Goal: Feedback & Contribution: Submit feedback/report problem

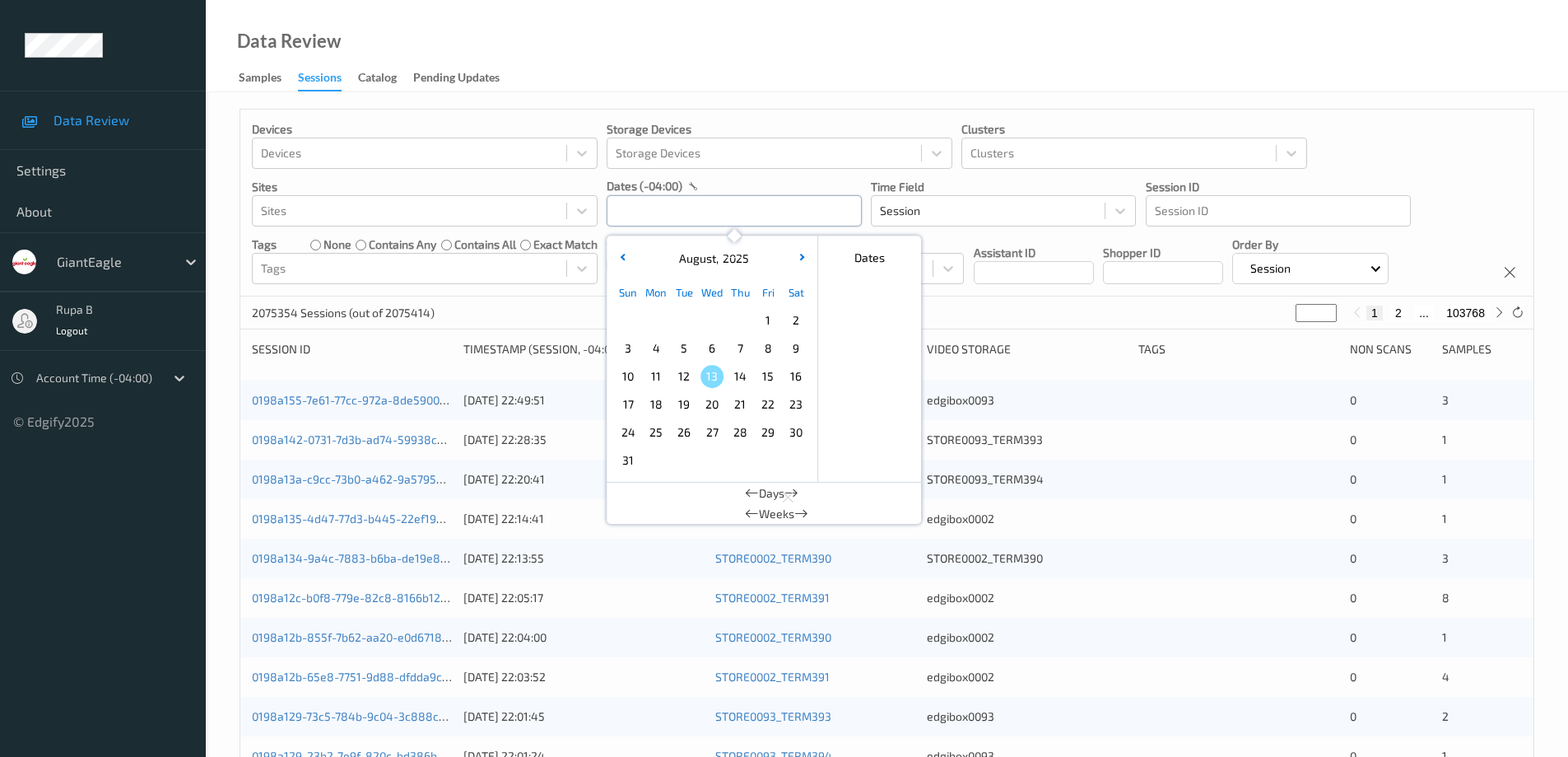
click at [646, 211] on input "text" at bounding box center [734, 210] width 255 height 31
click at [798, 349] on span "9" at bounding box center [797, 349] width 23 height 23
click at [798, 350] on span "9" at bounding box center [797, 349] width 23 height 23
type input "[DATE] 00:00 -> [DATE] 23:59"
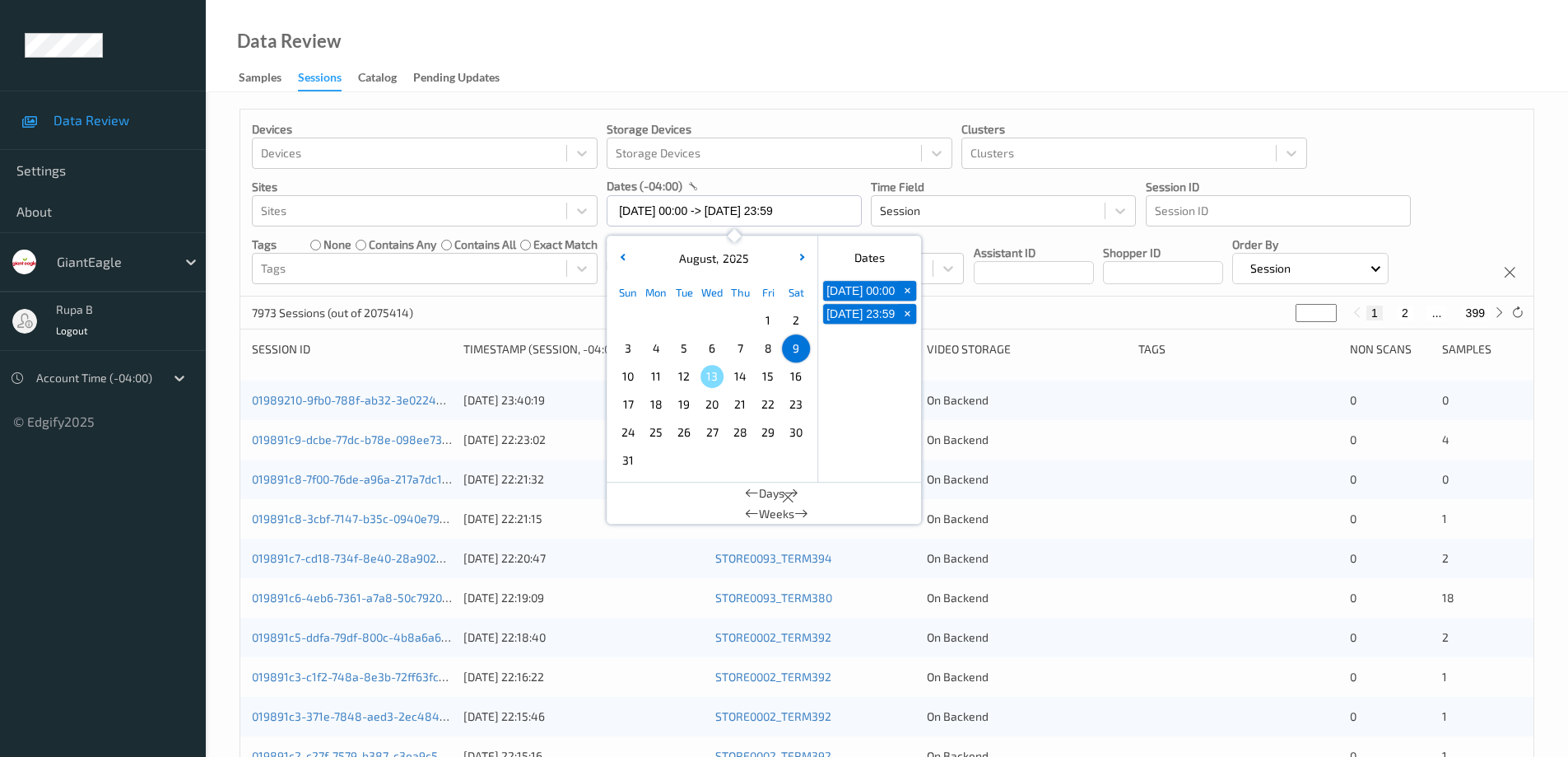
click at [1396, 162] on div "Devices Devices Storage Devices Storage Devices Clusters Clusters Sites Sites d…" at bounding box center [886, 203] width 1293 height 187
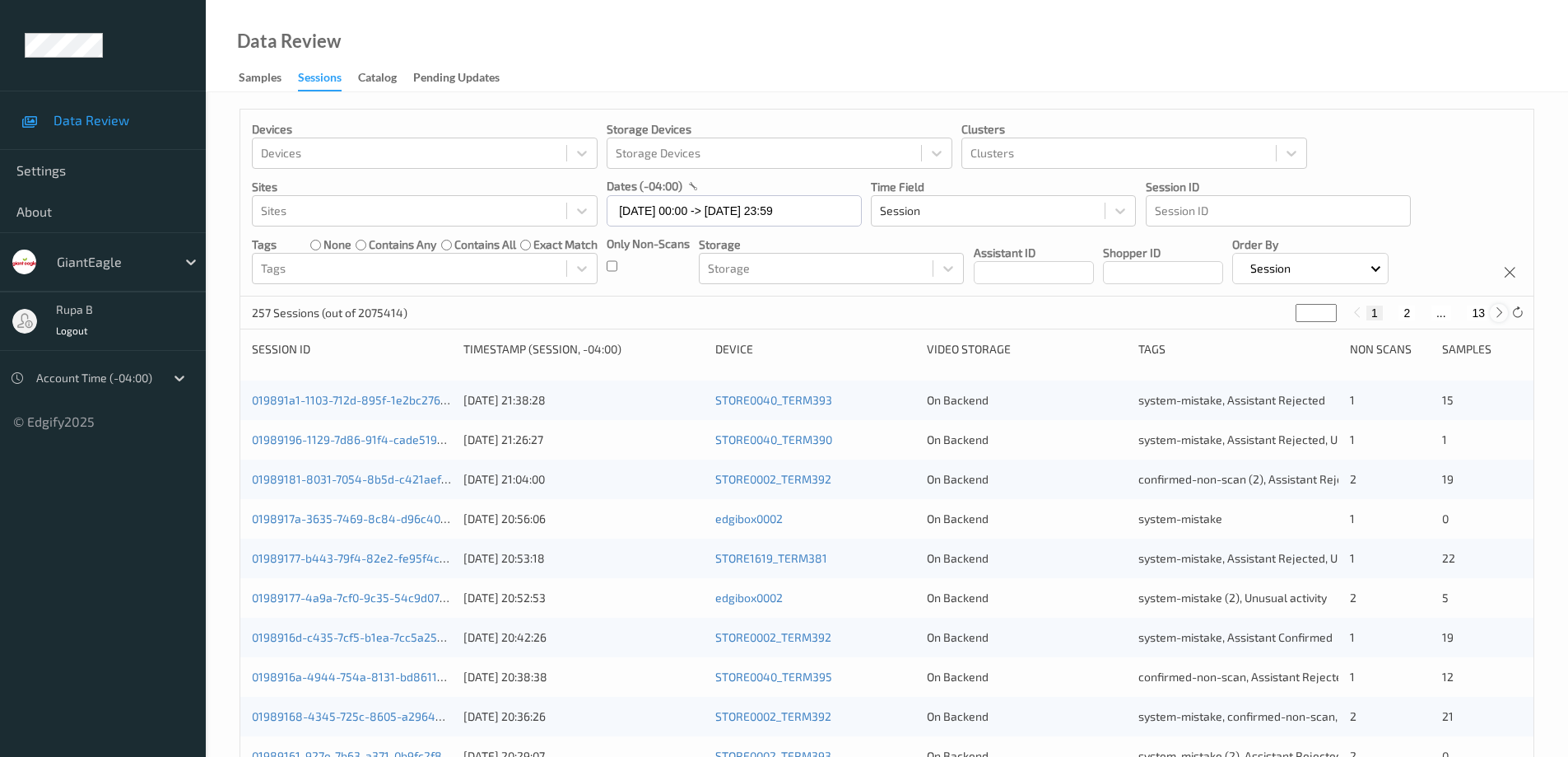
click at [1499, 314] on icon at bounding box center [1499, 312] width 13 height 13
type input "*"
click at [1498, 314] on icon at bounding box center [1499, 312] width 13 height 13
type input "*"
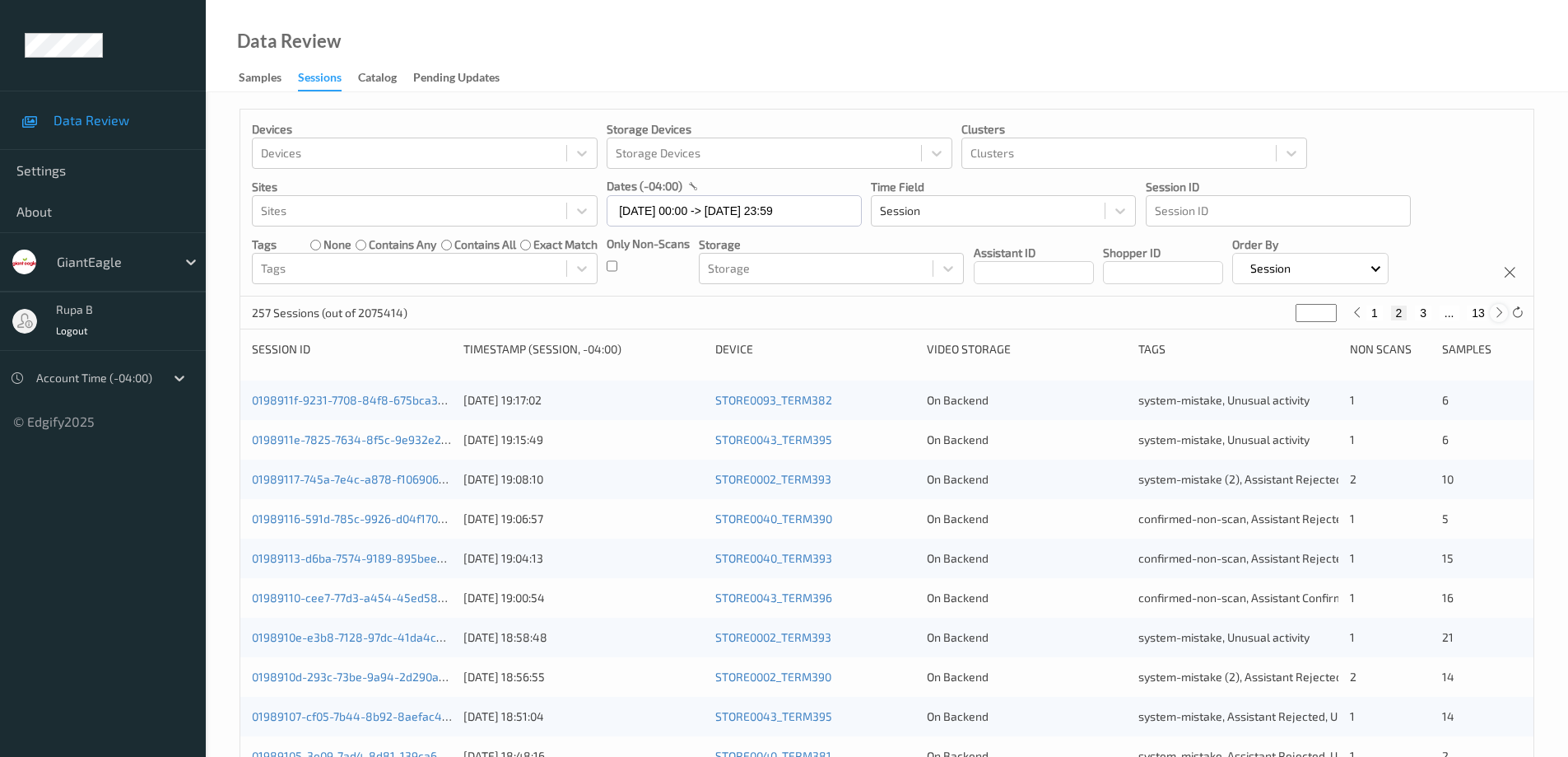
type input "*"
click at [1498, 314] on icon at bounding box center [1499, 312] width 13 height 13
type input "*"
click at [1498, 314] on icon at bounding box center [1499, 312] width 13 height 13
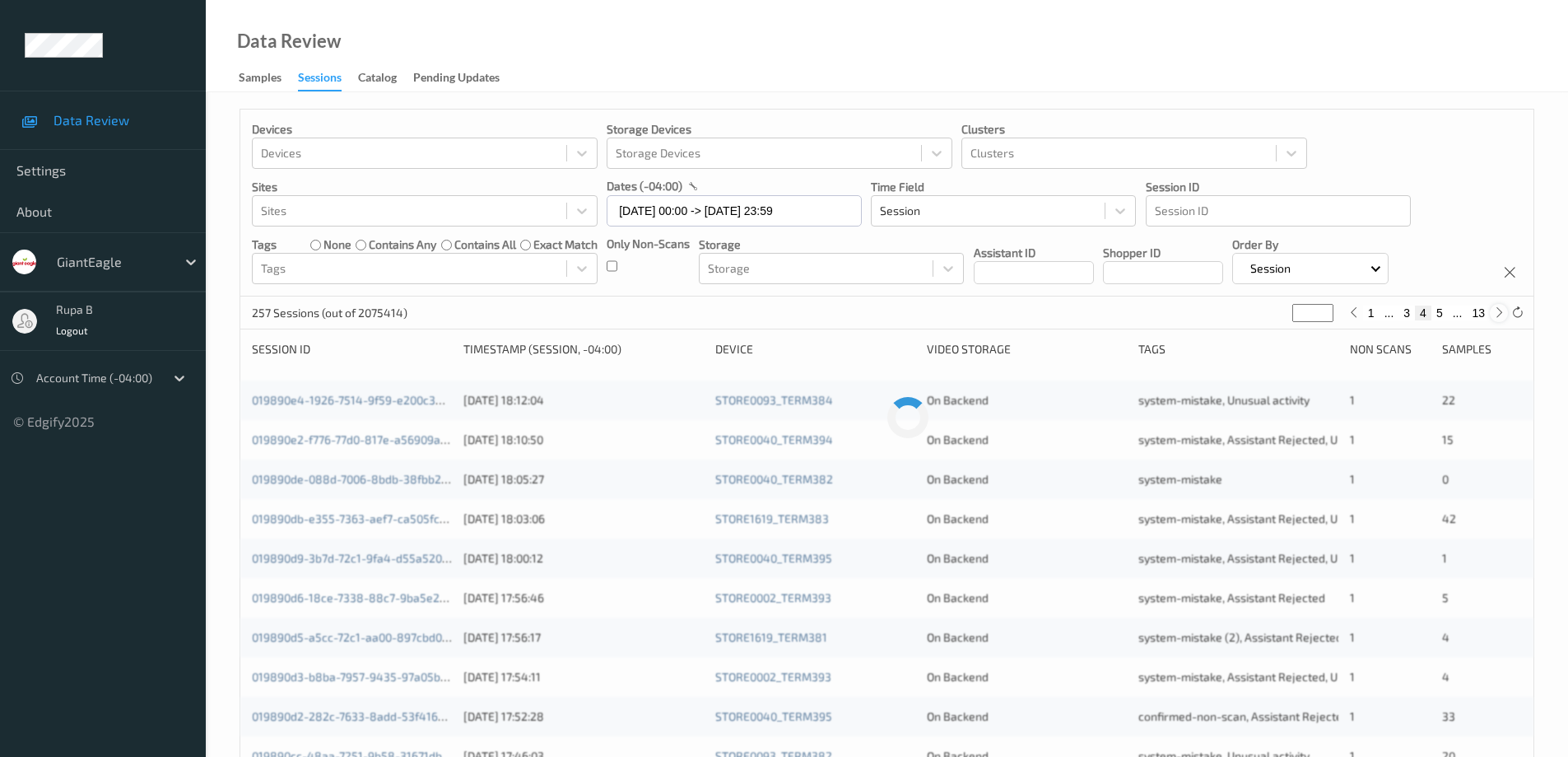
type input "*"
click at [1498, 314] on icon at bounding box center [1499, 312] width 13 height 13
type input "*"
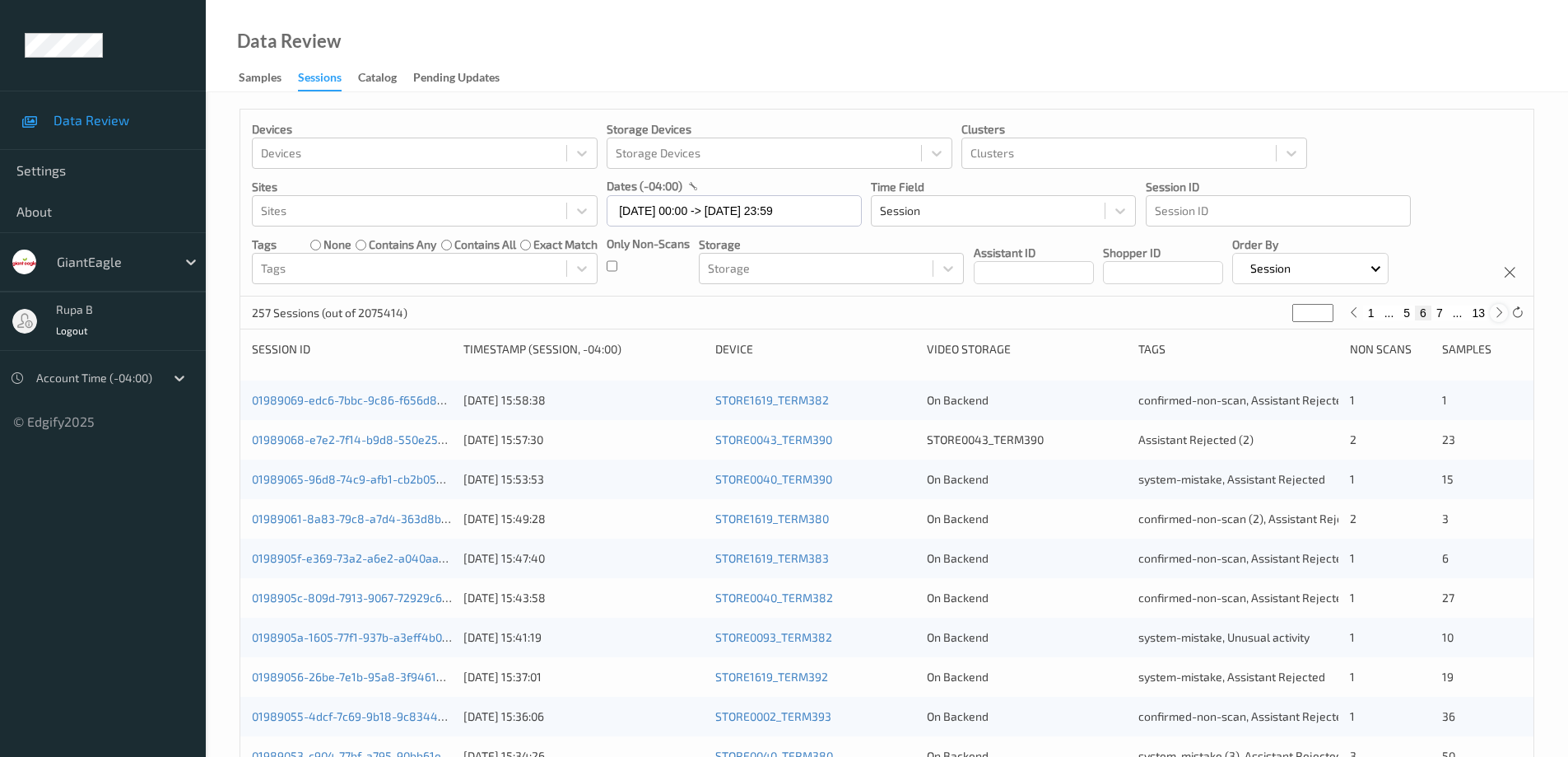
click at [1498, 314] on icon at bounding box center [1499, 312] width 13 height 13
type input "*"
click at [1444, 314] on button "8" at bounding box center [1440, 312] width 16 height 14
type input "*"
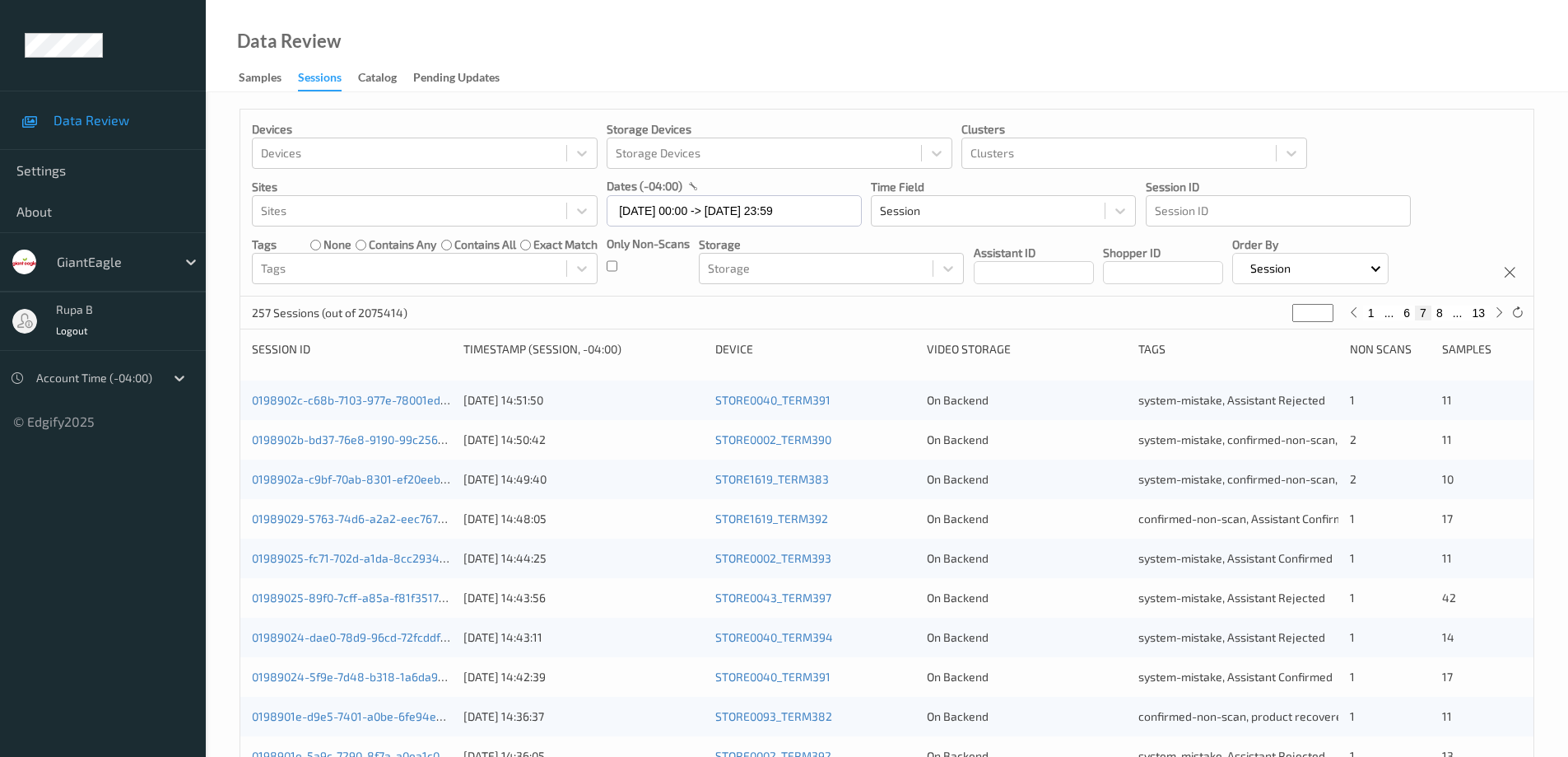
type input "*"
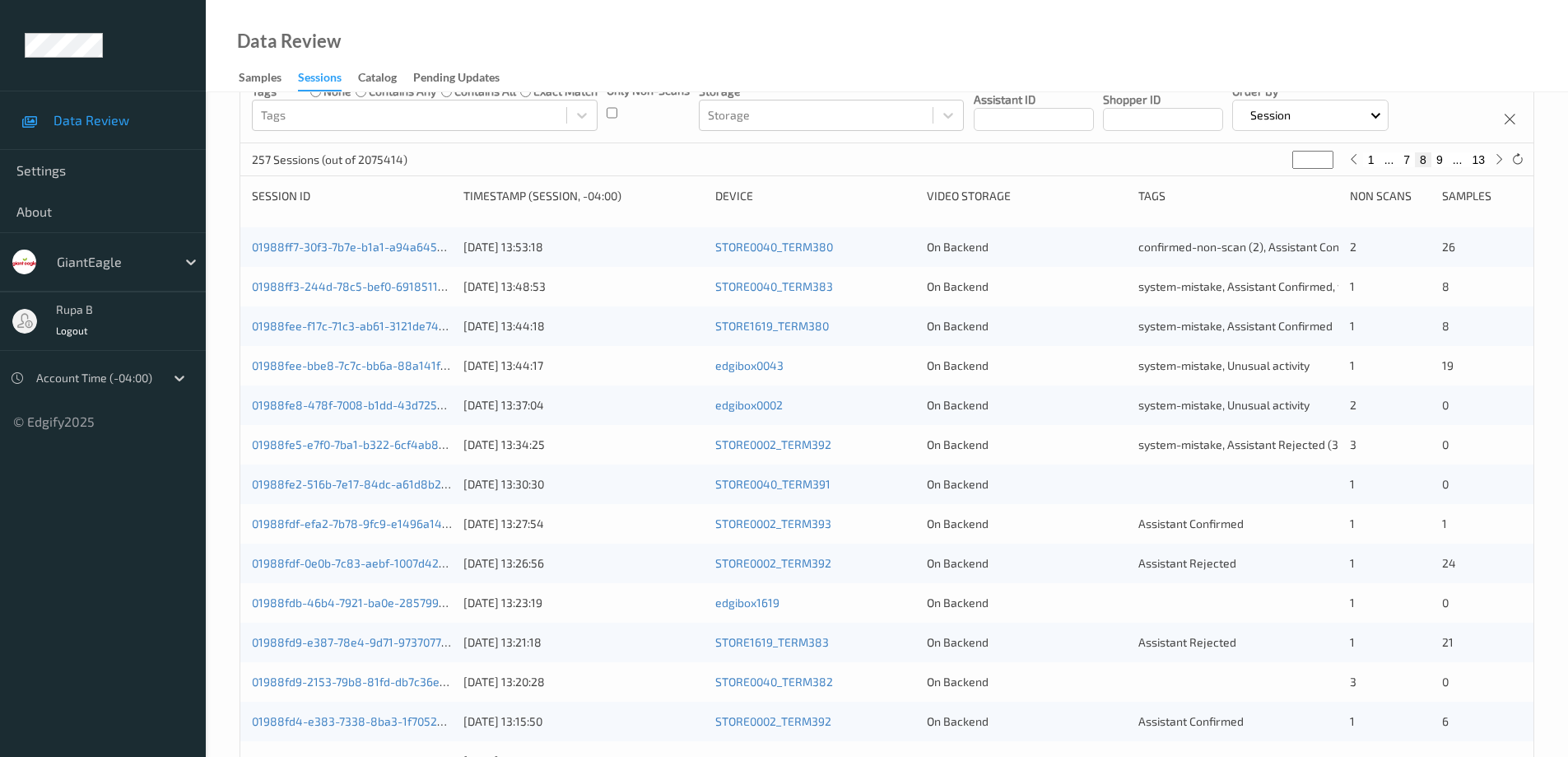
scroll to position [70, 0]
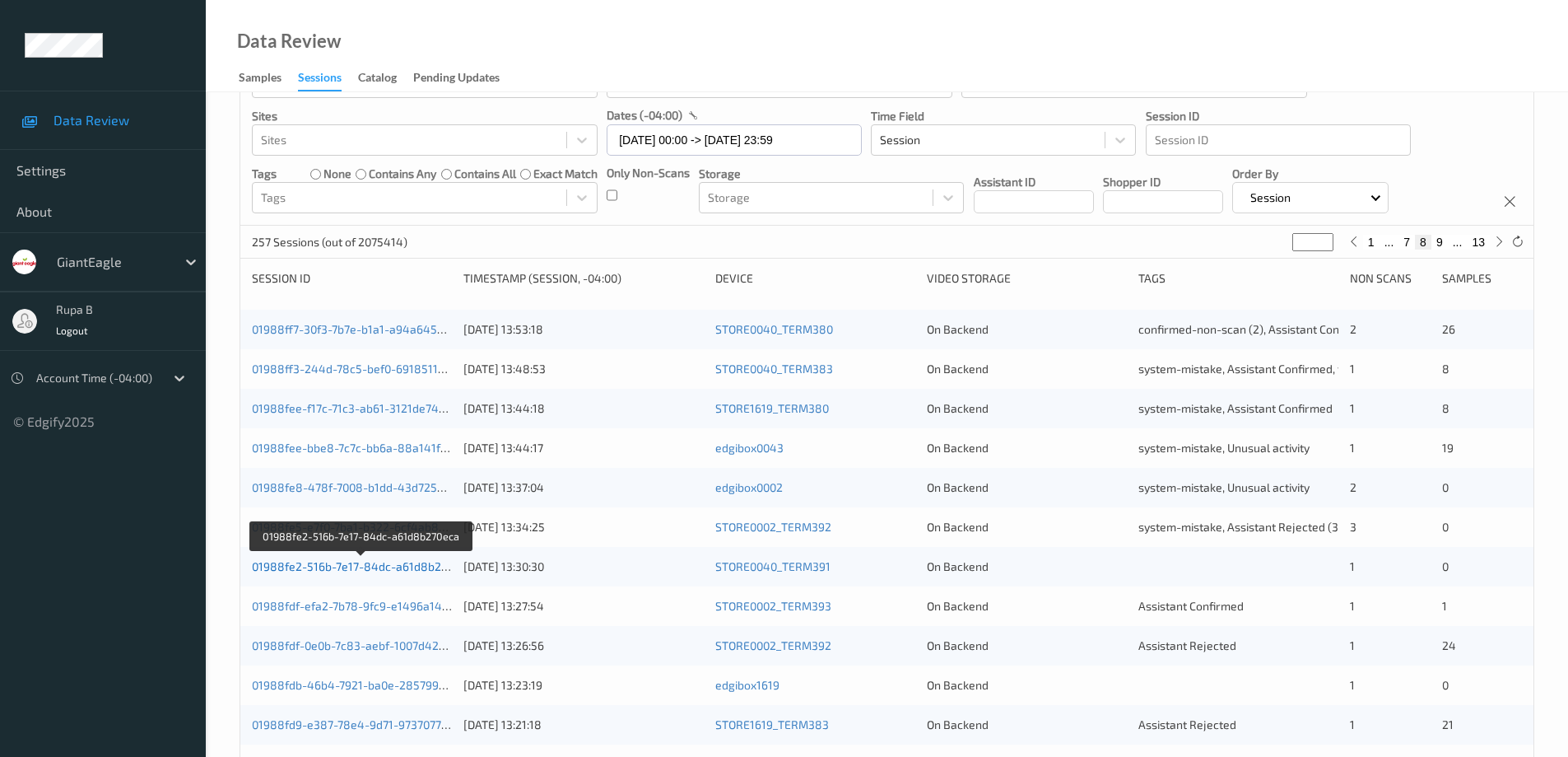
drag, startPoint x: 350, startPoint y: 568, endPoint x: 539, endPoint y: 561, distance: 189.1
click at [349, 569] on link "01988fe2-516b-7e17-84dc-a61d8b270eca" at bounding box center [362, 566] width 221 height 14
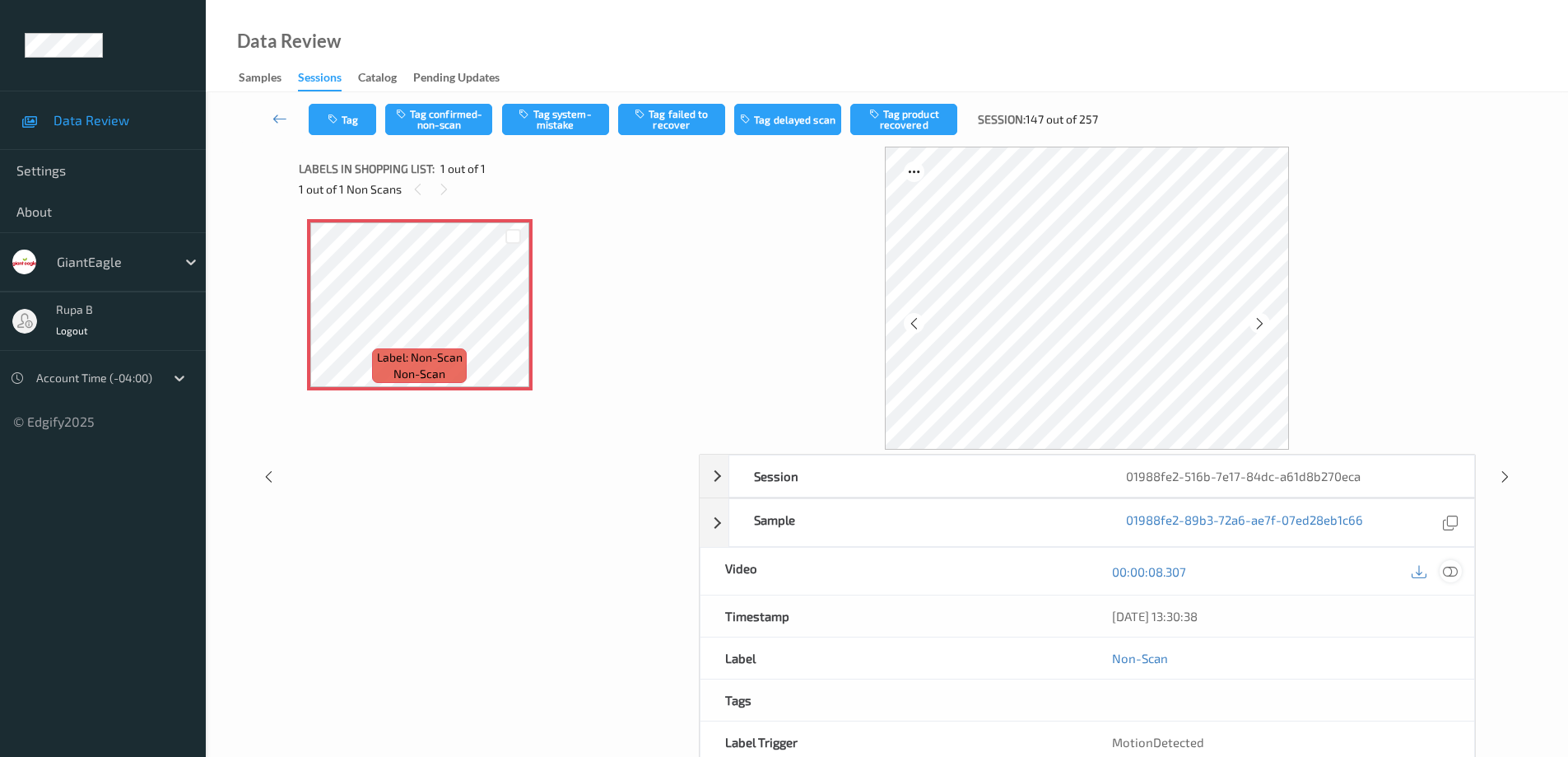
click at [1455, 573] on icon at bounding box center [1450, 571] width 14 height 14
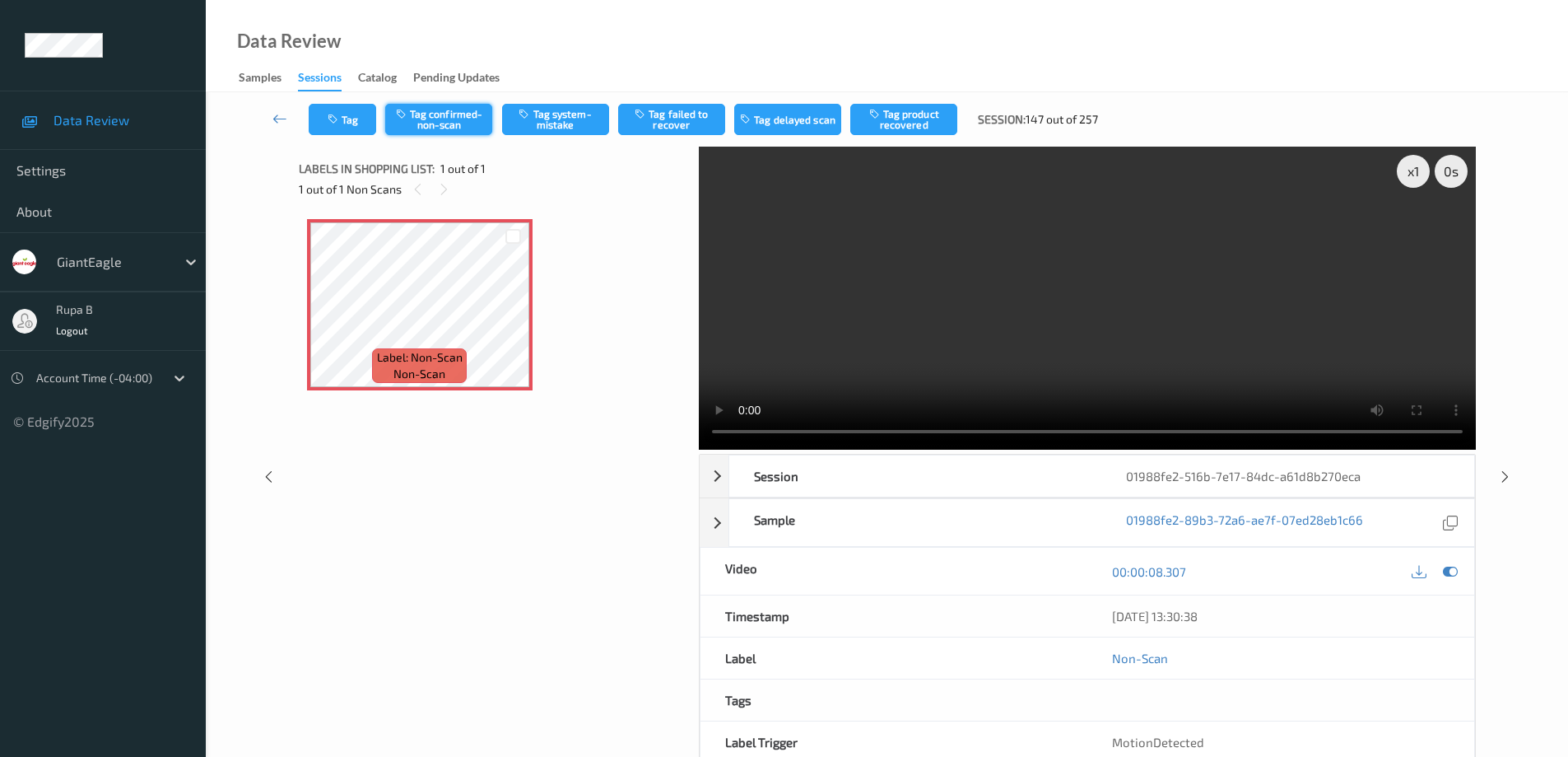
click at [454, 126] on button "Tag confirmed-non-scan" at bounding box center [438, 119] width 107 height 31
click at [276, 118] on icon at bounding box center [279, 118] width 14 height 16
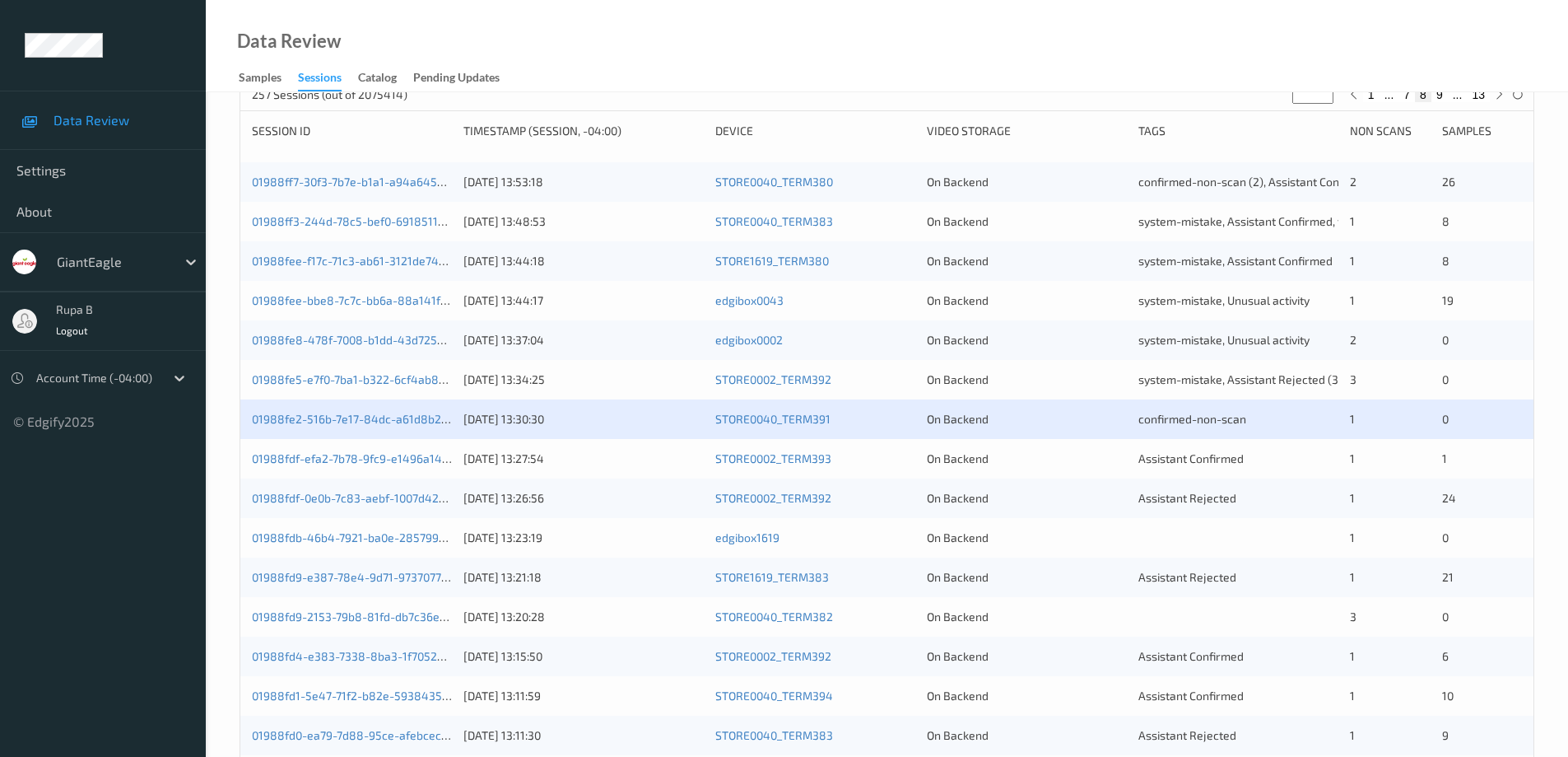
scroll to position [247, 0]
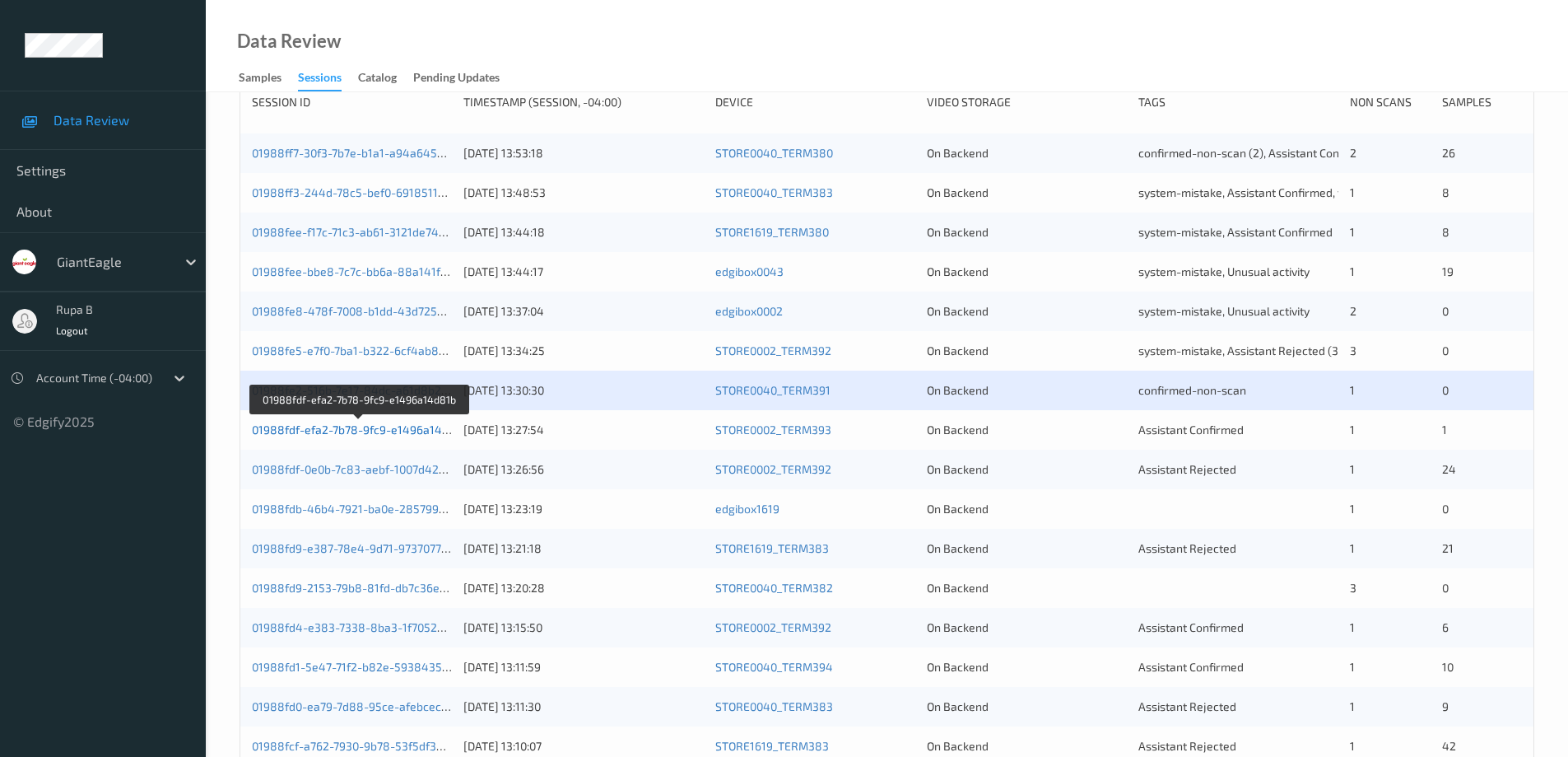
click at [386, 434] on link "01988fdf-efa2-7b78-9fc9-e1496a14d81b" at bounding box center [359, 429] width 215 height 14
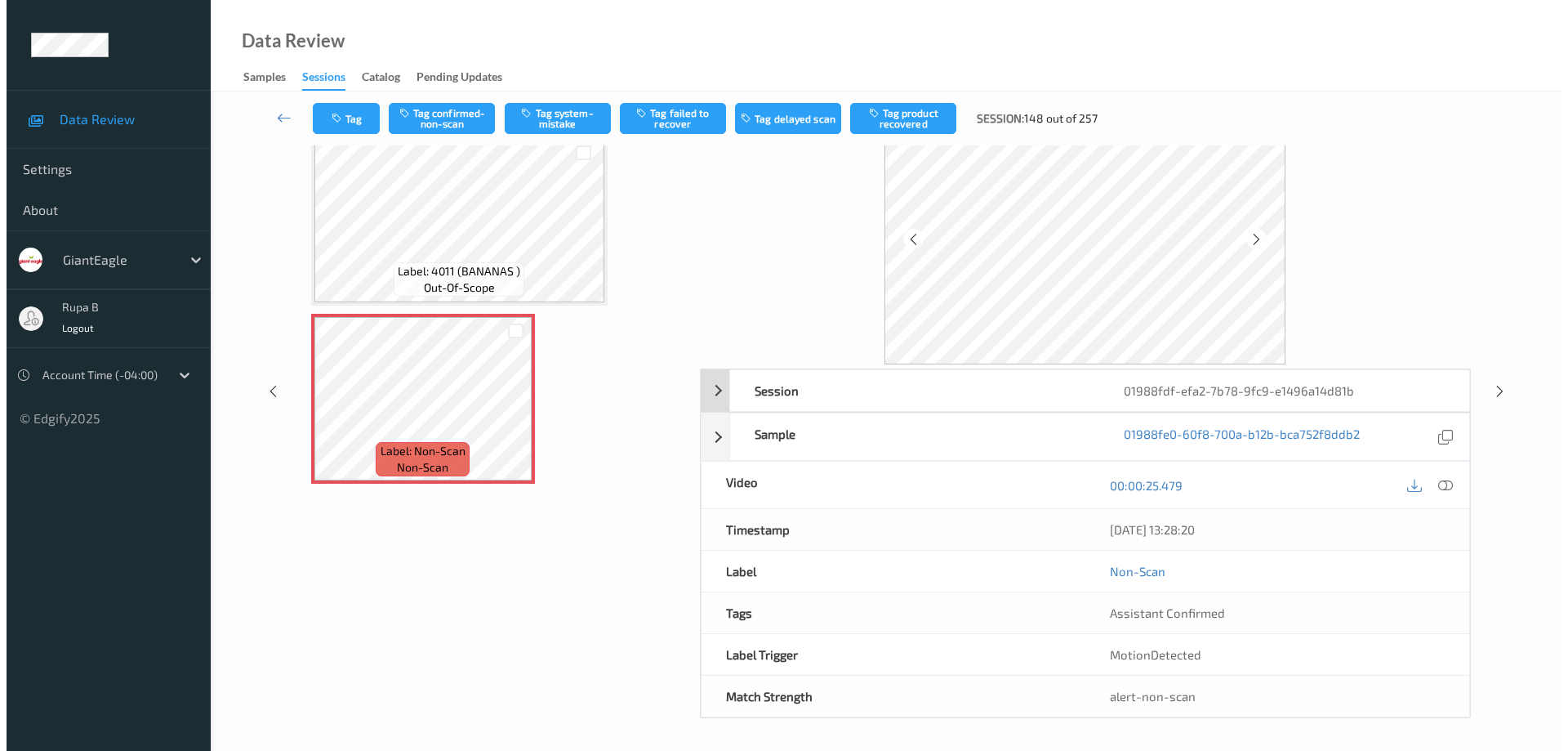
scroll to position [82, 0]
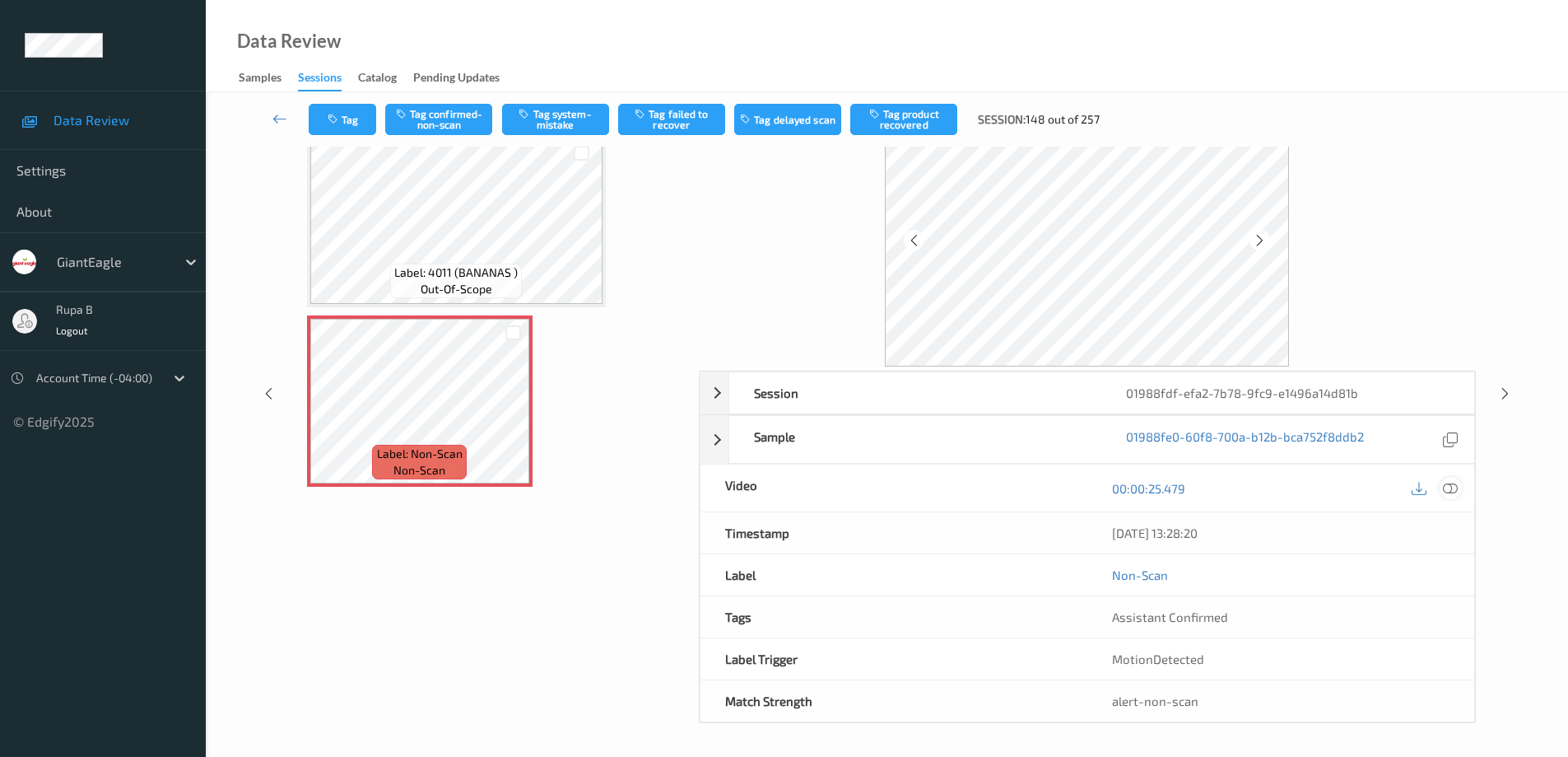
click at [1458, 489] on div at bounding box center [1450, 488] width 22 height 22
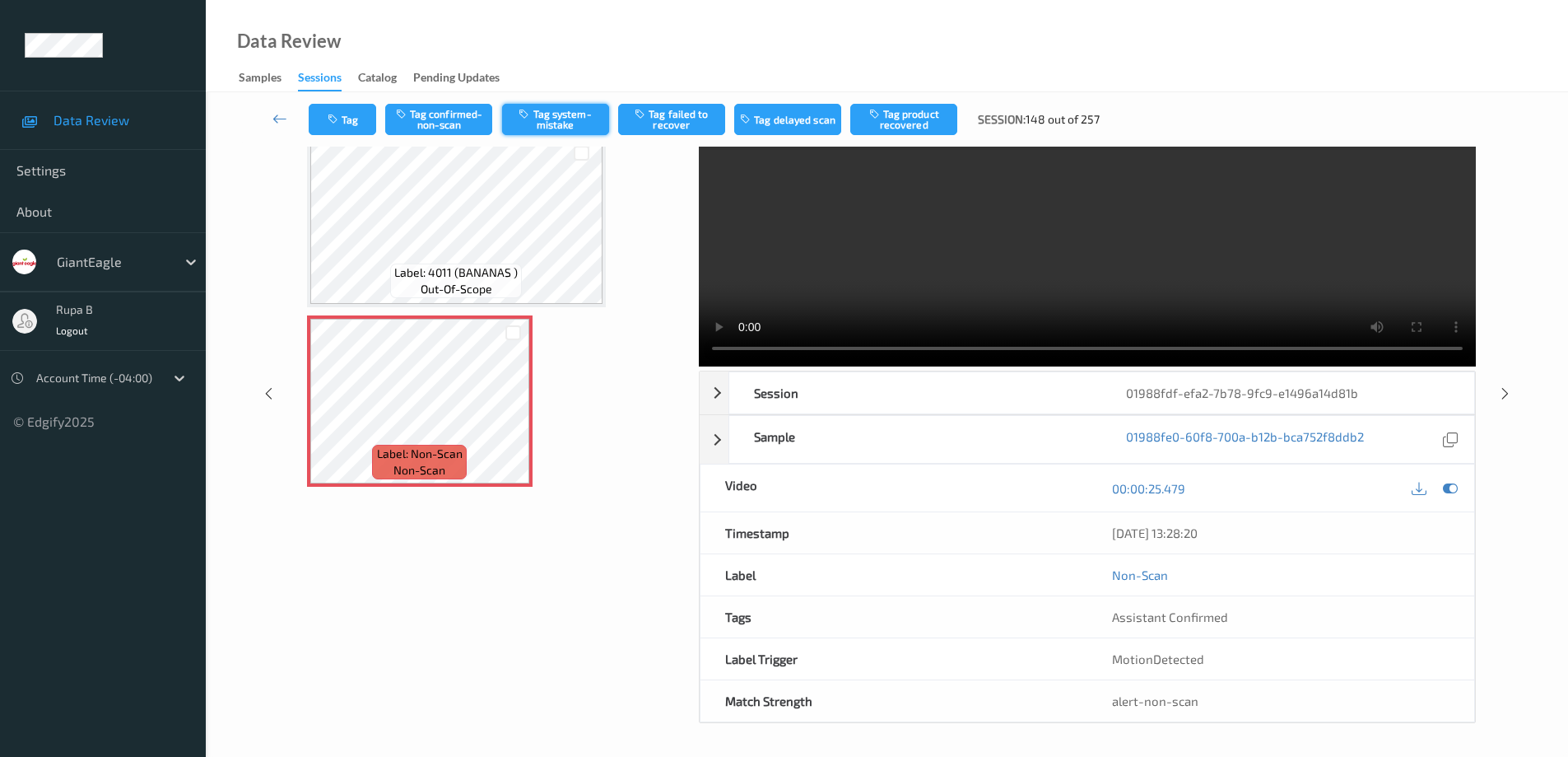
click at [558, 120] on button "Tag system-mistake" at bounding box center [555, 119] width 107 height 31
click at [358, 120] on button "Tag" at bounding box center [343, 119] width 68 height 31
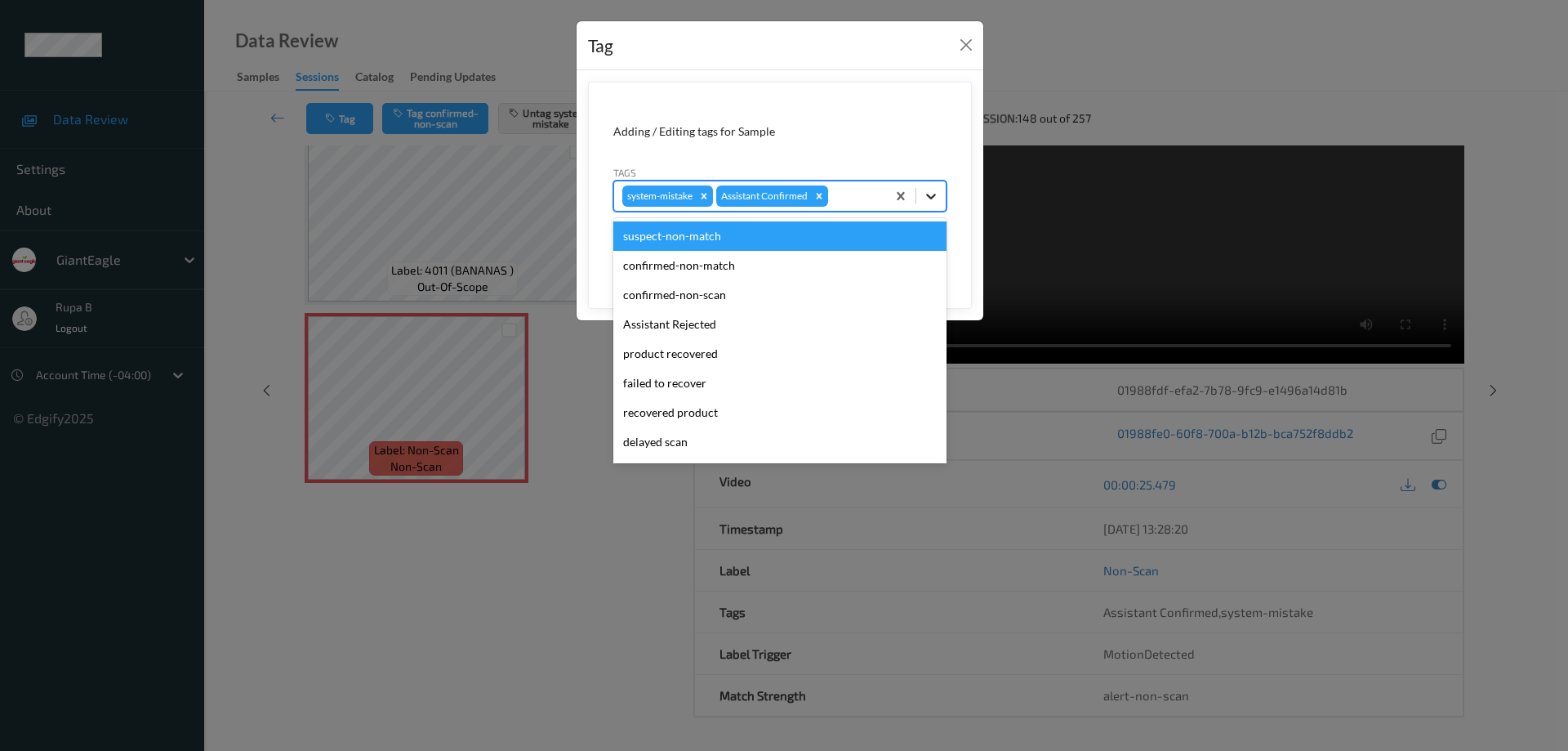
click at [937, 196] on icon at bounding box center [930, 195] width 16 height 16
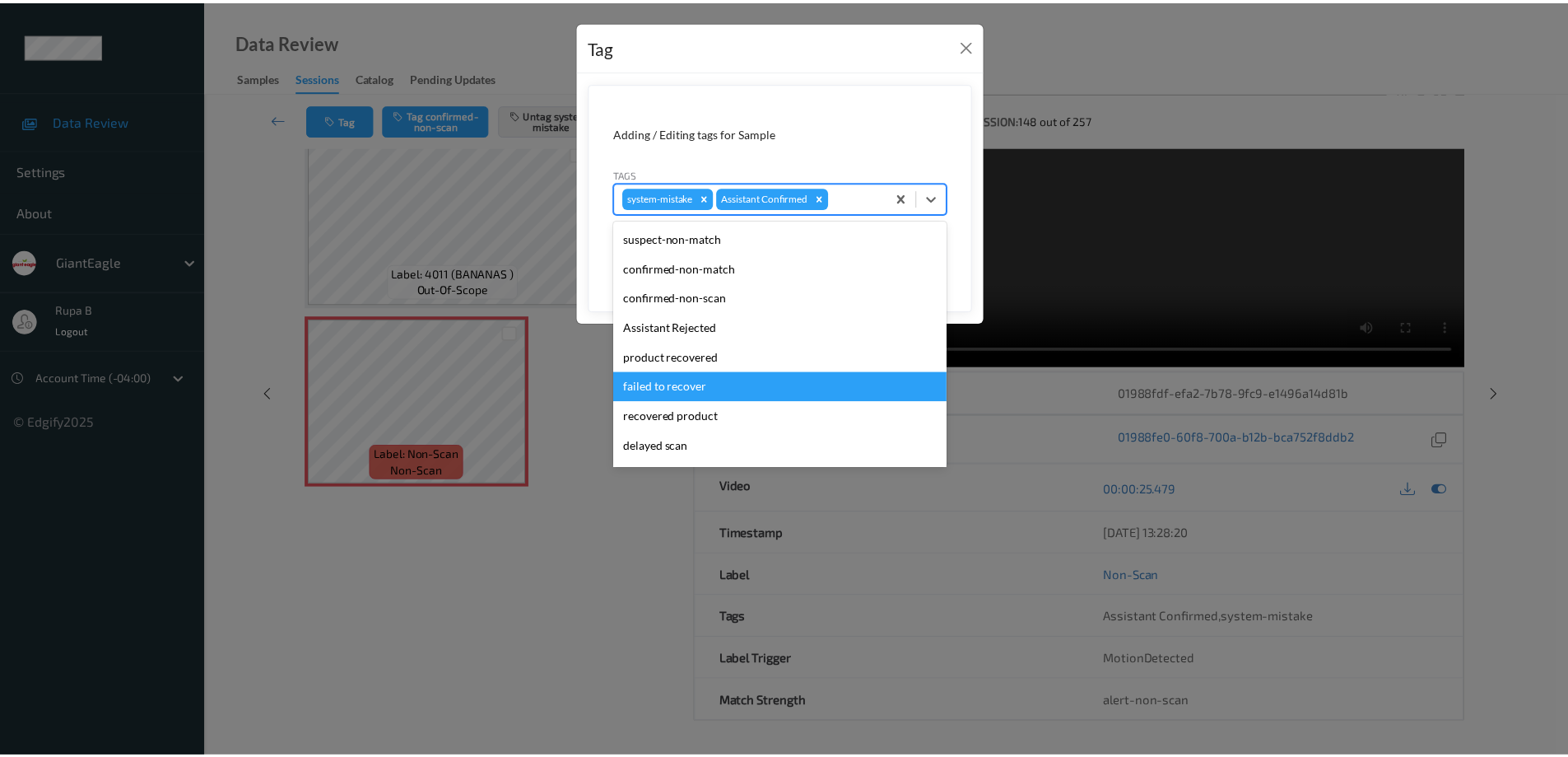
scroll to position [82, 0]
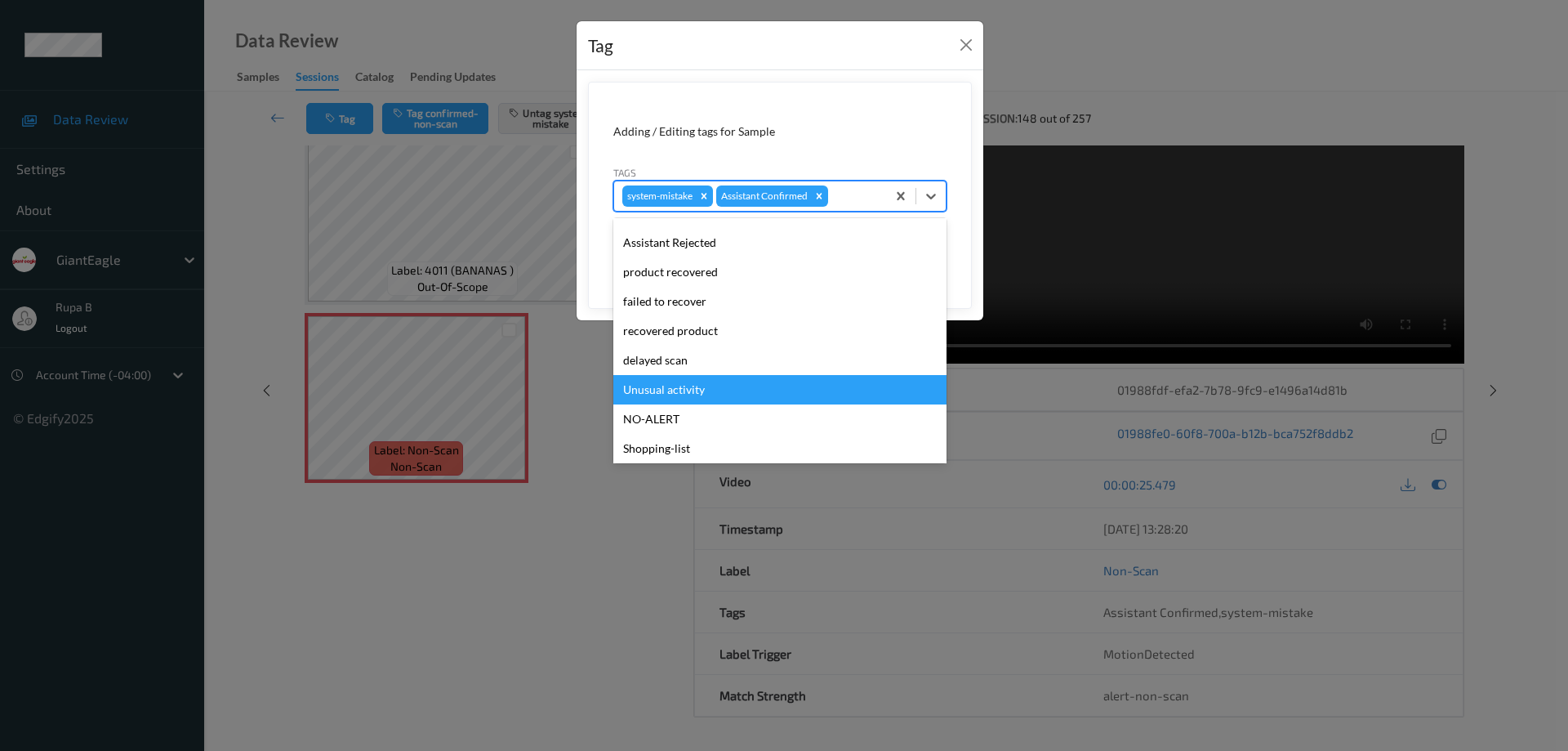
click at [700, 388] on div "Unusual activity" at bounding box center [780, 389] width 333 height 30
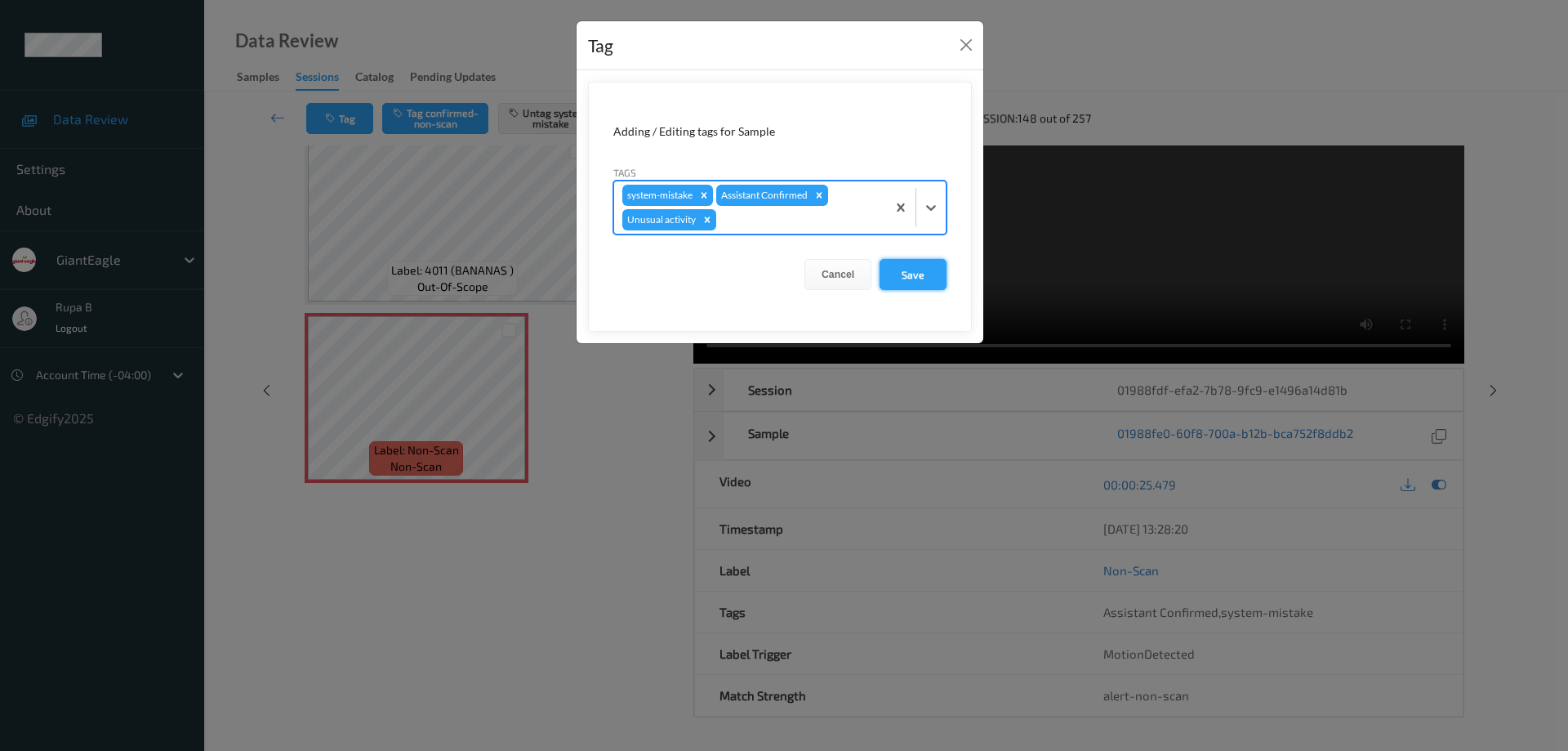
click at [916, 280] on button "Save" at bounding box center [913, 274] width 67 height 31
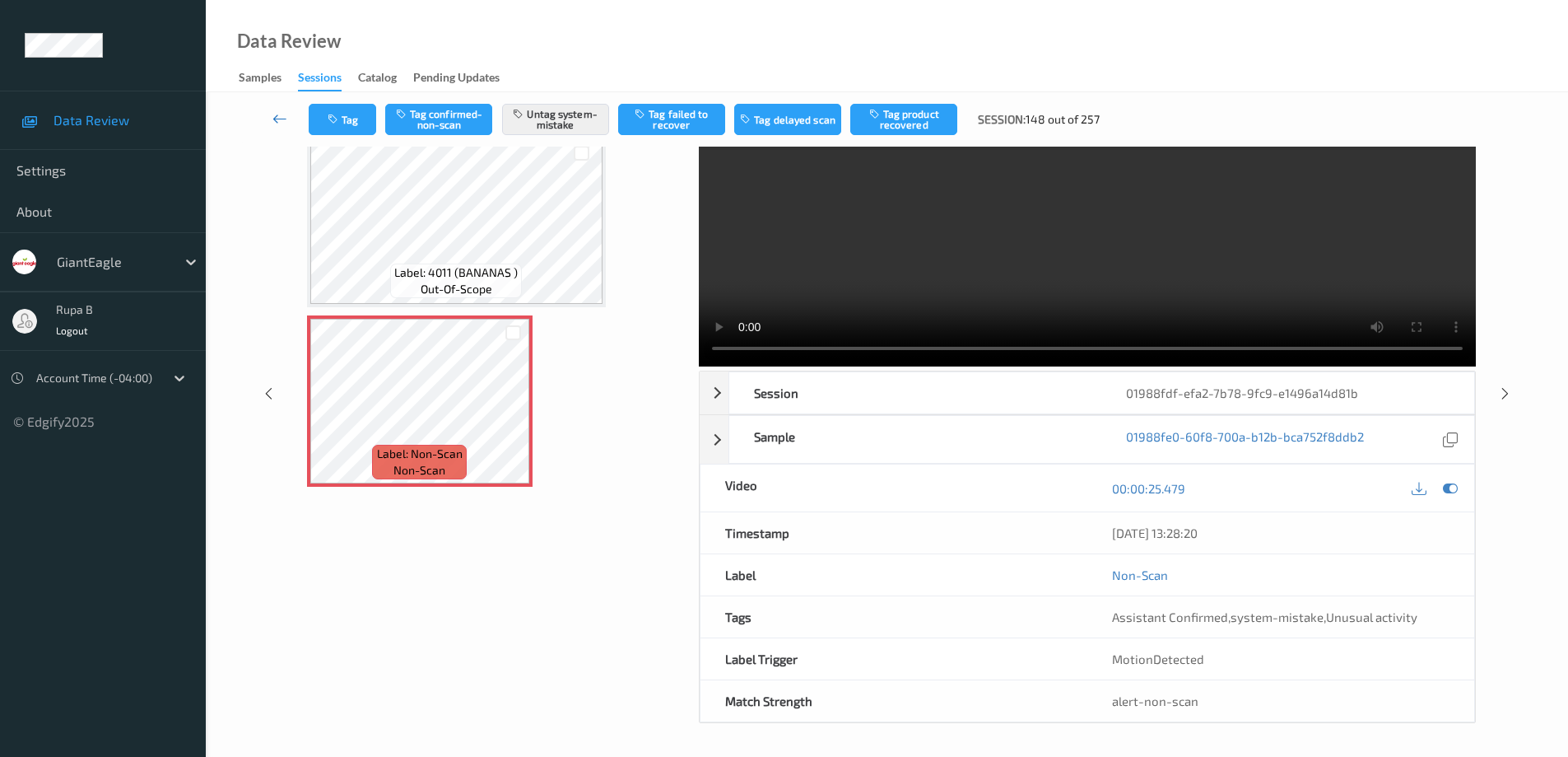
click at [280, 120] on icon at bounding box center [279, 118] width 14 height 16
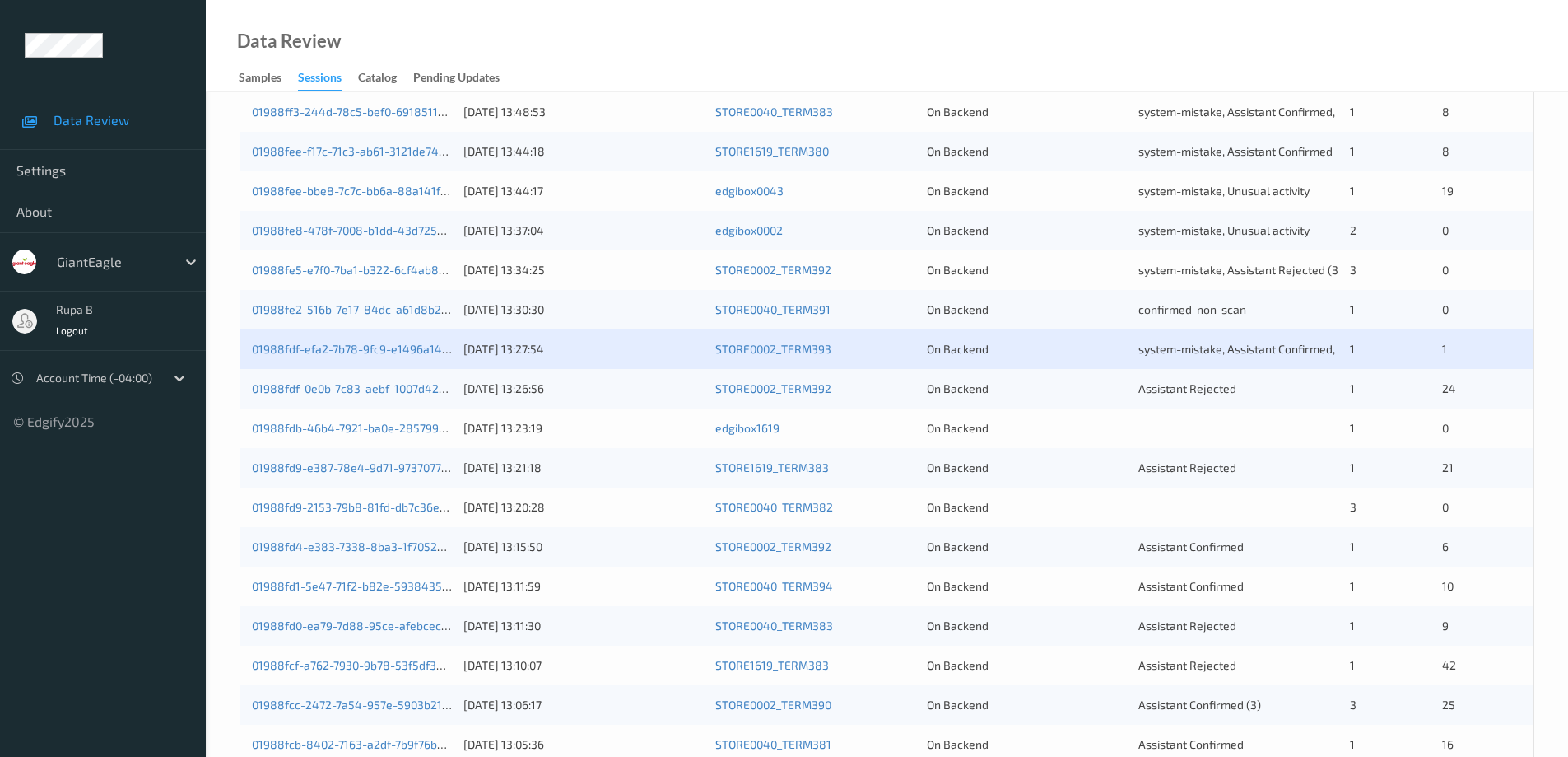
scroll to position [329, 0]
click at [384, 389] on link "01988fdf-0e0b-7c83-aebf-1007d420c776" at bounding box center [360, 386] width 217 height 14
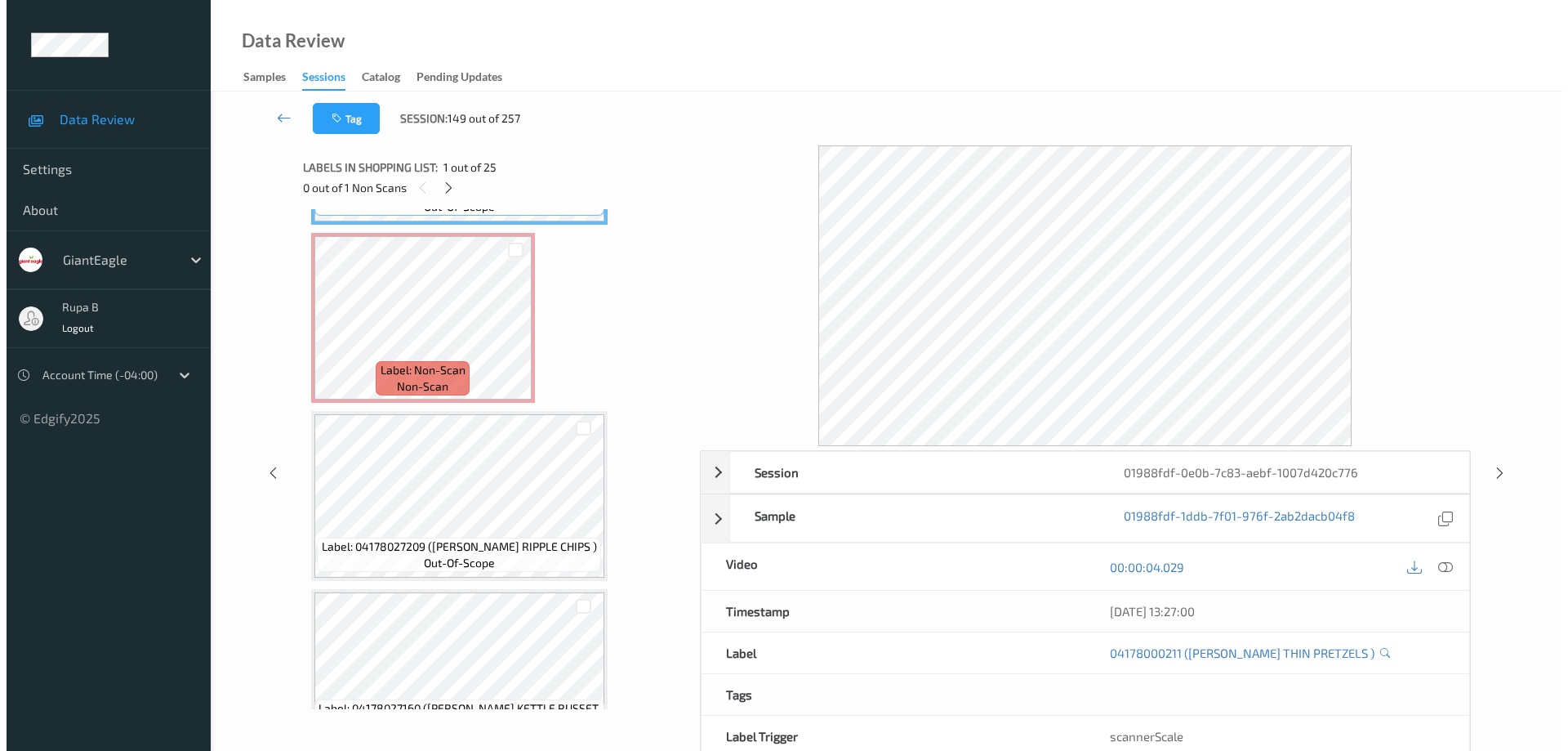
scroll to position [164, 0]
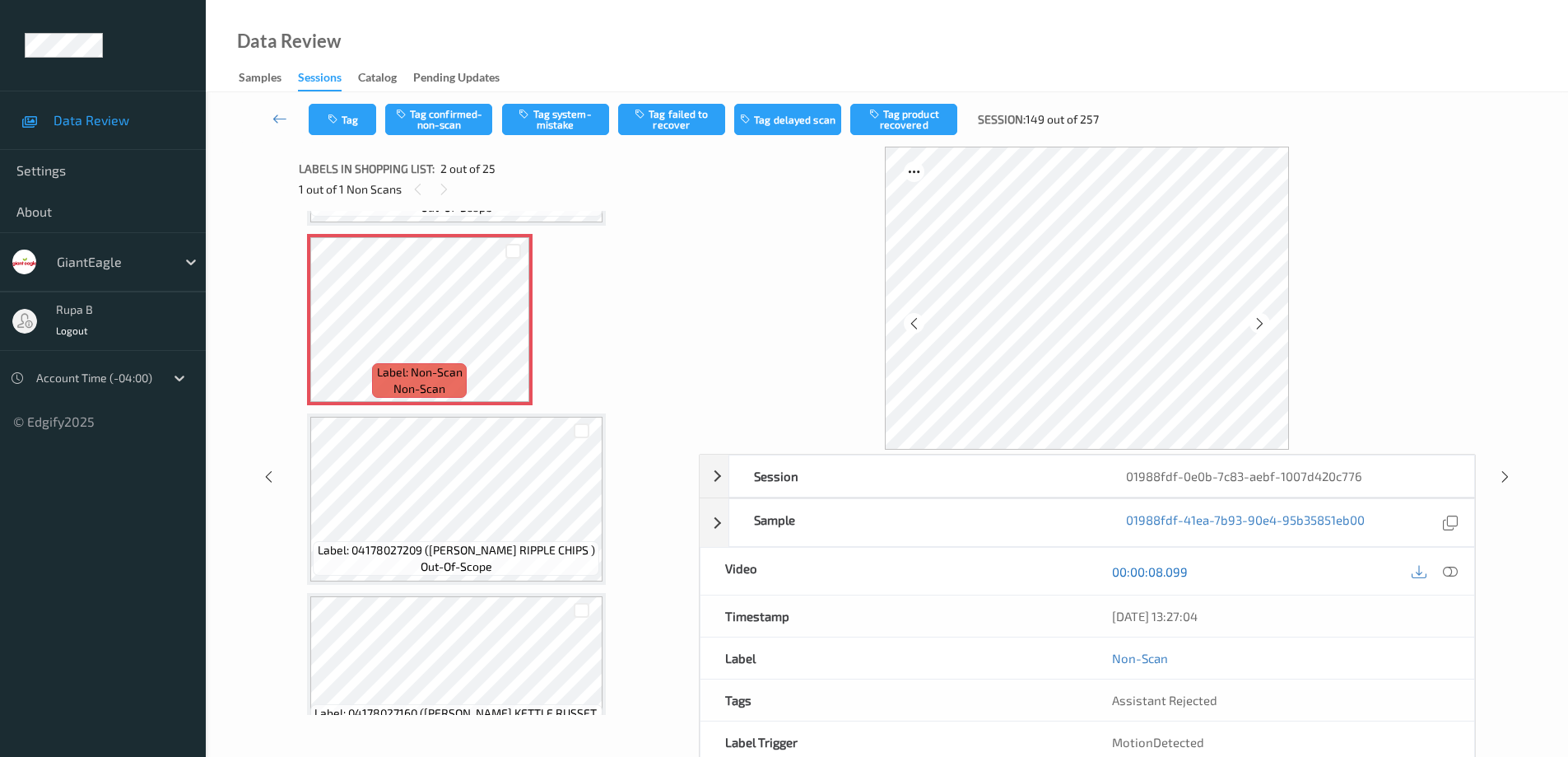
drag, startPoint x: 1454, startPoint y: 569, endPoint x: 1151, endPoint y: 575, distance: 303.1
click at [1450, 568] on icon at bounding box center [1450, 571] width 14 height 14
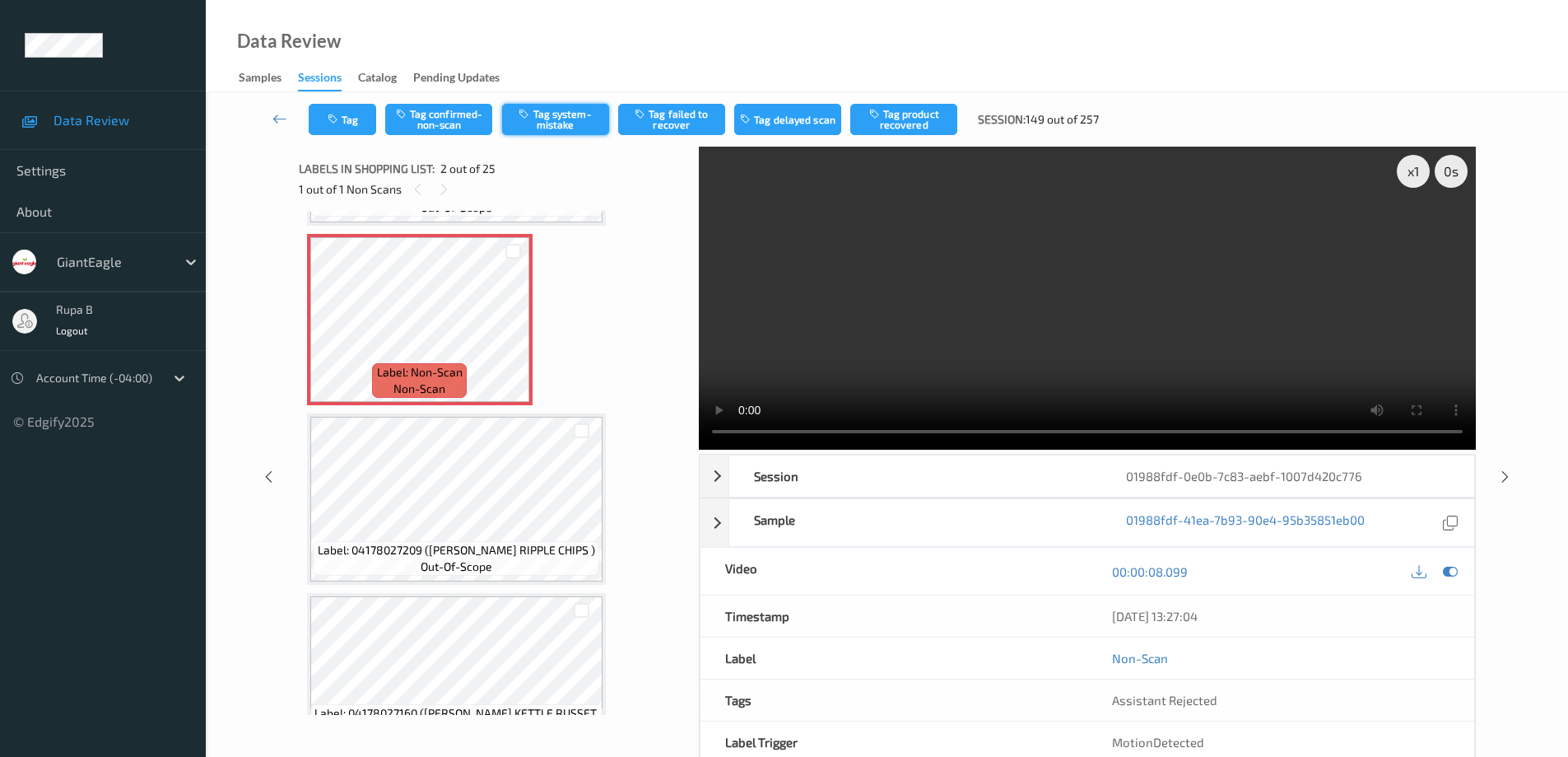
click at [562, 123] on button "Tag system-mistake" at bounding box center [555, 119] width 107 height 31
click at [360, 123] on button "Tag" at bounding box center [343, 119] width 68 height 31
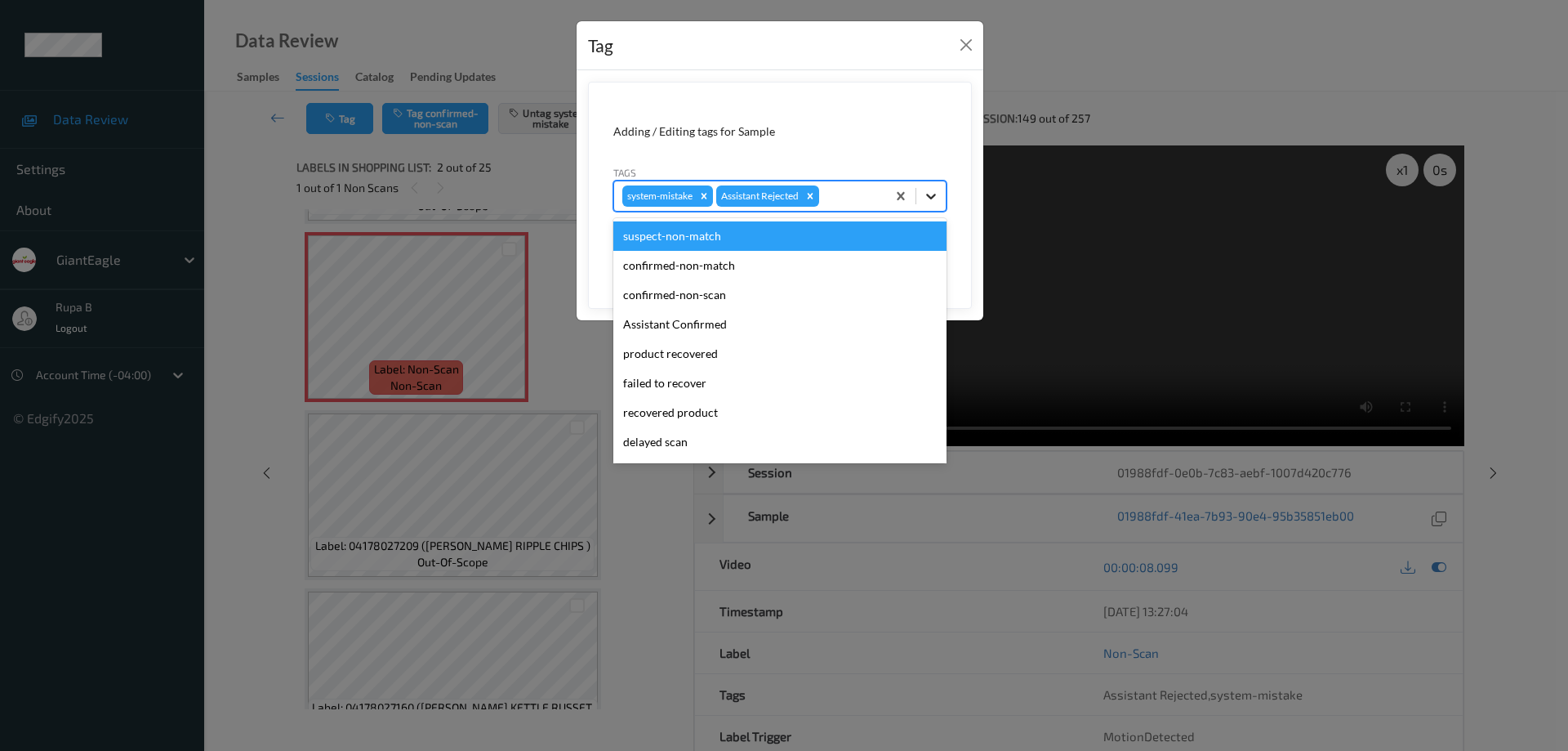
click at [932, 196] on icon at bounding box center [930, 195] width 16 height 16
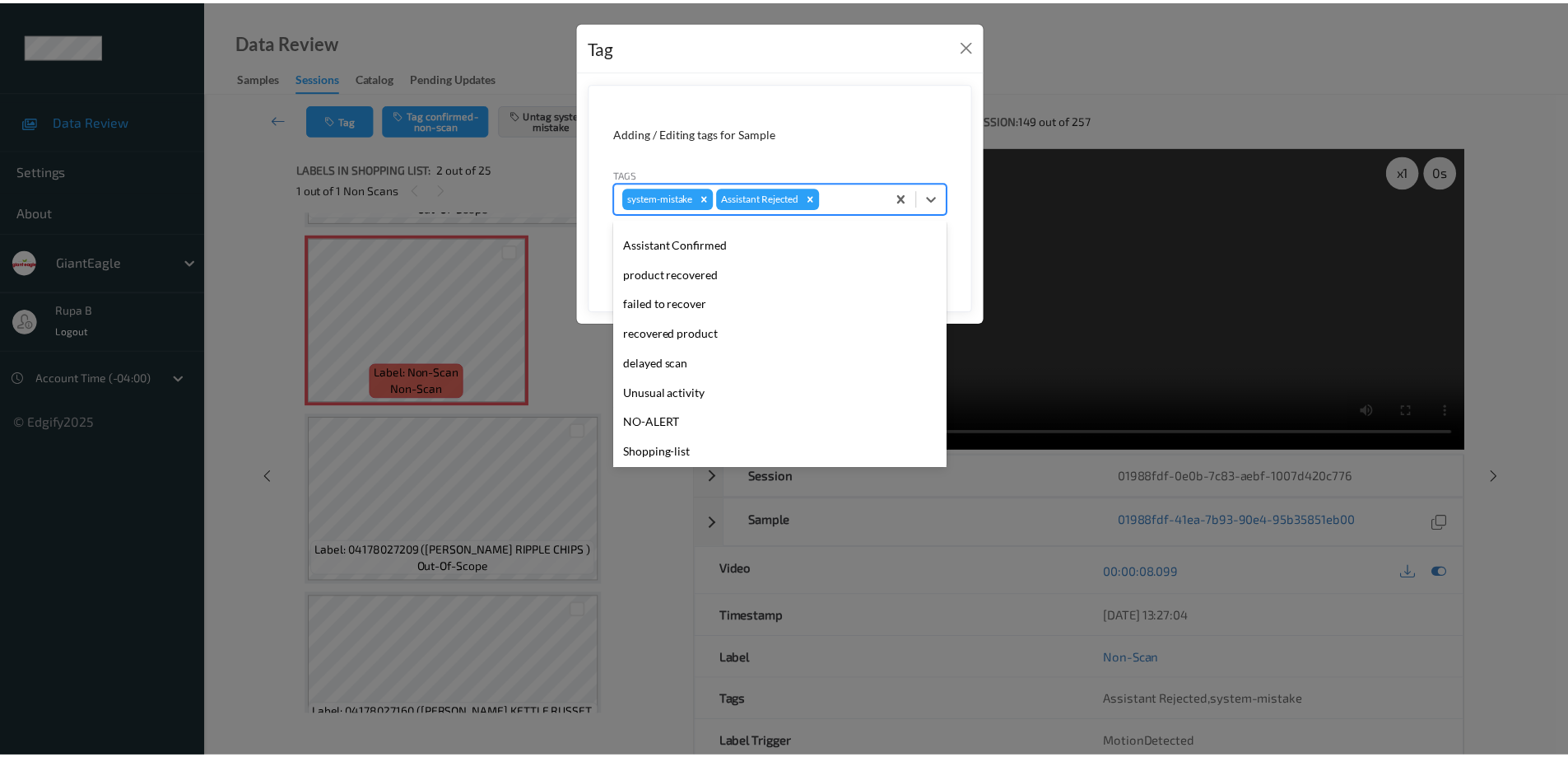
scroll to position [84, 0]
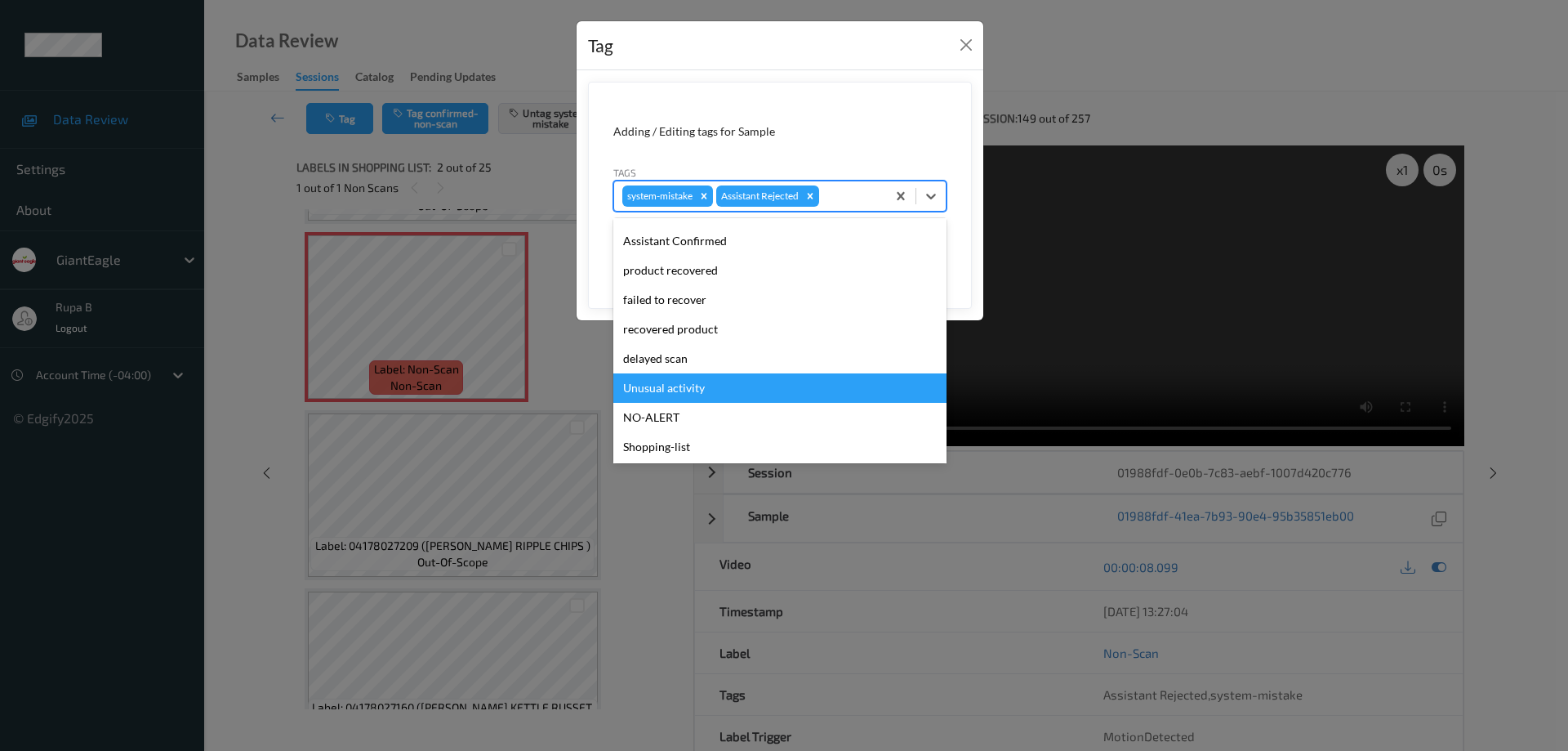
drag, startPoint x: 670, startPoint y: 389, endPoint x: 806, endPoint y: 338, distance: 145.2
click at [675, 387] on div "Unusual activity" at bounding box center [780, 388] width 333 height 30
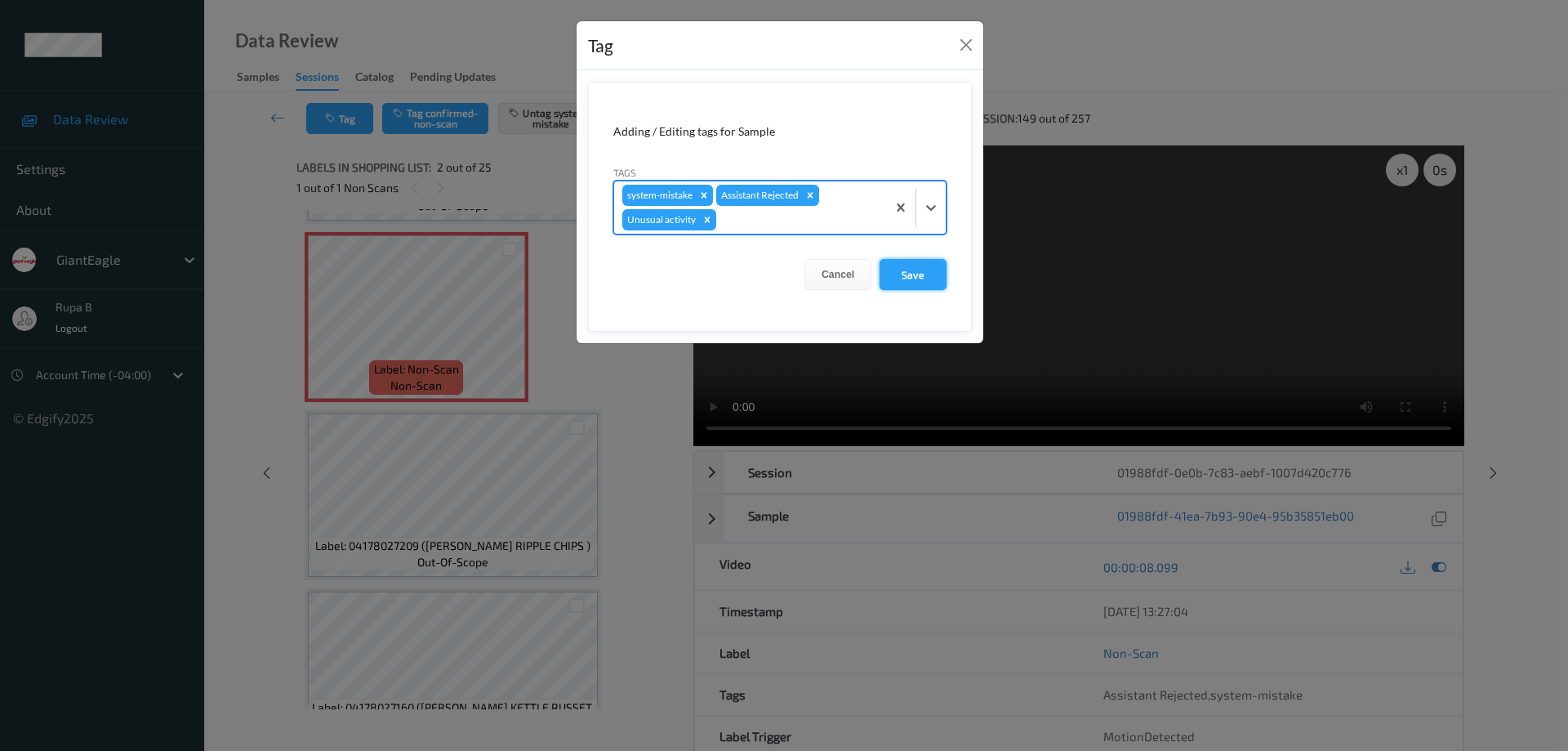
drag, startPoint x: 912, startPoint y: 274, endPoint x: 909, endPoint y: 285, distance: 11.4
click at [913, 274] on button "Save" at bounding box center [913, 274] width 67 height 31
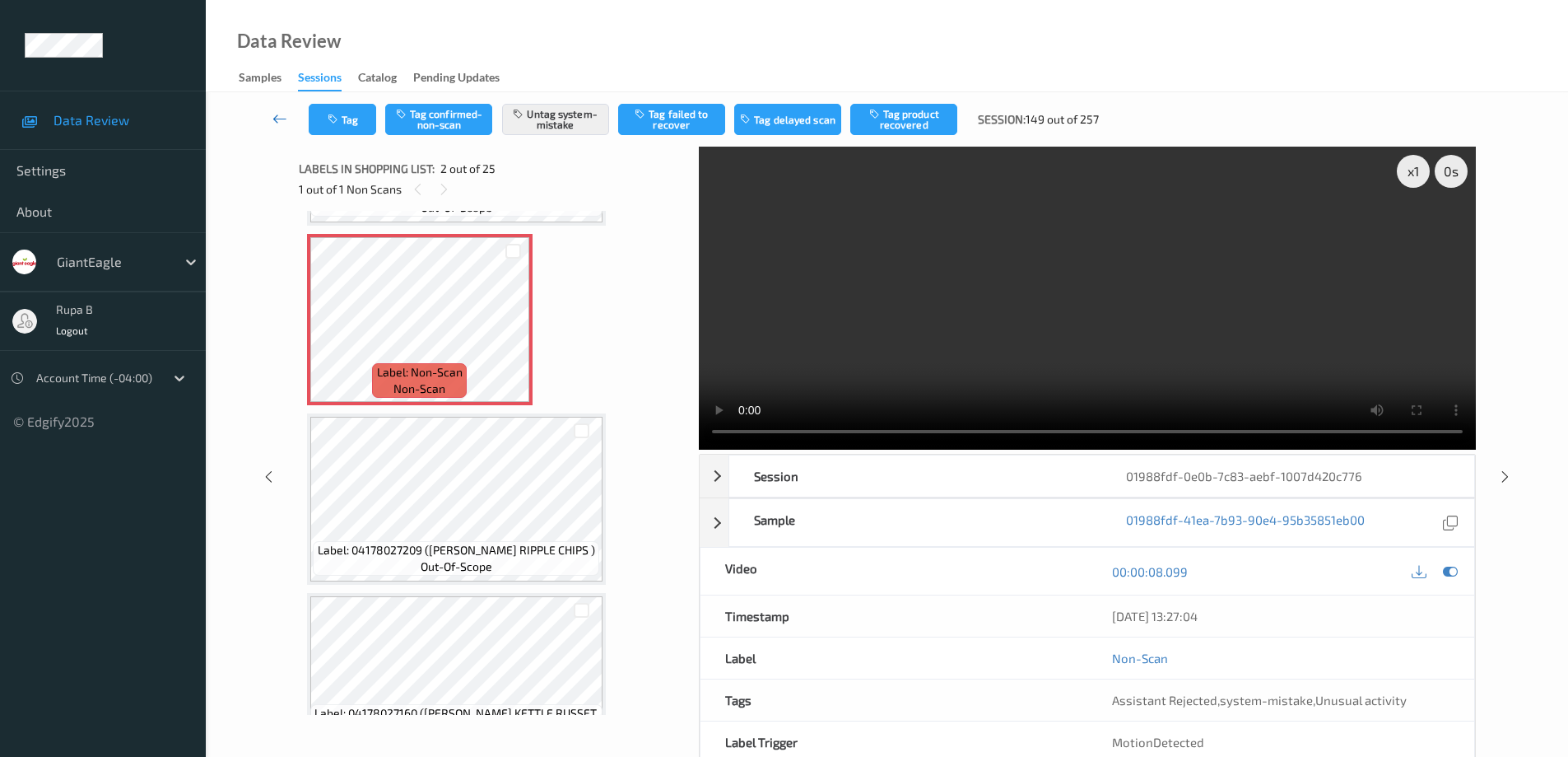
click at [276, 118] on icon at bounding box center [279, 118] width 14 height 16
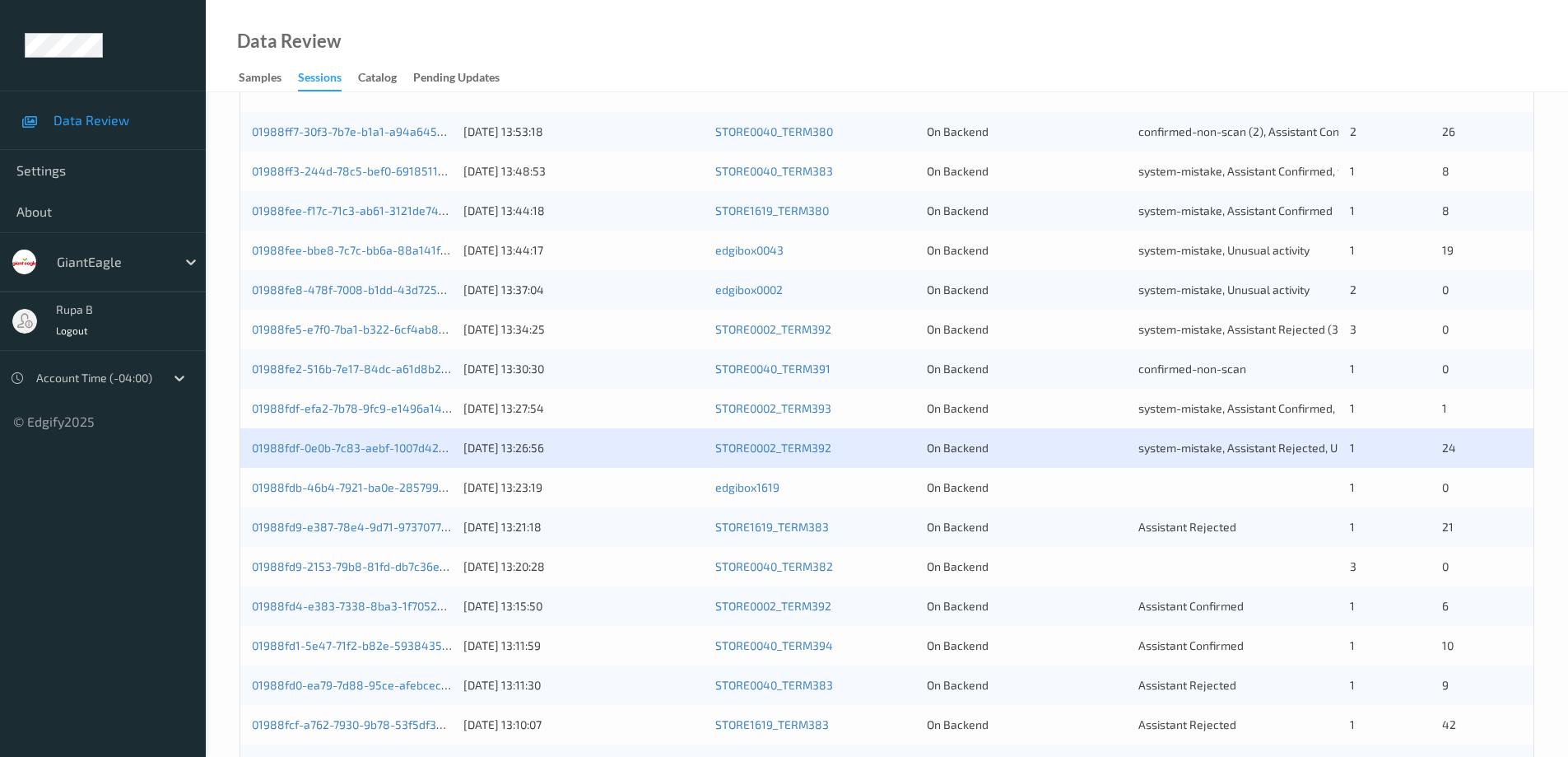
scroll to position [411, 0]
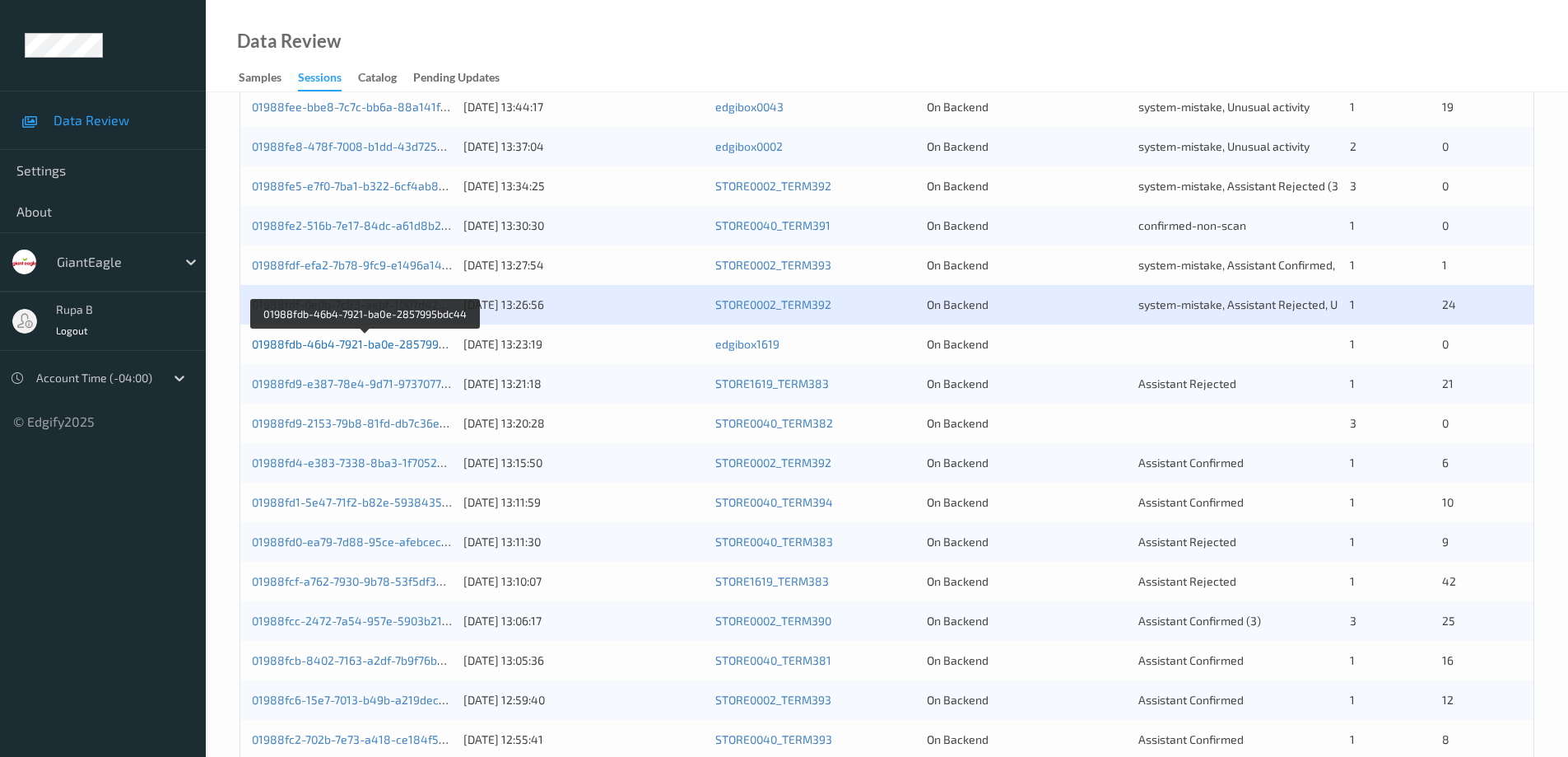
click at [354, 350] on link "01988fdb-46b4-7921-ba0e-2857995bdc44" at bounding box center [365, 344] width 227 height 14
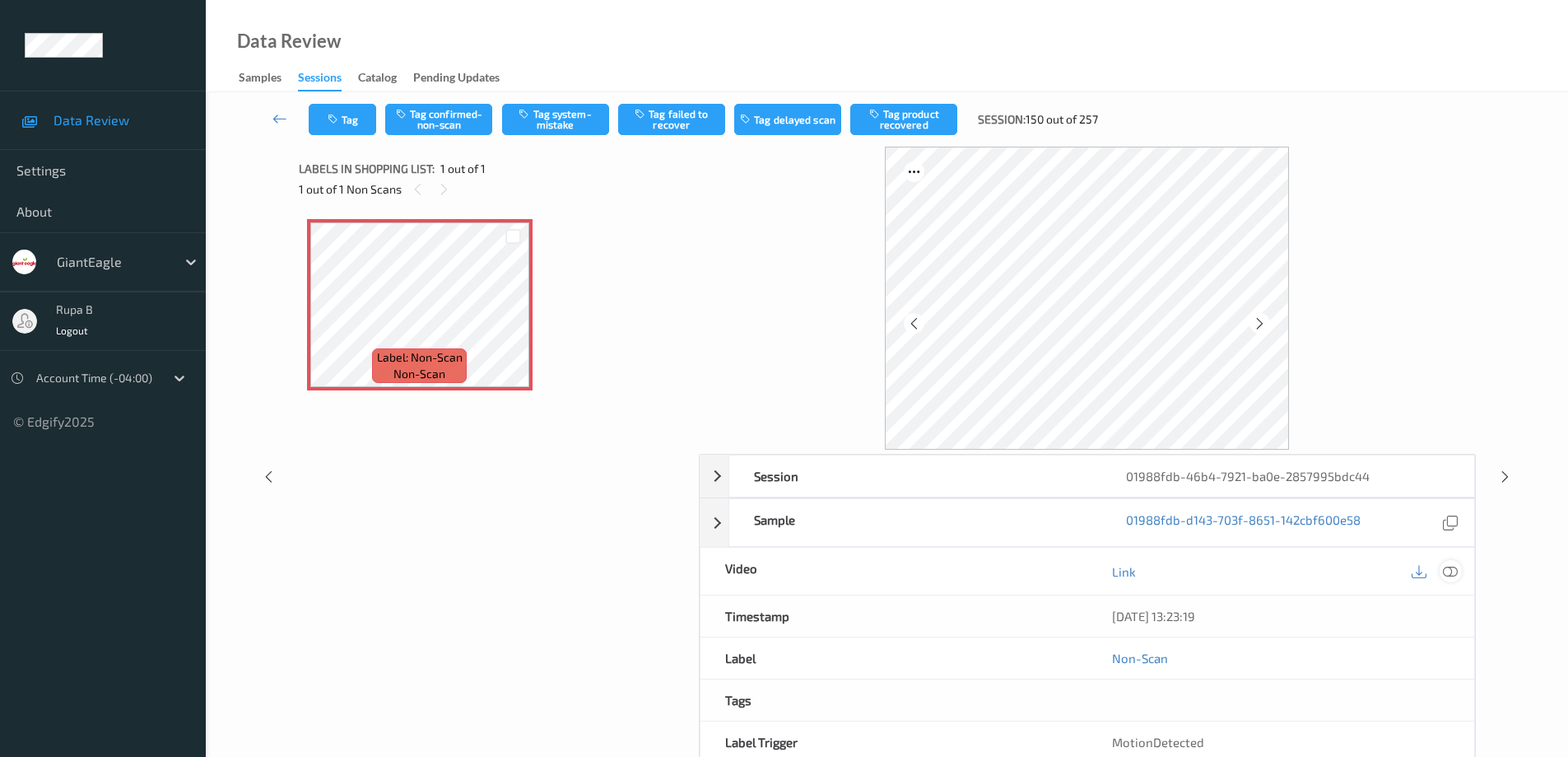
drag, startPoint x: 1452, startPoint y: 574, endPoint x: 1405, endPoint y: 583, distance: 47.9
click at [1451, 574] on icon at bounding box center [1450, 571] width 14 height 14
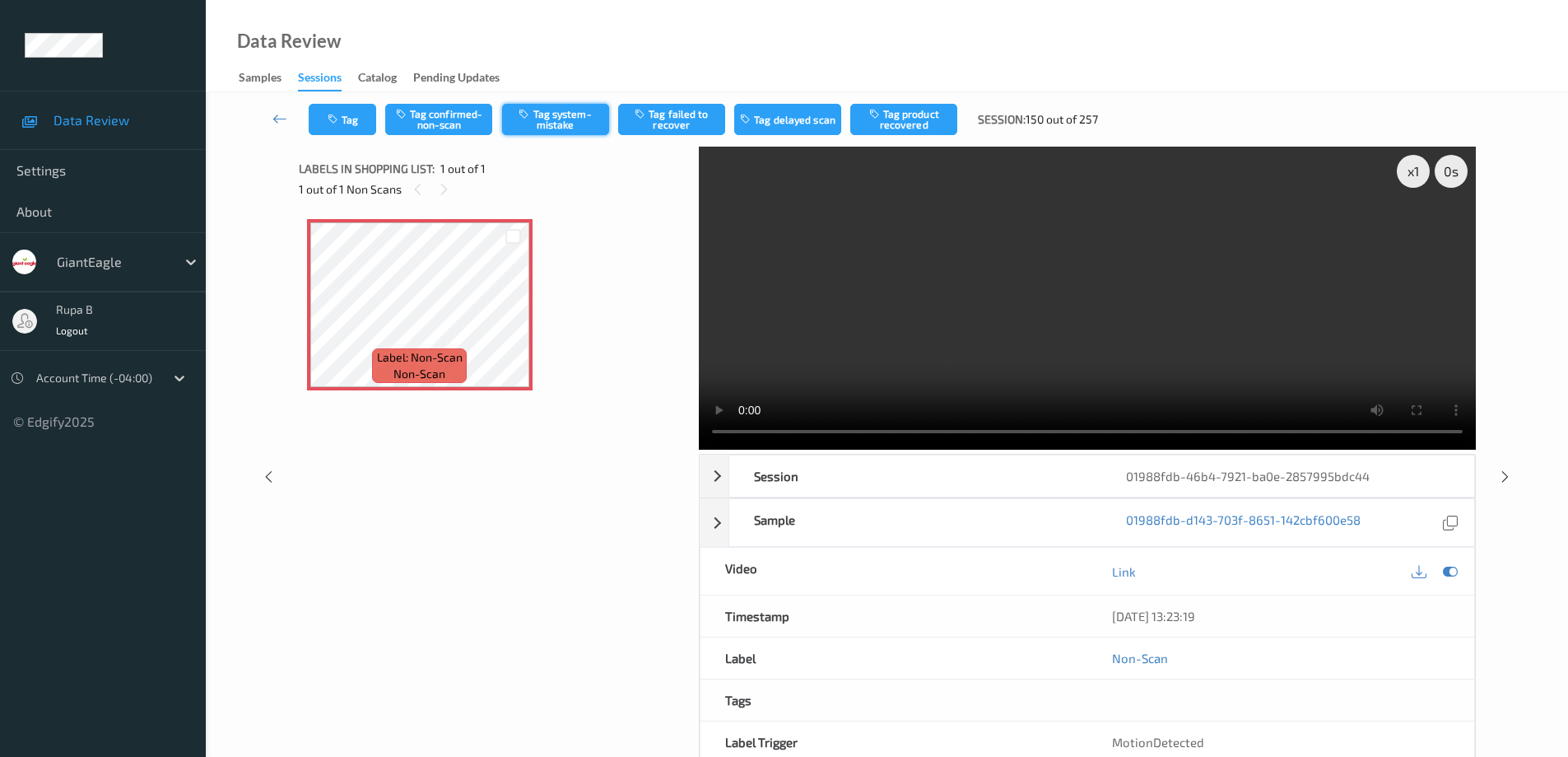
click at [569, 119] on button "Tag system-mistake" at bounding box center [555, 119] width 107 height 31
click at [350, 121] on button "Tag" at bounding box center [343, 119] width 68 height 31
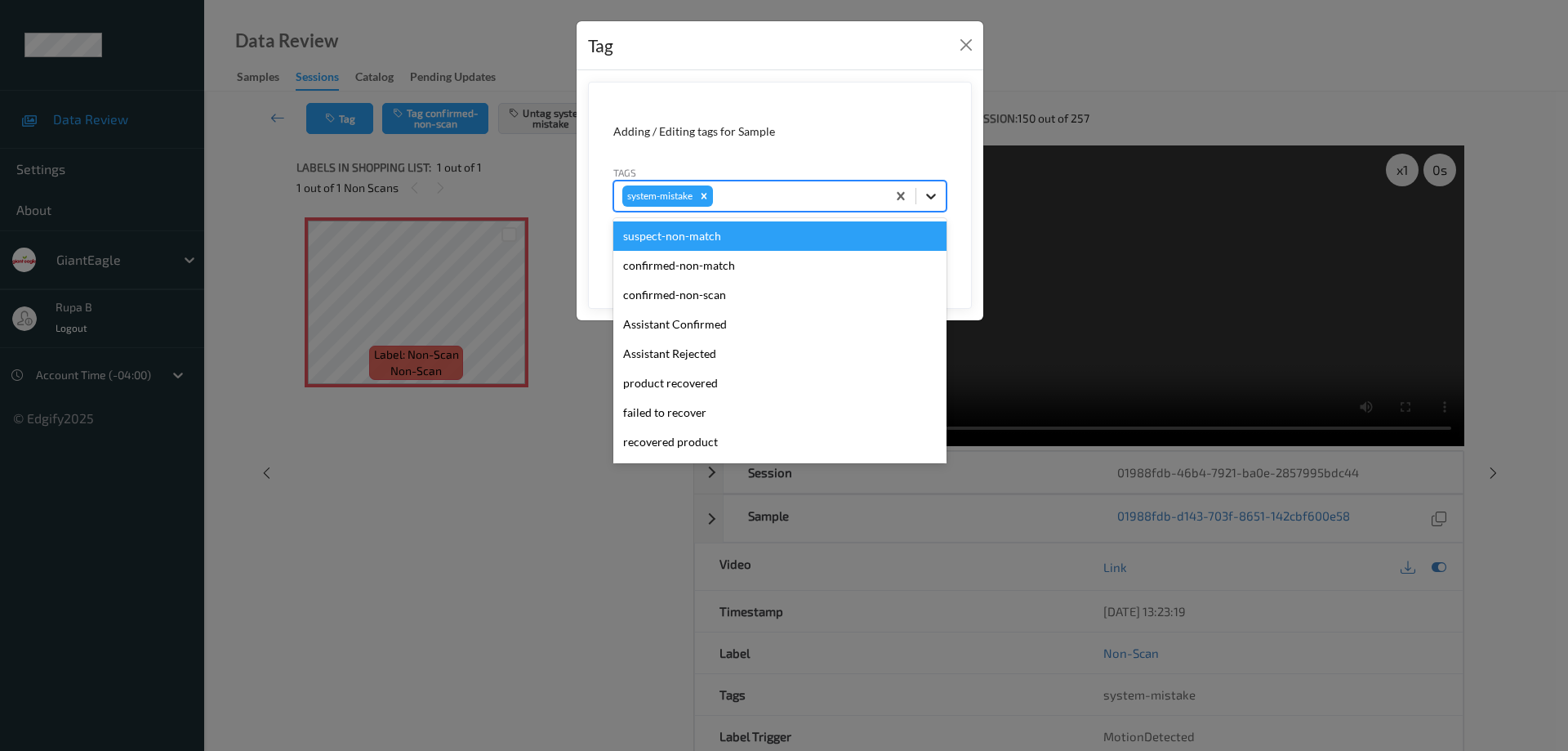
click at [931, 193] on icon at bounding box center [930, 195] width 16 height 16
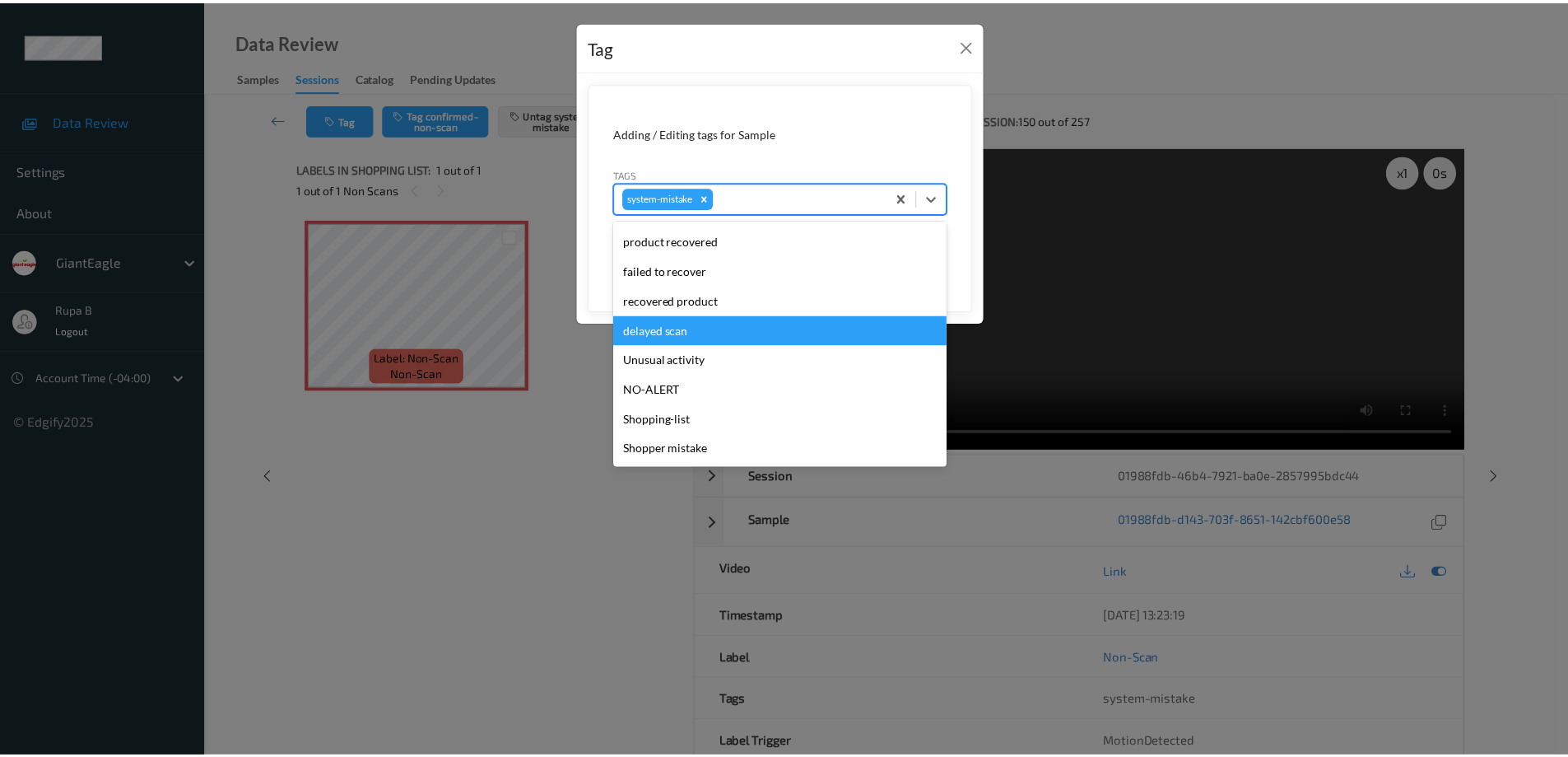
scroll to position [63, 0]
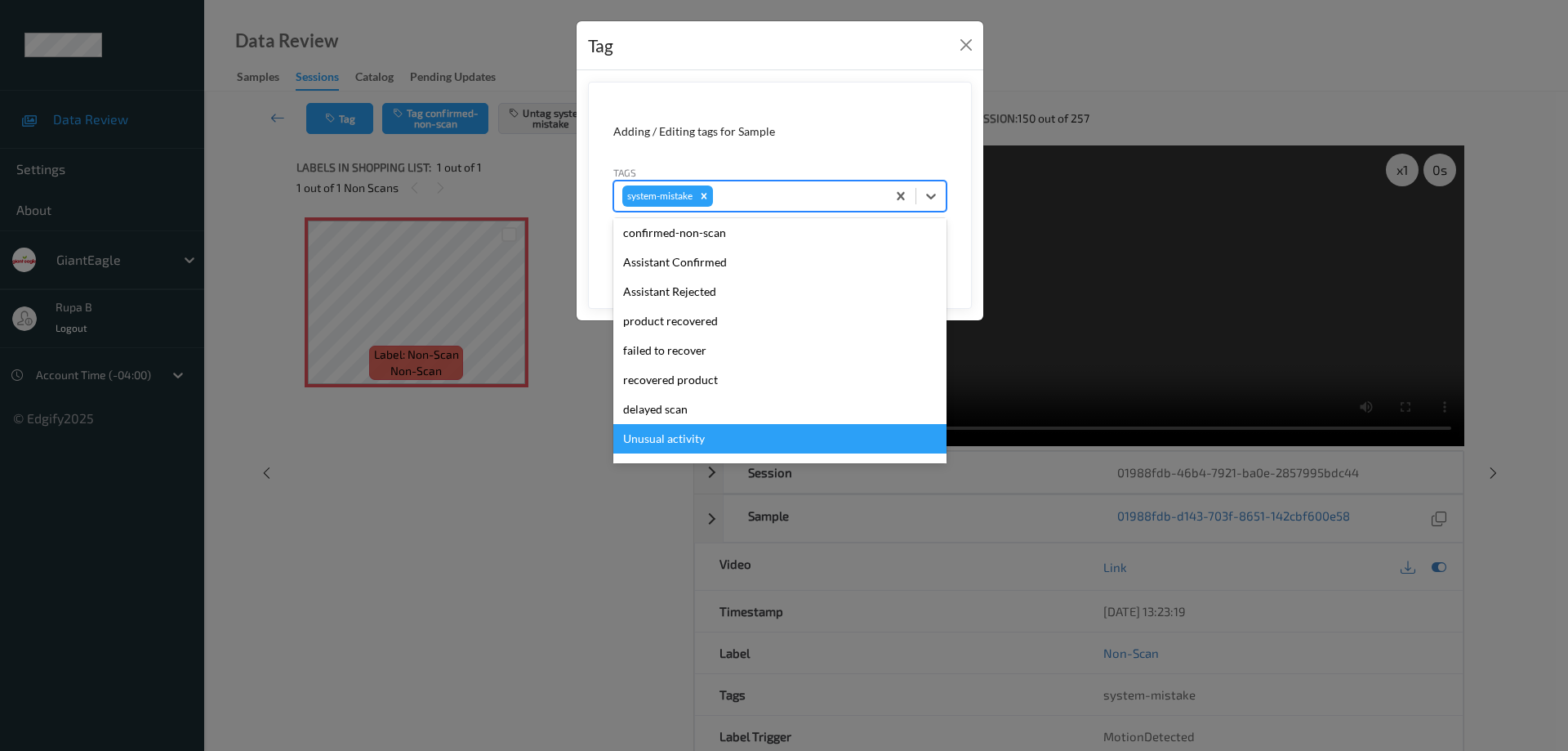
click at [690, 444] on div "Unusual activity" at bounding box center [780, 439] width 333 height 30
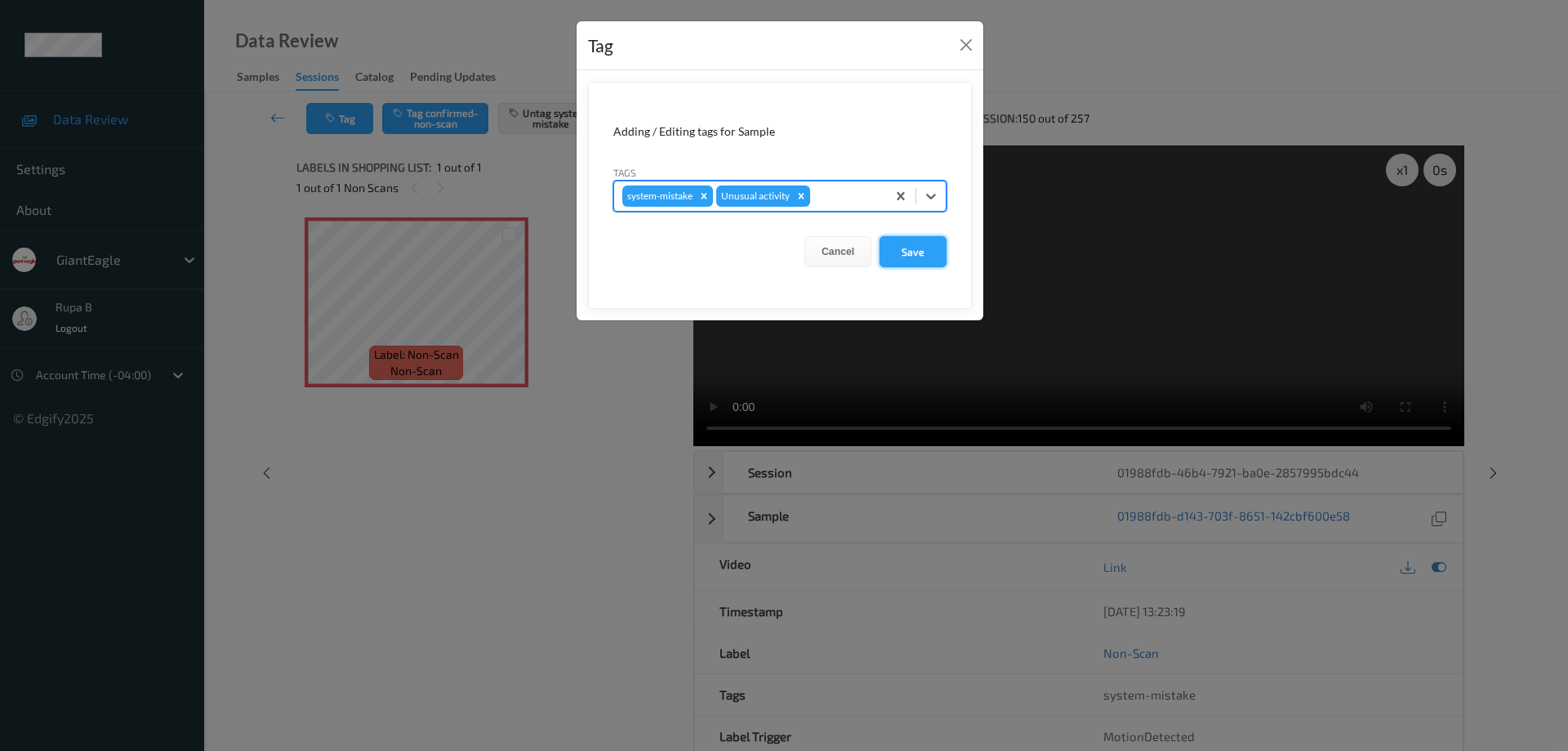
click at [923, 252] on button "Save" at bounding box center [913, 251] width 67 height 31
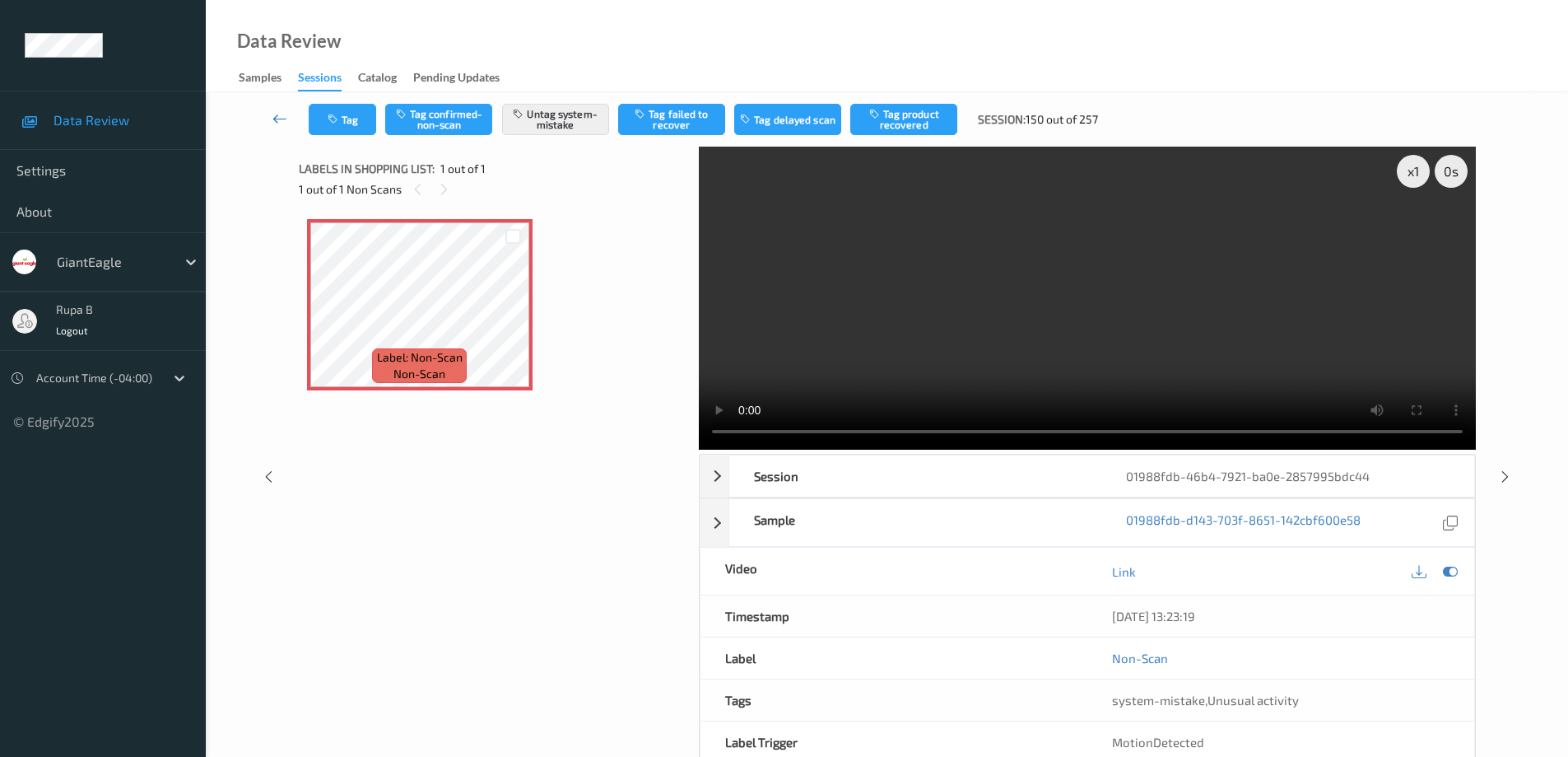
click at [275, 117] on icon at bounding box center [279, 118] width 14 height 16
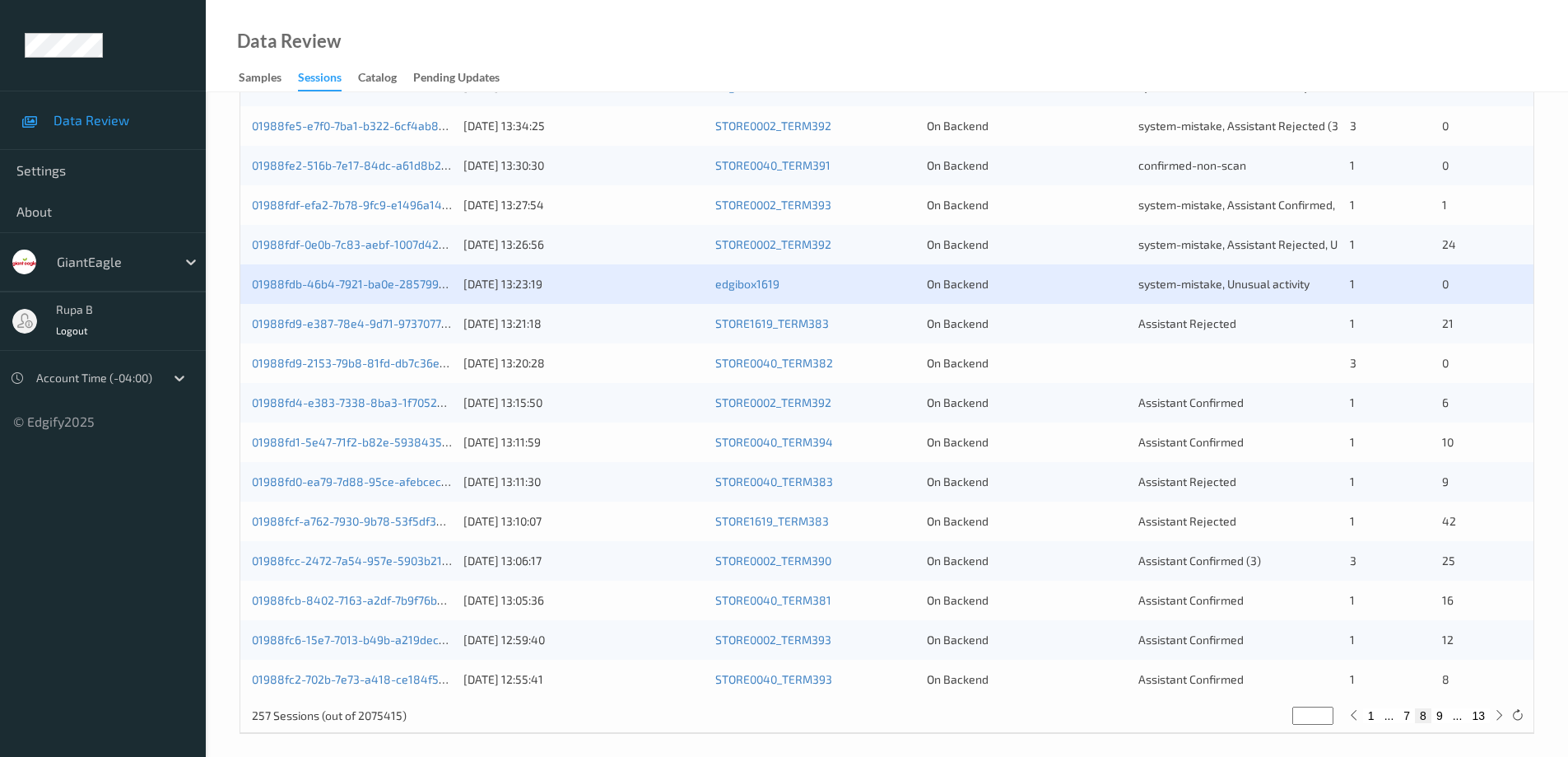
scroll to position [483, 0]
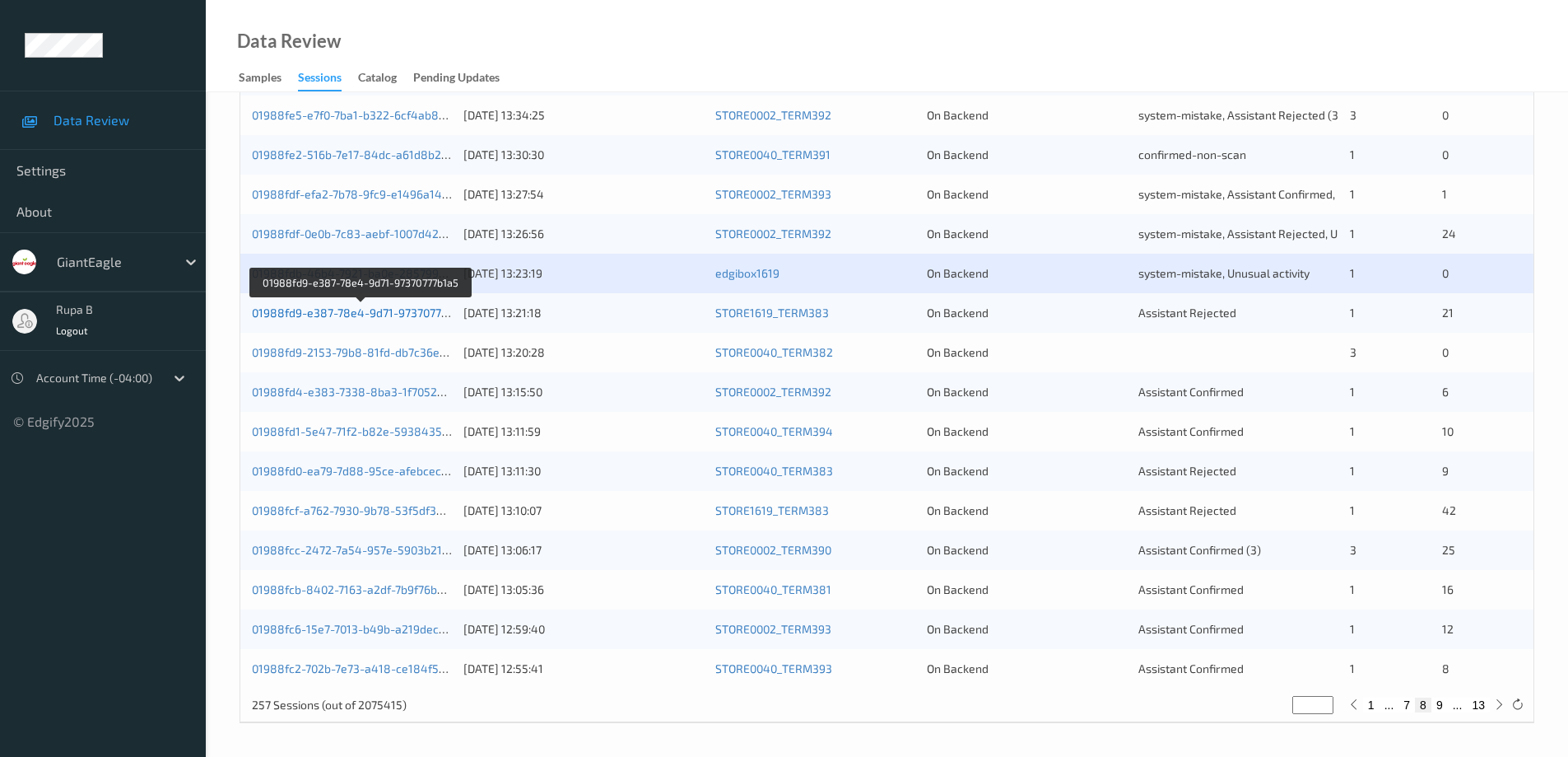
click at [366, 315] on link "01988fd9-e387-78e4-9d71-97370777b1a5" at bounding box center [362, 312] width 220 height 14
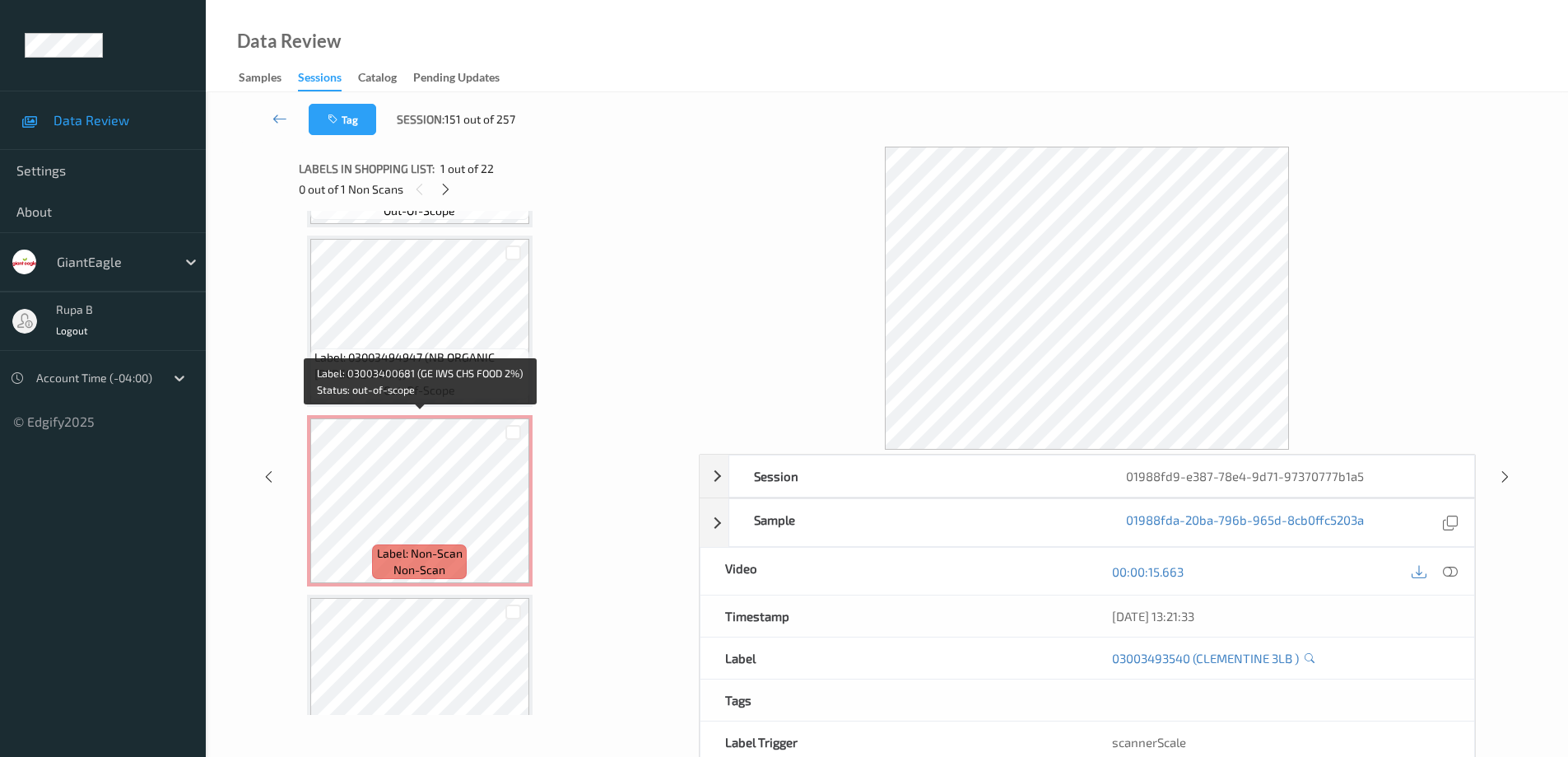
scroll to position [2305, 0]
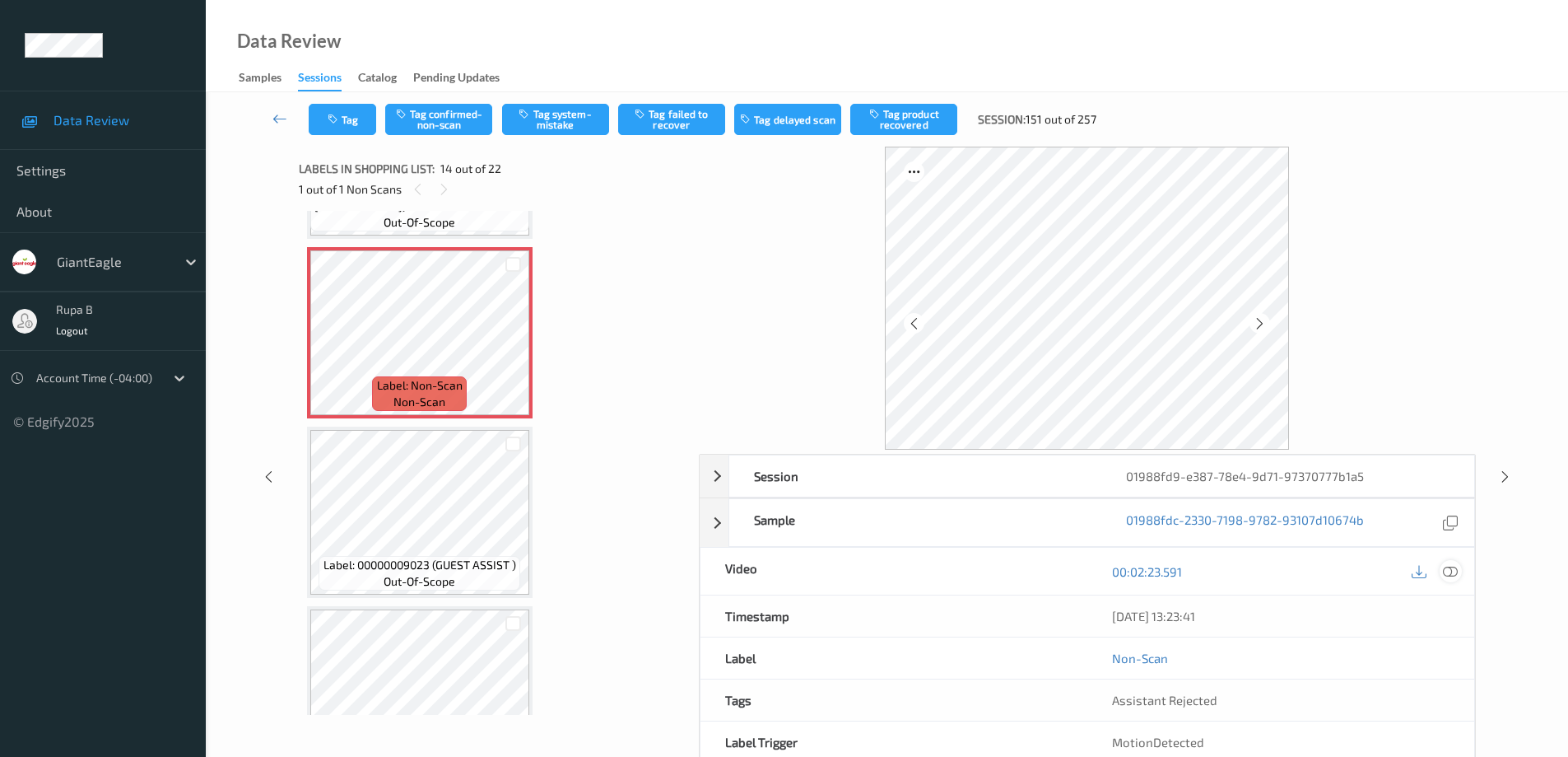
click at [1445, 576] on icon at bounding box center [1450, 571] width 14 height 14
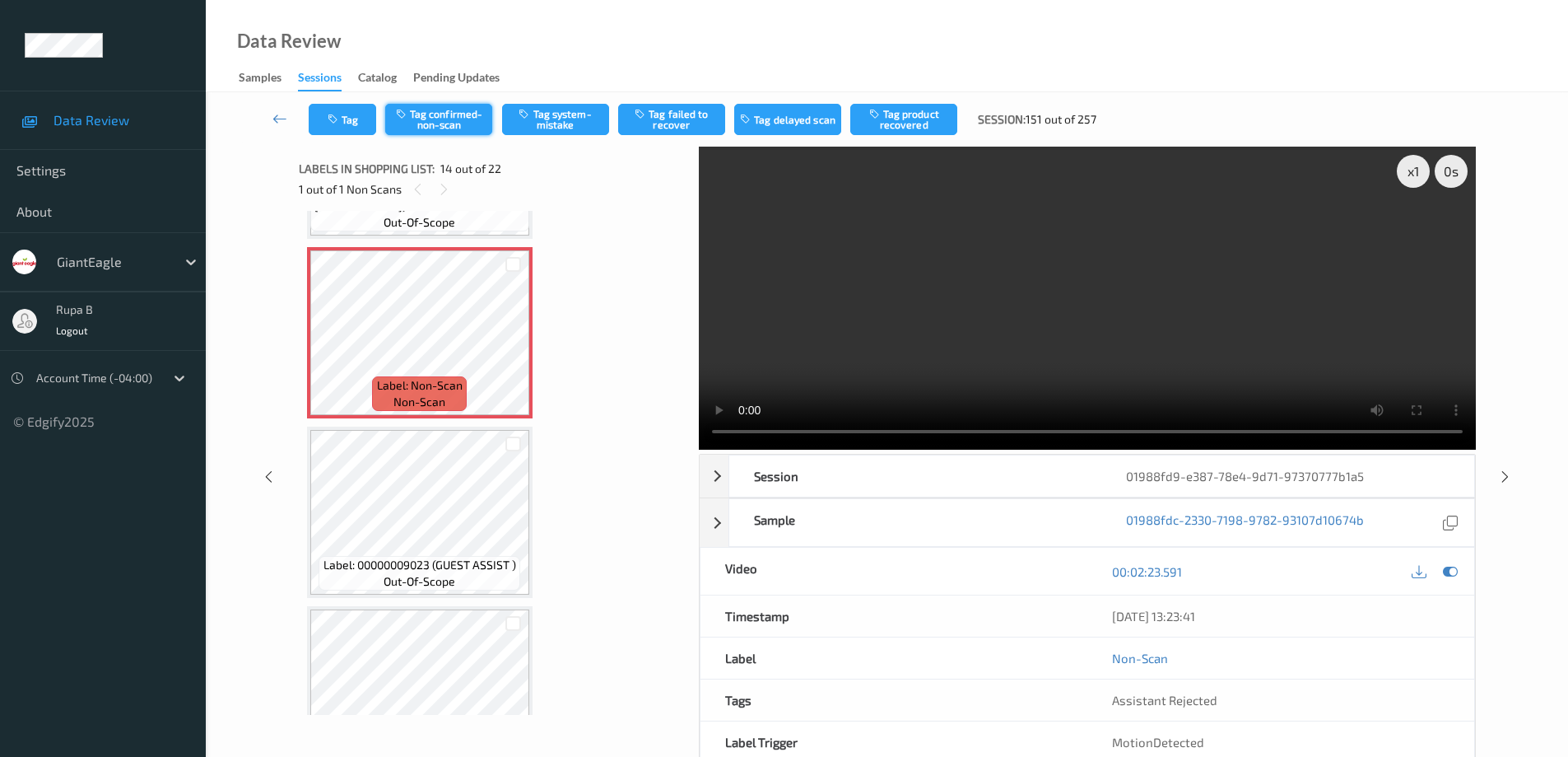
click at [456, 124] on button "Tag confirmed-non-scan" at bounding box center [438, 119] width 107 height 31
click at [276, 117] on icon at bounding box center [279, 118] width 14 height 16
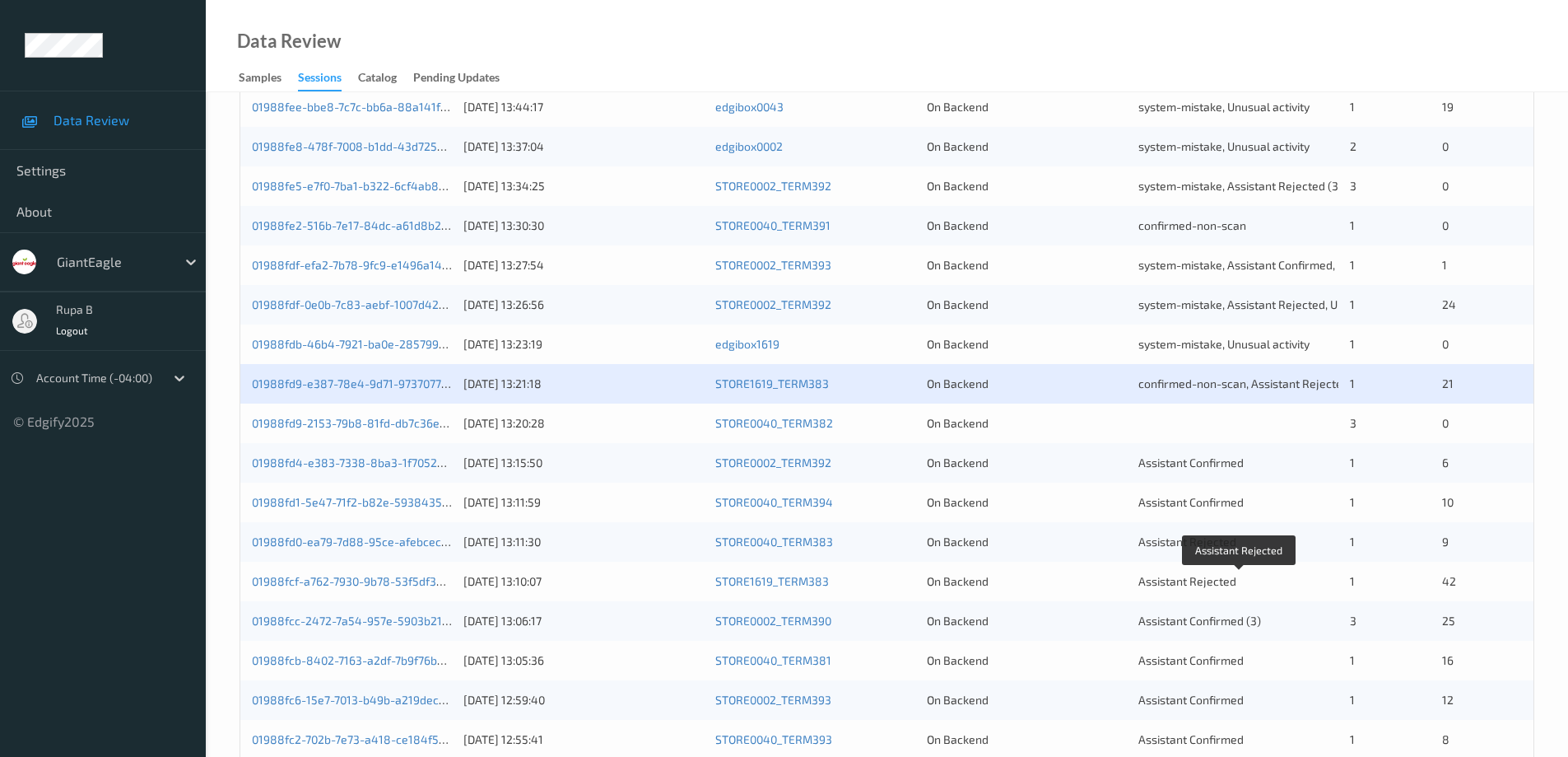
scroll to position [483, 0]
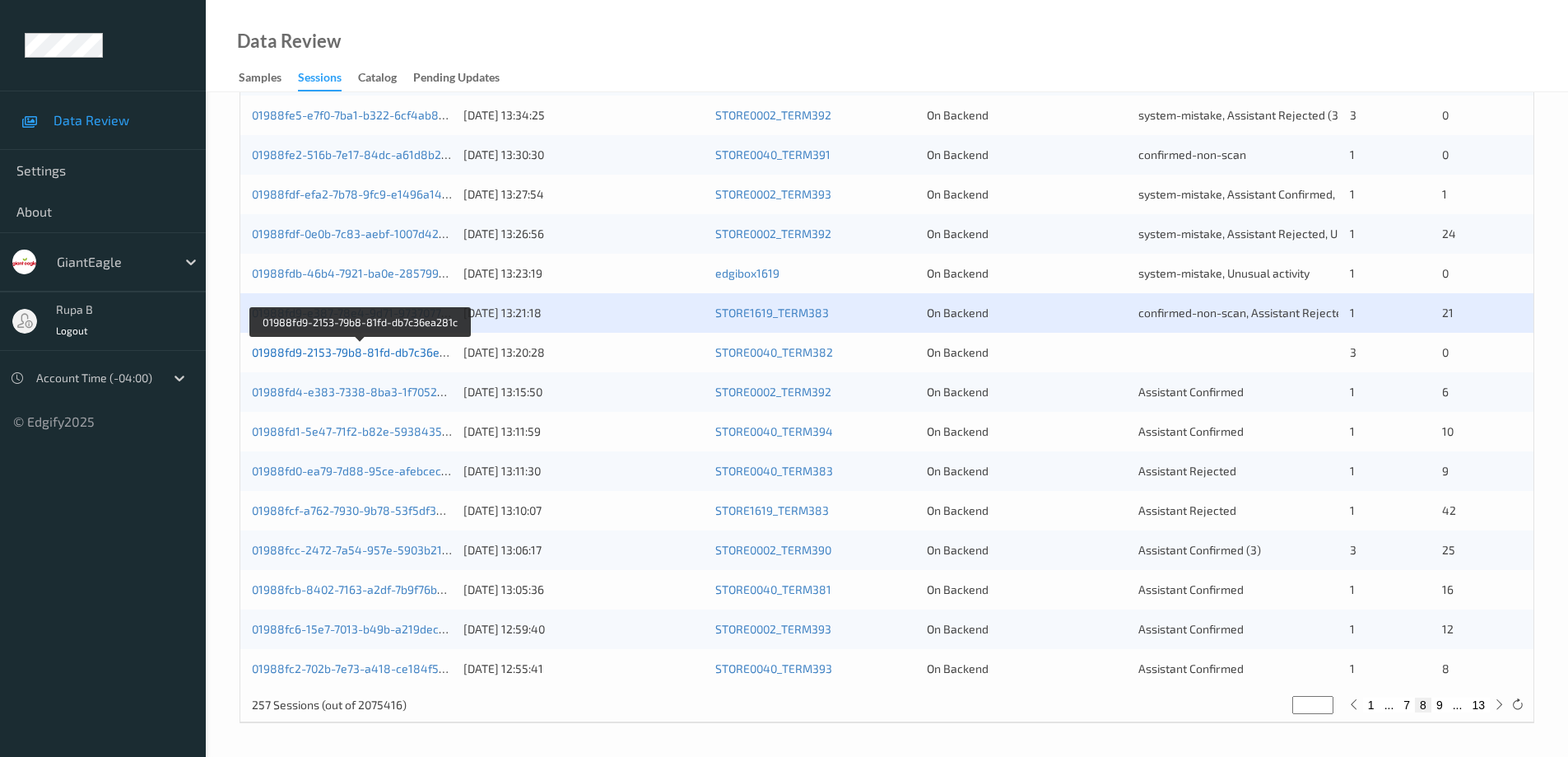
click at [304, 355] on link "01988fd9-2153-79b8-81fd-db7c36ea281c" at bounding box center [361, 351] width 219 height 14
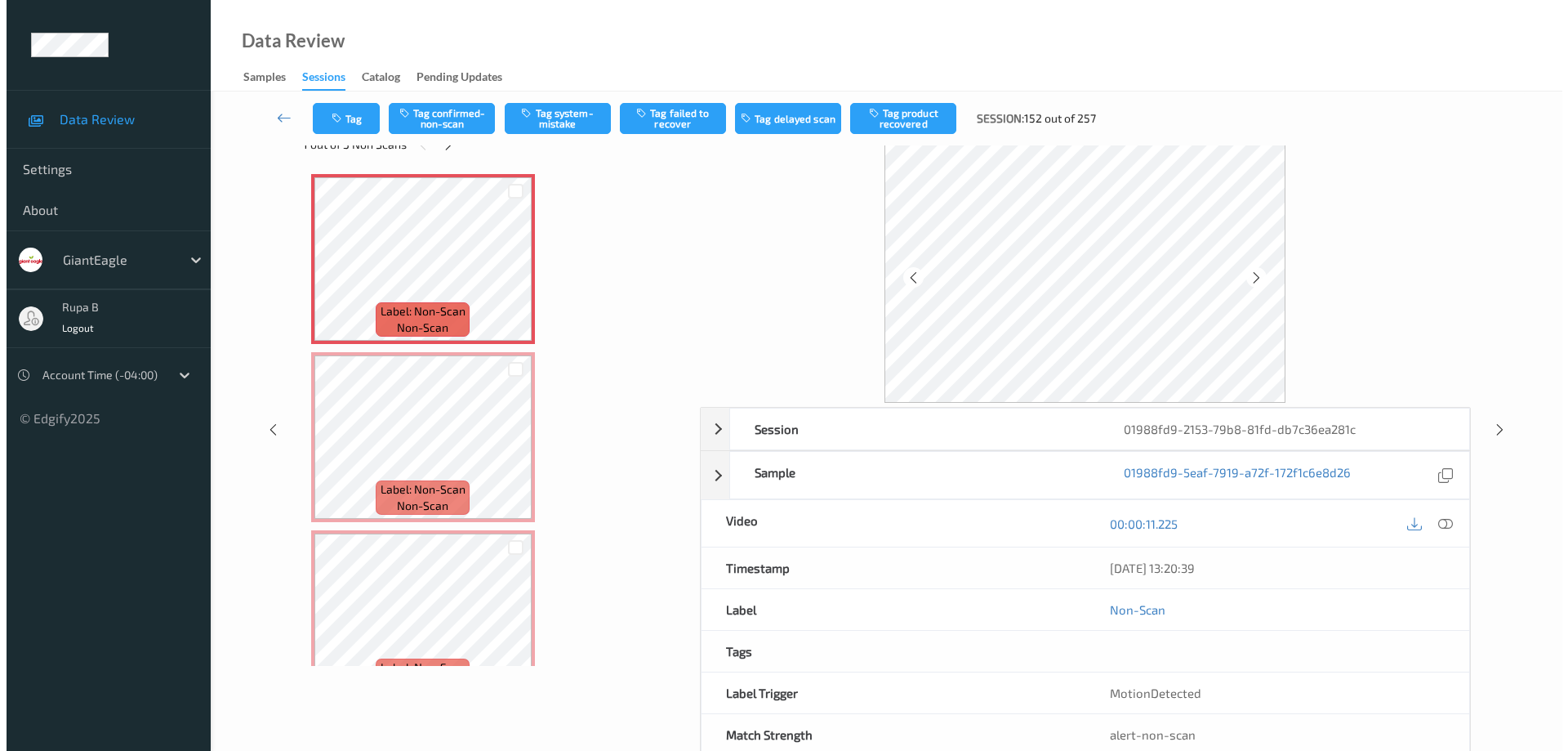
scroll to position [82, 0]
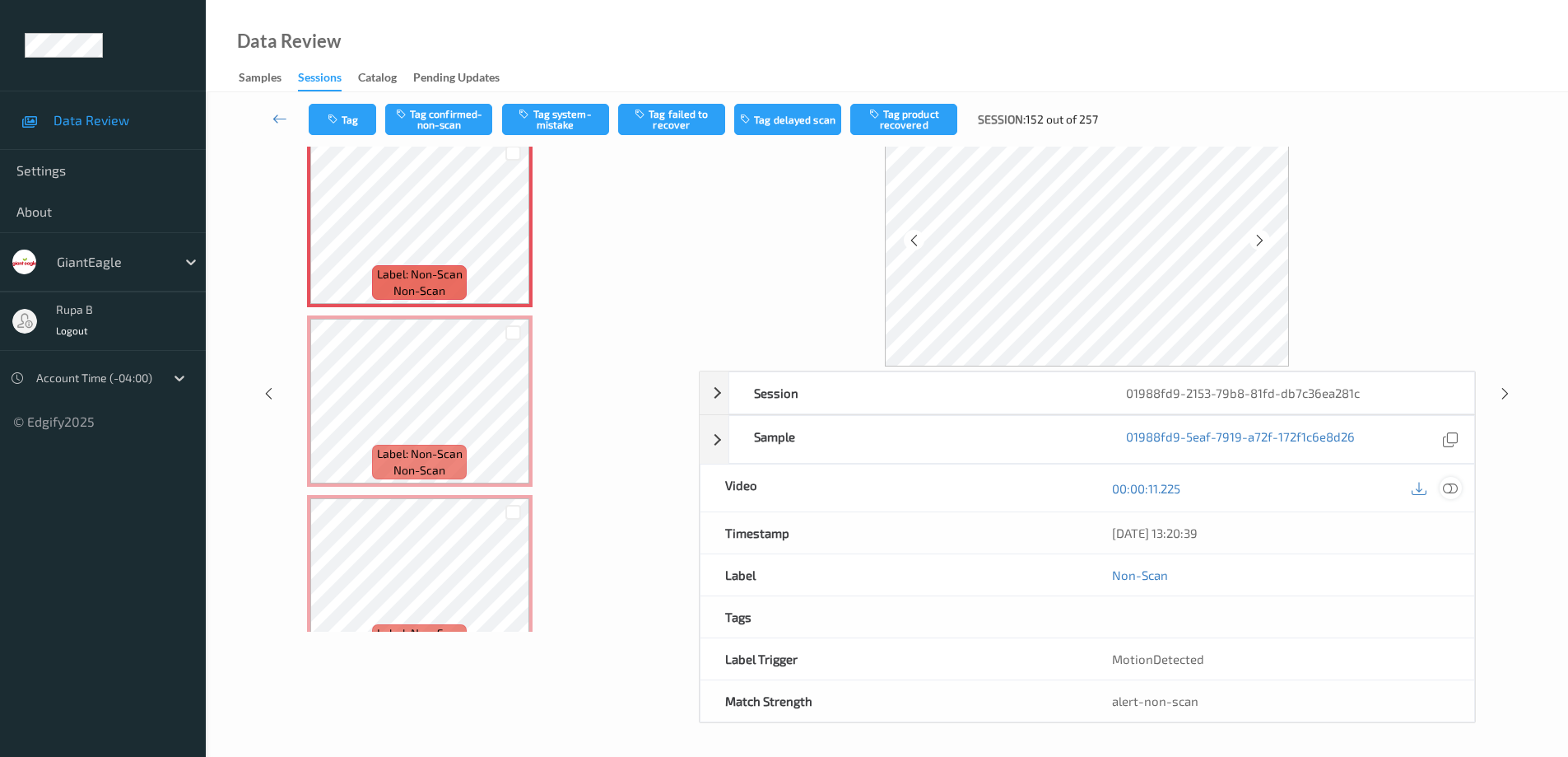
click at [1452, 491] on icon at bounding box center [1450, 488] width 14 height 14
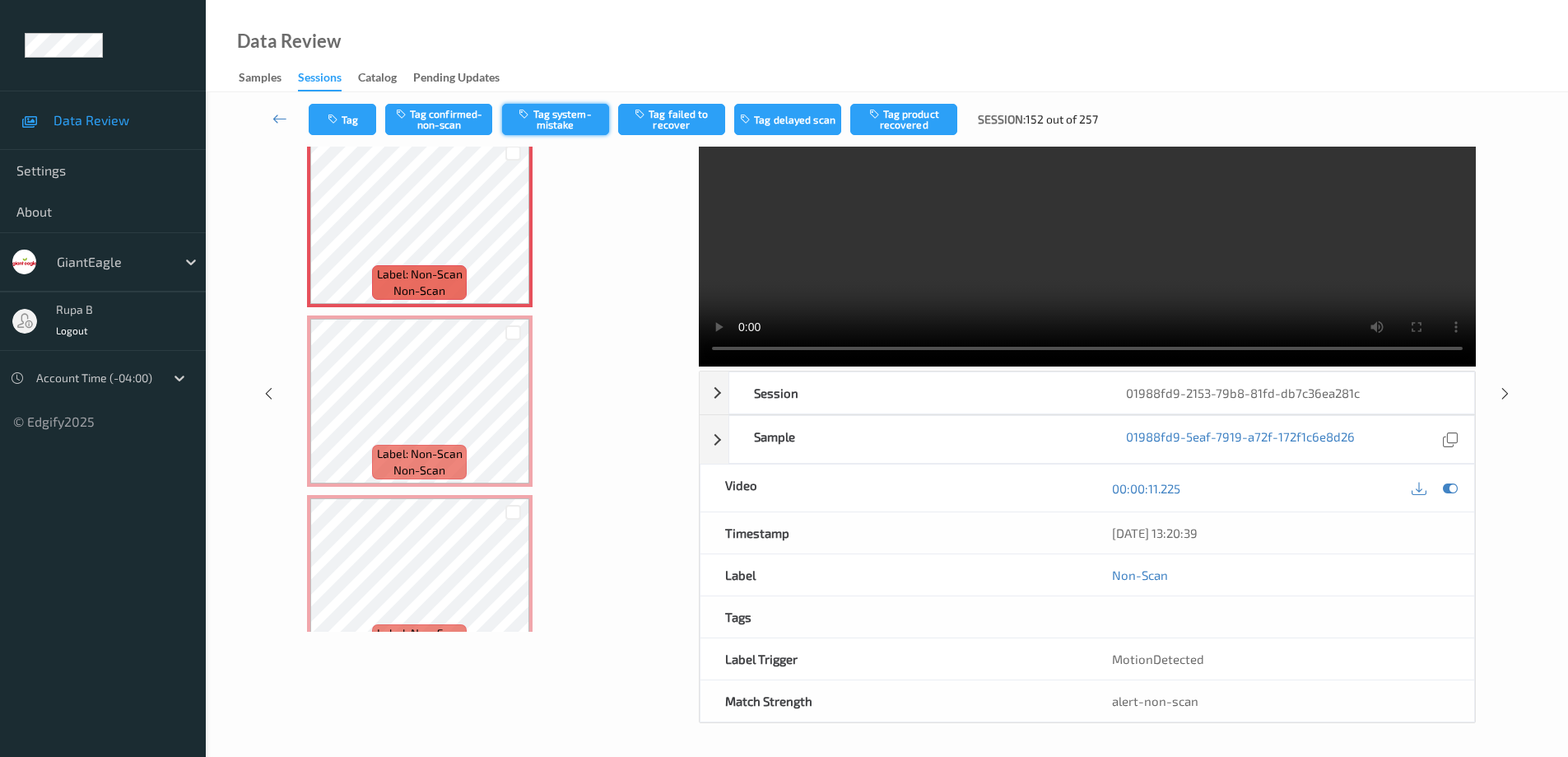
click at [578, 128] on button "Tag system-mistake" at bounding box center [555, 119] width 107 height 31
click at [350, 126] on button "Tag" at bounding box center [343, 119] width 68 height 31
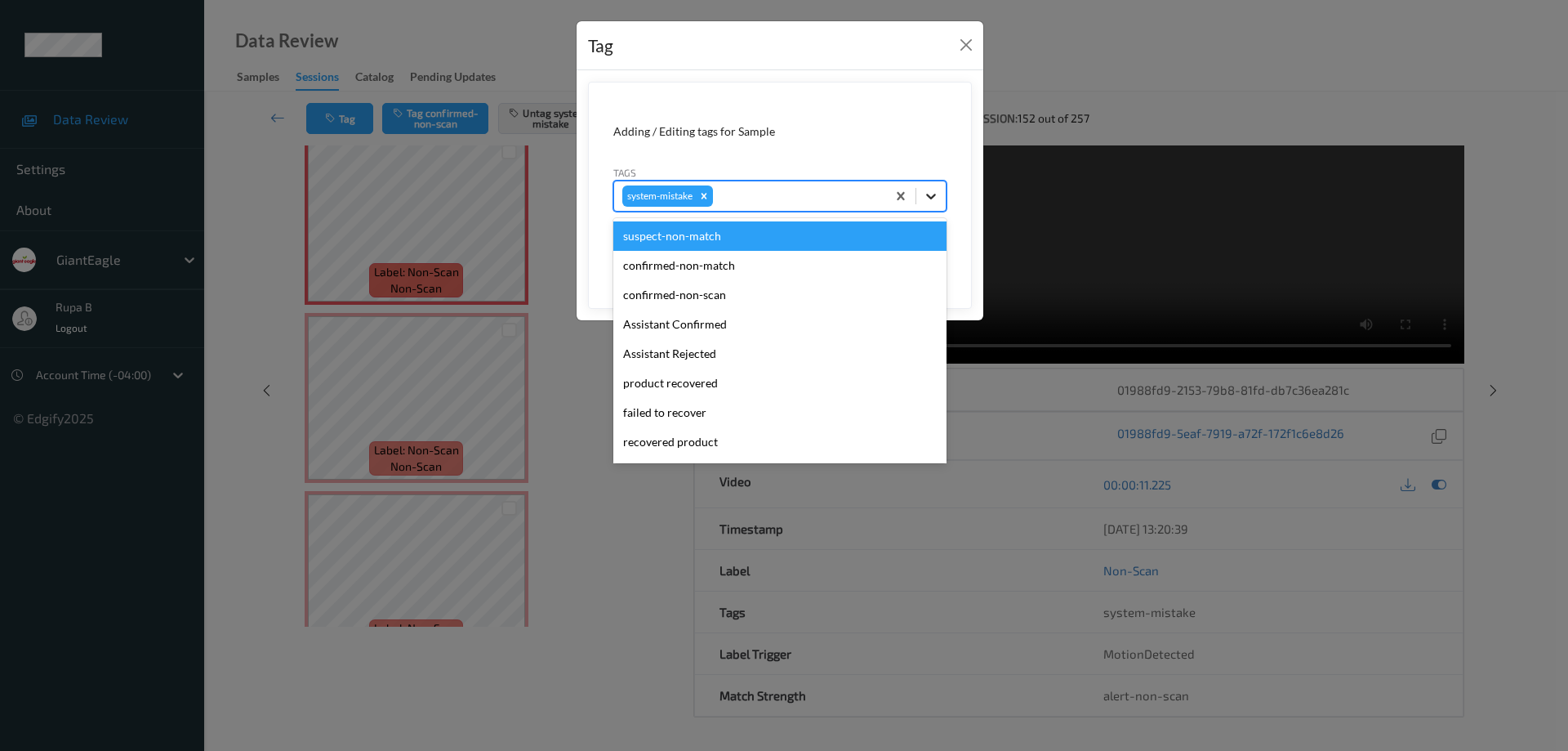
click at [932, 193] on icon at bounding box center [930, 195] width 16 height 16
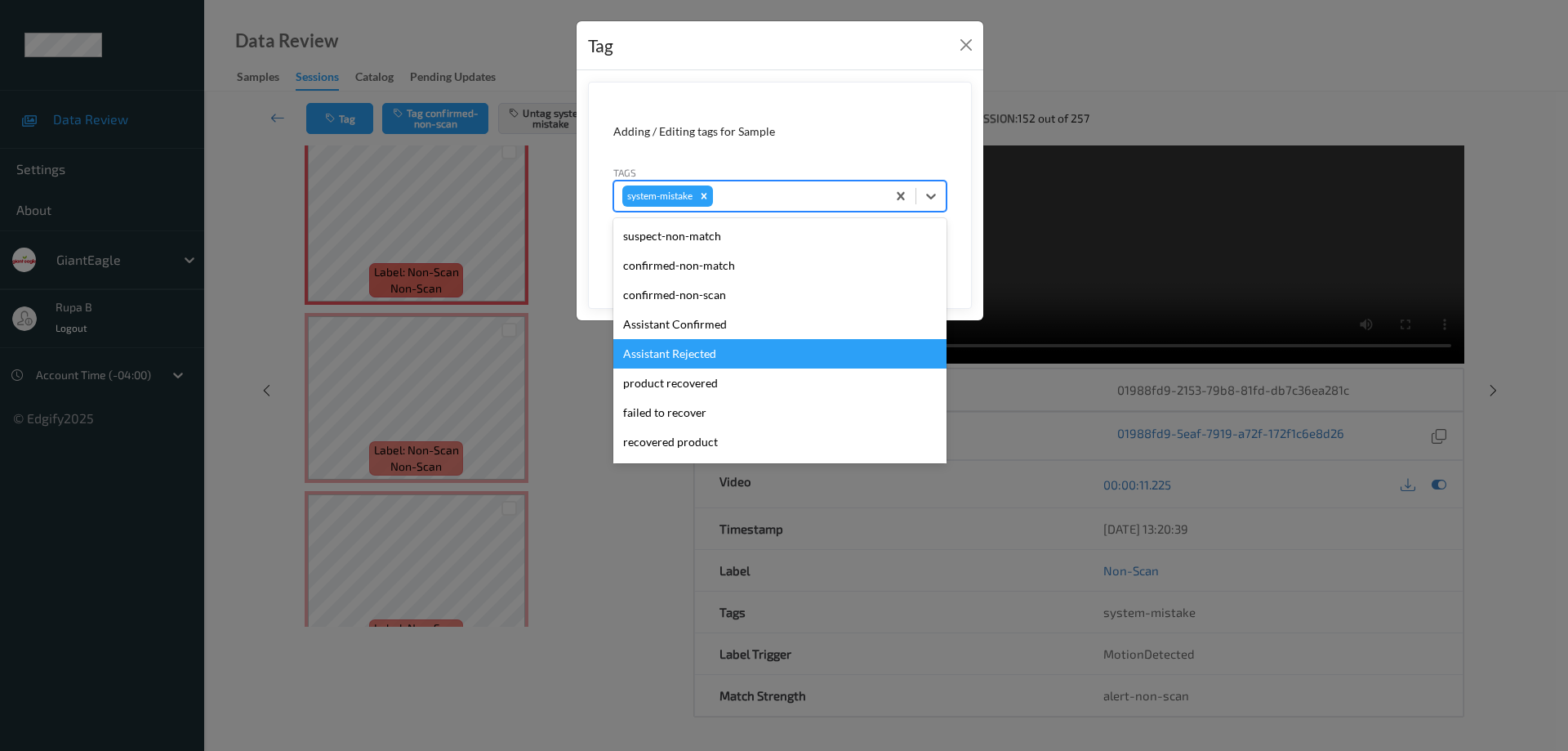
scroll to position [144, 0]
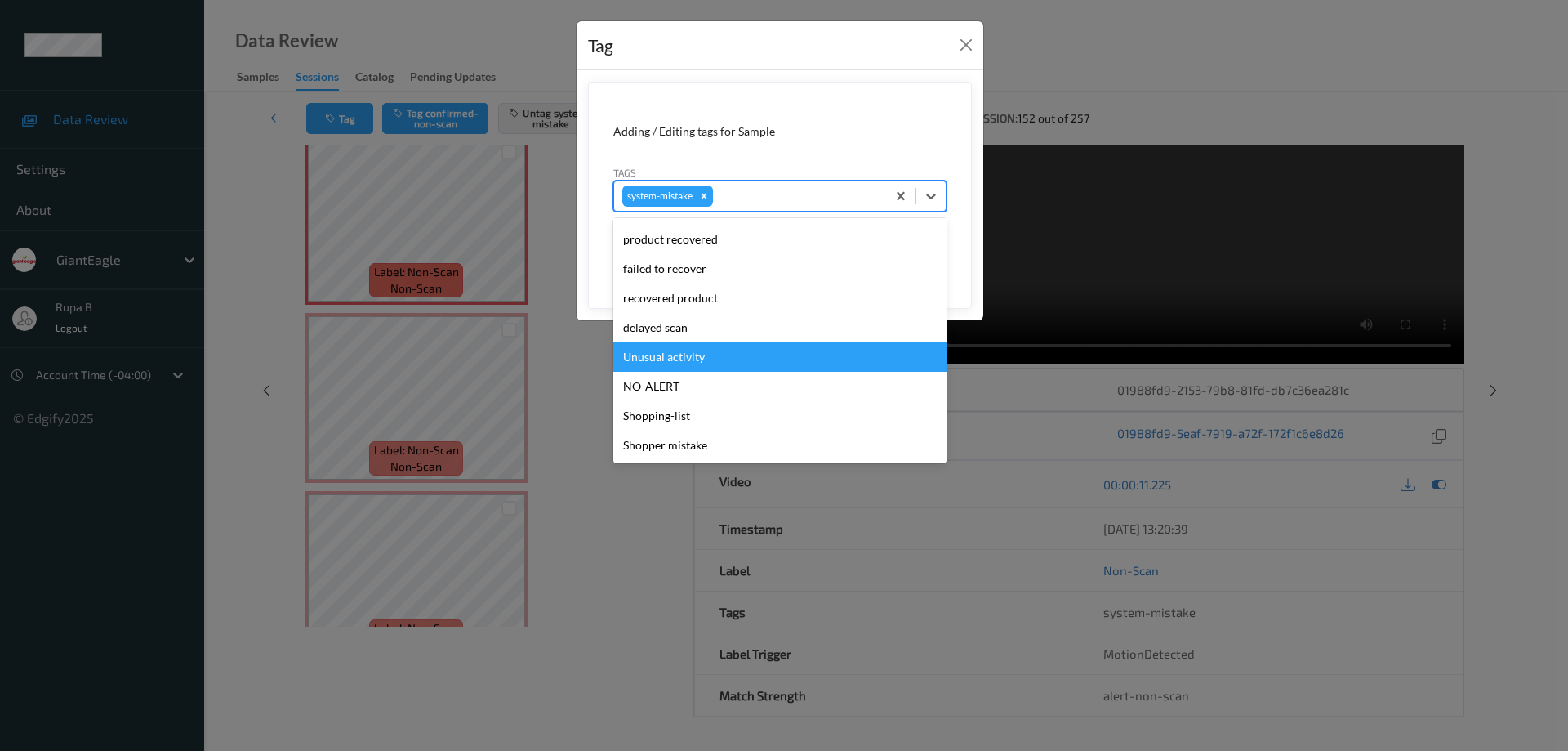
drag, startPoint x: 697, startPoint y: 362, endPoint x: 733, endPoint y: 352, distance: 37.4
click at [700, 361] on div "Unusual activity" at bounding box center [780, 356] width 333 height 30
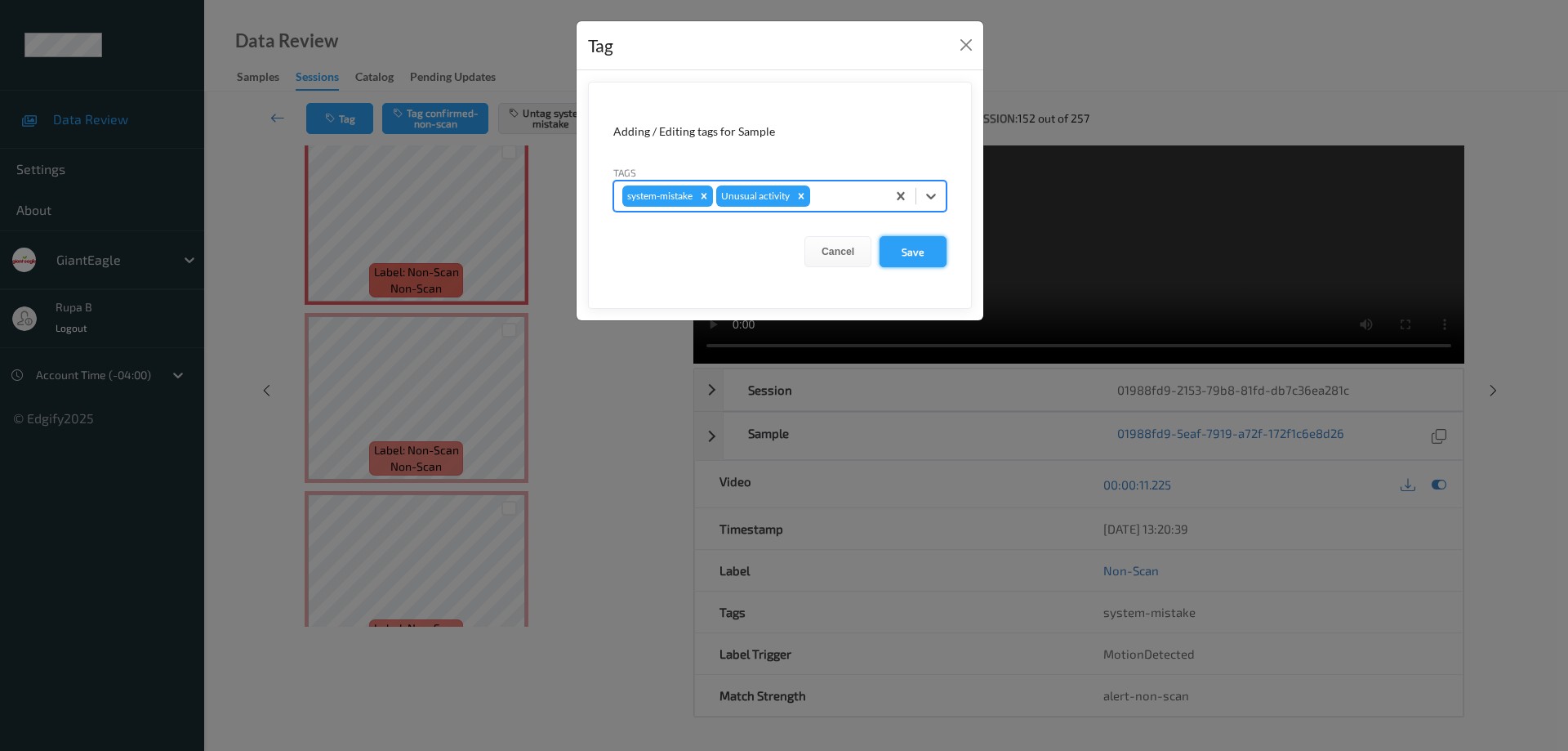
click at [931, 258] on button "Save" at bounding box center [913, 251] width 67 height 31
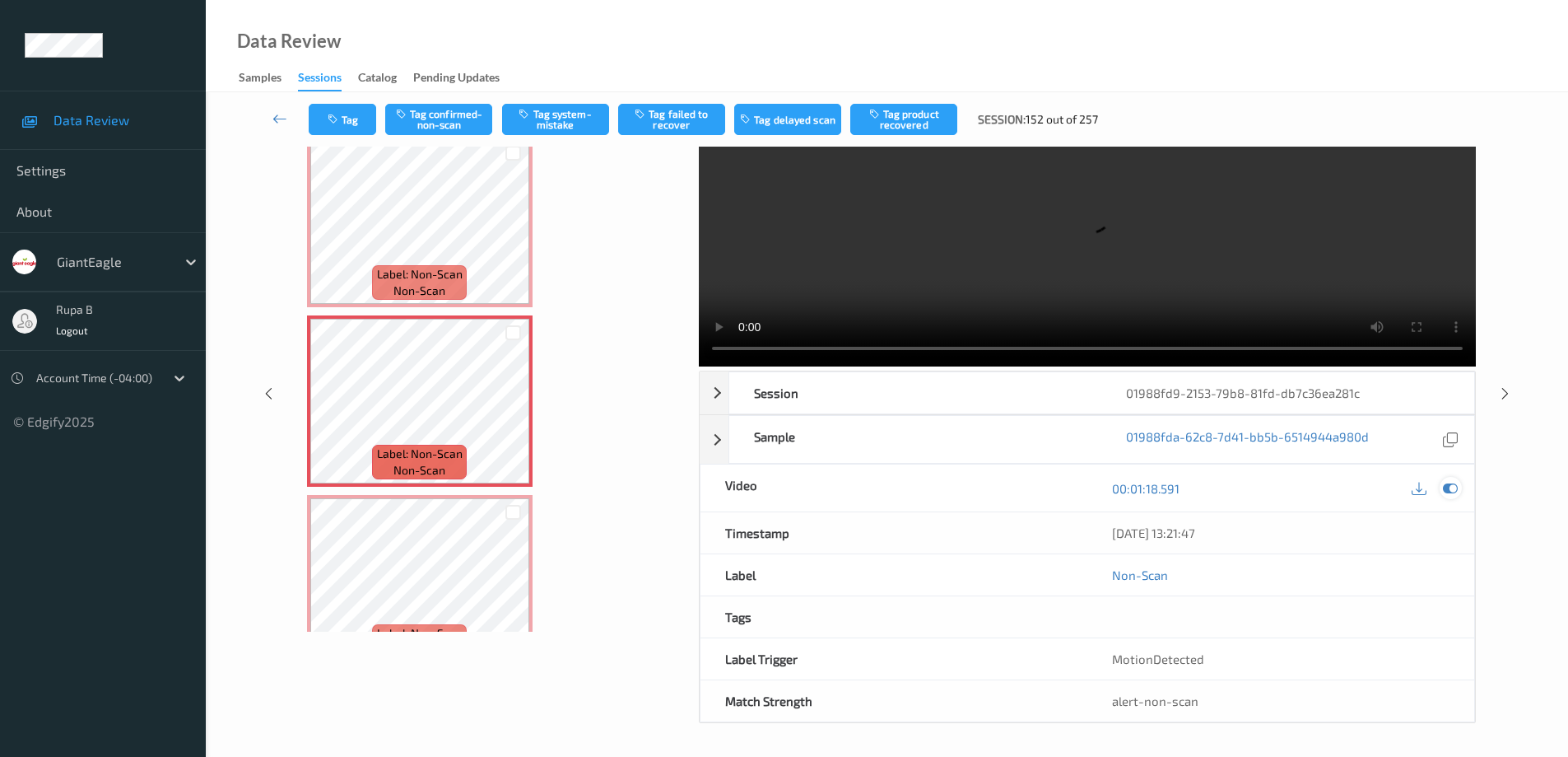
click at [1455, 490] on icon at bounding box center [1450, 488] width 14 height 14
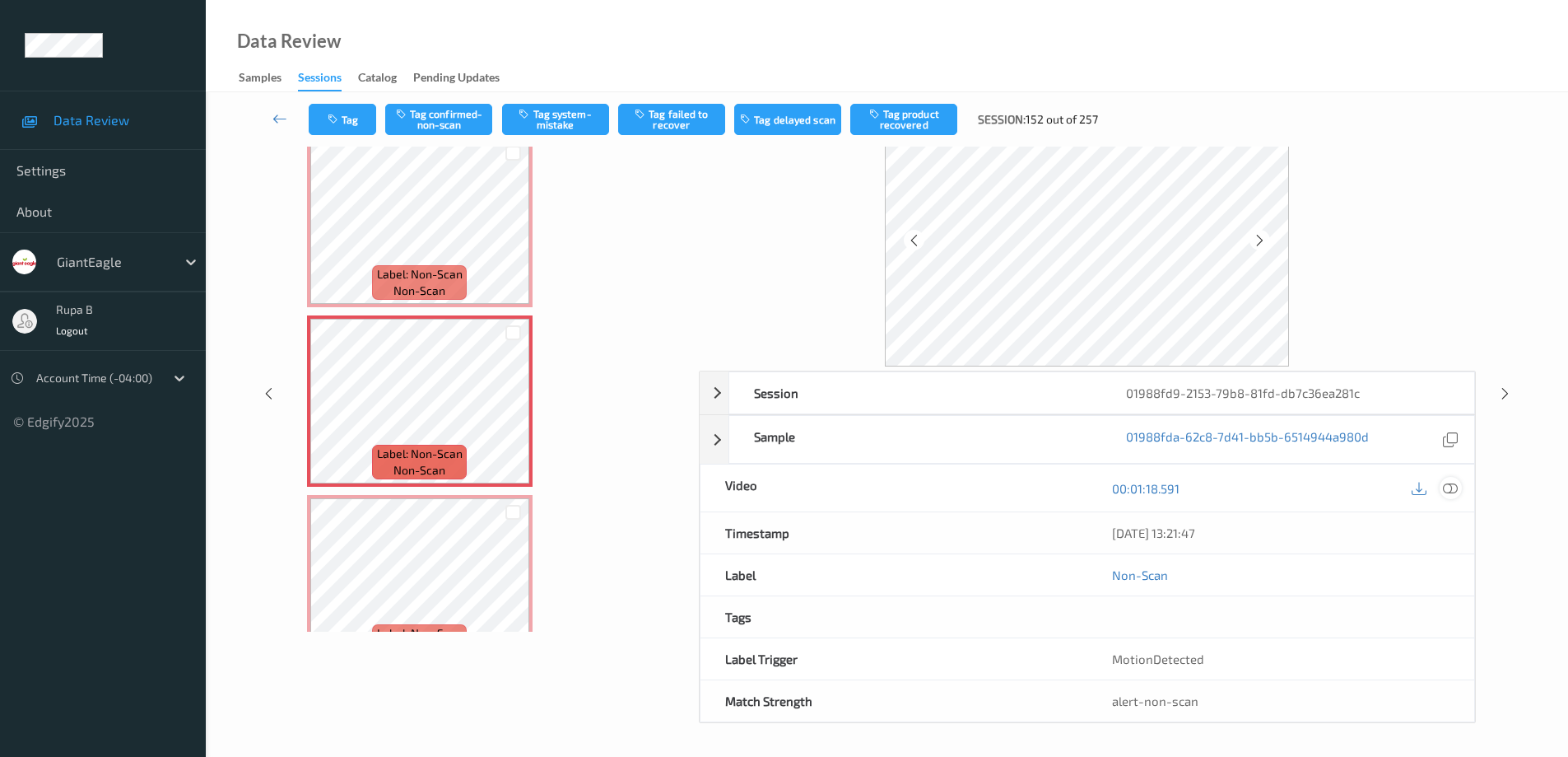
click at [1453, 491] on icon at bounding box center [1450, 488] width 14 height 14
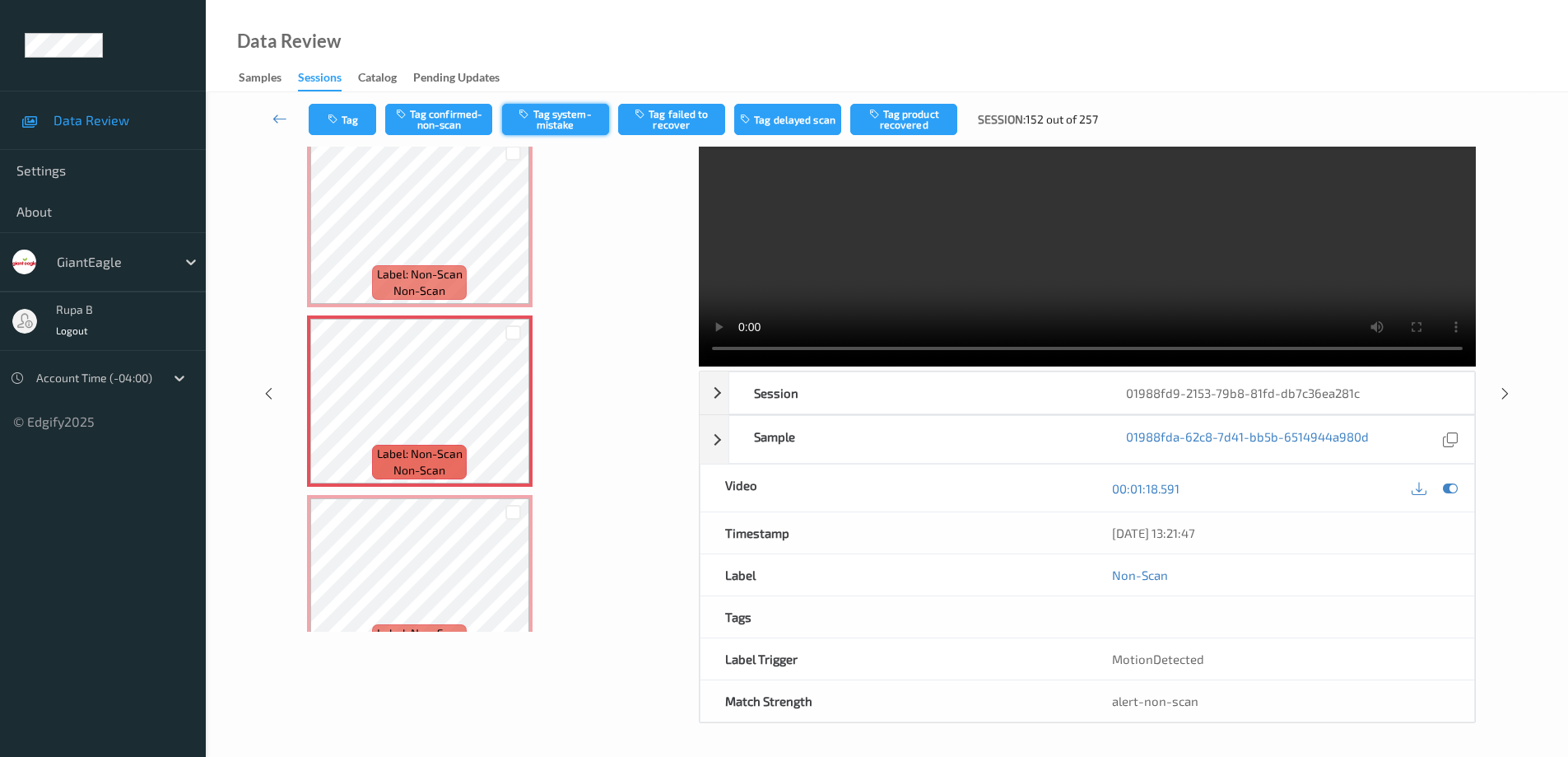
click at [569, 123] on button "Tag system-mistake" at bounding box center [555, 119] width 107 height 31
click at [348, 117] on button "Tag" at bounding box center [343, 119] width 68 height 31
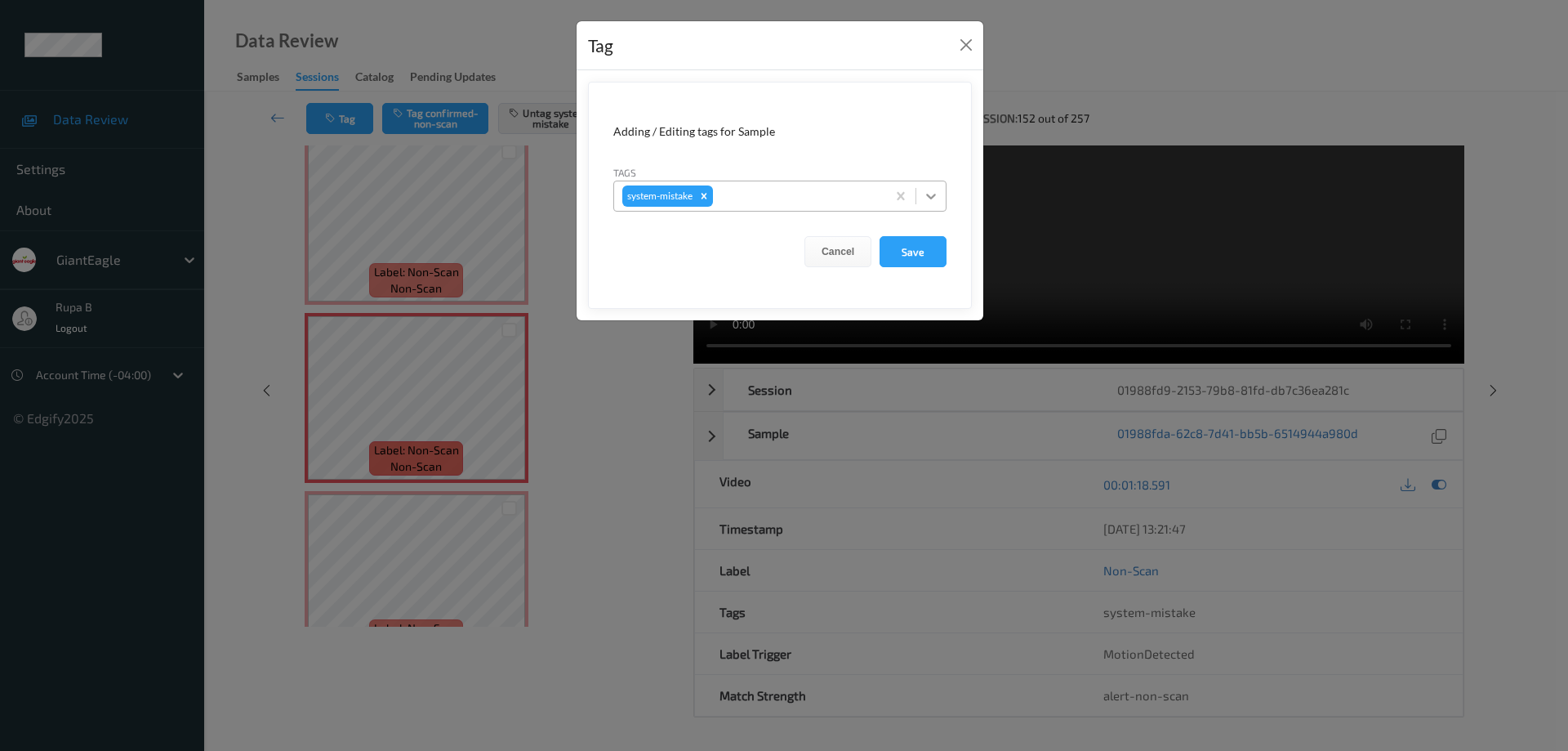
click at [930, 199] on icon at bounding box center [930, 195] width 16 height 16
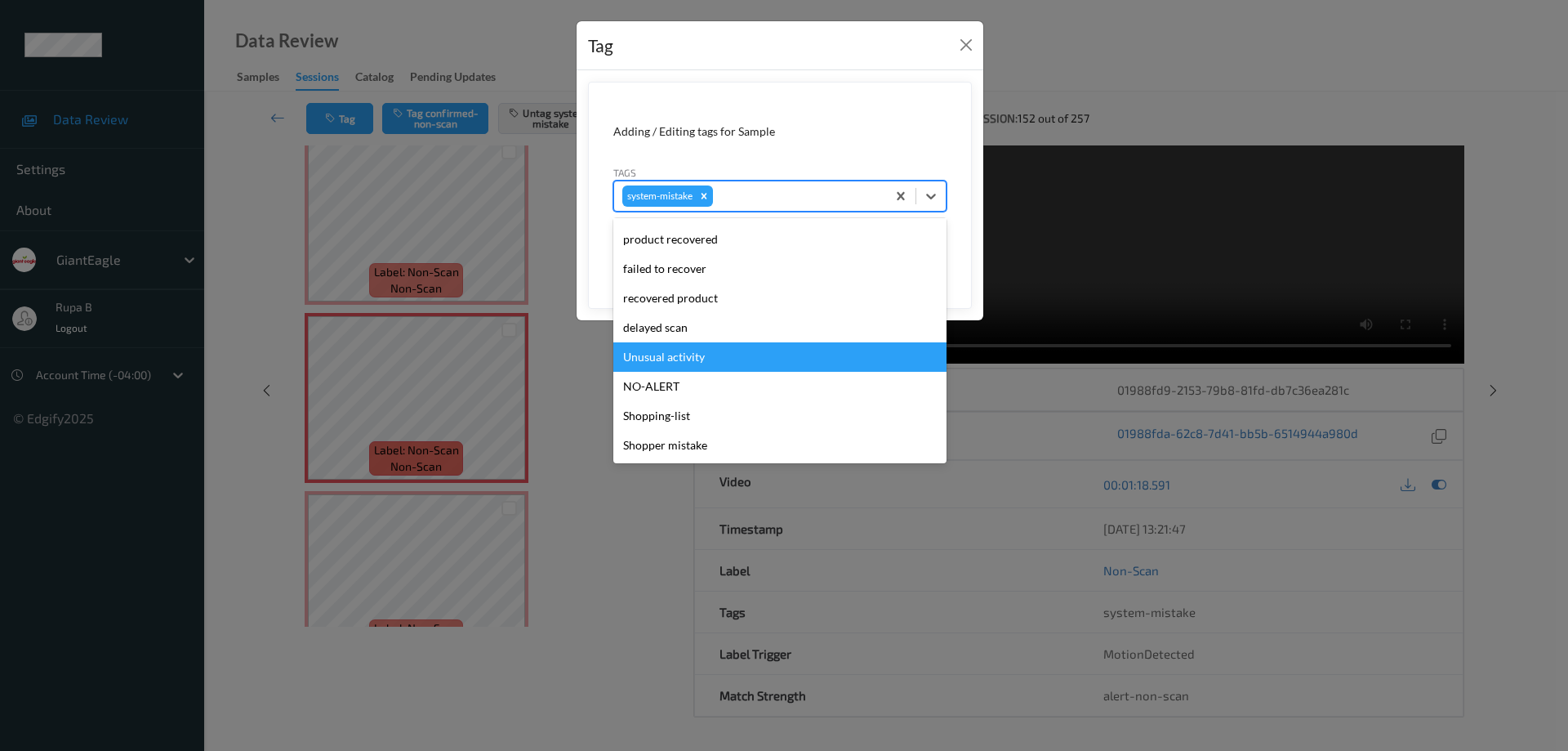
click at [685, 361] on div "Unusual activity" at bounding box center [780, 356] width 333 height 30
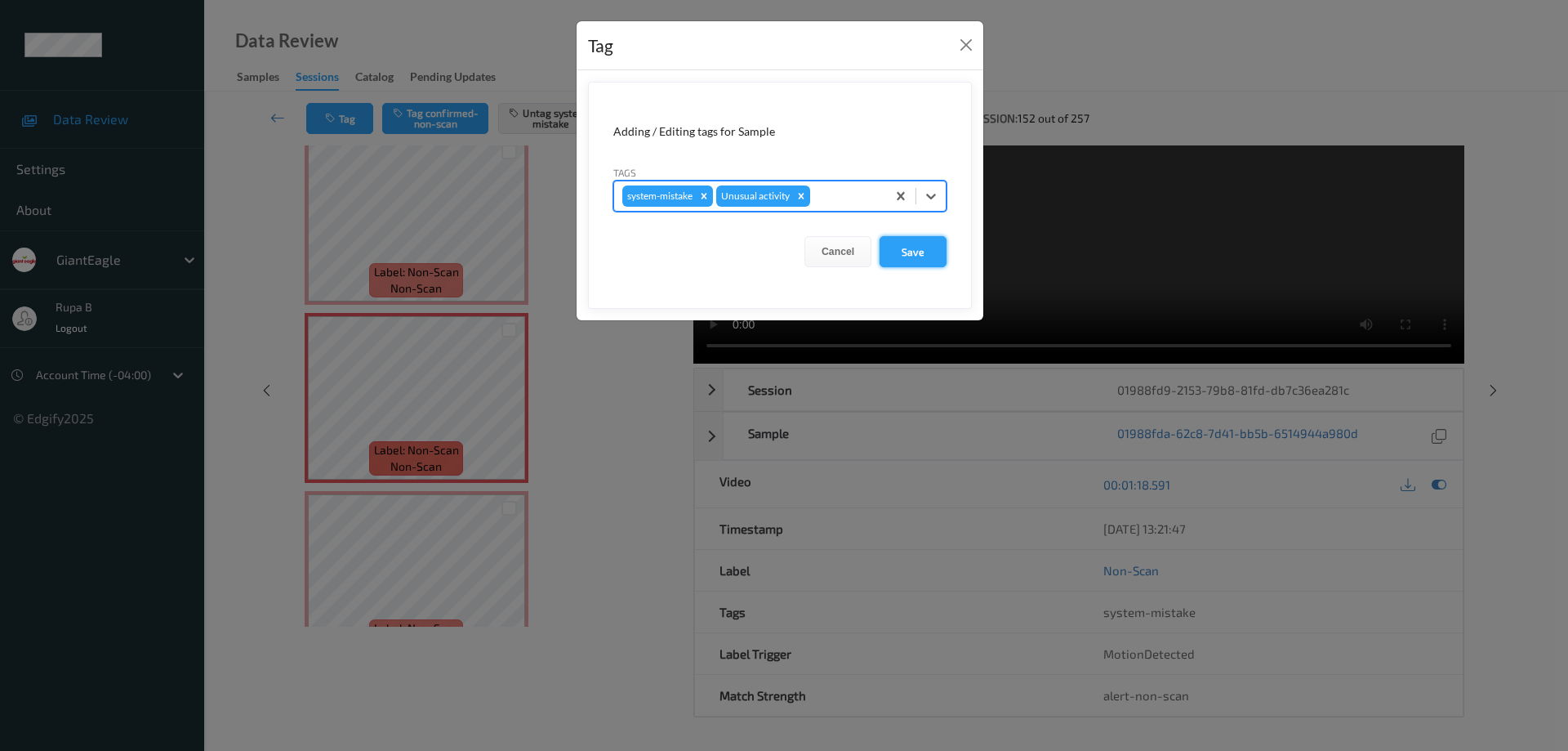
click at [921, 252] on button "Save" at bounding box center [913, 251] width 67 height 31
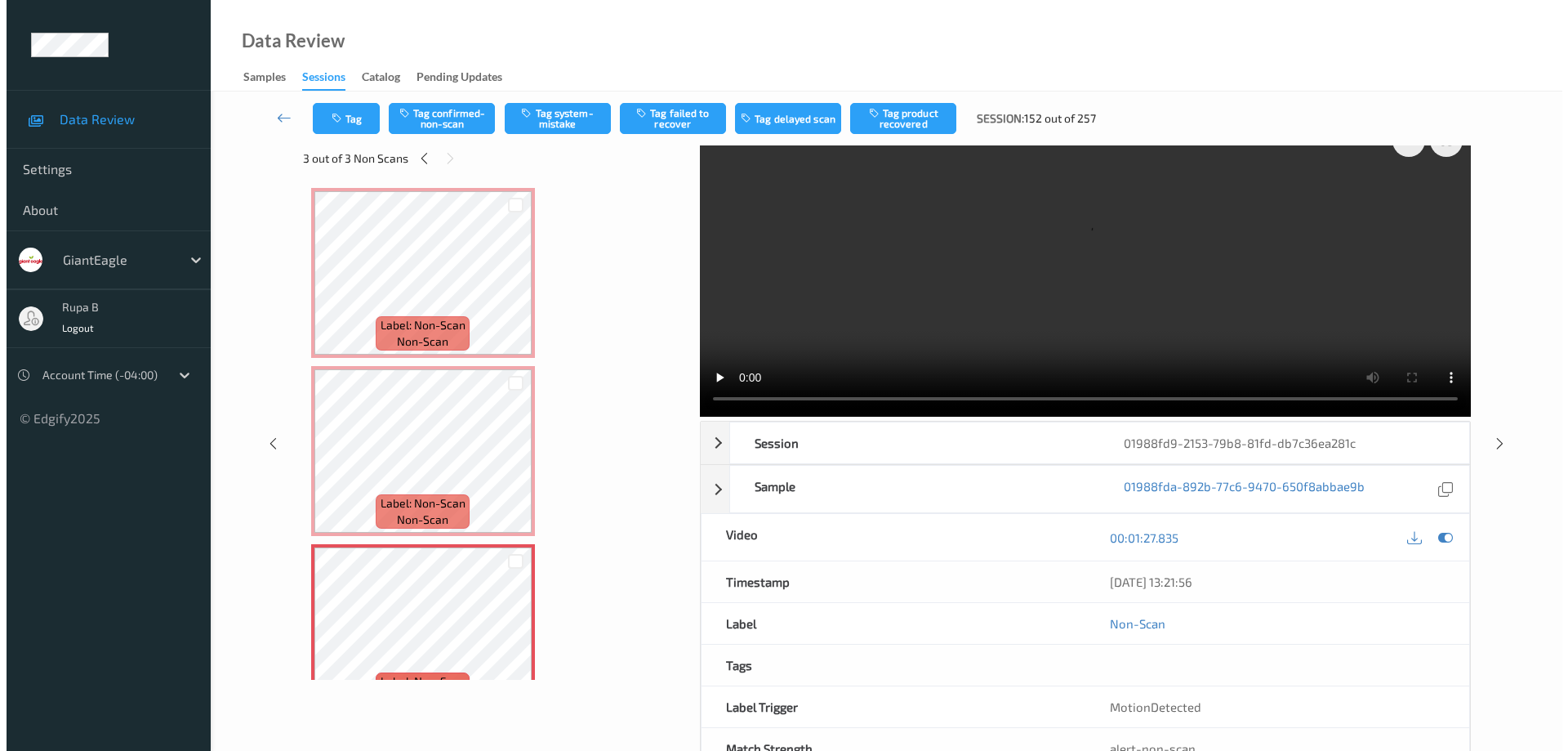
scroll to position [1, 0]
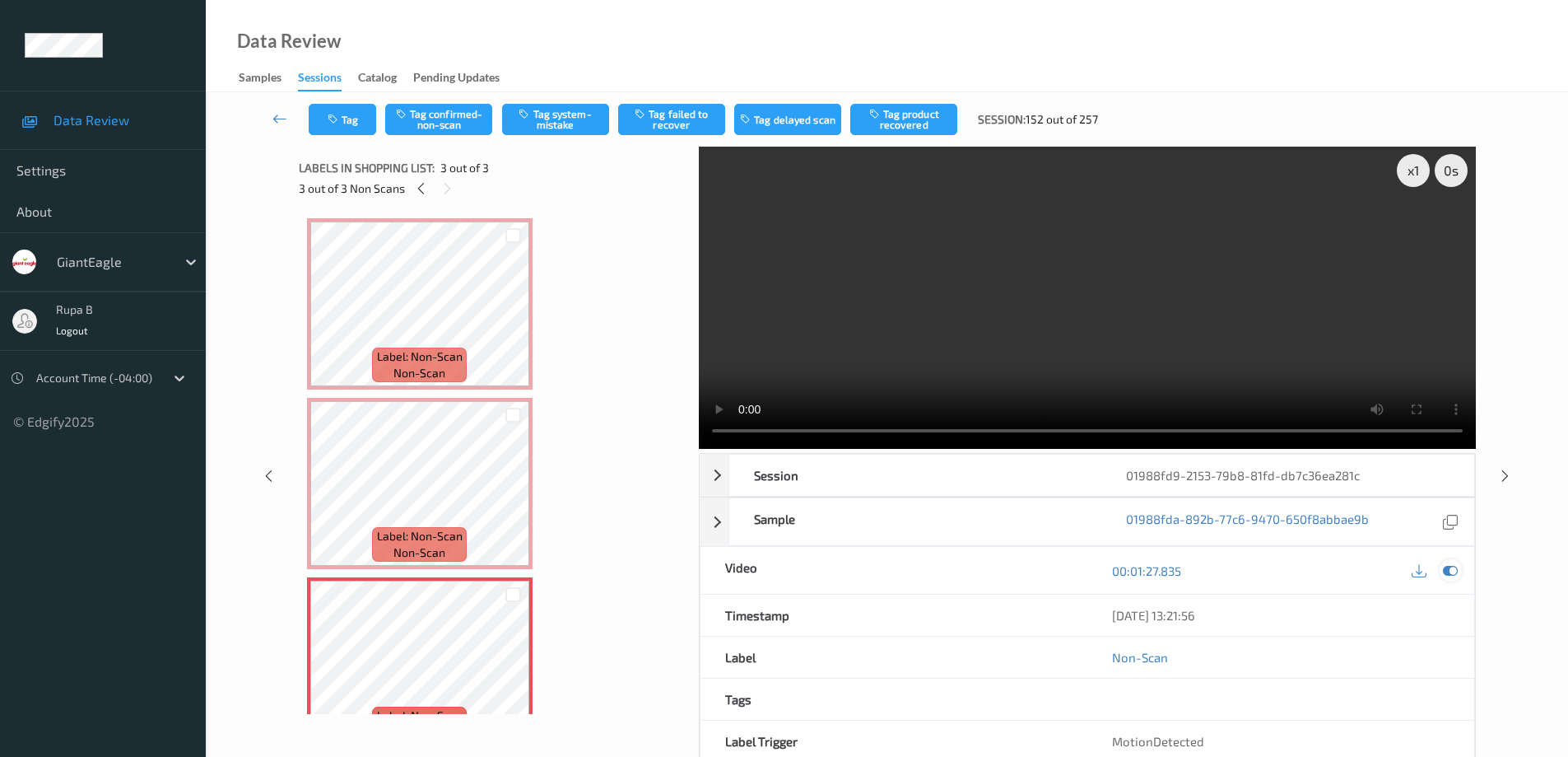
click at [1447, 573] on icon at bounding box center [1450, 570] width 14 height 14
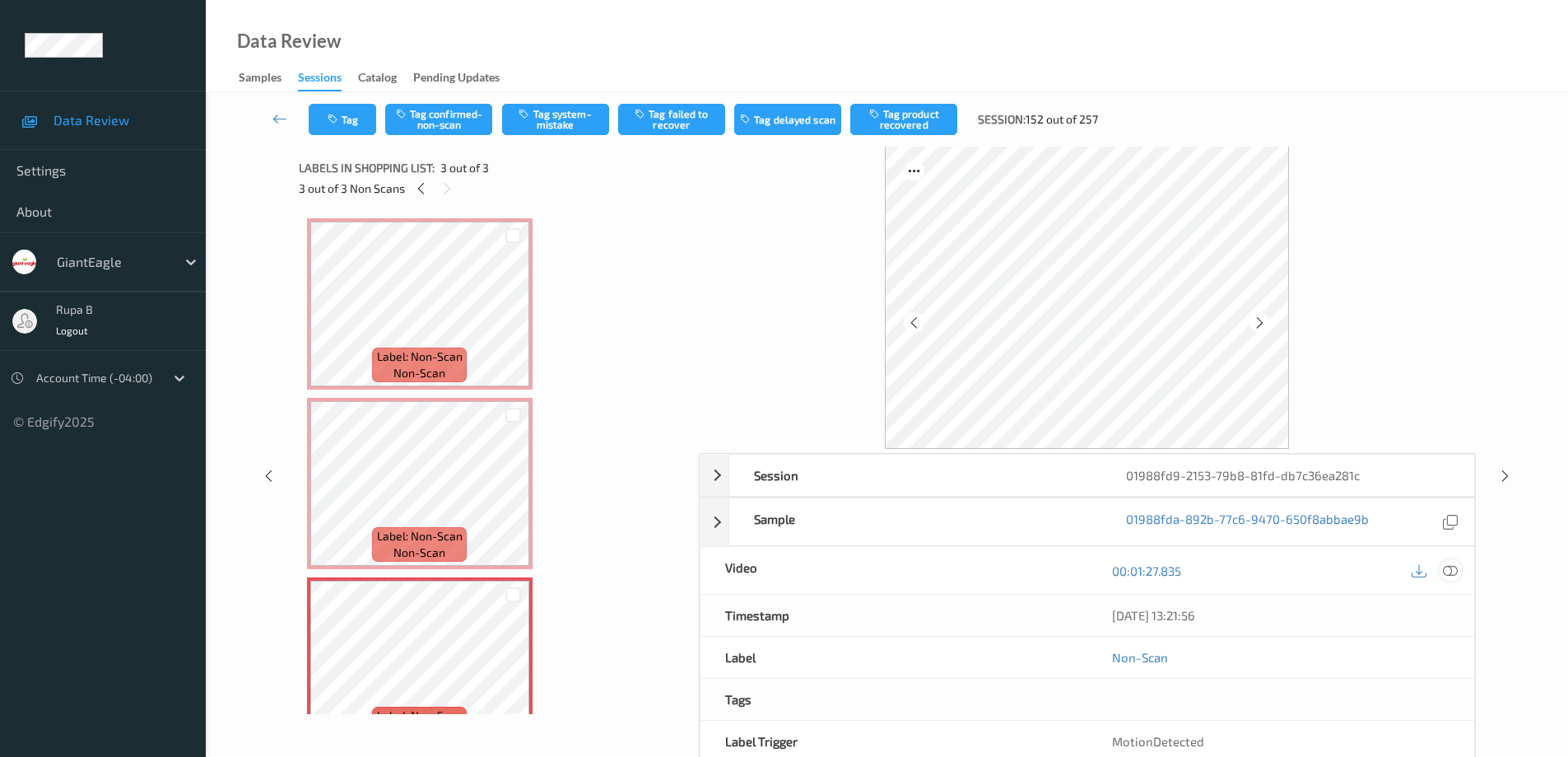
drag, startPoint x: 1457, startPoint y: 573, endPoint x: 1387, endPoint y: 584, distance: 70.9
click at [1456, 573] on icon at bounding box center [1450, 570] width 14 height 14
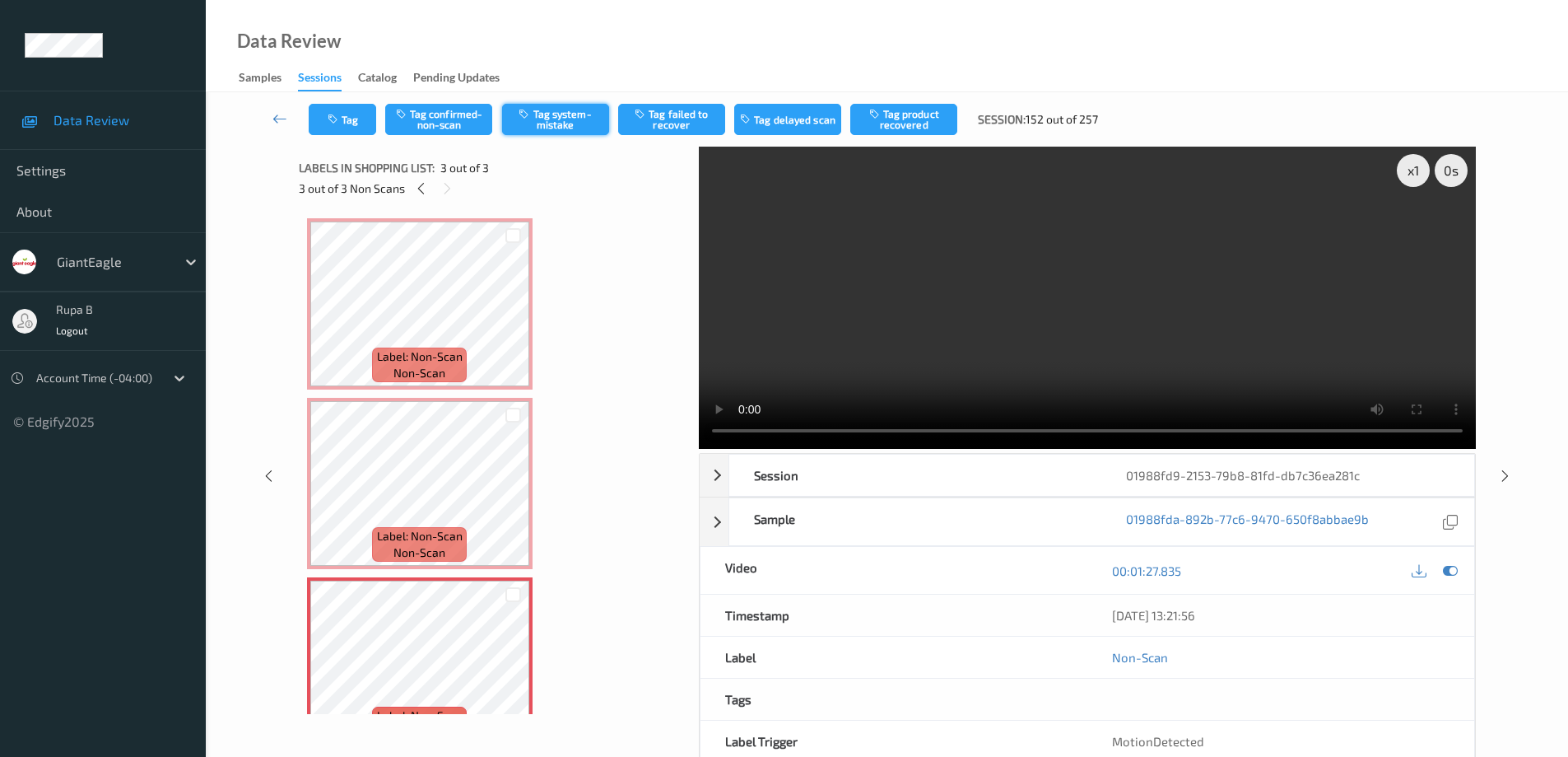
click at [545, 123] on button "Tag system-mistake" at bounding box center [555, 119] width 107 height 31
click at [344, 120] on button "Tag" at bounding box center [343, 119] width 68 height 31
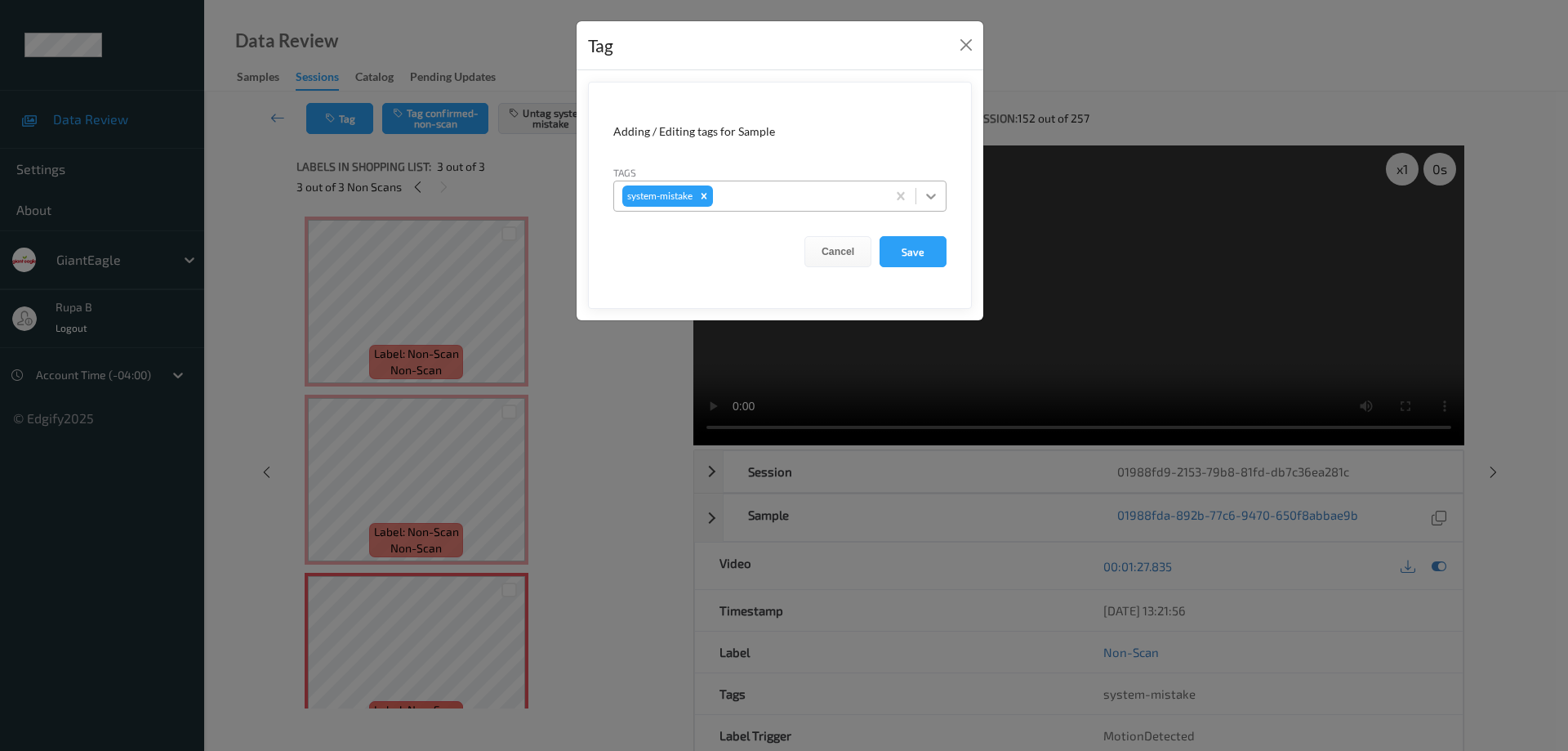
click at [935, 193] on icon at bounding box center [930, 195] width 16 height 16
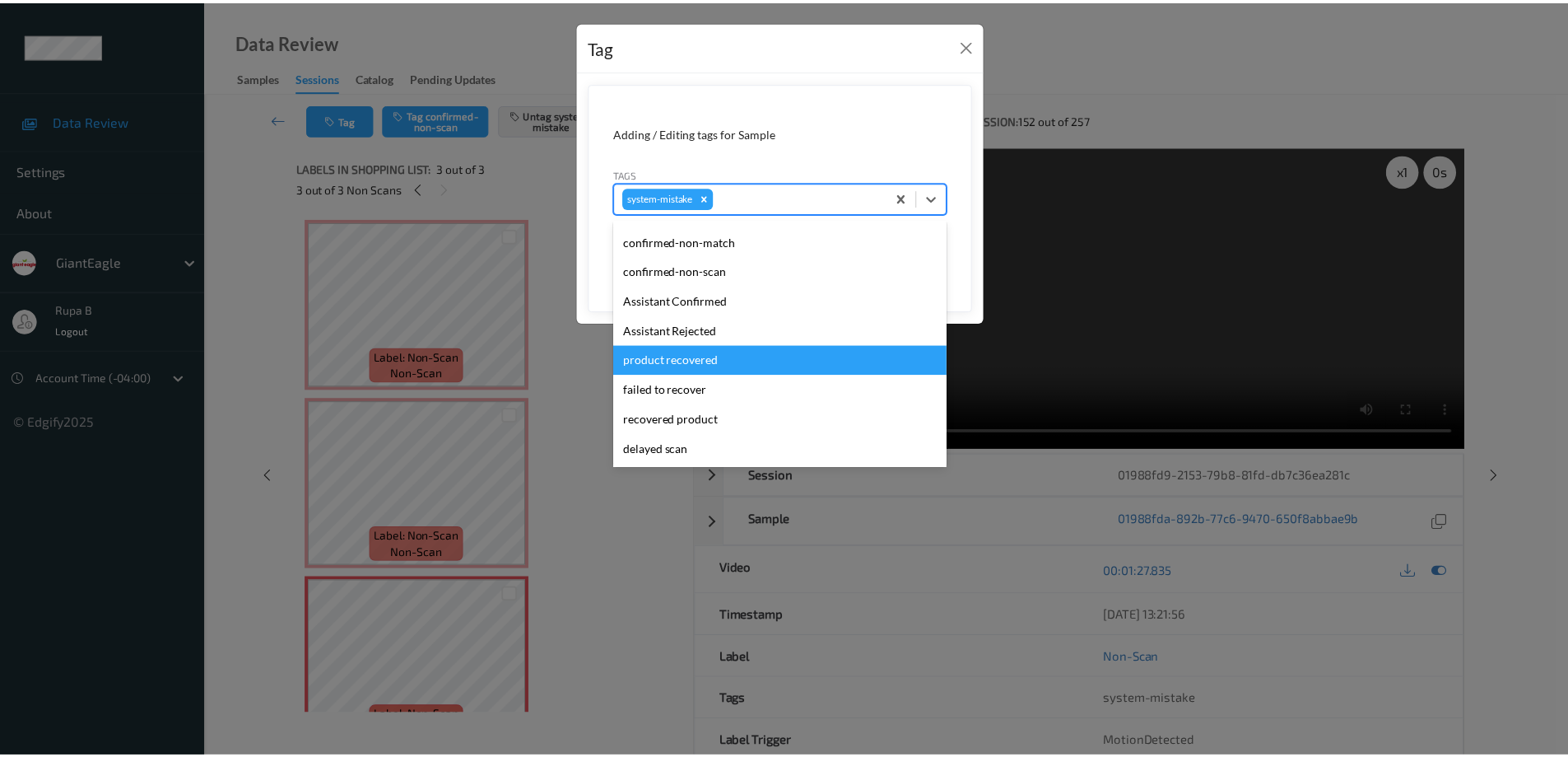
scroll to position [145, 0]
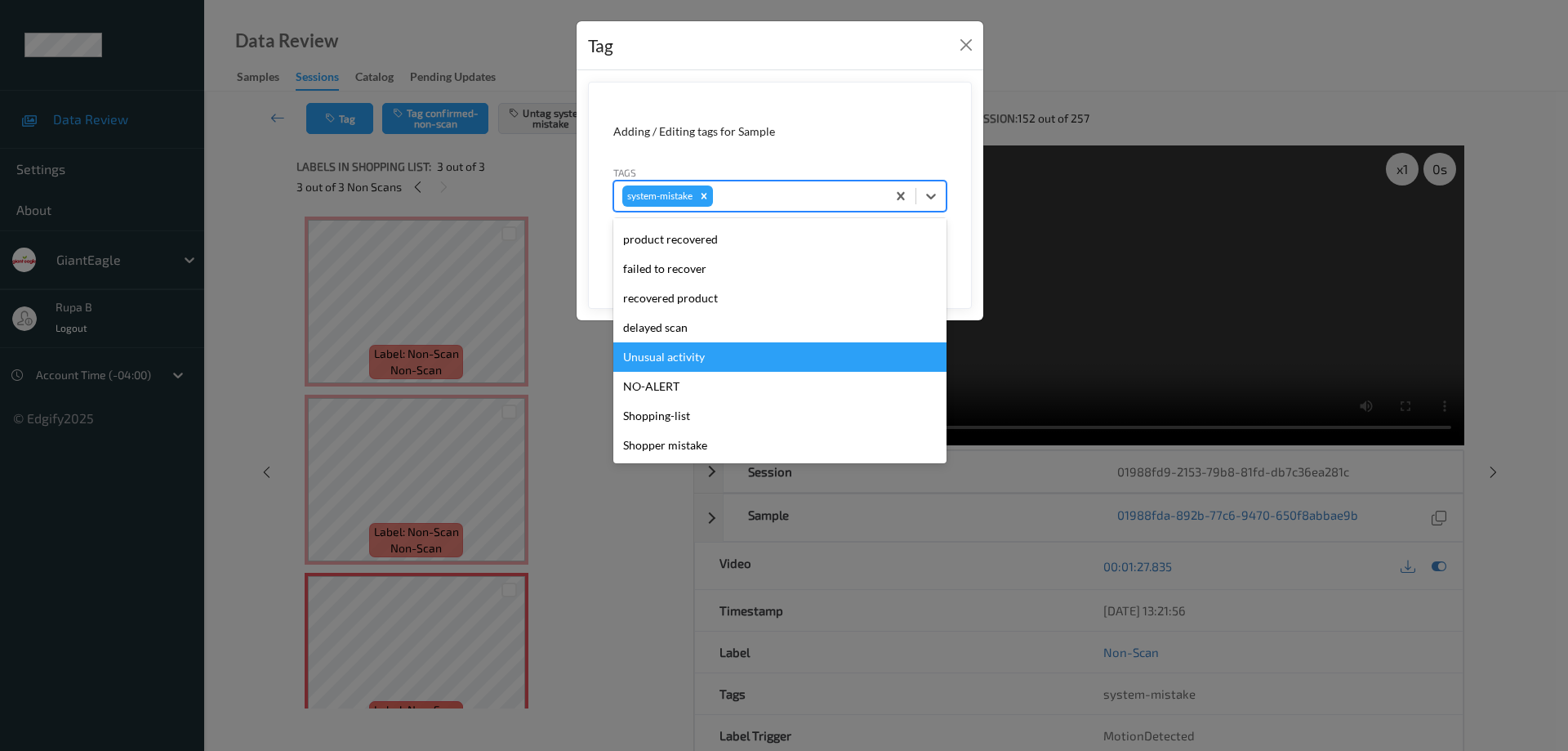
click at [695, 360] on div "Unusual activity" at bounding box center [780, 356] width 333 height 30
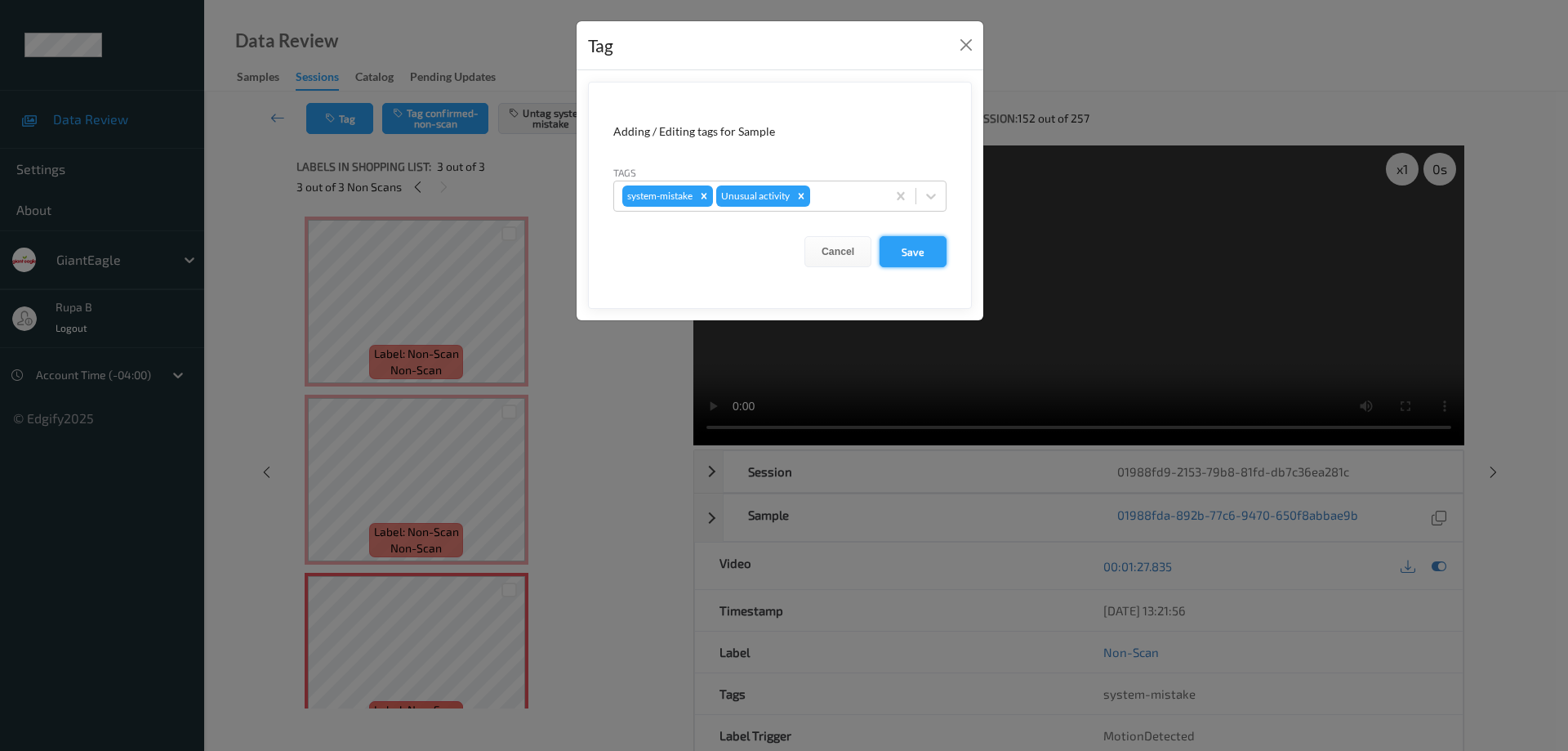
click at [909, 252] on button "Save" at bounding box center [913, 251] width 67 height 31
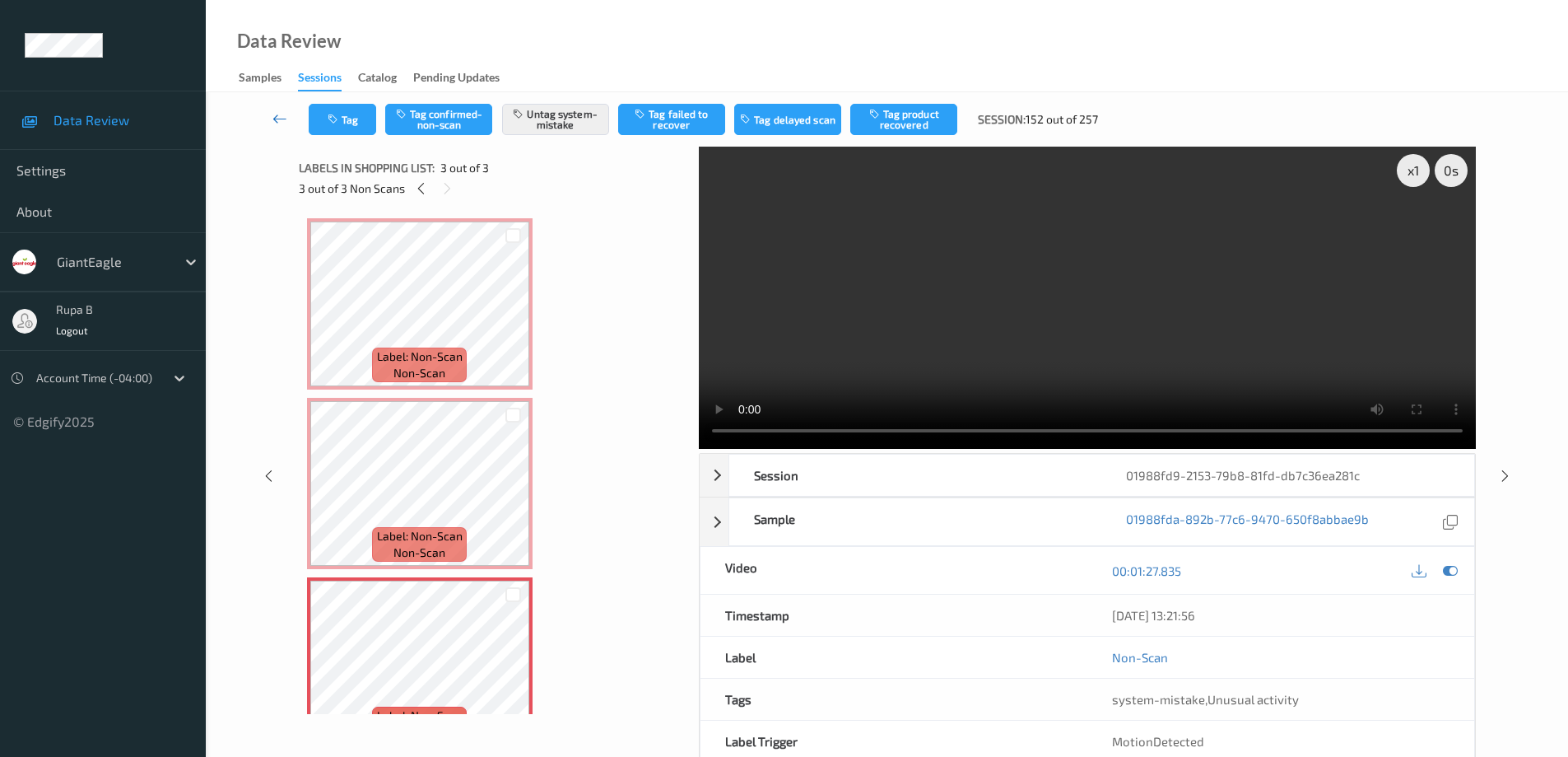
click at [273, 119] on icon at bounding box center [279, 118] width 14 height 16
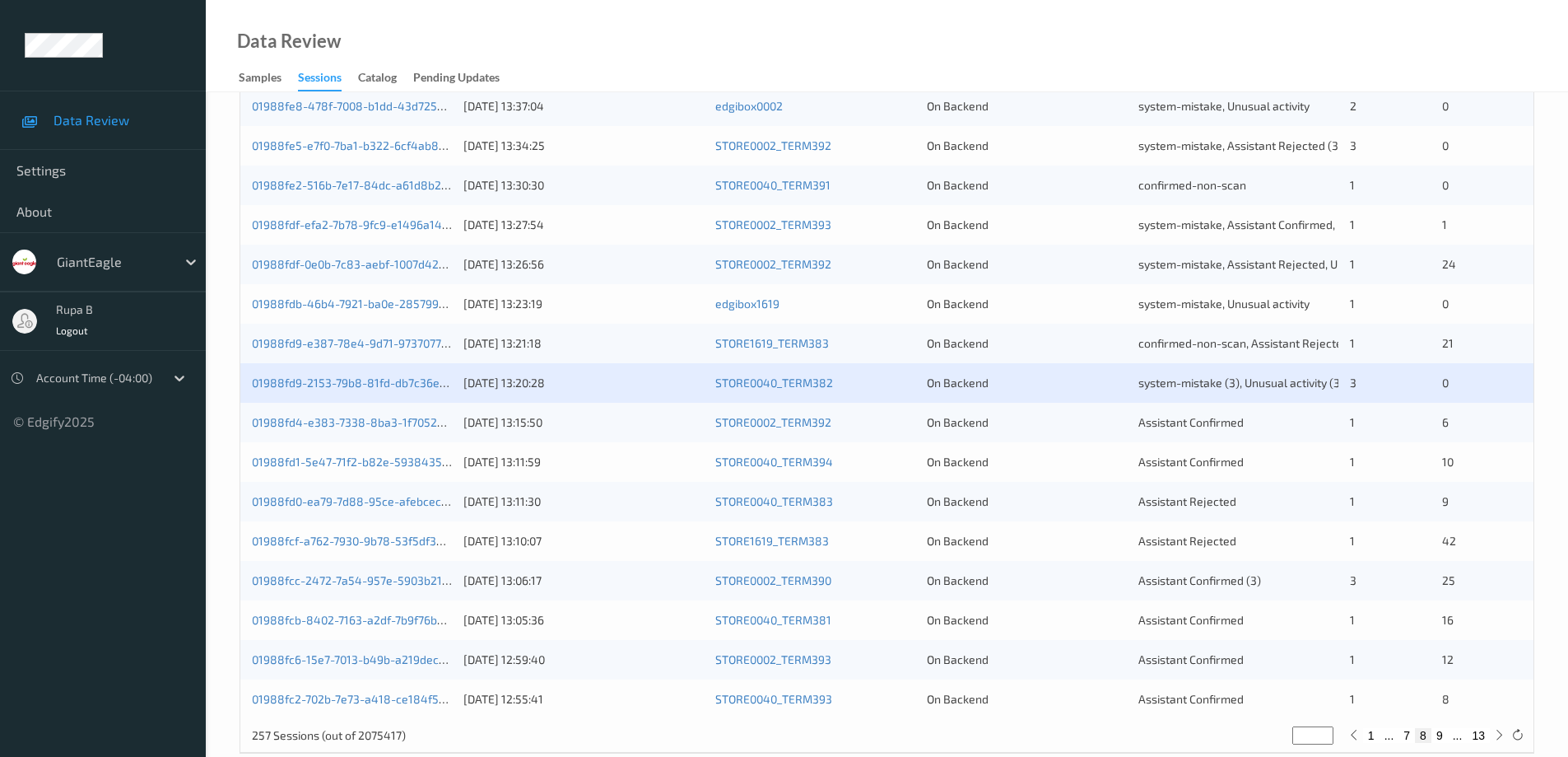
scroll to position [483, 0]
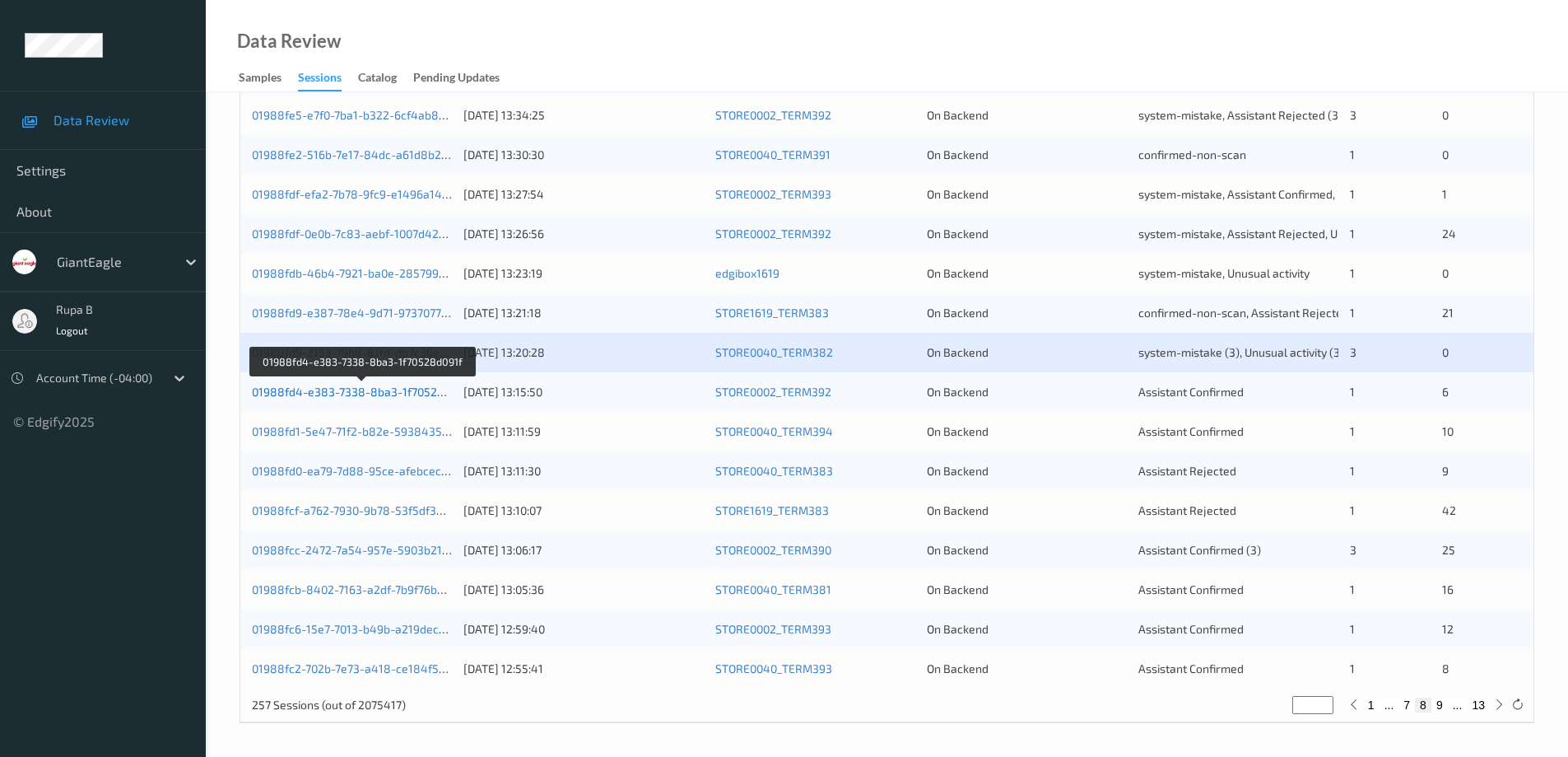
click at [332, 394] on link "01988fd4-e383-7338-8ba3-1f70528d091f" at bounding box center [362, 391] width 221 height 14
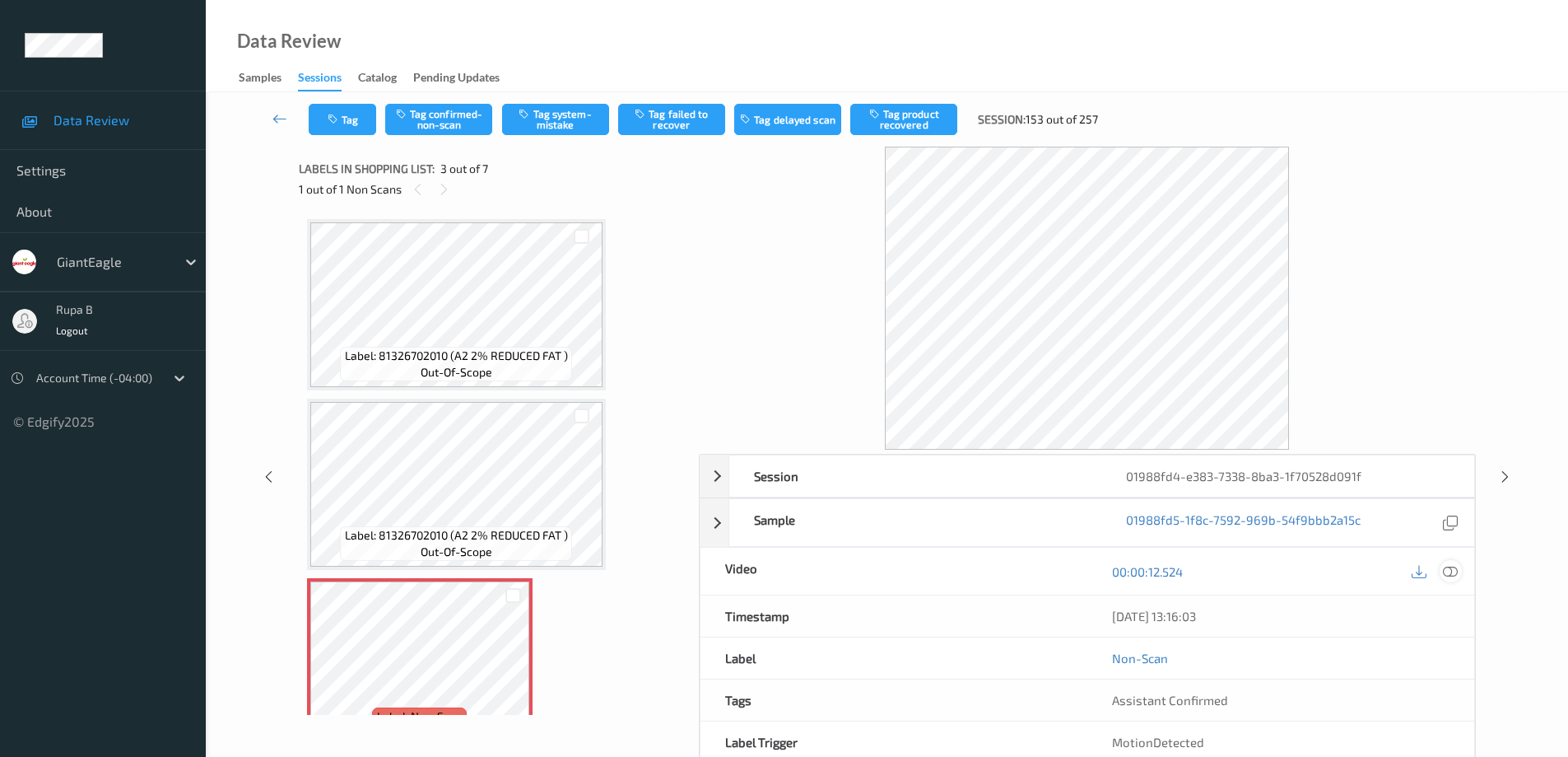
click at [1447, 573] on icon at bounding box center [1450, 571] width 14 height 14
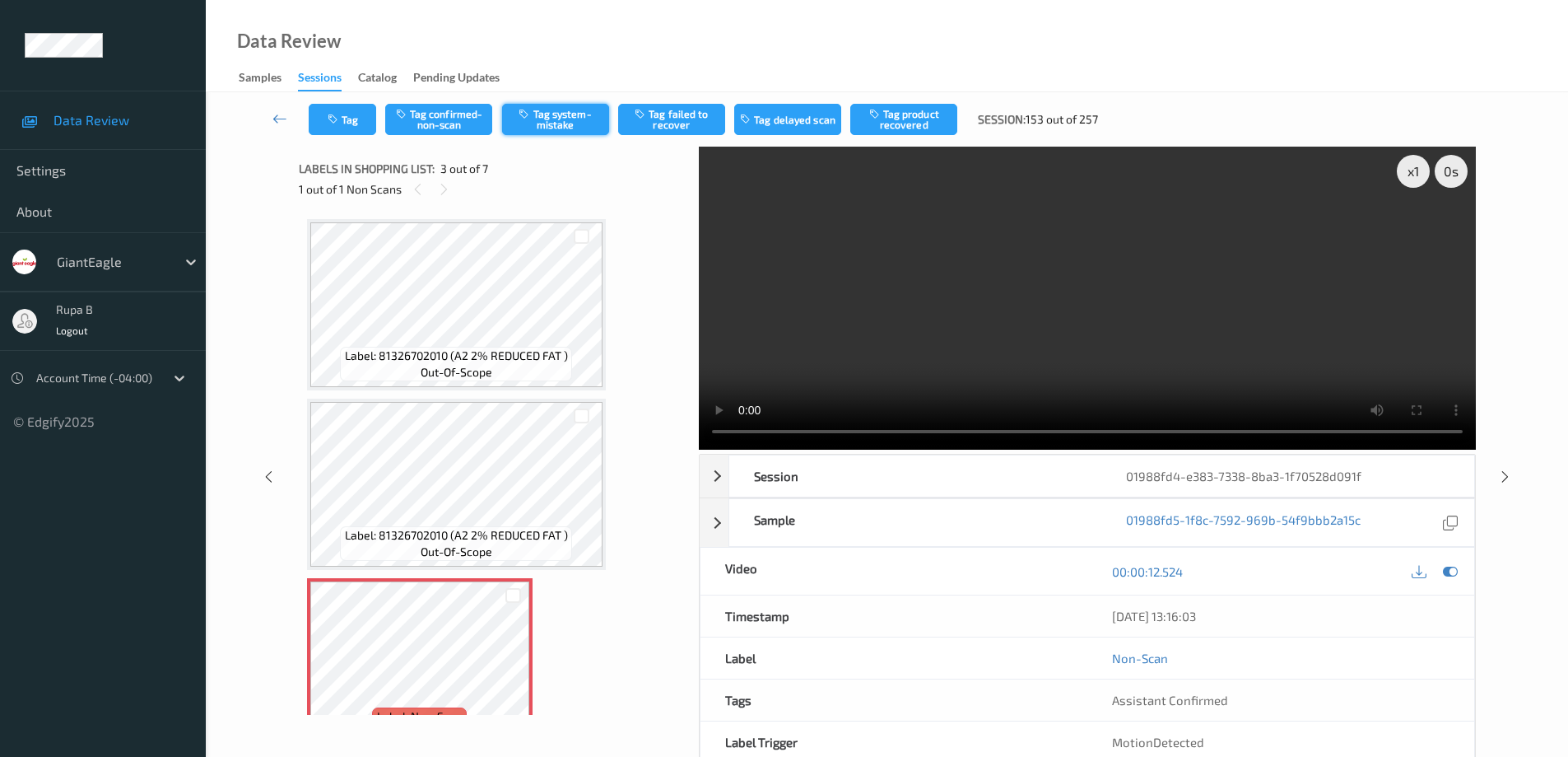
drag, startPoint x: 558, startPoint y: 123, endPoint x: 309, endPoint y: 139, distance: 249.5
click at [556, 124] on button "Tag system-mistake" at bounding box center [555, 119] width 107 height 31
click at [351, 121] on button "Tag" at bounding box center [343, 119] width 68 height 31
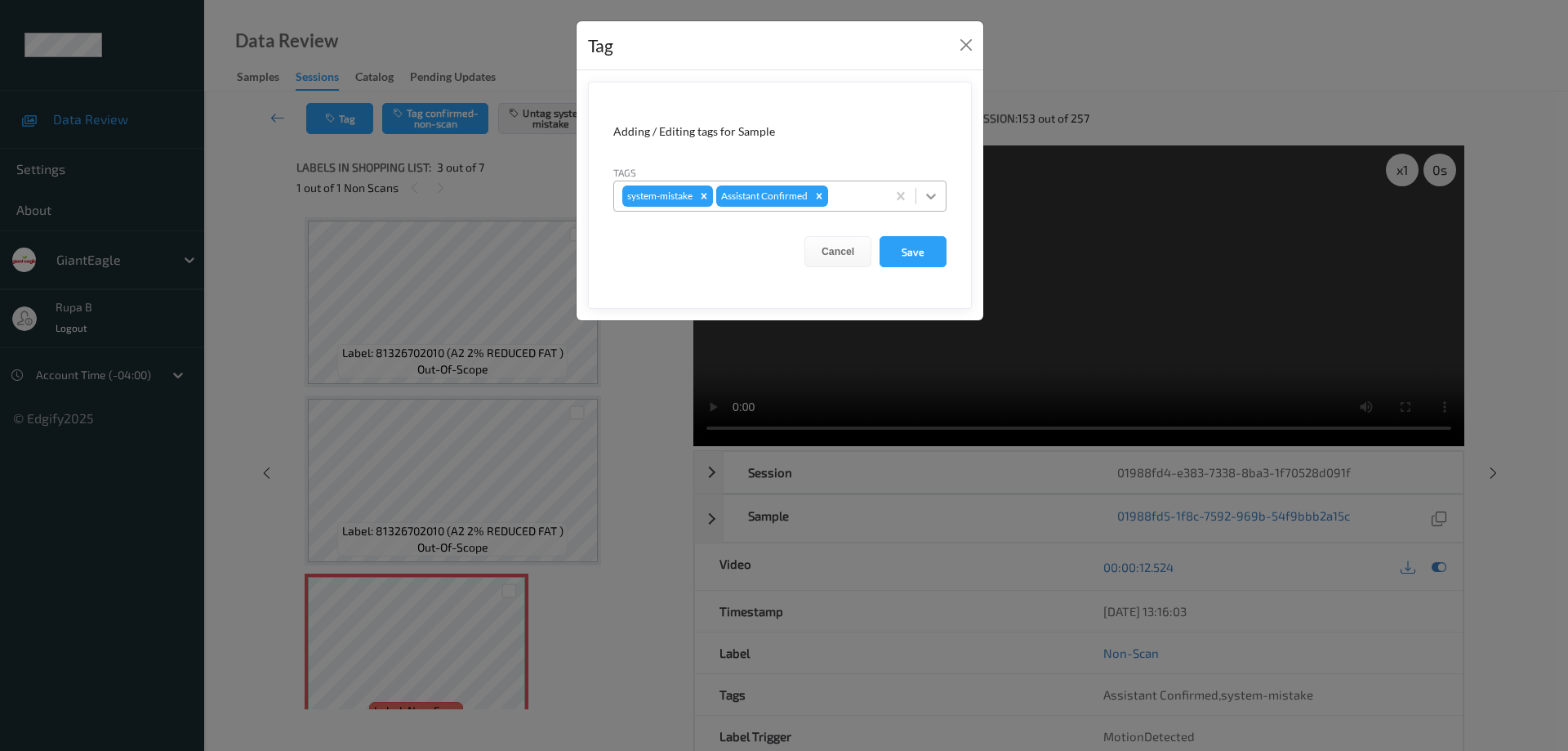
click at [932, 198] on icon at bounding box center [931, 196] width 10 height 6
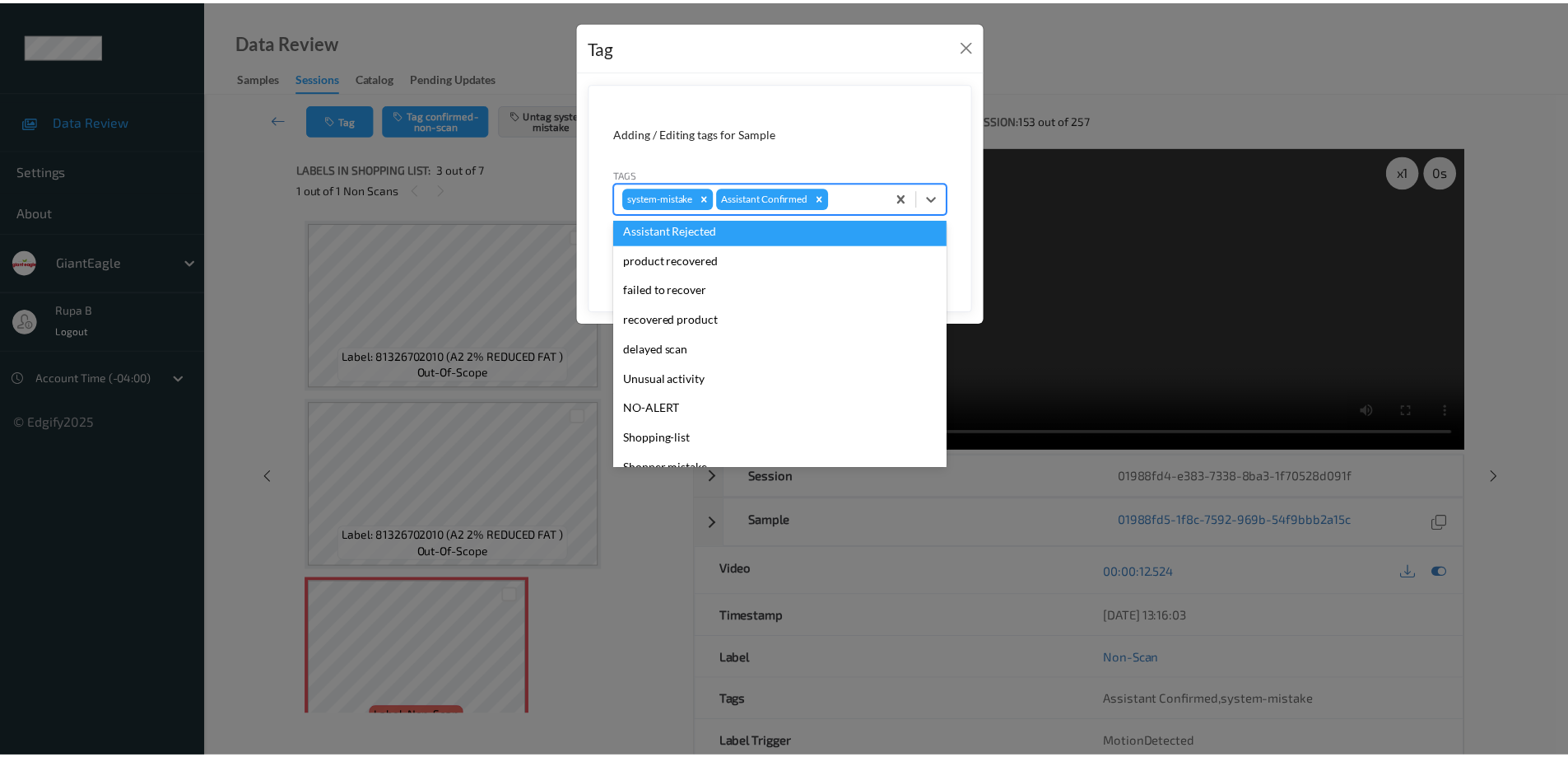
scroll to position [102, 0]
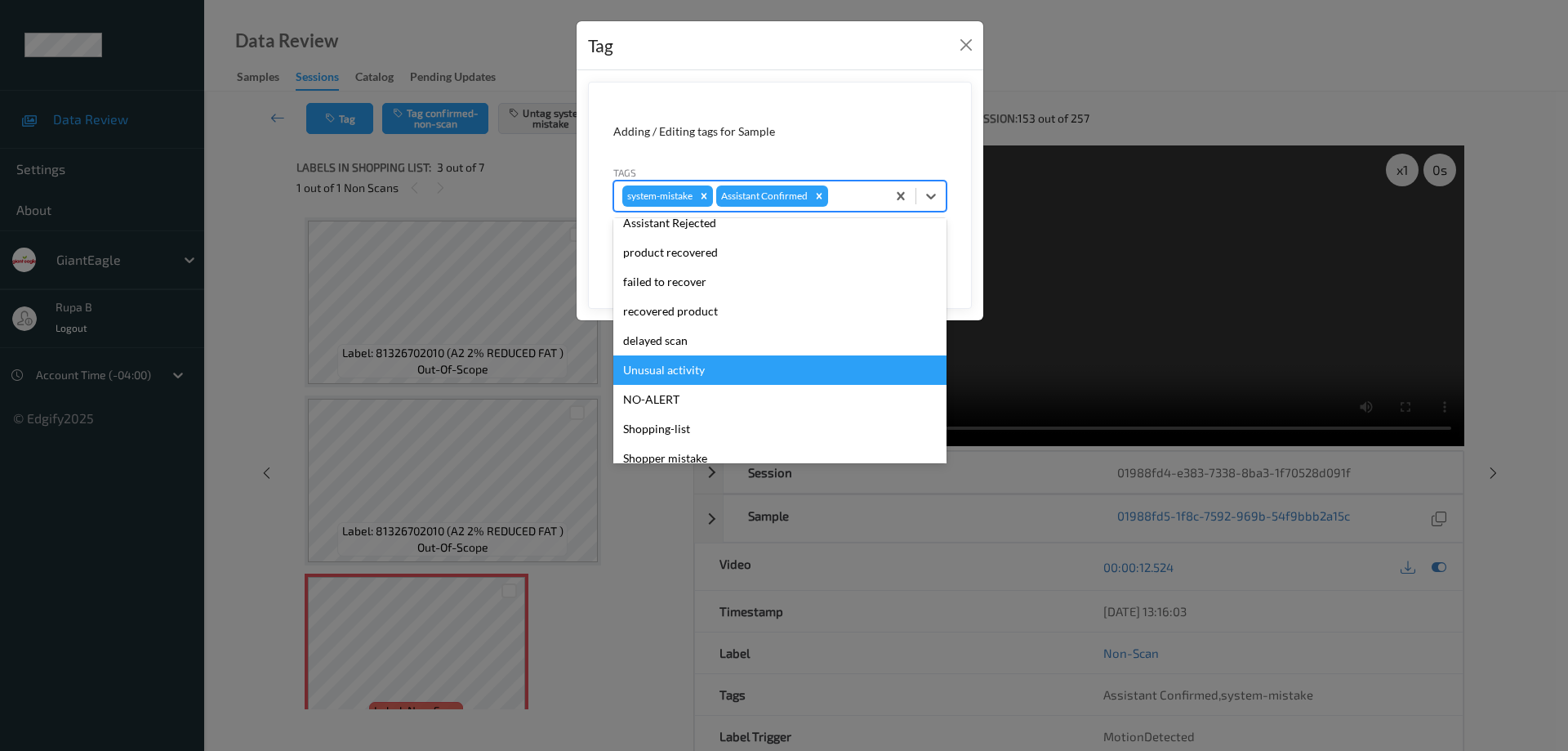
click at [684, 369] on div "Unusual activity" at bounding box center [780, 370] width 333 height 30
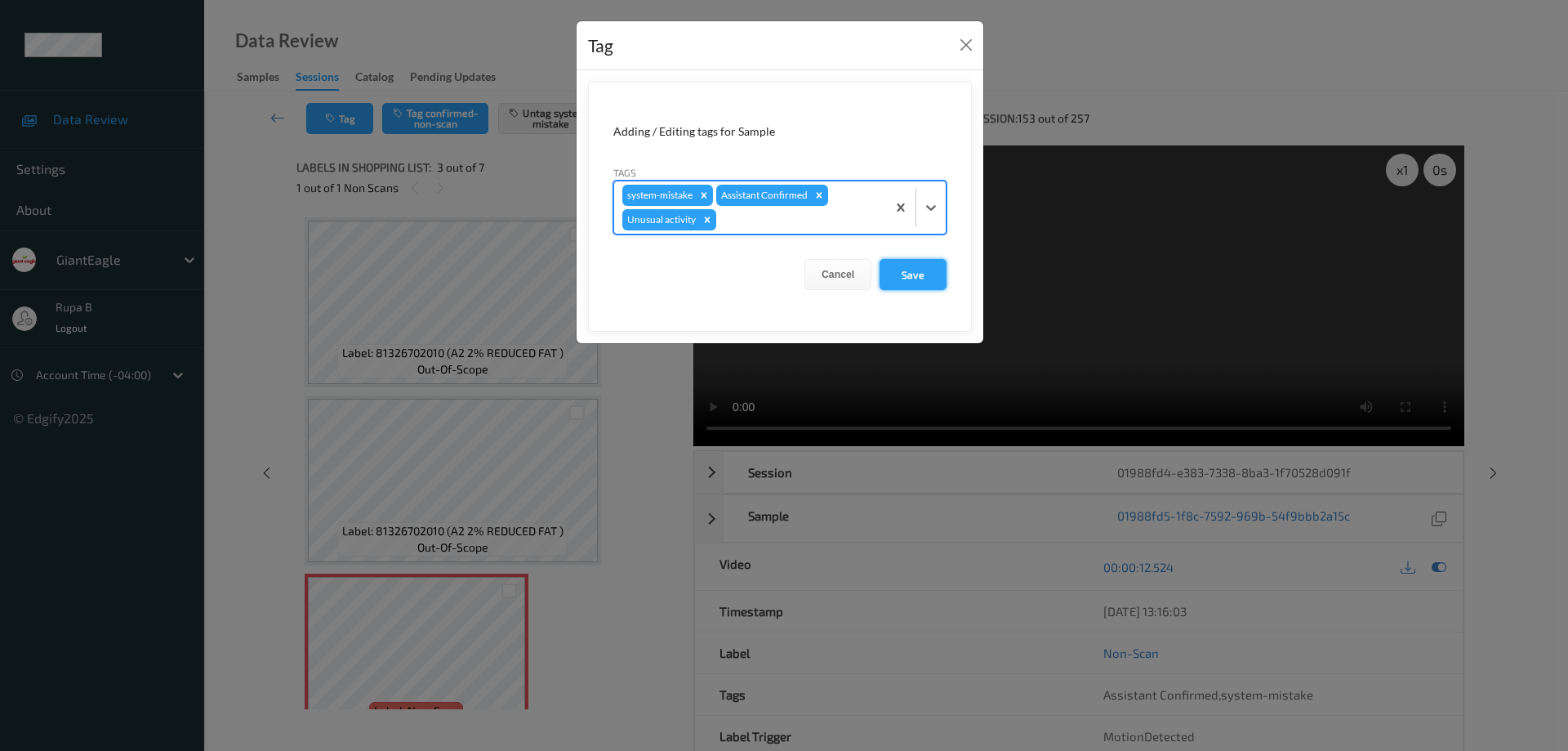
click at [922, 277] on button "Save" at bounding box center [913, 274] width 67 height 31
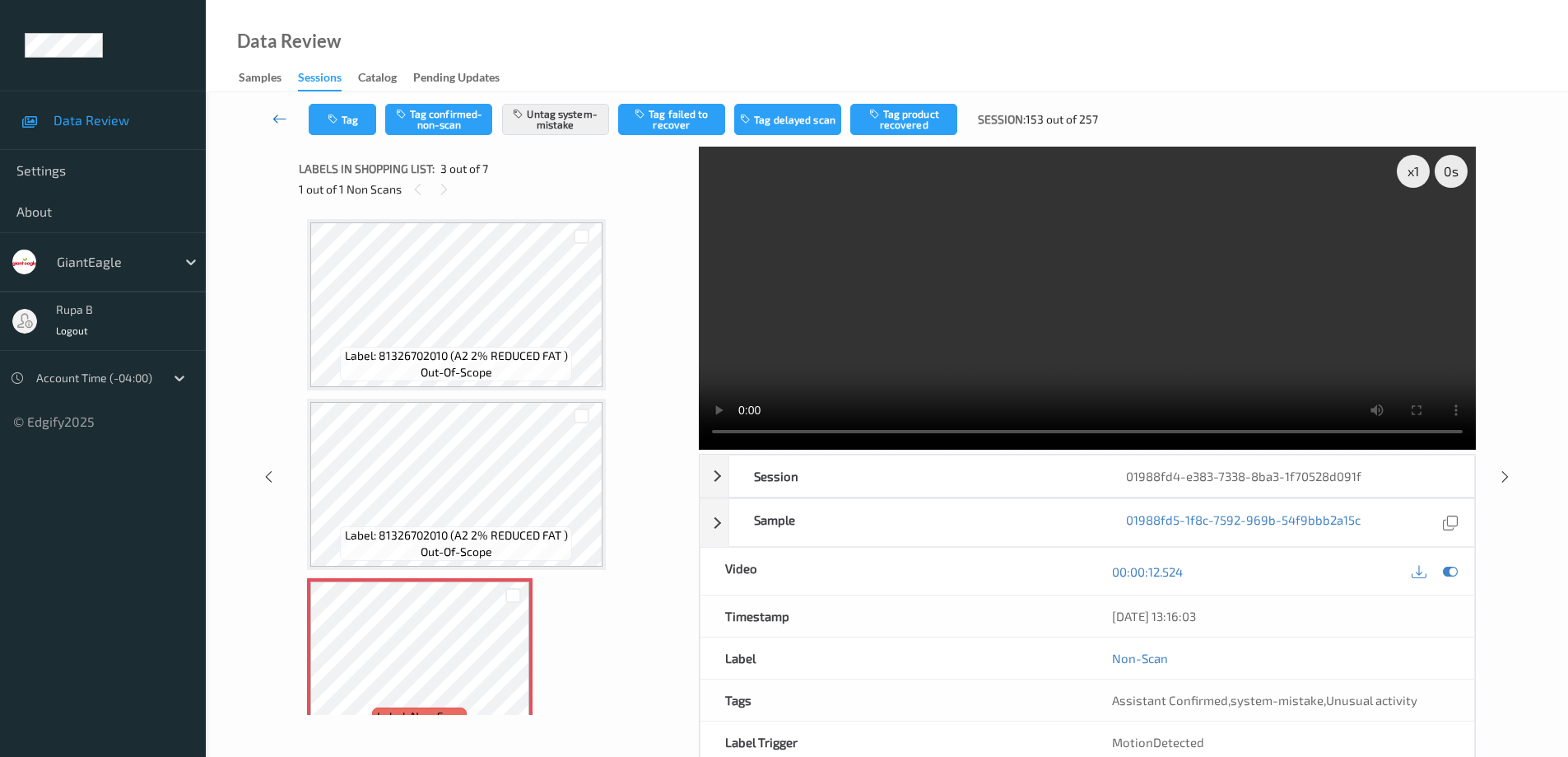
click at [275, 120] on icon at bounding box center [279, 118] width 14 height 16
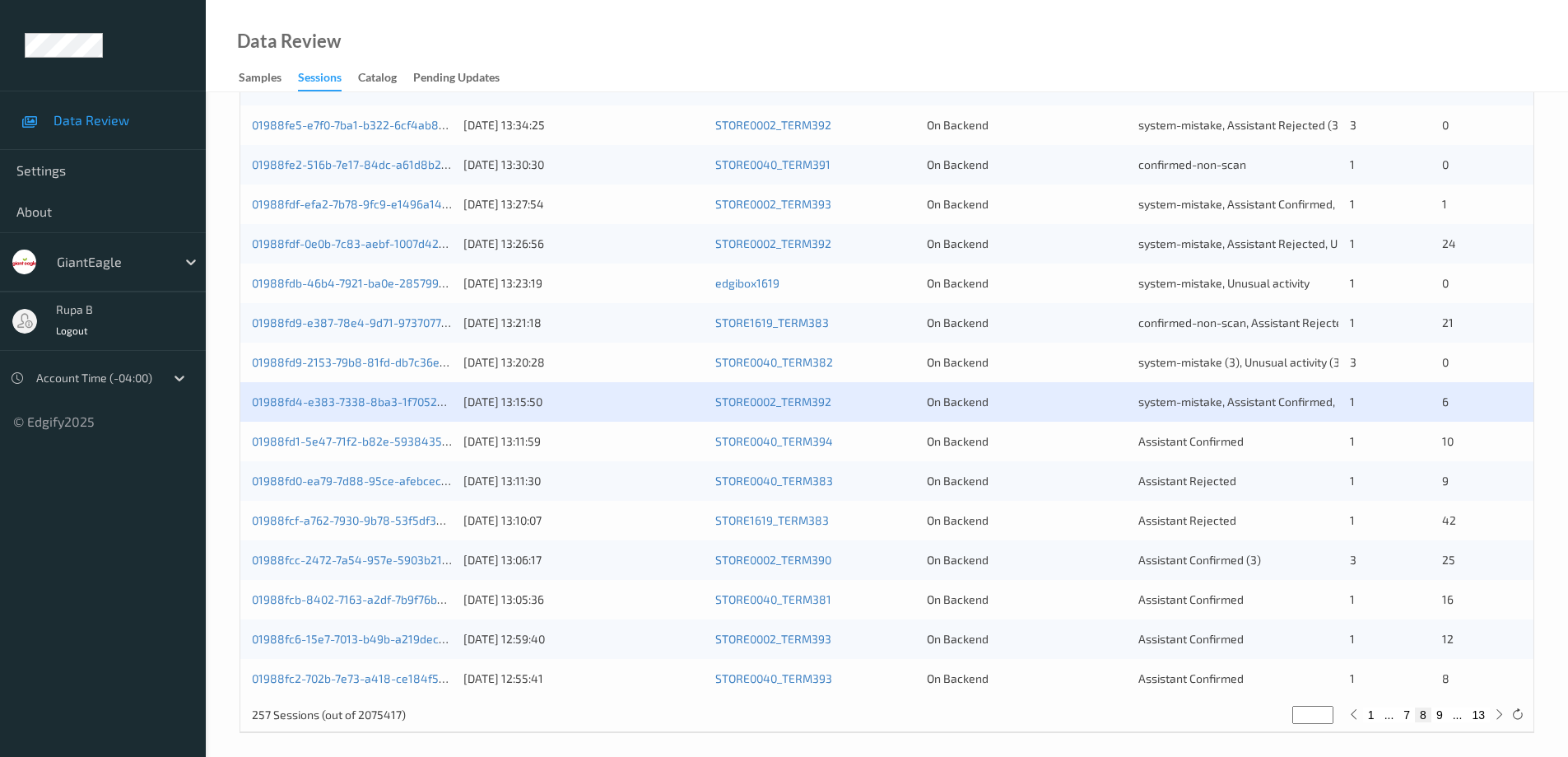
scroll to position [483, 0]
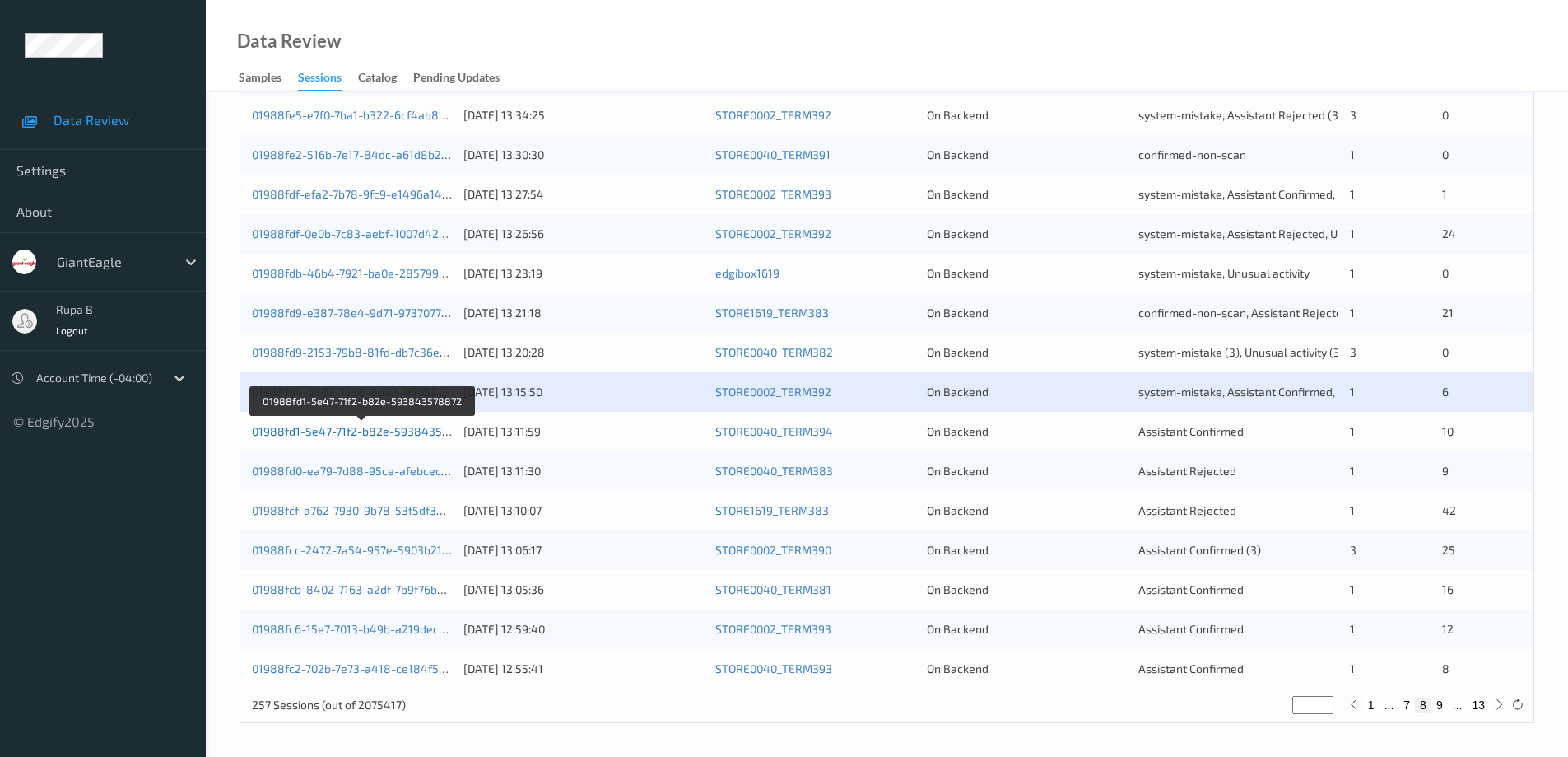
click at [377, 434] on link "01988fd1-5e47-71f2-b82e-593843578872" at bounding box center [363, 431] width 223 height 14
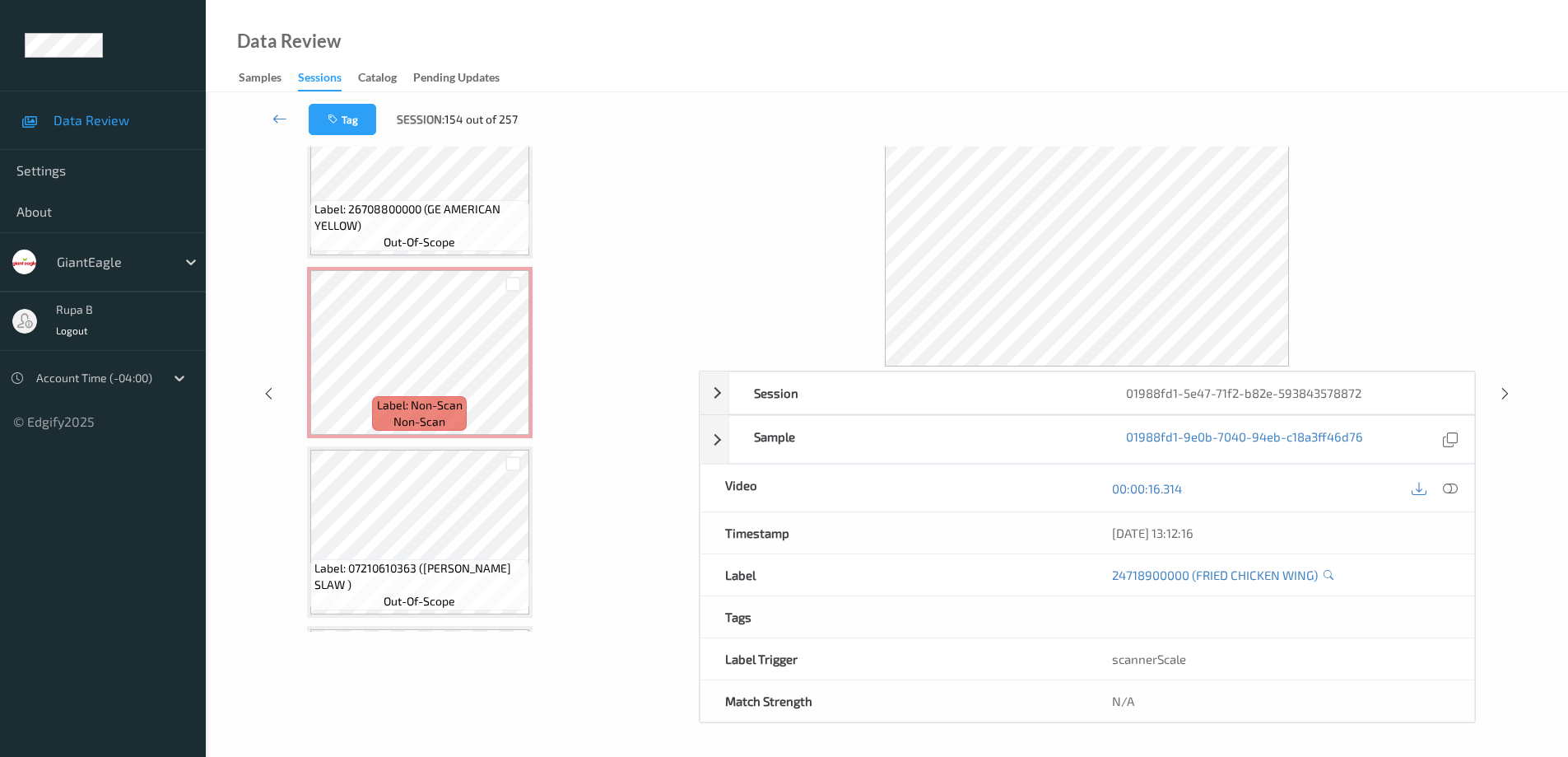
scroll to position [1153, 0]
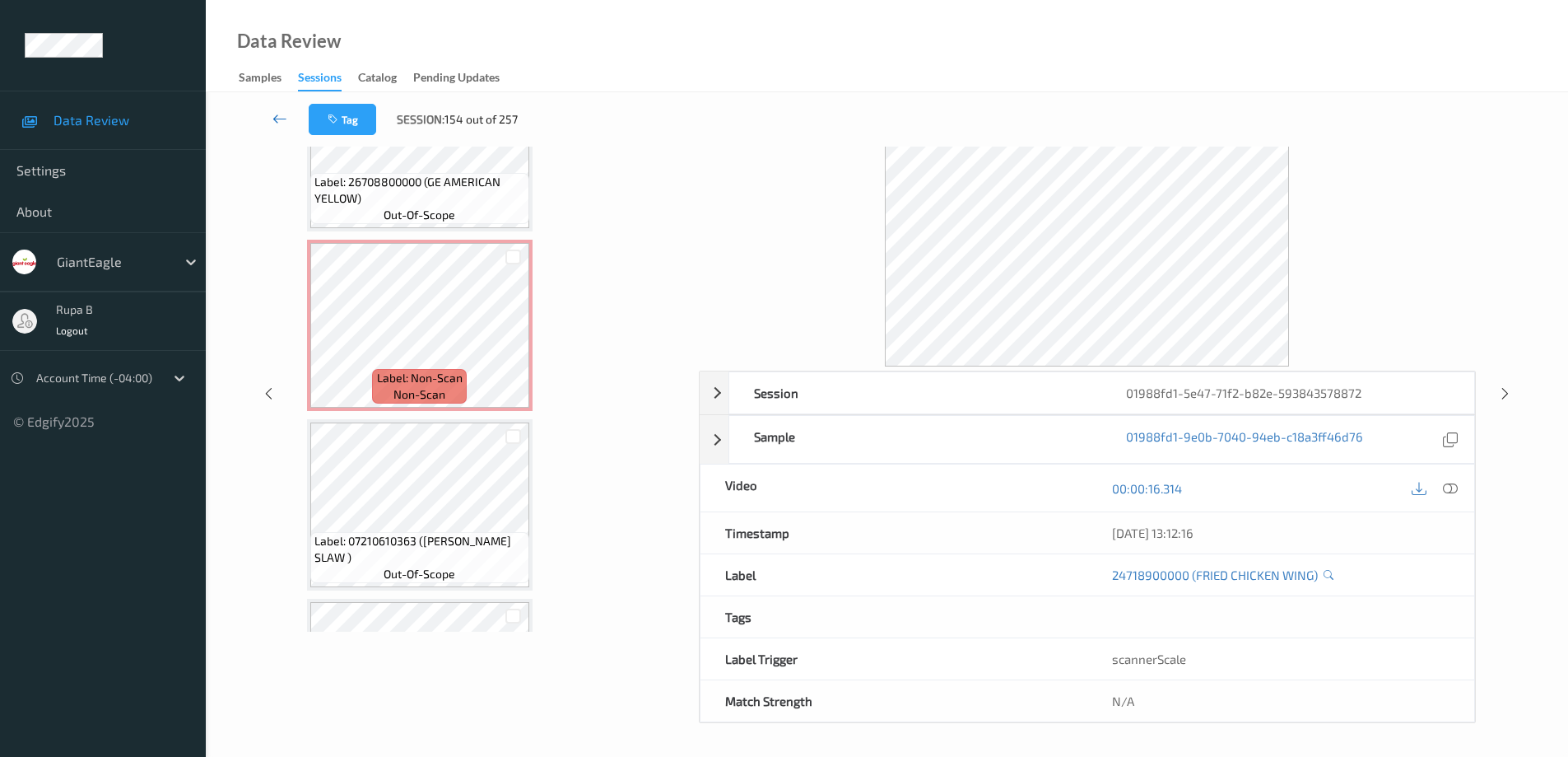
click at [276, 120] on icon at bounding box center [279, 118] width 14 height 16
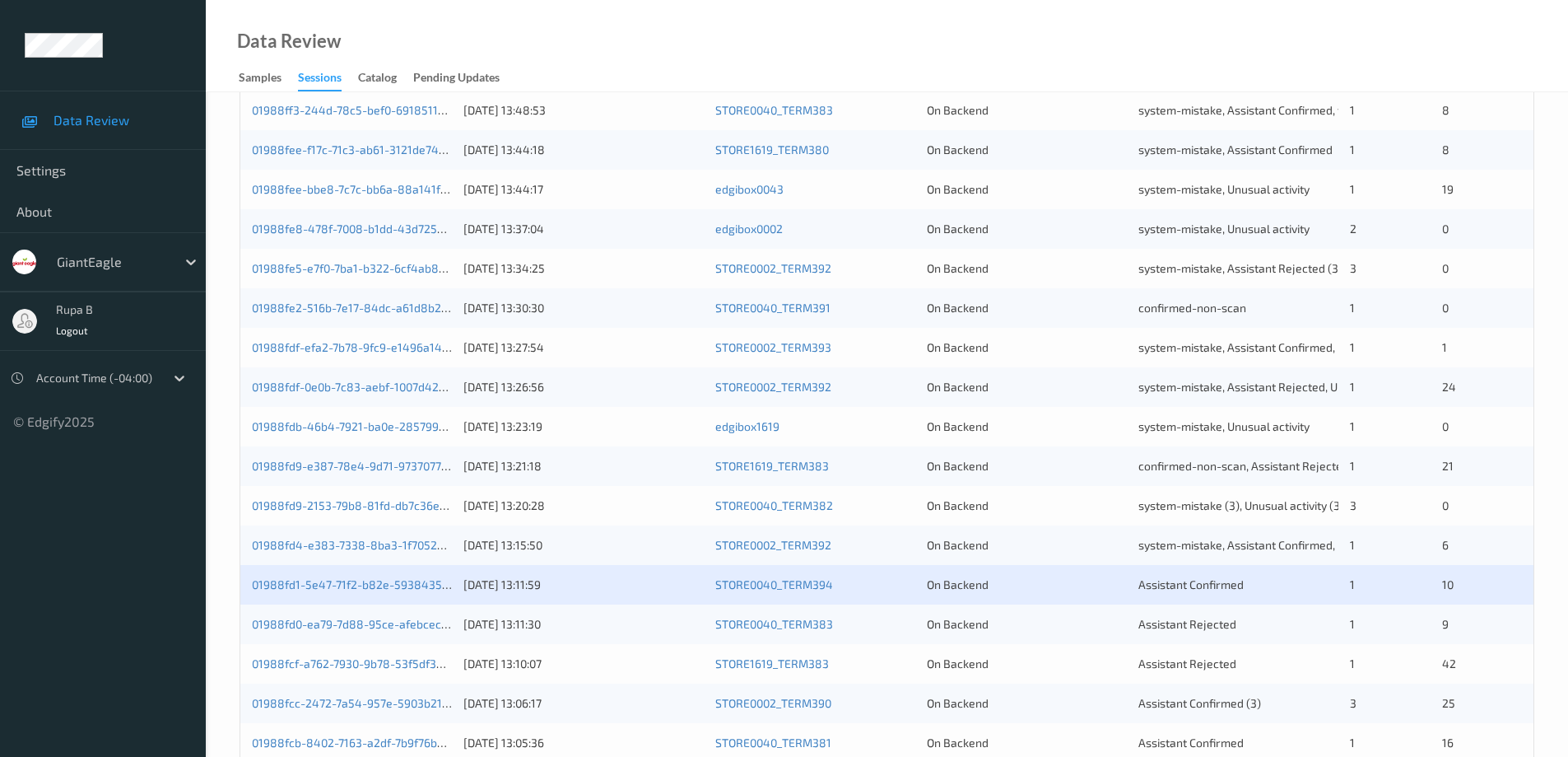
scroll to position [483, 0]
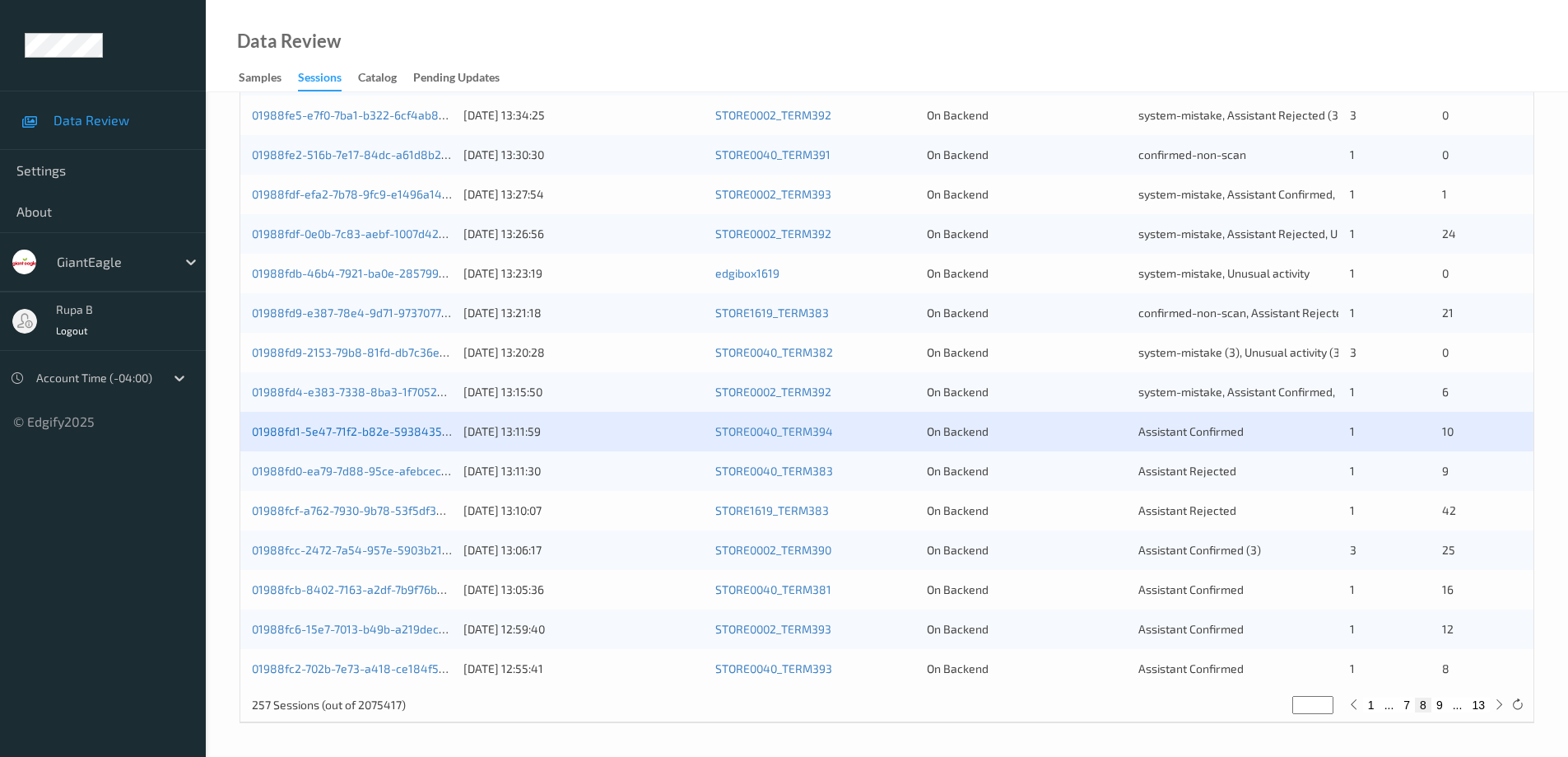
click at [387, 433] on link "01988fd1-5e47-71f2-b82e-593843578872" at bounding box center [363, 431] width 223 height 14
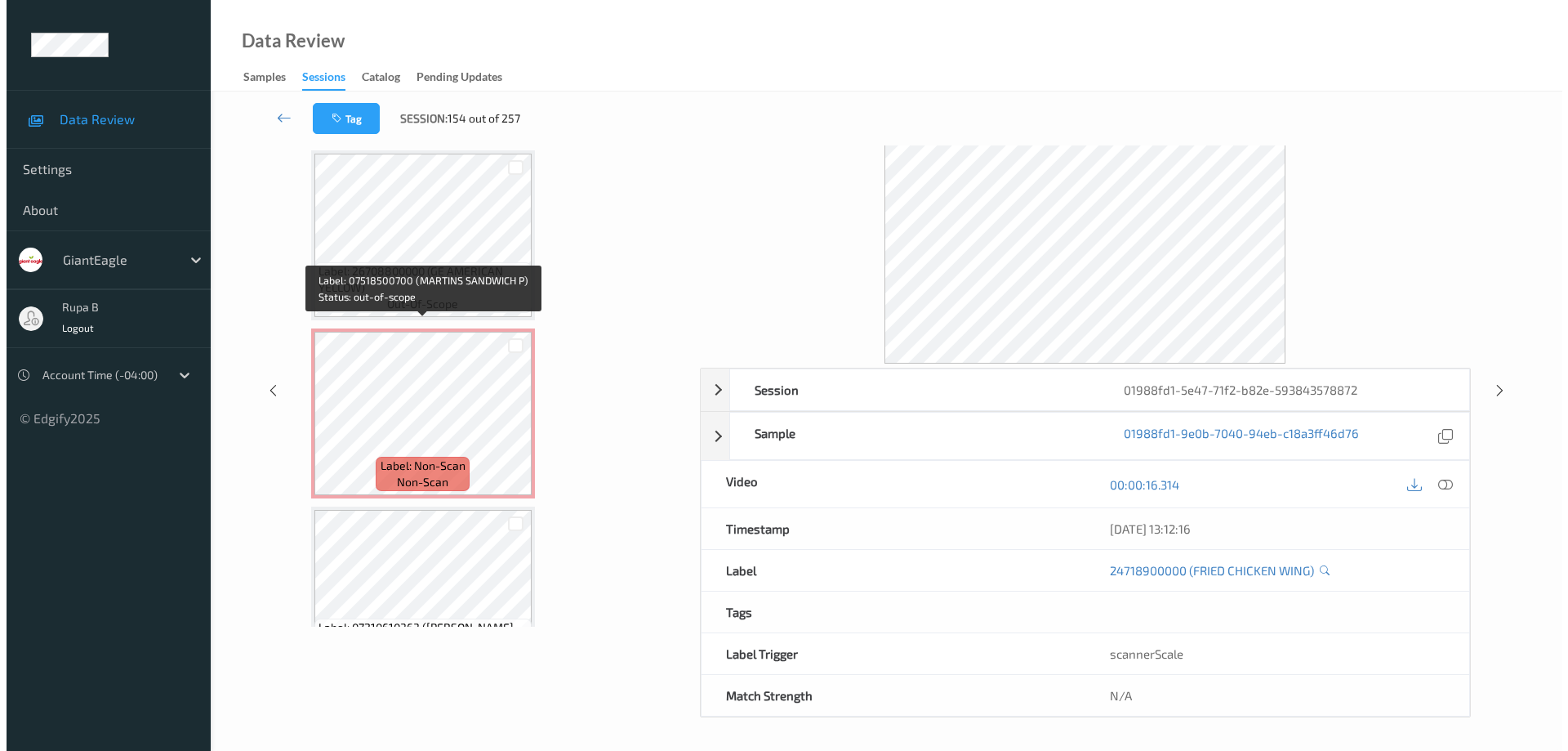
scroll to position [1144, 0]
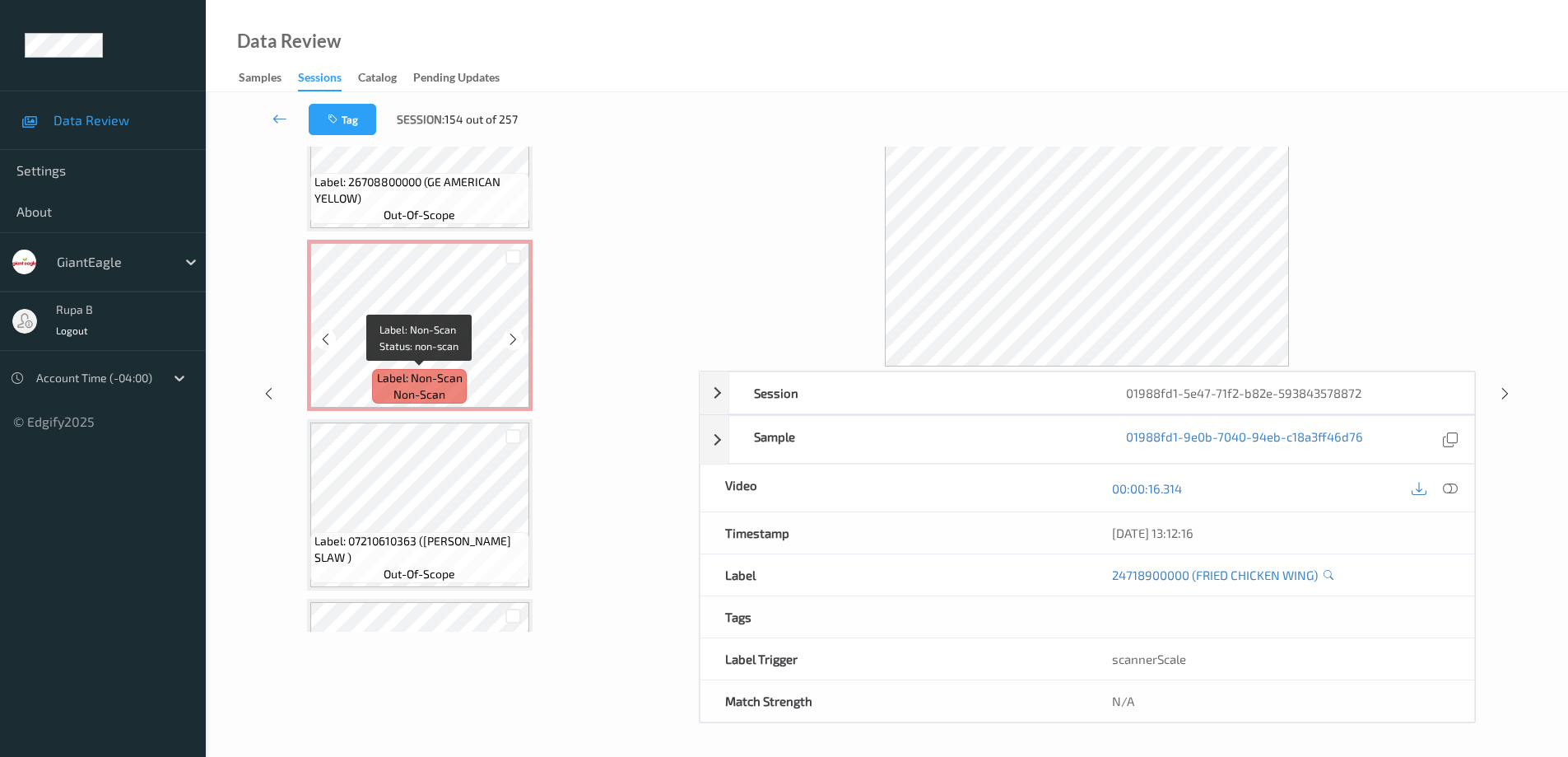
click at [458, 376] on span "Label: Non-Scan" at bounding box center [420, 378] width 86 height 16
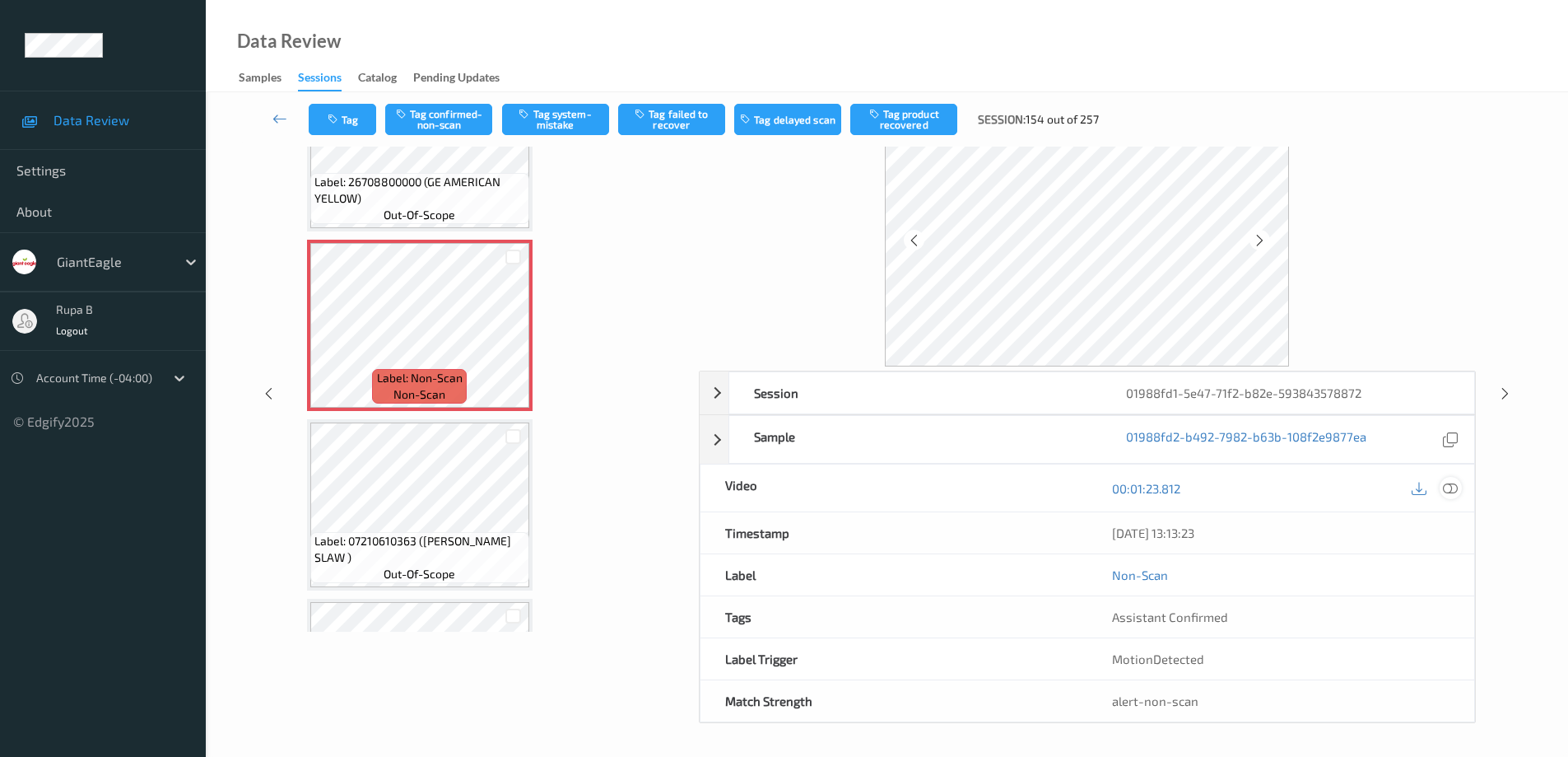
click at [1452, 489] on icon at bounding box center [1450, 488] width 14 height 14
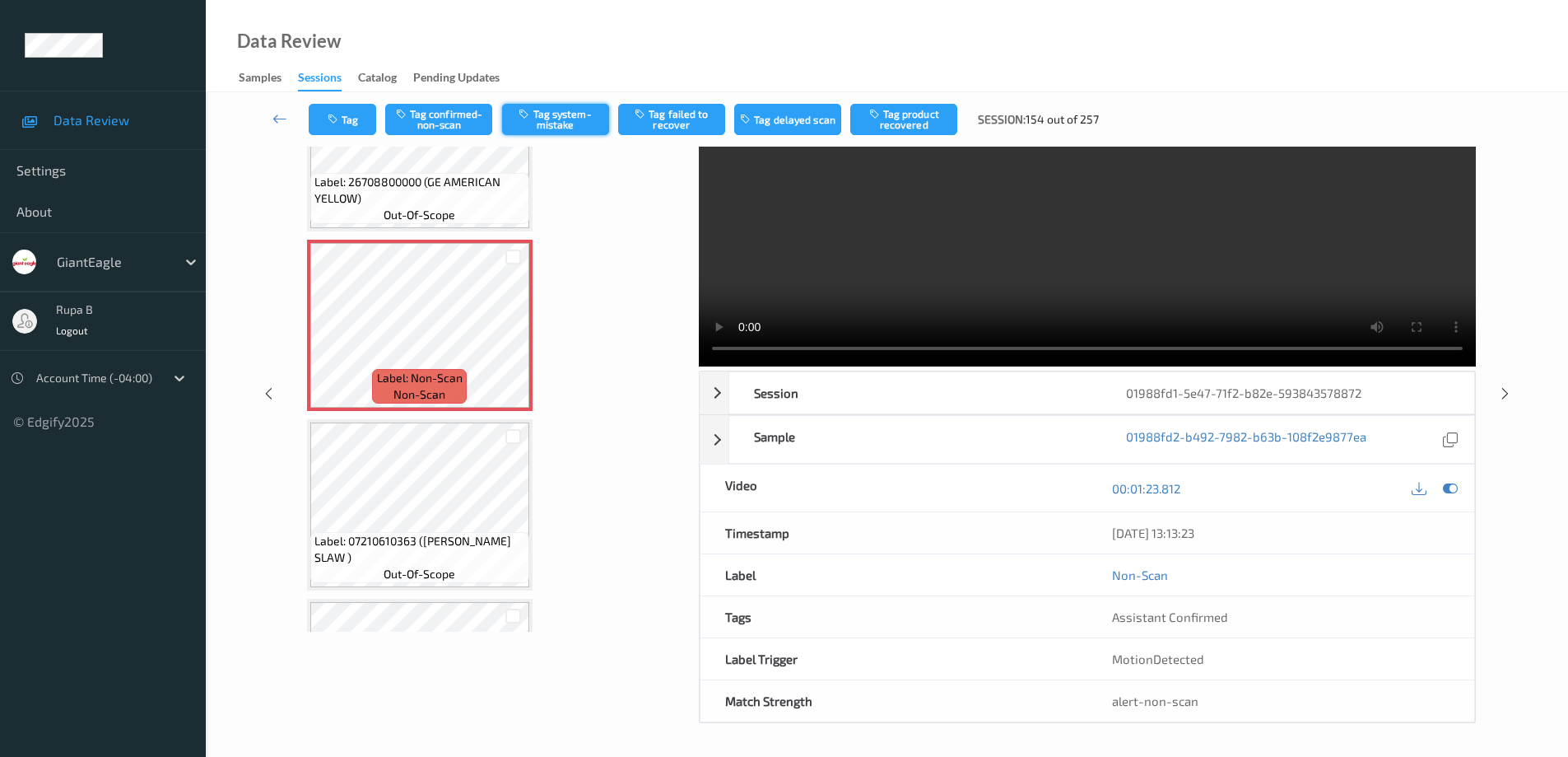
click at [573, 126] on button "Tag system-mistake" at bounding box center [555, 119] width 107 height 31
click at [363, 127] on button "Tag" at bounding box center [343, 119] width 68 height 31
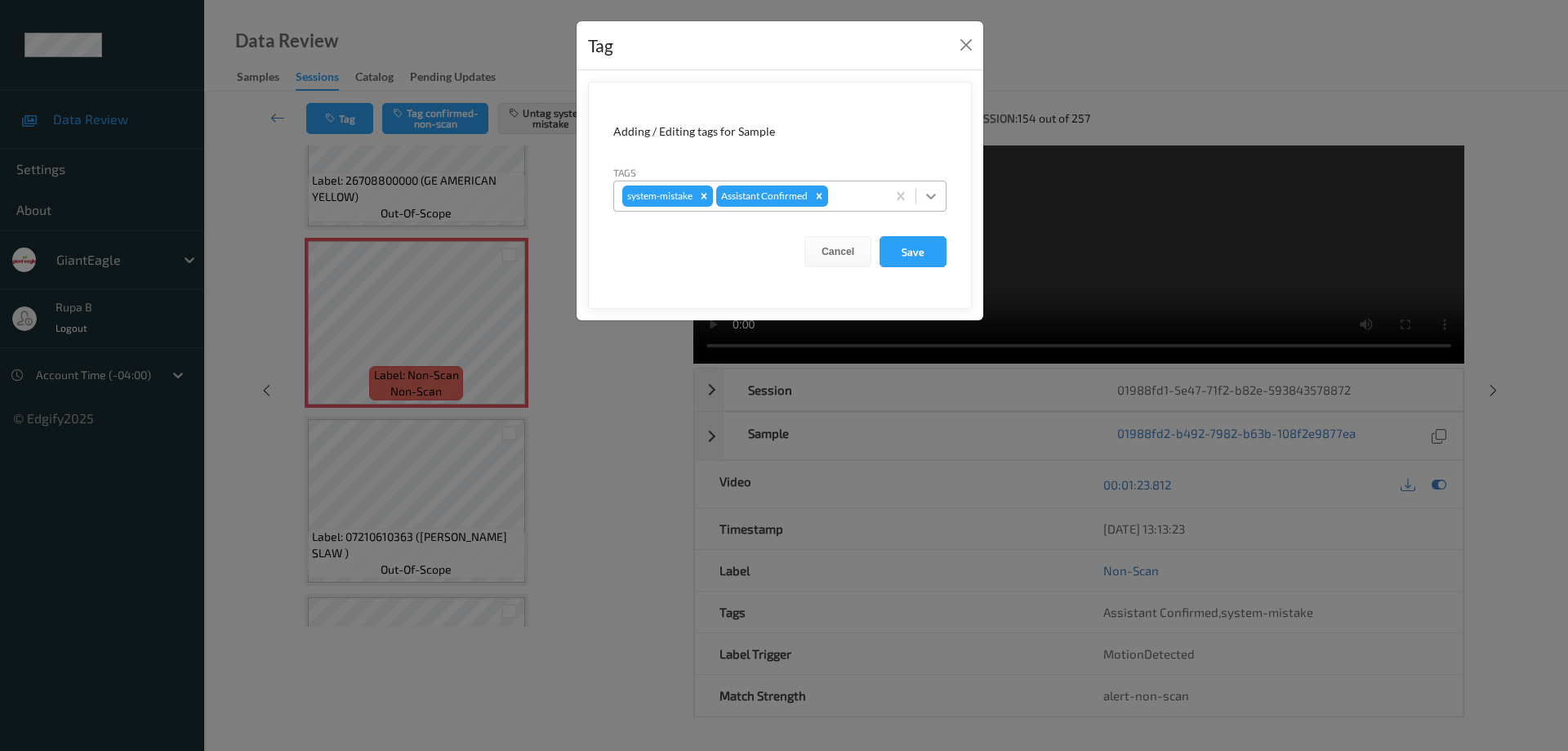
click at [931, 194] on icon at bounding box center [930, 195] width 16 height 16
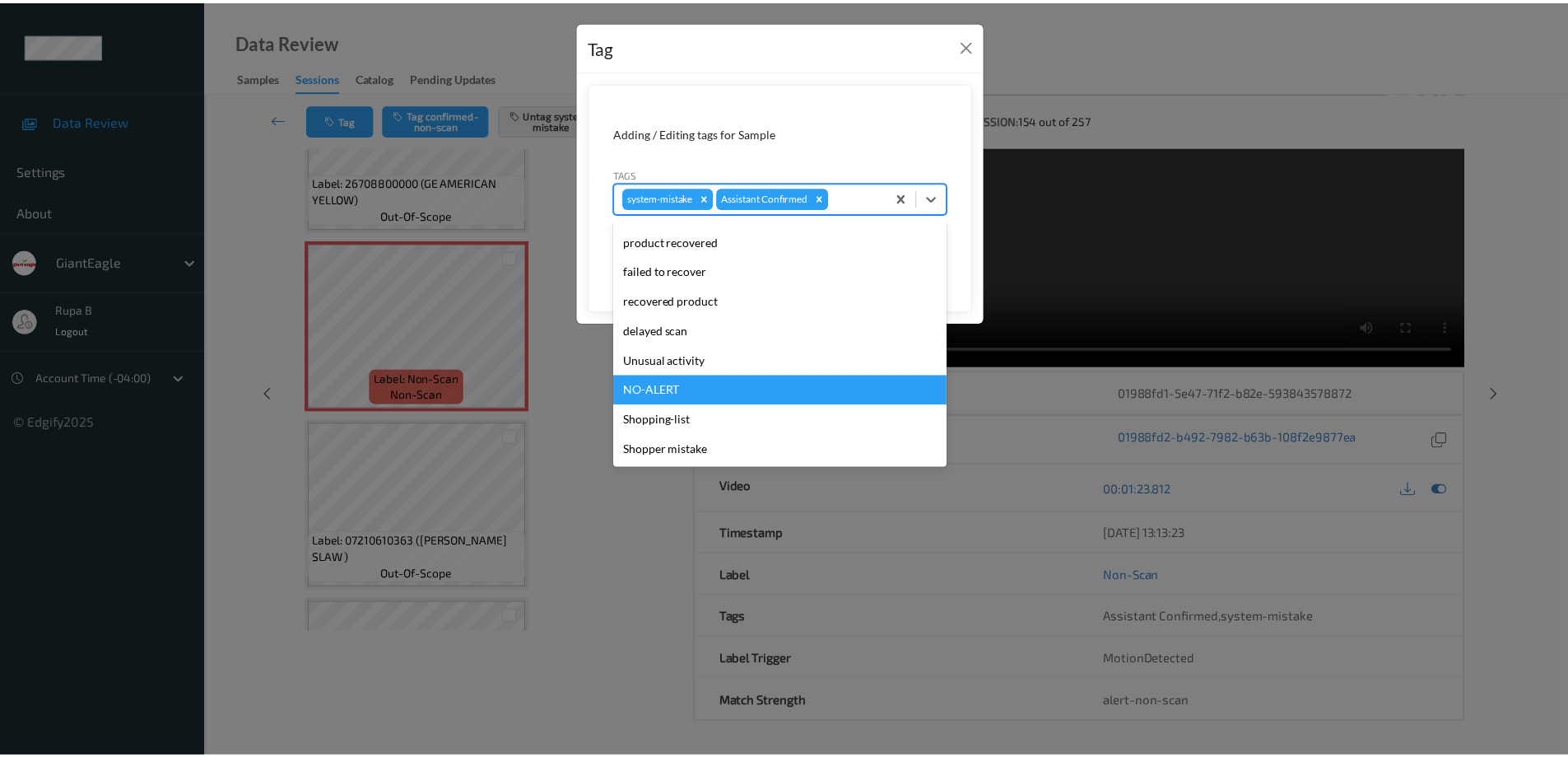
scroll to position [35, 0]
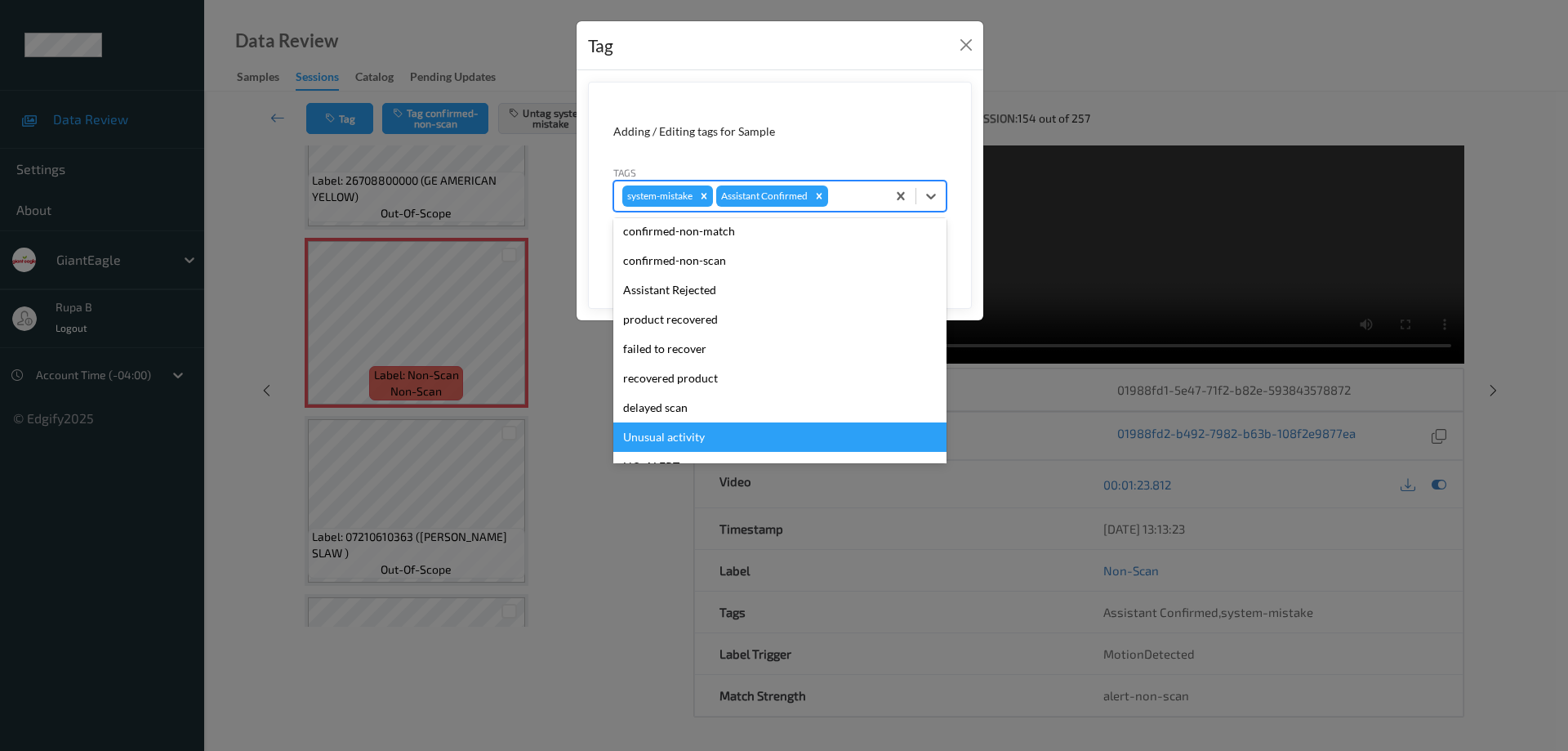
click at [696, 435] on div "Unusual activity" at bounding box center [780, 437] width 333 height 30
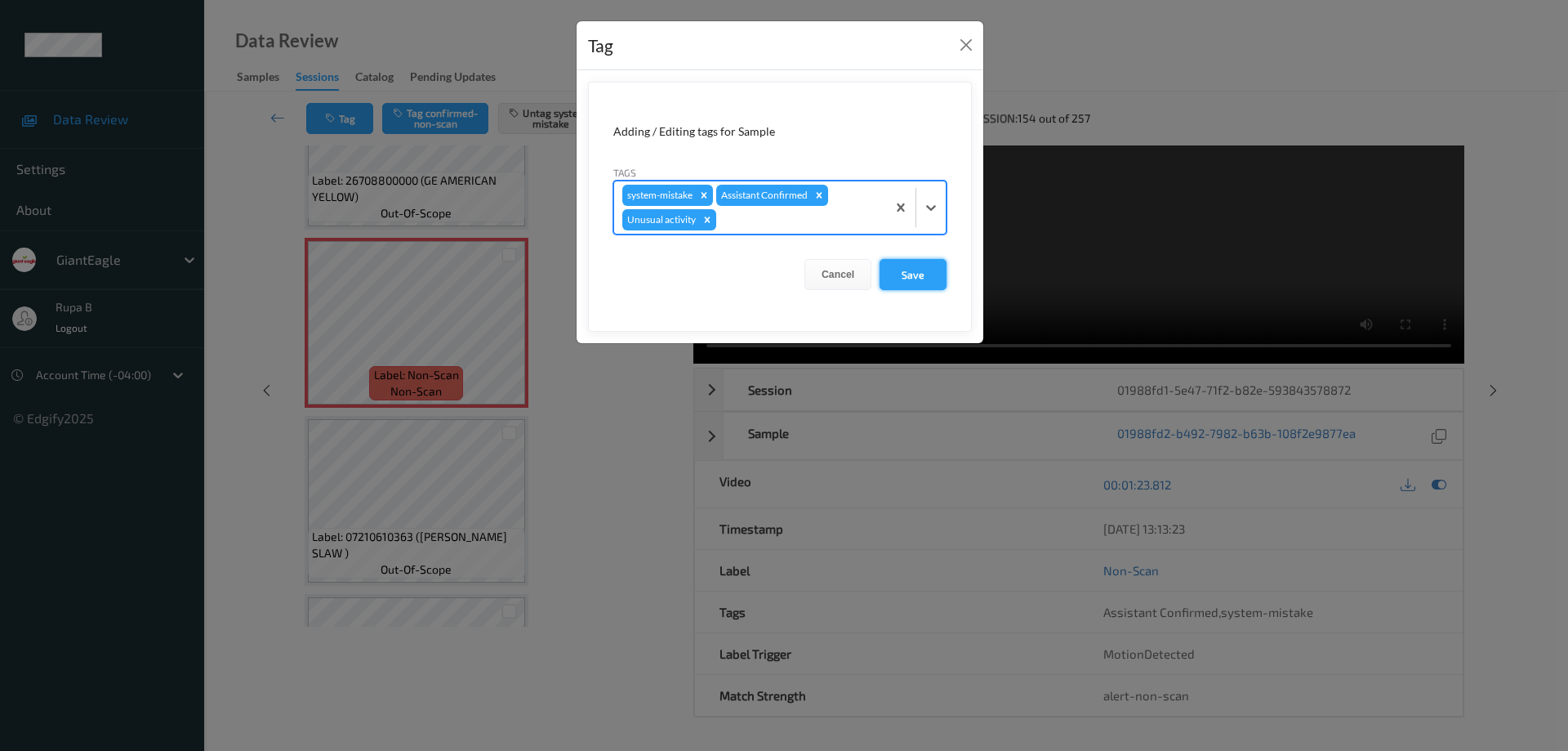
click at [915, 278] on button "Save" at bounding box center [913, 274] width 67 height 31
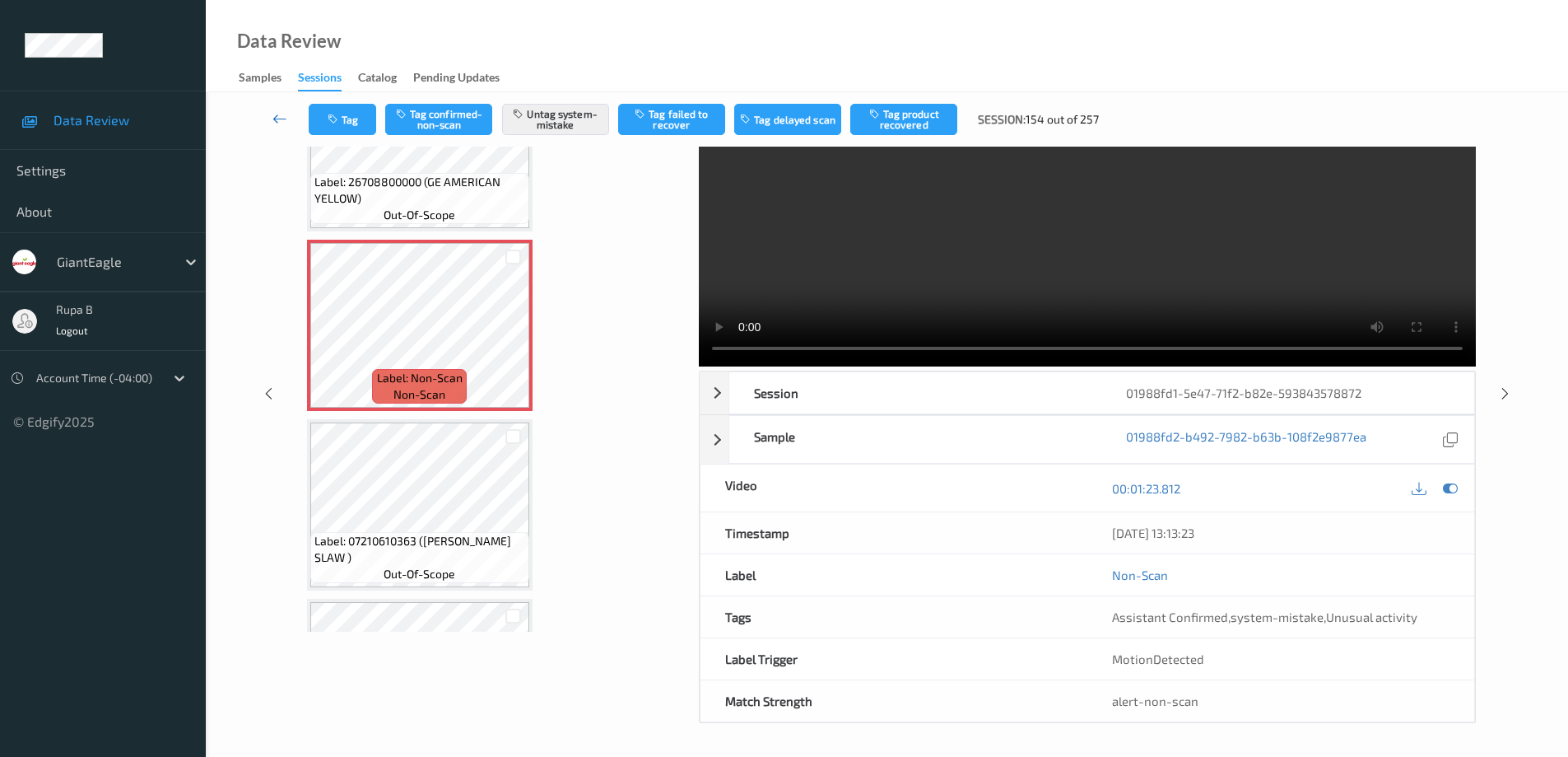
click at [277, 120] on icon at bounding box center [279, 118] width 14 height 16
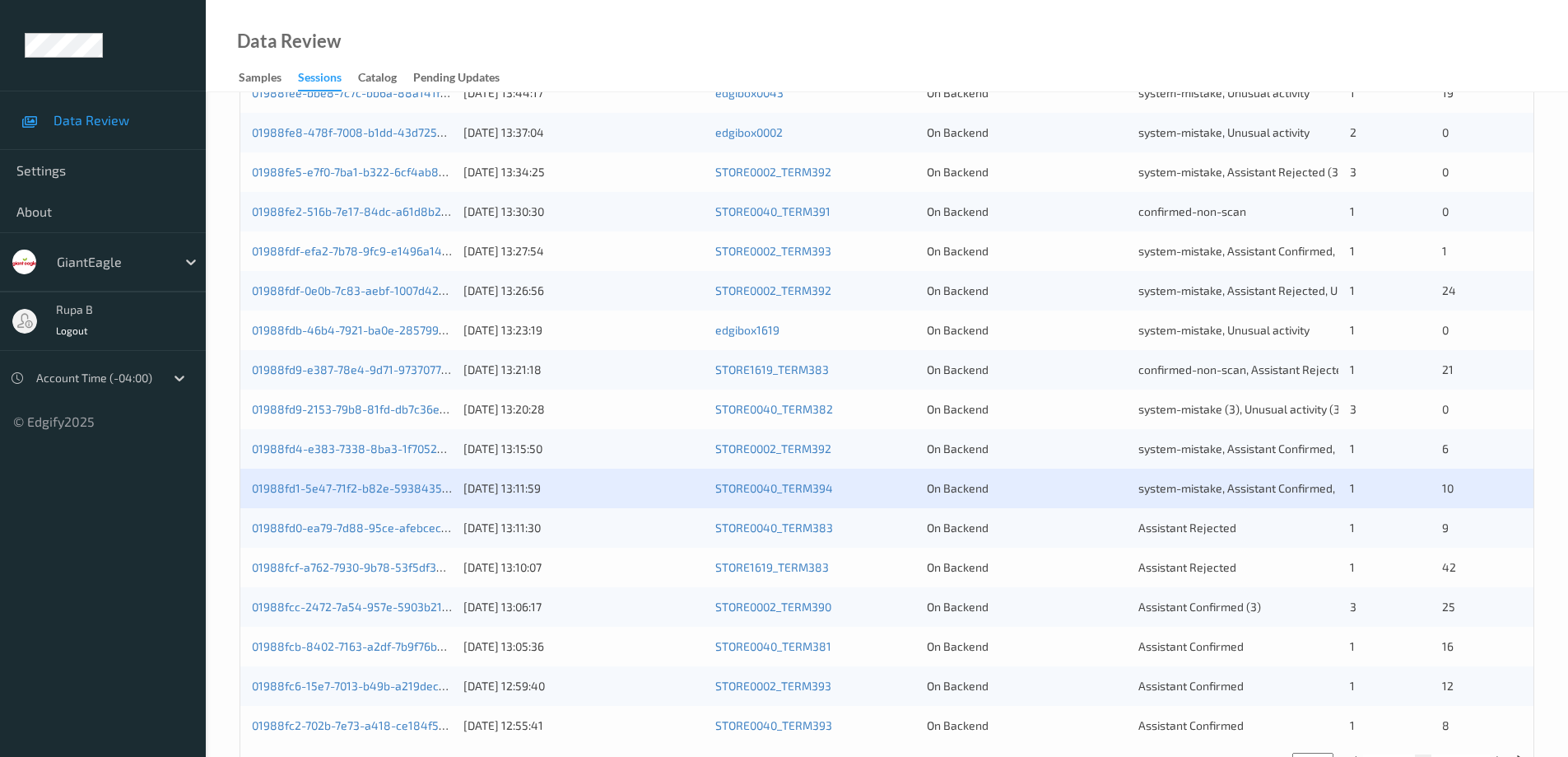
scroll to position [483, 0]
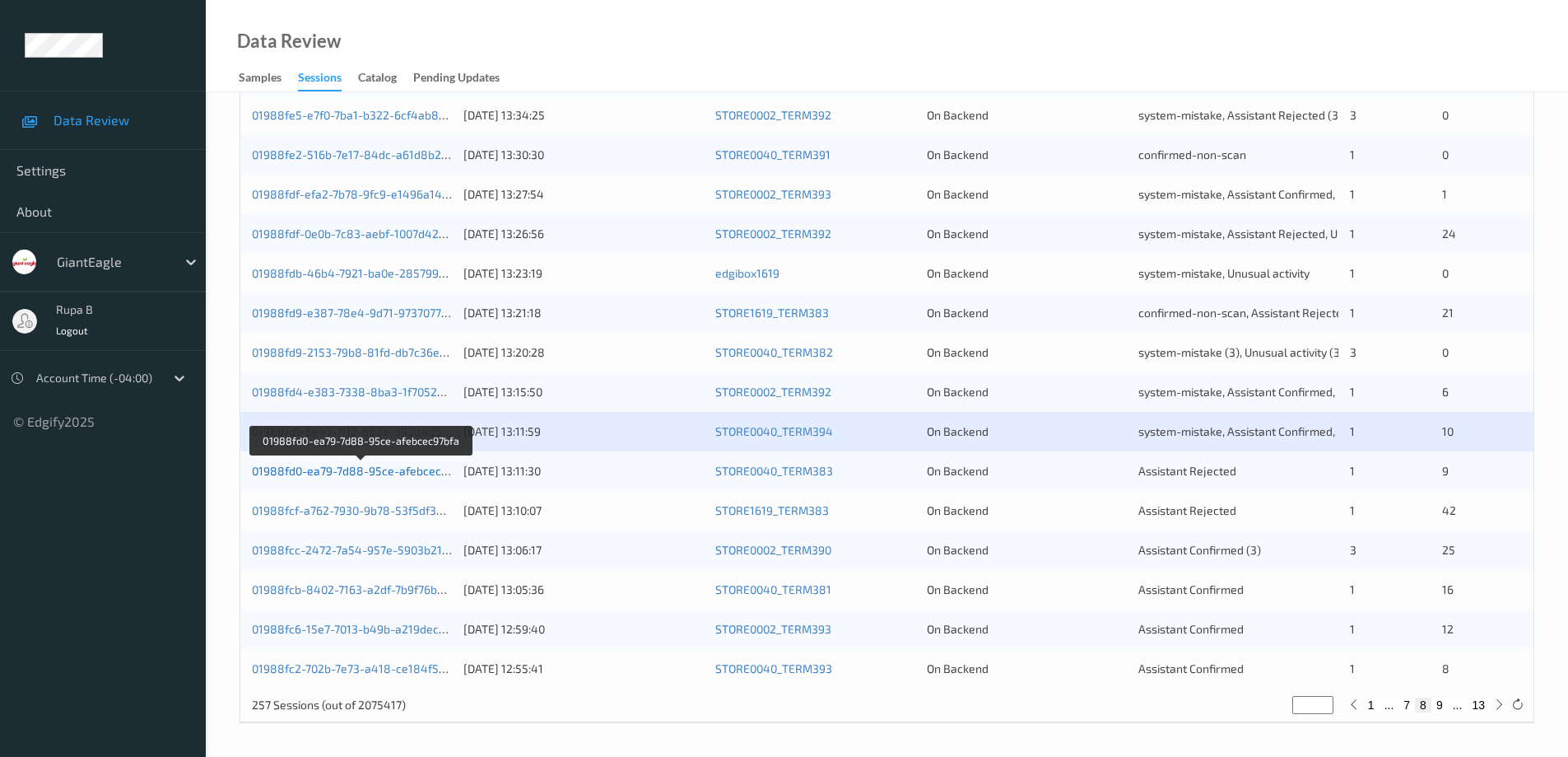
click at [404, 477] on link "01988fd0-ea79-7d88-95ce-afebcec97bfa" at bounding box center [361, 470] width 219 height 14
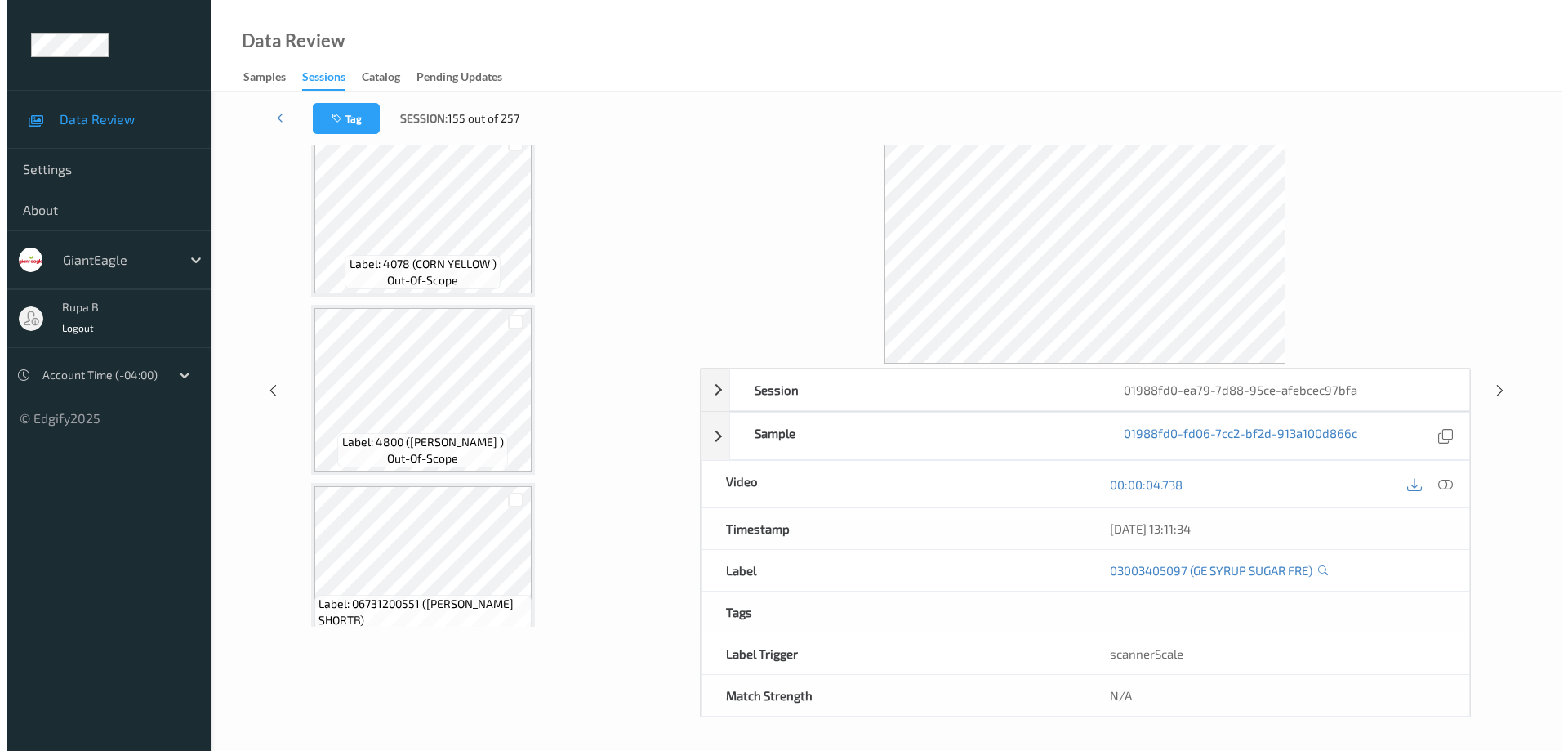
scroll to position [1207, 0]
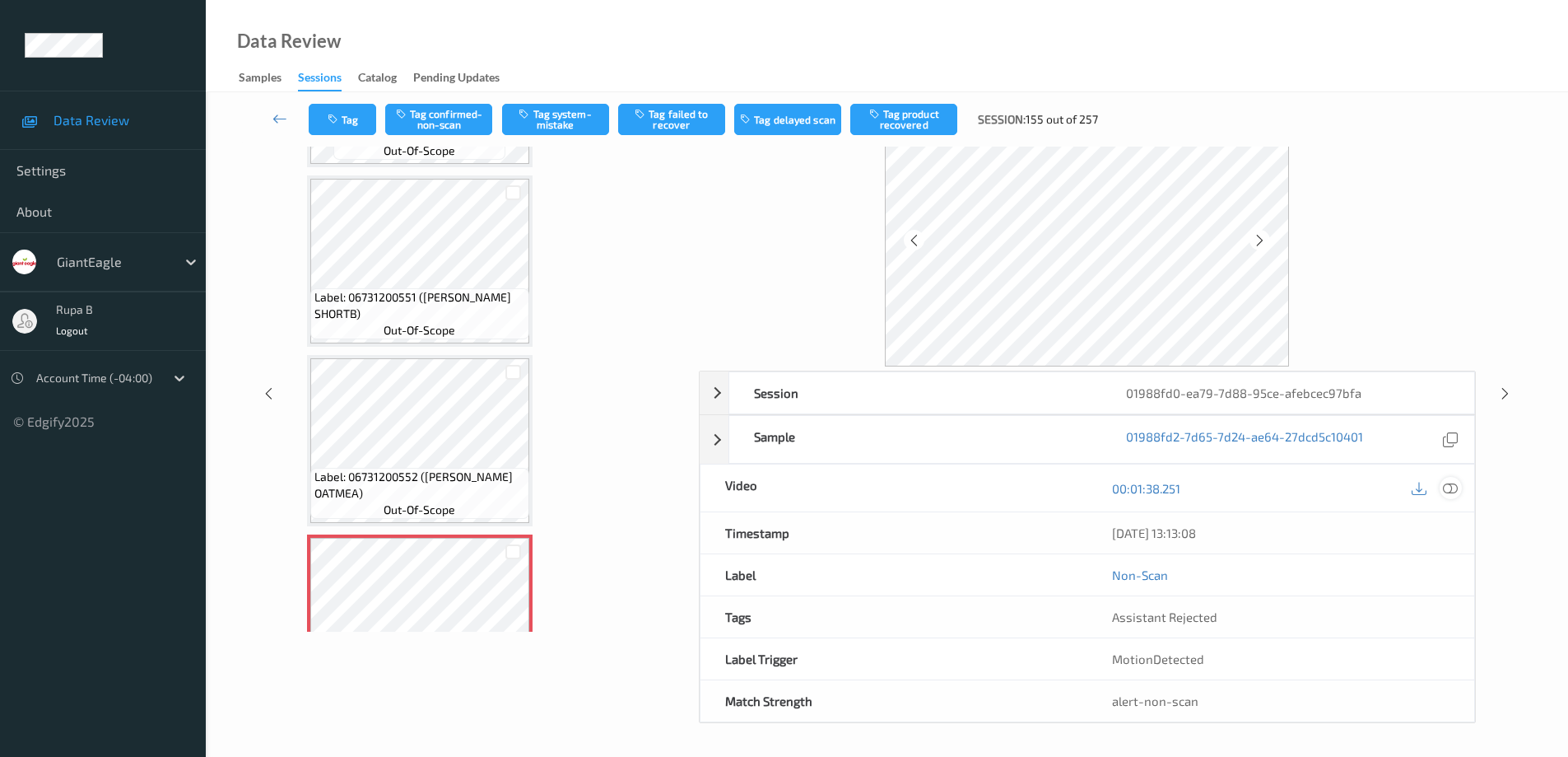
click at [1450, 491] on icon at bounding box center [1450, 488] width 14 height 14
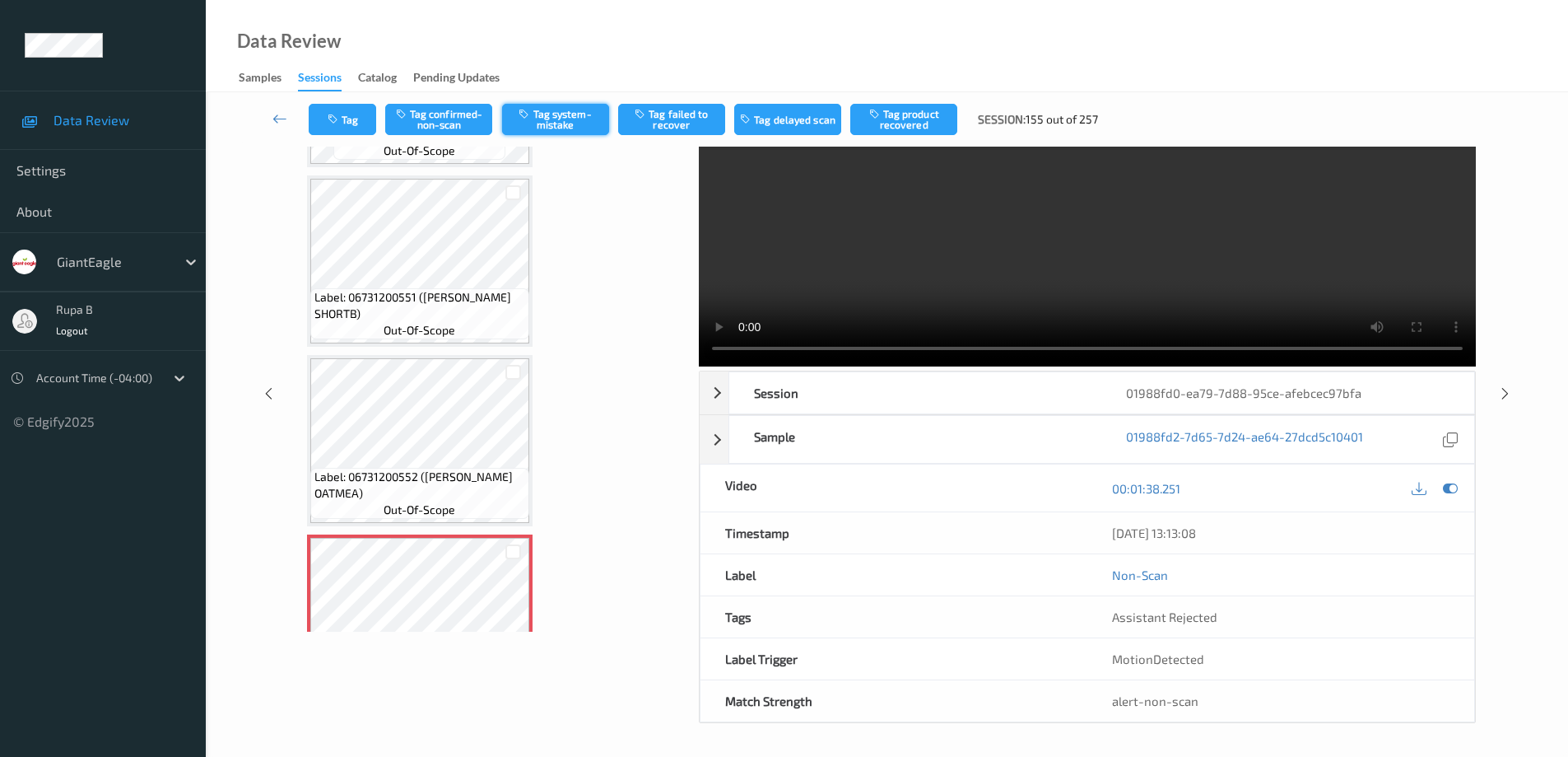
click at [568, 125] on button "Tag system-mistake" at bounding box center [555, 119] width 107 height 31
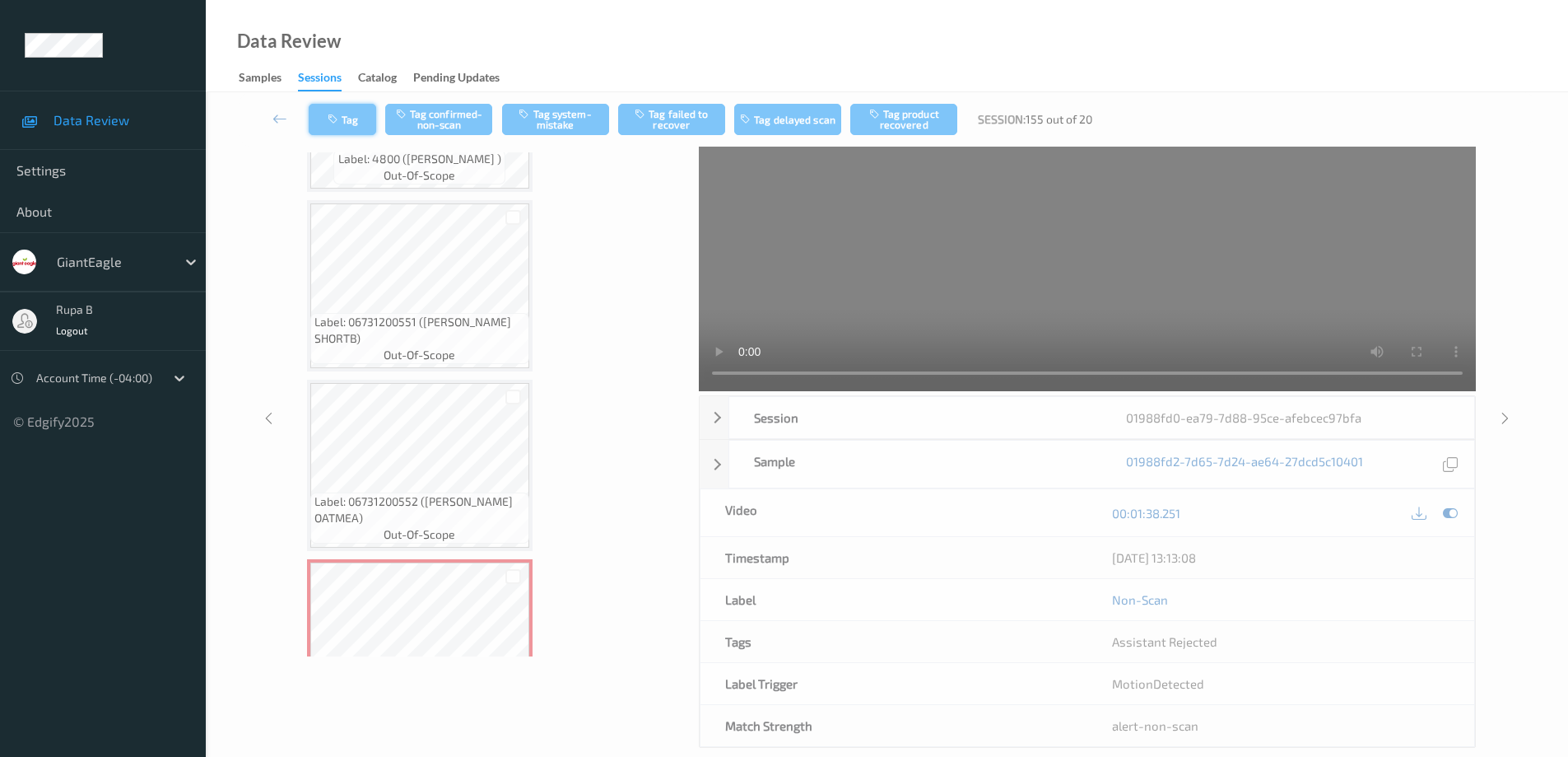
click at [344, 116] on button "Tag" at bounding box center [343, 119] width 68 height 31
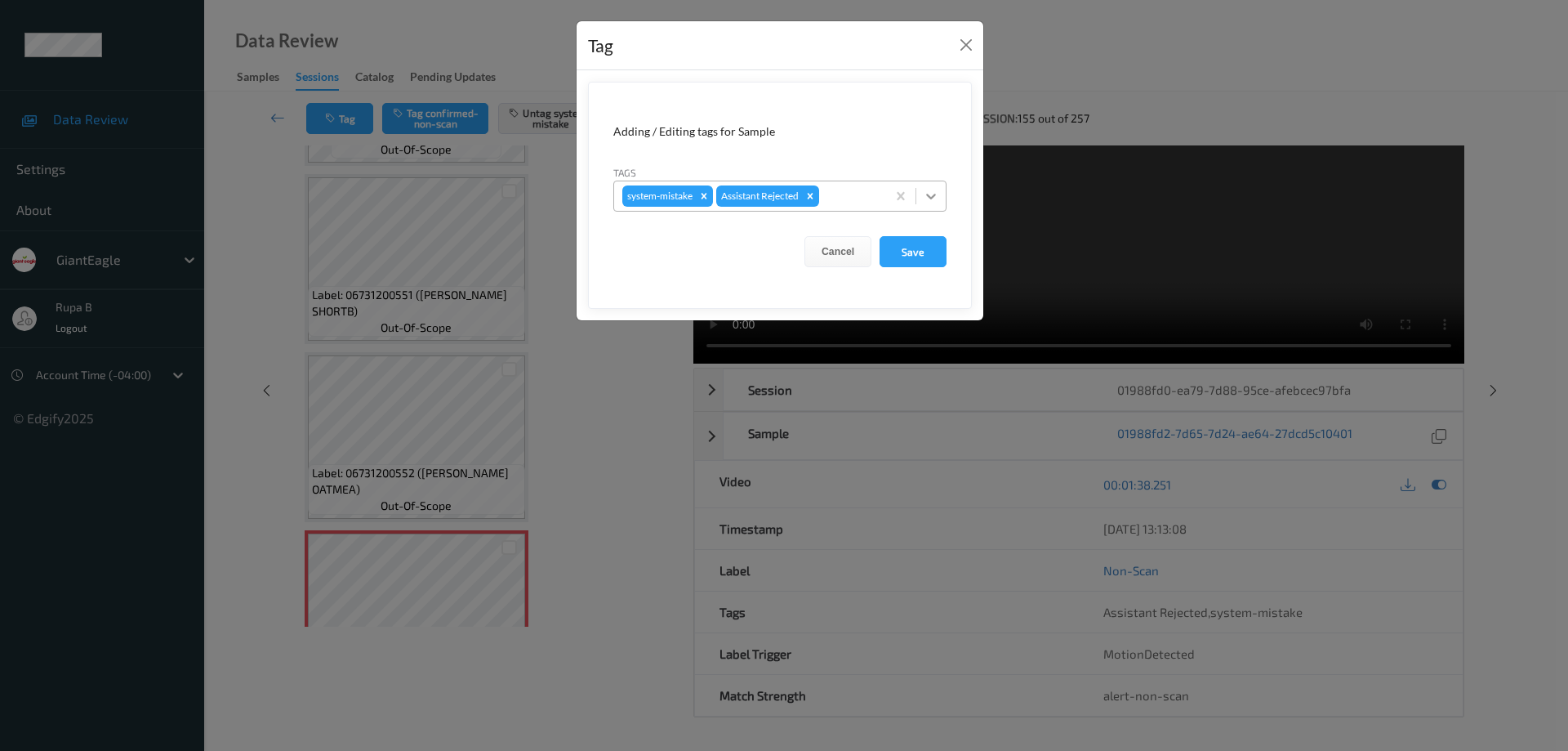
click at [935, 196] on icon at bounding box center [930, 195] width 16 height 16
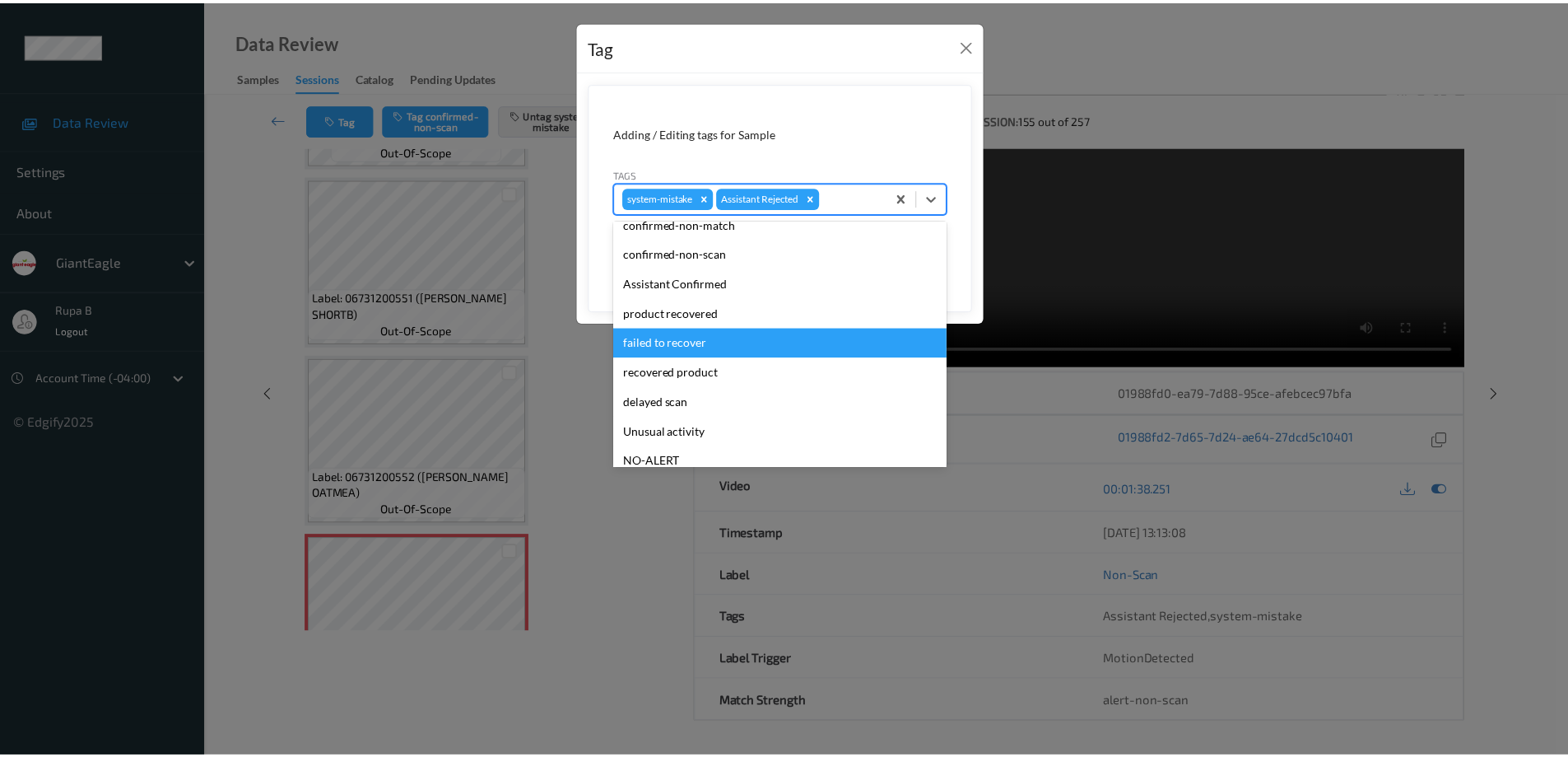
scroll to position [46, 0]
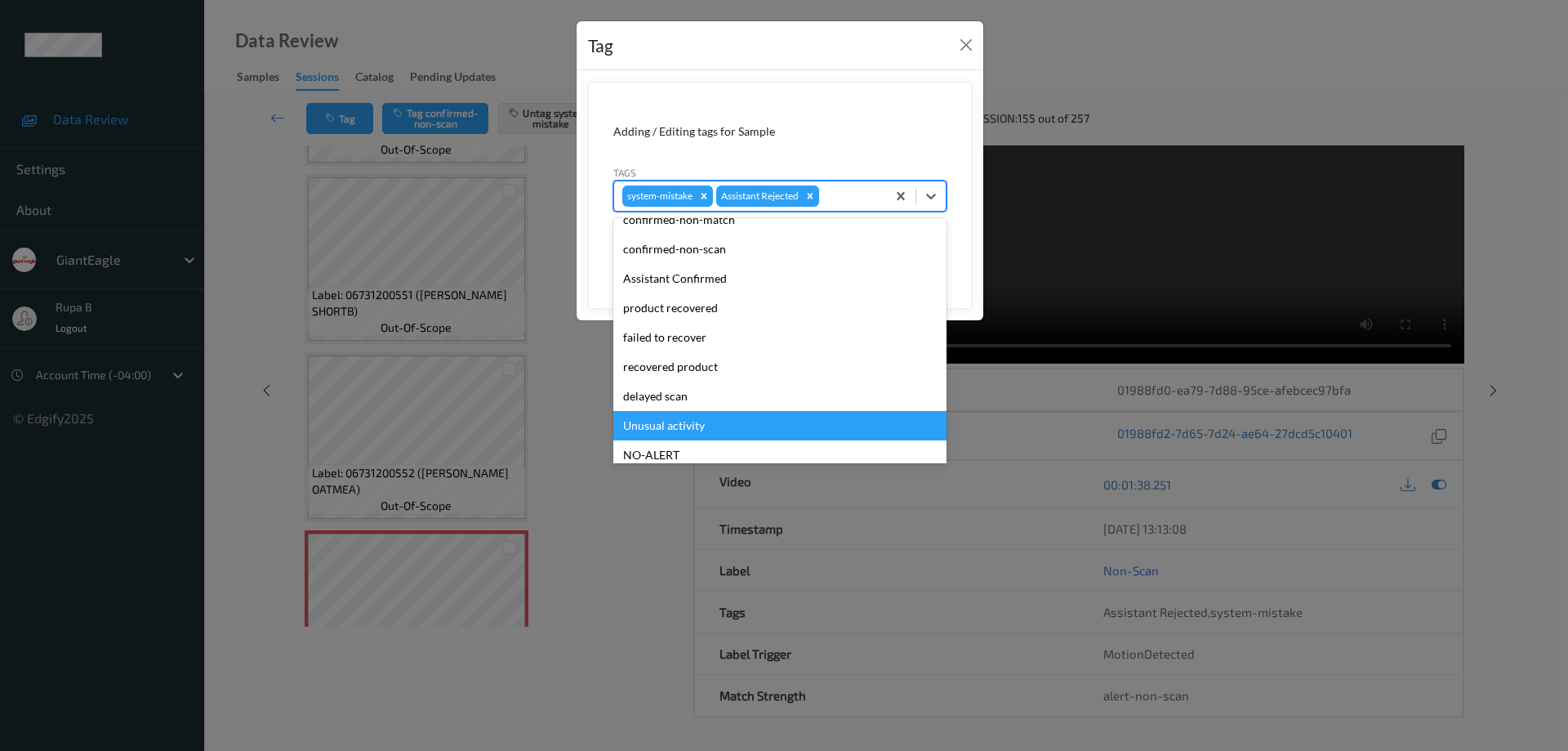
drag, startPoint x: 683, startPoint y: 427, endPoint x: 849, endPoint y: 303, distance: 207.2
click at [689, 423] on div "Unusual activity" at bounding box center [780, 425] width 333 height 30
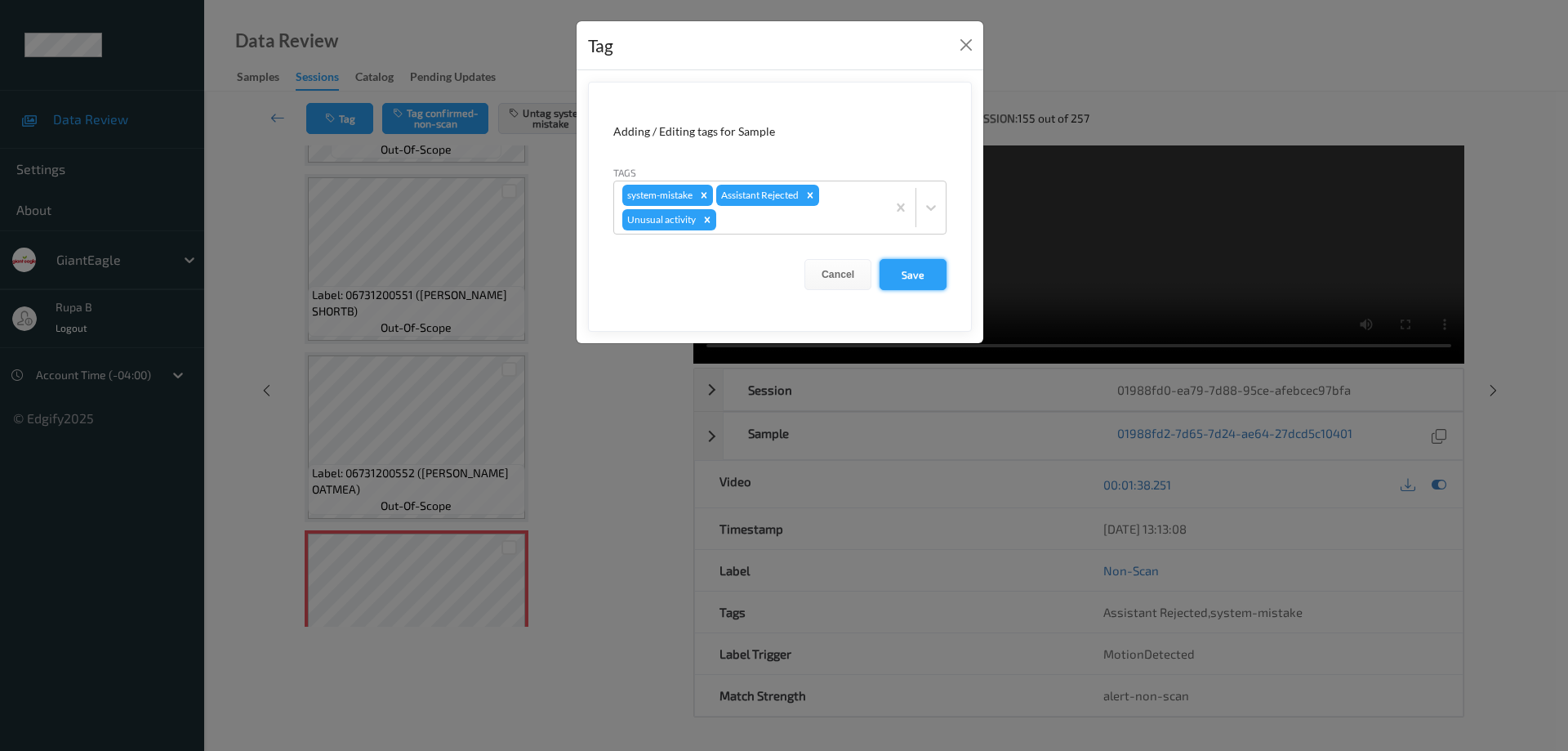
click at [908, 274] on button "Save" at bounding box center [913, 274] width 67 height 31
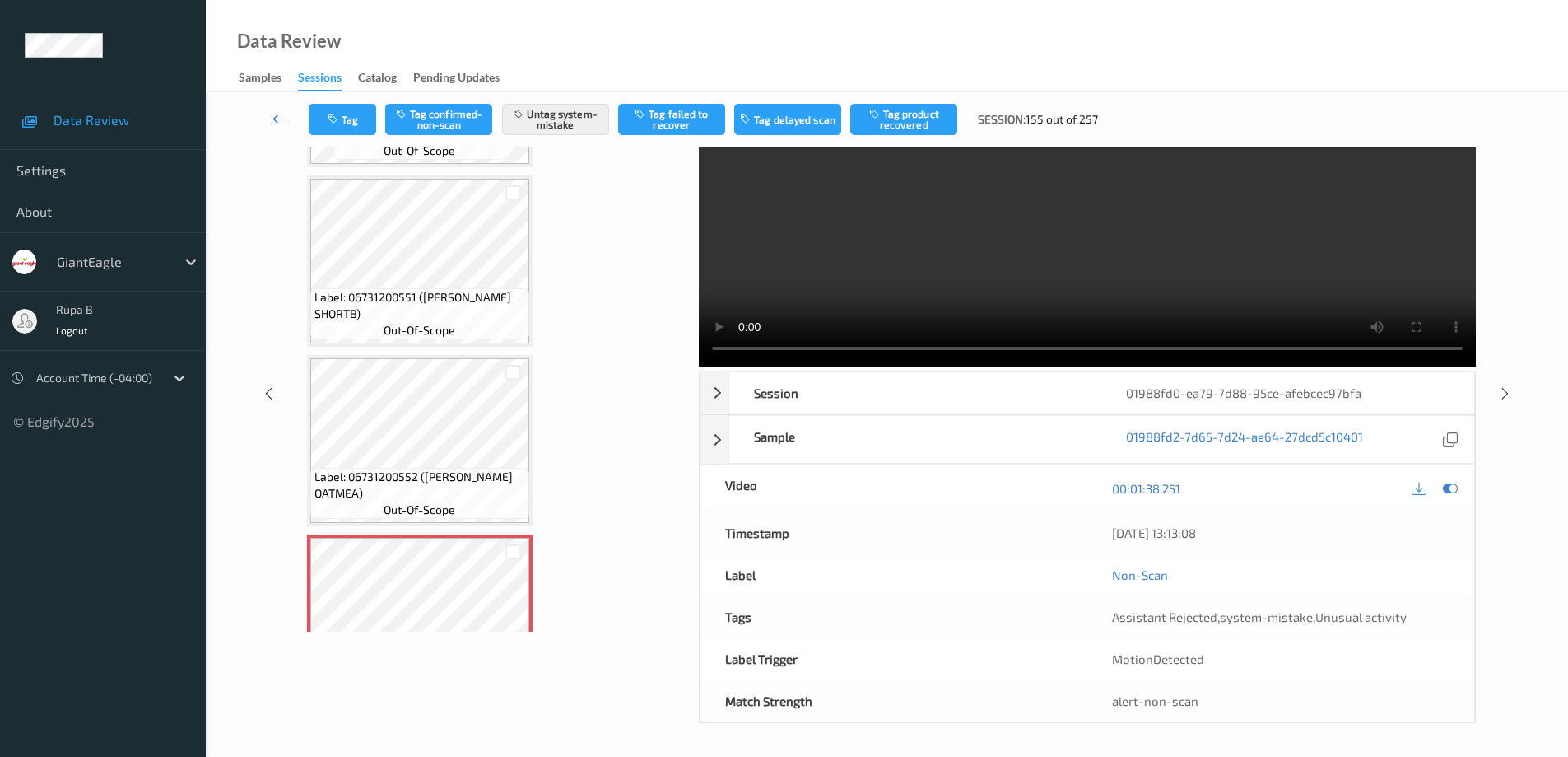
click at [278, 114] on icon at bounding box center [279, 118] width 14 height 16
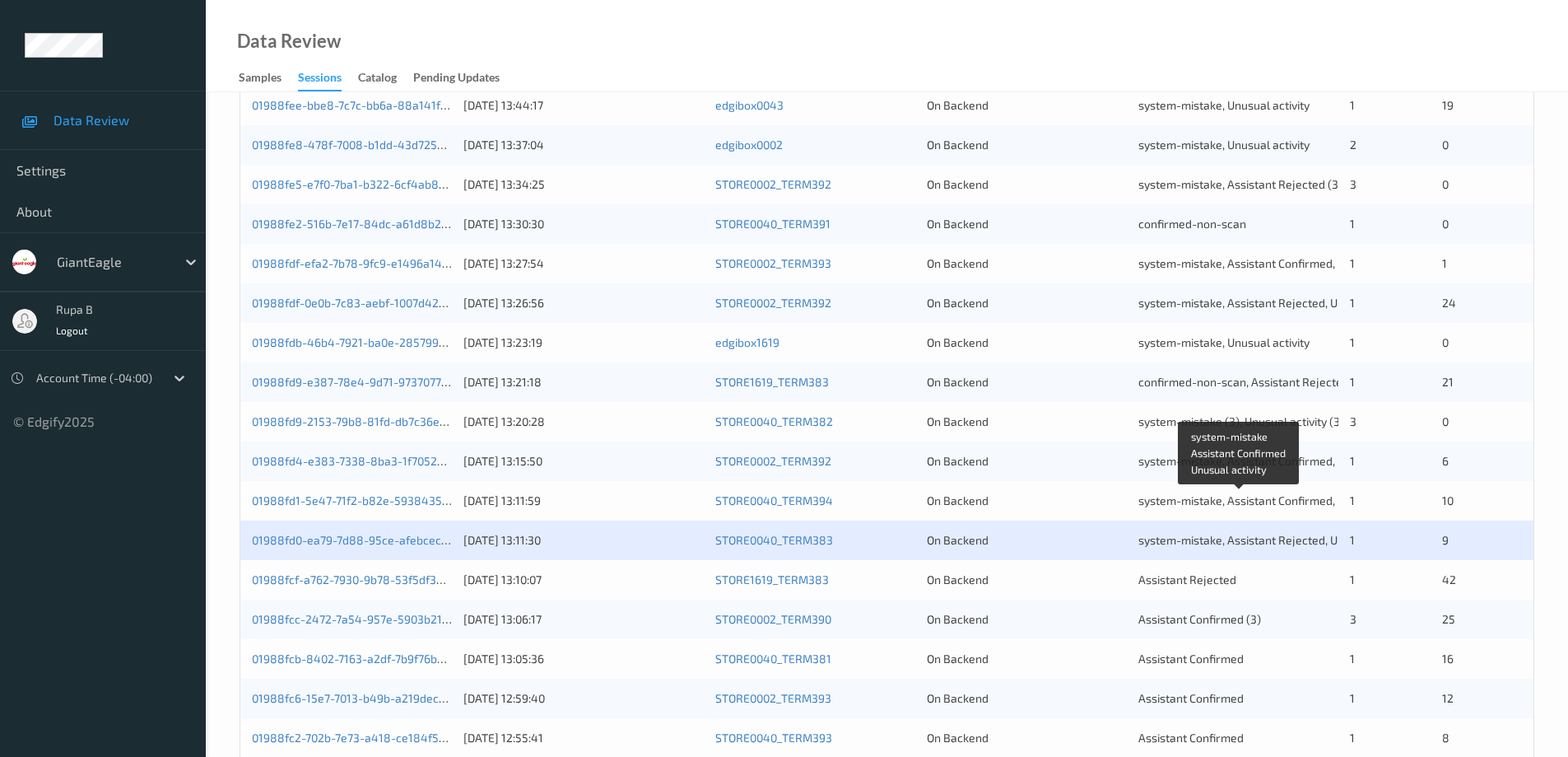
scroll to position [483, 0]
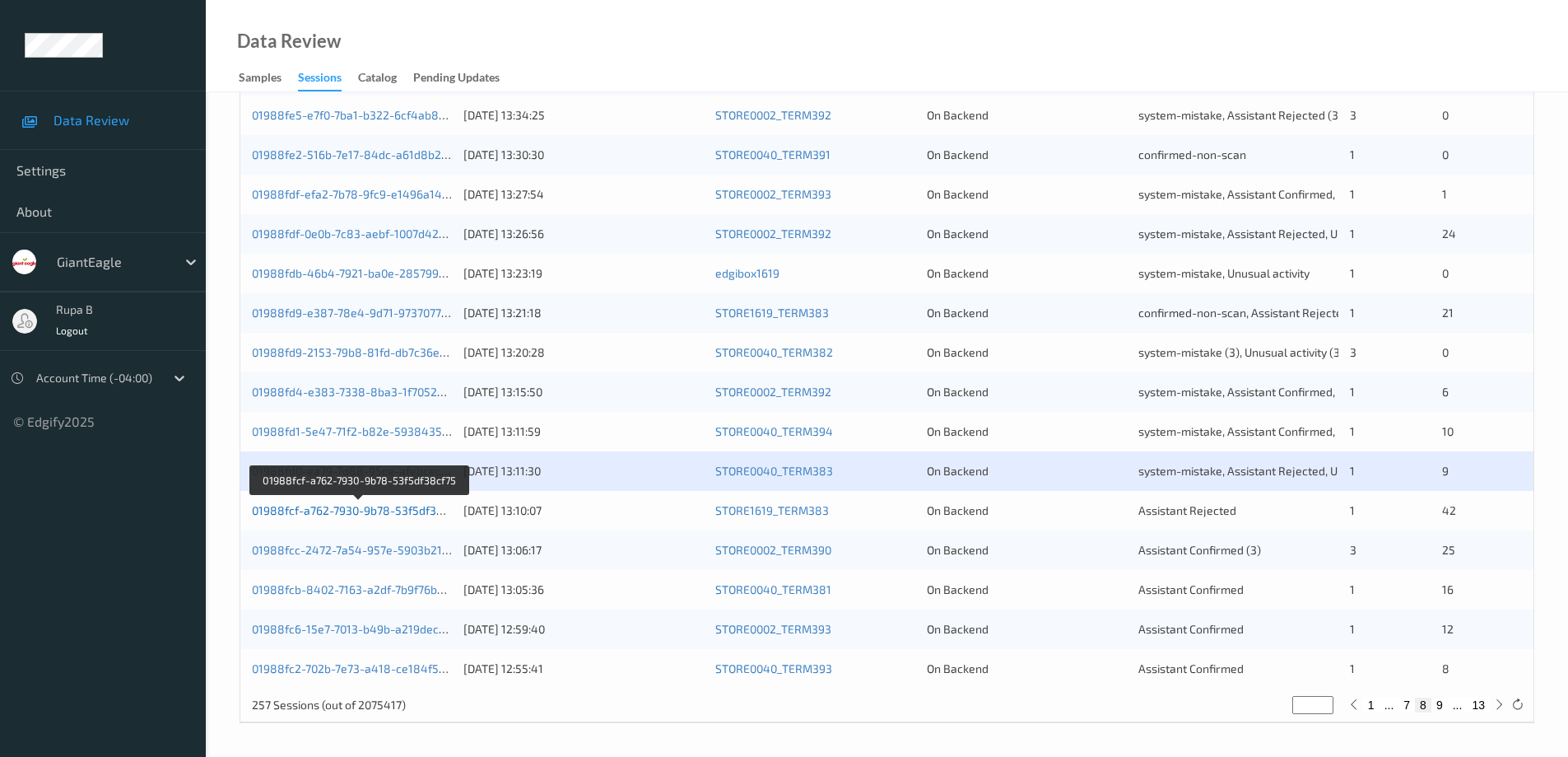
click at [357, 511] on link "01988fcf-a762-7930-9b78-53f5df38cf75" at bounding box center [359, 510] width 214 height 14
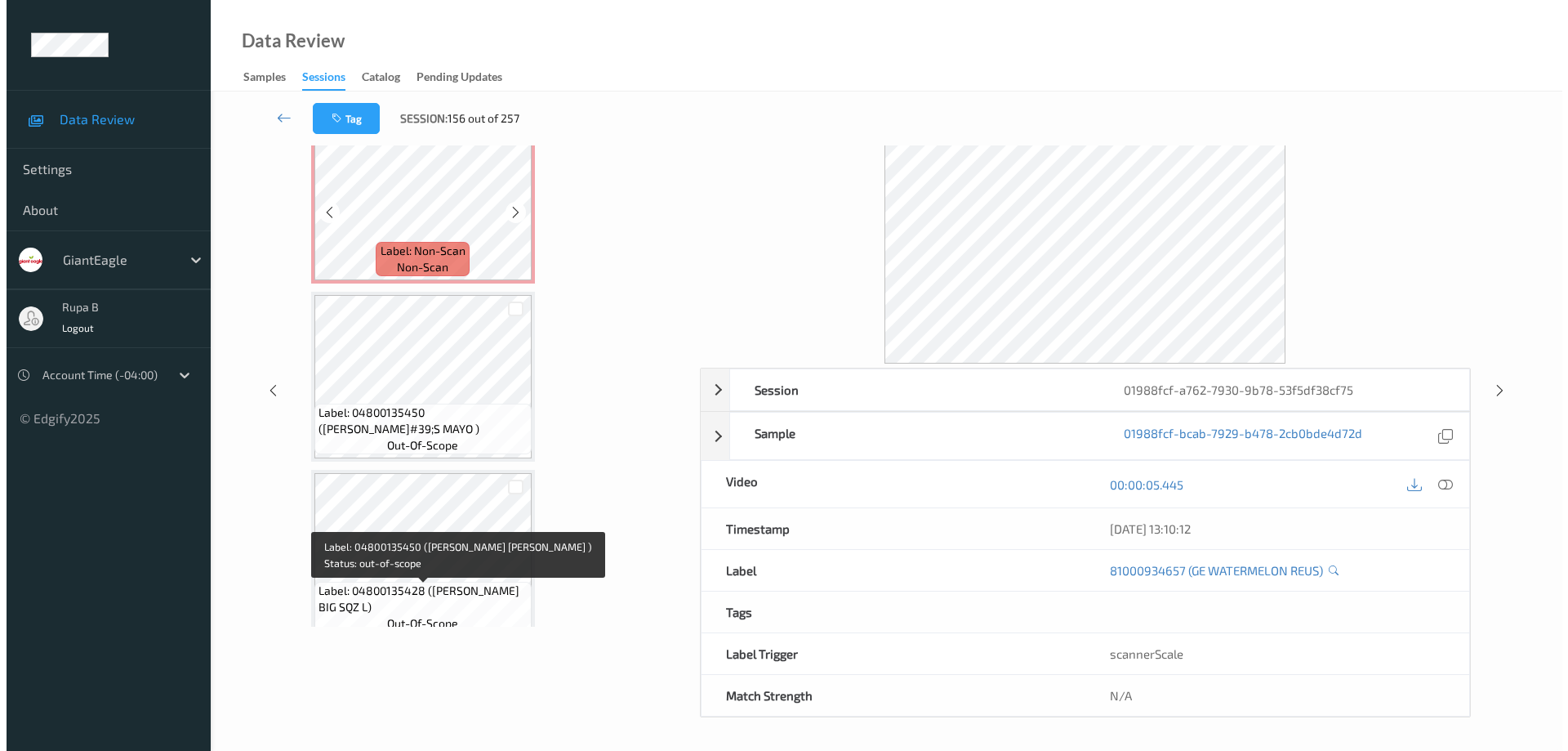
scroll to position [1388, 0]
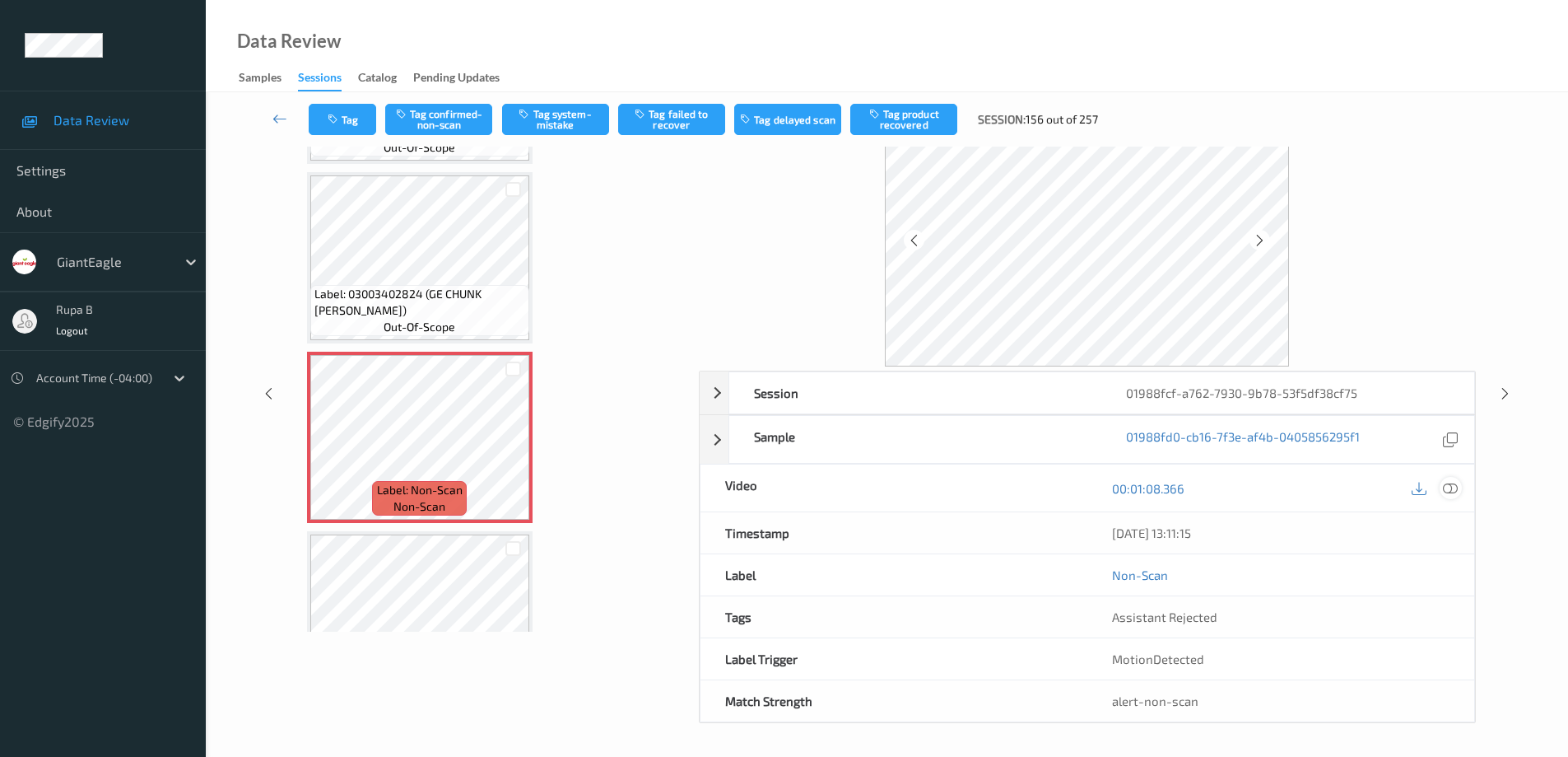
click at [1452, 486] on icon at bounding box center [1450, 488] width 14 height 14
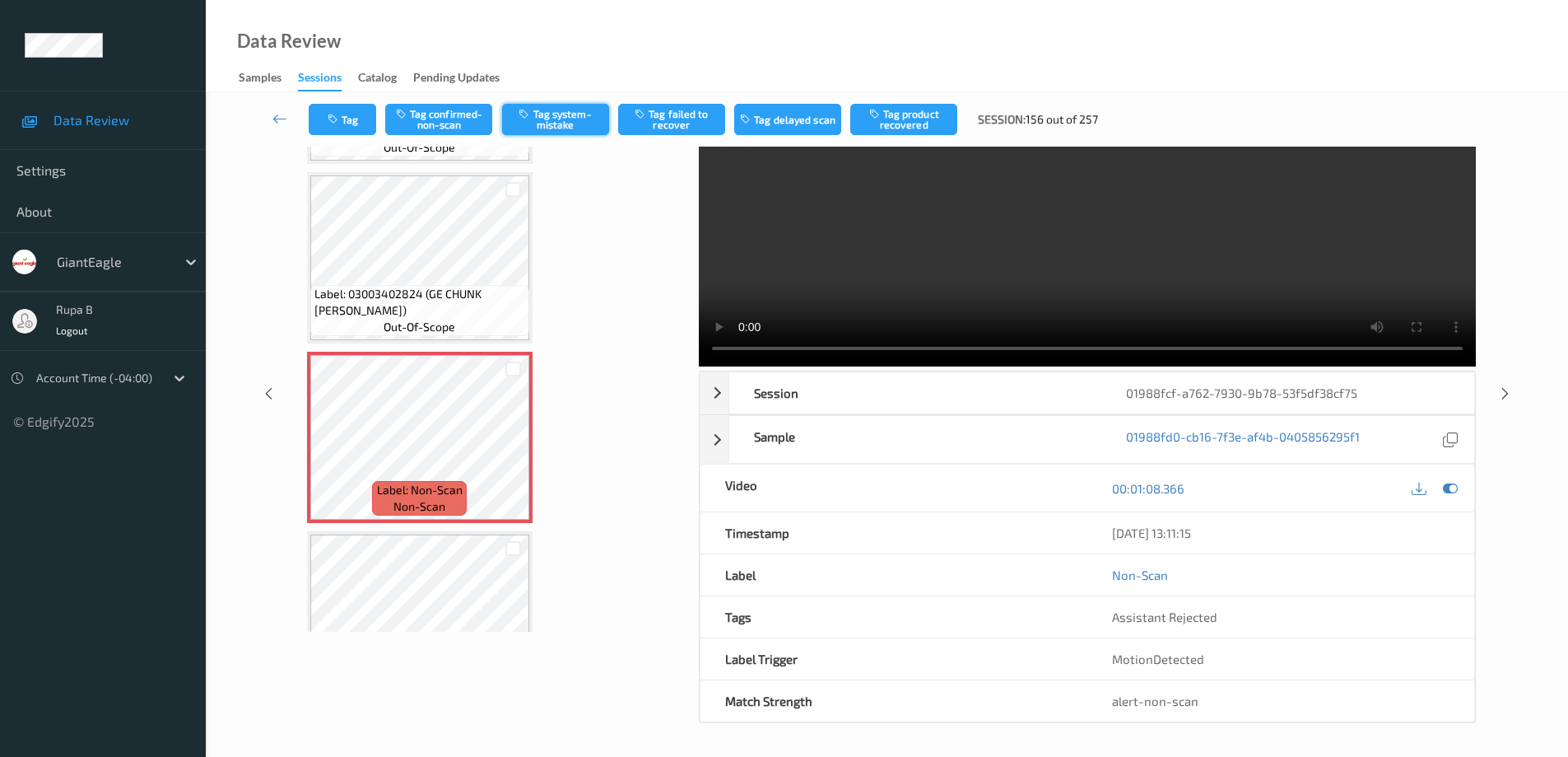
click at [553, 126] on button "Tag system-mistake" at bounding box center [555, 119] width 107 height 31
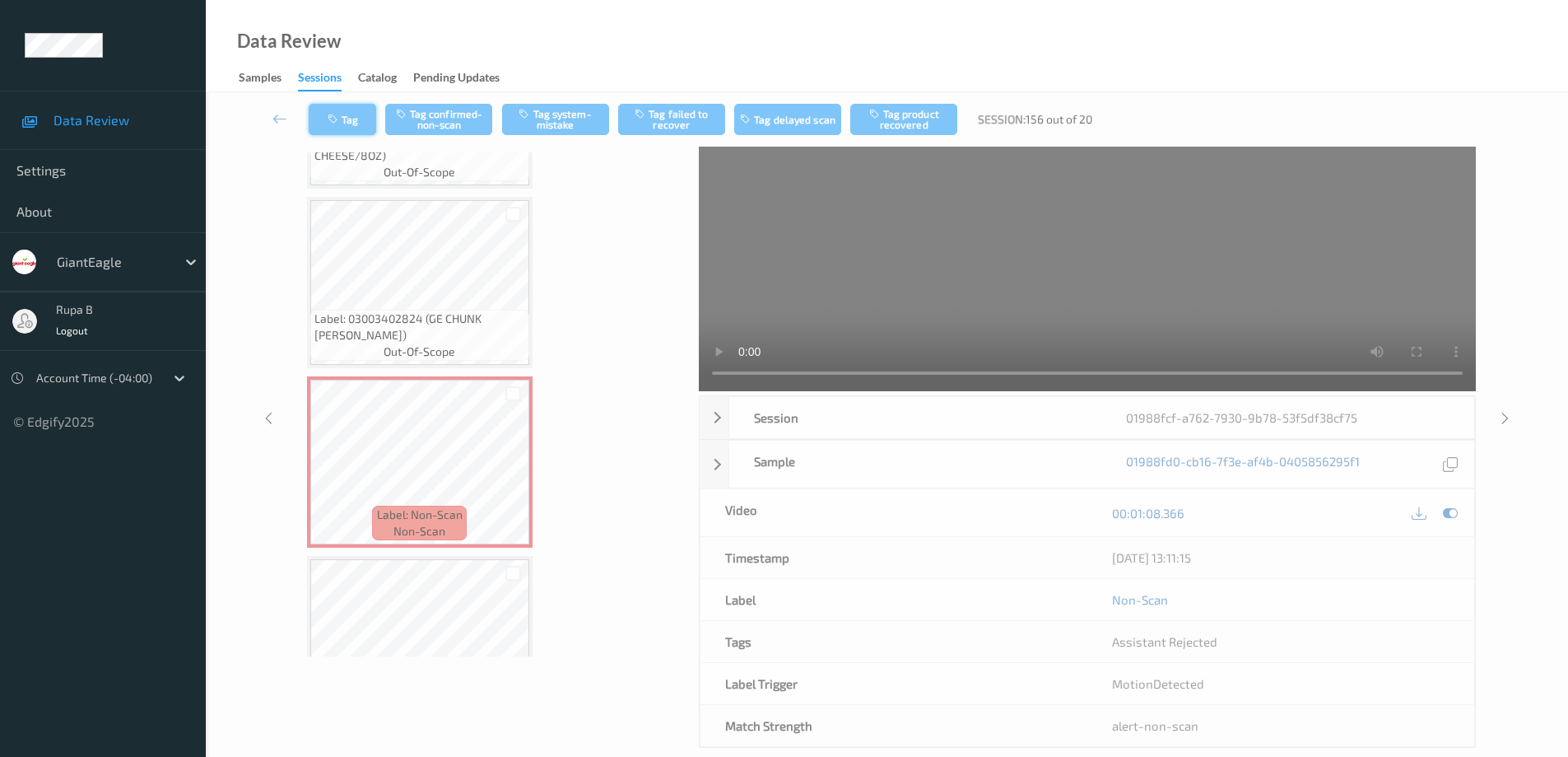
click at [342, 119] on button "Tag" at bounding box center [343, 119] width 68 height 31
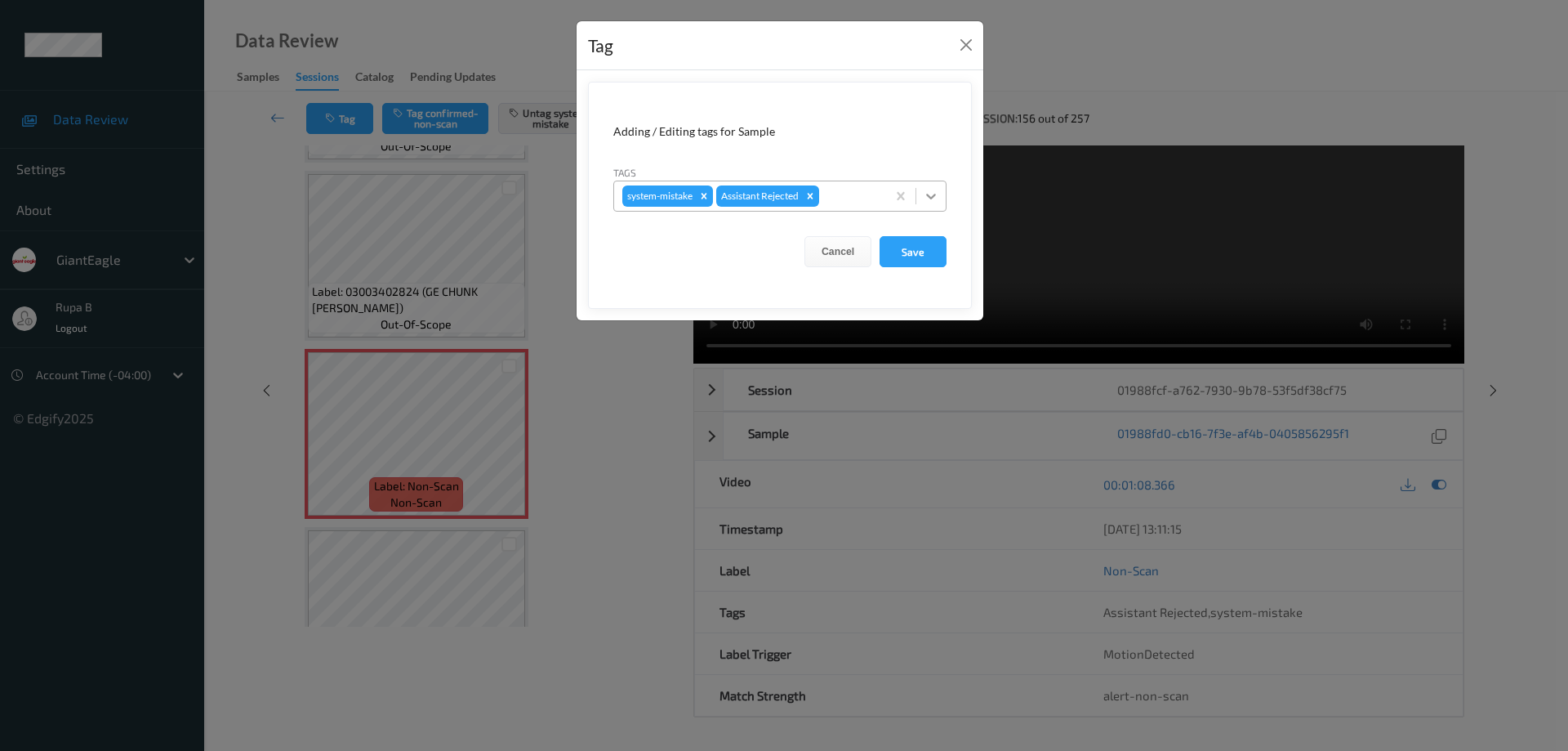
click at [936, 195] on icon at bounding box center [930, 195] width 16 height 16
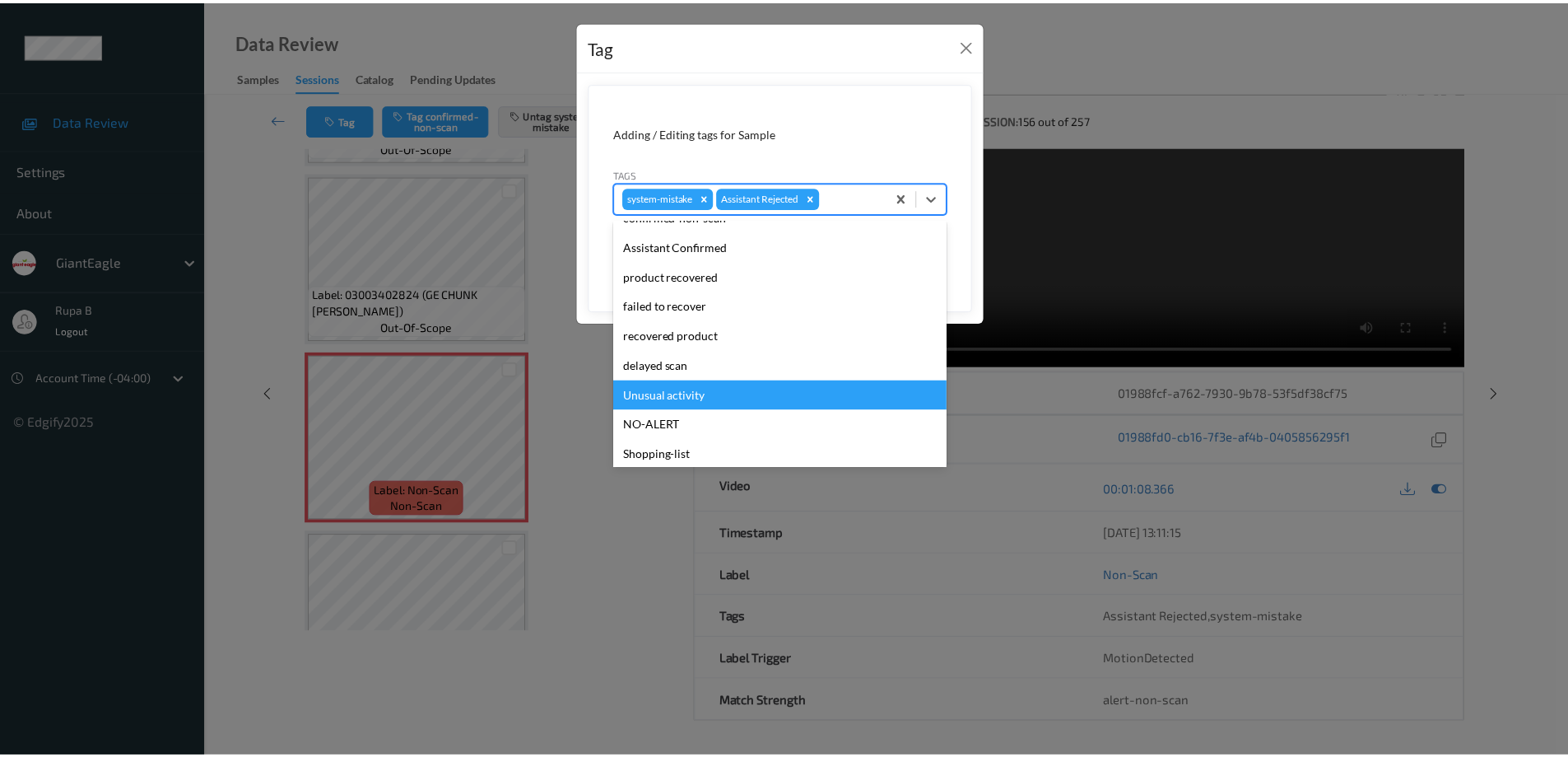
scroll to position [115, 0]
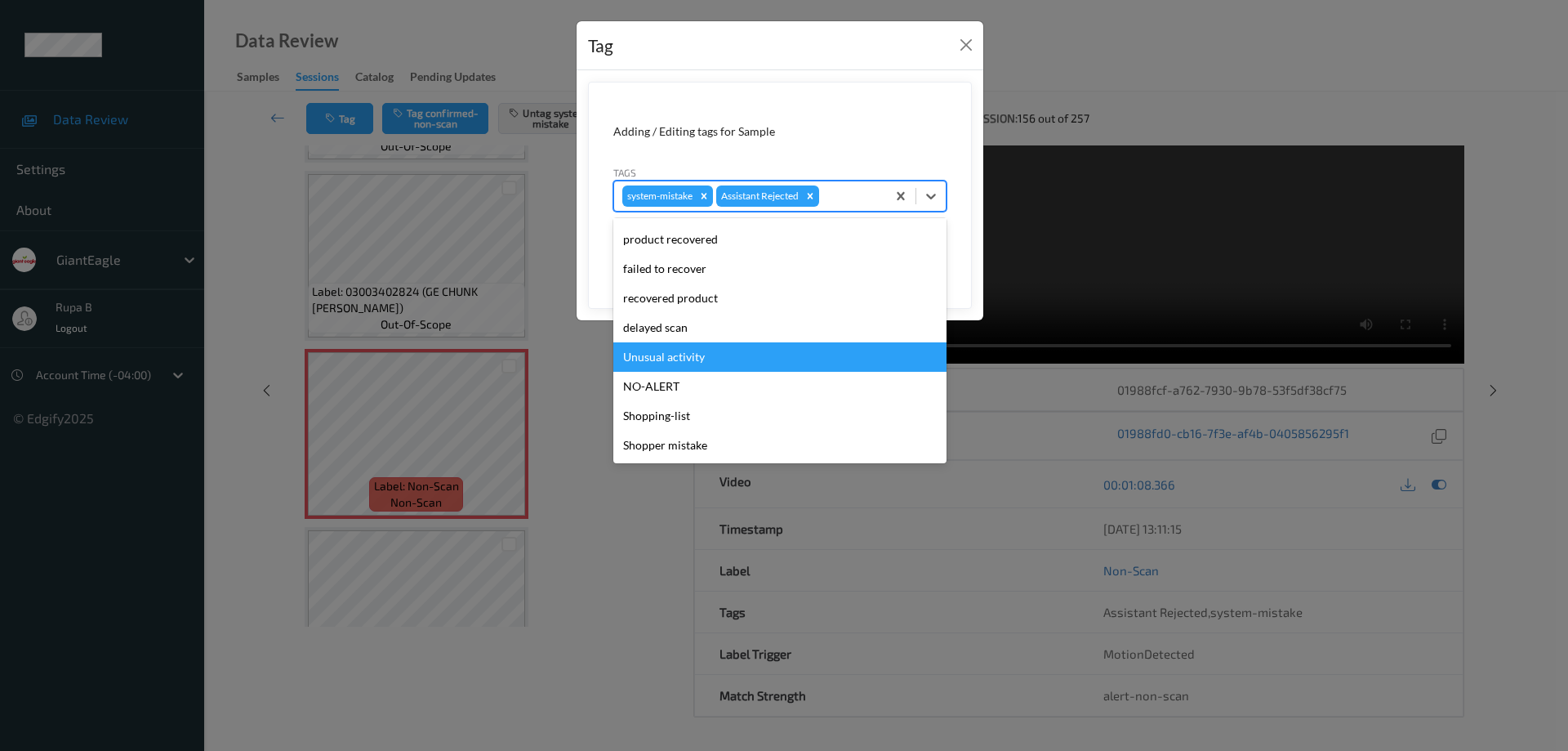
click at [708, 362] on div "Unusual activity" at bounding box center [780, 356] width 333 height 30
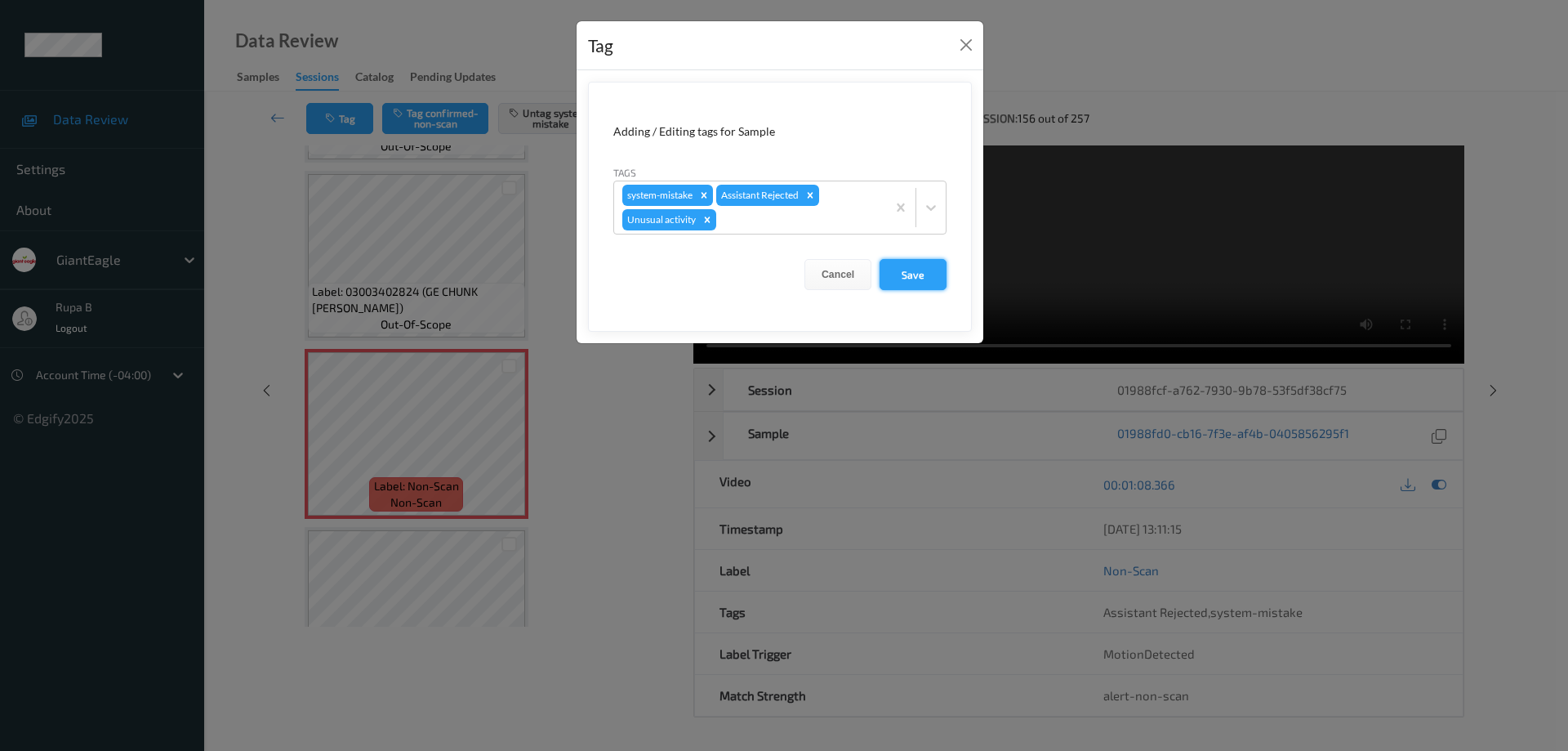
click at [923, 274] on button "Save" at bounding box center [913, 274] width 67 height 31
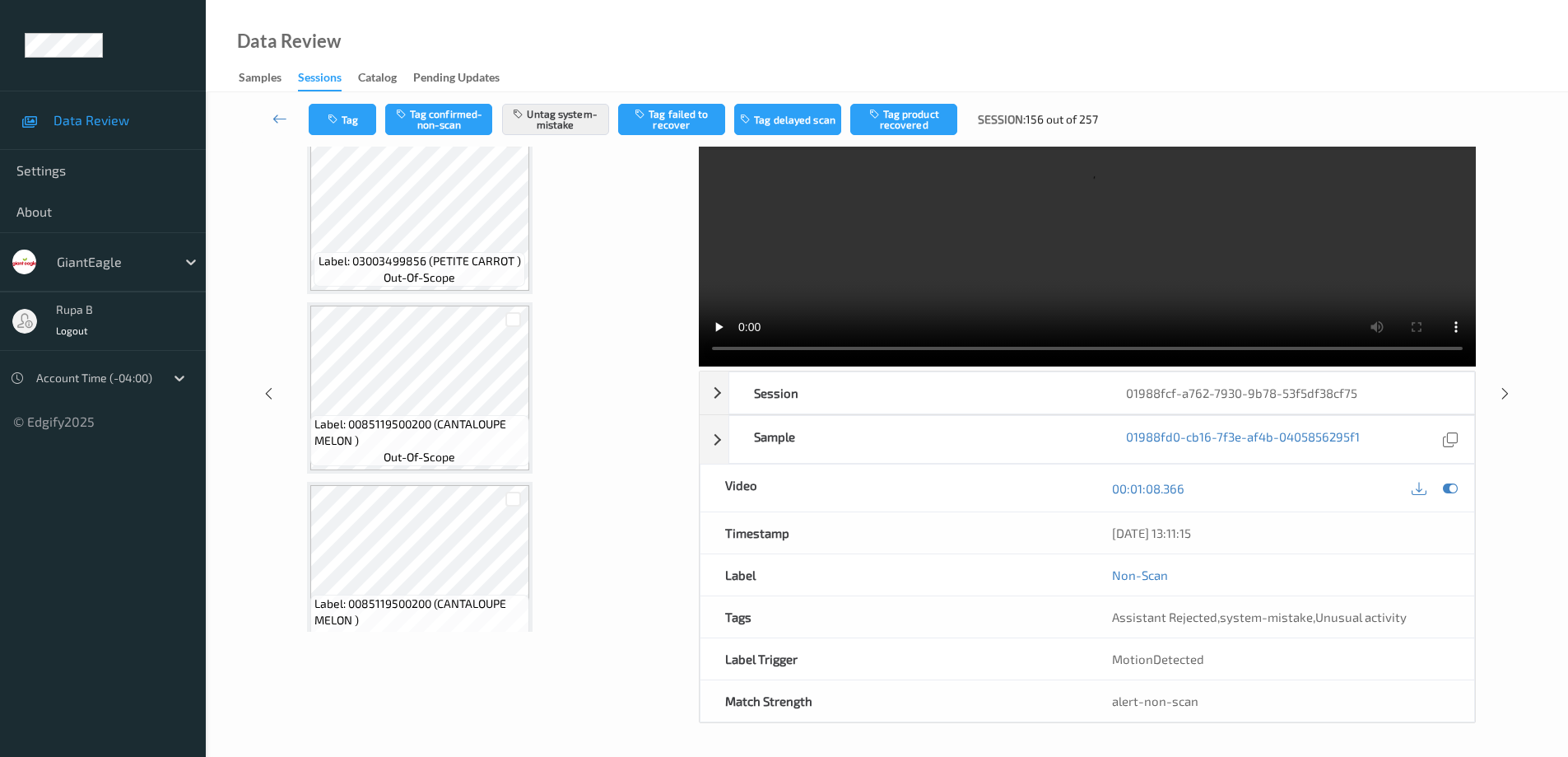
scroll to position [7221, 0]
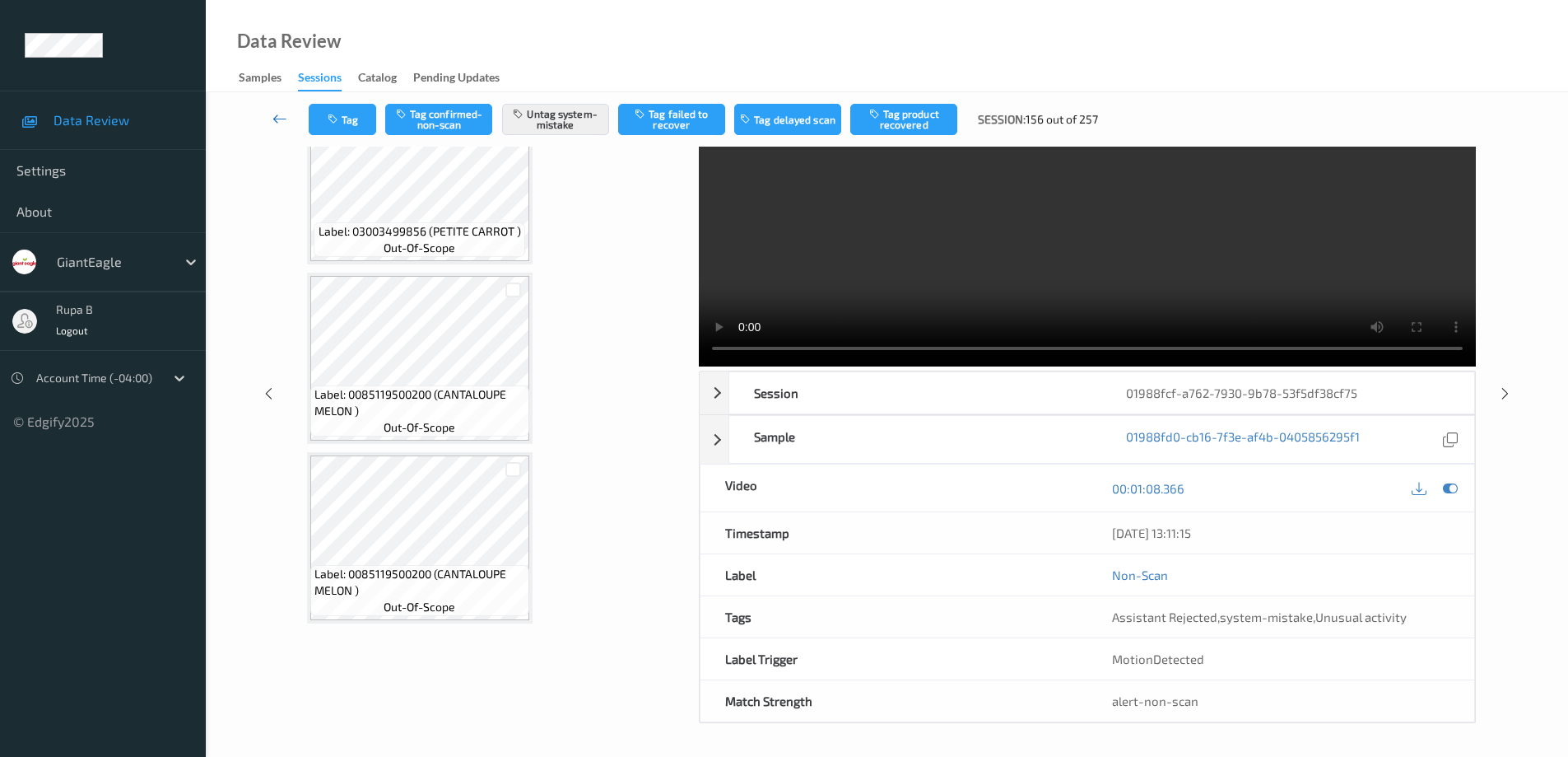
click at [272, 123] on icon at bounding box center [279, 118] width 14 height 16
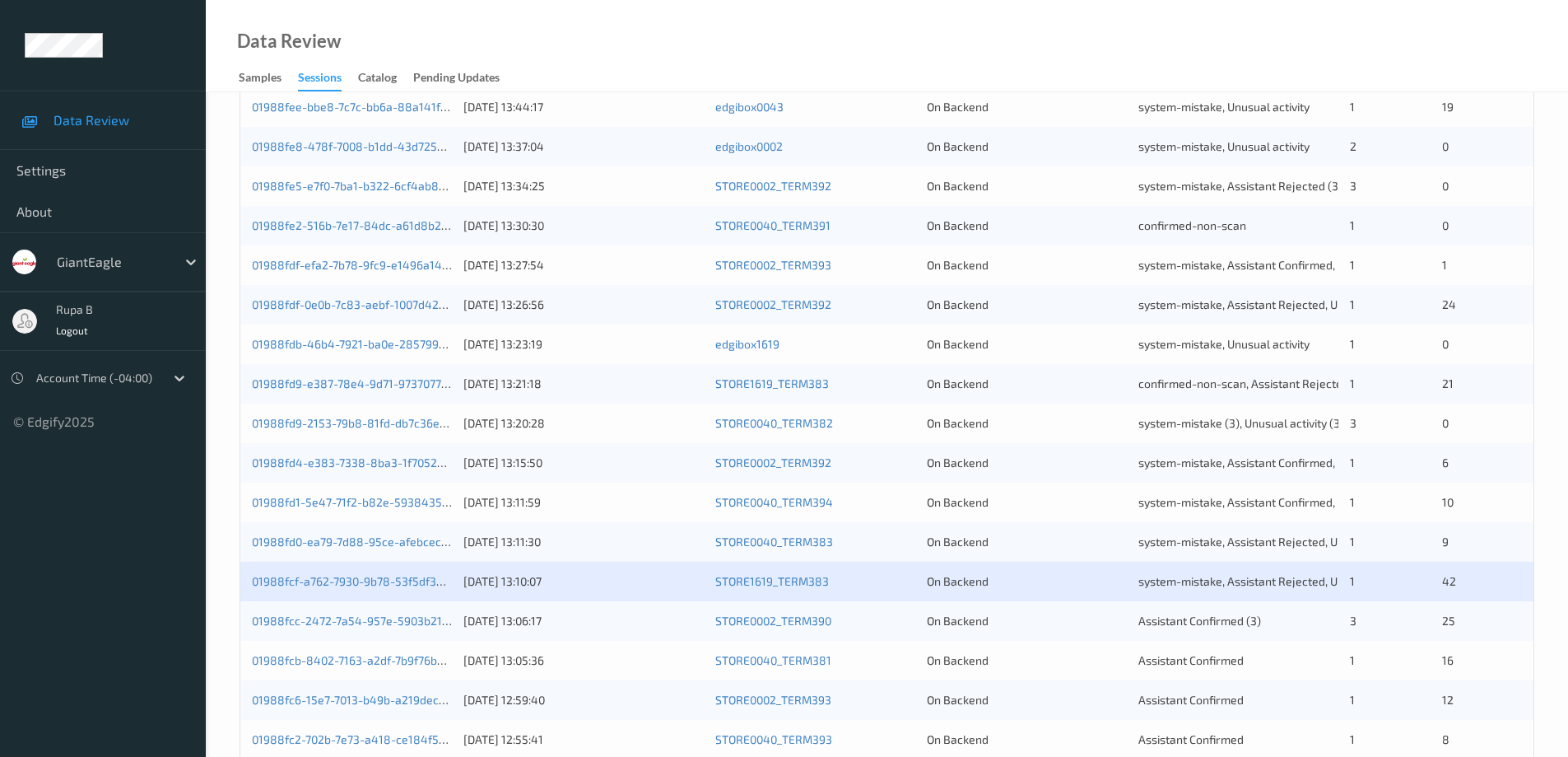
scroll to position [483, 0]
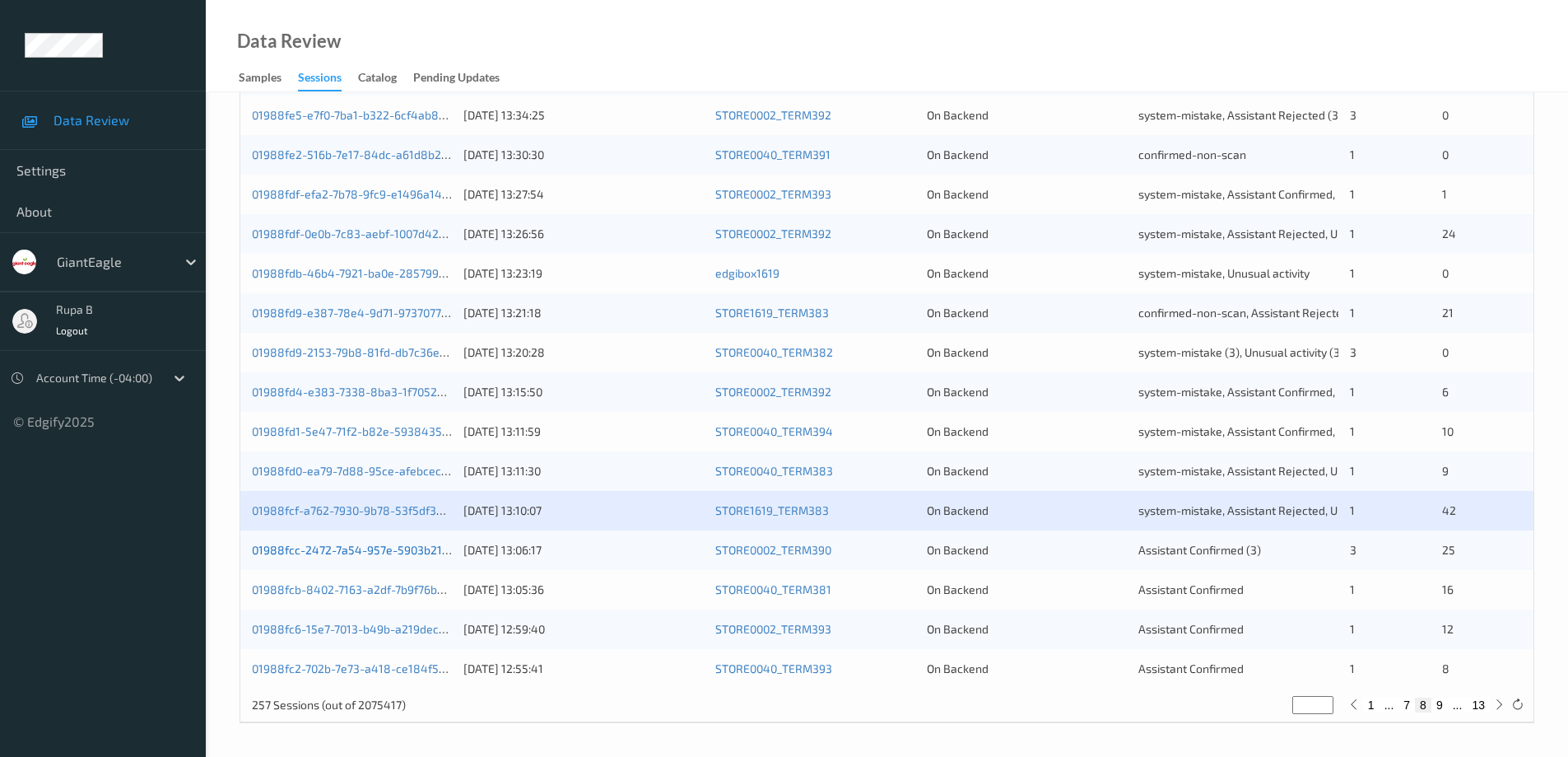
click at [385, 555] on link "01988fcc-2472-7a54-957e-5903b21e6740" at bounding box center [363, 549] width 223 height 14
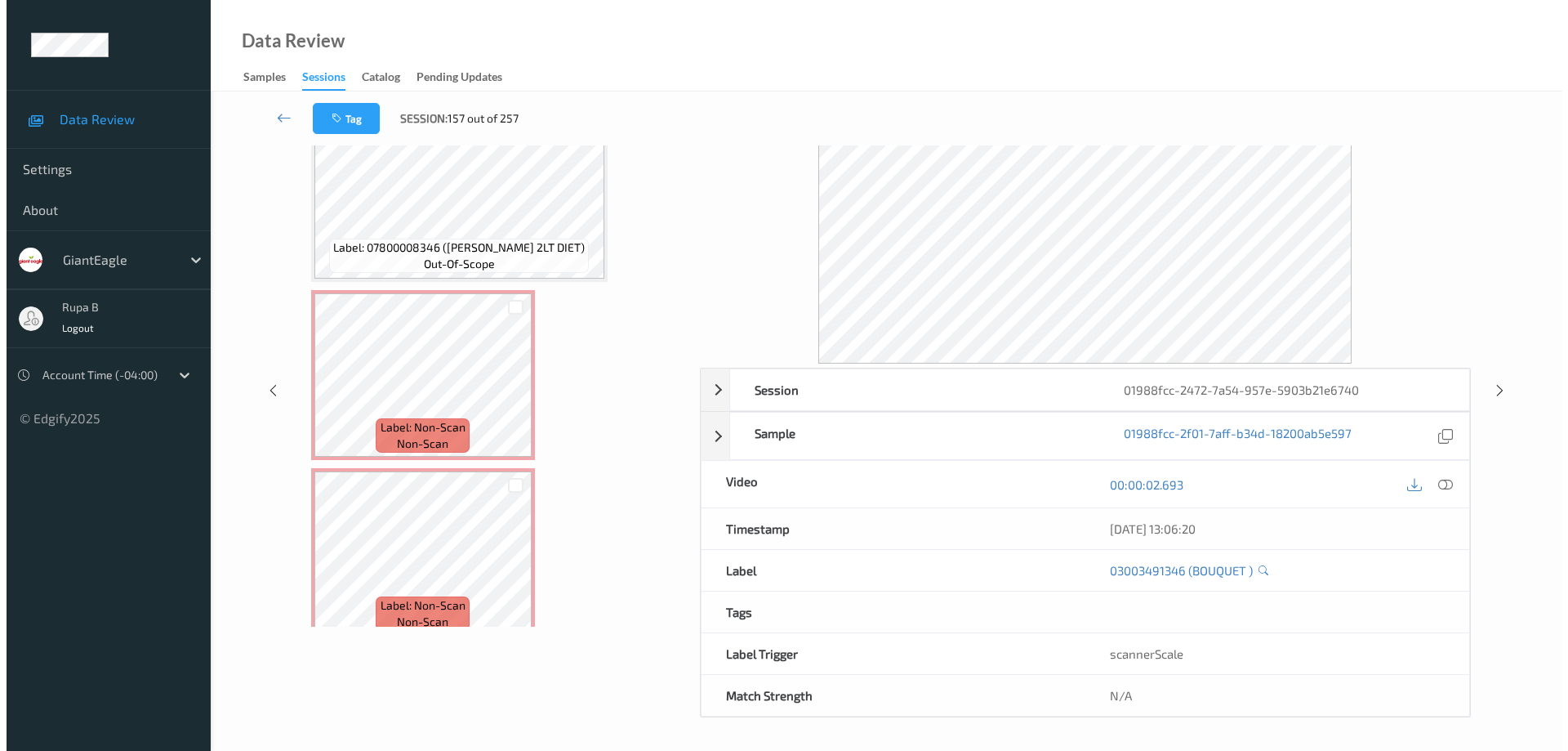
scroll to position [817, 0]
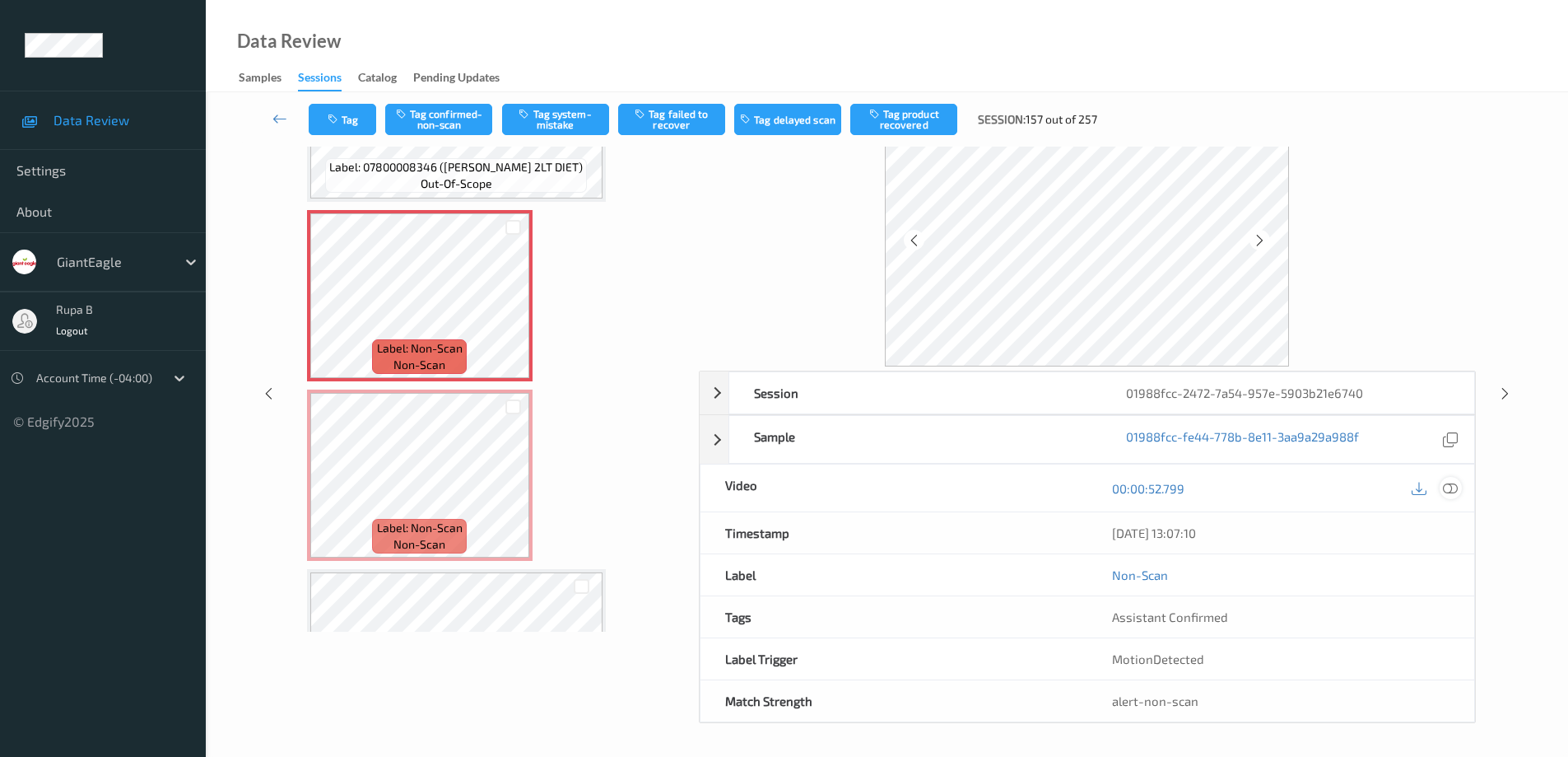
click at [1458, 489] on div at bounding box center [1450, 488] width 22 height 22
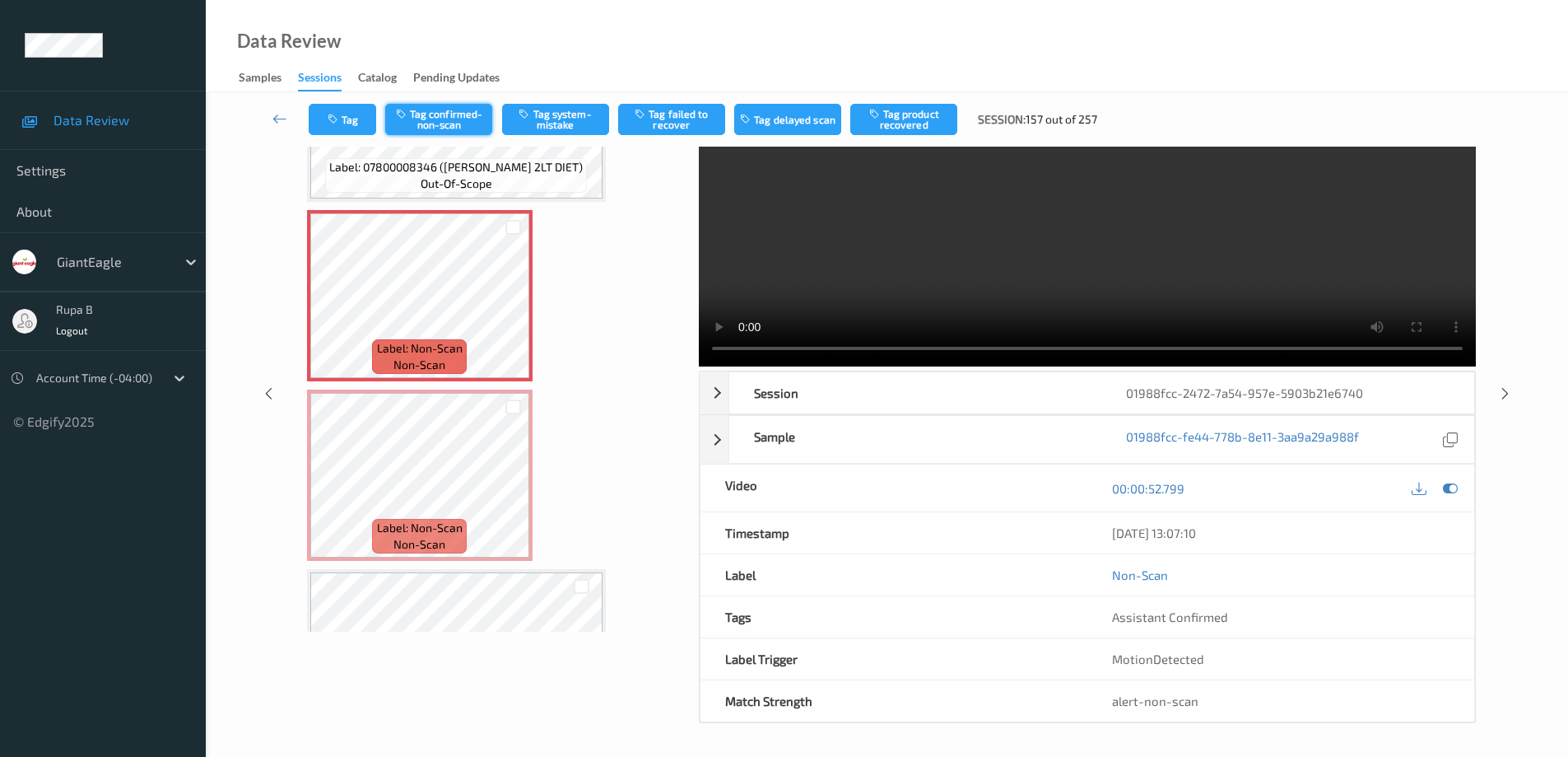
click at [456, 121] on button "Tag confirmed-non-scan" at bounding box center [438, 119] width 107 height 31
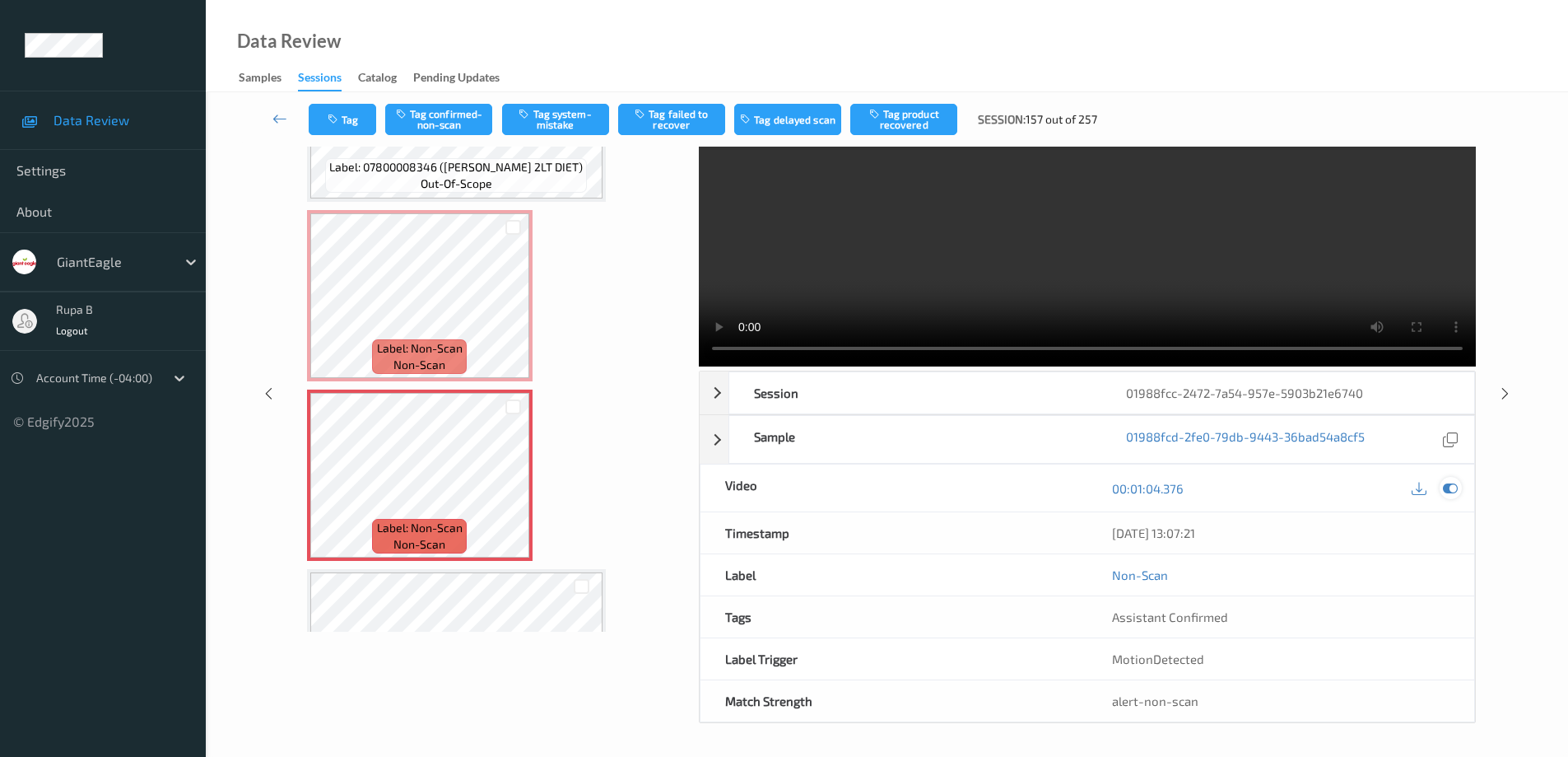
click at [1454, 486] on icon at bounding box center [1450, 488] width 14 height 14
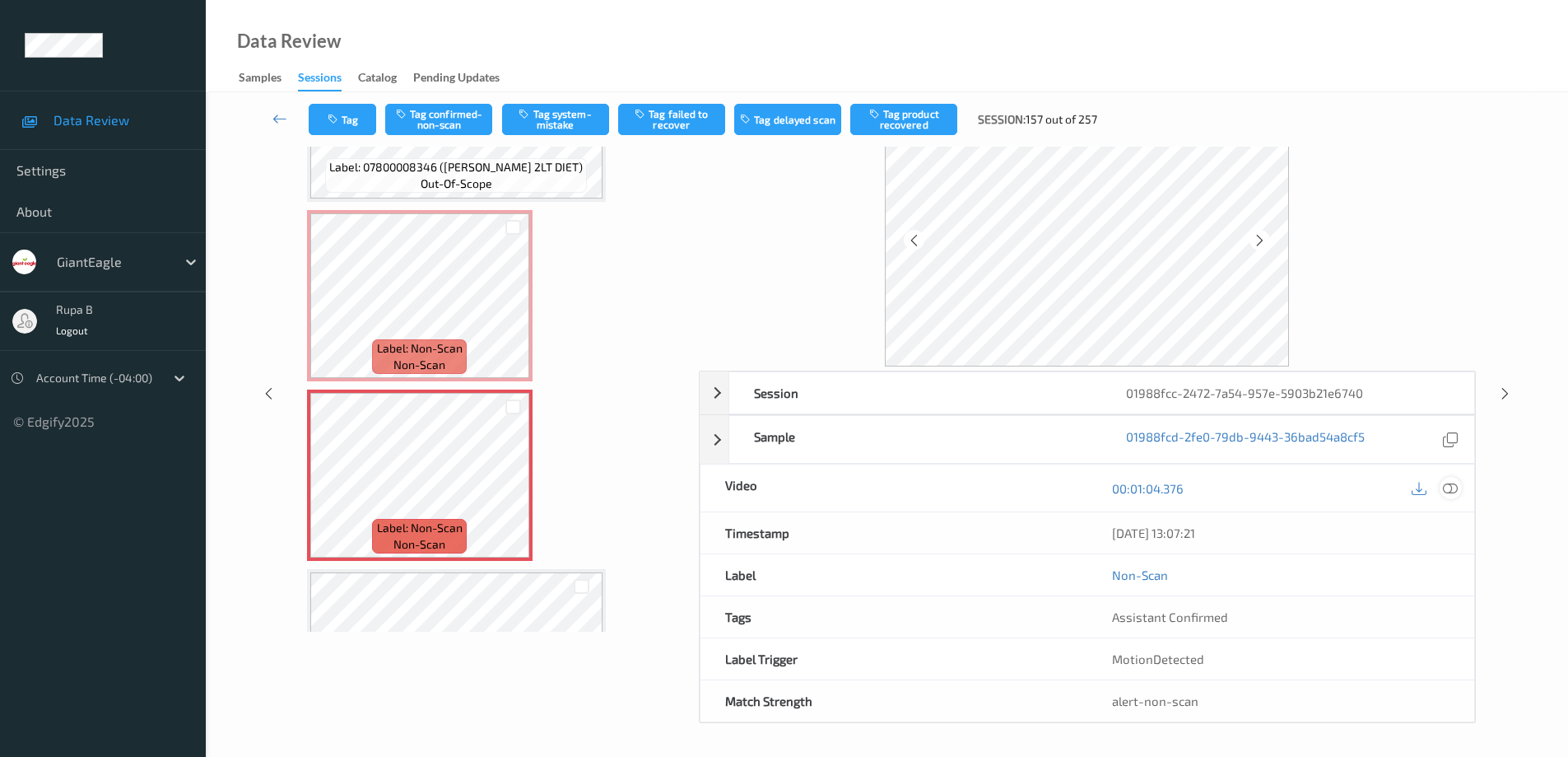
click at [1452, 491] on icon at bounding box center [1450, 488] width 14 height 14
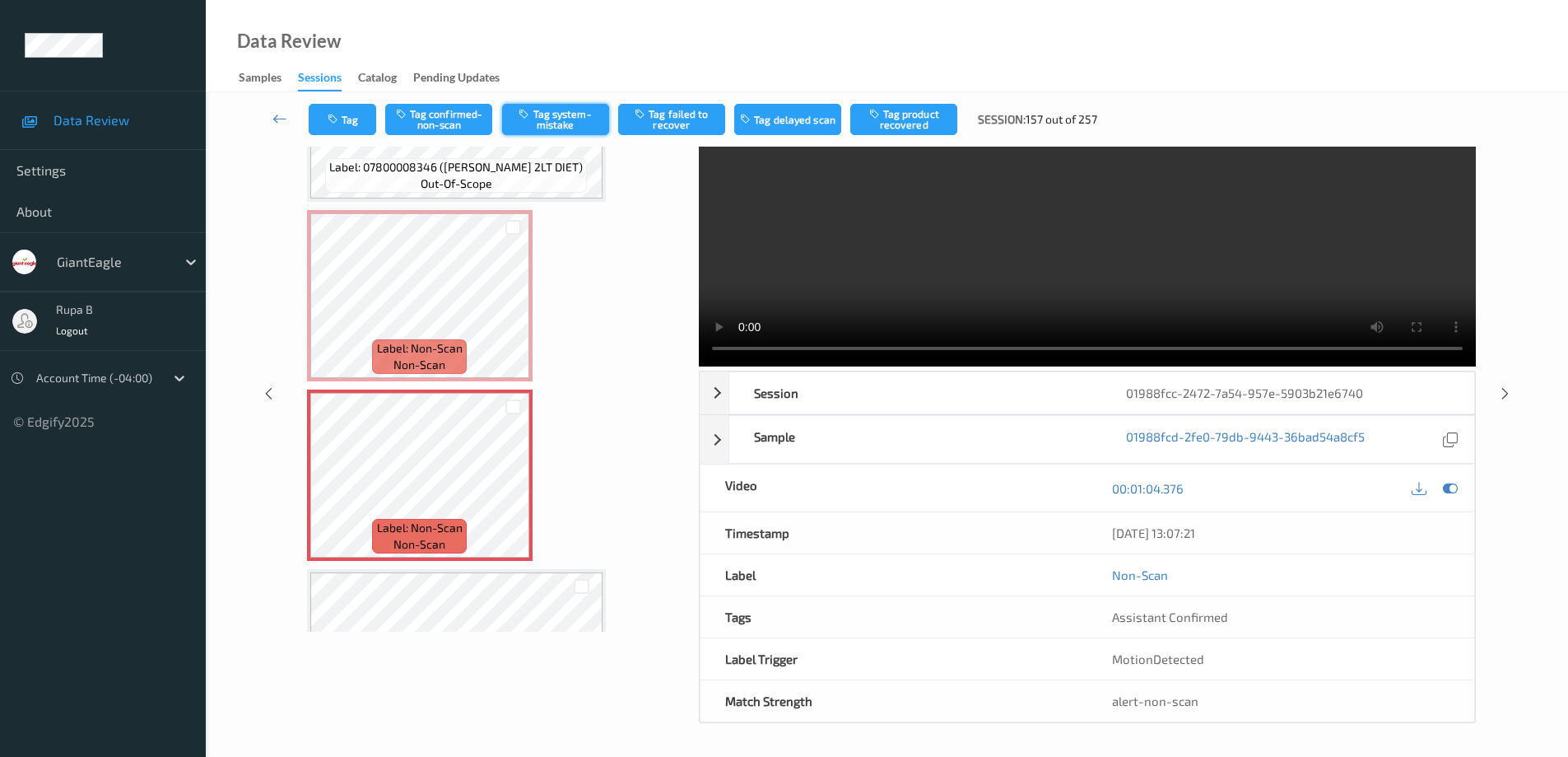
click at [553, 121] on button "Tag system-mistake" at bounding box center [555, 119] width 107 height 31
click at [360, 123] on button "Tag" at bounding box center [343, 119] width 68 height 31
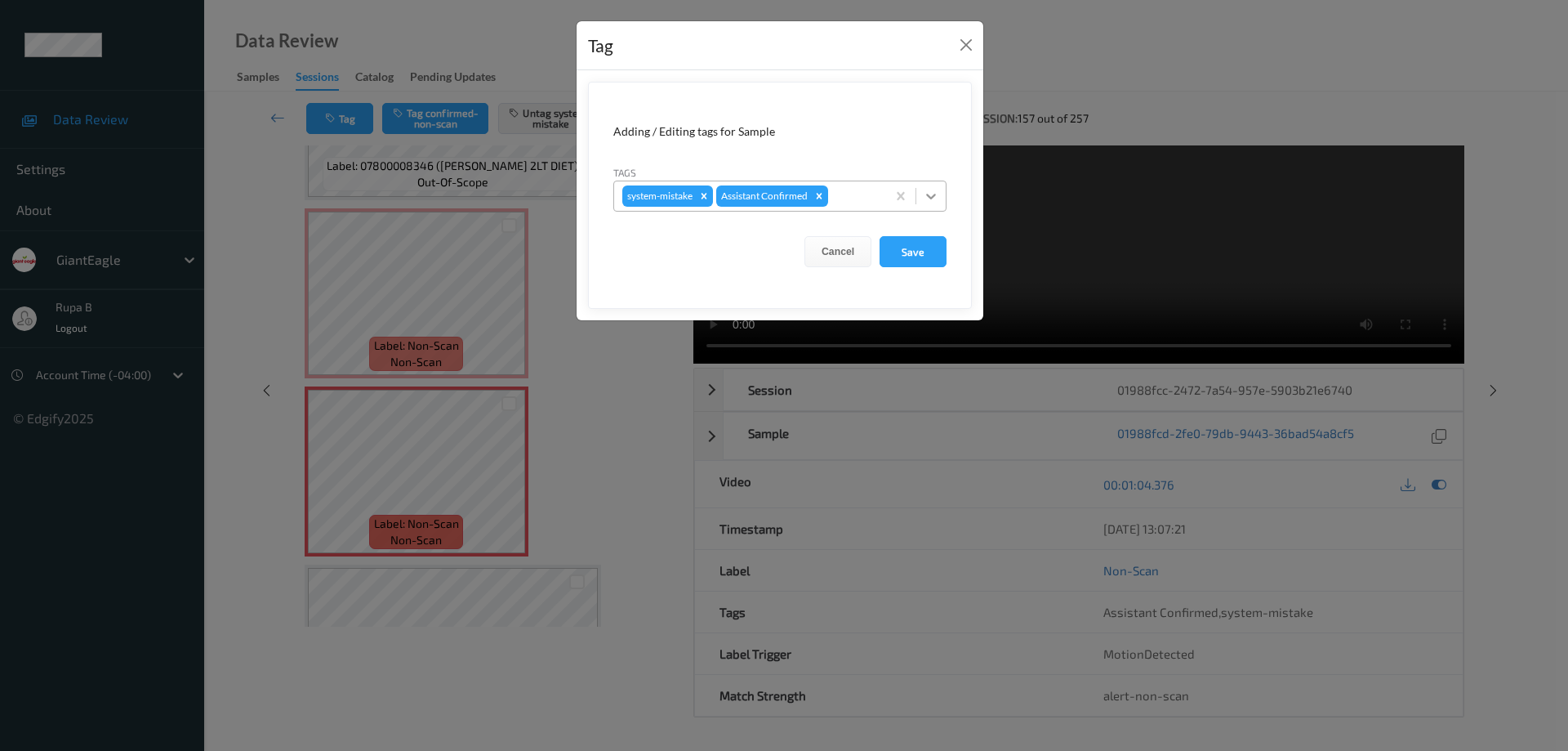
click at [934, 195] on icon at bounding box center [931, 196] width 10 height 6
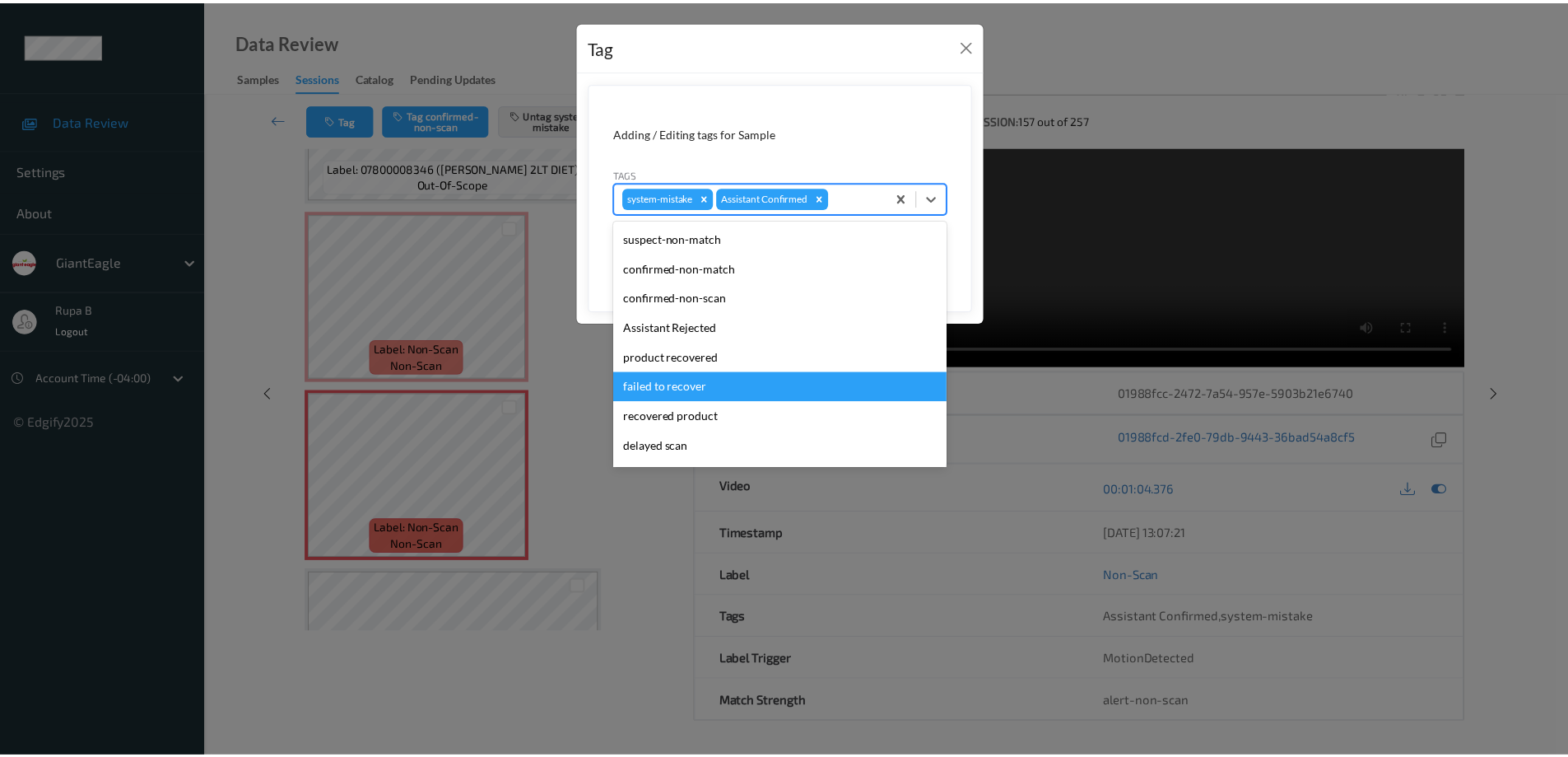
scroll to position [115, 0]
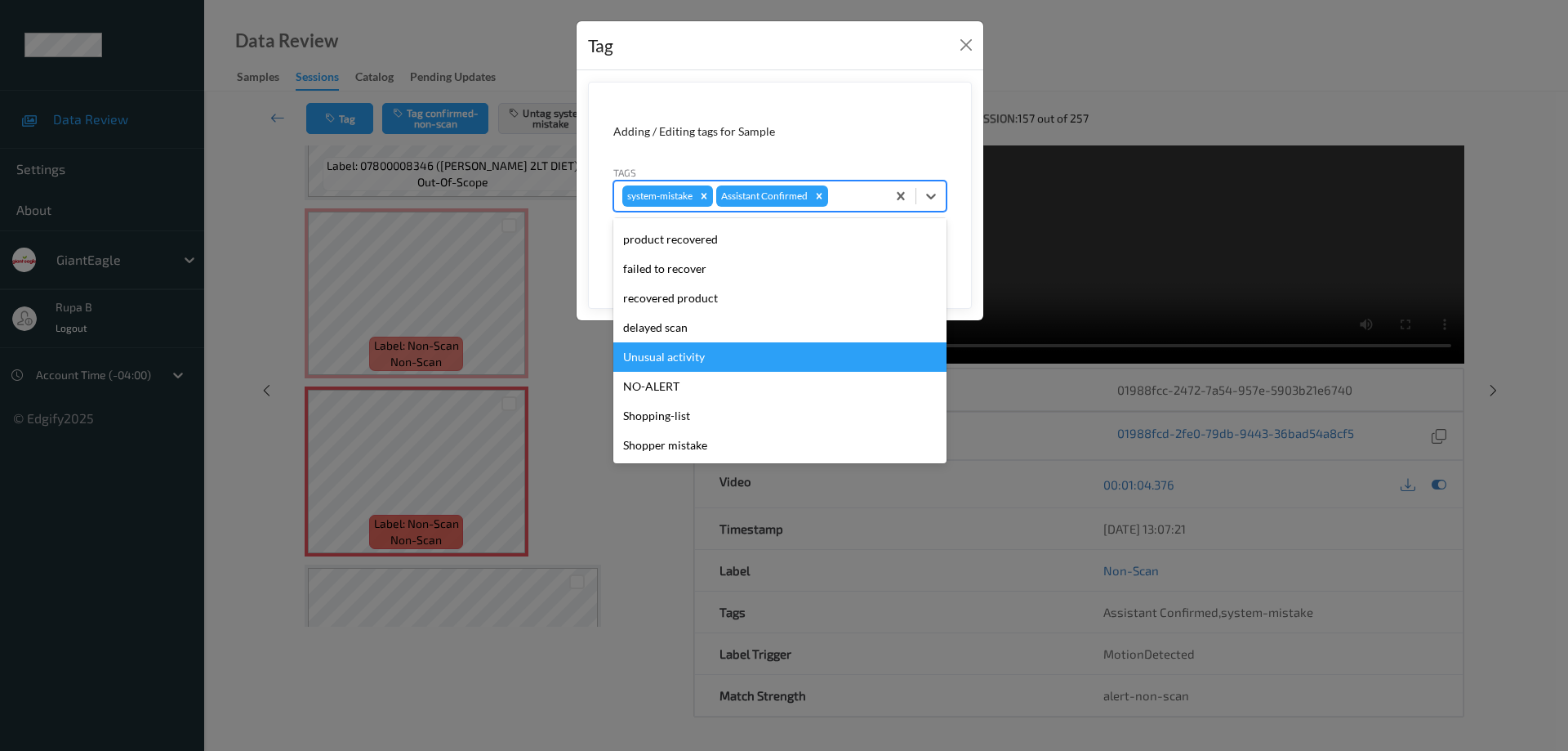
click at [699, 360] on div "Unusual activity" at bounding box center [780, 356] width 333 height 30
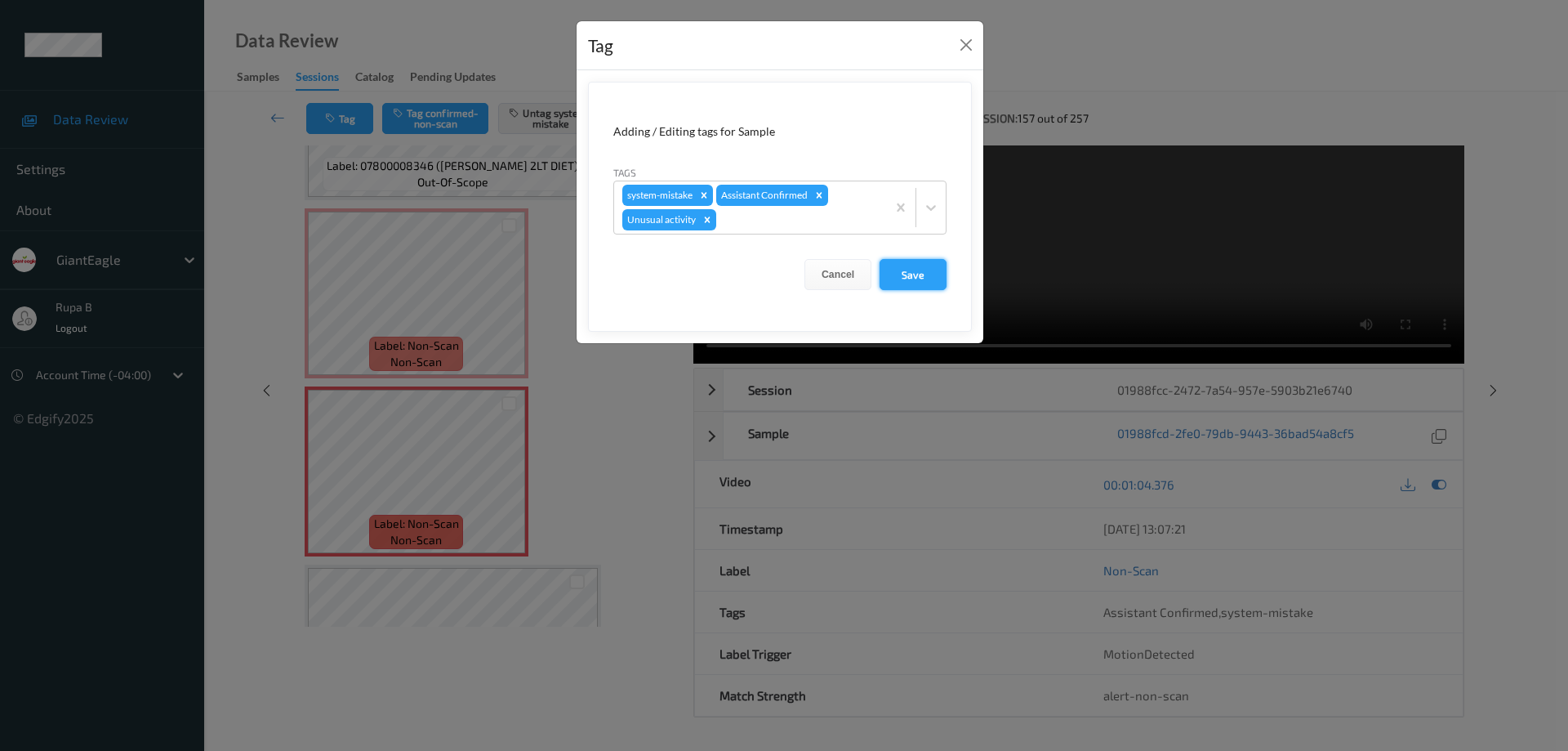
click at [921, 276] on button "Save" at bounding box center [913, 274] width 67 height 31
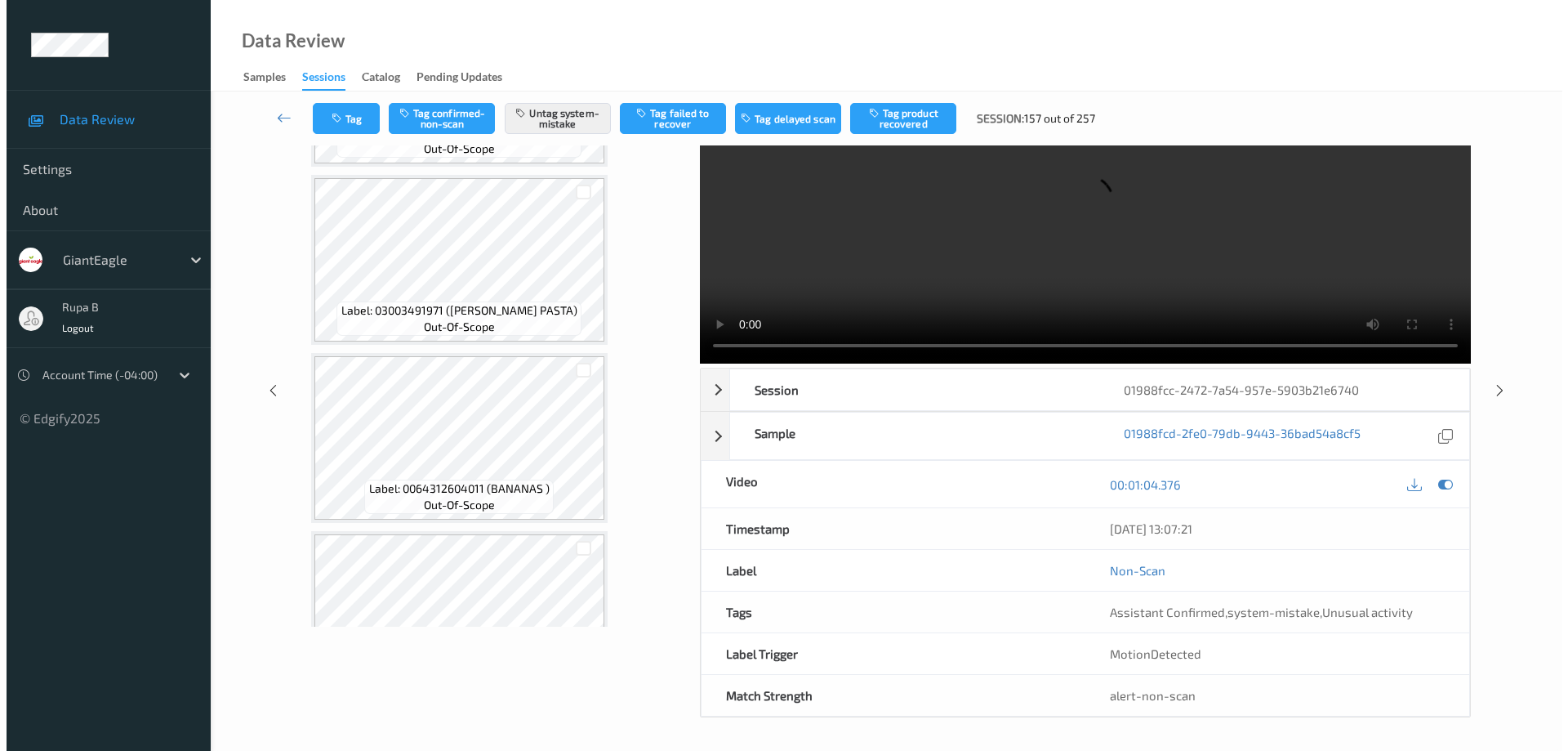
scroll to position [4247, 0]
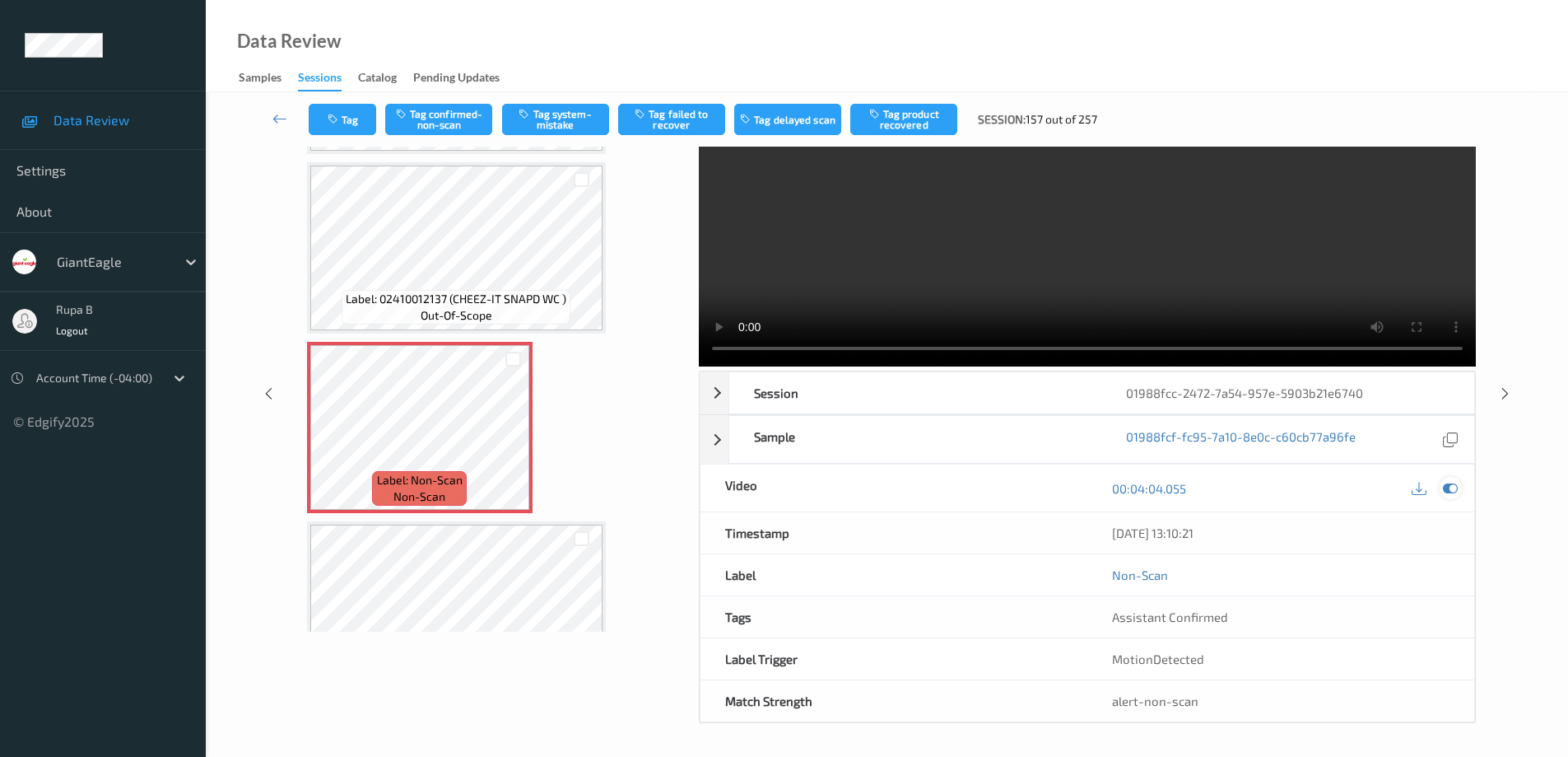
click at [1455, 489] on icon at bounding box center [1450, 488] width 14 height 14
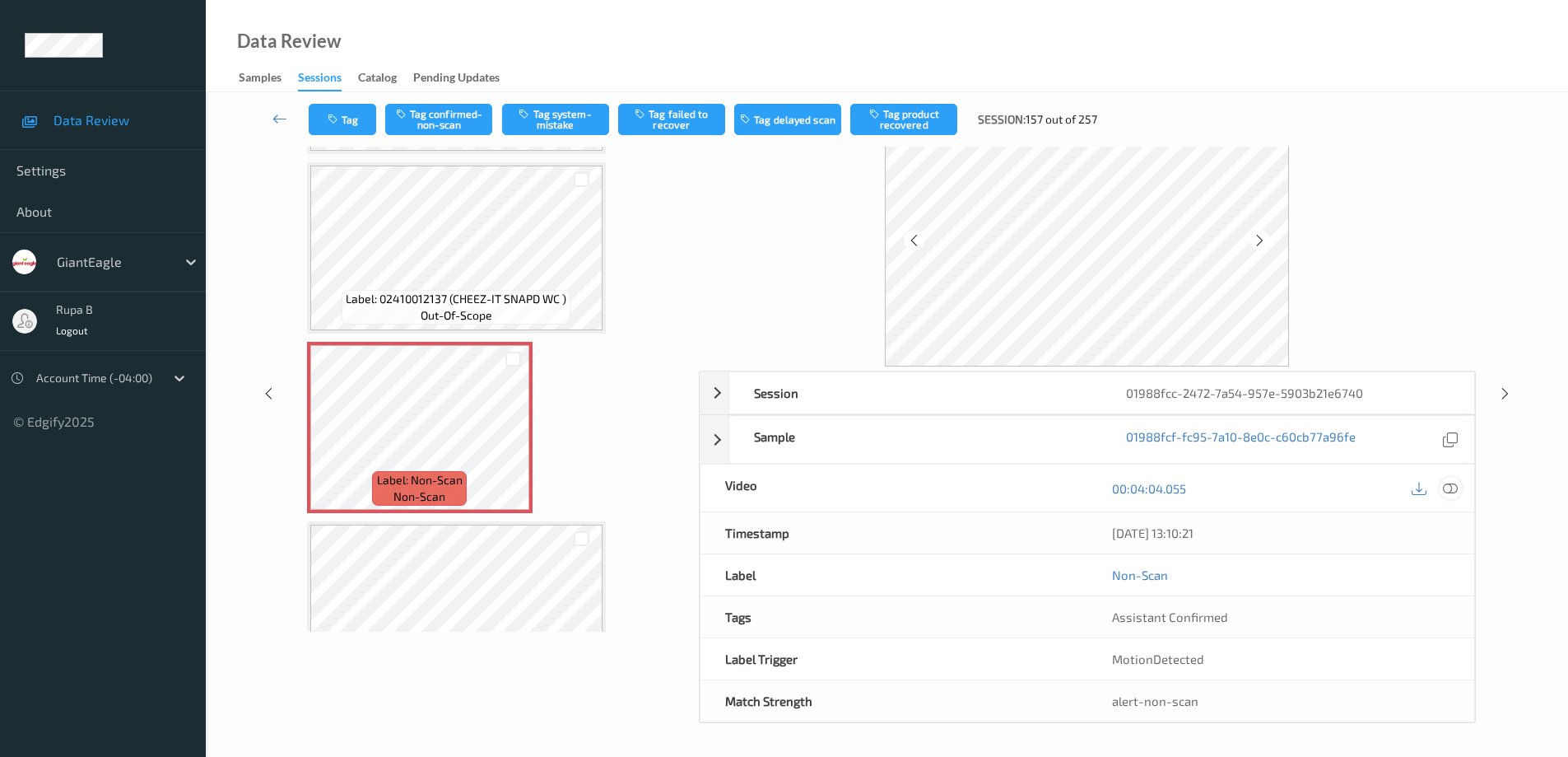
click at [1458, 489] on div at bounding box center [1450, 488] width 22 height 22
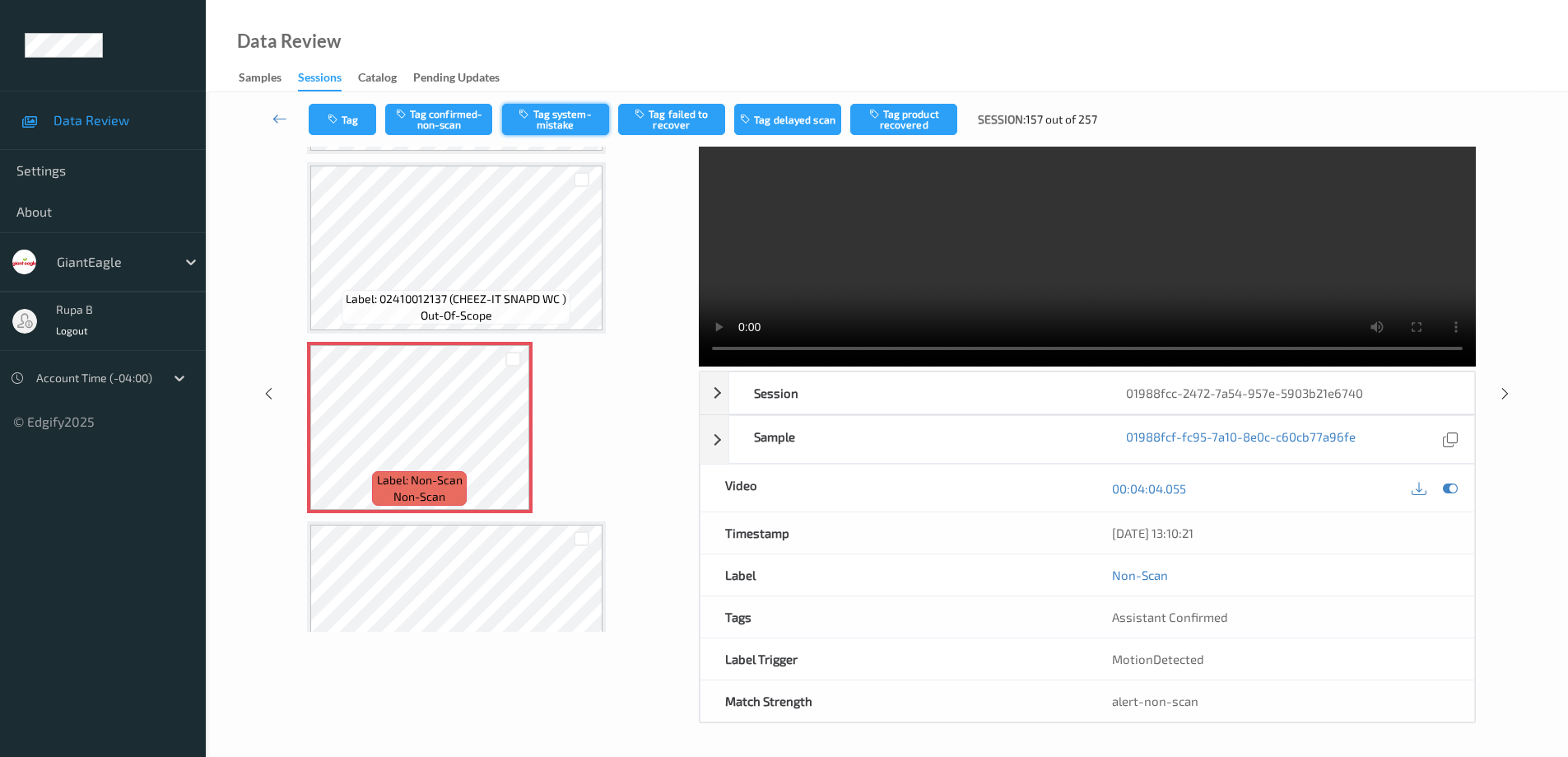
click at [567, 119] on button "Tag system-mistake" at bounding box center [555, 119] width 107 height 31
click at [357, 123] on button "Tag" at bounding box center [343, 119] width 68 height 31
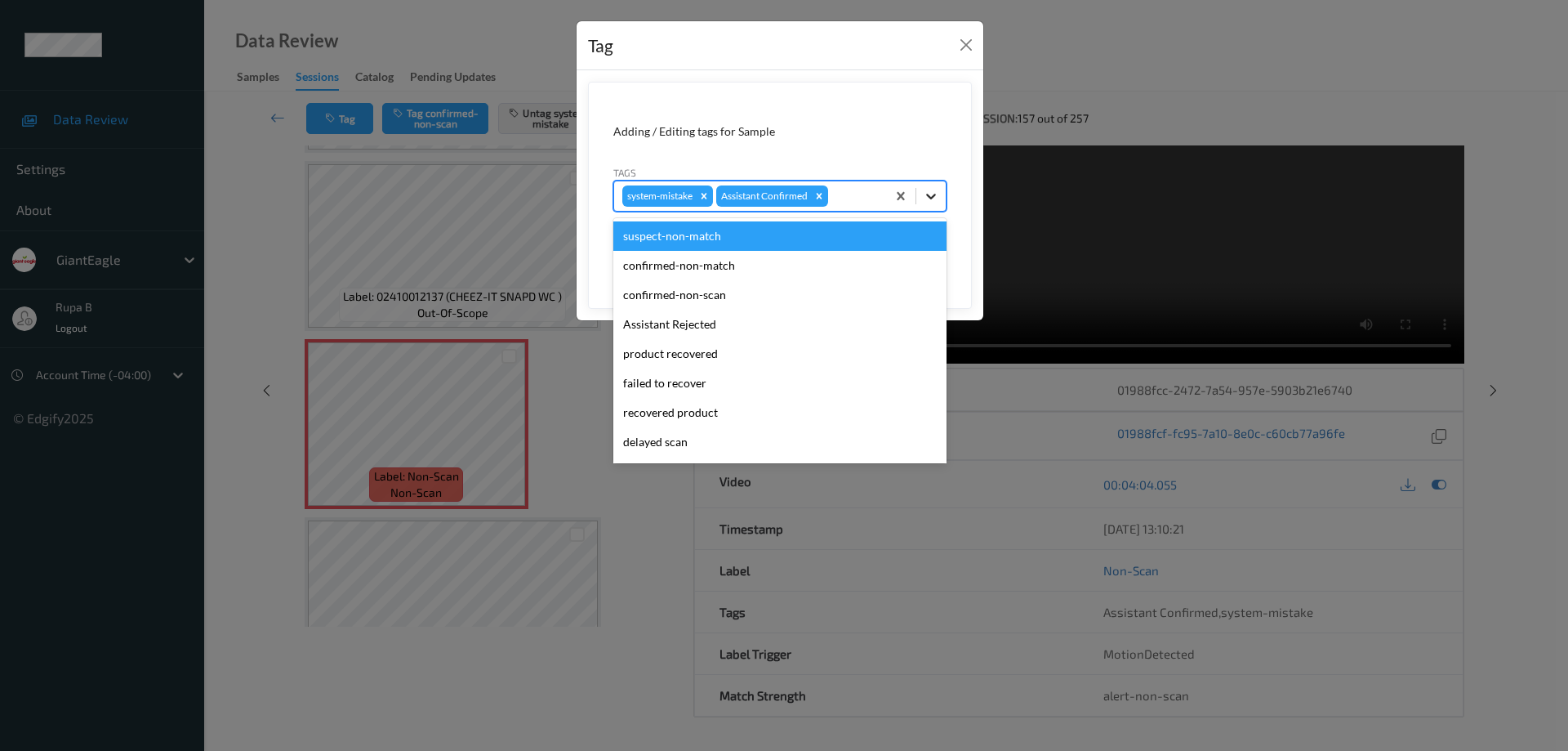
click at [928, 190] on icon at bounding box center [930, 195] width 16 height 16
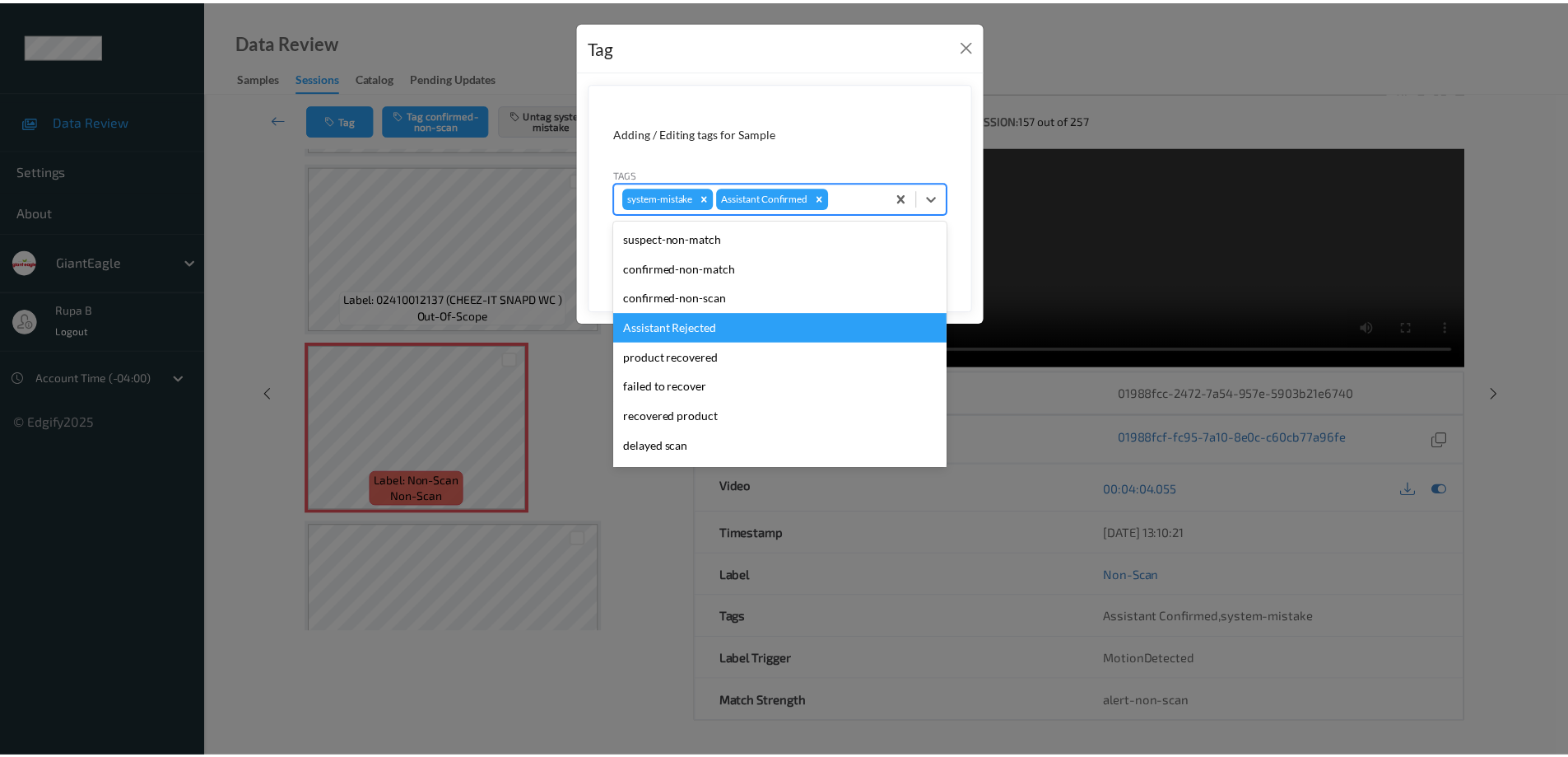
scroll to position [82, 0]
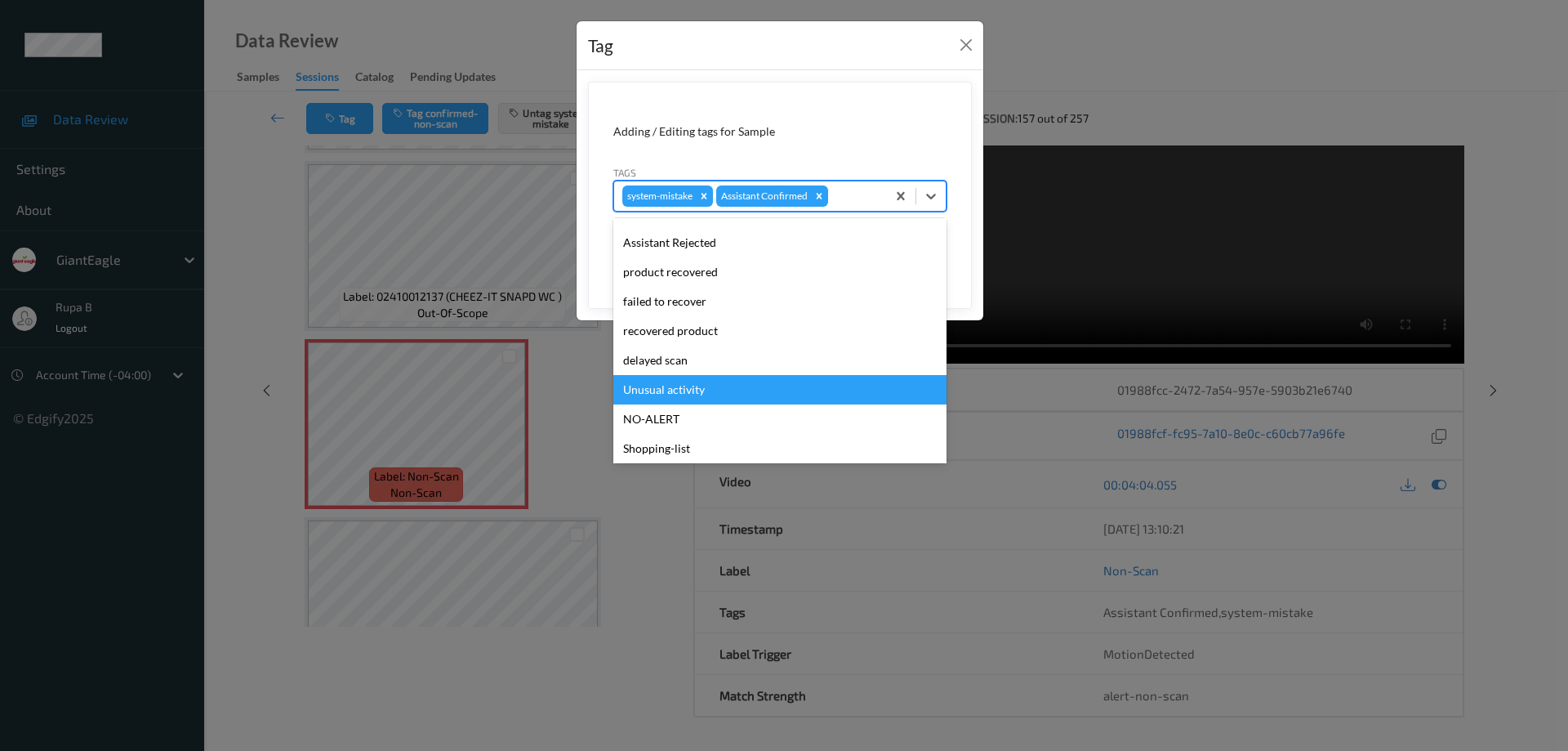
click at [703, 397] on div "Unusual activity" at bounding box center [780, 389] width 333 height 30
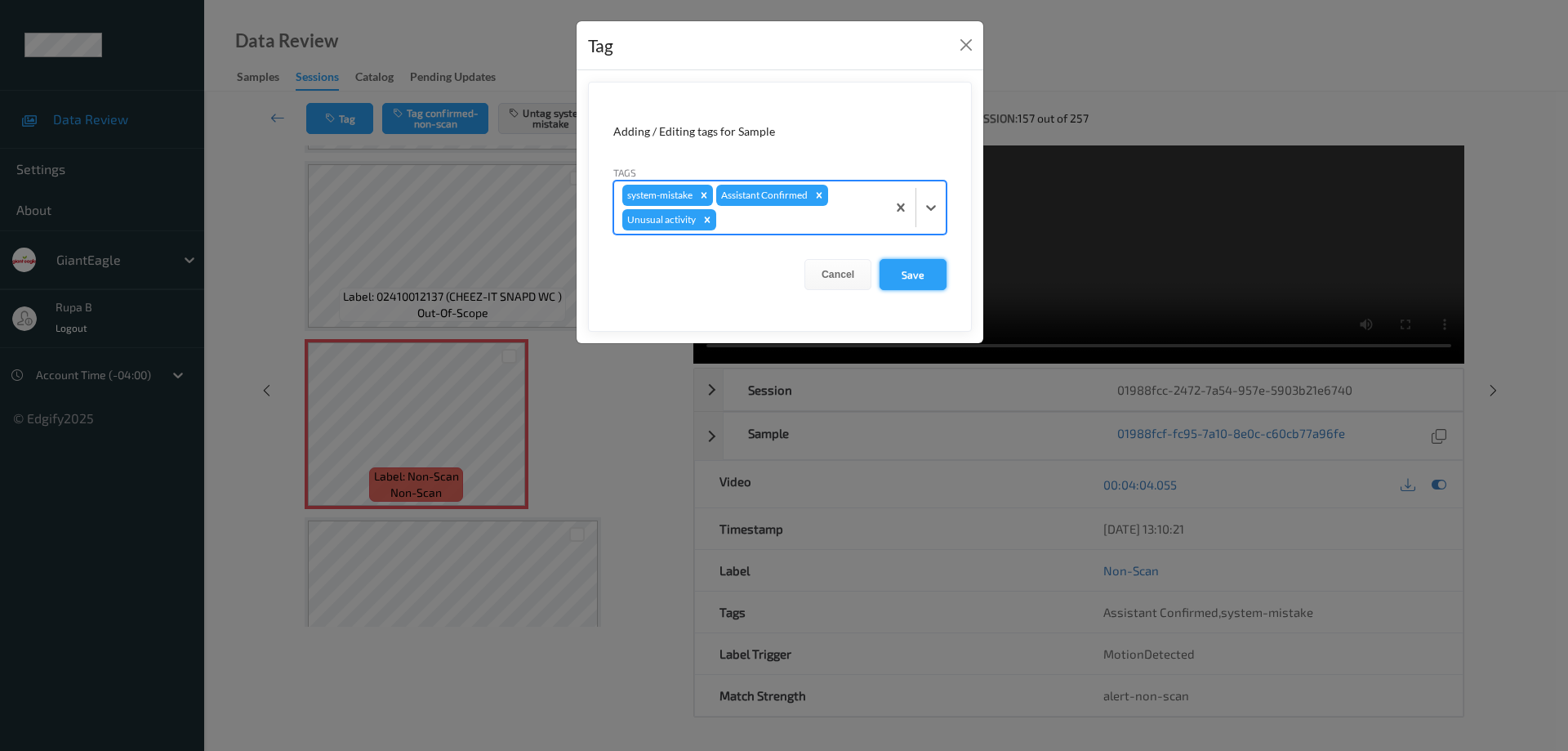
click at [918, 281] on button "Save" at bounding box center [913, 274] width 67 height 31
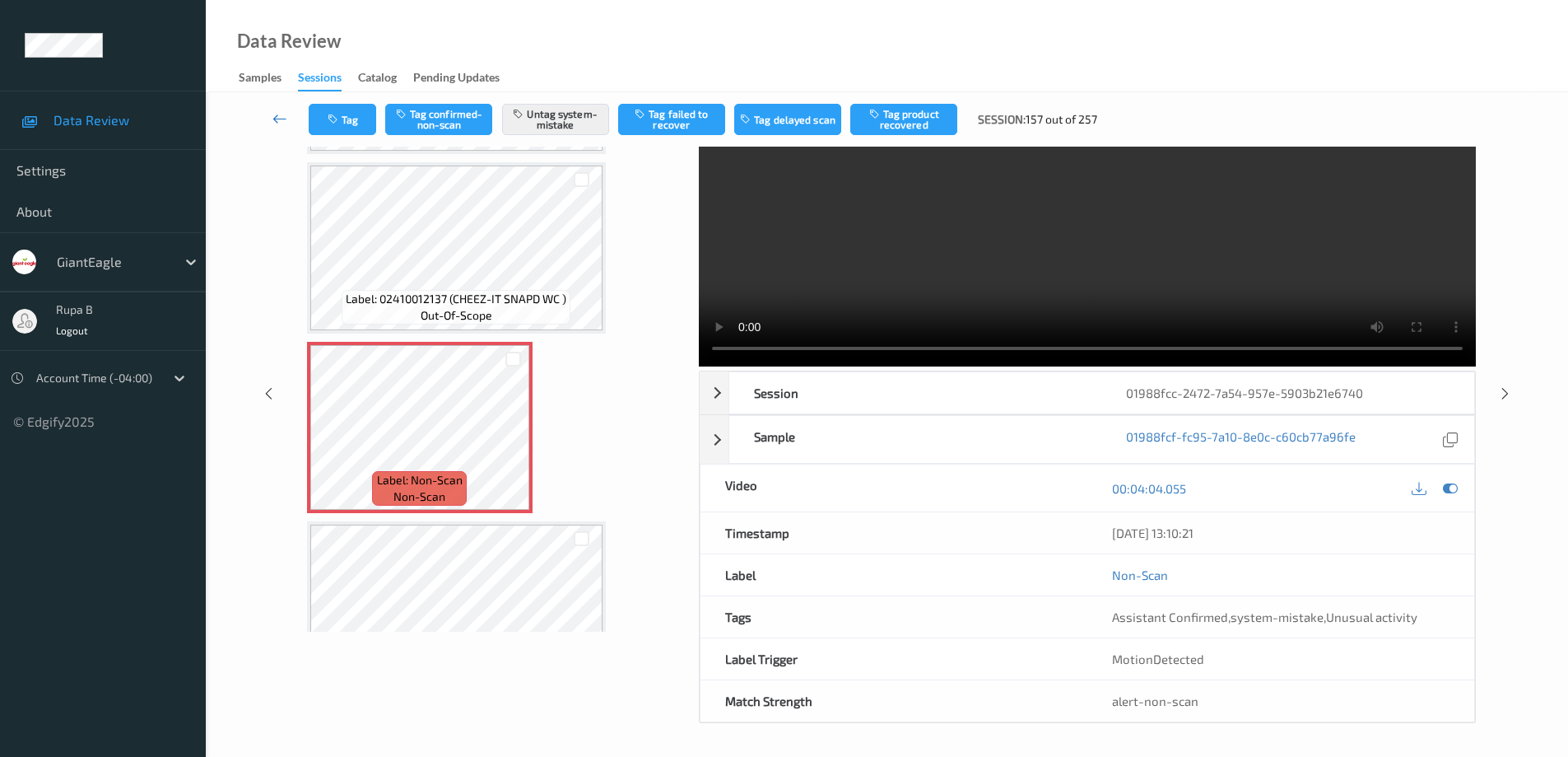
click at [274, 117] on icon at bounding box center [279, 118] width 14 height 16
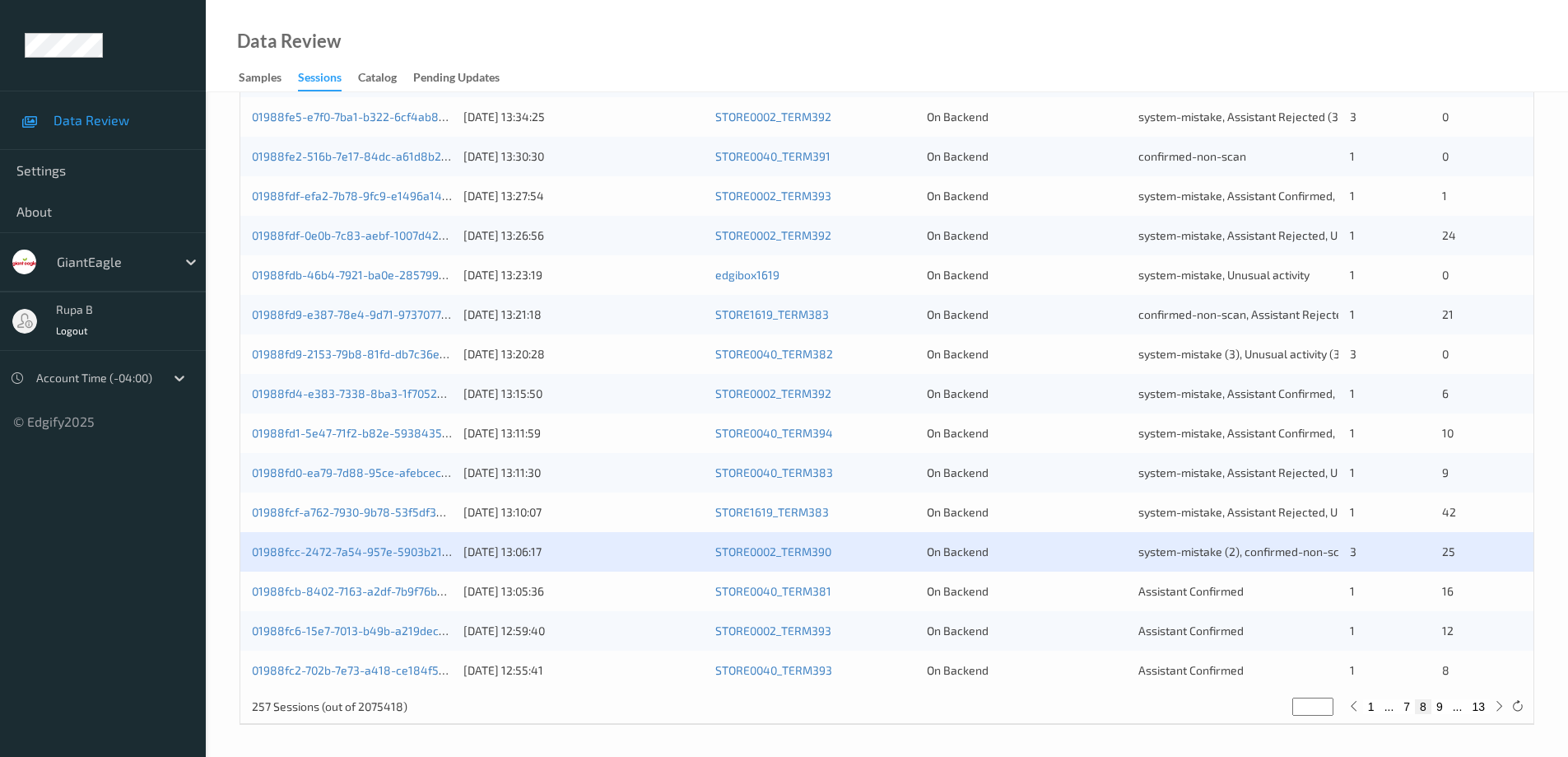
scroll to position [483, 0]
click at [385, 588] on link "01988fcb-8402-7163-a2df-7b9f76b7e8f4" at bounding box center [360, 589] width 216 height 14
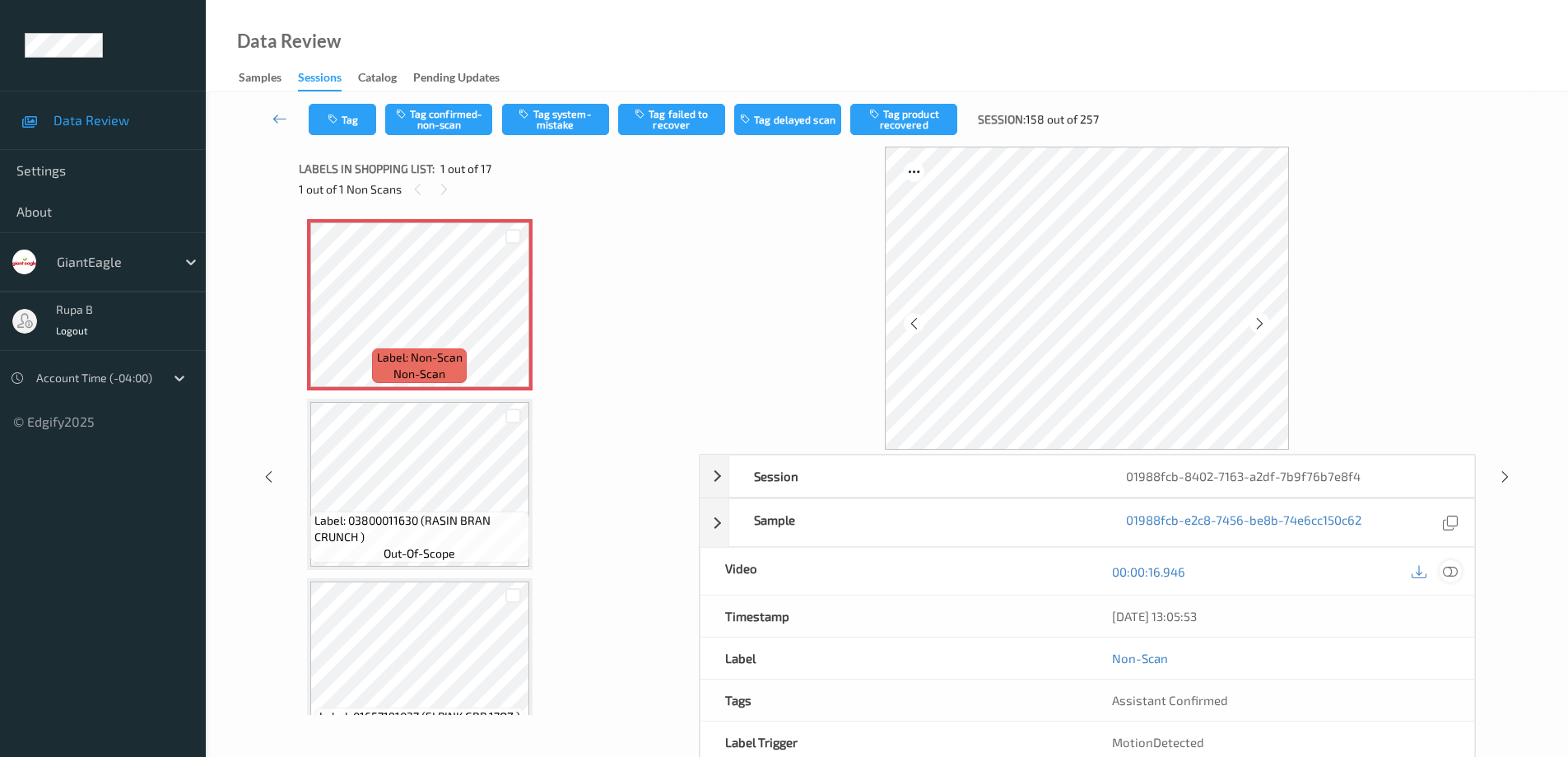
click at [1449, 569] on icon at bounding box center [1450, 571] width 14 height 14
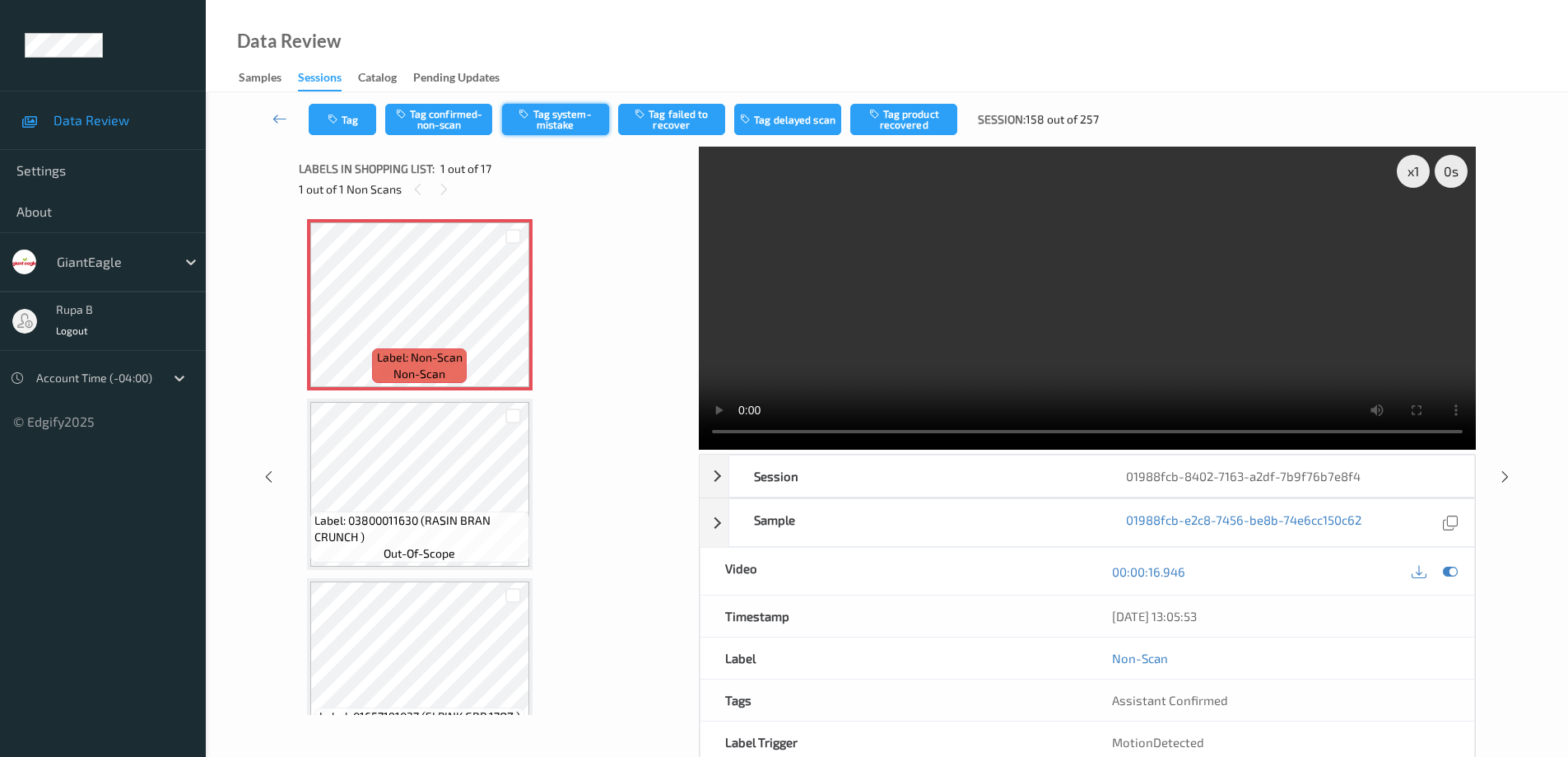
click at [577, 122] on button "Tag system-mistake" at bounding box center [555, 119] width 107 height 31
click at [358, 126] on button "Tag" at bounding box center [343, 119] width 68 height 31
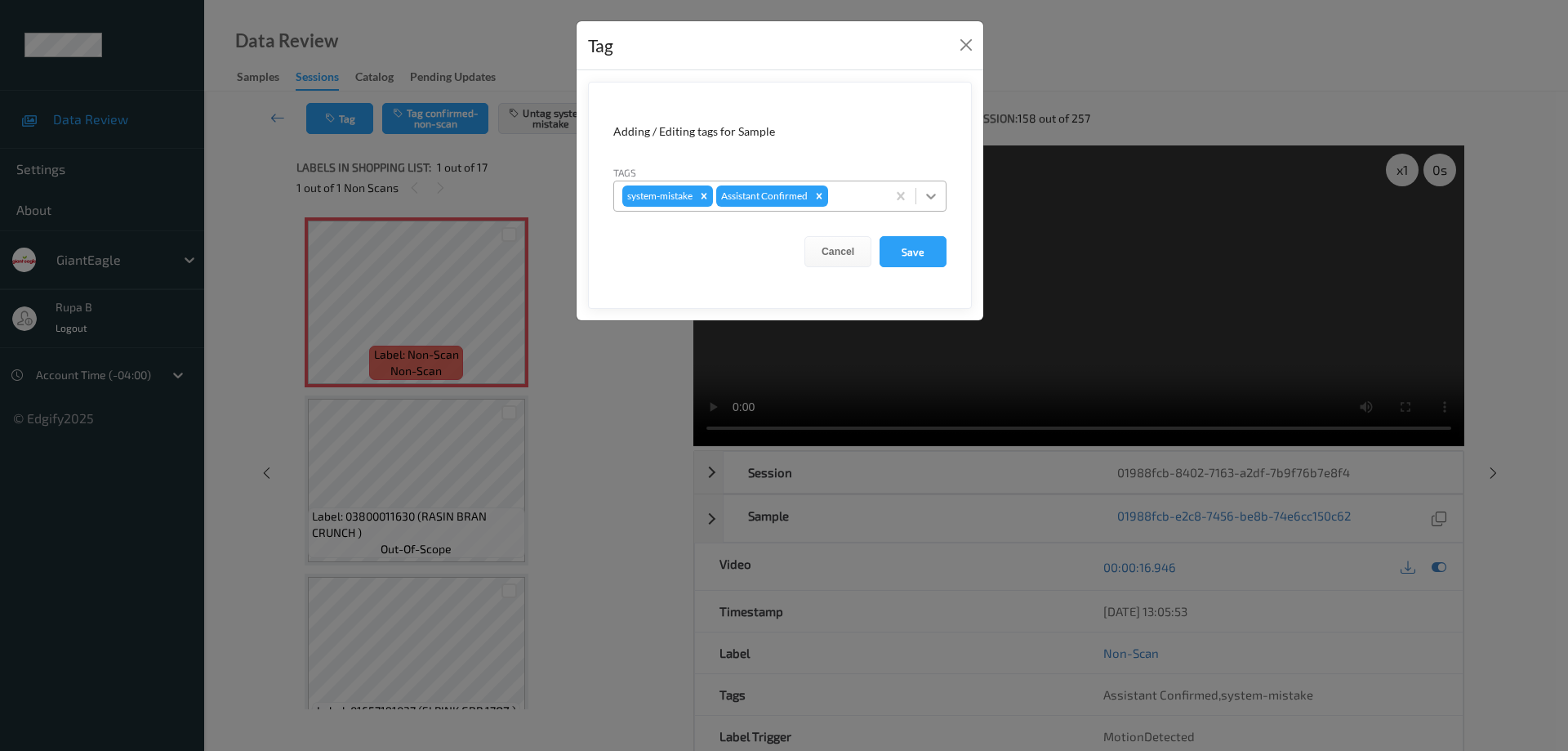
click at [936, 194] on icon at bounding box center [930, 195] width 16 height 16
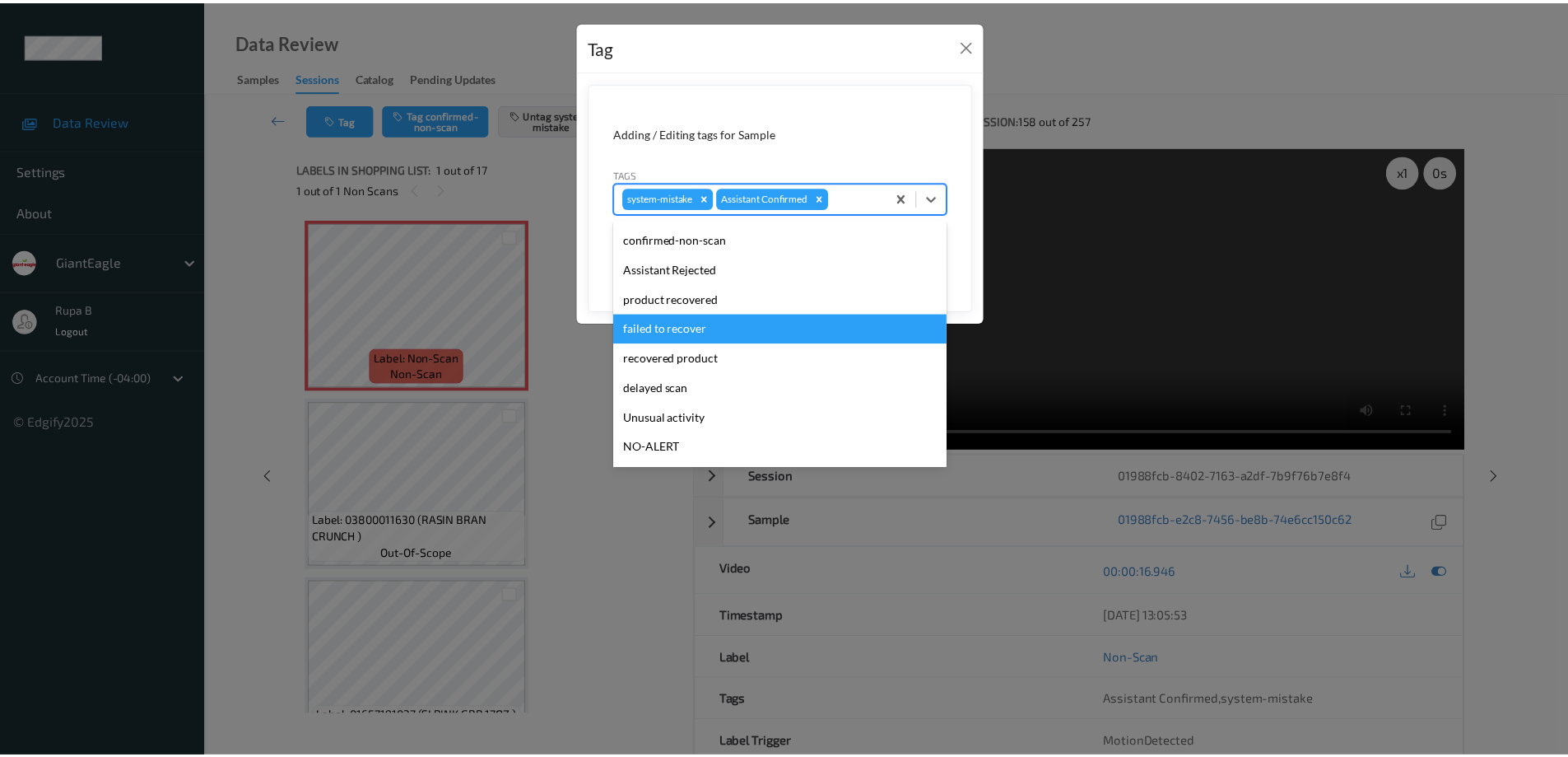
scroll to position [115, 0]
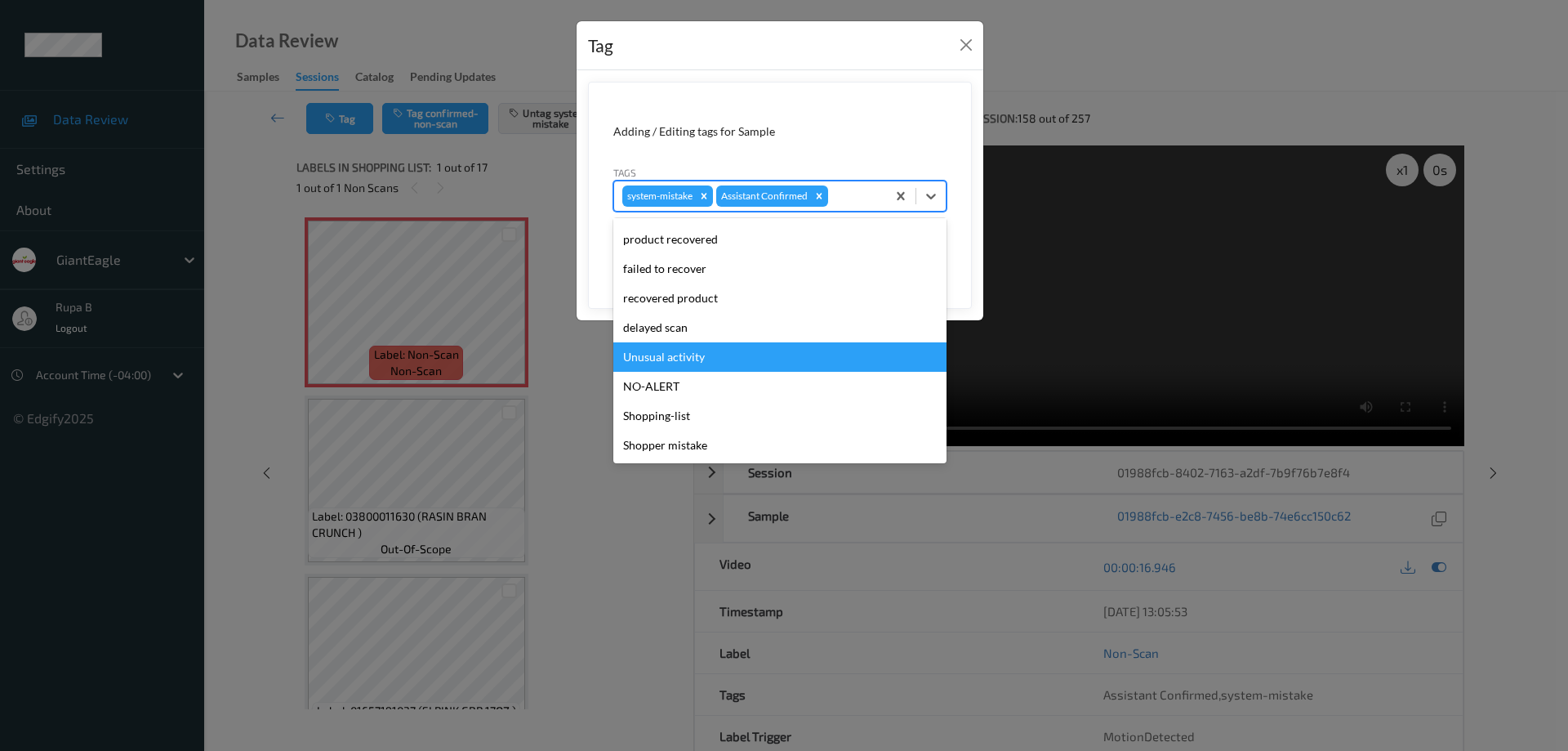
click at [709, 360] on div "Unusual activity" at bounding box center [780, 356] width 333 height 30
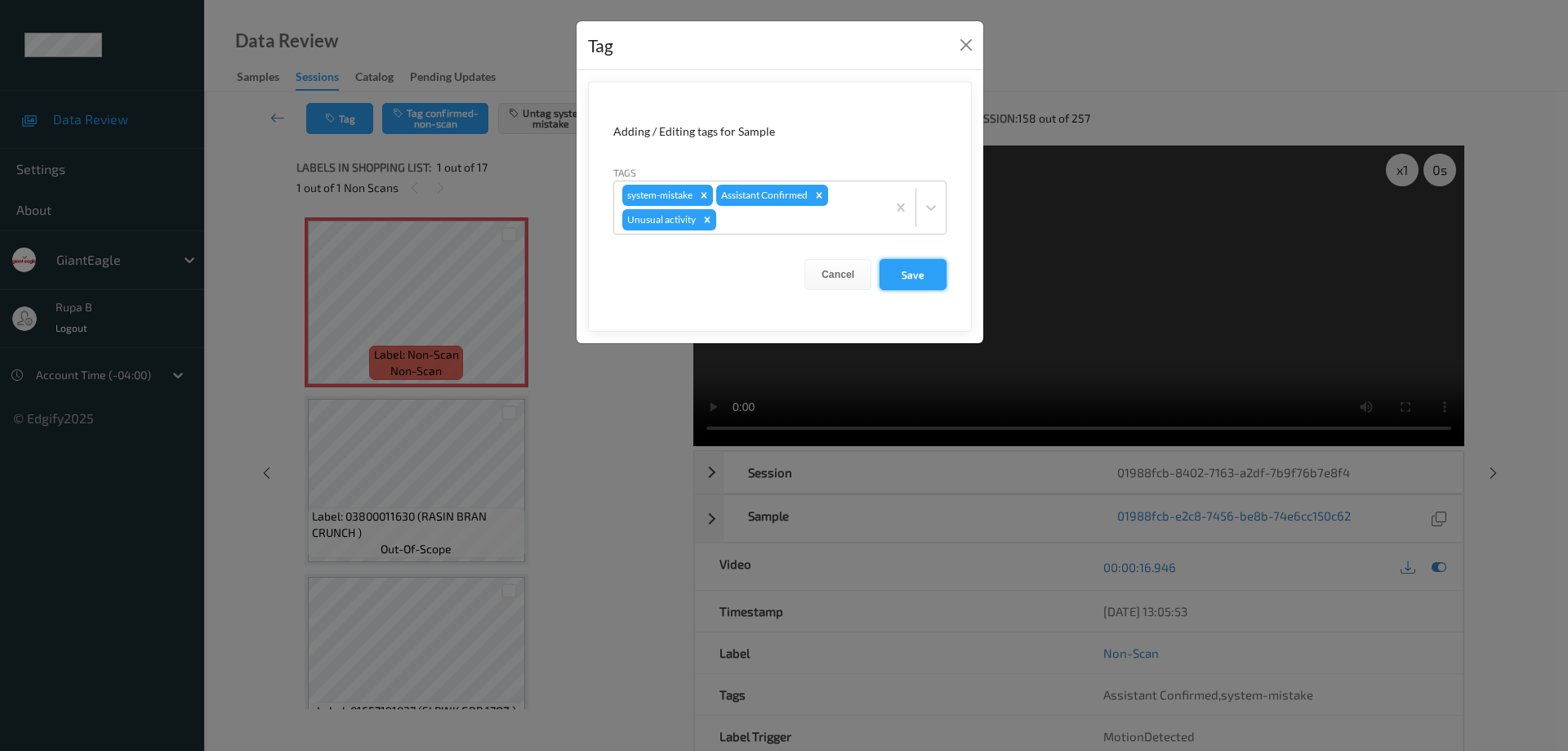
click at [923, 277] on button "Save" at bounding box center [913, 274] width 67 height 31
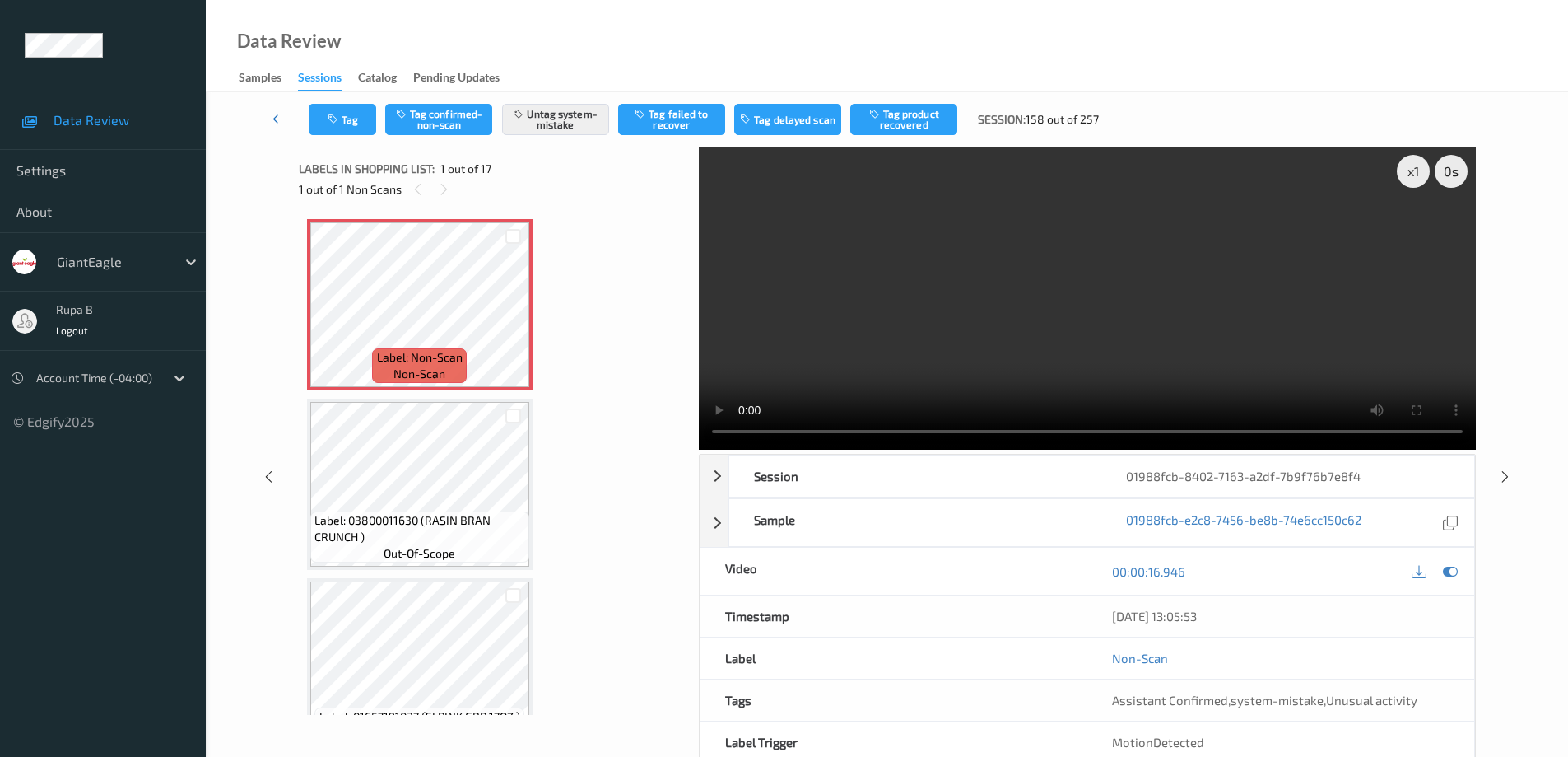
click at [274, 120] on icon at bounding box center [279, 118] width 14 height 16
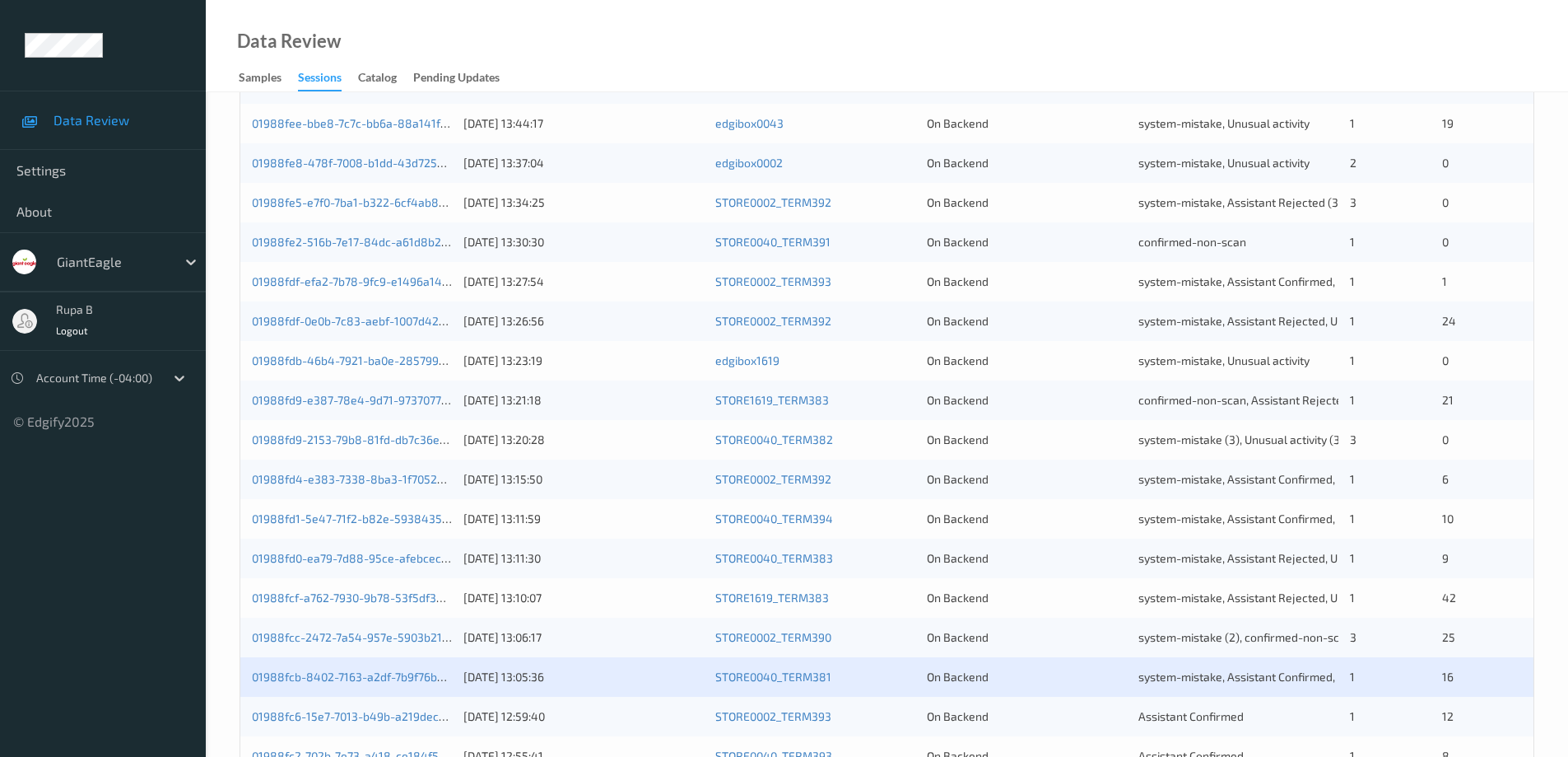
scroll to position [483, 0]
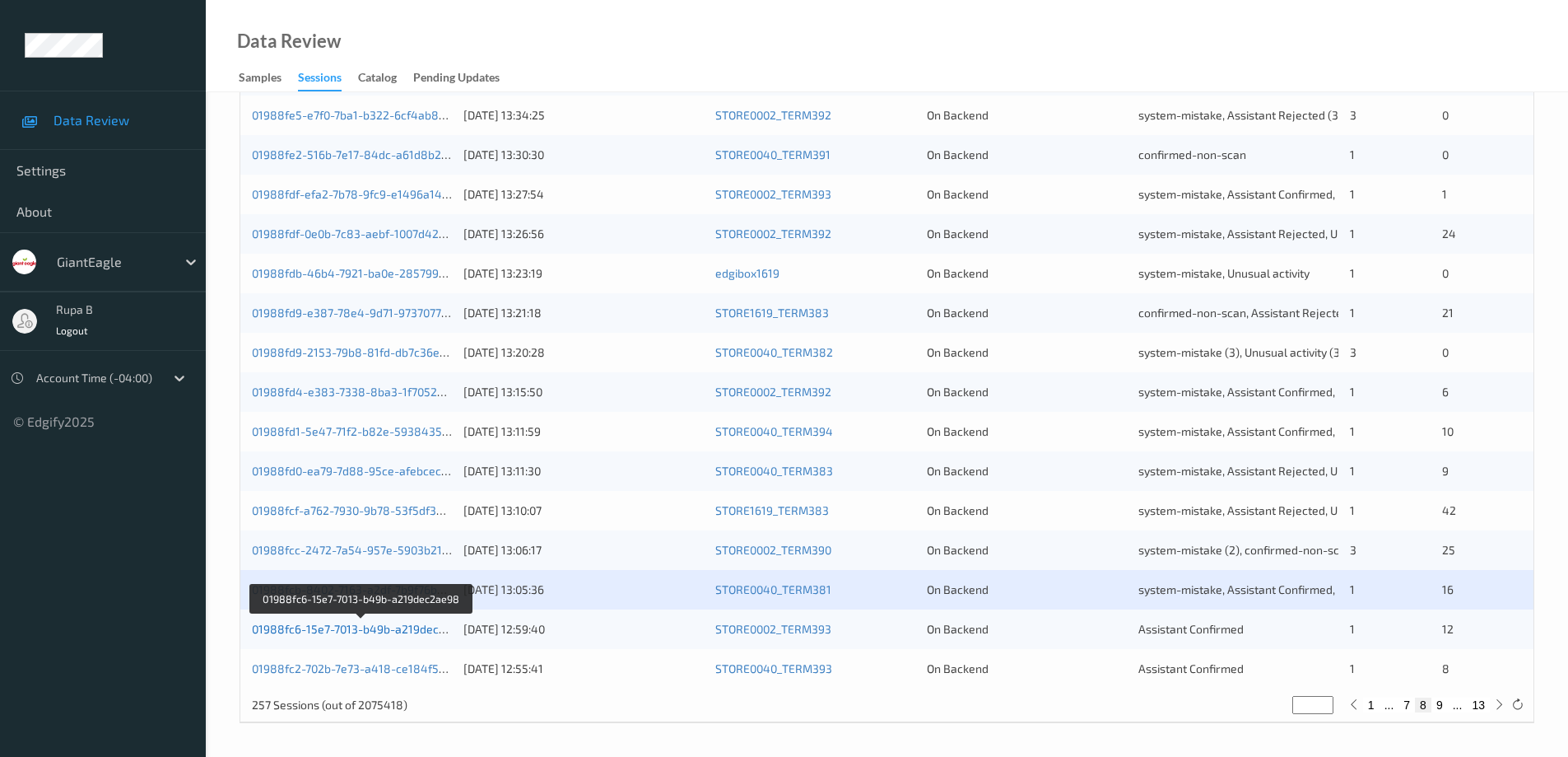
click at [365, 631] on link "01988fc6-15e7-7013-b49b-a219dec2ae98" at bounding box center [362, 629] width 221 height 14
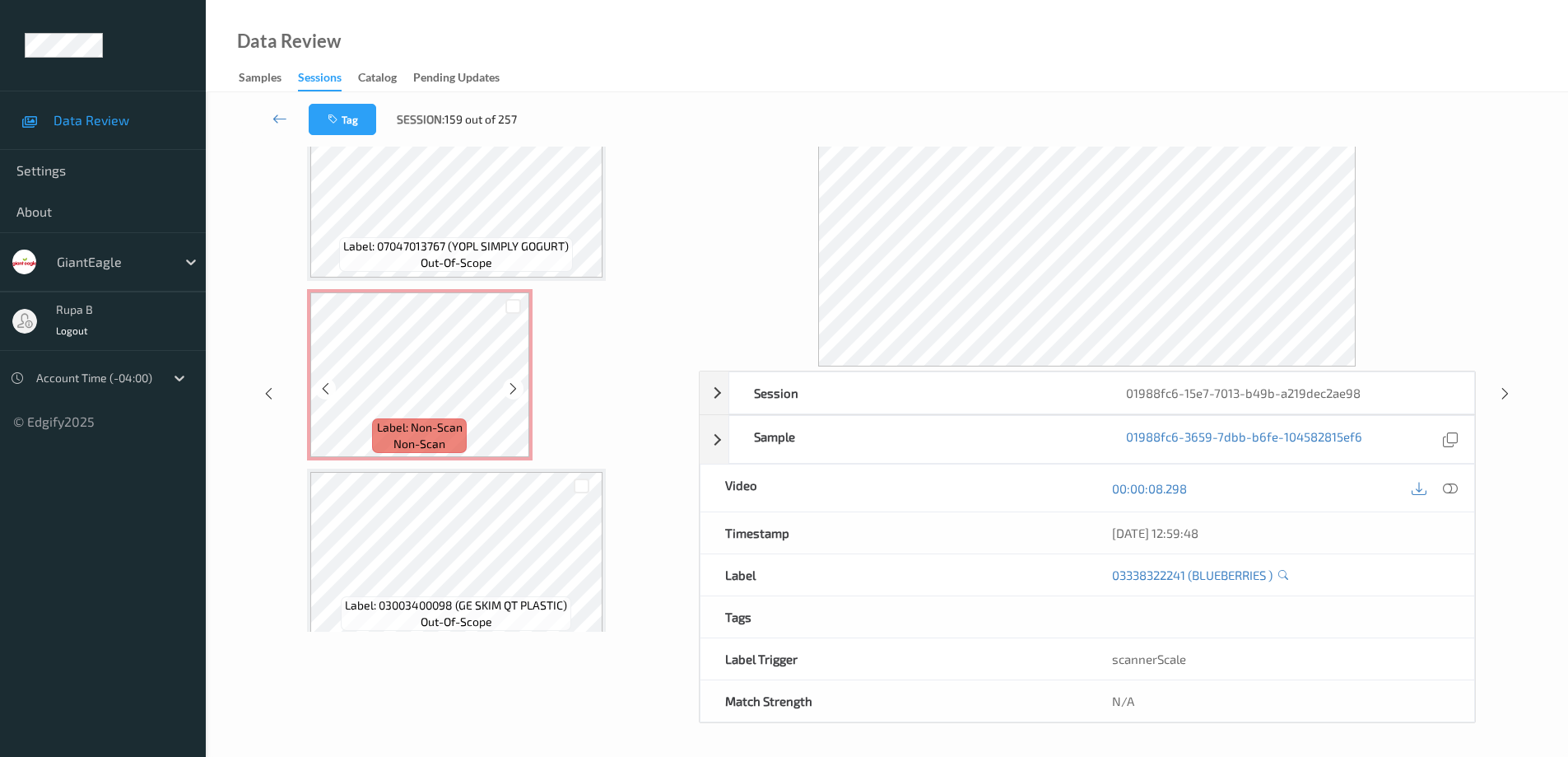
scroll to position [1179, 0]
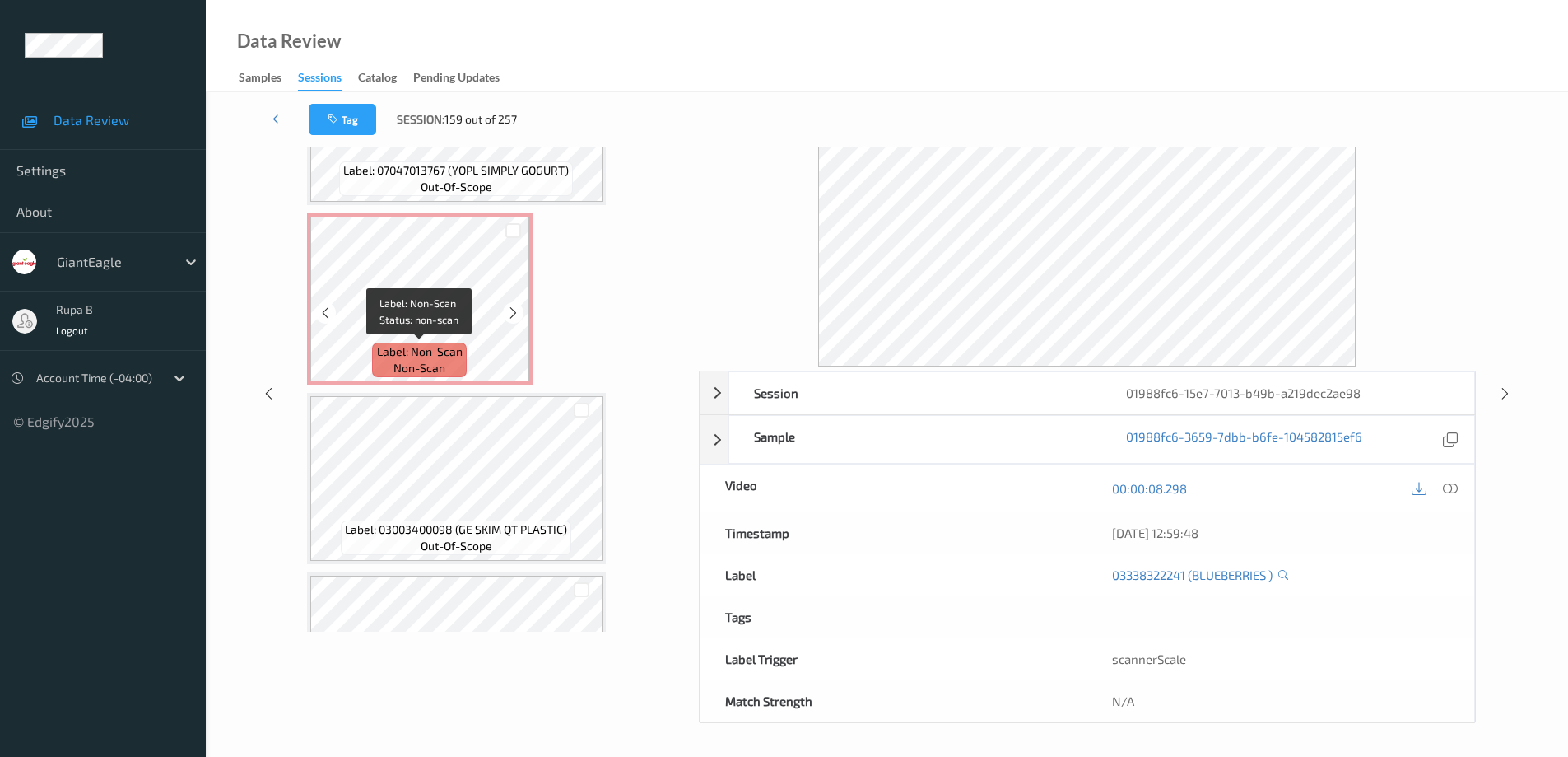
click at [461, 359] on span "Label: Non-Scan" at bounding box center [420, 351] width 86 height 16
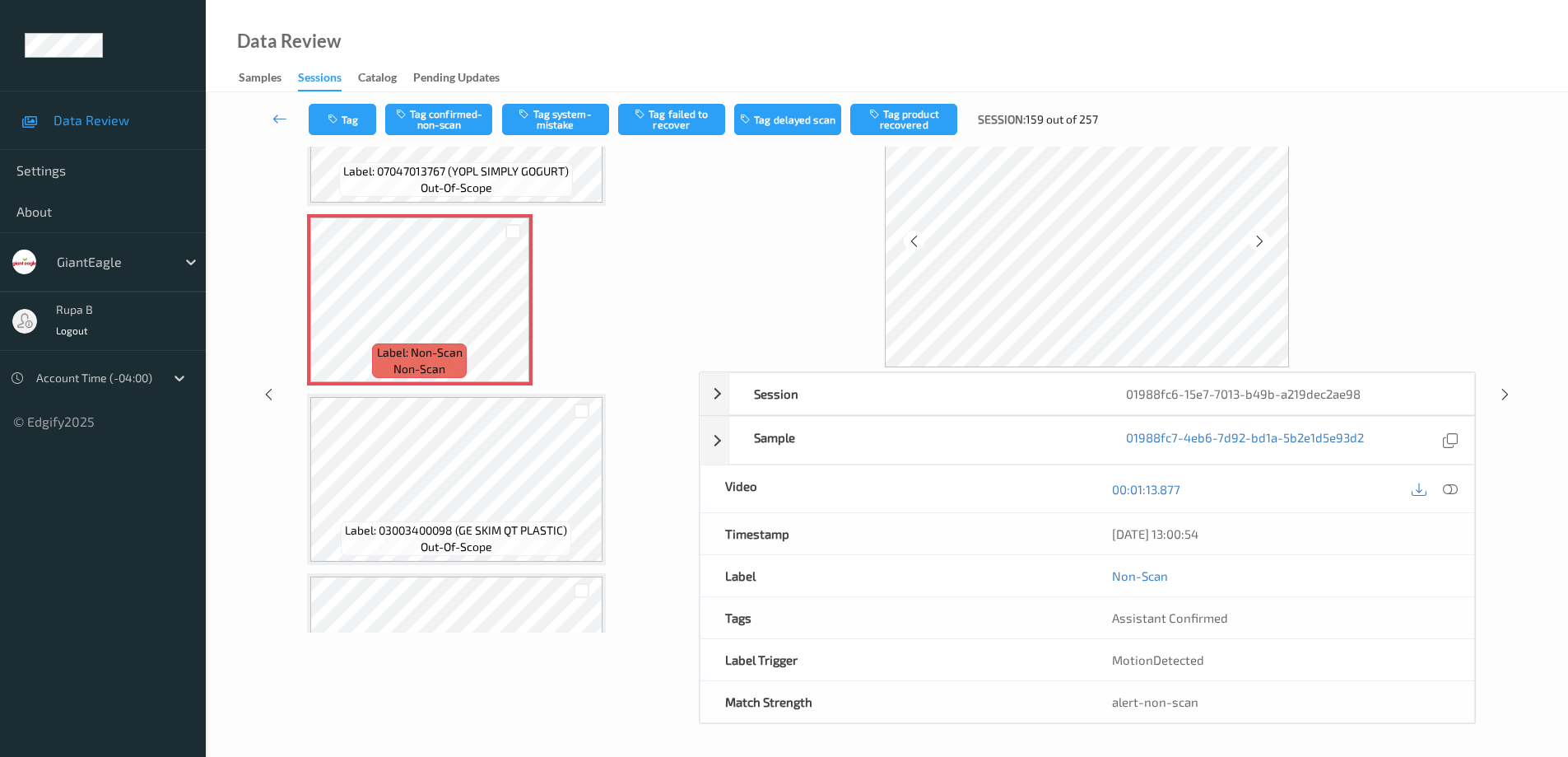
scroll to position [83, 0]
click at [1451, 493] on icon at bounding box center [1450, 488] width 14 height 14
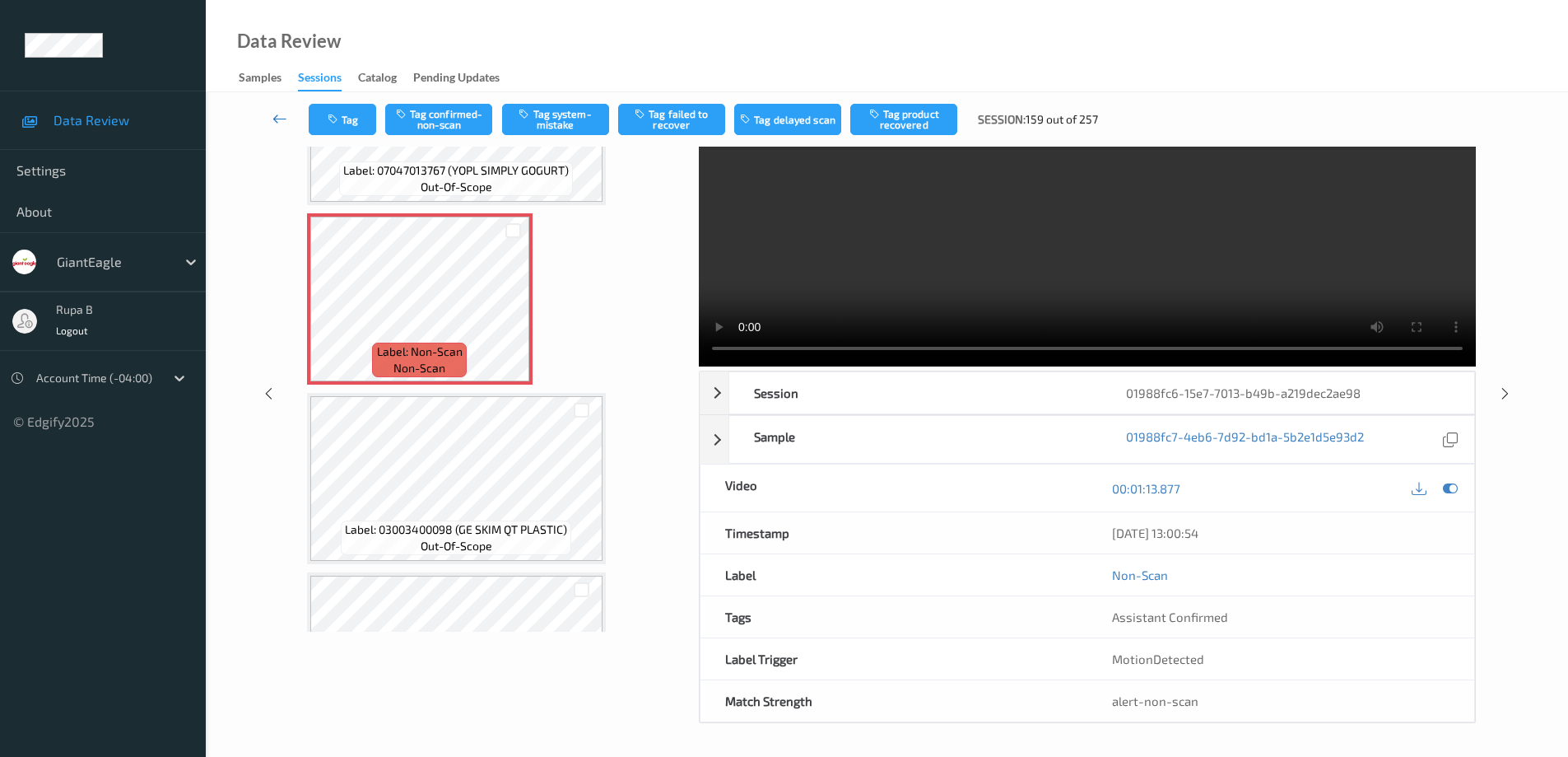
click at [277, 116] on icon at bounding box center [279, 118] width 14 height 16
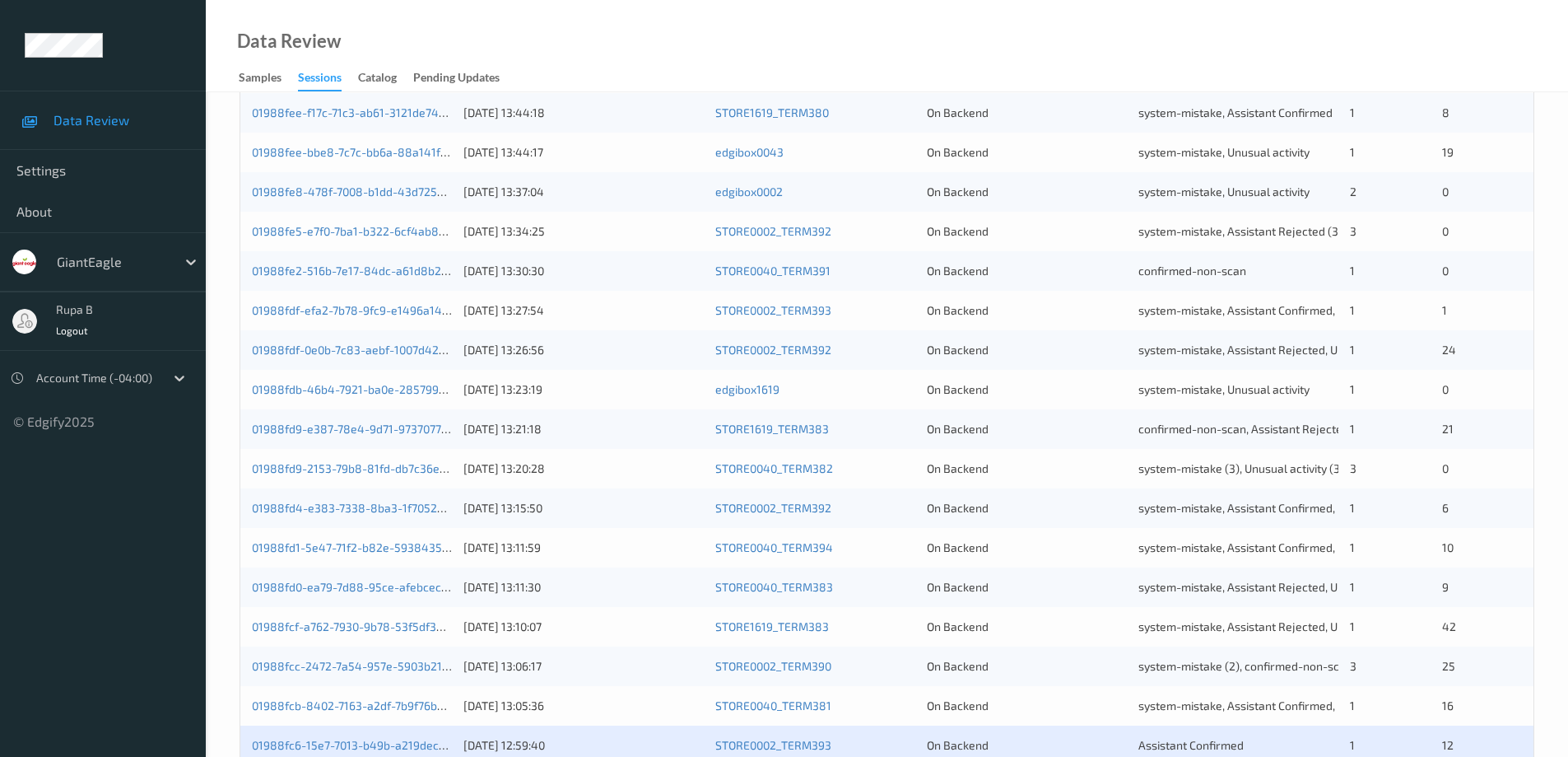
scroll to position [483, 0]
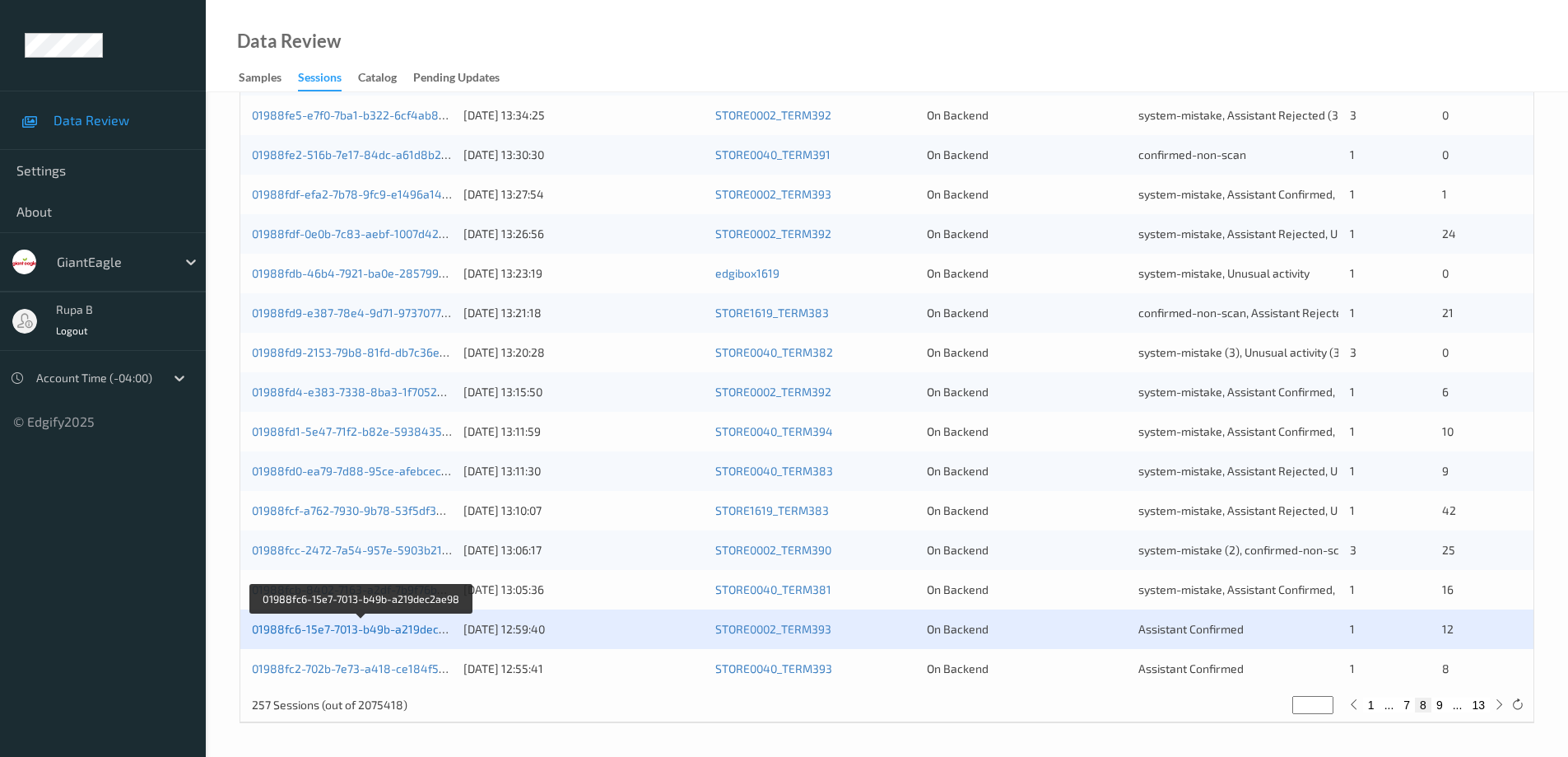
click at [373, 629] on link "01988fc6-15e7-7013-b49b-a219dec2ae98" at bounding box center [362, 629] width 221 height 14
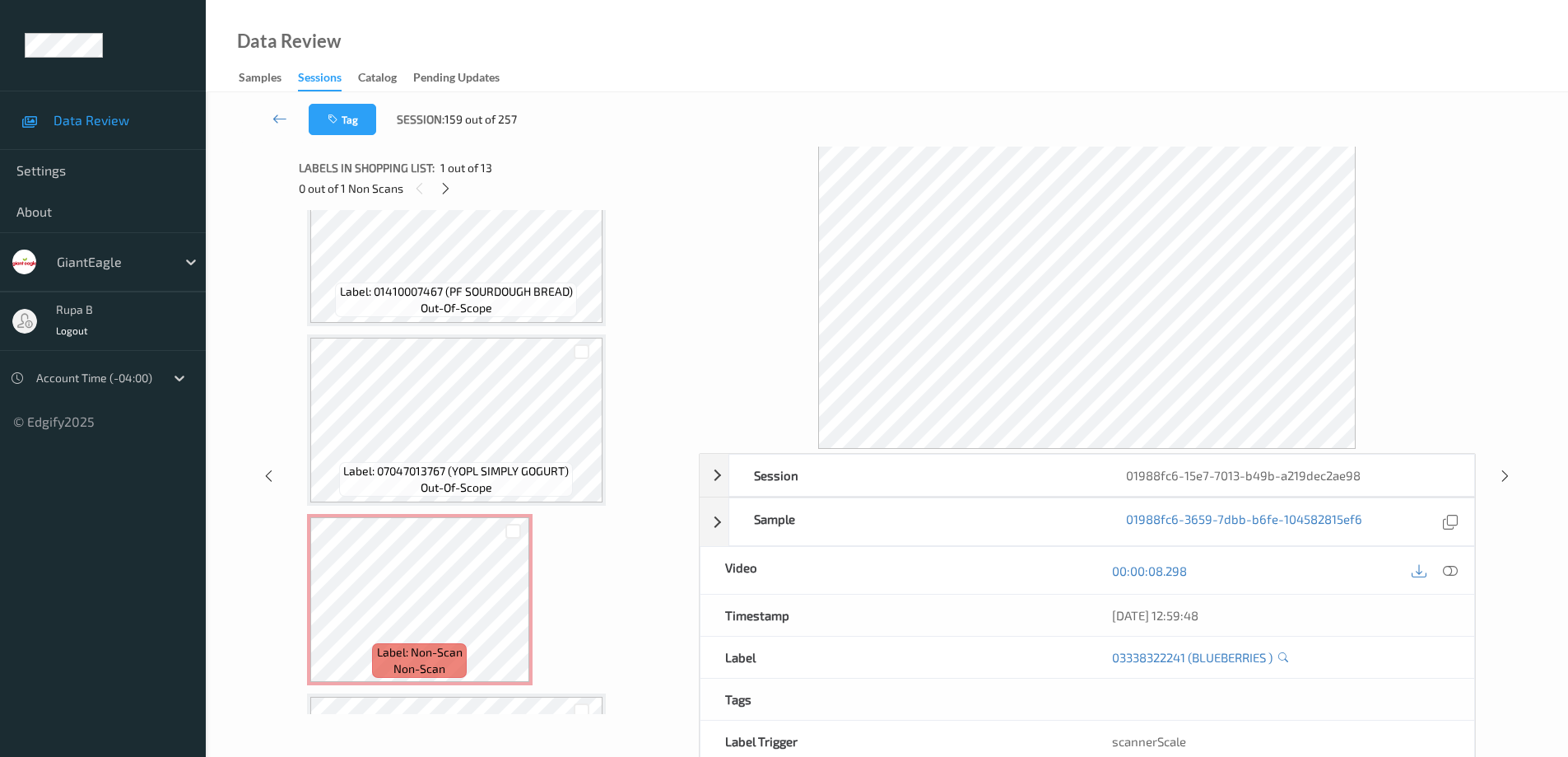
scroll to position [1070, 0]
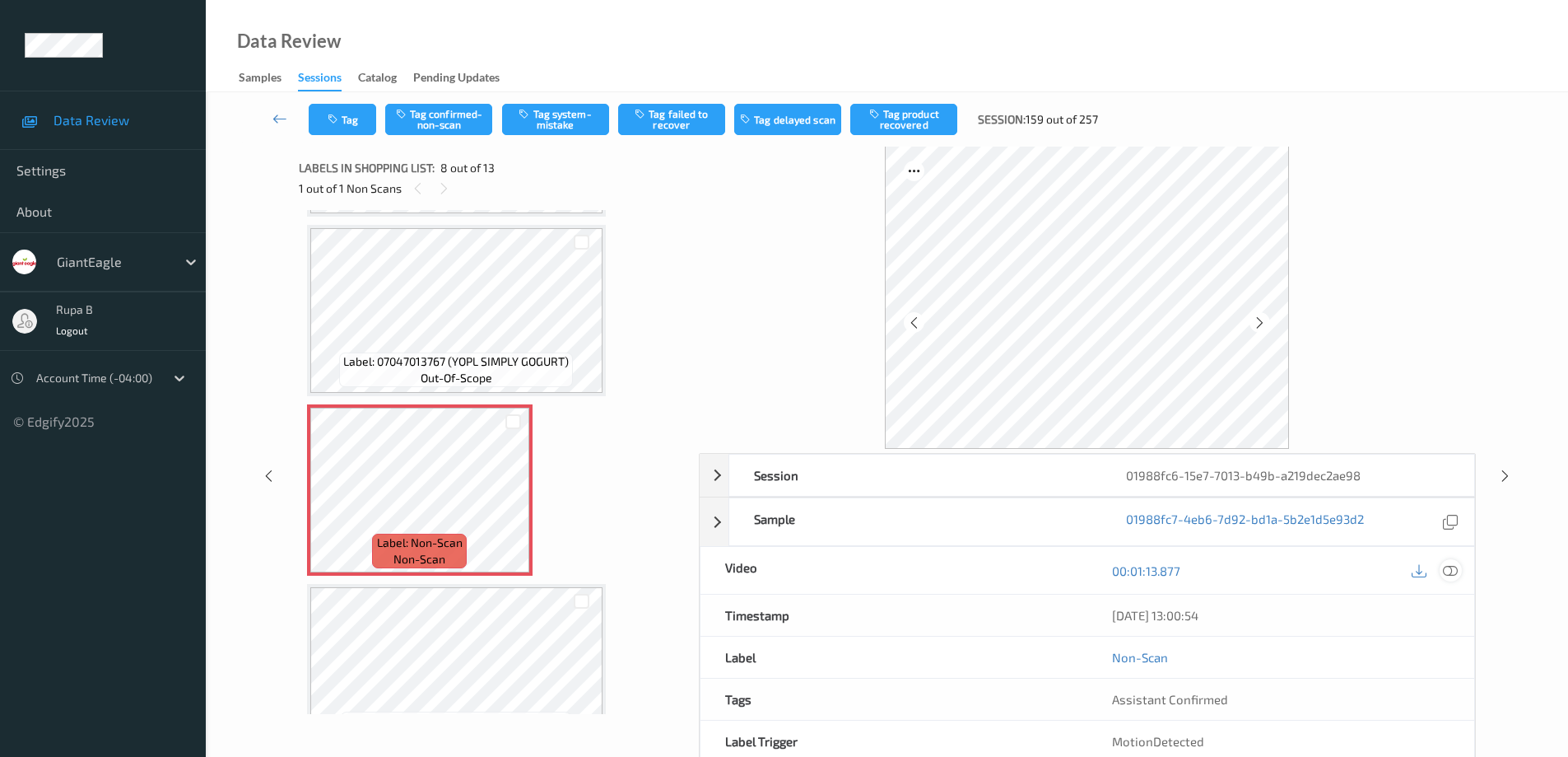
click at [1454, 574] on icon at bounding box center [1450, 570] width 14 height 14
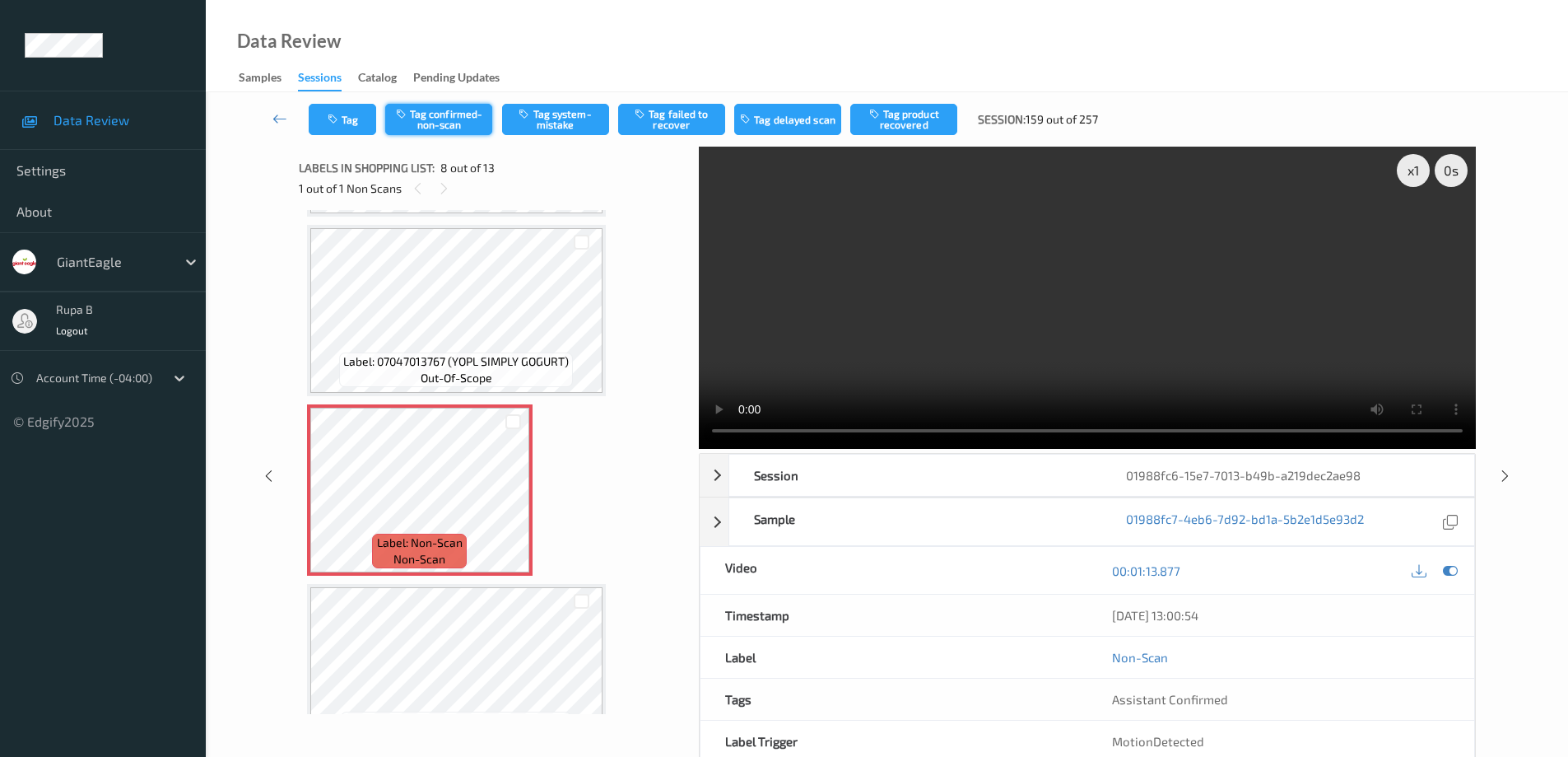
drag, startPoint x: 462, startPoint y: 124, endPoint x: 743, endPoint y: 294, distance: 328.4
click at [463, 124] on button "Tag confirmed-non-scan" at bounding box center [438, 119] width 107 height 31
click at [276, 114] on icon at bounding box center [279, 118] width 14 height 16
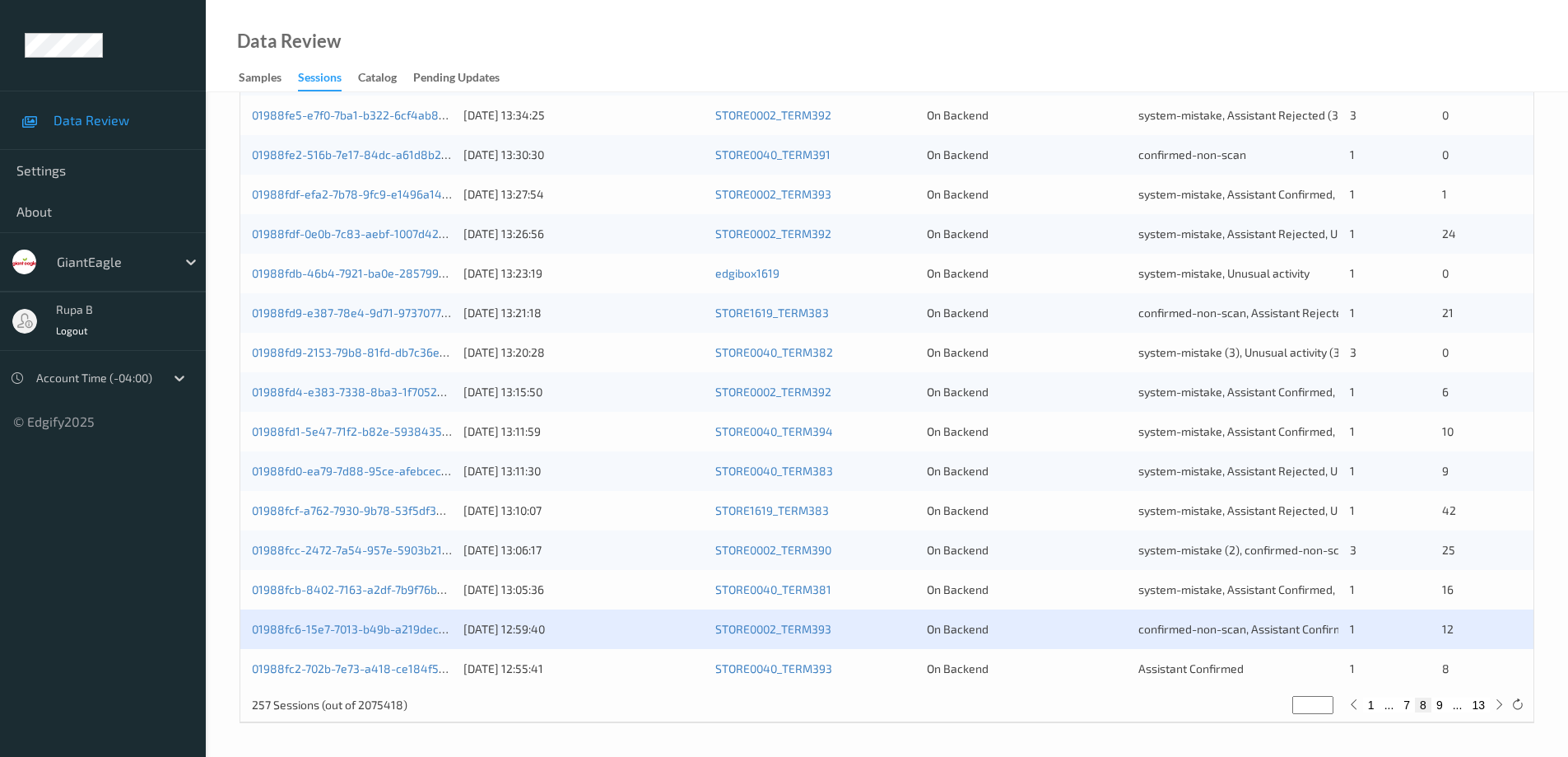
scroll to position [483, 0]
click at [361, 673] on link "01988fc2-702b-7e73-a418-ce184f5602a3" at bounding box center [362, 668] width 220 height 14
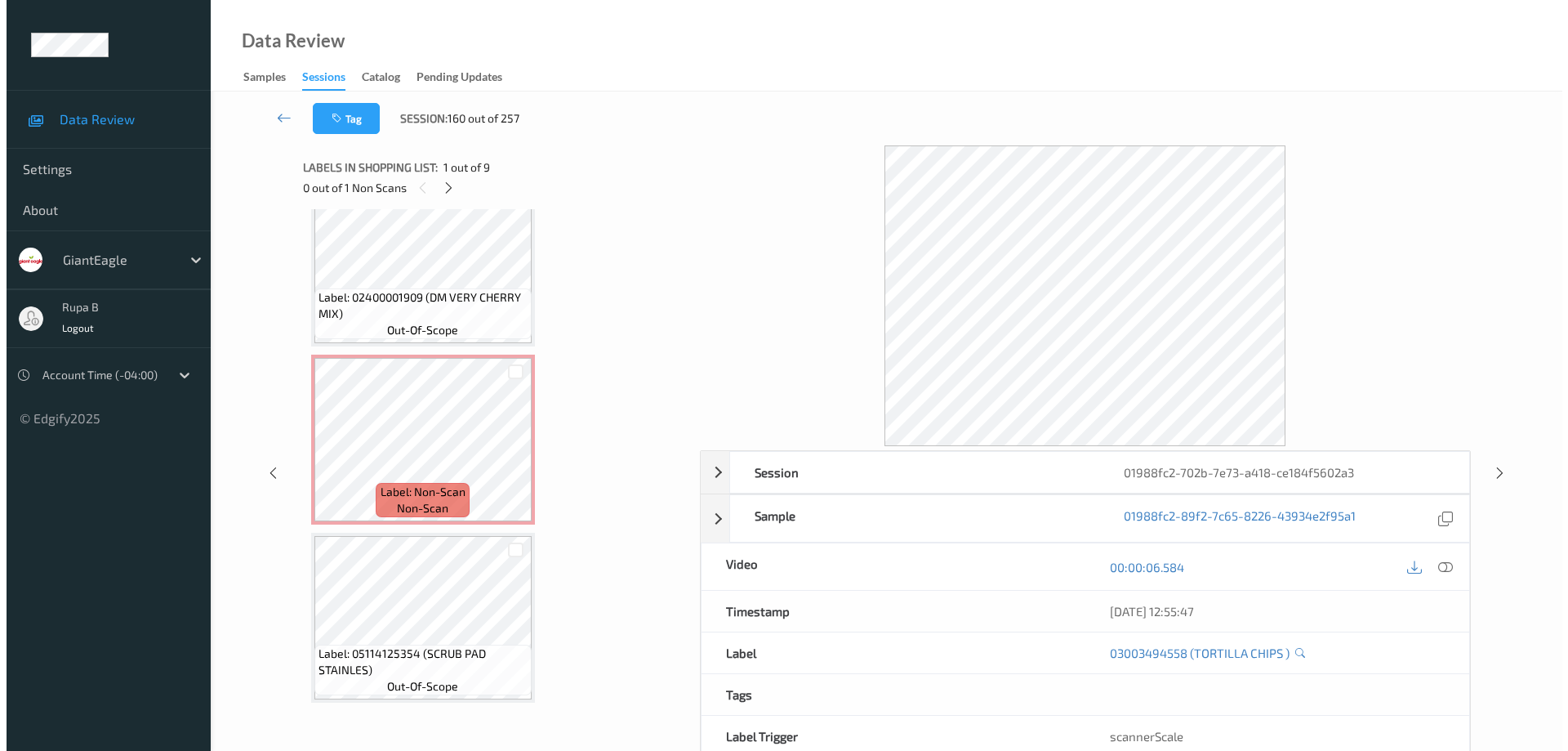
scroll to position [1111, 0]
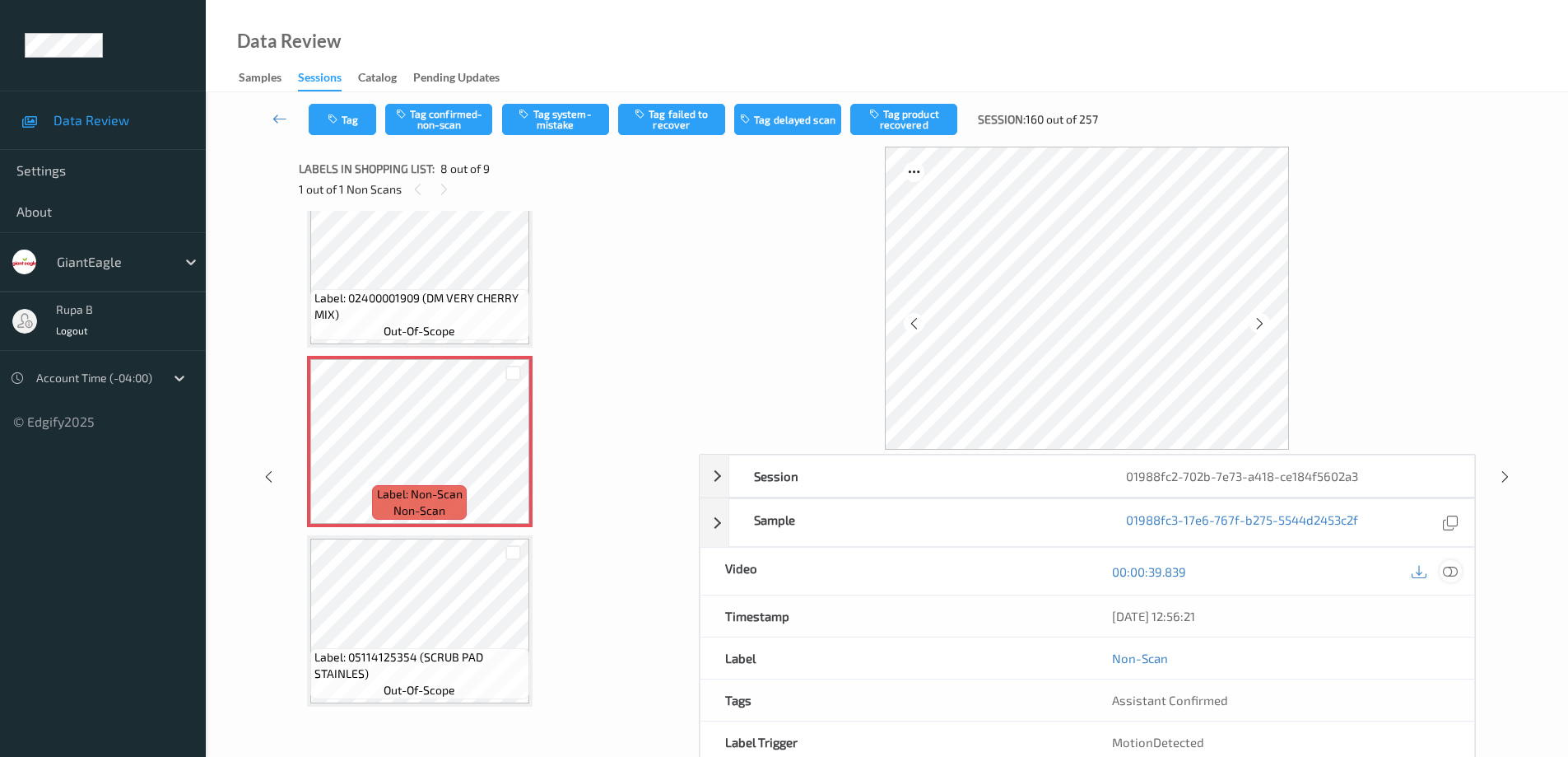
click at [1450, 576] on icon at bounding box center [1450, 571] width 14 height 14
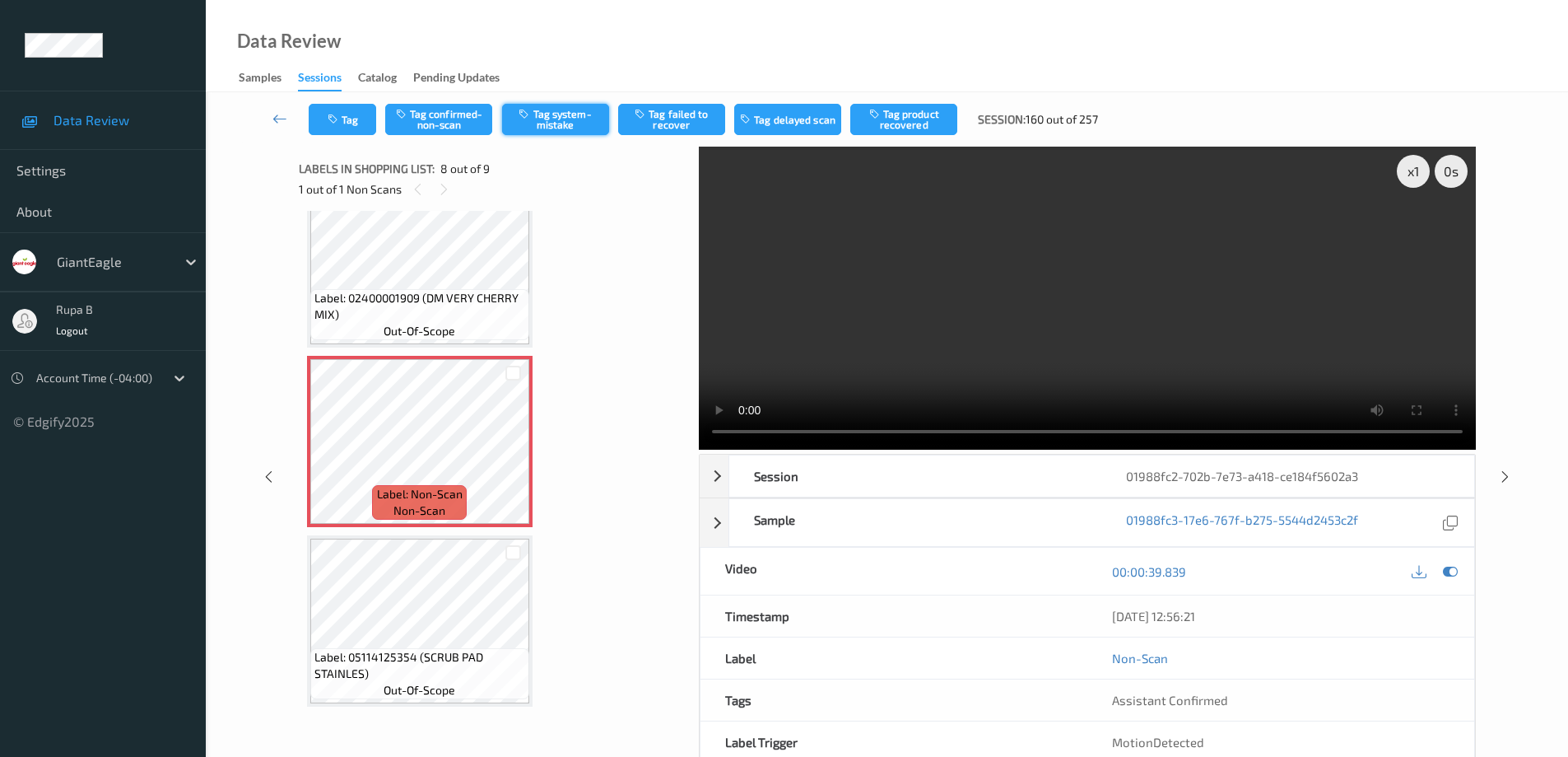
click at [570, 121] on button "Tag system-mistake" at bounding box center [555, 119] width 107 height 31
click at [356, 126] on button "Tag" at bounding box center [343, 119] width 68 height 31
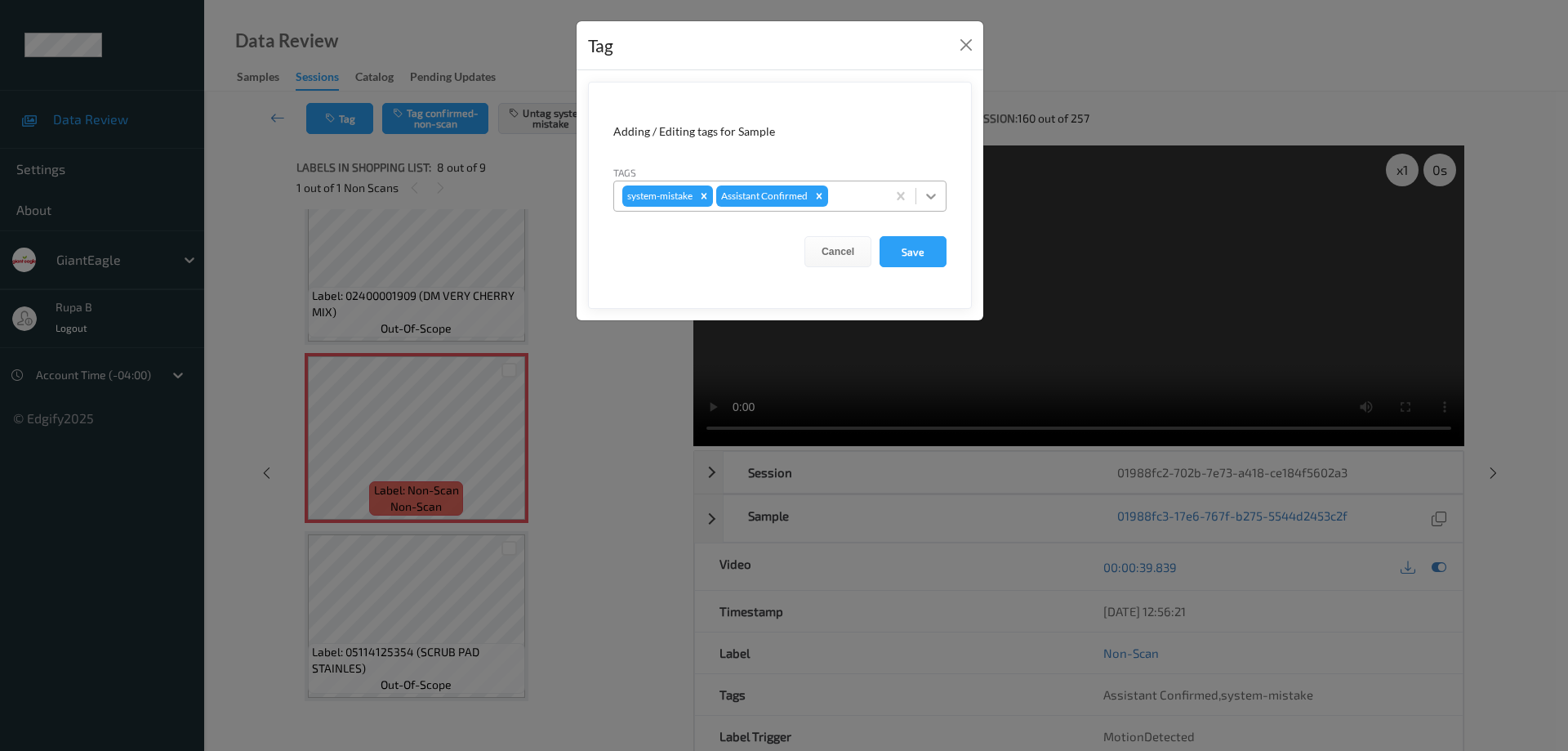
click at [931, 198] on icon at bounding box center [931, 196] width 10 height 6
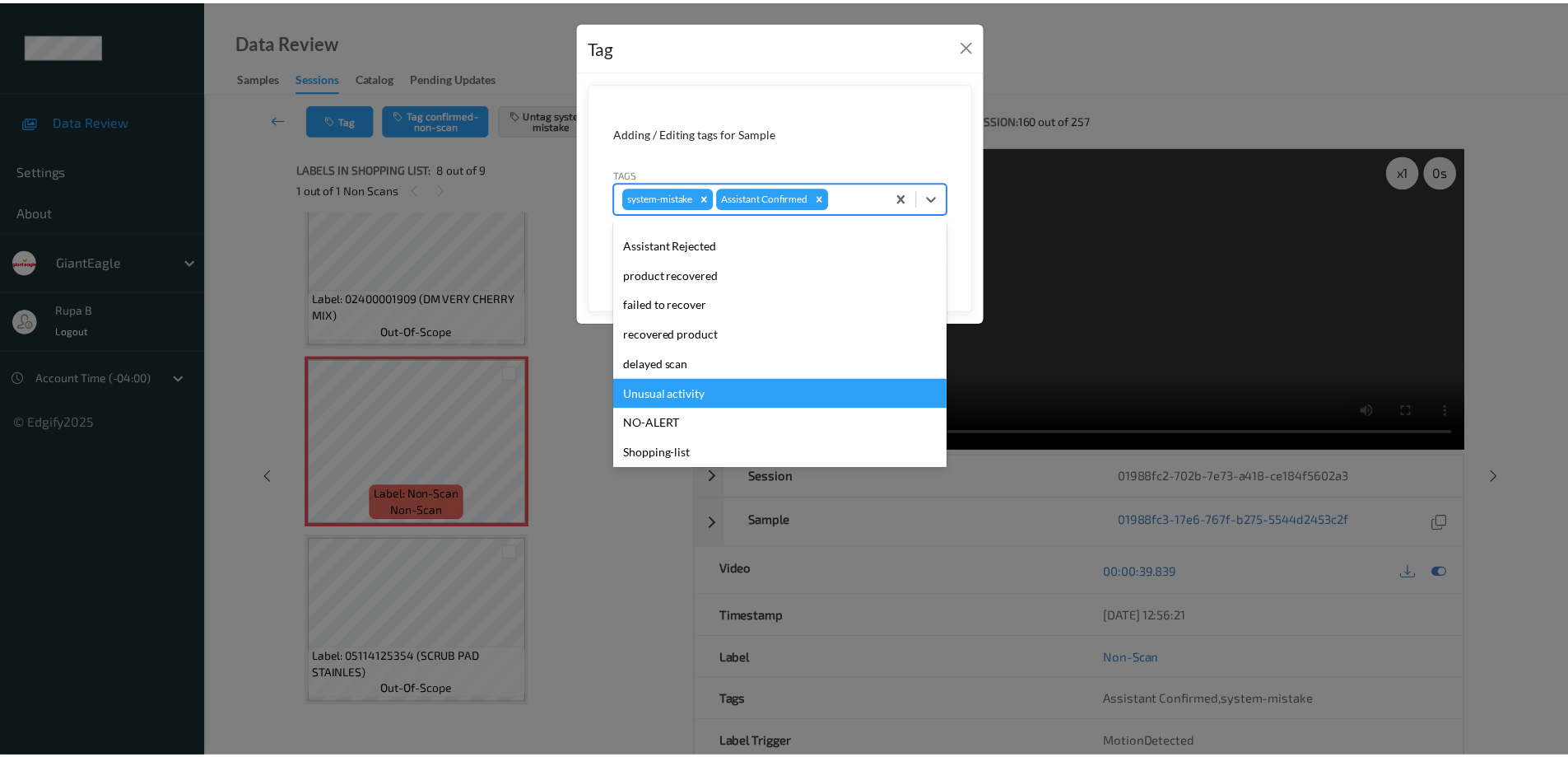
scroll to position [115, 0]
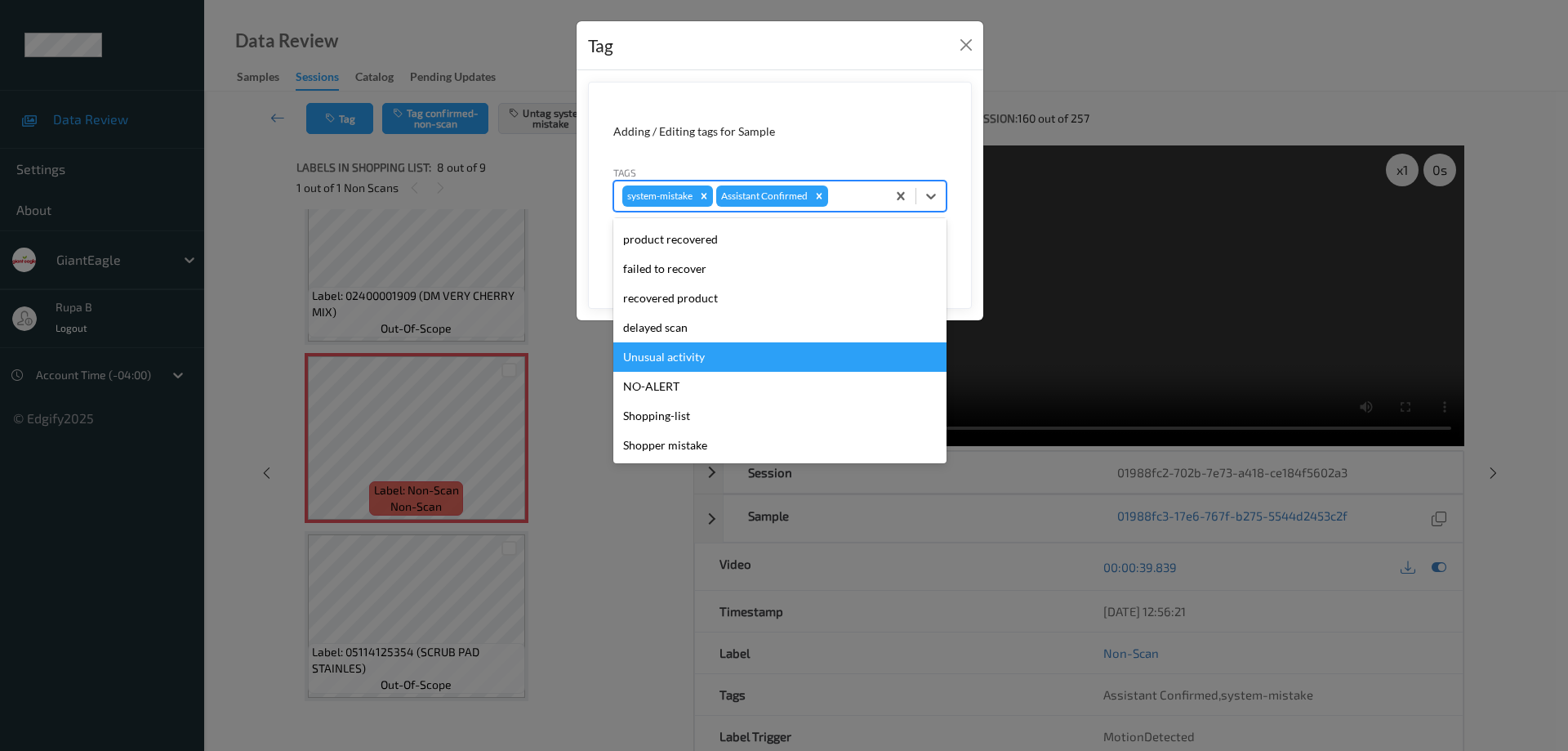
drag, startPoint x: 695, startPoint y: 361, endPoint x: 733, endPoint y: 388, distance: 46.6
click at [697, 359] on div "Unusual activity" at bounding box center [780, 356] width 333 height 30
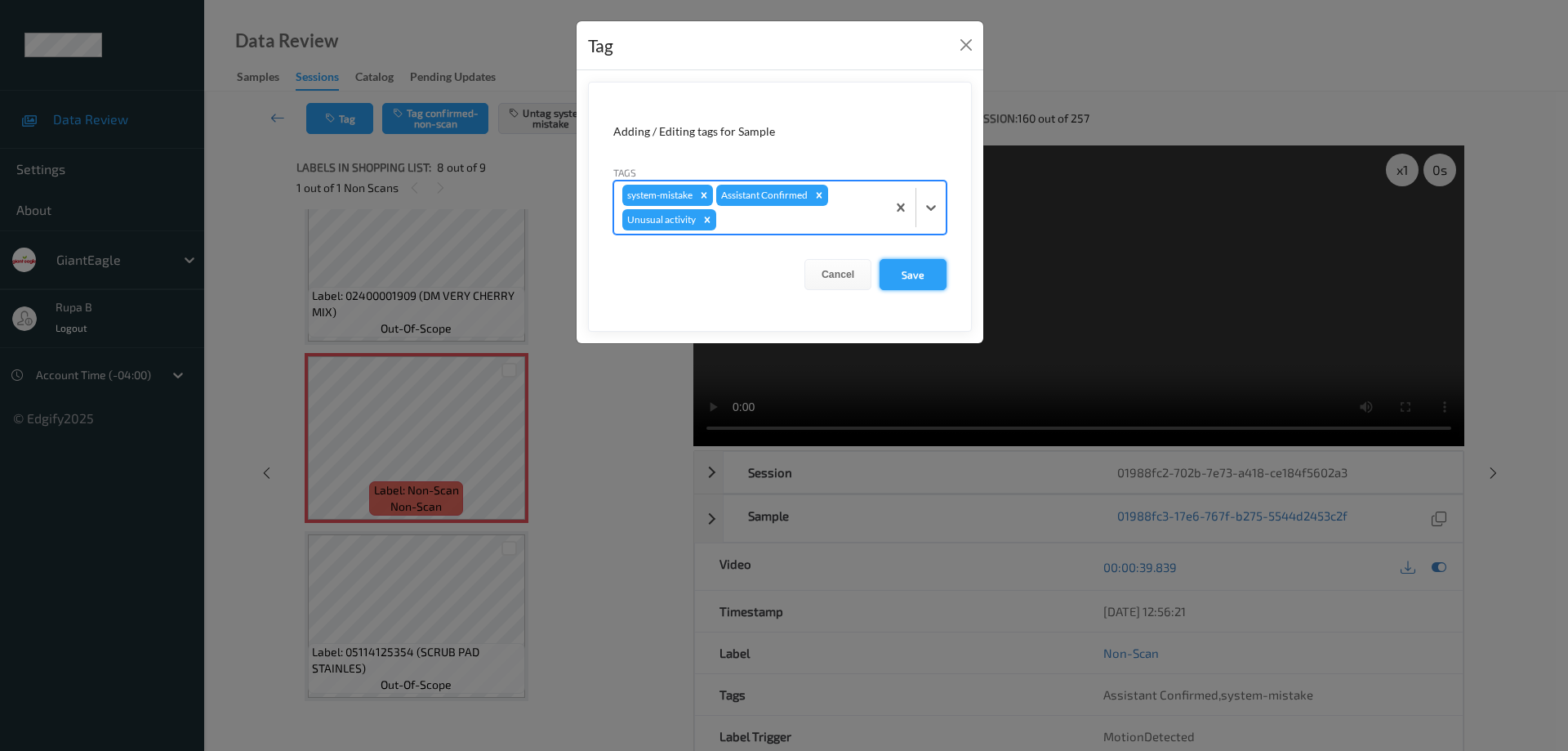
click at [925, 274] on button "Save" at bounding box center [913, 274] width 67 height 31
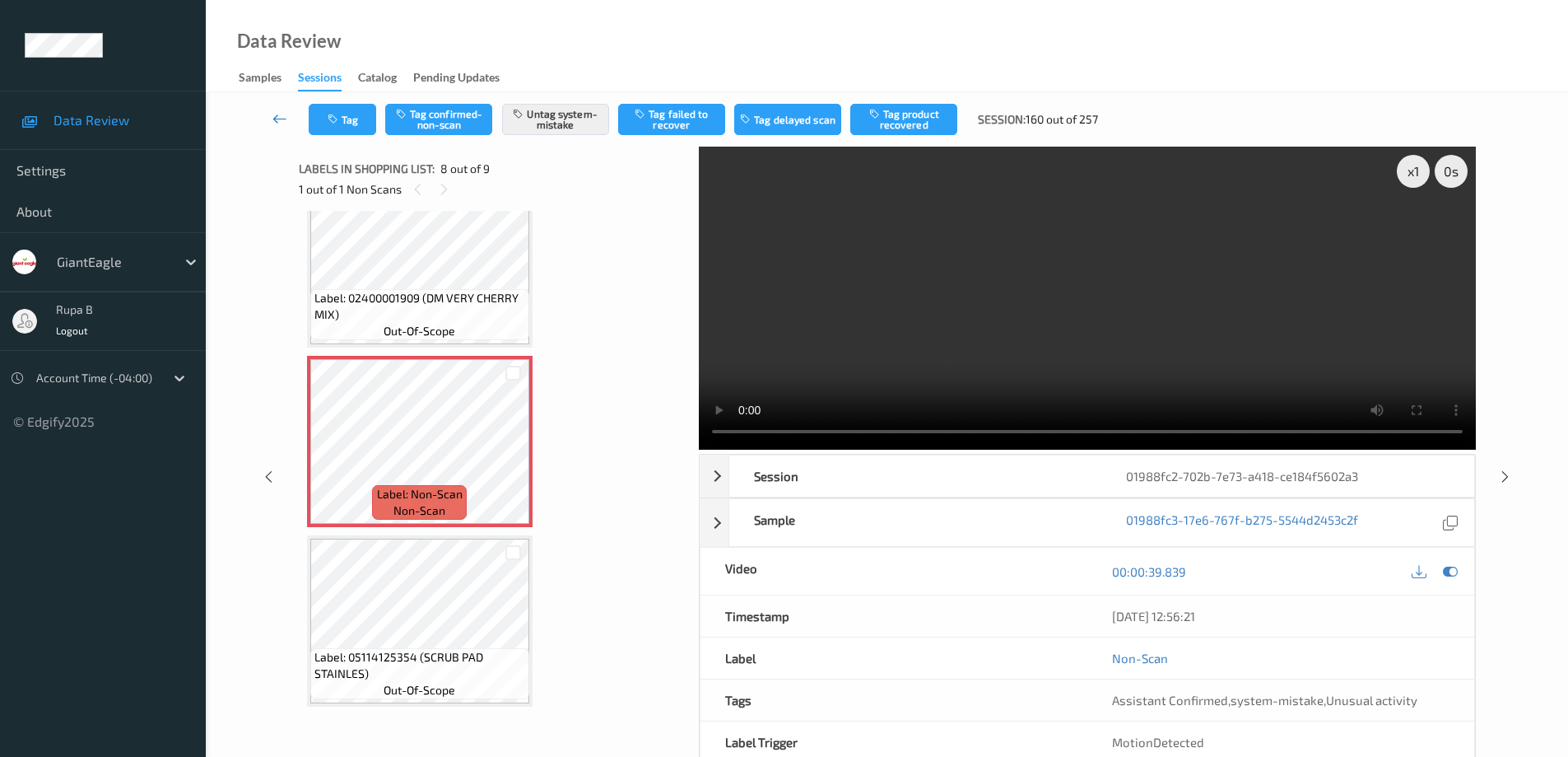
click at [276, 119] on icon at bounding box center [279, 118] width 14 height 16
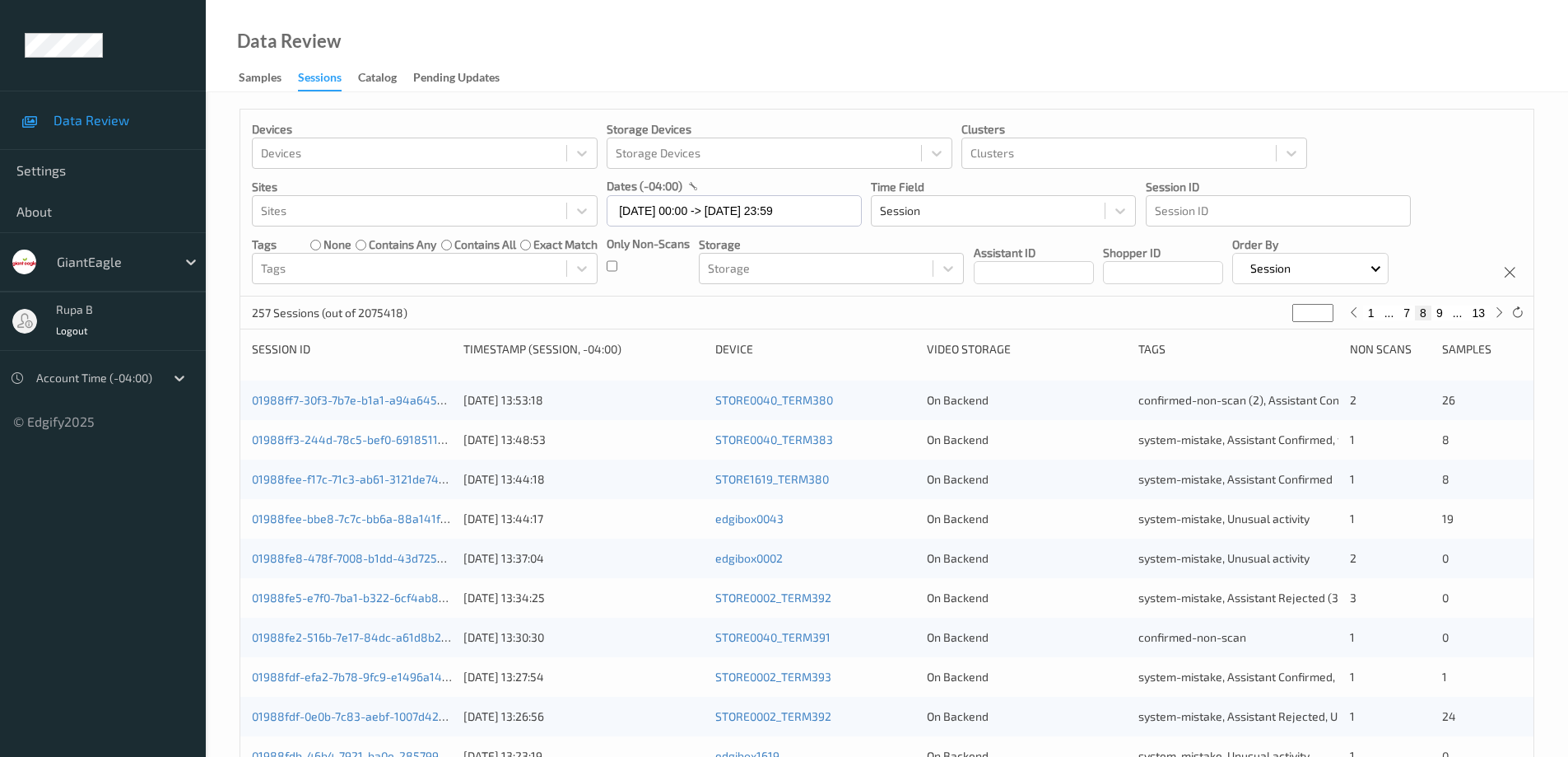
click at [103, 123] on span "Data Review" at bounding box center [121, 120] width 136 height 16
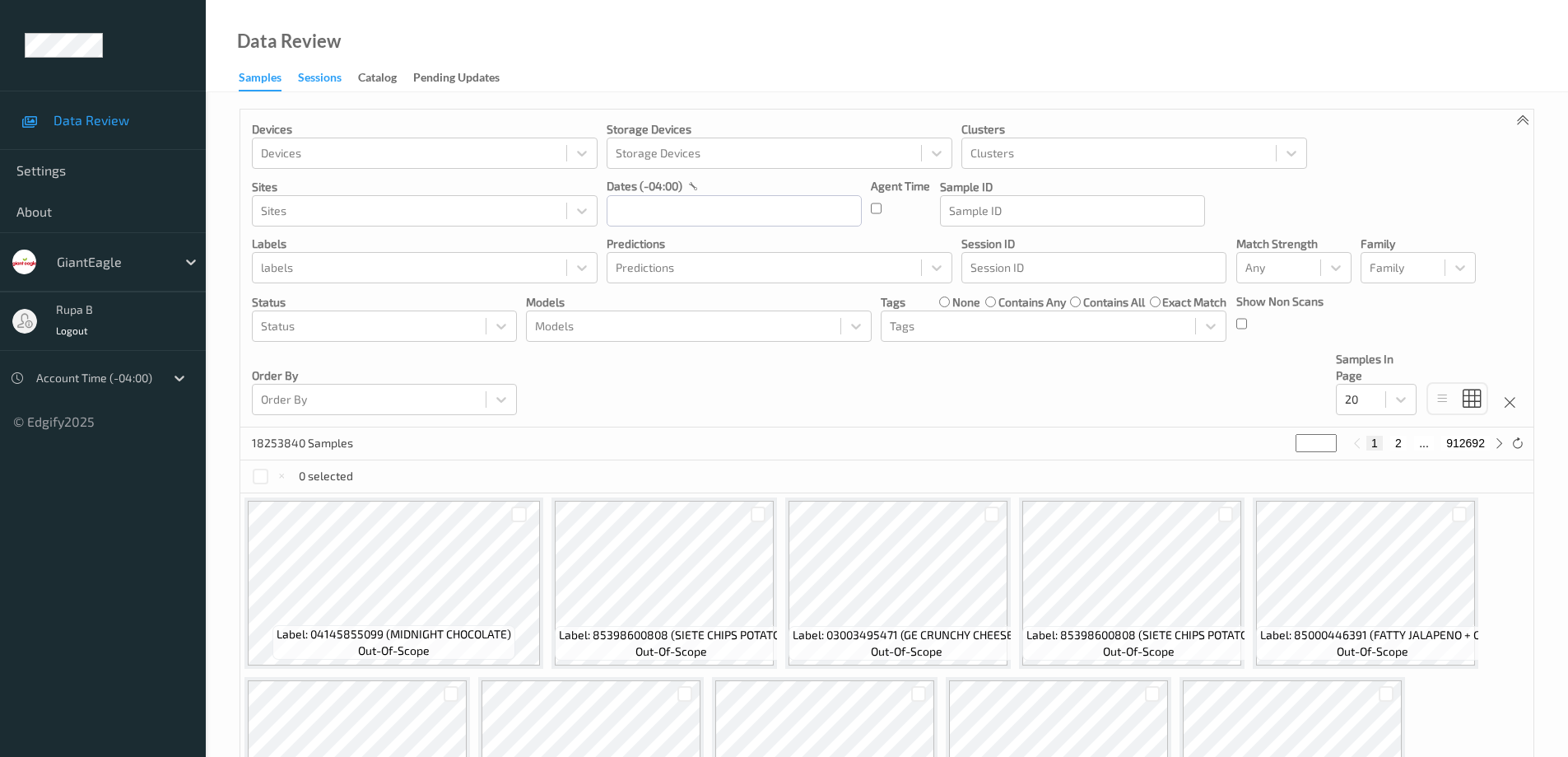
click at [320, 80] on div "Sessions" at bounding box center [320, 79] width 43 height 20
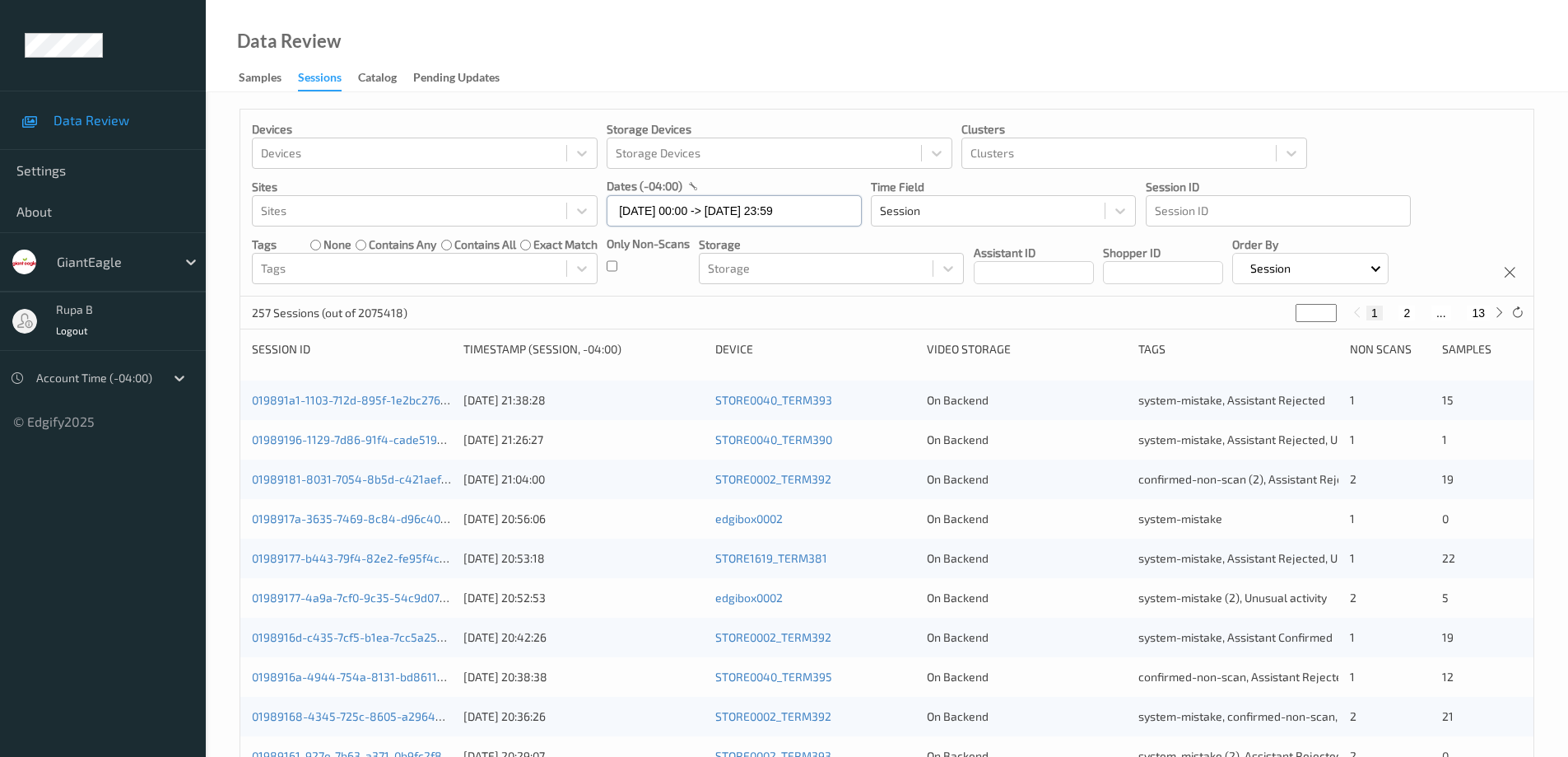
click at [837, 212] on input "[DATE] 00:00 -> [DATE] 23:59" at bounding box center [734, 210] width 255 height 31
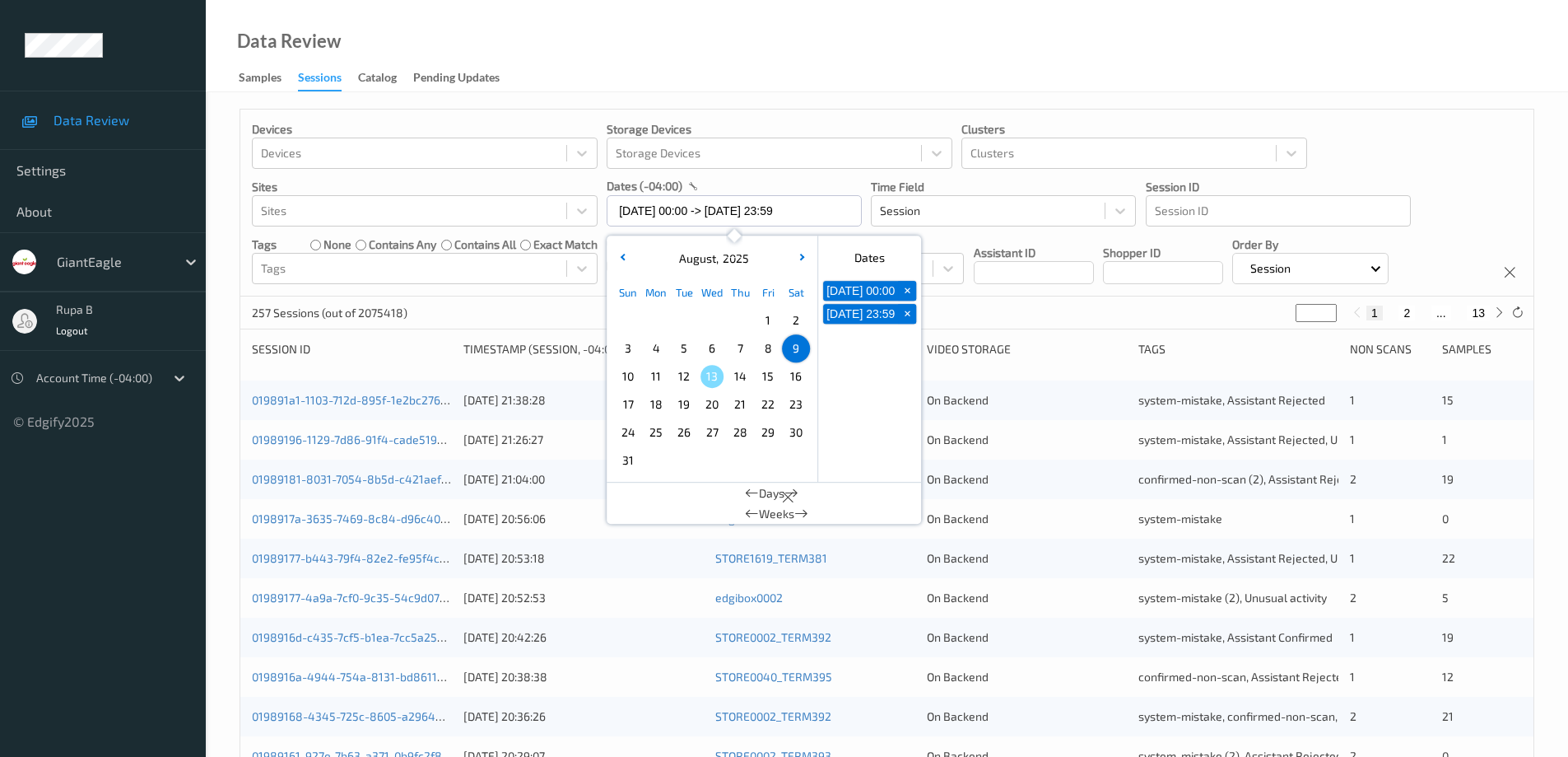
click at [633, 378] on span "10" at bounding box center [629, 377] width 23 height 23
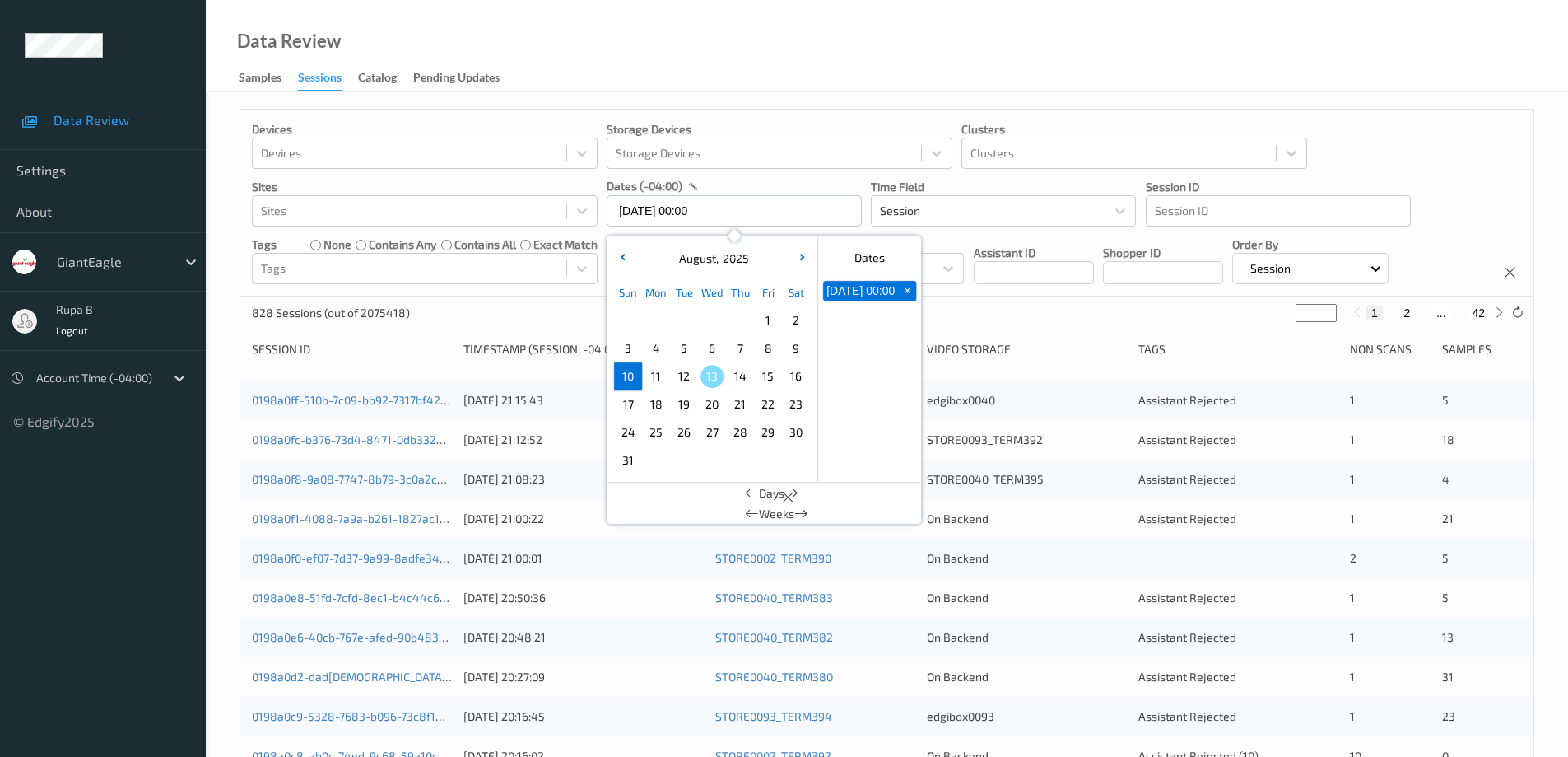
drag, startPoint x: 628, startPoint y: 376, endPoint x: 735, endPoint y: 343, distance: 112.0
click at [629, 376] on span "10" at bounding box center [629, 377] width 23 height 23
type input "[DATE] 00:00 -> [DATE] 23:59"
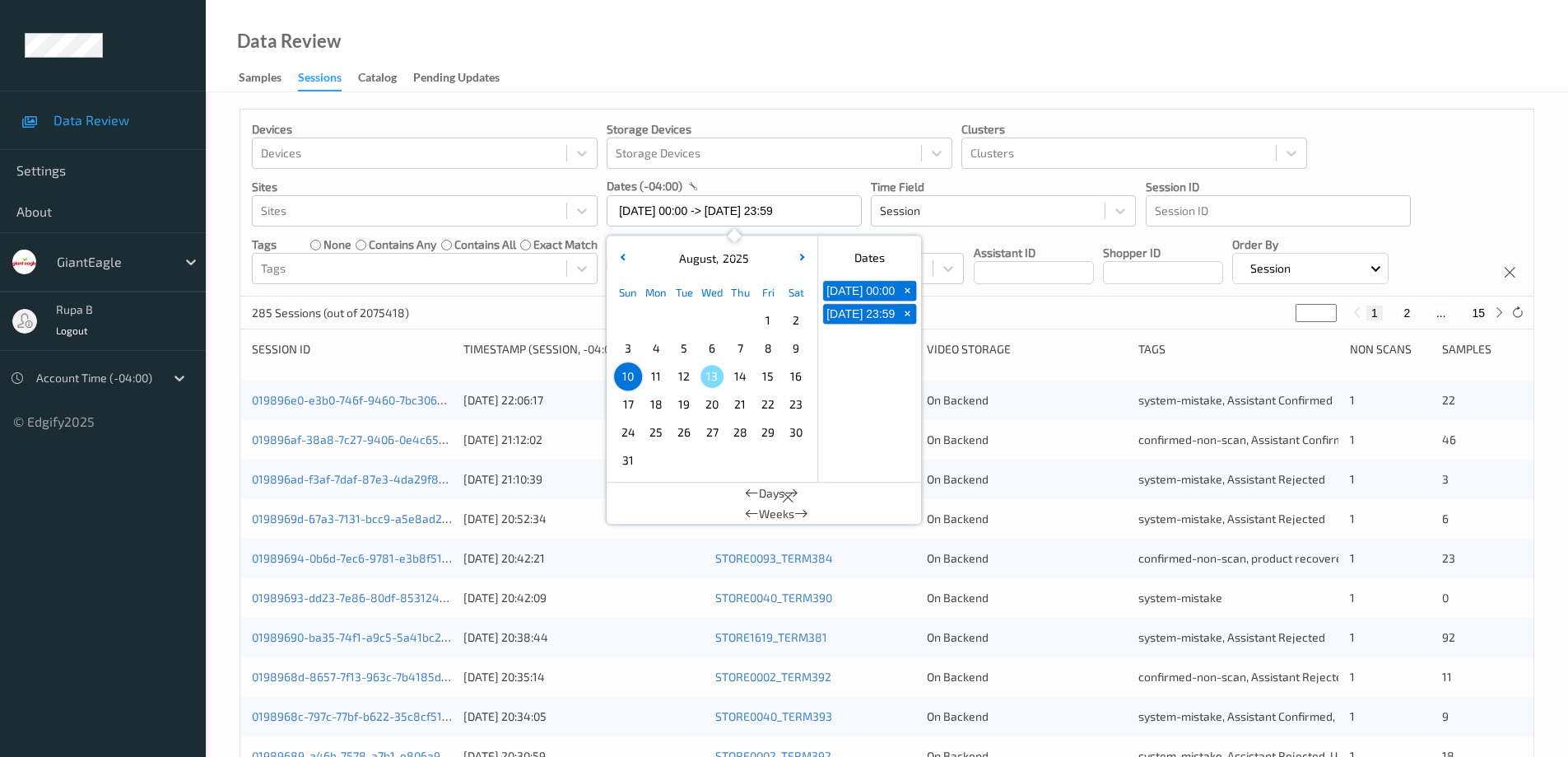
click at [1421, 146] on div "Devices Devices Storage Devices Storage Devices Clusters Clusters Sites Sites d…" at bounding box center [886, 203] width 1293 height 187
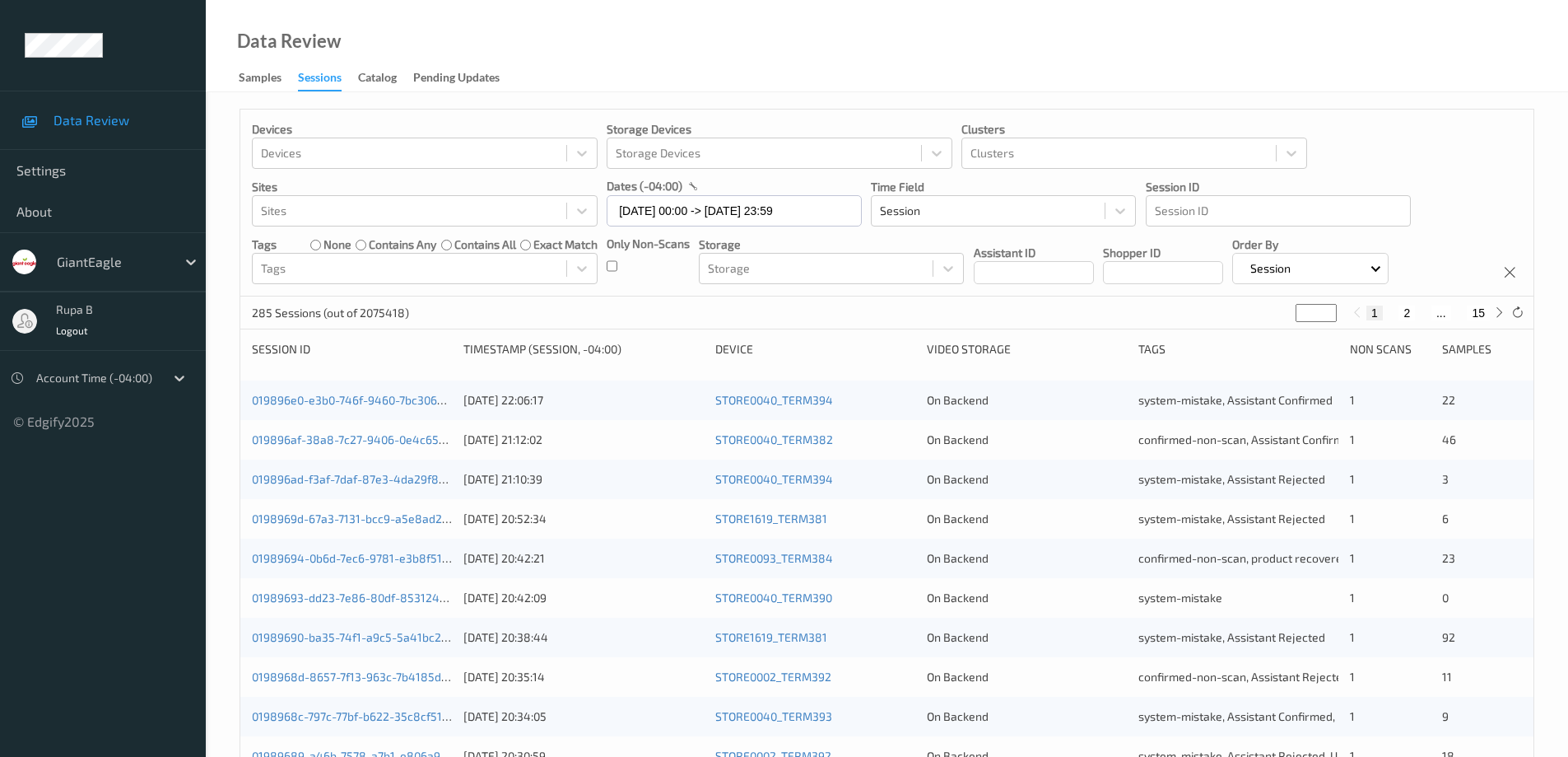
drag, startPoint x: 1405, startPoint y: 313, endPoint x: 1405, endPoint y: 322, distance: 9.0
click at [1407, 313] on button "2" at bounding box center [1407, 312] width 16 height 14
type input "*"
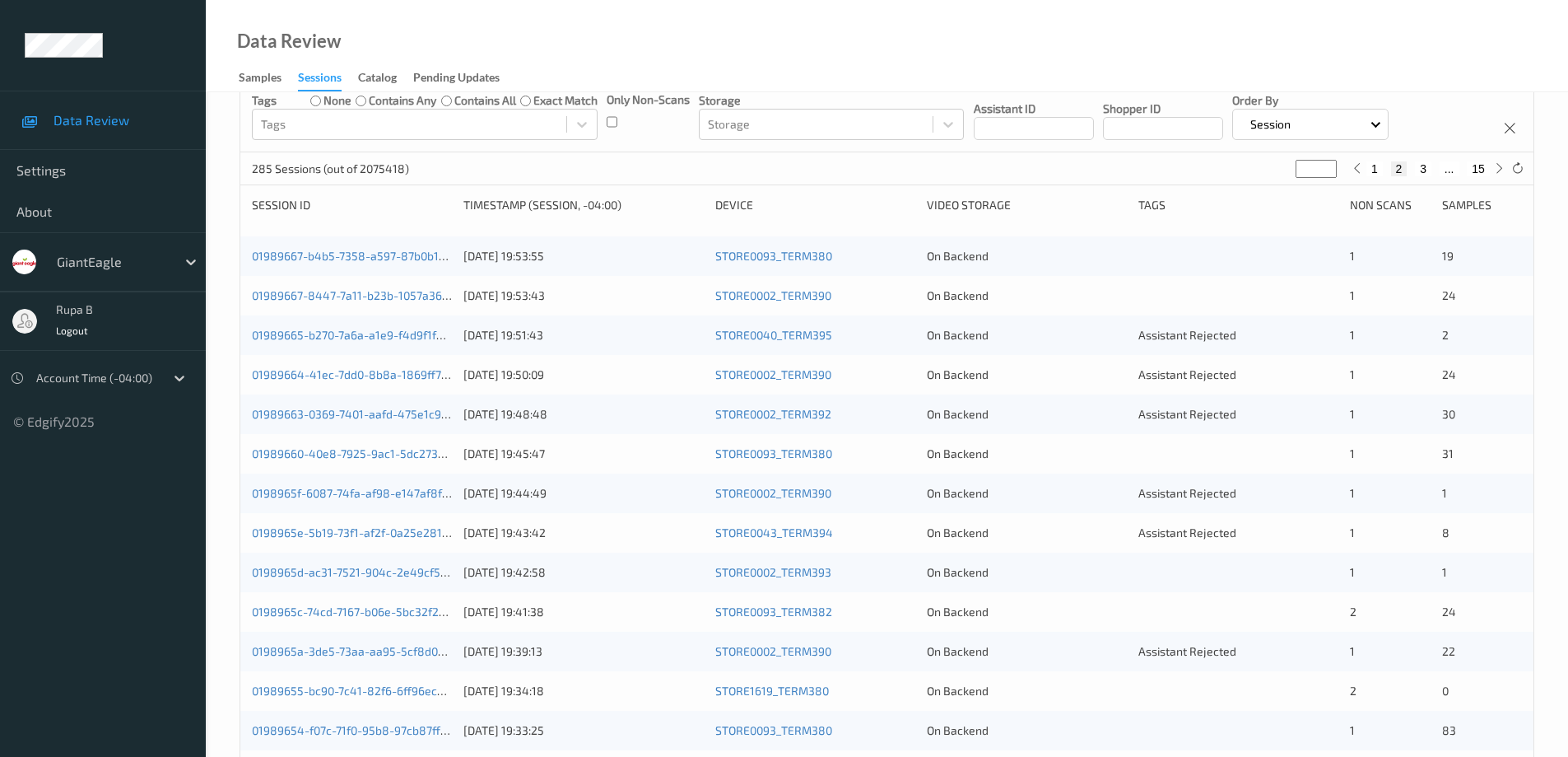
scroll to position [82, 0]
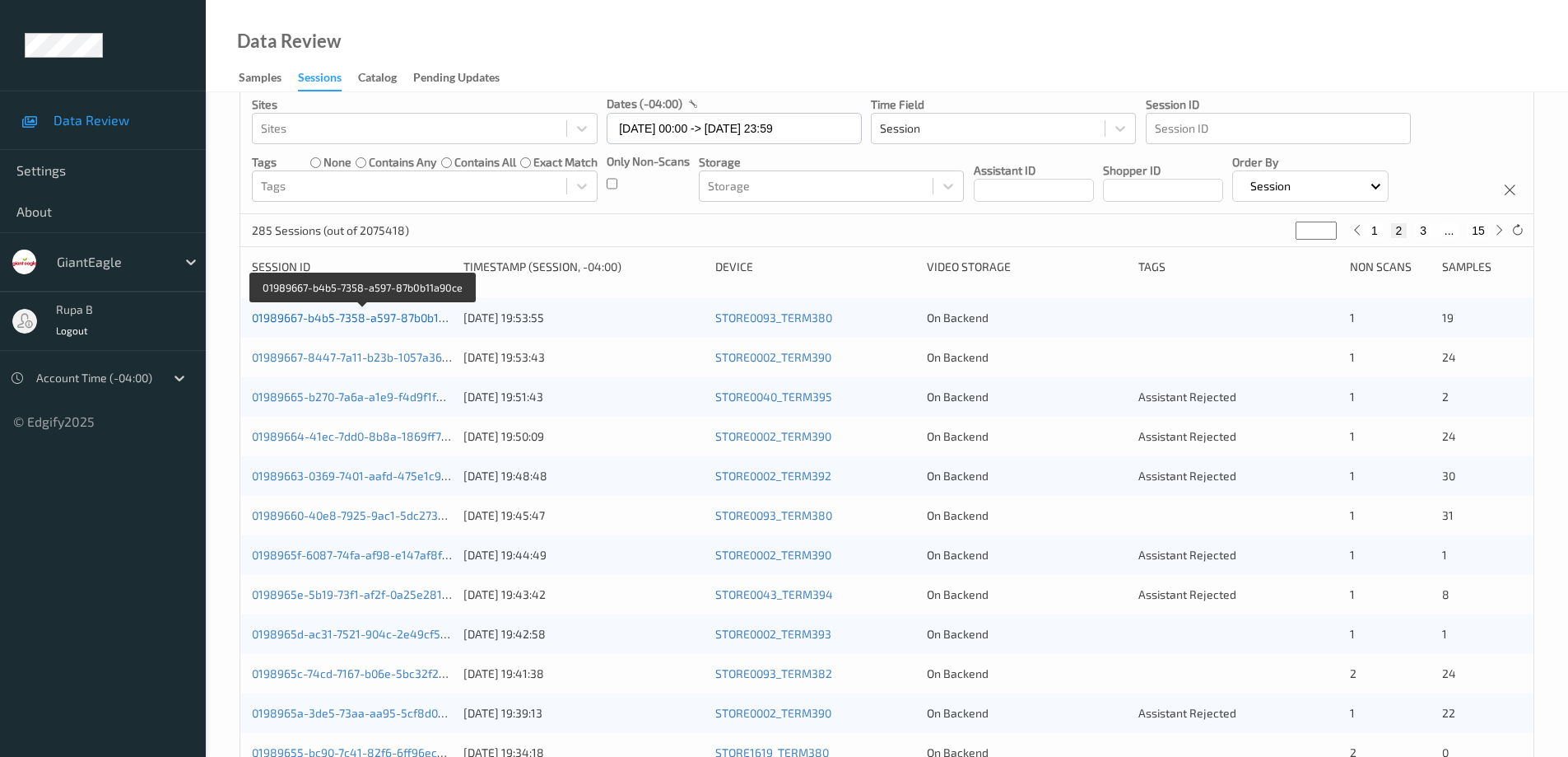
click at [353, 319] on link "01989667-b4b5-7358-a597-87b0b11a90ce" at bounding box center [364, 317] width 224 height 14
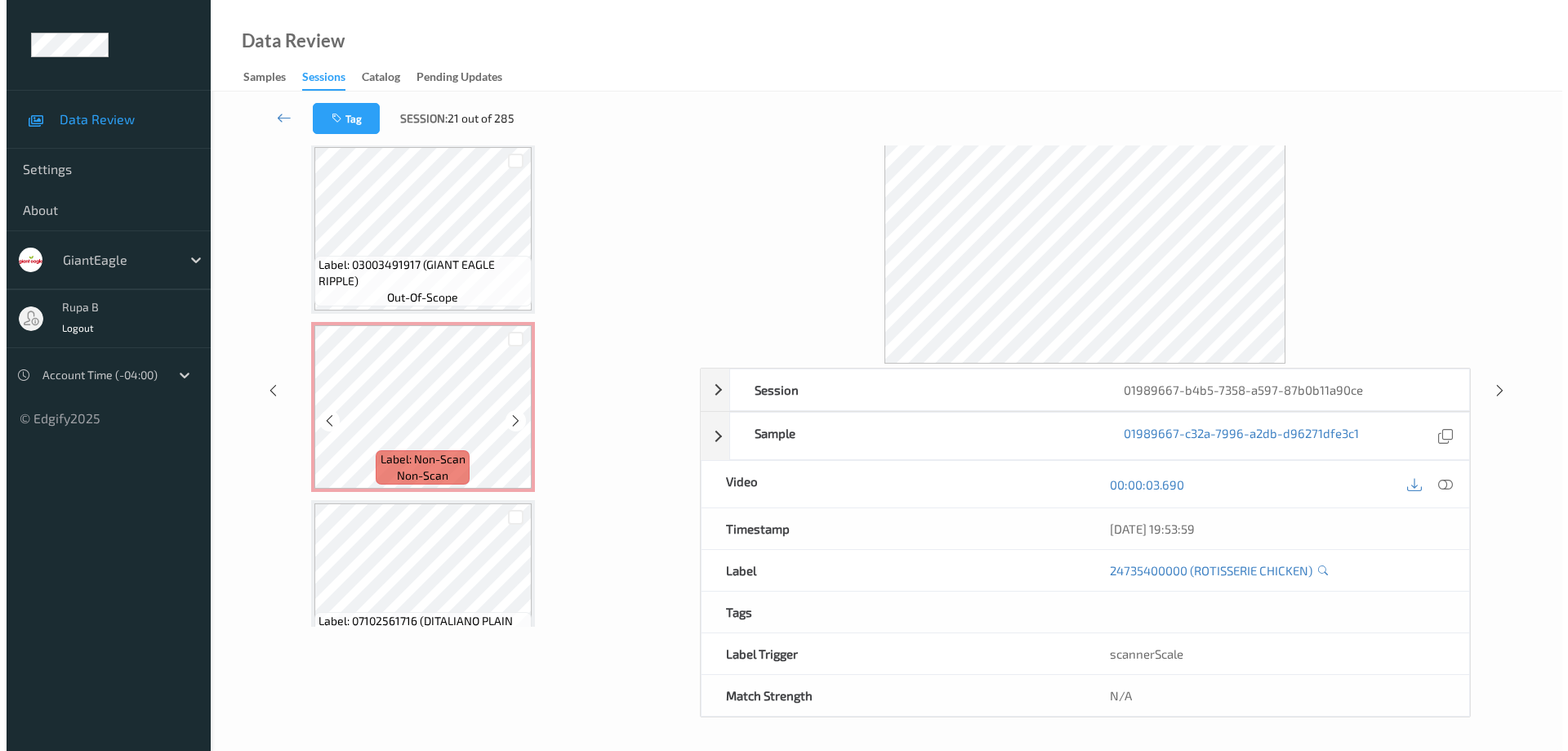
scroll to position [2858, 0]
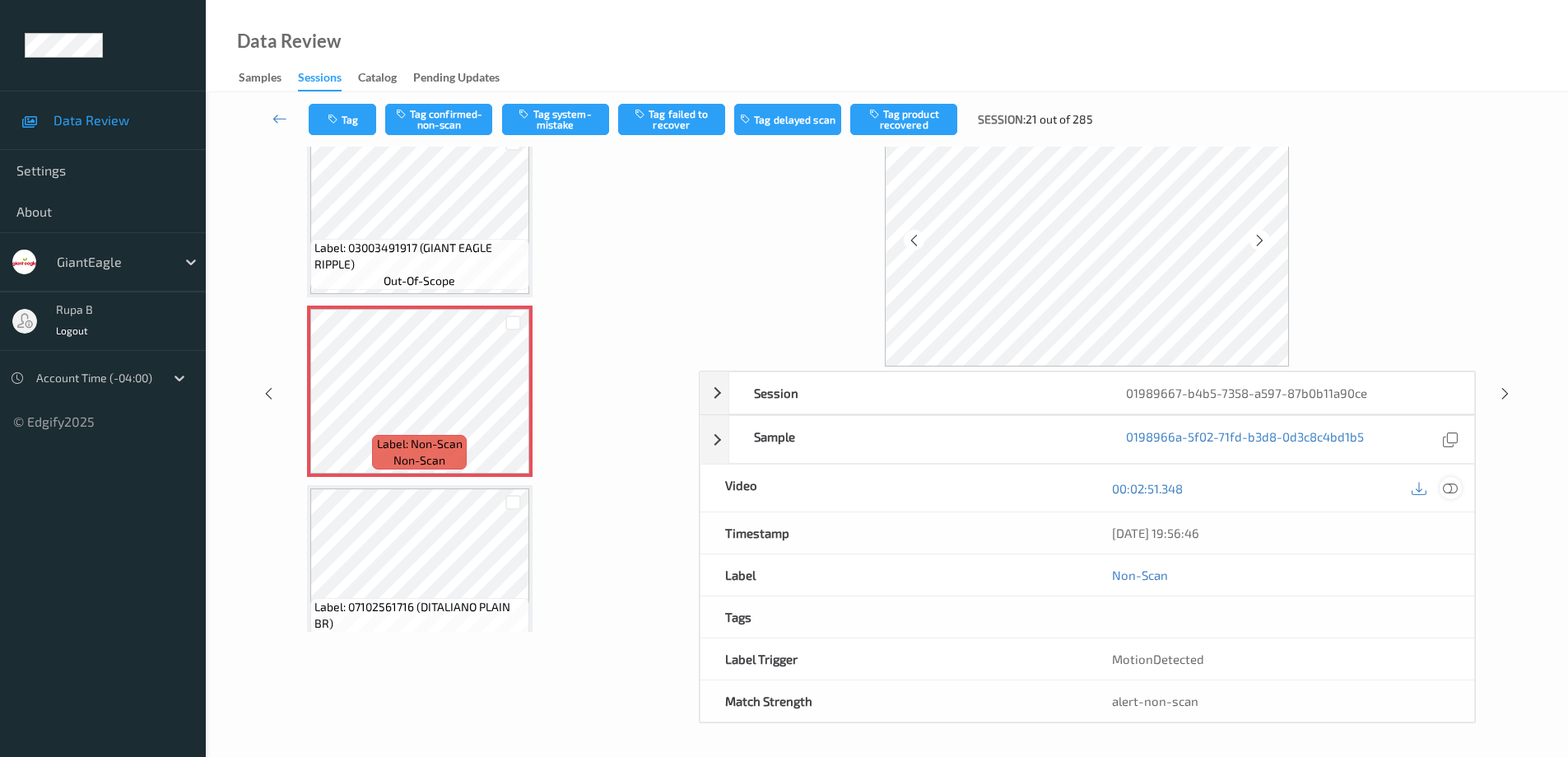
drag, startPoint x: 1453, startPoint y: 489, endPoint x: 1418, endPoint y: 500, distance: 36.7
click at [1452, 489] on icon at bounding box center [1450, 488] width 14 height 14
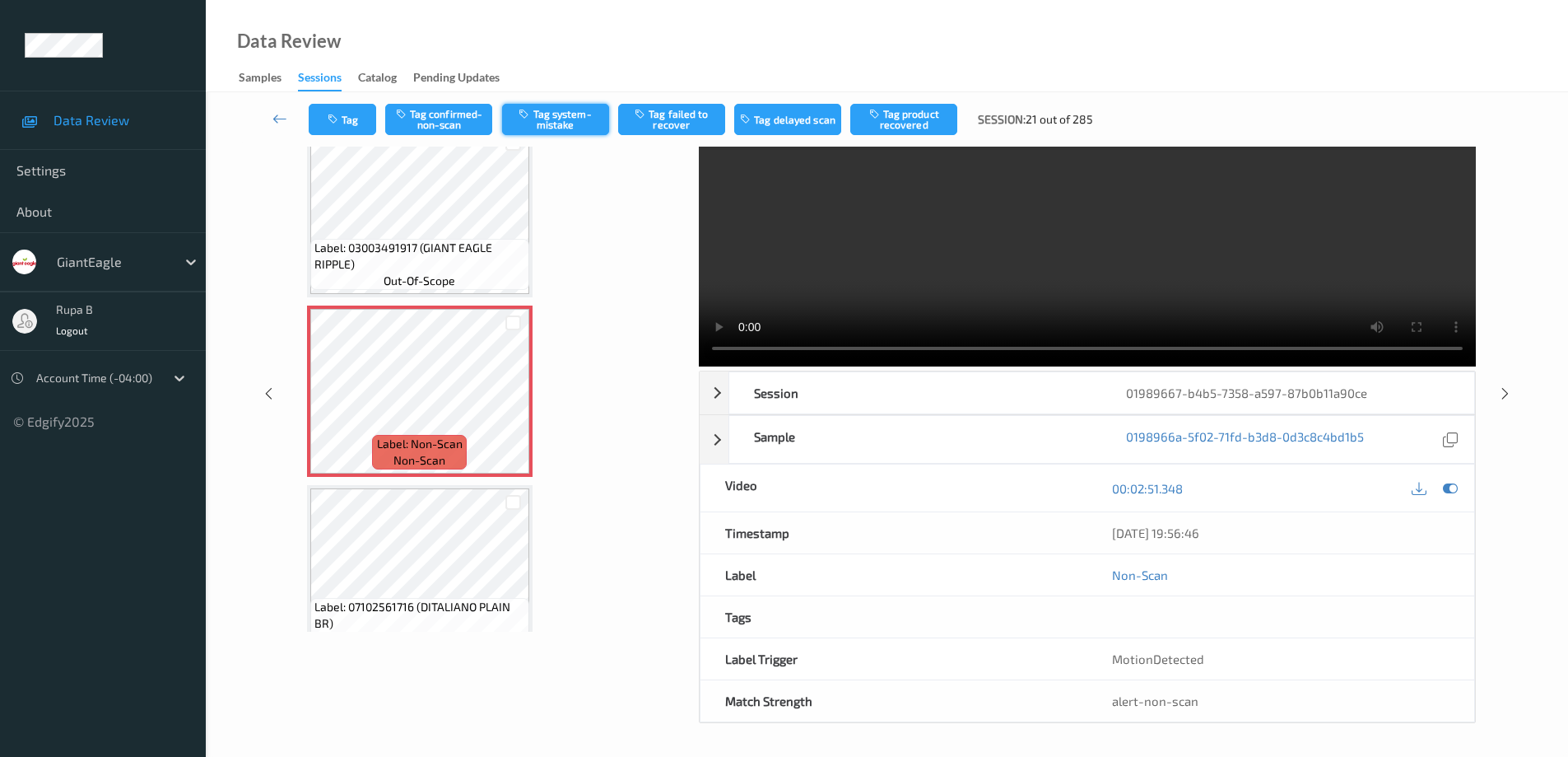
click at [577, 120] on button "Tag system-mistake" at bounding box center [555, 119] width 107 height 31
click at [354, 126] on button "Tag" at bounding box center [343, 119] width 68 height 31
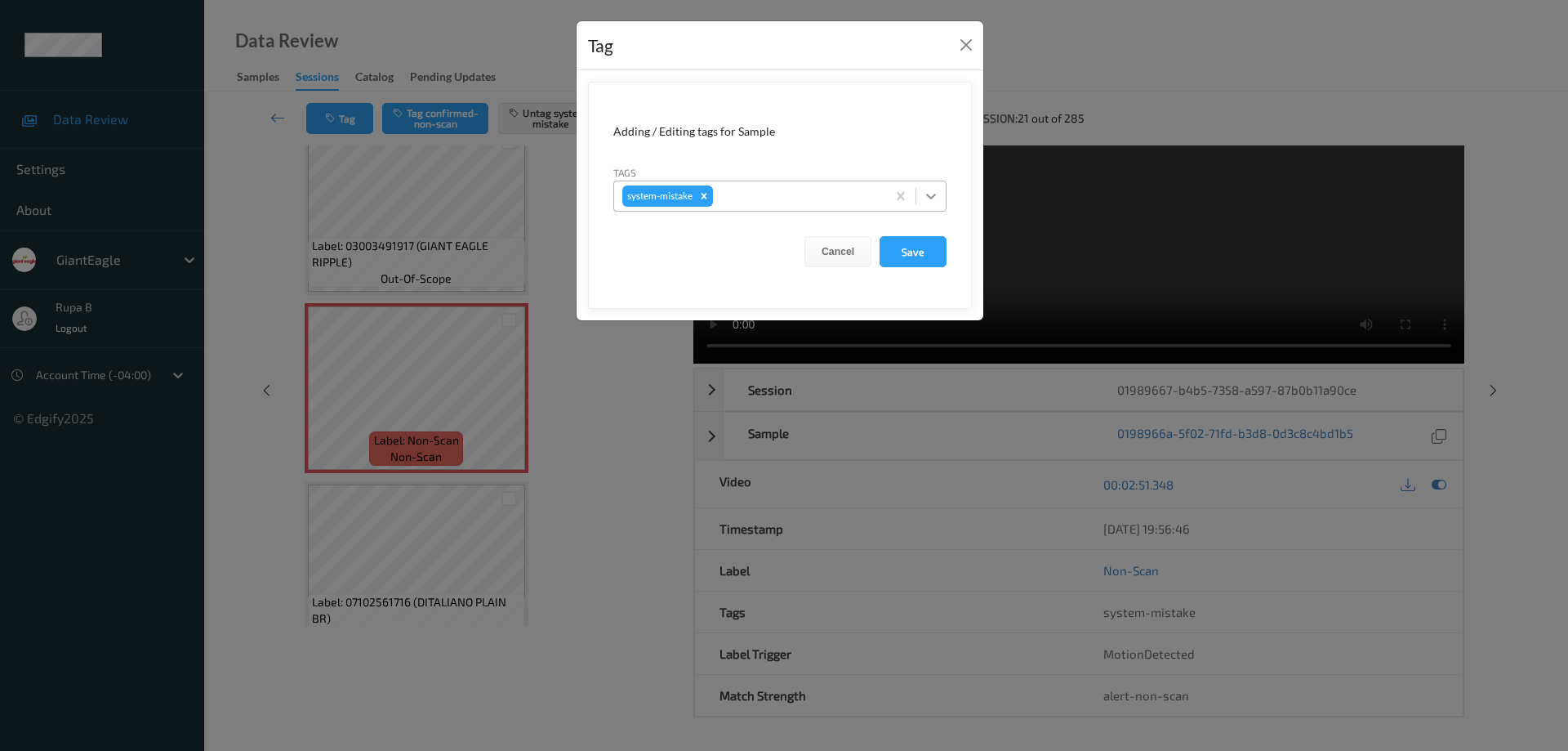
click at [934, 194] on icon at bounding box center [930, 195] width 16 height 16
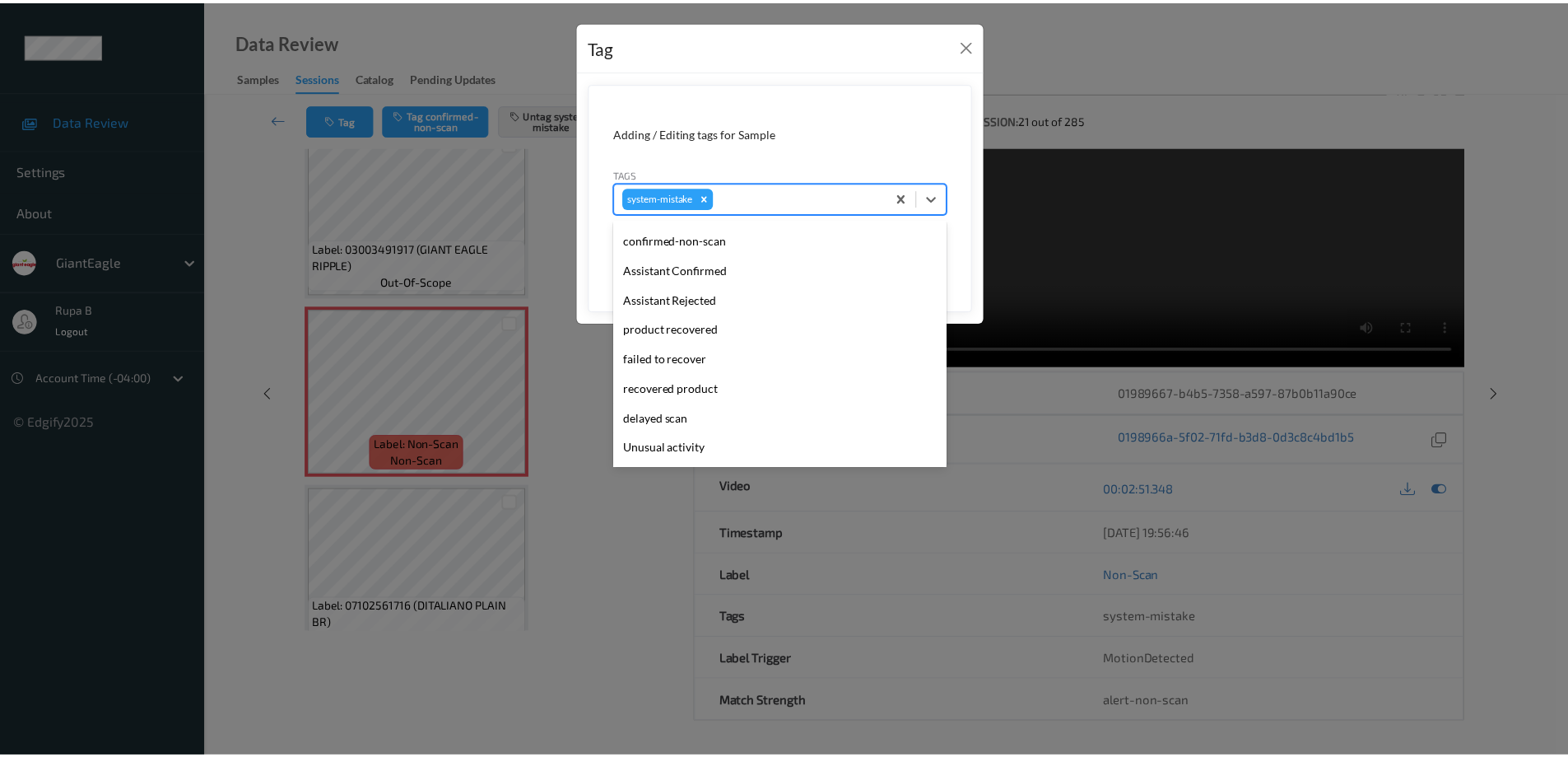
scroll to position [145, 0]
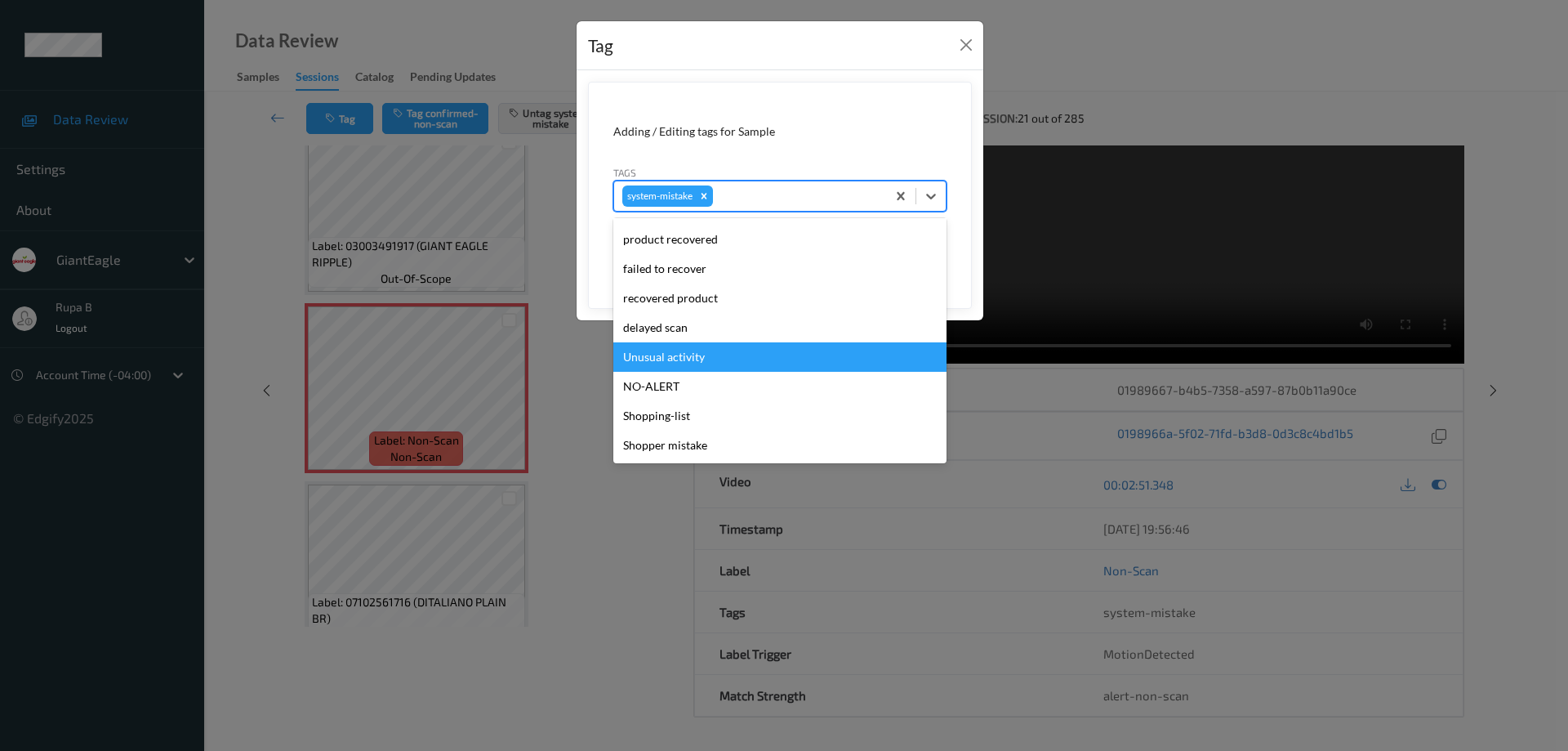
click at [685, 357] on div "Unusual activity" at bounding box center [780, 356] width 333 height 30
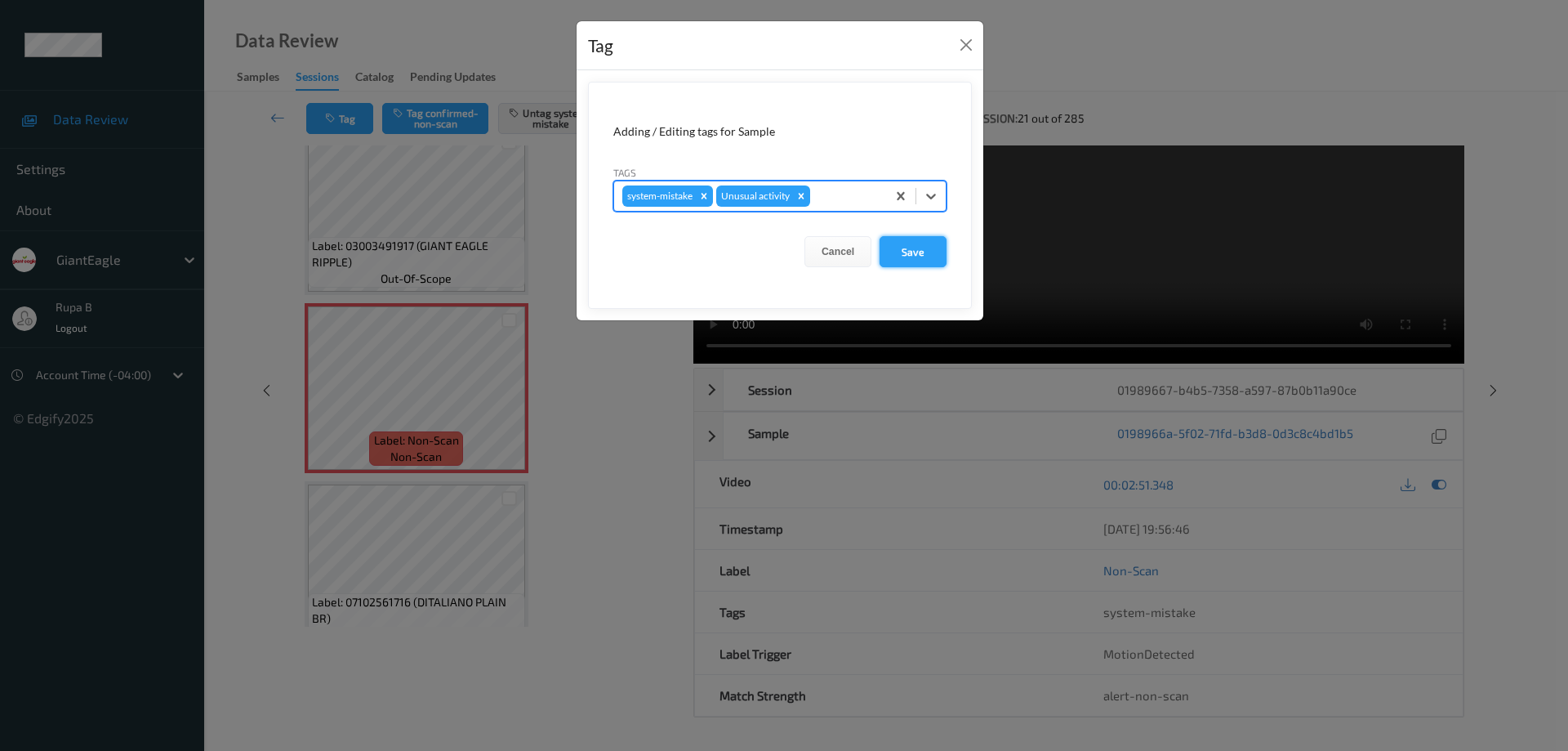
click at [921, 256] on button "Save" at bounding box center [913, 251] width 67 height 31
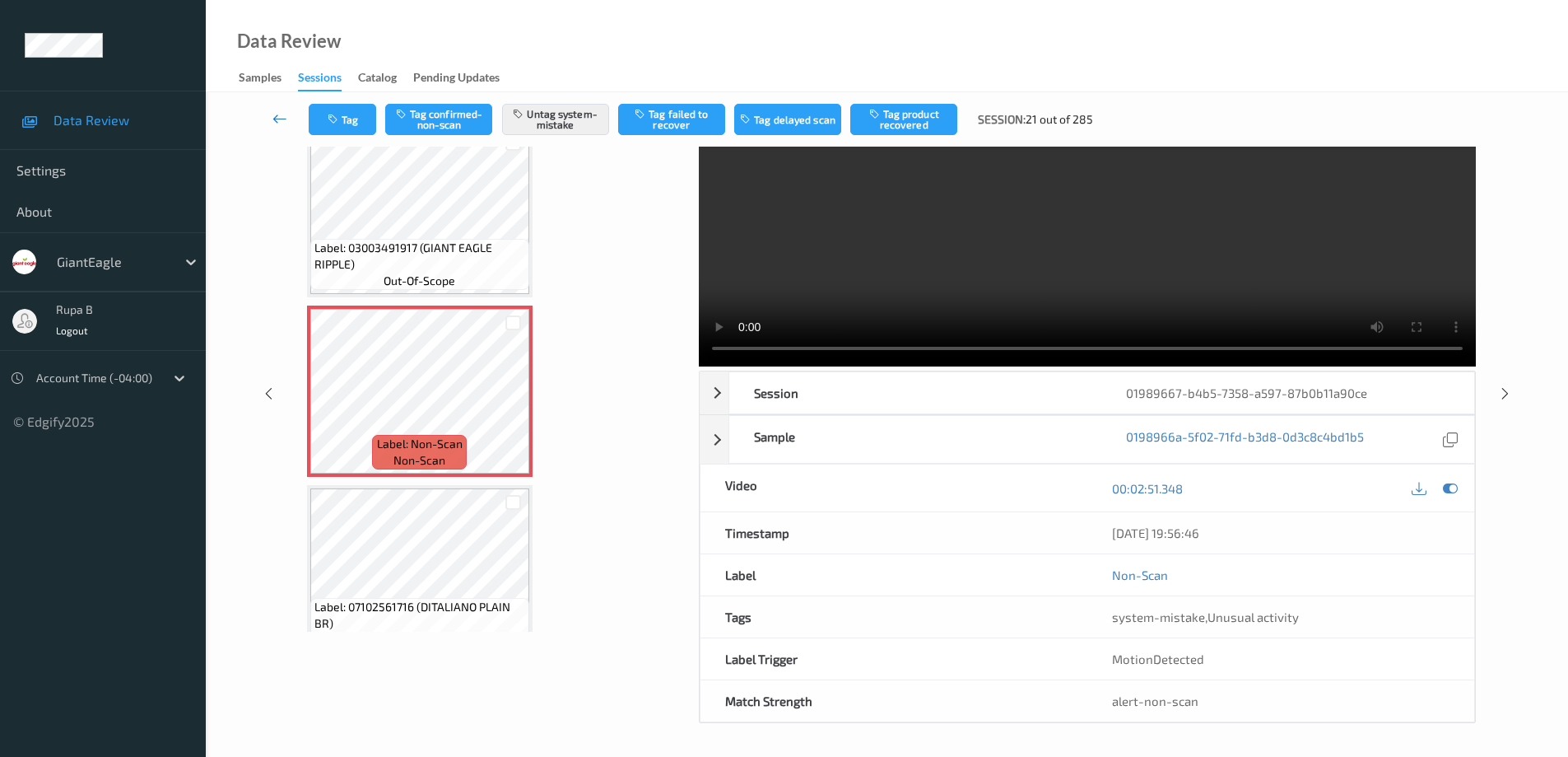
click at [271, 118] on link at bounding box center [280, 119] width 58 height 31
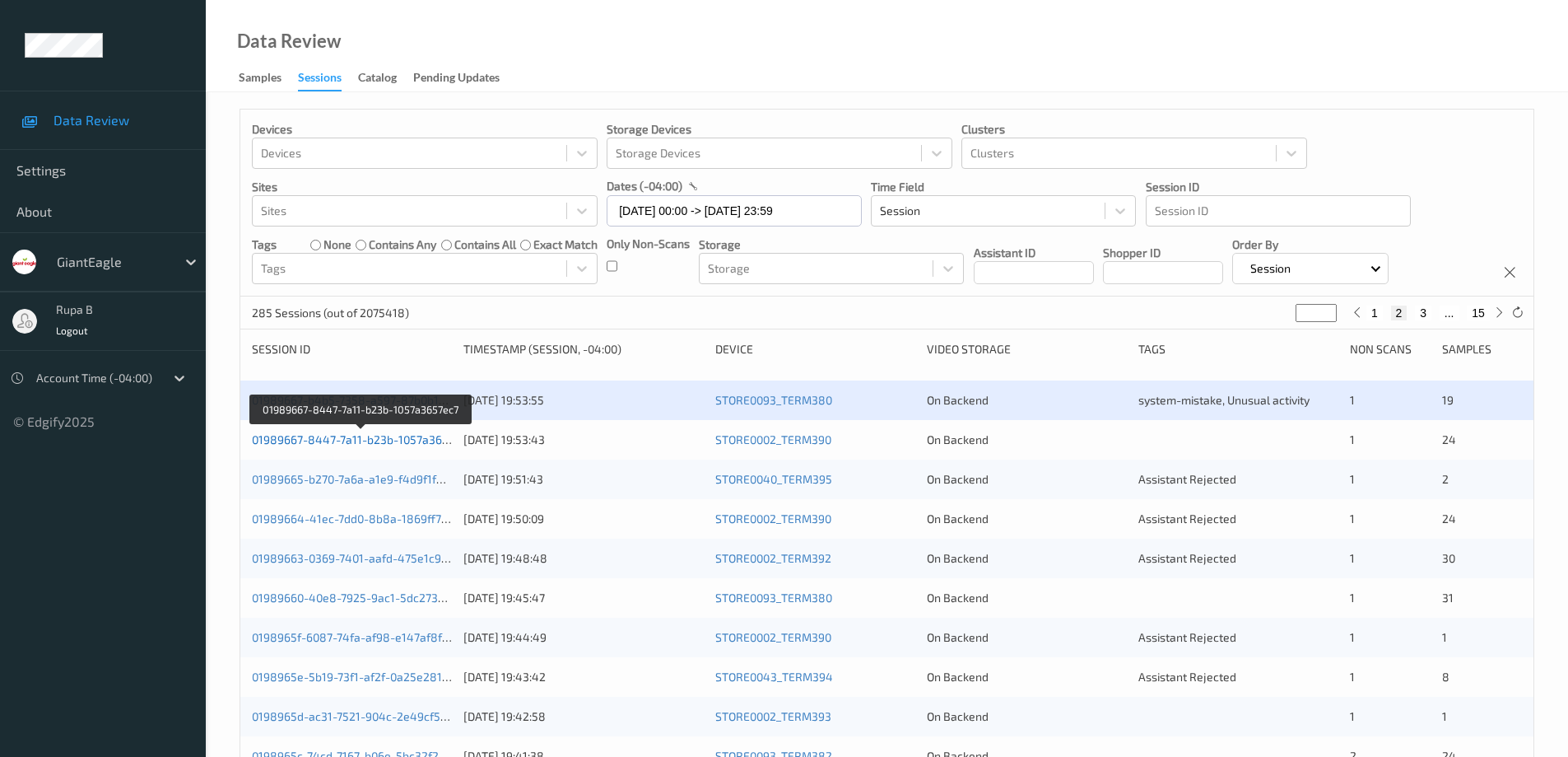
click at [377, 440] on link "01989667-8447-7a11-b23b-1057a3657ec7" at bounding box center [362, 439] width 221 height 14
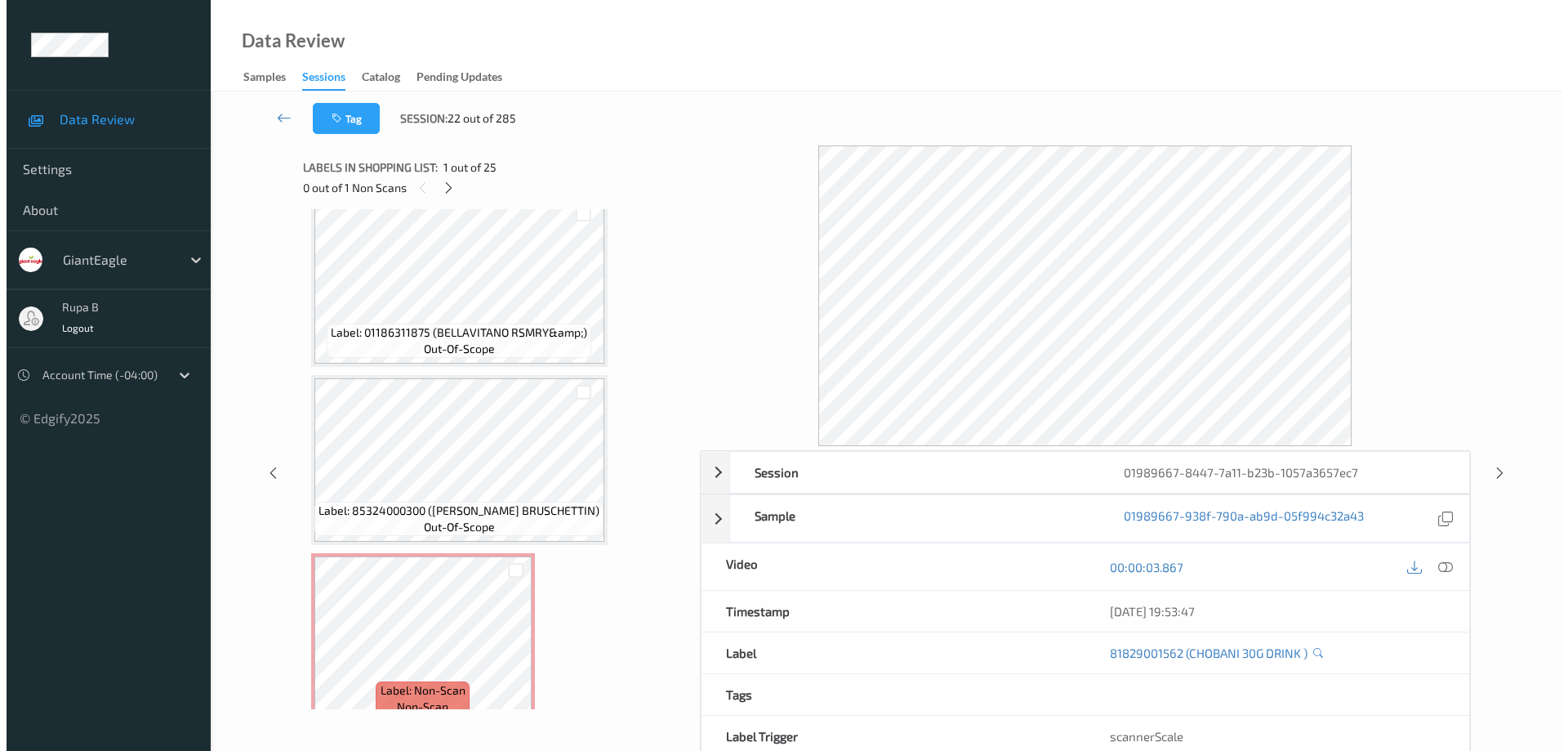
scroll to position [1918, 0]
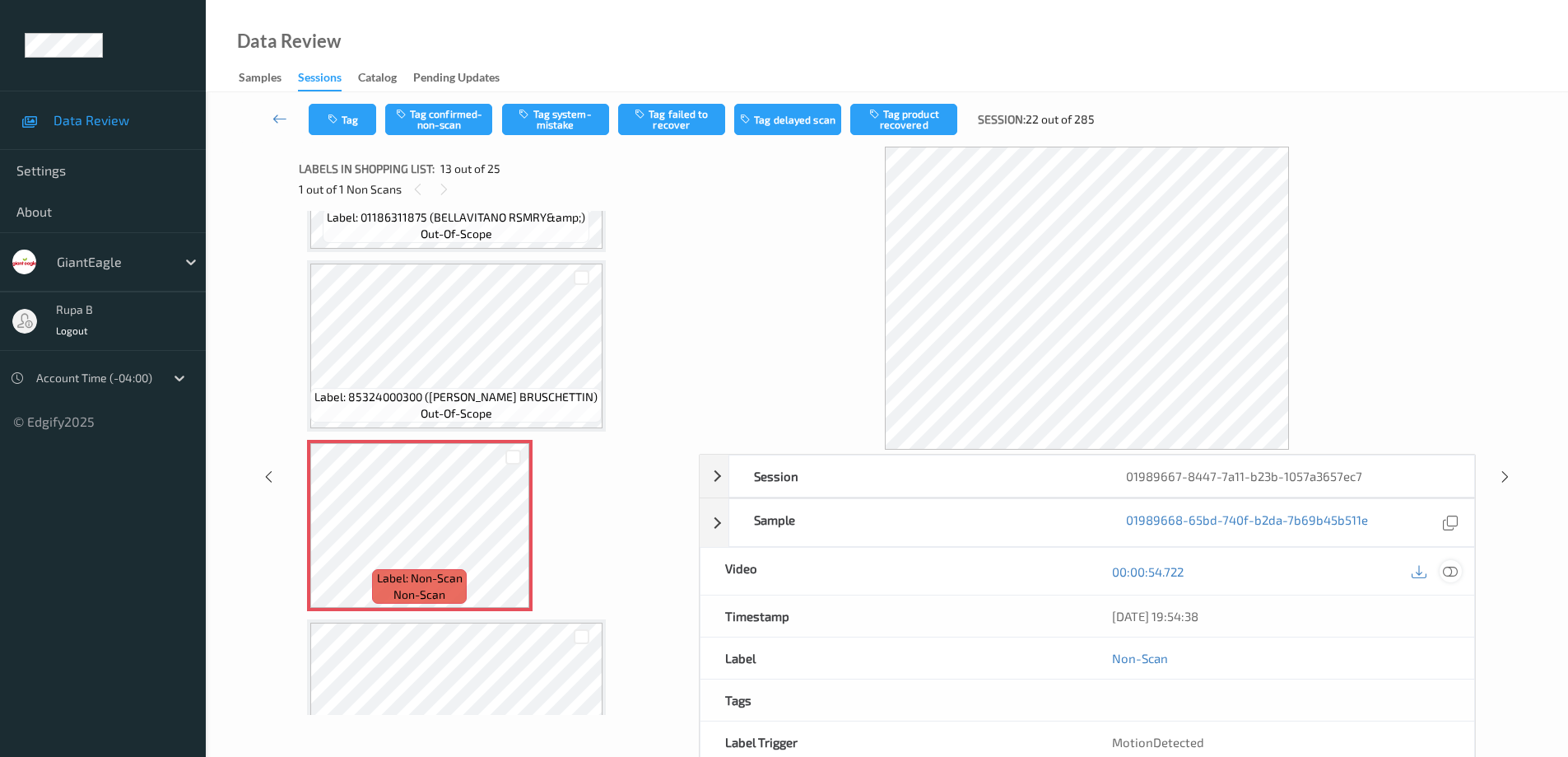
click at [1456, 573] on icon at bounding box center [1450, 571] width 14 height 14
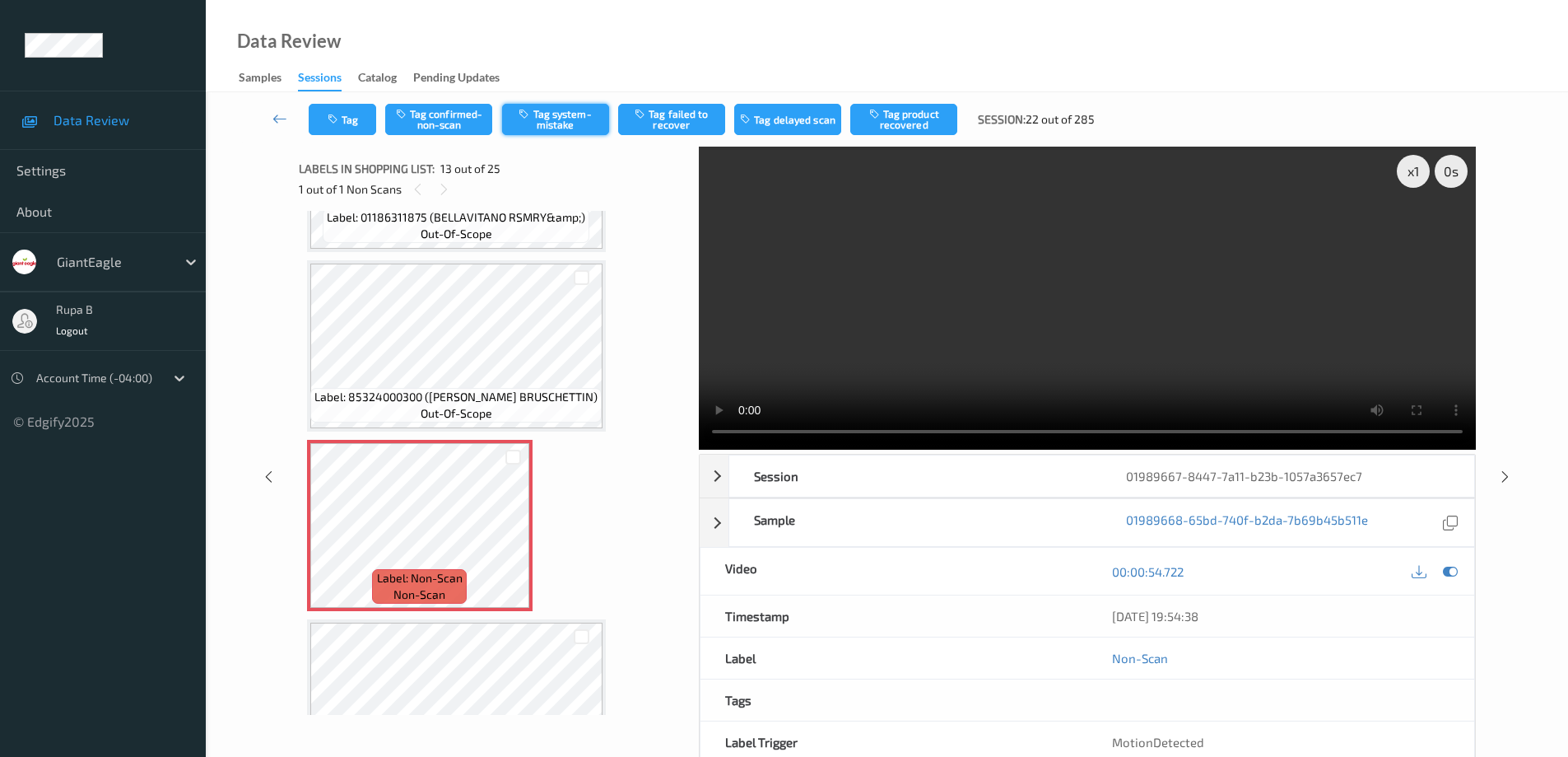
click at [567, 120] on button "Tag system-mistake" at bounding box center [555, 119] width 107 height 31
click at [366, 108] on button "Tag" at bounding box center [343, 119] width 68 height 31
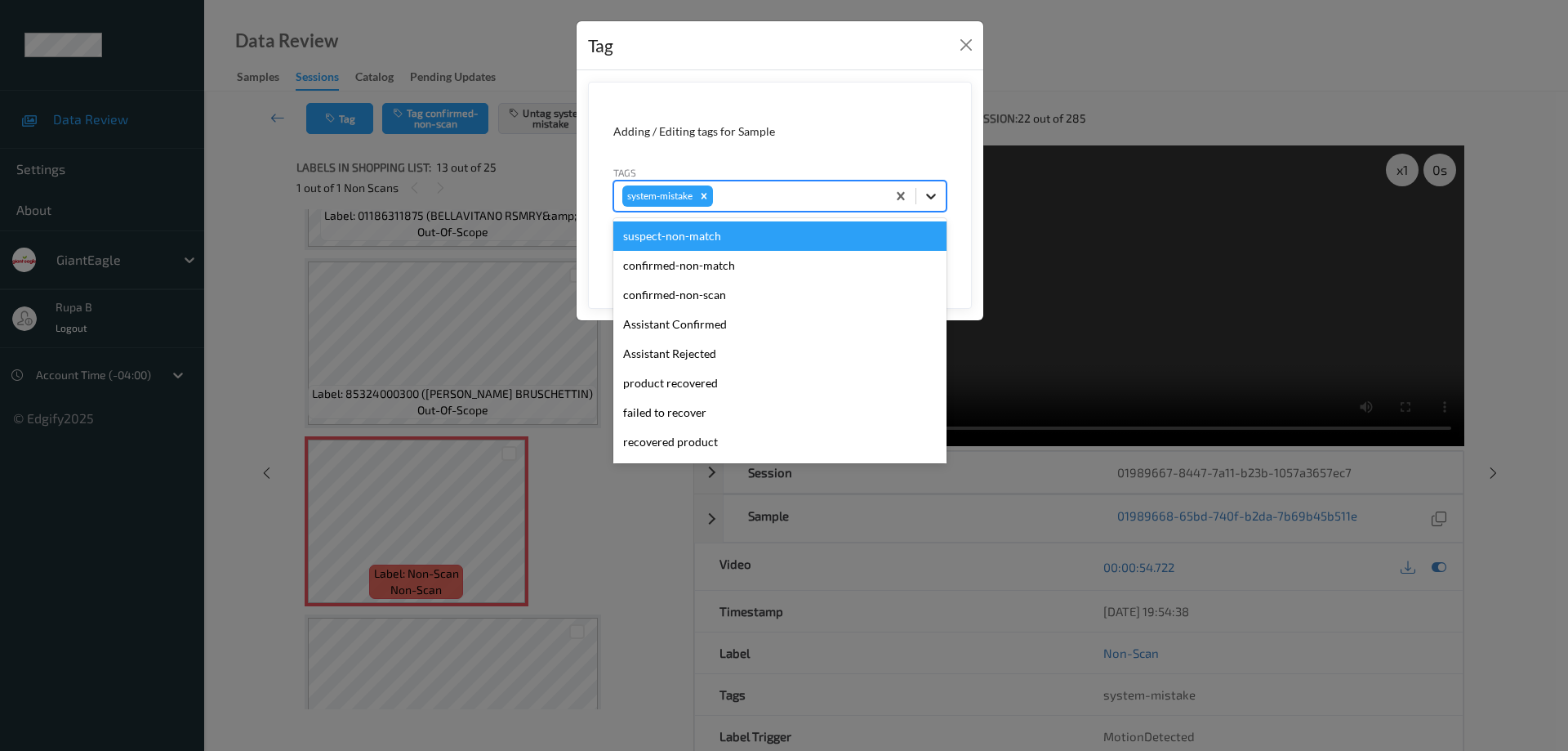
click at [938, 194] on icon at bounding box center [930, 195] width 16 height 16
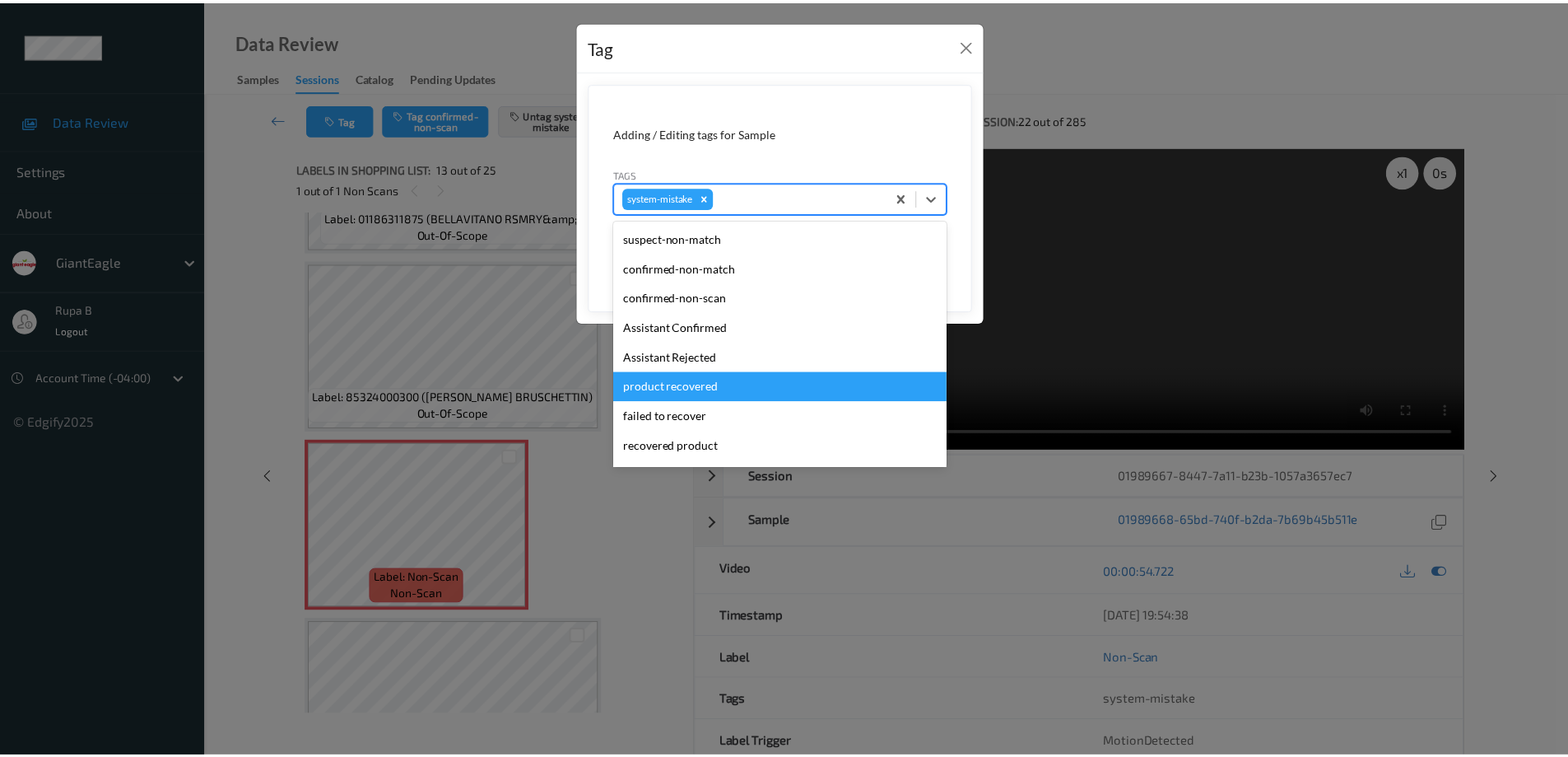
scroll to position [145, 0]
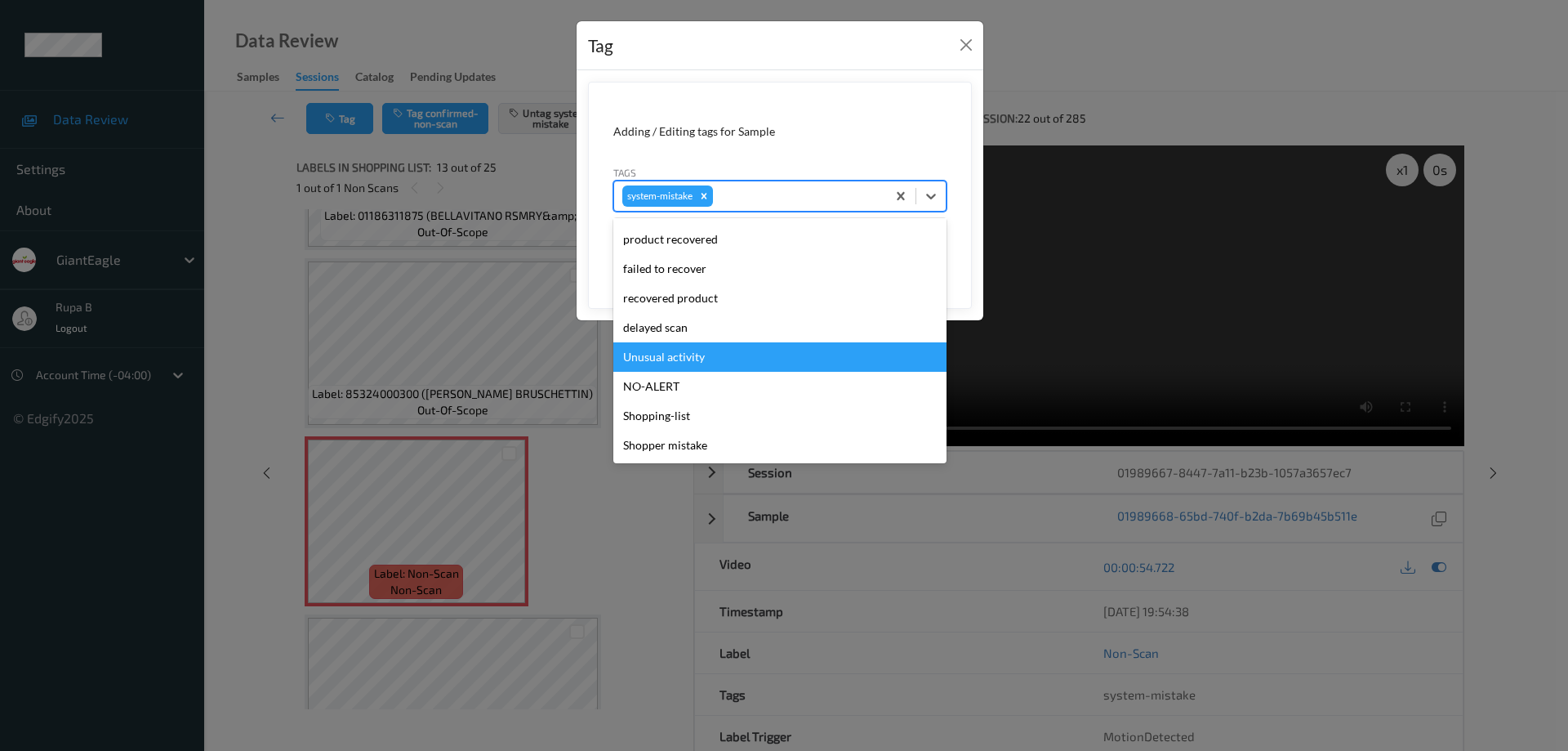
click at [704, 360] on div "Unusual activity" at bounding box center [780, 356] width 333 height 30
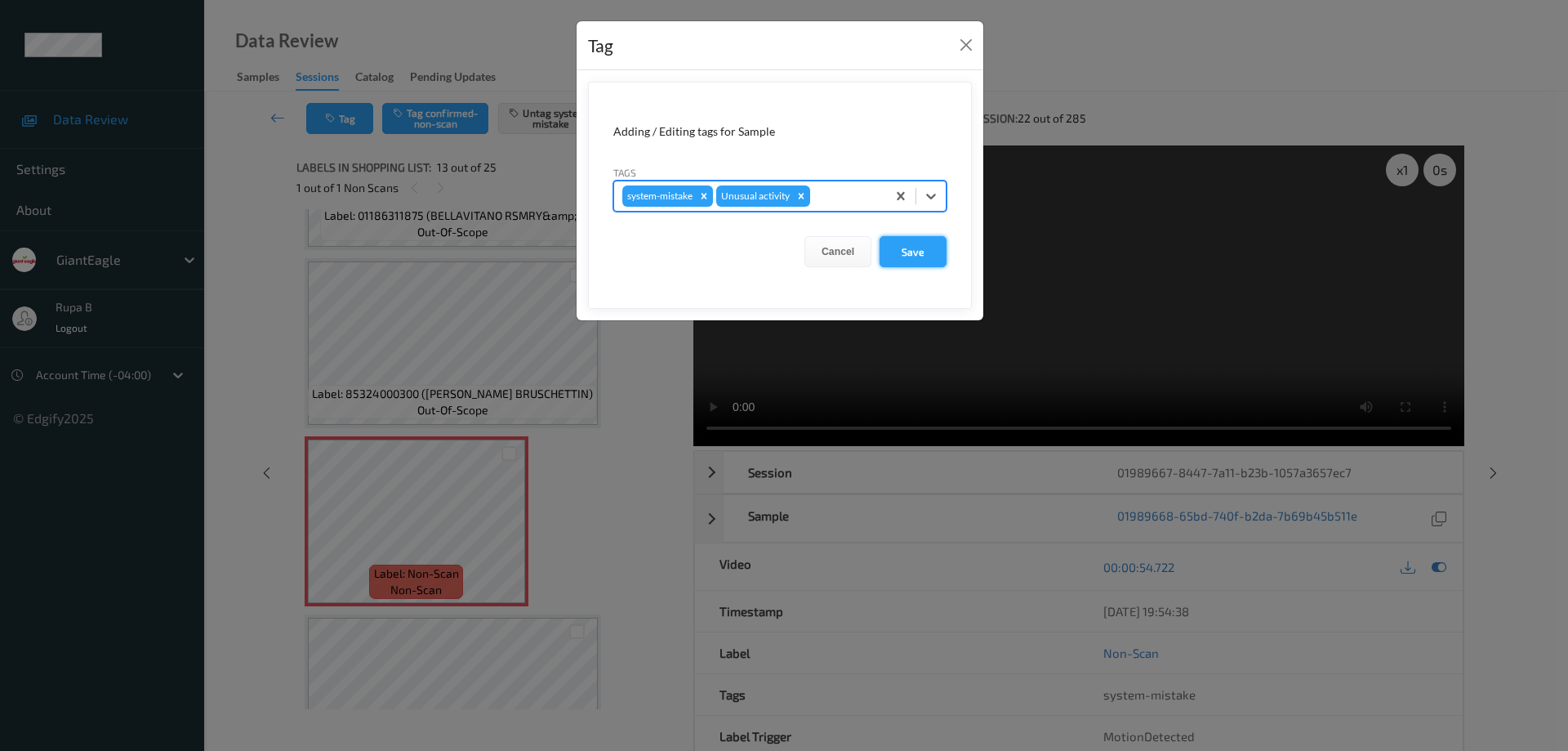
click at [916, 258] on button "Save" at bounding box center [913, 251] width 67 height 31
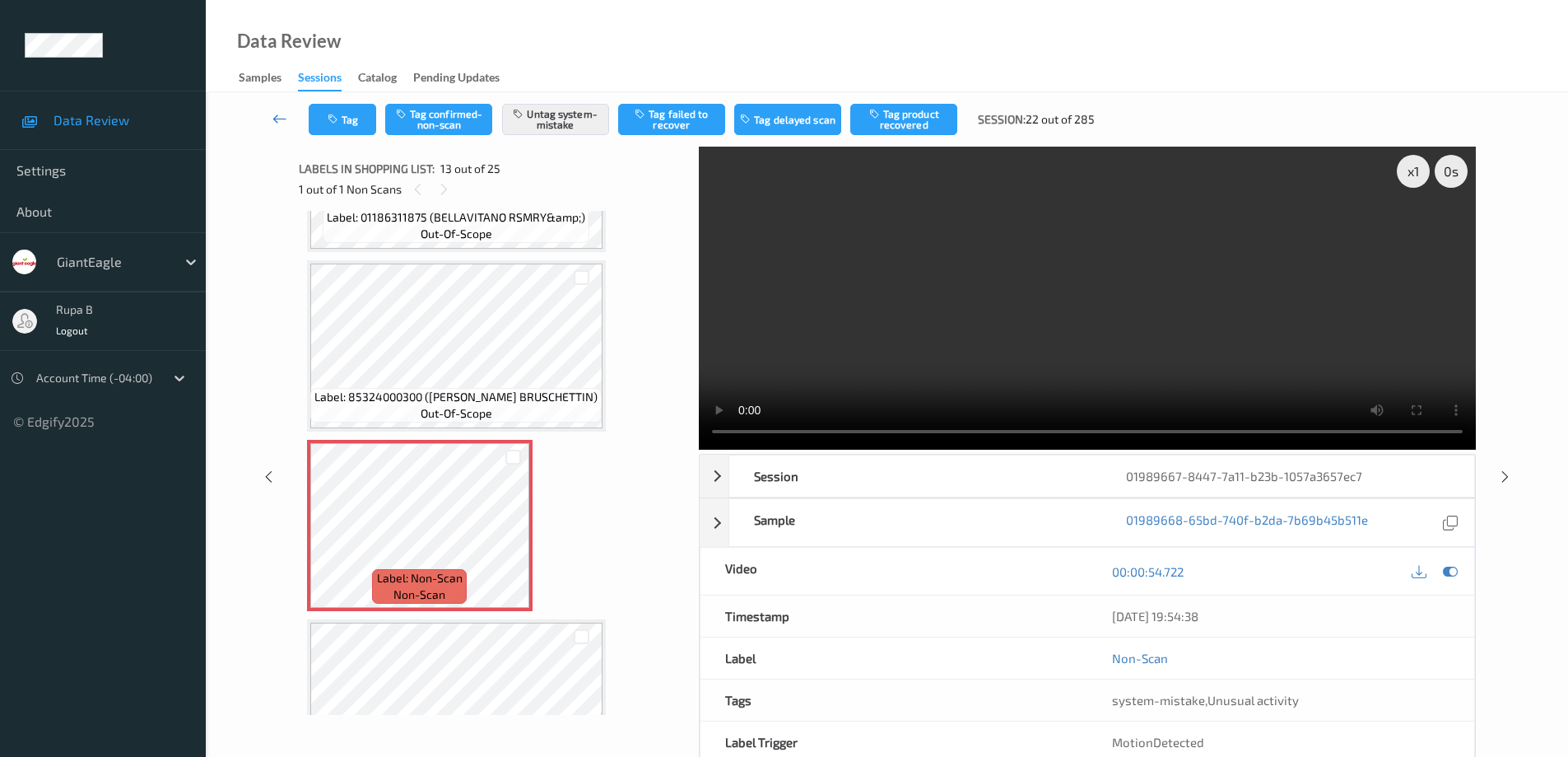
click at [276, 122] on icon at bounding box center [279, 118] width 14 height 16
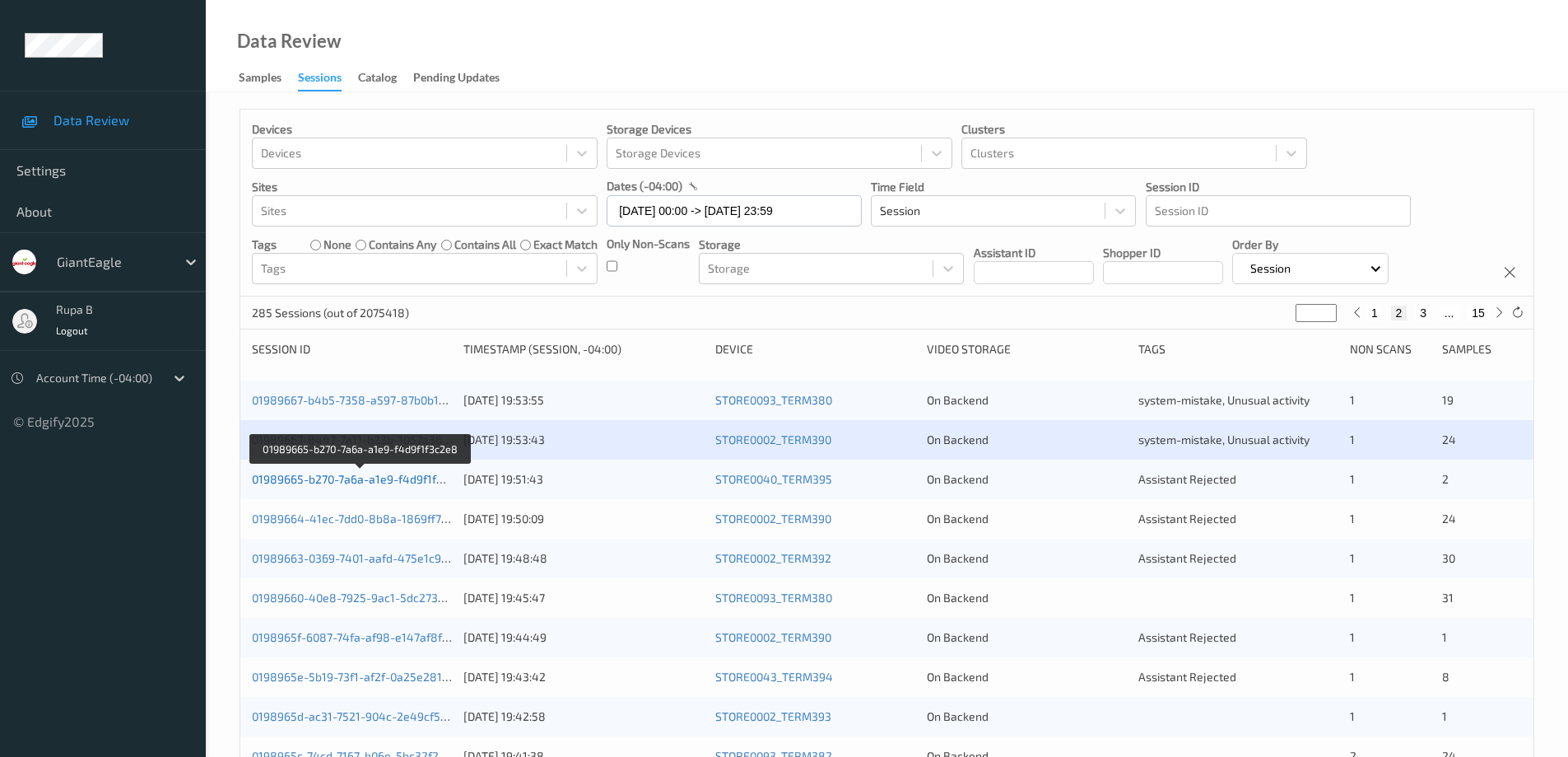
click at [408, 482] on link "01989665-b270-7a6a-a1e9-f4d9f1f3c2e8" at bounding box center [360, 479] width 217 height 14
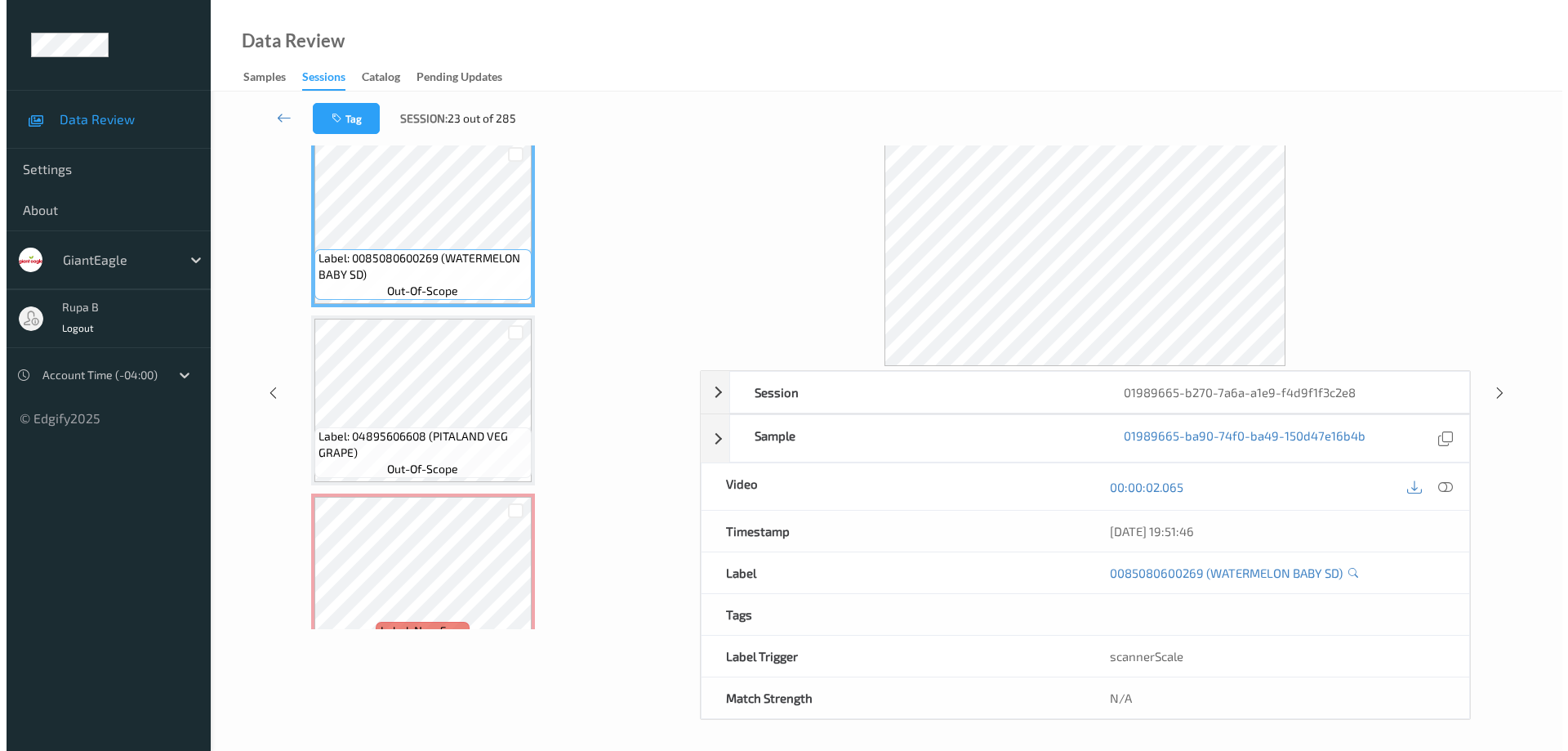
scroll to position [82, 0]
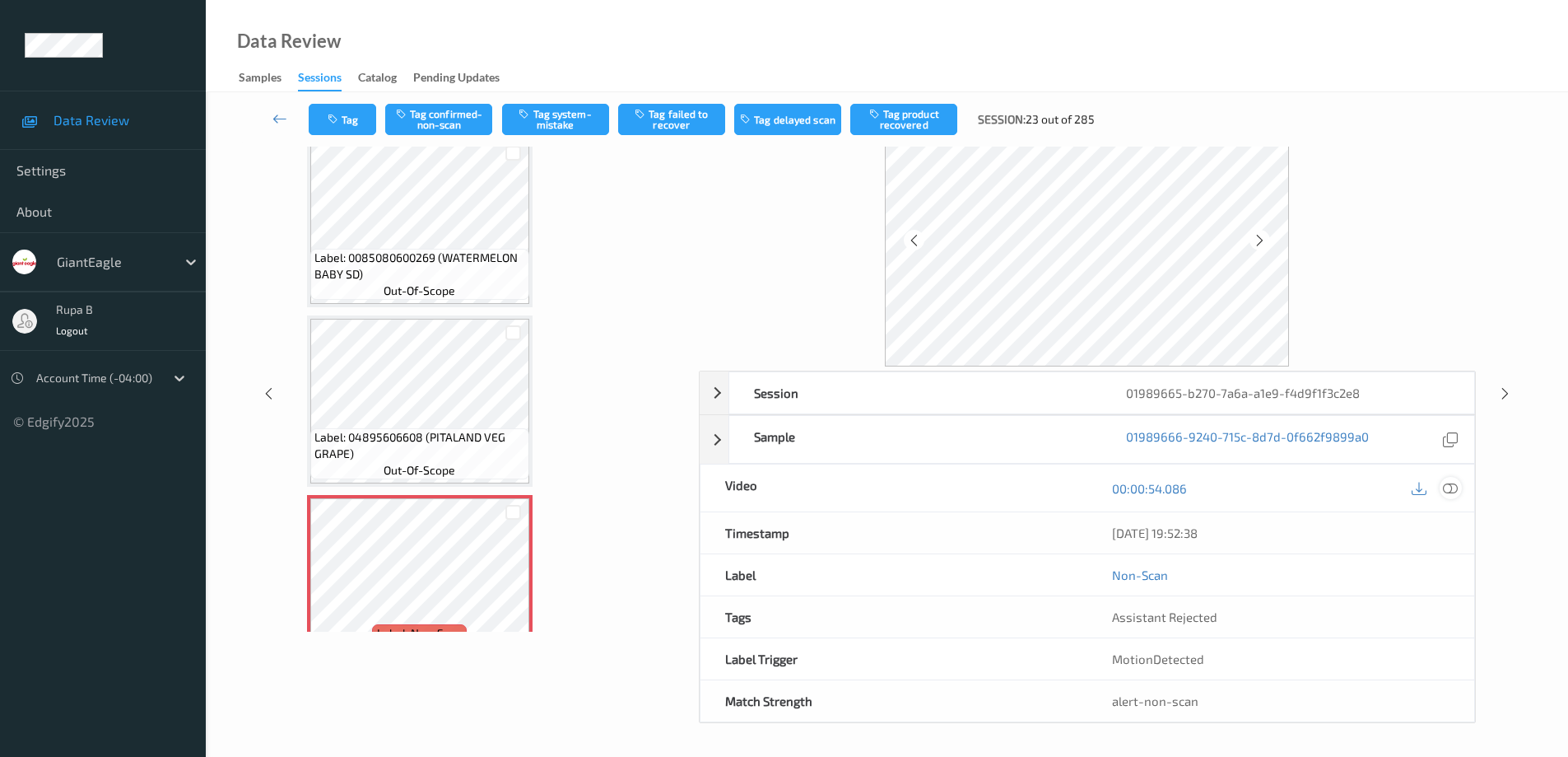
click at [1448, 482] on icon at bounding box center [1450, 488] width 14 height 14
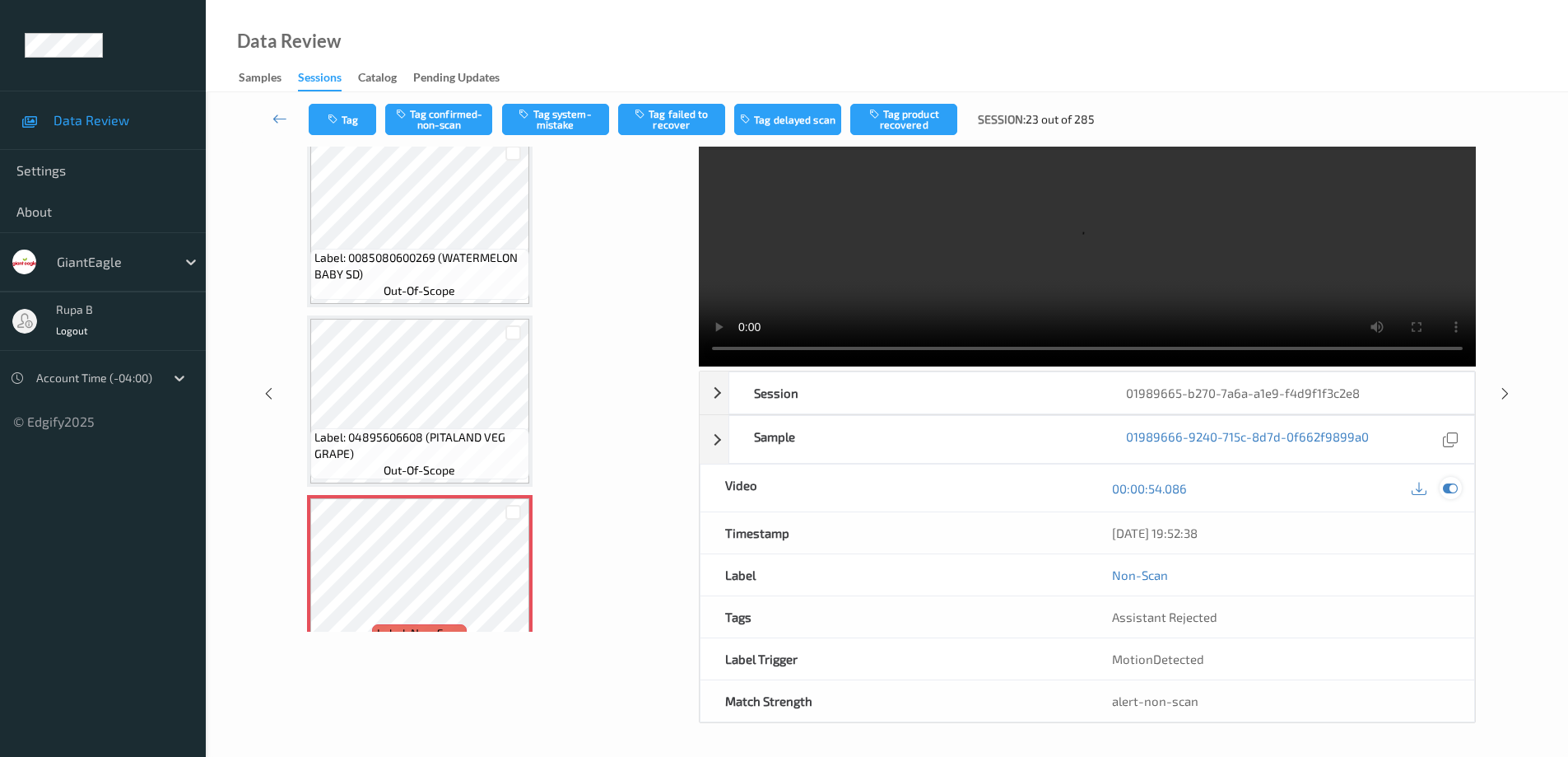
click at [1455, 490] on icon at bounding box center [1450, 488] width 14 height 14
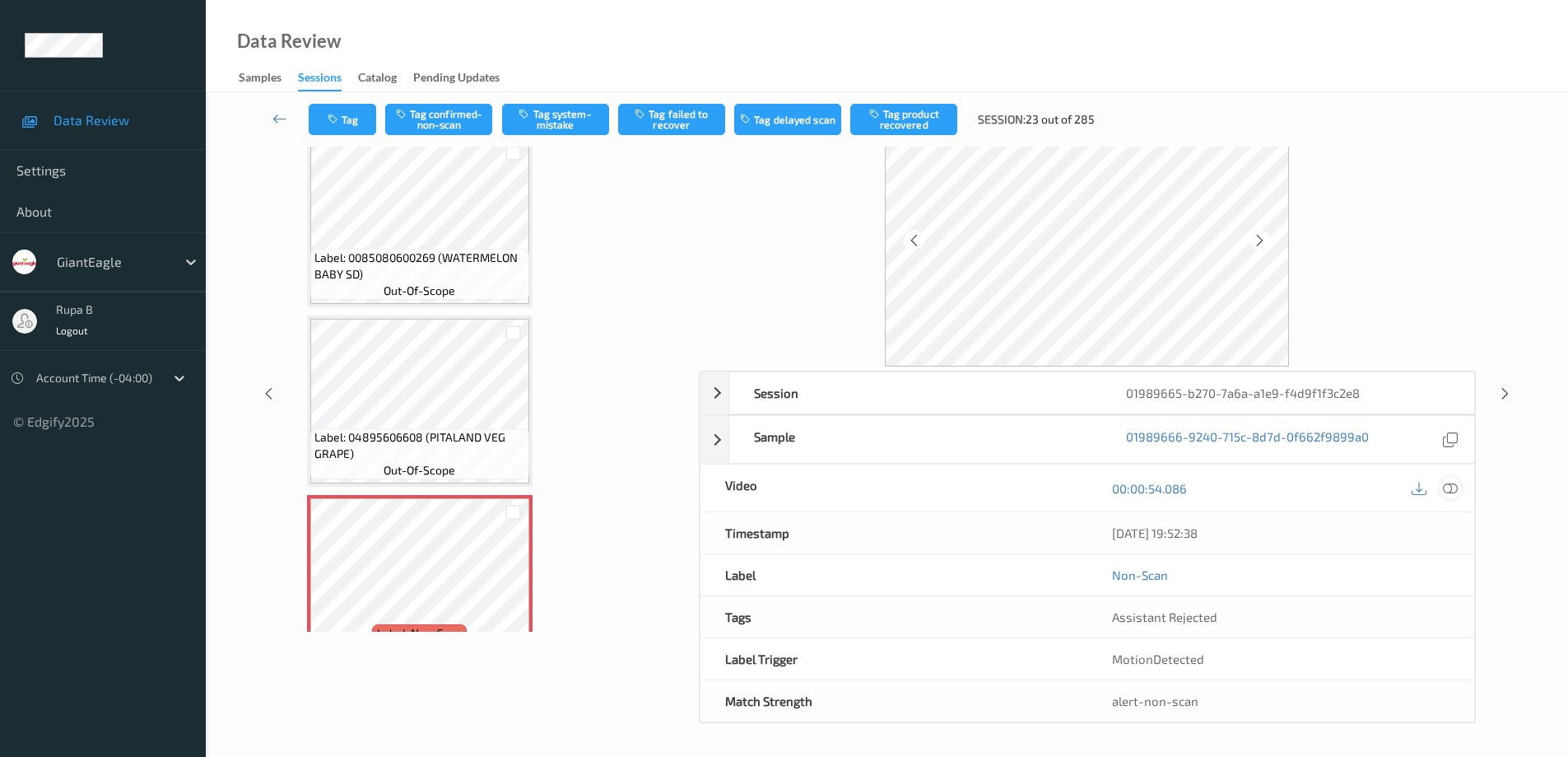
click at [1457, 491] on icon at bounding box center [1450, 488] width 14 height 14
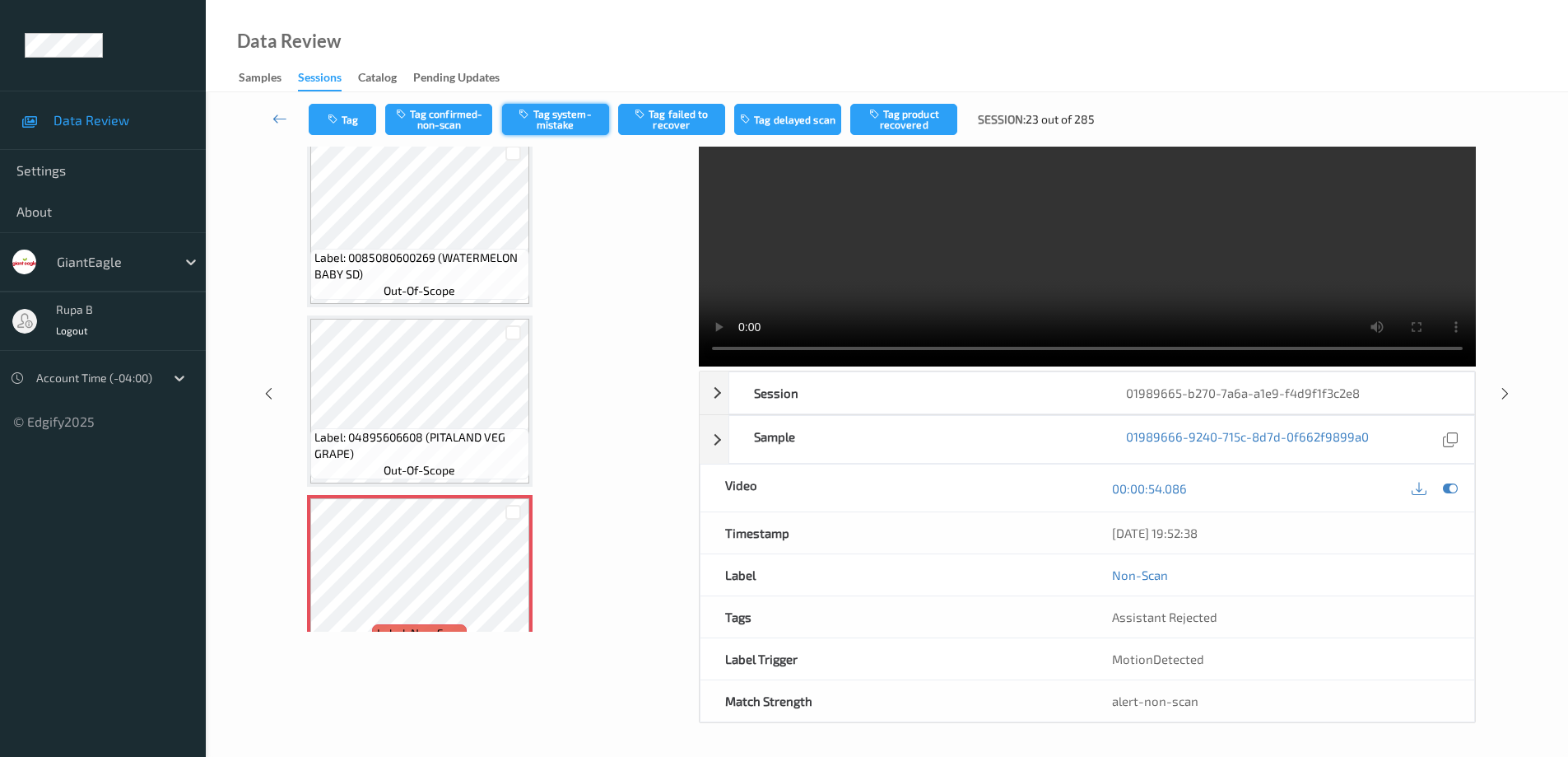
click at [574, 121] on button "Tag system-mistake" at bounding box center [555, 119] width 107 height 31
click at [350, 121] on button "Tag" at bounding box center [343, 119] width 68 height 31
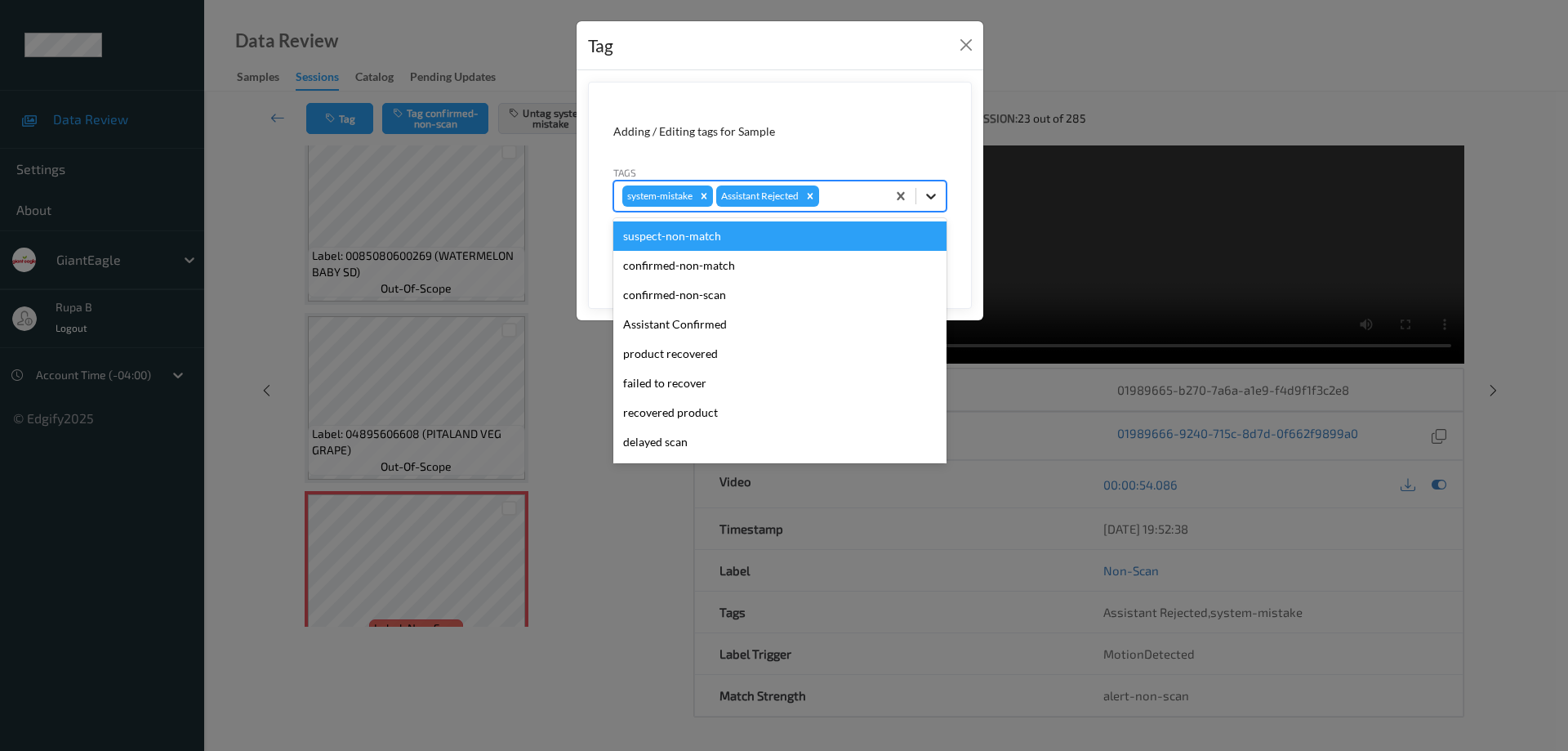
click at [934, 200] on icon at bounding box center [930, 195] width 16 height 16
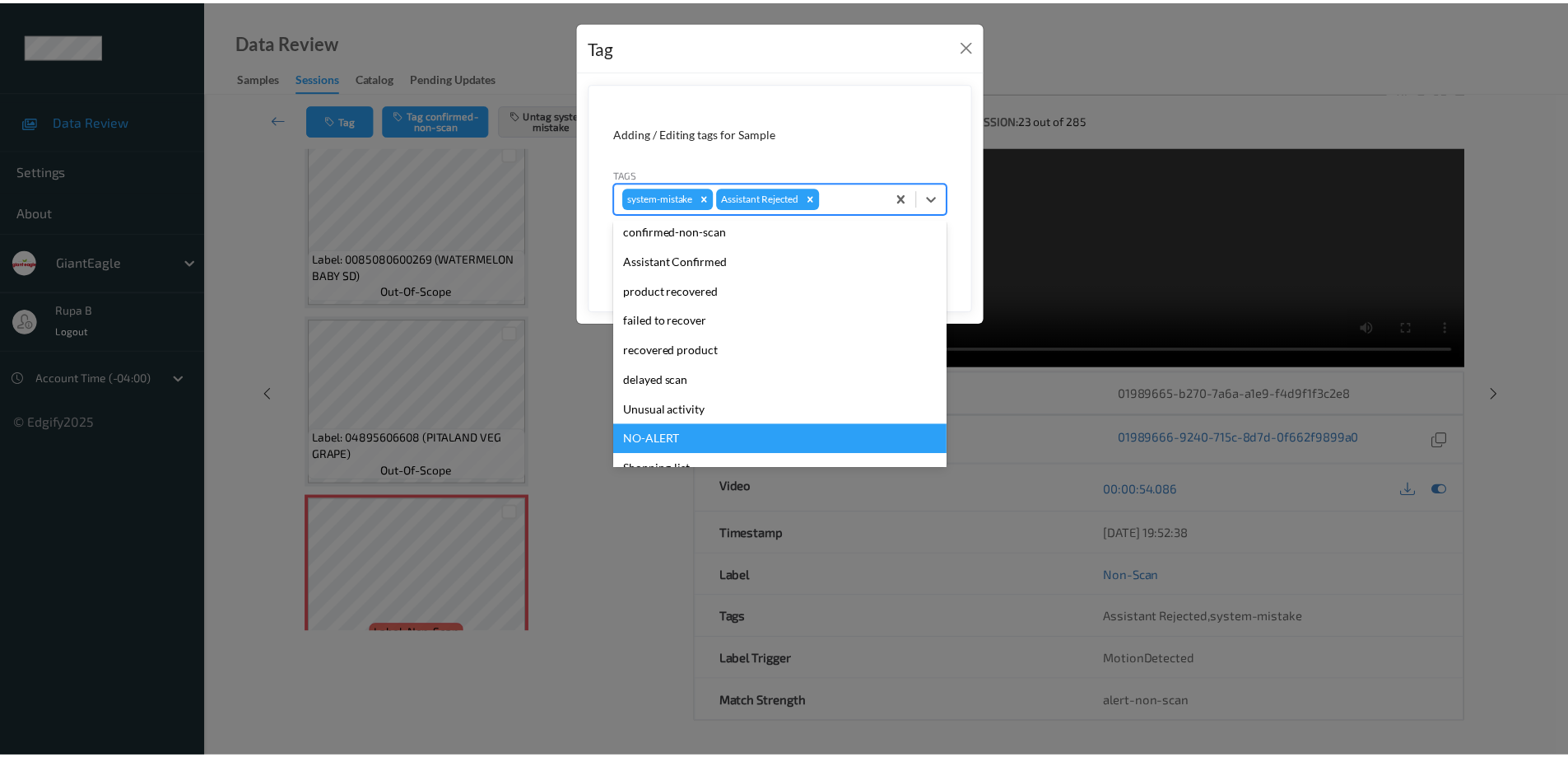
scroll to position [115, 0]
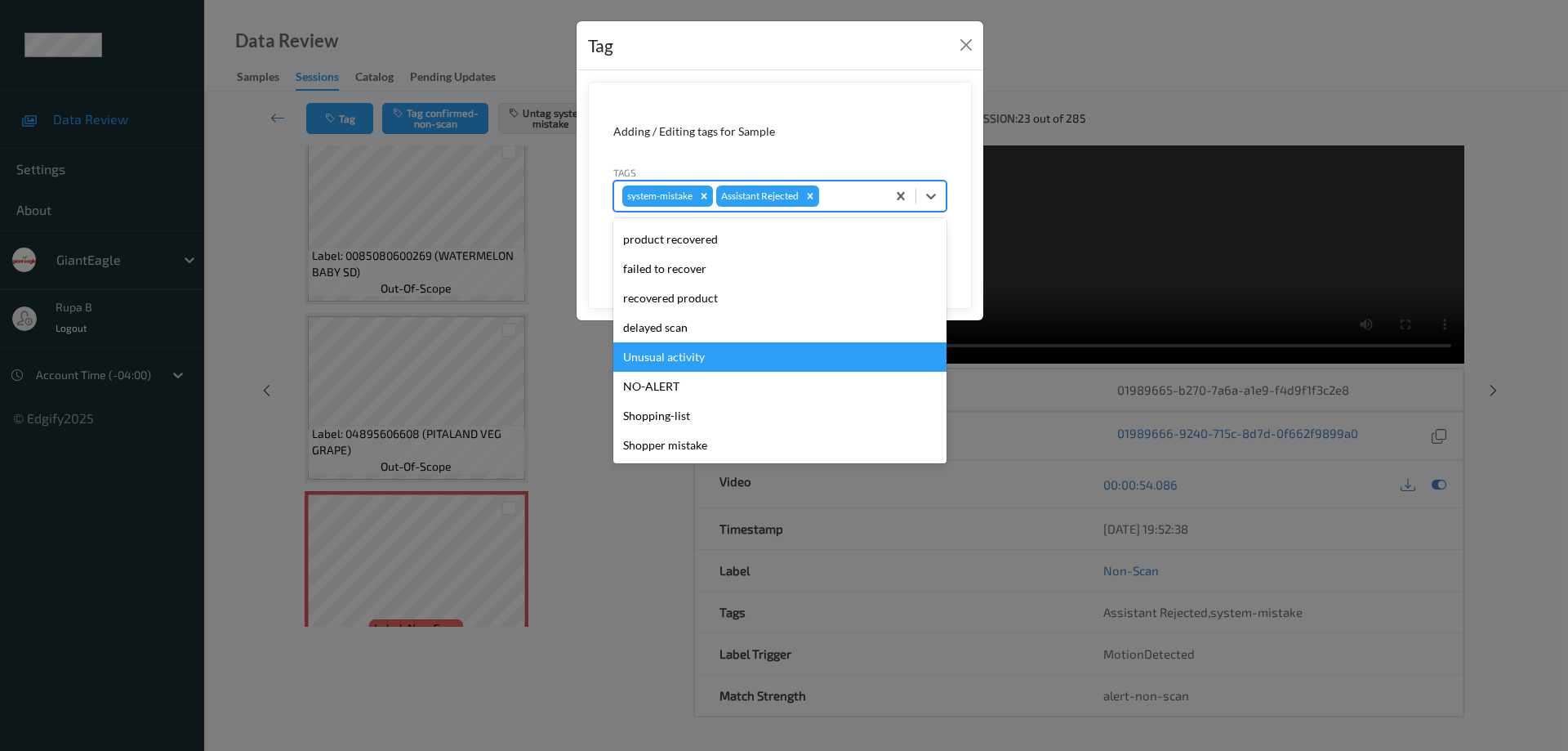
drag, startPoint x: 693, startPoint y: 355, endPoint x: 735, endPoint y: 408, distance: 67.6
click at [693, 354] on div "Unusual activity" at bounding box center [780, 356] width 333 height 30
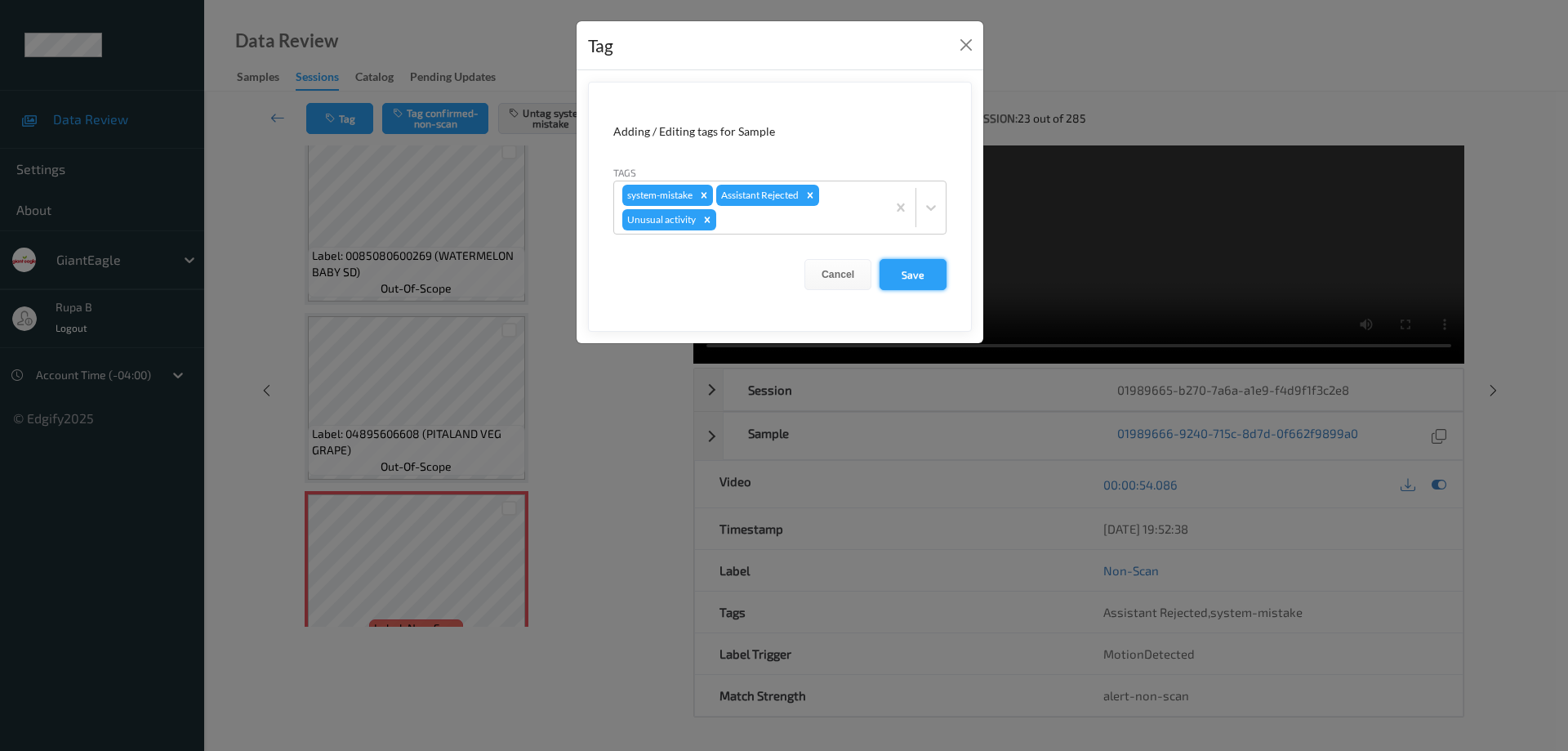
click at [912, 279] on button "Save" at bounding box center [913, 274] width 67 height 31
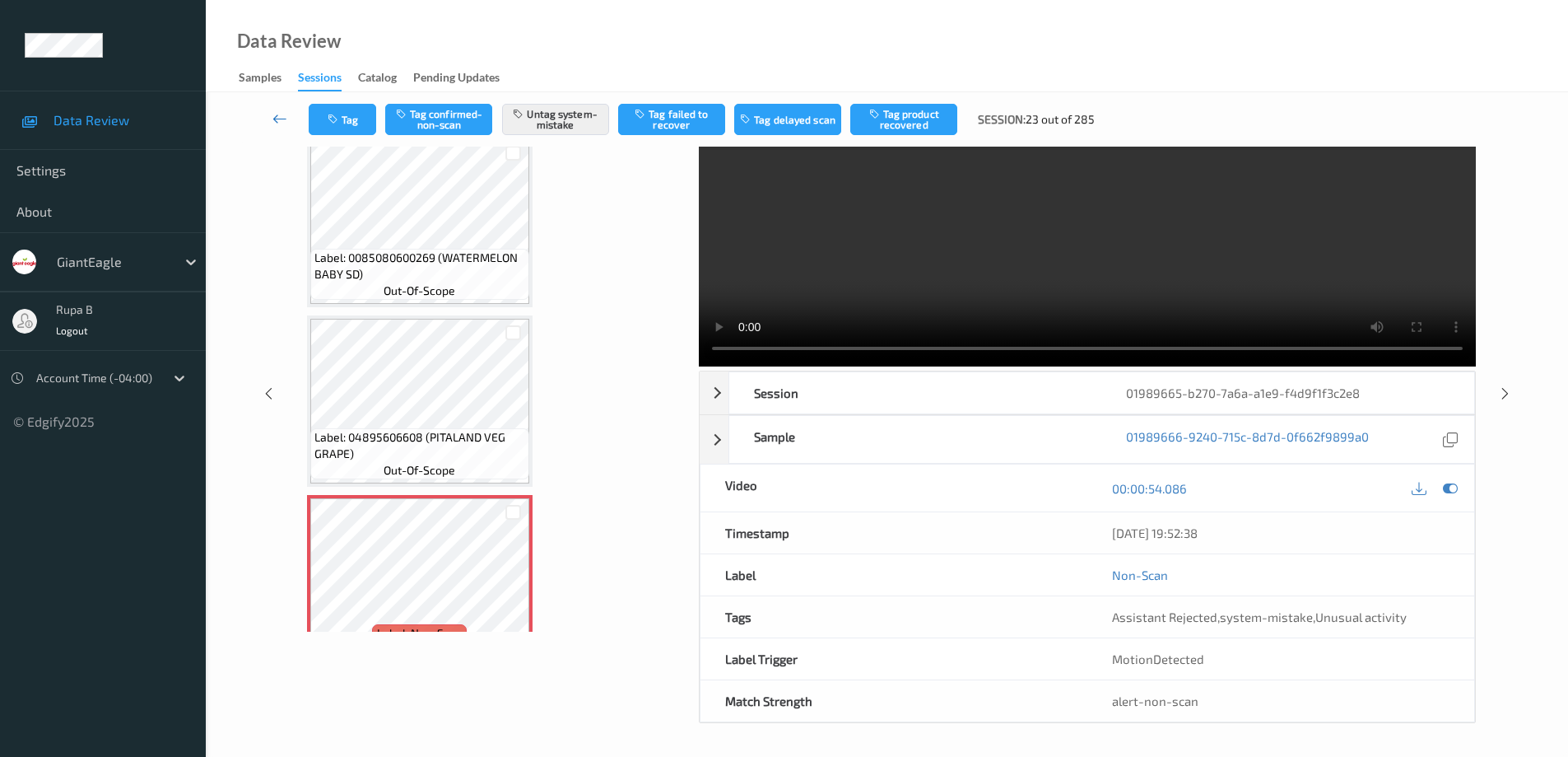
click at [278, 120] on icon at bounding box center [279, 118] width 14 height 16
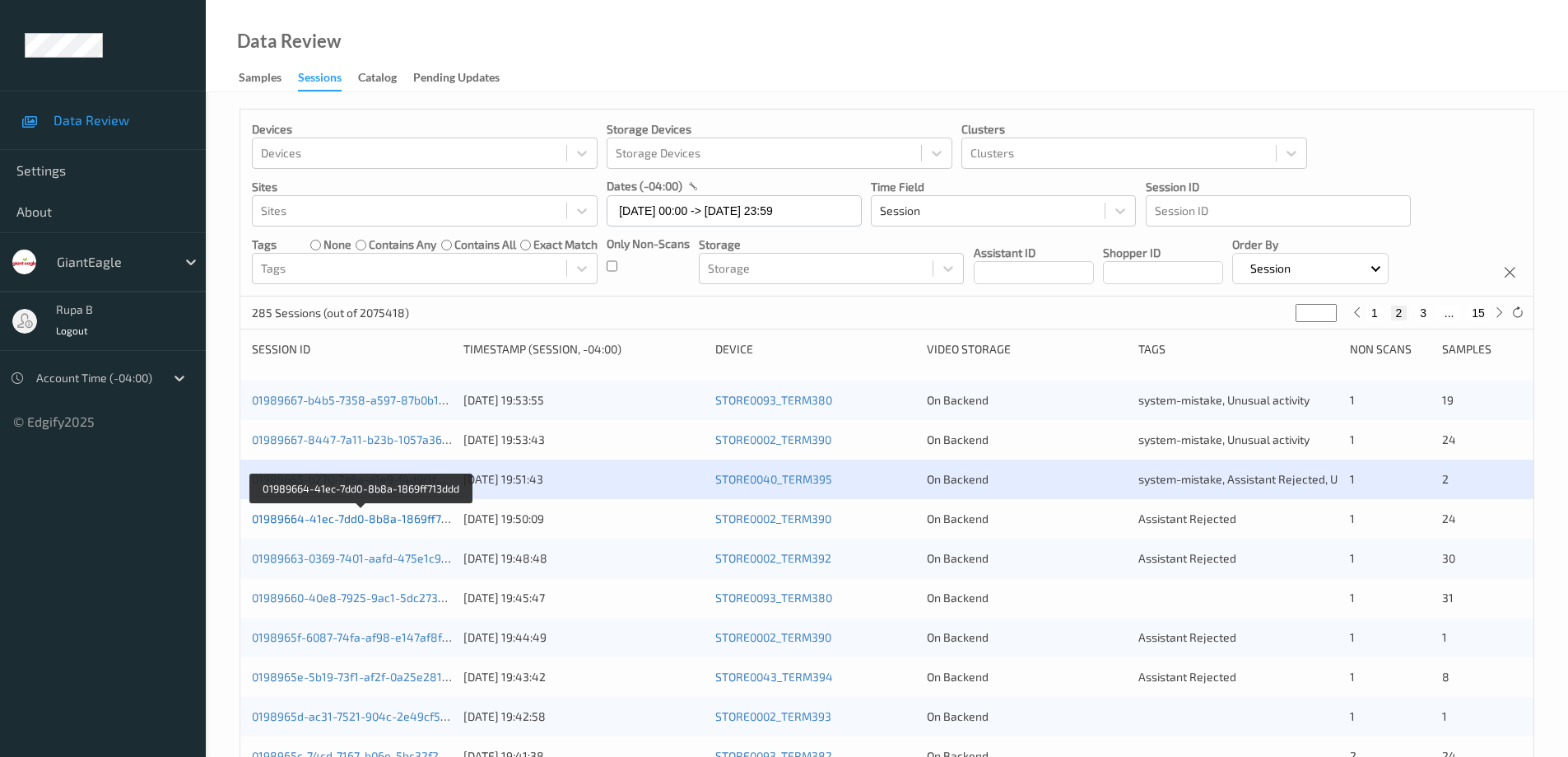
click at [361, 520] on link "01989664-41ec-7dd0-8b8a-1869ff713ddd" at bounding box center [362, 518] width 221 height 14
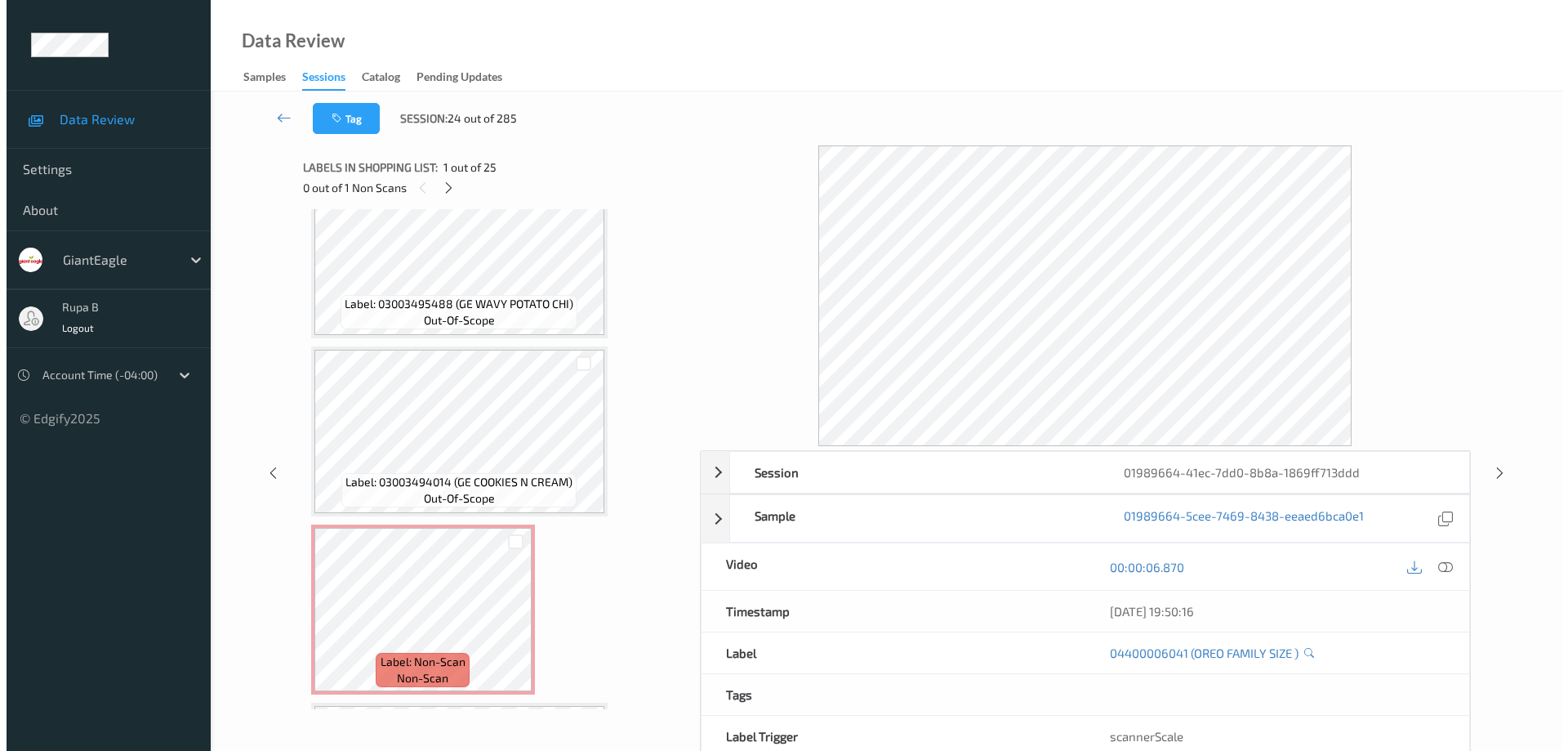
scroll to position [408, 0]
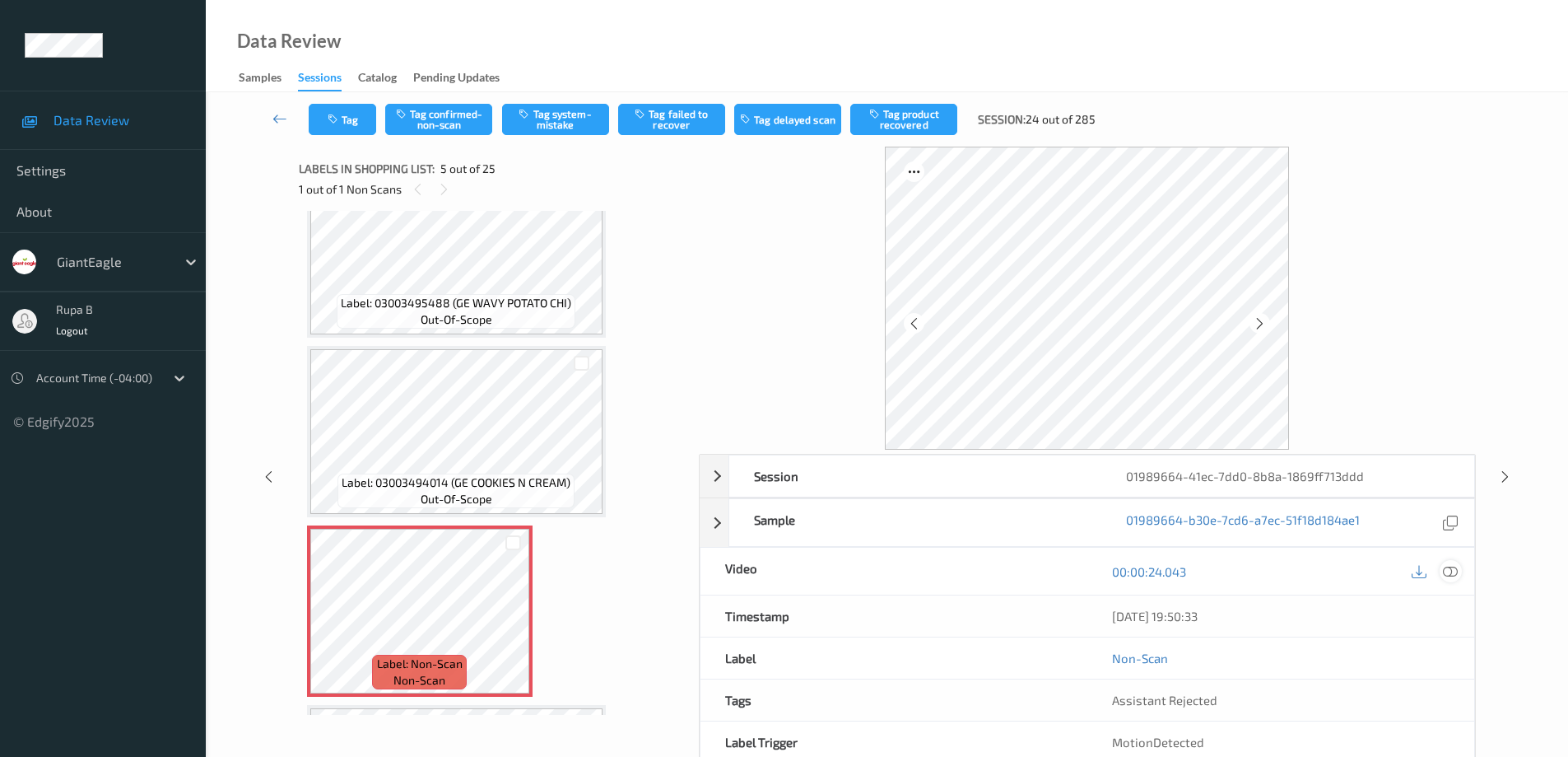
click at [1451, 575] on icon at bounding box center [1450, 571] width 14 height 14
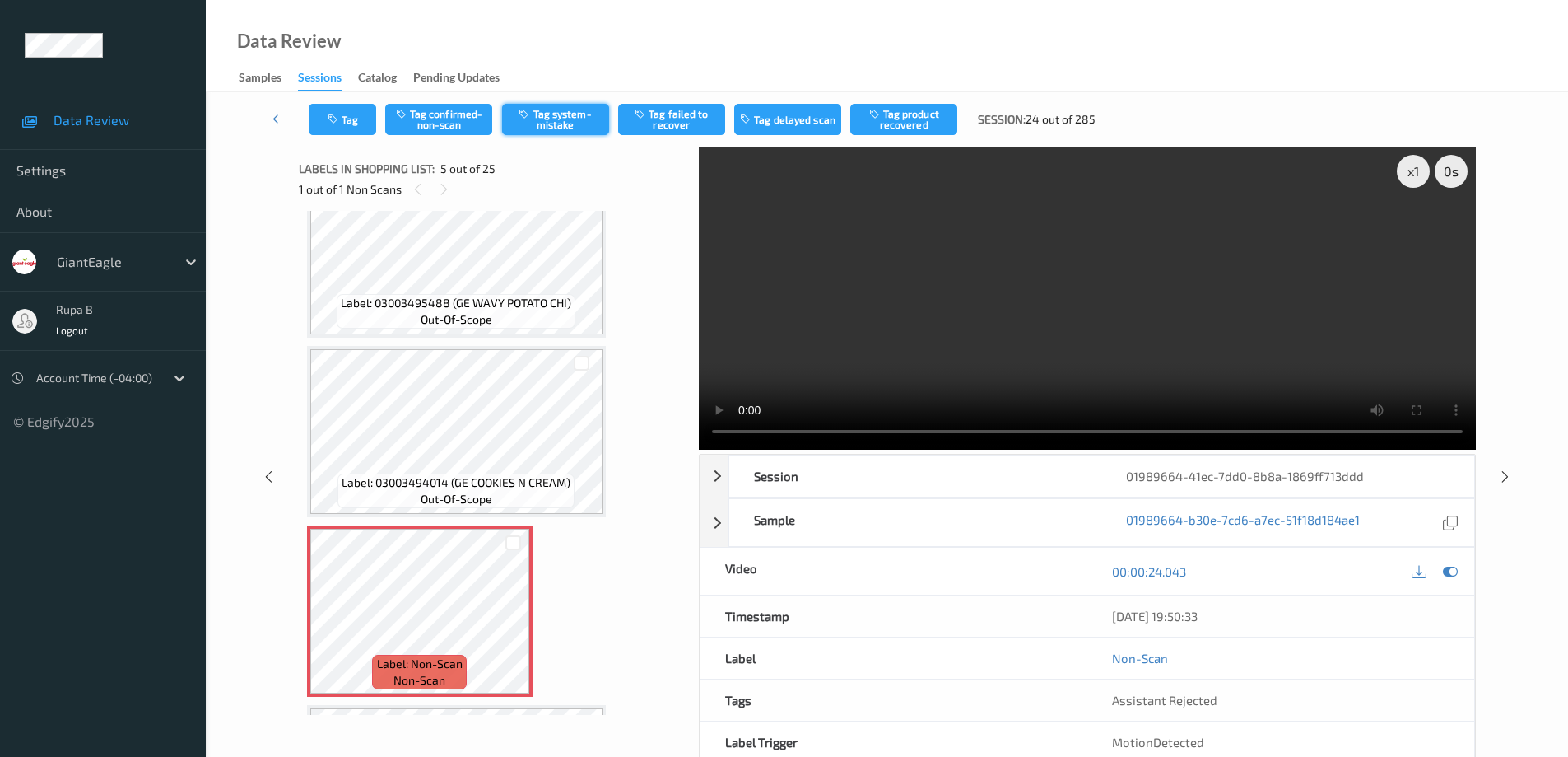
click at [554, 117] on button "Tag system-mistake" at bounding box center [555, 119] width 107 height 31
click at [363, 126] on button "Tag" at bounding box center [343, 119] width 68 height 31
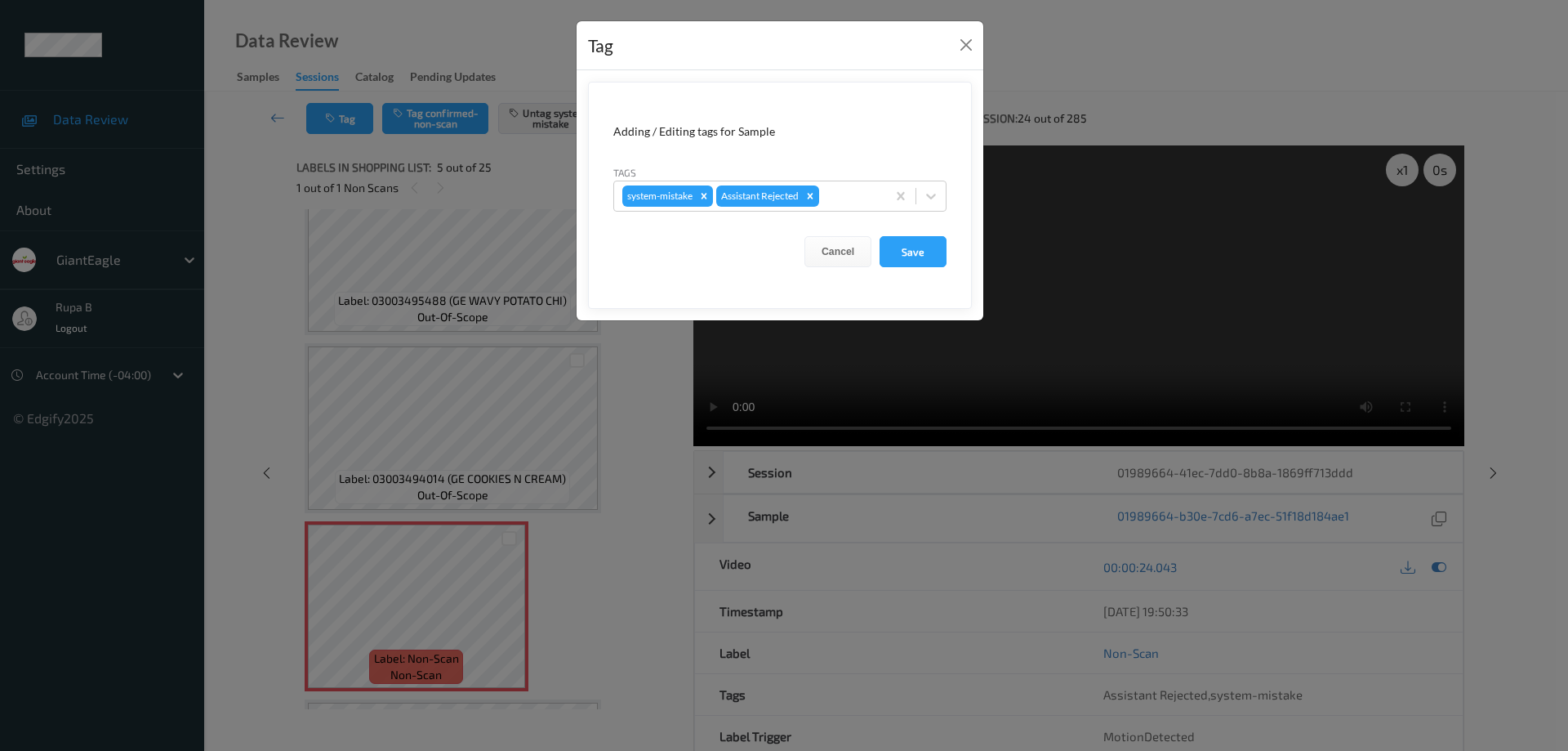
drag, startPoint x: 928, startPoint y: 194, endPoint x: 915, endPoint y: 214, distance: 23.9
click at [928, 194] on icon at bounding box center [930, 195] width 16 height 16
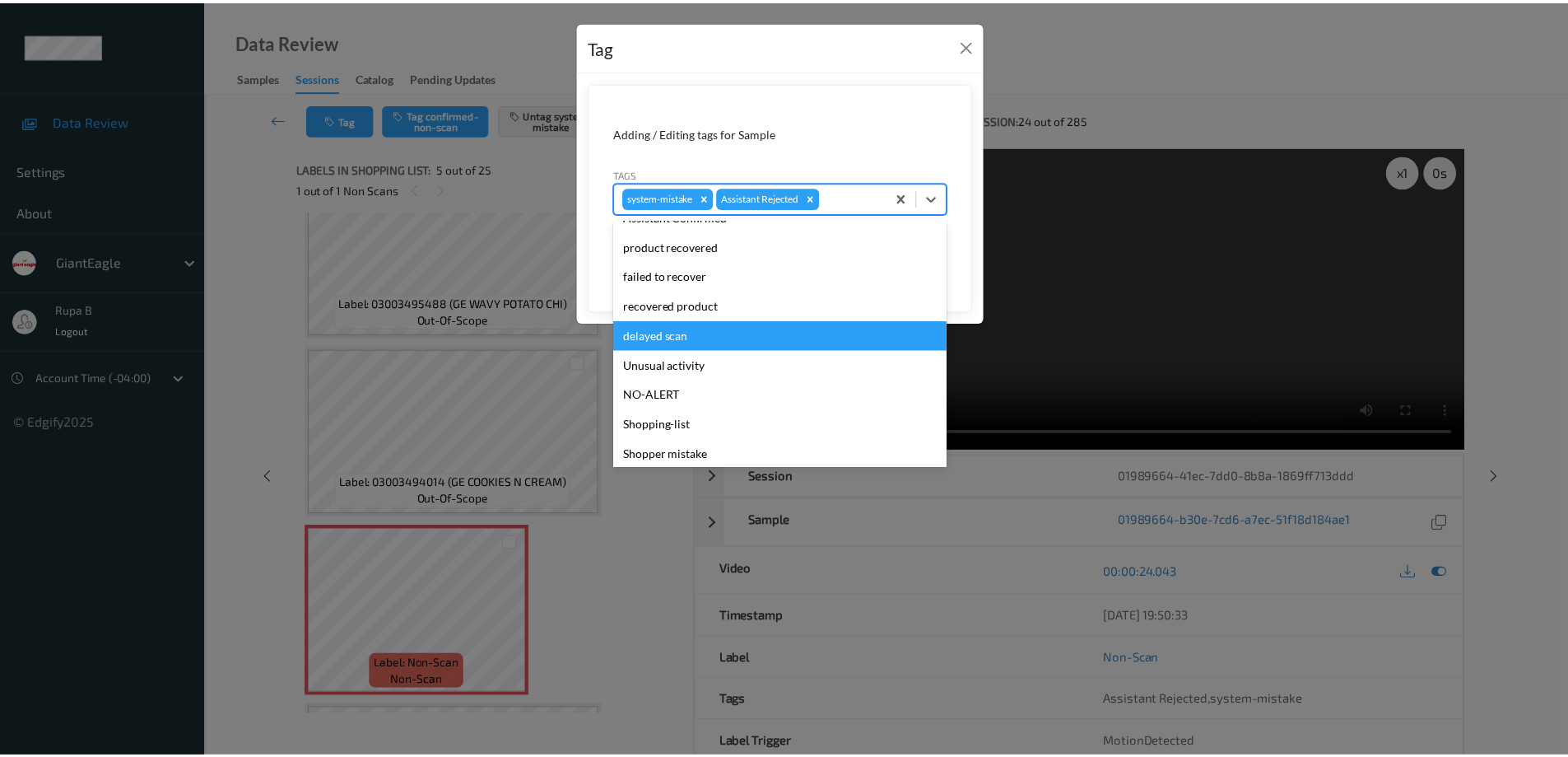
scroll to position [115, 0]
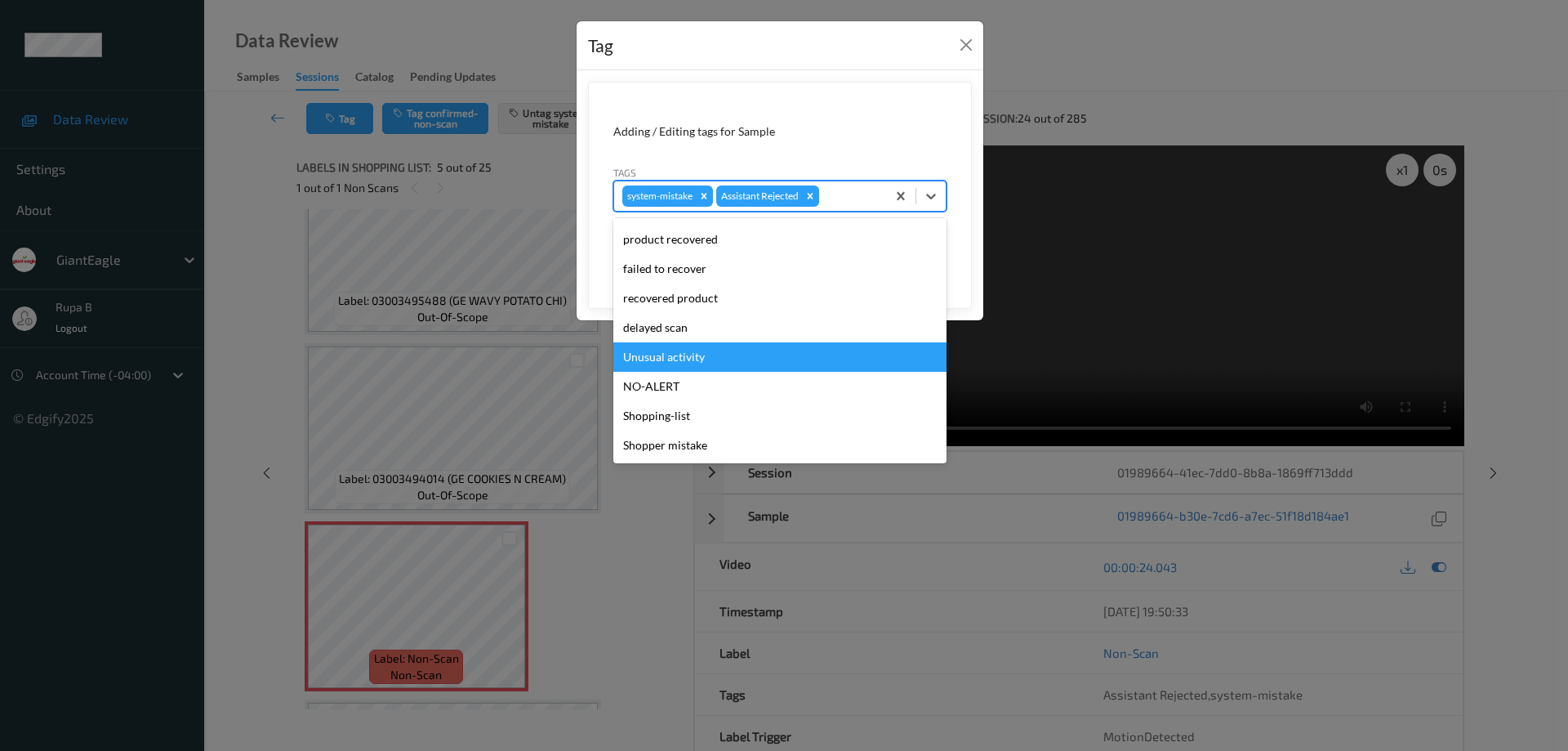
drag, startPoint x: 684, startPoint y: 359, endPoint x: 723, endPoint y: 375, distance: 42.2
click at [689, 358] on div "Unusual activity" at bounding box center [780, 356] width 333 height 30
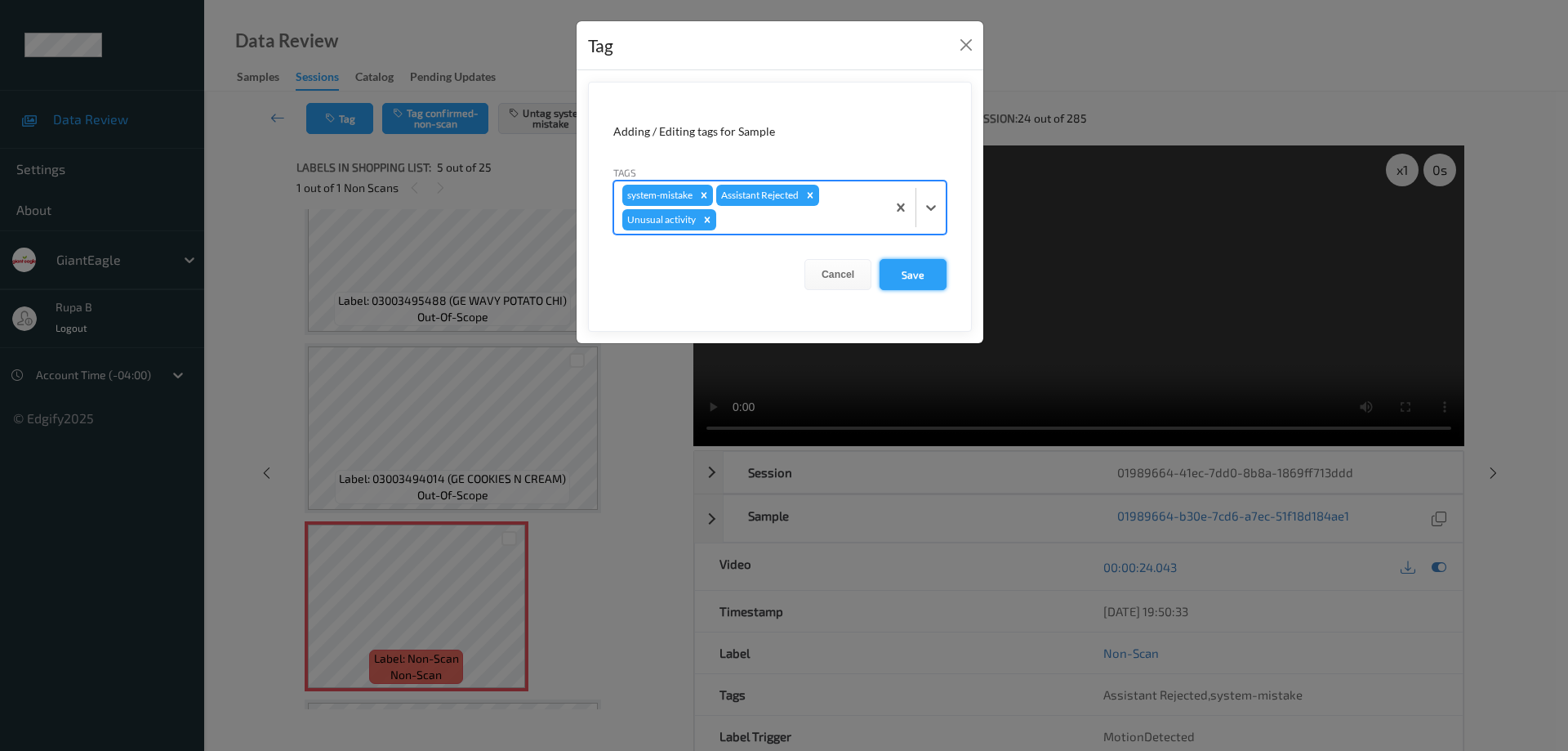
drag, startPoint x: 912, startPoint y: 276, endPoint x: 977, endPoint y: 298, distance: 68.6
click at [913, 276] on button "Save" at bounding box center [913, 274] width 67 height 31
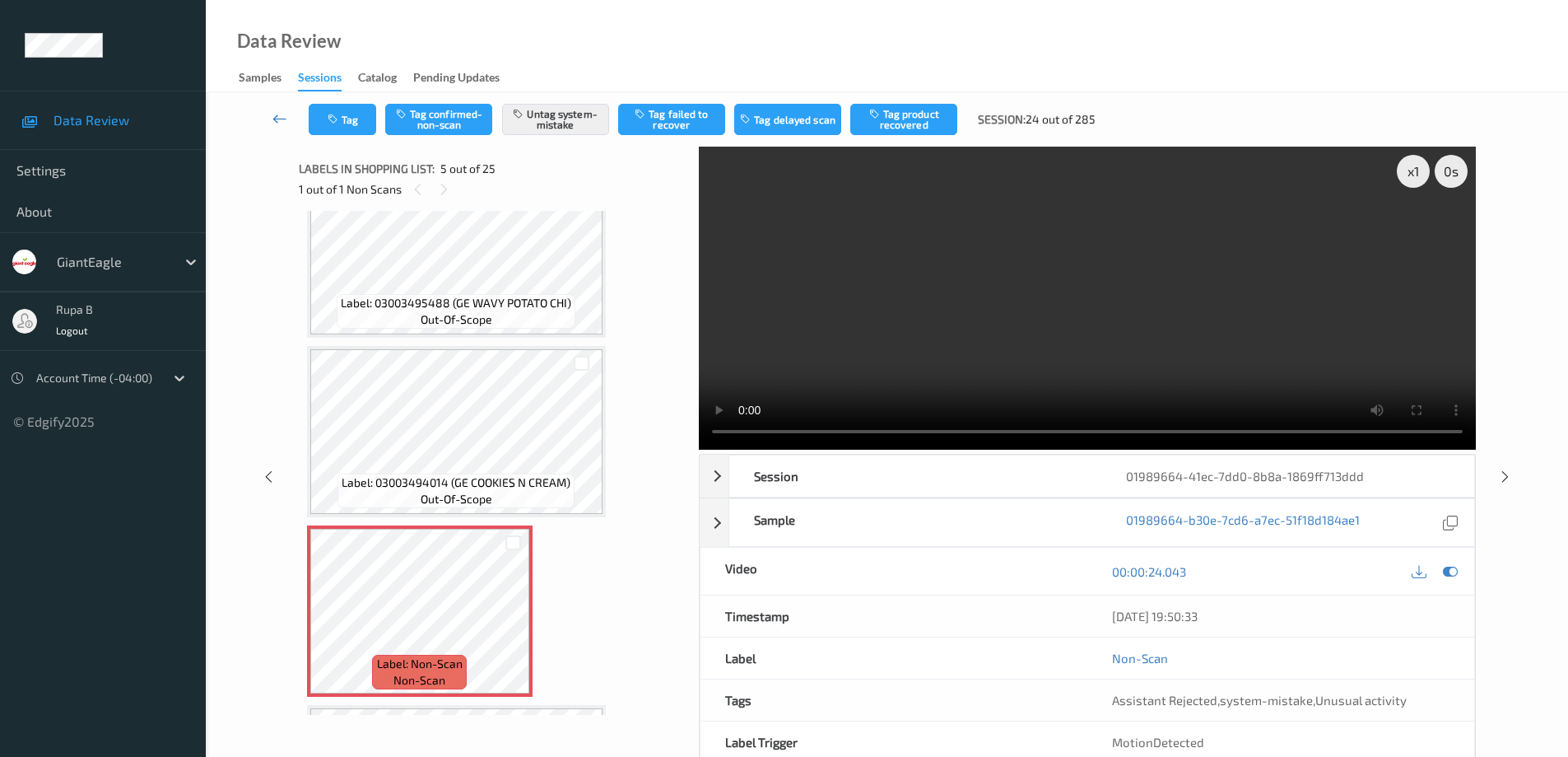
click at [275, 123] on icon at bounding box center [279, 118] width 14 height 16
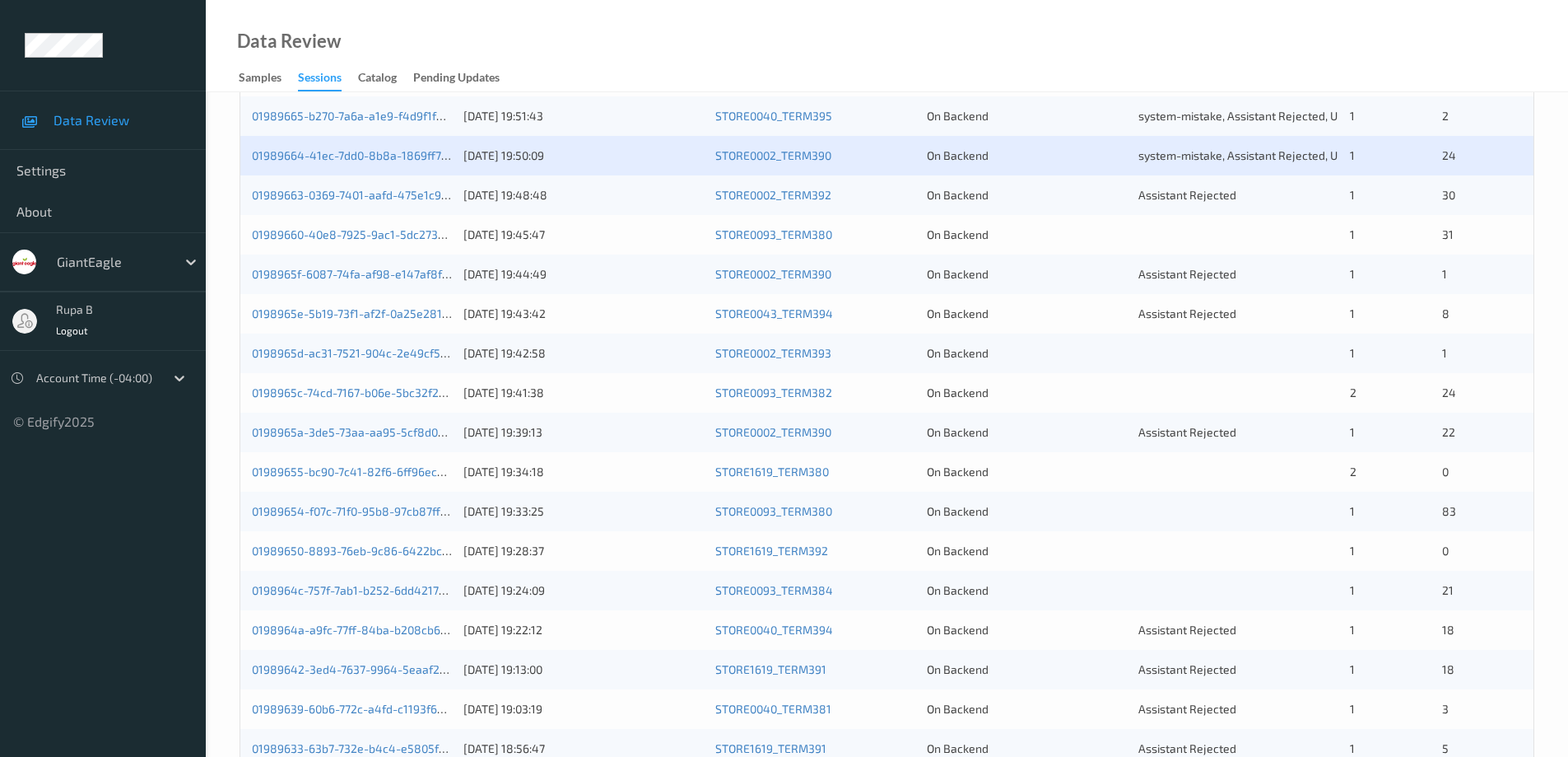
scroll to position [318, 0]
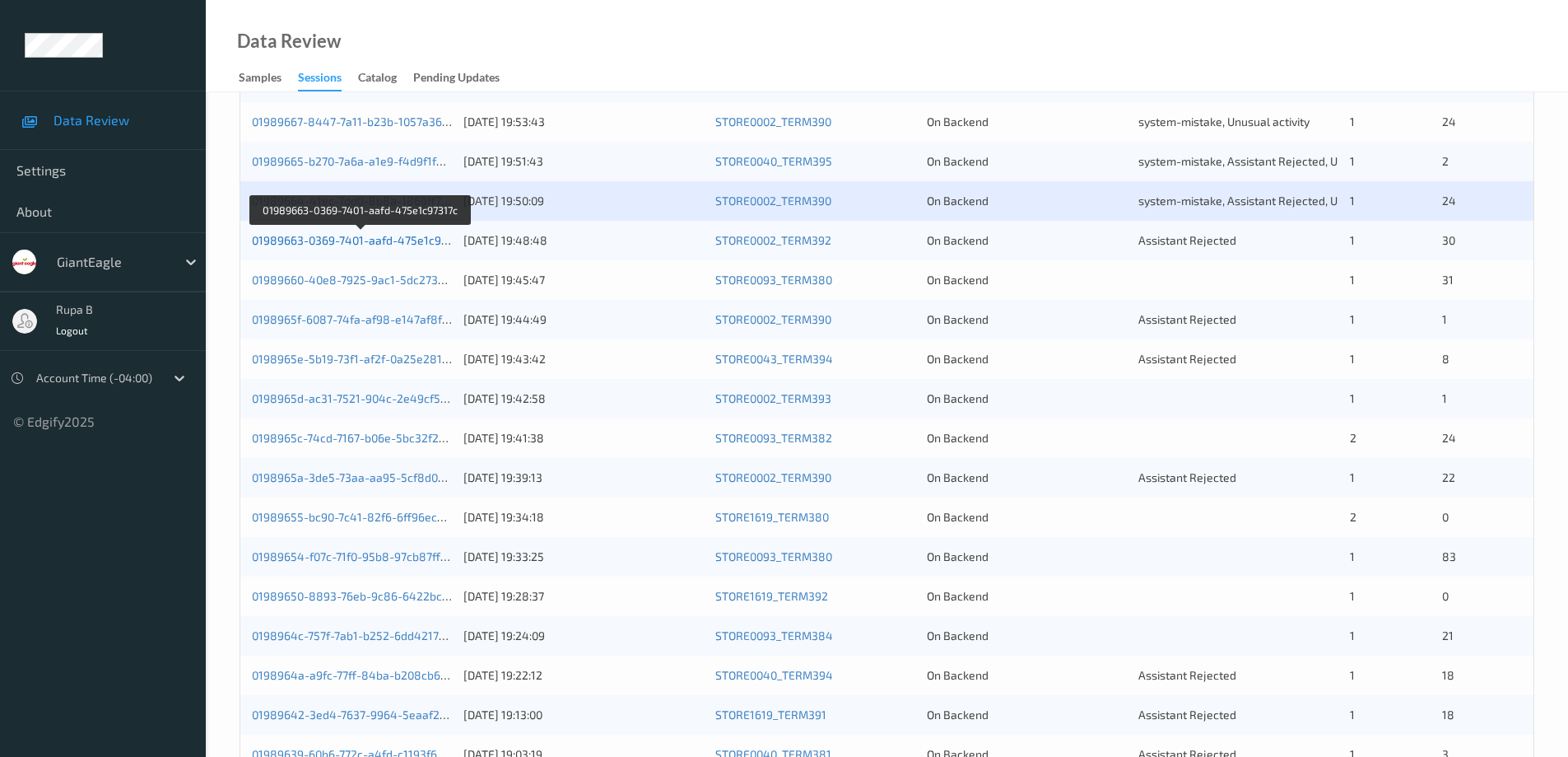
click at [402, 242] on link "01989663-0369-7401-aafd-475e1c97317c" at bounding box center [361, 239] width 218 height 14
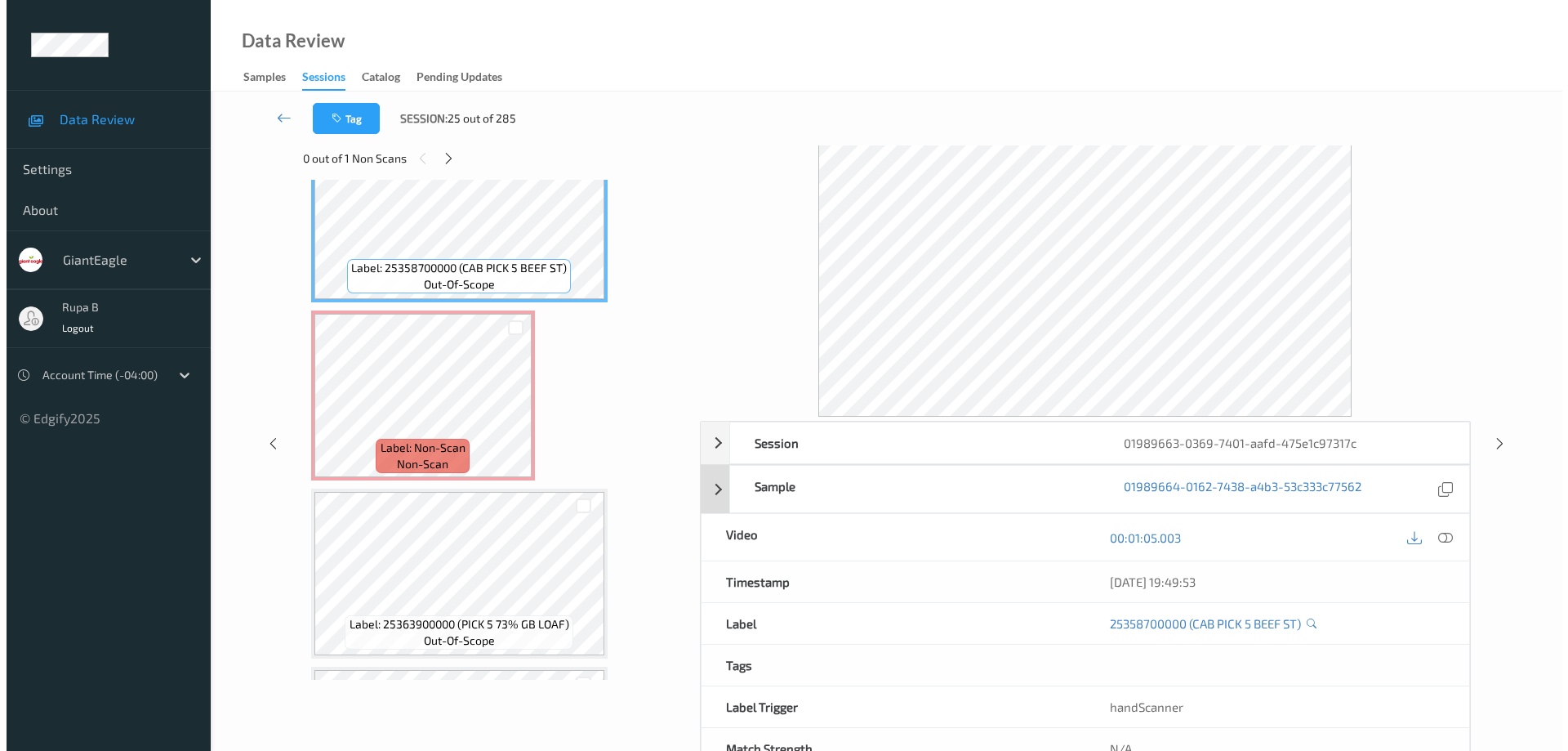
scroll to position [1, 0]
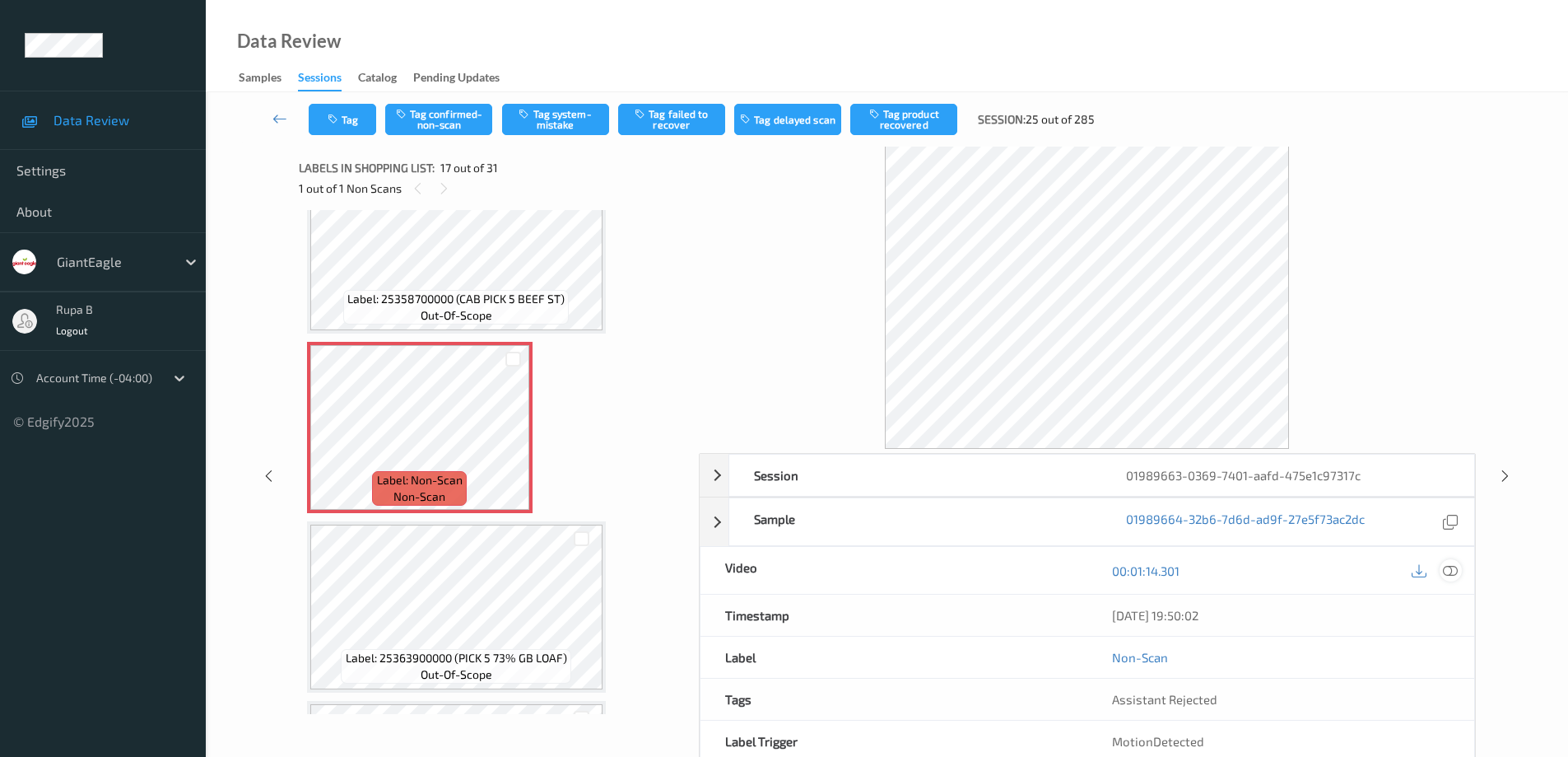
click at [1450, 567] on icon at bounding box center [1450, 570] width 14 height 14
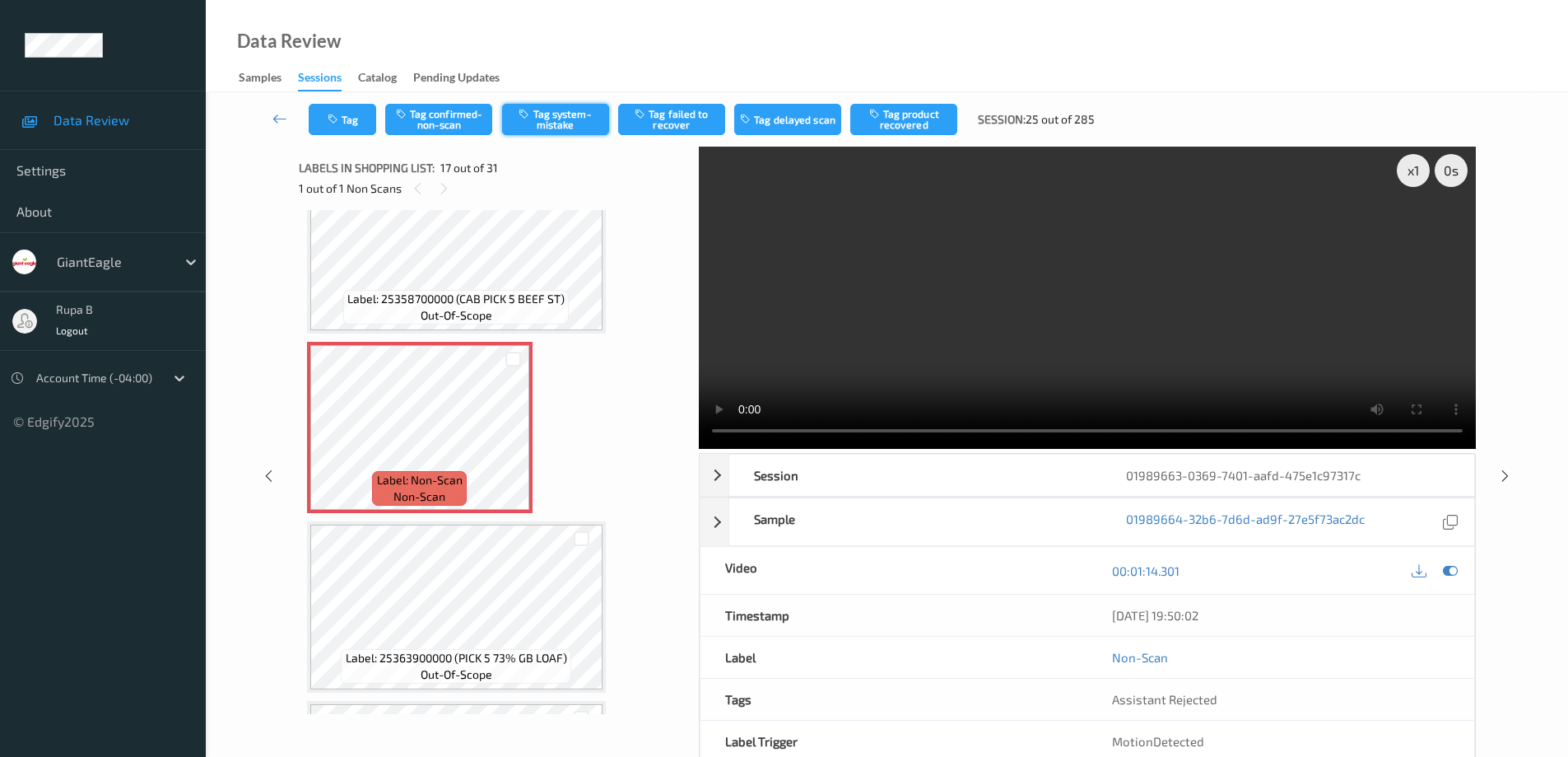
click at [564, 120] on button "Tag system-mistake" at bounding box center [555, 119] width 107 height 31
click at [360, 128] on button "Tag" at bounding box center [343, 119] width 68 height 31
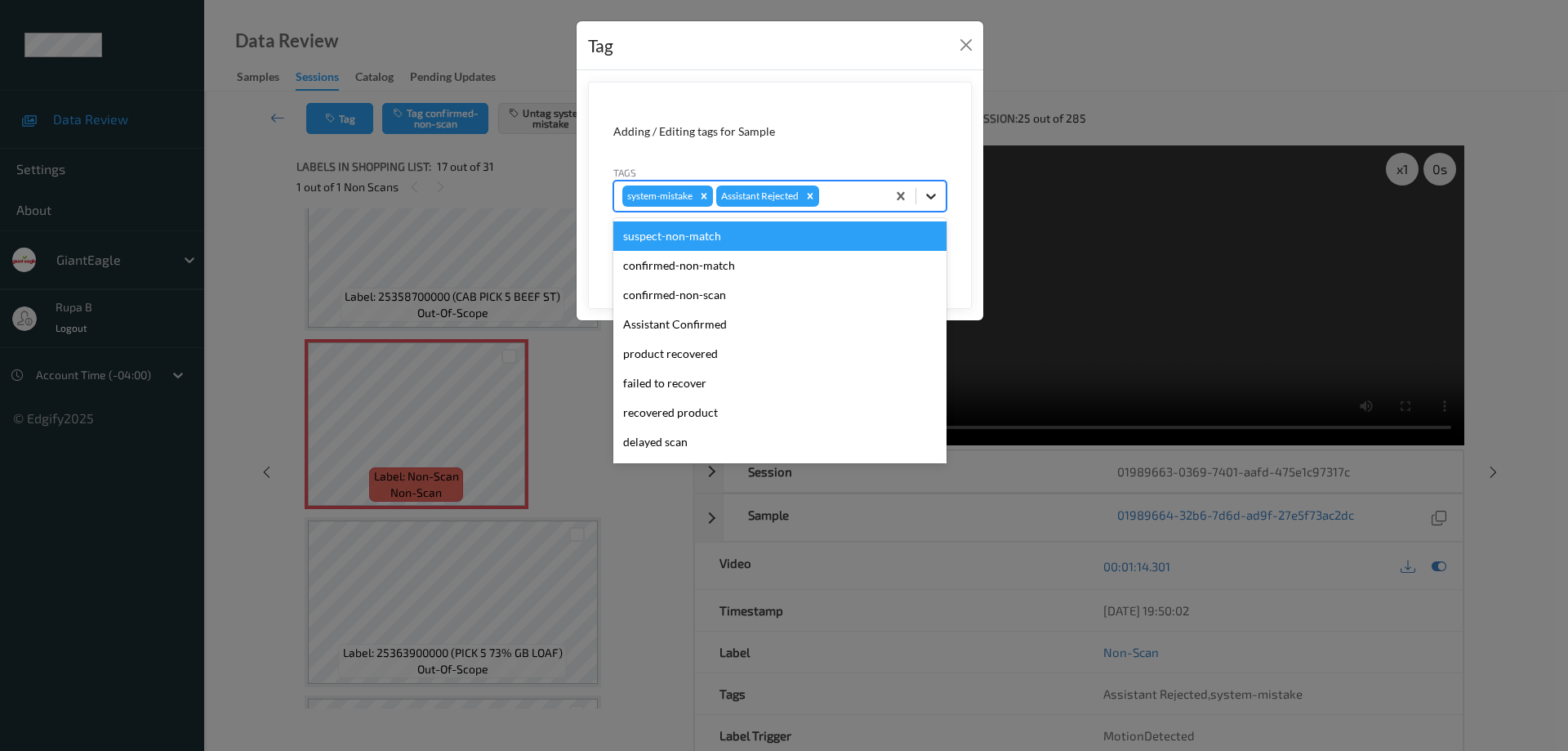
click at [933, 194] on icon at bounding box center [930, 195] width 16 height 16
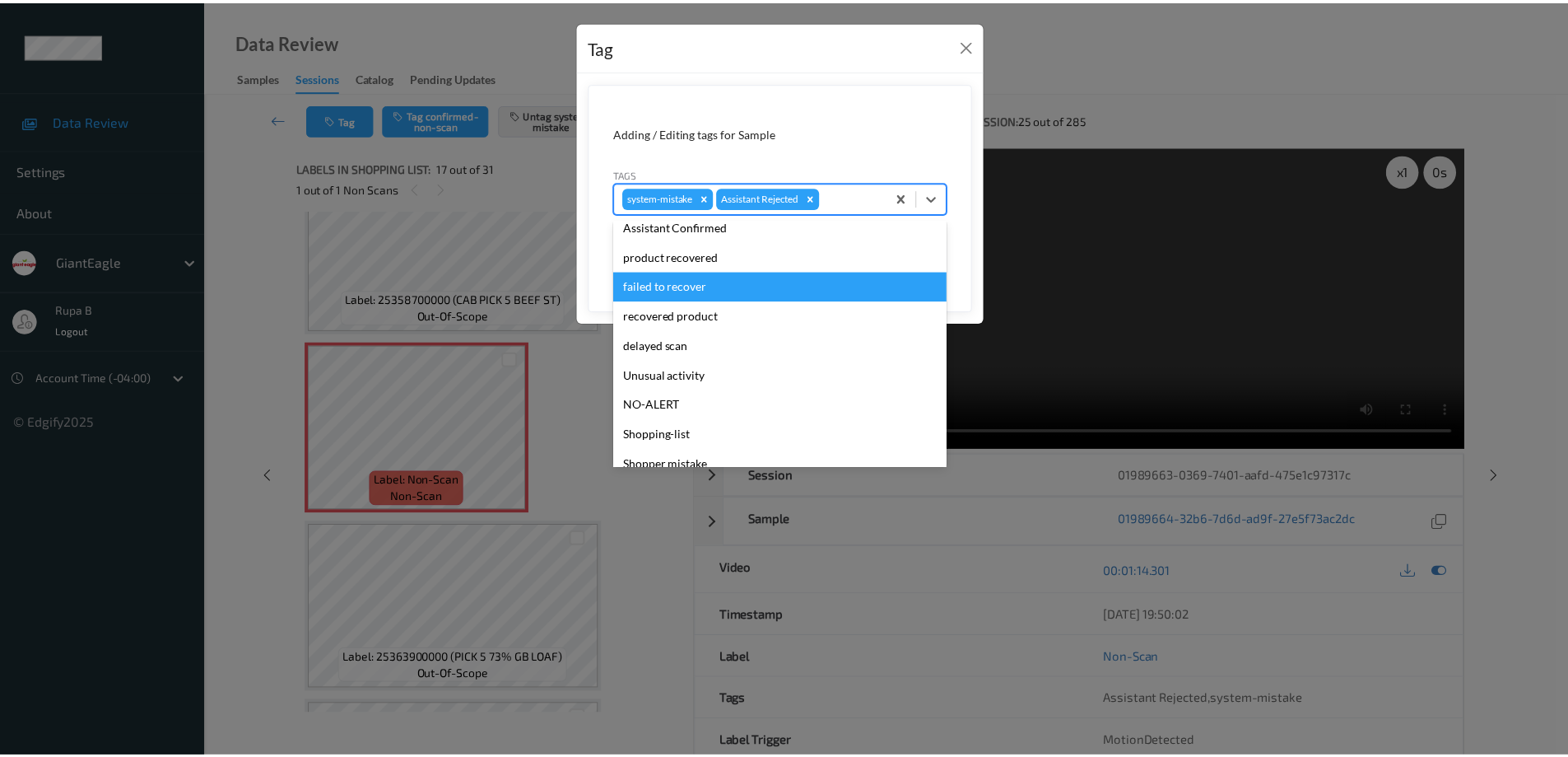
scroll to position [115, 0]
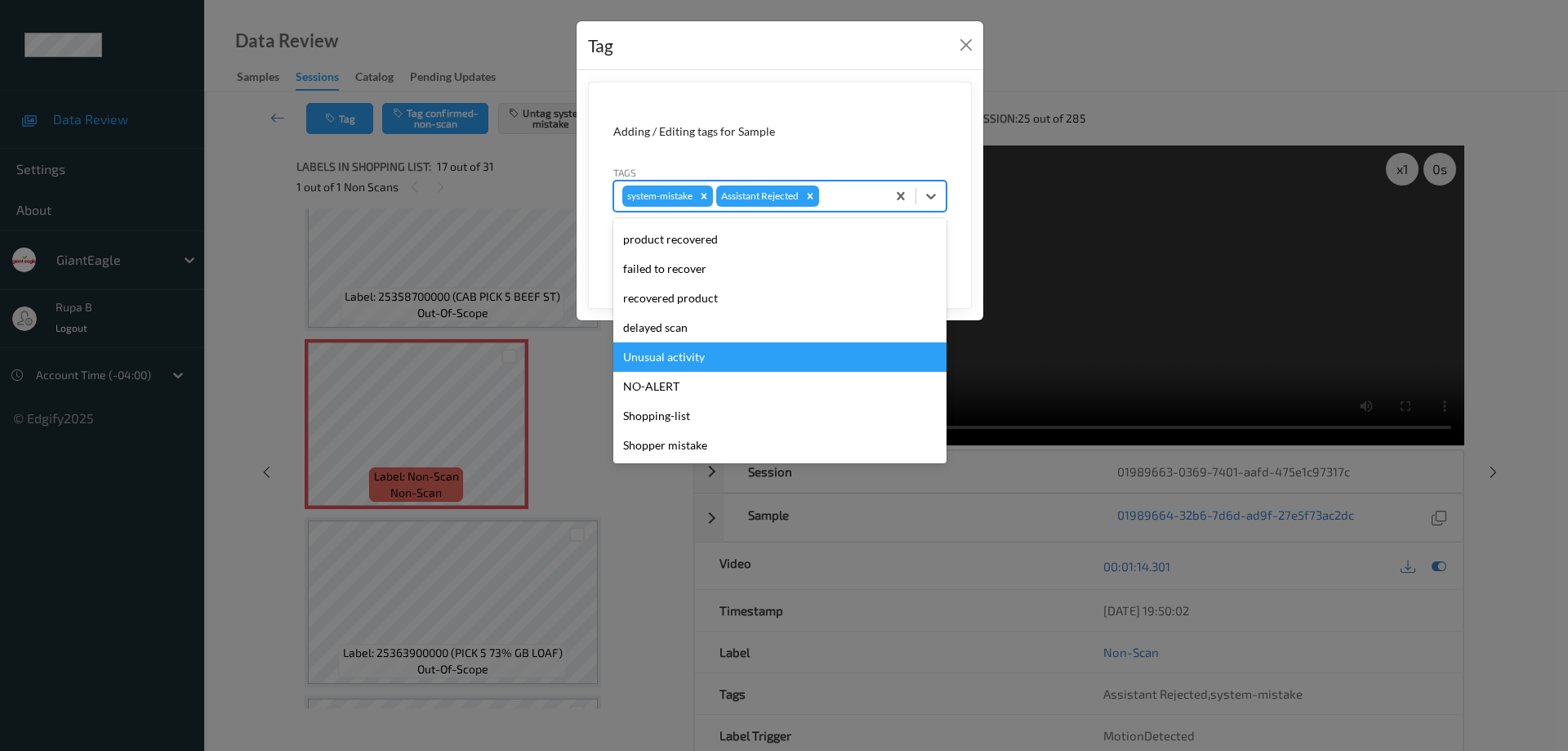
click at [696, 360] on div "Unusual activity" at bounding box center [780, 356] width 333 height 30
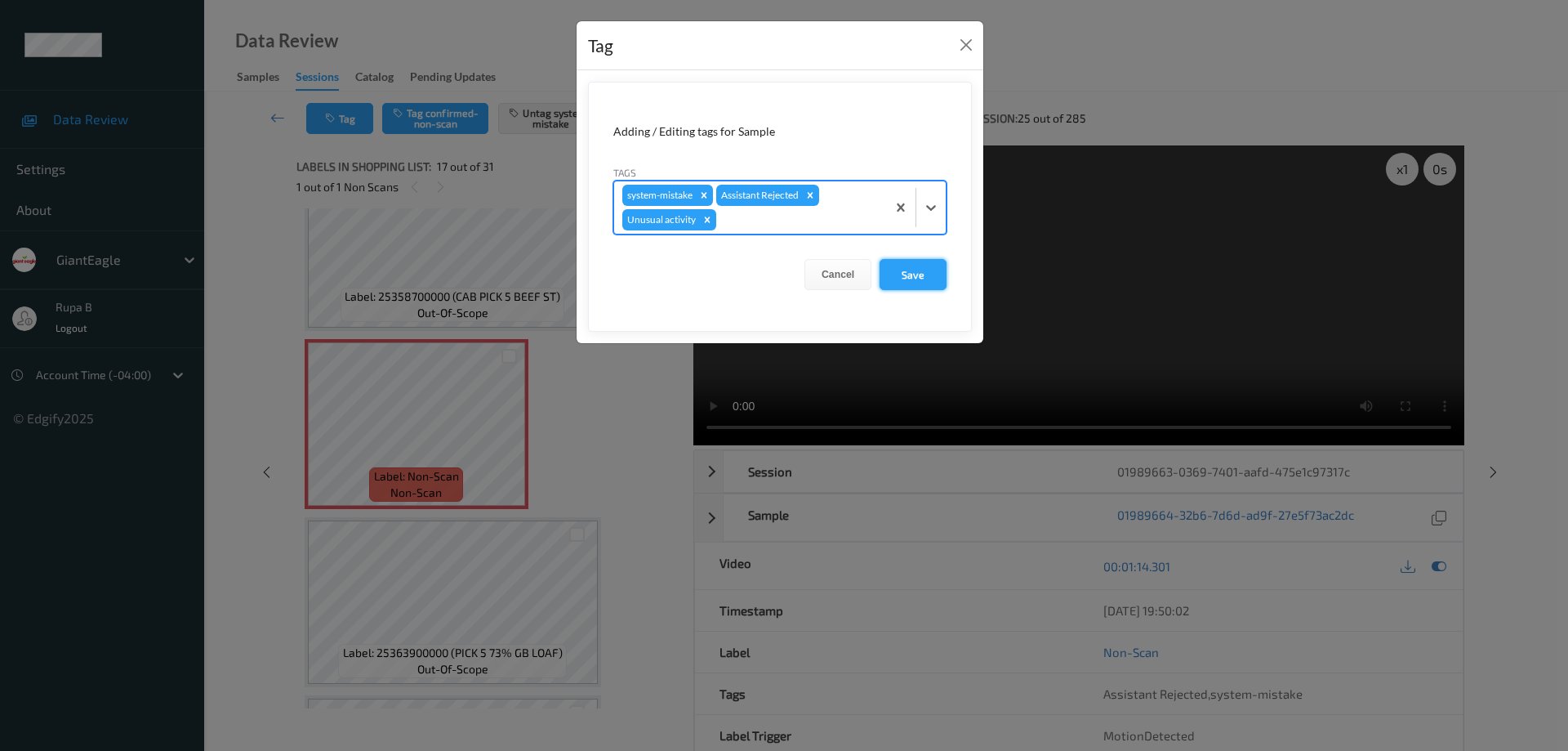
click at [926, 282] on button "Save" at bounding box center [913, 274] width 67 height 31
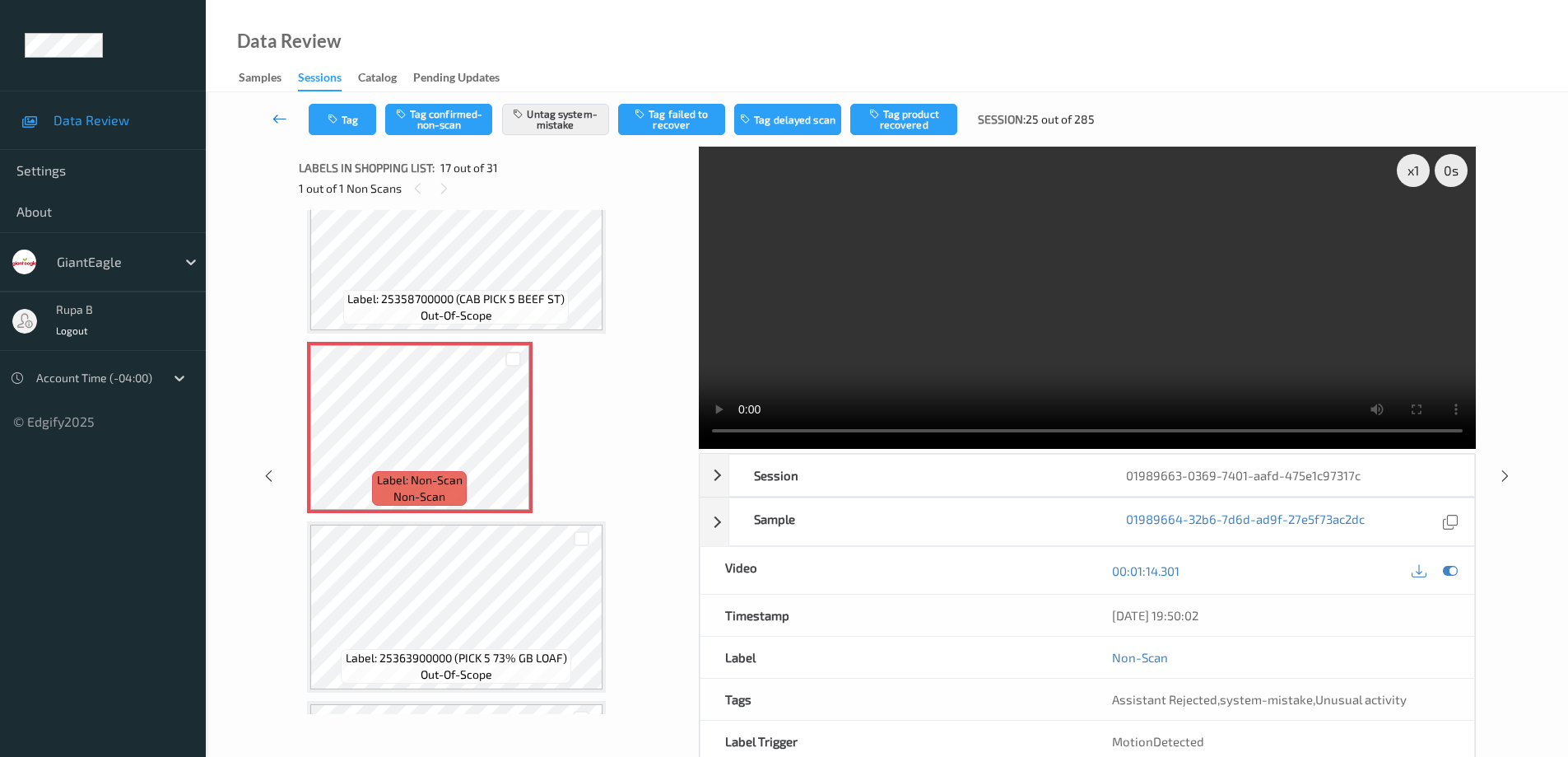
click at [278, 123] on icon at bounding box center [279, 118] width 14 height 16
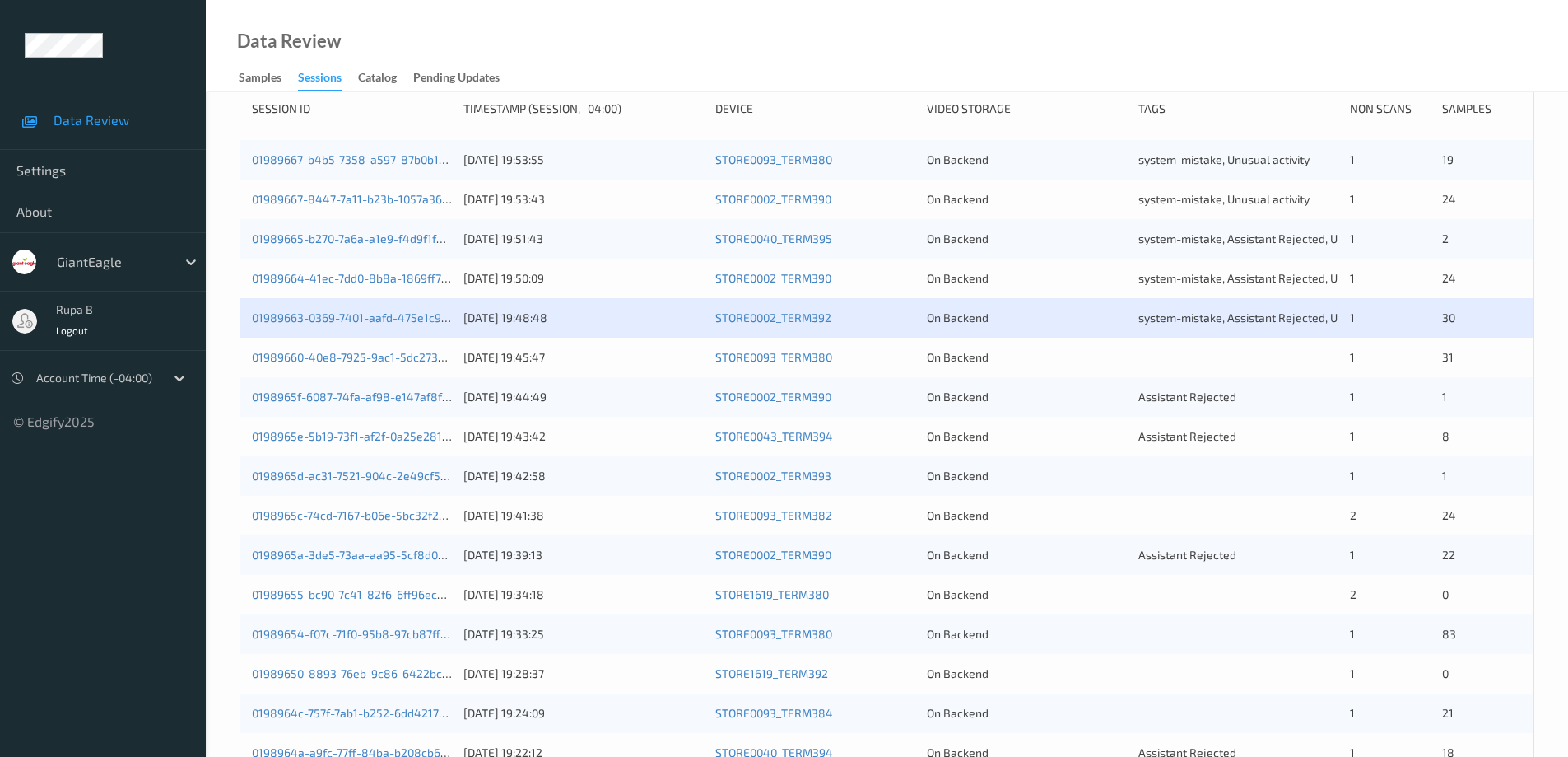
scroll to position [247, 0]
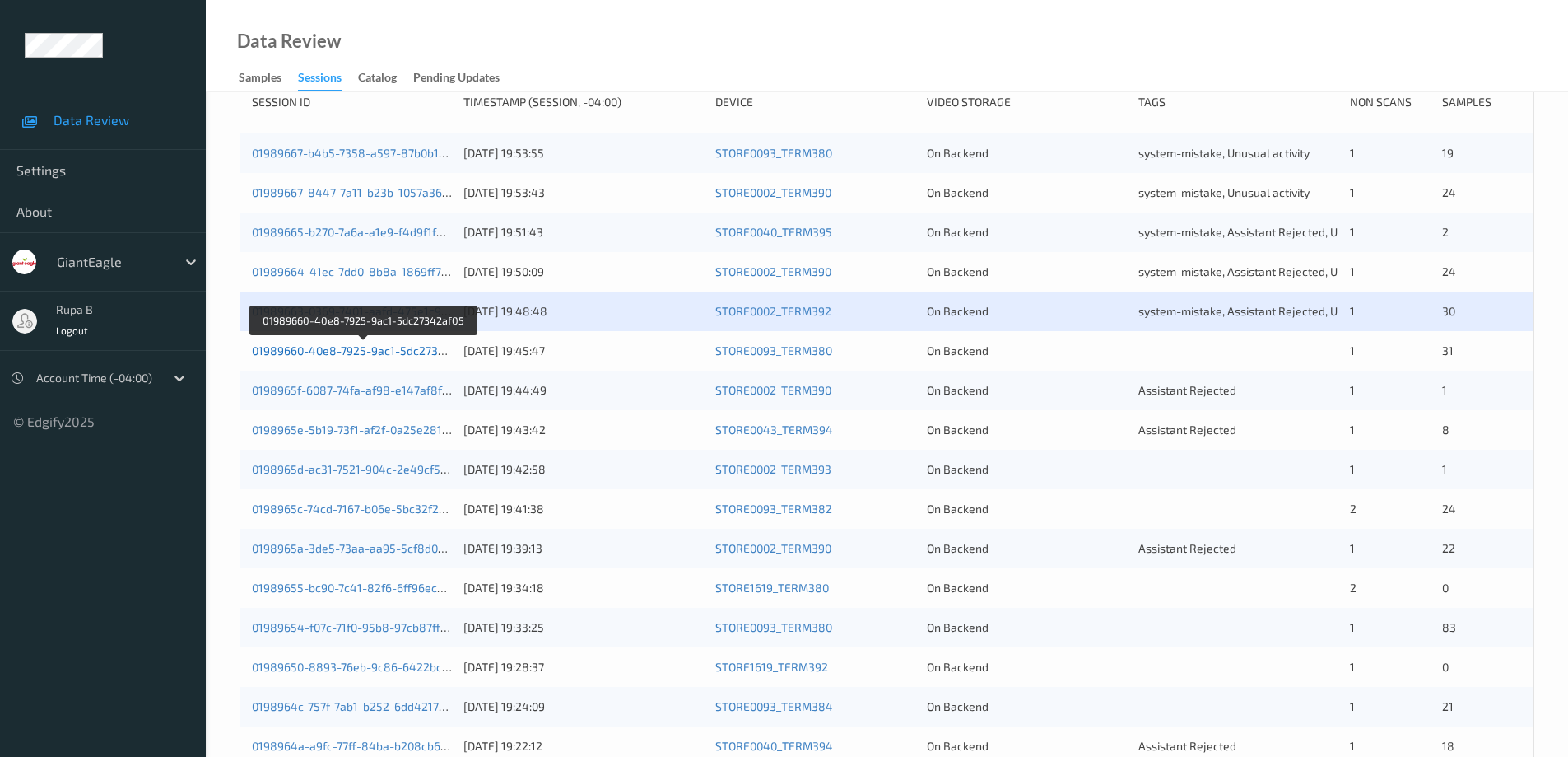
click at [388, 352] on link "01989660-40e8-7925-9ac1-5dc27342af05" at bounding box center [364, 350] width 224 height 14
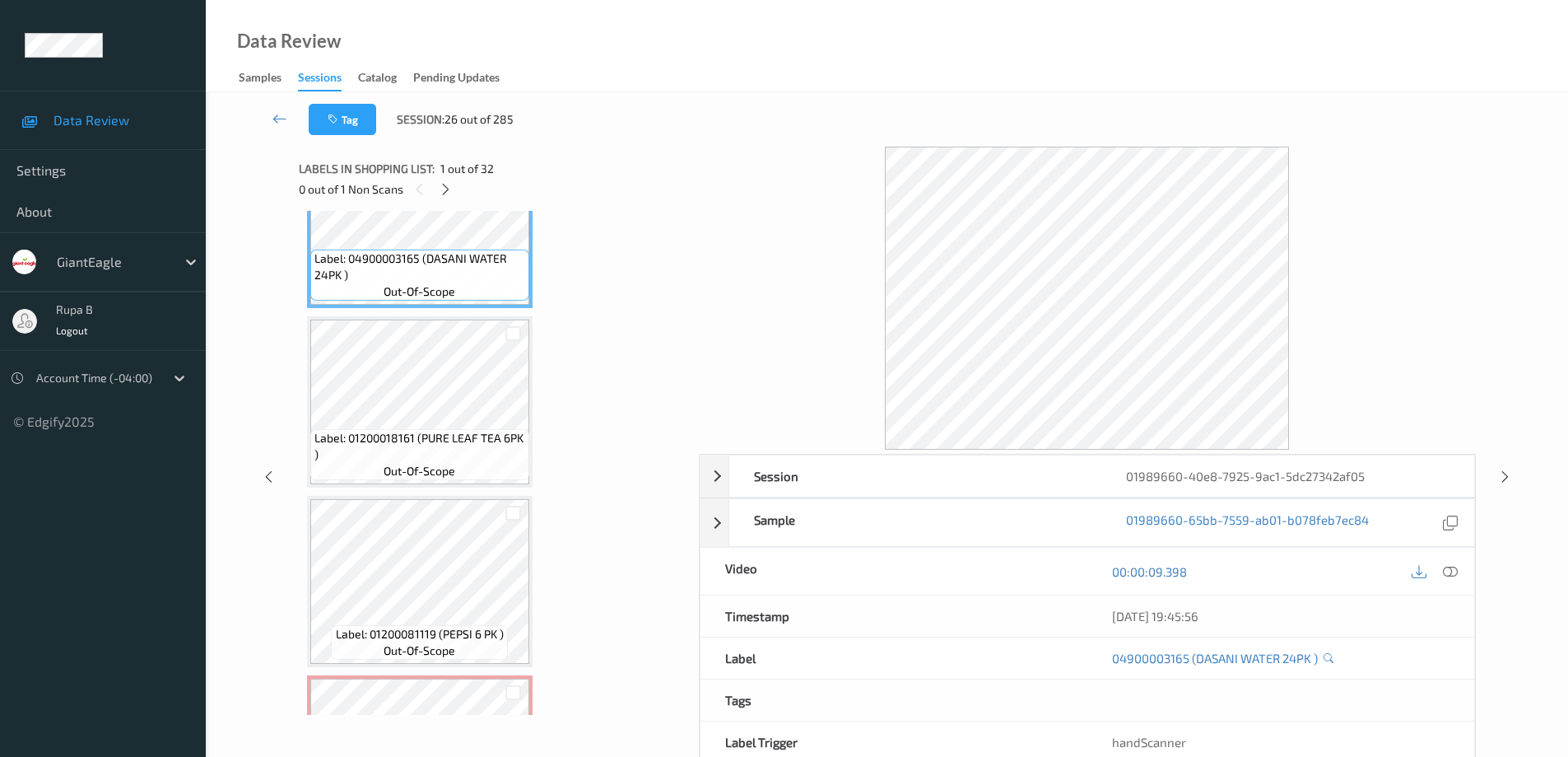
scroll to position [329, 0]
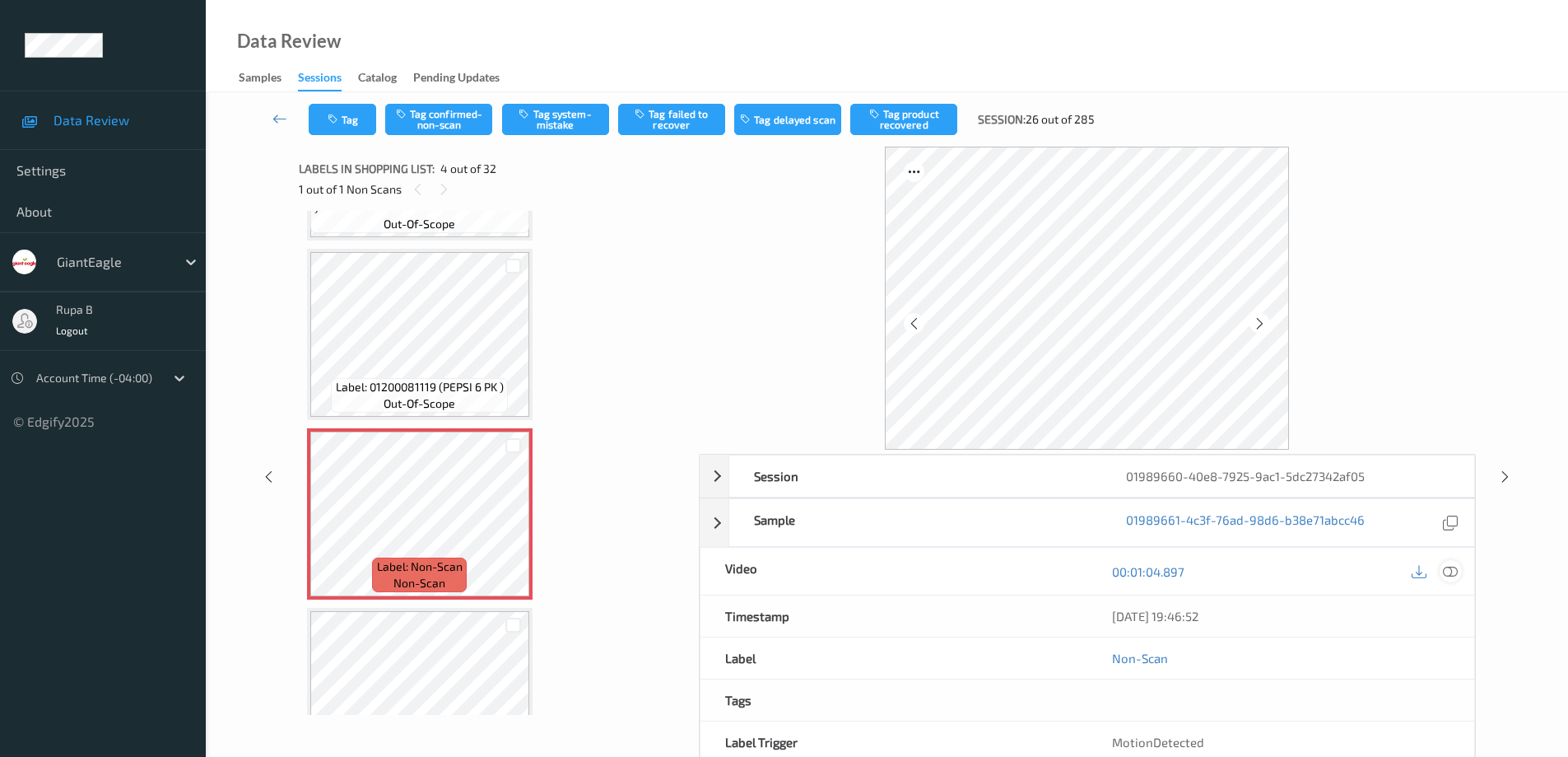
click at [1452, 575] on icon at bounding box center [1450, 571] width 14 height 14
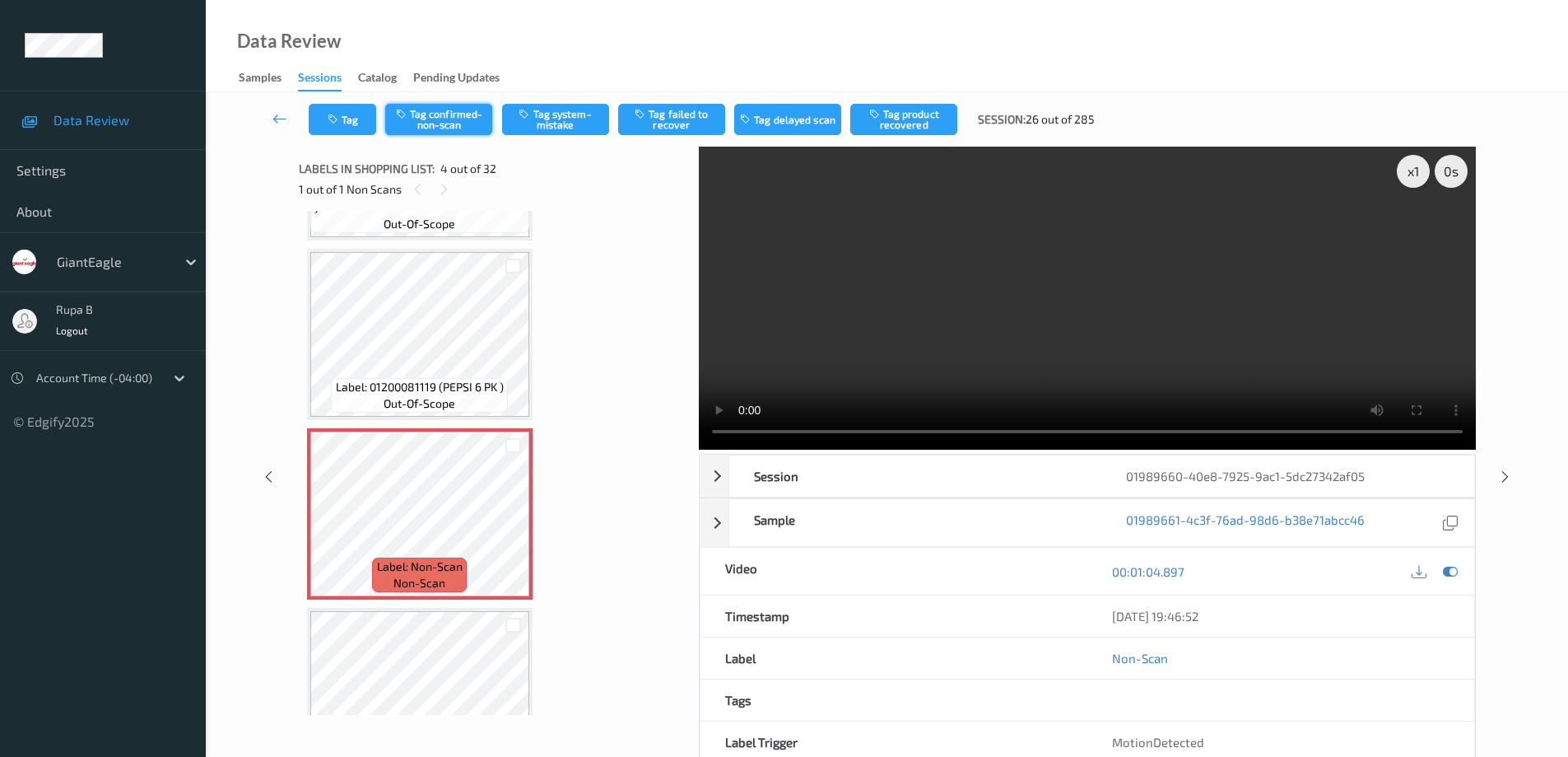
click at [438, 118] on button "Tag confirmed-non-scan" at bounding box center [438, 119] width 107 height 31
click at [673, 118] on button "Tag failed to recover" at bounding box center [671, 119] width 107 height 31
click at [278, 119] on icon at bounding box center [279, 118] width 14 height 16
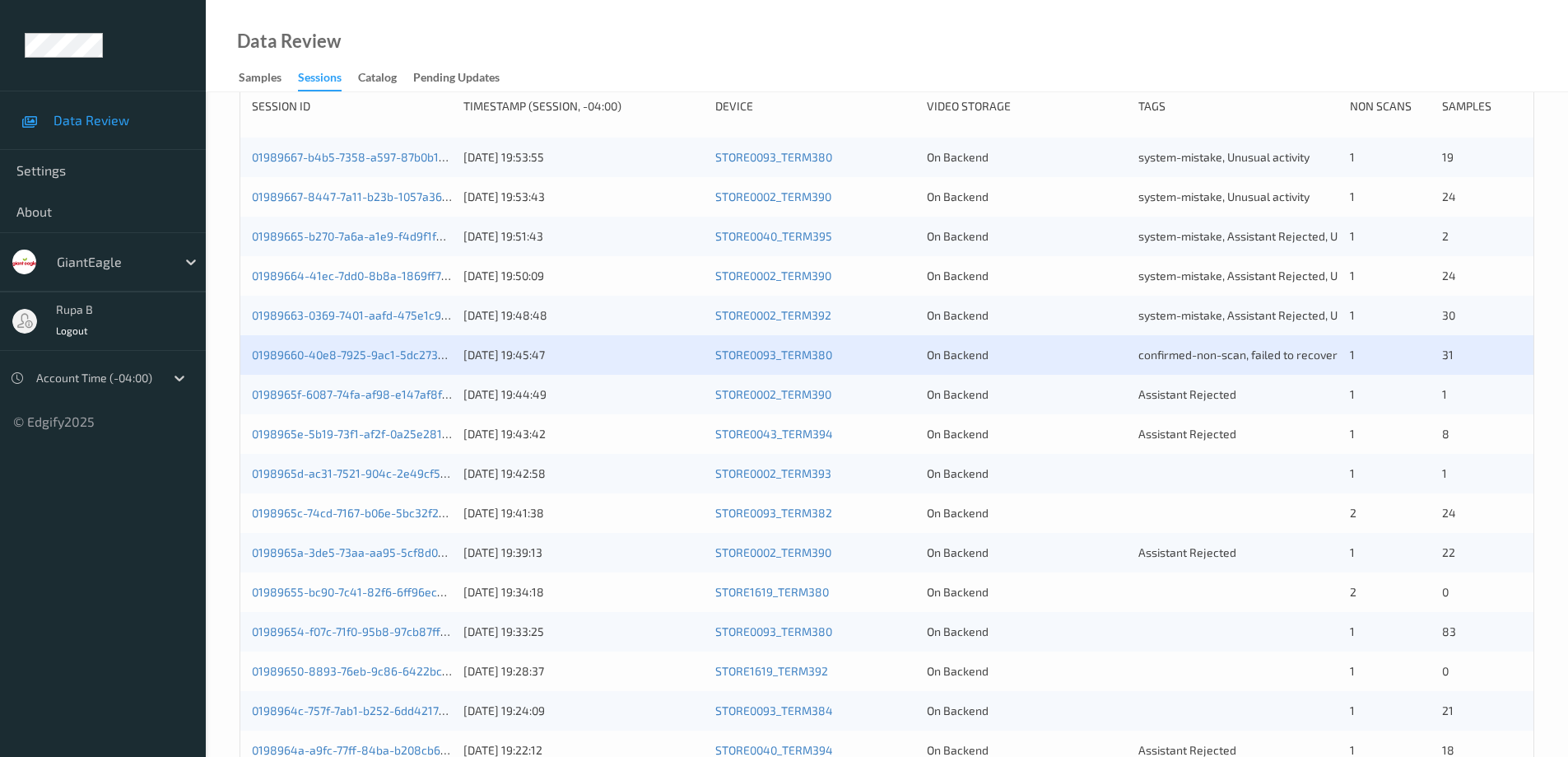
scroll to position [247, 0]
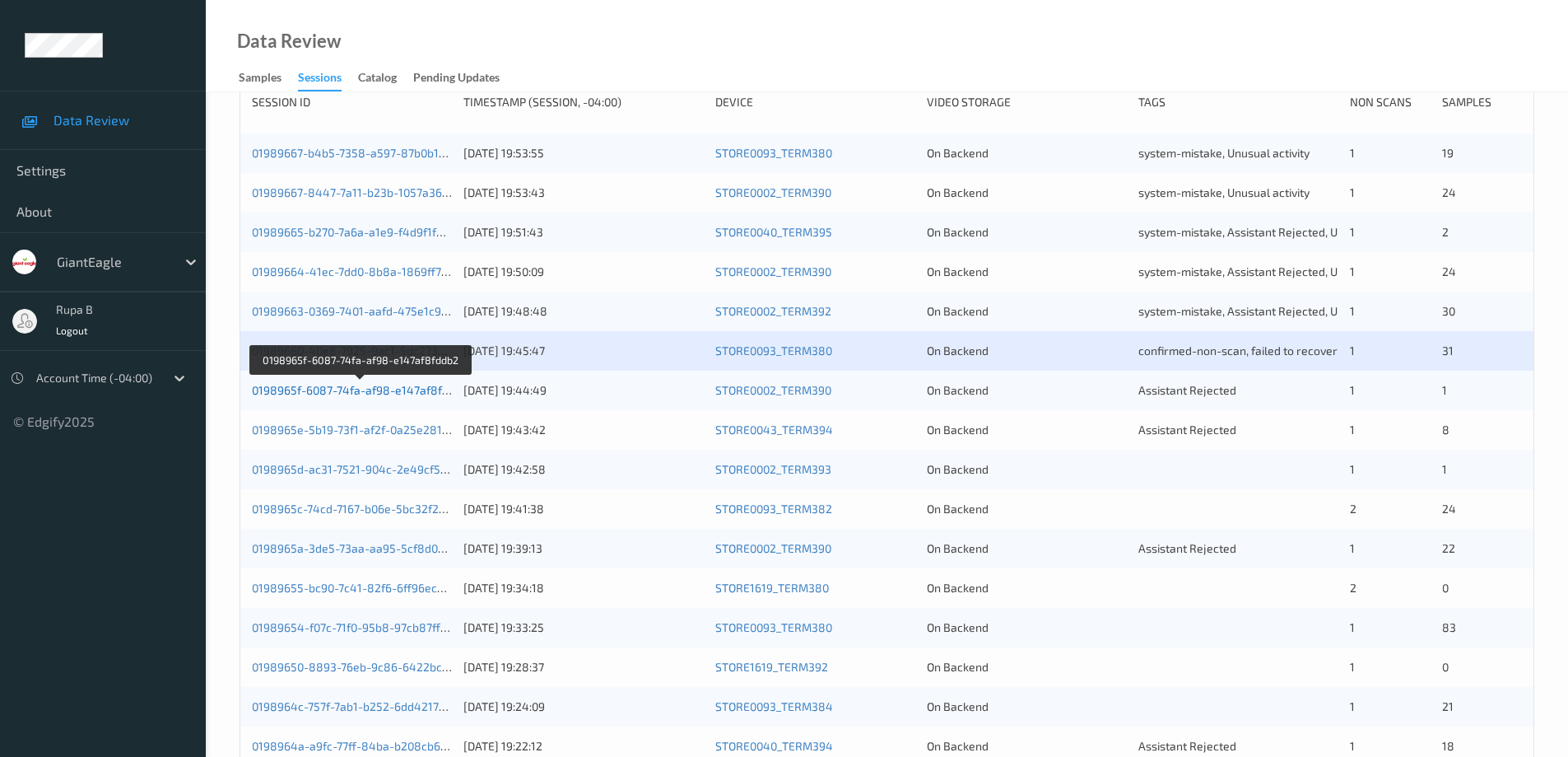
click at [391, 389] on link "0198965f-6087-74fa-af98-e147af8fddb2" at bounding box center [360, 389] width 216 height 14
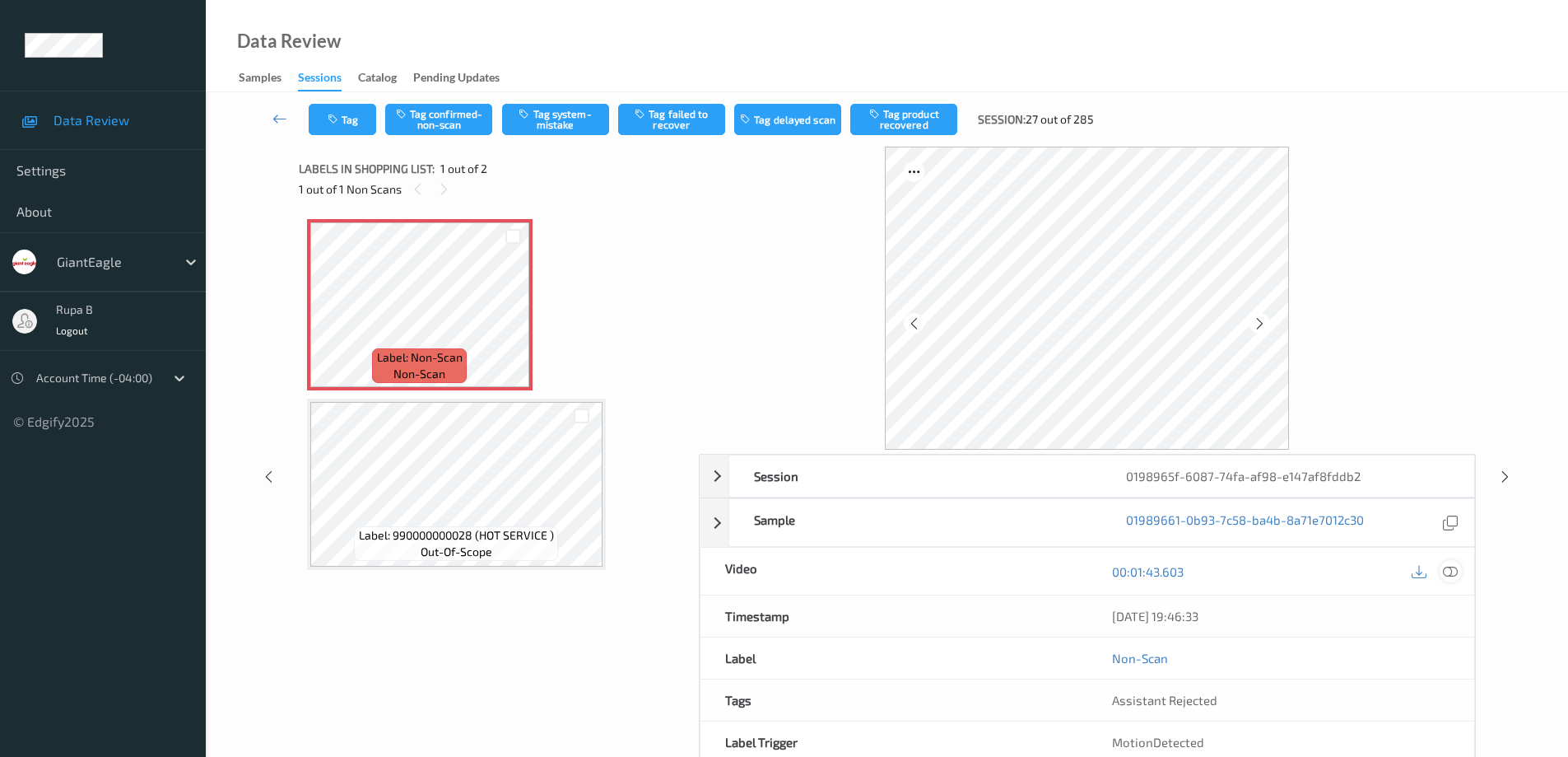
click at [1456, 571] on icon at bounding box center [1450, 571] width 14 height 14
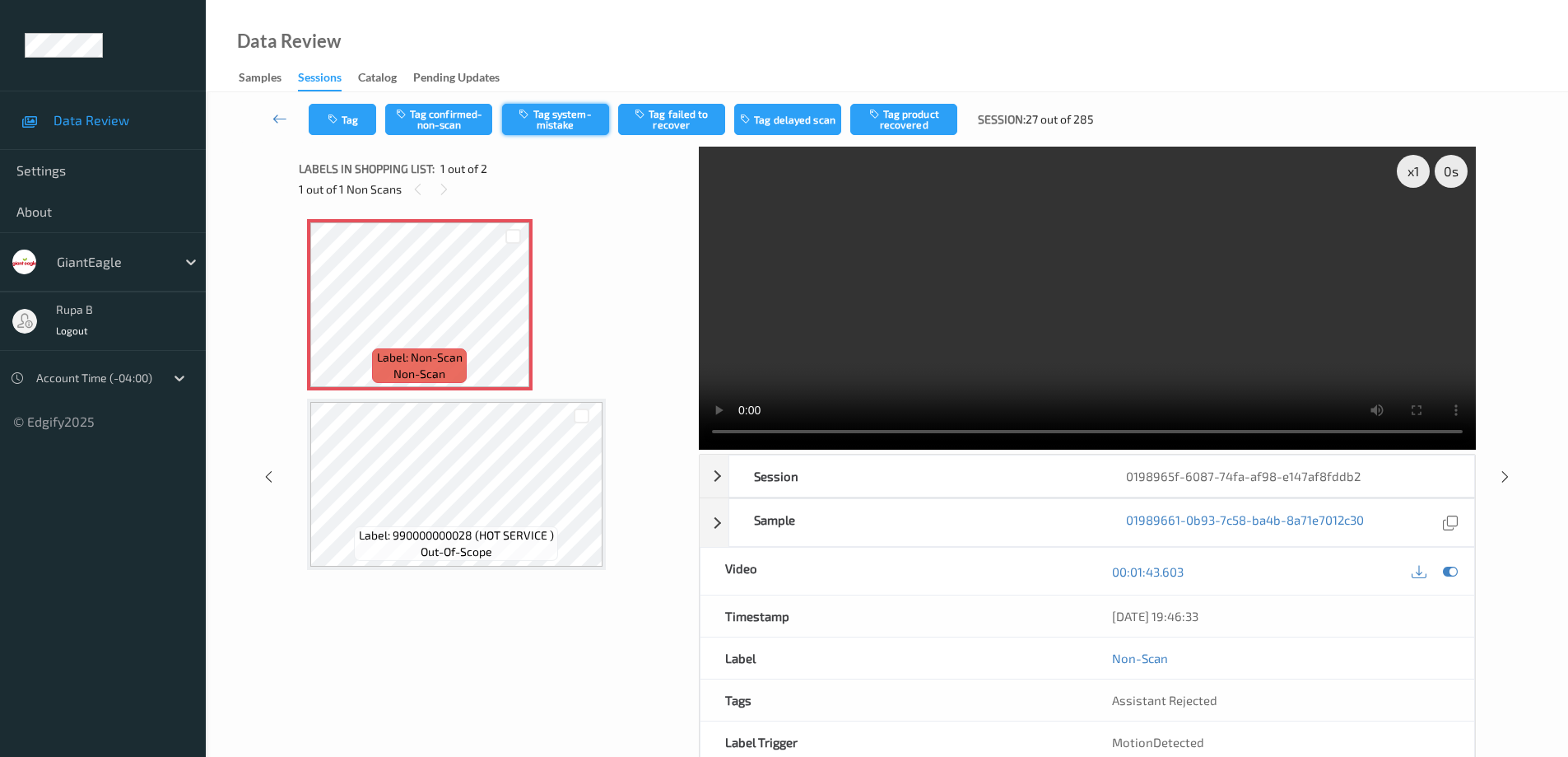
click at [550, 124] on button "Tag system-mistake" at bounding box center [555, 119] width 107 height 31
click at [358, 130] on button "Tag" at bounding box center [343, 119] width 68 height 31
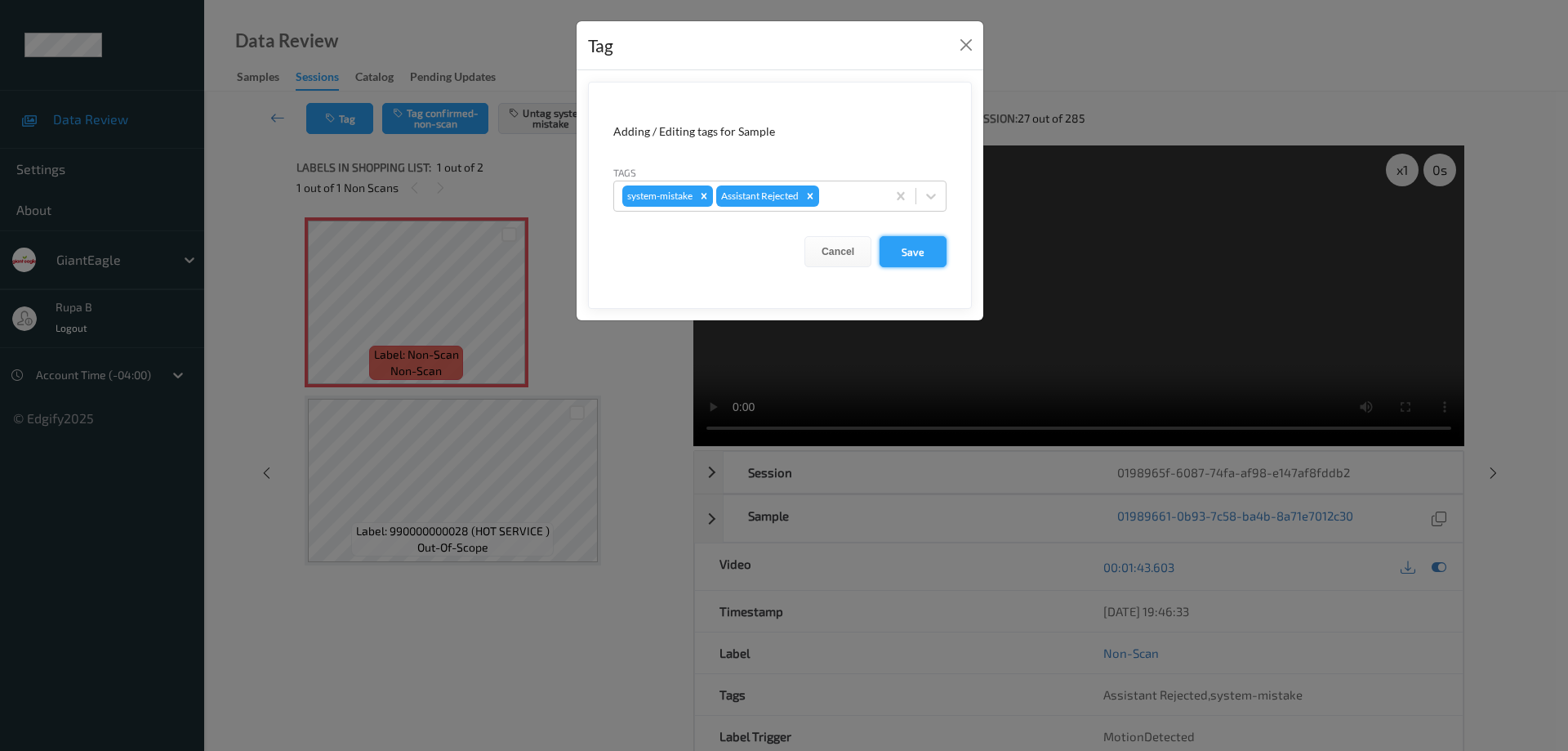
click at [922, 255] on button "Save" at bounding box center [913, 251] width 67 height 31
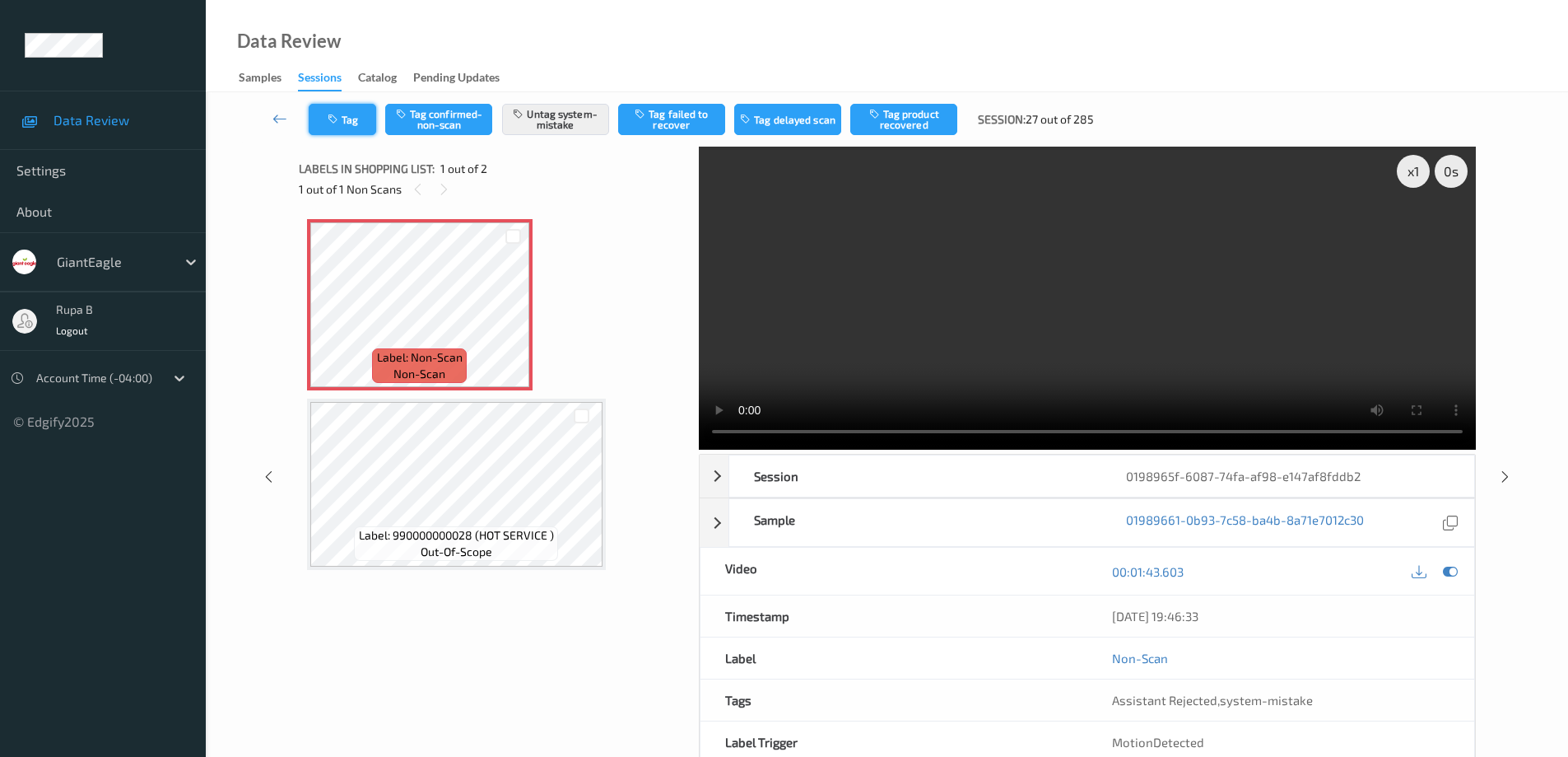
click at [358, 122] on button "Tag" at bounding box center [343, 119] width 68 height 31
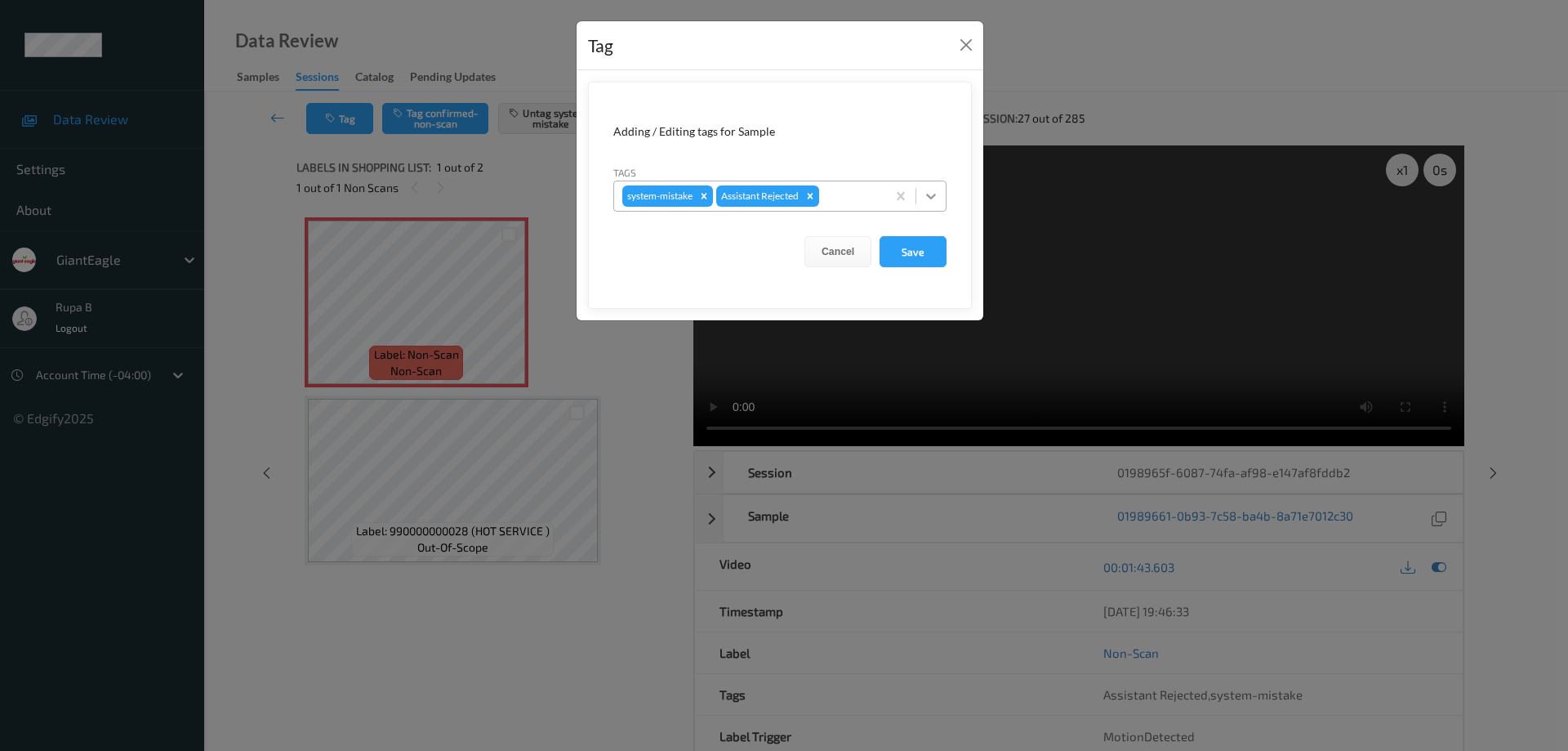
click at [932, 198] on icon at bounding box center [931, 196] width 10 height 6
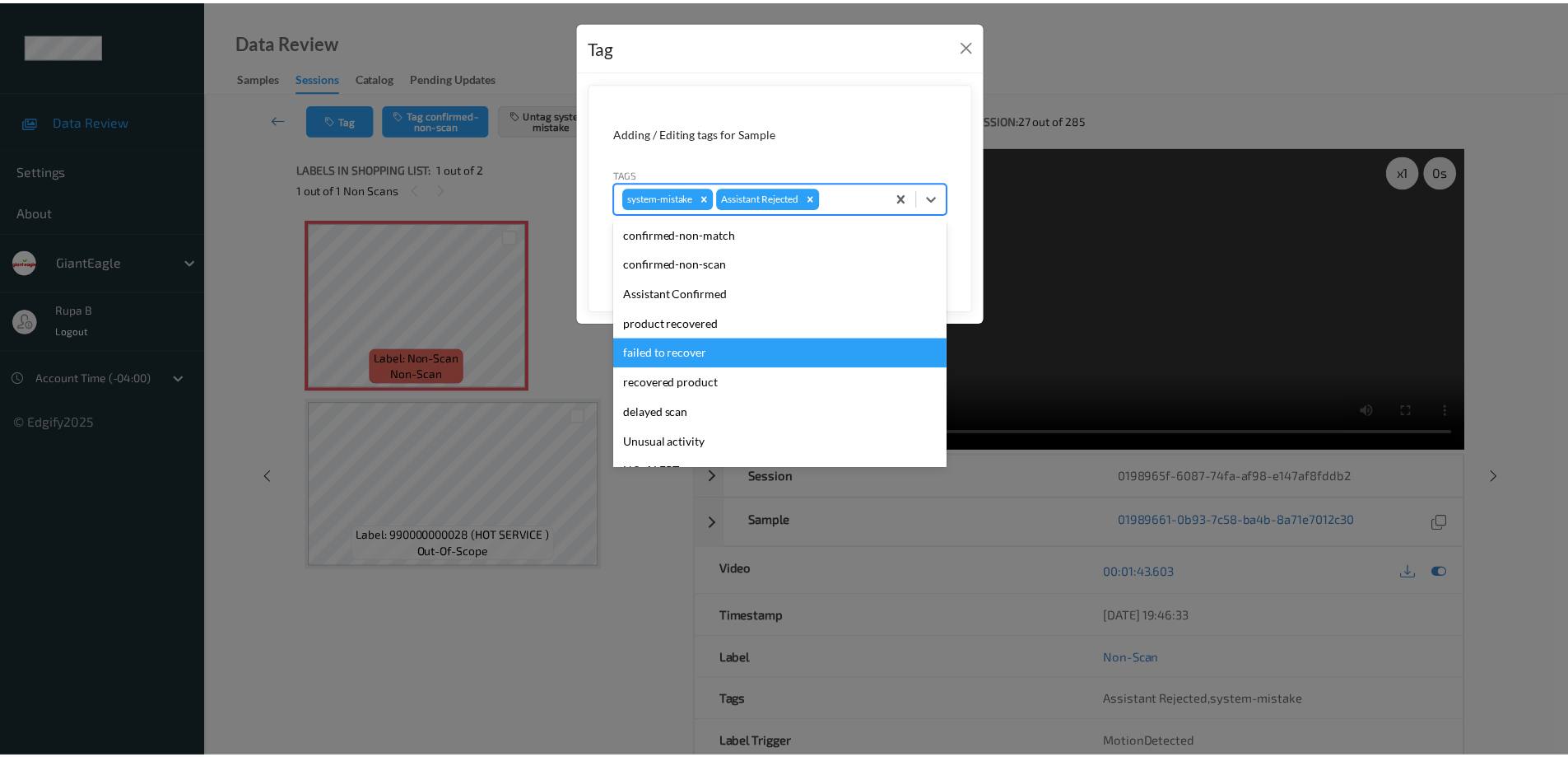
scroll to position [115, 0]
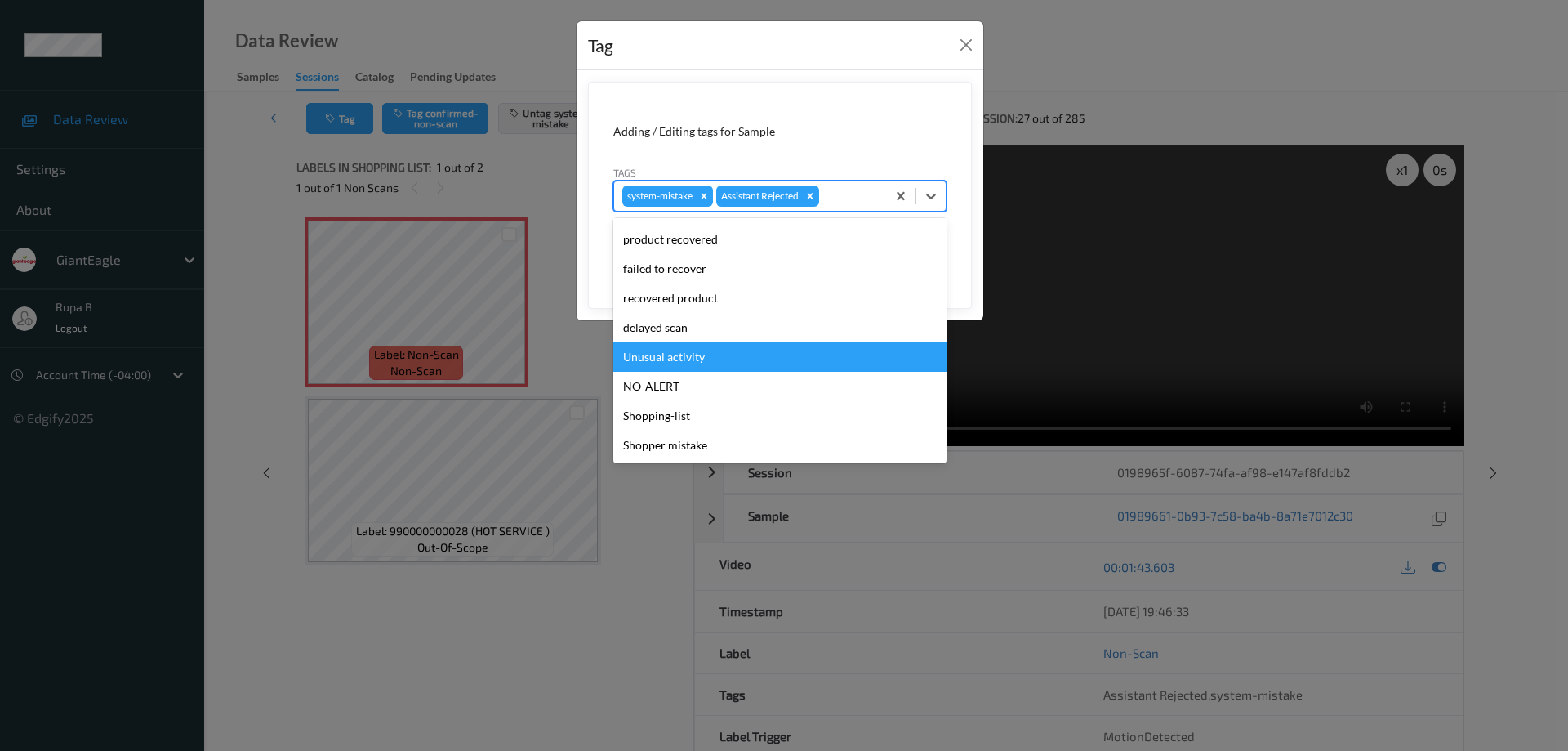
drag, startPoint x: 714, startPoint y: 363, endPoint x: 749, endPoint y: 375, distance: 37.0
click at [715, 363] on div "Unusual activity" at bounding box center [780, 356] width 333 height 30
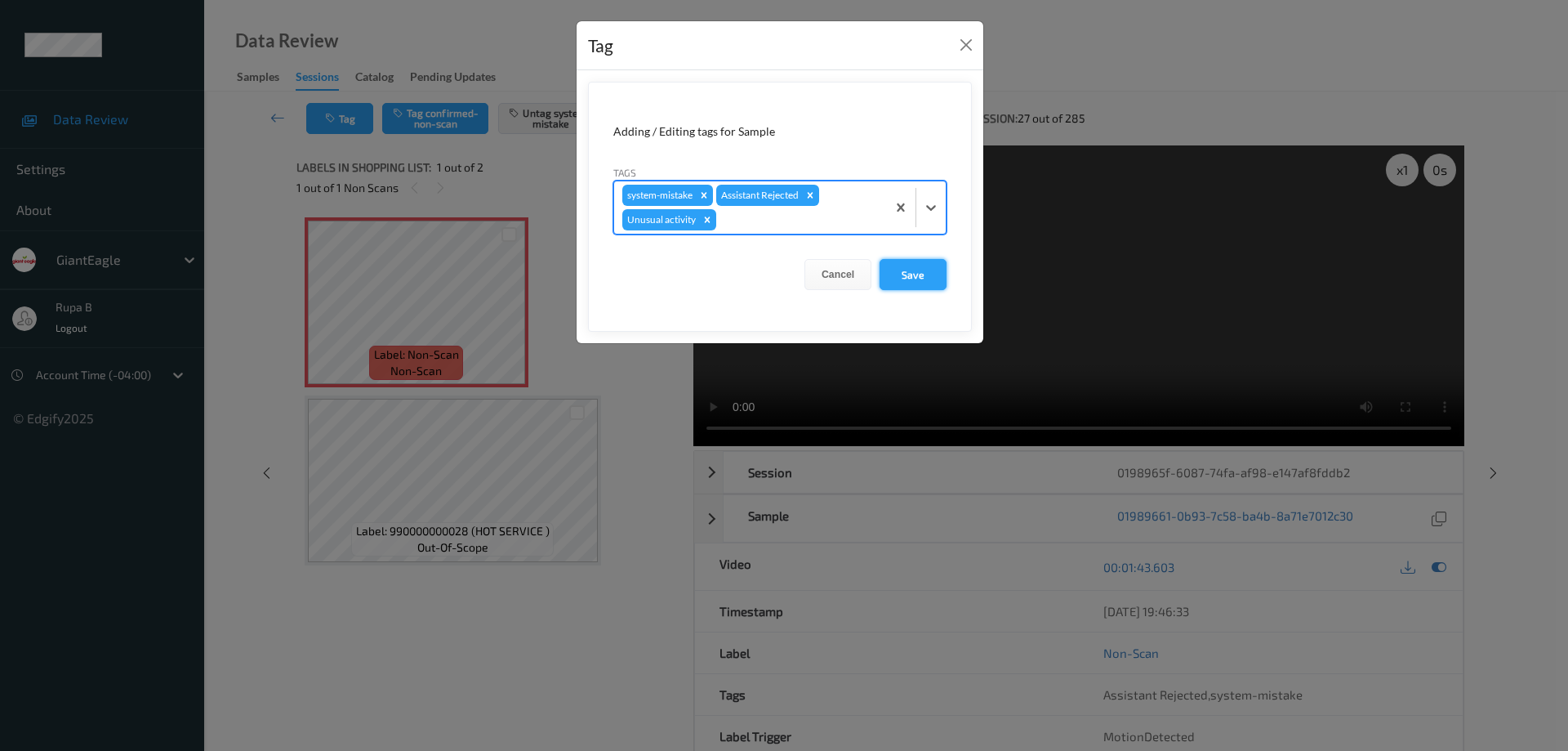
drag, startPoint x: 908, startPoint y: 273, endPoint x: 937, endPoint y: 288, distance: 32.6
click at [912, 273] on button "Save" at bounding box center [913, 274] width 67 height 31
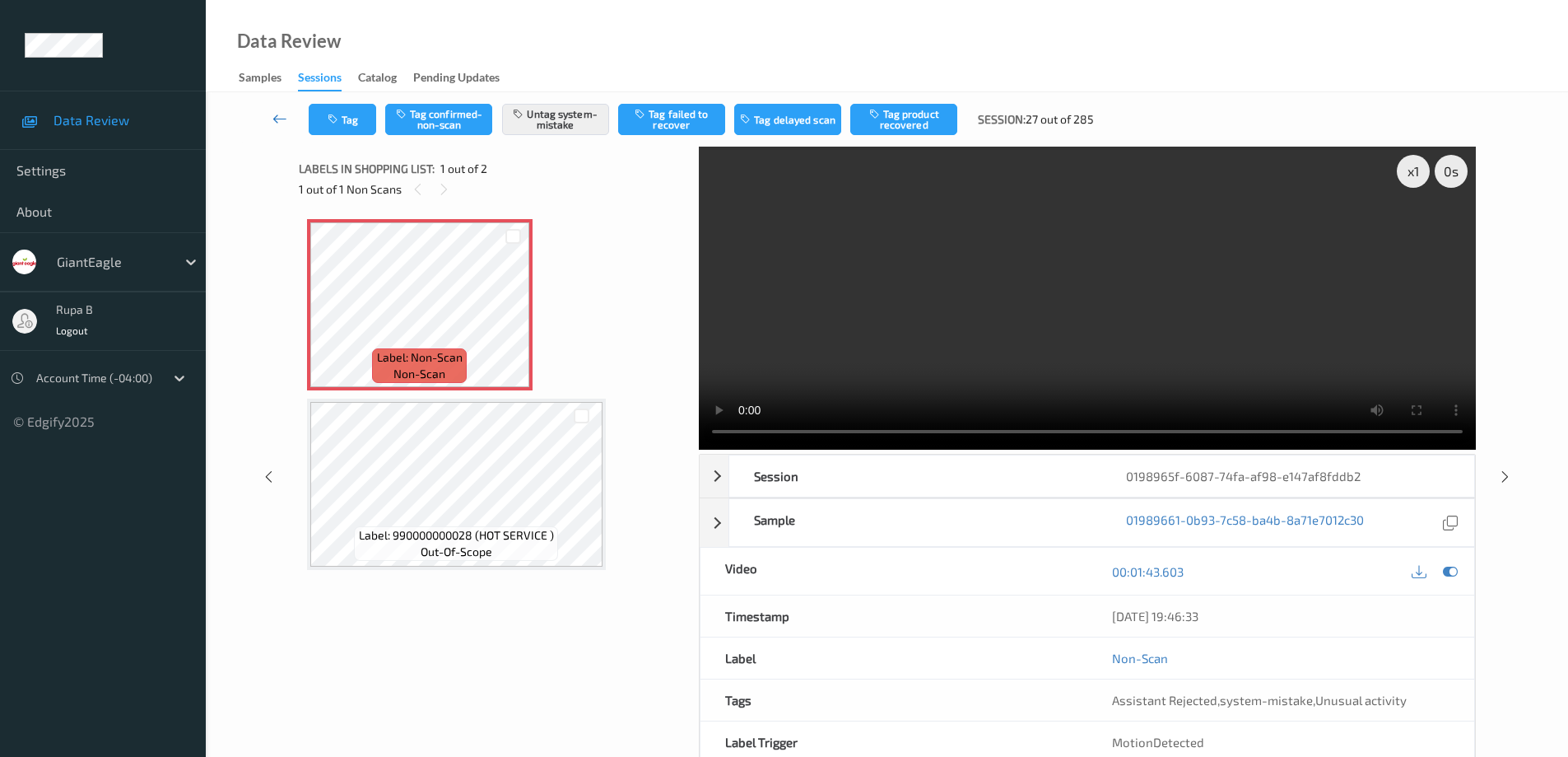
click at [276, 120] on icon at bounding box center [279, 118] width 14 height 16
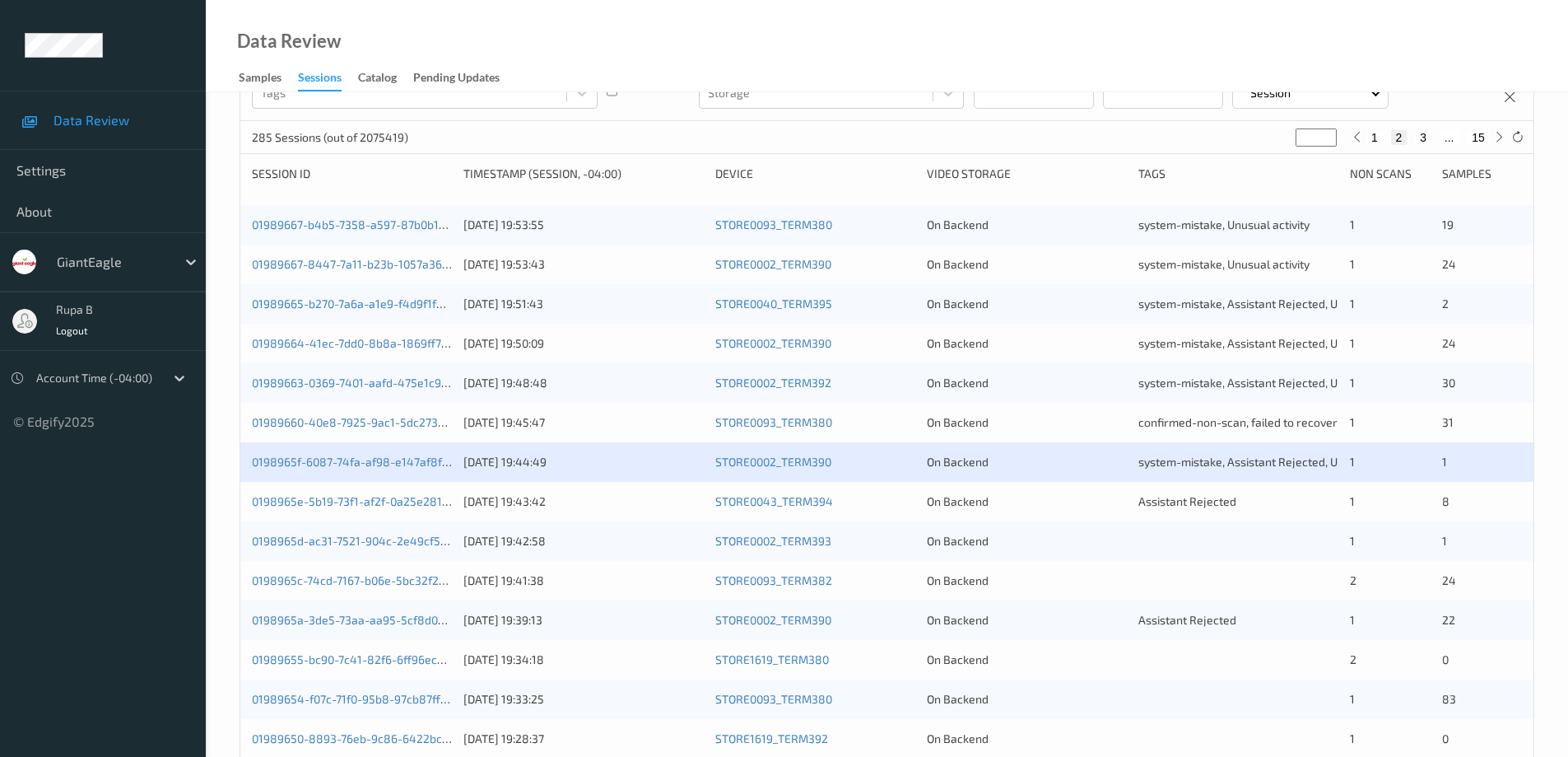
scroll to position [329, 0]
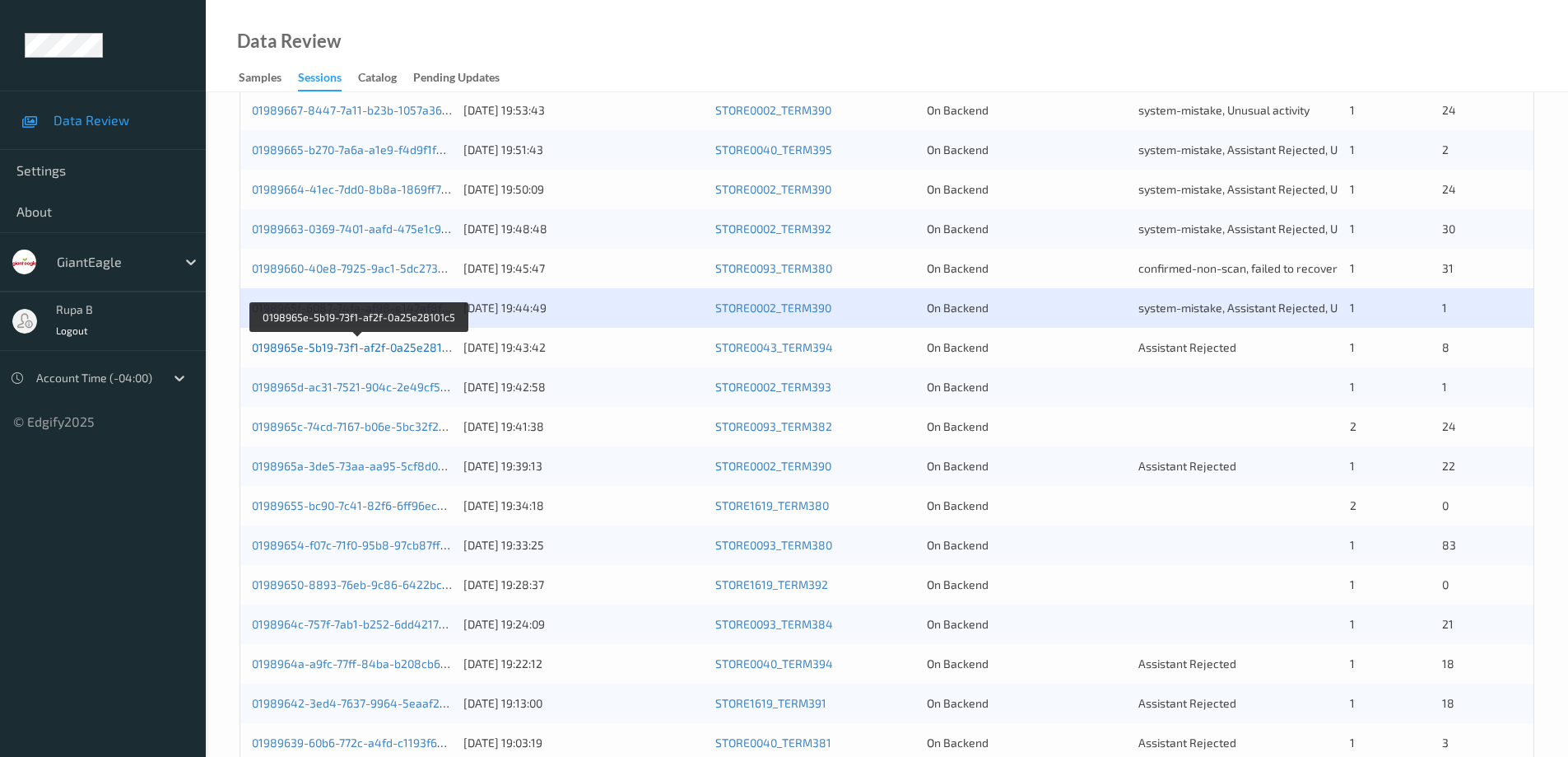
click at [358, 352] on link "0198965e-5b19-73f1-af2f-0a25e28101c5" at bounding box center [359, 347] width 214 height 14
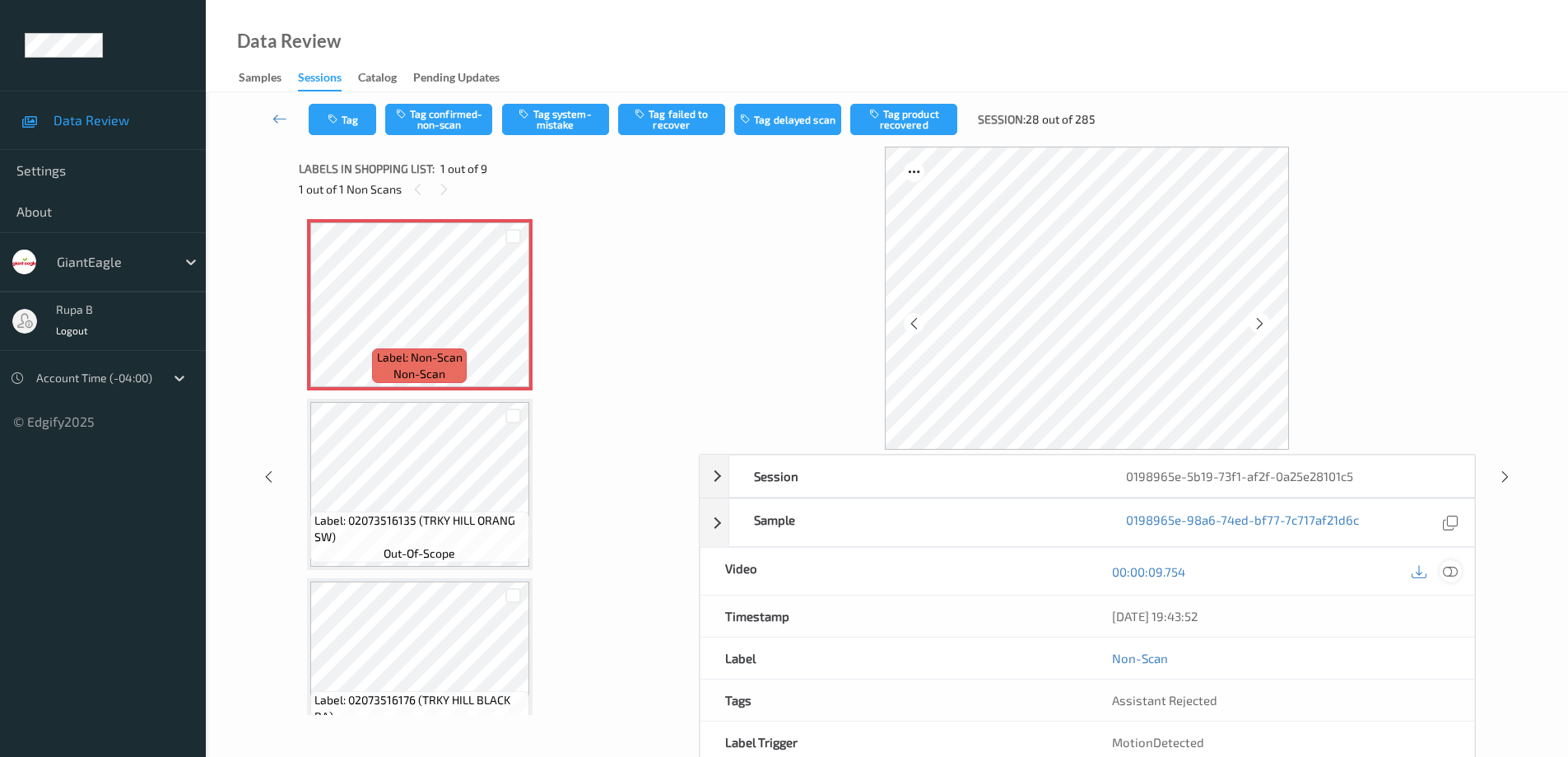
click at [1453, 575] on icon at bounding box center [1450, 571] width 14 height 14
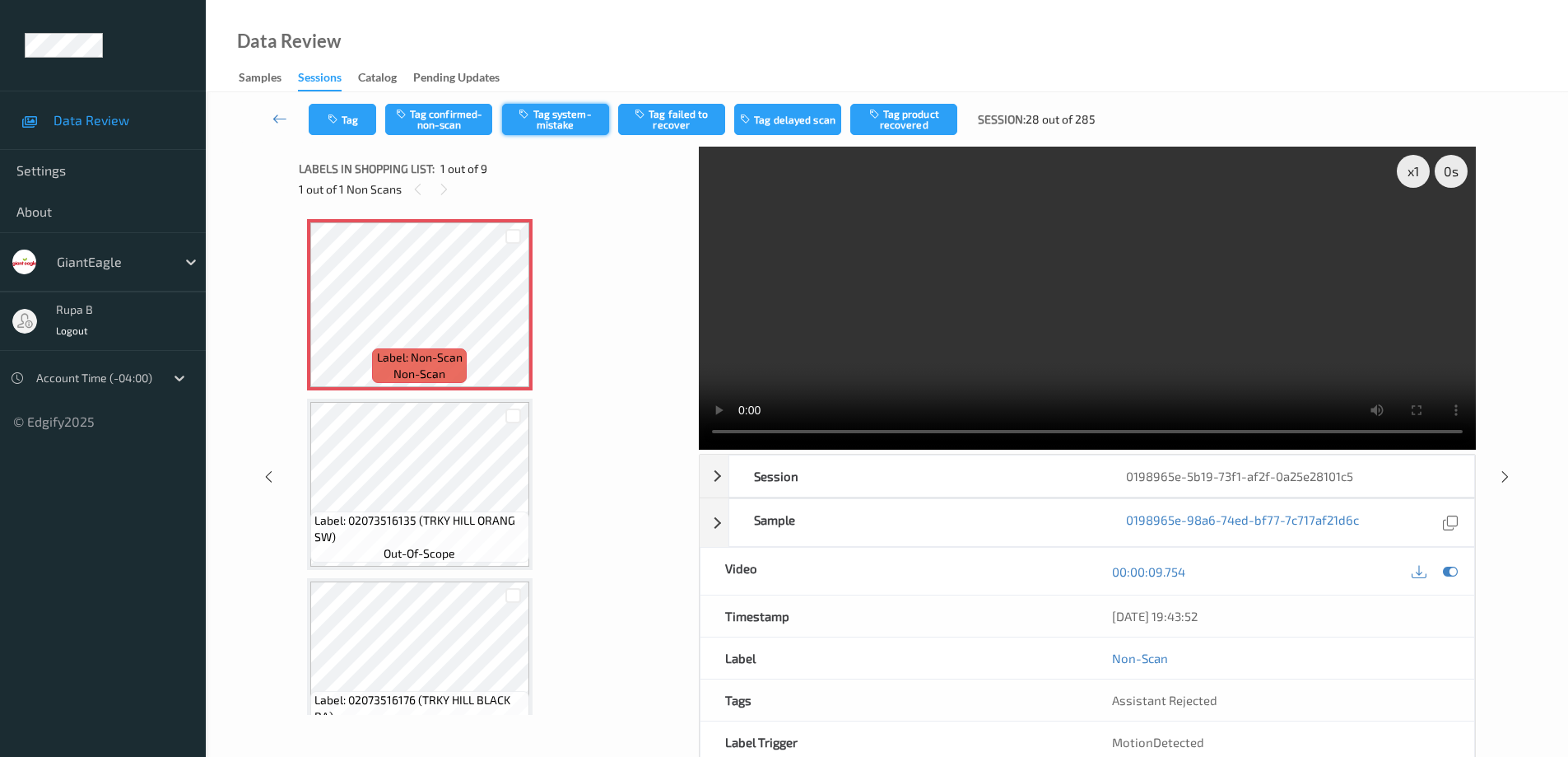
click at [559, 125] on button "Tag system-mistake" at bounding box center [555, 119] width 107 height 31
click at [354, 118] on button "Tag" at bounding box center [343, 119] width 68 height 31
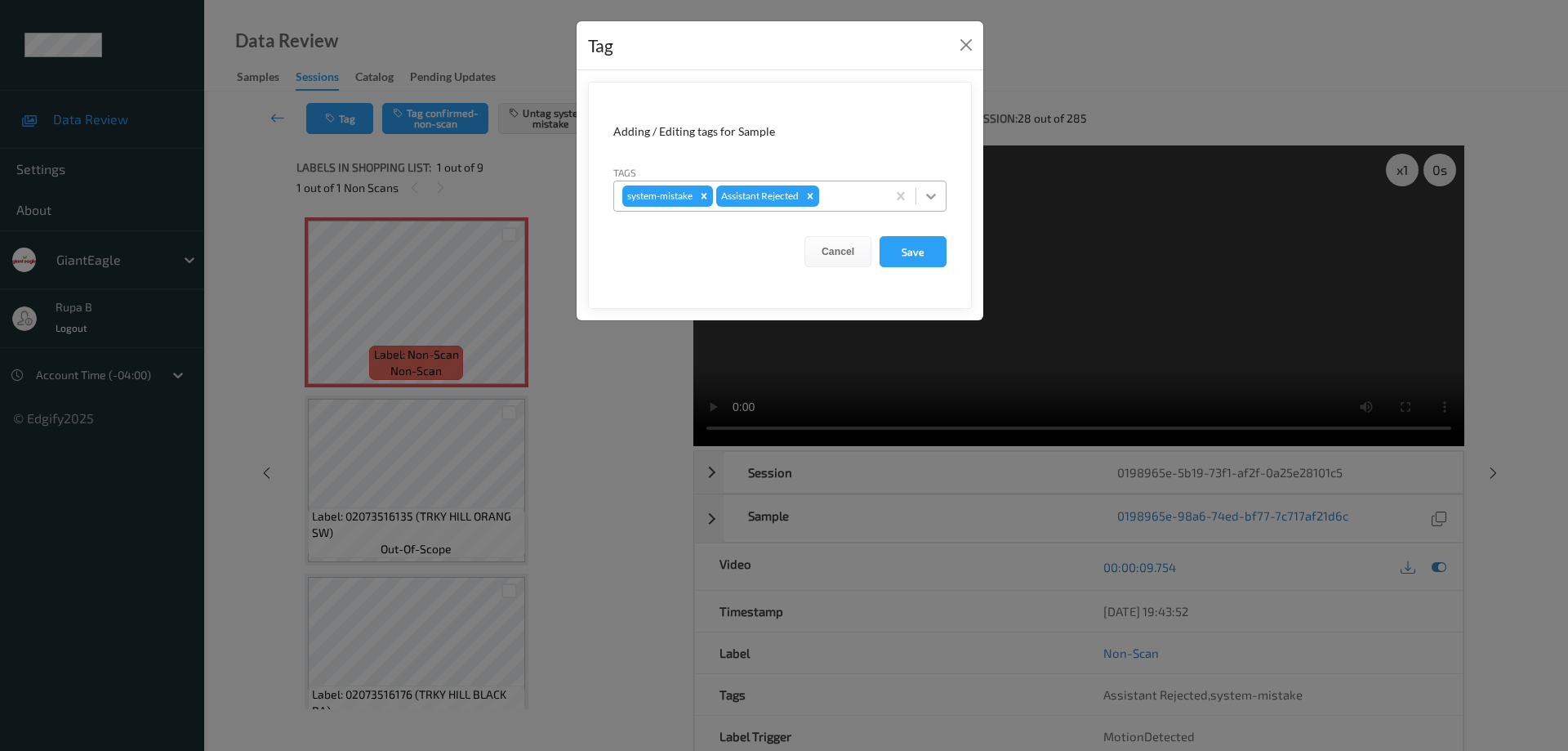
click at [929, 191] on icon at bounding box center [930, 195] width 16 height 16
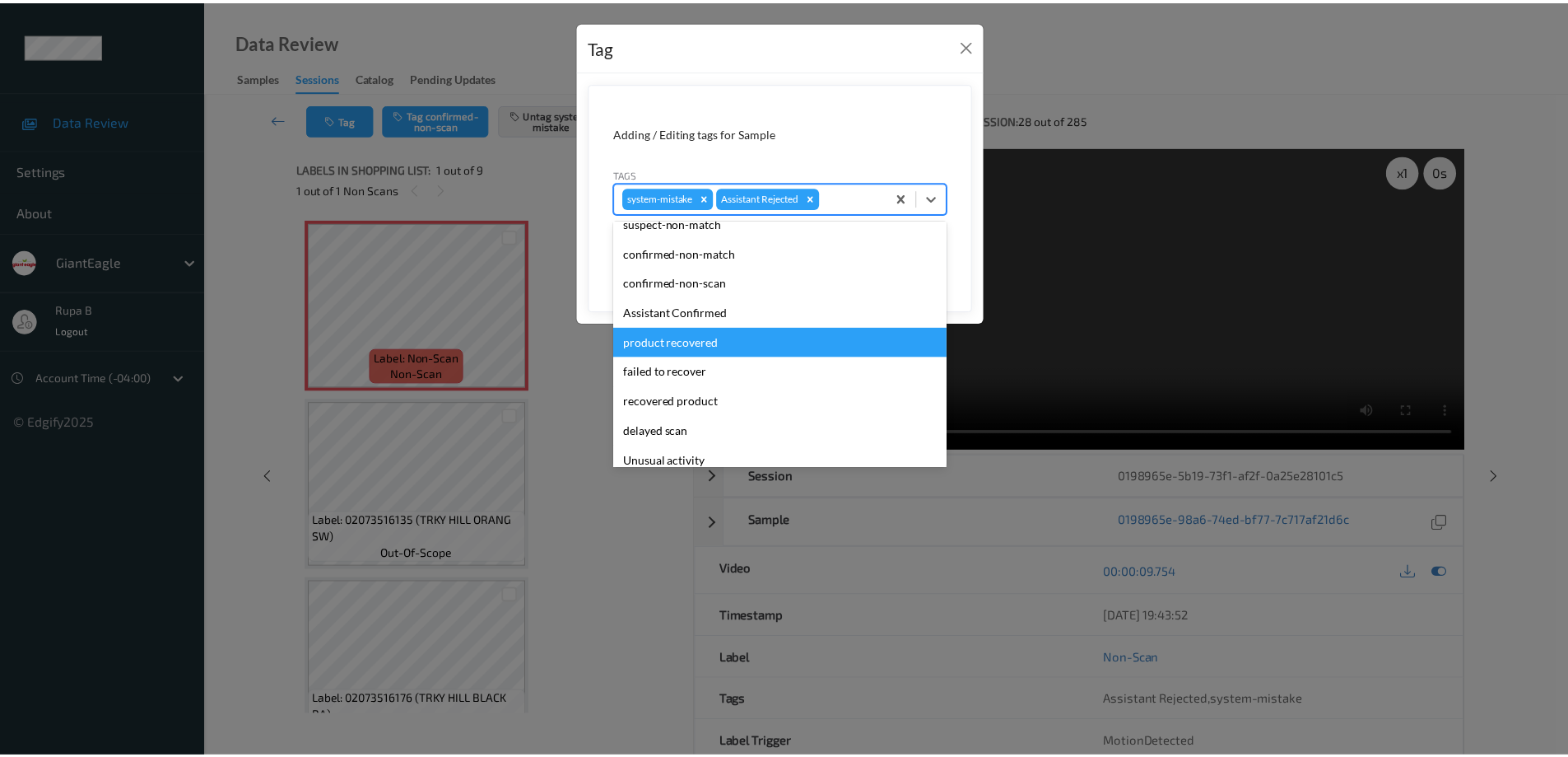
scroll to position [115, 0]
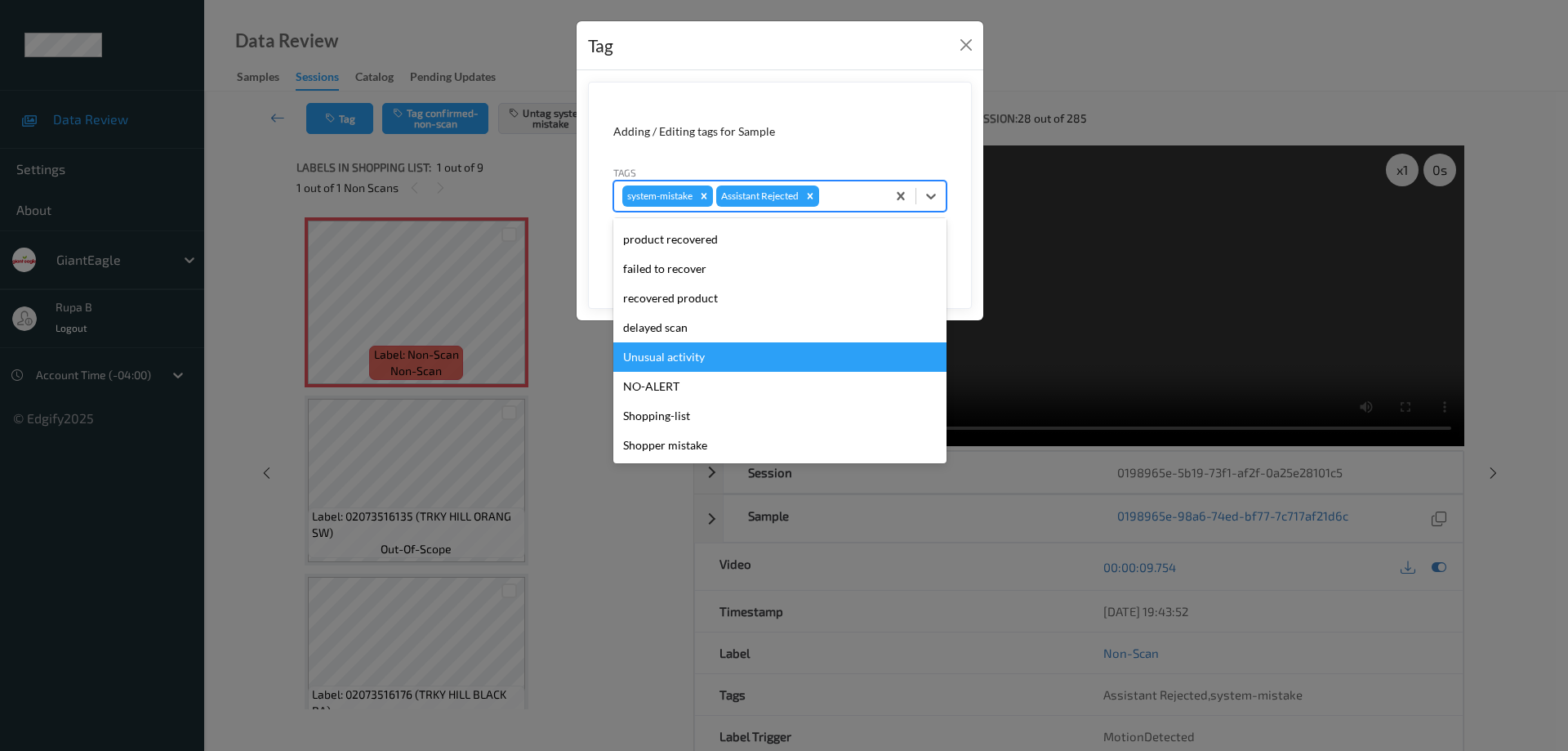
drag, startPoint x: 709, startPoint y: 359, endPoint x: 779, endPoint y: 407, distance: 84.9
click at [710, 357] on div "Unusual activity" at bounding box center [780, 356] width 333 height 30
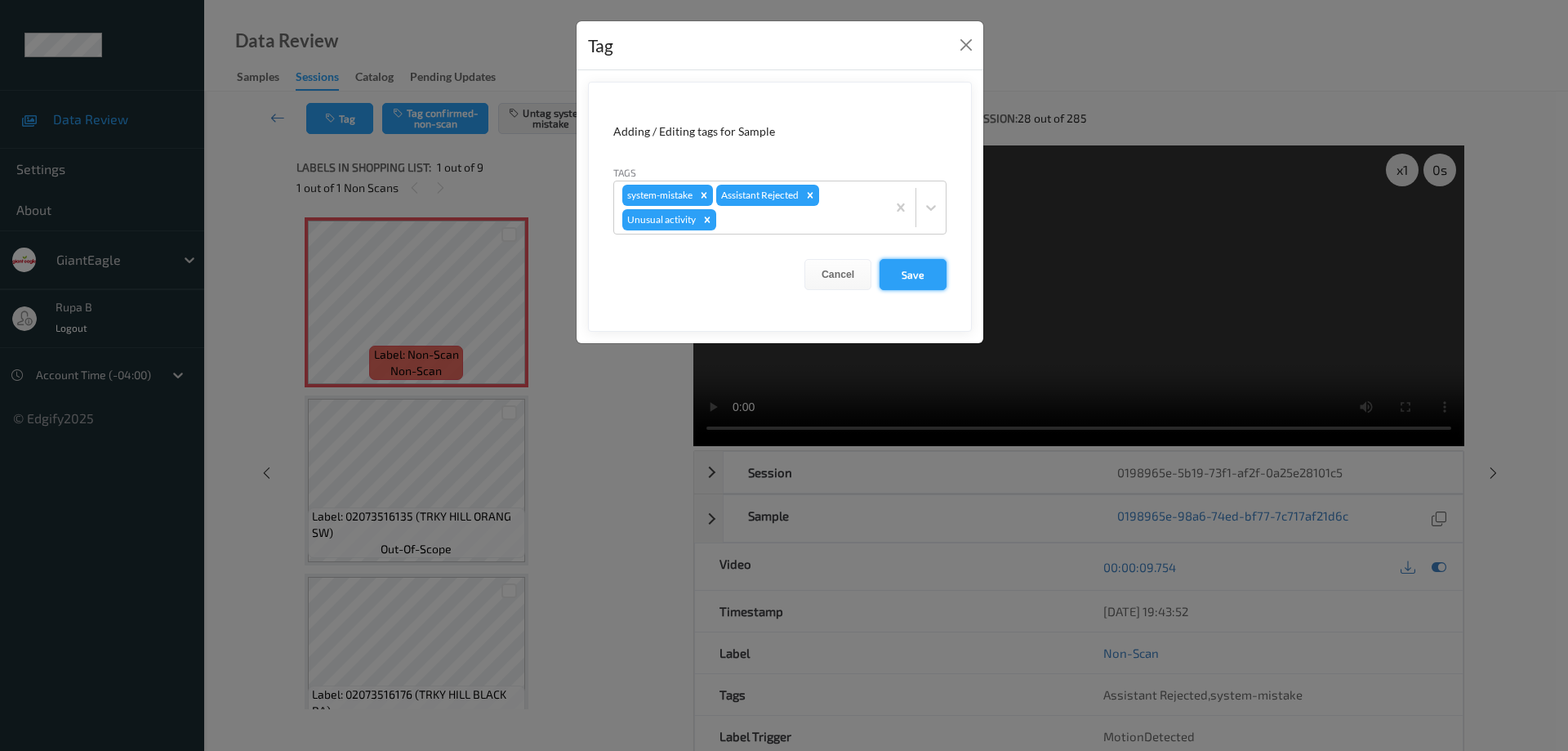
click at [927, 275] on button "Save" at bounding box center [913, 274] width 67 height 31
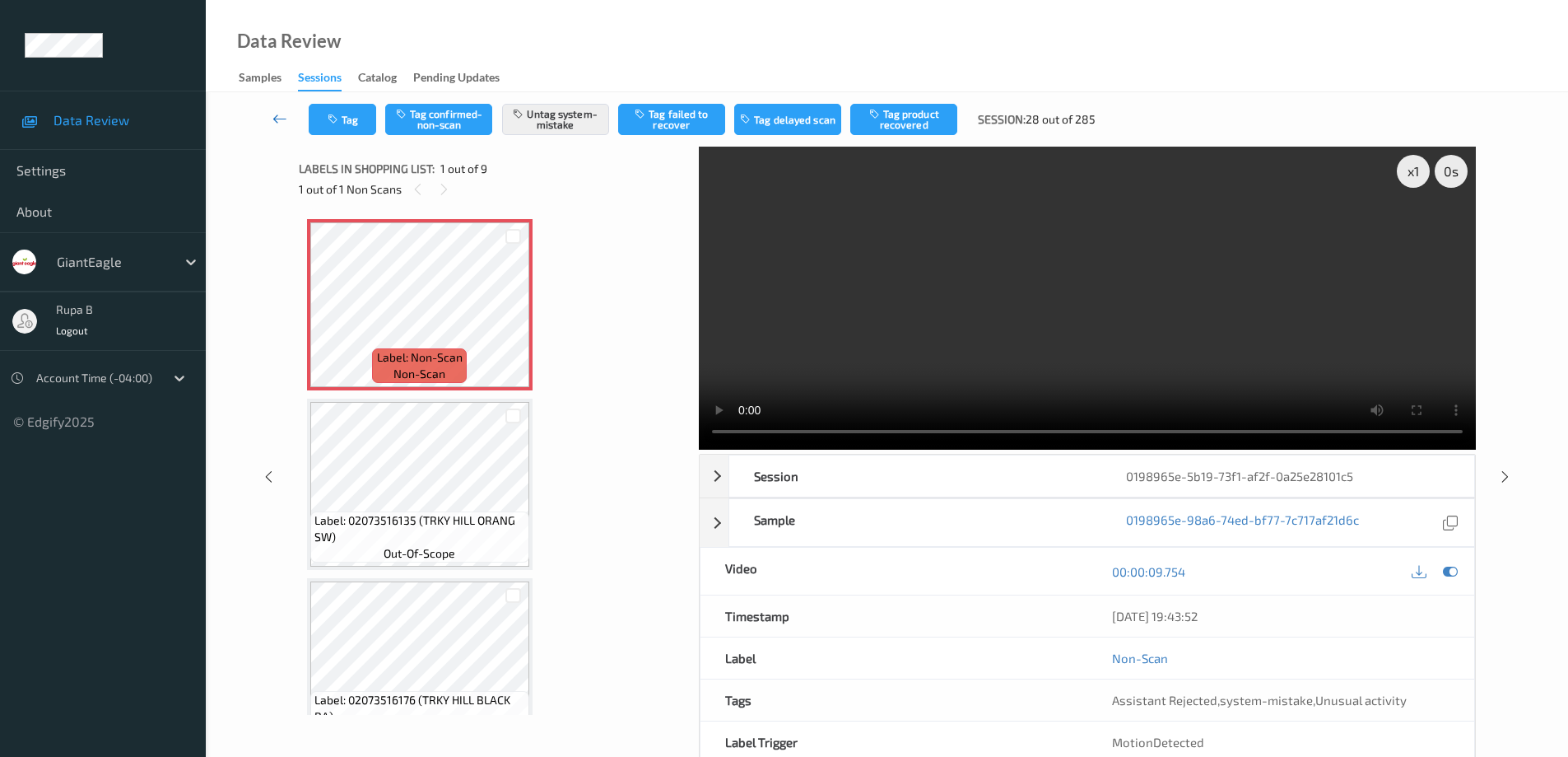
click at [274, 114] on icon at bounding box center [279, 118] width 14 height 16
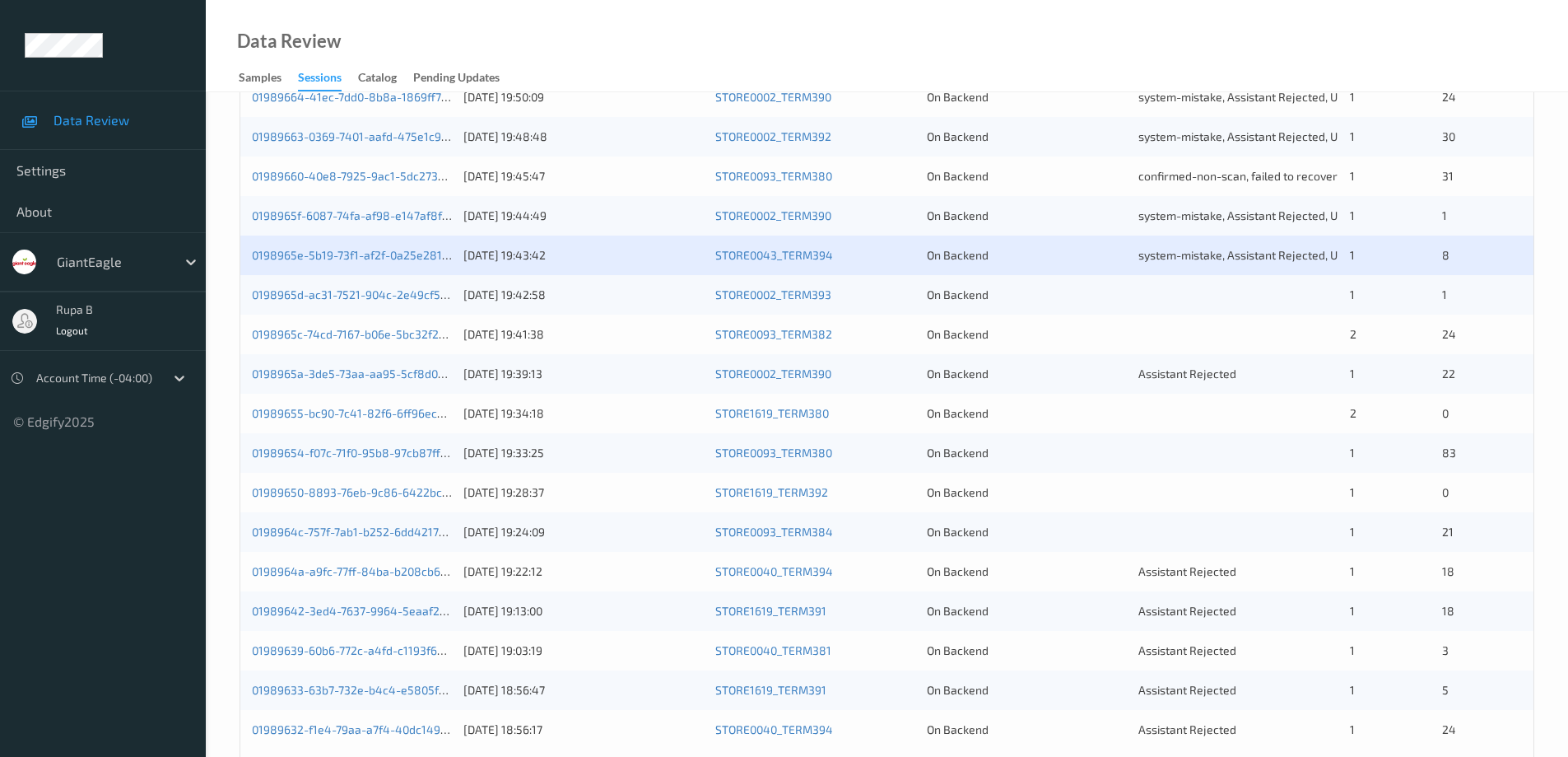
scroll to position [483, 0]
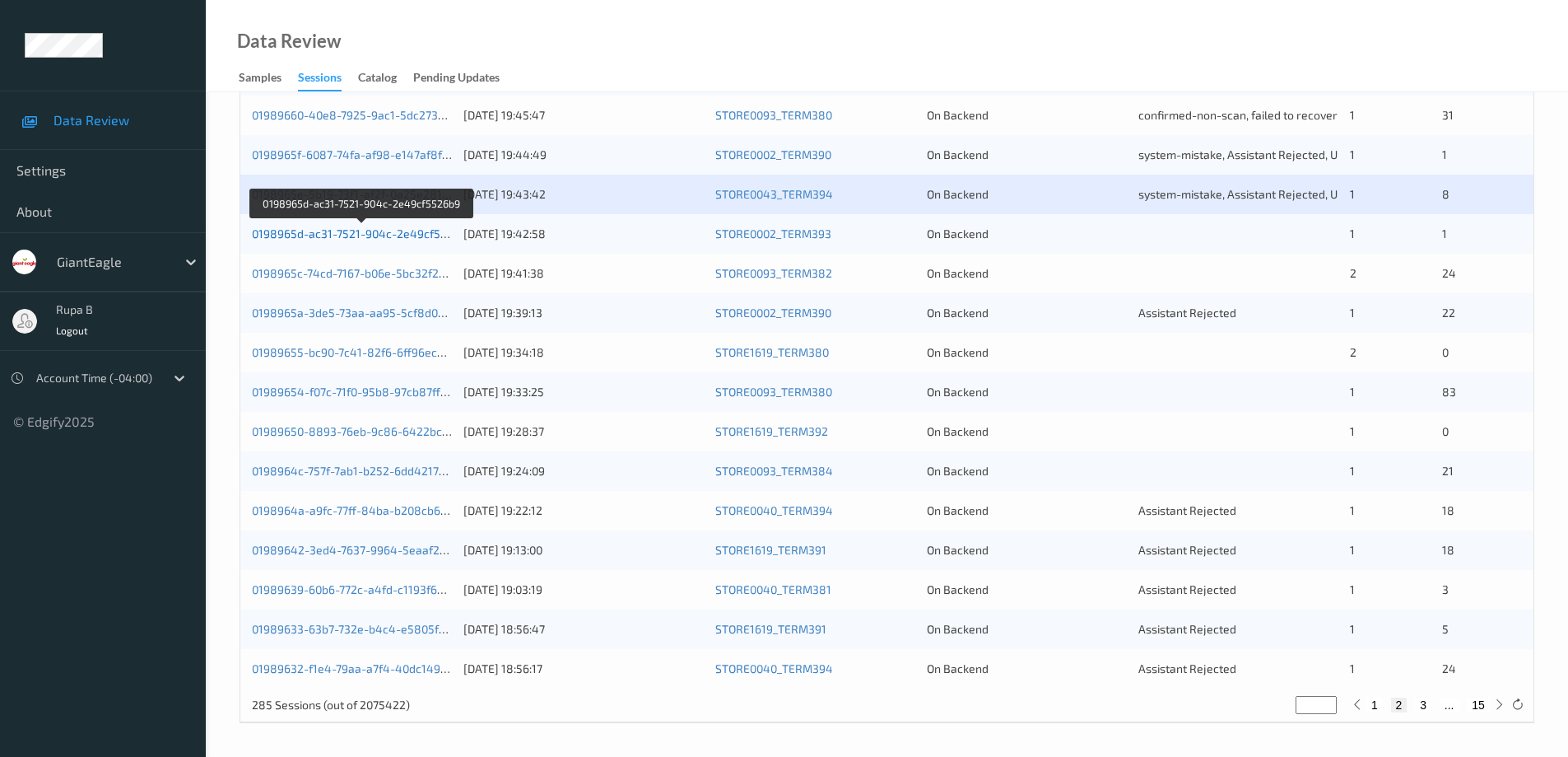
click at [371, 238] on link "0198965d-ac31-7521-904c-2e49cf5526b9" at bounding box center [362, 233] width 221 height 14
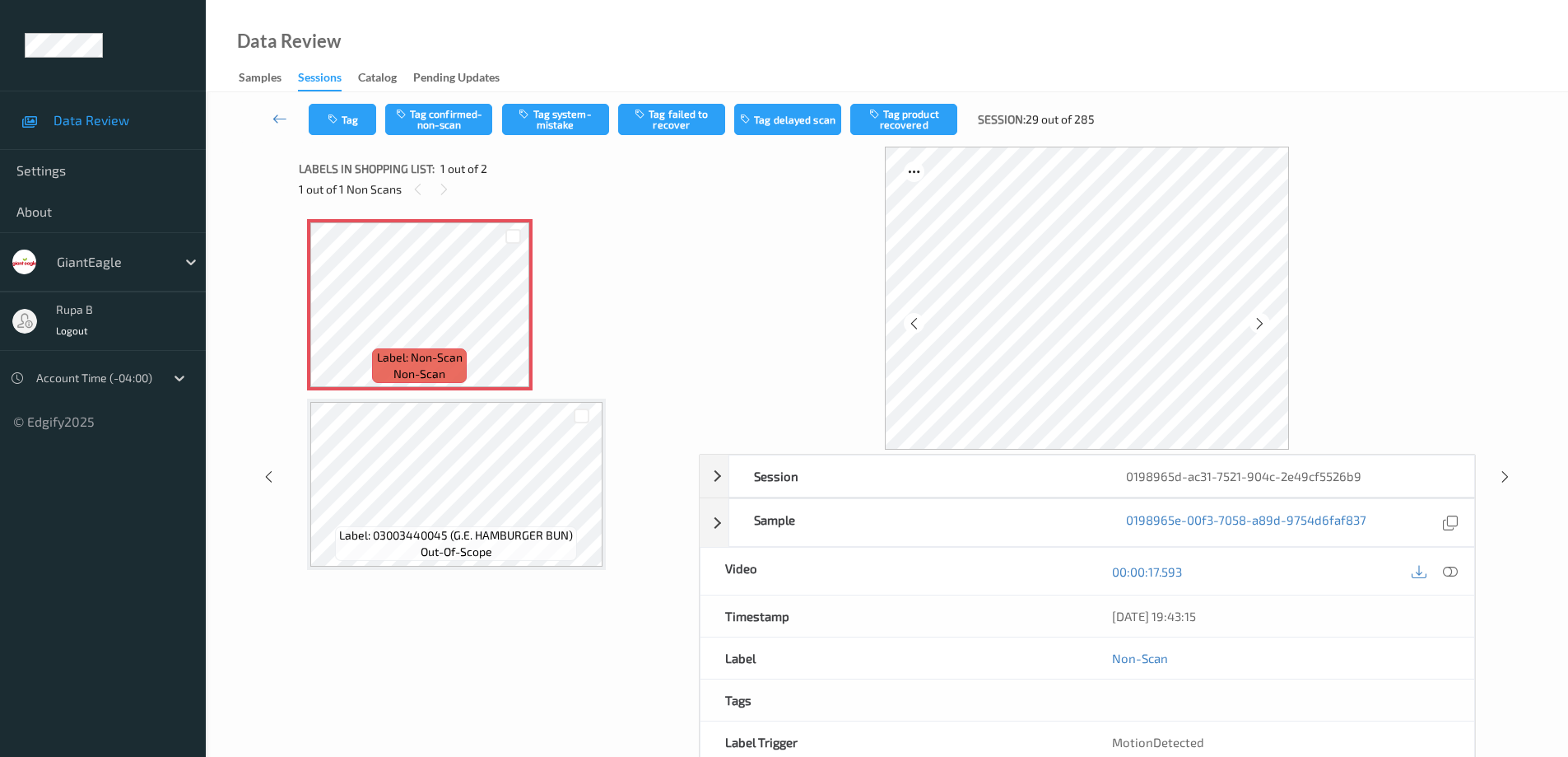
drag, startPoint x: 1455, startPoint y: 572, endPoint x: 1439, endPoint y: 569, distance: 16.3
click at [1450, 571] on icon at bounding box center [1450, 571] width 14 height 14
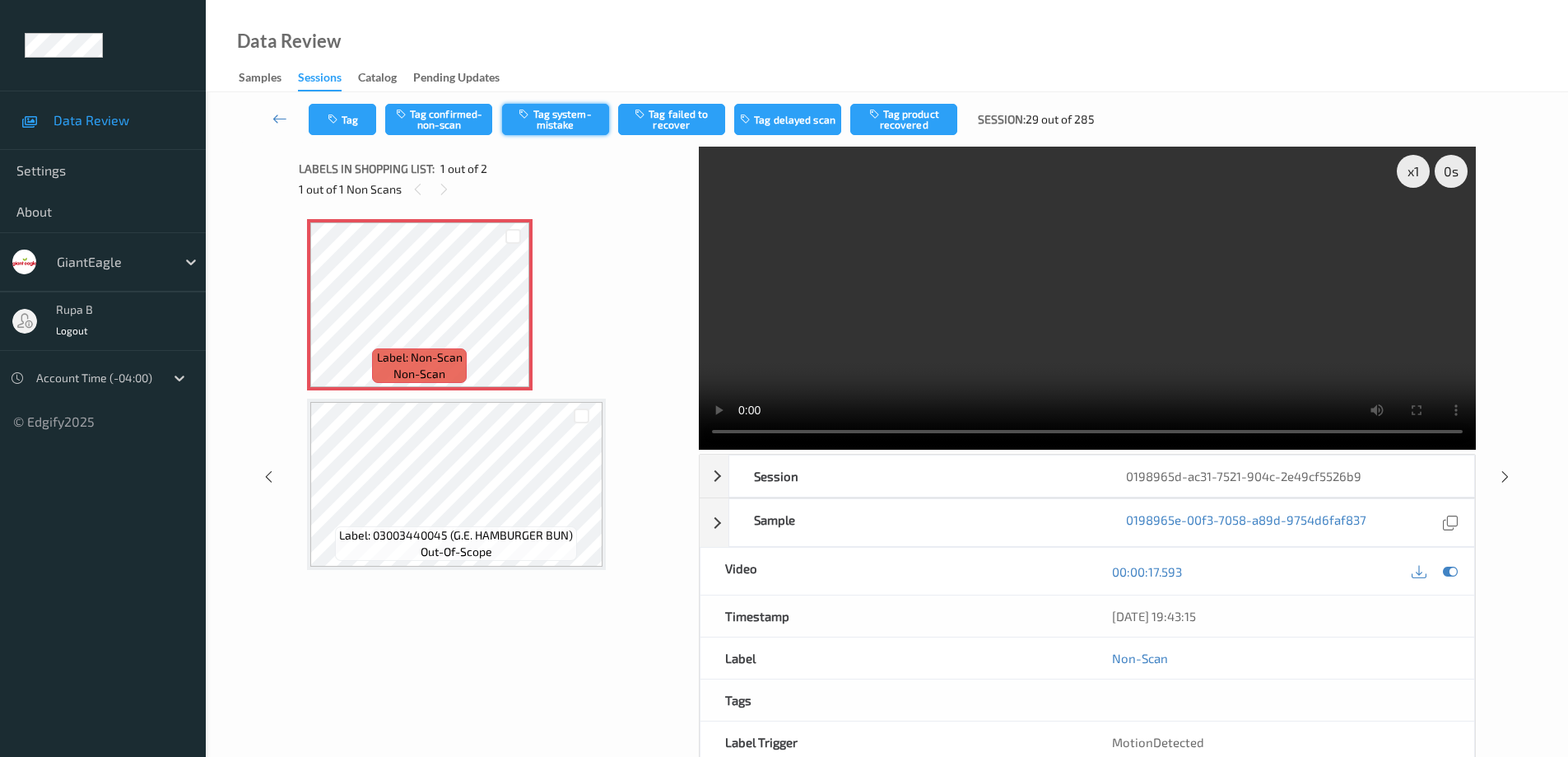
click at [556, 117] on button "Tag system-mistake" at bounding box center [555, 119] width 107 height 31
click at [357, 126] on button "Tag" at bounding box center [343, 119] width 68 height 31
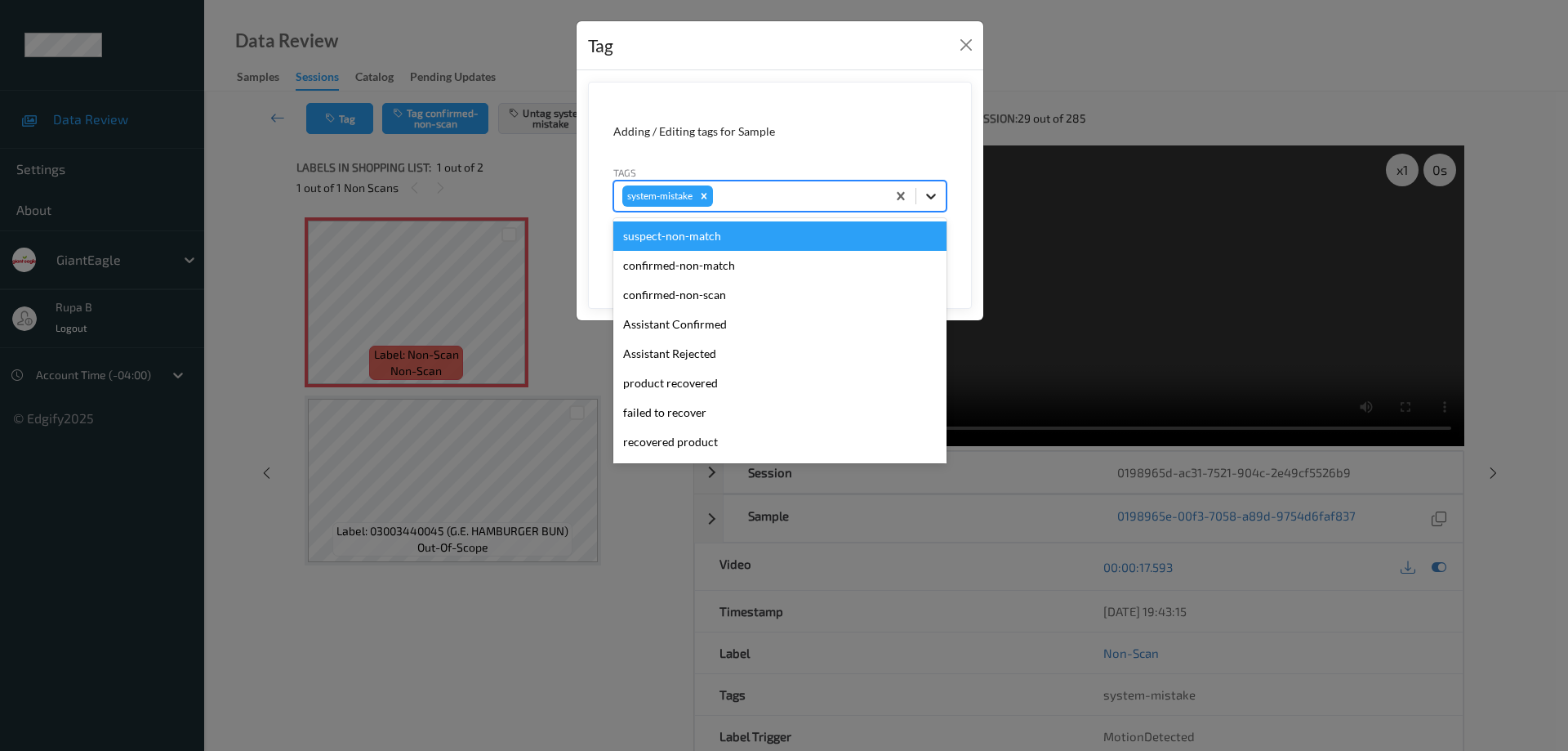
click at [934, 194] on icon at bounding box center [931, 196] width 10 height 6
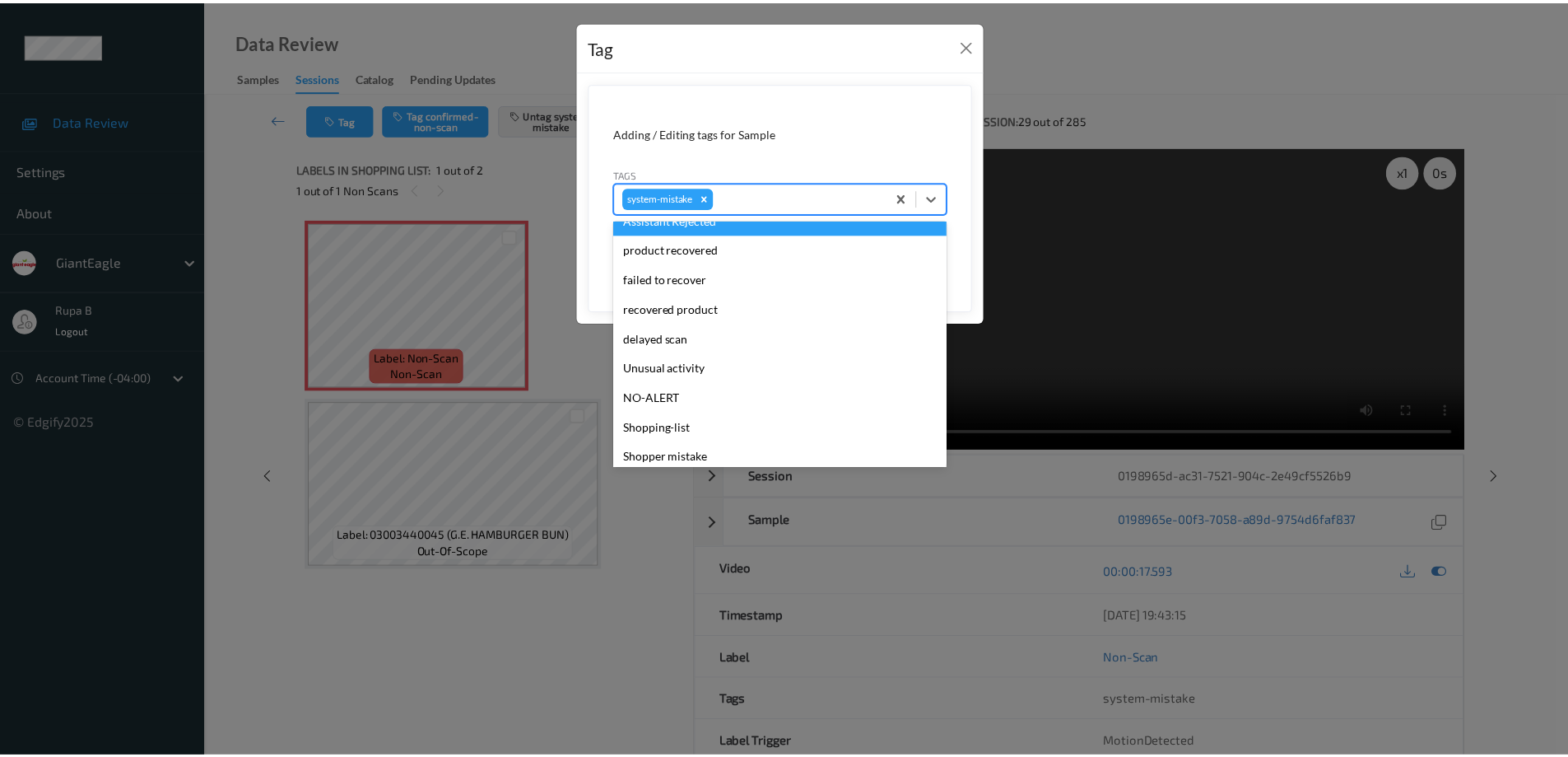
scroll to position [145, 0]
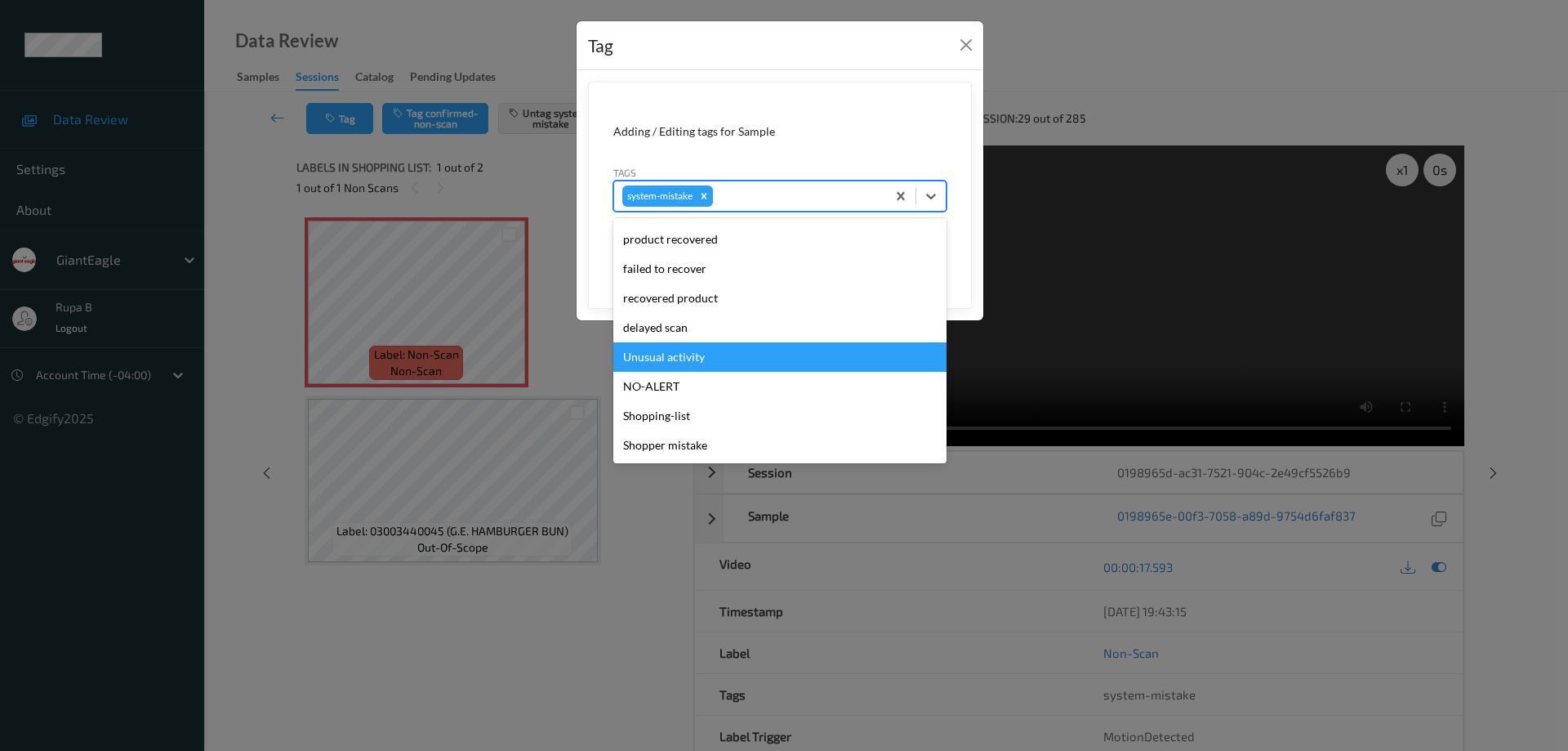
drag, startPoint x: 693, startPoint y: 360, endPoint x: 845, endPoint y: 347, distance: 152.6
click at [695, 359] on div "Unusual activity" at bounding box center [780, 356] width 333 height 30
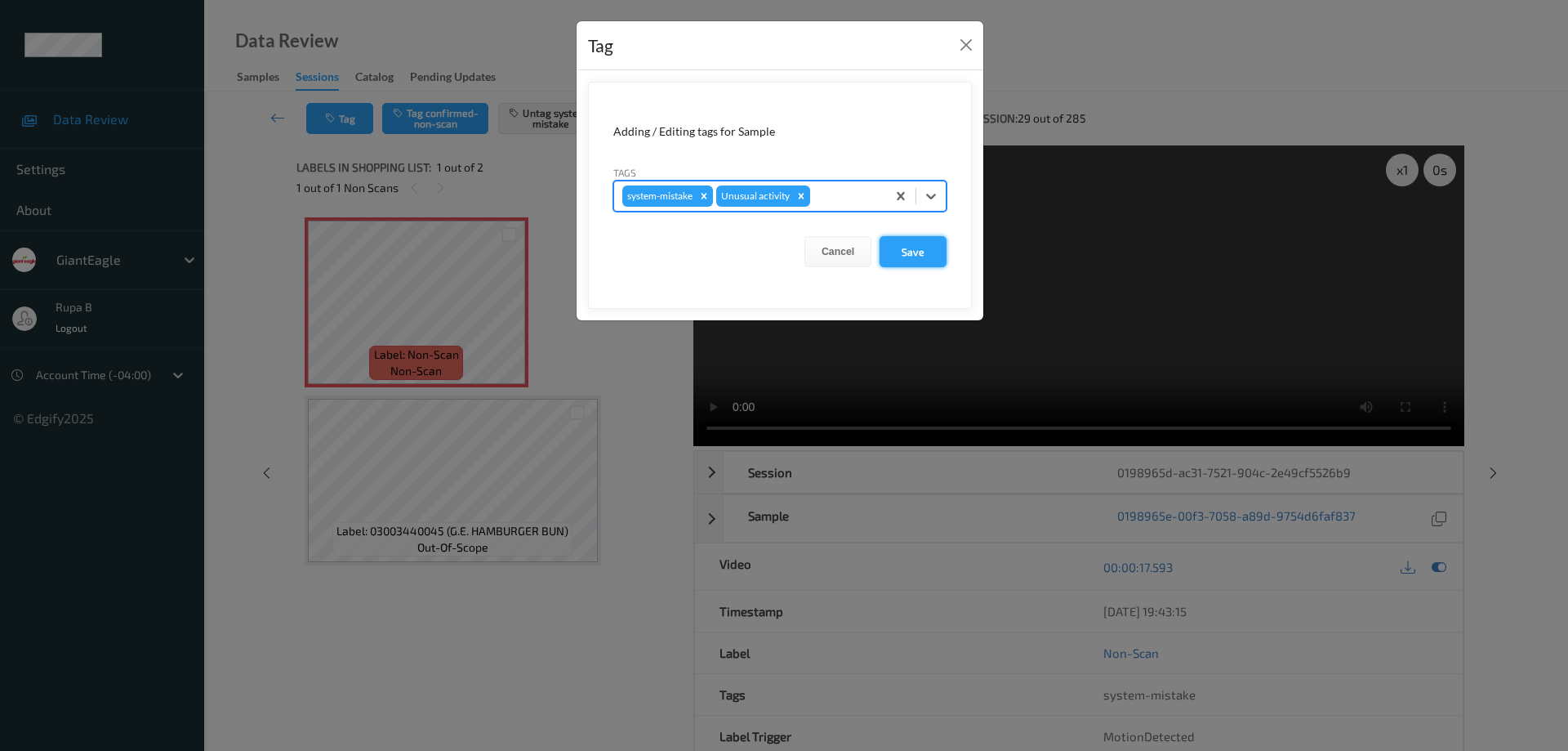
drag, startPoint x: 918, startPoint y: 247, endPoint x: 923, endPoint y: 258, distance: 12.1
click at [919, 247] on button "Save" at bounding box center [913, 251] width 67 height 31
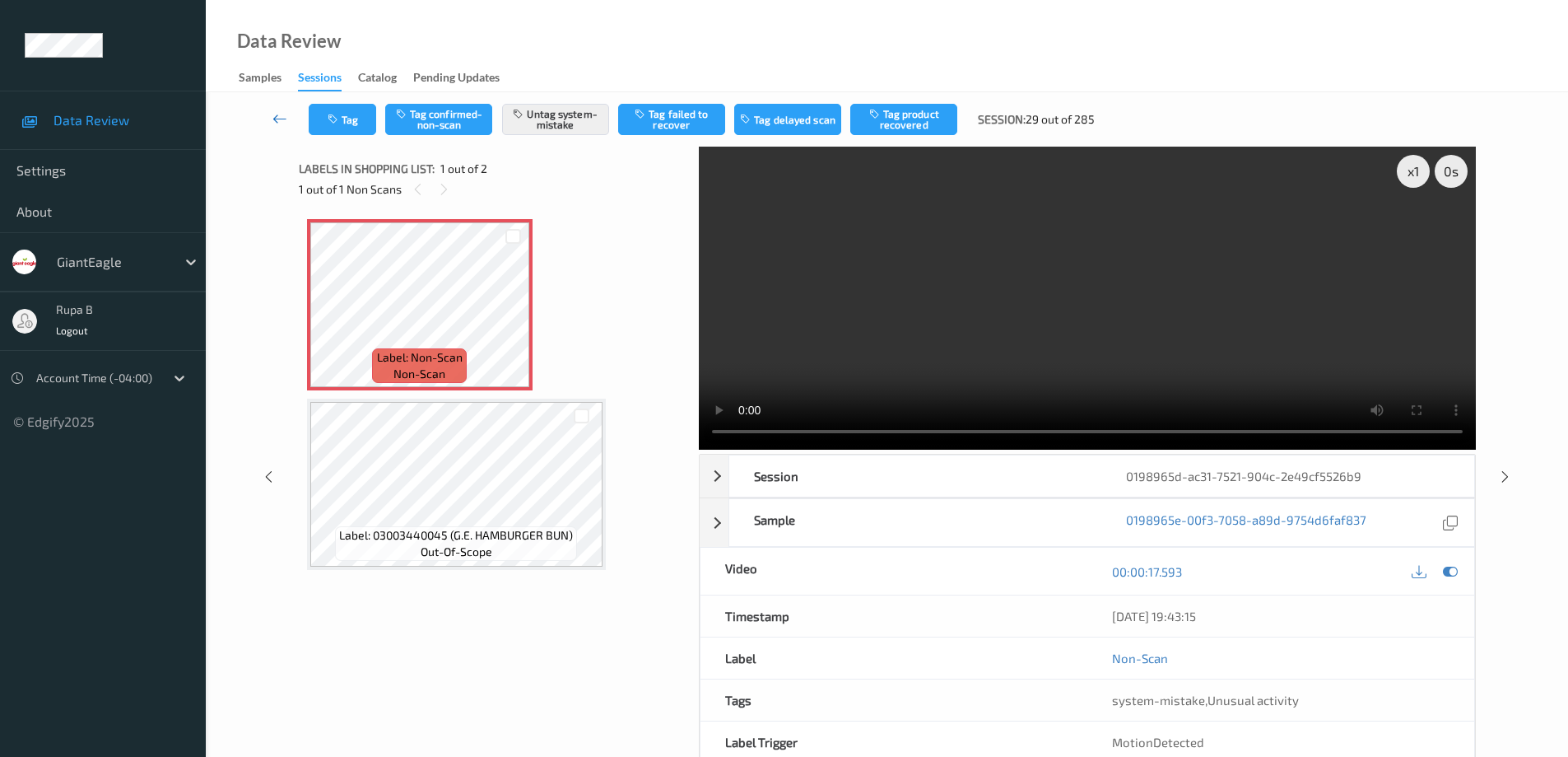
click at [276, 119] on icon at bounding box center [279, 118] width 14 height 16
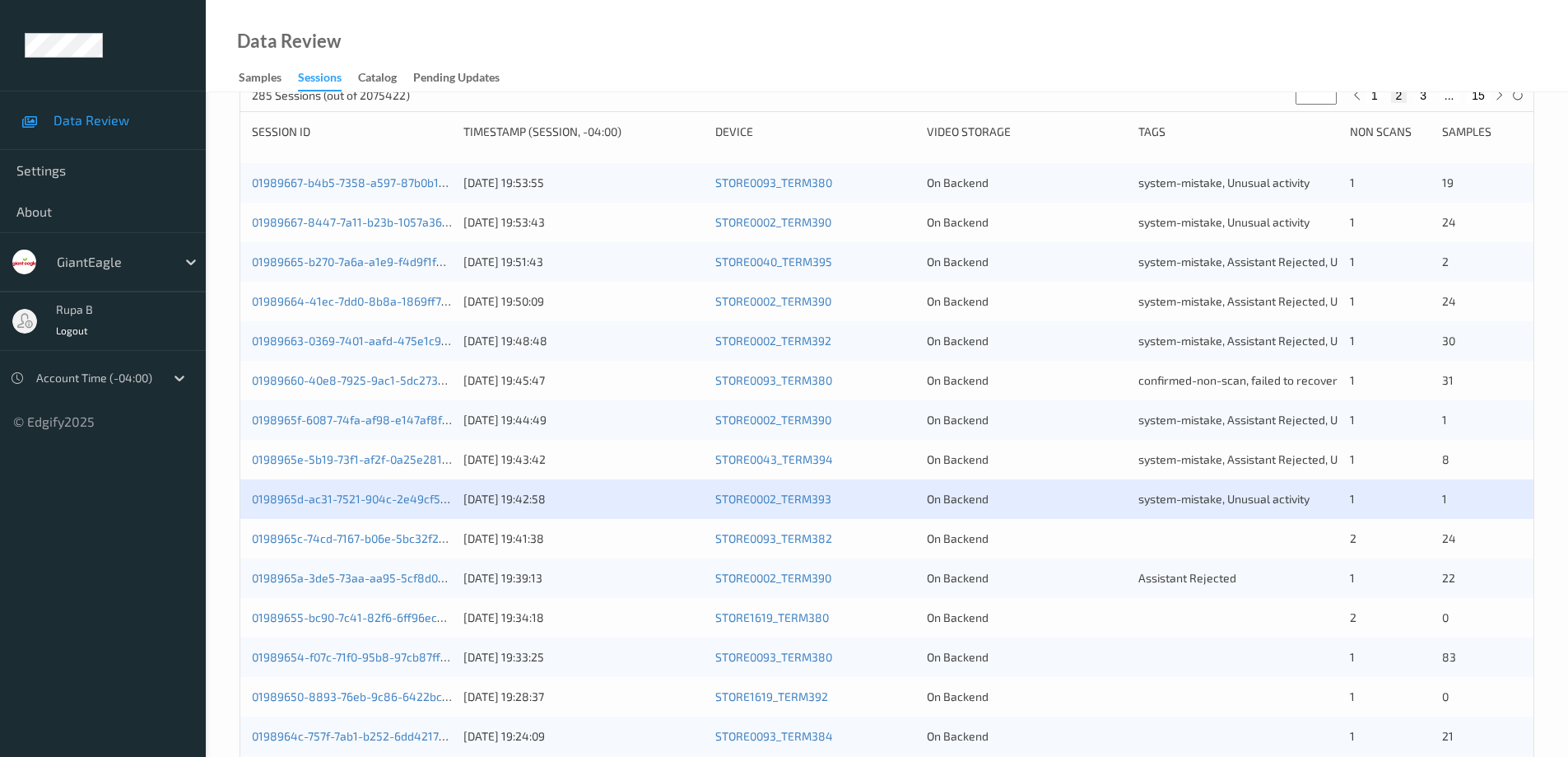
scroll to position [247, 0]
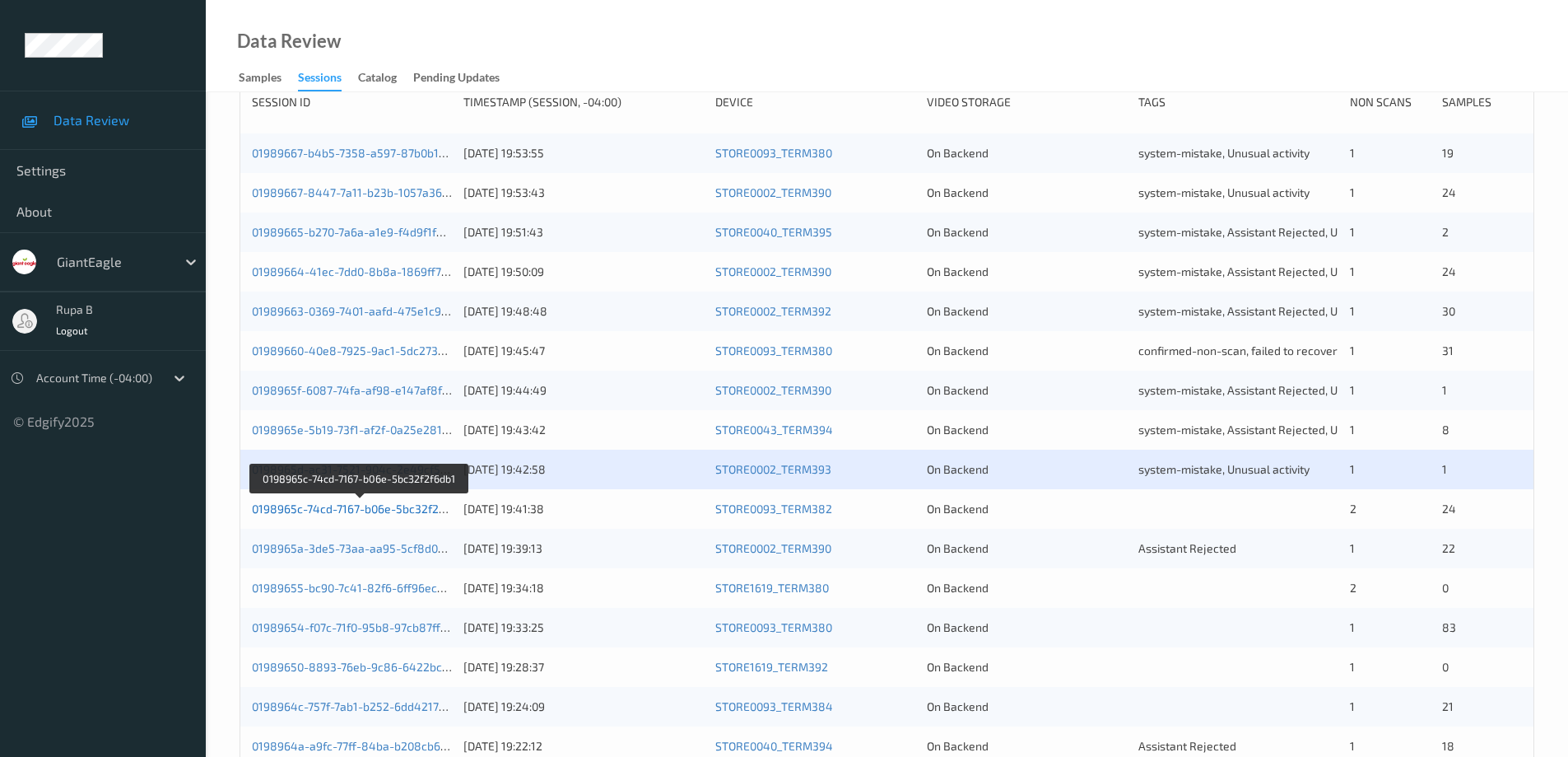
click at [389, 513] on link "0198965c-74cd-7167-b06e-5bc32f2f6db1" at bounding box center [359, 508] width 215 height 14
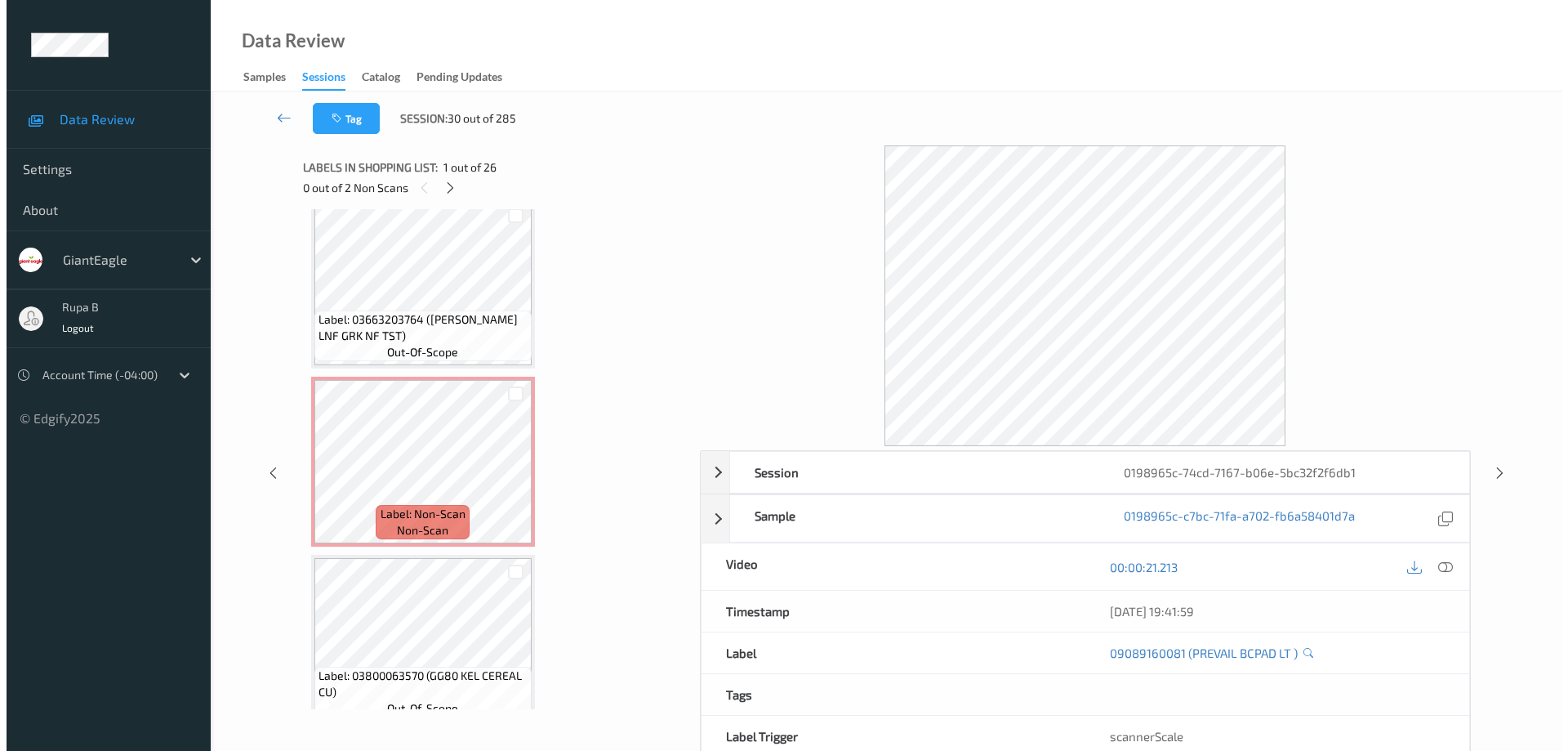
scroll to position [1781, 0]
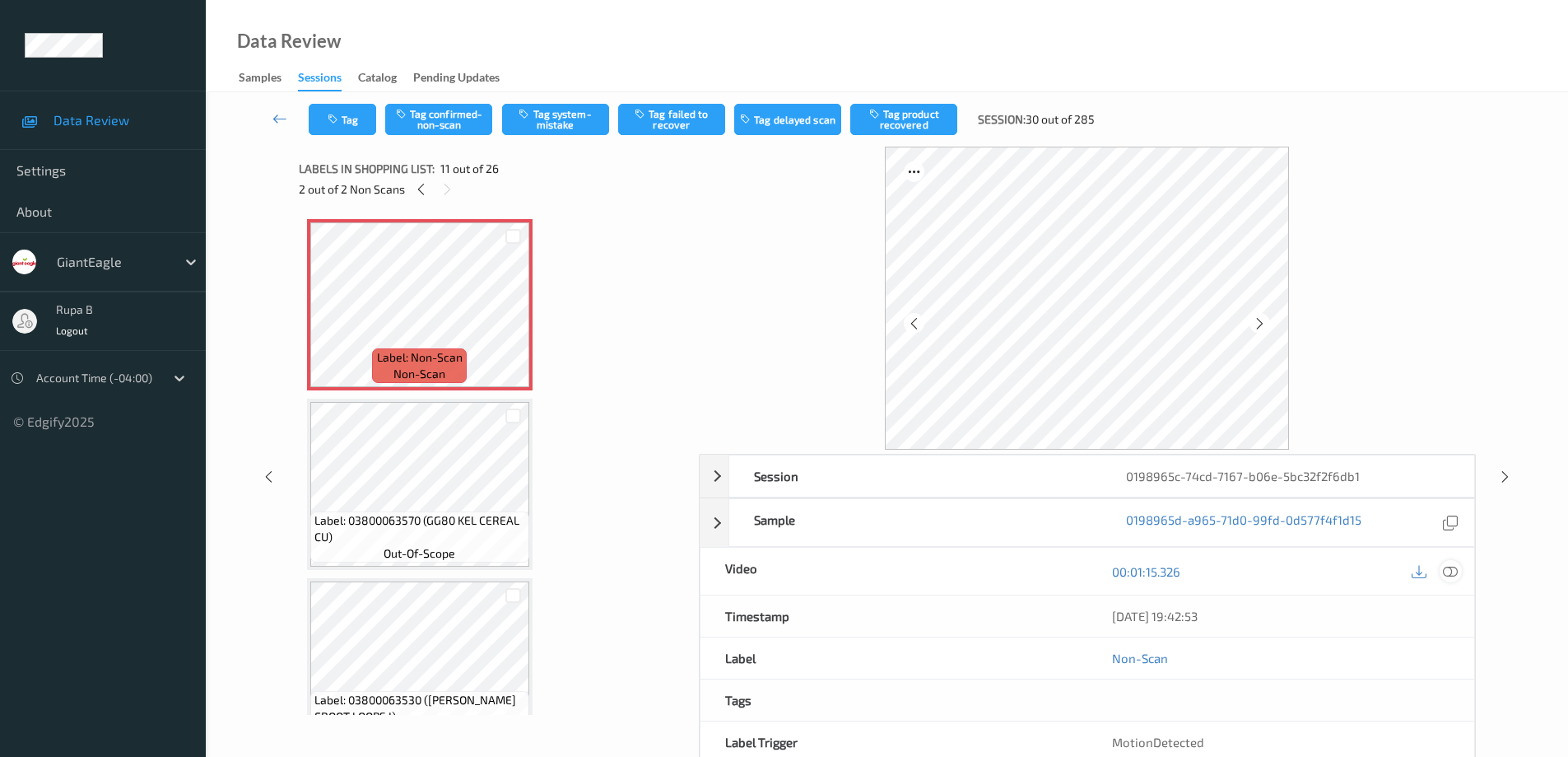
click at [1444, 572] on icon at bounding box center [1450, 571] width 14 height 14
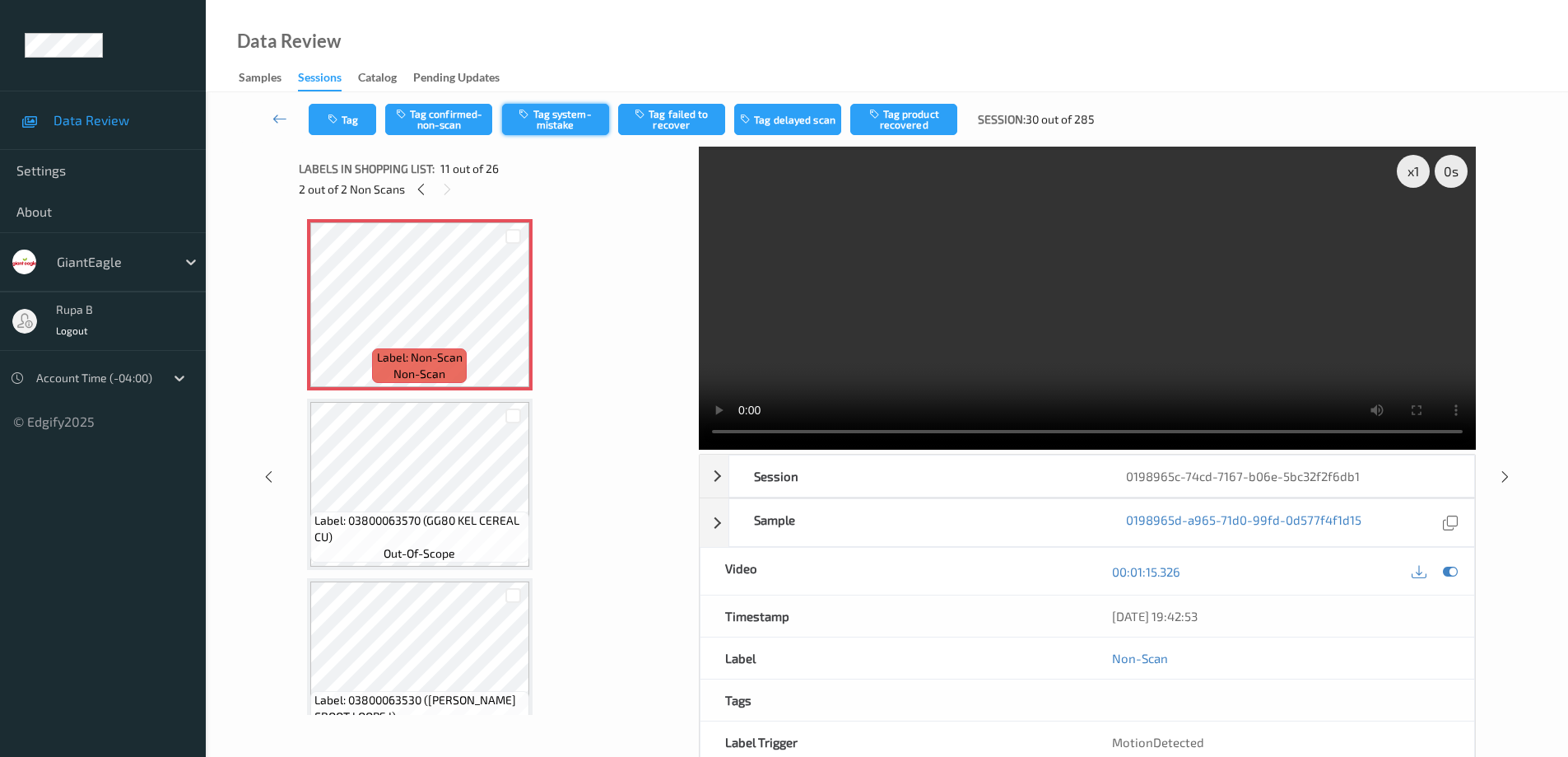
click at [556, 126] on button "Tag system-mistake" at bounding box center [555, 119] width 107 height 31
click at [360, 128] on button "Tag" at bounding box center [343, 119] width 68 height 31
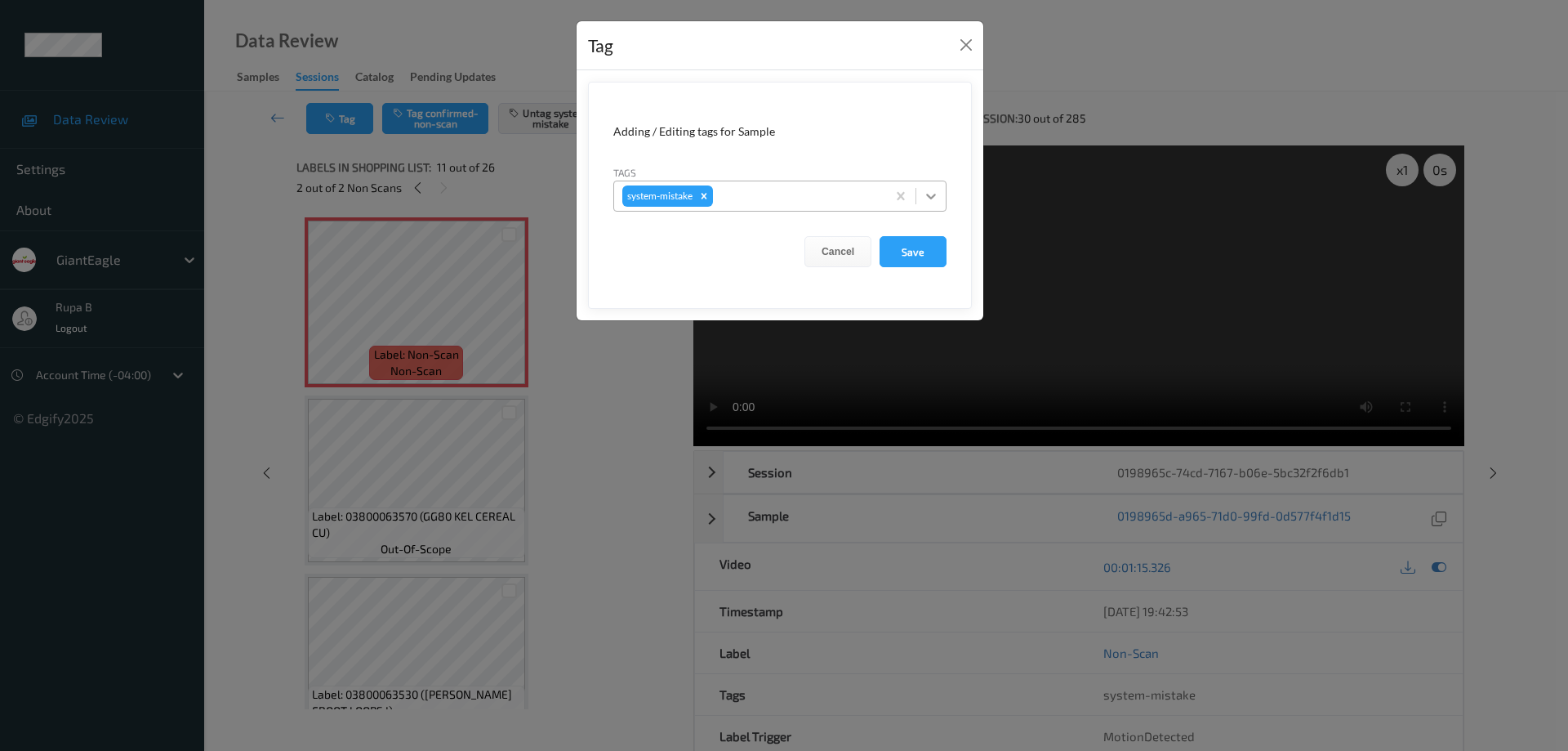
click at [927, 198] on icon at bounding box center [930, 195] width 16 height 16
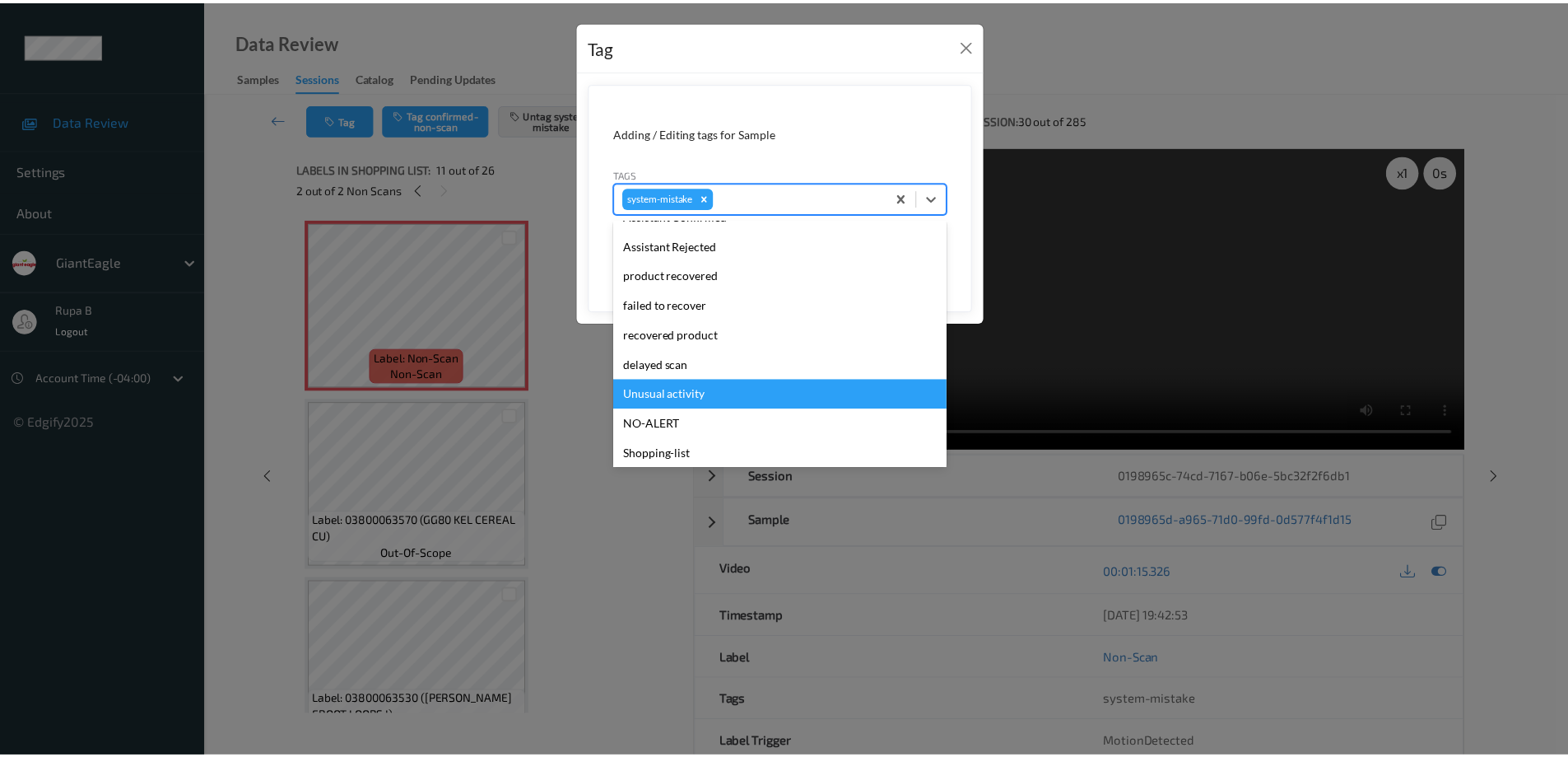
scroll to position [145, 0]
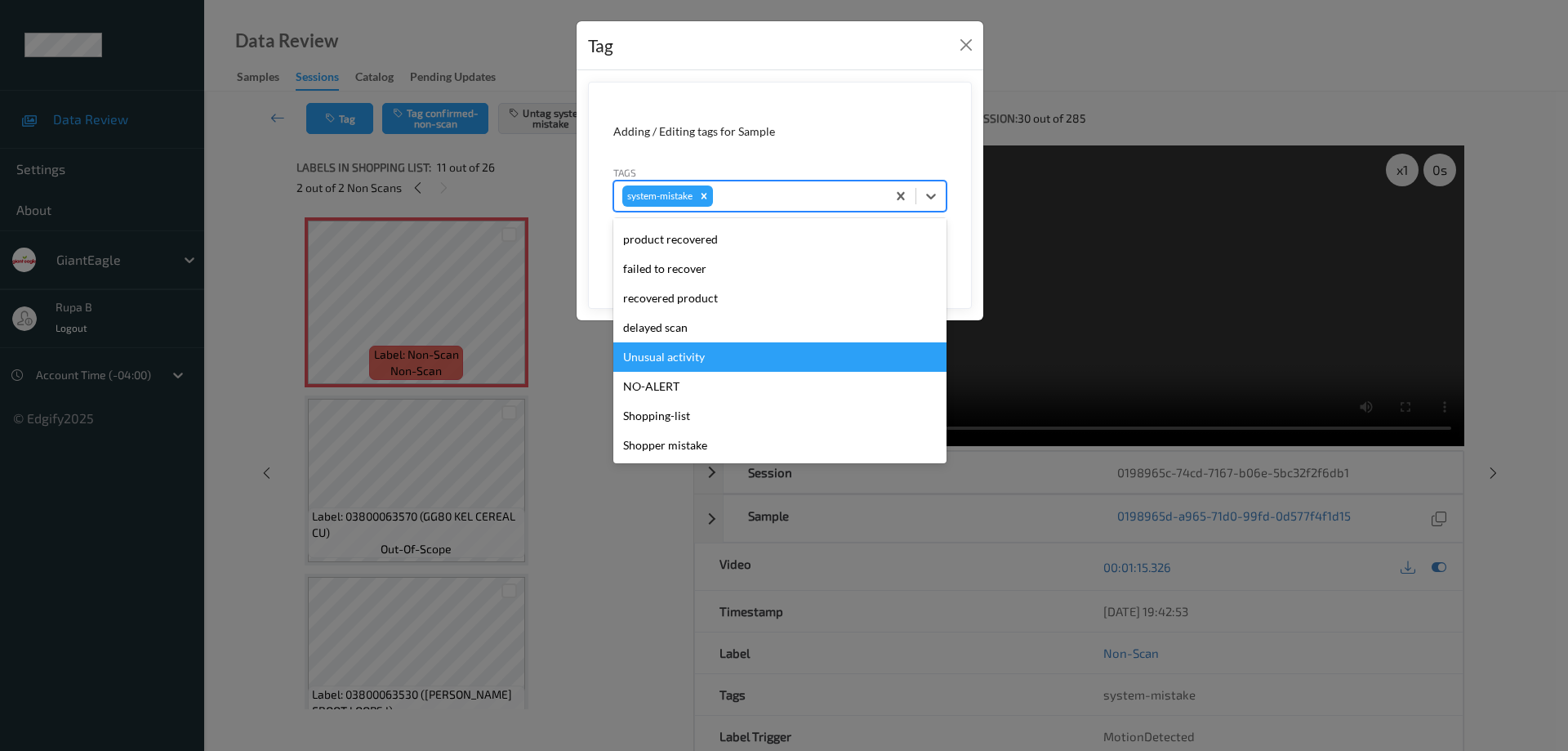
click at [699, 362] on div "Unusual activity" at bounding box center [780, 356] width 333 height 30
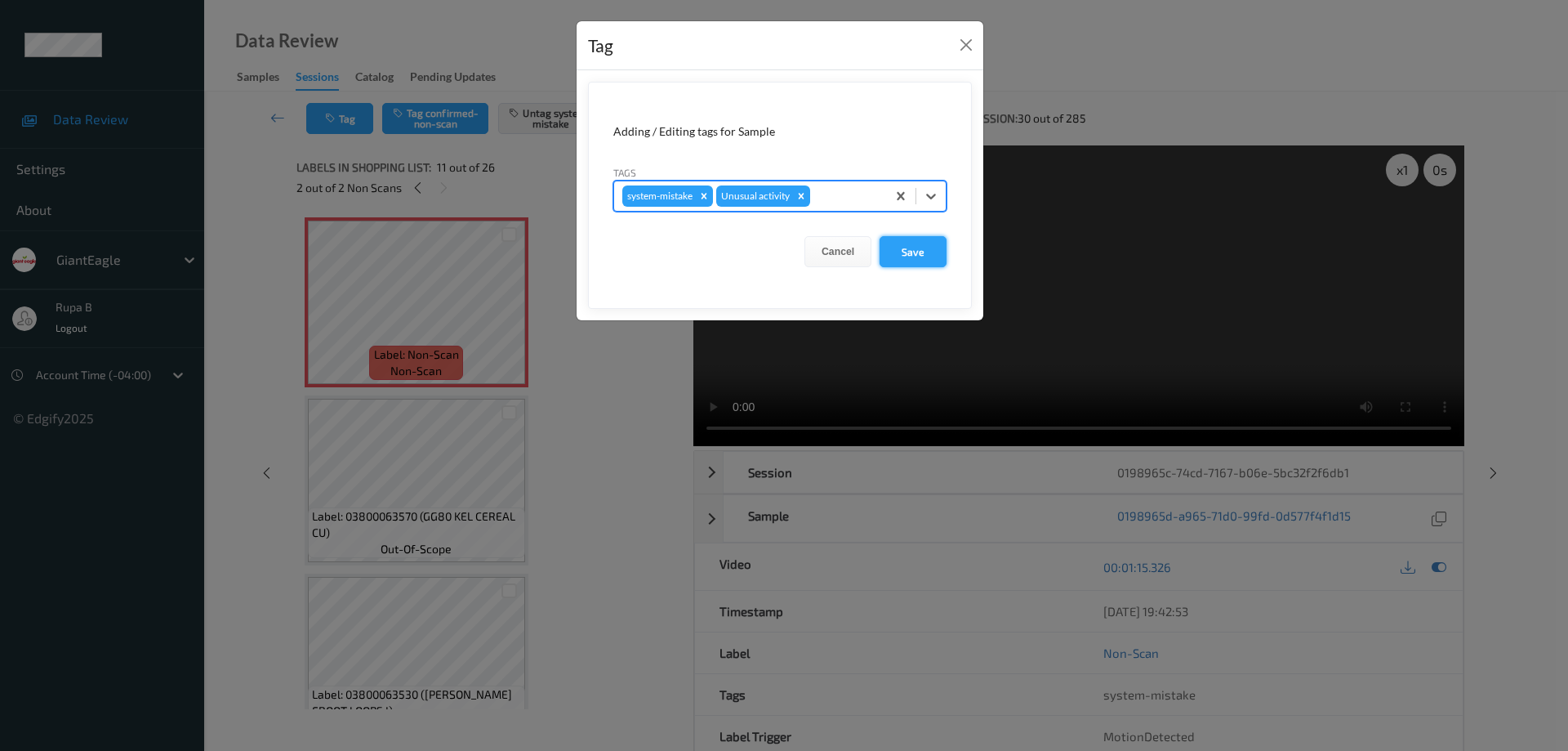
click at [929, 256] on button "Save" at bounding box center [913, 251] width 67 height 31
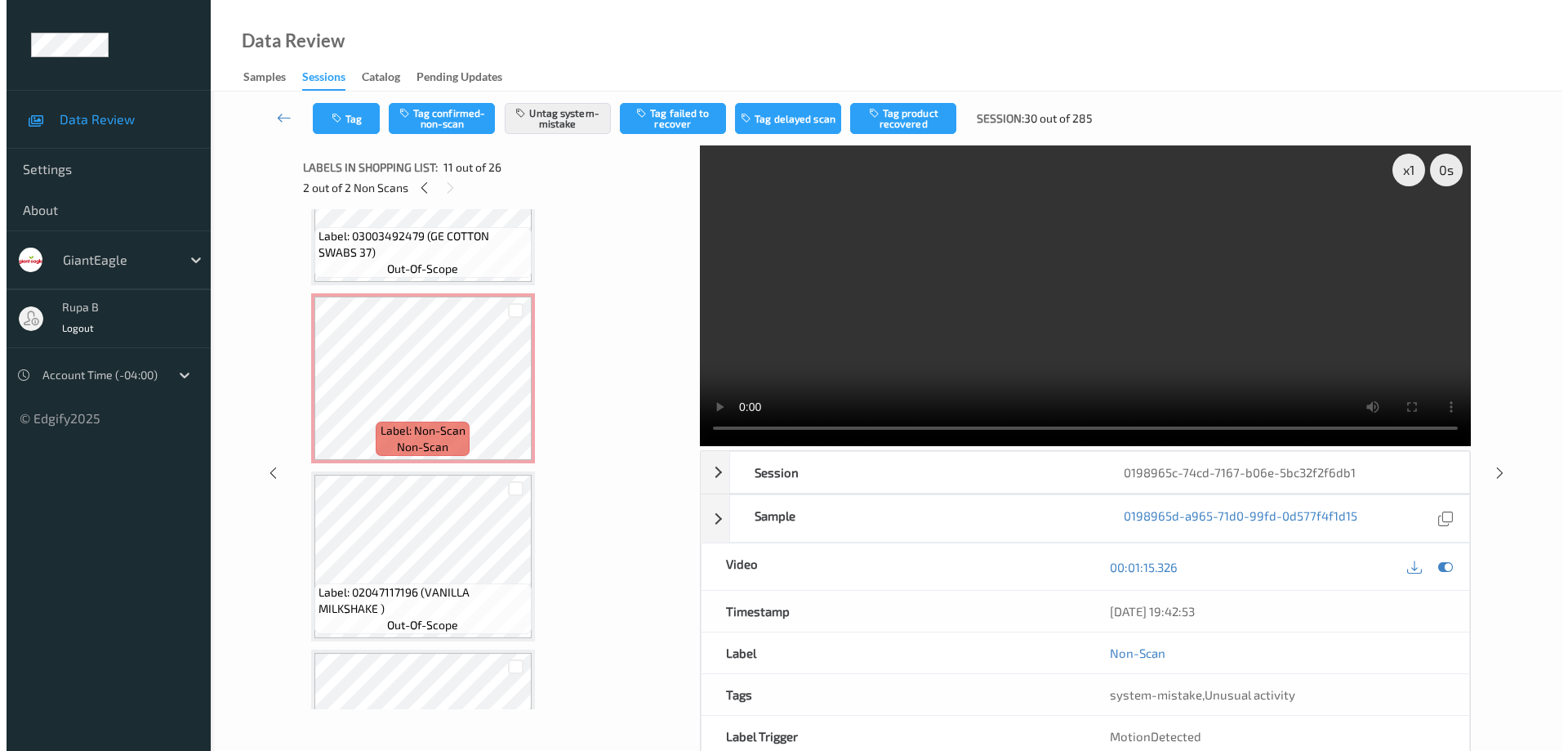
scroll to position [622, 0]
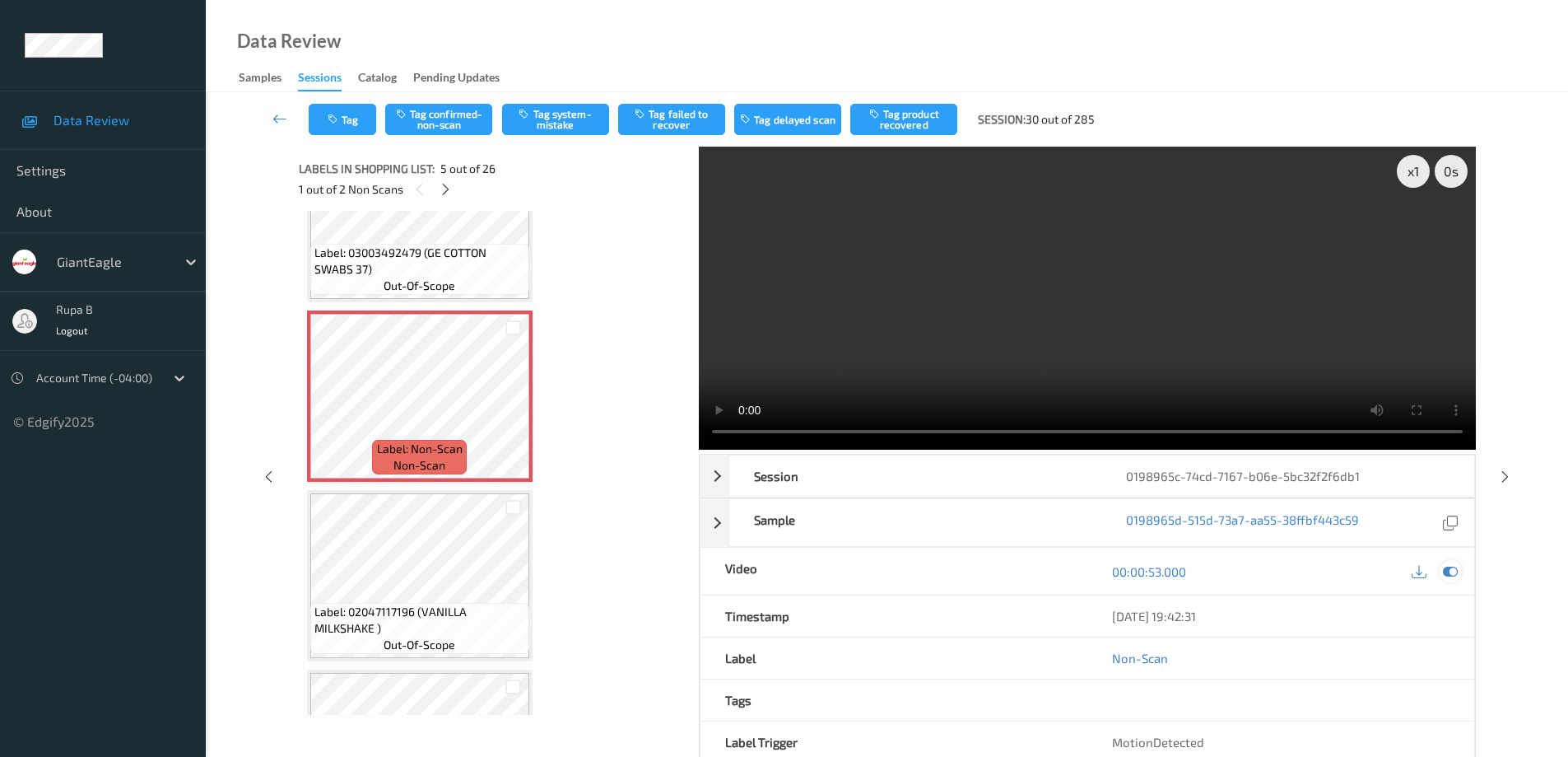
click at [1452, 571] on icon at bounding box center [1450, 571] width 14 height 14
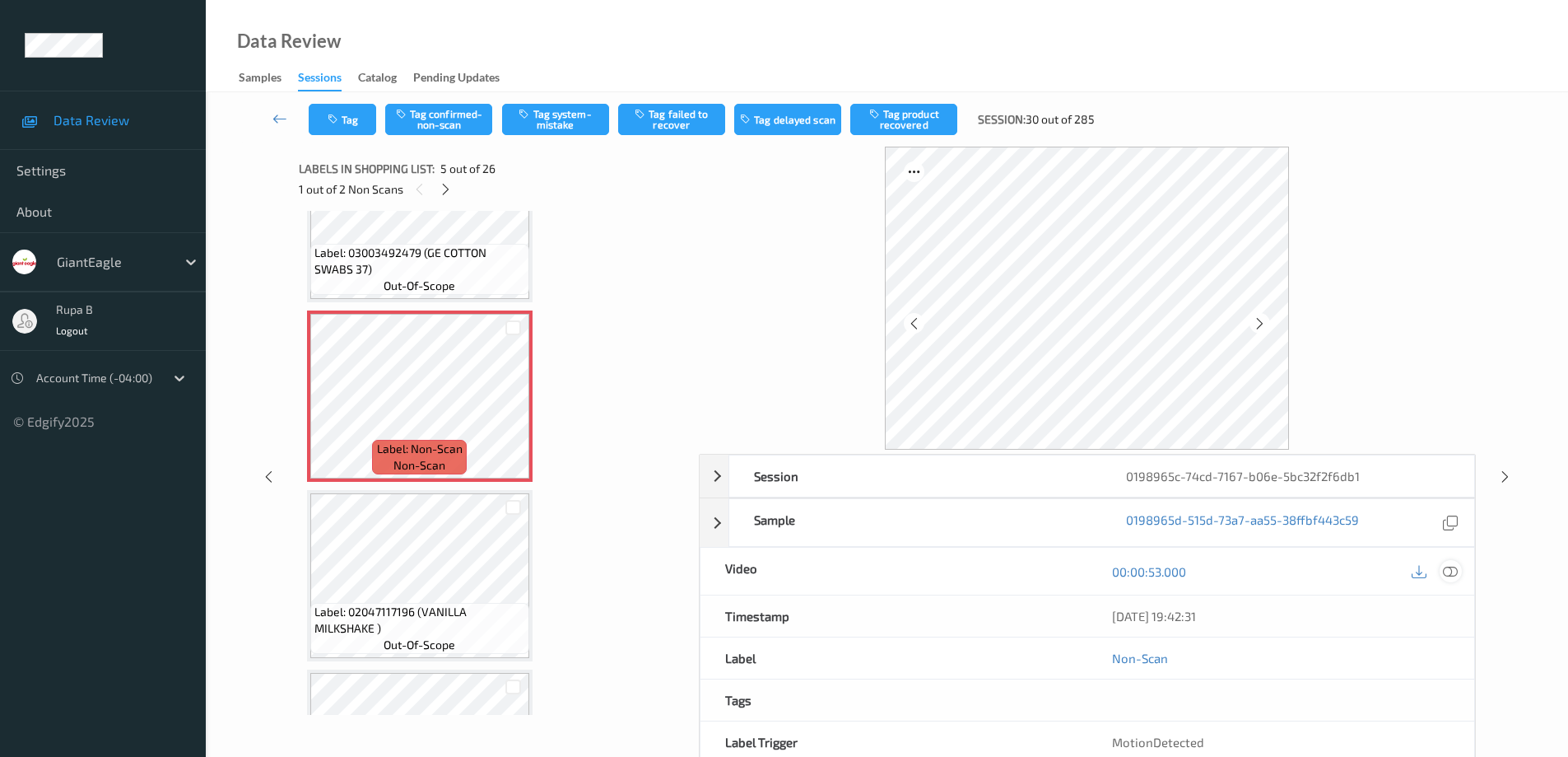
click at [1455, 576] on icon at bounding box center [1450, 571] width 14 height 14
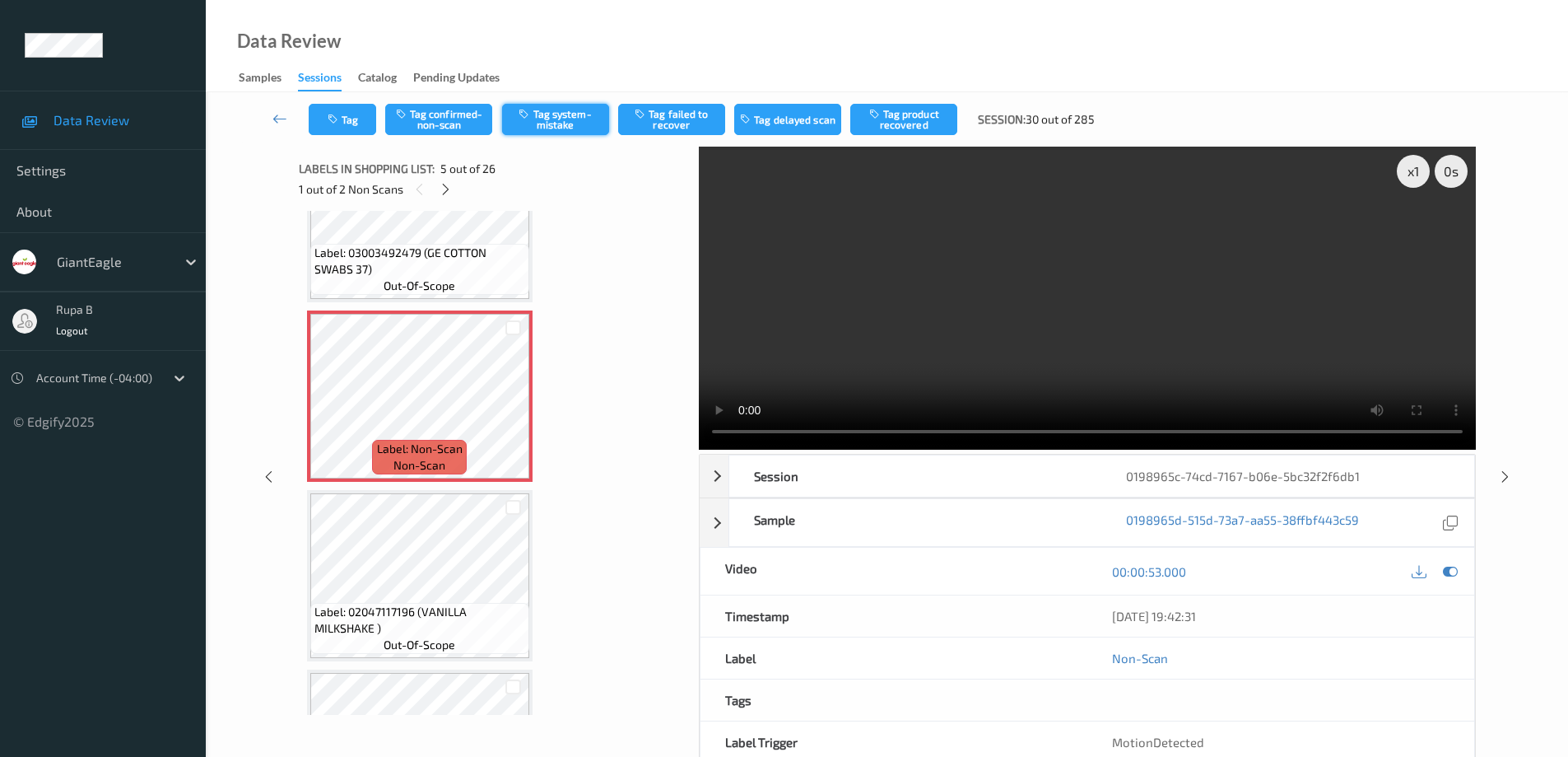
click at [563, 124] on button "Tag system-mistake" at bounding box center [555, 119] width 107 height 31
click at [360, 127] on button "Tag" at bounding box center [343, 119] width 68 height 31
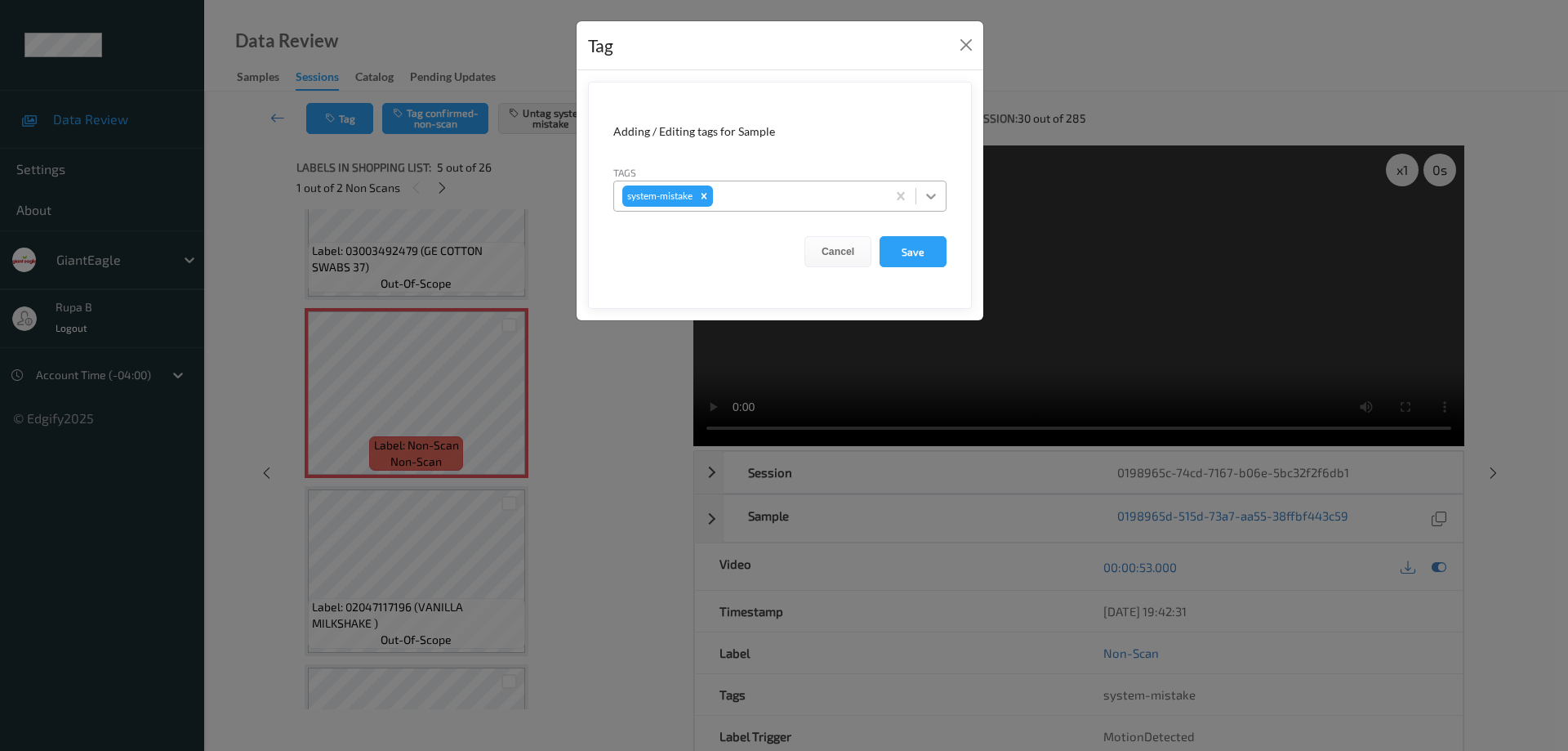
click at [932, 193] on icon at bounding box center [930, 195] width 16 height 16
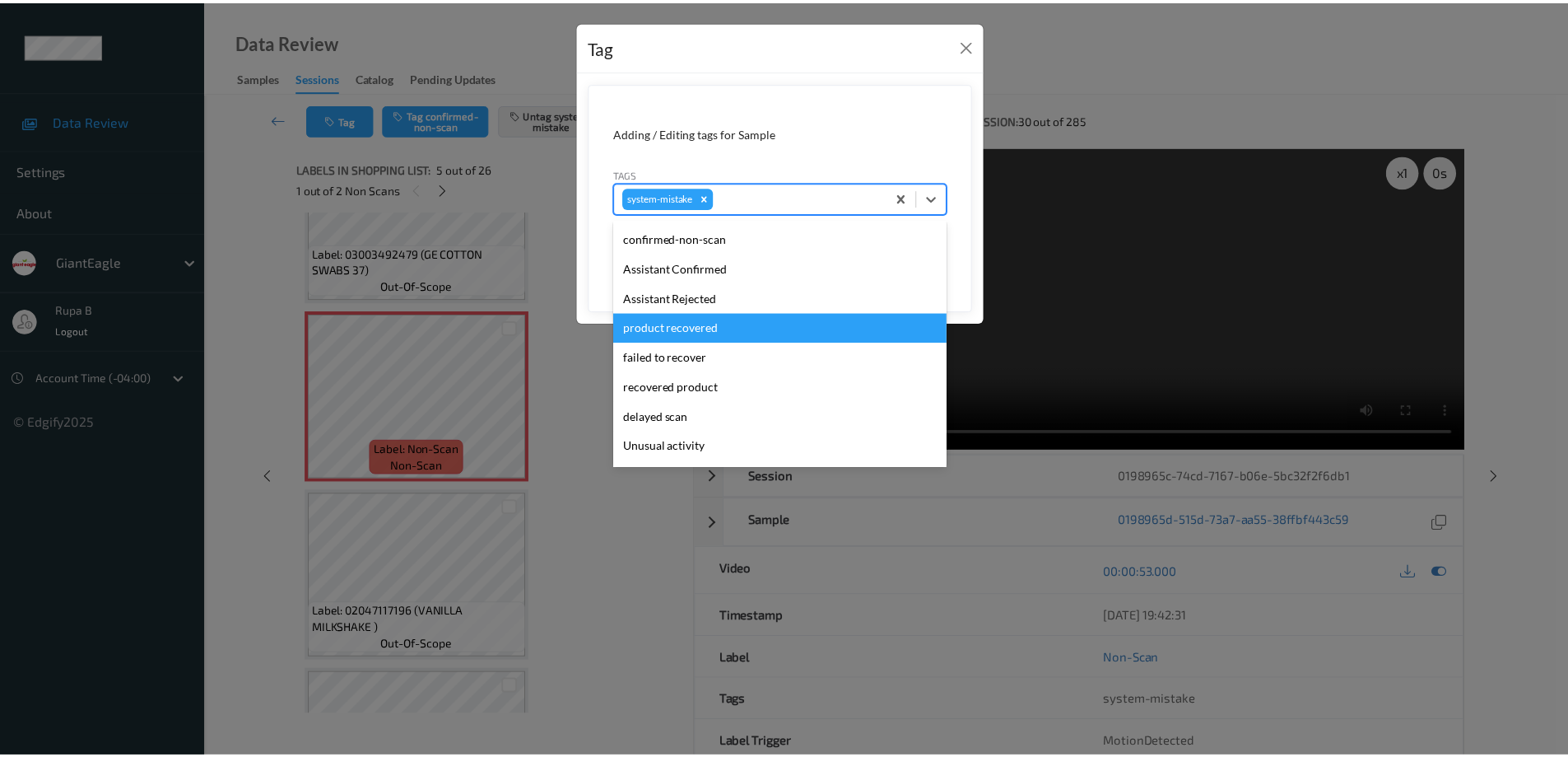
scroll to position [82, 0]
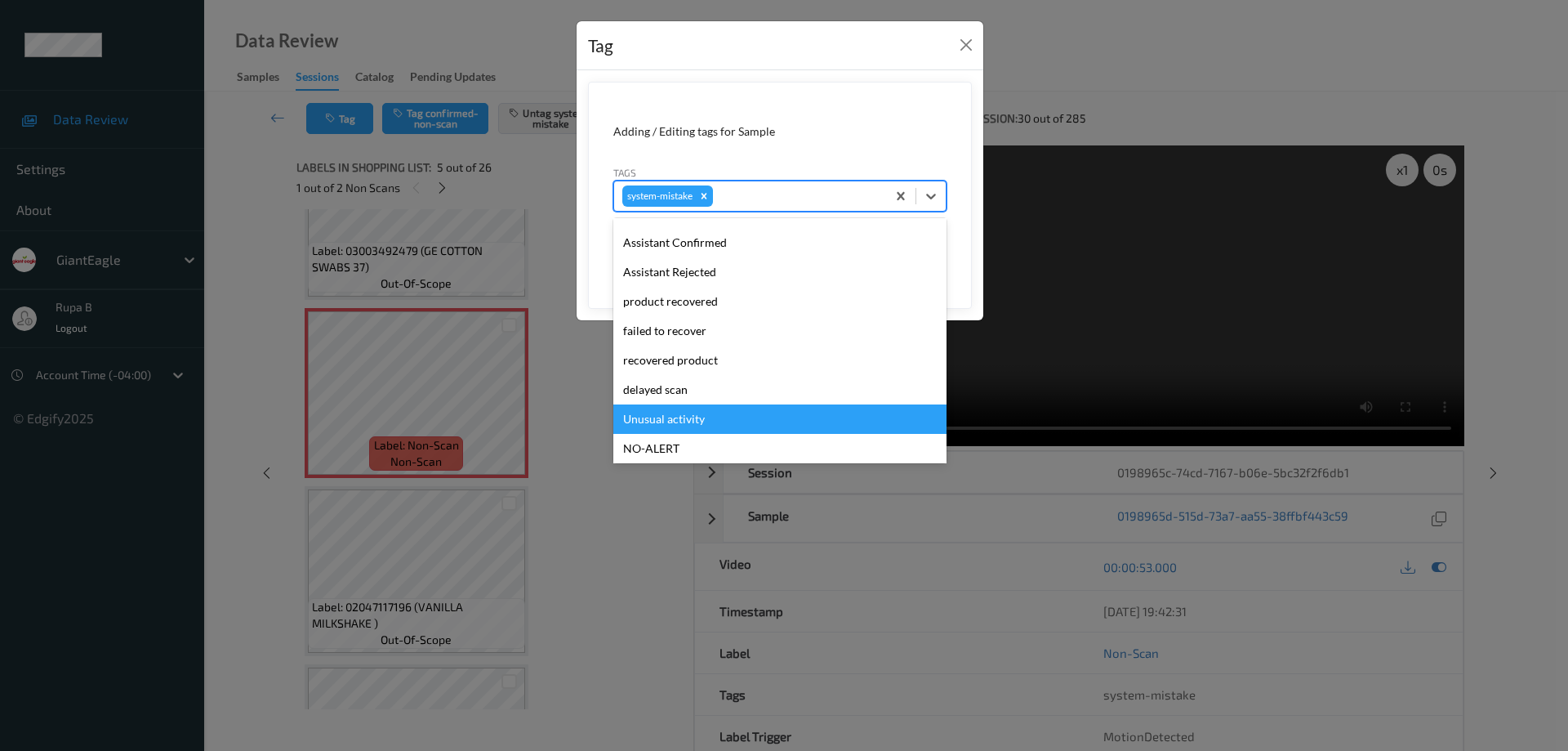
drag, startPoint x: 699, startPoint y: 423, endPoint x: 920, endPoint y: 419, distance: 221.0
click at [700, 423] on div "Unusual activity" at bounding box center [780, 419] width 333 height 30
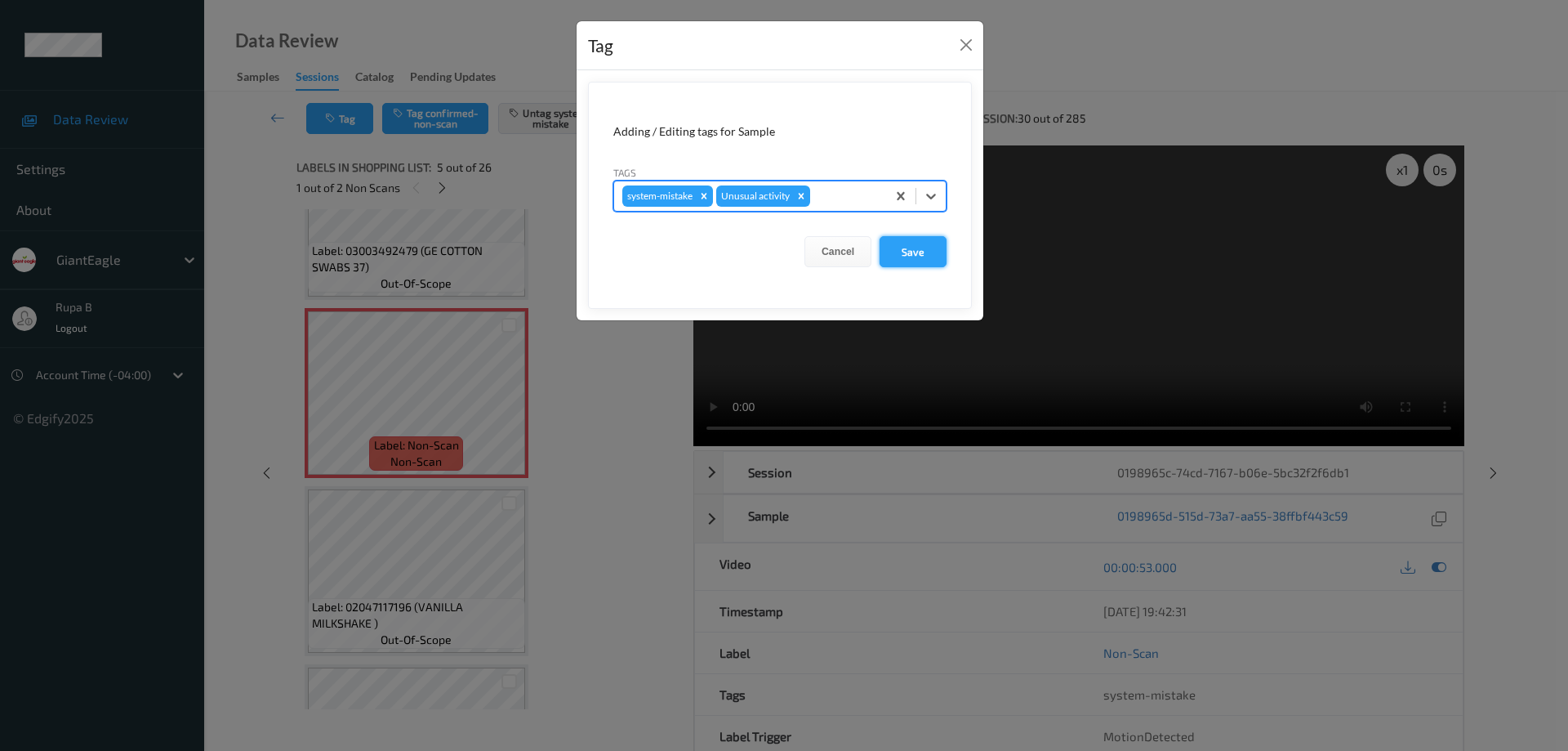
click at [922, 251] on button "Save" at bounding box center [913, 251] width 67 height 31
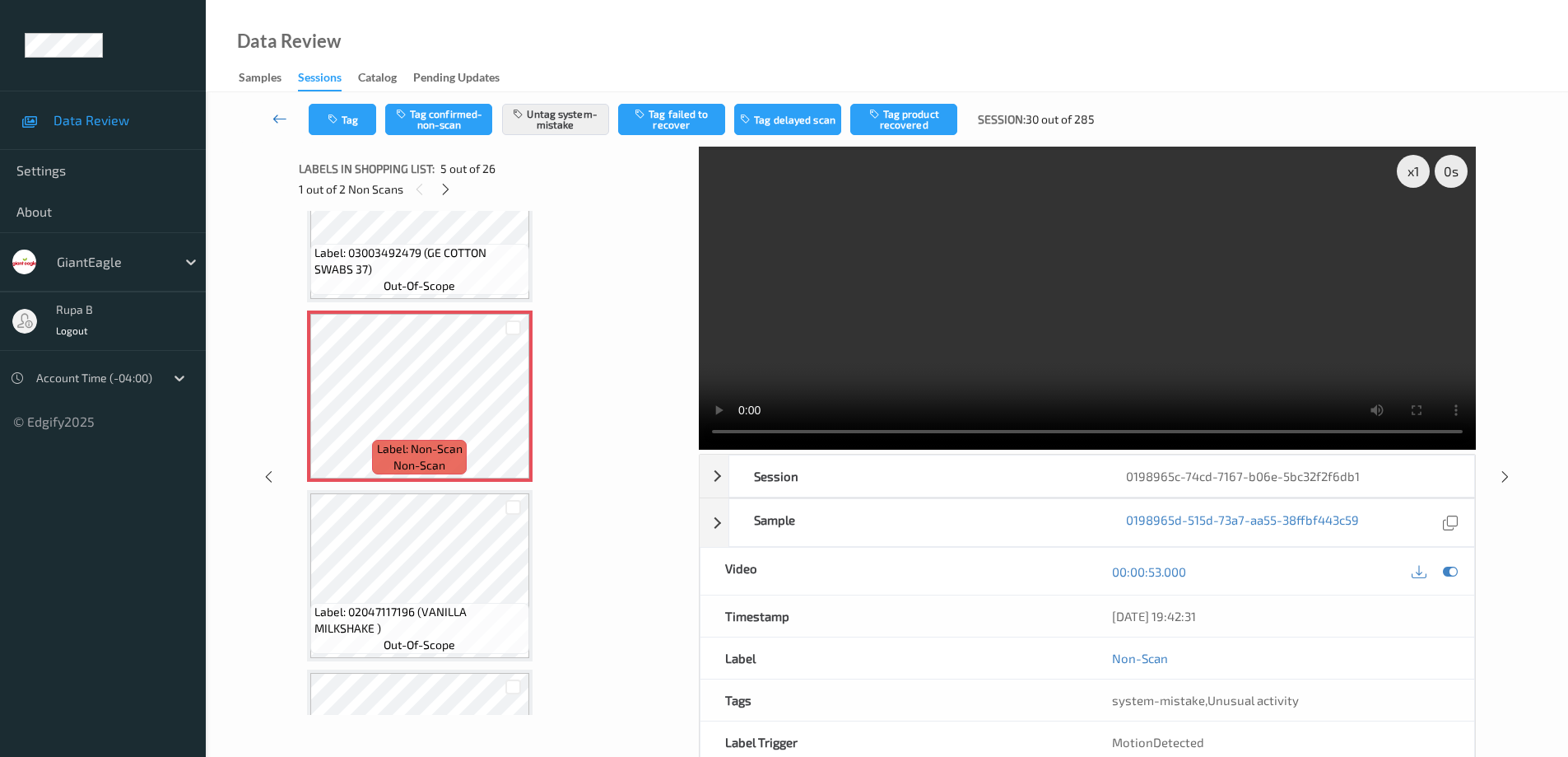
click at [274, 116] on icon at bounding box center [279, 118] width 14 height 16
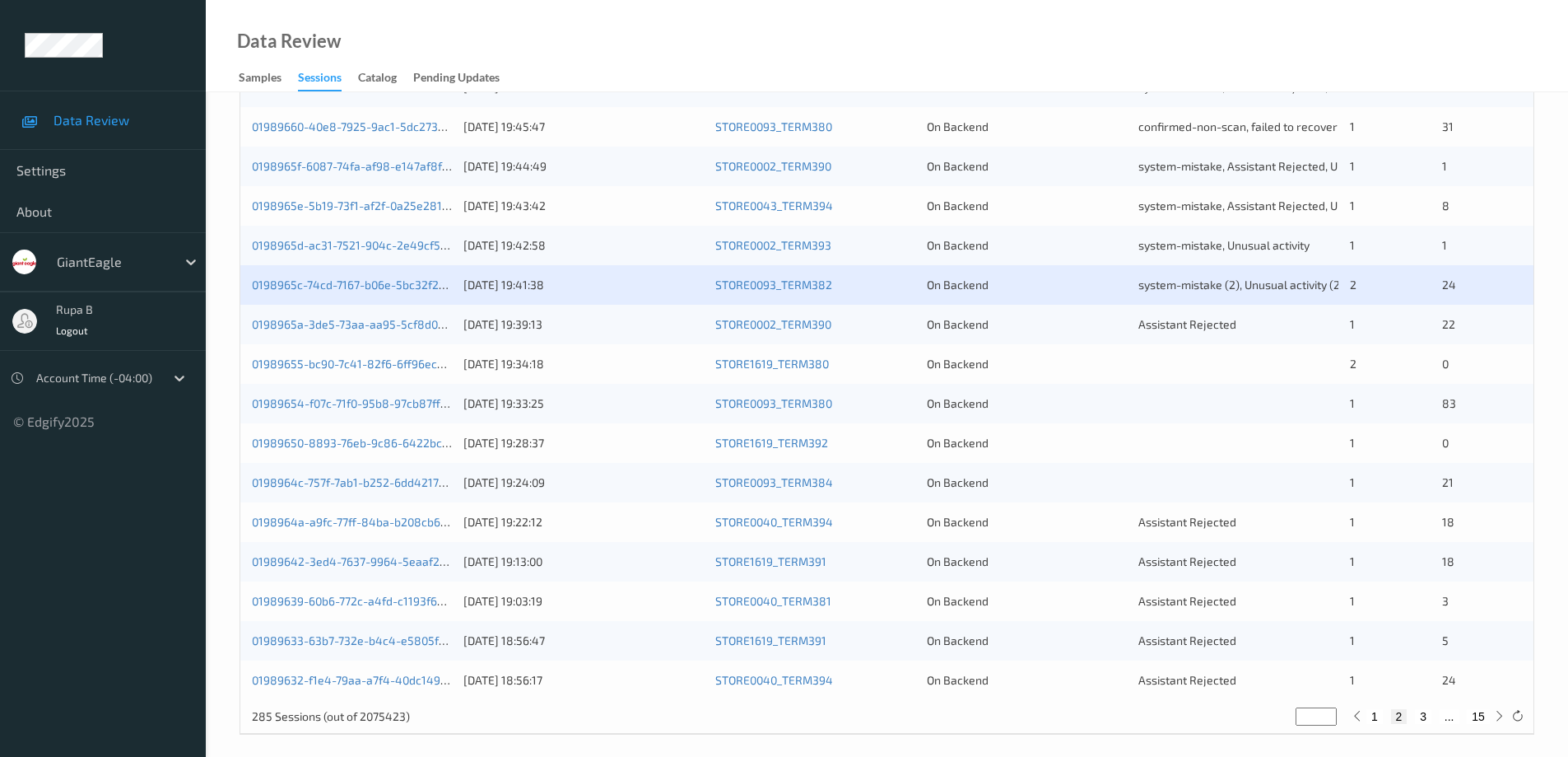
scroll to position [483, 0]
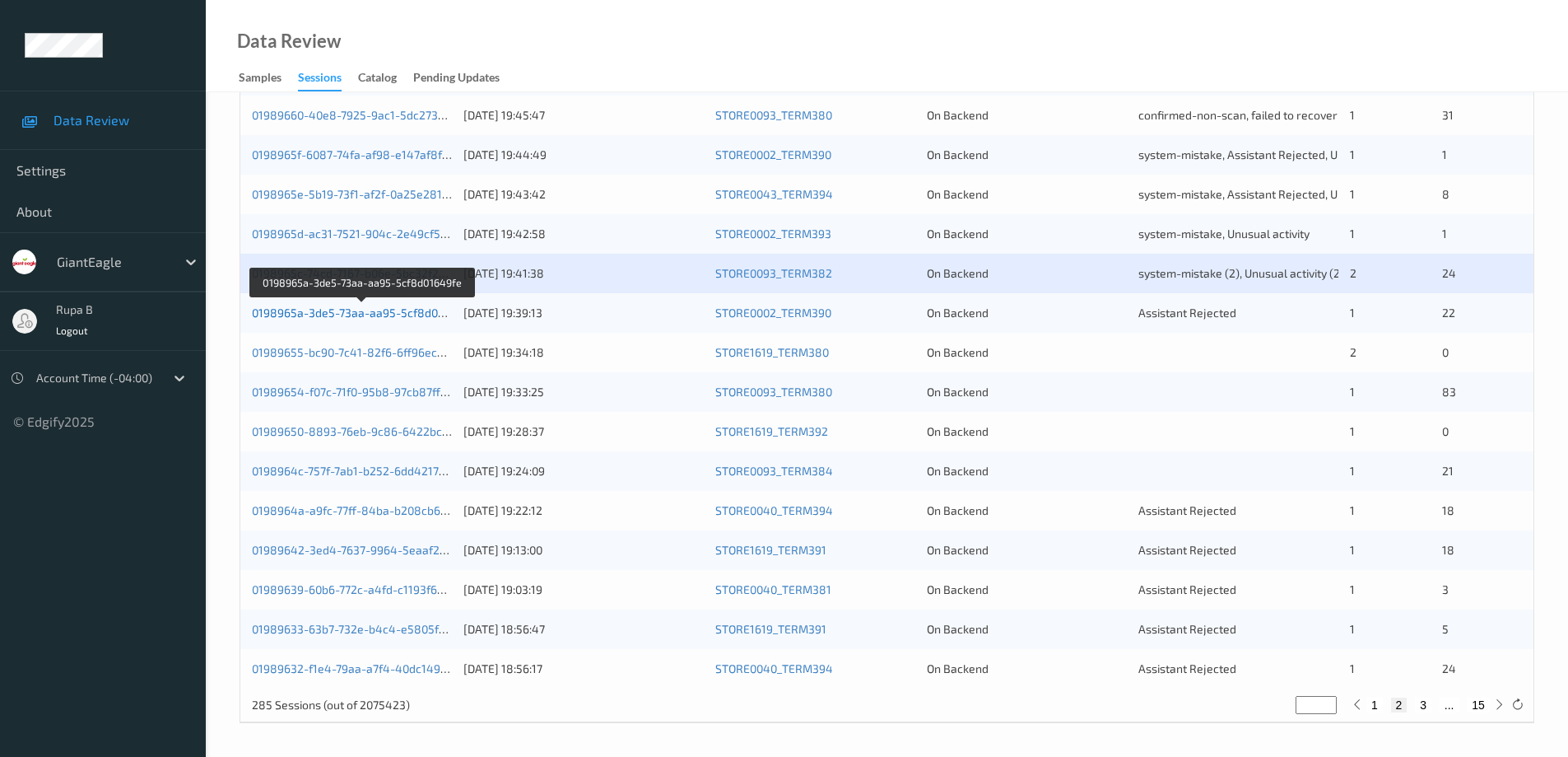
click at [391, 317] on link "0198965a-3de5-73aa-aa95-5cf8d01649fe" at bounding box center [363, 312] width 222 height 14
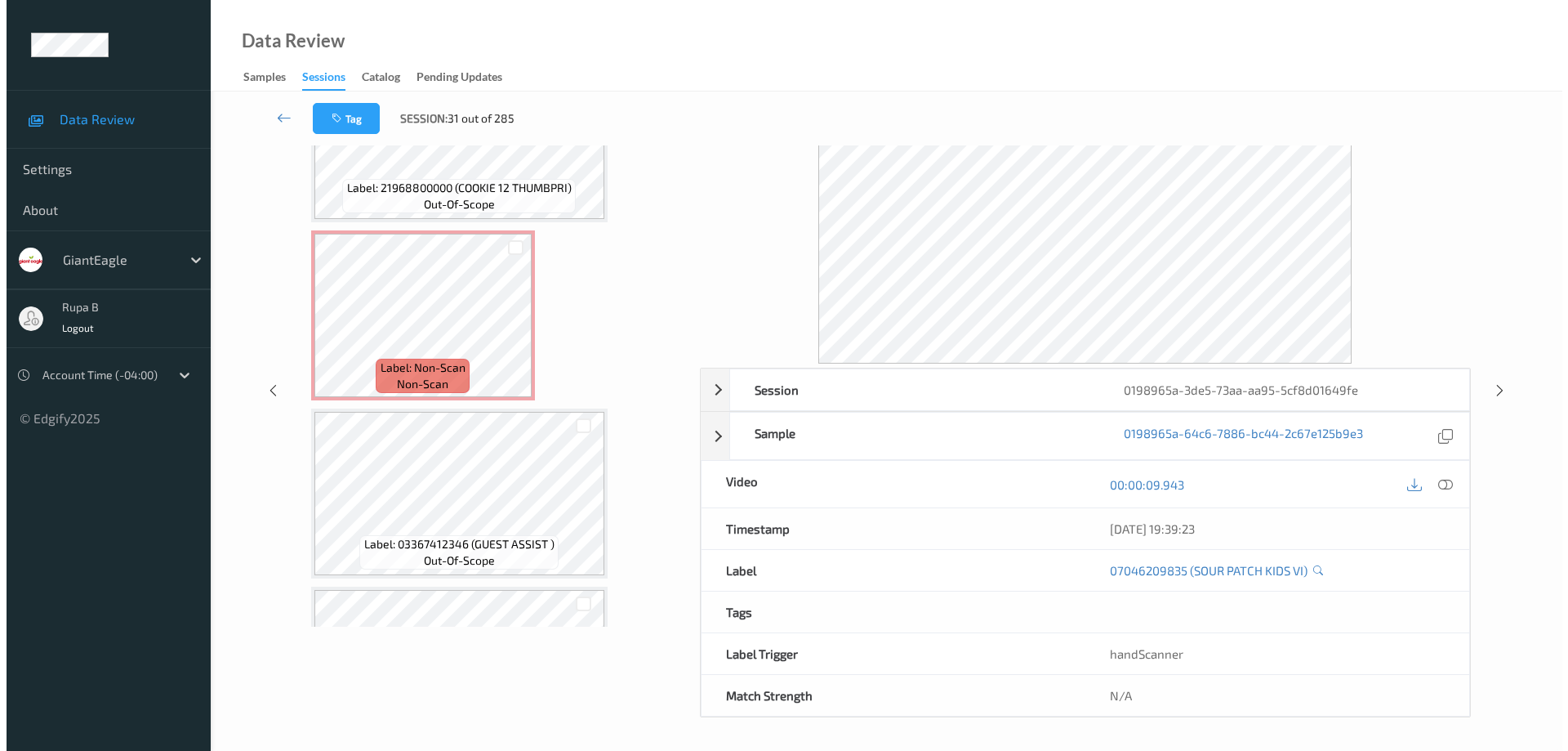
scroll to position [3369, 0]
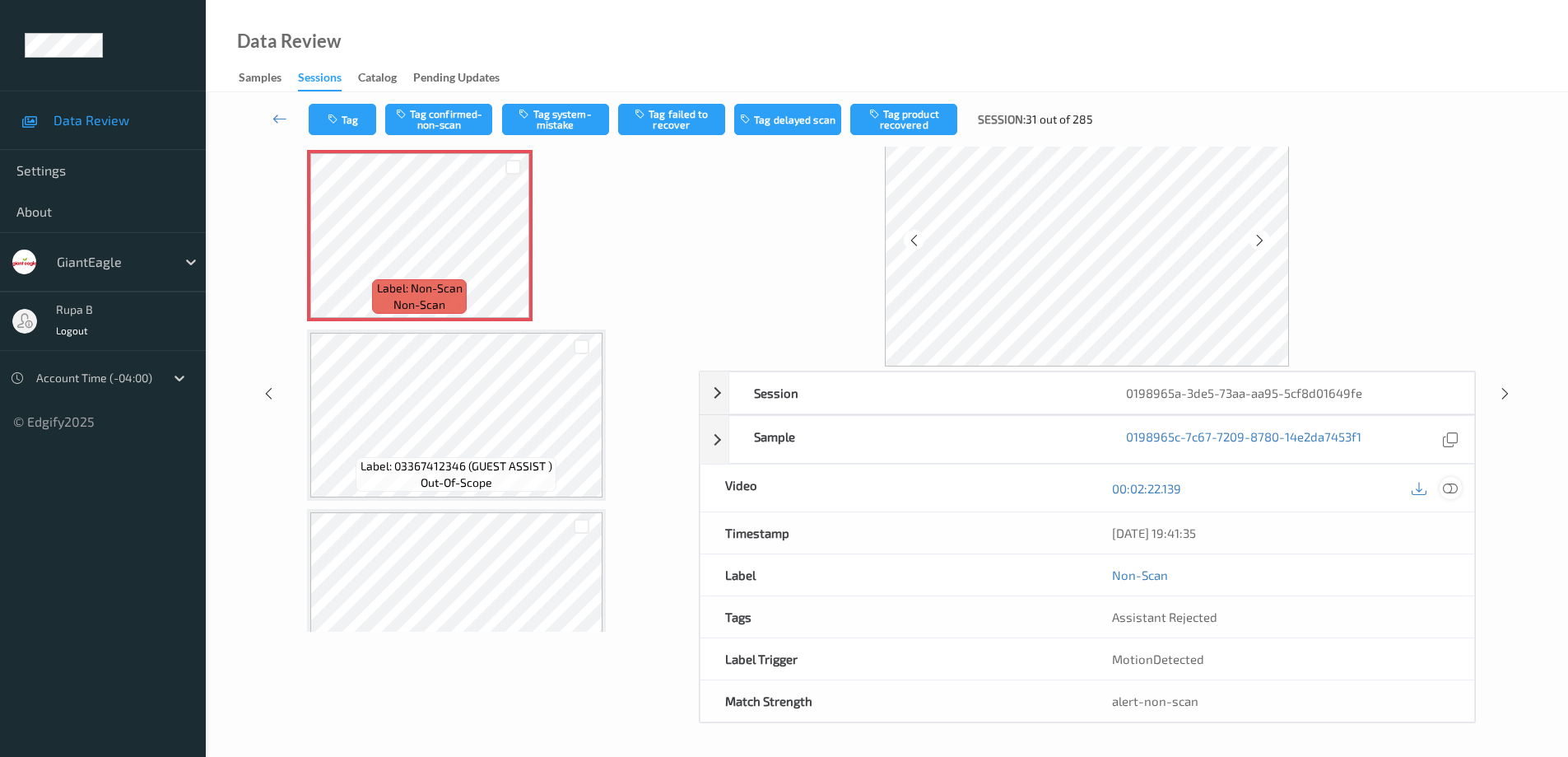
click at [1453, 489] on icon at bounding box center [1450, 488] width 14 height 14
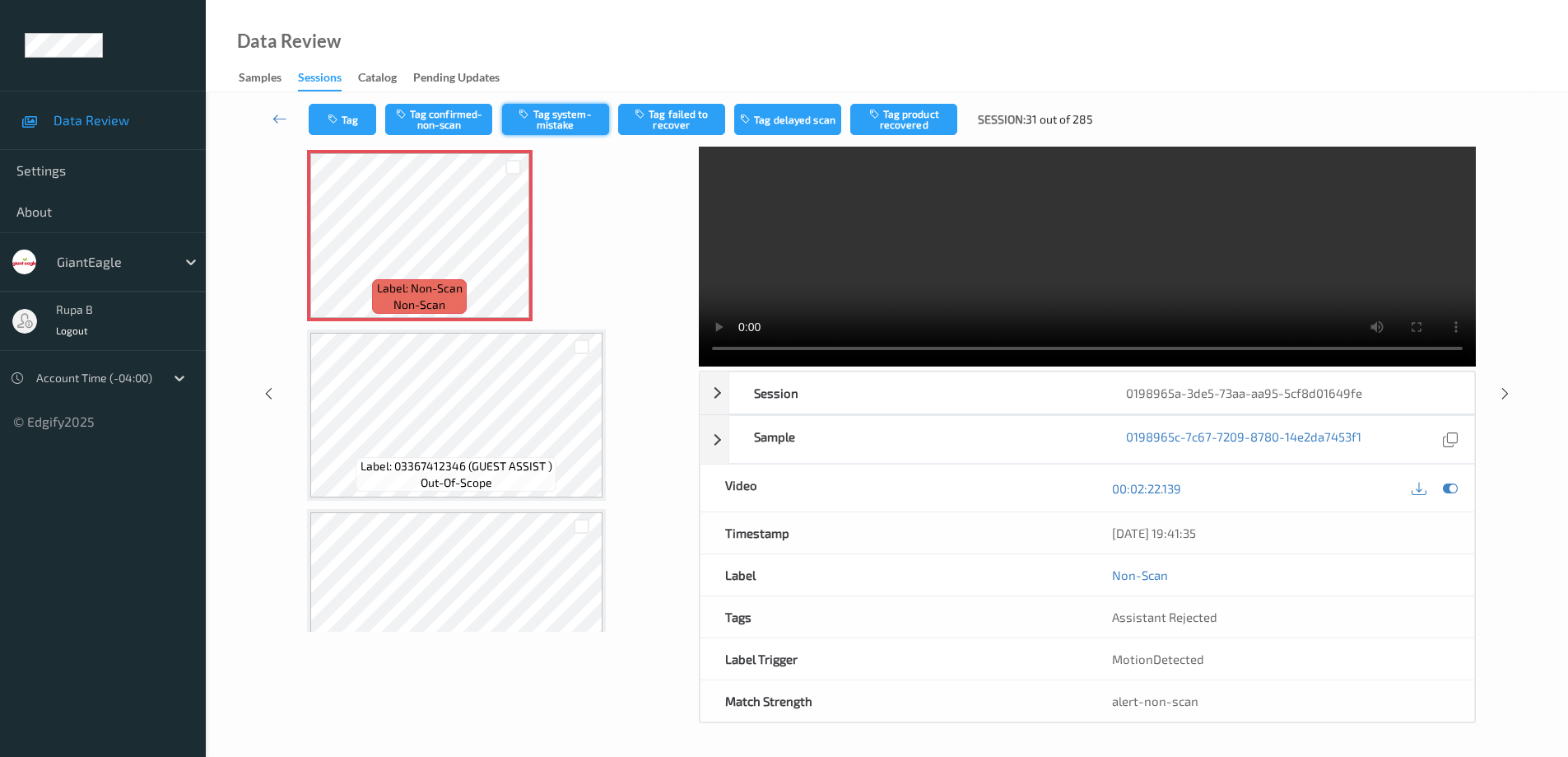
click at [553, 118] on button "Tag system-mistake" at bounding box center [555, 119] width 107 height 31
click at [357, 118] on button "Tag" at bounding box center [343, 119] width 68 height 31
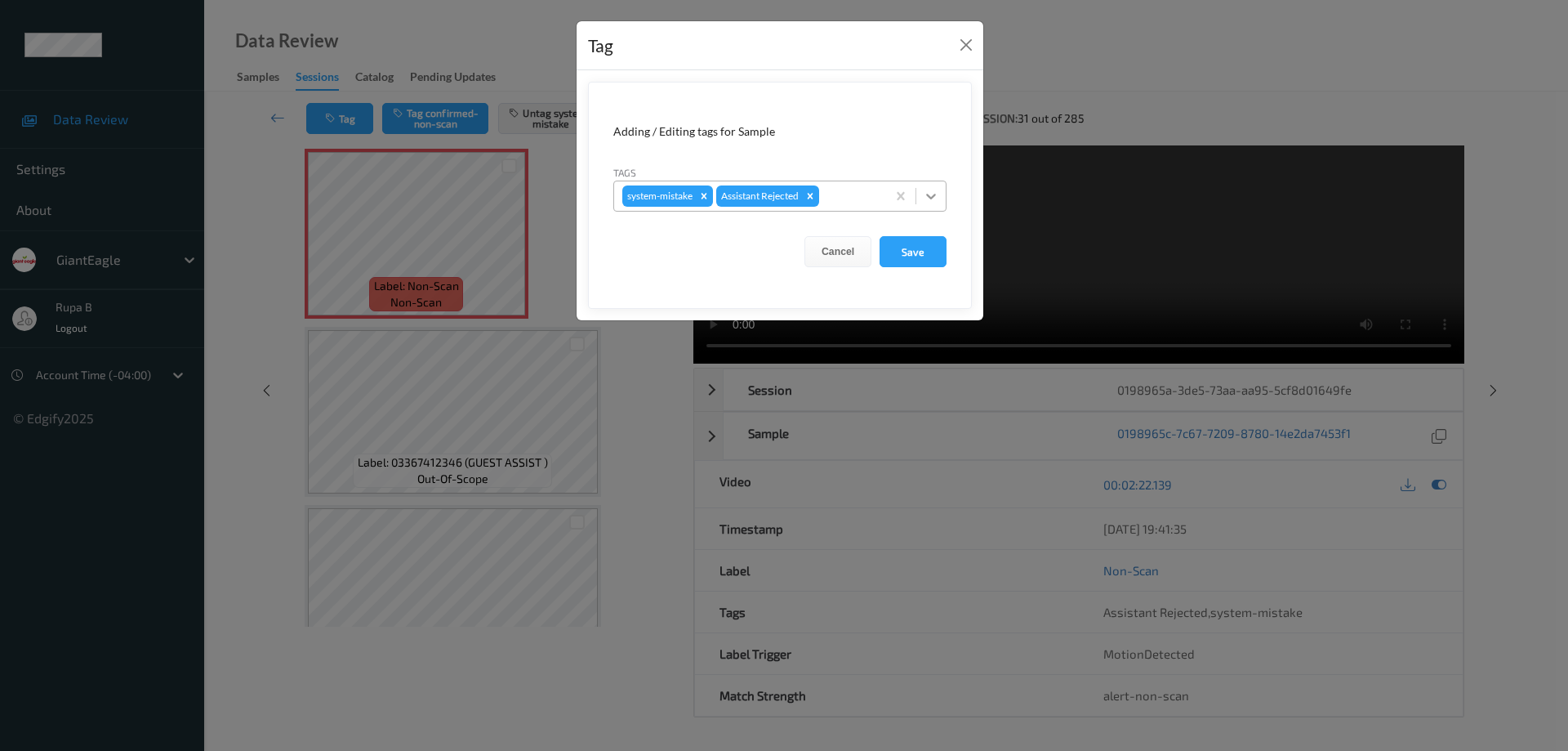
click at [934, 193] on icon at bounding box center [930, 195] width 16 height 16
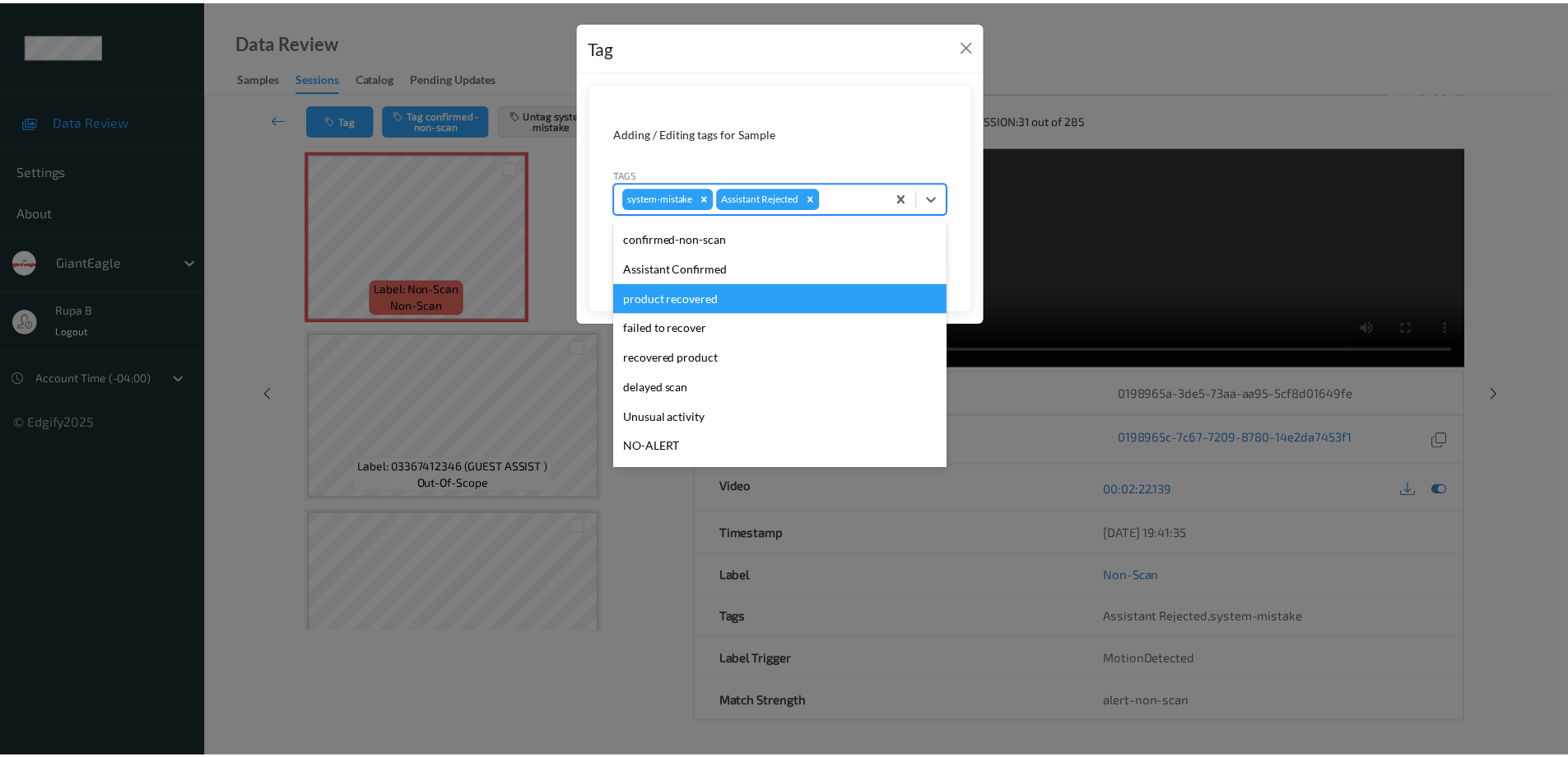
scroll to position [65, 0]
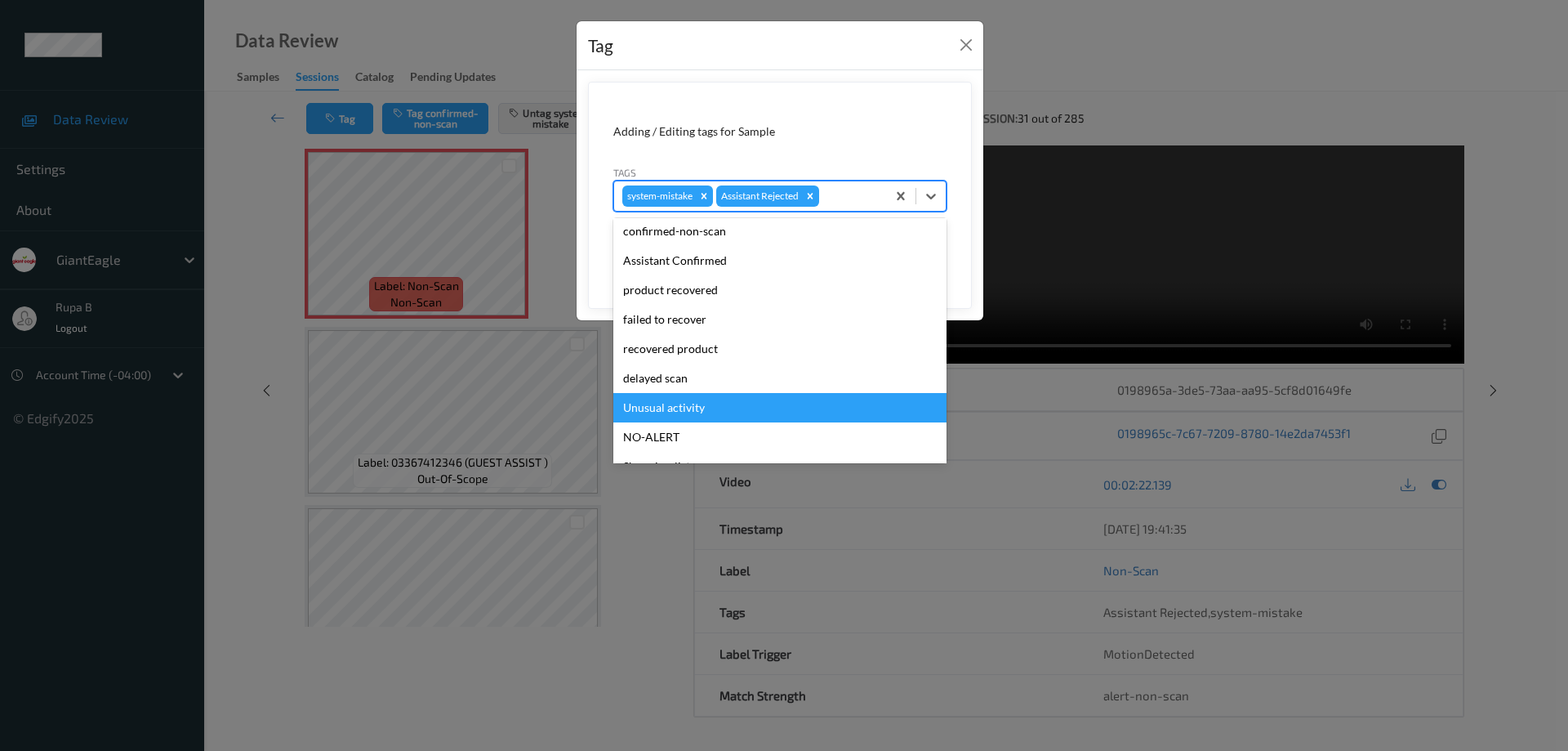
drag, startPoint x: 687, startPoint y: 415, endPoint x: 701, endPoint y: 409, distance: 15.2
click at [692, 413] on div "Unusual activity" at bounding box center [780, 407] width 333 height 30
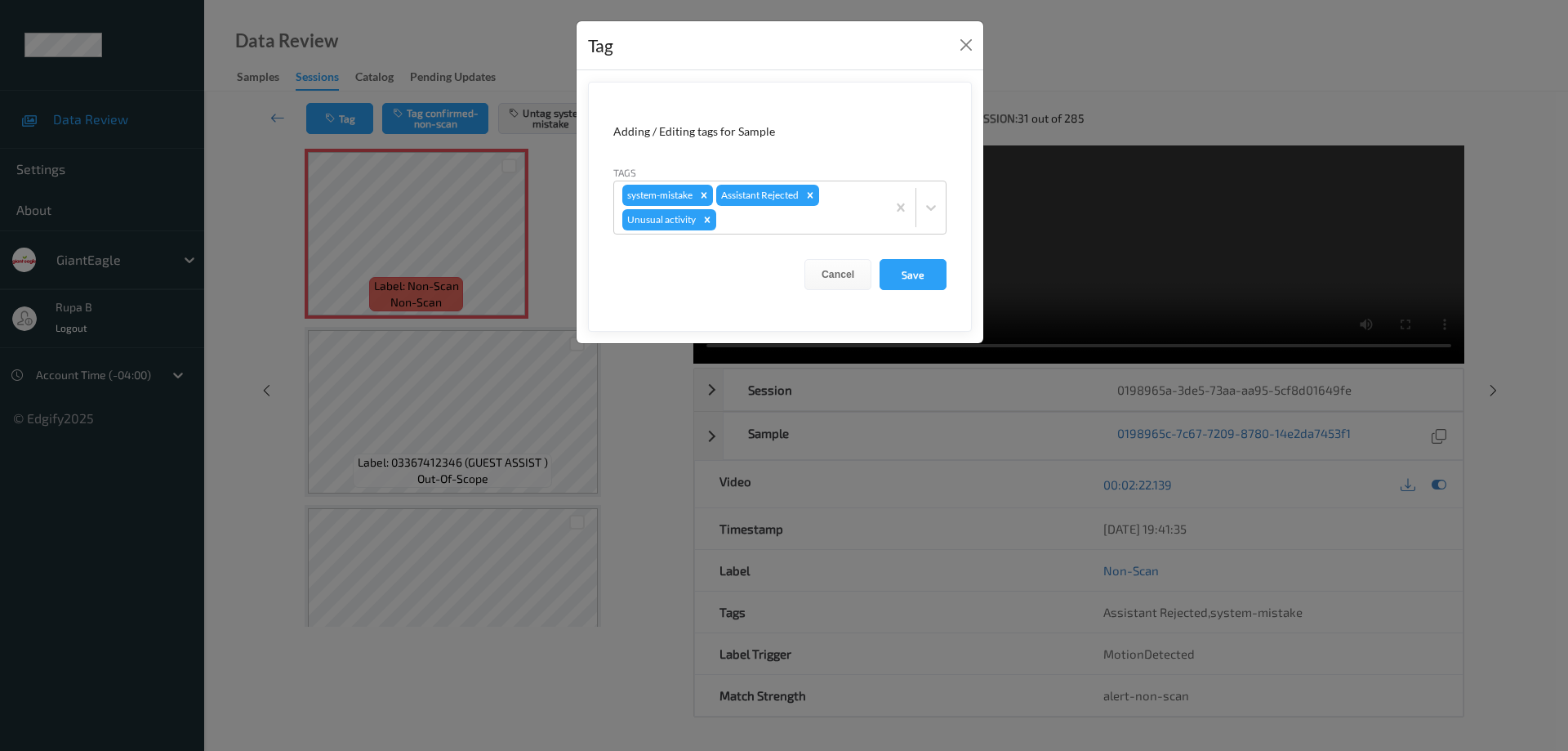
drag, startPoint x: 922, startPoint y: 274, endPoint x: 999, endPoint y: 273, distance: 77.0
click at [924, 274] on button "Save" at bounding box center [913, 274] width 67 height 31
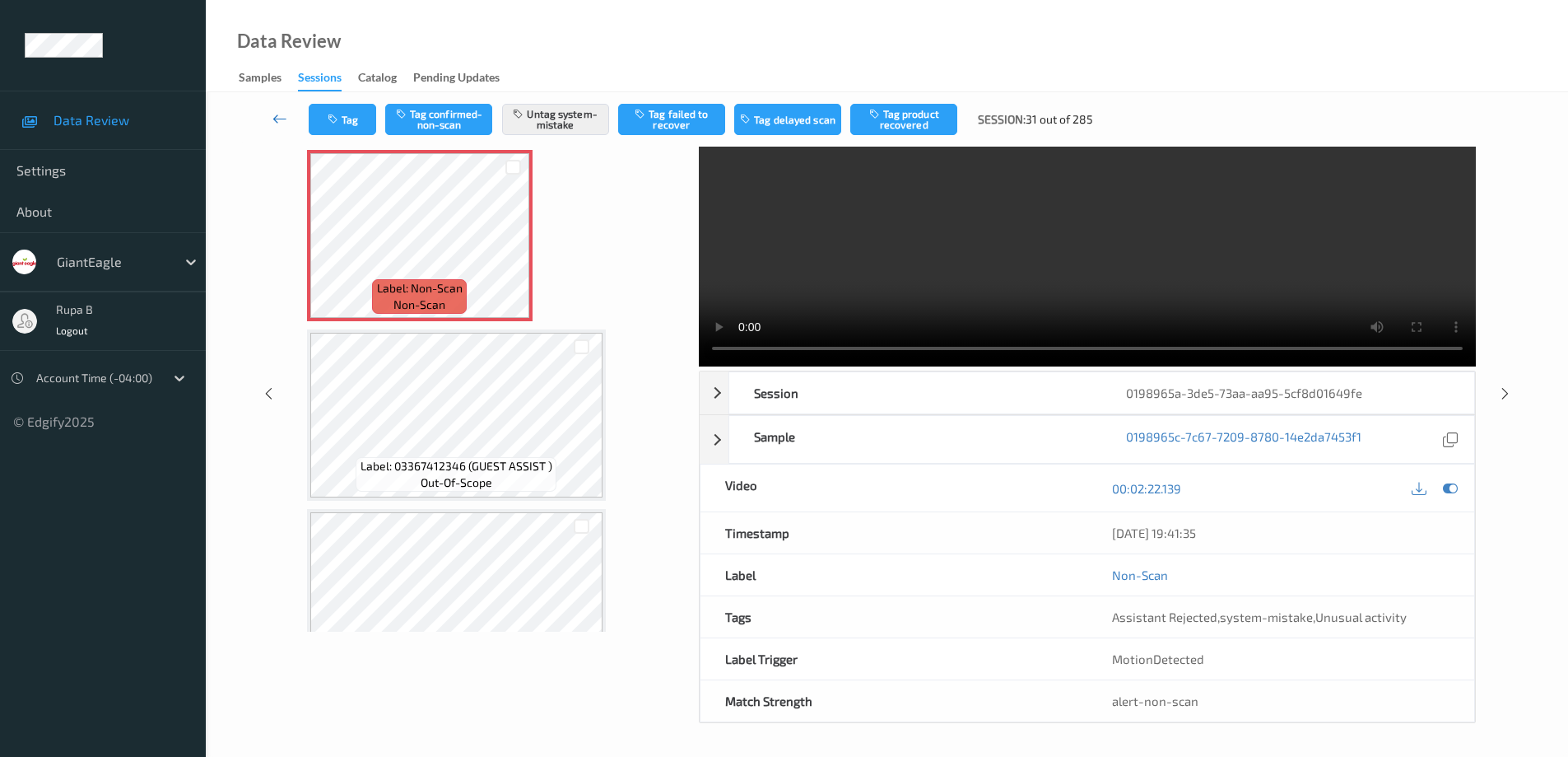
click at [273, 120] on icon at bounding box center [279, 118] width 14 height 16
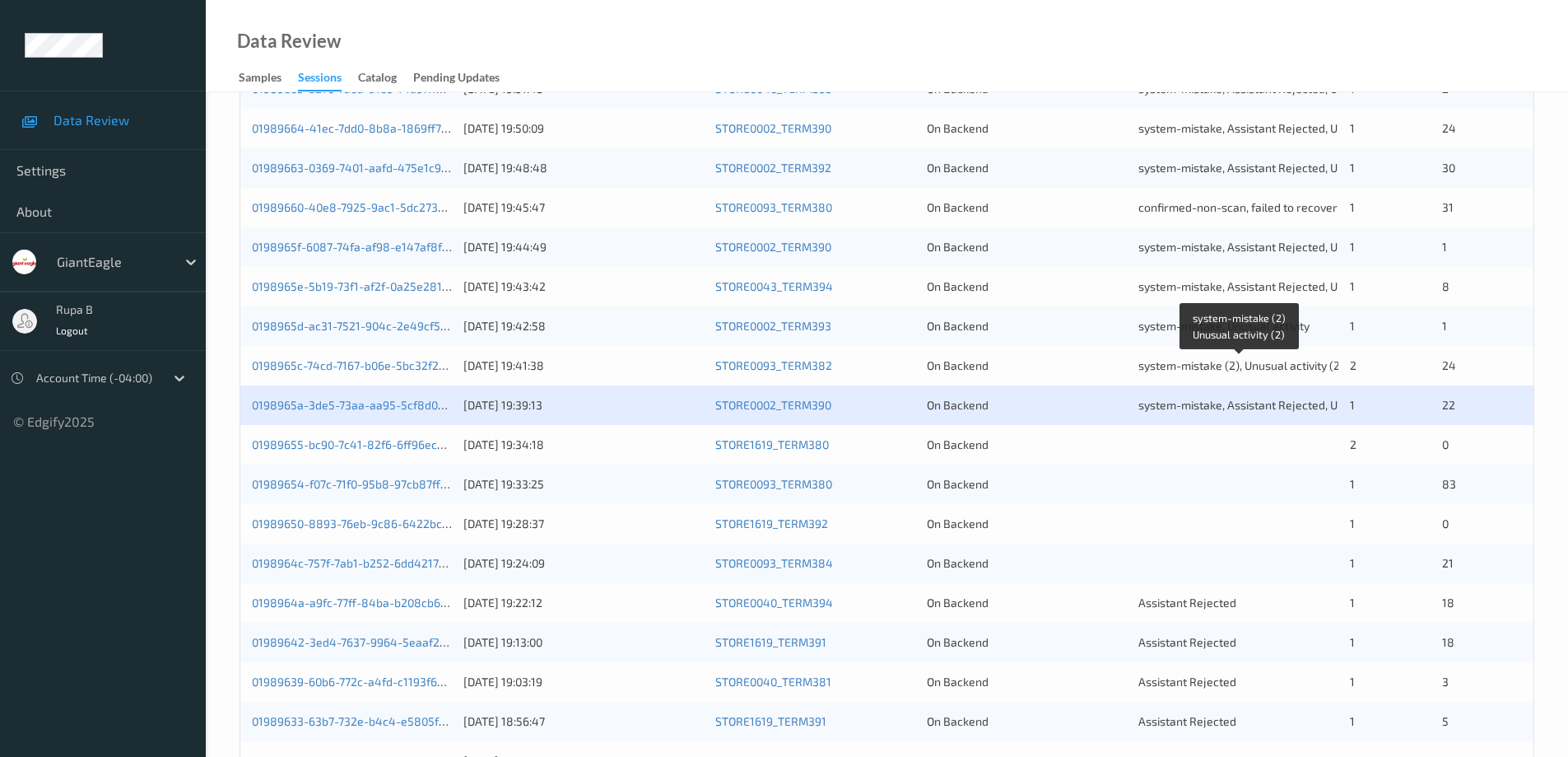
scroll to position [411, 0]
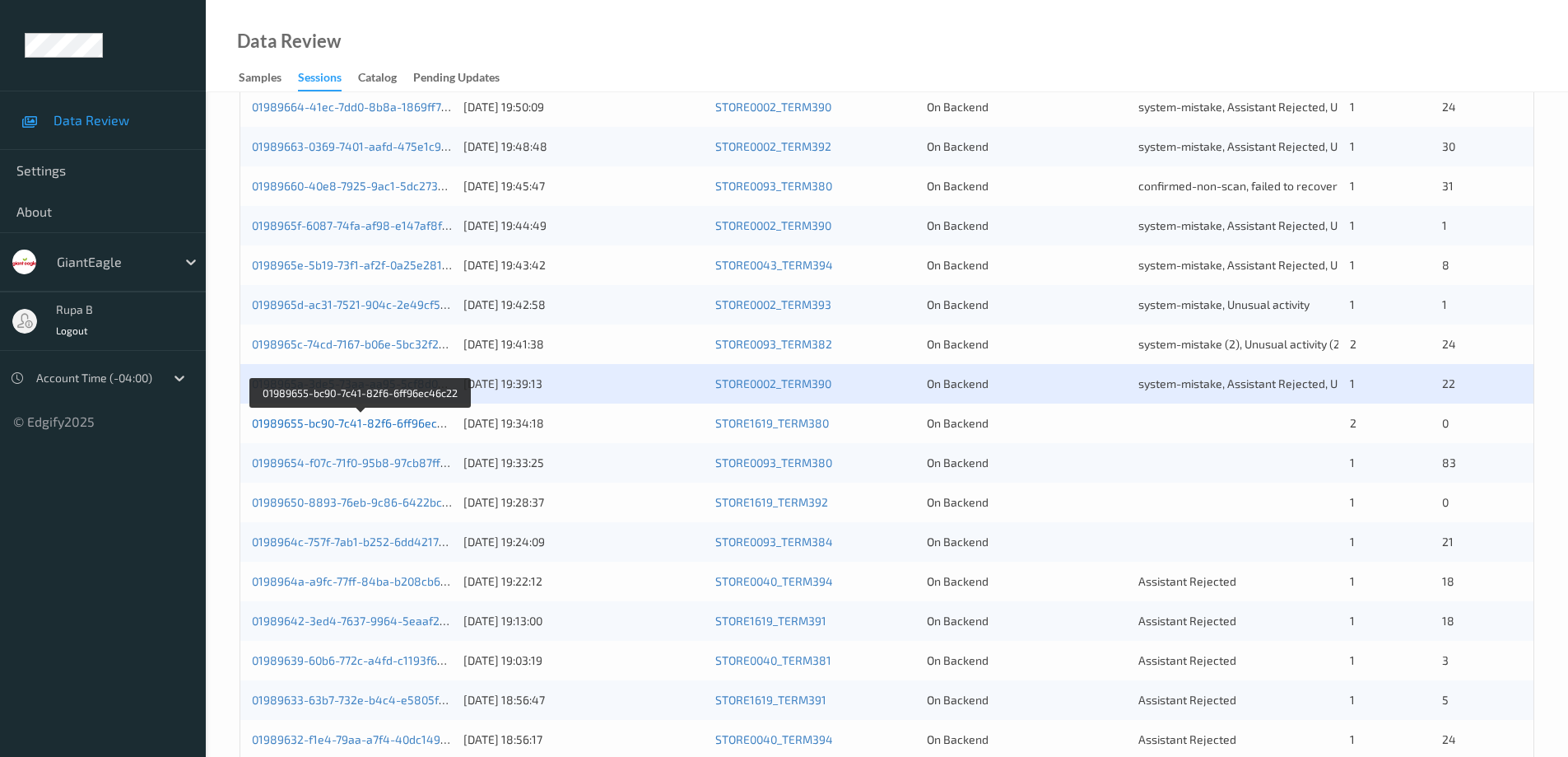
click at [388, 423] on link "01989655-bc90-7c41-82f6-6ff96ec46c22" at bounding box center [361, 423] width 218 height 14
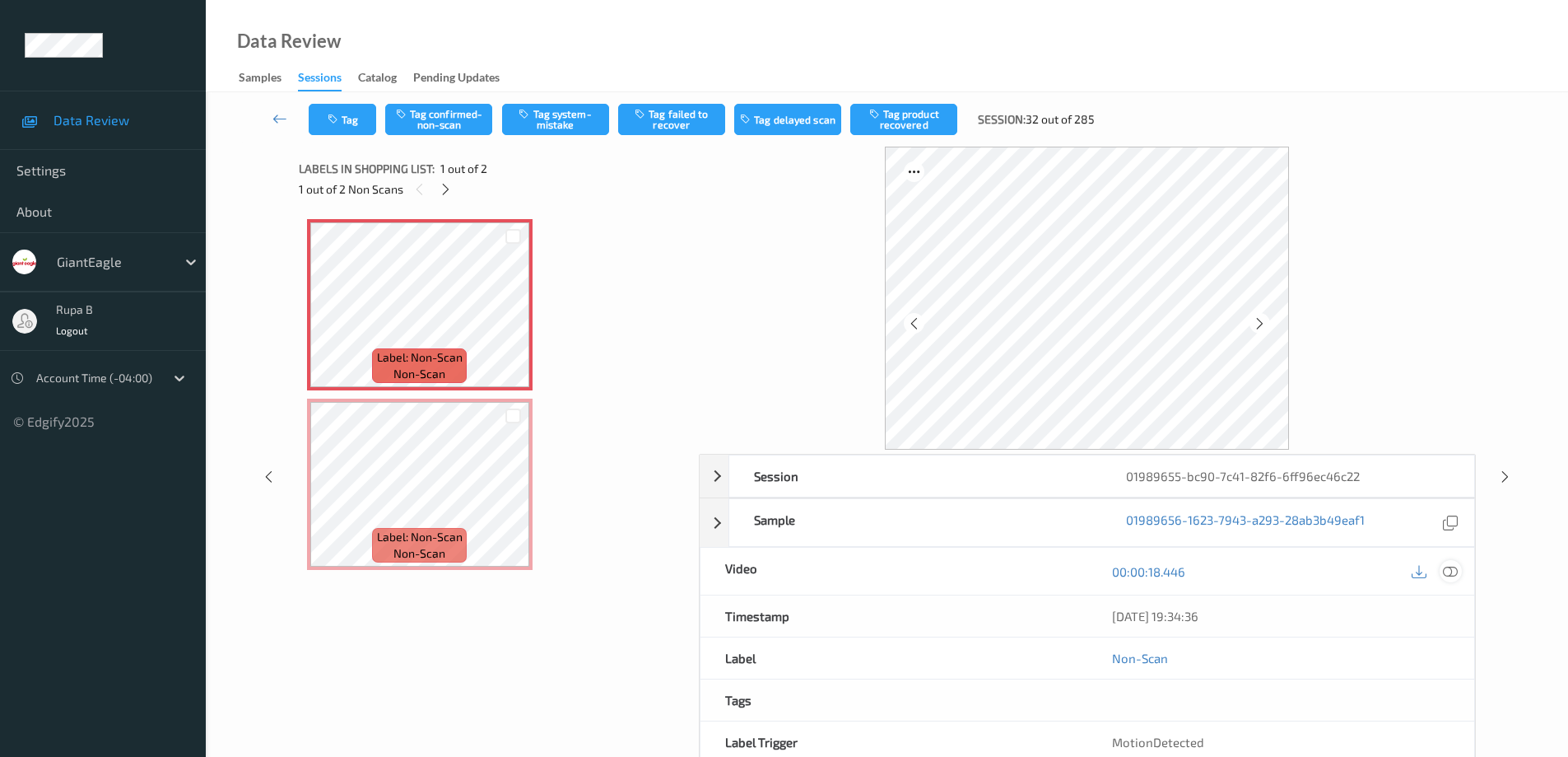
click at [1452, 572] on icon at bounding box center [1450, 571] width 14 height 14
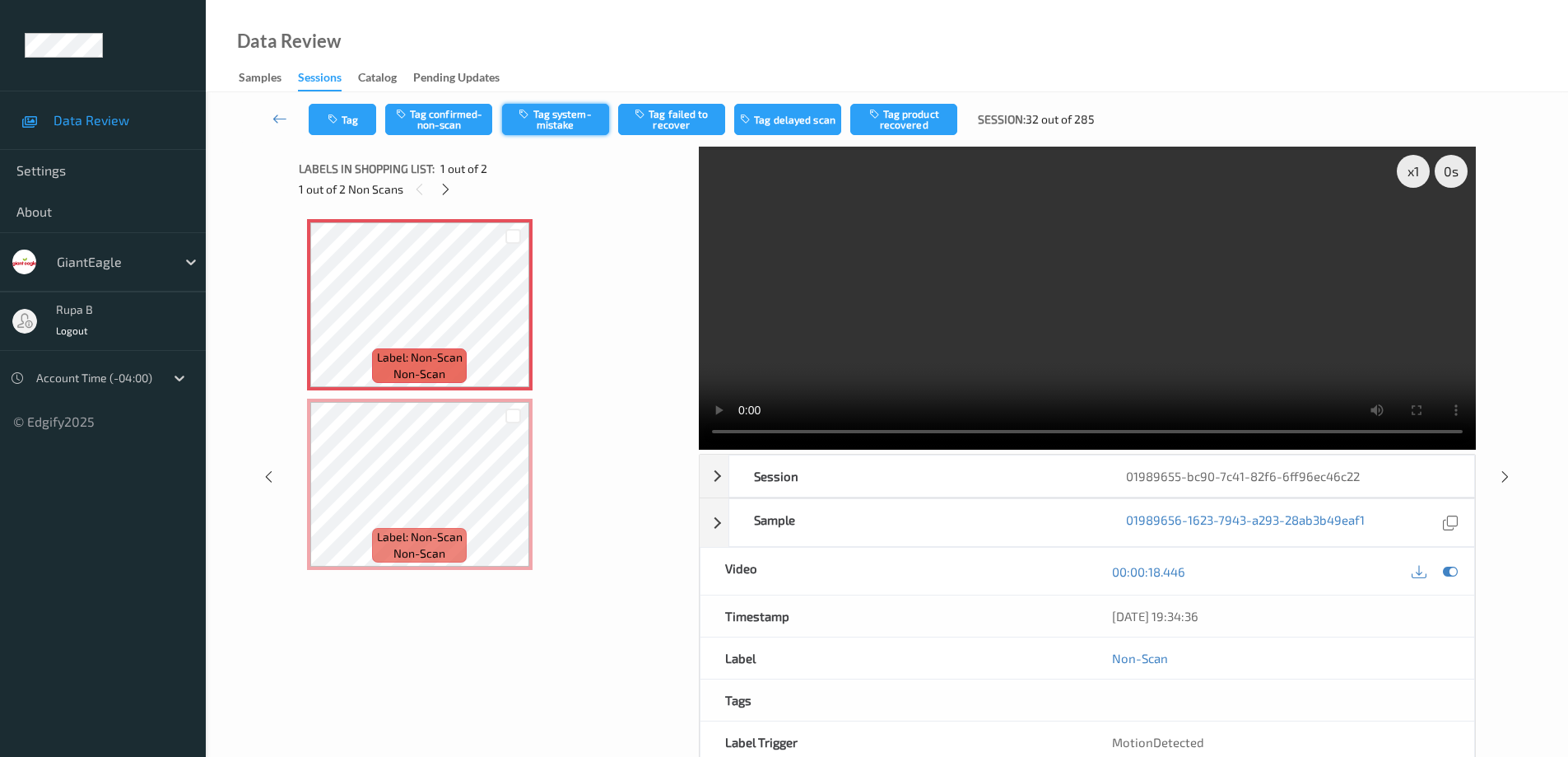
click at [573, 123] on button "Tag system-mistake" at bounding box center [555, 119] width 107 height 31
click at [363, 121] on button "Tag" at bounding box center [343, 119] width 68 height 31
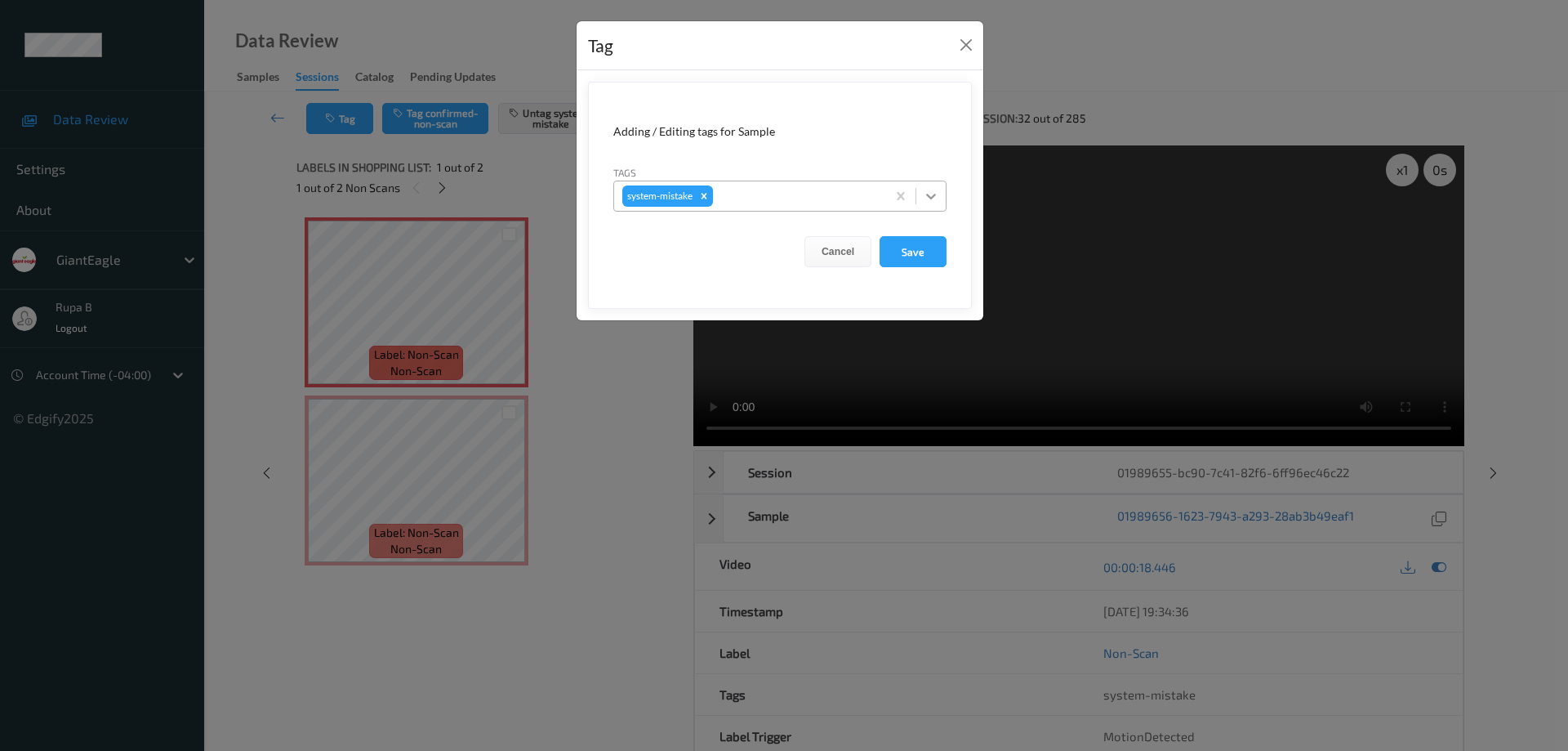
click at [930, 192] on icon at bounding box center [930, 195] width 16 height 16
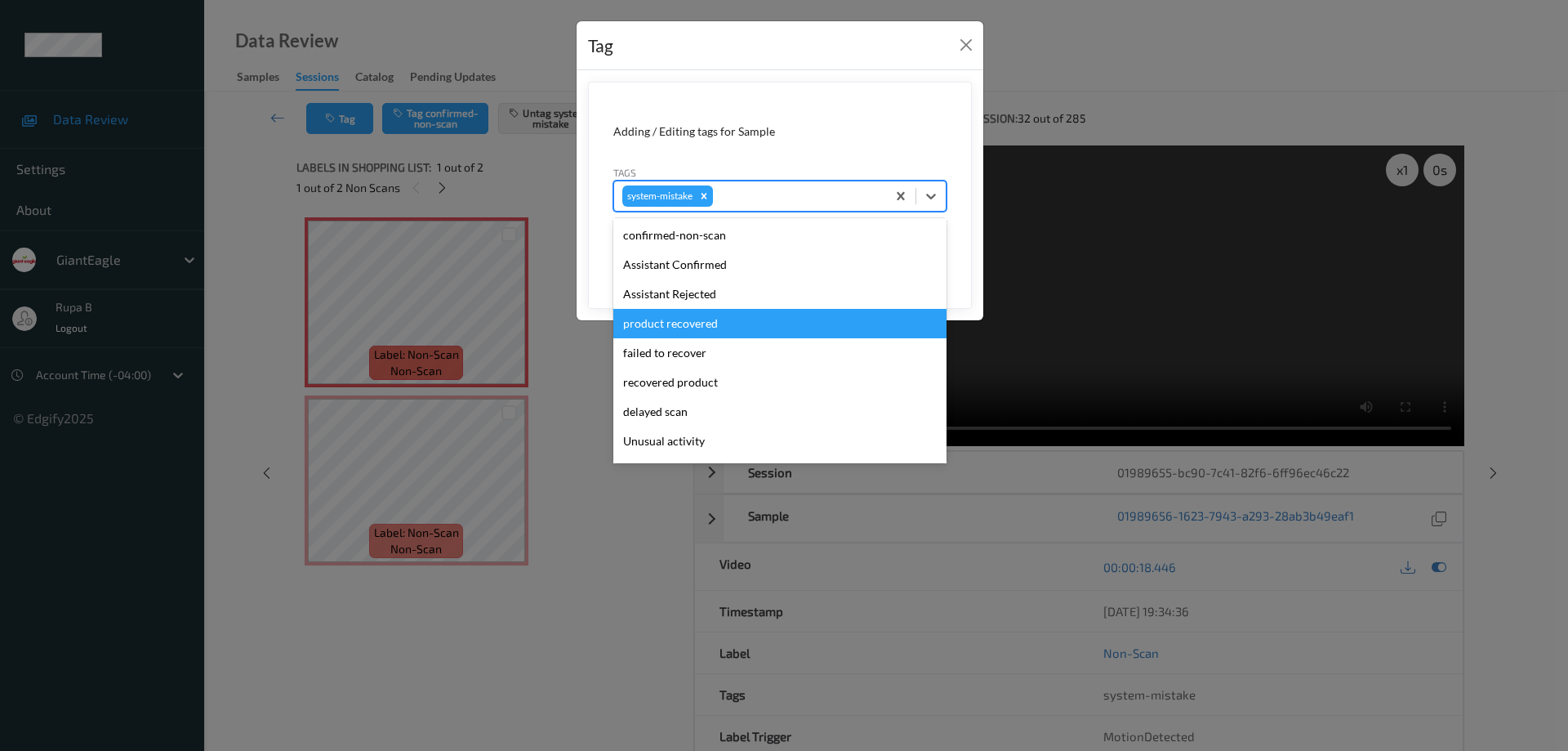
scroll to position [81, 0]
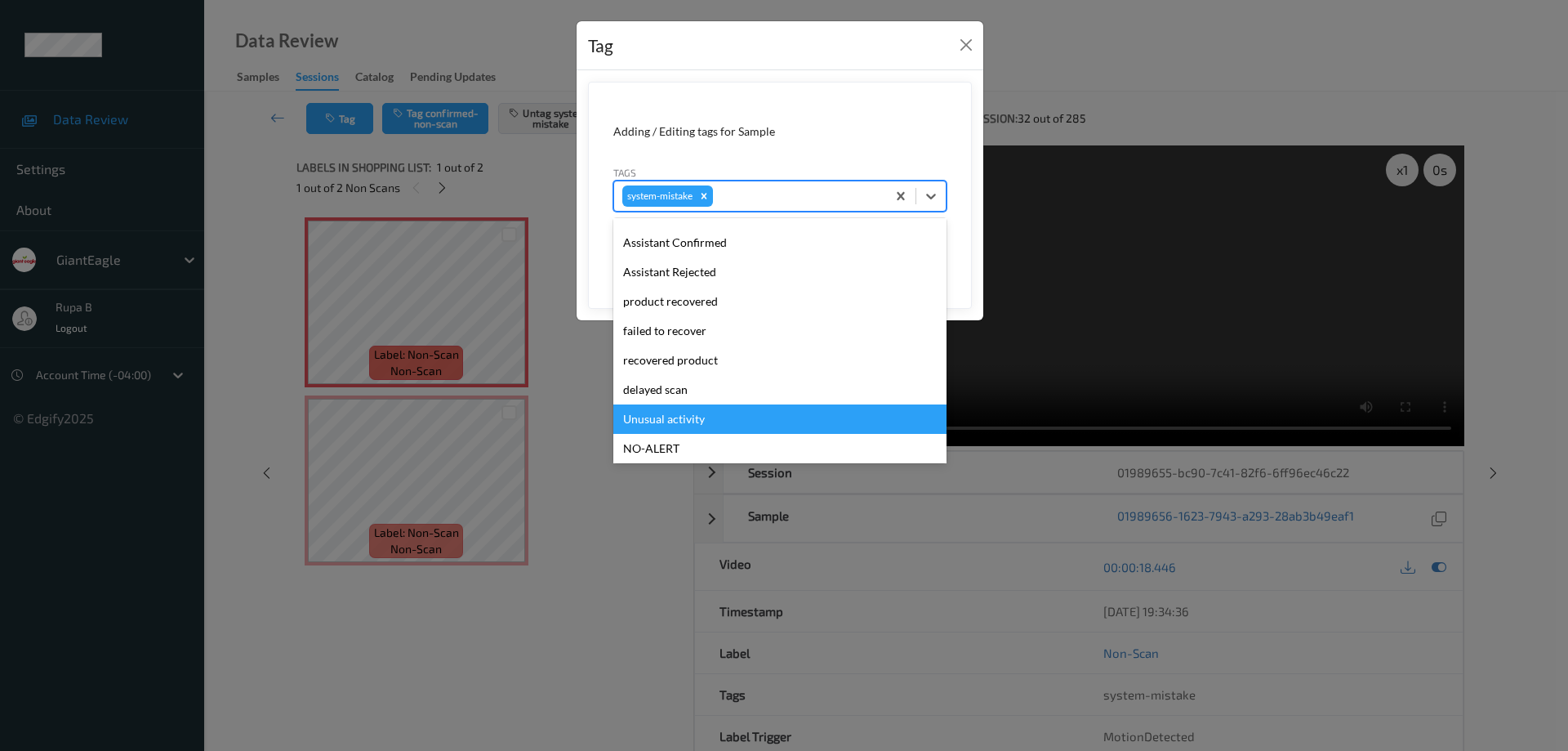
click at [693, 424] on div "Unusual activity" at bounding box center [780, 419] width 333 height 30
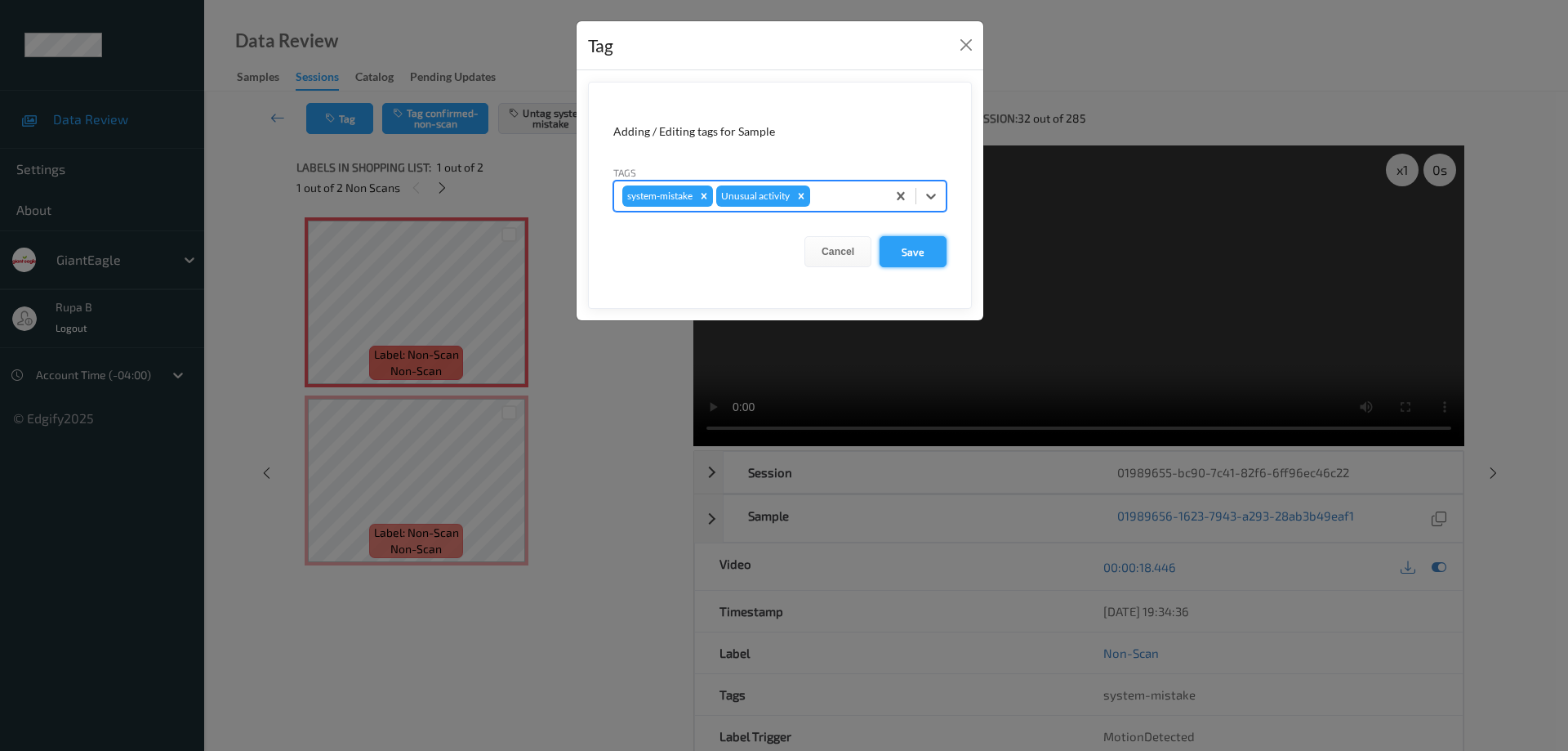
click at [919, 259] on button "Save" at bounding box center [913, 251] width 67 height 31
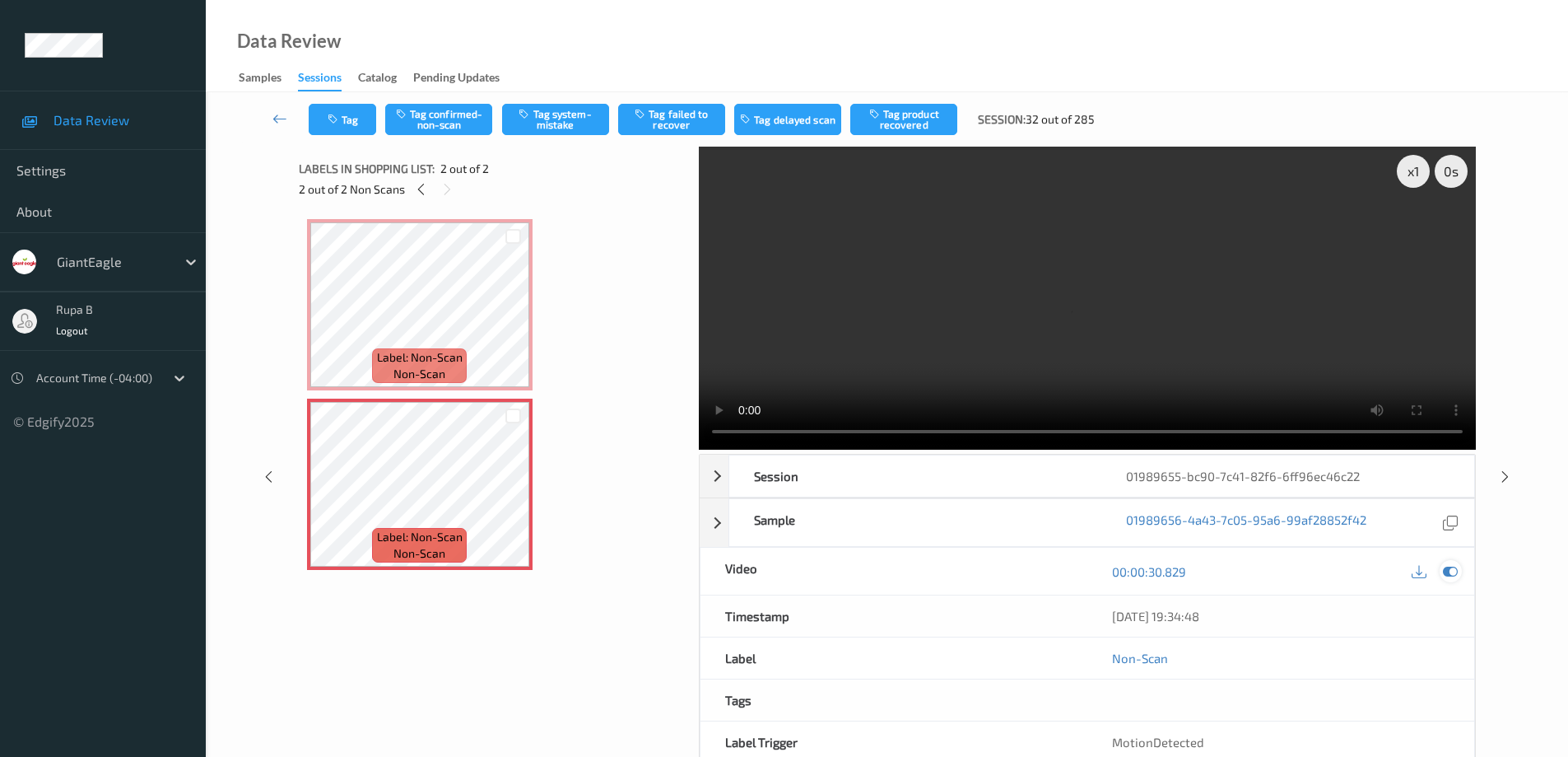
click at [1455, 571] on icon at bounding box center [1450, 571] width 14 height 14
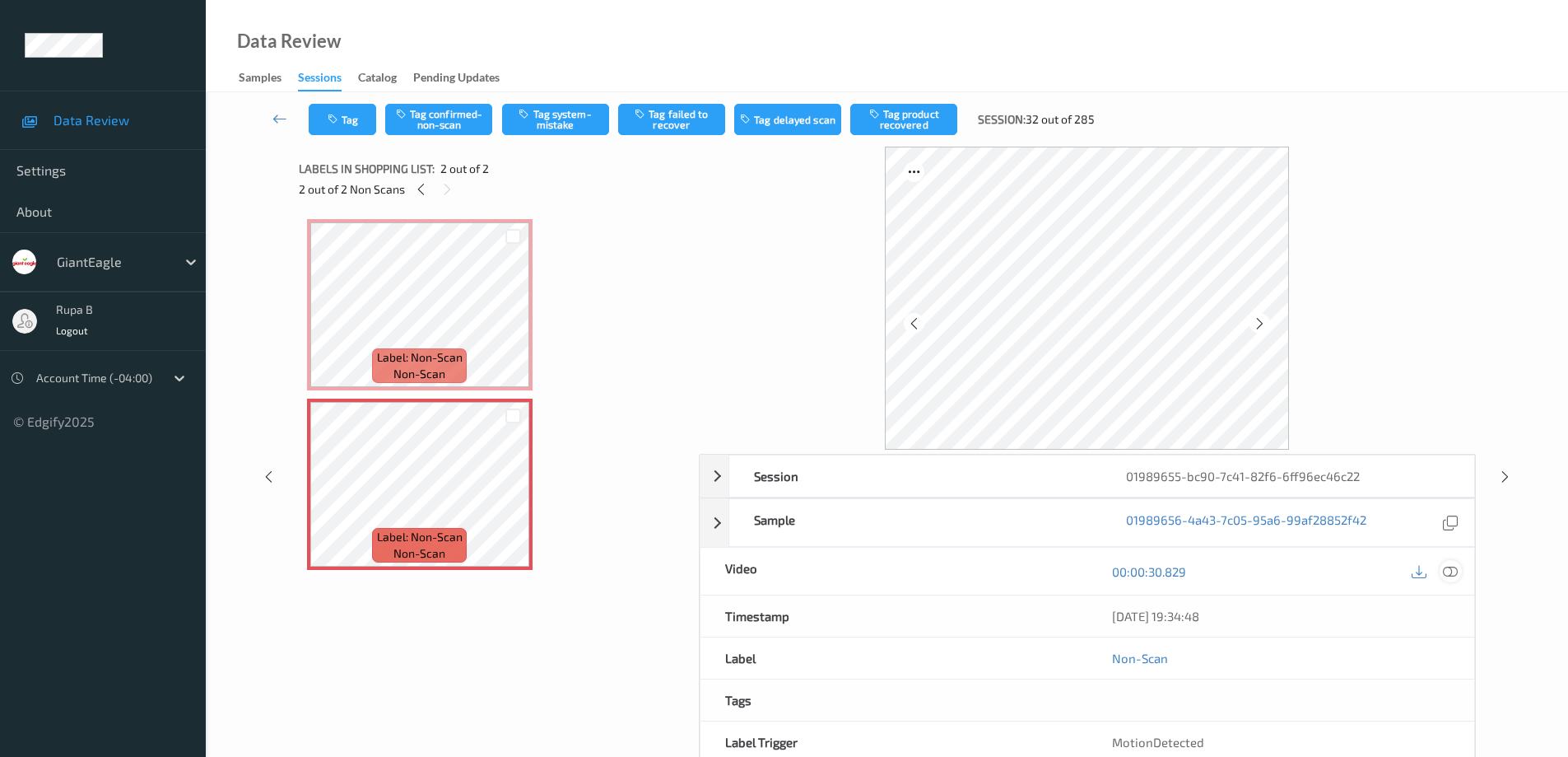
click at [1451, 576] on icon at bounding box center [1450, 571] width 14 height 14
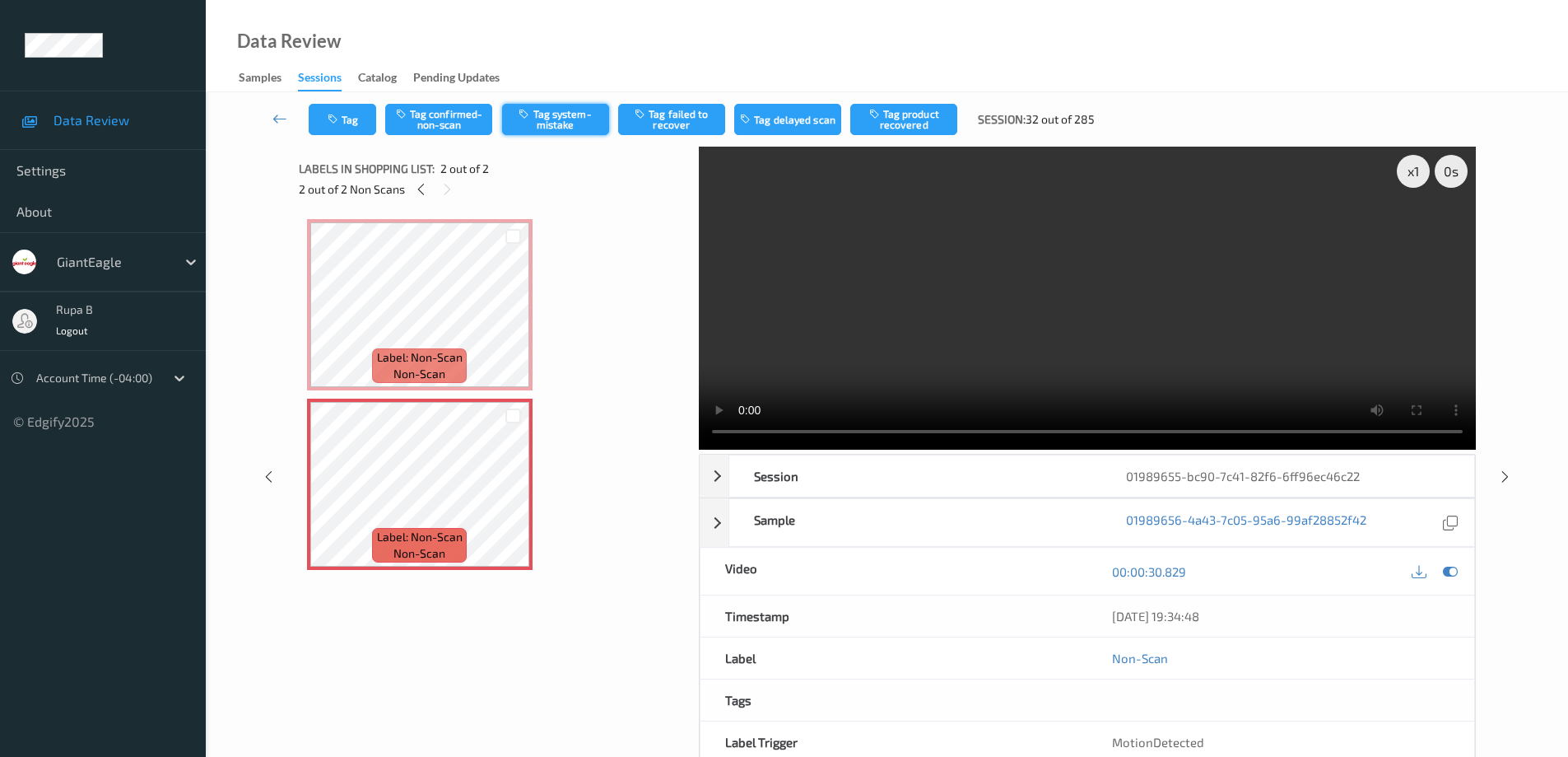
click at [571, 118] on button "Tag system-mistake" at bounding box center [555, 119] width 107 height 31
click at [354, 126] on button "Tag" at bounding box center [343, 119] width 68 height 31
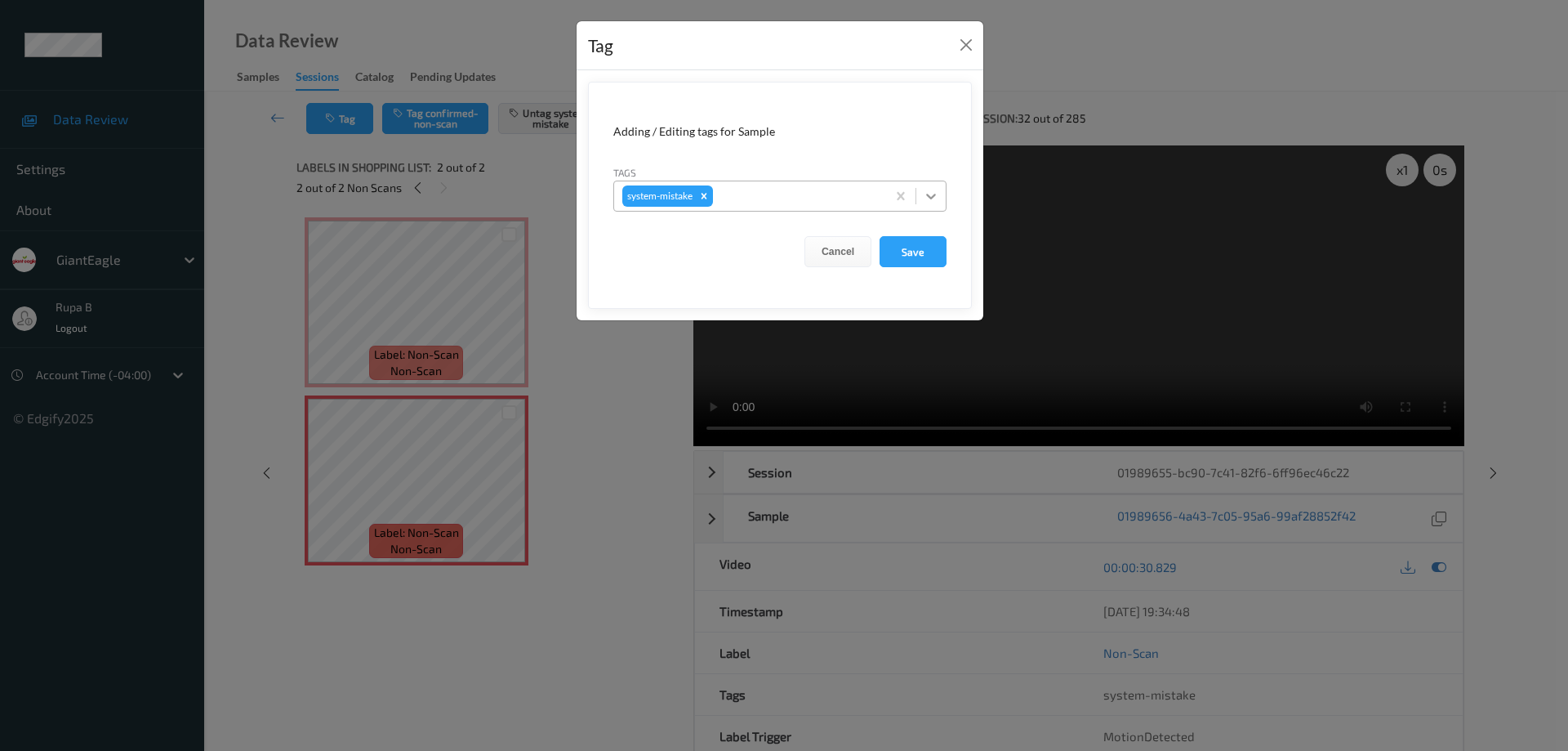
click at [936, 194] on icon at bounding box center [930, 195] width 16 height 16
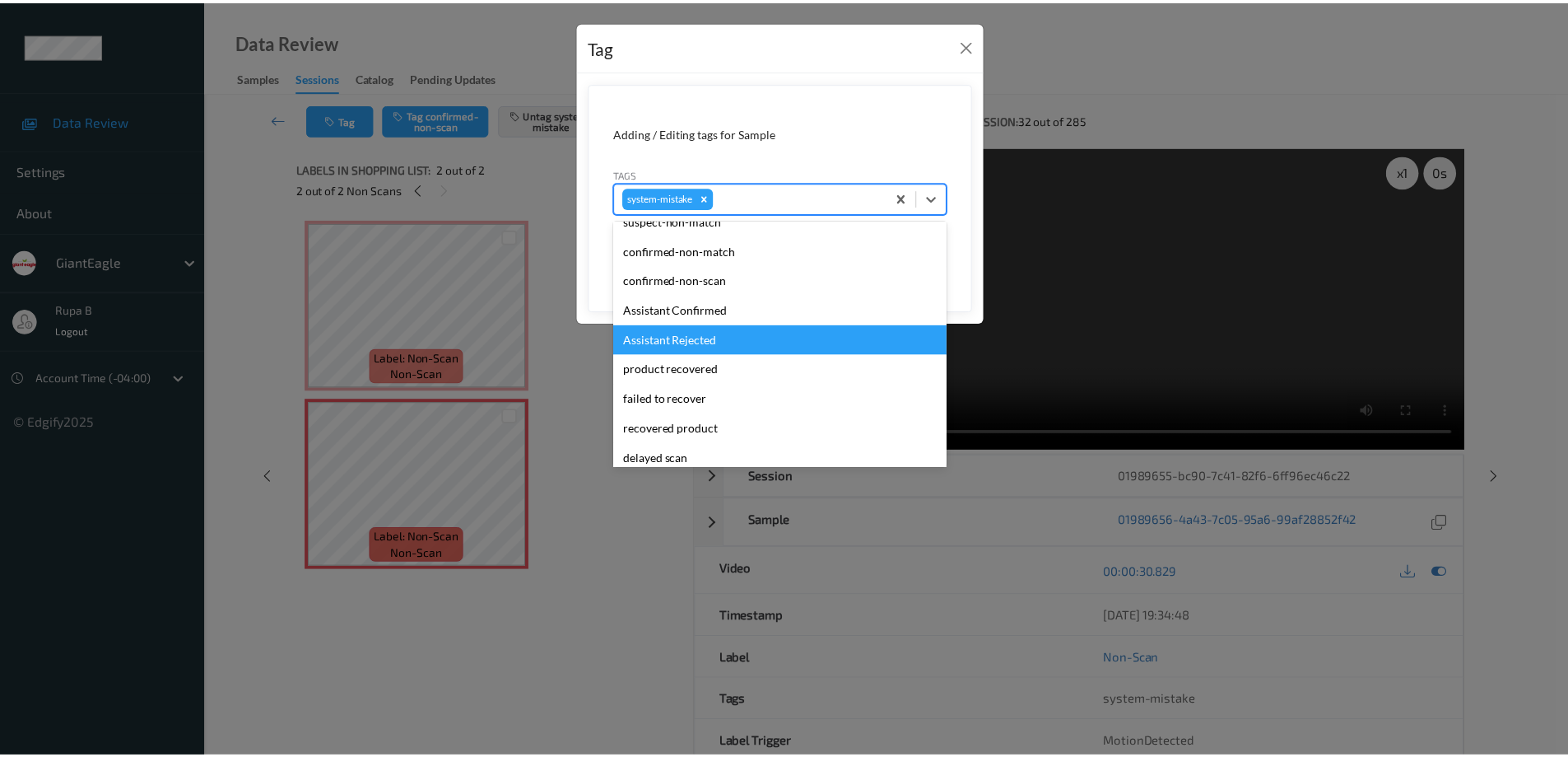
scroll to position [116, 0]
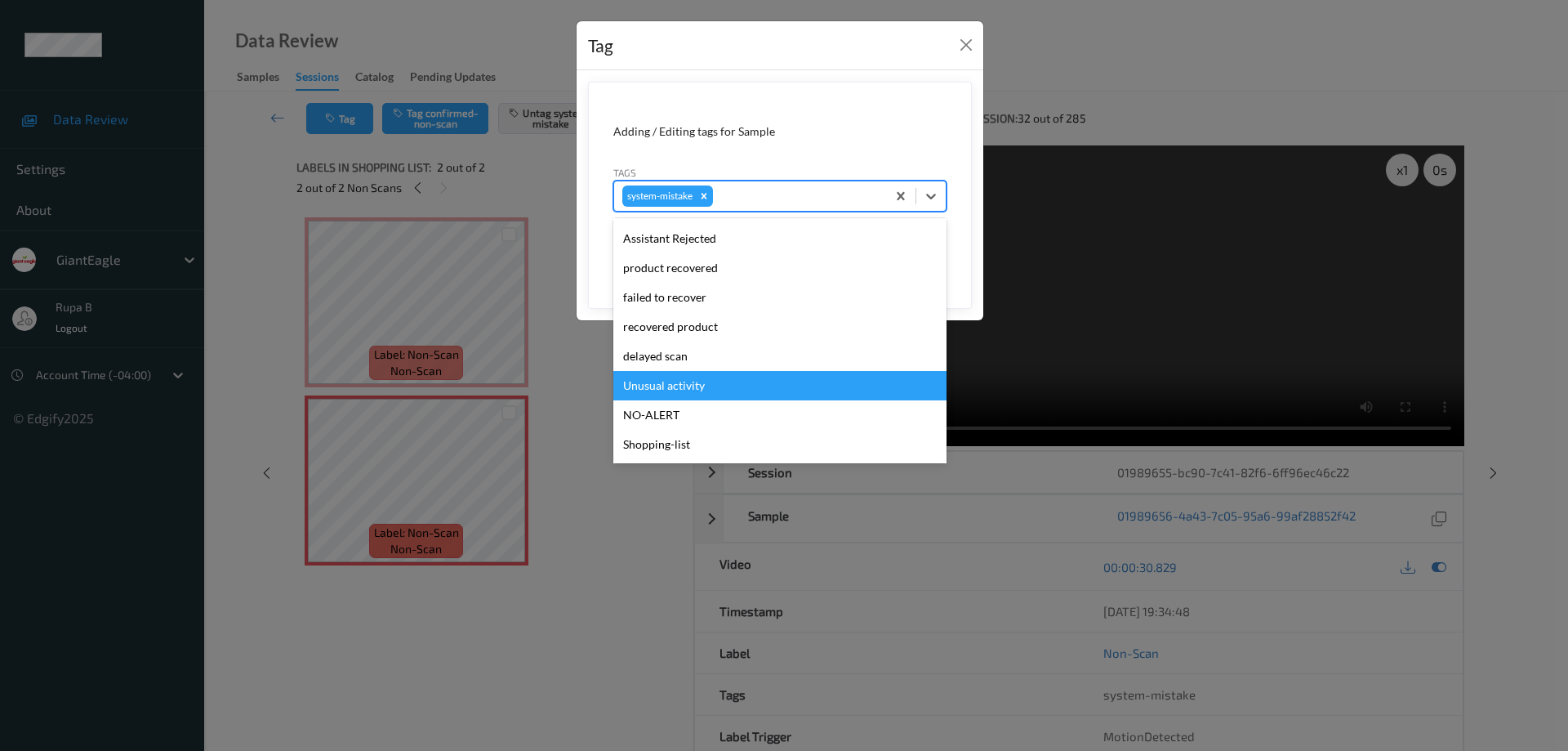
click at [672, 383] on div "Unusual activity" at bounding box center [780, 385] width 333 height 30
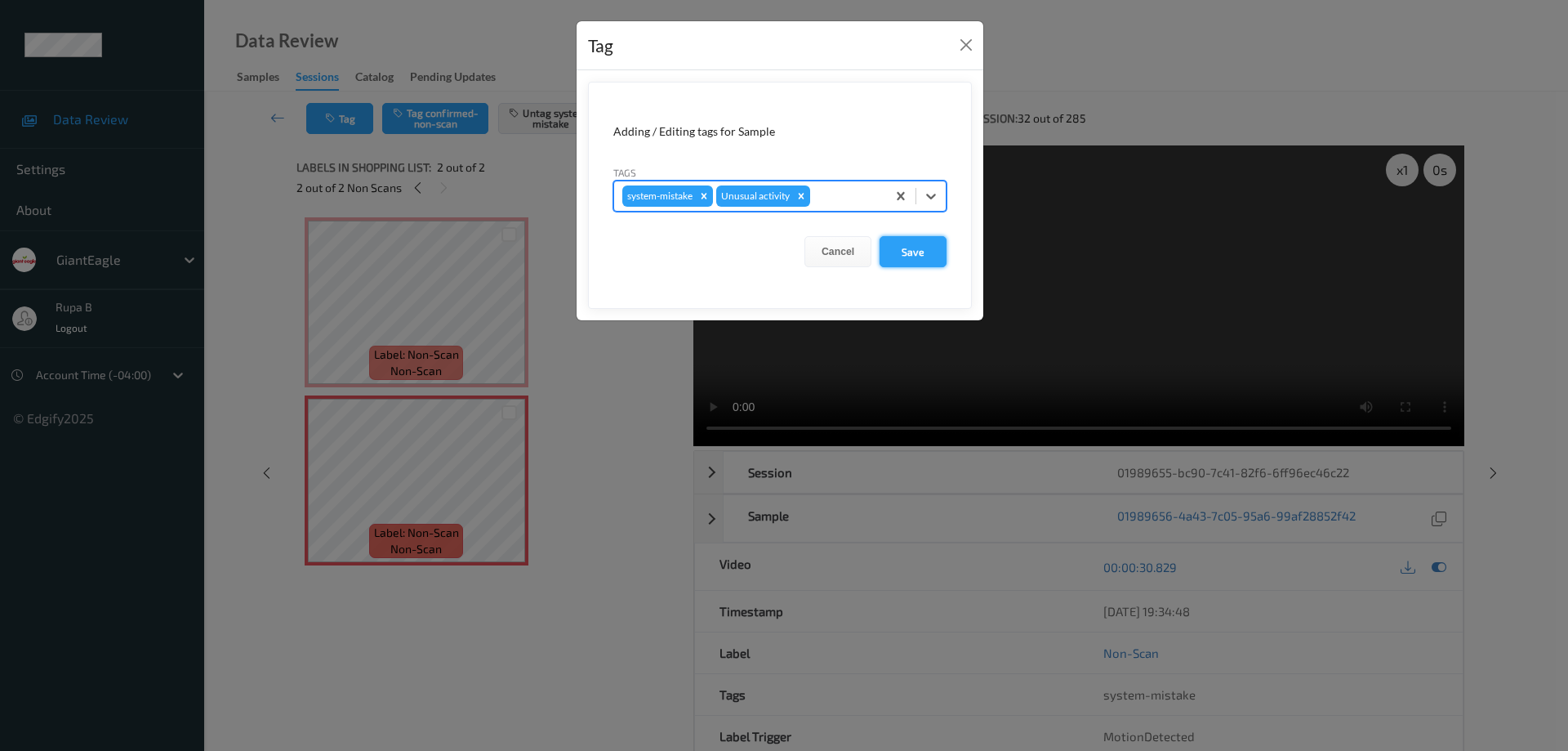
click at [916, 253] on button "Save" at bounding box center [913, 251] width 67 height 31
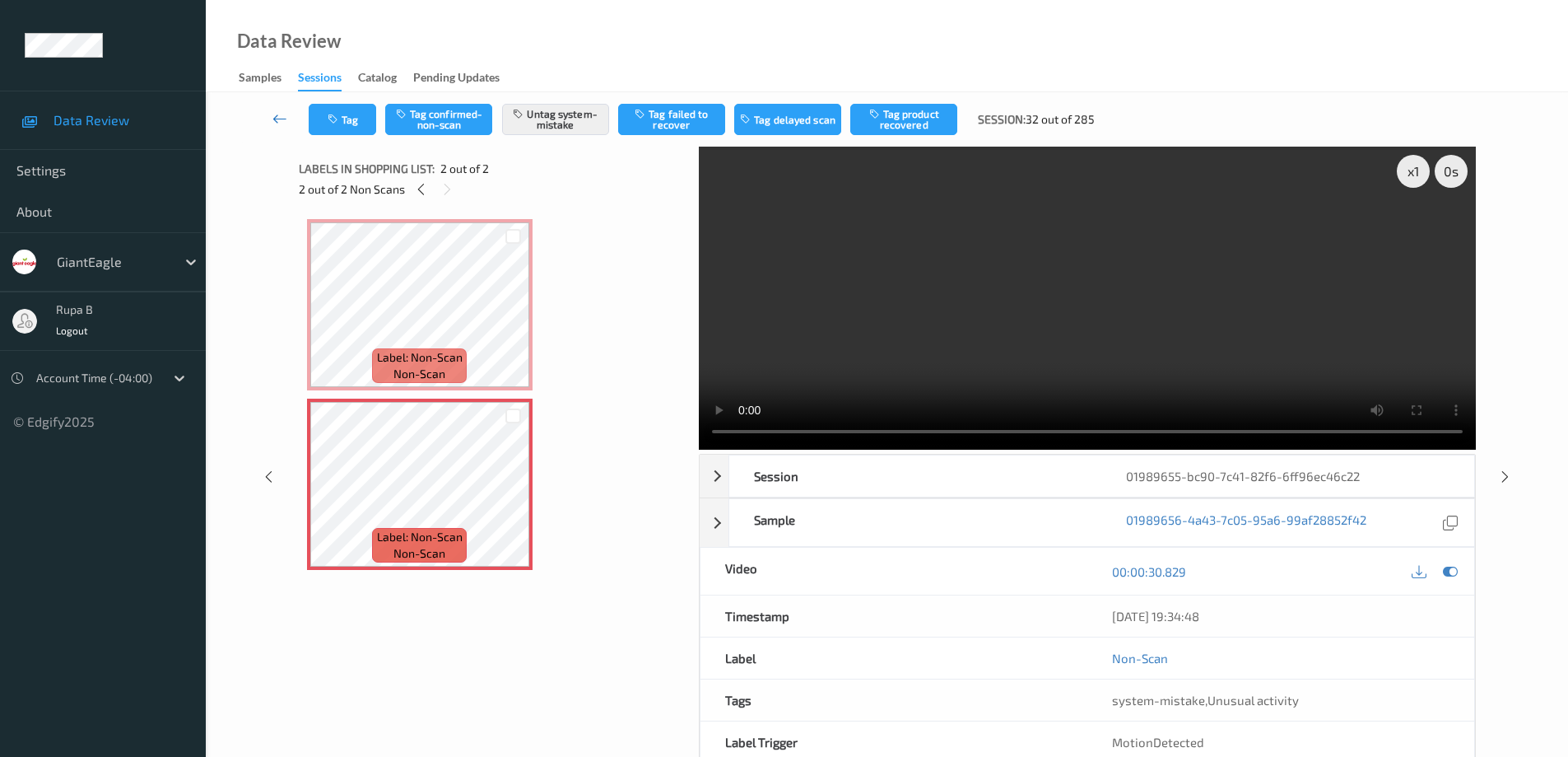
click at [275, 121] on icon at bounding box center [279, 118] width 14 height 16
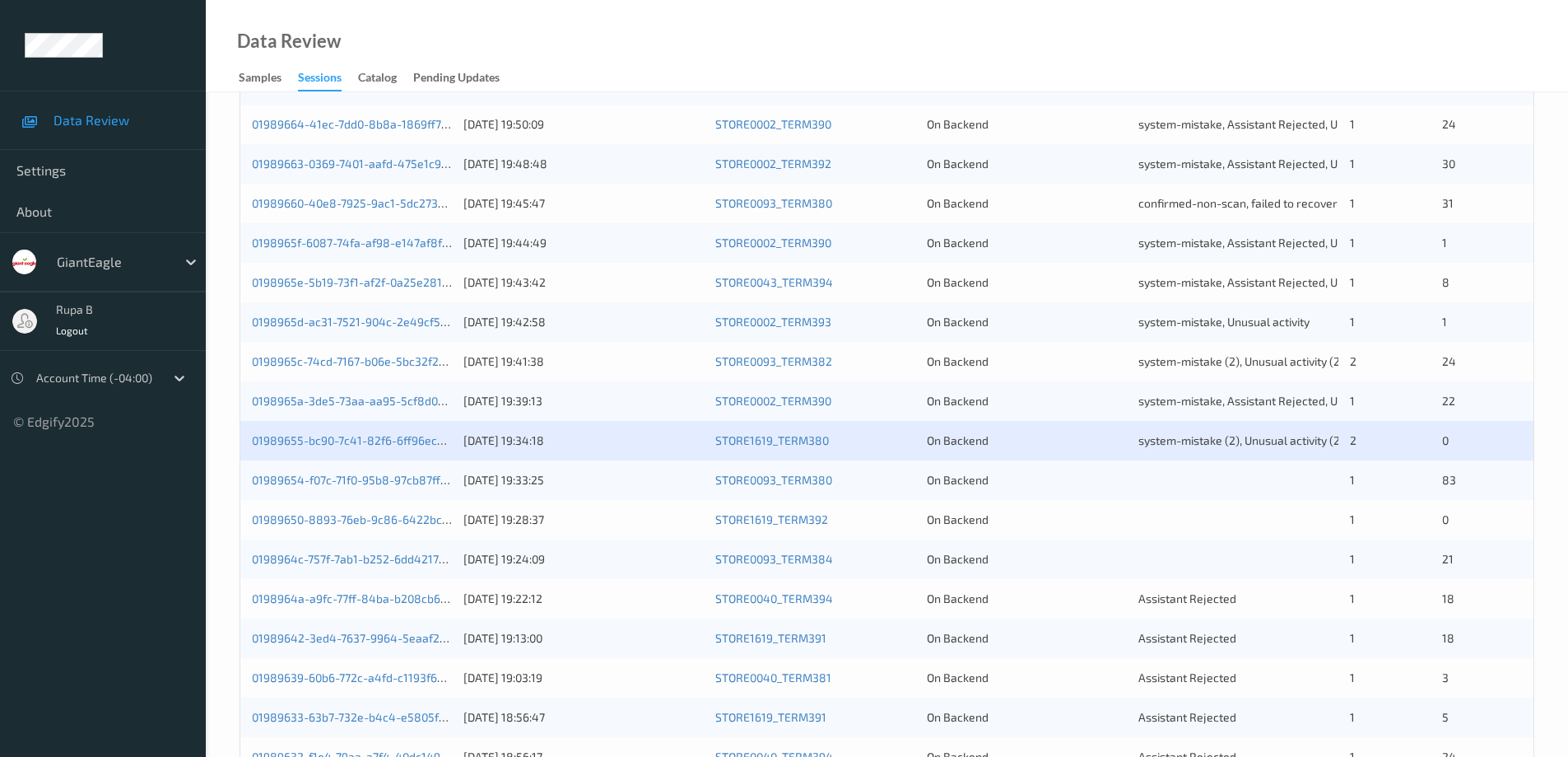
scroll to position [411, 0]
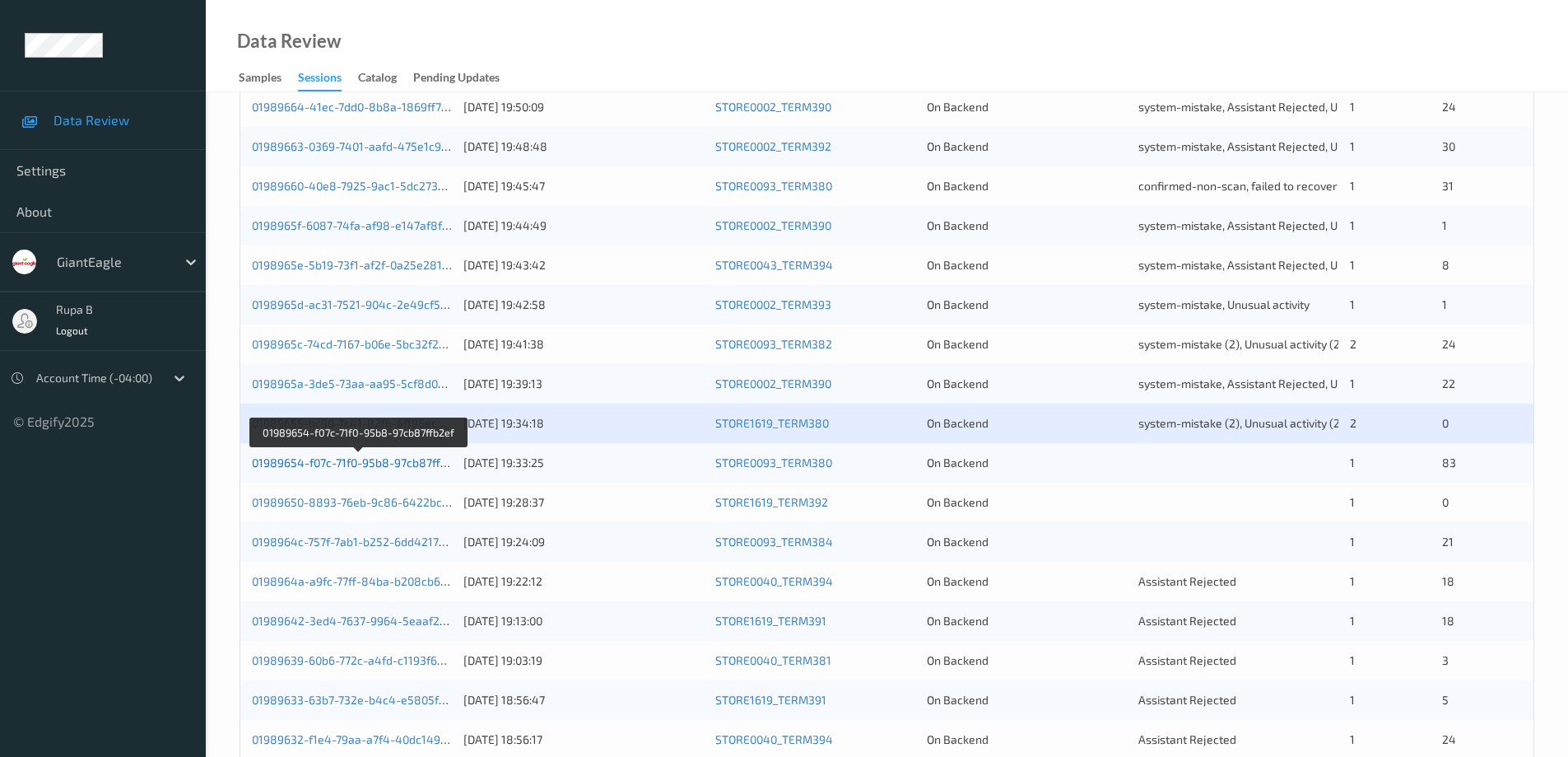
click at [417, 464] on link "01989654-f07c-71f0-95b8-97cb87ffb2ef" at bounding box center [358, 463] width 212 height 14
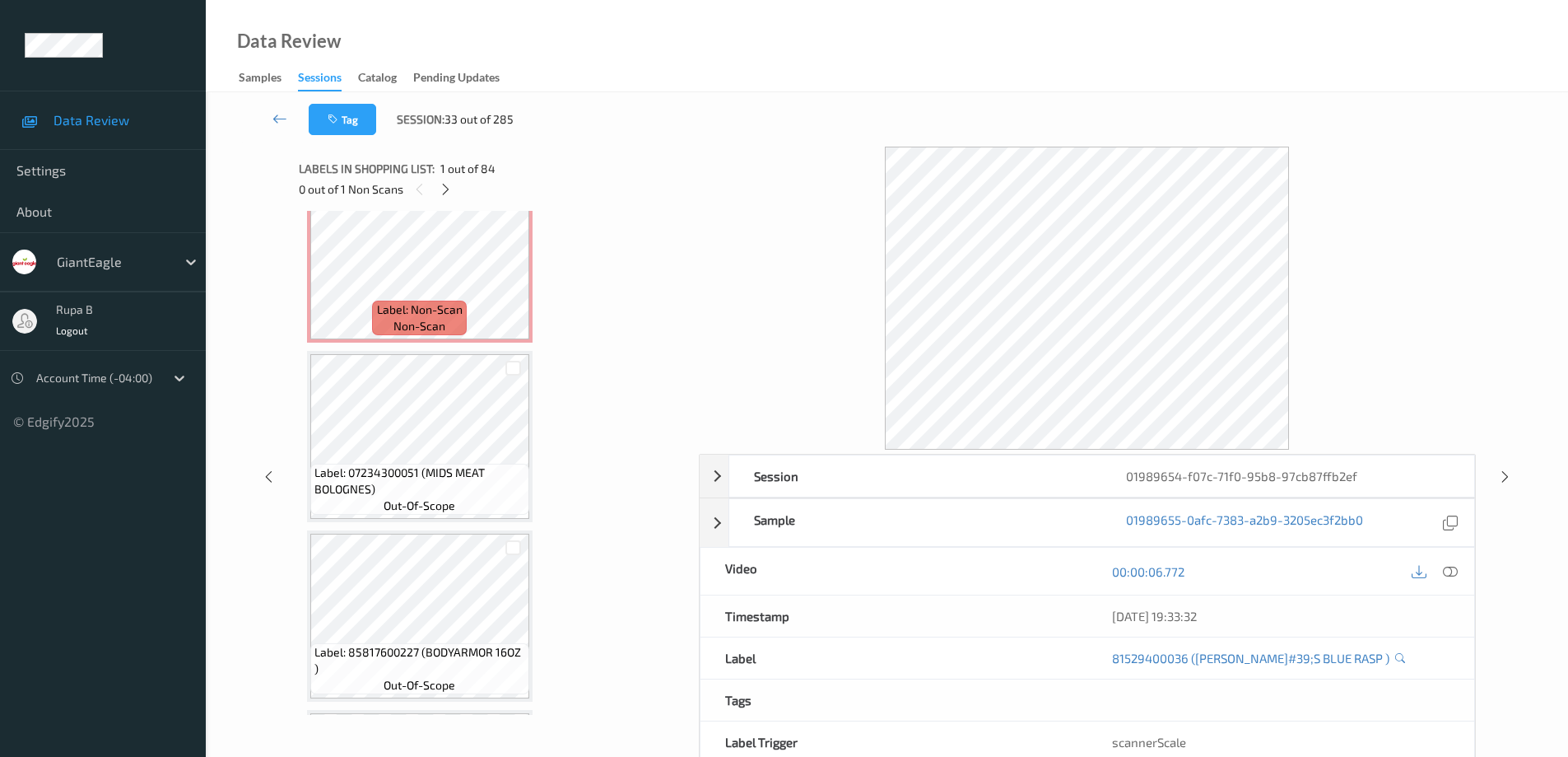
scroll to position [5147, 0]
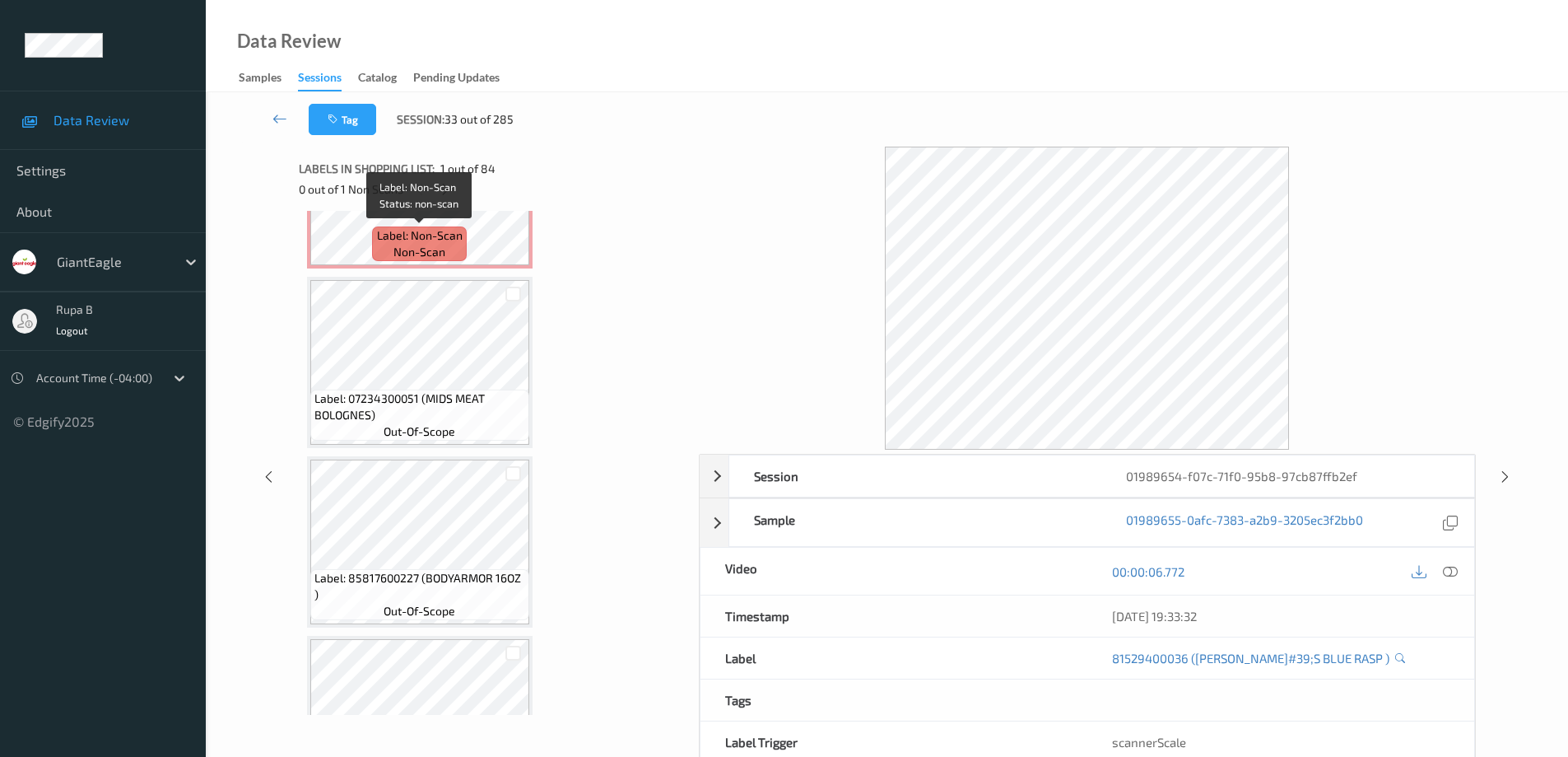
drag, startPoint x: 444, startPoint y: 251, endPoint x: 453, endPoint y: 249, distance: 9.2
click at [446, 251] on div "Label: Non-Scan non-scan" at bounding box center [418, 243] width 94 height 35
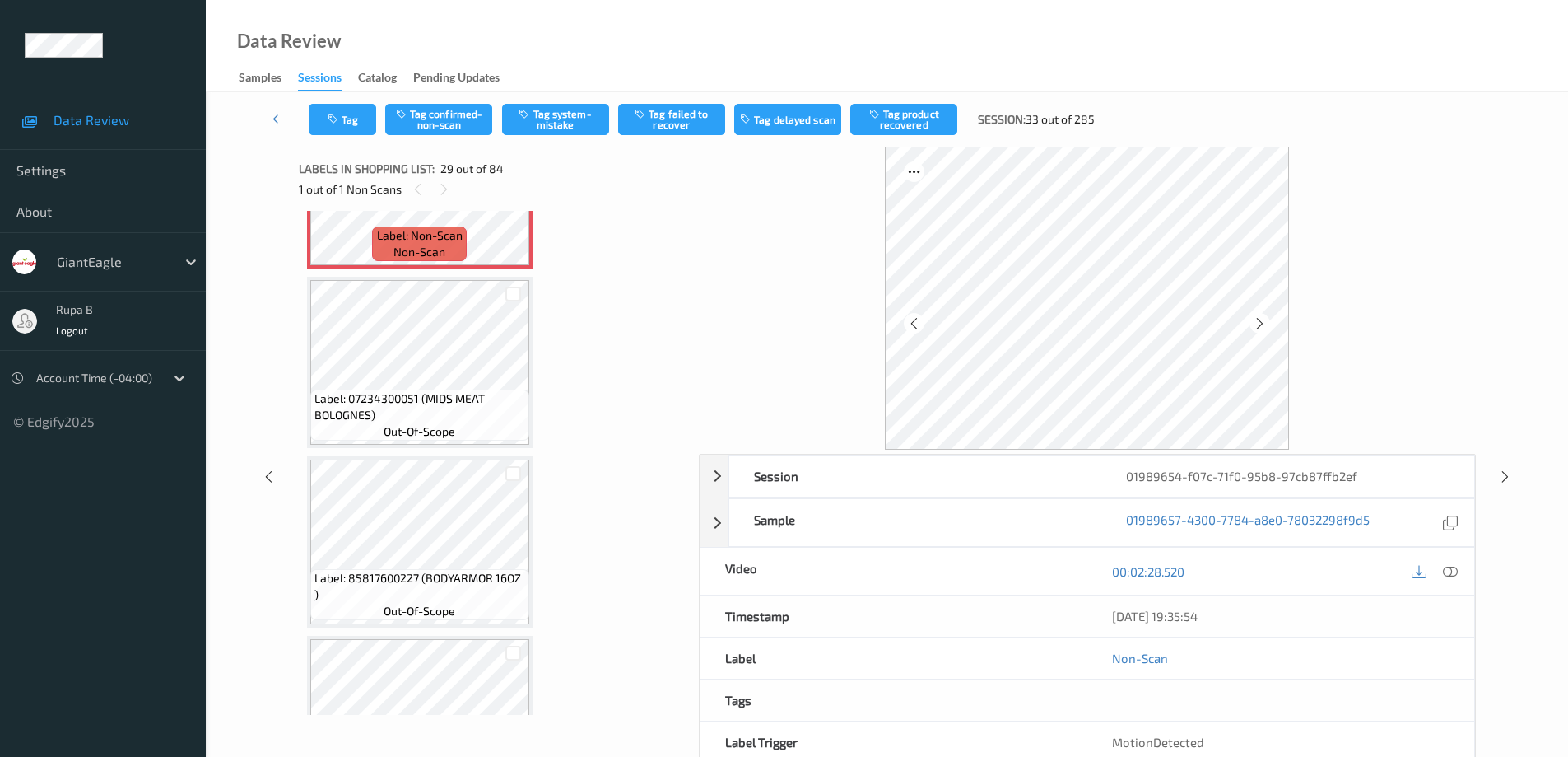
click at [1451, 573] on icon at bounding box center [1450, 571] width 14 height 14
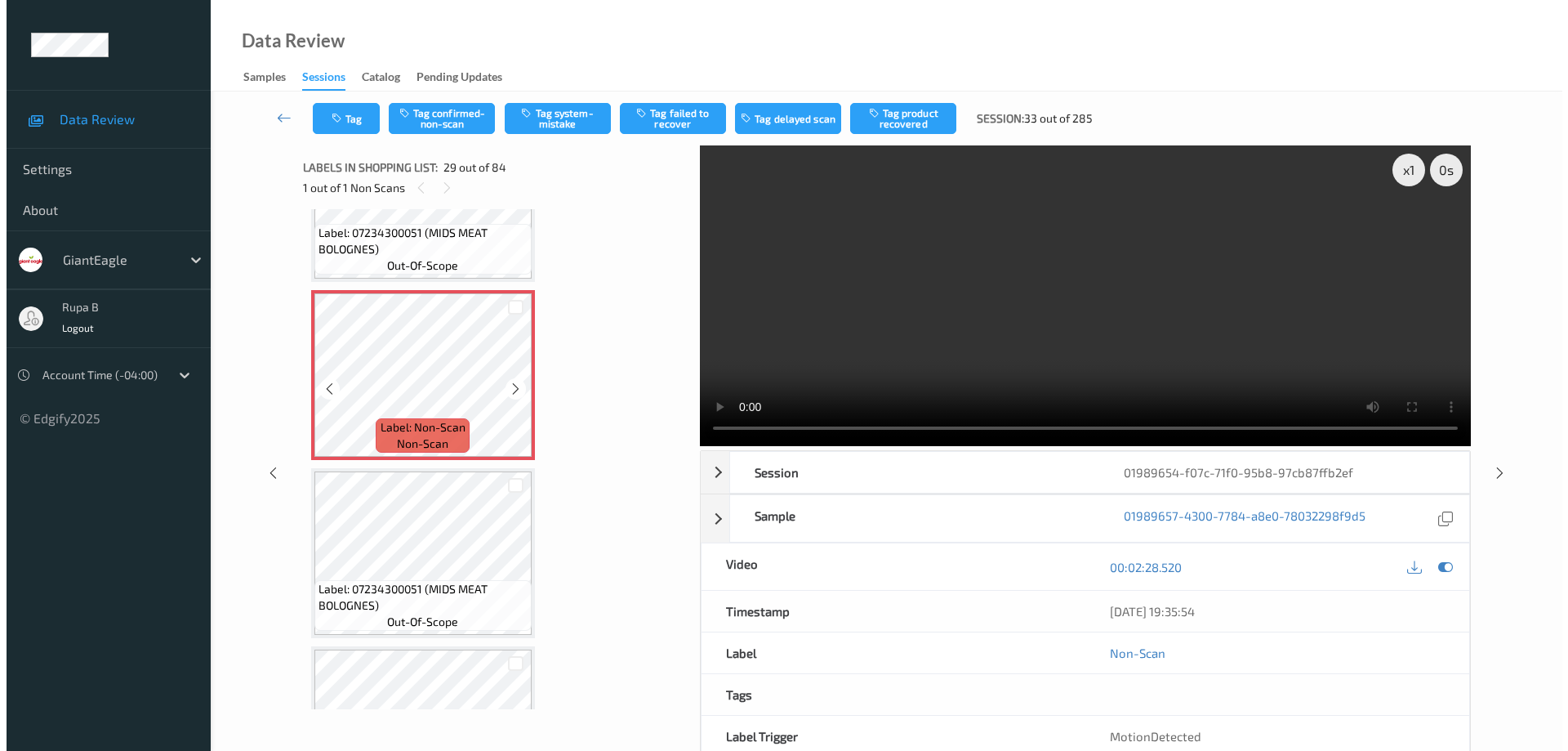
scroll to position [4780, 0]
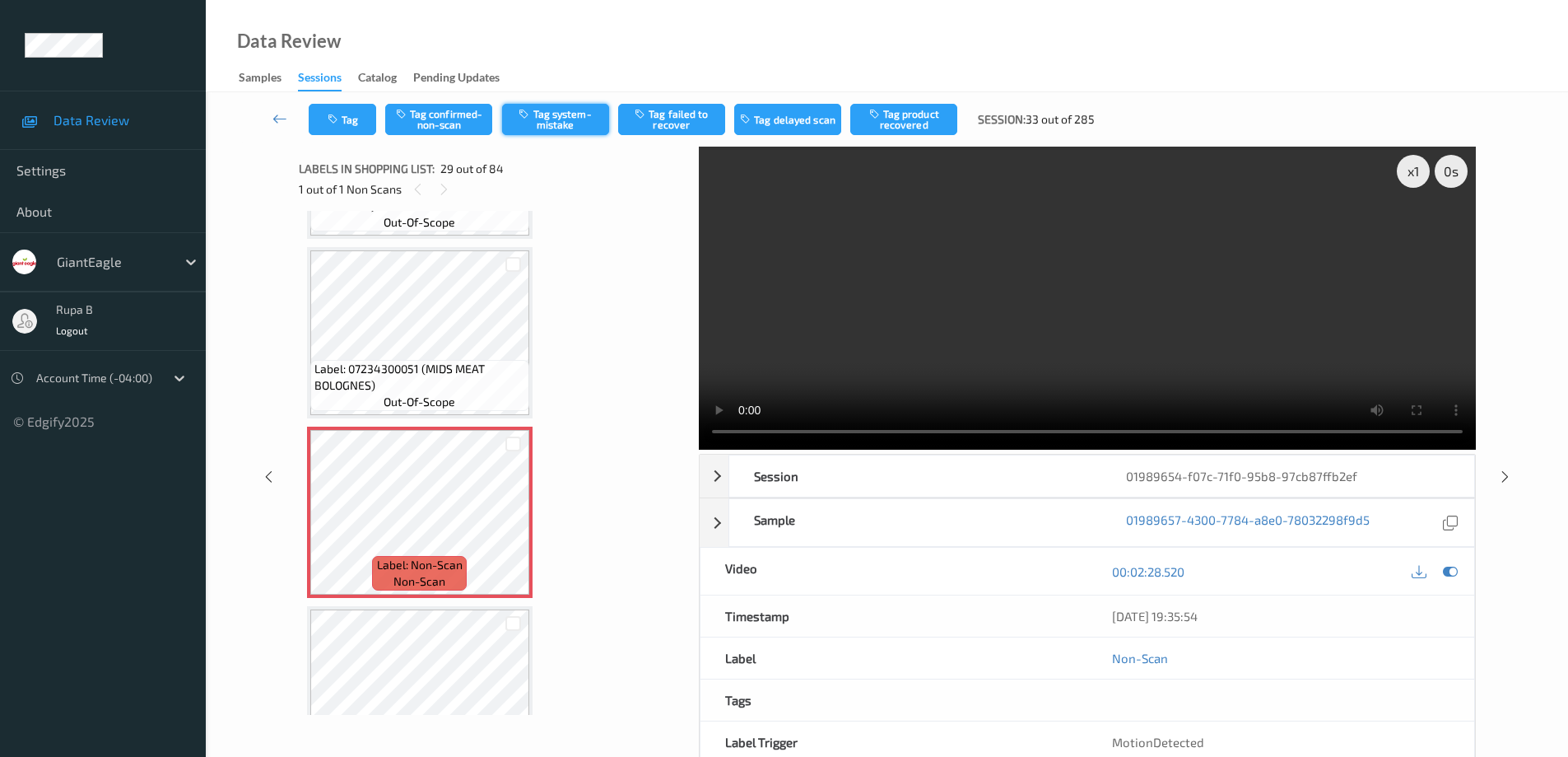
click at [572, 127] on button "Tag system-mistake" at bounding box center [555, 119] width 107 height 31
click at [356, 120] on button "Tag" at bounding box center [343, 119] width 68 height 31
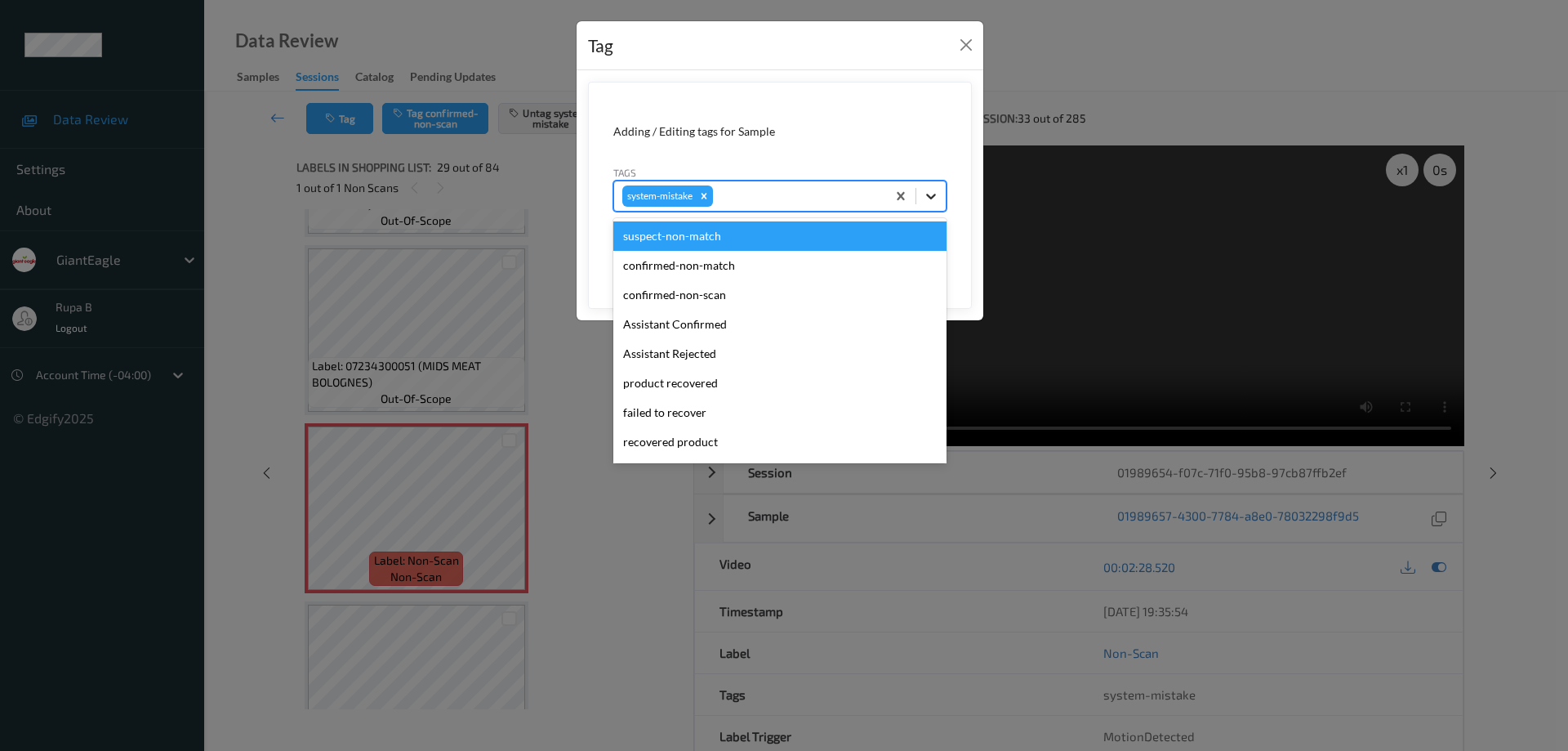
click at [928, 196] on icon at bounding box center [930, 195] width 16 height 16
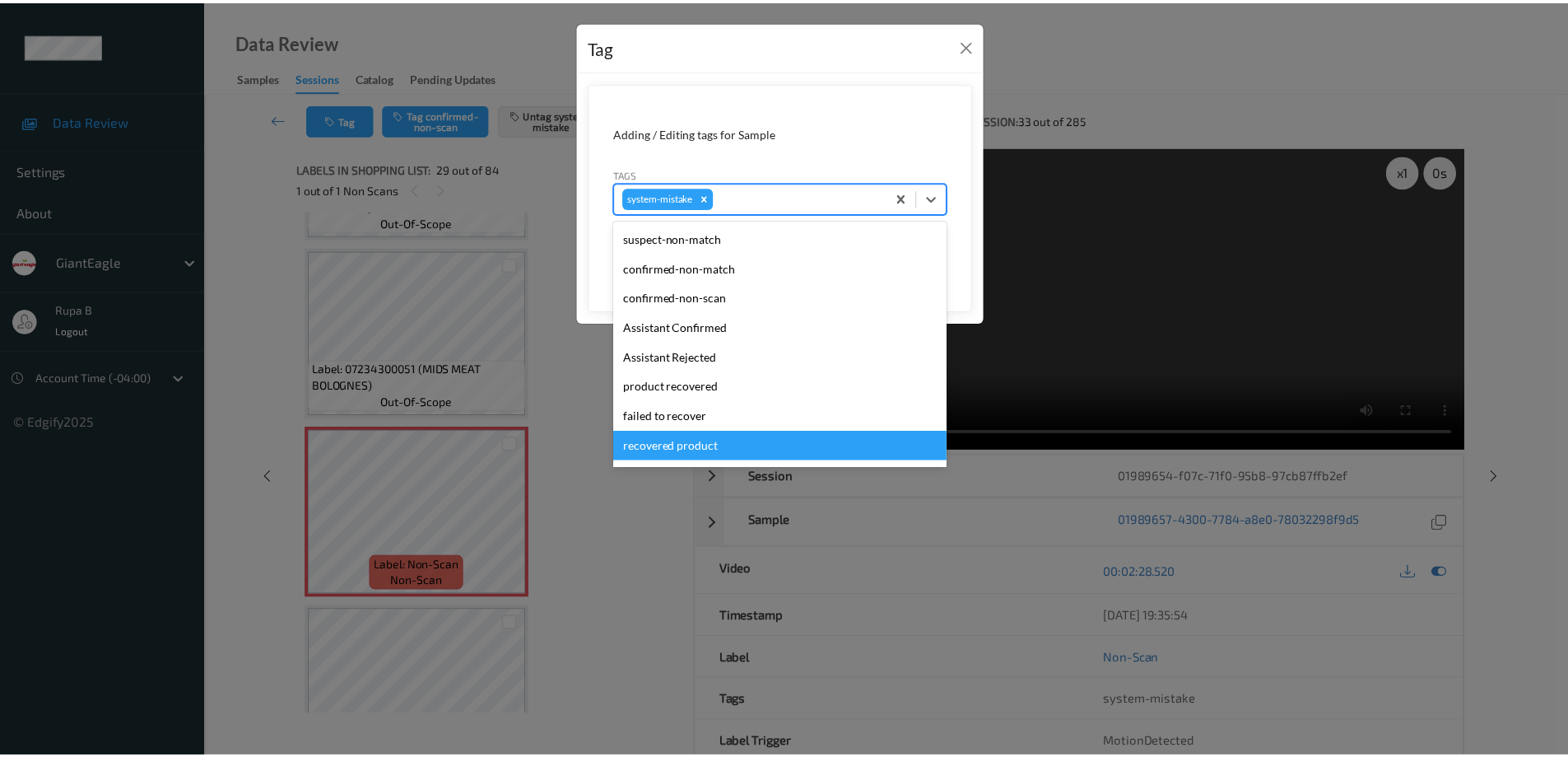
scroll to position [145, 0]
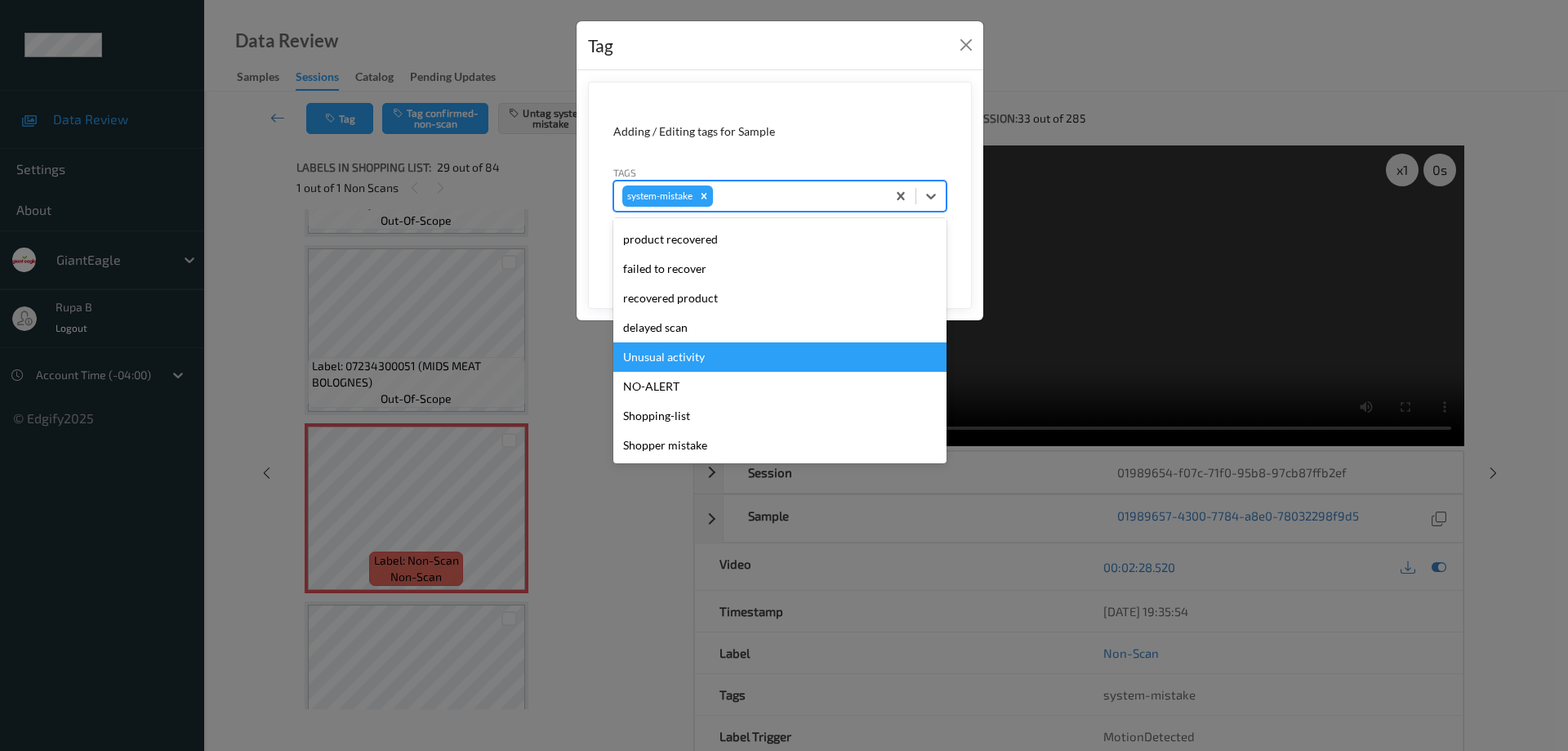
click at [683, 360] on div "Unusual activity" at bounding box center [780, 356] width 333 height 30
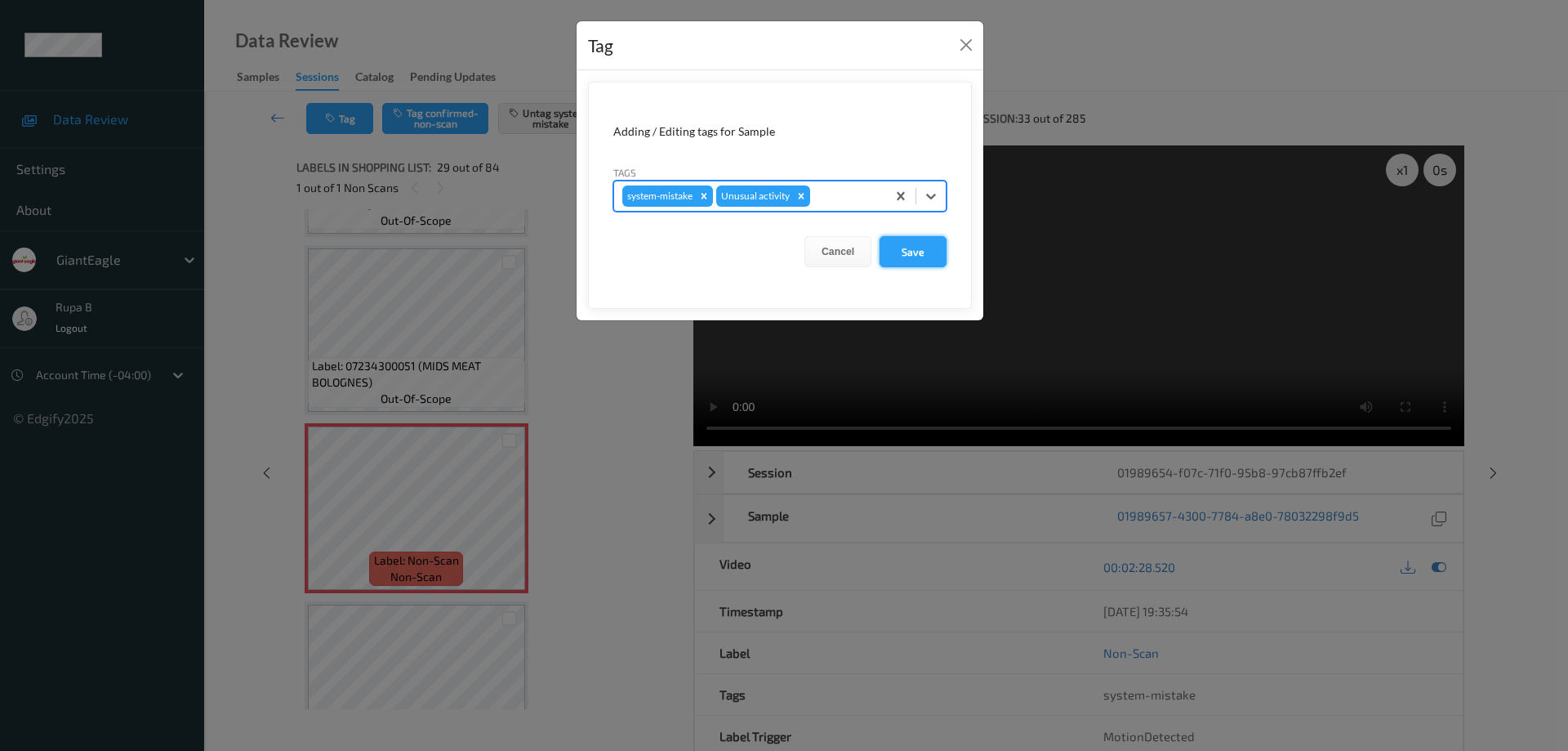
click at [922, 252] on button "Save" at bounding box center [913, 251] width 67 height 31
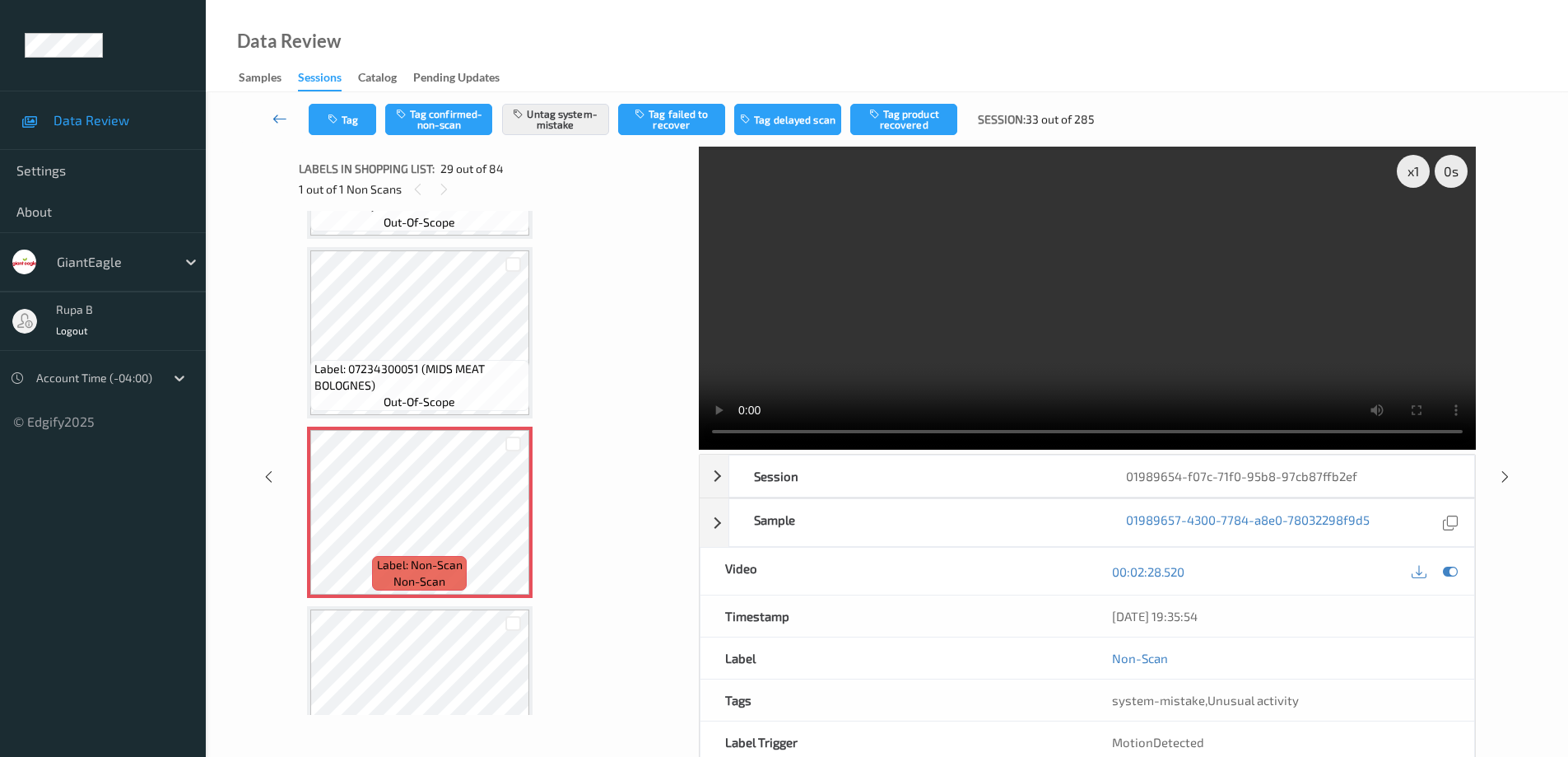
click at [278, 125] on icon at bounding box center [279, 118] width 14 height 16
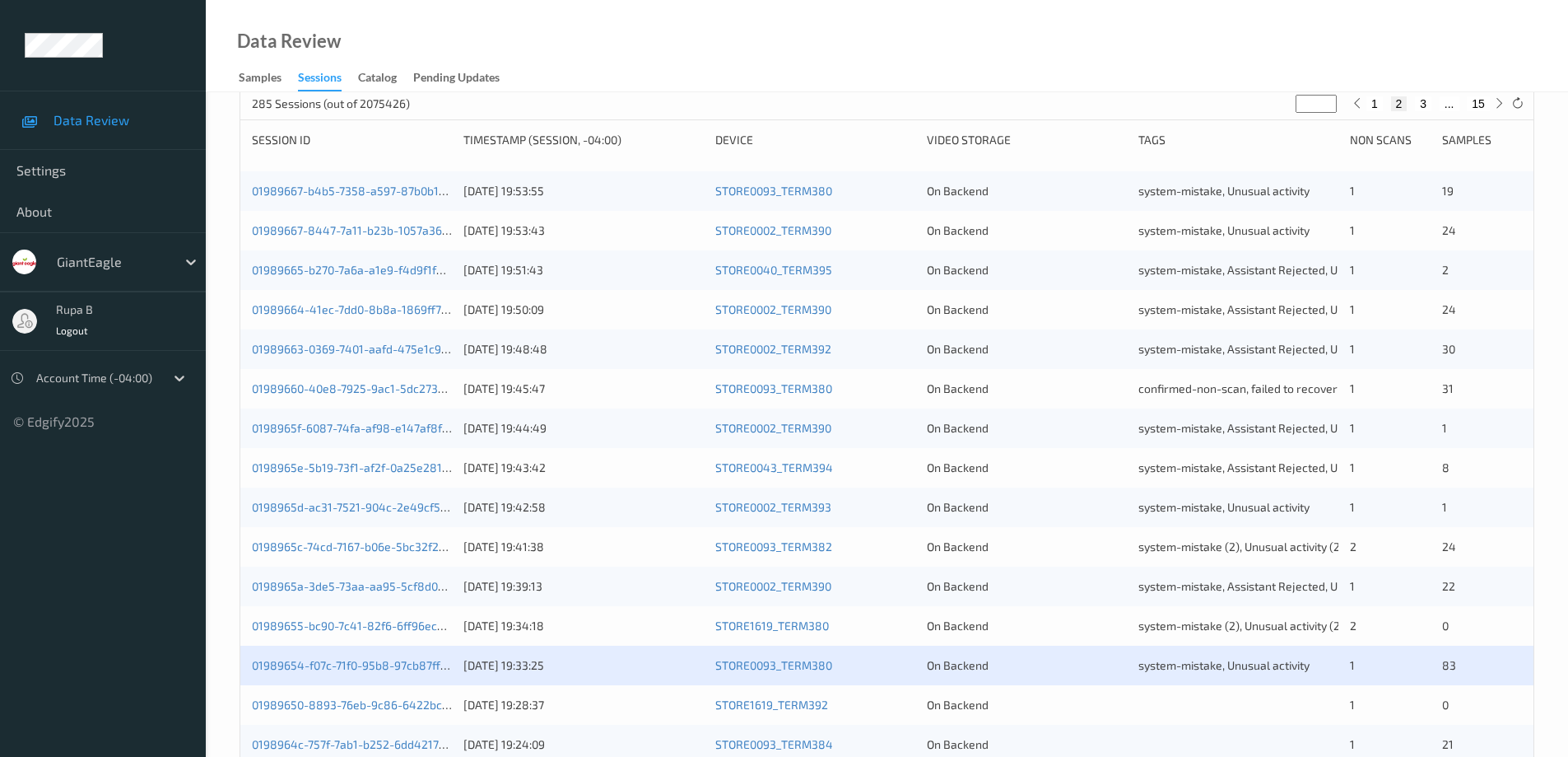
scroll to position [483, 0]
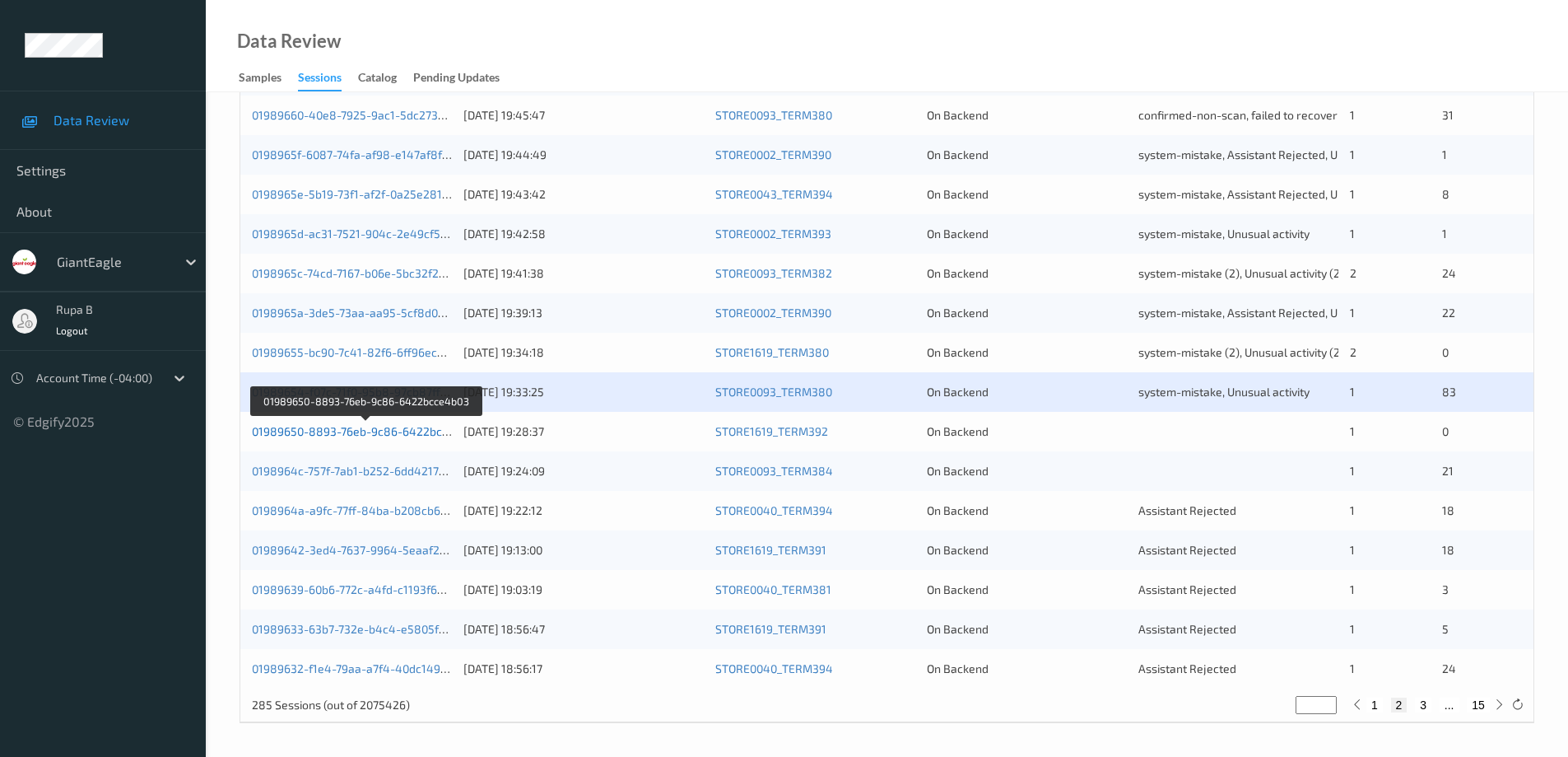
click at [413, 434] on link "01989650-8893-76eb-9c86-6422bcce4b03" at bounding box center [367, 431] width 230 height 14
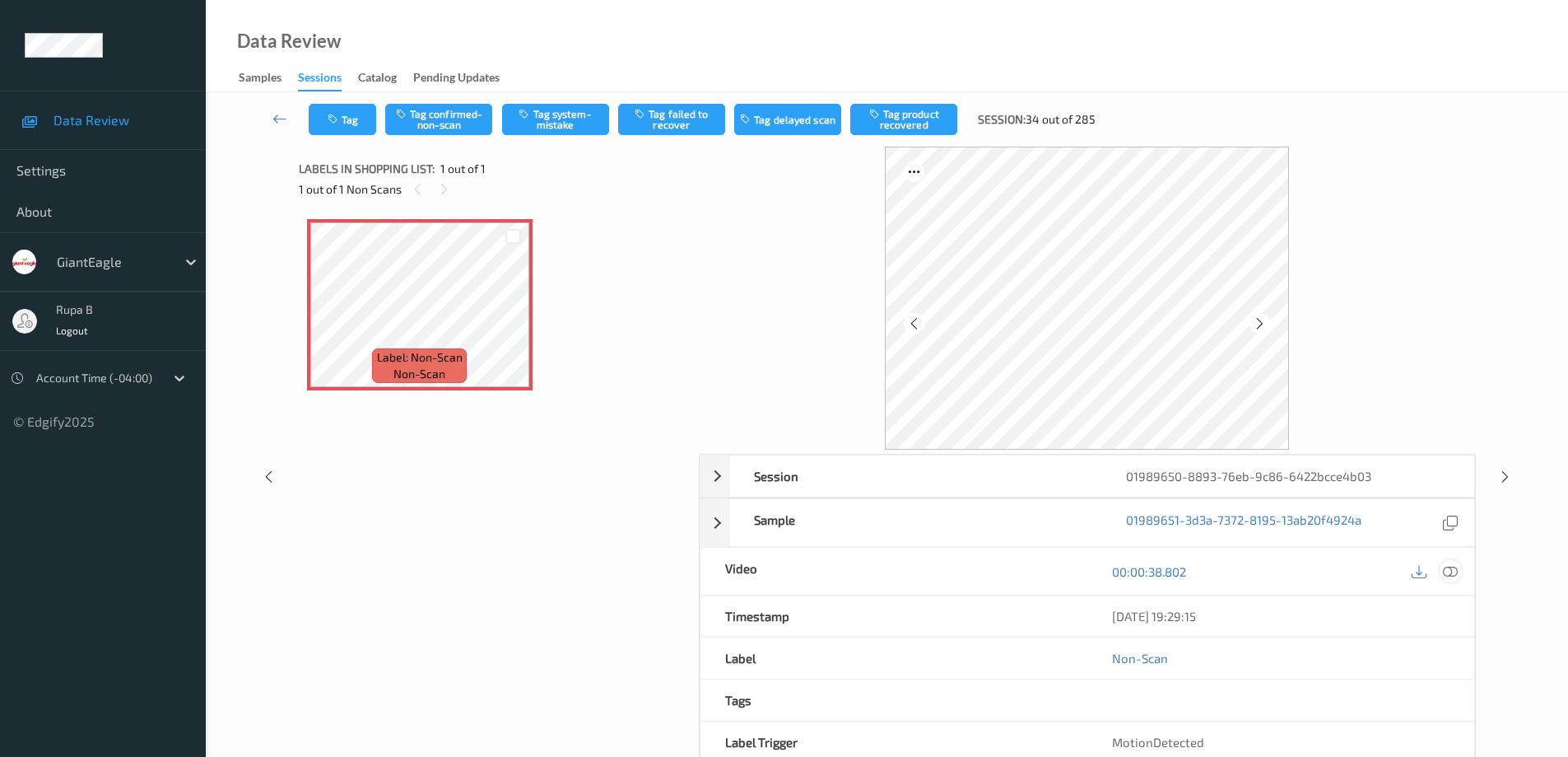
click at [1455, 573] on icon at bounding box center [1450, 571] width 14 height 14
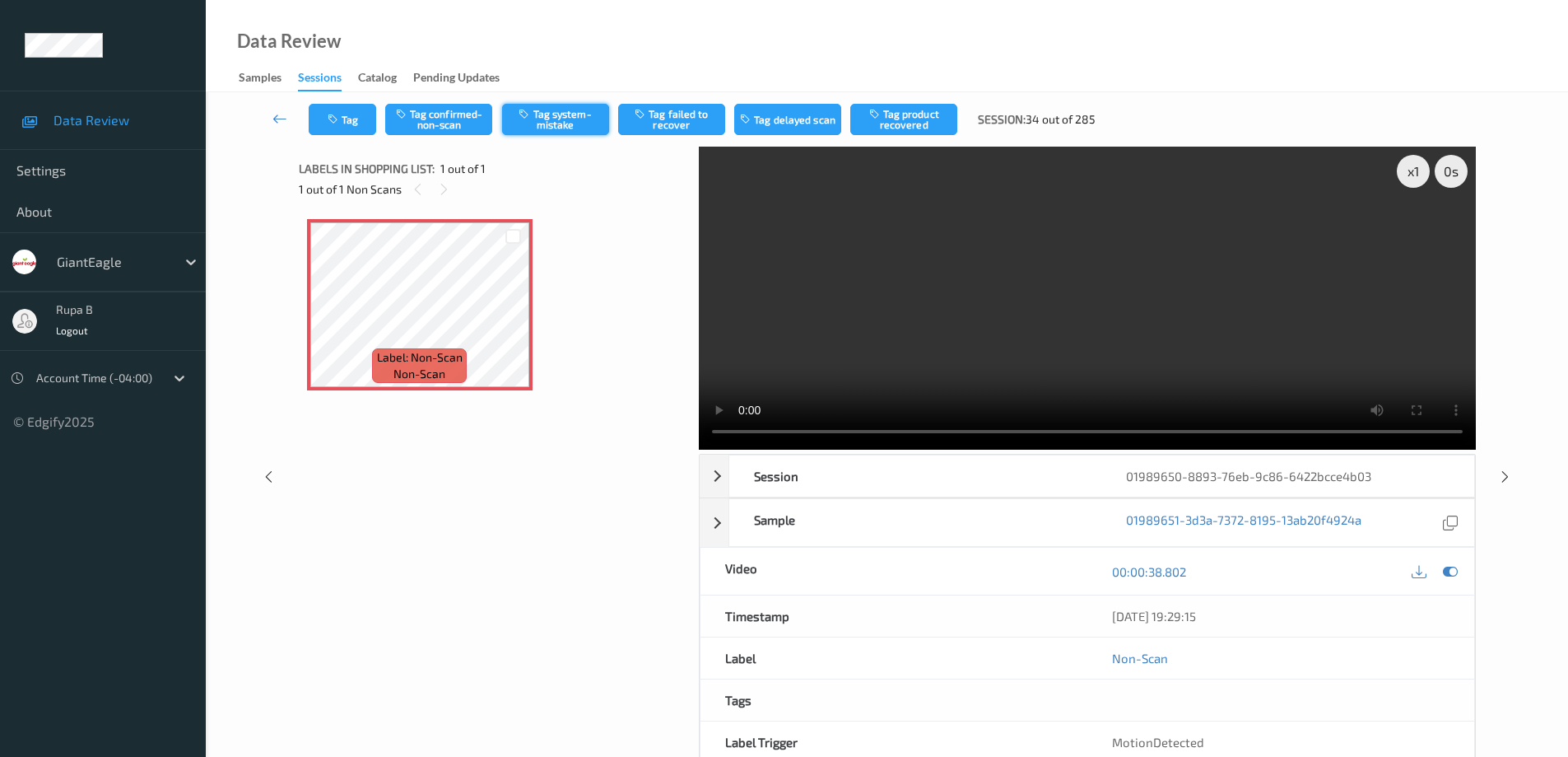
click at [562, 118] on button "Tag system-mistake" at bounding box center [555, 119] width 107 height 31
click at [362, 127] on button "Tag" at bounding box center [343, 119] width 68 height 31
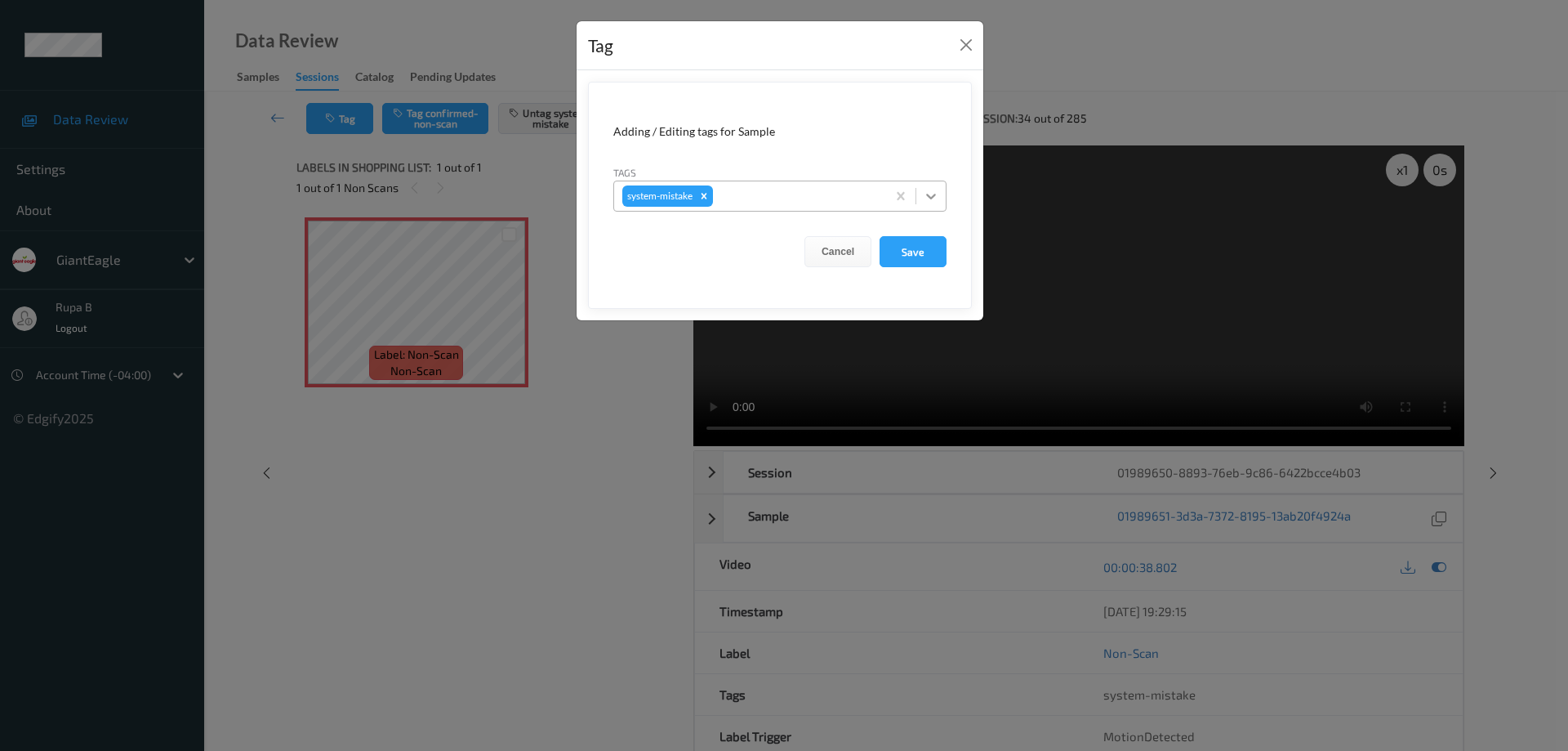
click at [931, 196] on icon at bounding box center [930, 195] width 16 height 16
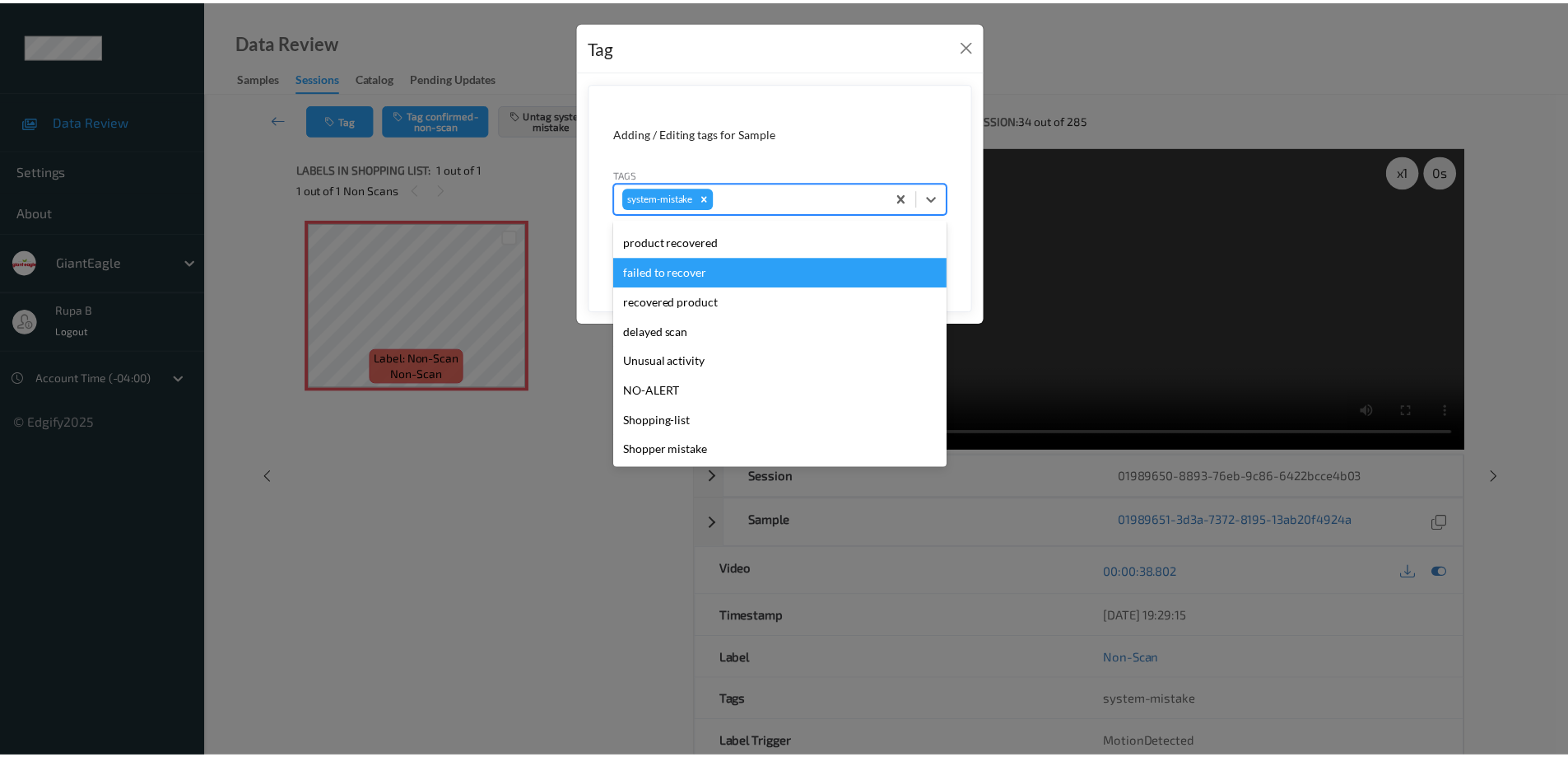
scroll to position [145, 0]
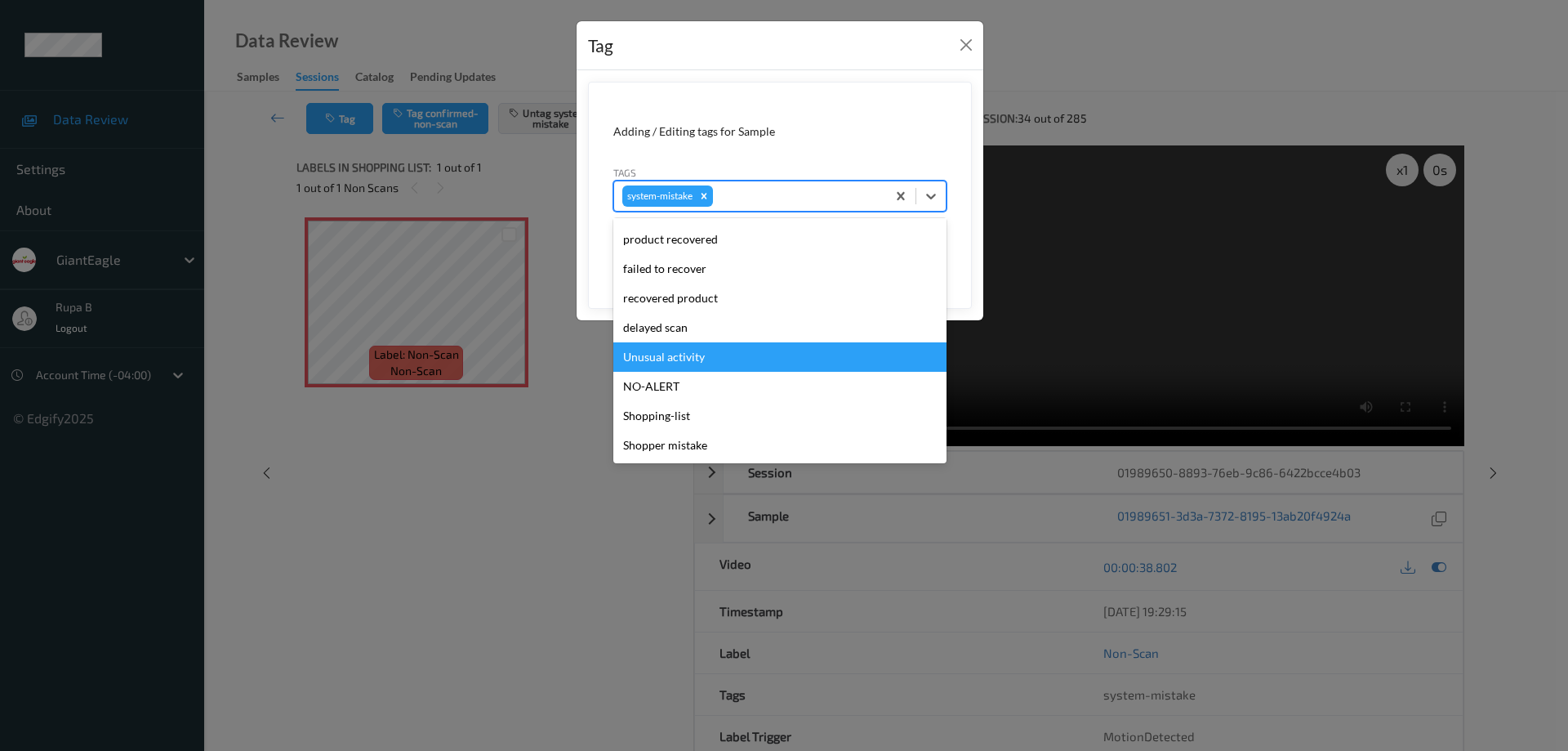
click at [673, 362] on div "Unusual activity" at bounding box center [780, 356] width 333 height 30
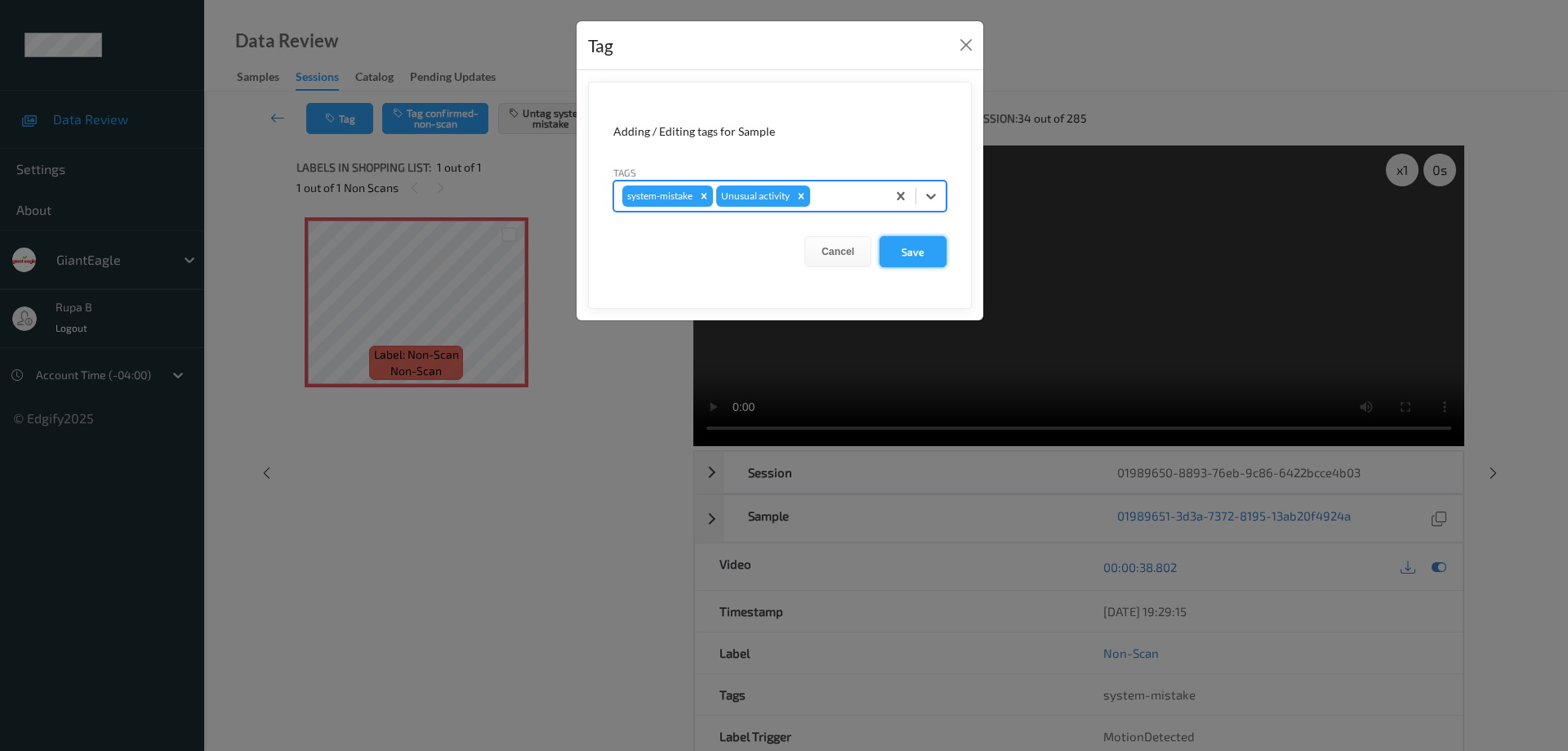
click at [932, 257] on button "Save" at bounding box center [913, 251] width 67 height 31
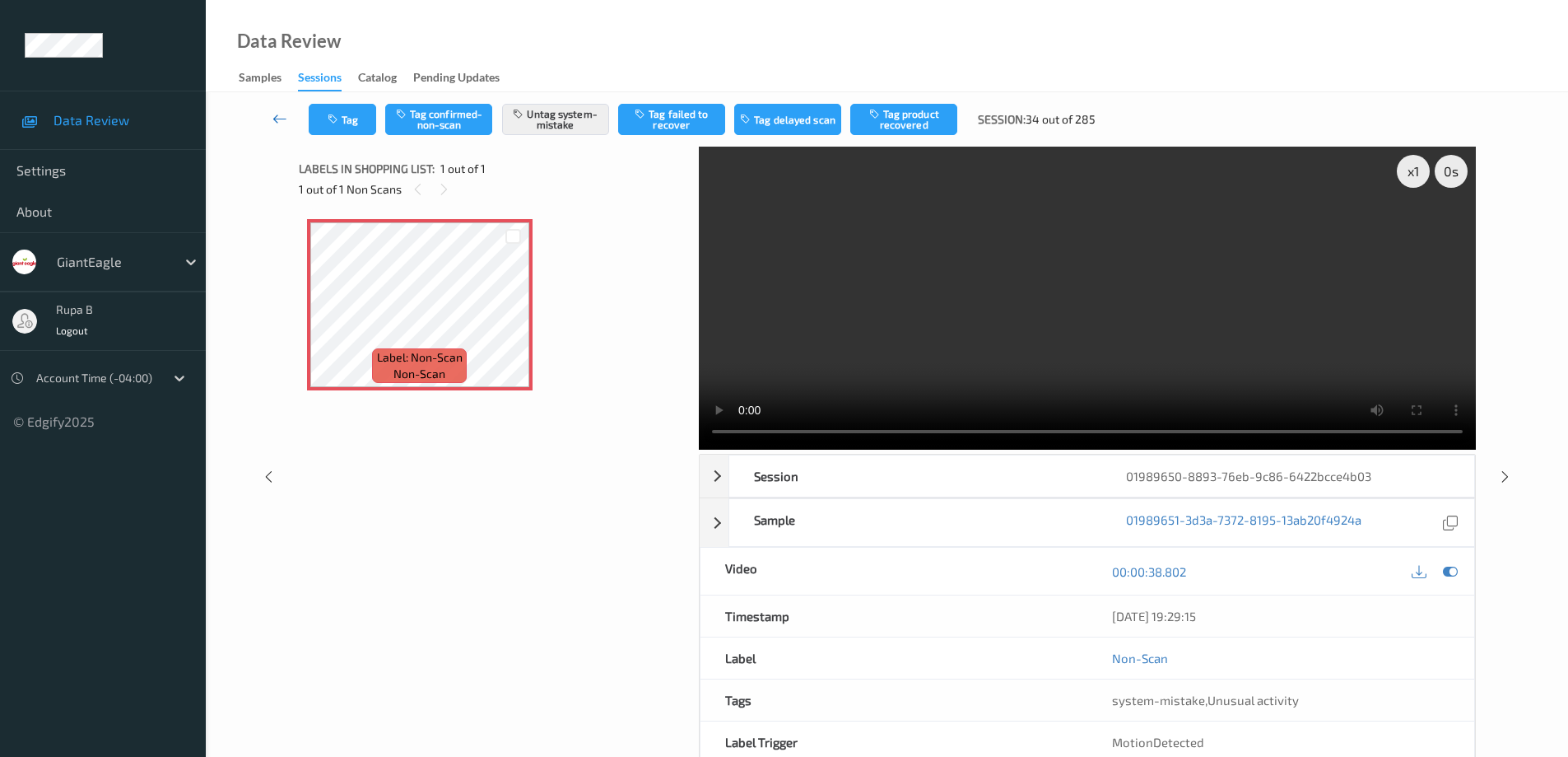
click at [273, 123] on icon at bounding box center [279, 118] width 14 height 16
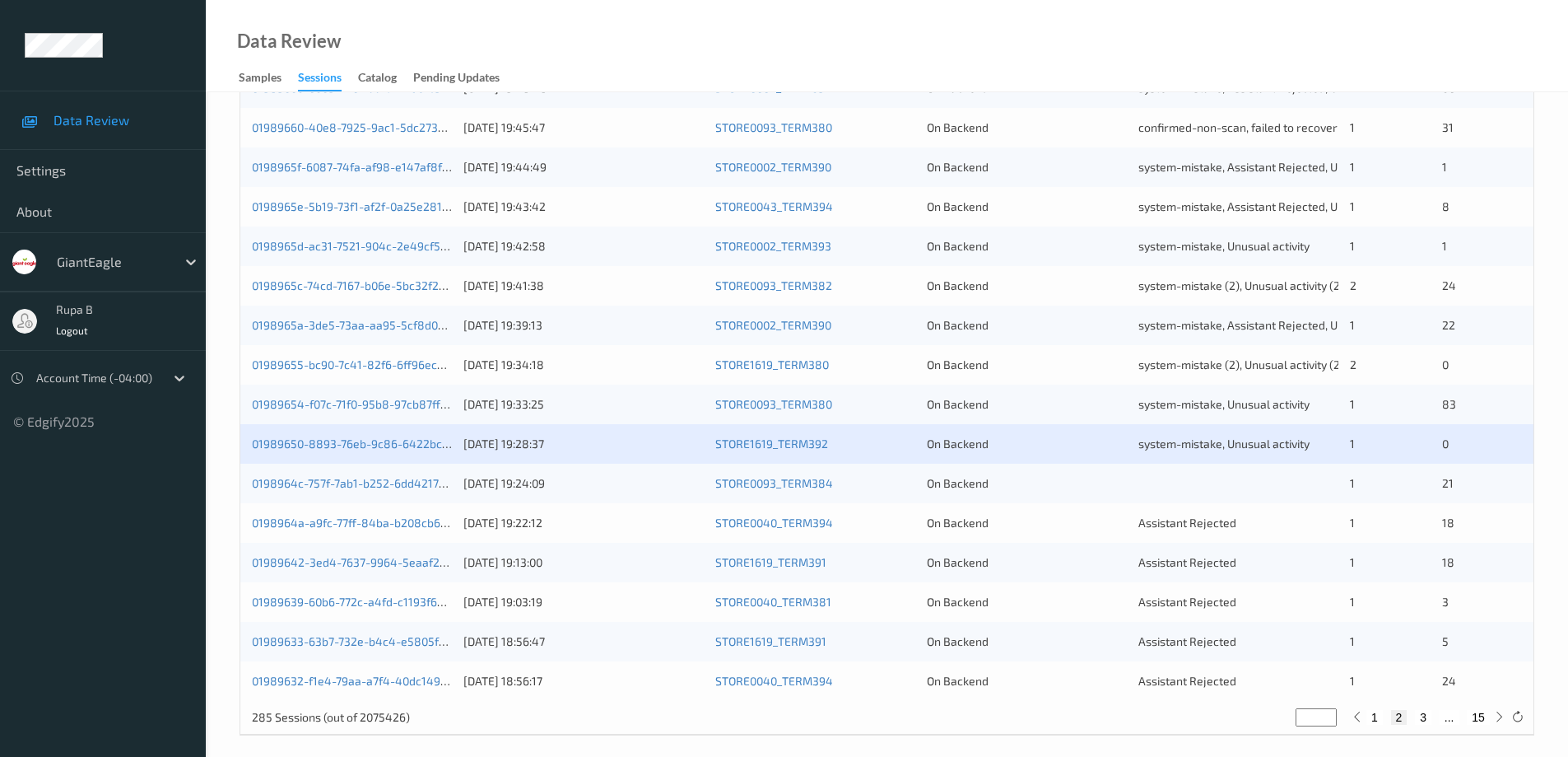
scroll to position [483, 0]
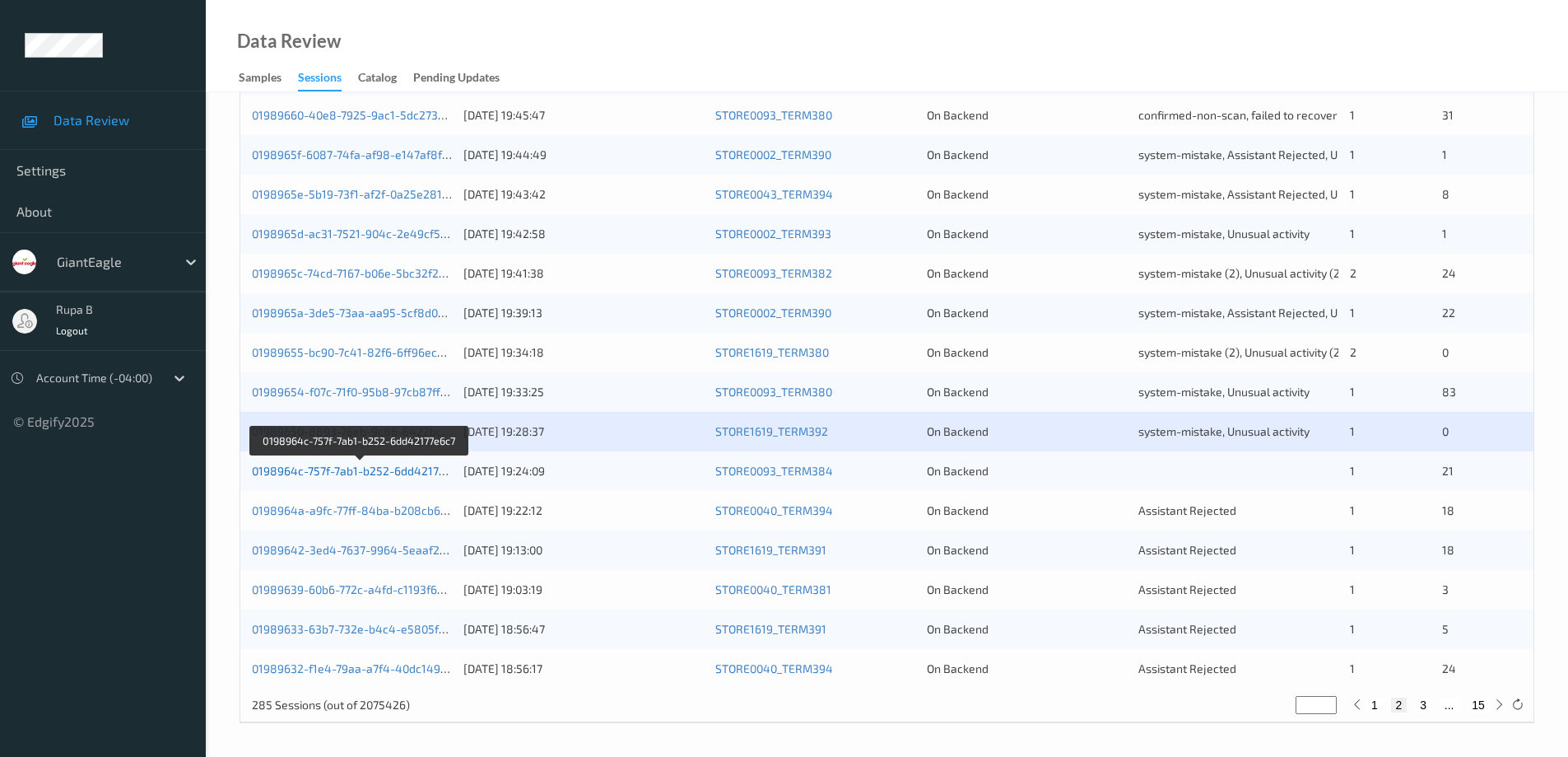
click at [390, 469] on link "0198964c-757f-7ab1-b252-6dd42177e6c7" at bounding box center [360, 470] width 217 height 14
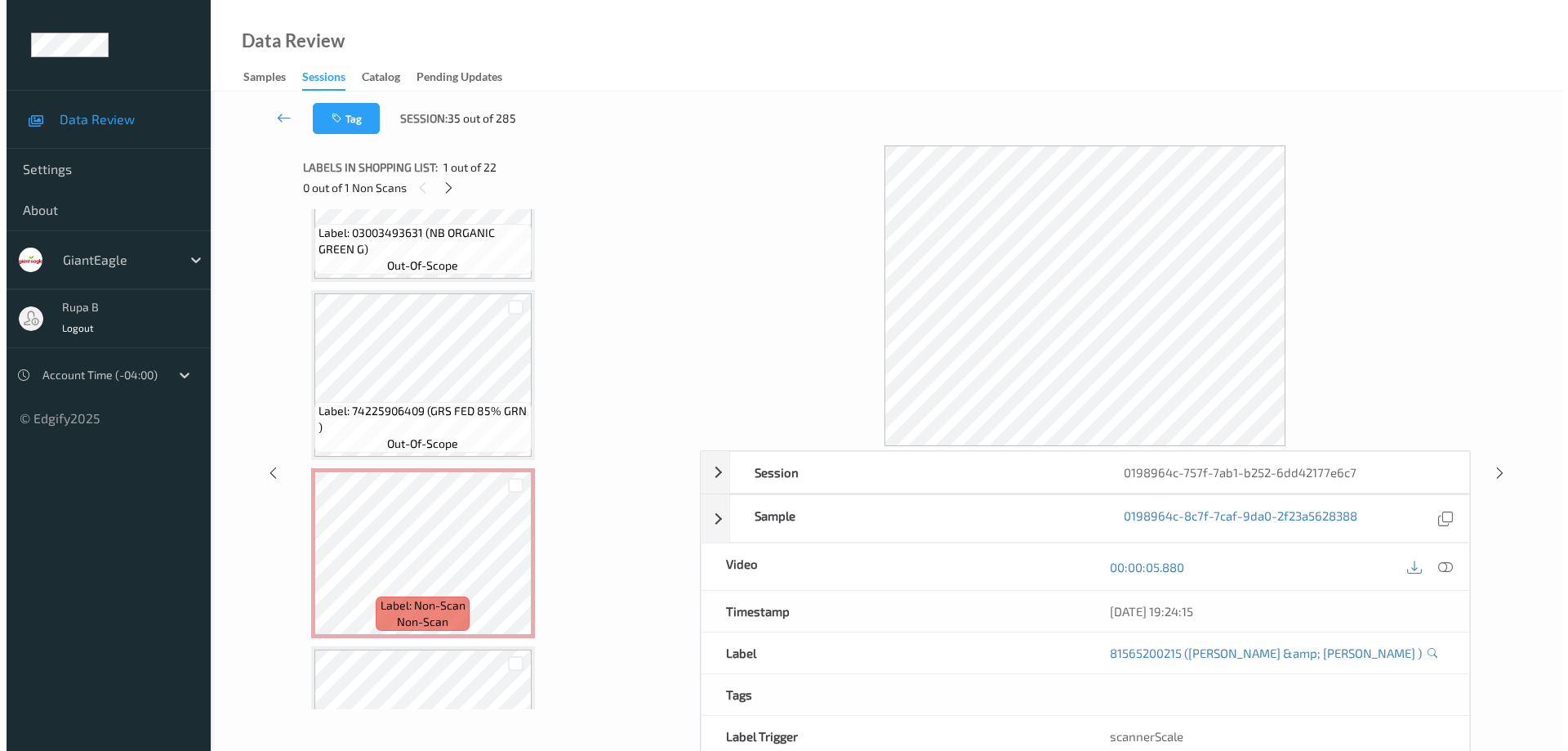
scroll to position [1218, 0]
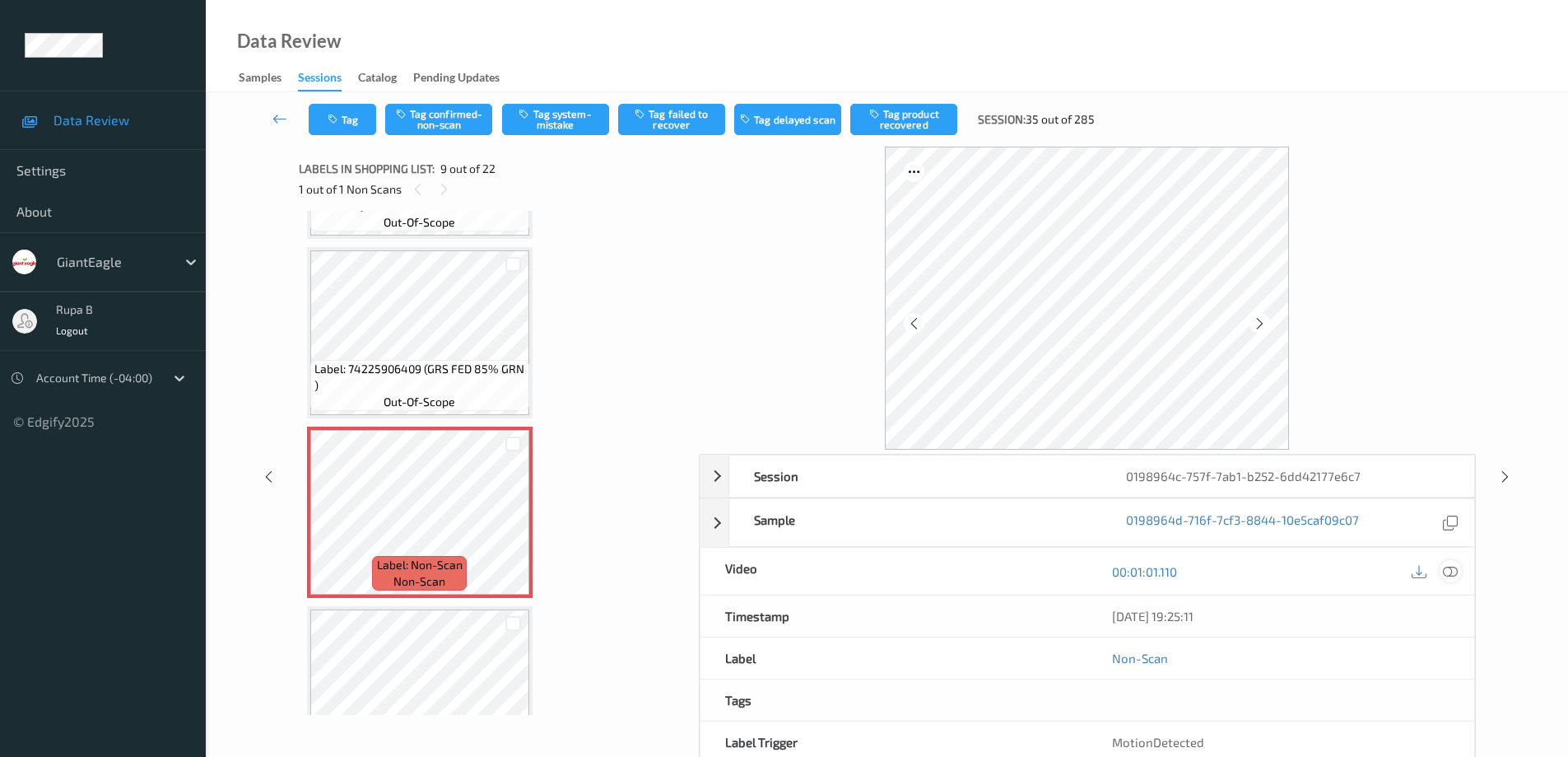
drag, startPoint x: 1455, startPoint y: 573, endPoint x: 1414, endPoint y: 581, distance: 41.8
click at [1454, 573] on icon at bounding box center [1450, 571] width 14 height 14
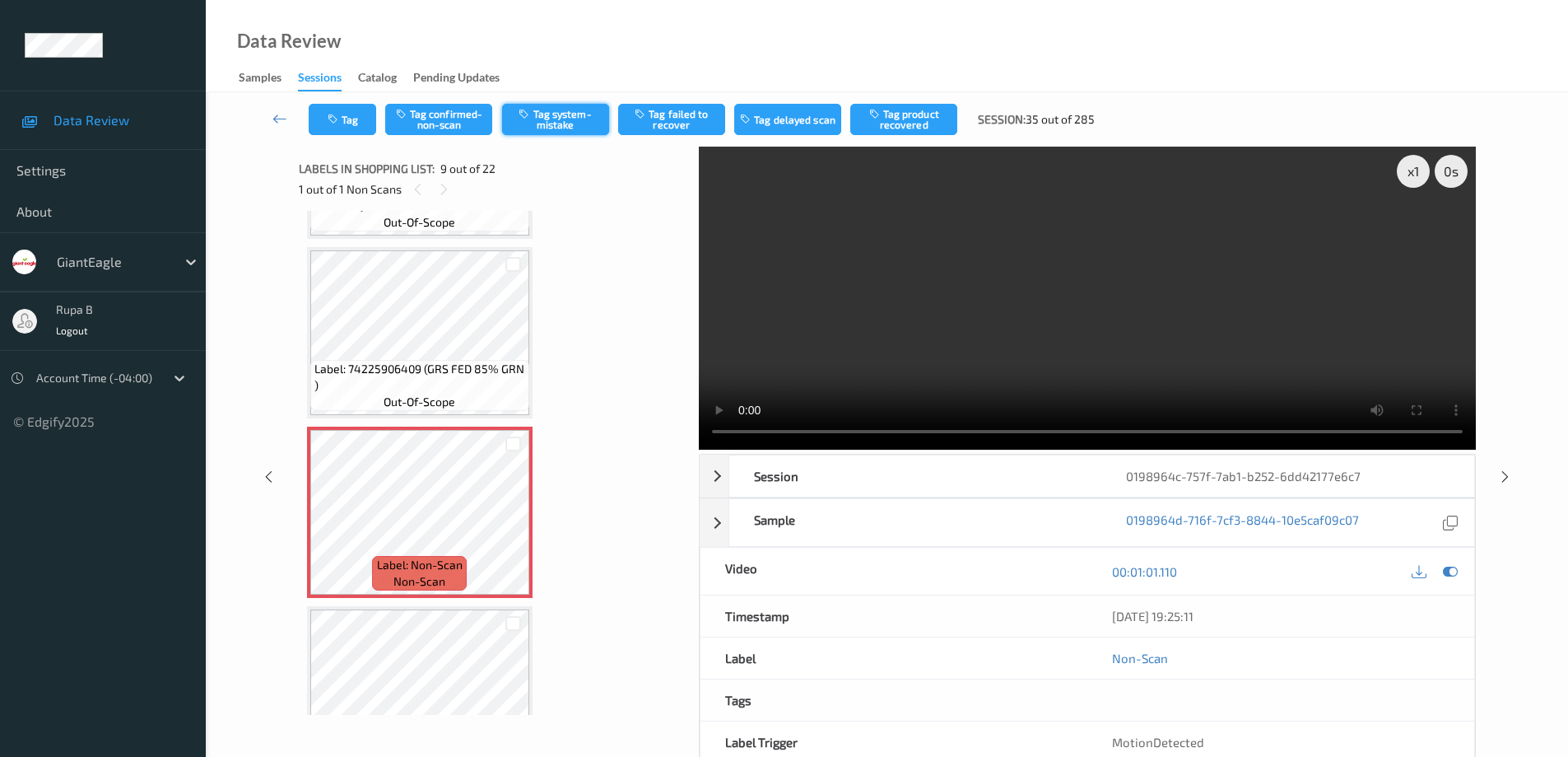
click at [561, 123] on button "Tag system-mistake" at bounding box center [555, 119] width 107 height 31
click at [352, 120] on button "Tag" at bounding box center [343, 119] width 68 height 31
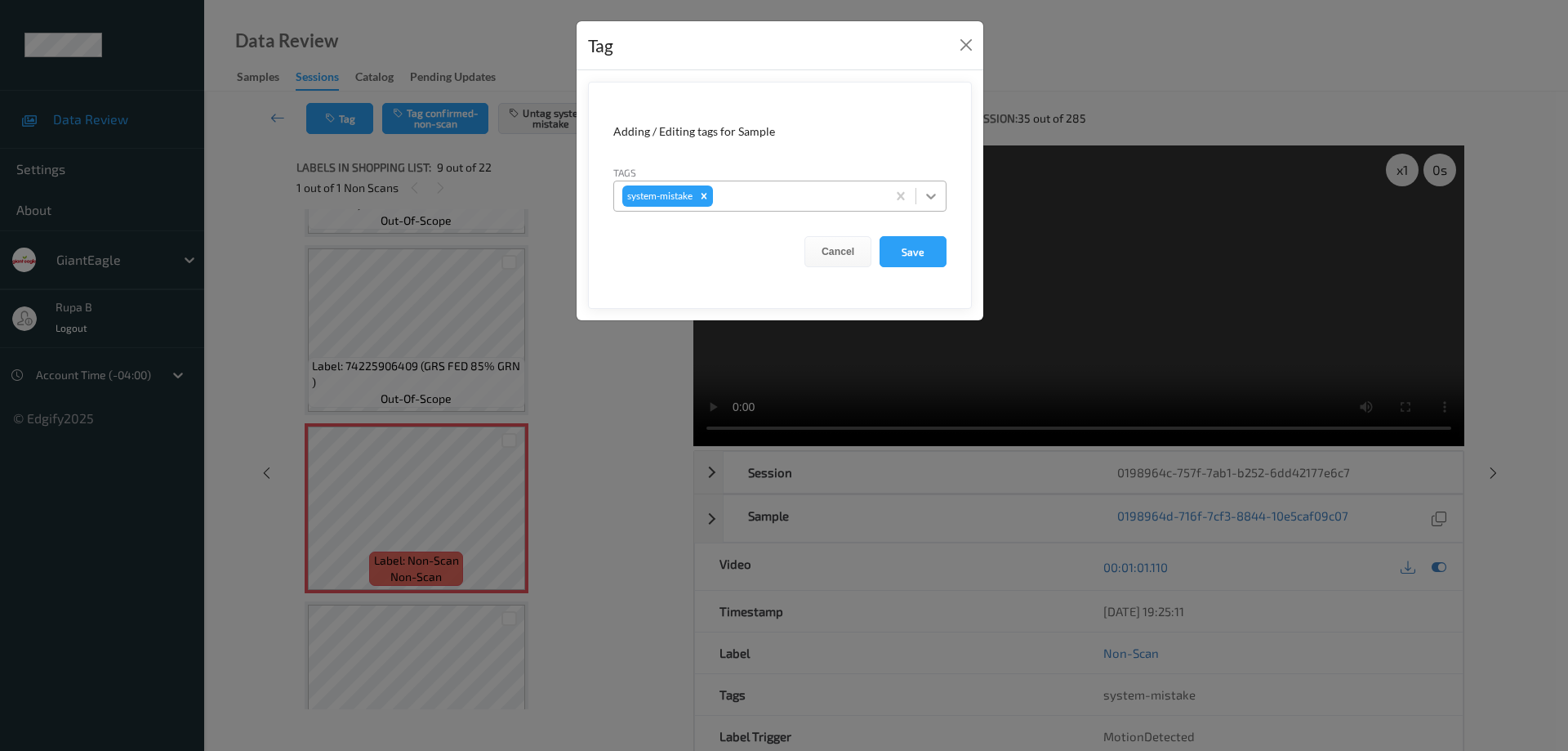
click at [930, 198] on icon at bounding box center [931, 196] width 10 height 6
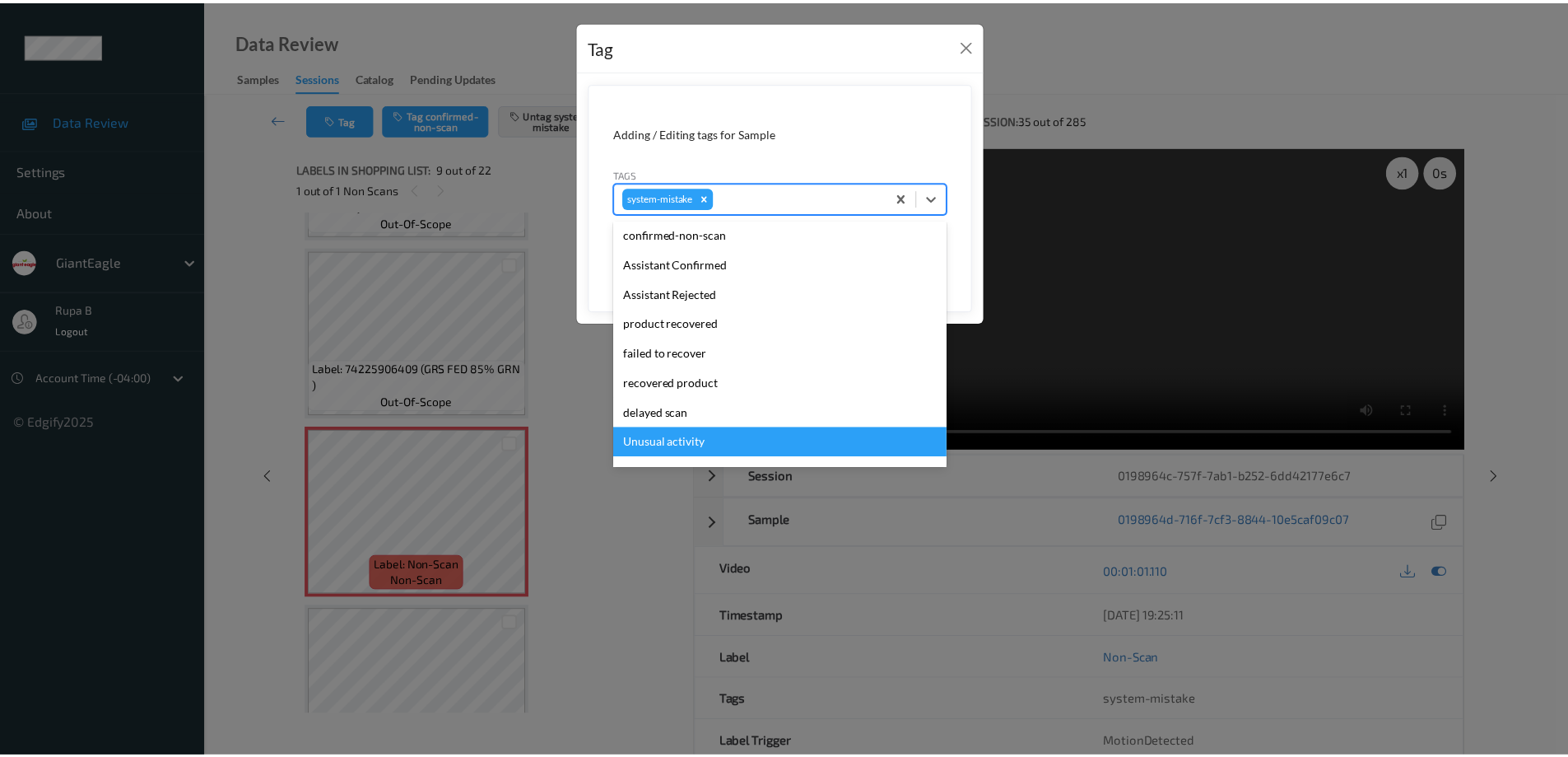
scroll to position [145, 0]
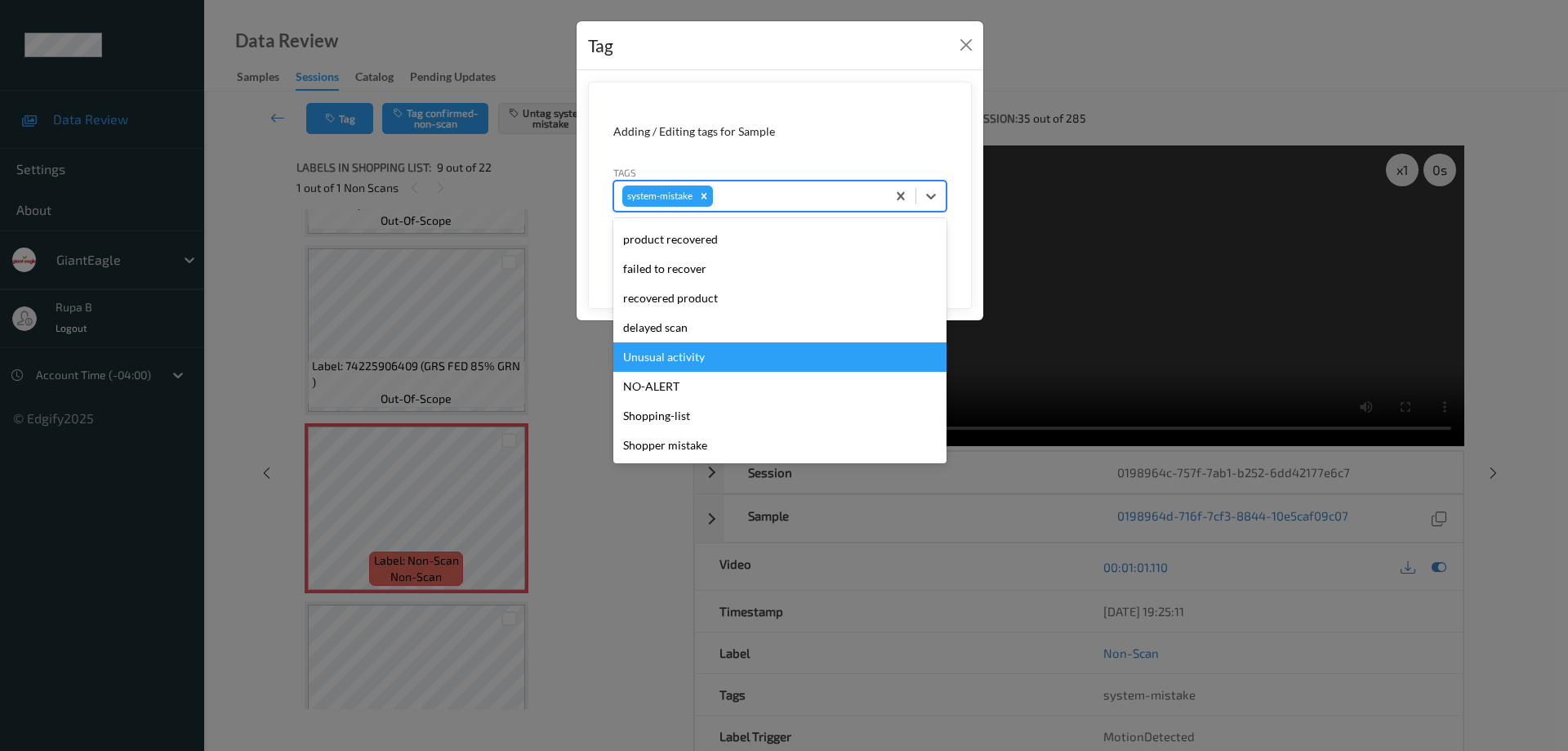
drag, startPoint x: 705, startPoint y: 355, endPoint x: 798, endPoint y: 385, distance: 97.7
click at [707, 355] on div "Unusual activity" at bounding box center [780, 356] width 333 height 30
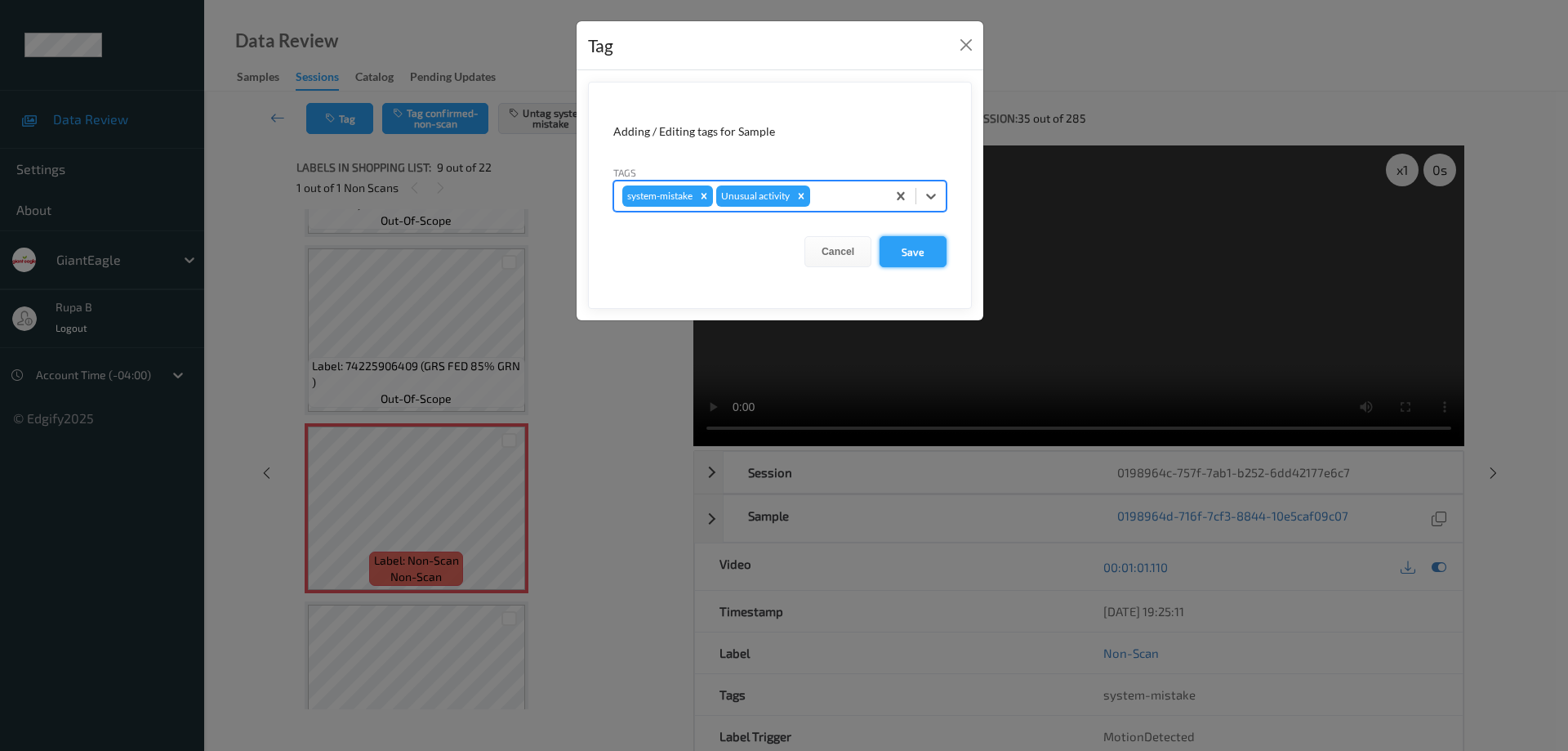
click at [922, 249] on button "Save" at bounding box center [913, 251] width 67 height 31
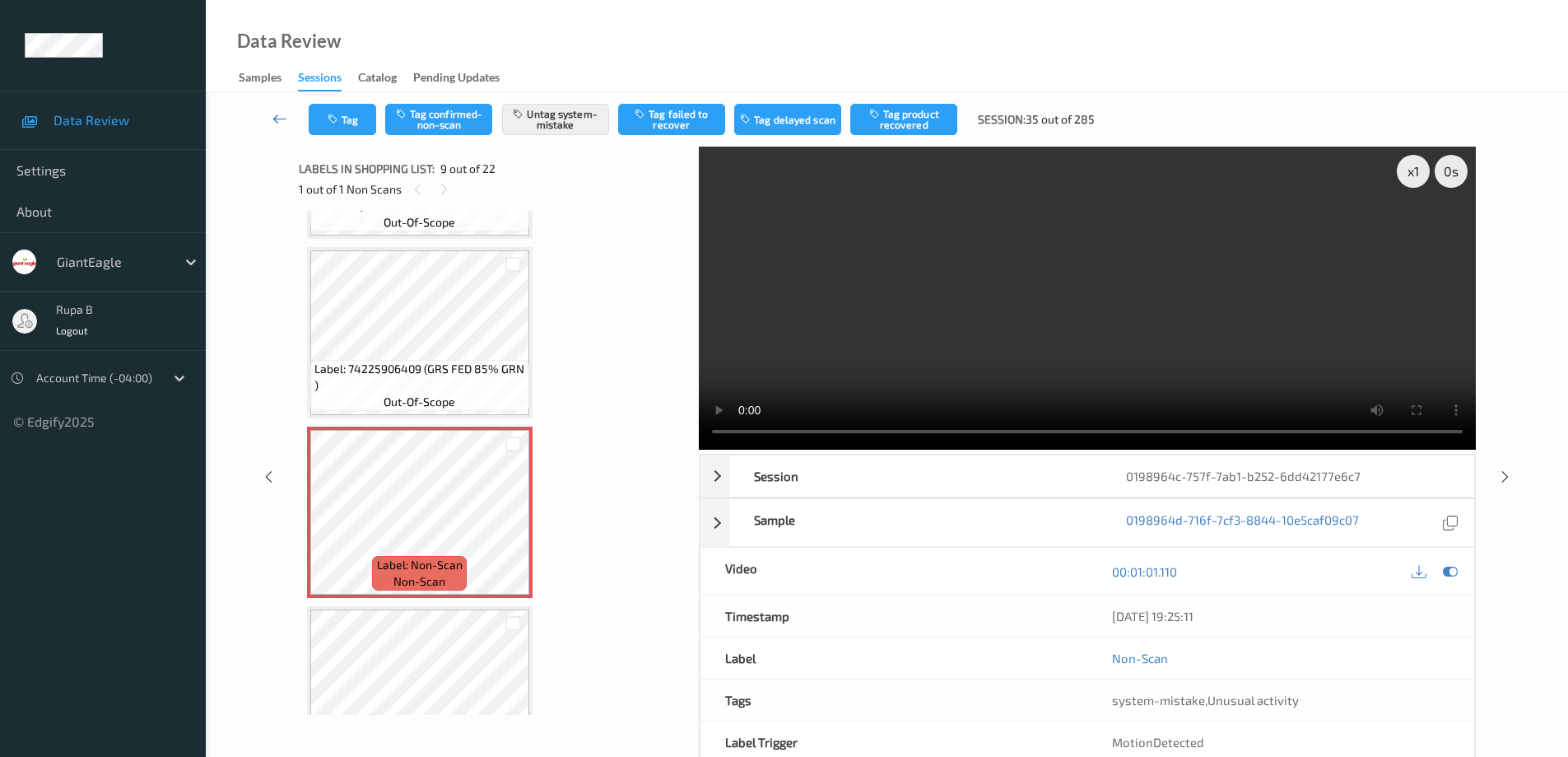
click at [271, 120] on link at bounding box center [280, 119] width 58 height 31
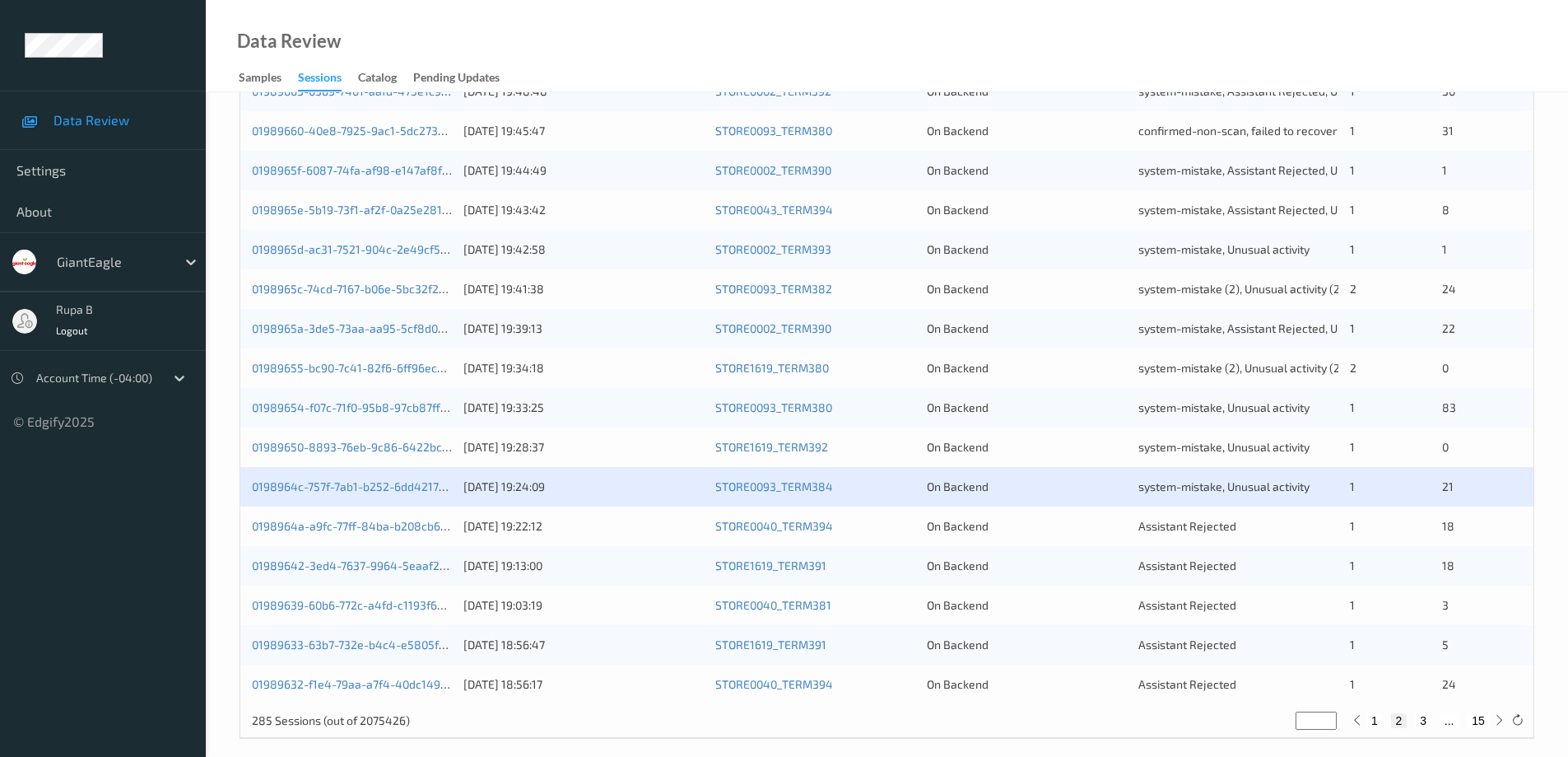
scroll to position [483, 0]
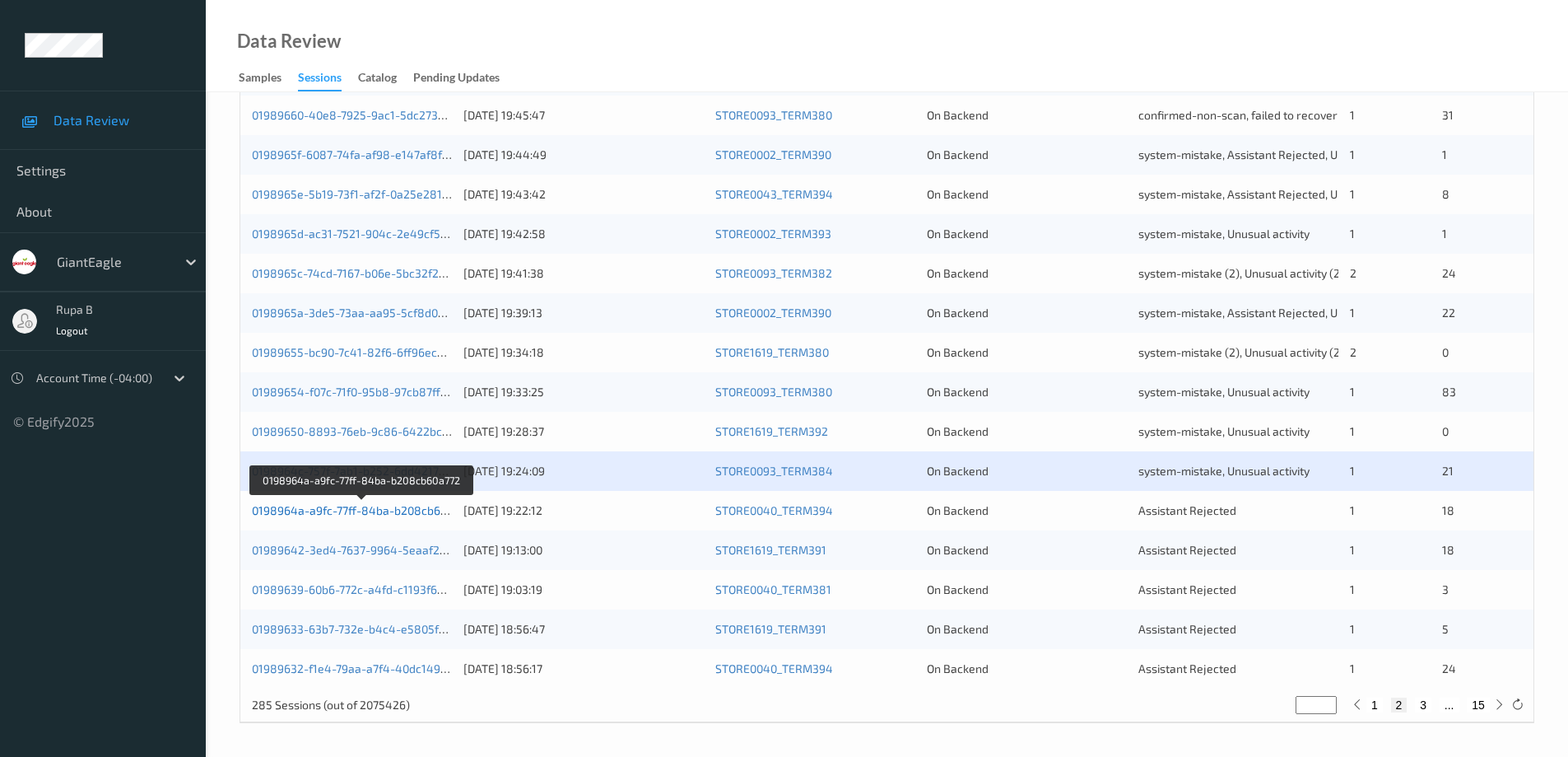
click at [389, 513] on link "0198964a-a9fc-77ff-84ba-b208cb60a772" at bounding box center [362, 510] width 220 height 14
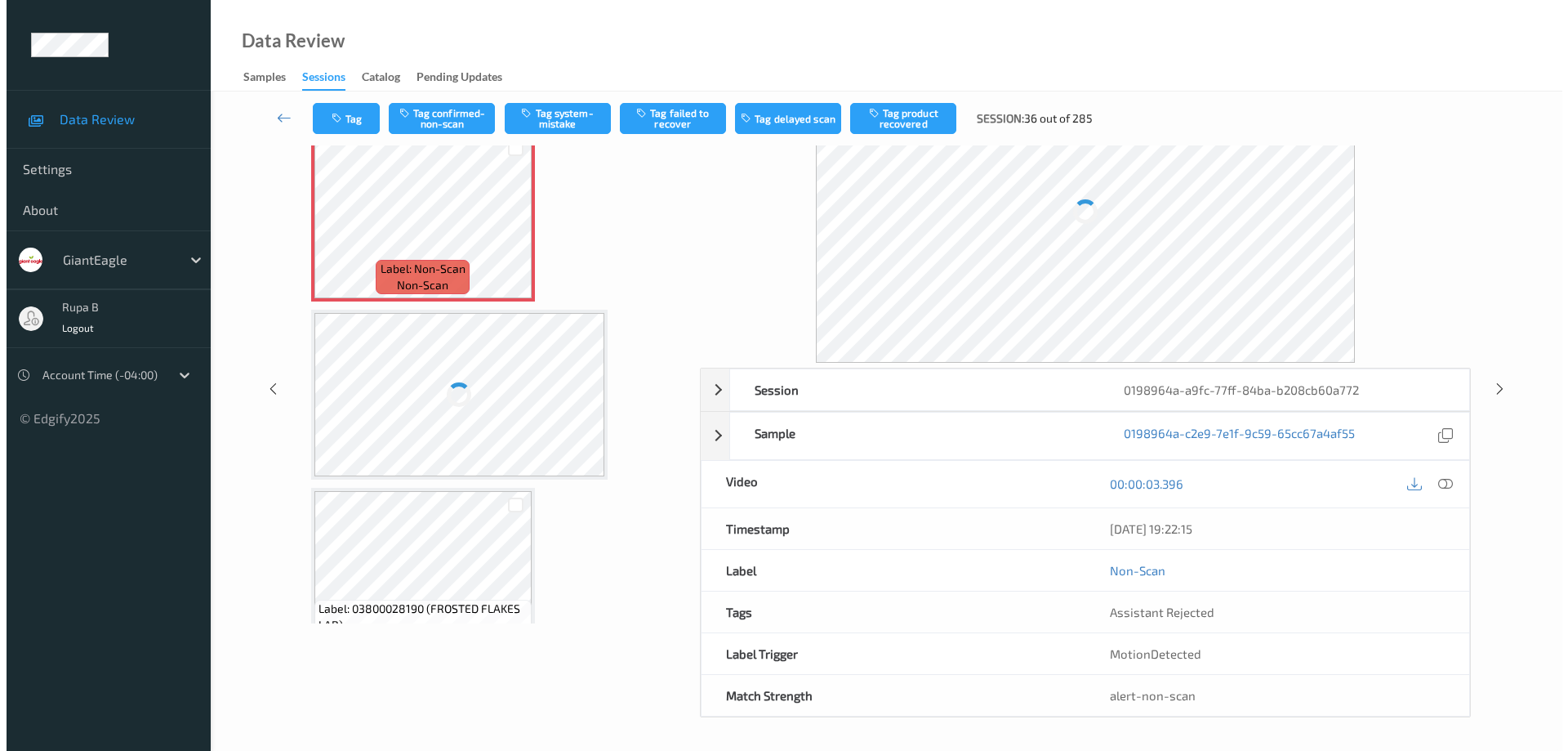
scroll to position [82, 0]
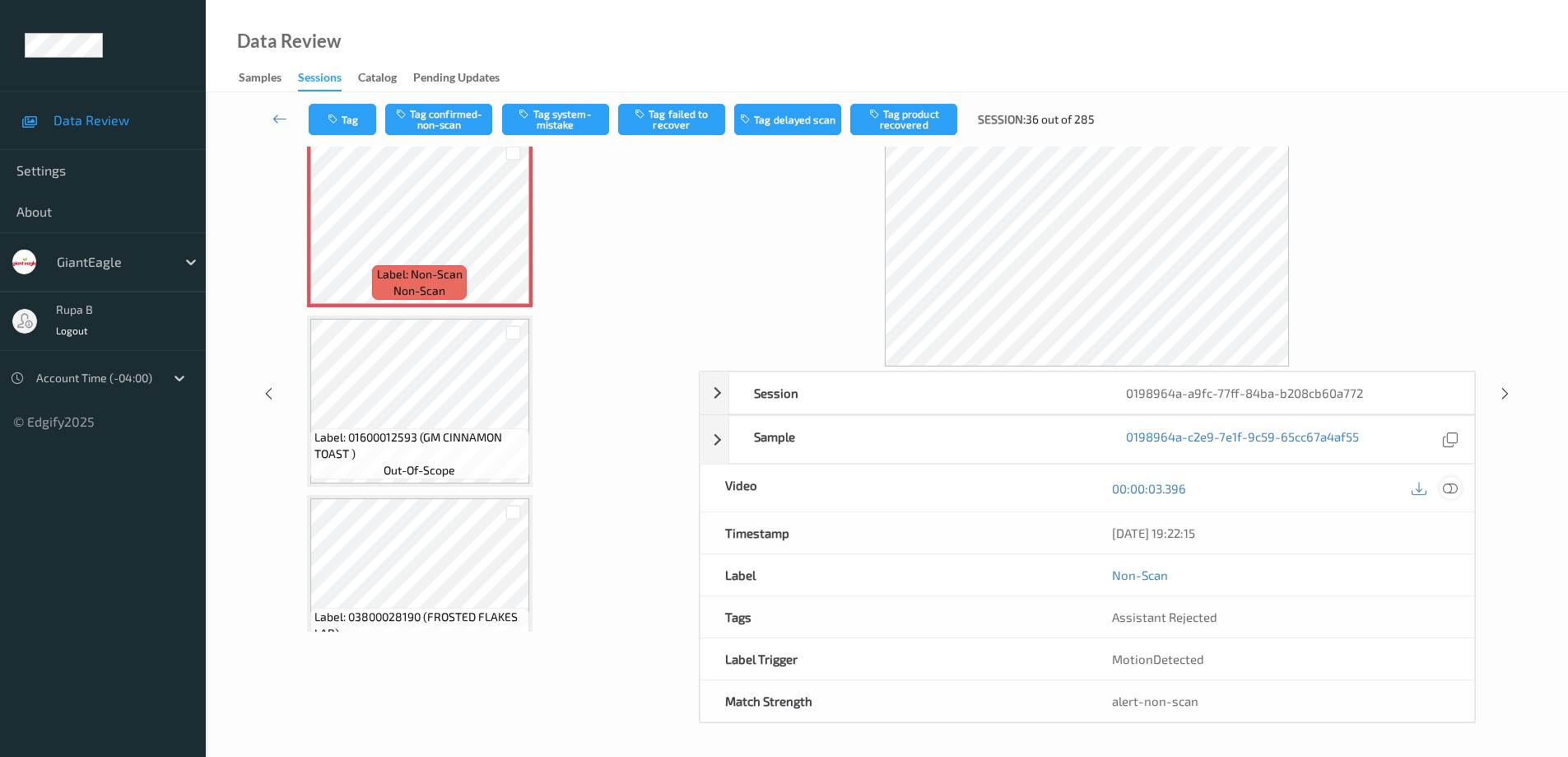
click at [1458, 493] on div at bounding box center [1450, 488] width 22 height 22
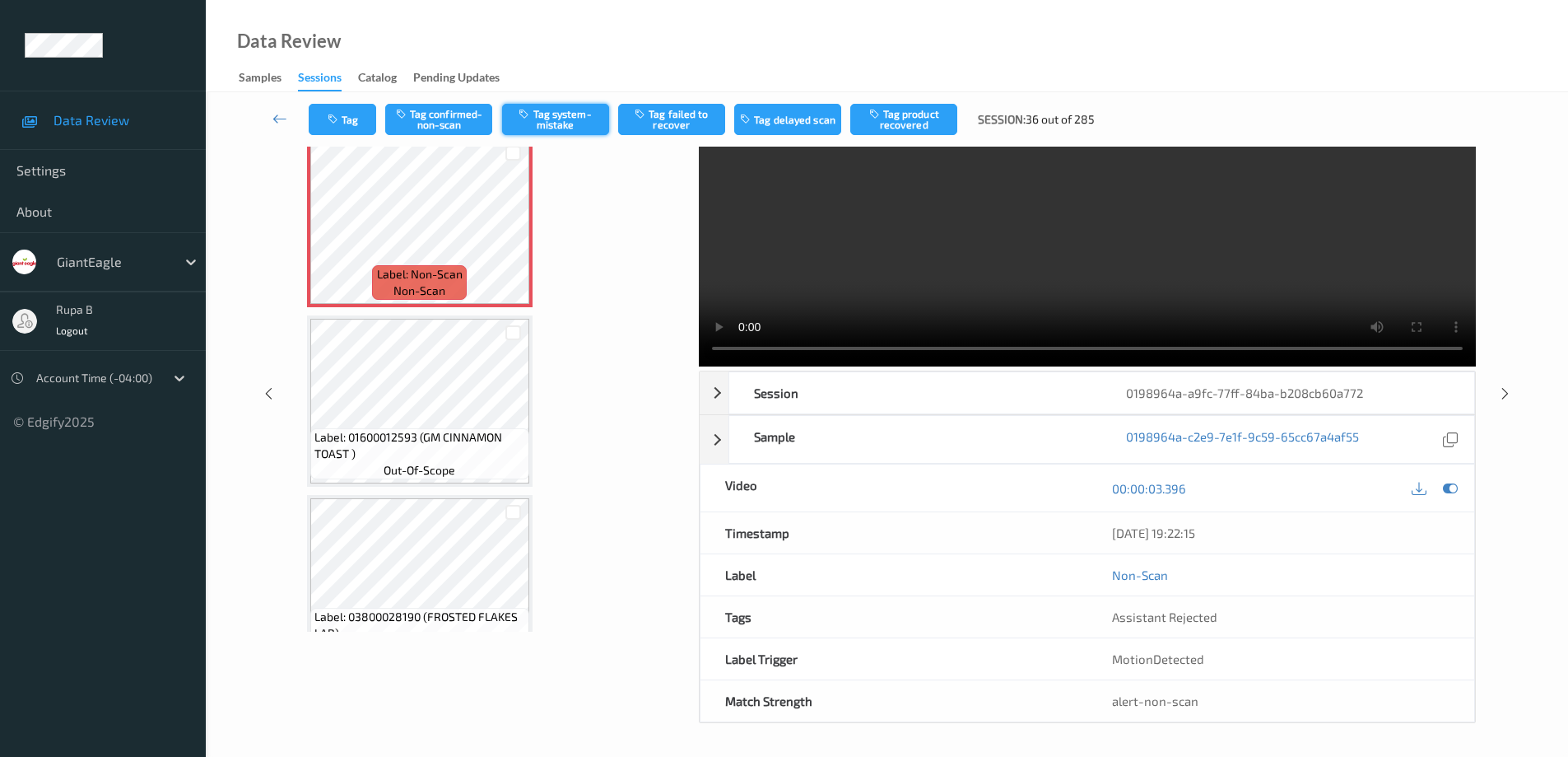
click at [567, 122] on button "Tag system-mistake" at bounding box center [555, 119] width 107 height 31
click at [353, 126] on button "Tag" at bounding box center [343, 119] width 68 height 31
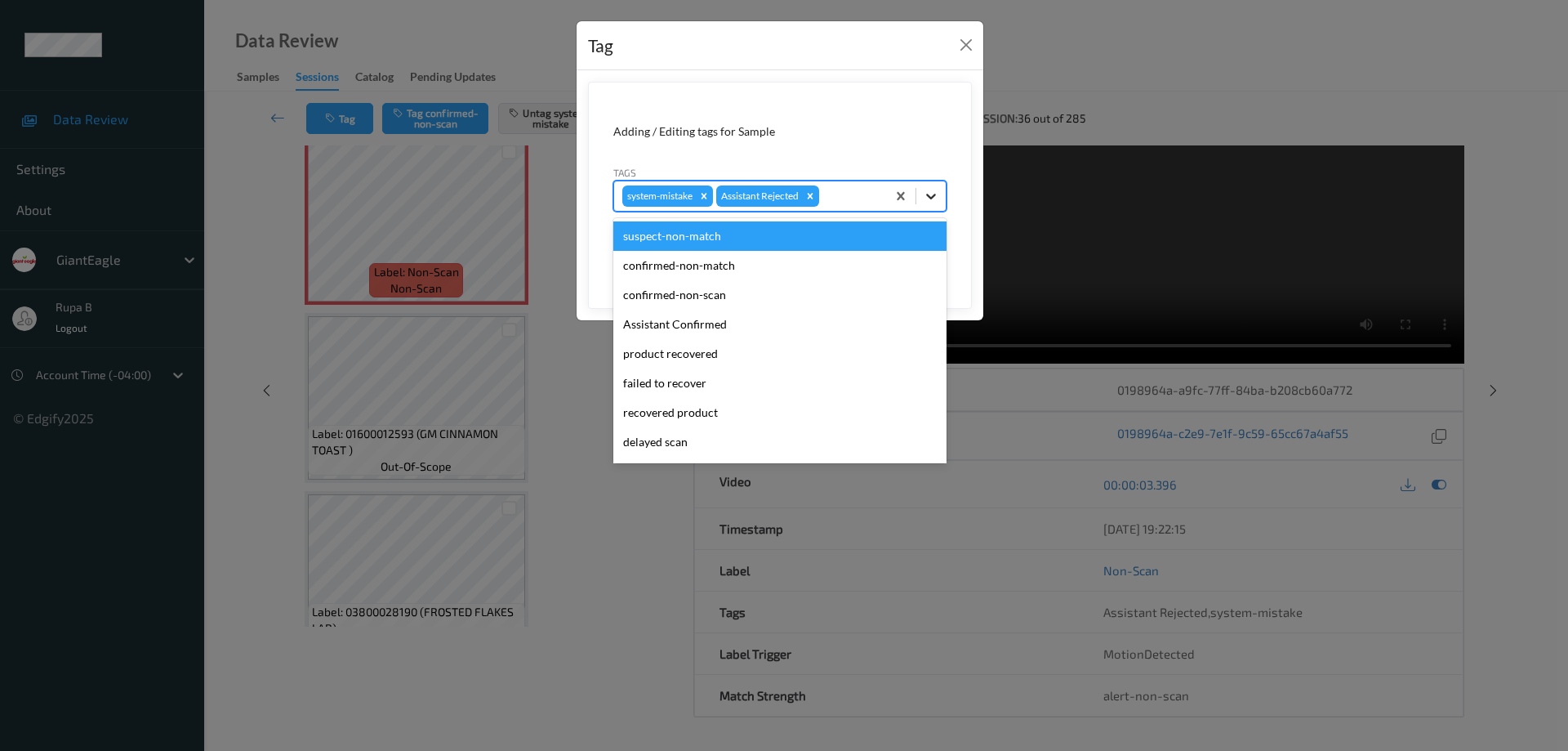
click at [933, 195] on icon at bounding box center [930, 195] width 16 height 16
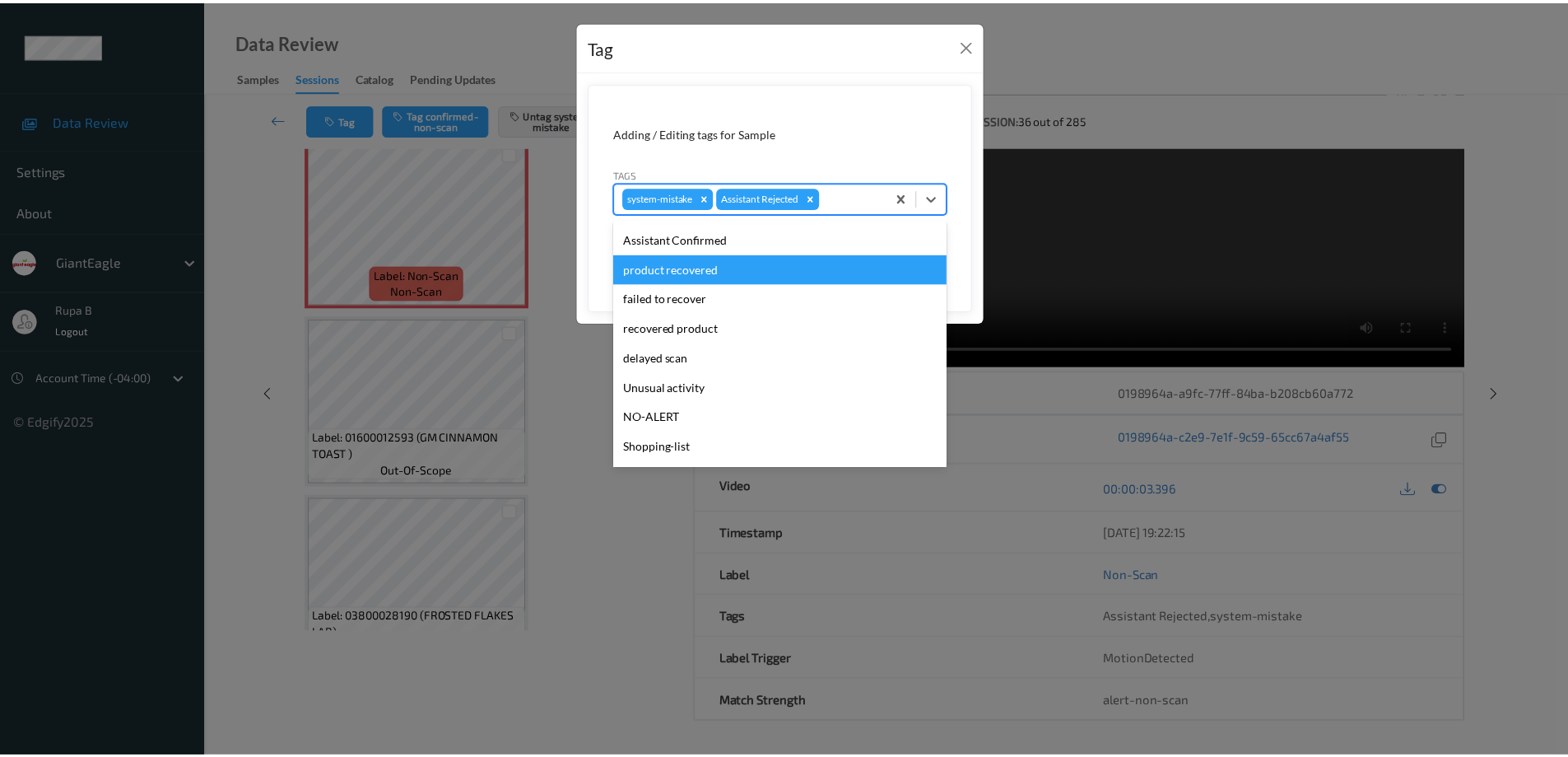
scroll to position [92, 0]
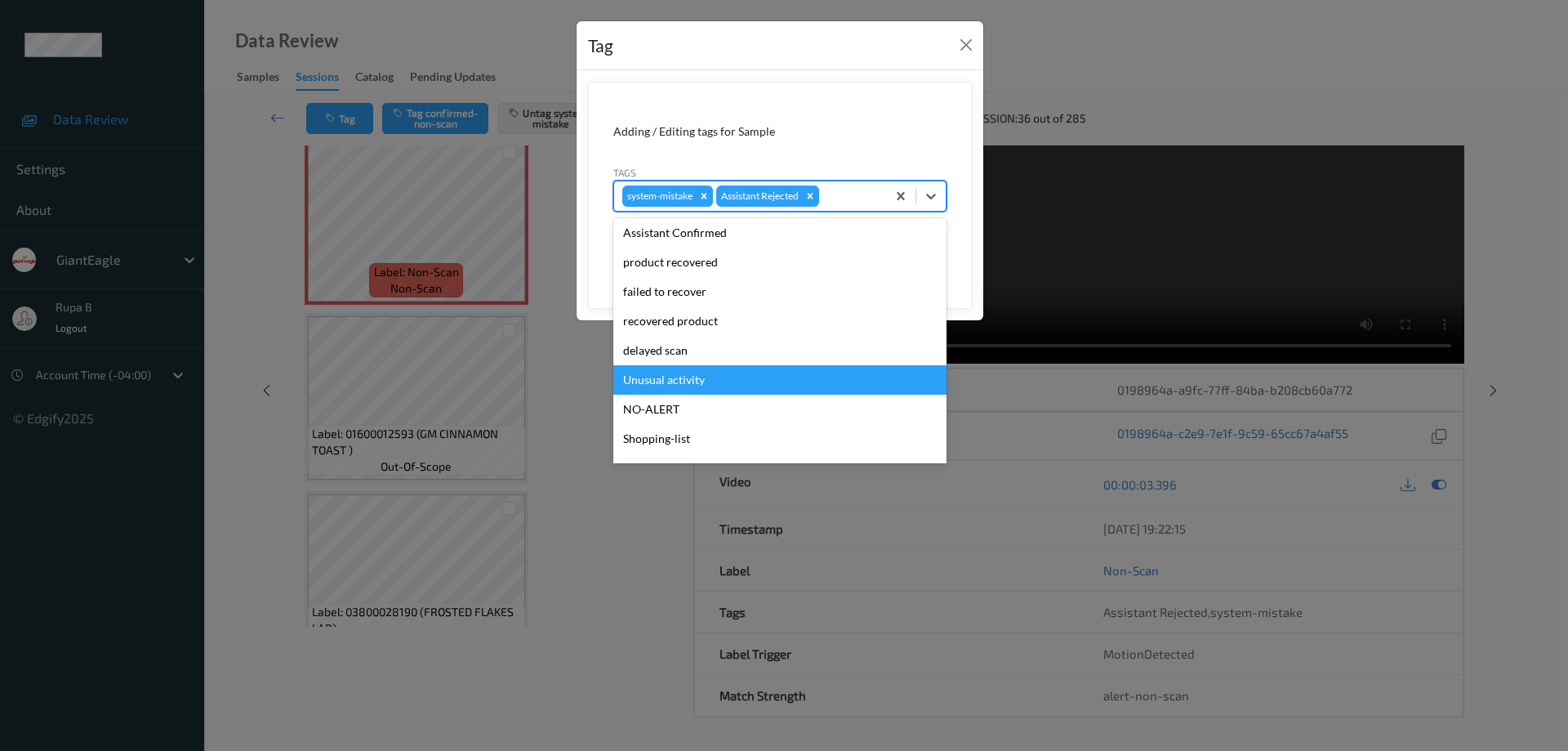
click at [684, 384] on div "Unusual activity" at bounding box center [780, 379] width 333 height 30
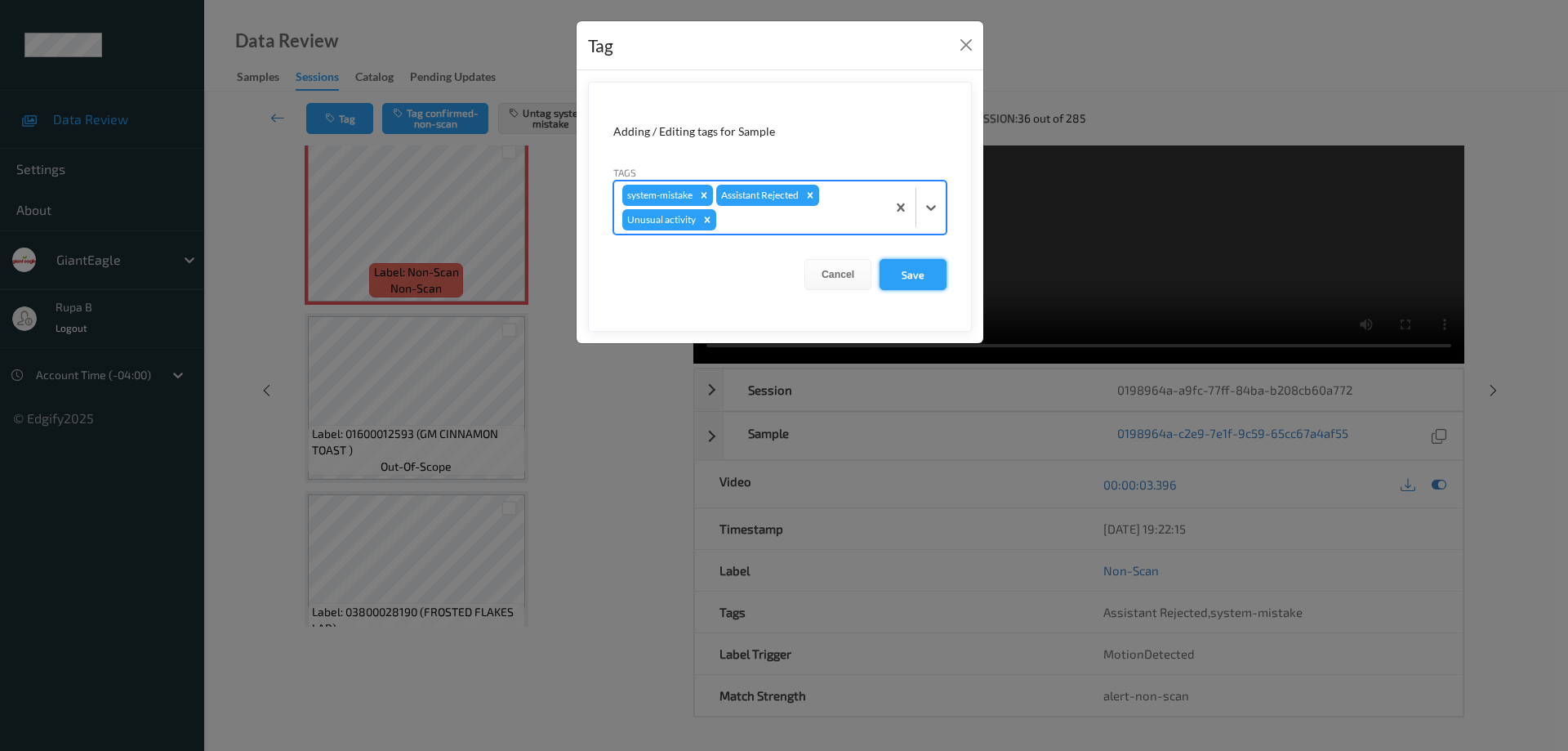
click at [912, 280] on button "Save" at bounding box center [913, 274] width 67 height 31
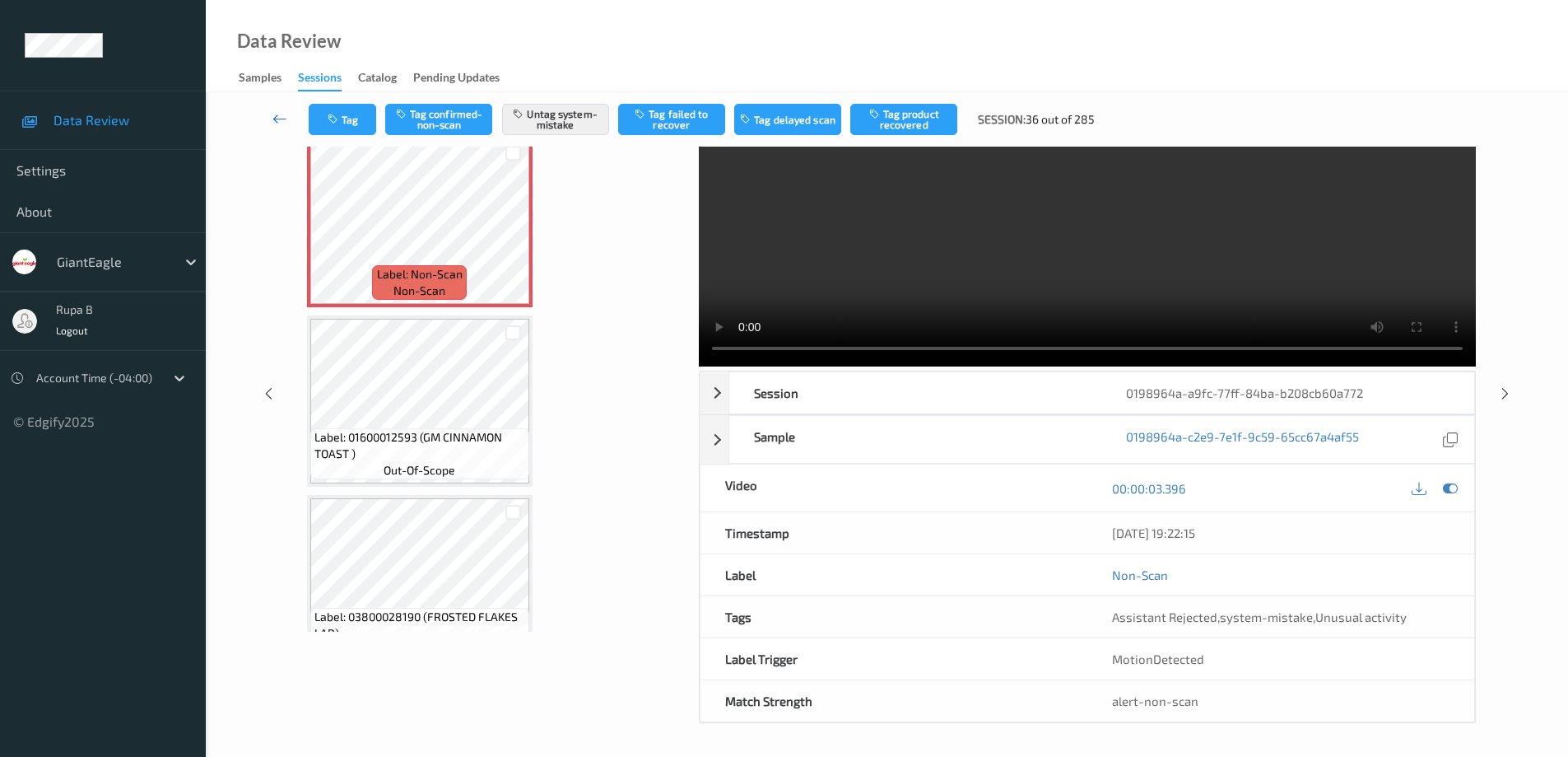
click at [277, 117] on icon at bounding box center [279, 118] width 14 height 16
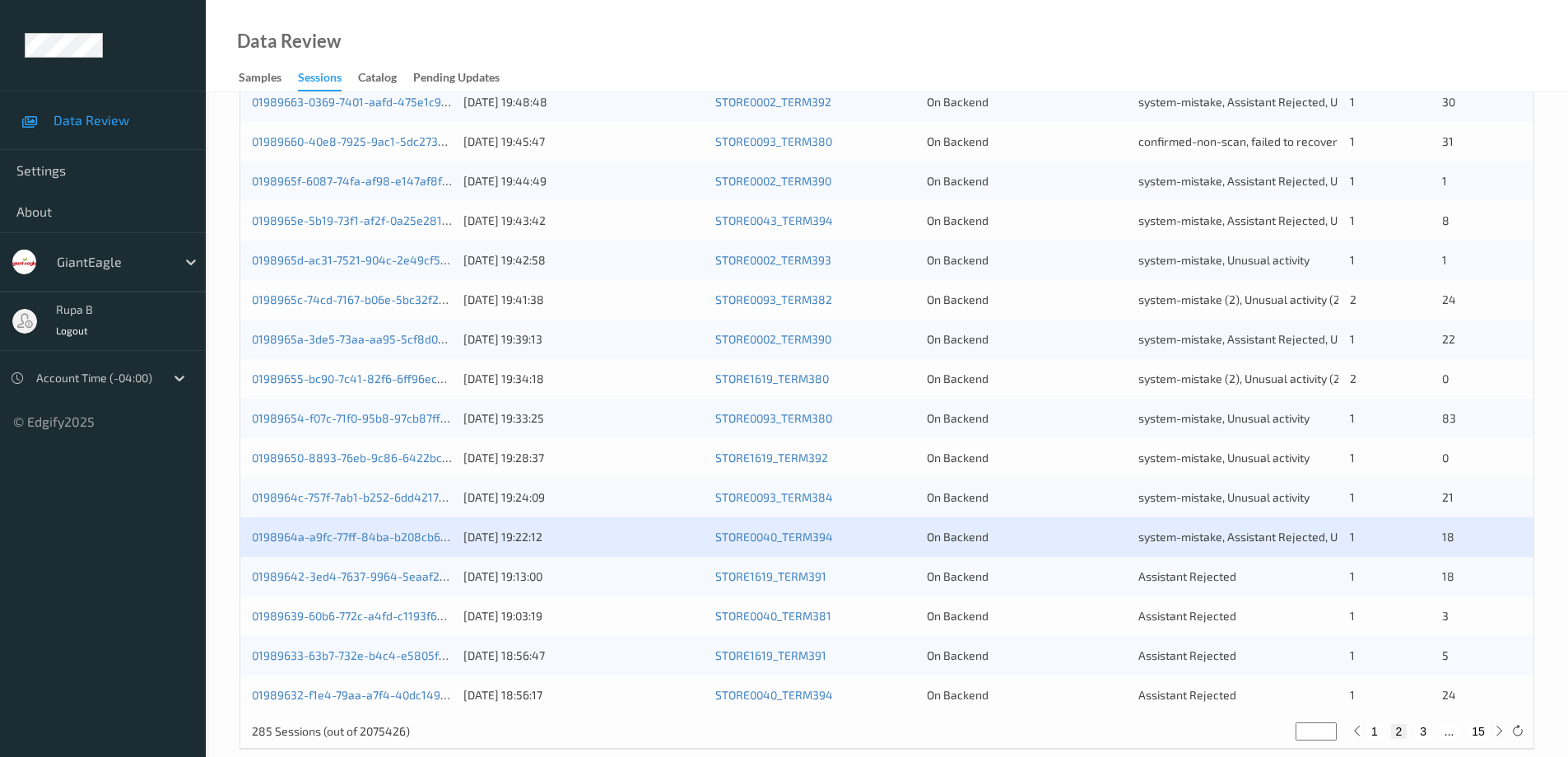
scroll to position [483, 0]
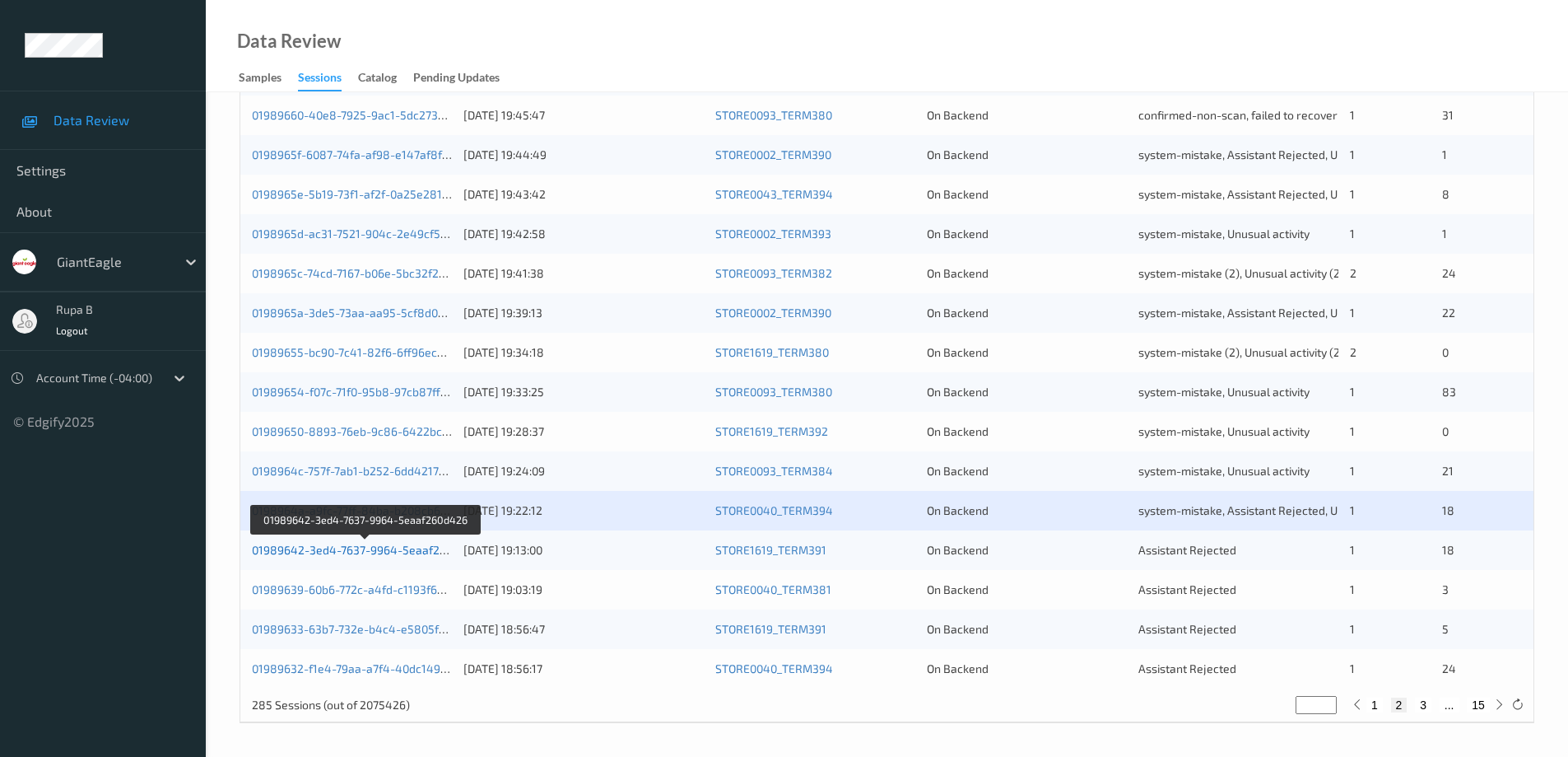
click at [374, 550] on link "01989642-3ed4-7637-9964-5eaaf260d426" at bounding box center [366, 549] width 228 height 14
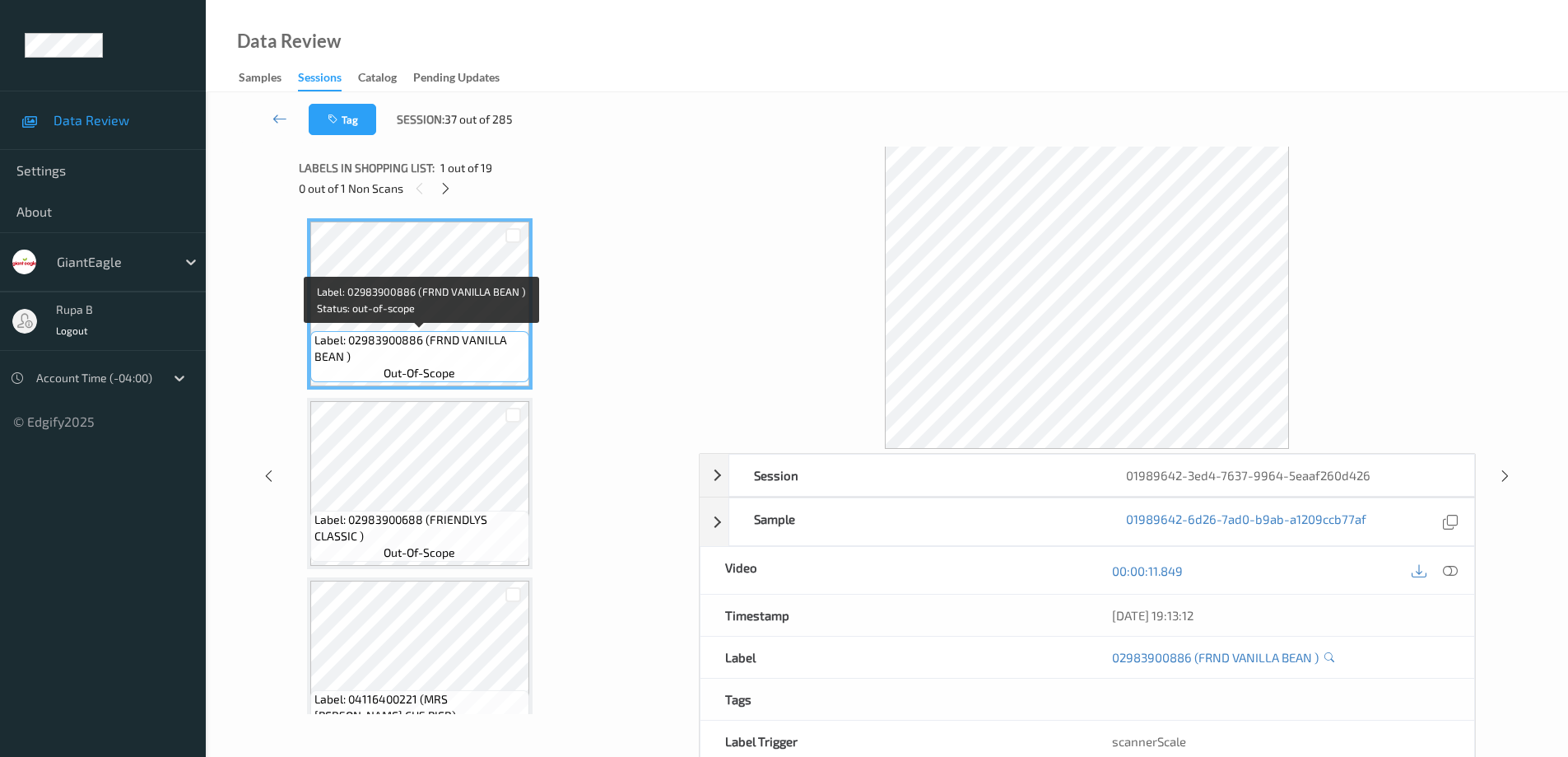
click at [442, 338] on span "Label: 02983900886 (FRND VANILLA BEAN )" at bounding box center [420, 349] width 210 height 33
click at [465, 360] on span "Label: 02983900886 (FRND VANILLA BEAN )" at bounding box center [420, 349] width 210 height 33
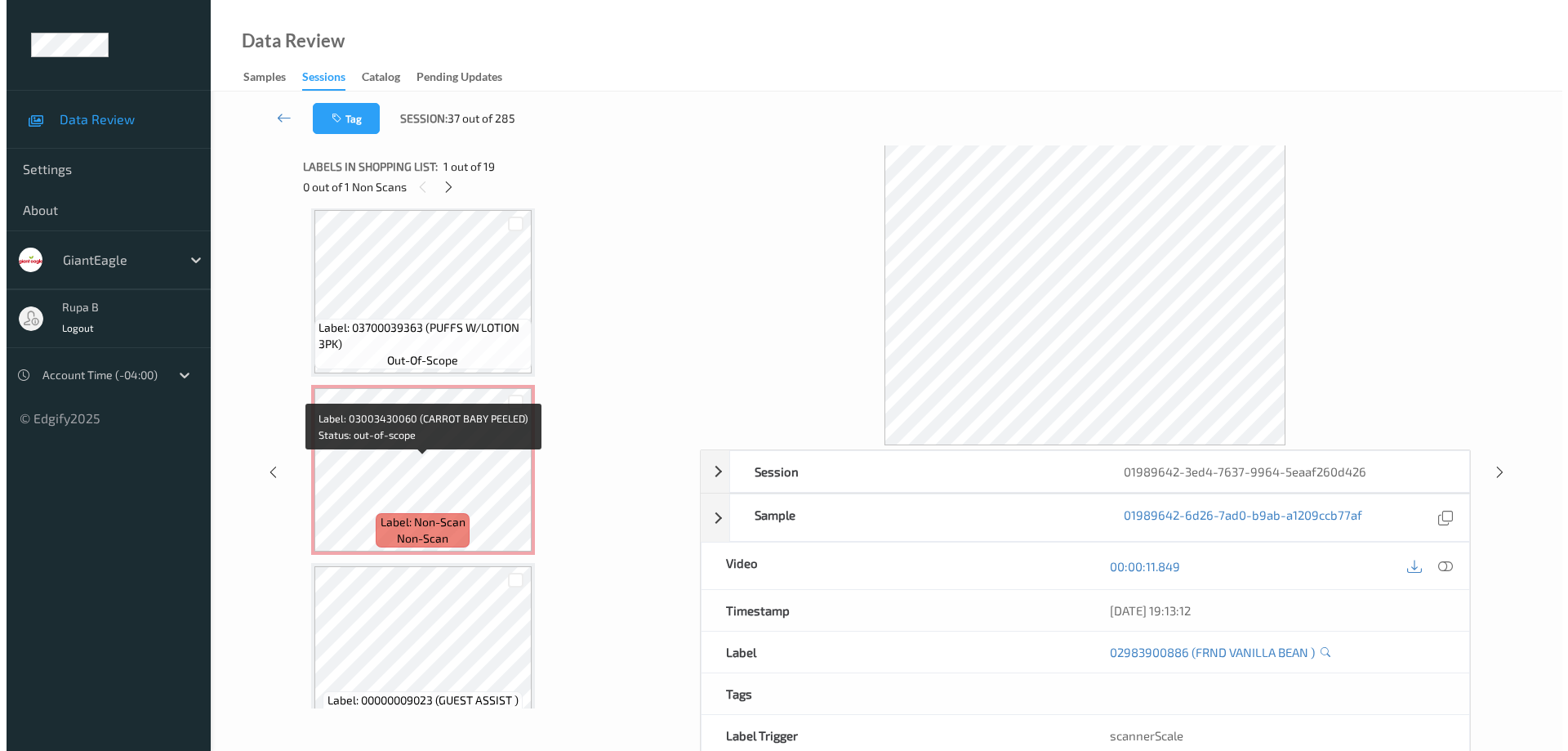
scroll to position [604, 0]
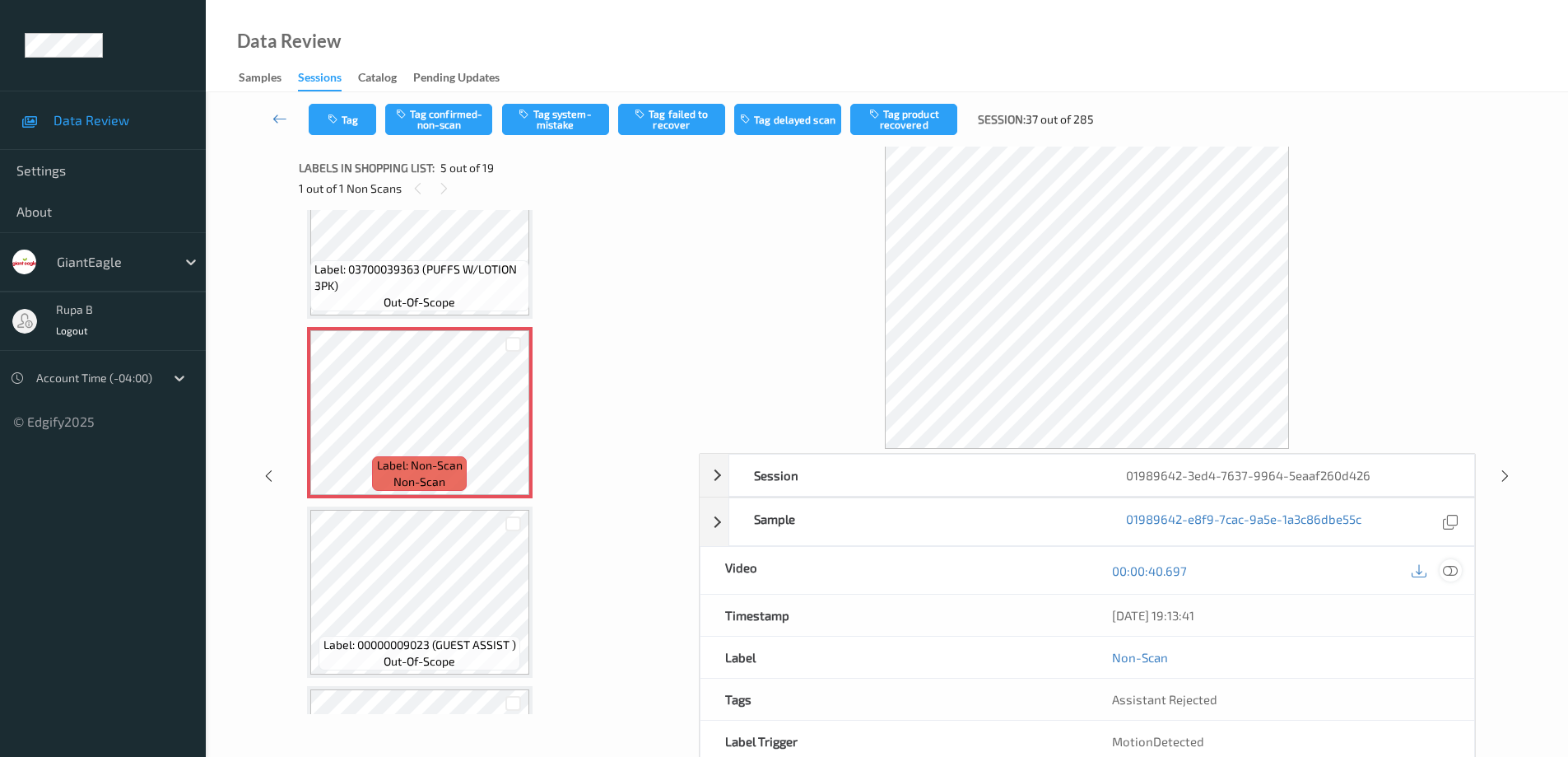
click at [1451, 572] on icon at bounding box center [1450, 570] width 14 height 14
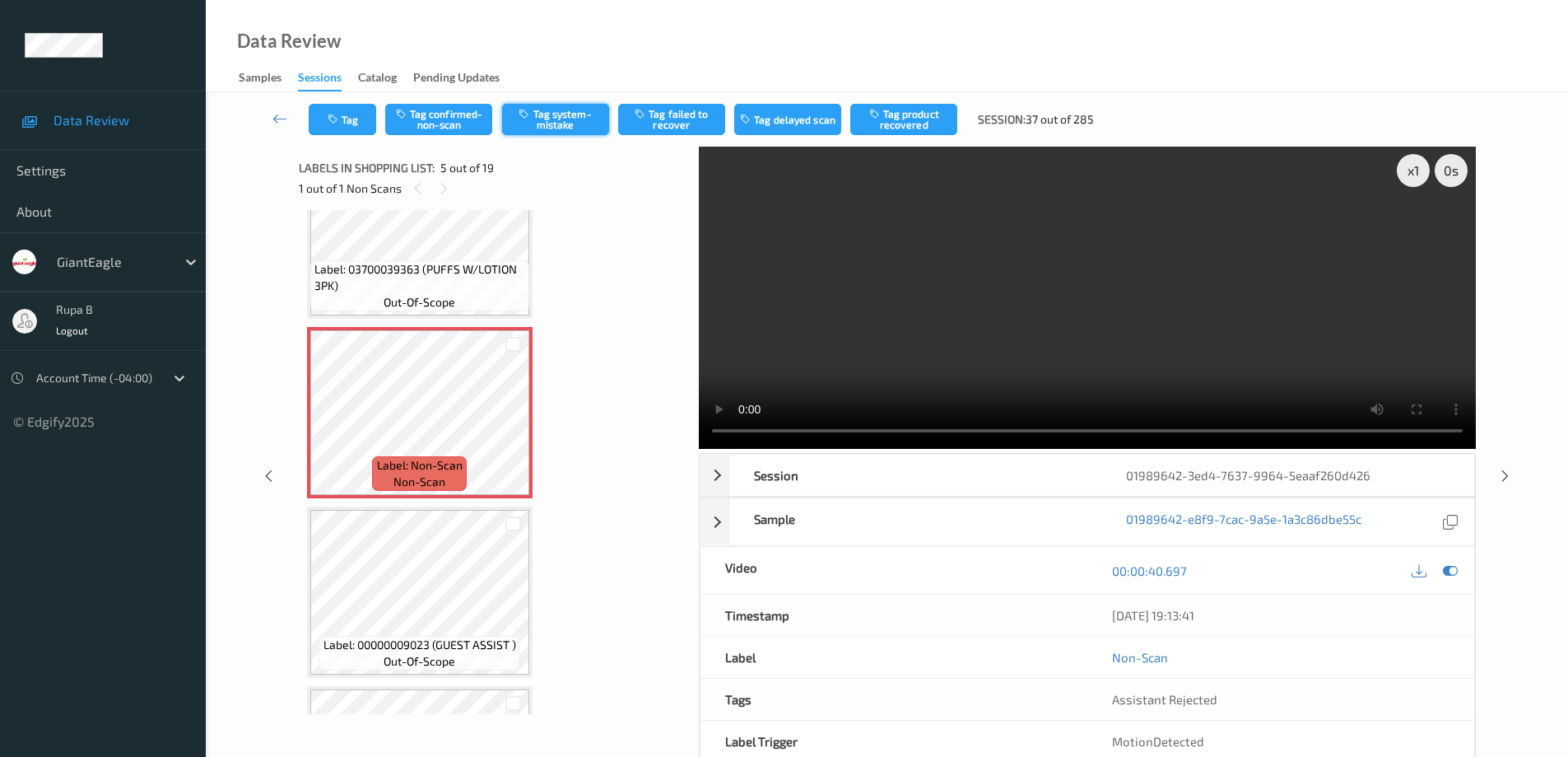
click at [578, 124] on button "Tag system-mistake" at bounding box center [555, 119] width 107 height 31
click at [346, 111] on button "Tag" at bounding box center [343, 119] width 68 height 31
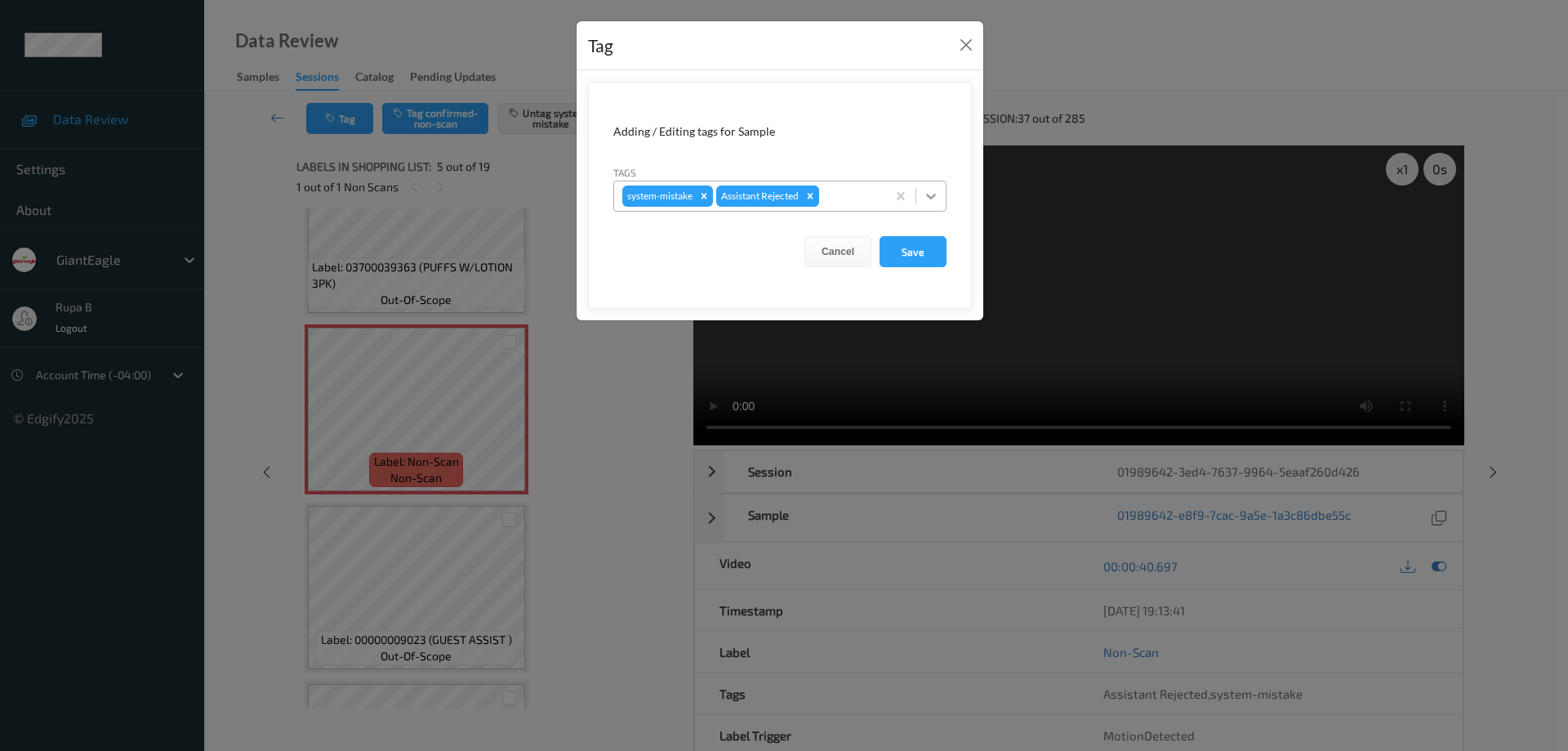
click at [934, 192] on icon at bounding box center [930, 195] width 16 height 16
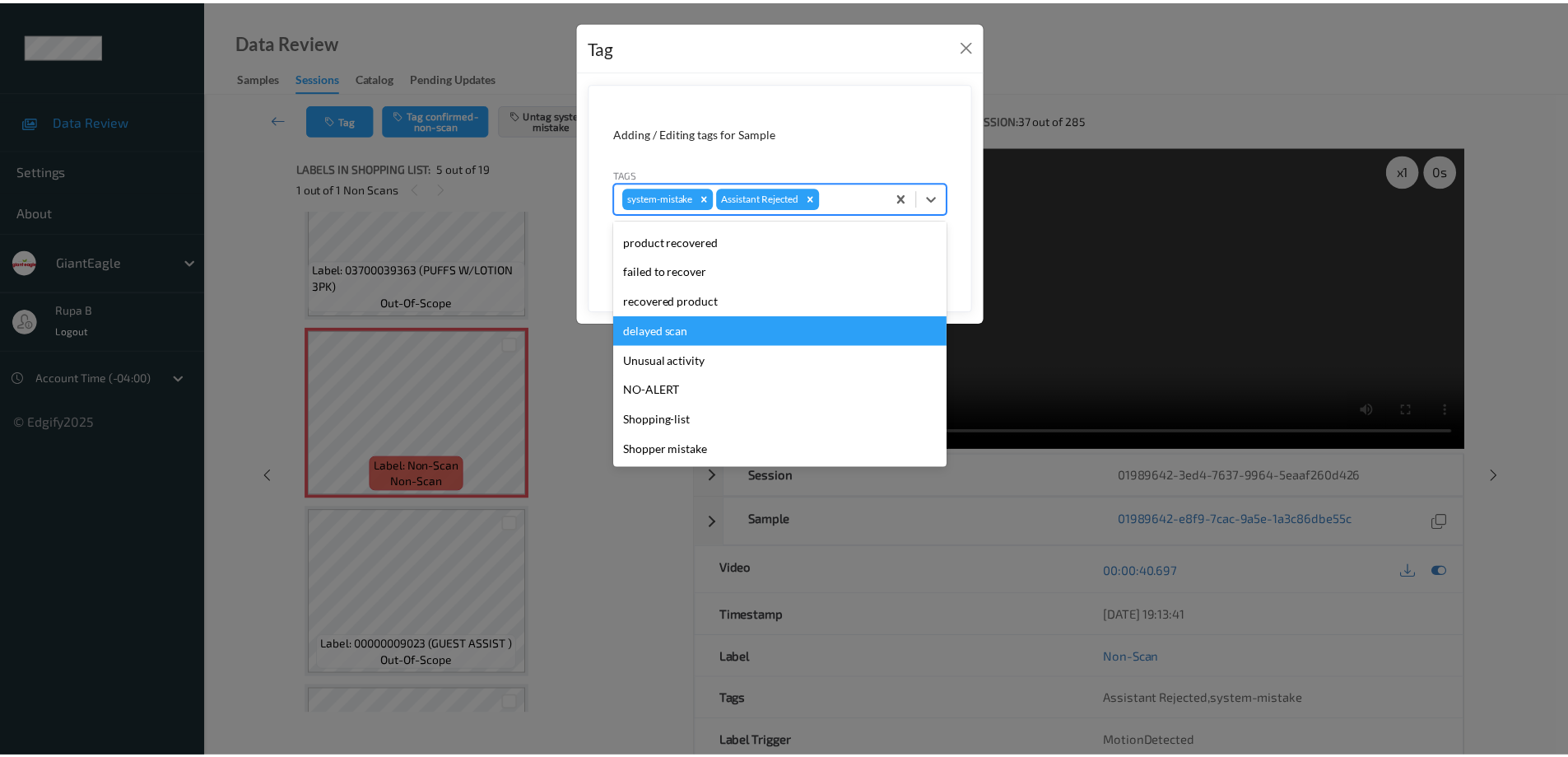
scroll to position [33, 0]
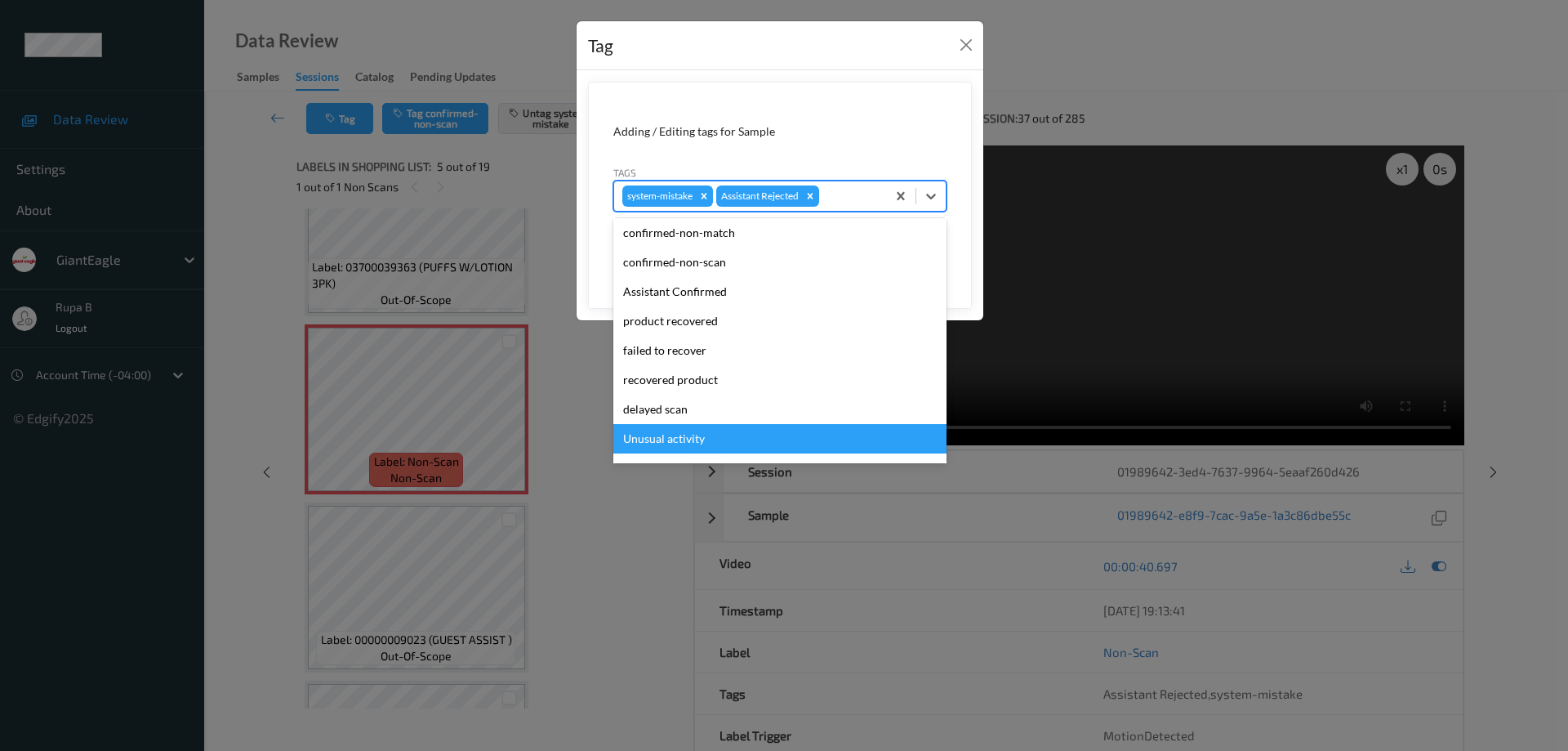
click at [702, 435] on div "Unusual activity" at bounding box center [780, 439] width 333 height 30
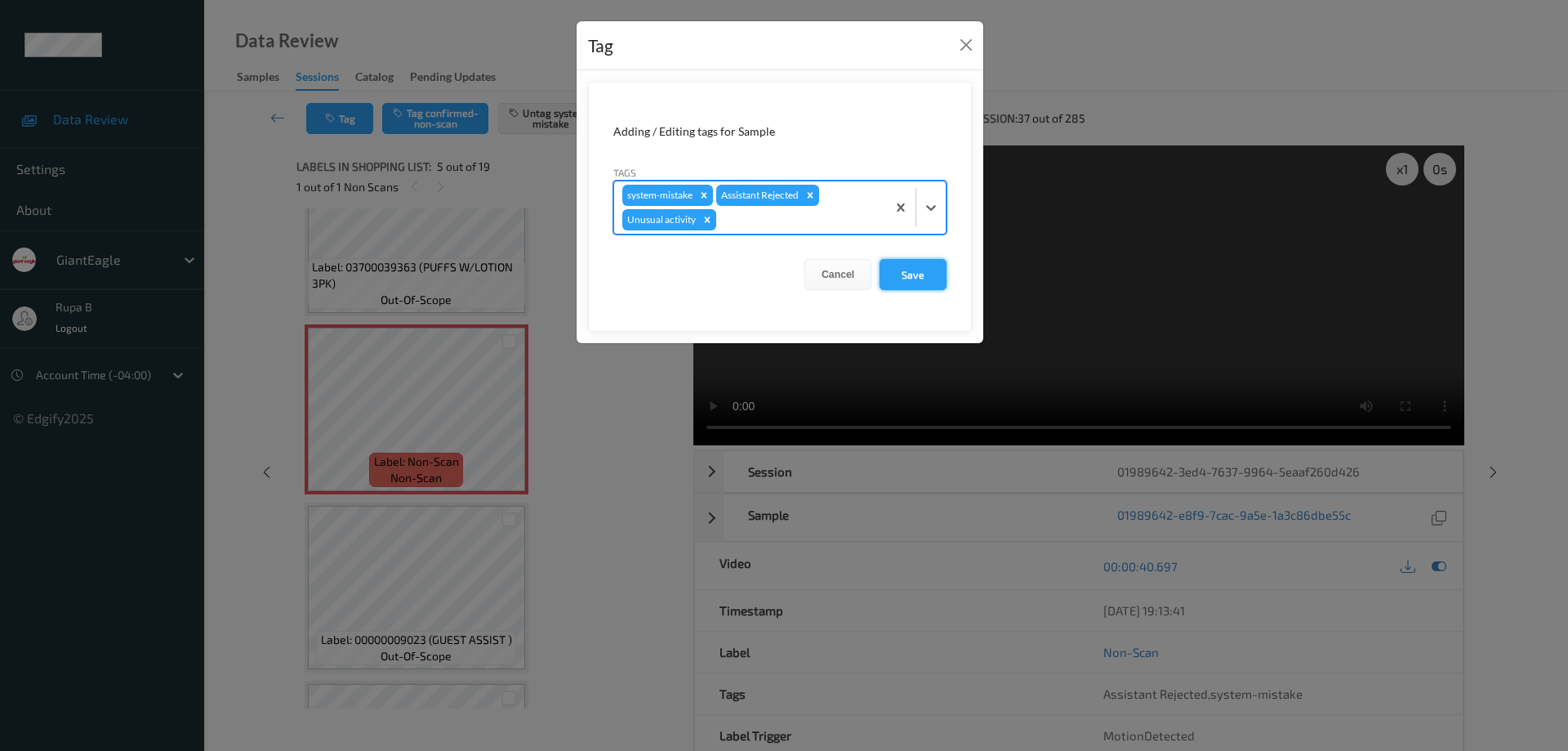
click at [916, 281] on button "Save" at bounding box center [913, 274] width 67 height 31
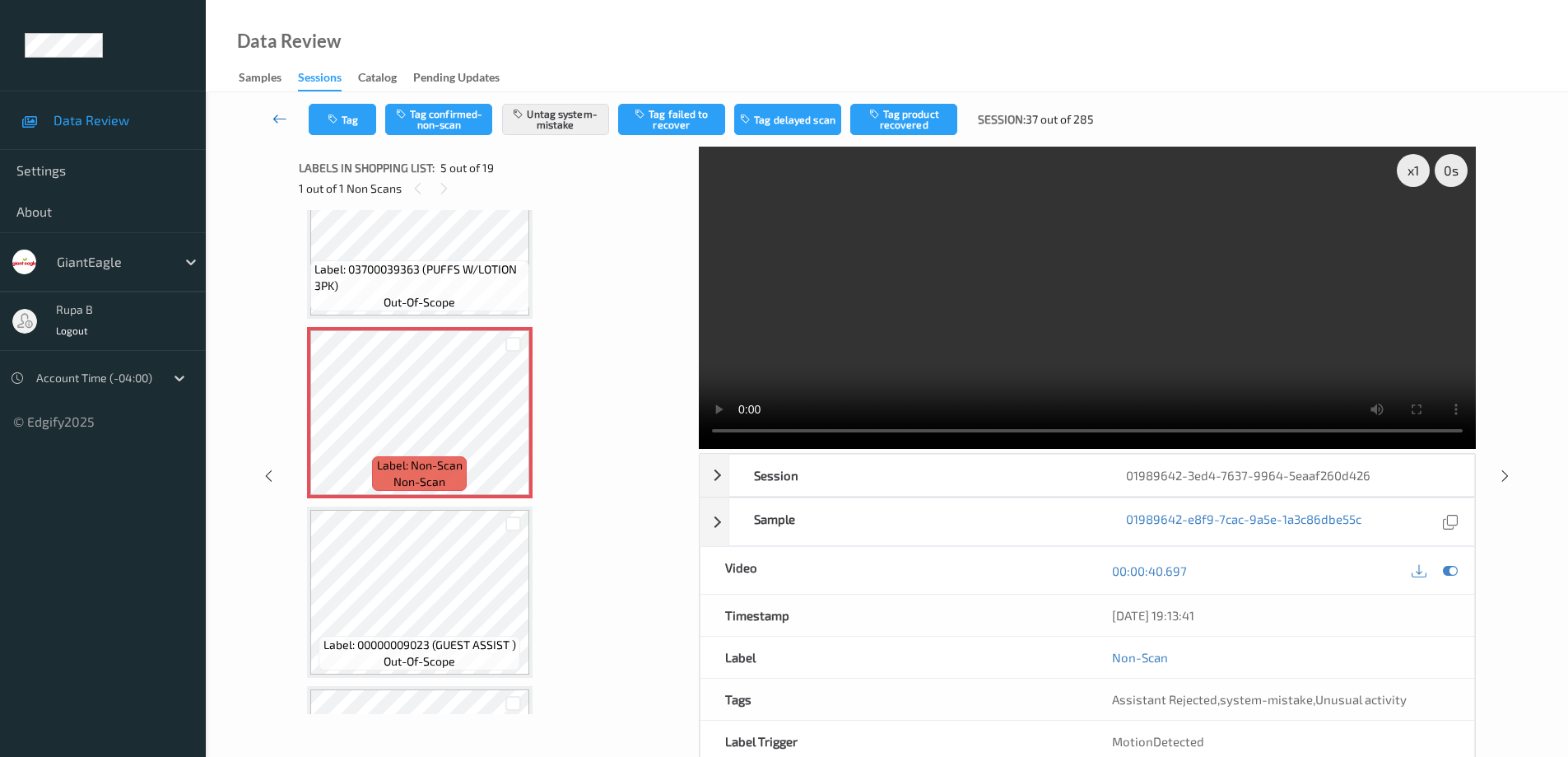
click at [272, 120] on icon at bounding box center [279, 118] width 14 height 16
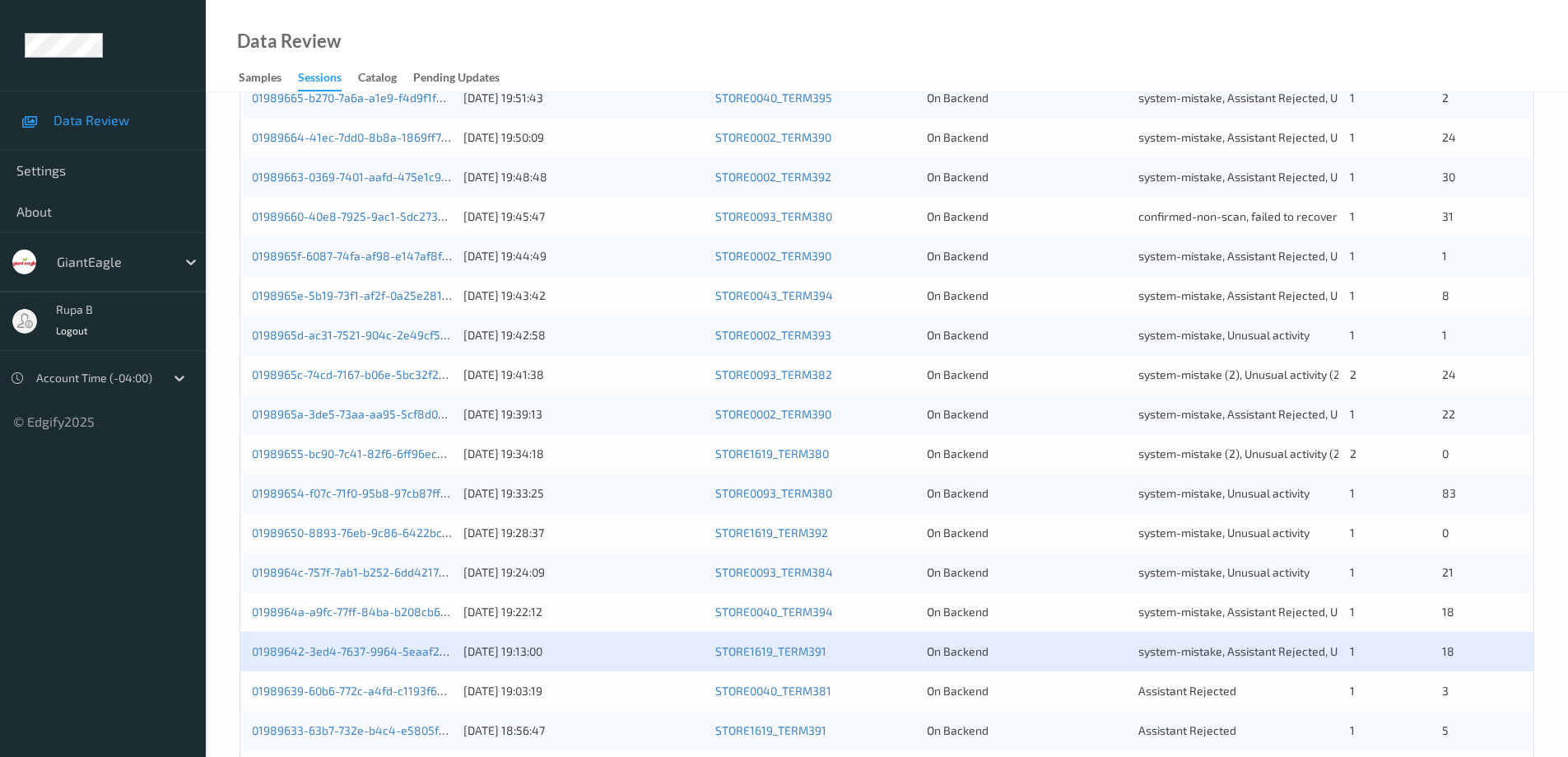
scroll to position [483, 0]
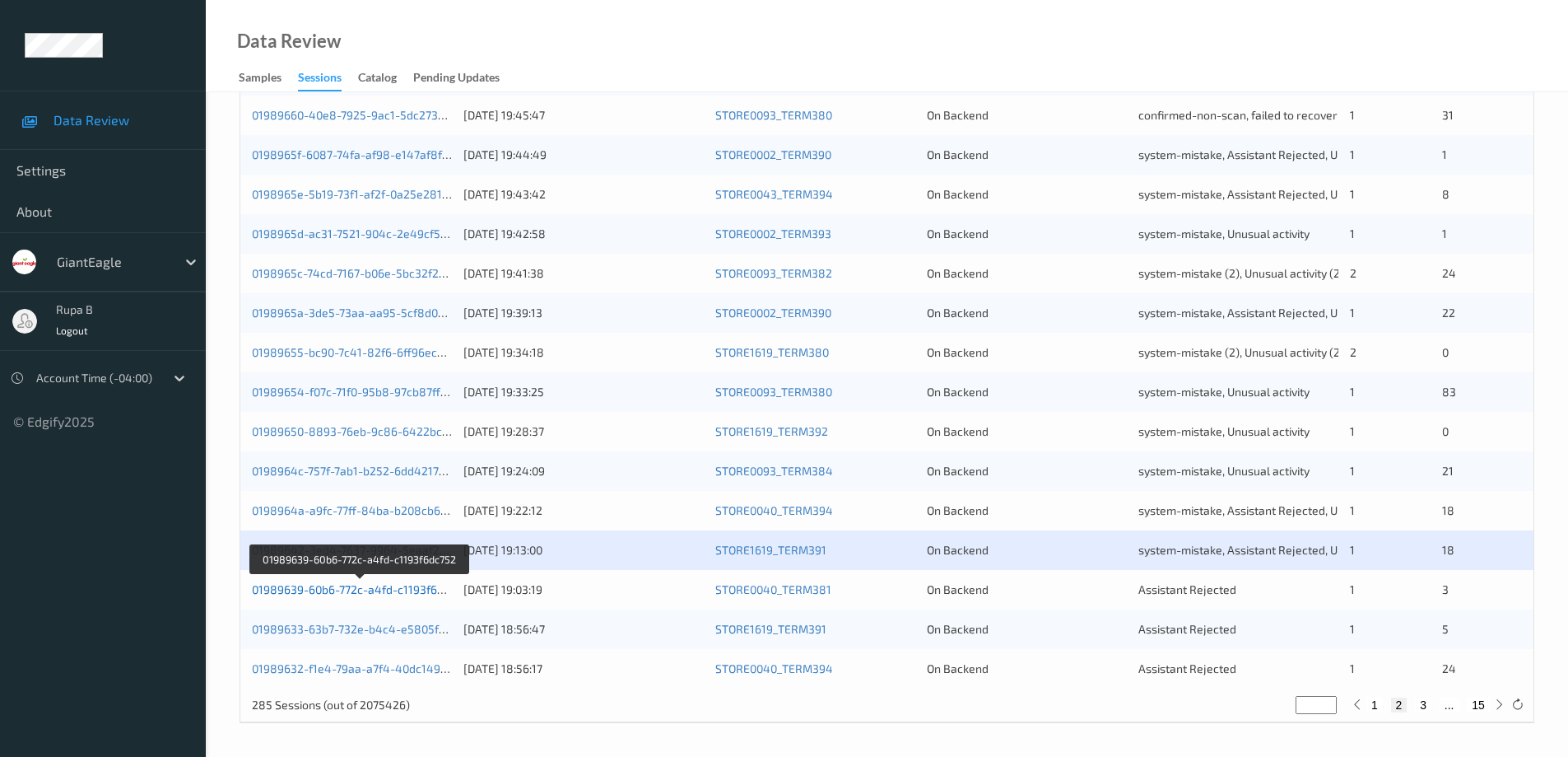
click at [387, 593] on link "01989639-60b6-772c-a4fd-c1193f6dc752" at bounding box center [360, 589] width 216 height 14
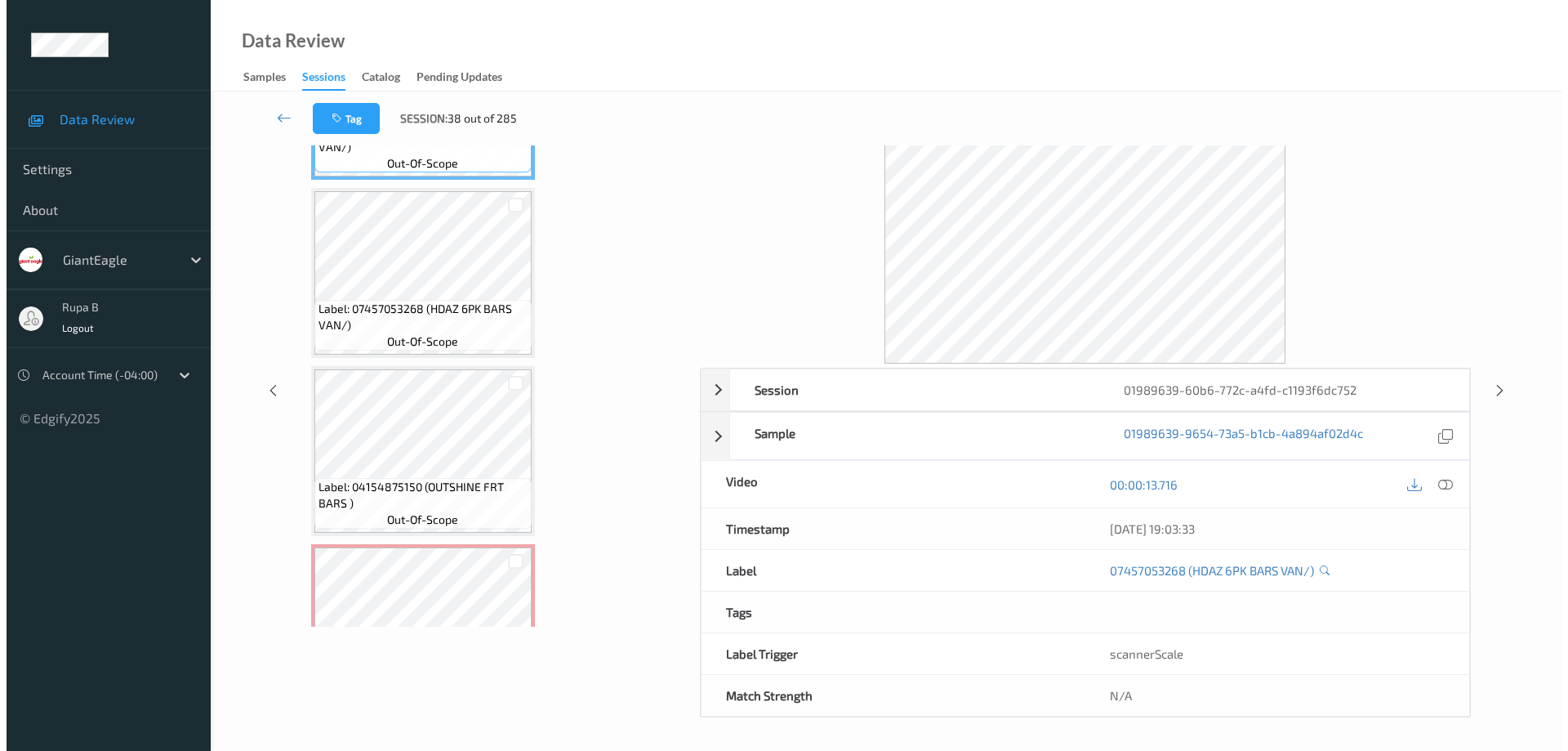
scroll to position [220, 0]
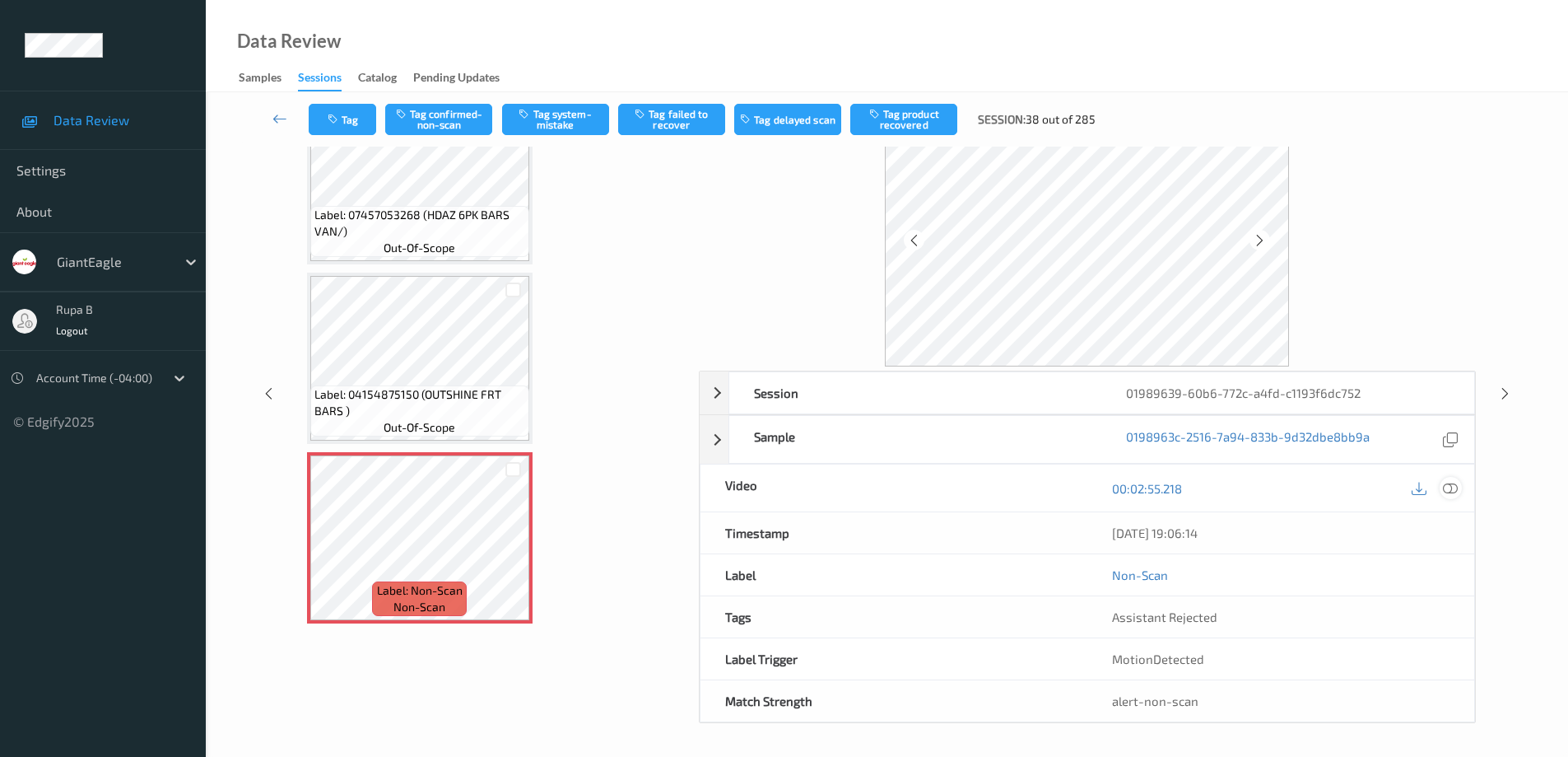
click at [1449, 494] on icon at bounding box center [1450, 488] width 14 height 14
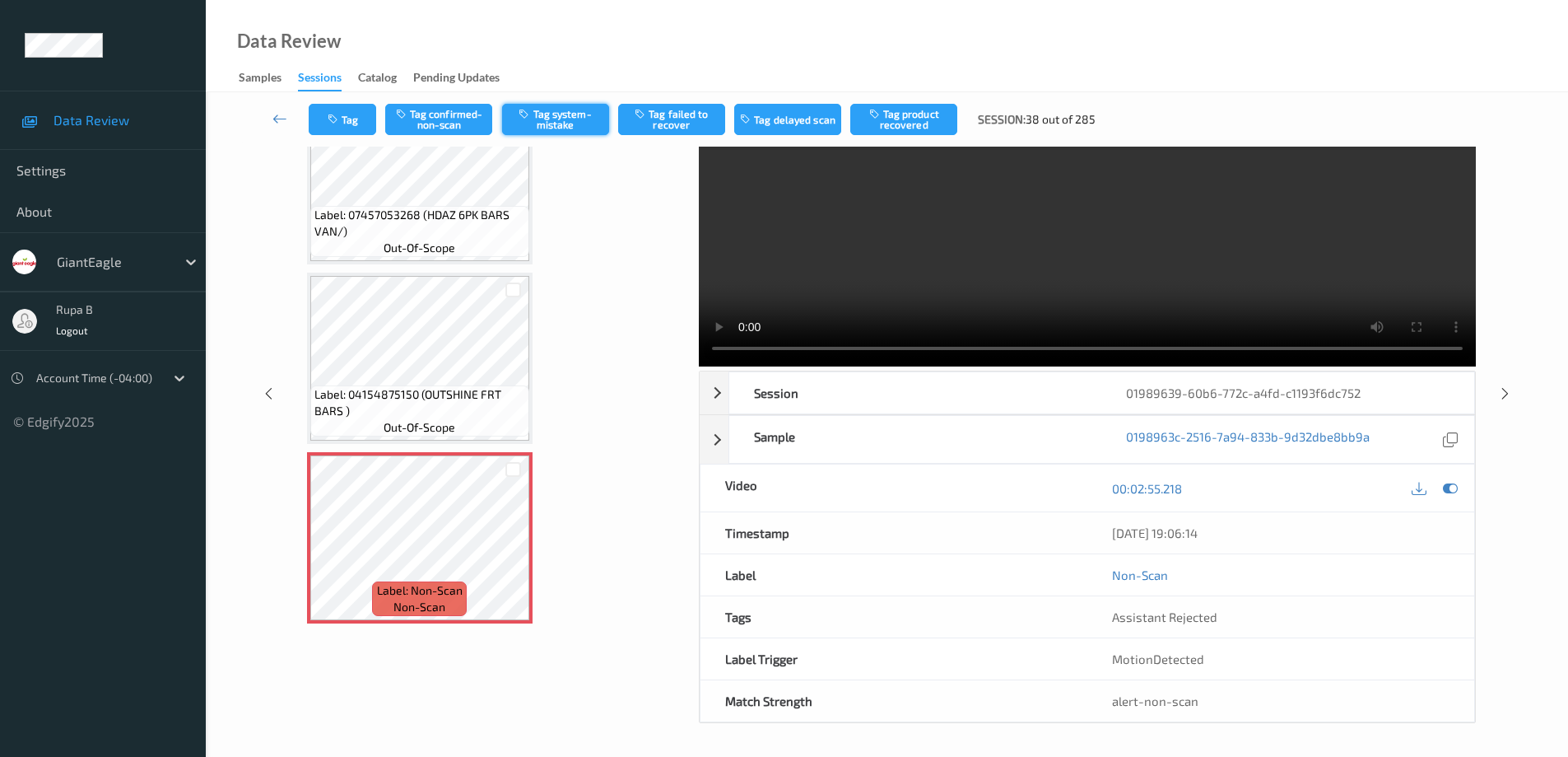
click at [543, 125] on button "Tag system-mistake" at bounding box center [555, 119] width 107 height 31
click at [354, 124] on button "Tag" at bounding box center [343, 119] width 68 height 31
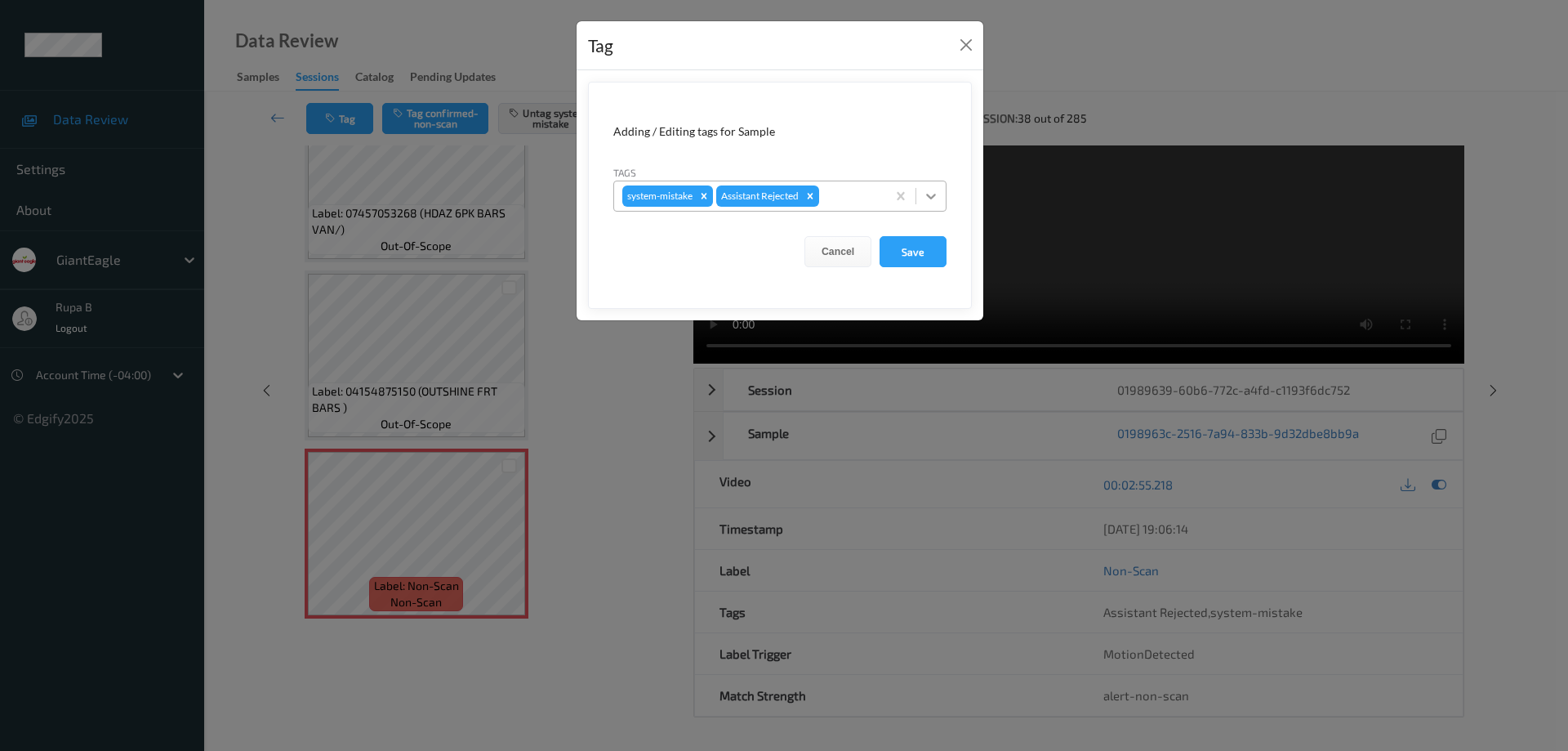
click at [934, 193] on icon at bounding box center [930, 195] width 16 height 16
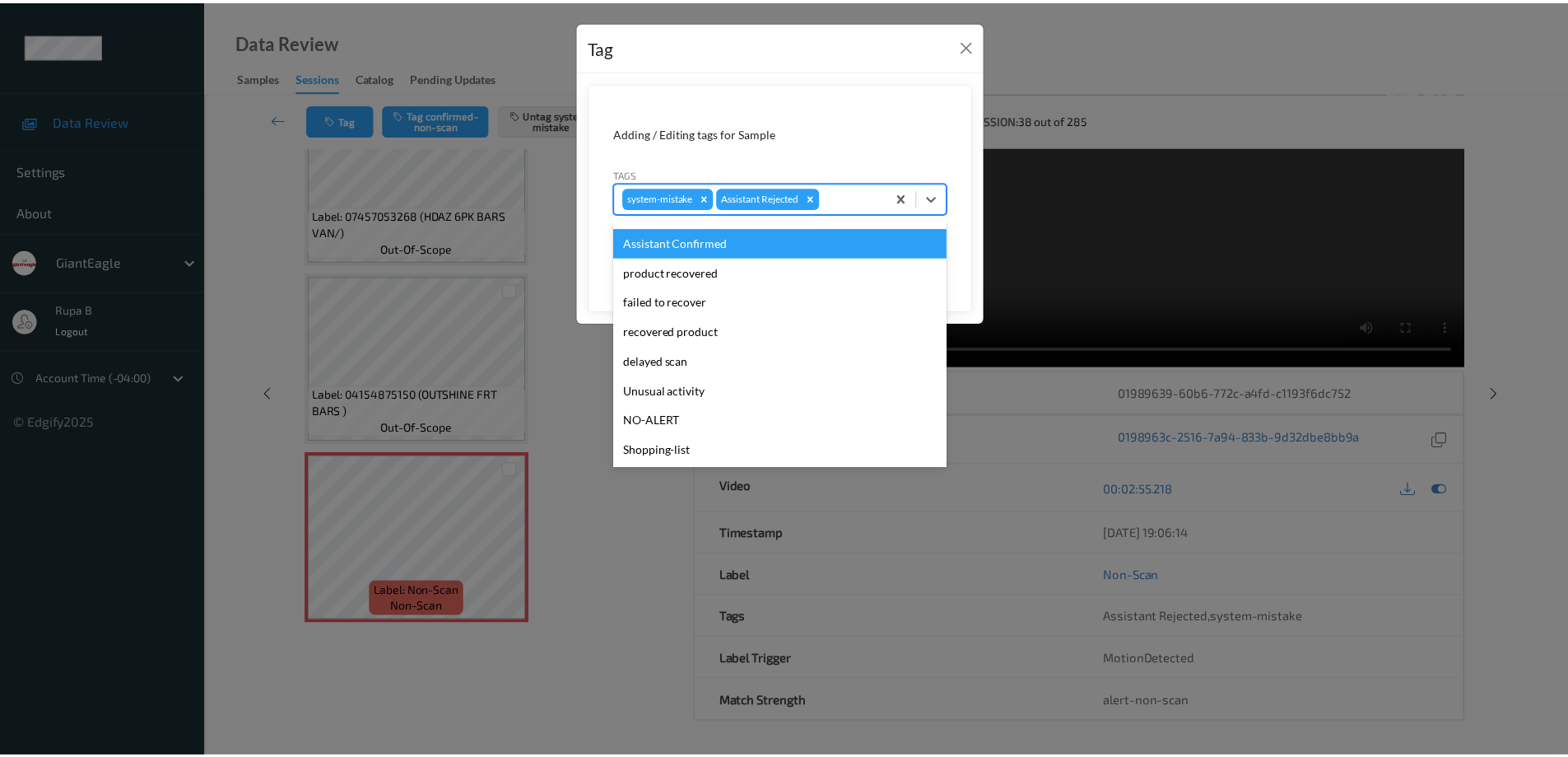
scroll to position [87, 0]
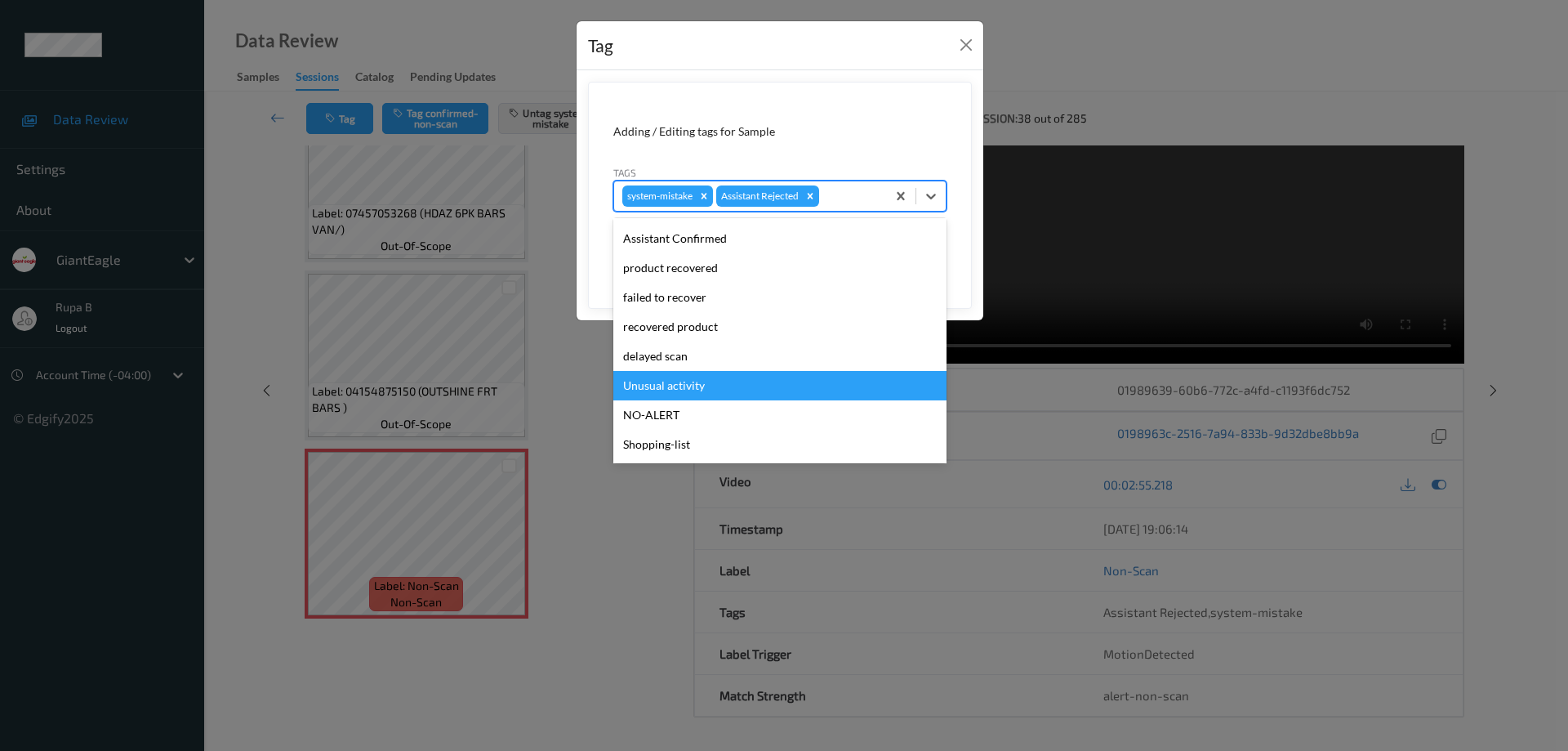
drag, startPoint x: 698, startPoint y: 385, endPoint x: 785, endPoint y: 365, distance: 89.3
click at [699, 385] on div "Unusual activity" at bounding box center [780, 385] width 333 height 30
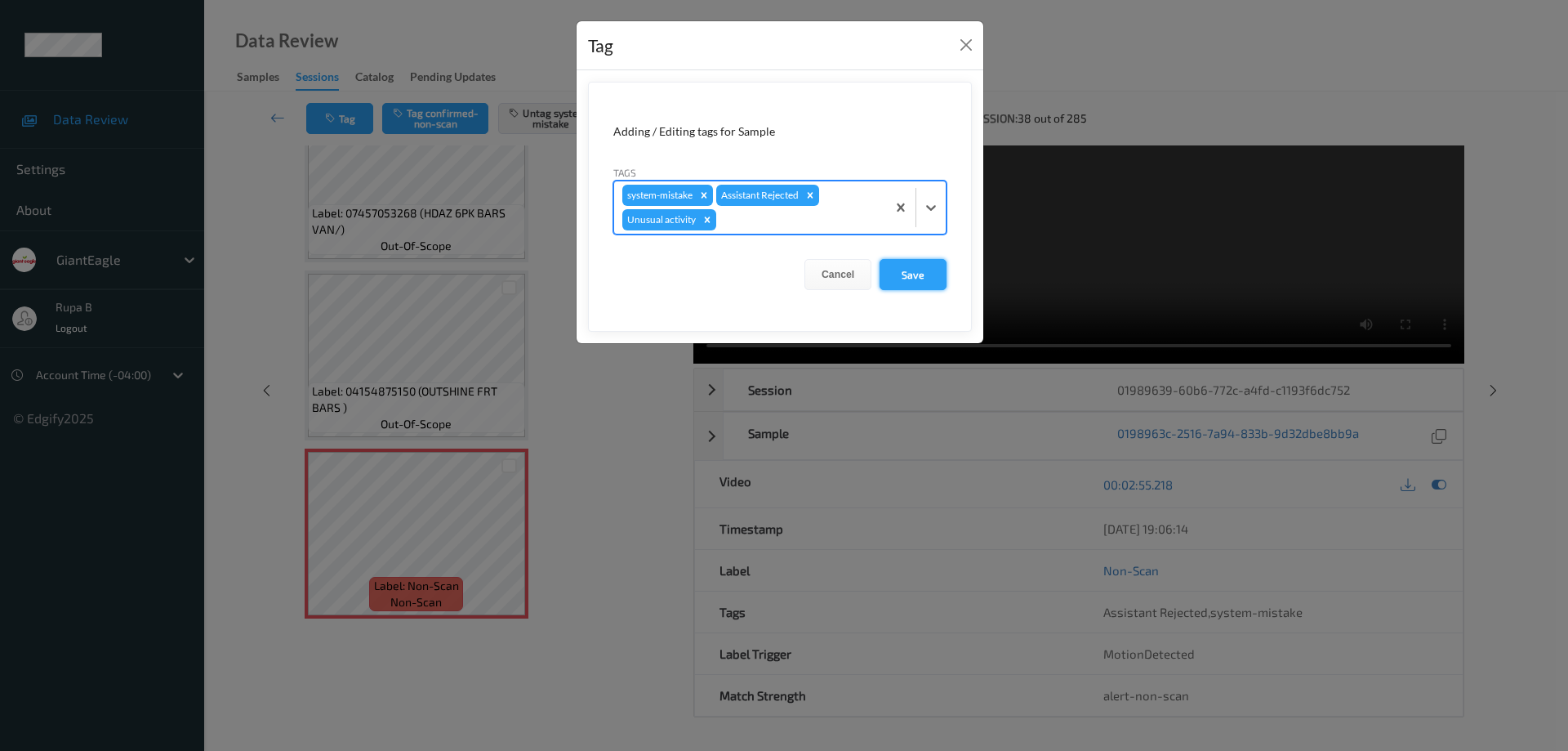
click at [928, 281] on button "Save" at bounding box center [913, 274] width 67 height 31
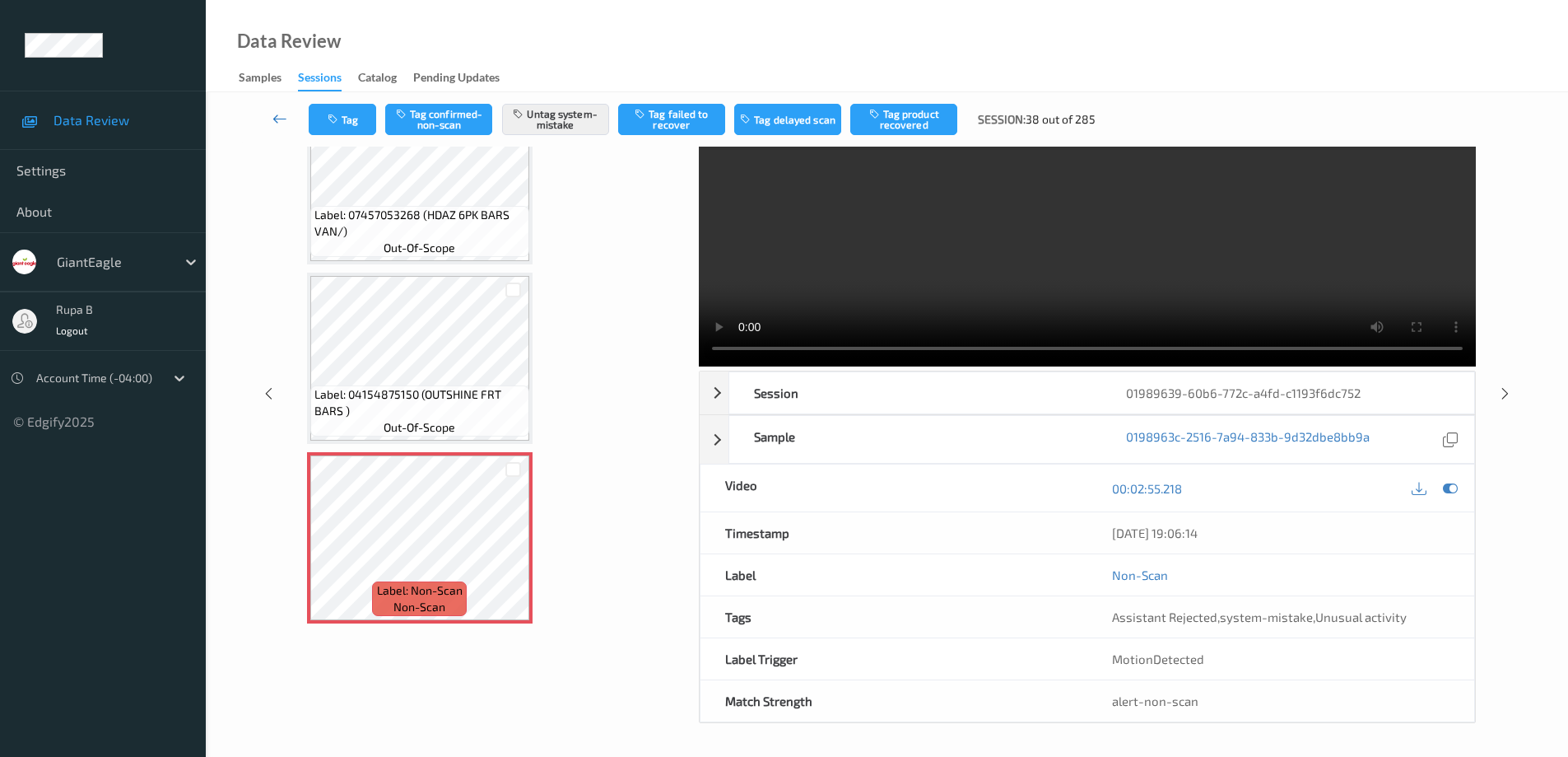
click at [278, 121] on icon at bounding box center [279, 118] width 14 height 16
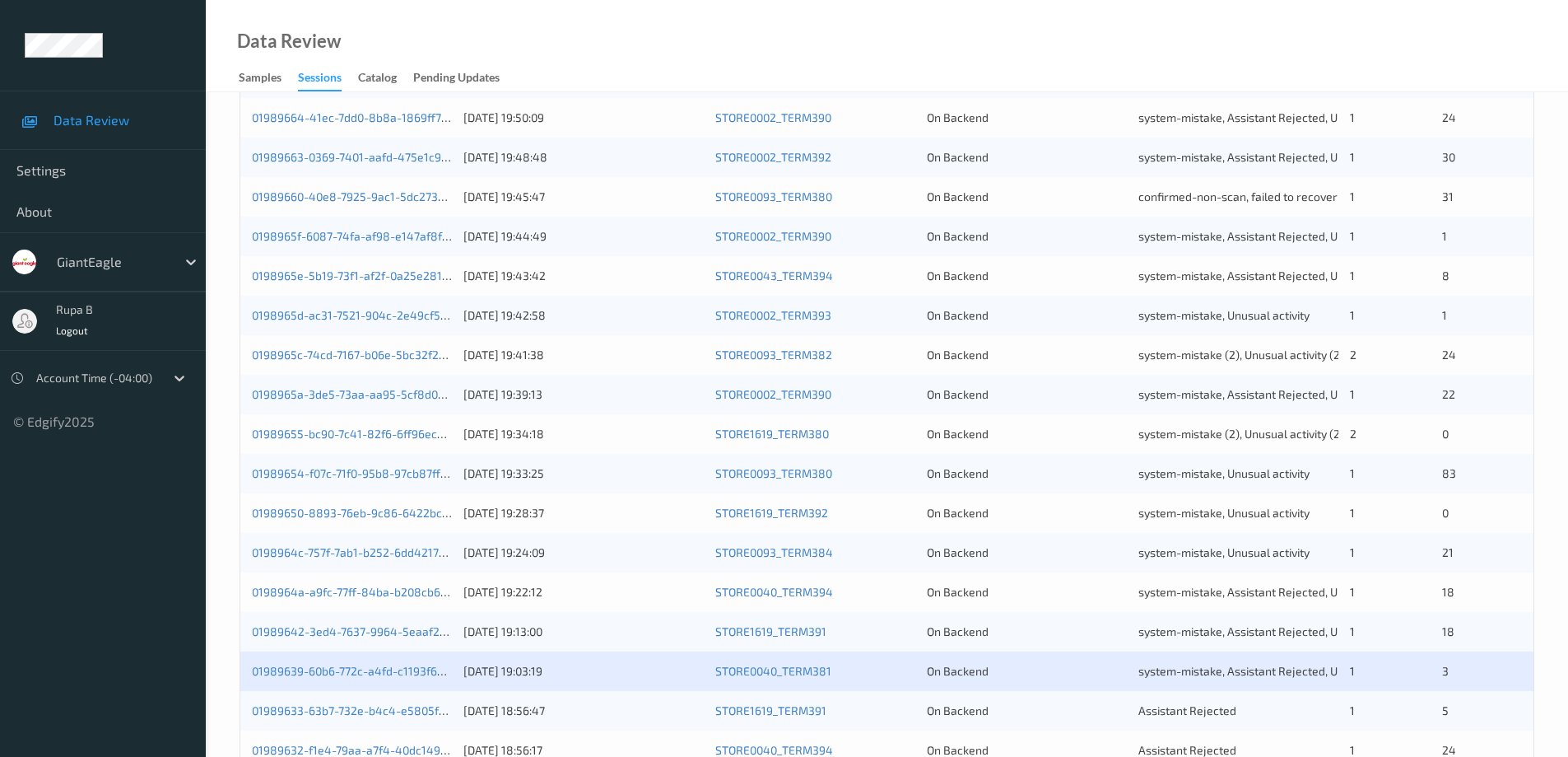
scroll to position [483, 0]
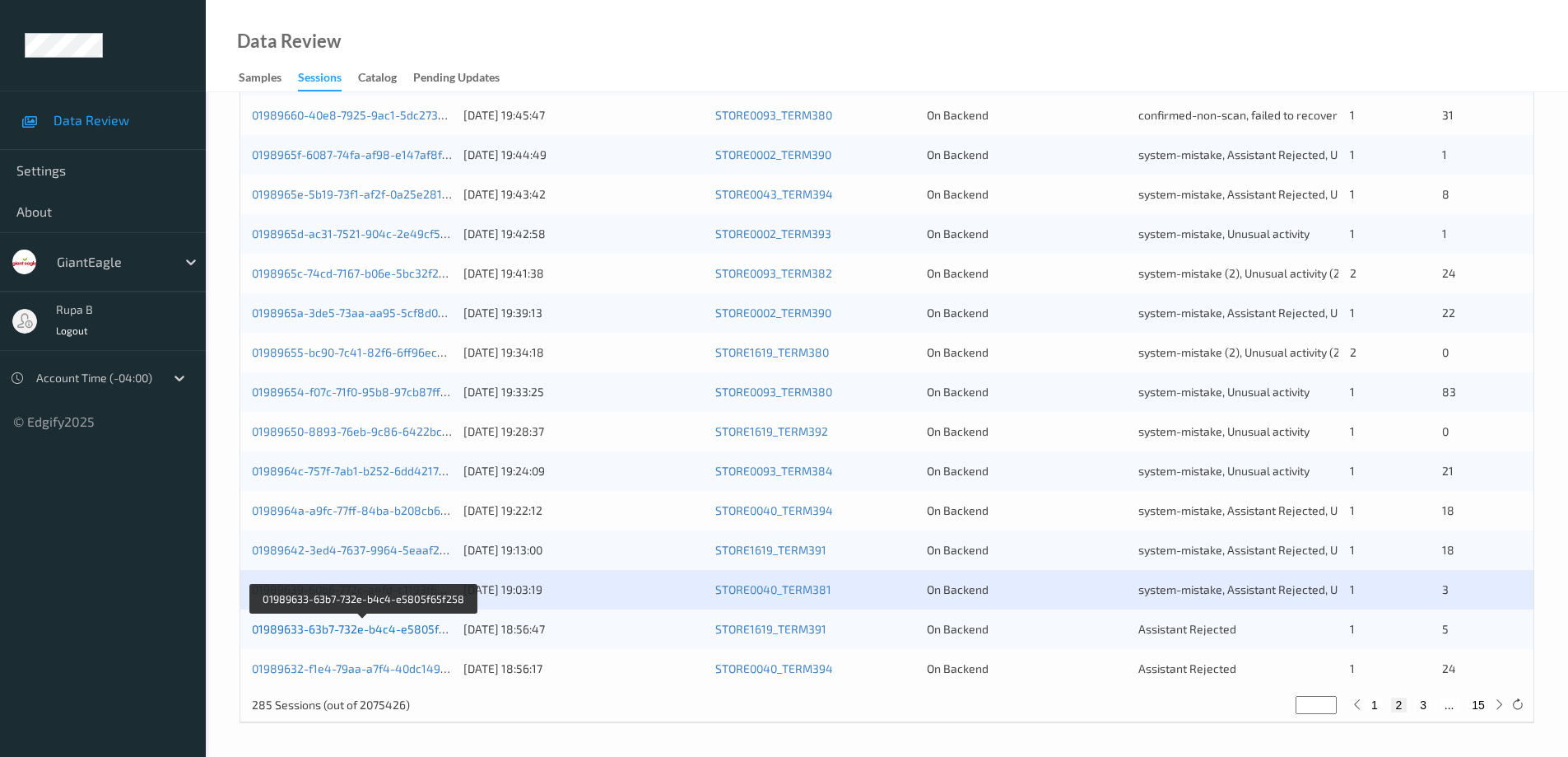
click at [400, 632] on link "01989633-63b7-732e-b4c4-e5805f65f258" at bounding box center [364, 629] width 225 height 14
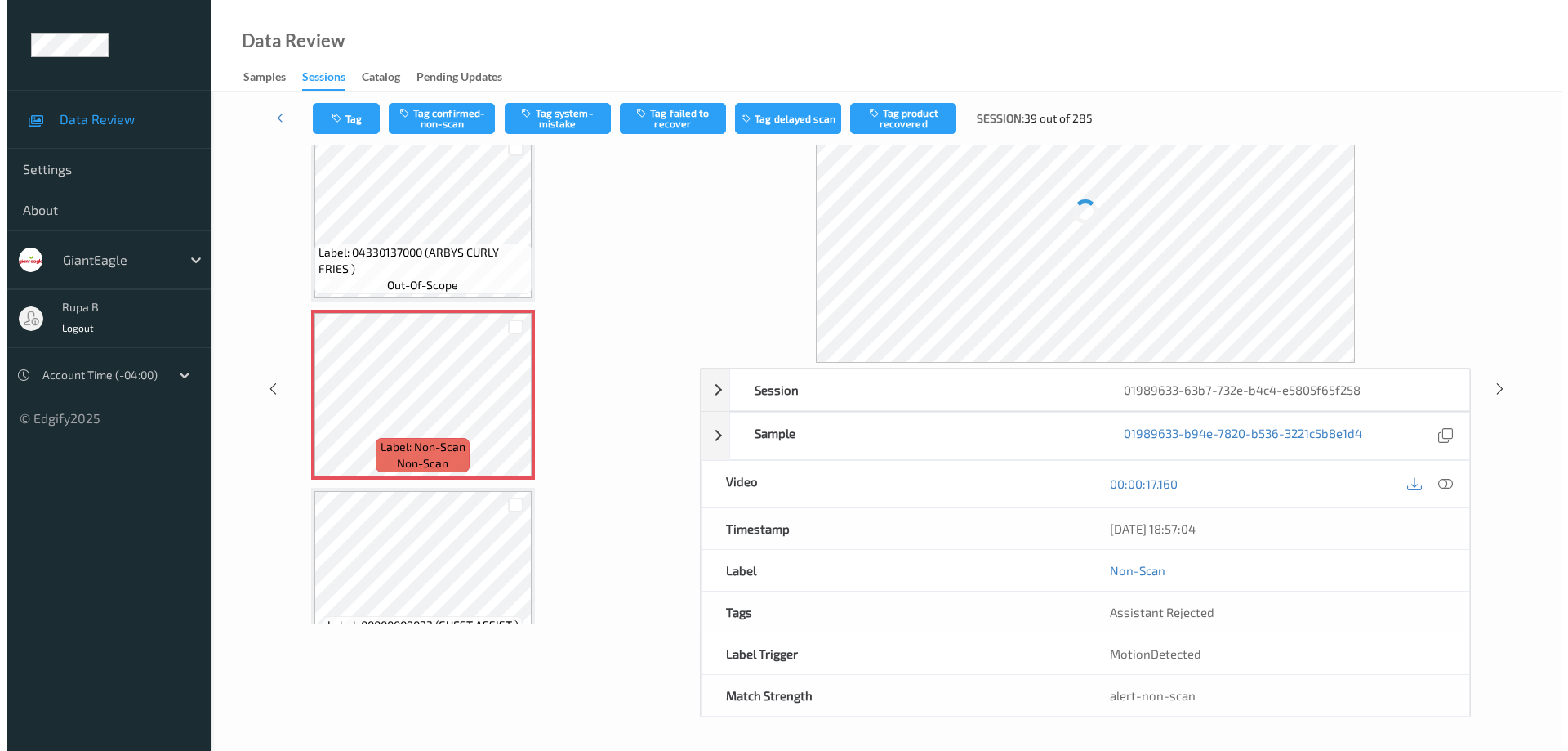
scroll to position [82, 0]
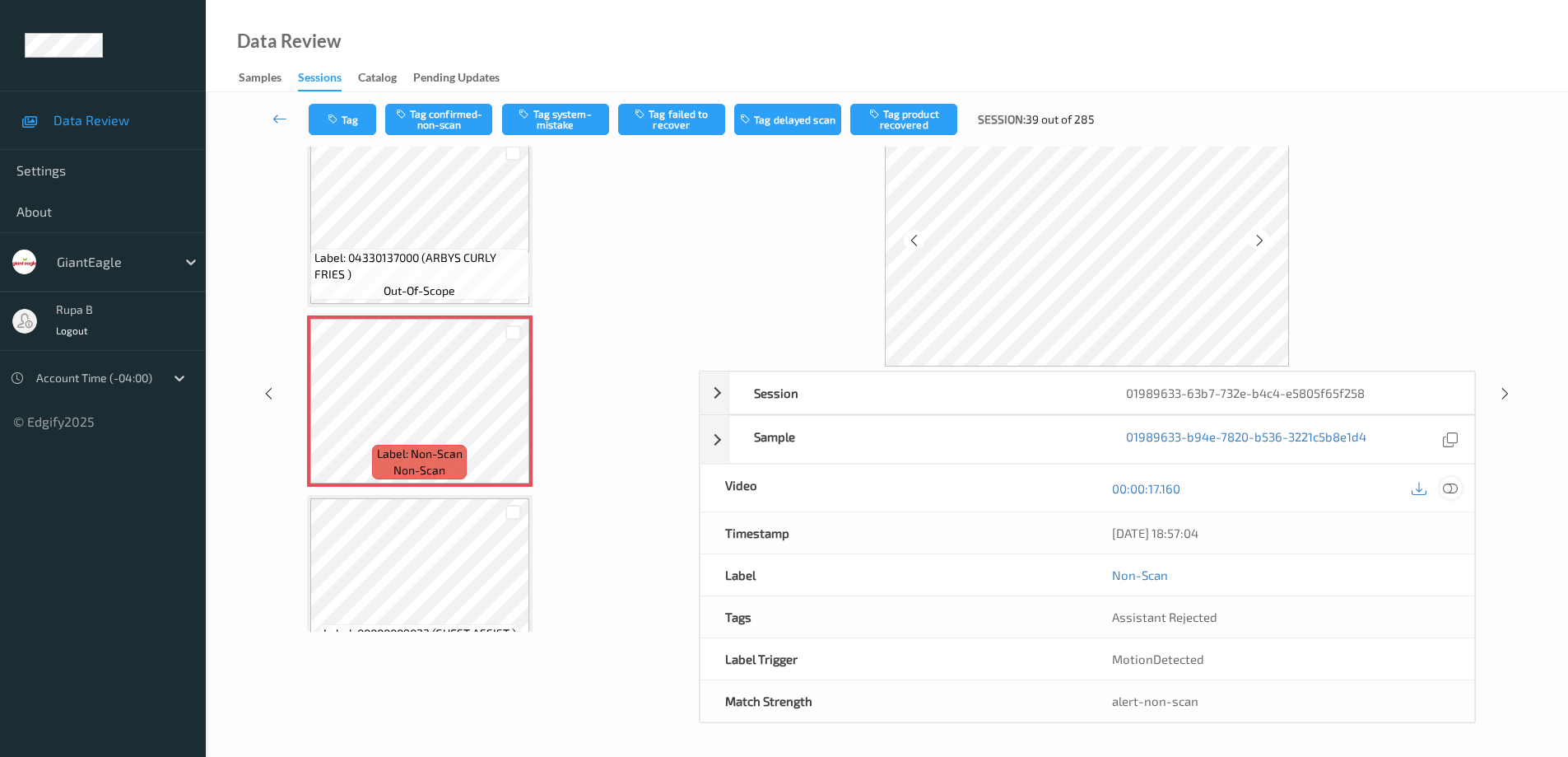
click at [1443, 485] on icon at bounding box center [1450, 488] width 14 height 14
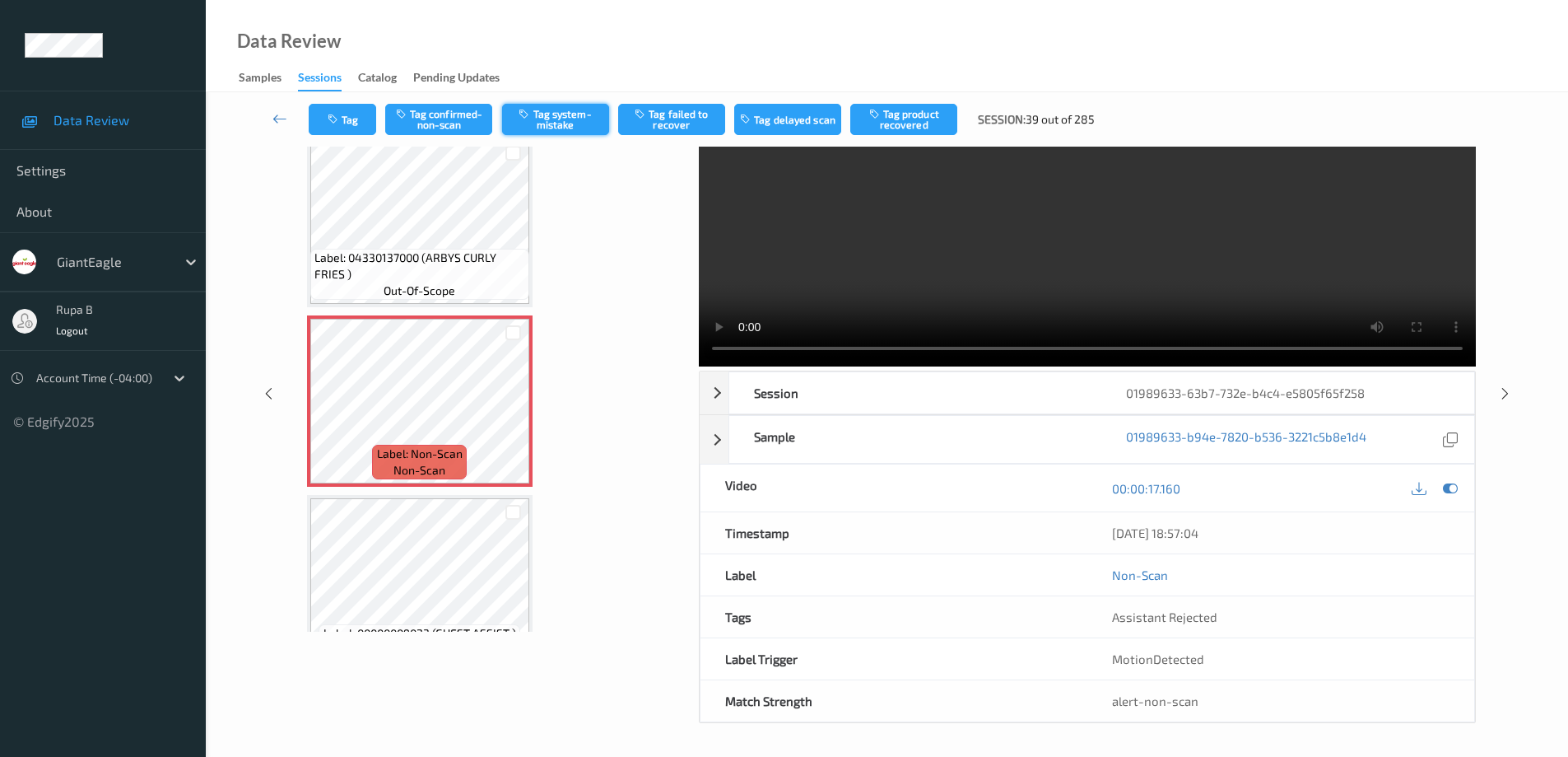
click at [561, 125] on button "Tag system-mistake" at bounding box center [555, 119] width 107 height 31
click at [343, 115] on button "Tag" at bounding box center [343, 119] width 68 height 31
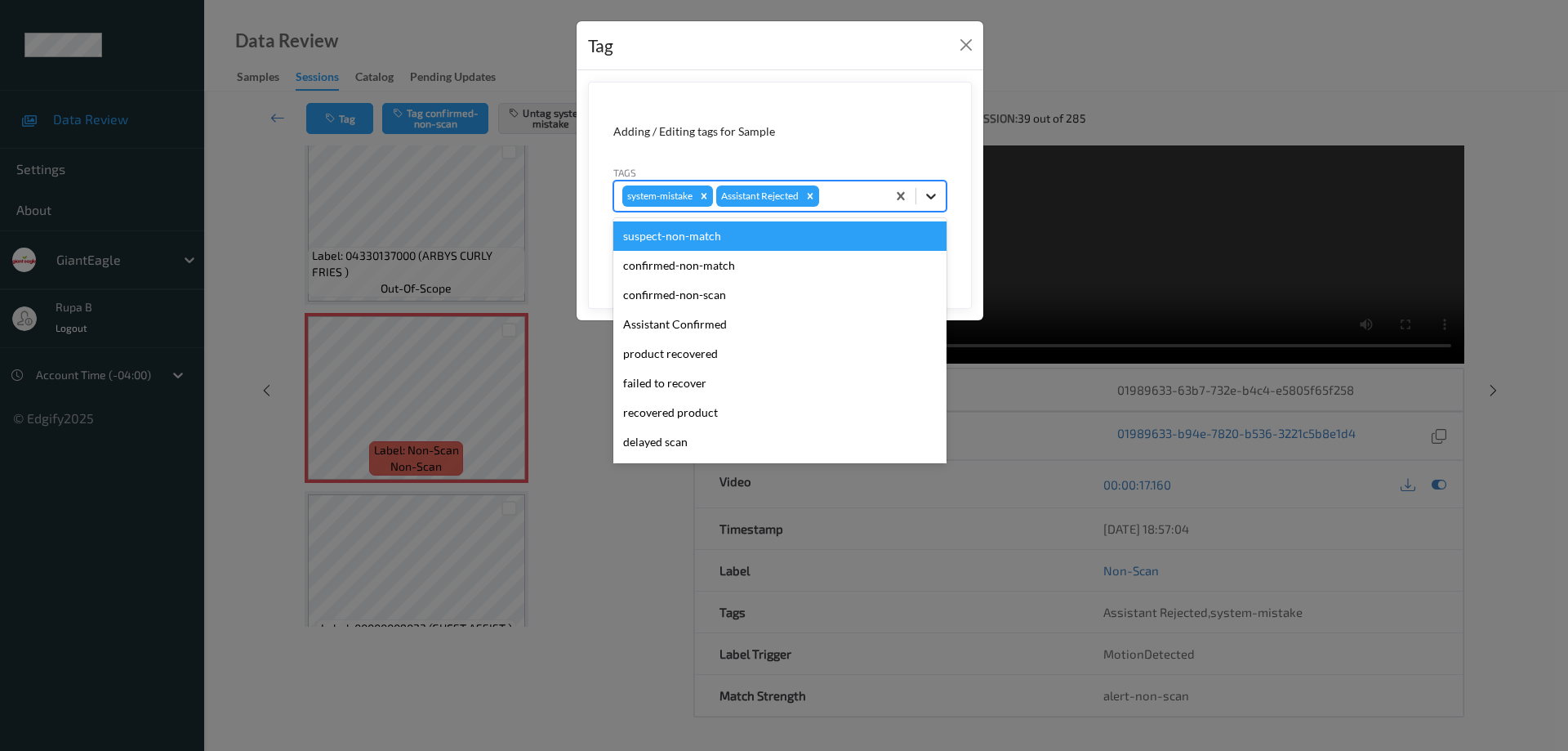
click at [930, 197] on icon at bounding box center [931, 196] width 10 height 6
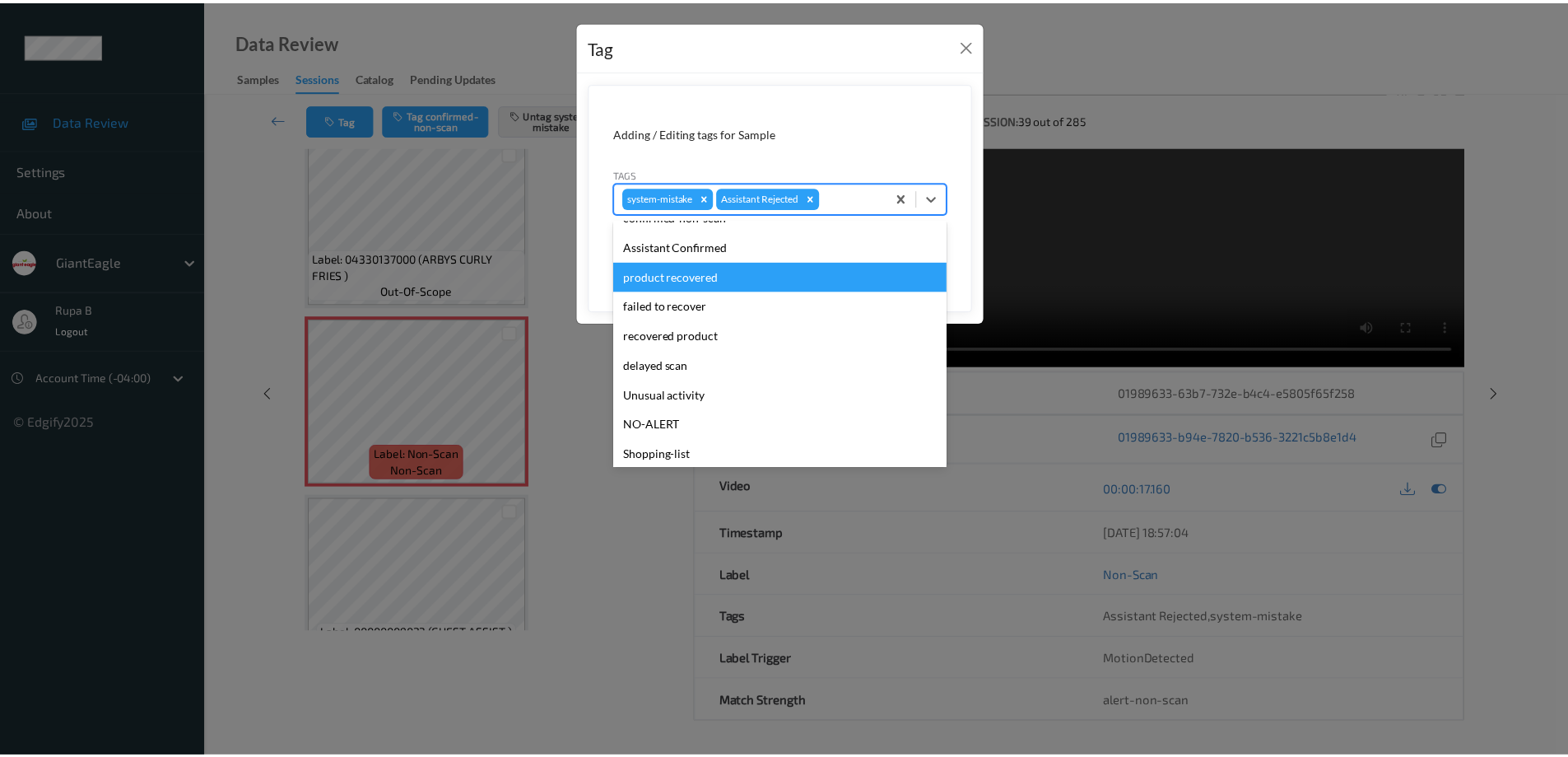
scroll to position [84, 0]
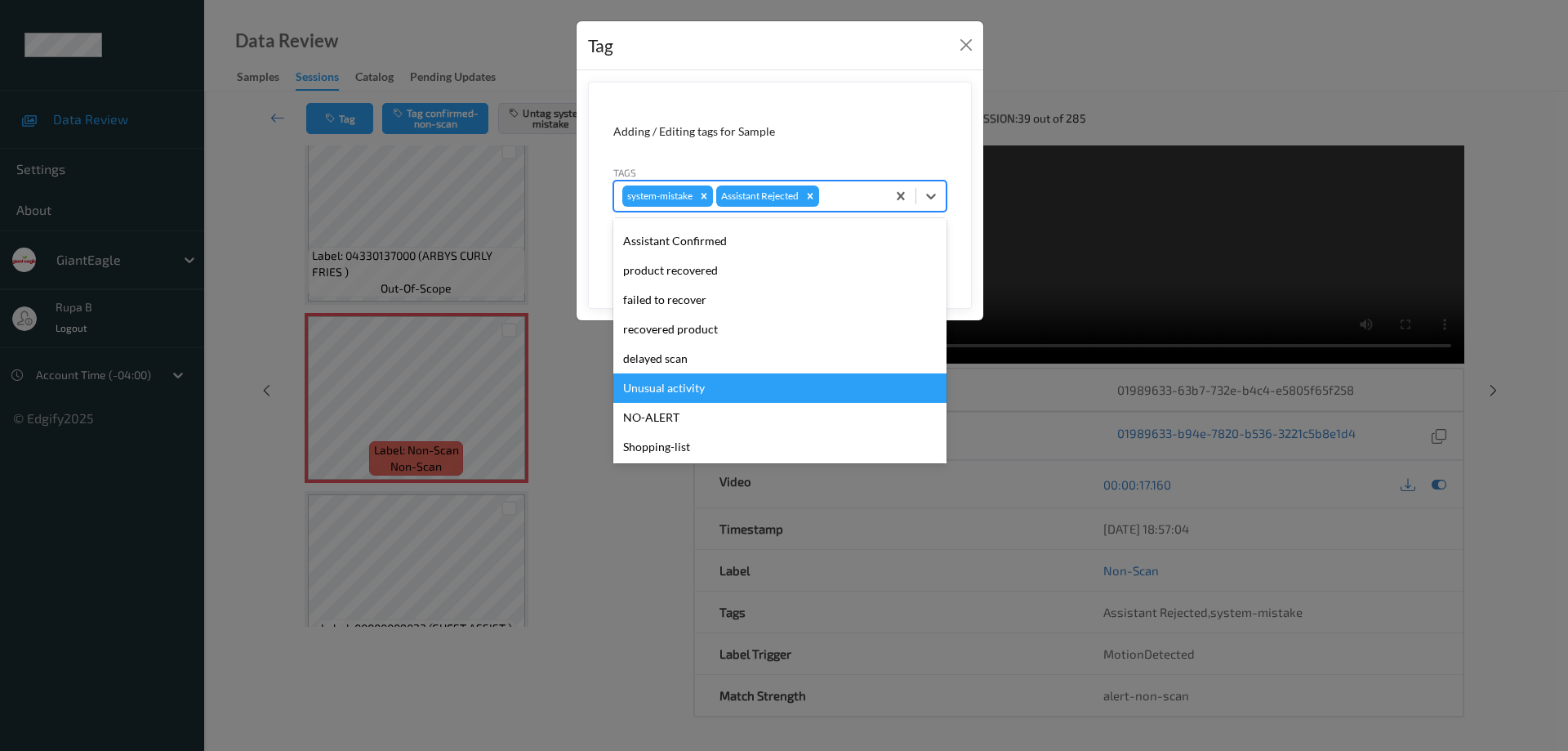
click at [699, 396] on div "Unusual activity" at bounding box center [780, 388] width 333 height 30
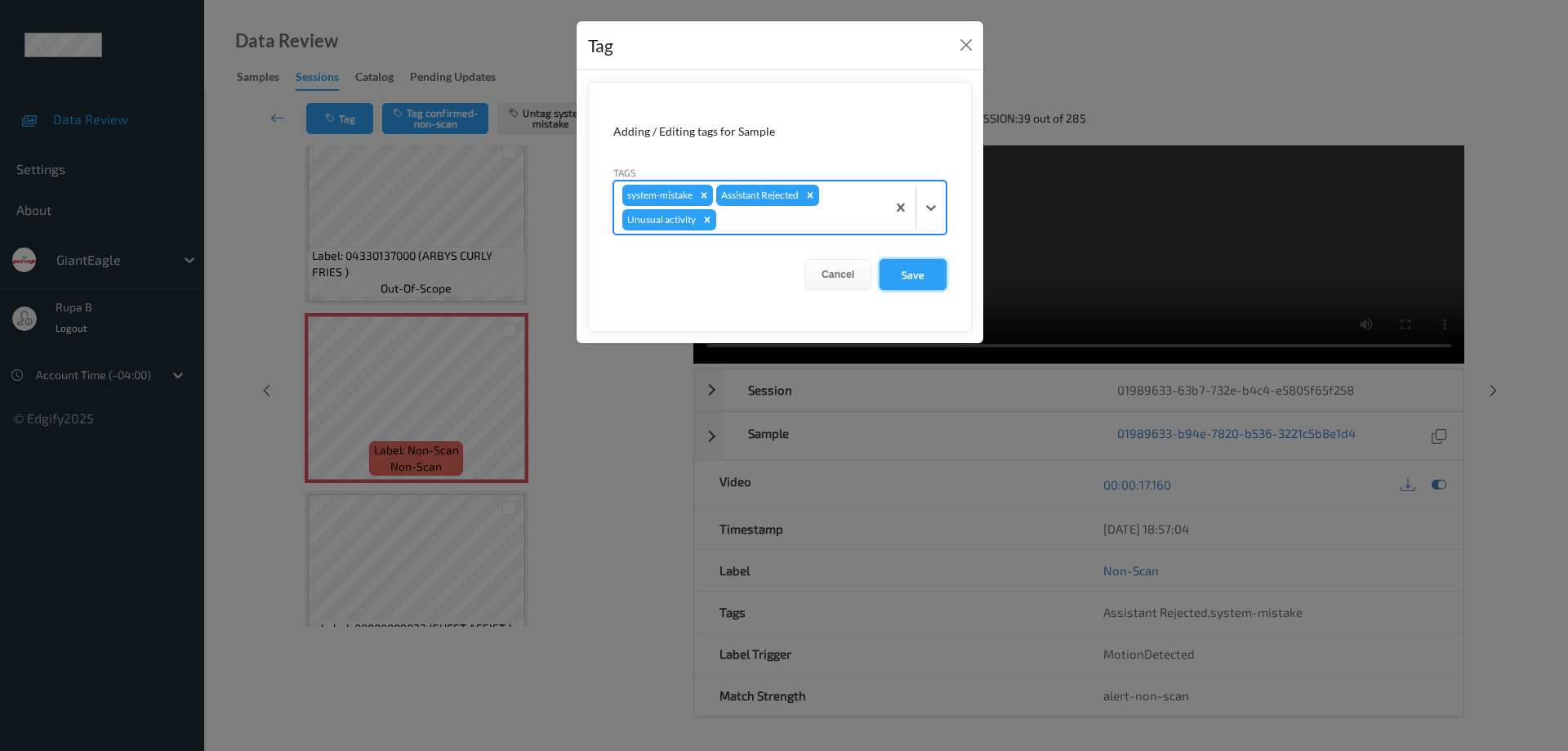
click at [922, 276] on button "Save" at bounding box center [913, 274] width 67 height 31
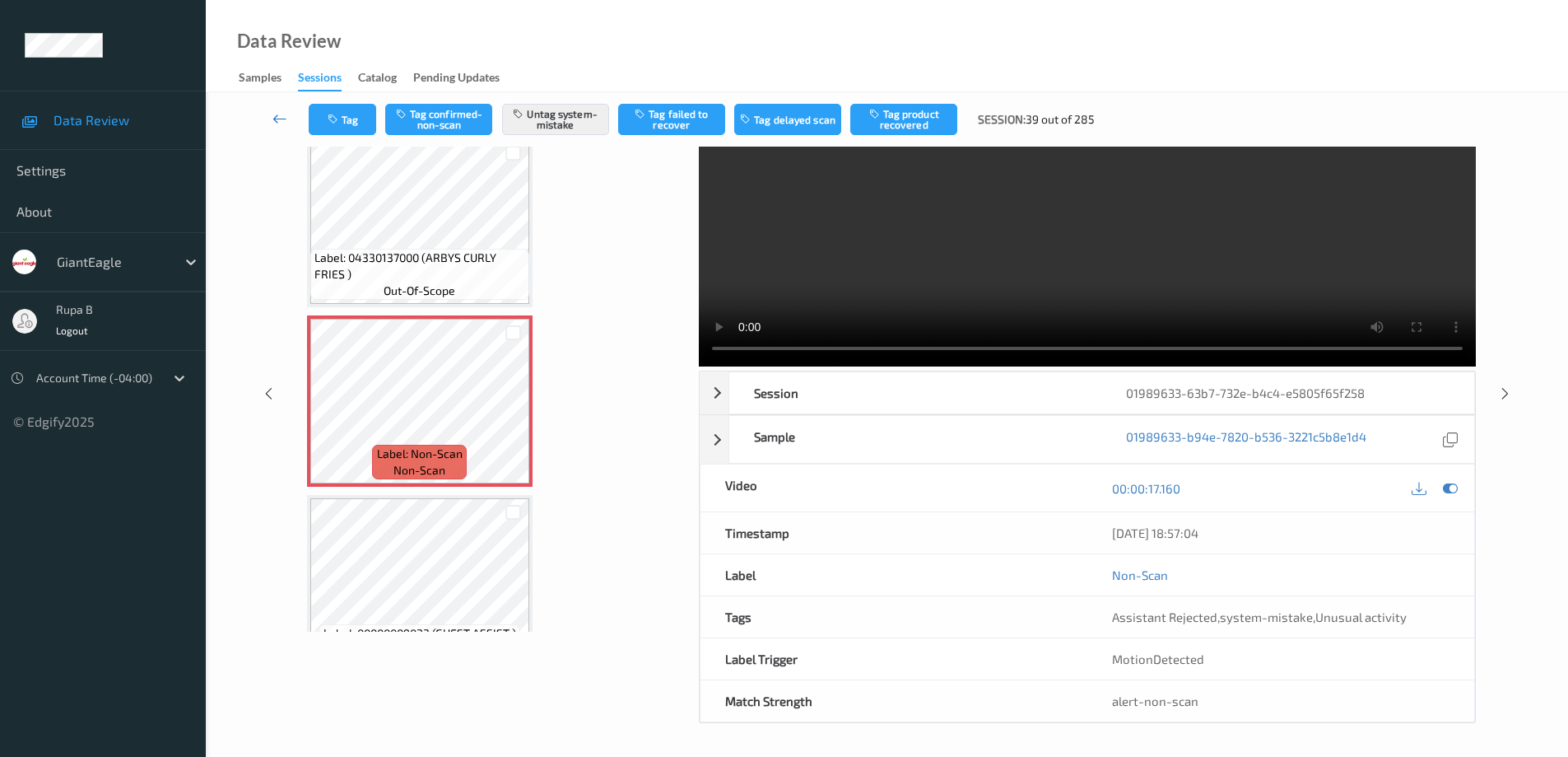
click at [280, 120] on icon at bounding box center [279, 118] width 14 height 16
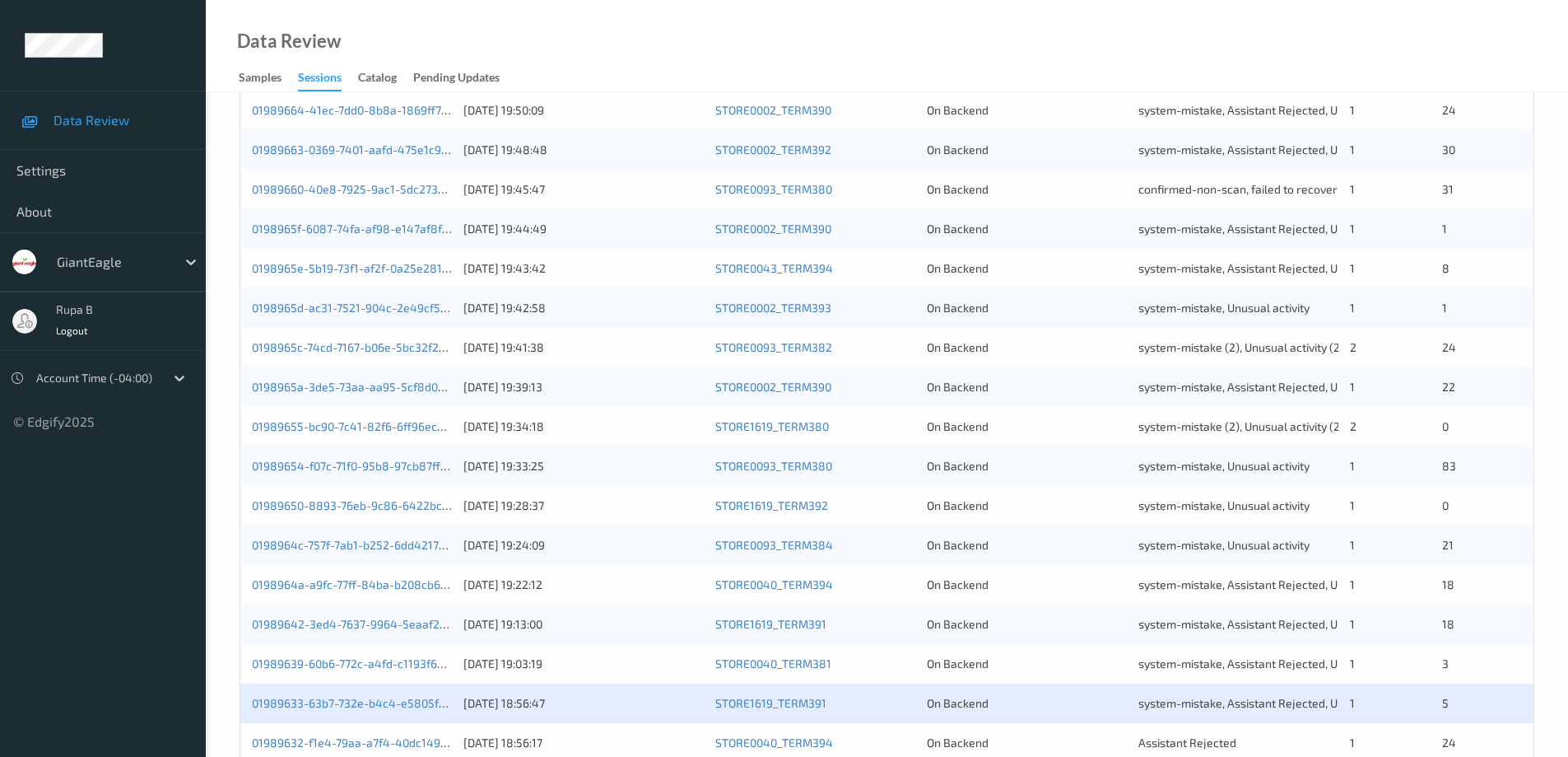
scroll to position [483, 0]
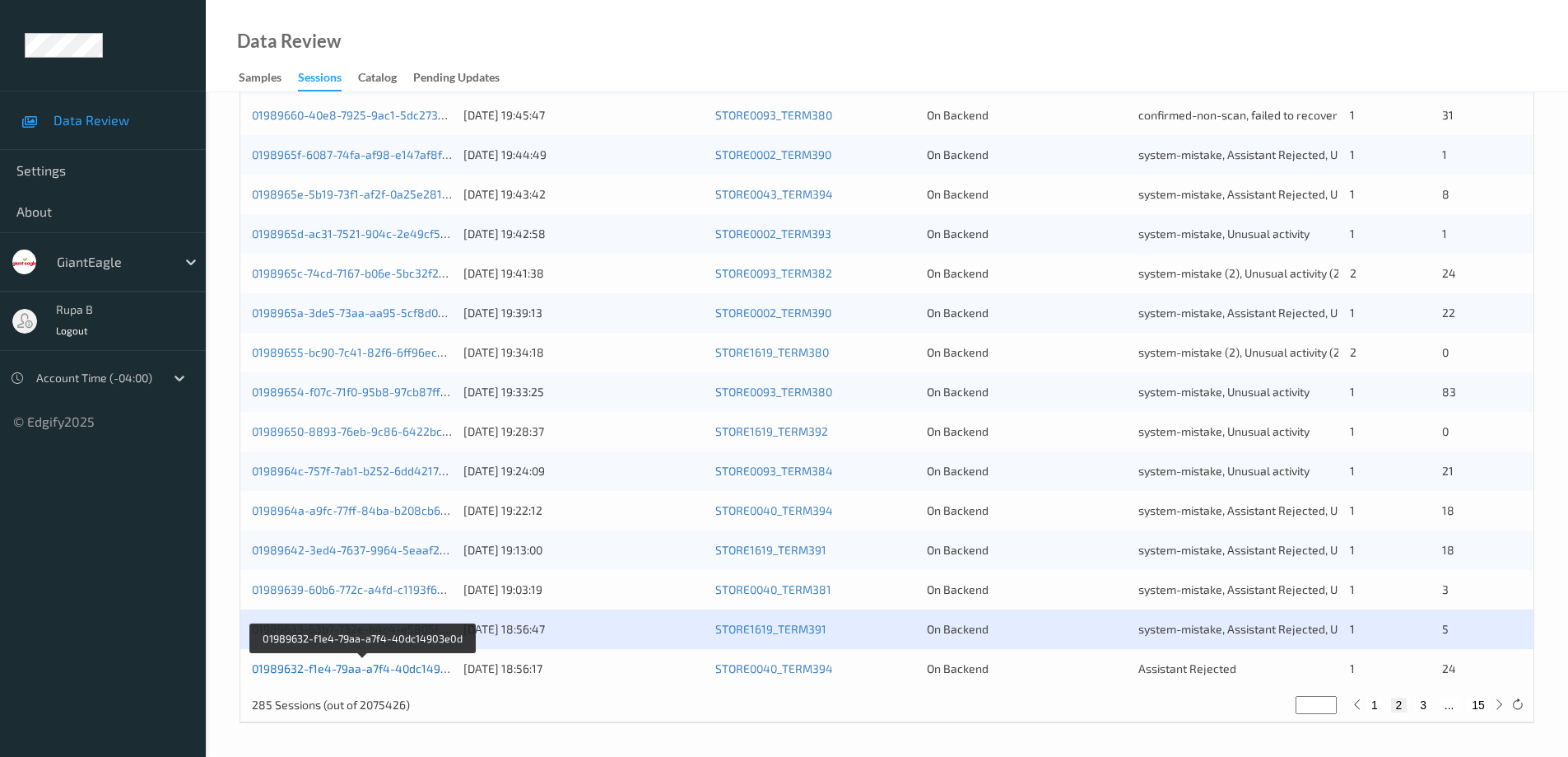
click at [359, 672] on link "01989632-f1e4-79aa-a7f4-40dc14903e0d" at bounding box center [362, 668] width 221 height 14
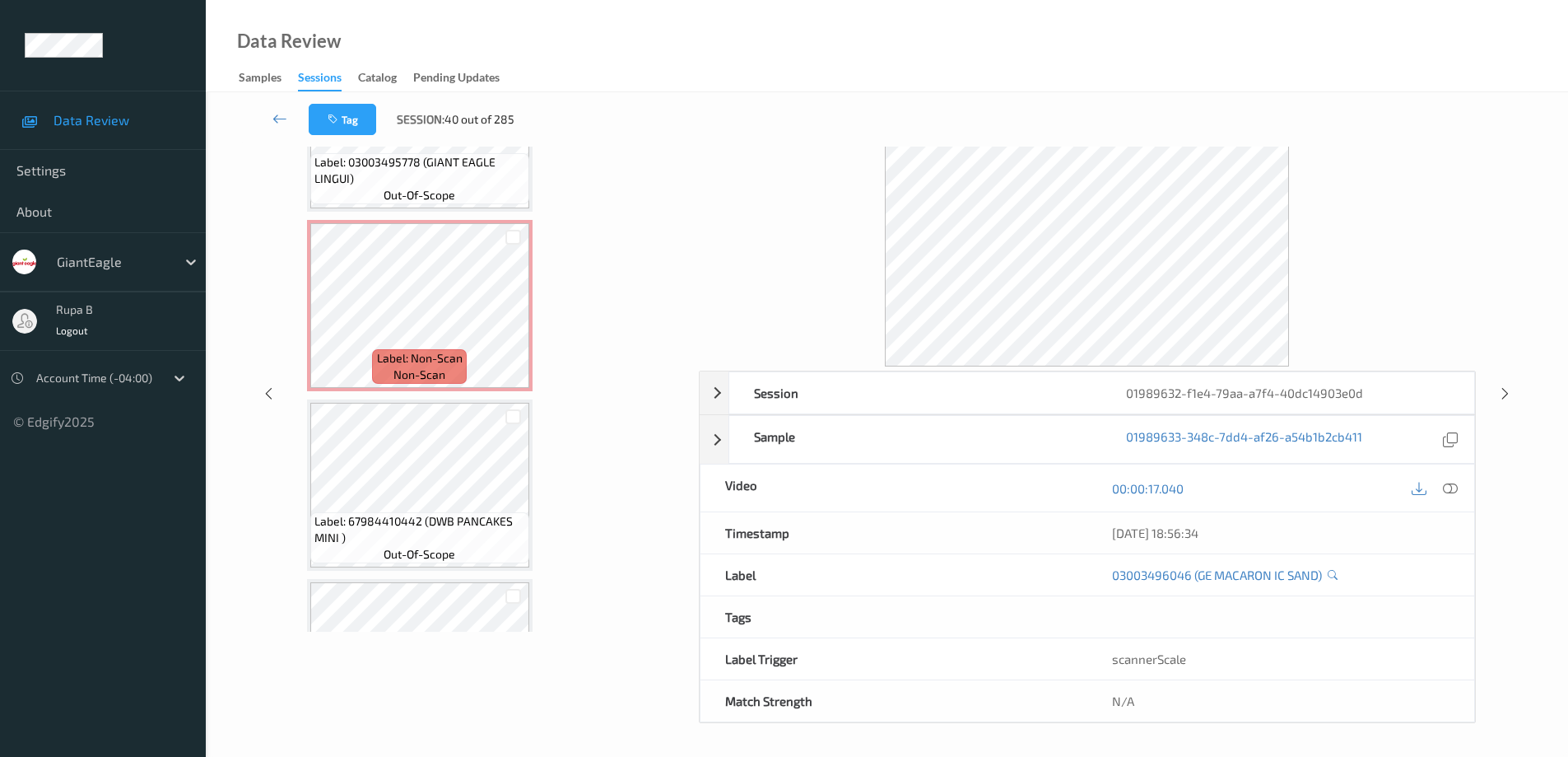
scroll to position [999, 0]
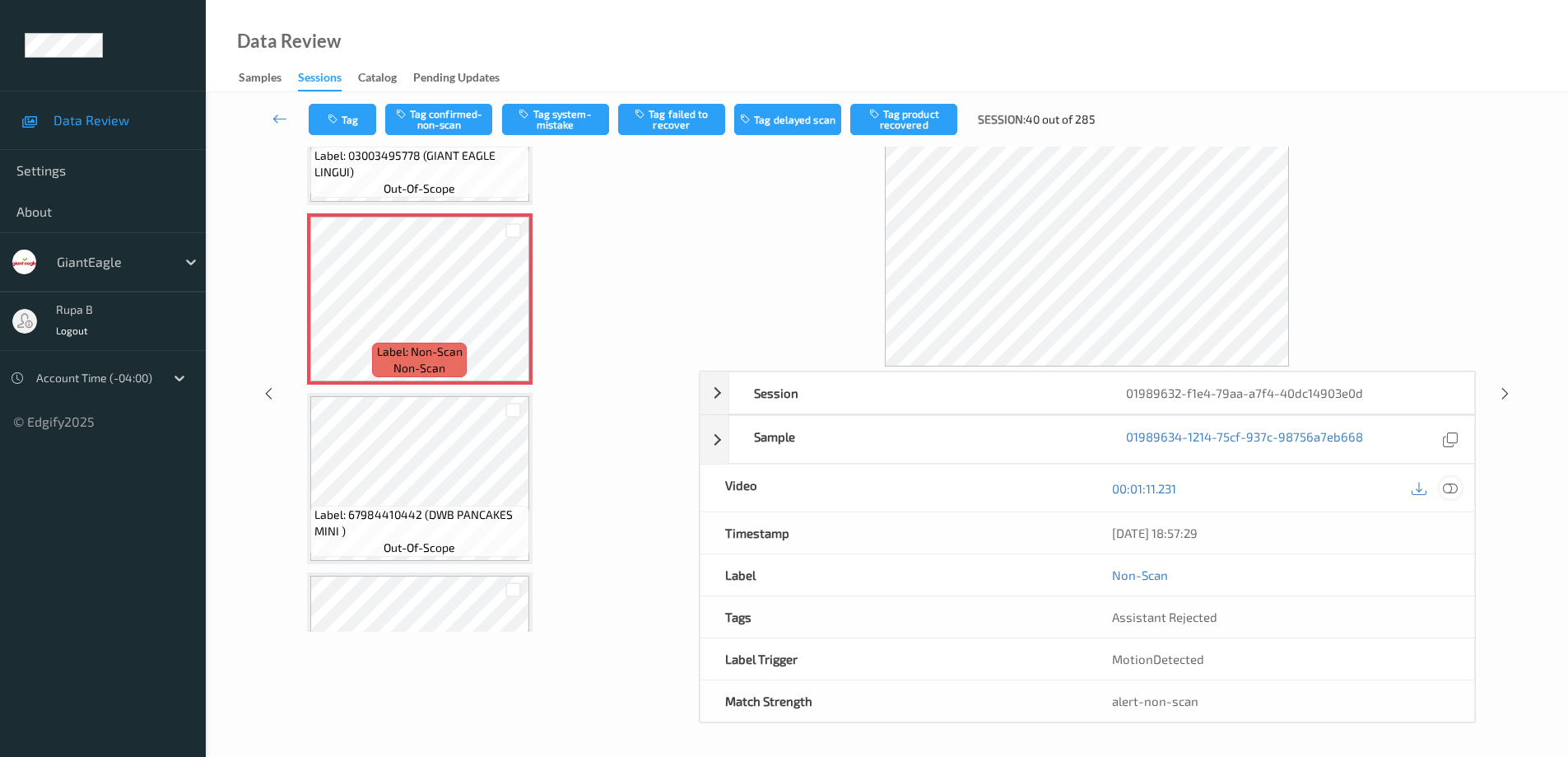
click at [1455, 491] on icon at bounding box center [1450, 488] width 14 height 14
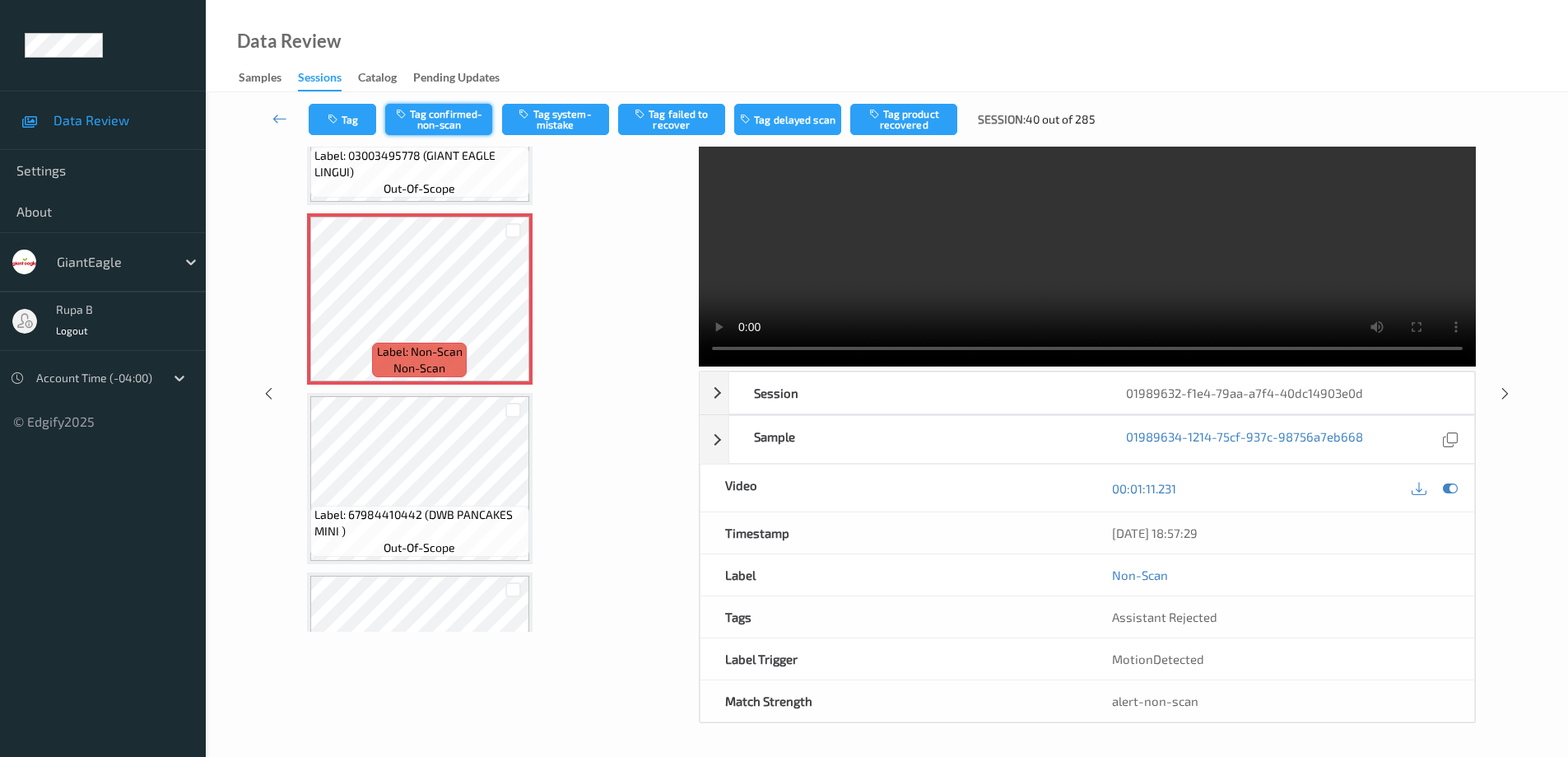
click at [463, 124] on button "Tag confirmed-non-scan" at bounding box center [438, 119] width 107 height 31
click at [277, 118] on icon at bounding box center [279, 118] width 14 height 16
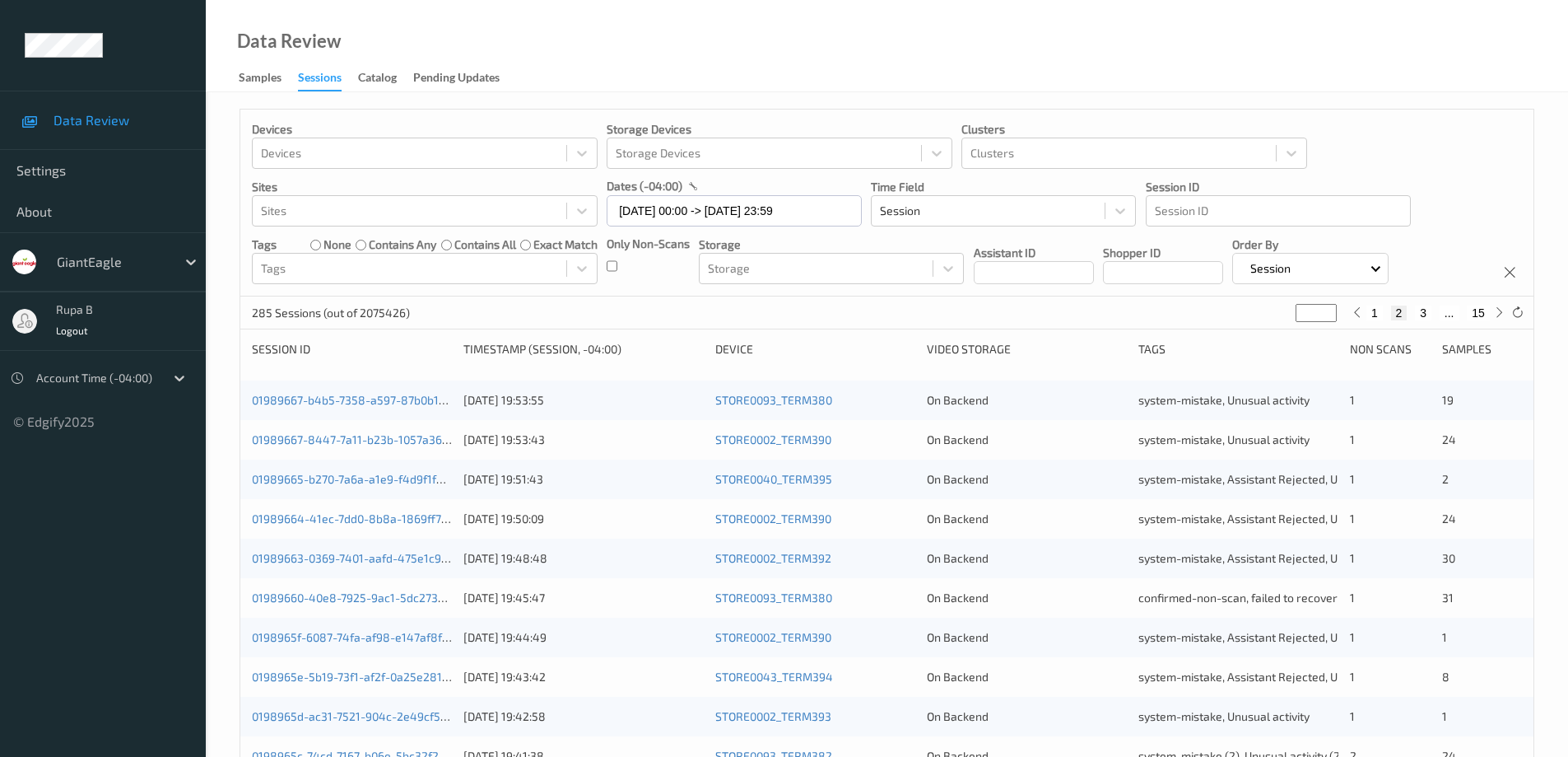
click at [115, 126] on span "Data Review" at bounding box center [121, 120] width 136 height 16
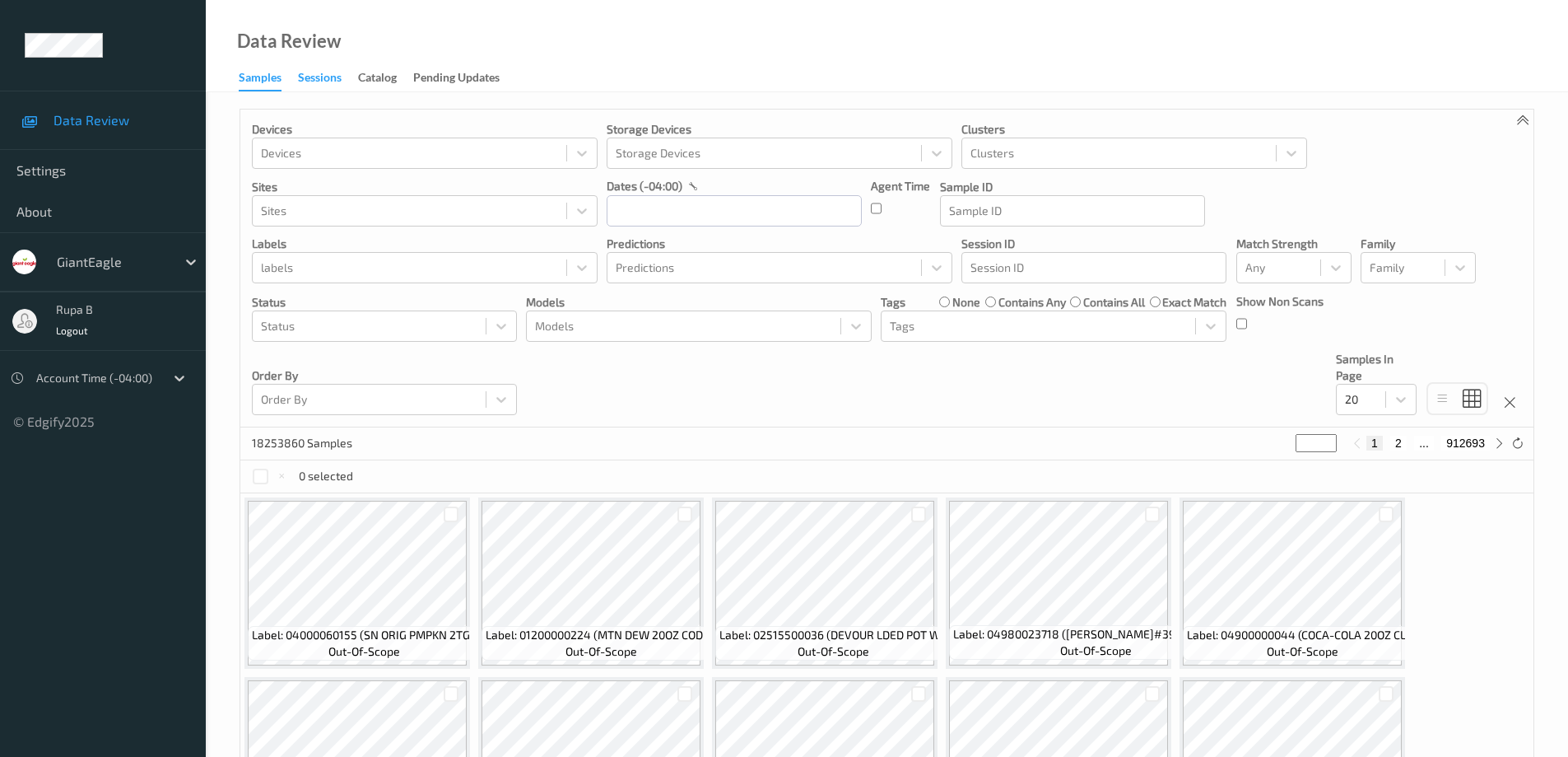
click at [325, 78] on div "Sessions" at bounding box center [320, 79] width 43 height 20
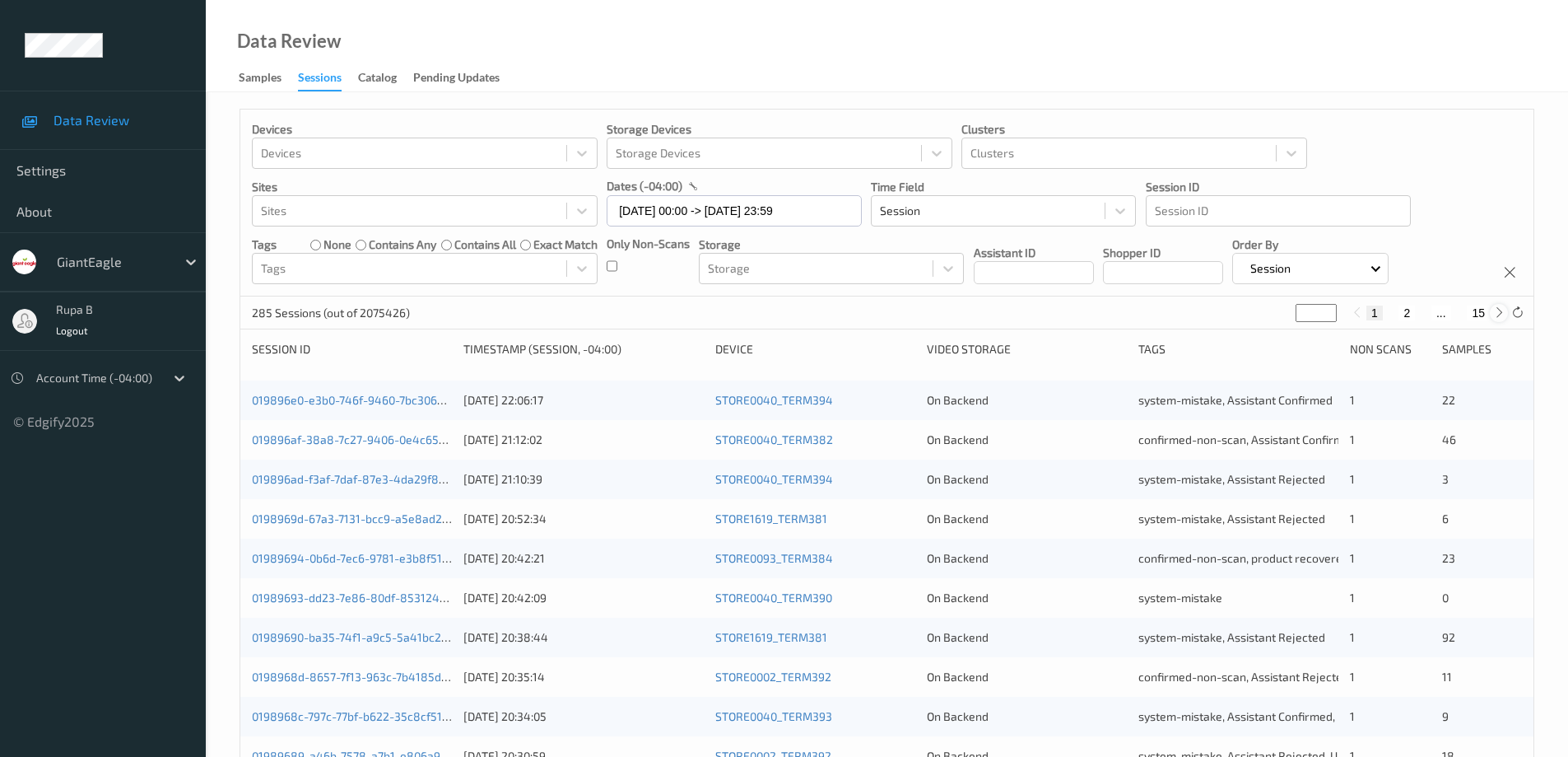
click at [1501, 314] on icon at bounding box center [1499, 312] width 13 height 13
type input "*"
click at [1498, 311] on icon at bounding box center [1499, 312] width 13 height 13
type input "*"
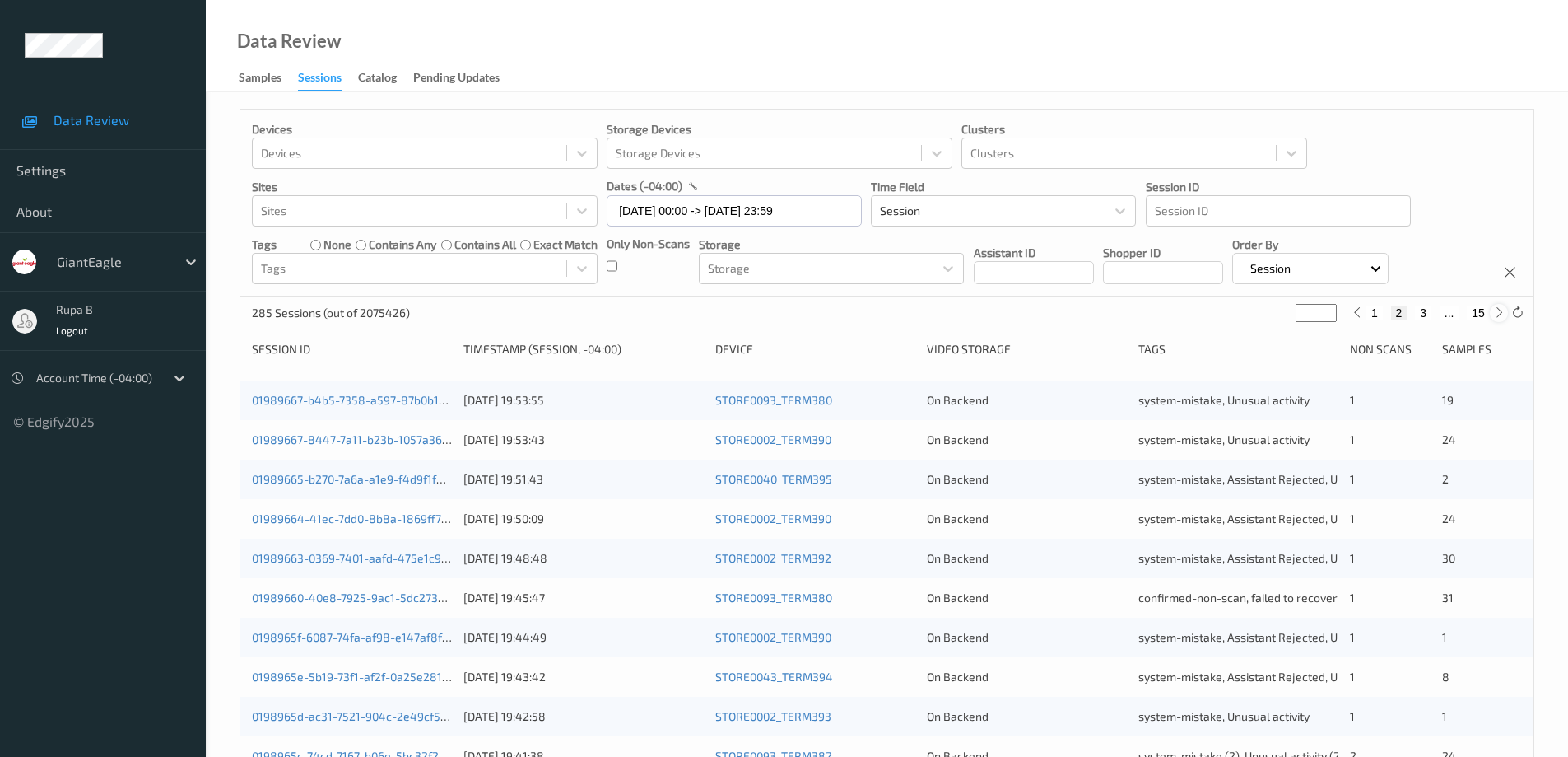
type input "*"
click at [1498, 311] on icon at bounding box center [1499, 312] width 13 height 13
type input "*"
click at [1498, 311] on icon at bounding box center [1499, 312] width 13 height 13
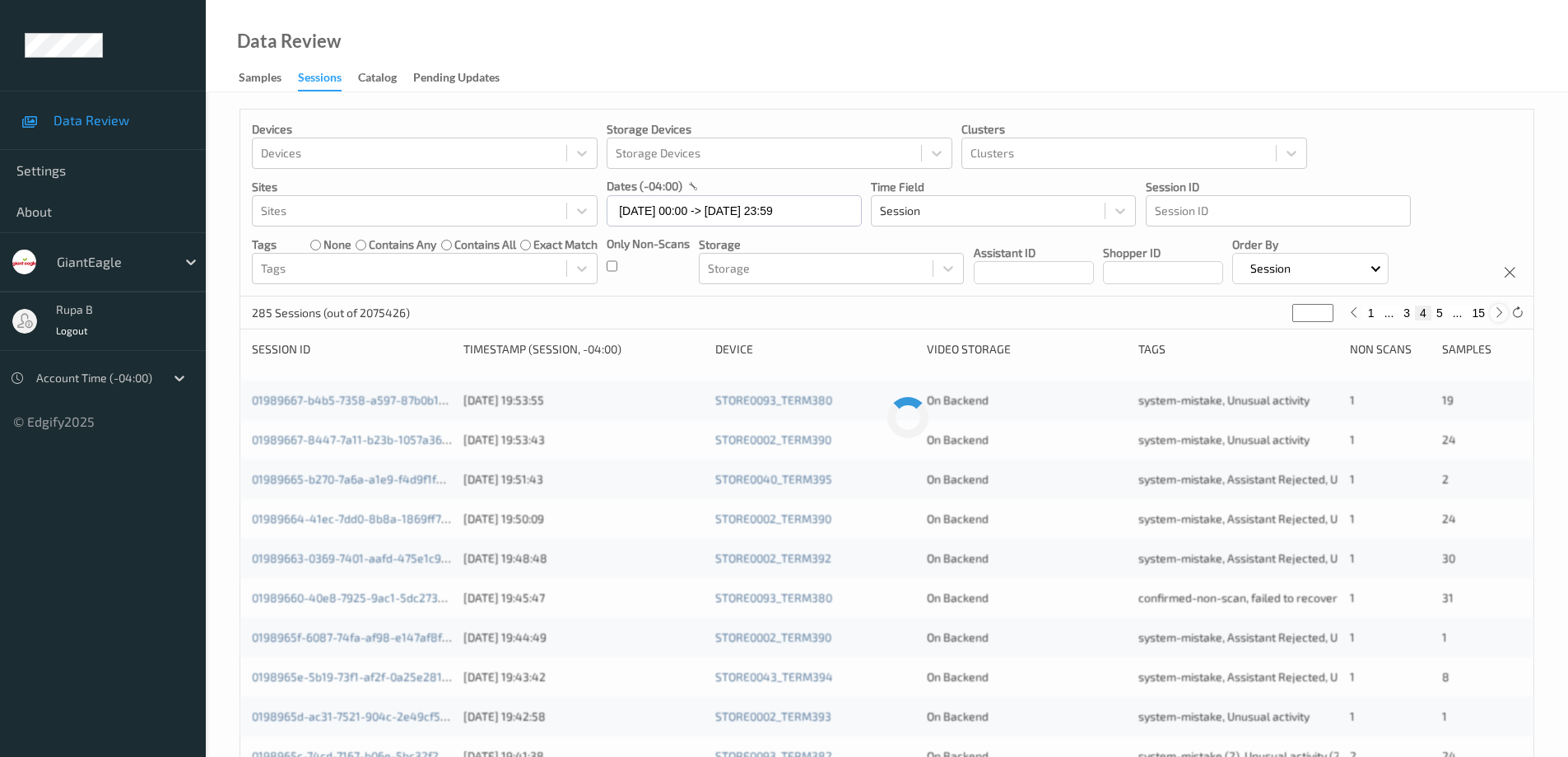
type input "*"
click at [1498, 311] on icon at bounding box center [1499, 312] width 13 height 13
type input "*"
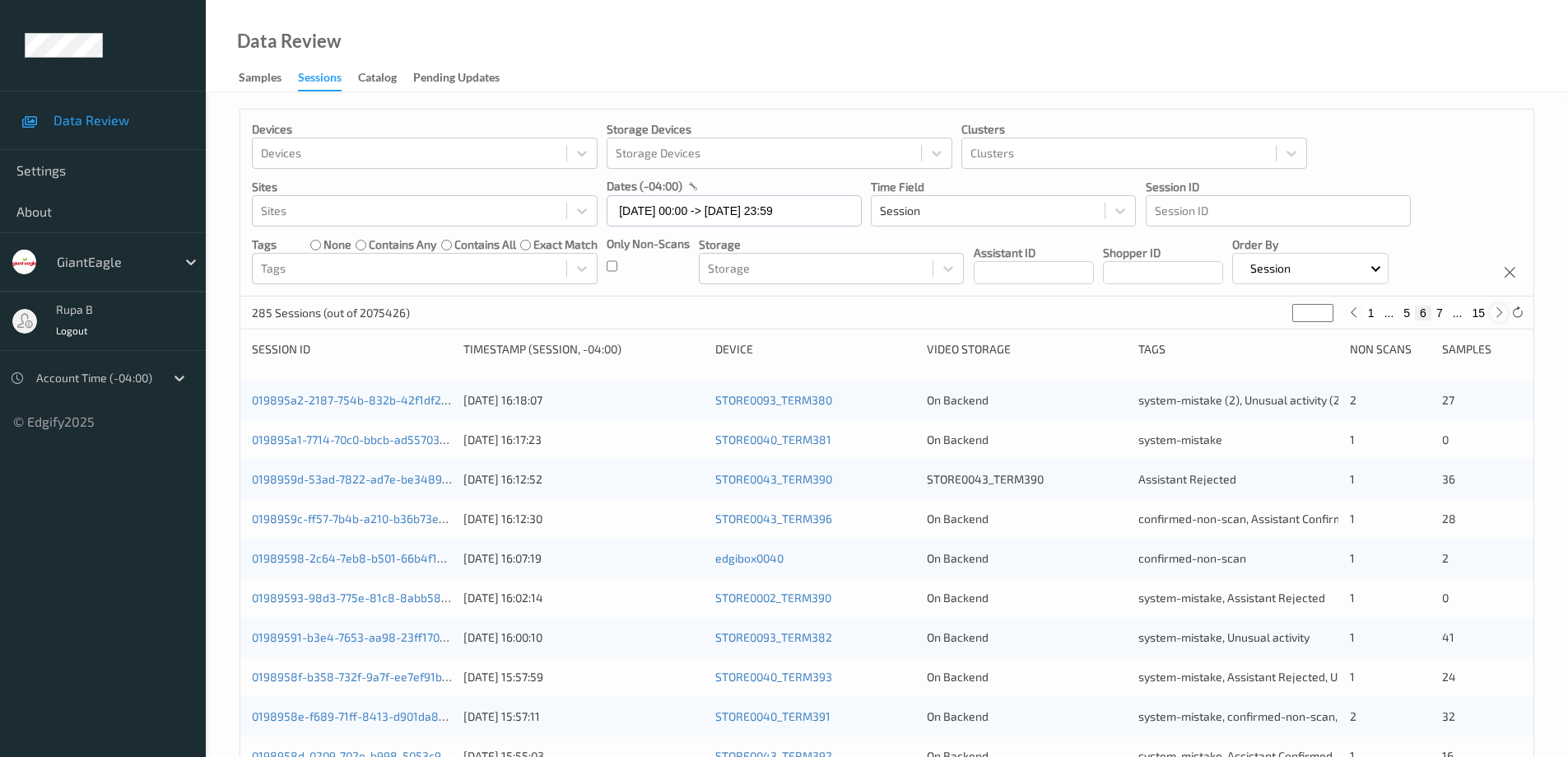
click at [1498, 311] on icon at bounding box center [1499, 312] width 13 height 13
type input "*"
click at [1498, 311] on icon at bounding box center [1499, 312] width 13 height 13
type input "*"
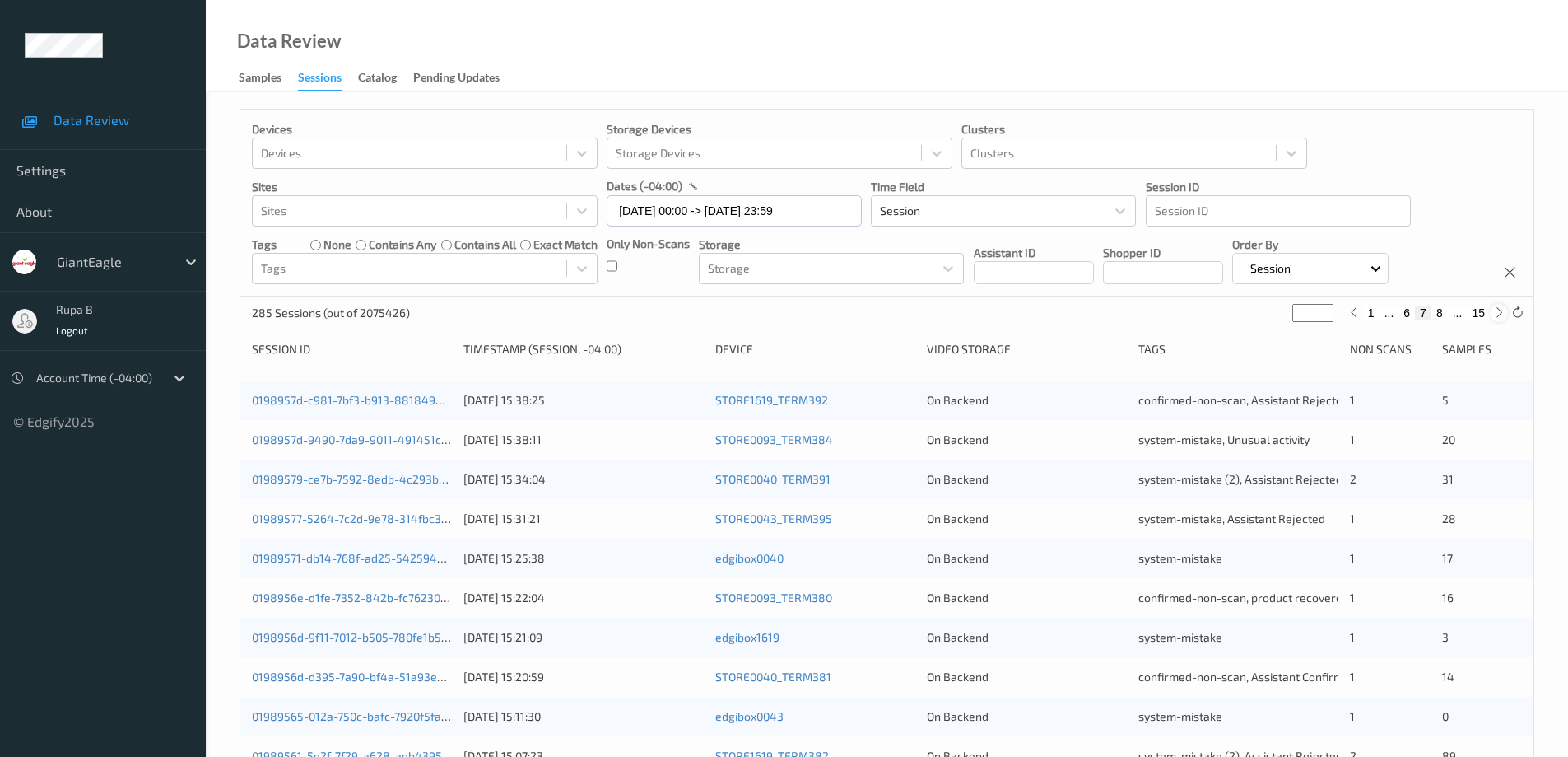
type input "*"
click at [1498, 311] on icon at bounding box center [1499, 312] width 13 height 13
type input "*"
click at [1443, 315] on button "10" at bounding box center [1437, 312] width 23 height 14
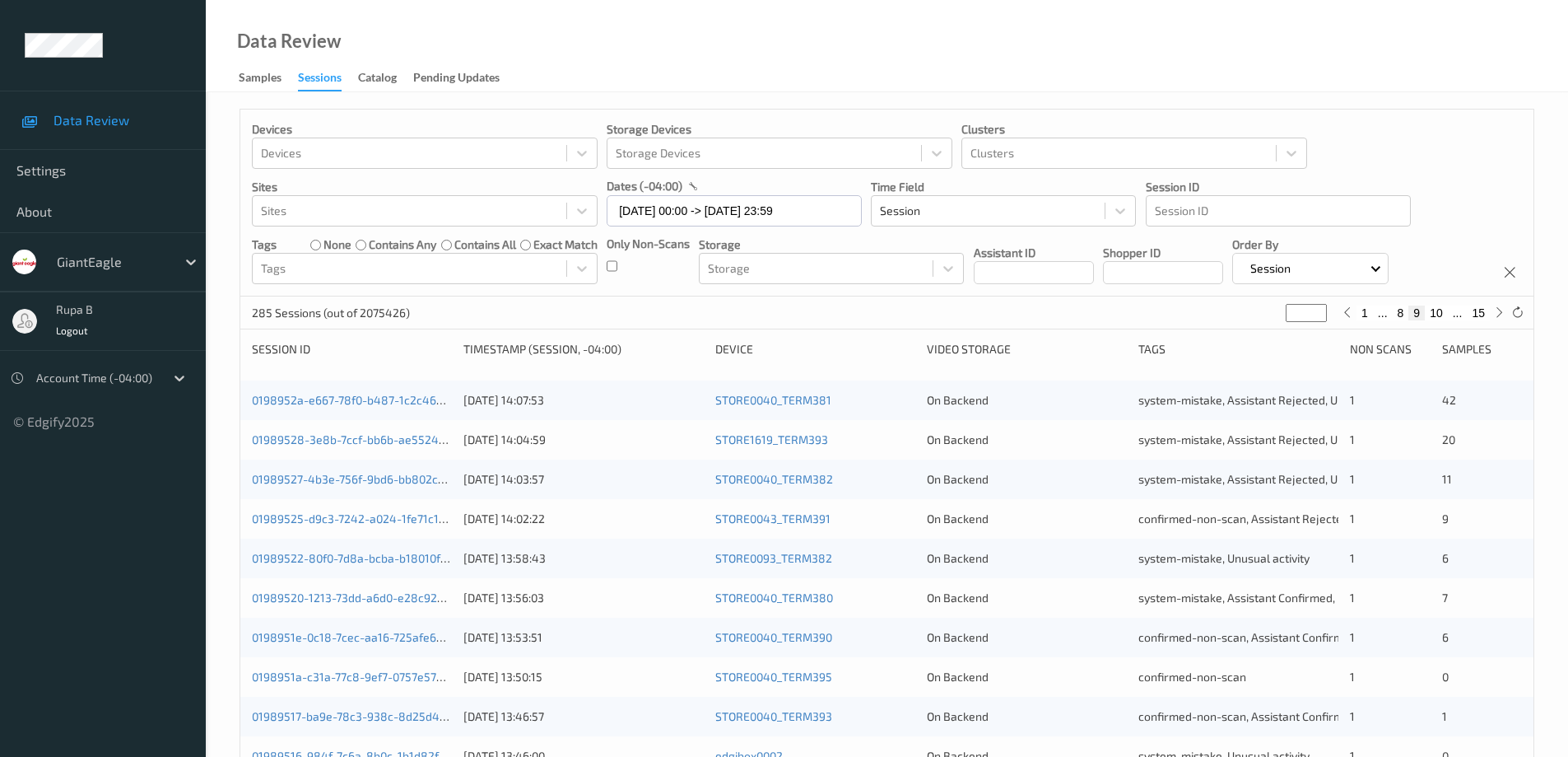
type input "**"
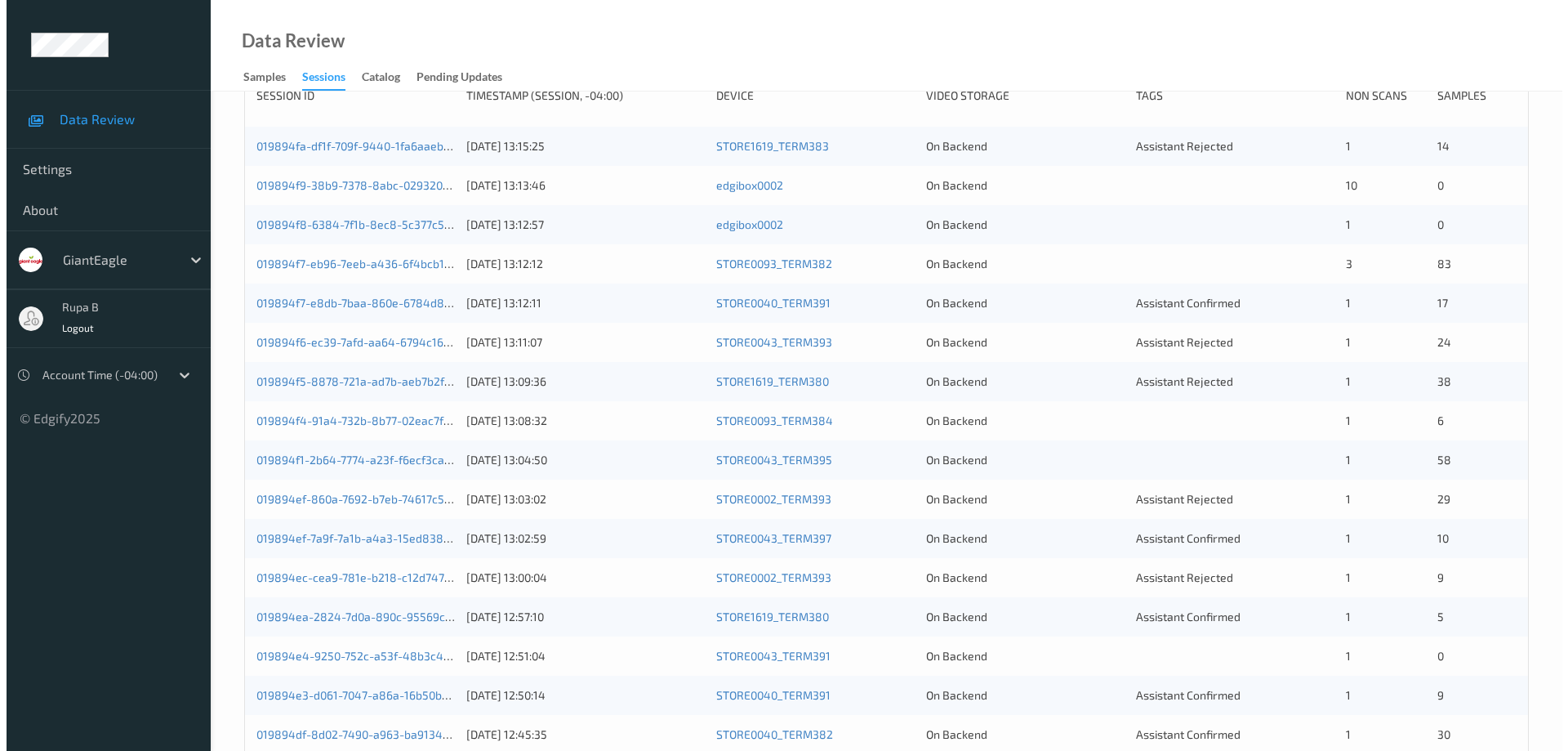
scroll to position [70, 0]
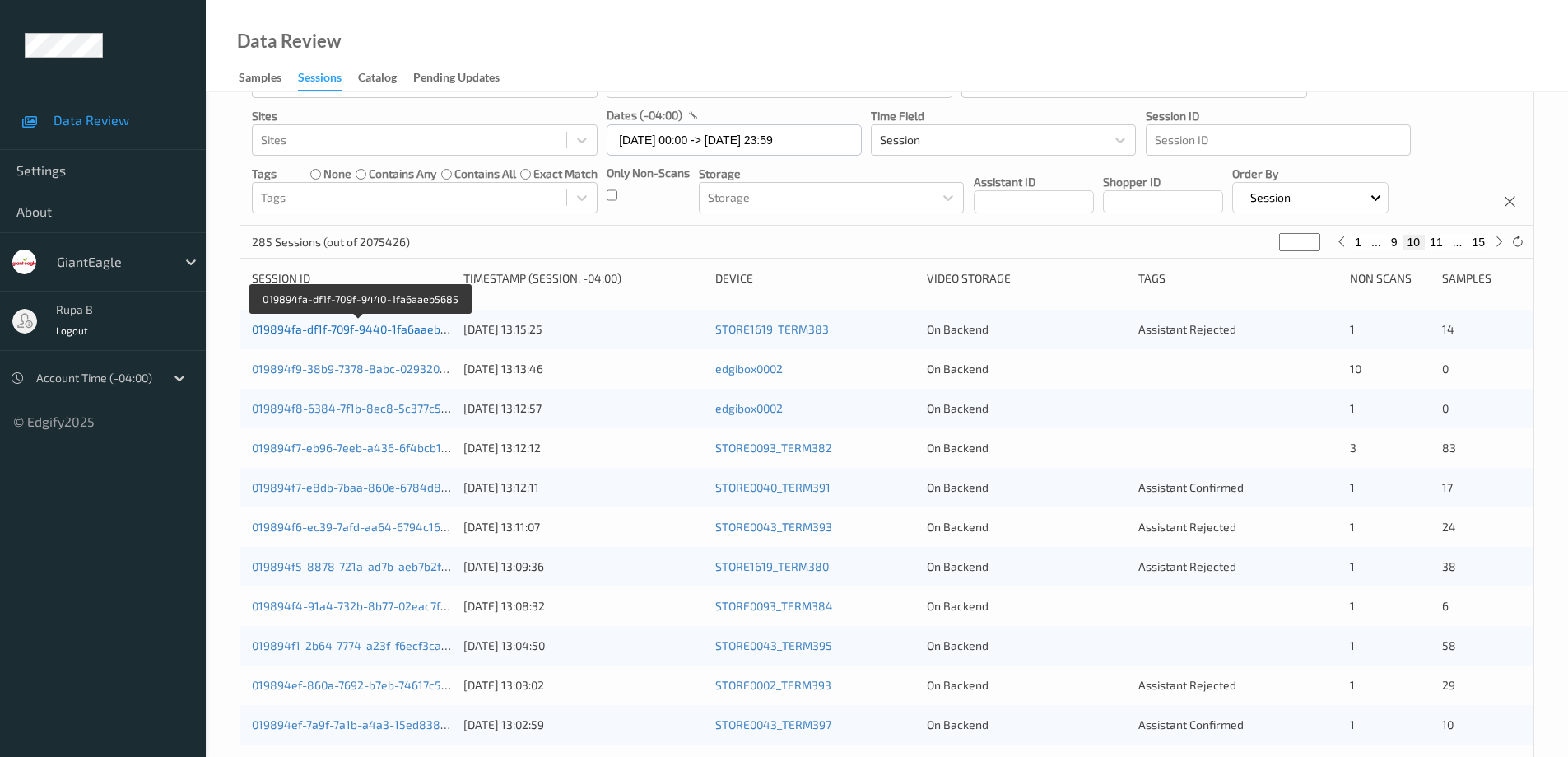
click at [378, 332] on link "019894fa-df1f-709f-9440-1fa6aaeb5685" at bounding box center [359, 328] width 215 height 14
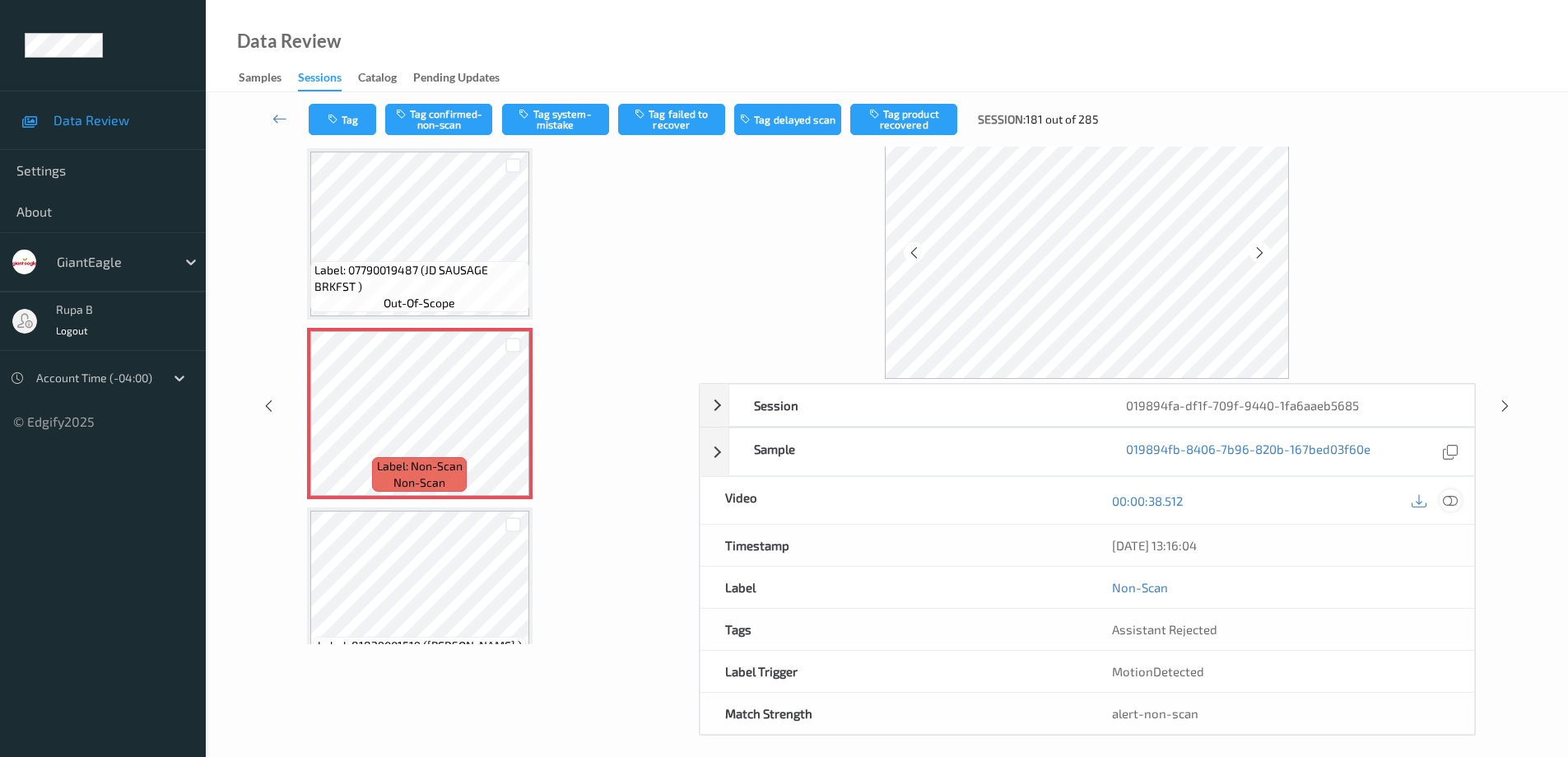
click at [1450, 501] on icon at bounding box center [1450, 500] width 14 height 14
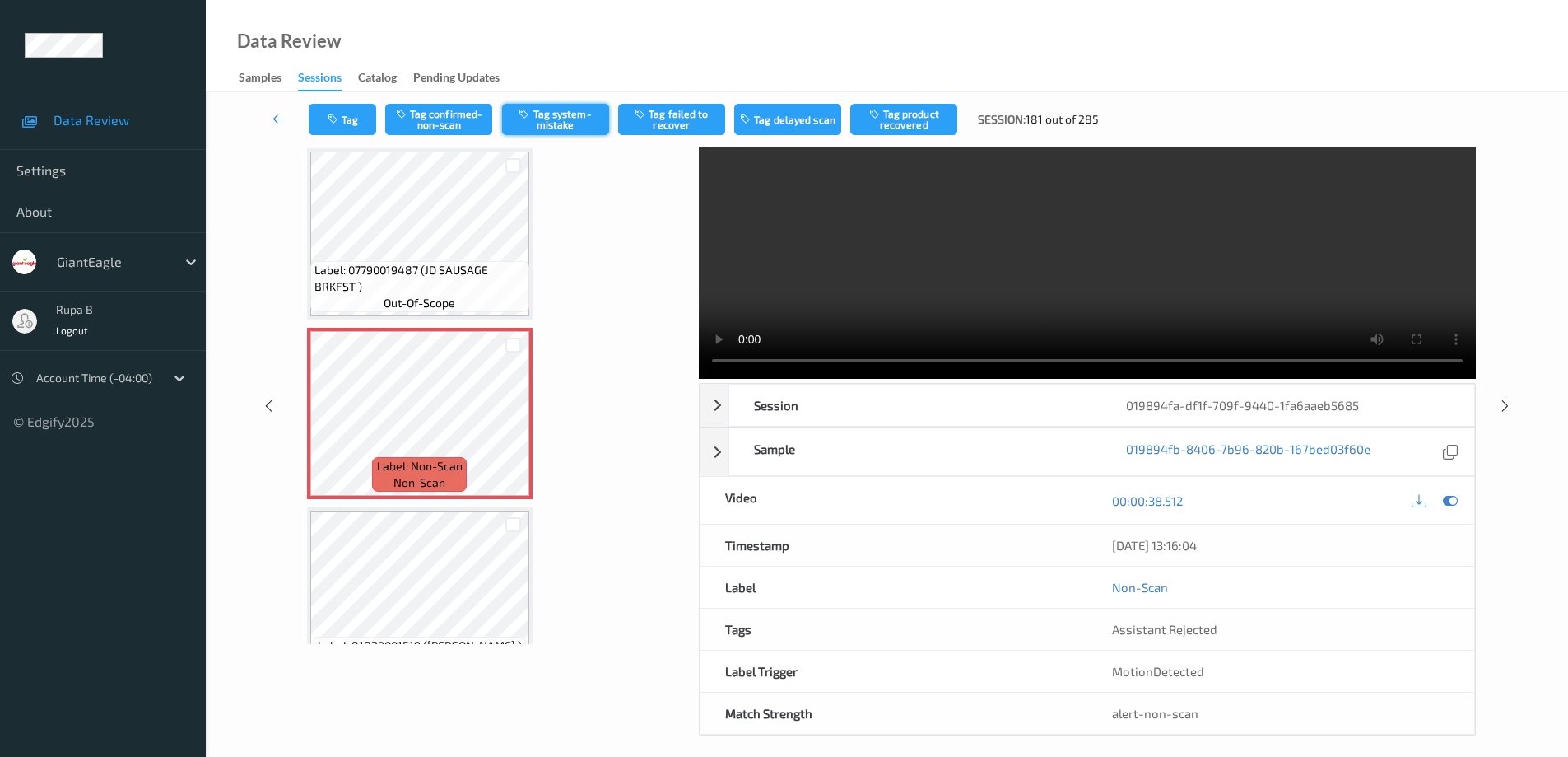
click at [578, 121] on button "Tag system-mistake" at bounding box center [555, 119] width 107 height 31
click at [359, 122] on button "Tag" at bounding box center [343, 119] width 68 height 31
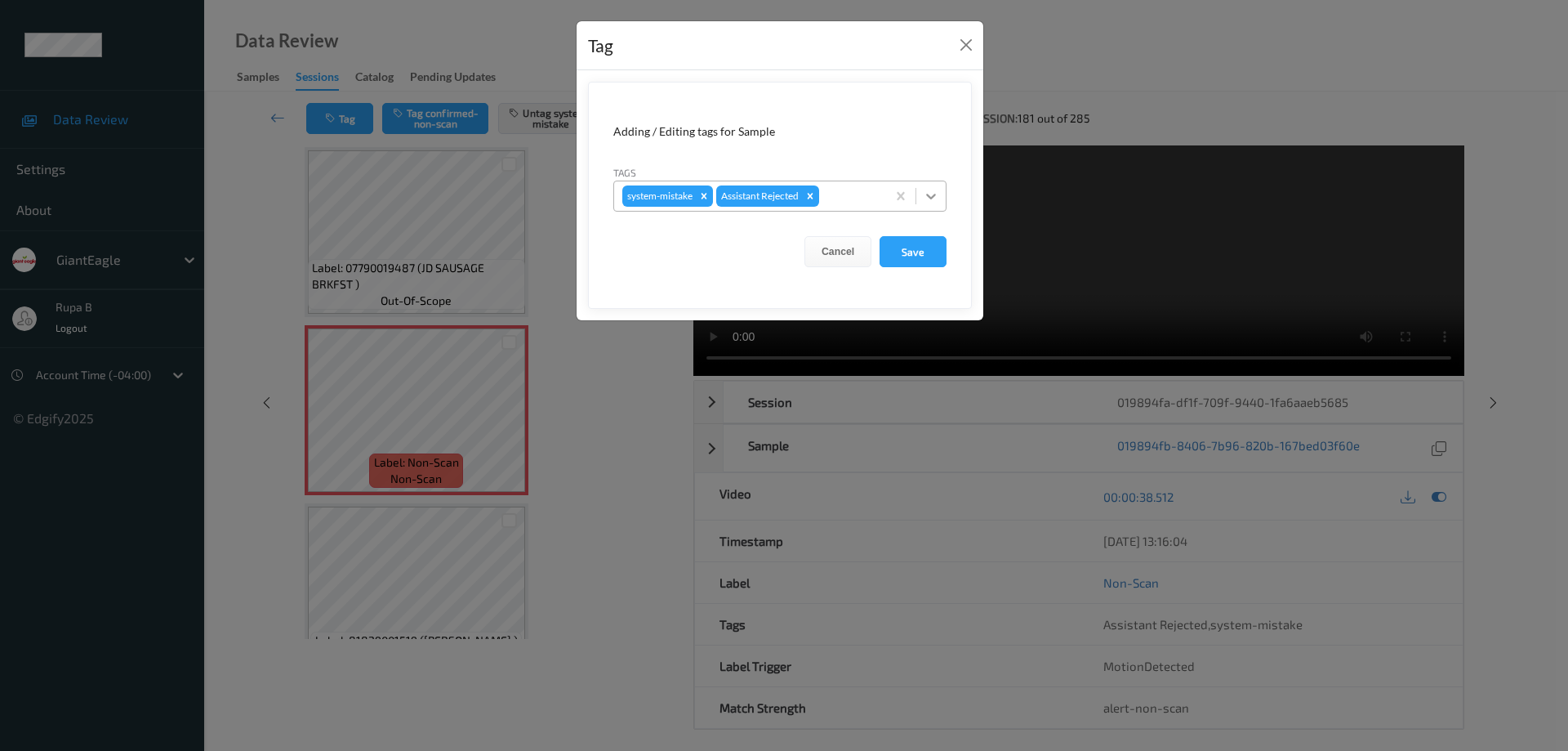
click at [935, 192] on icon at bounding box center [930, 195] width 16 height 16
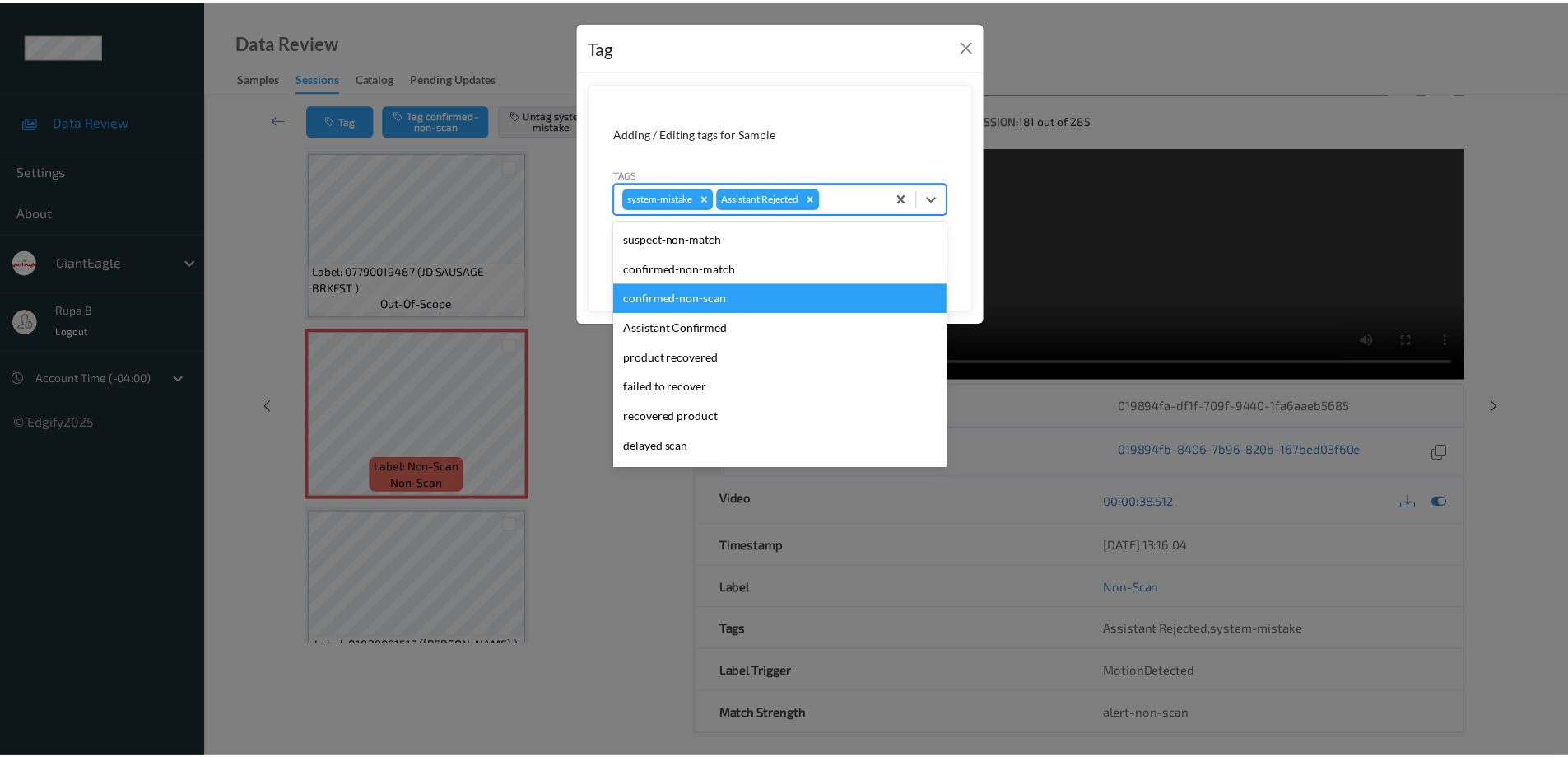
scroll to position [115, 0]
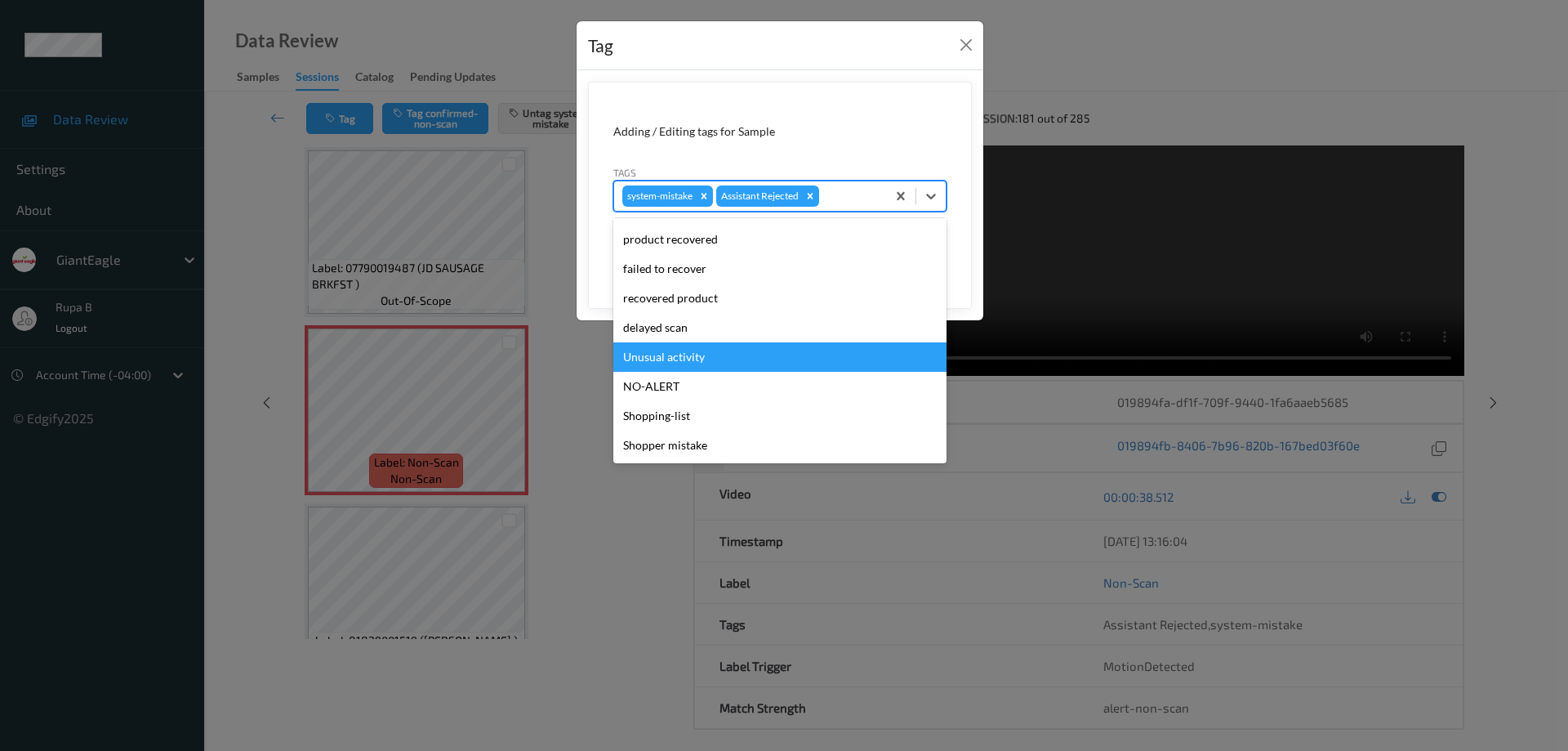
click at [701, 360] on div "Unusual activity" at bounding box center [780, 356] width 333 height 30
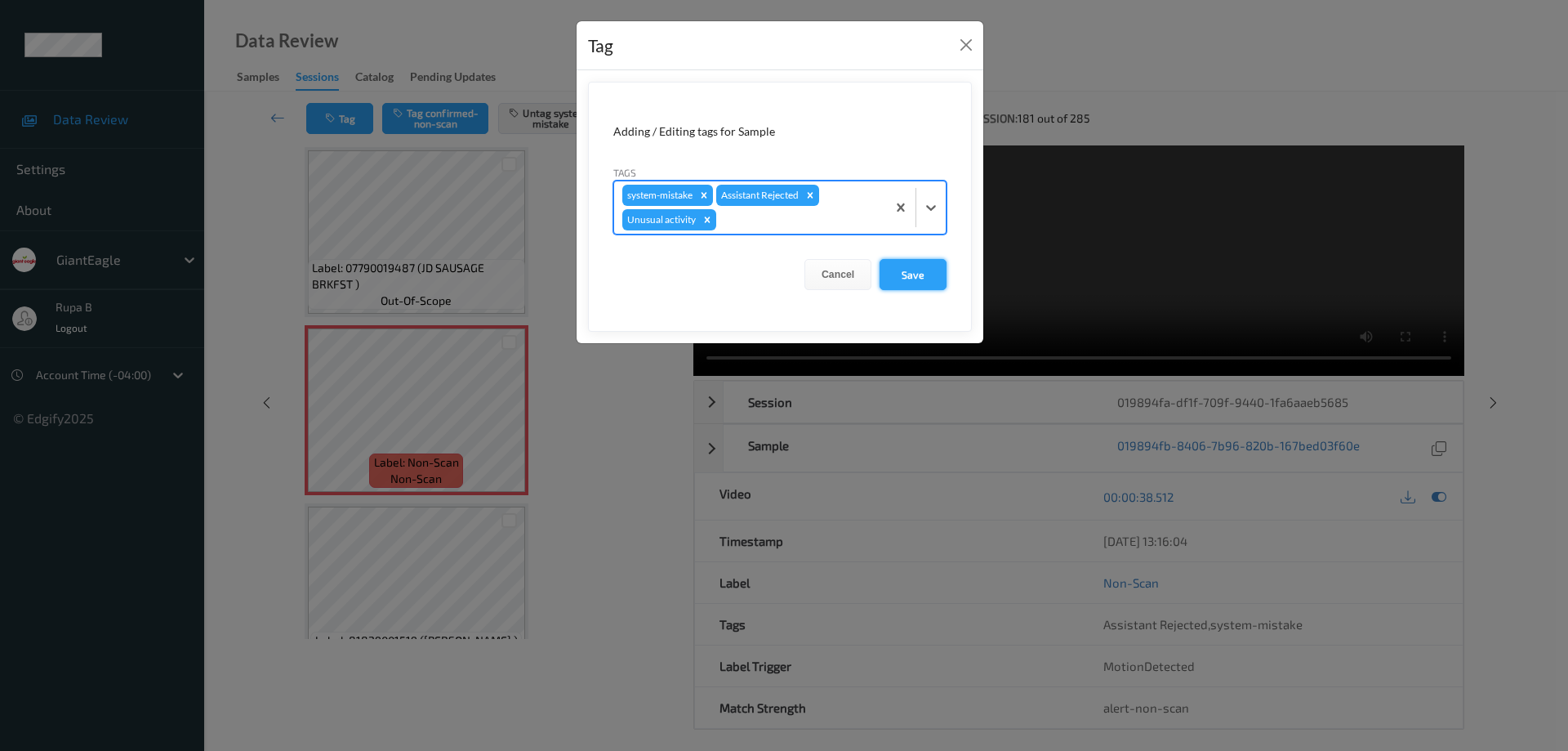
click at [916, 276] on button "Save" at bounding box center [913, 274] width 67 height 31
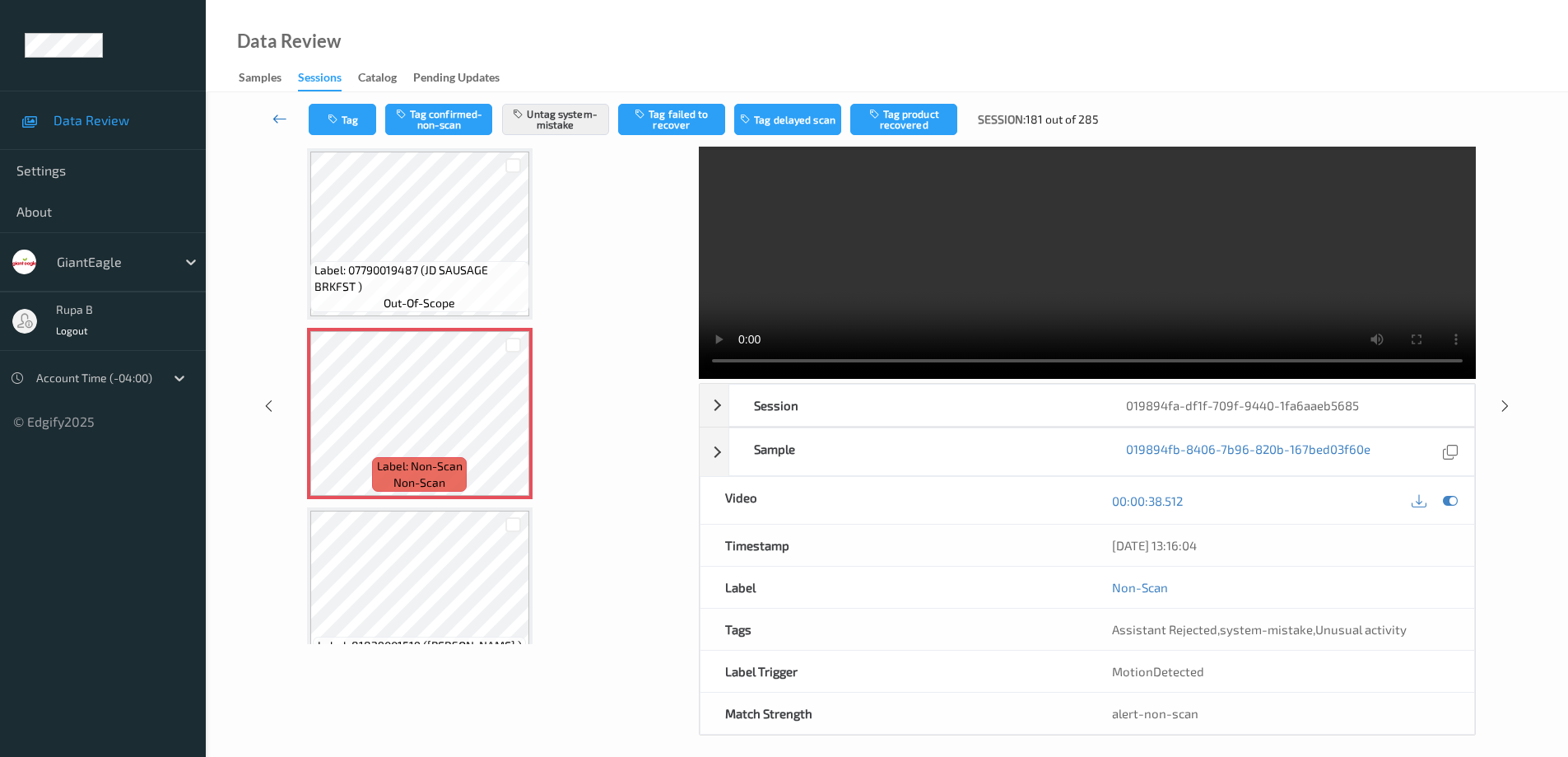
click at [274, 125] on icon at bounding box center [279, 118] width 14 height 16
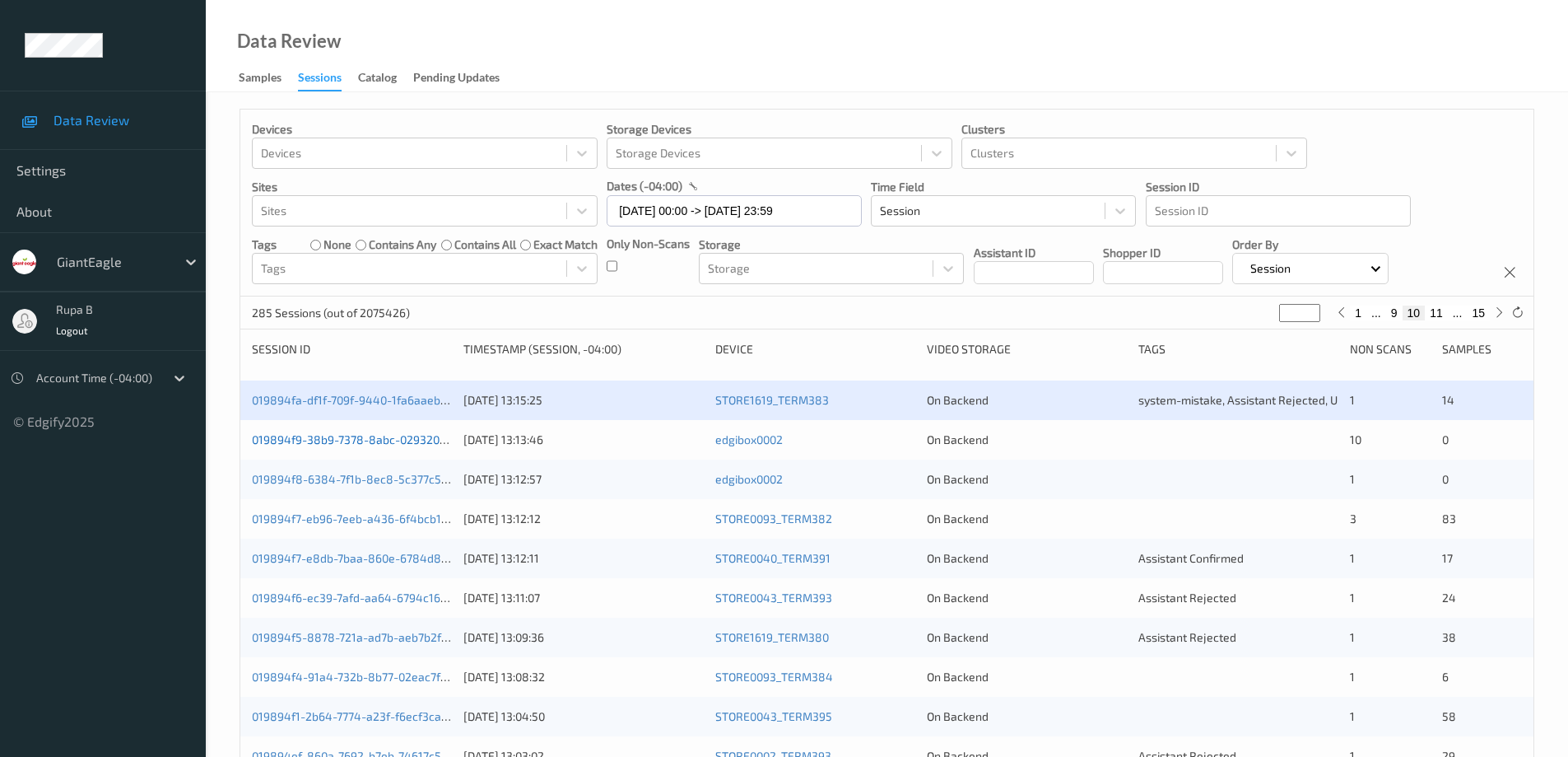
click at [416, 444] on link "019894f9-38b9-7378-8abc-029320410d65" at bounding box center [365, 439] width 226 height 14
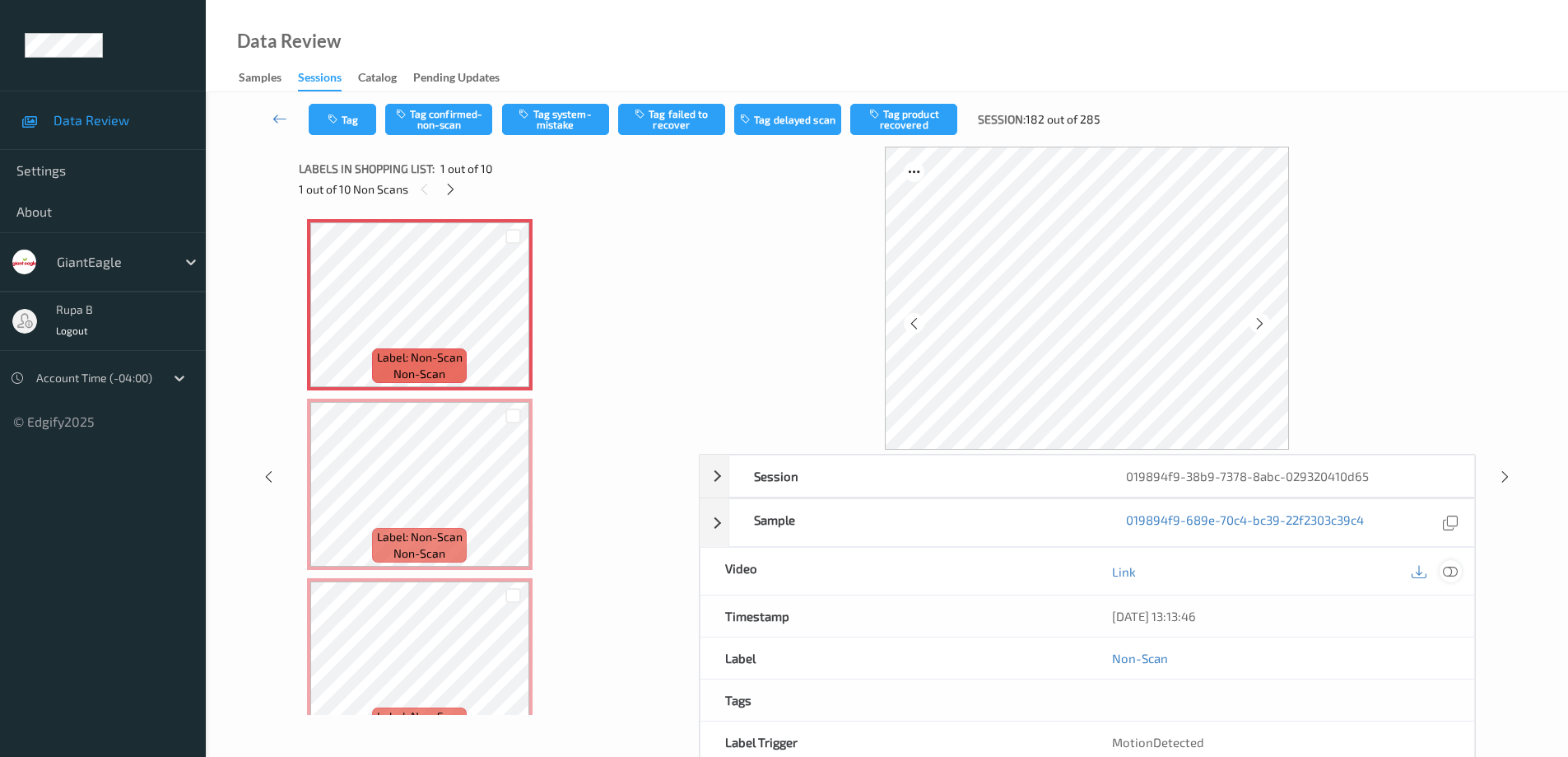
click at [1457, 574] on icon at bounding box center [1450, 571] width 14 height 14
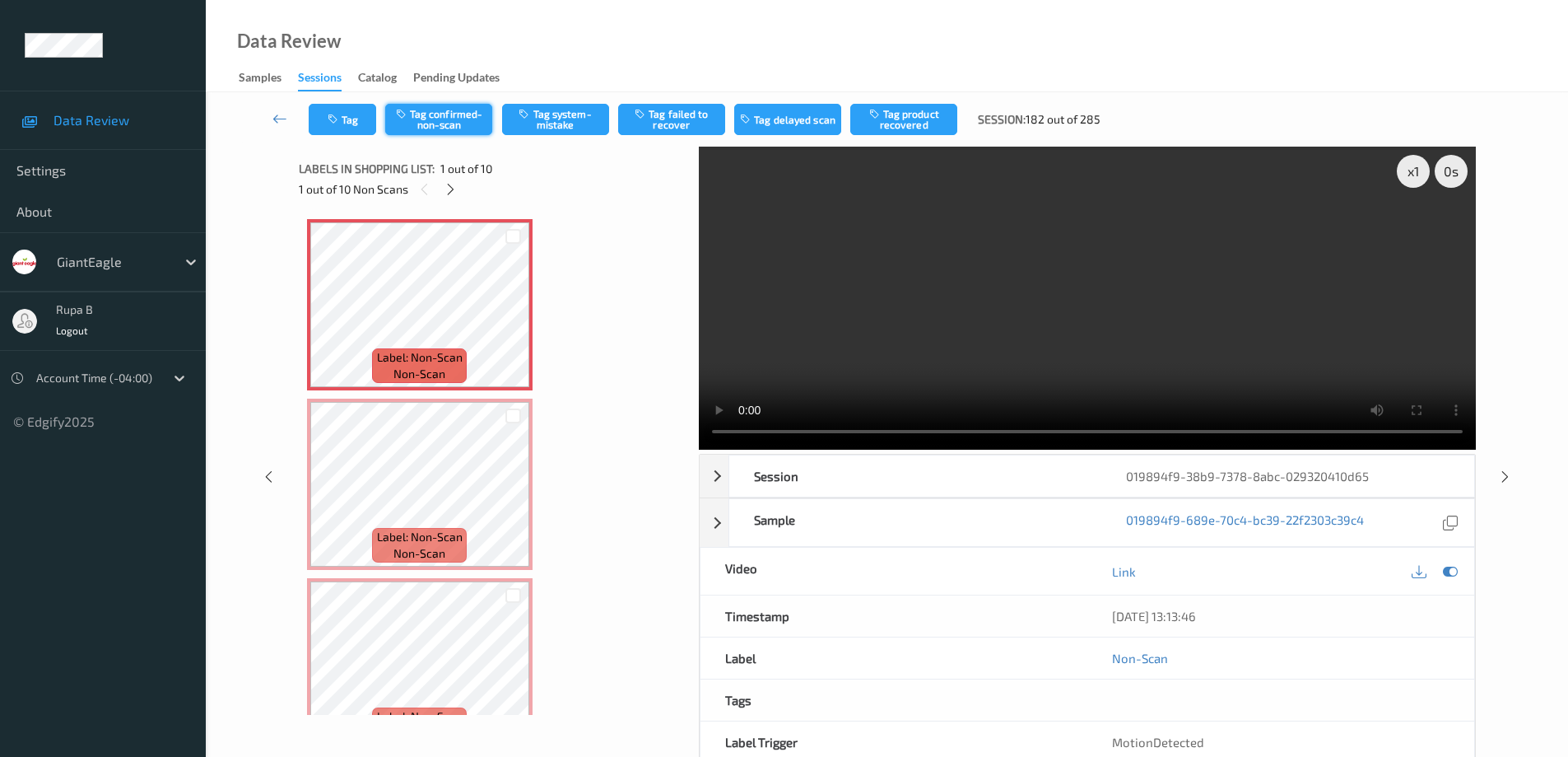
click at [465, 121] on button "Tag confirmed-non-scan" at bounding box center [438, 119] width 107 height 31
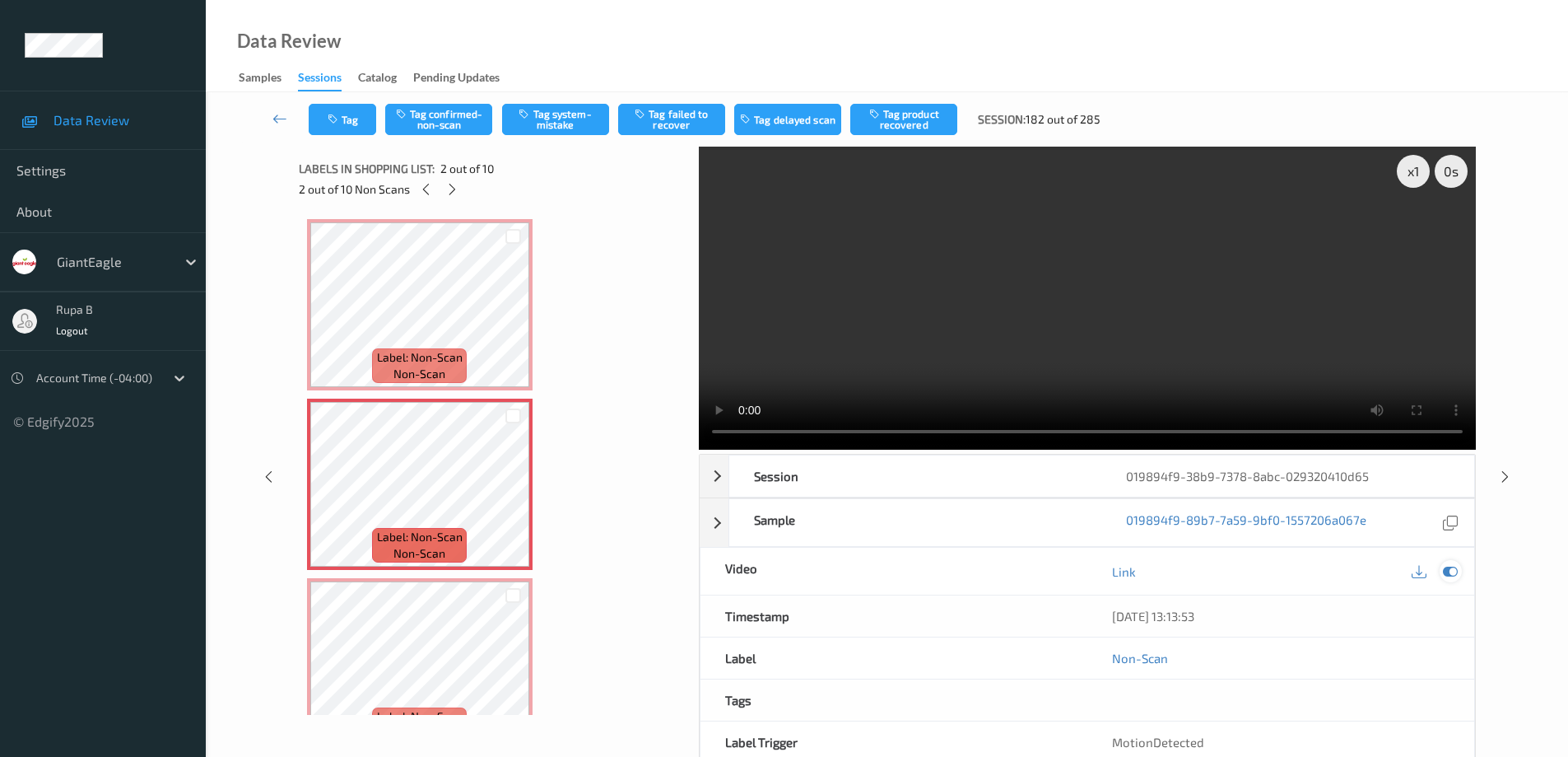
drag, startPoint x: 1453, startPoint y: 573, endPoint x: 1064, endPoint y: 592, distance: 389.5
click at [1452, 573] on icon at bounding box center [1450, 571] width 14 height 14
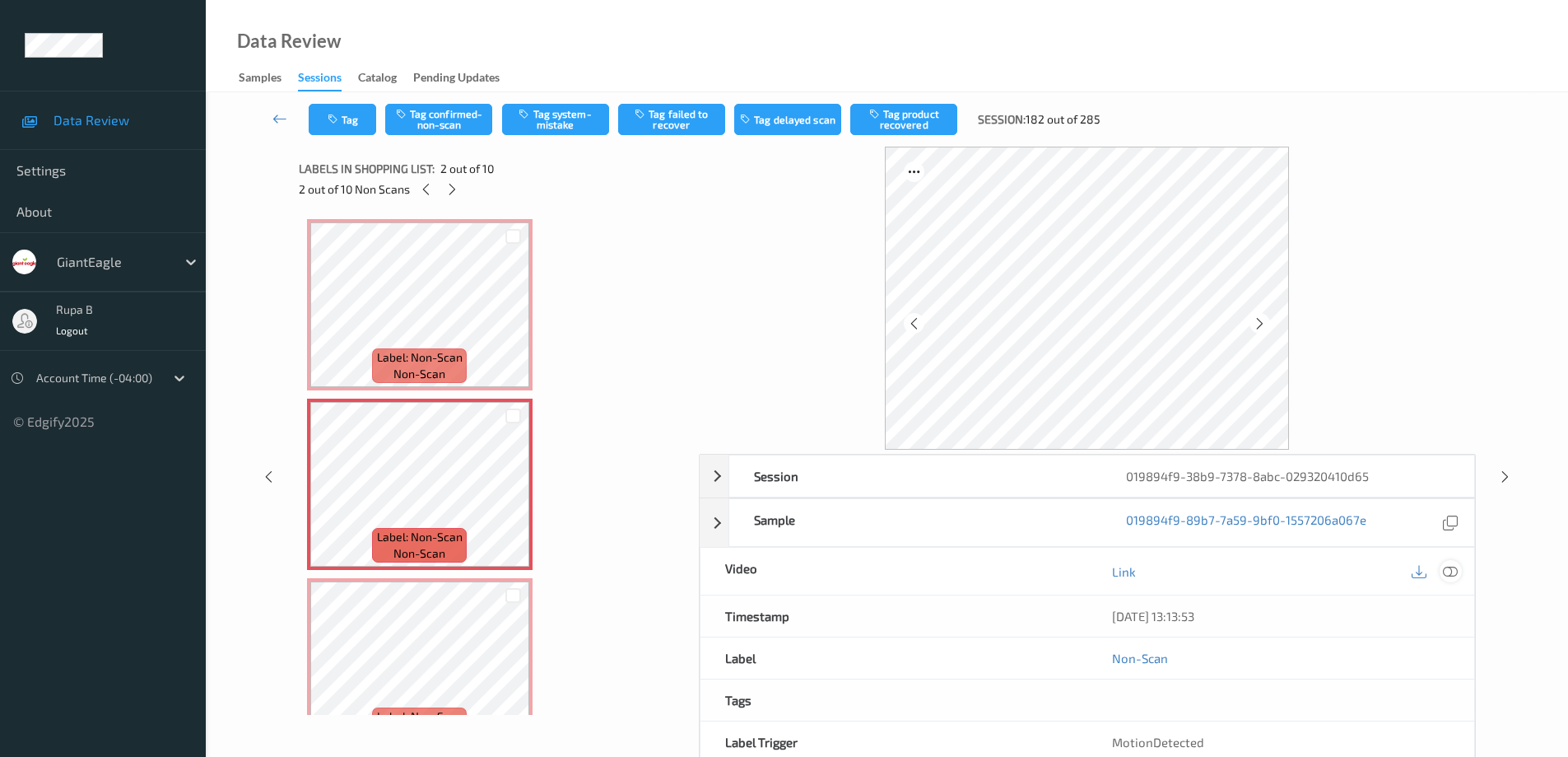
click at [1454, 573] on icon at bounding box center [1450, 571] width 14 height 14
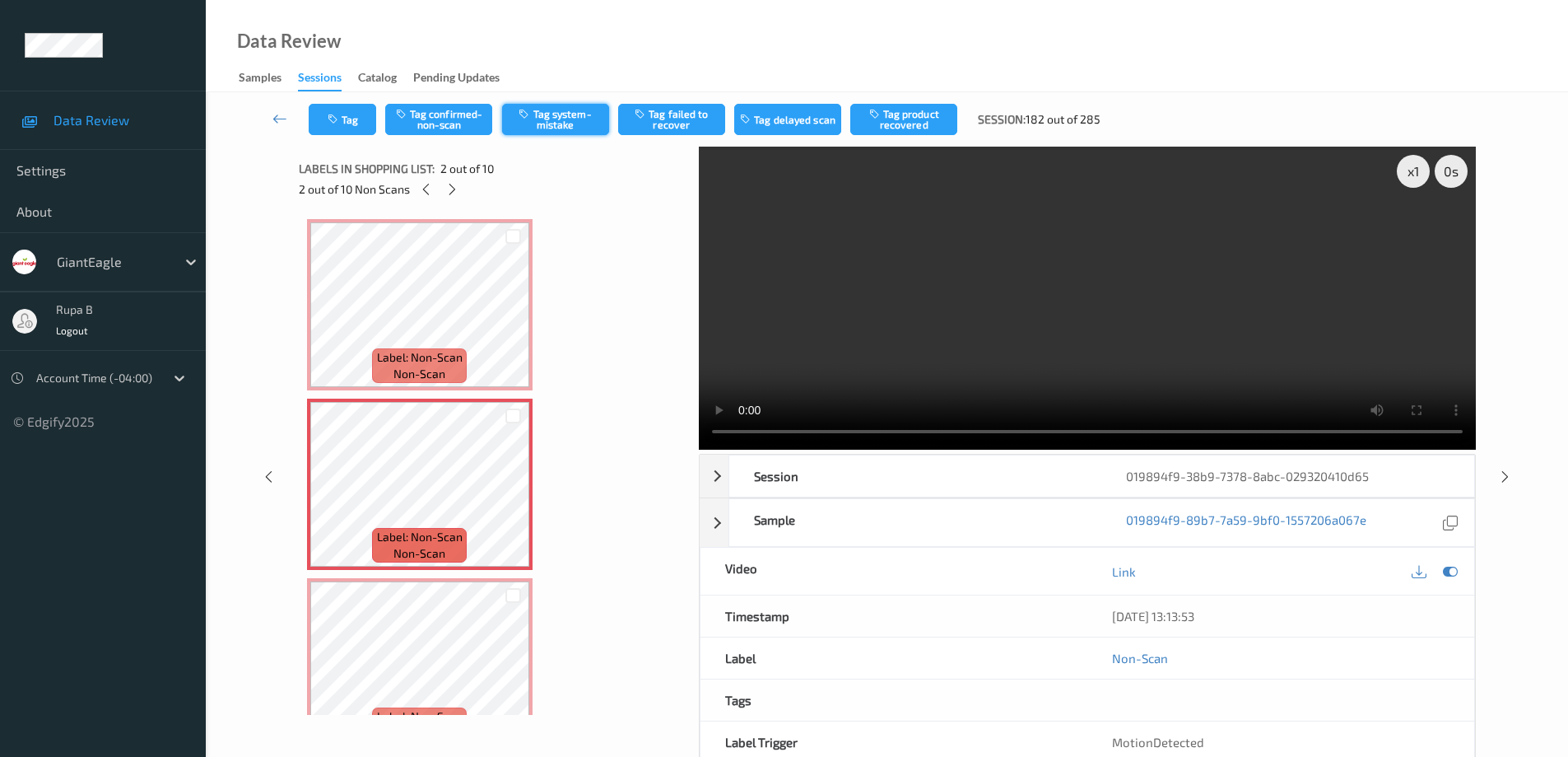
click at [559, 120] on button "Tag system-mistake" at bounding box center [555, 119] width 107 height 31
click at [355, 126] on button "Tag" at bounding box center [343, 119] width 68 height 31
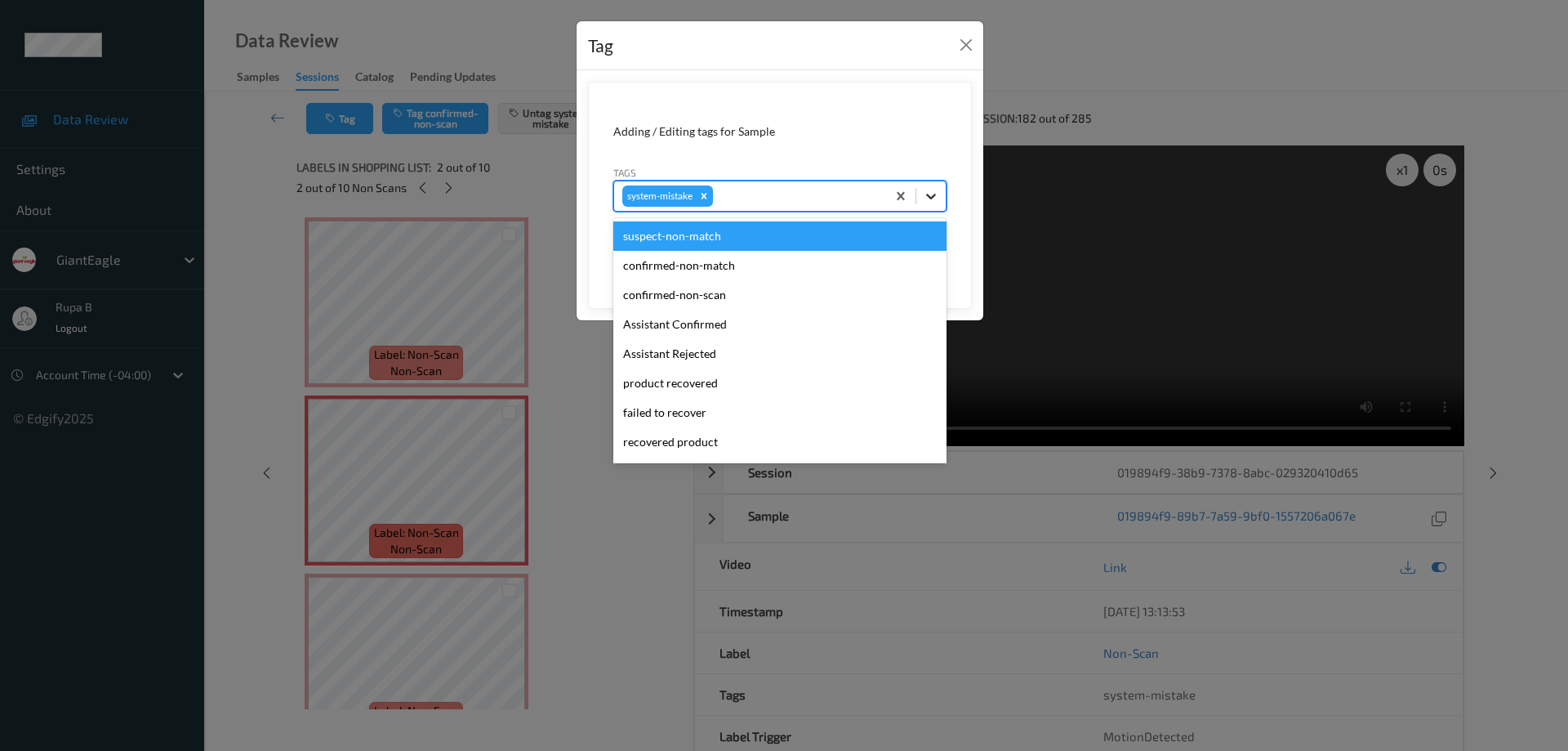
click at [928, 195] on icon at bounding box center [931, 196] width 10 height 6
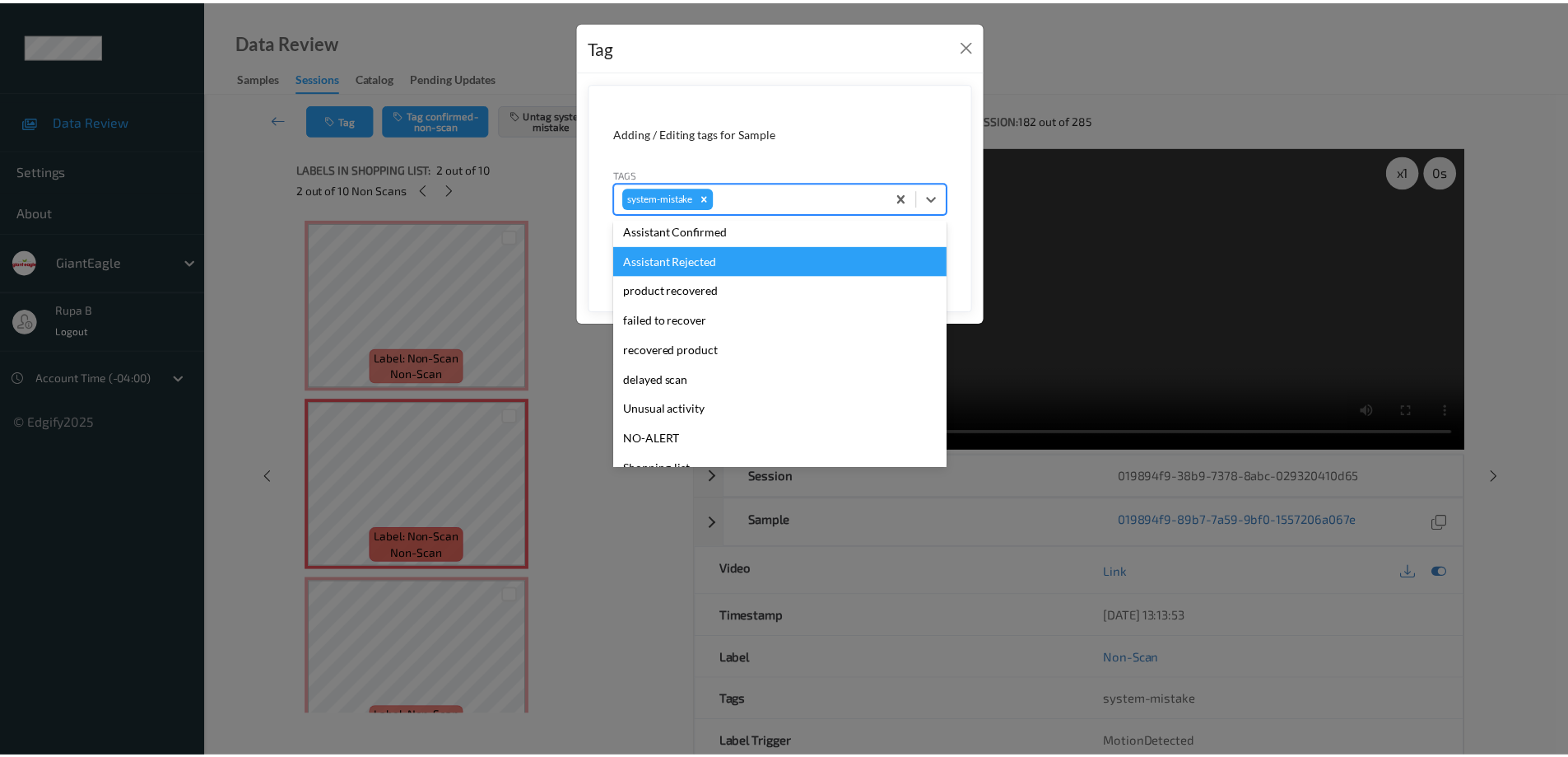
scroll to position [101, 0]
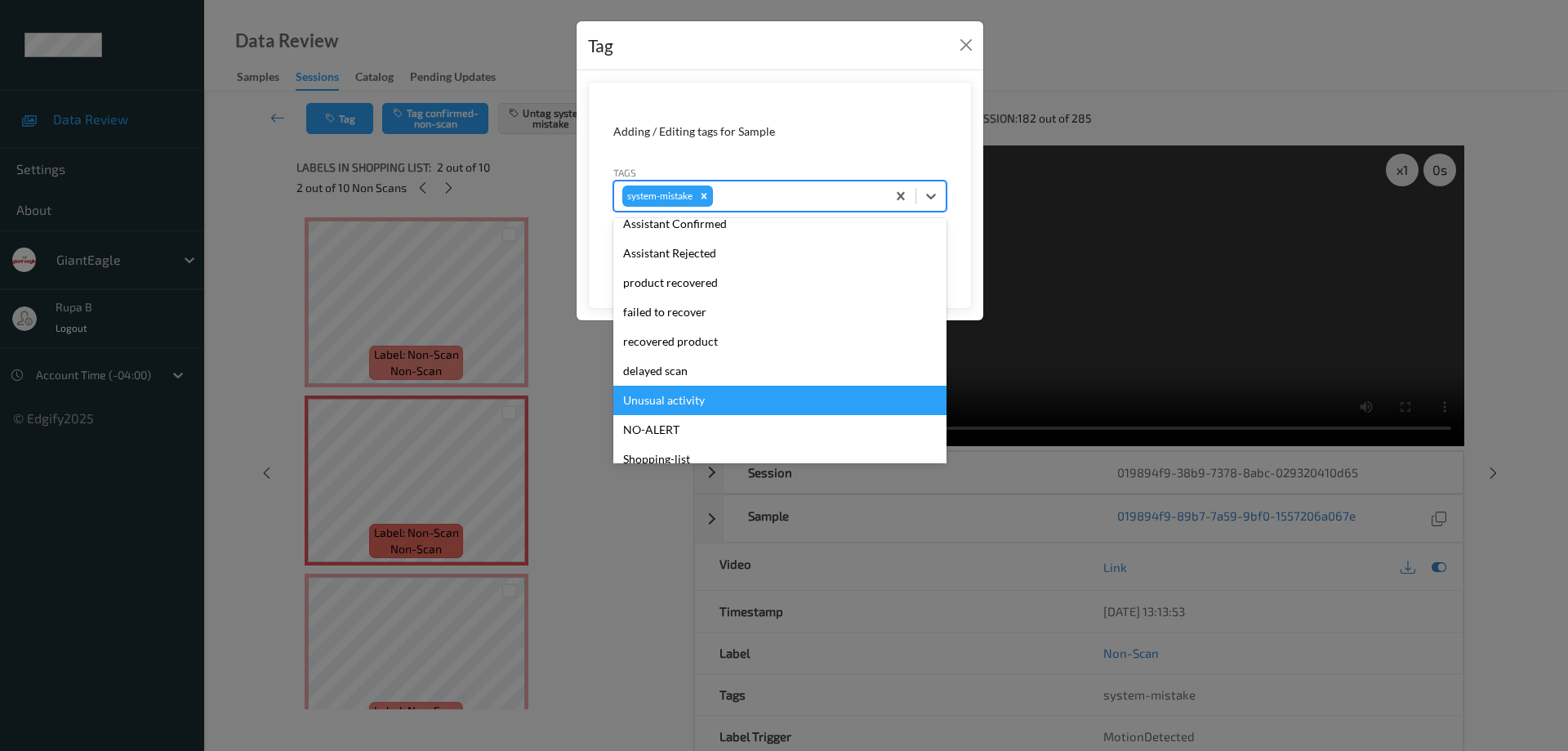
click at [702, 401] on div "Unusual activity" at bounding box center [780, 399] width 333 height 30
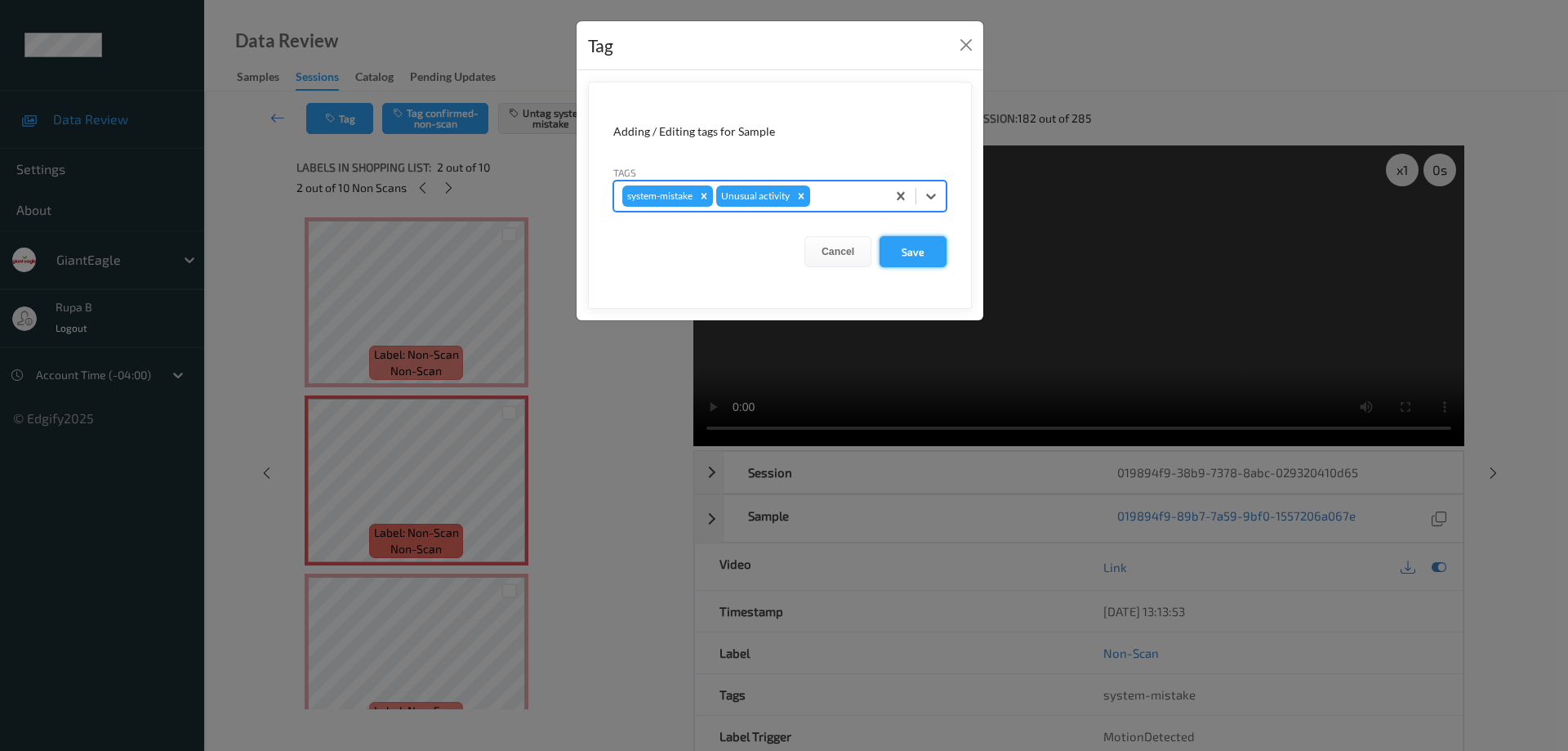
click at [924, 253] on button "Save" at bounding box center [913, 251] width 67 height 31
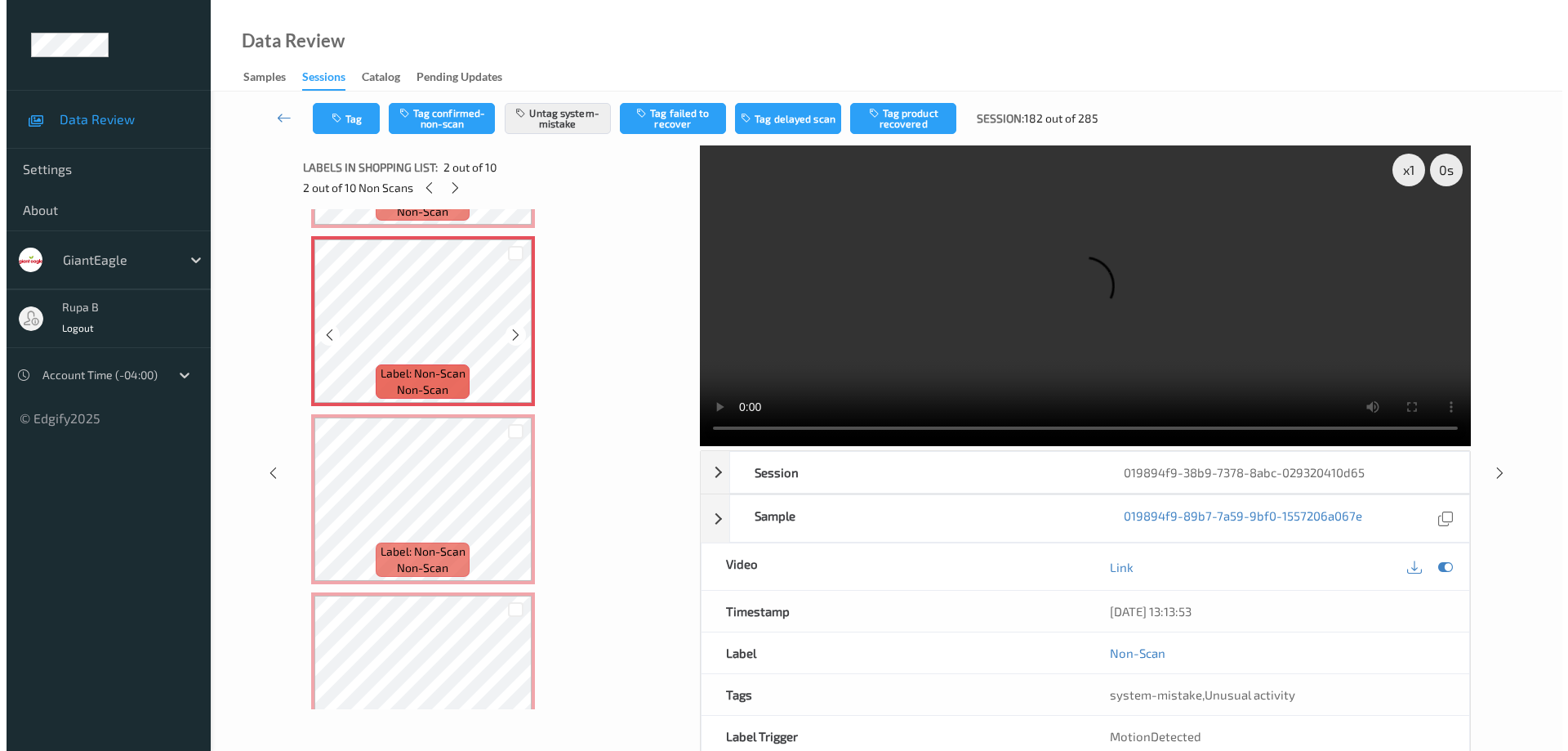
scroll to position [245, 0]
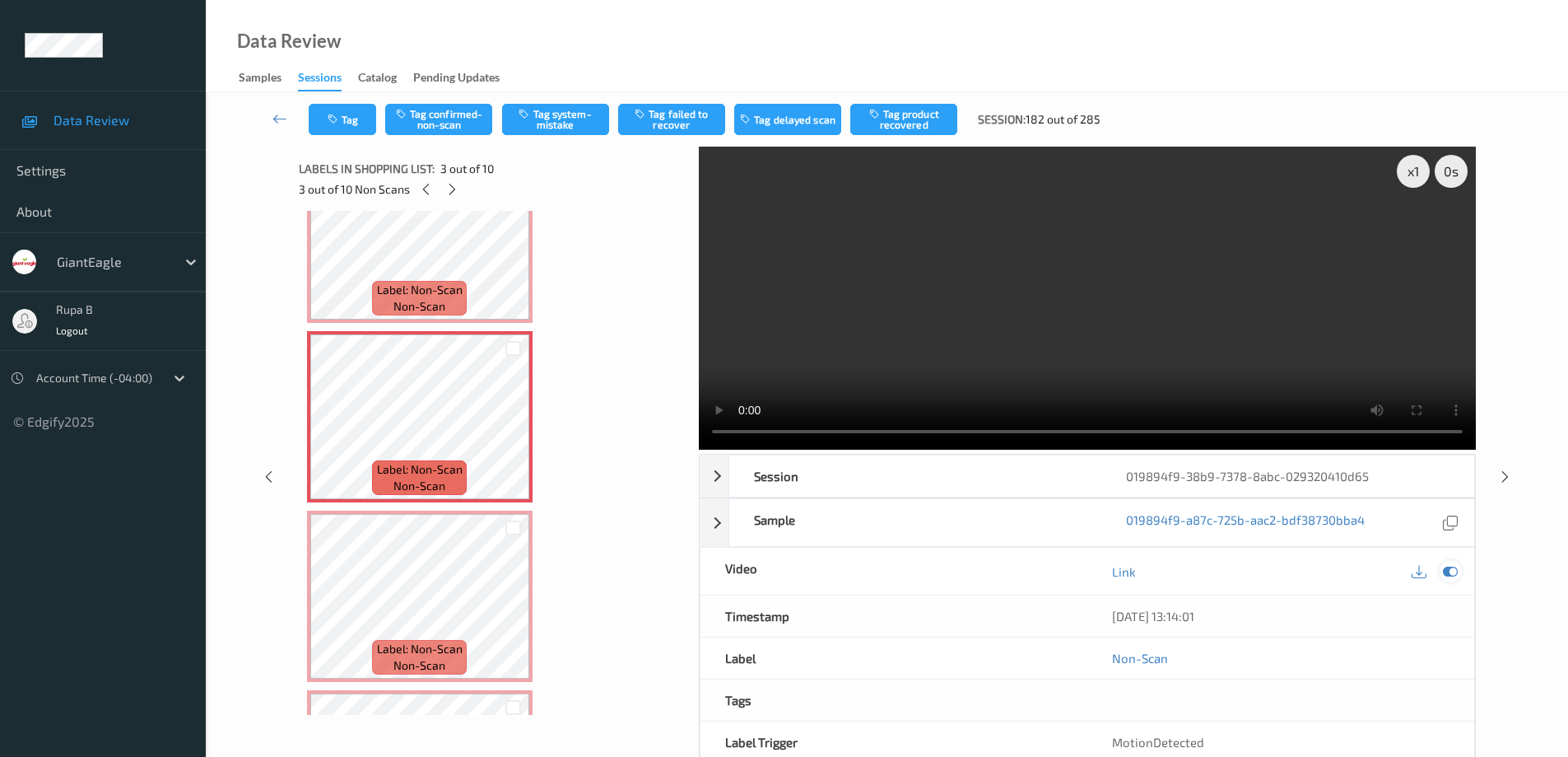
click at [1449, 574] on icon at bounding box center [1450, 571] width 14 height 14
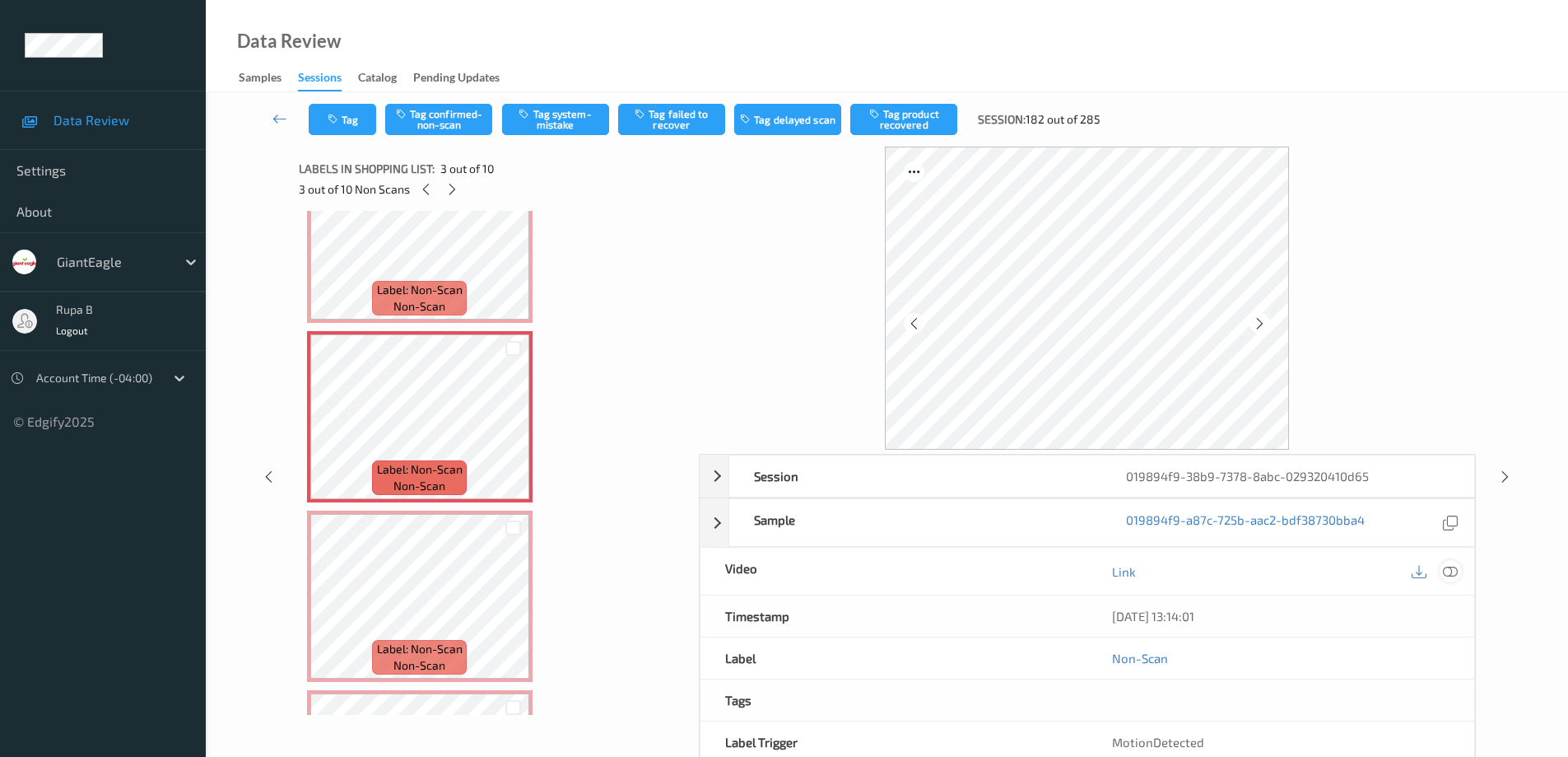
click at [1451, 575] on icon at bounding box center [1450, 571] width 14 height 14
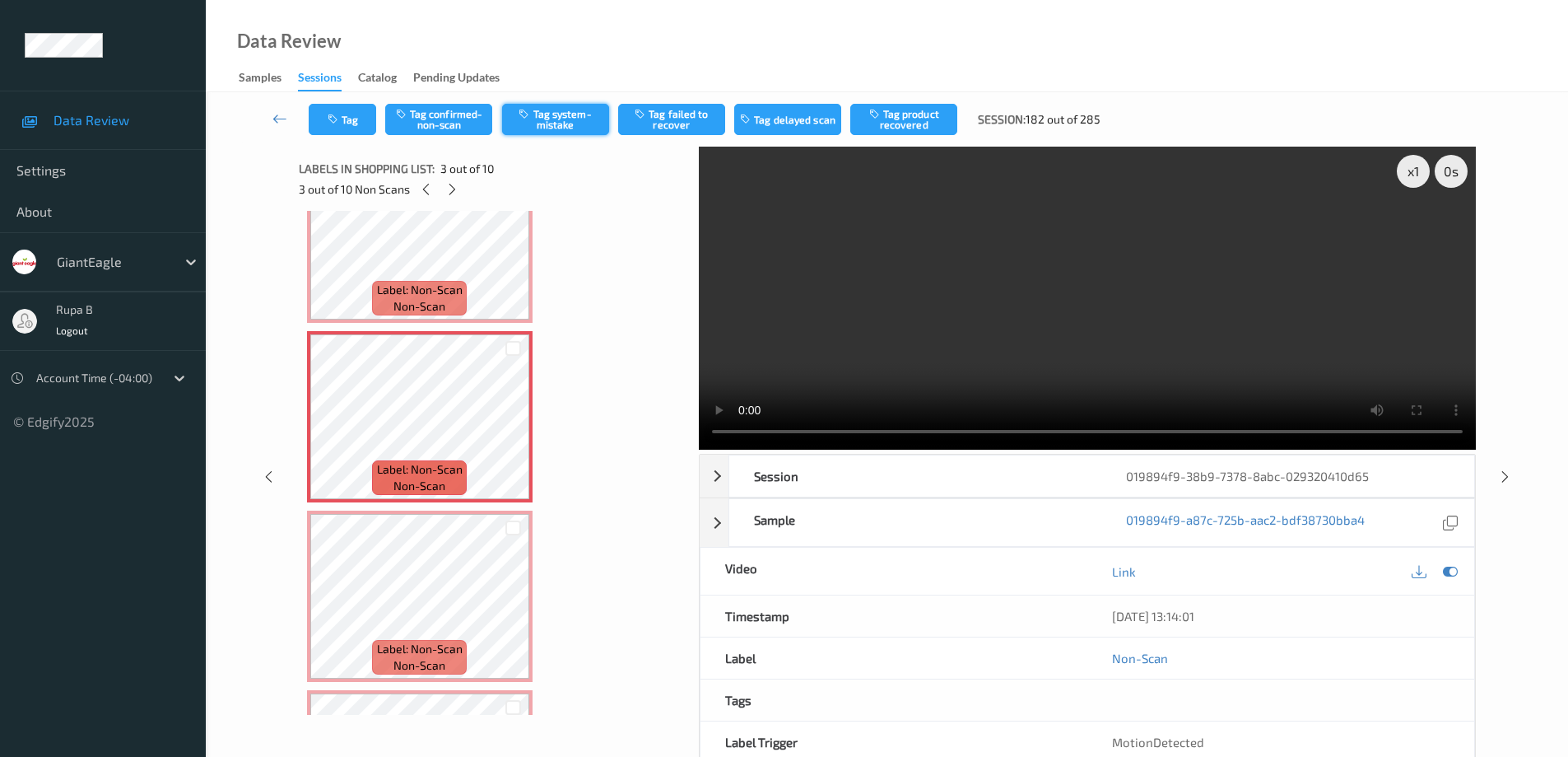
click at [549, 120] on button "Tag system-mistake" at bounding box center [555, 119] width 107 height 31
click at [357, 122] on button "Tag" at bounding box center [343, 119] width 68 height 31
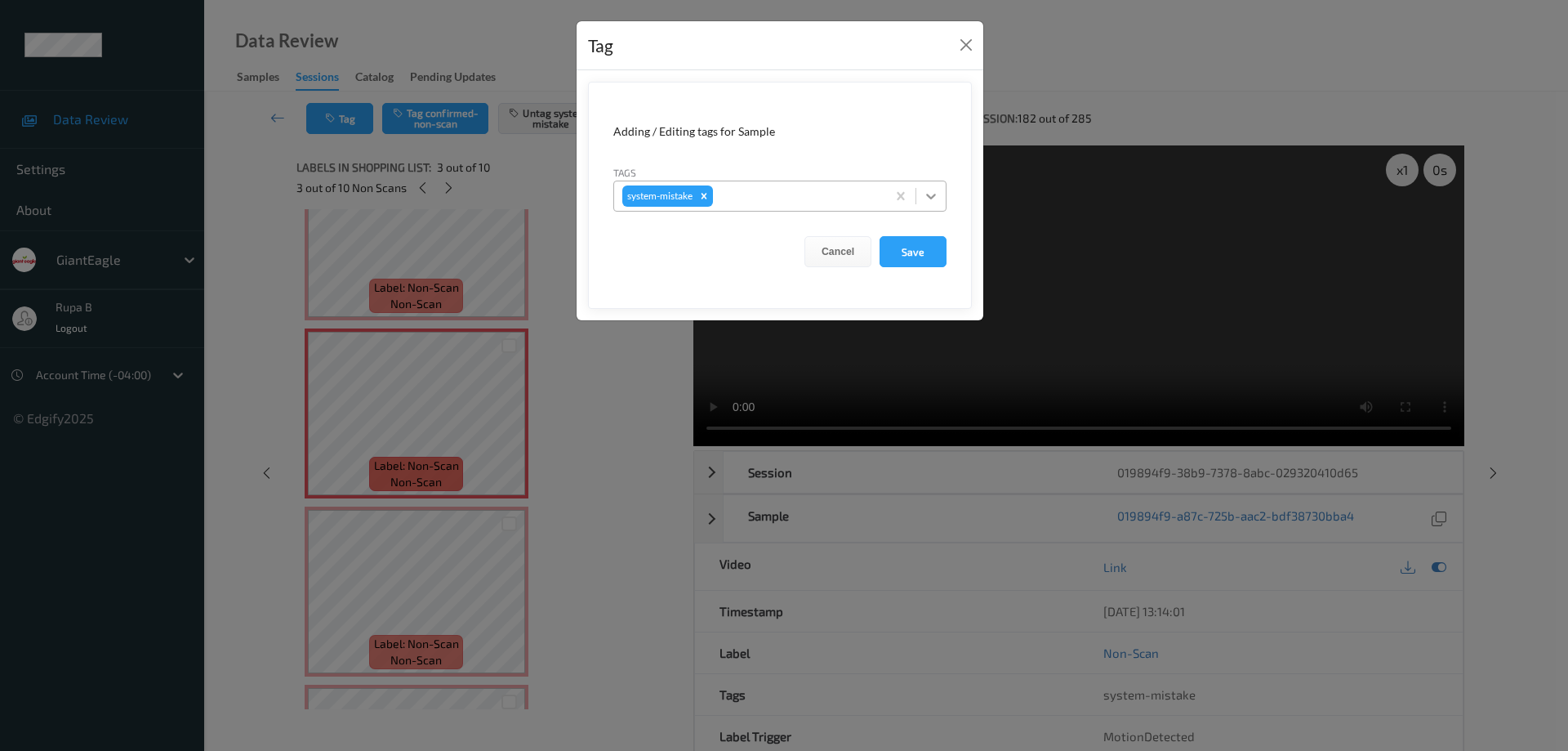
click at [928, 194] on icon at bounding box center [930, 195] width 16 height 16
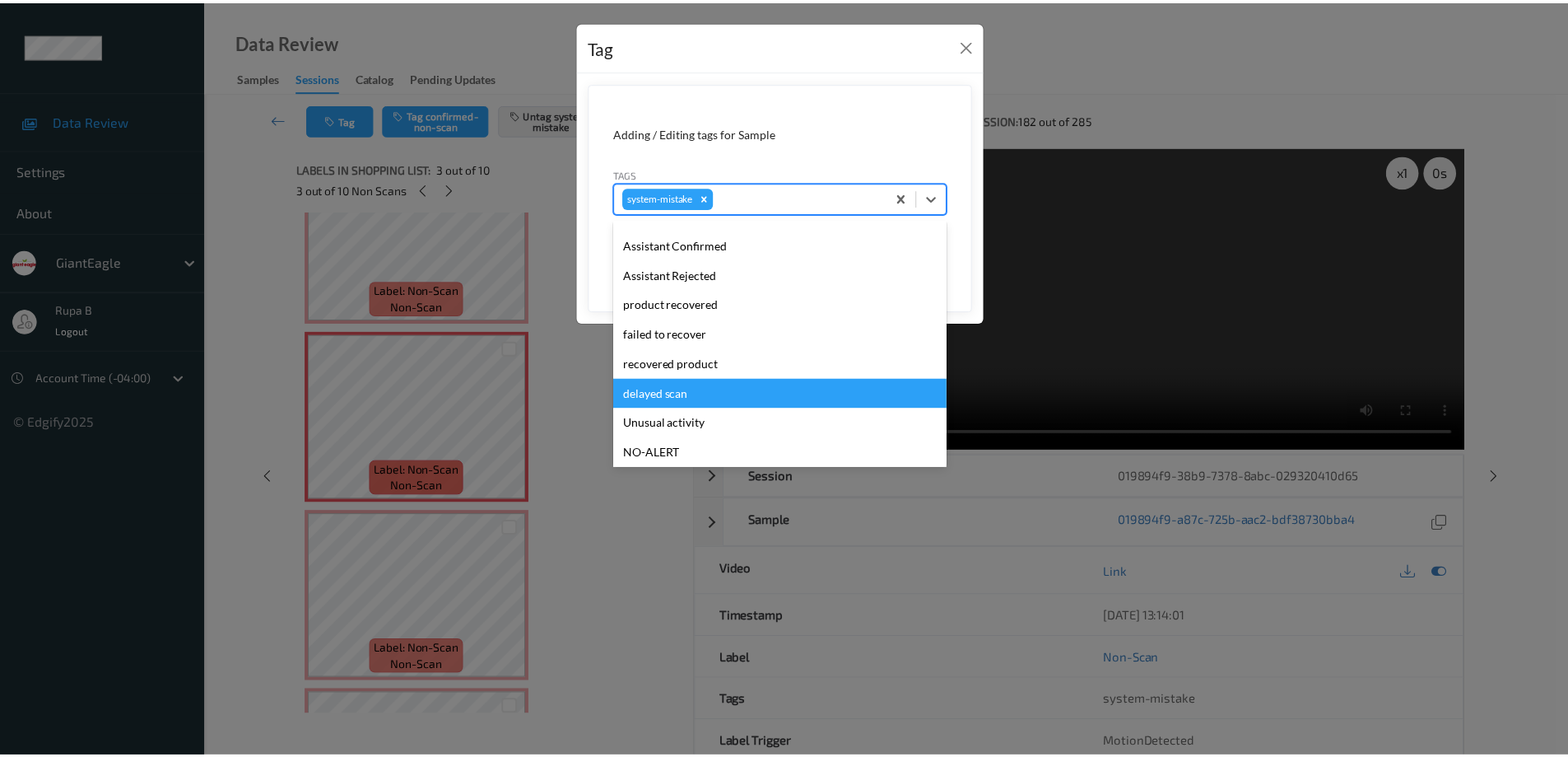
scroll to position [145, 0]
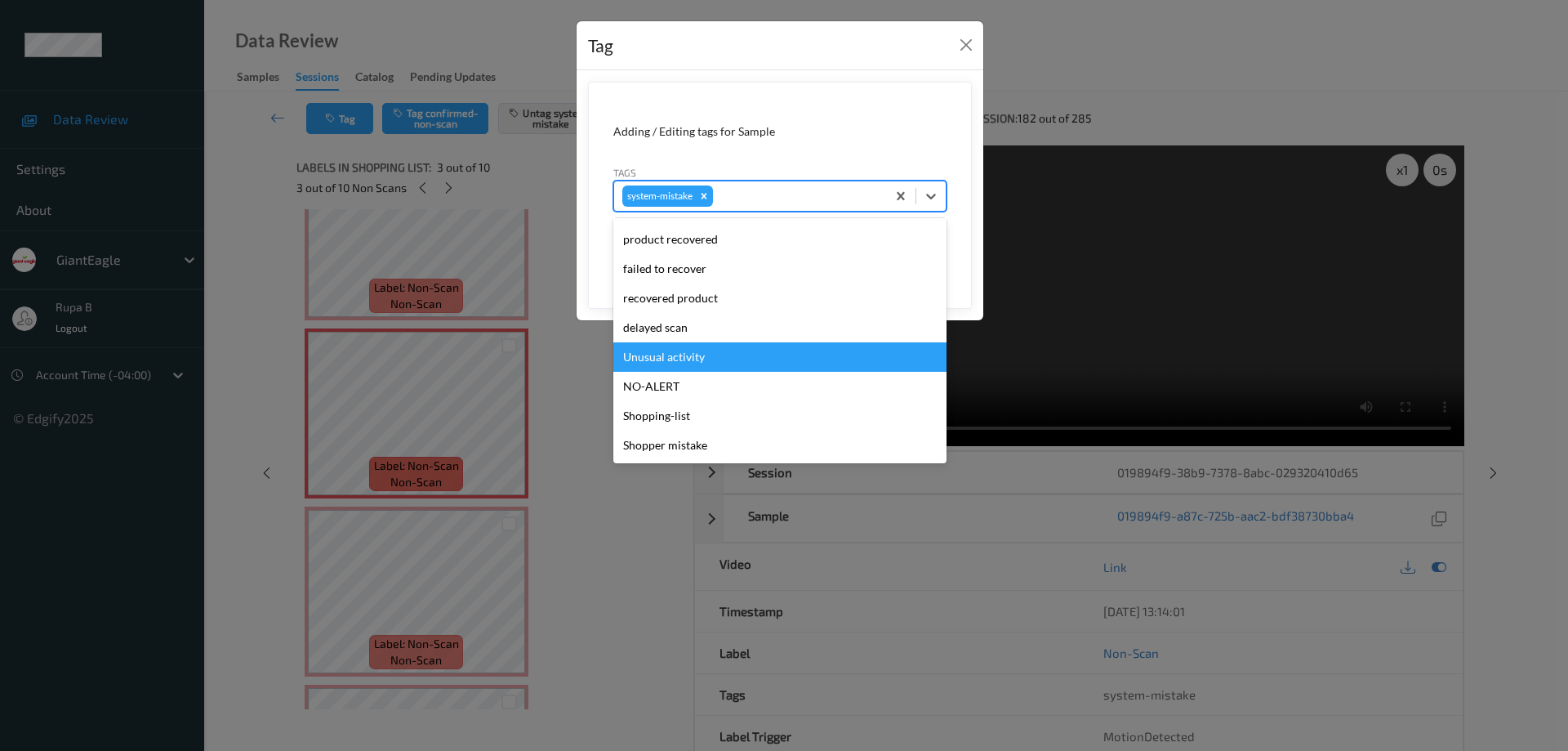
click at [695, 356] on div "Unusual activity" at bounding box center [780, 356] width 333 height 30
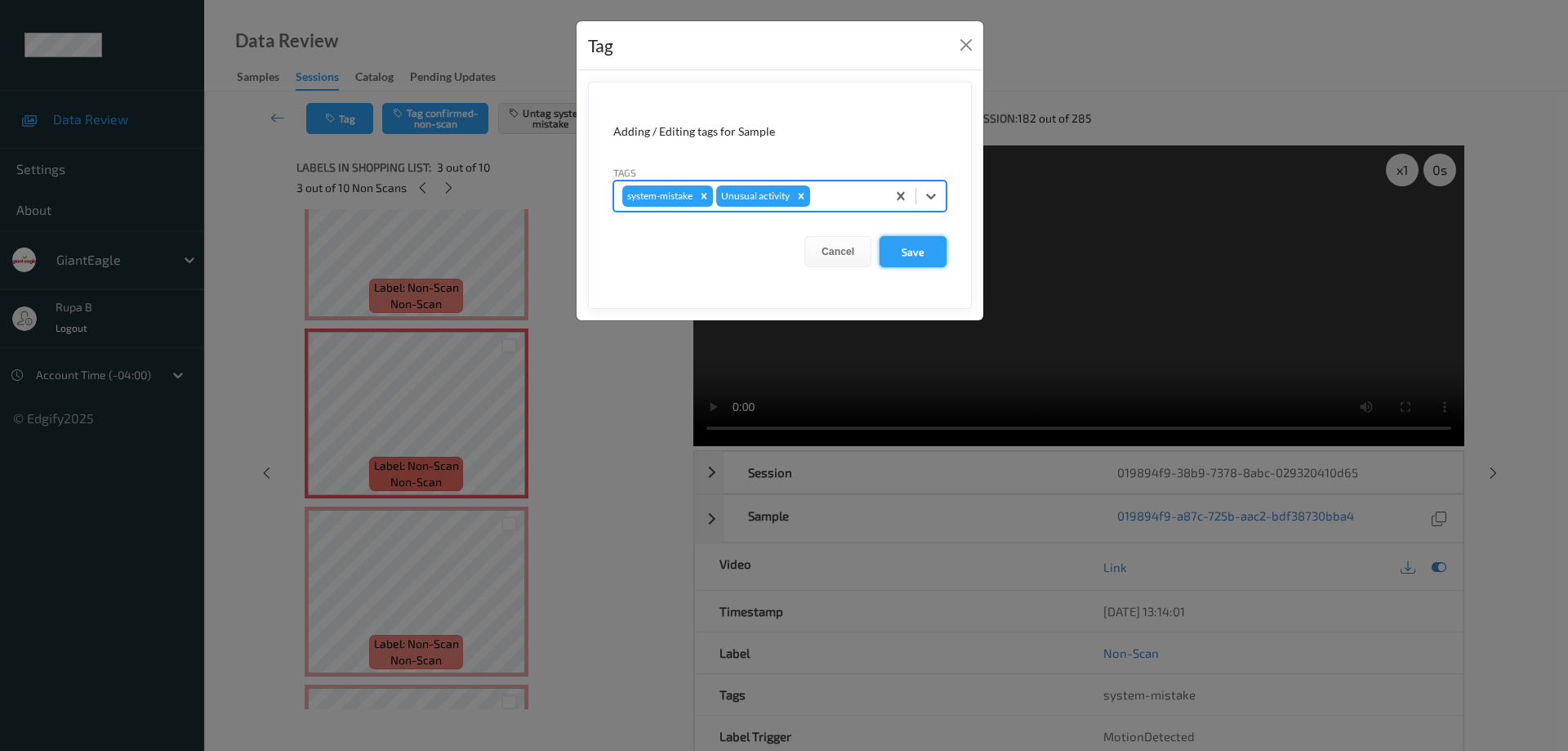
click at [923, 256] on button "Save" at bounding box center [913, 251] width 67 height 31
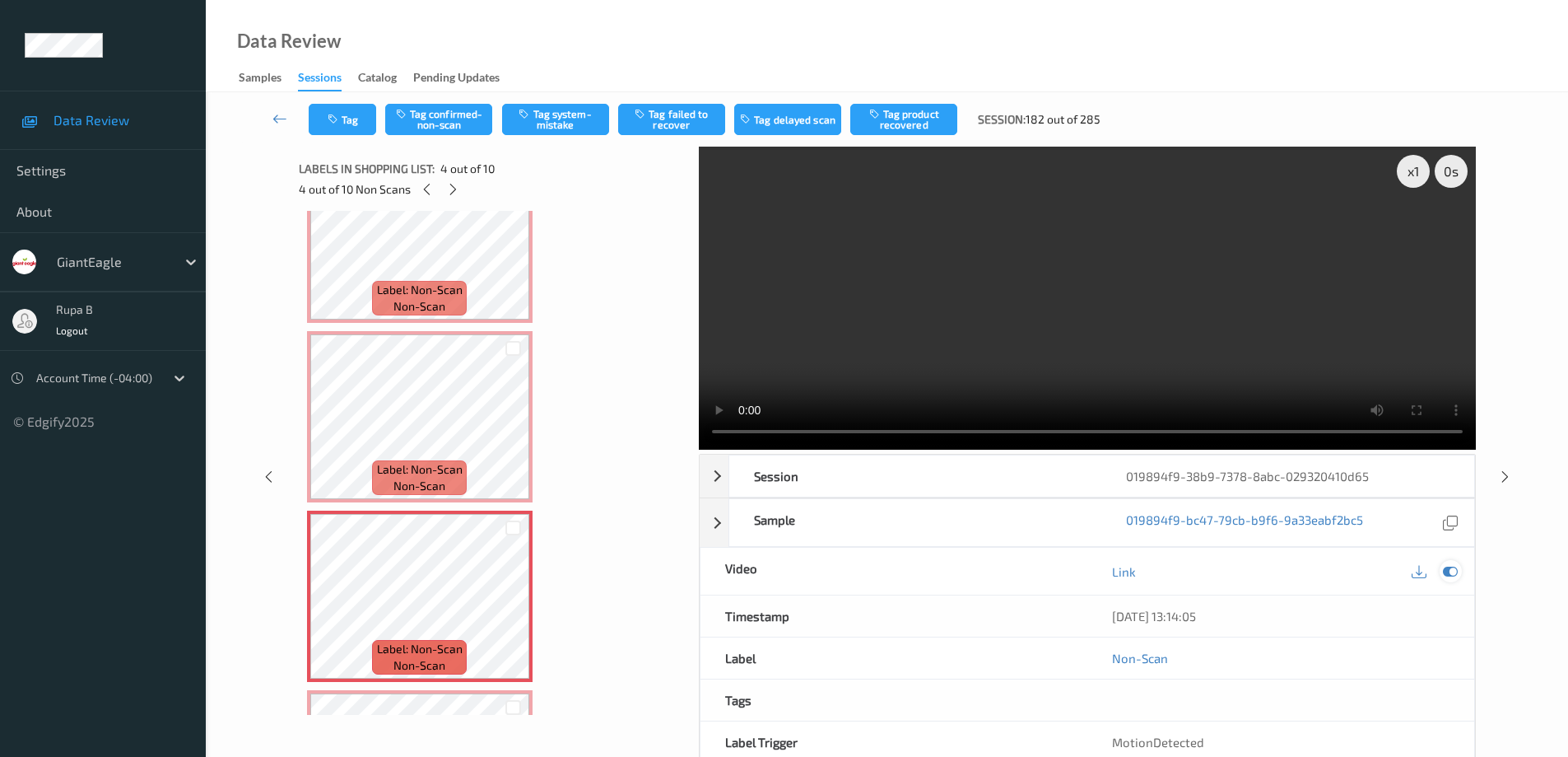
click at [1456, 571] on icon at bounding box center [1450, 571] width 14 height 14
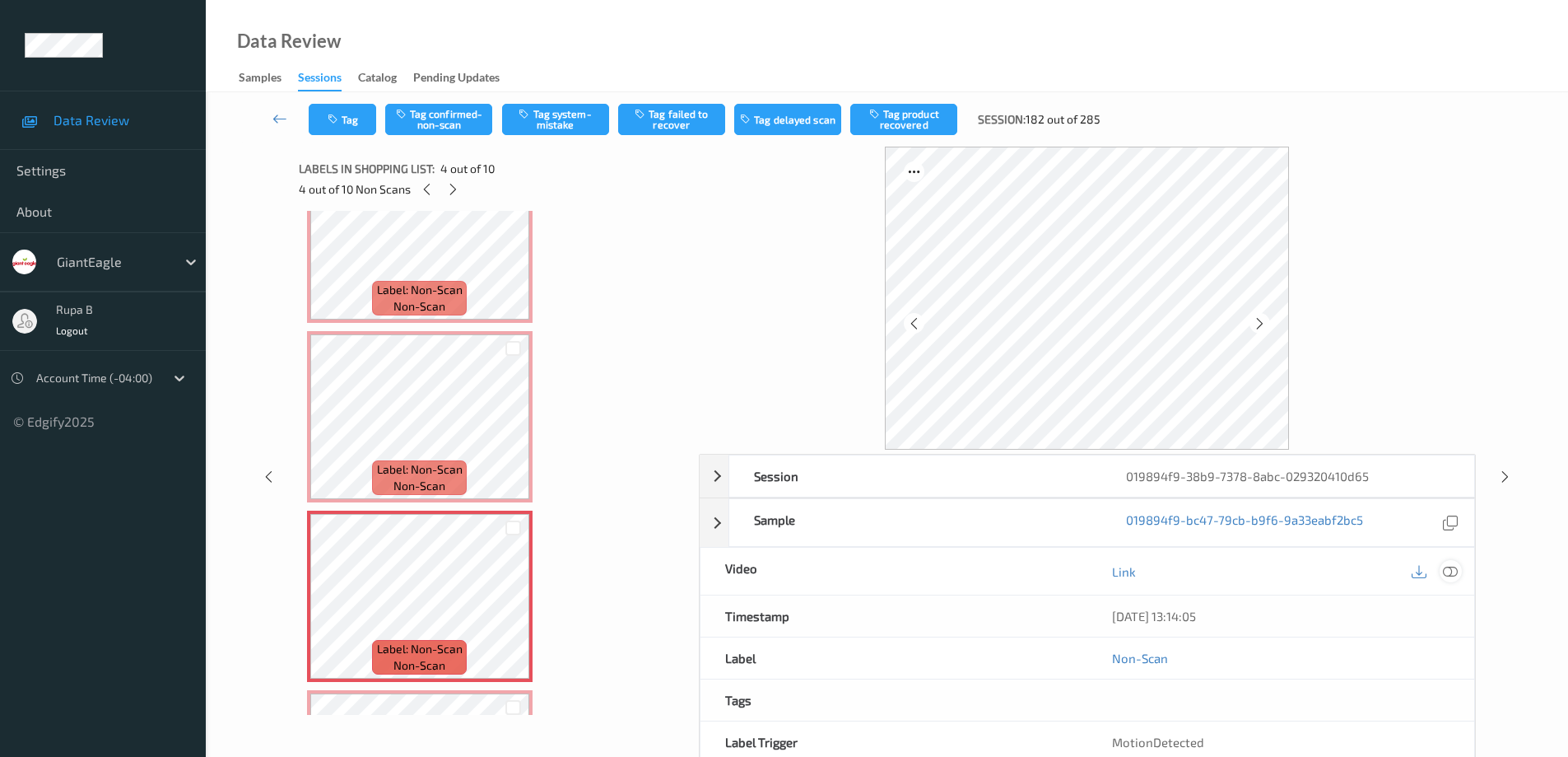
click at [1453, 573] on icon at bounding box center [1450, 571] width 14 height 14
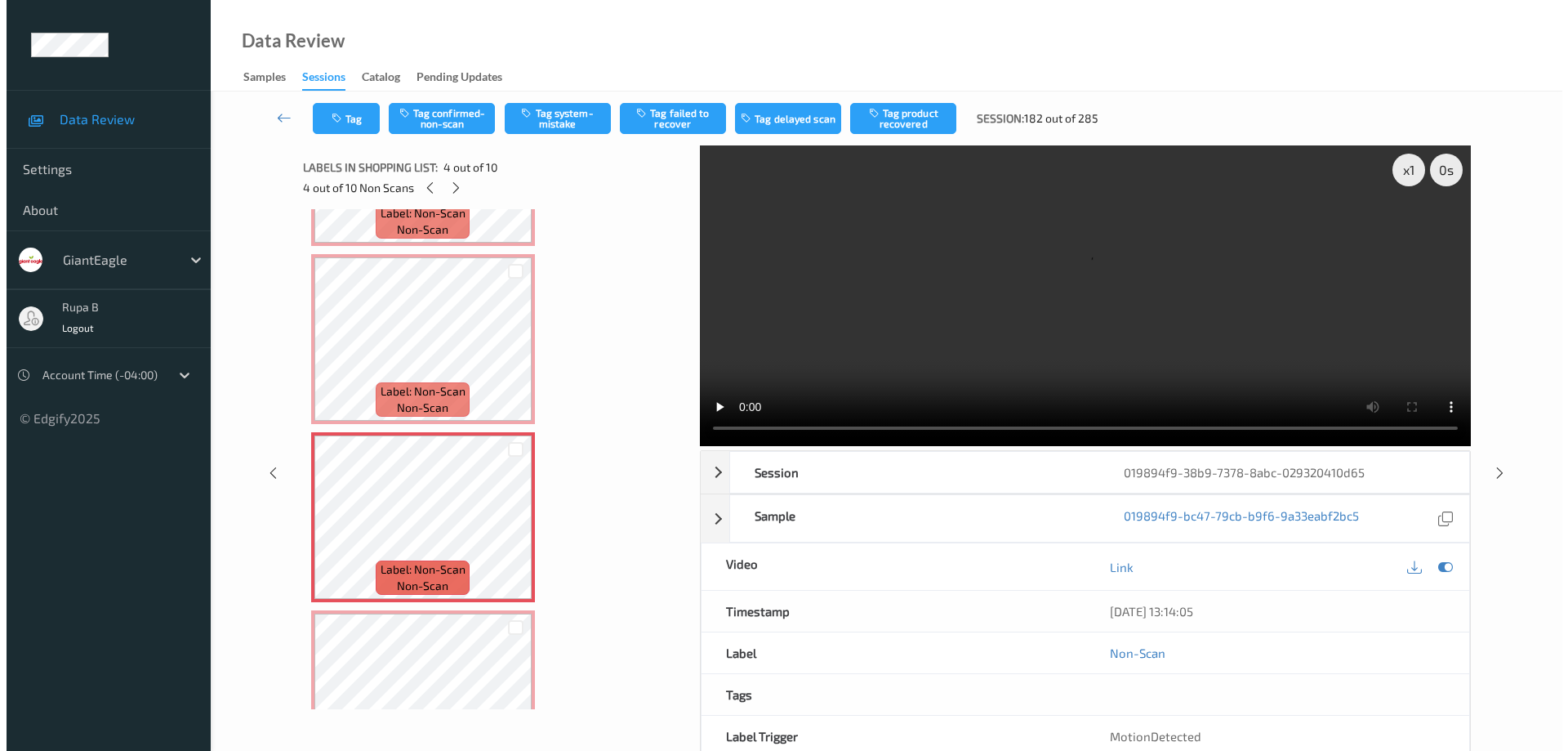
scroll to position [327, 0]
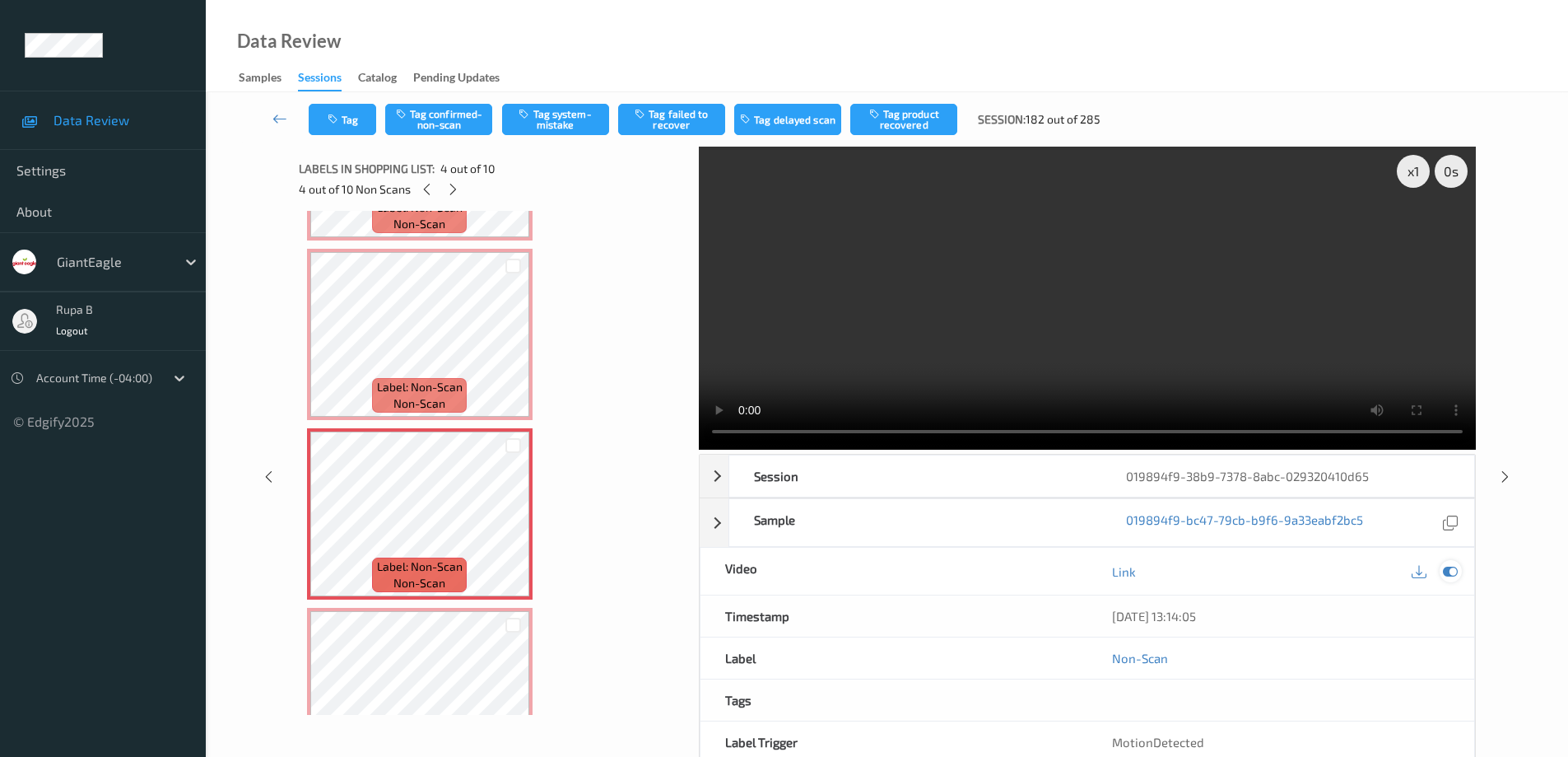
click at [1451, 568] on icon at bounding box center [1450, 571] width 14 height 14
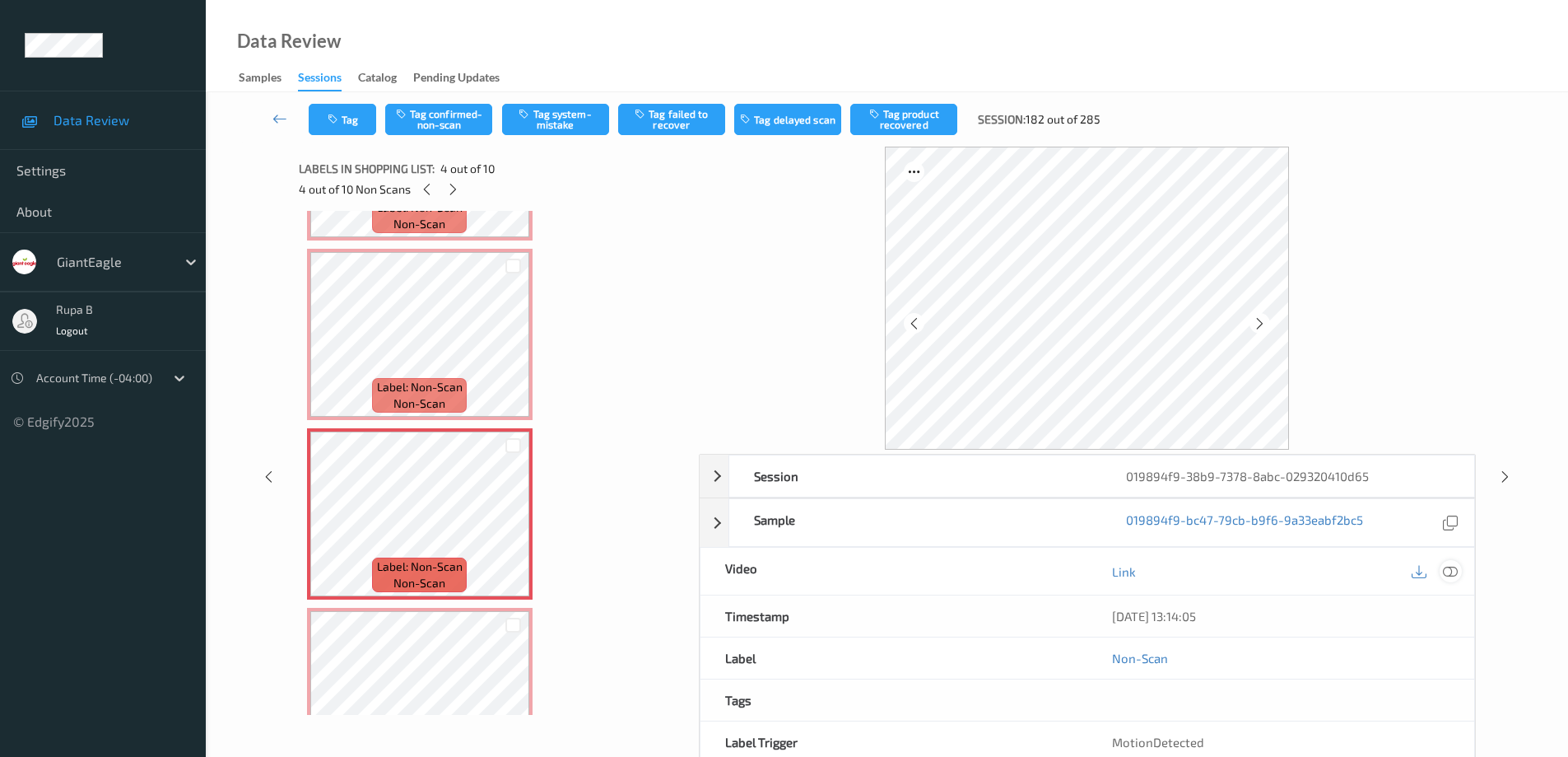
click at [1449, 570] on icon at bounding box center [1450, 571] width 14 height 14
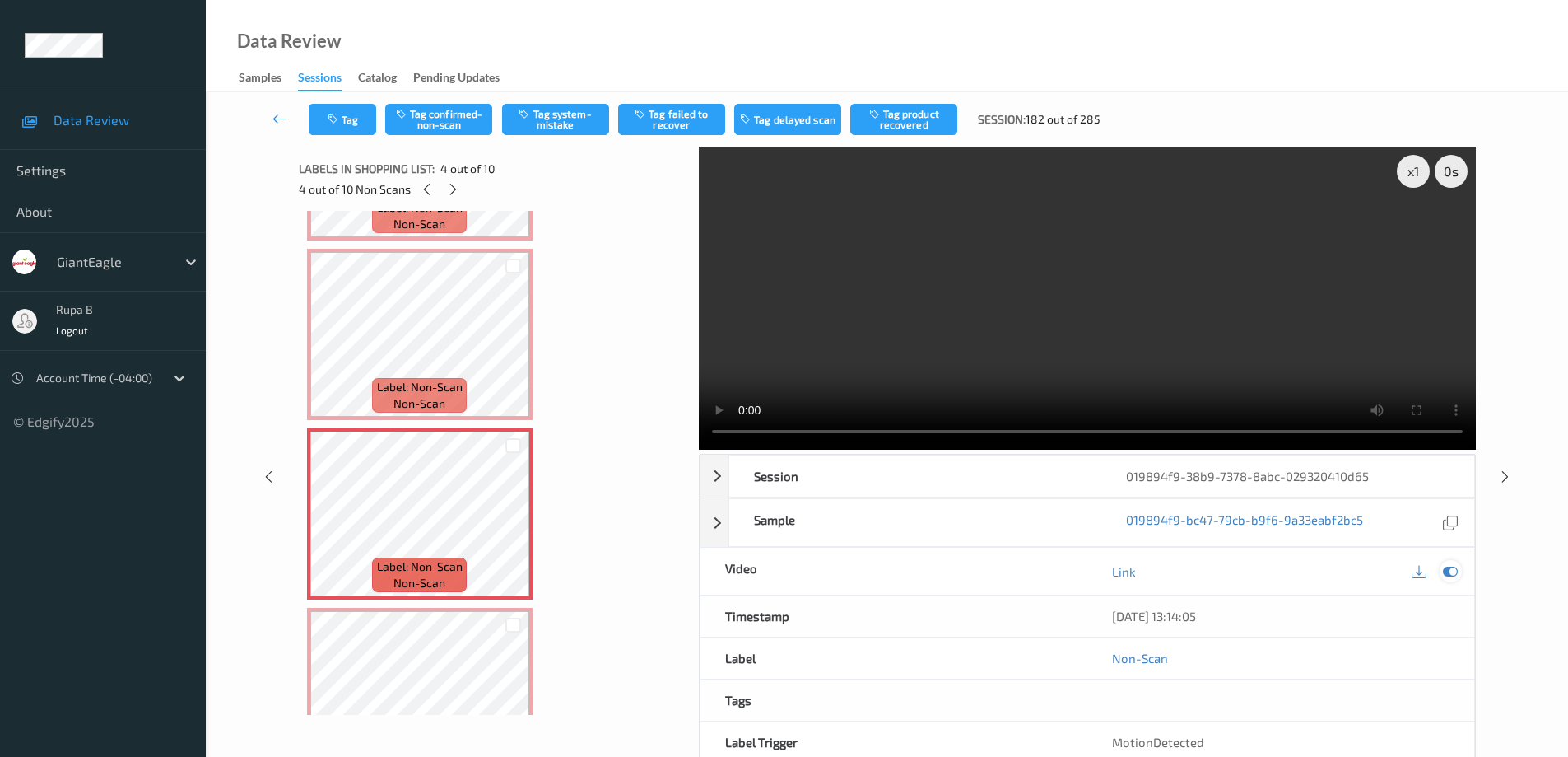
click at [1455, 569] on icon at bounding box center [1450, 571] width 14 height 14
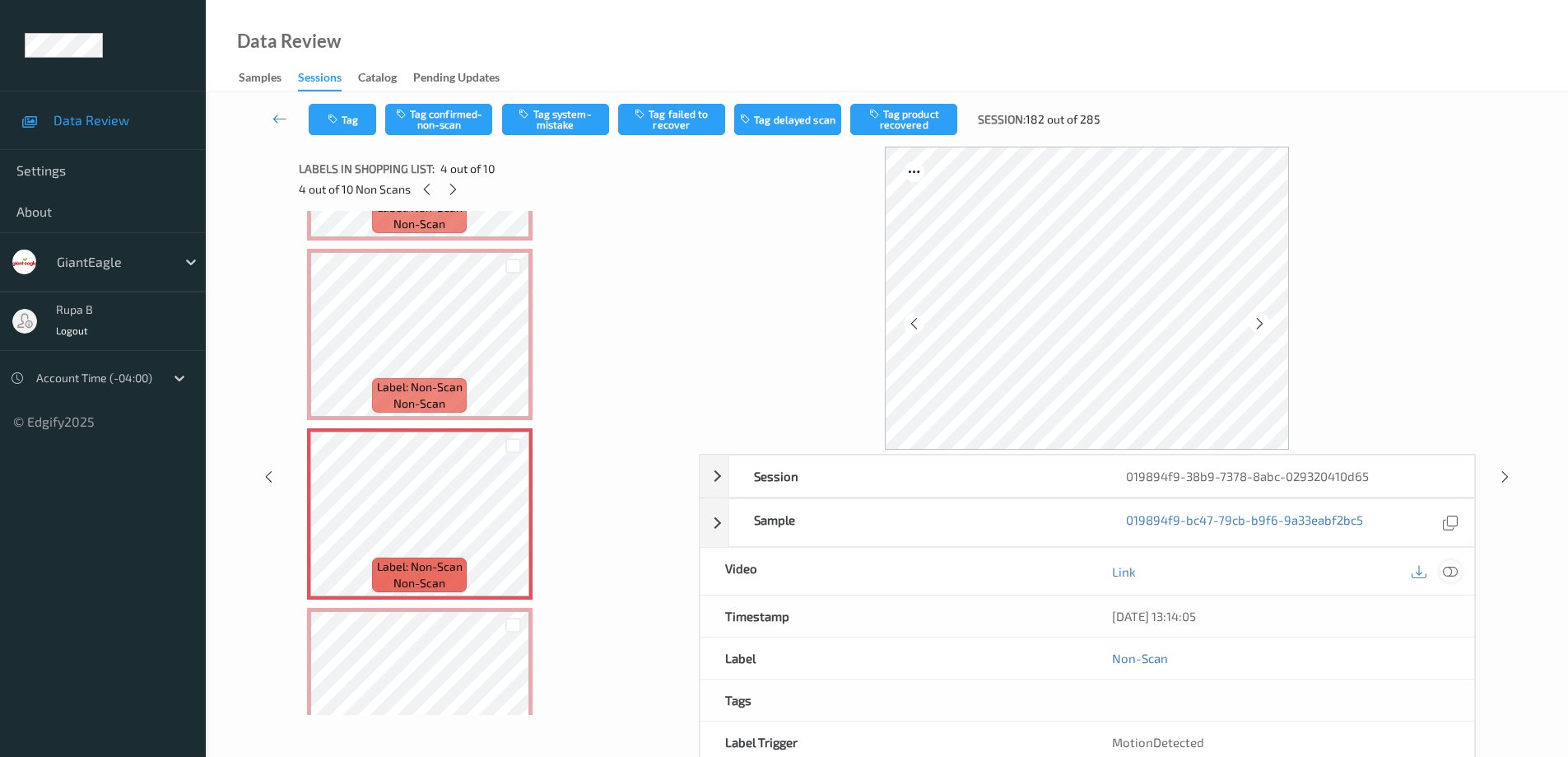
click at [1450, 575] on icon at bounding box center [1450, 571] width 14 height 14
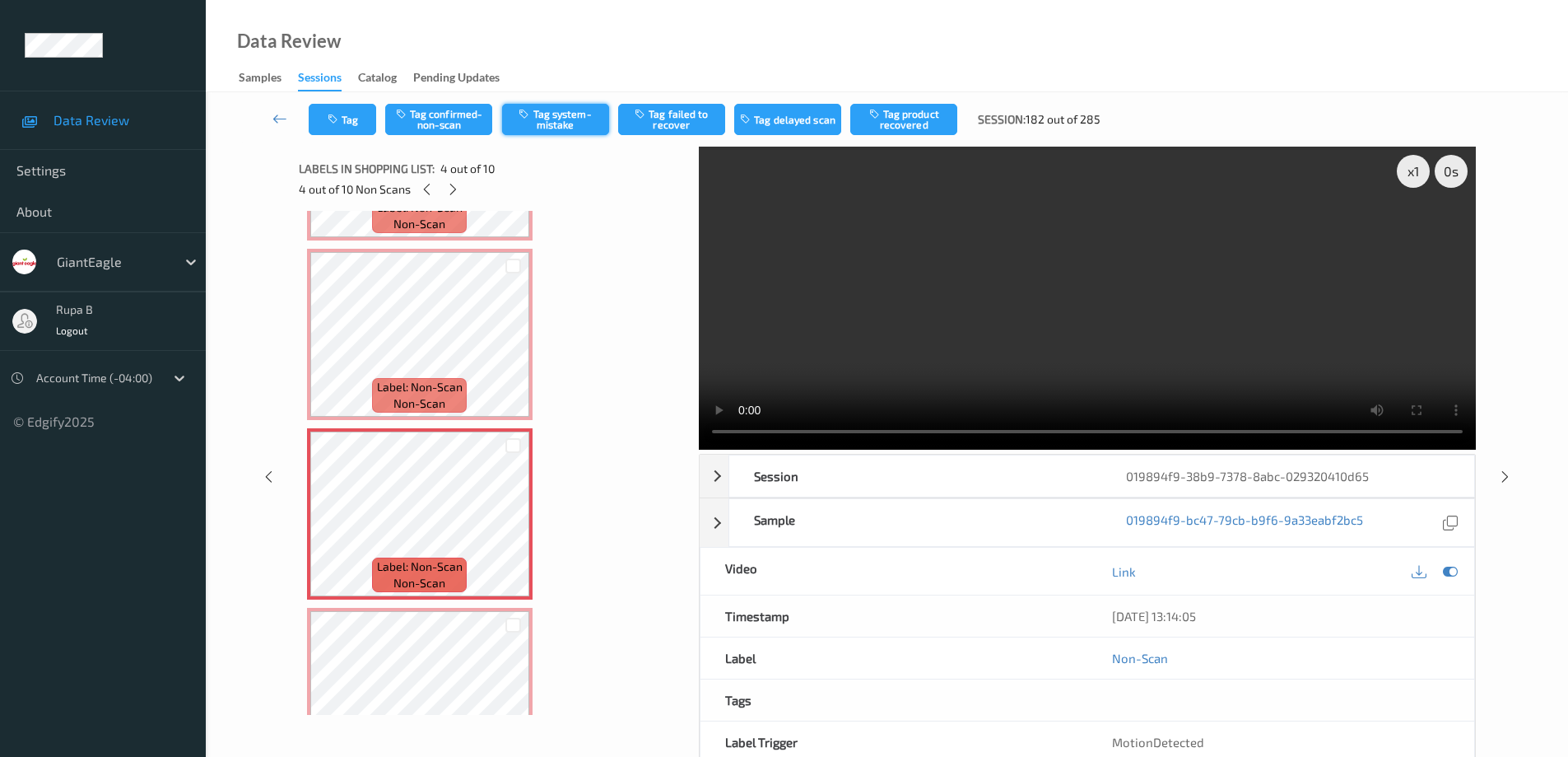
click at [564, 120] on button "Tag system-mistake" at bounding box center [555, 119] width 107 height 31
click at [352, 126] on button "Tag" at bounding box center [343, 119] width 68 height 31
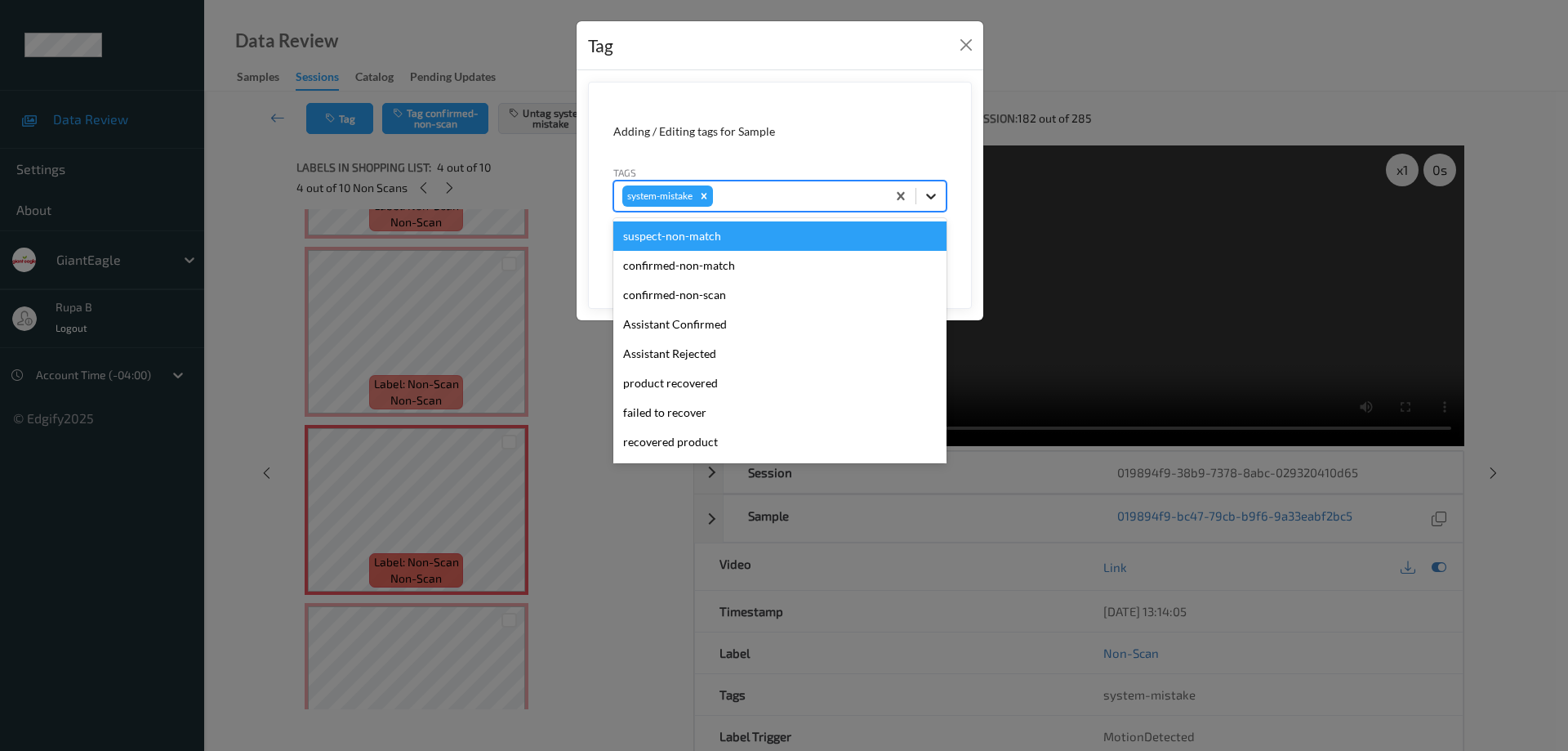
click at [933, 195] on icon at bounding box center [930, 195] width 16 height 16
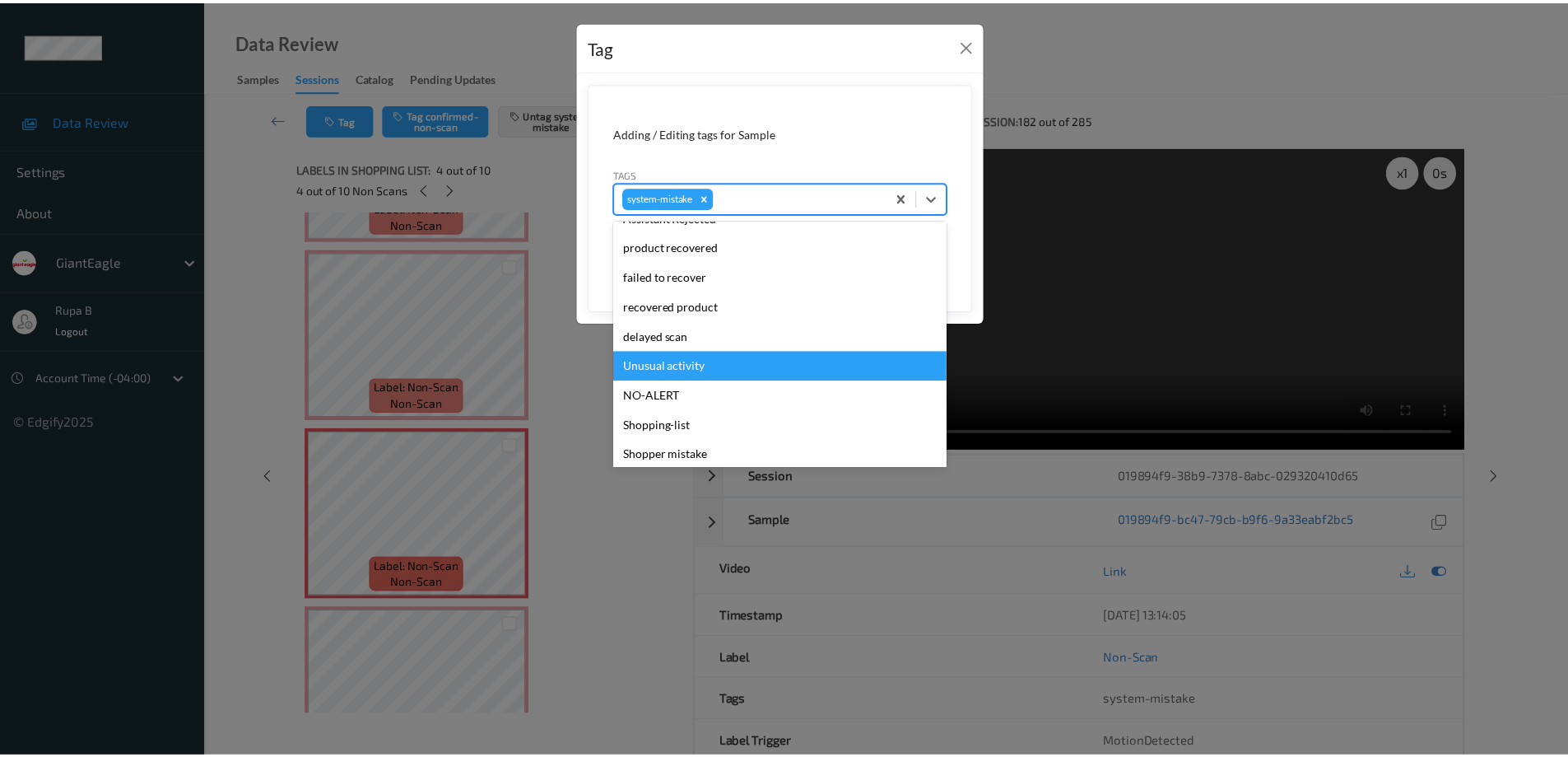
scroll to position [145, 0]
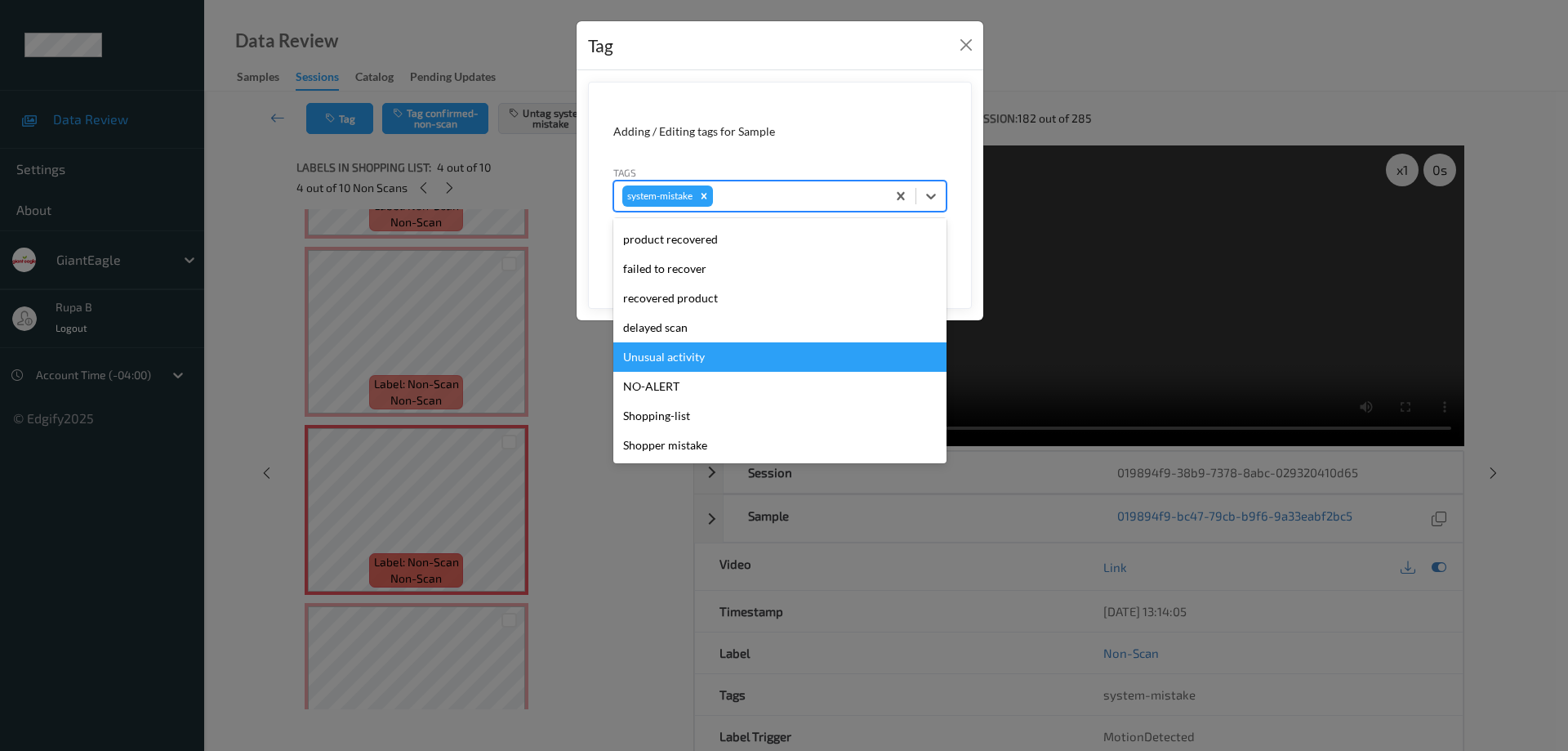
click at [711, 358] on div "Unusual activity" at bounding box center [780, 356] width 333 height 30
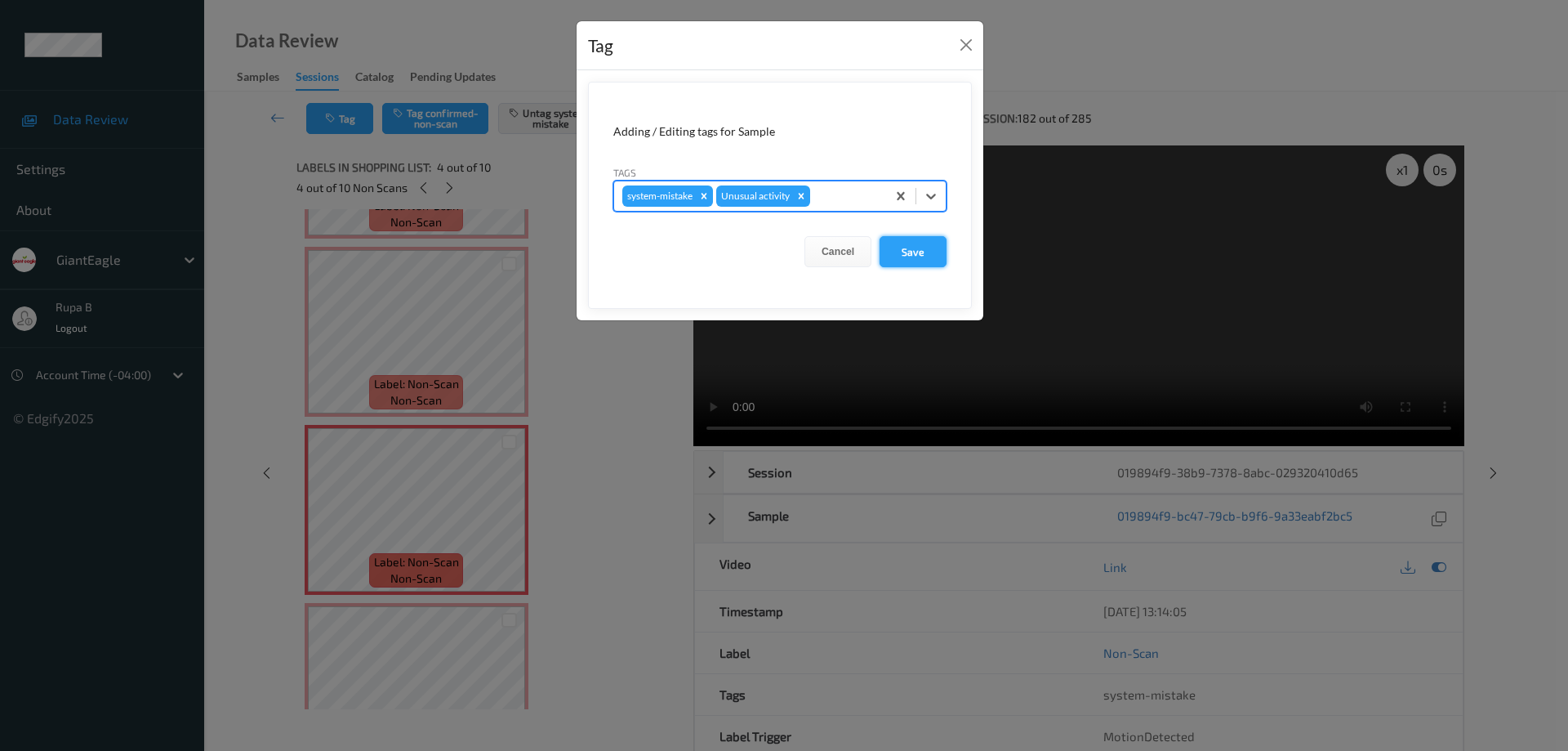
click at [919, 248] on button "Save" at bounding box center [913, 251] width 67 height 31
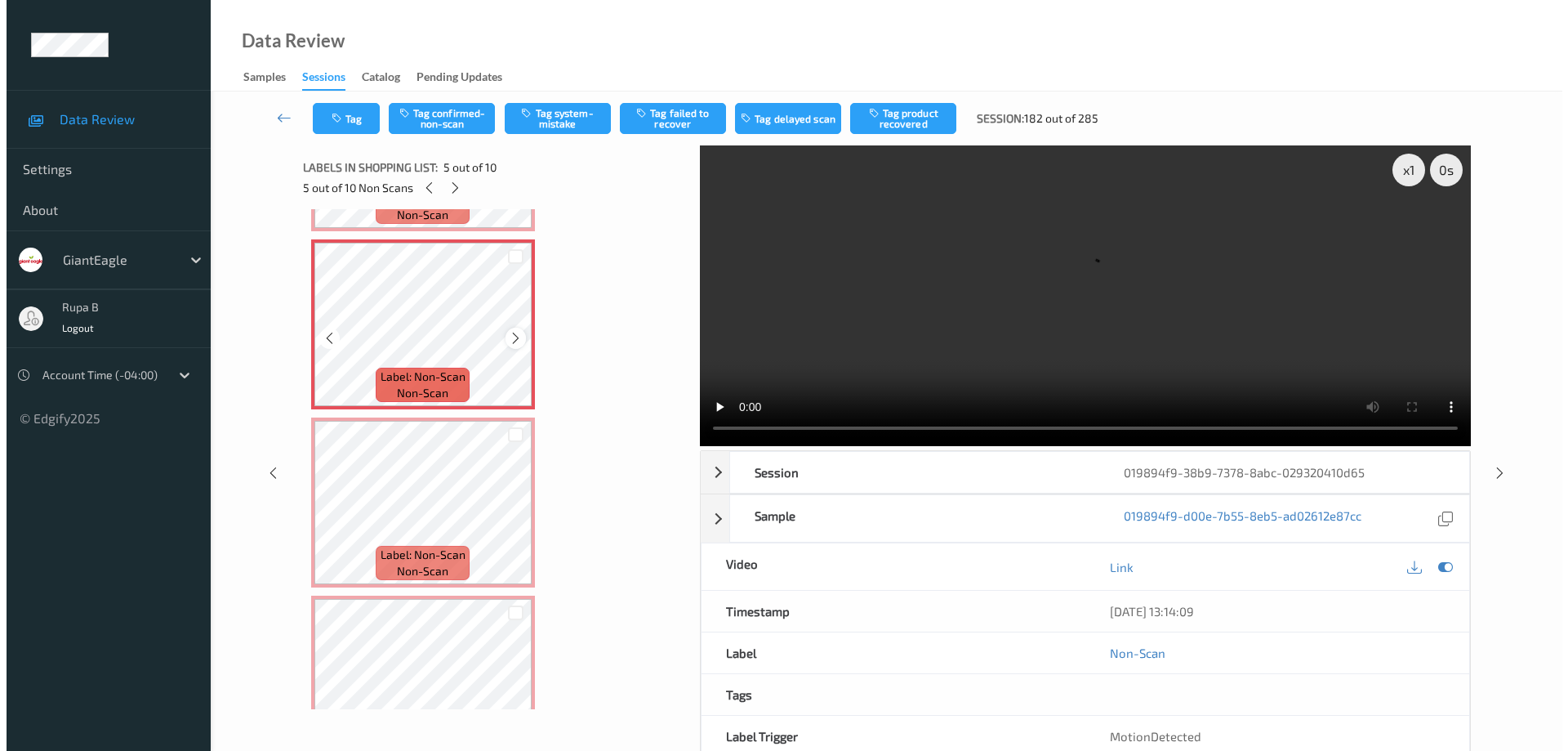
scroll to position [653, 0]
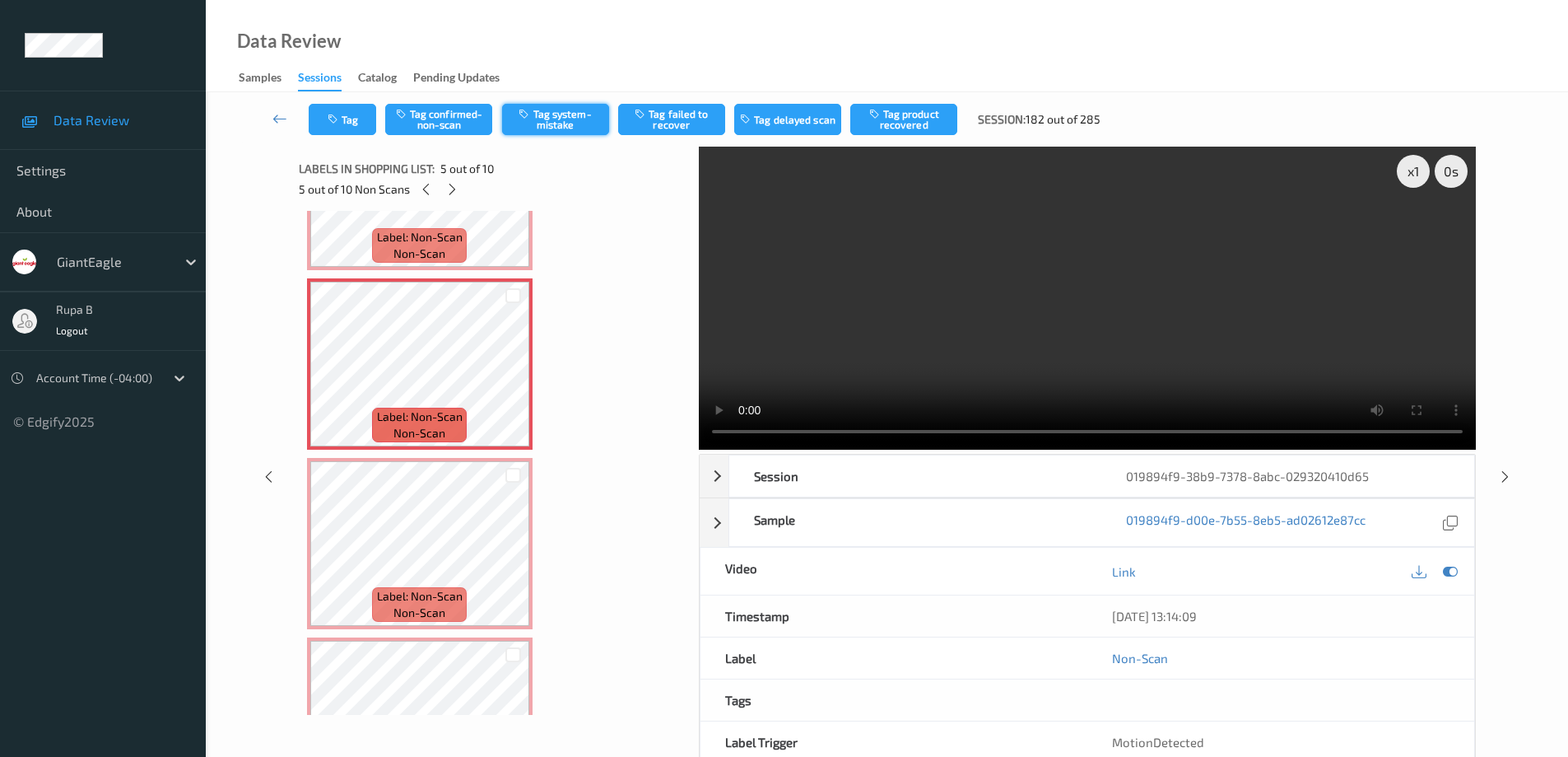
click at [578, 130] on button "Tag system-mistake" at bounding box center [555, 119] width 107 height 31
click at [358, 120] on button "Tag" at bounding box center [343, 119] width 68 height 31
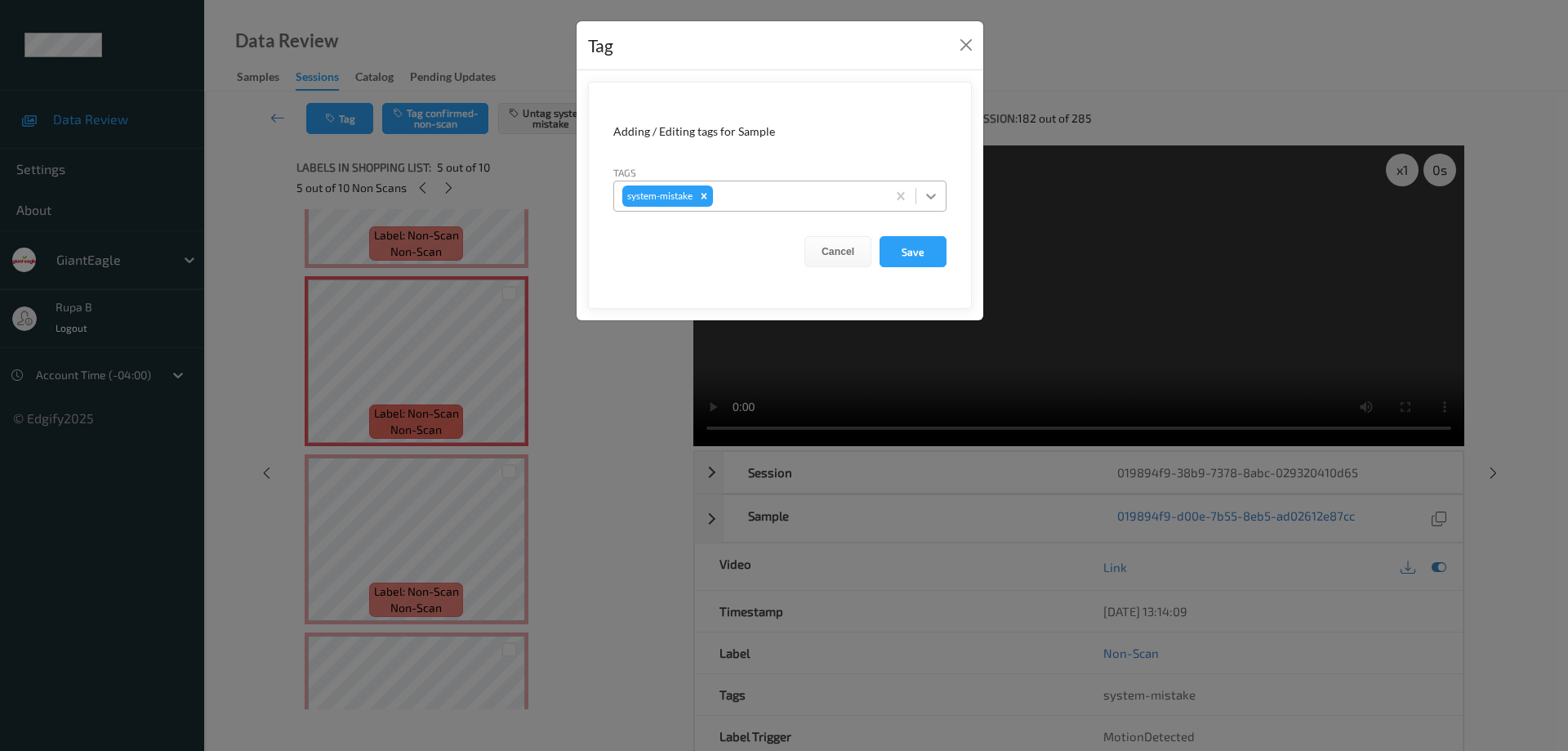
click at [939, 192] on icon at bounding box center [930, 195] width 16 height 16
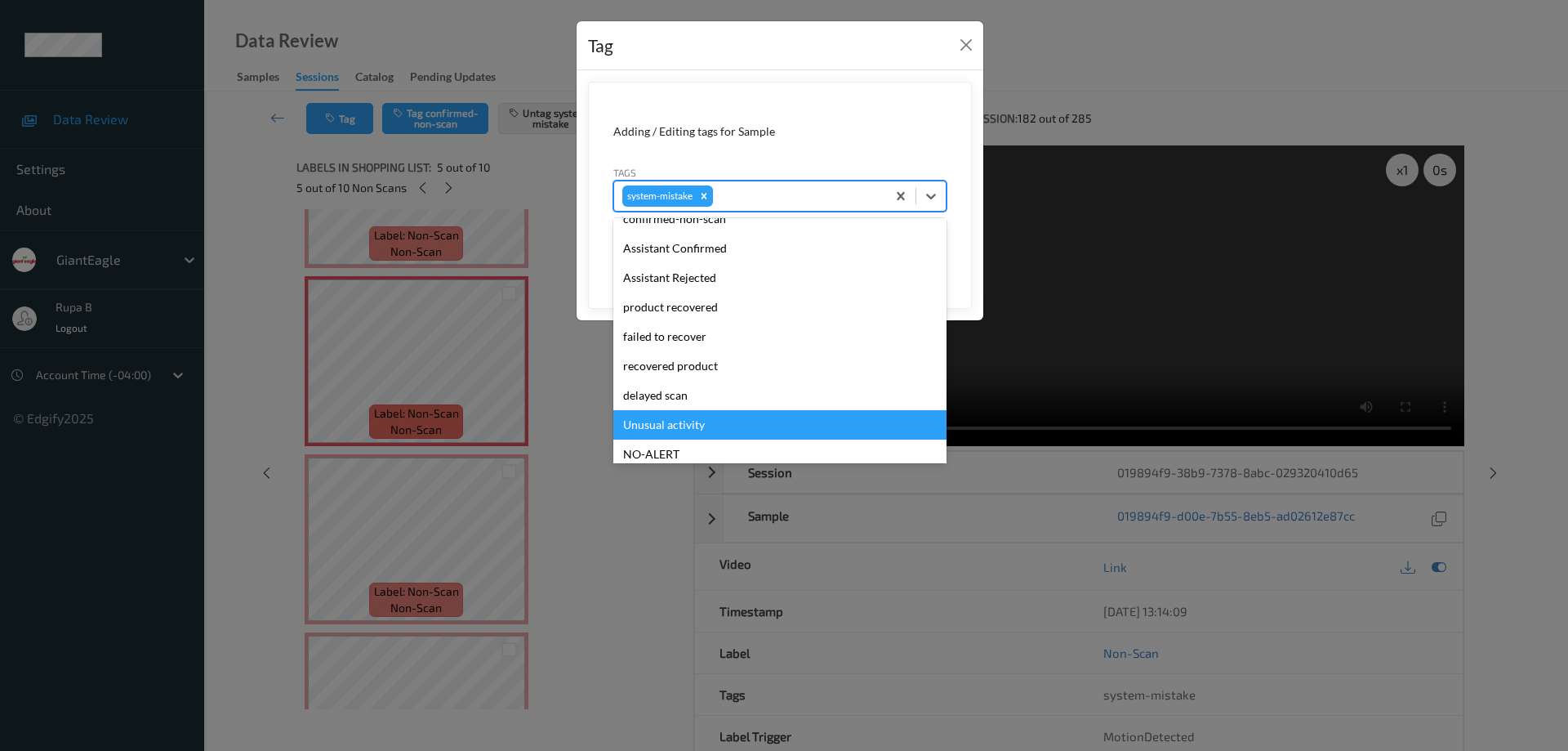
scroll to position [144, 0]
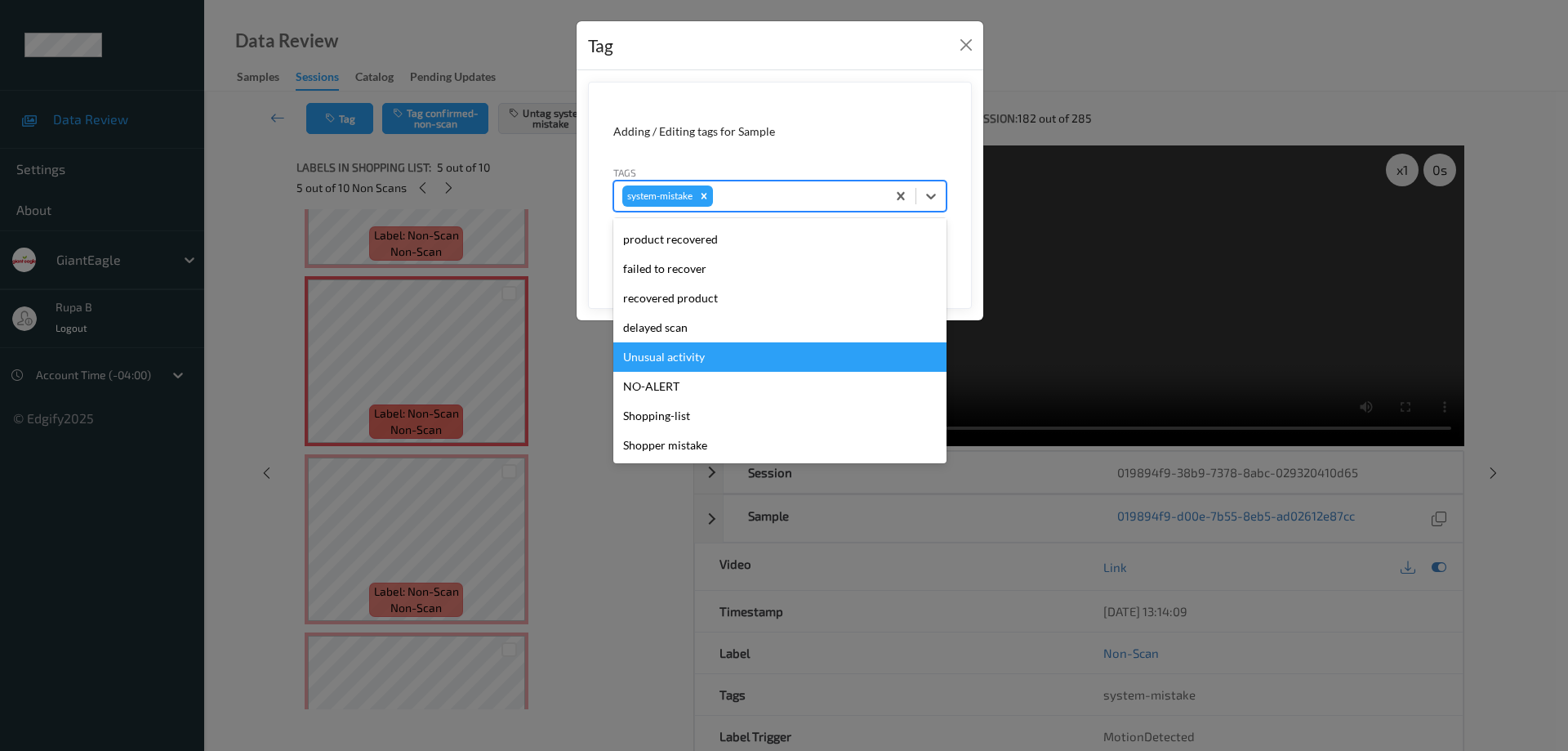
drag, startPoint x: 694, startPoint y: 359, endPoint x: 756, endPoint y: 376, distance: 64.3
click at [695, 359] on div "Unusual activity" at bounding box center [780, 356] width 333 height 30
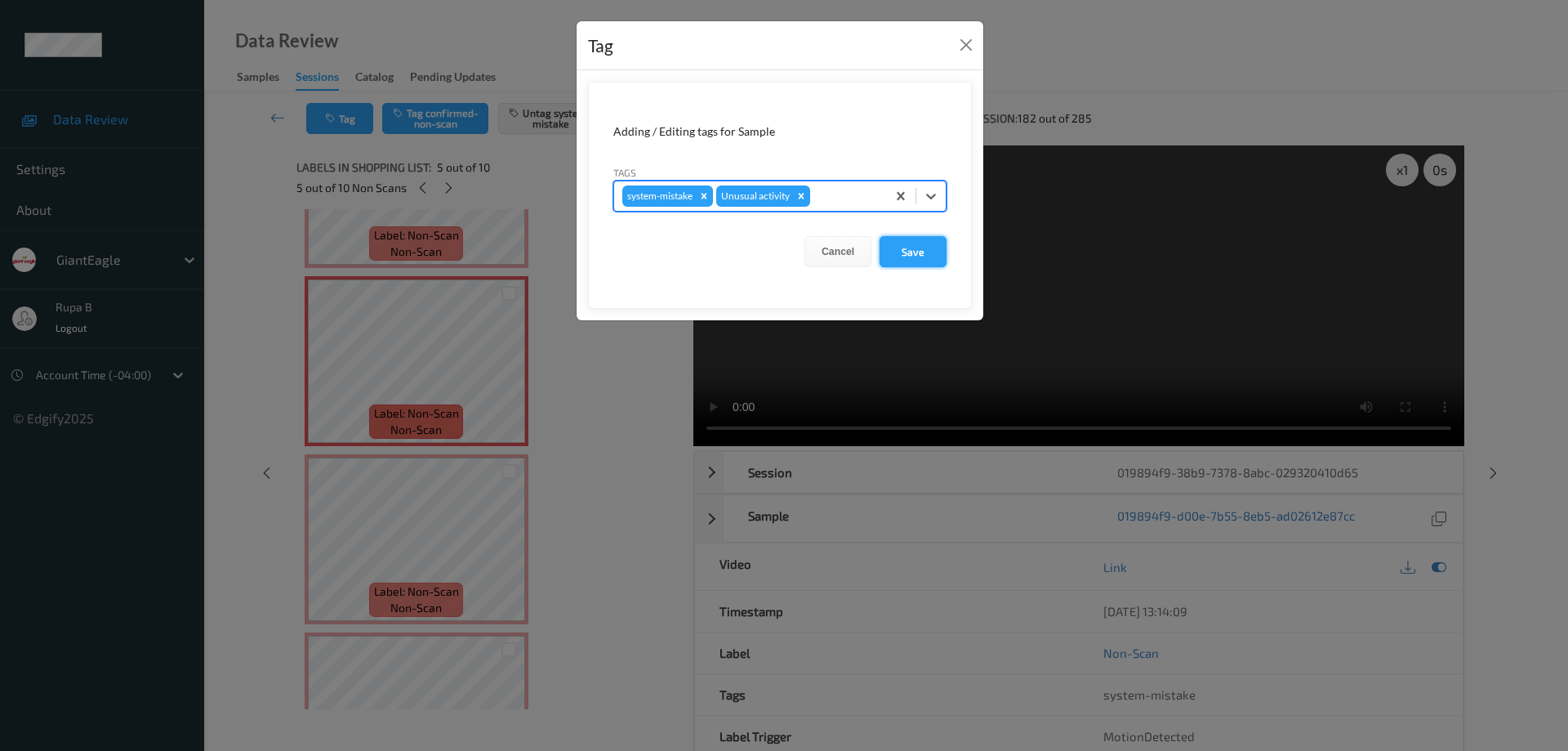
click at [928, 256] on button "Save" at bounding box center [913, 251] width 67 height 31
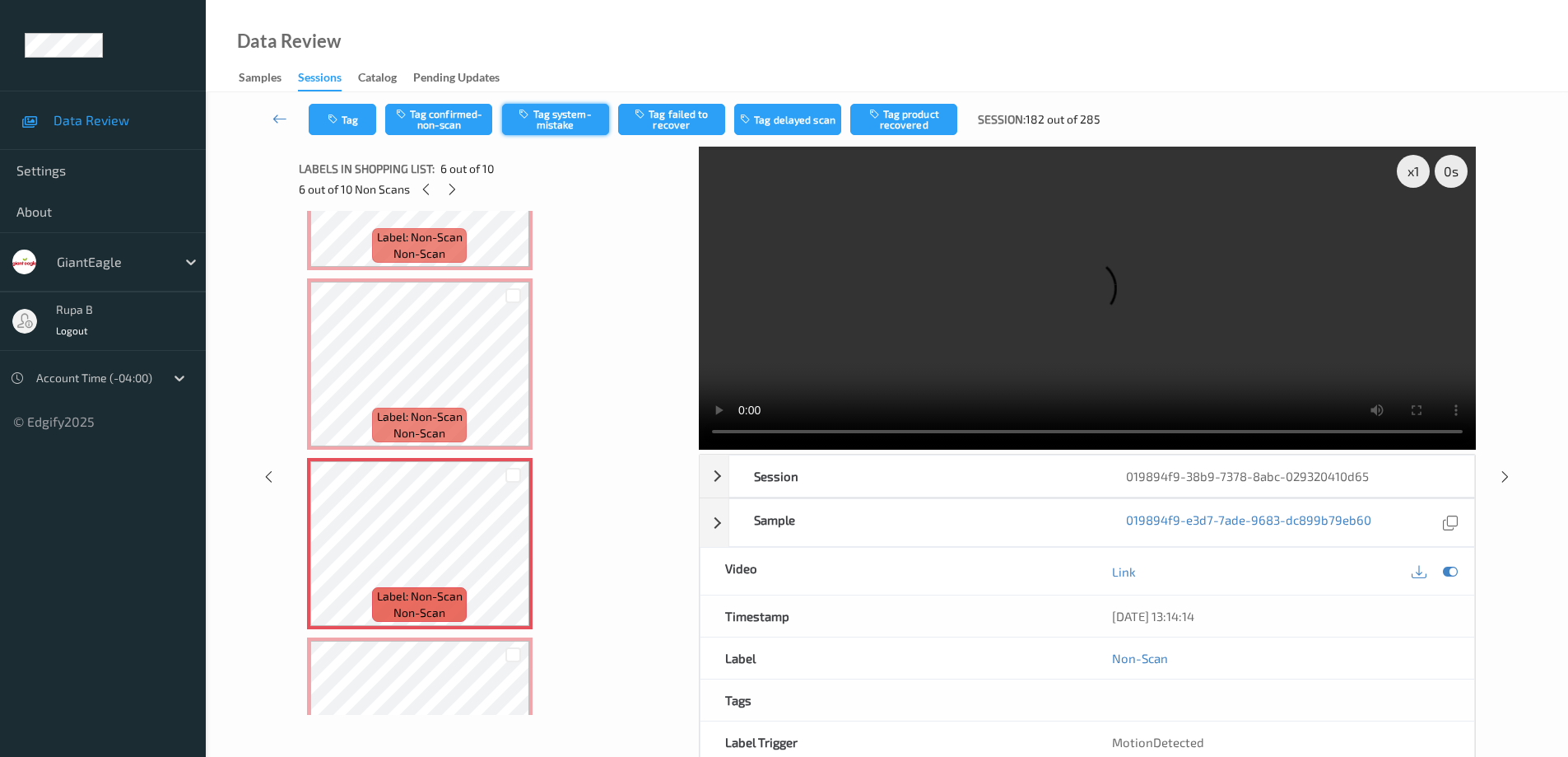
click at [576, 123] on button "Tag system-mistake" at bounding box center [555, 119] width 107 height 31
click at [348, 120] on button "Tag" at bounding box center [343, 119] width 68 height 31
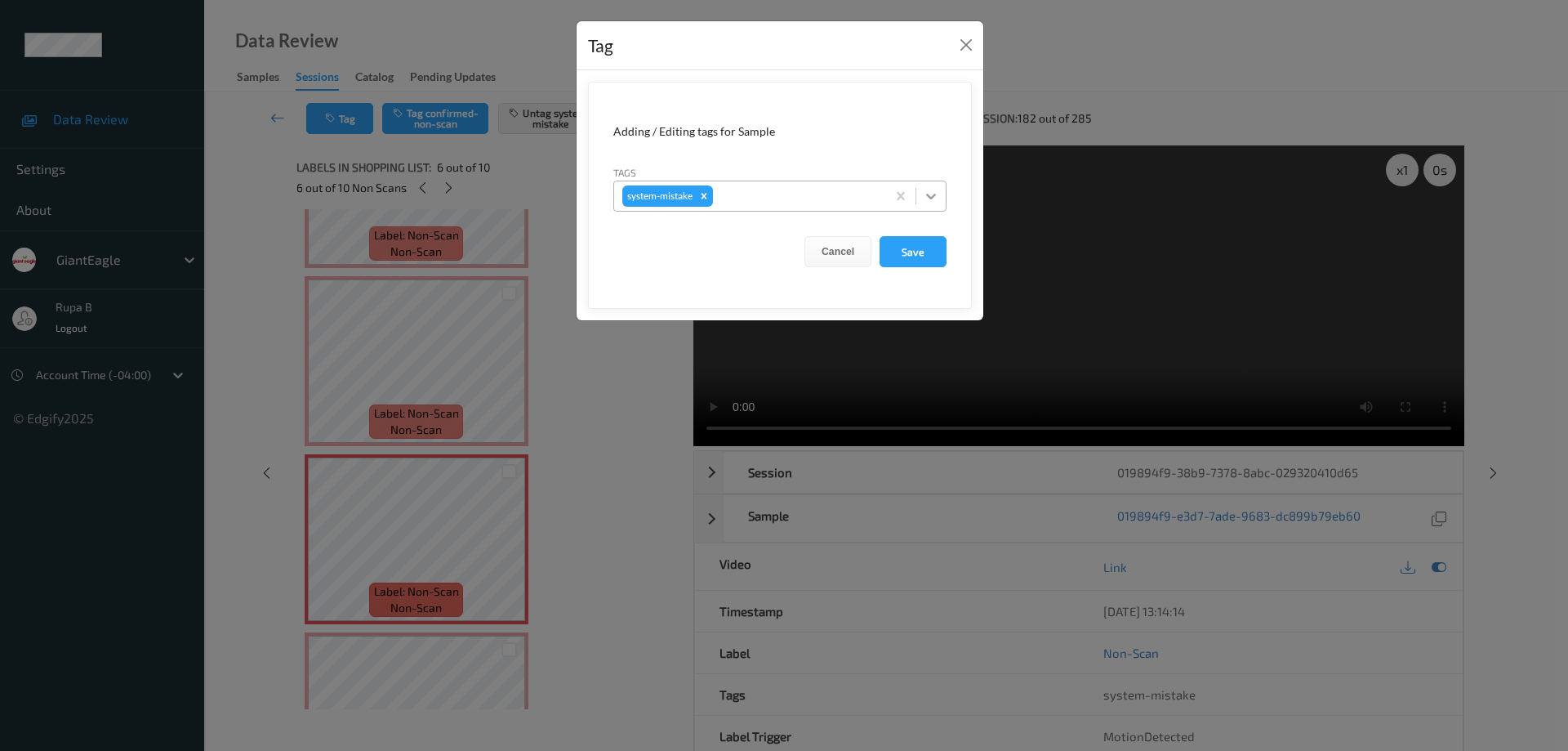
click at [929, 196] on icon at bounding box center [931, 196] width 10 height 6
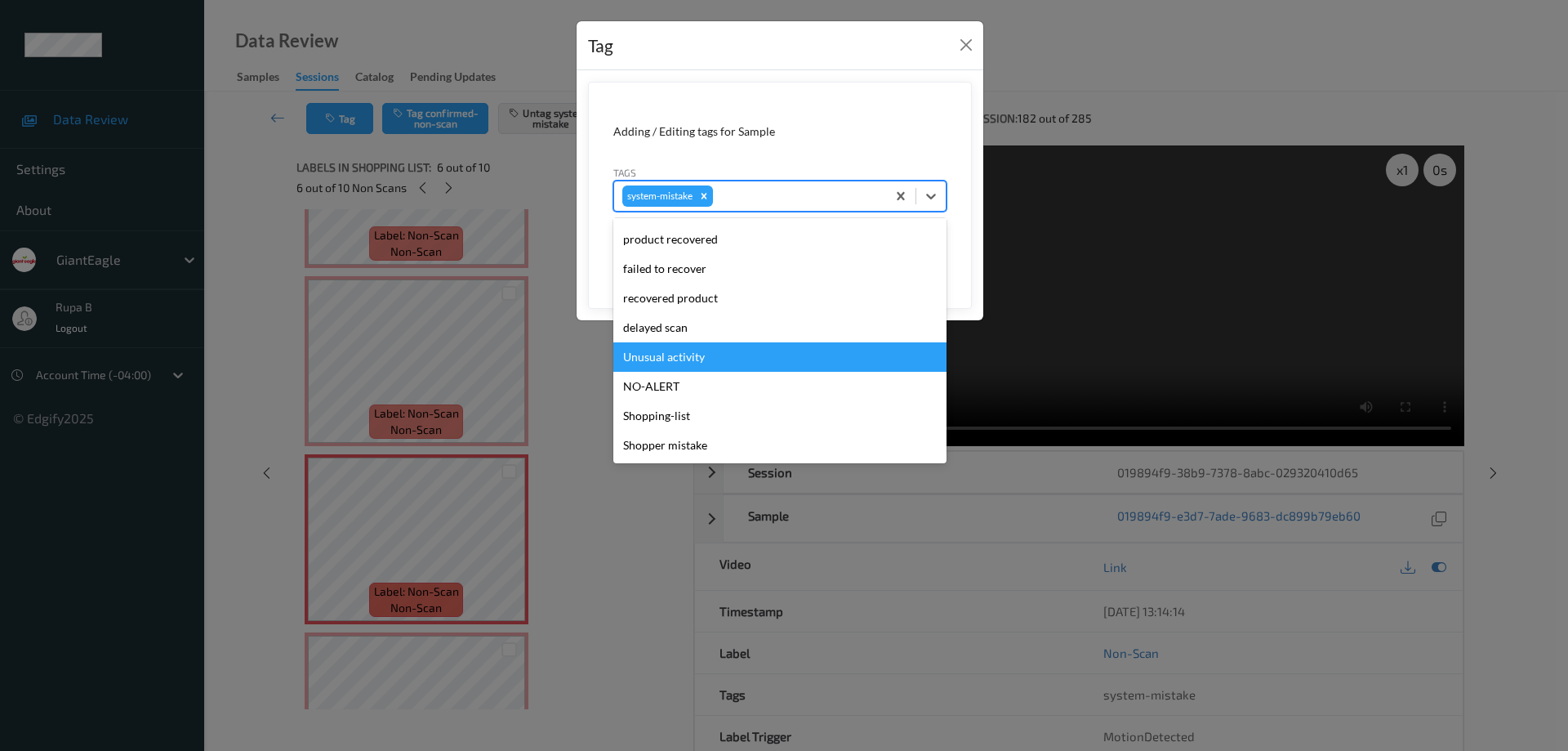
drag, startPoint x: 692, startPoint y: 362, endPoint x: 869, endPoint y: 385, distance: 178.5
click at [694, 361] on div "Unusual activity" at bounding box center [780, 356] width 333 height 30
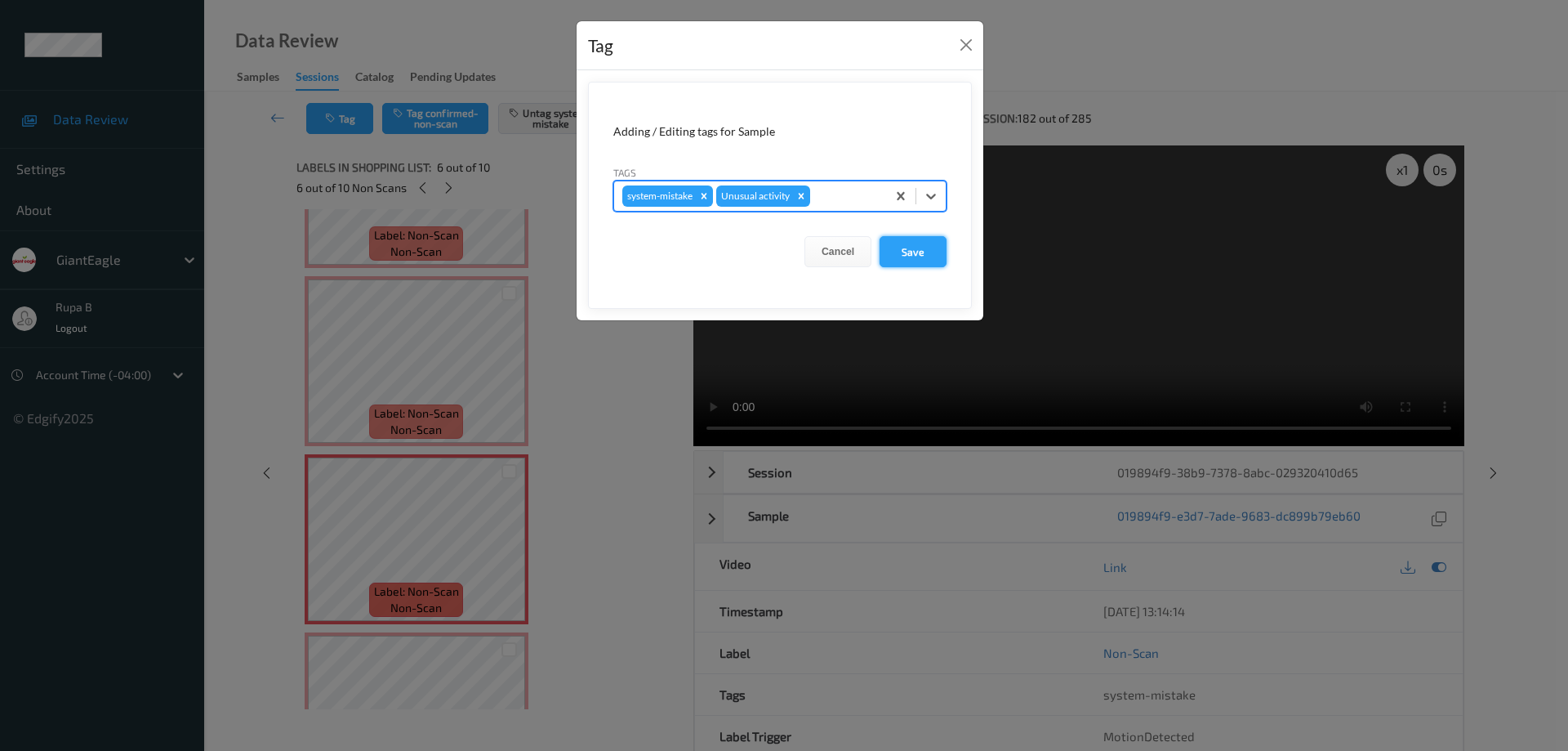
click at [924, 253] on button "Save" at bounding box center [913, 251] width 67 height 31
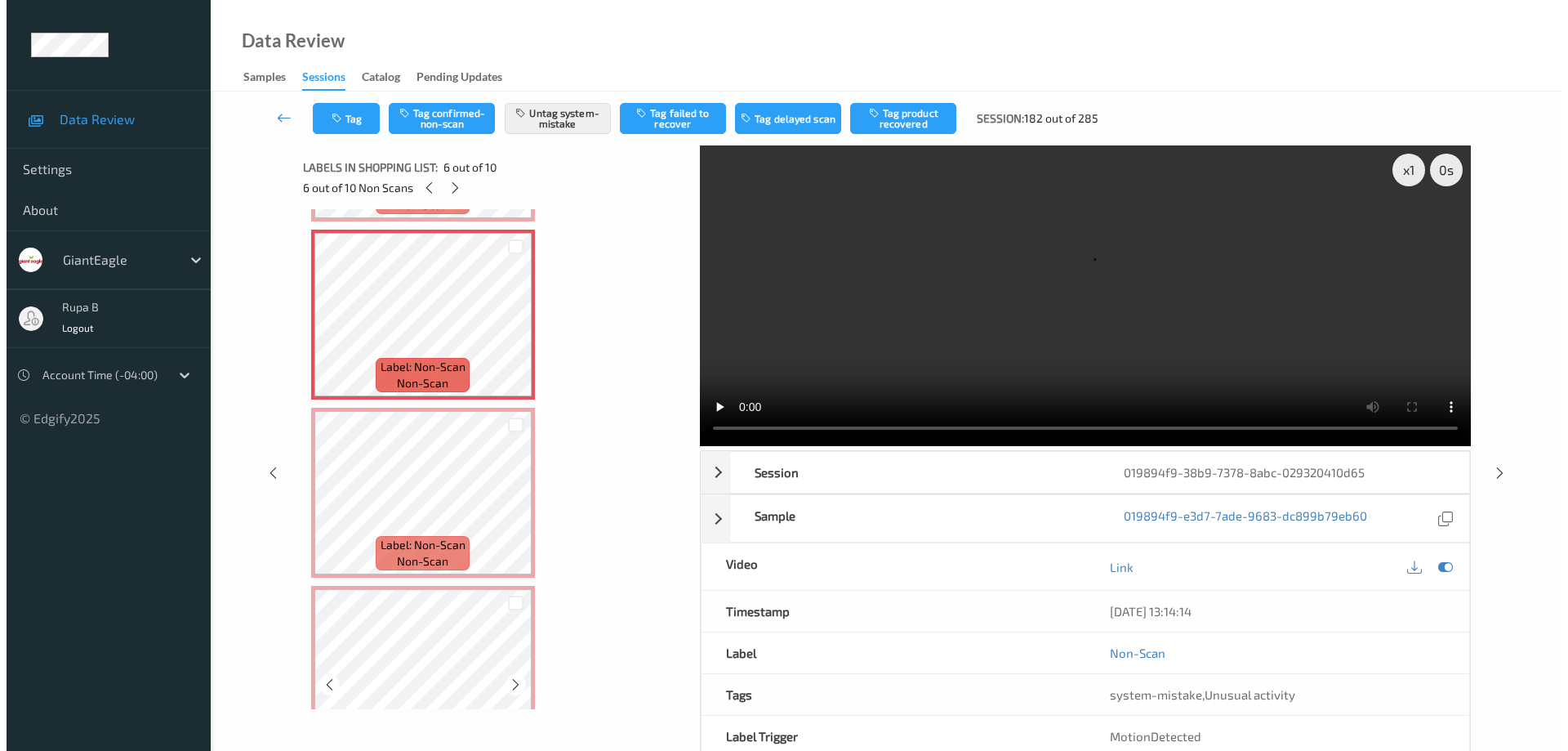
scroll to position [980, 0]
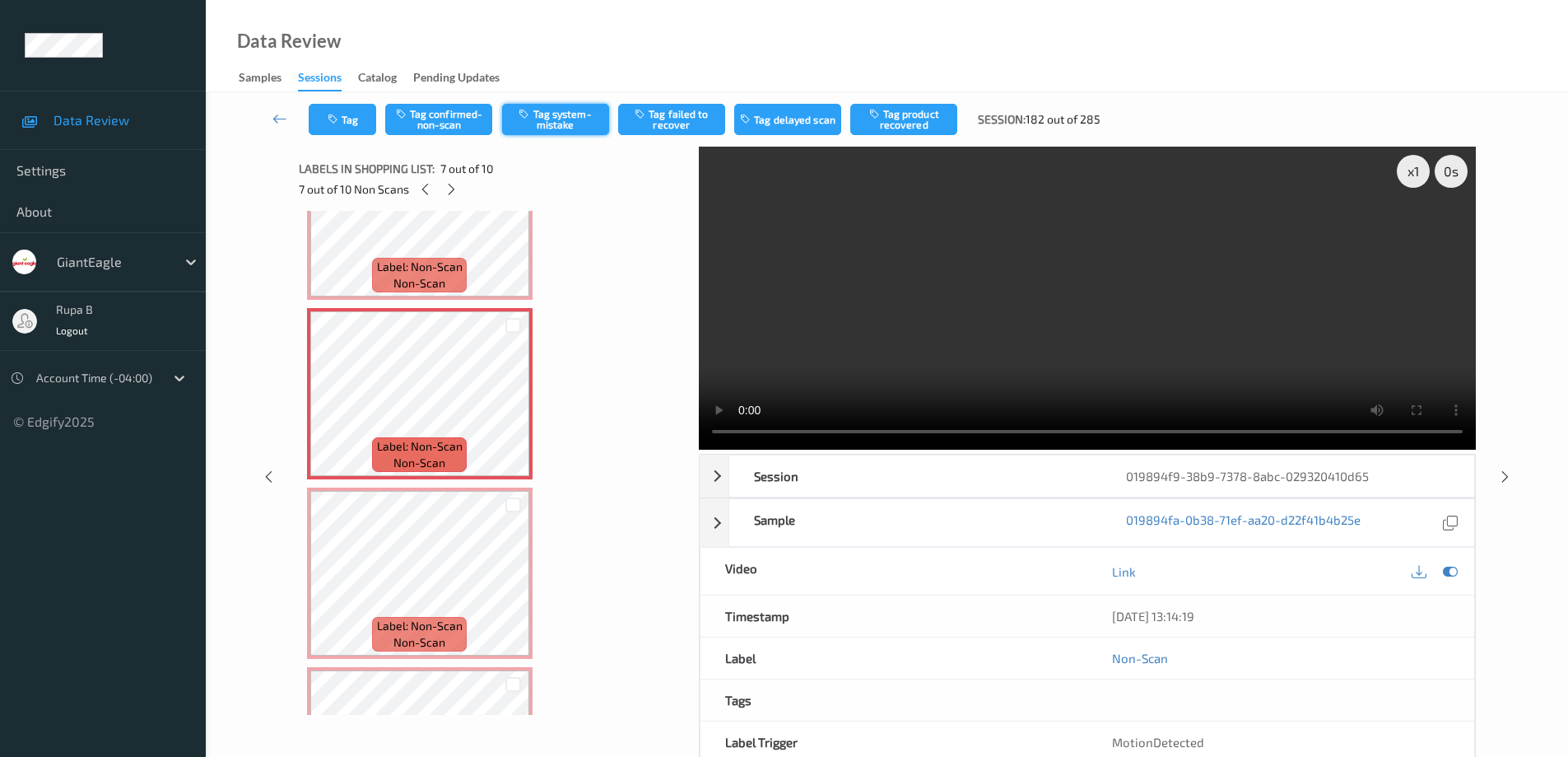
click at [570, 117] on button "Tag system-mistake" at bounding box center [555, 119] width 107 height 31
click at [361, 115] on button "Tag" at bounding box center [343, 119] width 68 height 31
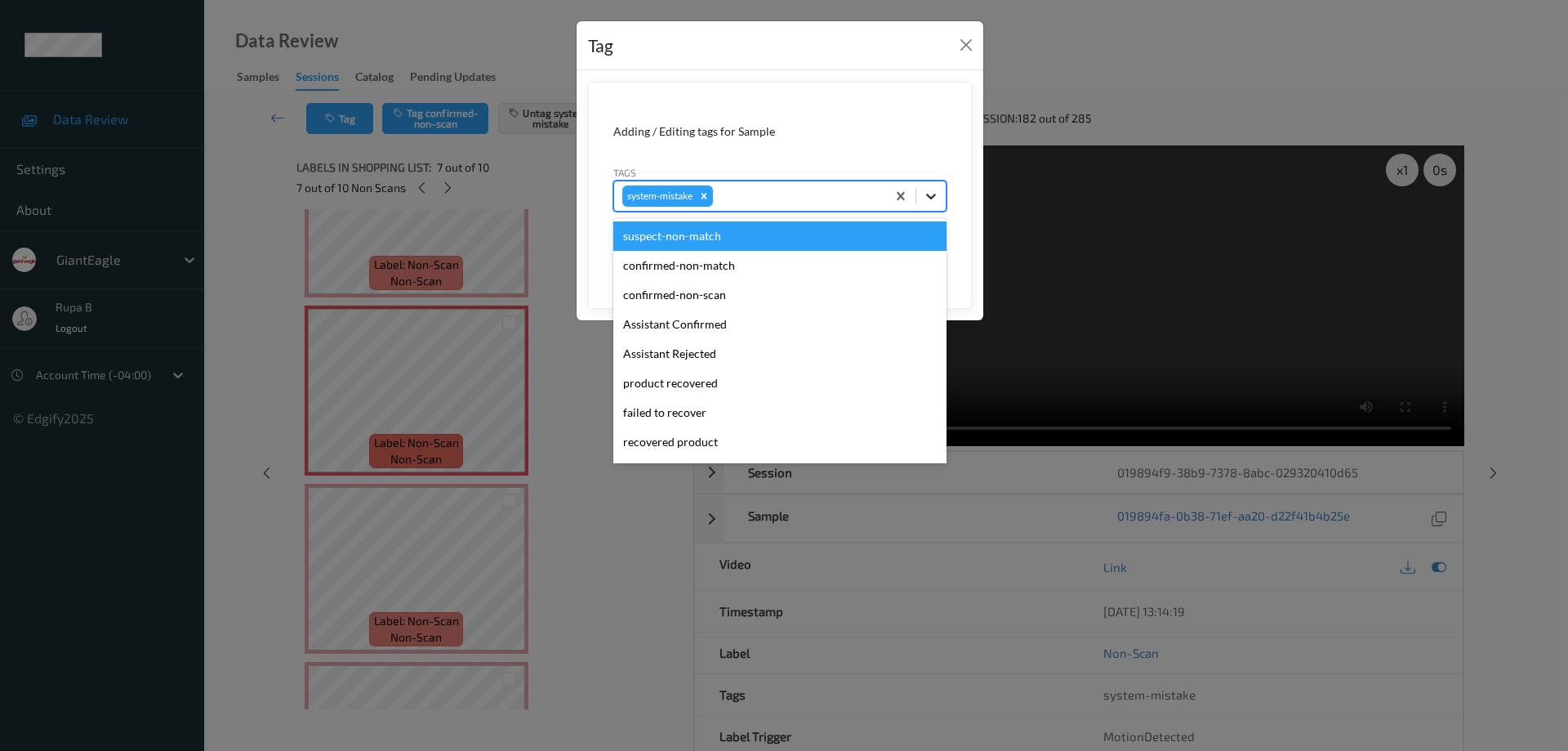
click at [930, 194] on icon at bounding box center [930, 195] width 16 height 16
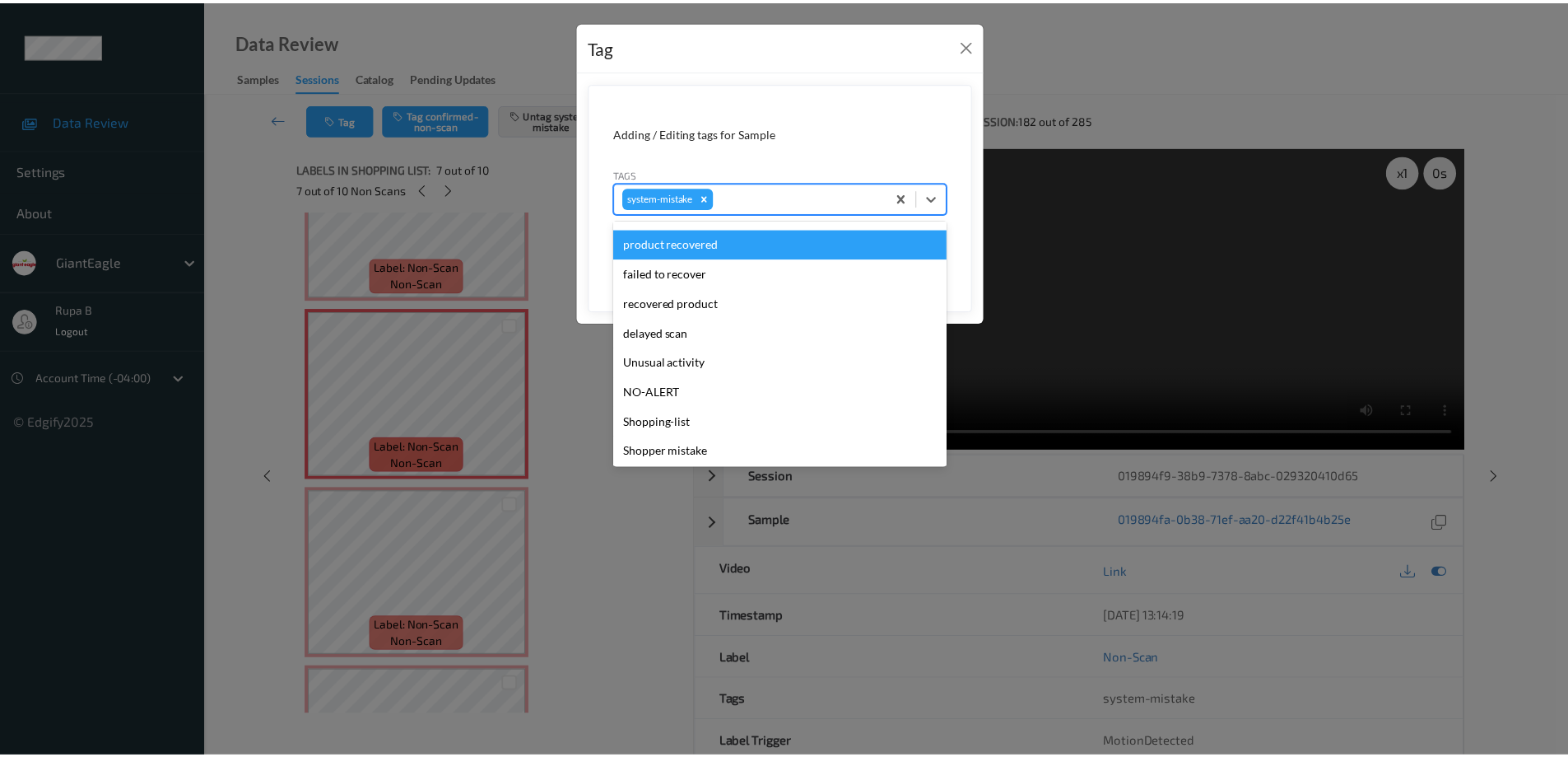
scroll to position [145, 0]
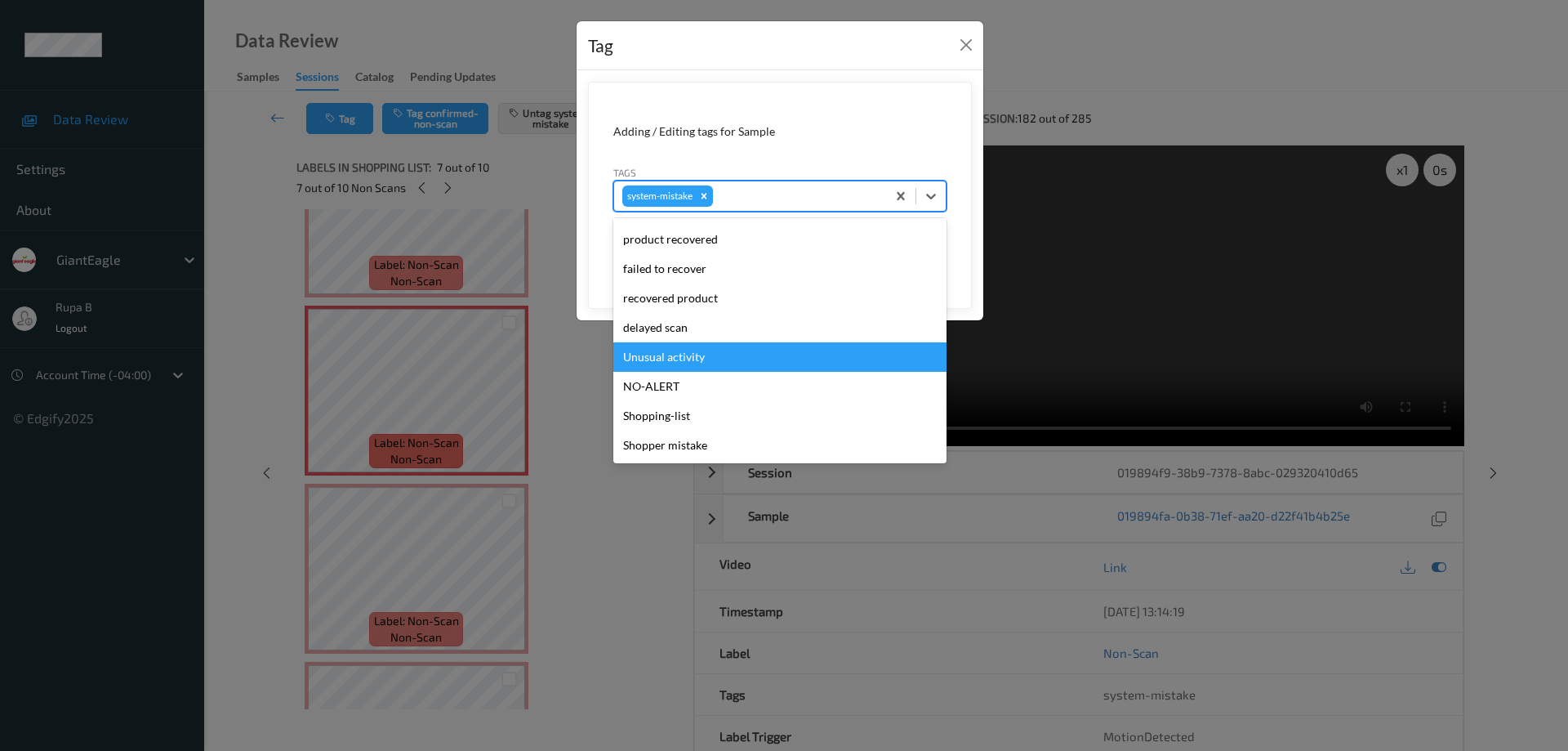
drag, startPoint x: 701, startPoint y: 356, endPoint x: 714, endPoint y: 357, distance: 13.0
click at [703, 356] on div "Unusual activity" at bounding box center [780, 356] width 333 height 30
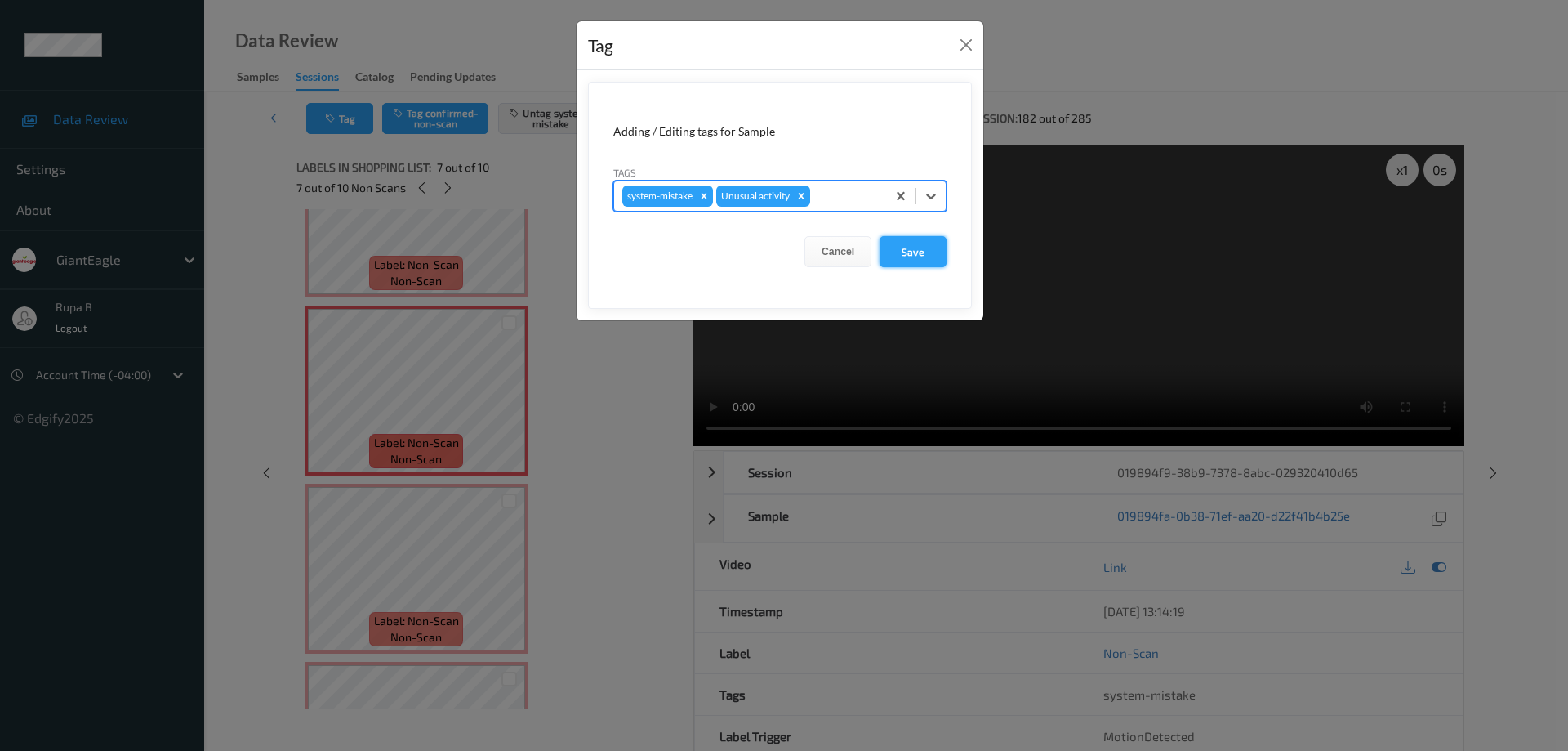
click at [912, 252] on button "Save" at bounding box center [913, 251] width 67 height 31
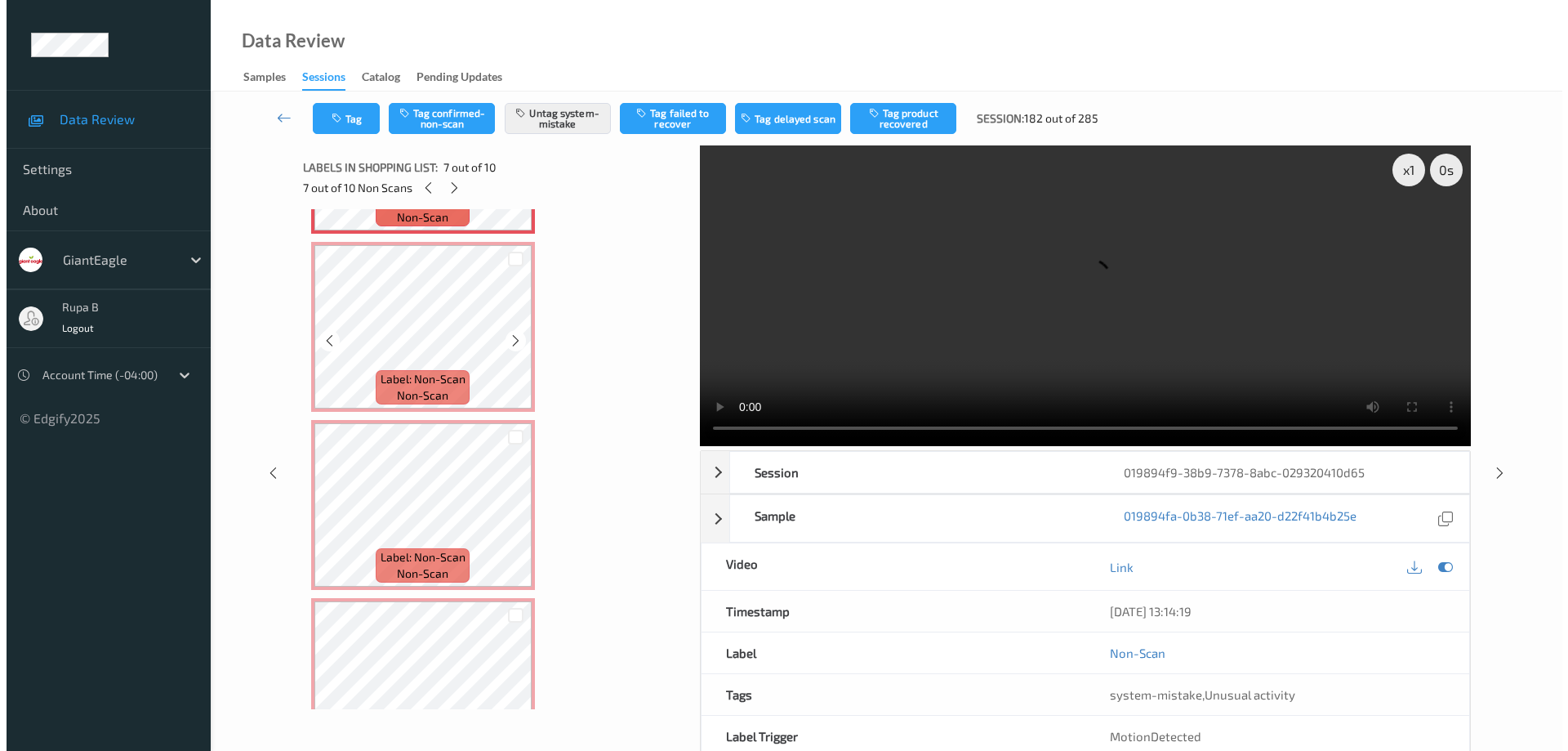
scroll to position [1225, 0]
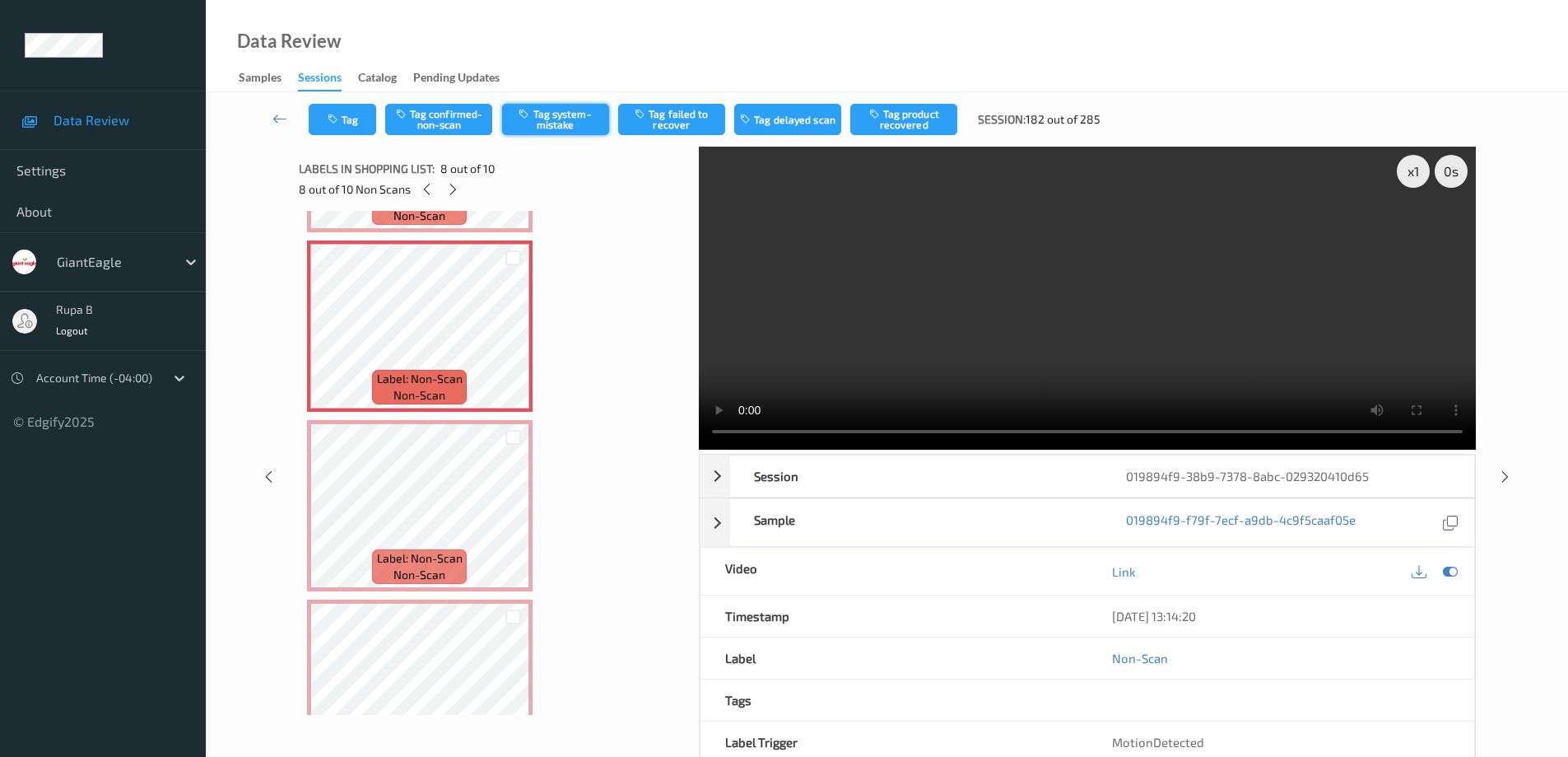
click at [564, 118] on button "Tag system-mistake" at bounding box center [555, 119] width 107 height 31
click at [349, 117] on button "Tag" at bounding box center [343, 119] width 68 height 31
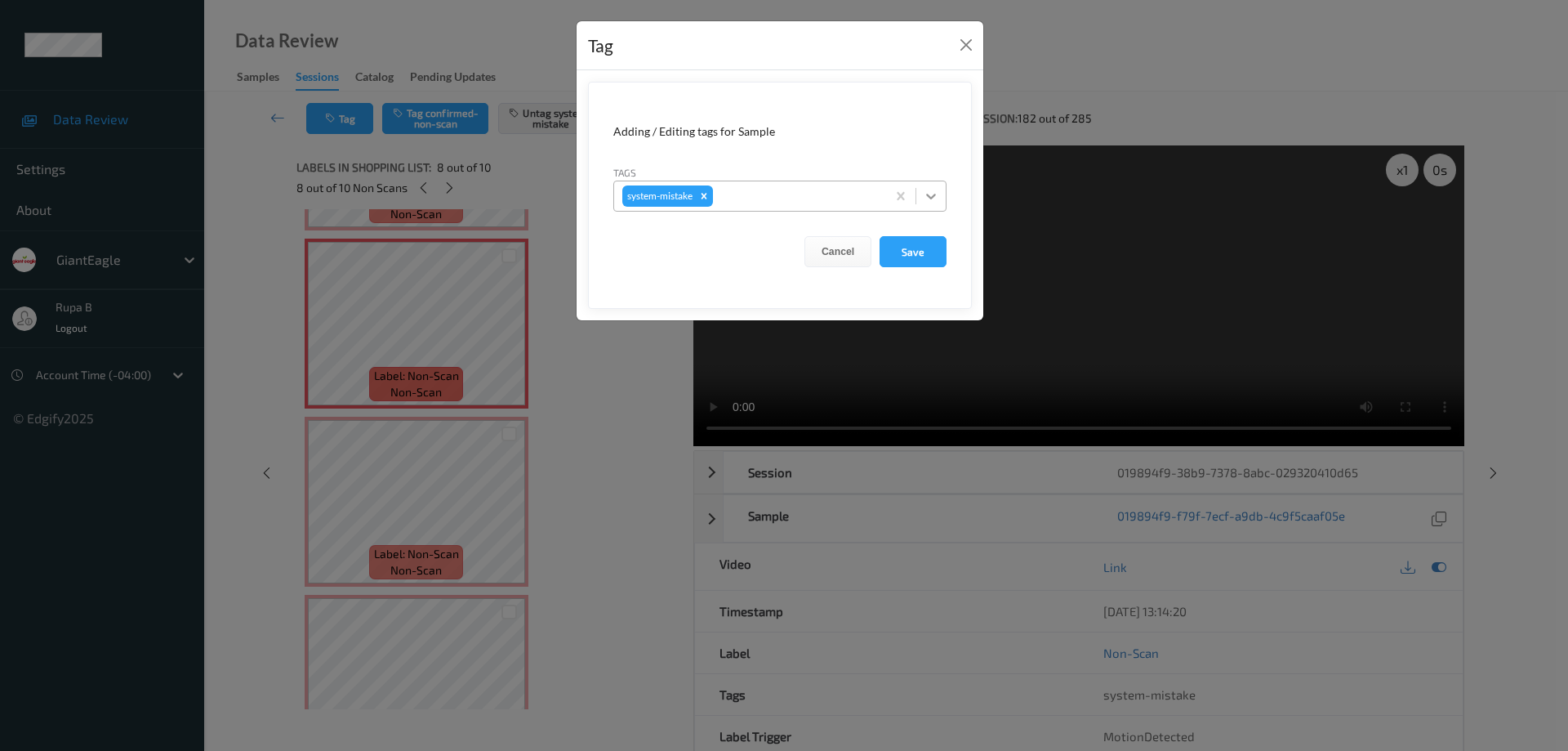
click at [937, 196] on icon at bounding box center [930, 195] width 16 height 16
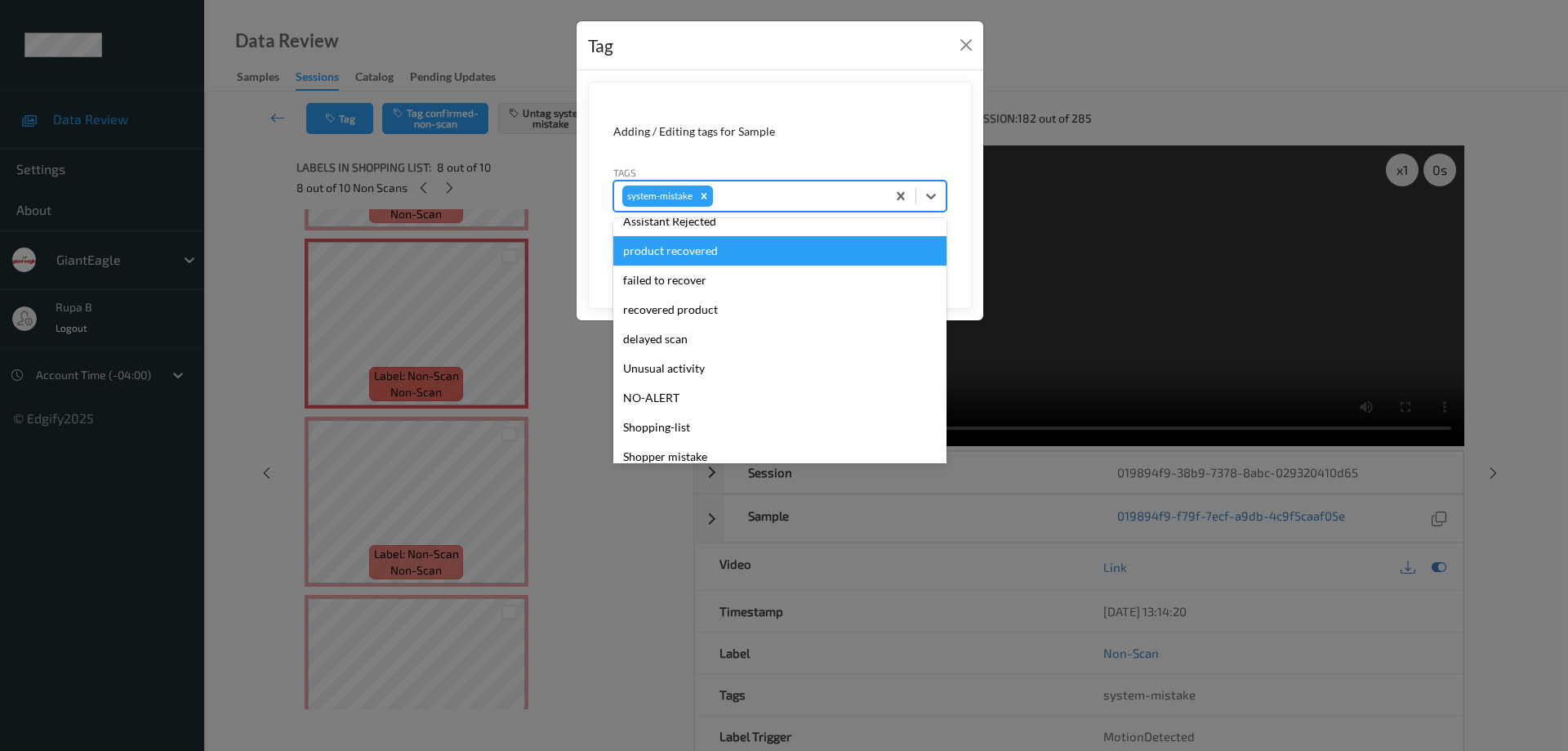
scroll to position [144, 0]
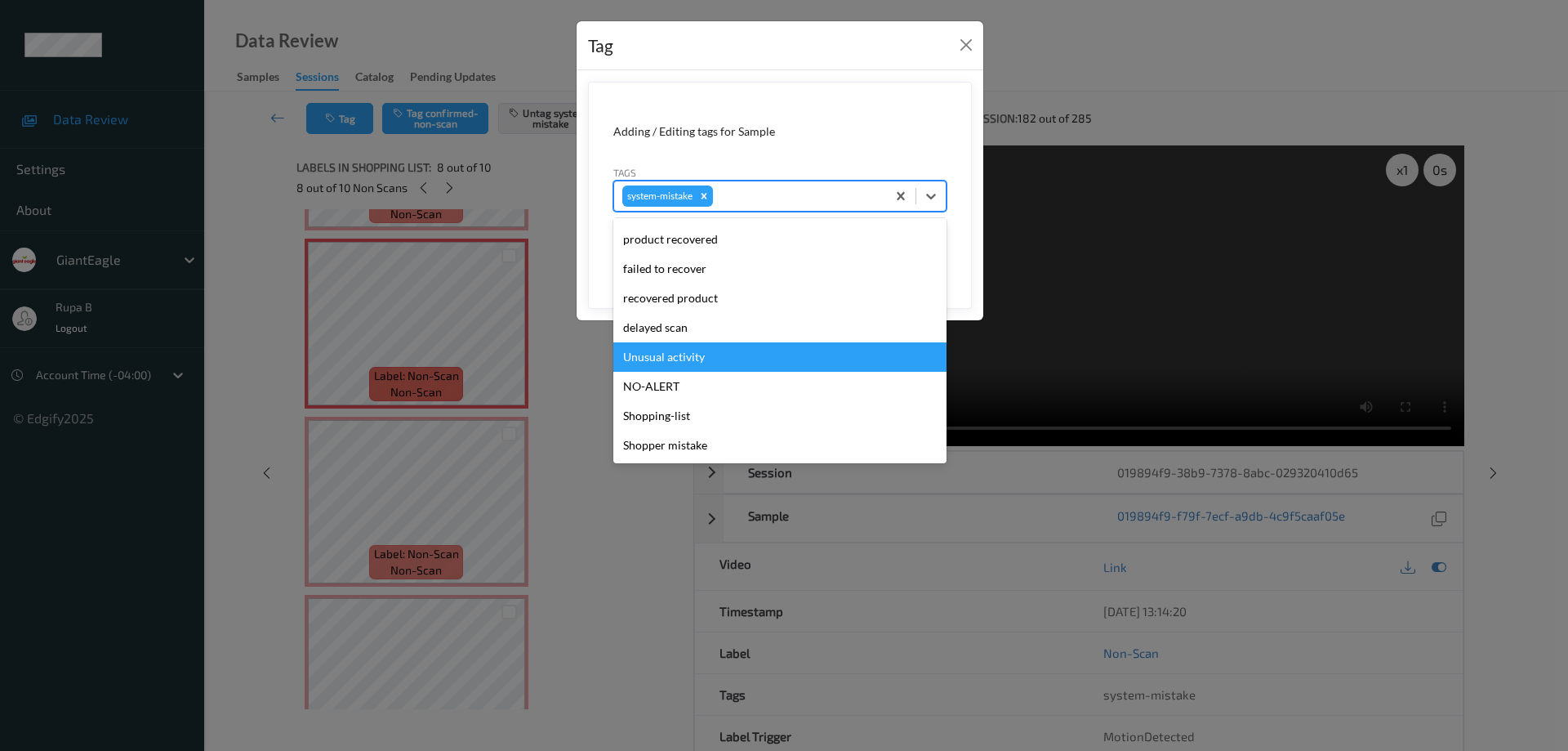
click at [694, 363] on div "Unusual activity" at bounding box center [780, 356] width 333 height 30
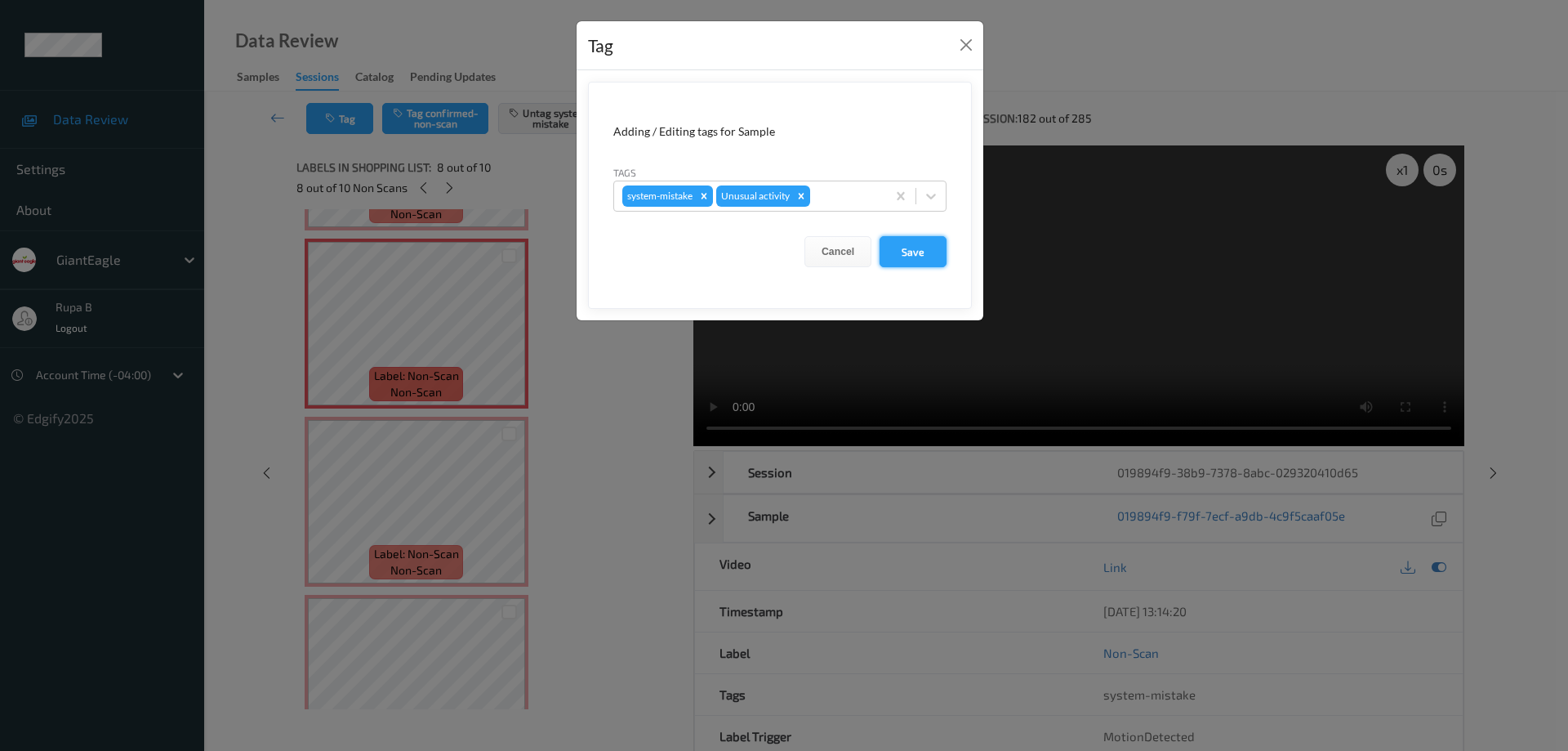
click at [928, 255] on button "Save" at bounding box center [913, 251] width 67 height 31
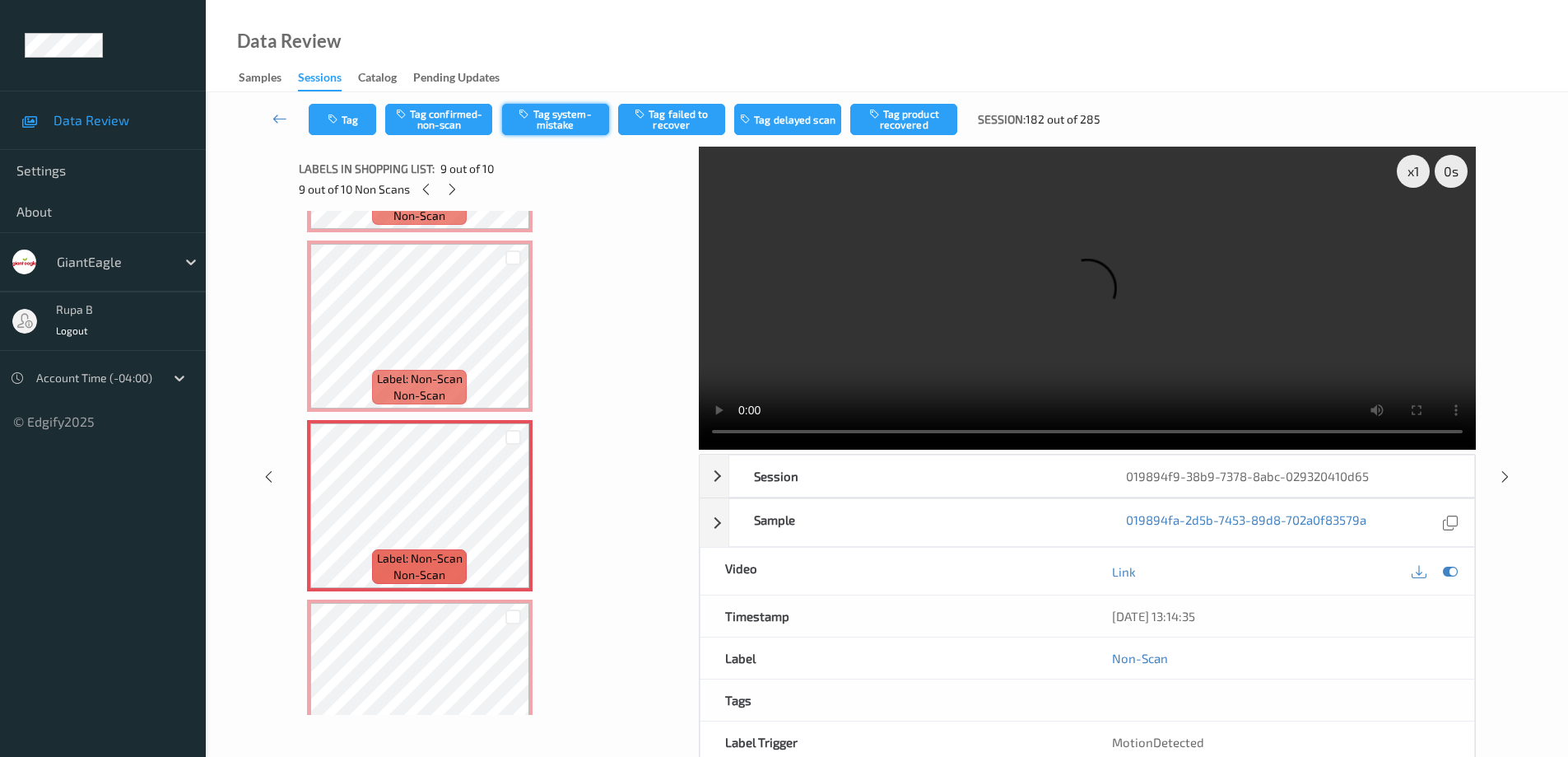
click at [578, 123] on button "Tag system-mistake" at bounding box center [555, 119] width 107 height 31
click at [356, 122] on button "Tag" at bounding box center [343, 119] width 68 height 31
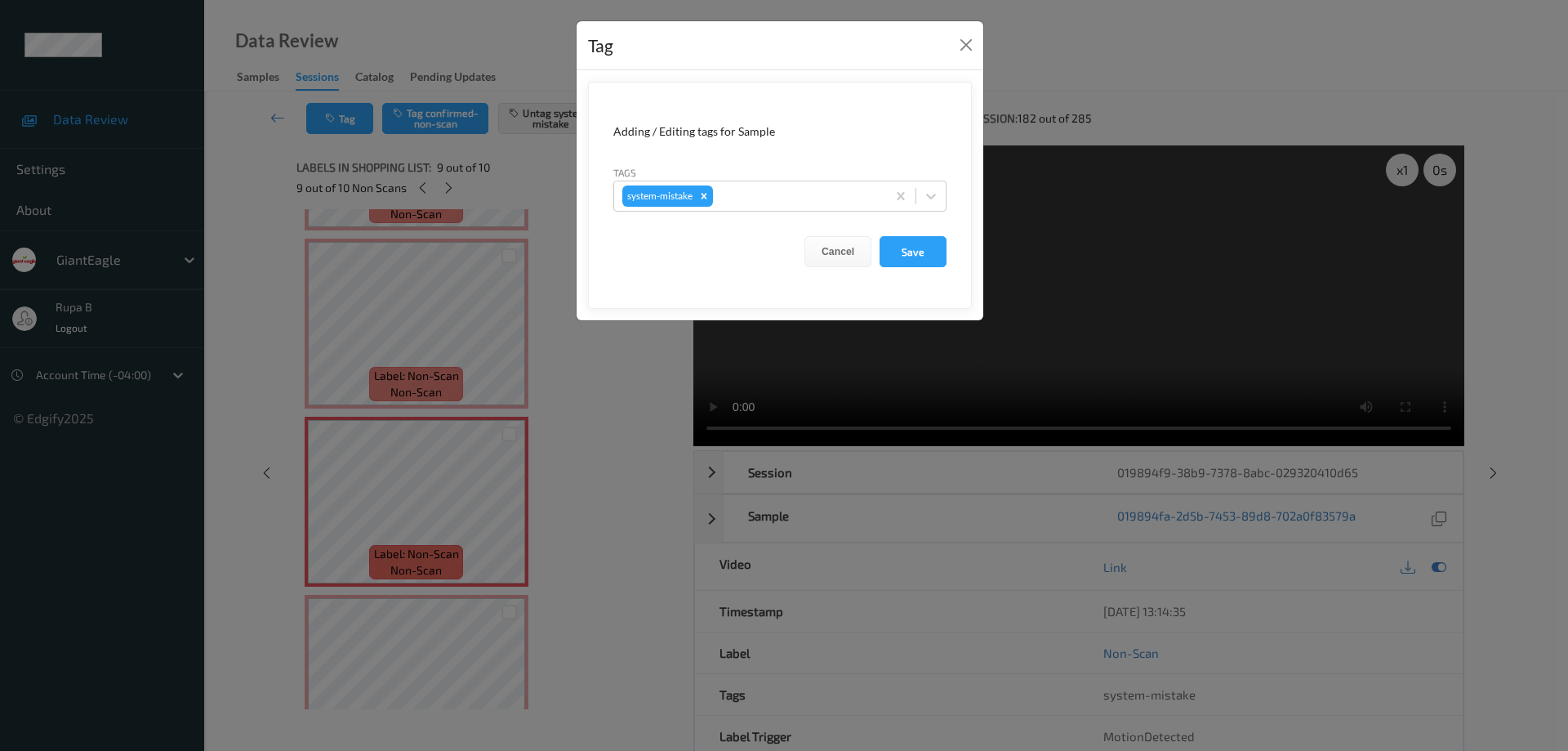
drag, startPoint x: 928, startPoint y: 197, endPoint x: 903, endPoint y: 214, distance: 30.2
click at [928, 197] on icon at bounding box center [930, 195] width 16 height 16
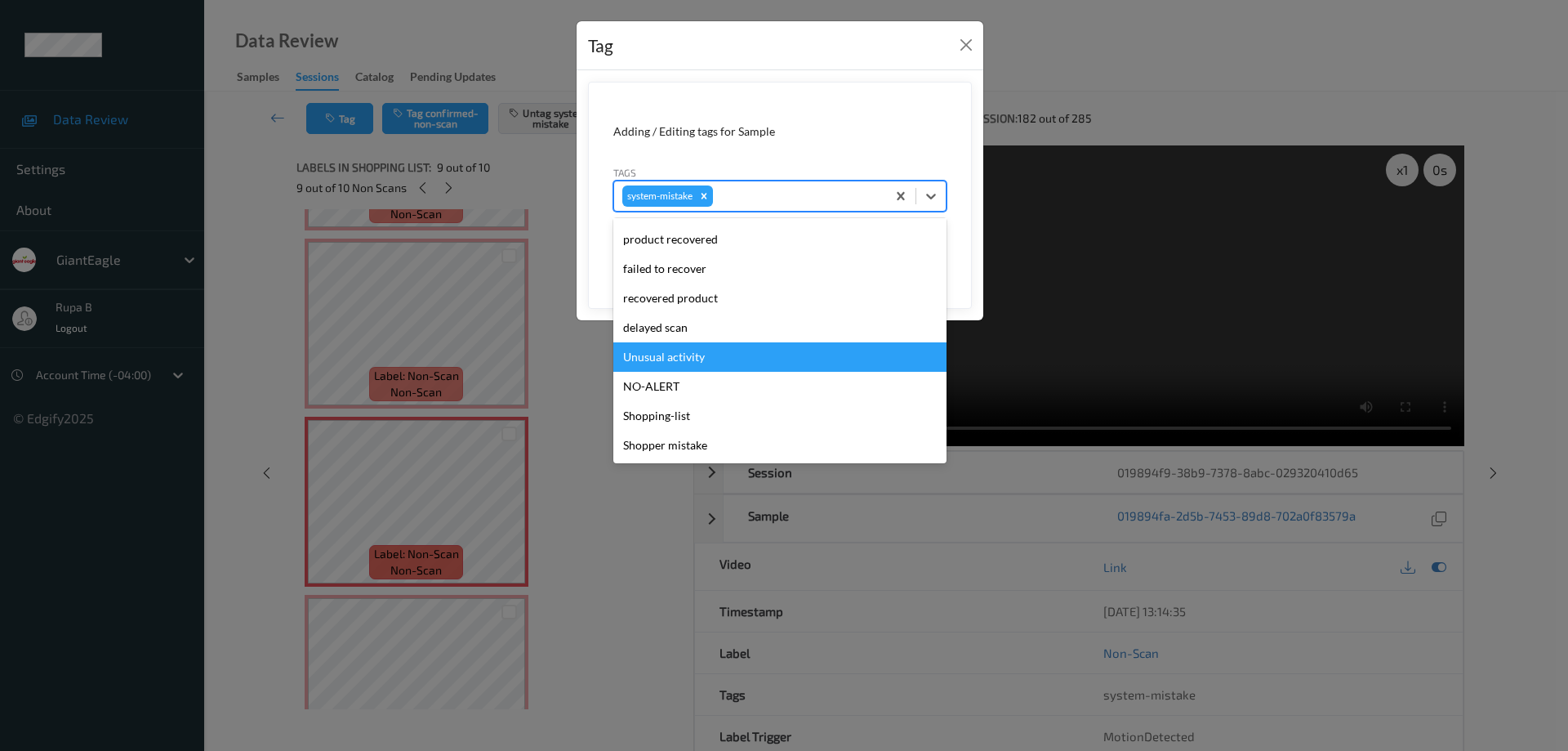
click at [690, 363] on div "Unusual activity" at bounding box center [780, 356] width 333 height 30
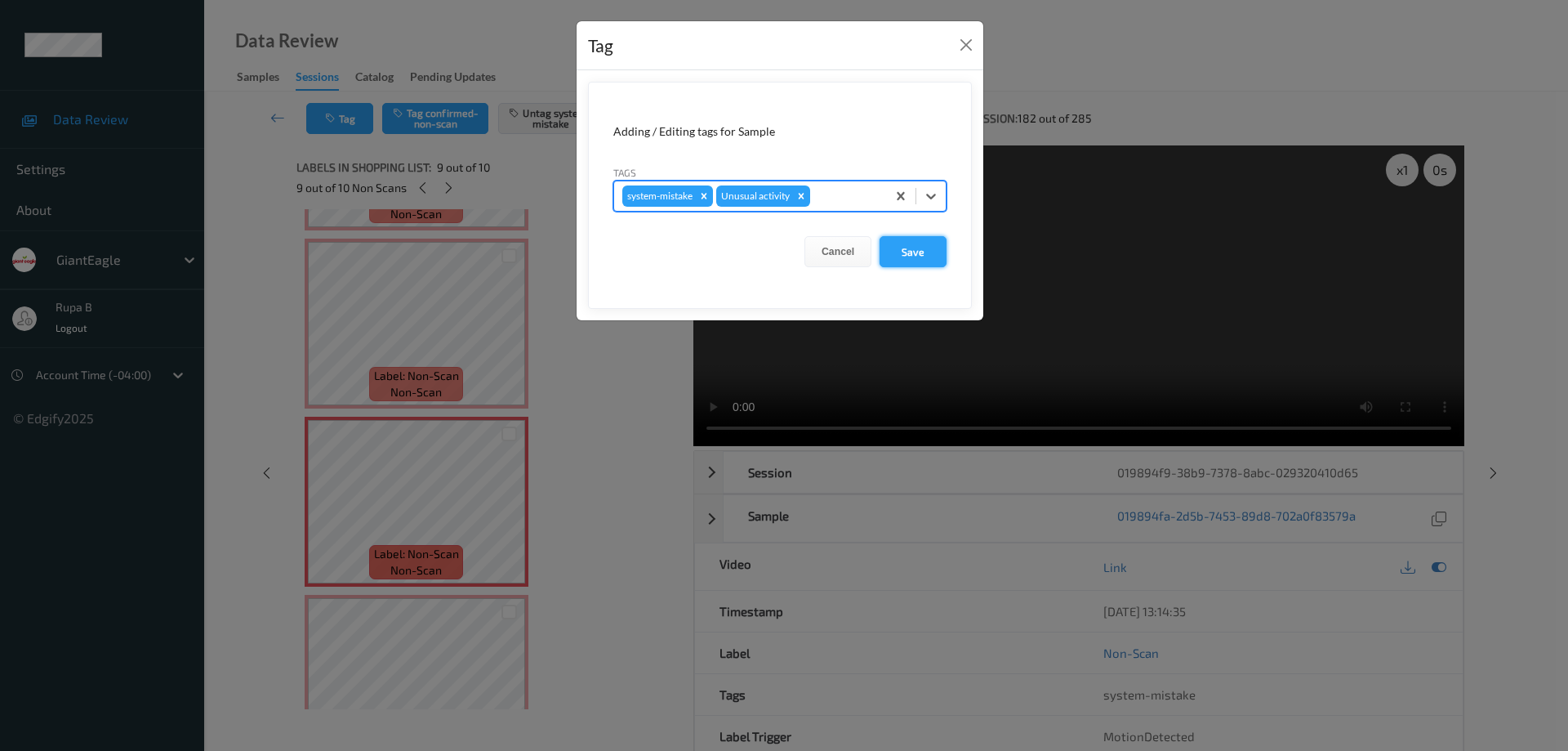
click at [931, 257] on button "Save" at bounding box center [913, 251] width 67 height 31
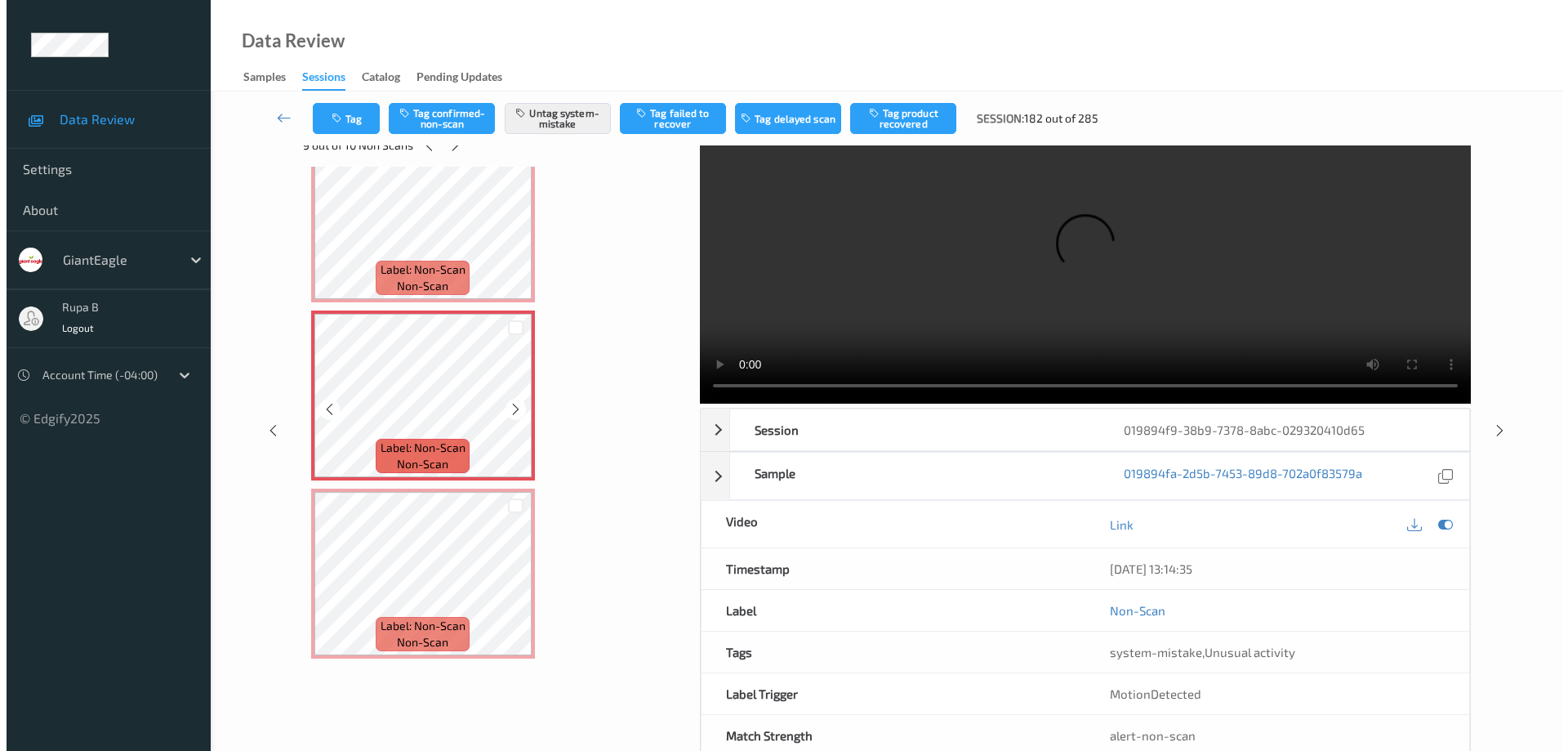
scroll to position [81, 0]
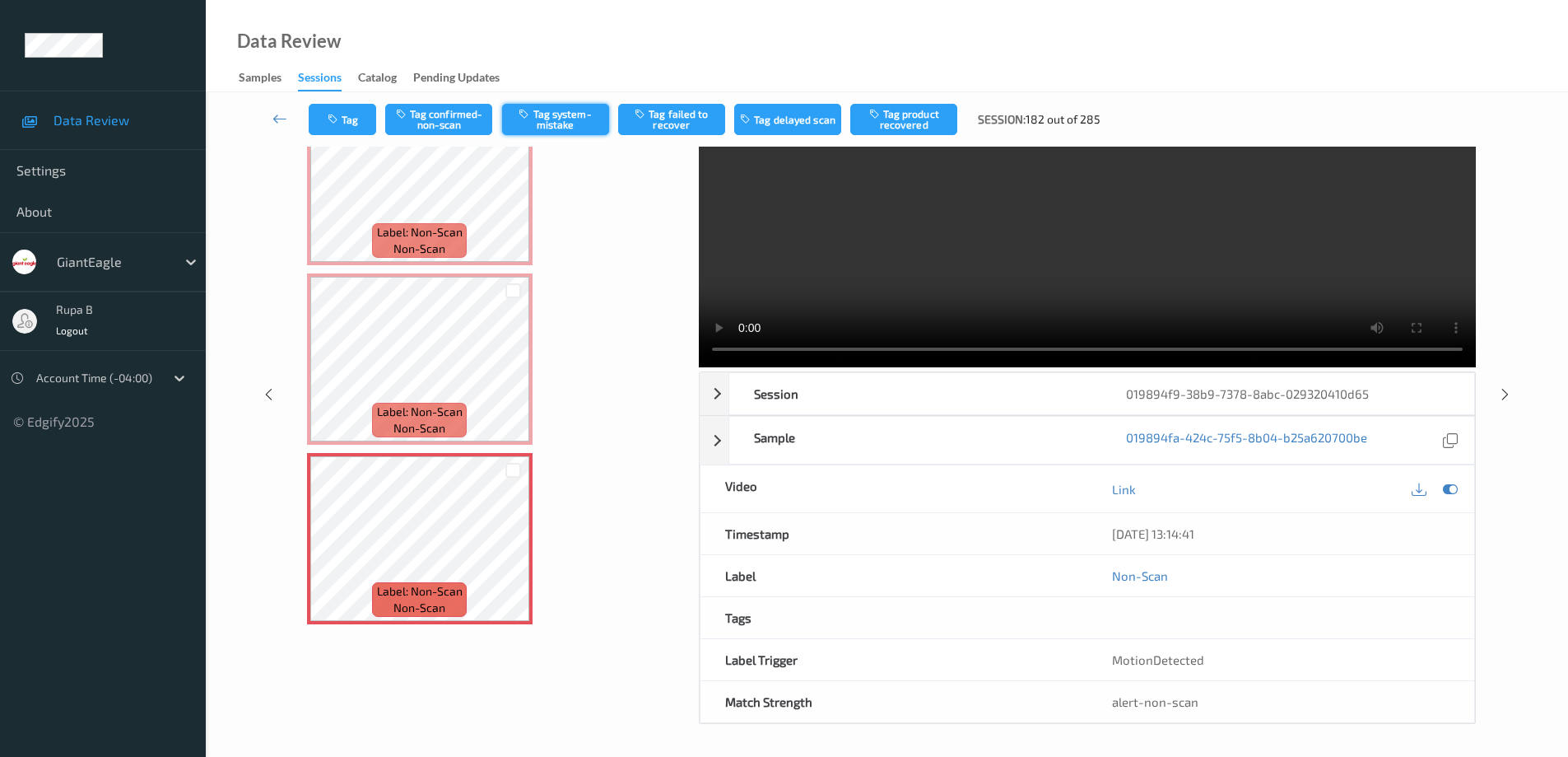
click at [566, 124] on button "Tag system-mistake" at bounding box center [555, 119] width 107 height 31
click at [359, 126] on button "Tag" at bounding box center [343, 119] width 68 height 31
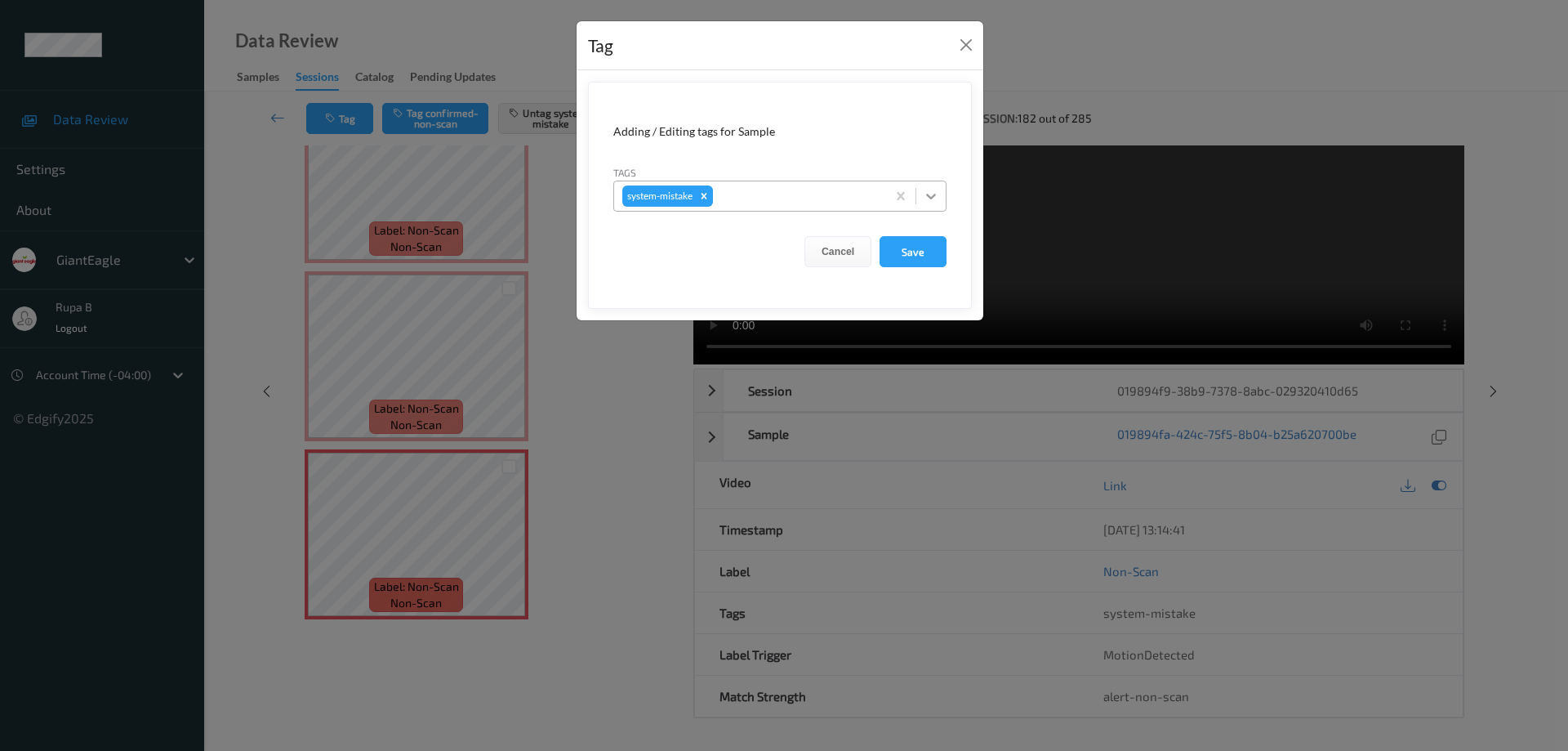
click at [938, 195] on icon at bounding box center [930, 195] width 16 height 16
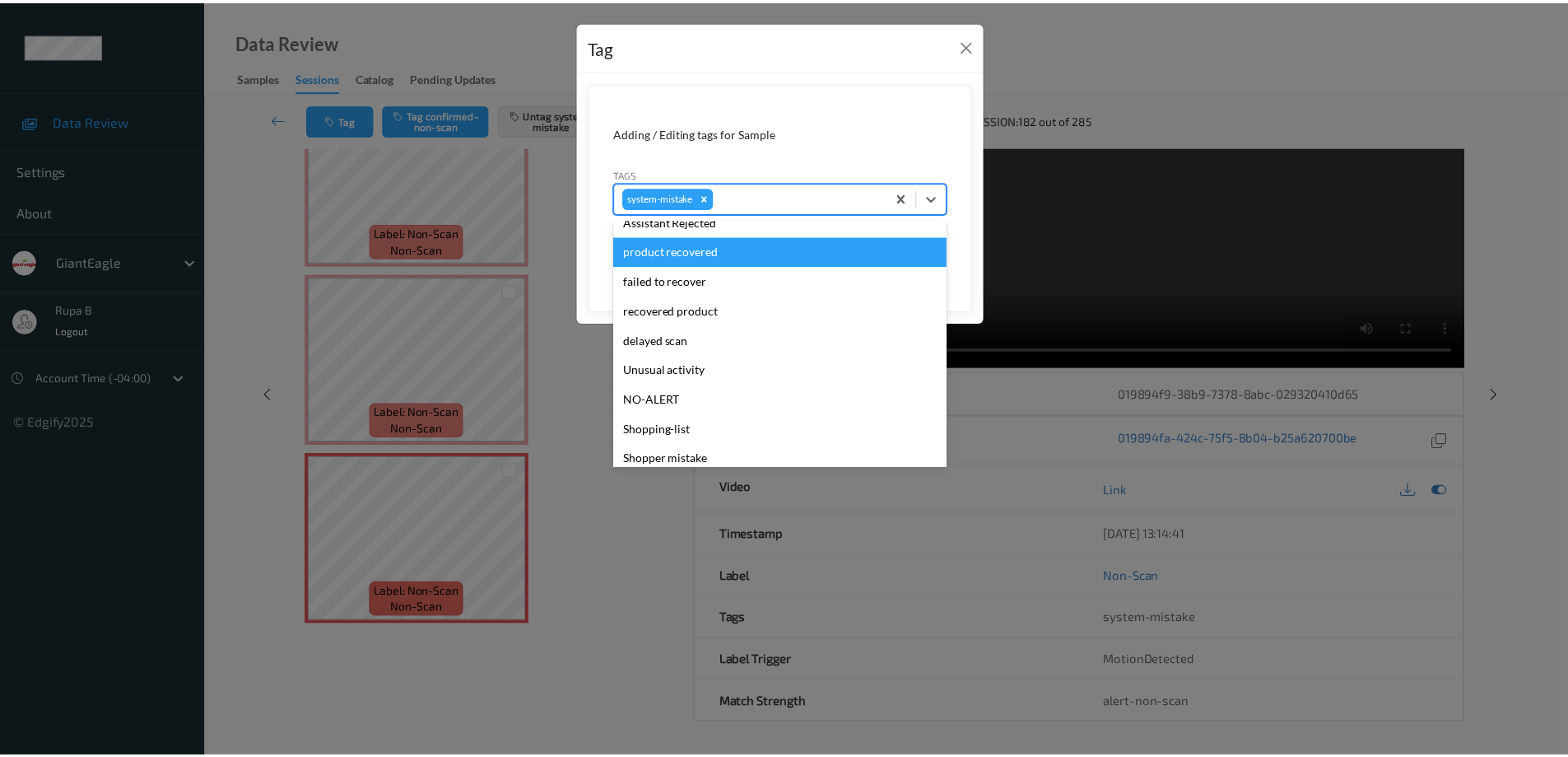
scroll to position [145, 0]
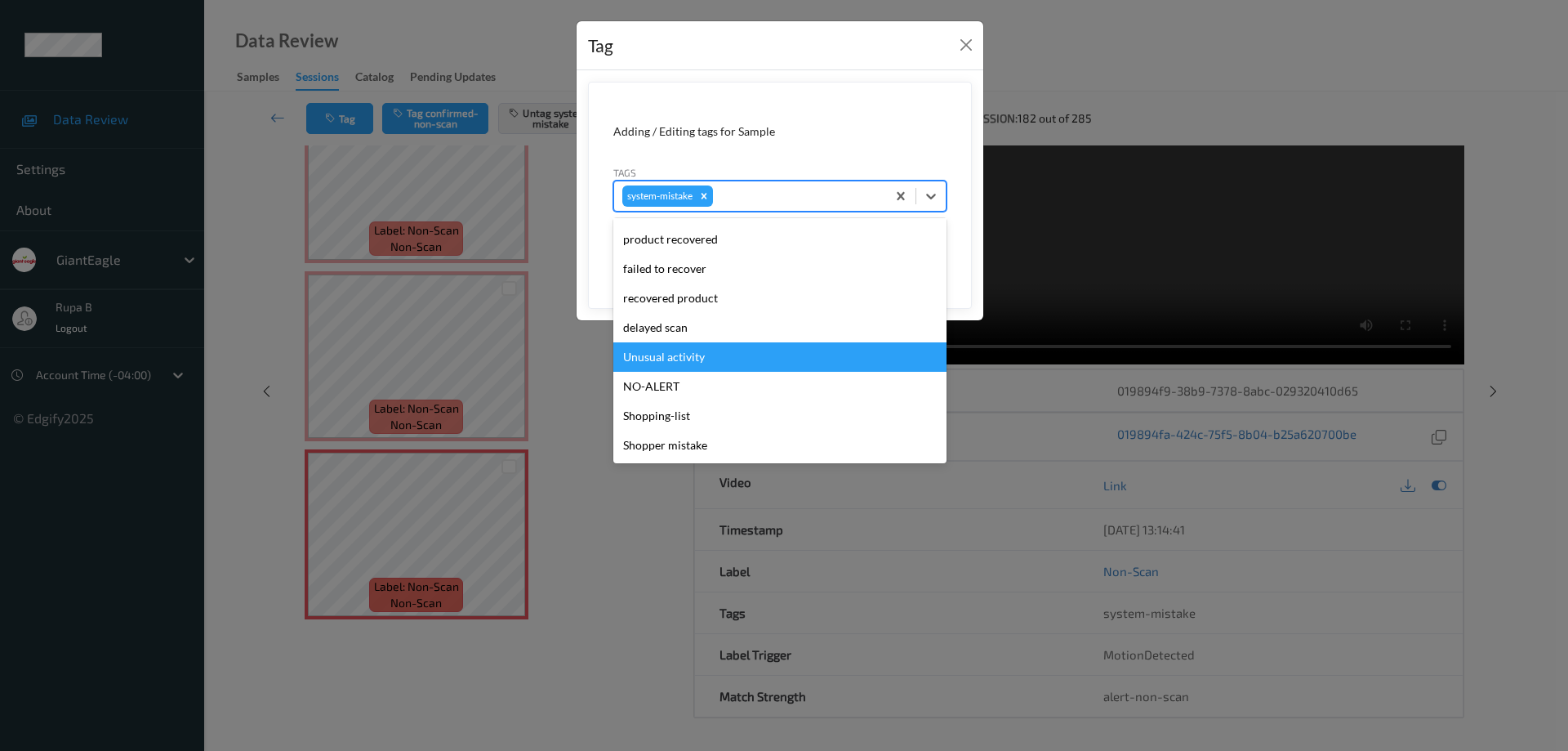
click at [694, 359] on div "Unusual activity" at bounding box center [780, 356] width 333 height 30
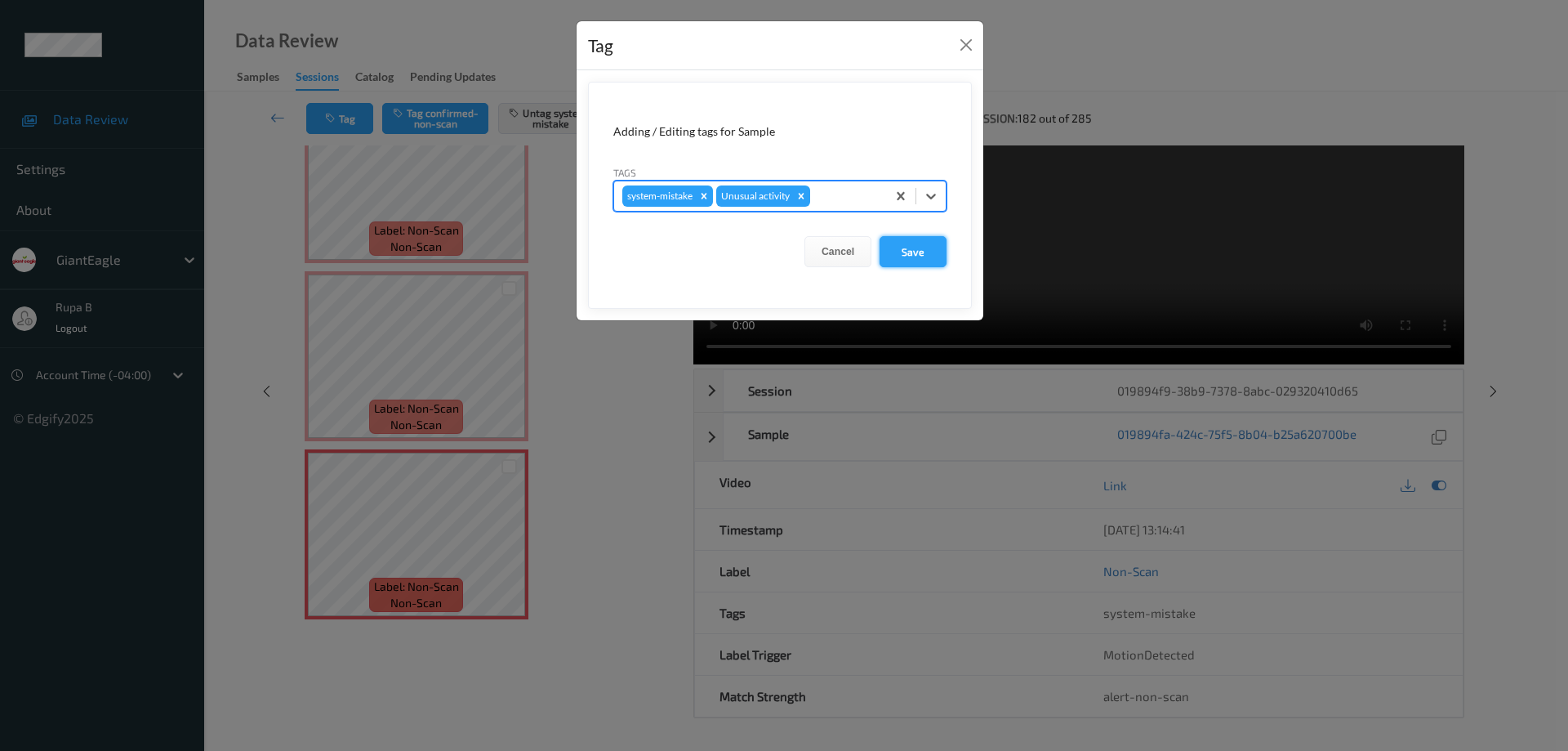
click at [917, 257] on button "Save" at bounding box center [913, 251] width 67 height 31
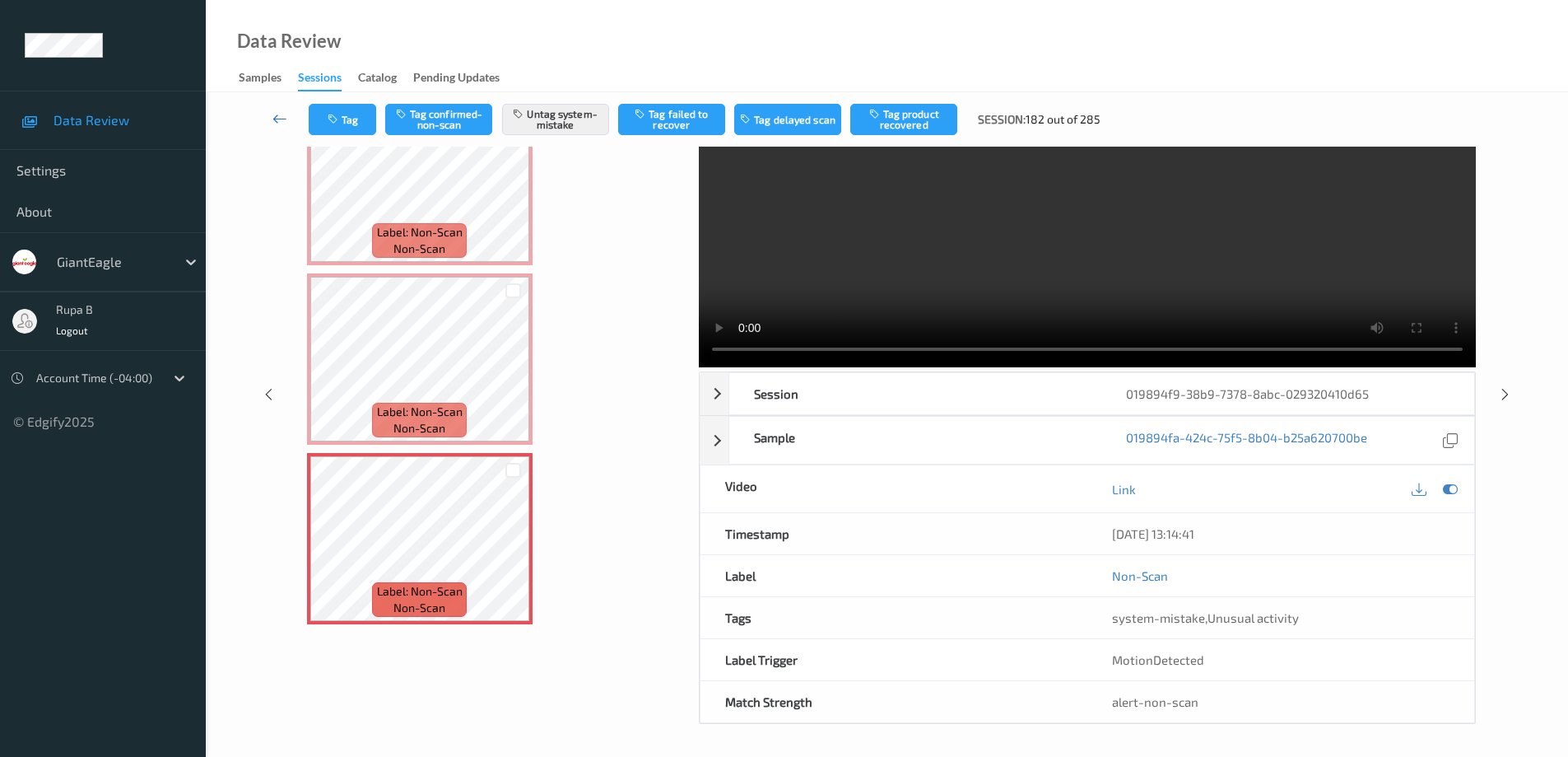
click at [276, 120] on icon at bounding box center [279, 118] width 14 height 16
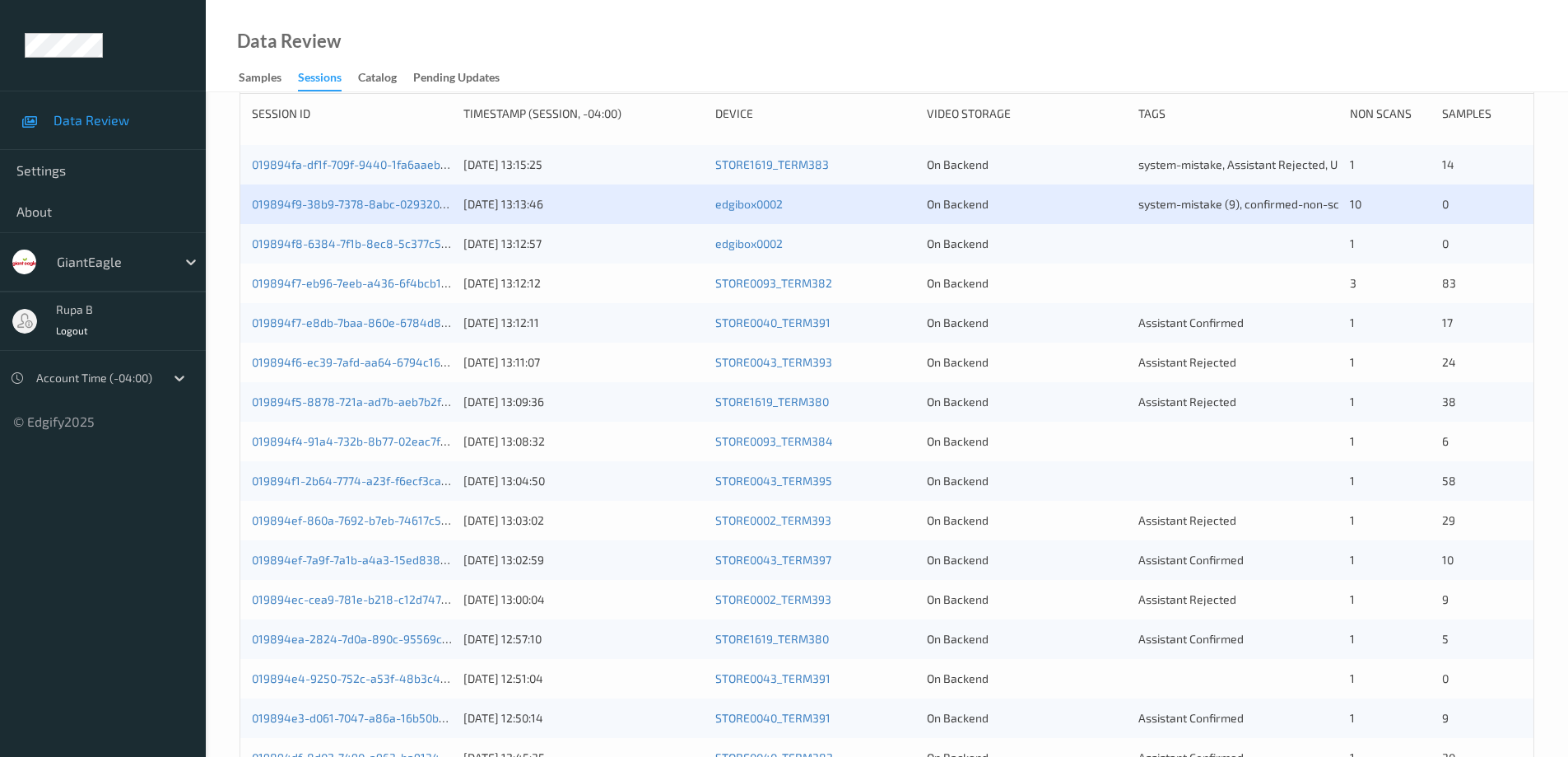
scroll to position [247, 0]
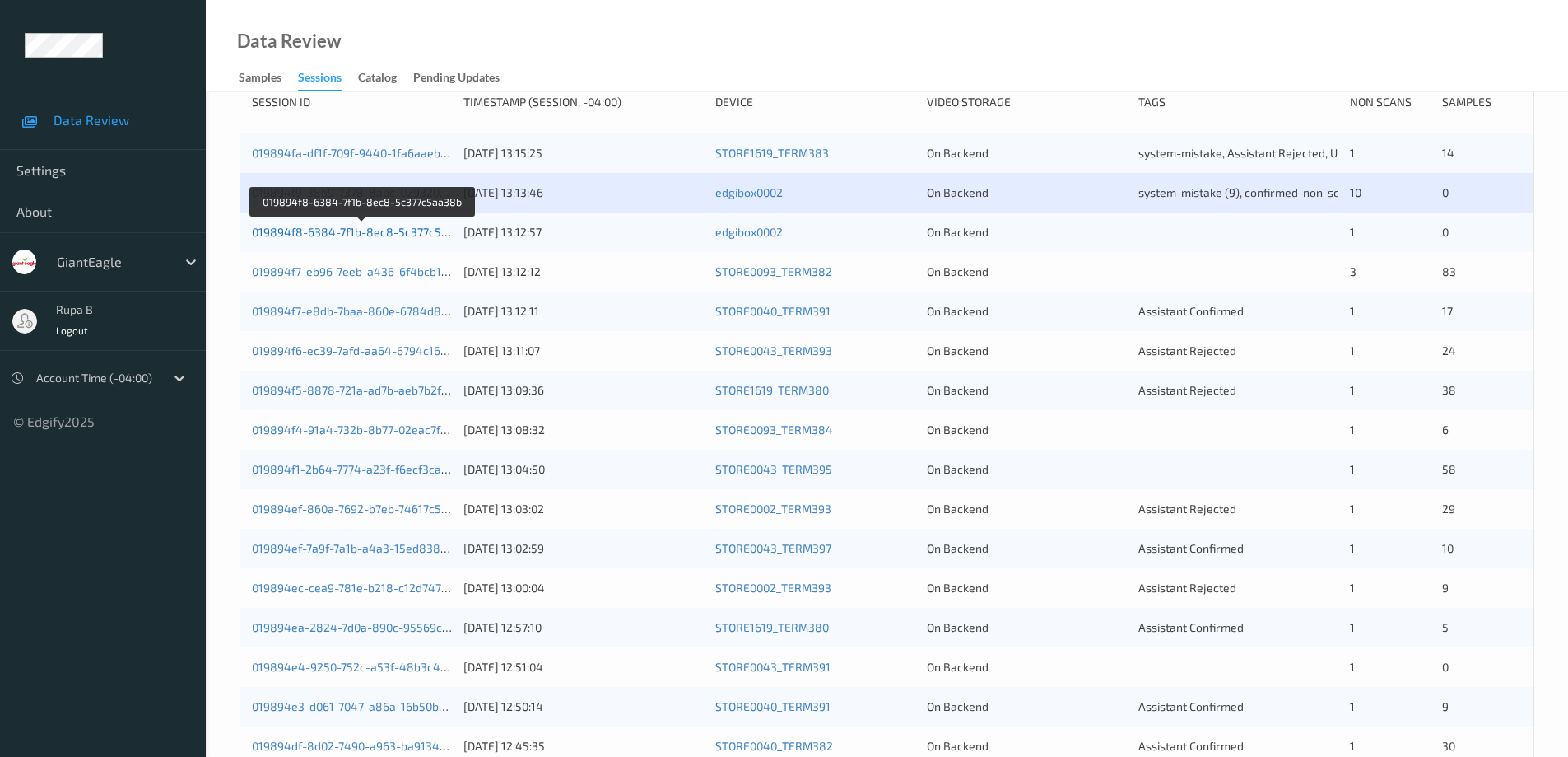
click at [366, 234] on link "019894f8-6384-7f1b-8ec8-5c377c5aa38b" at bounding box center [363, 232] width 223 height 14
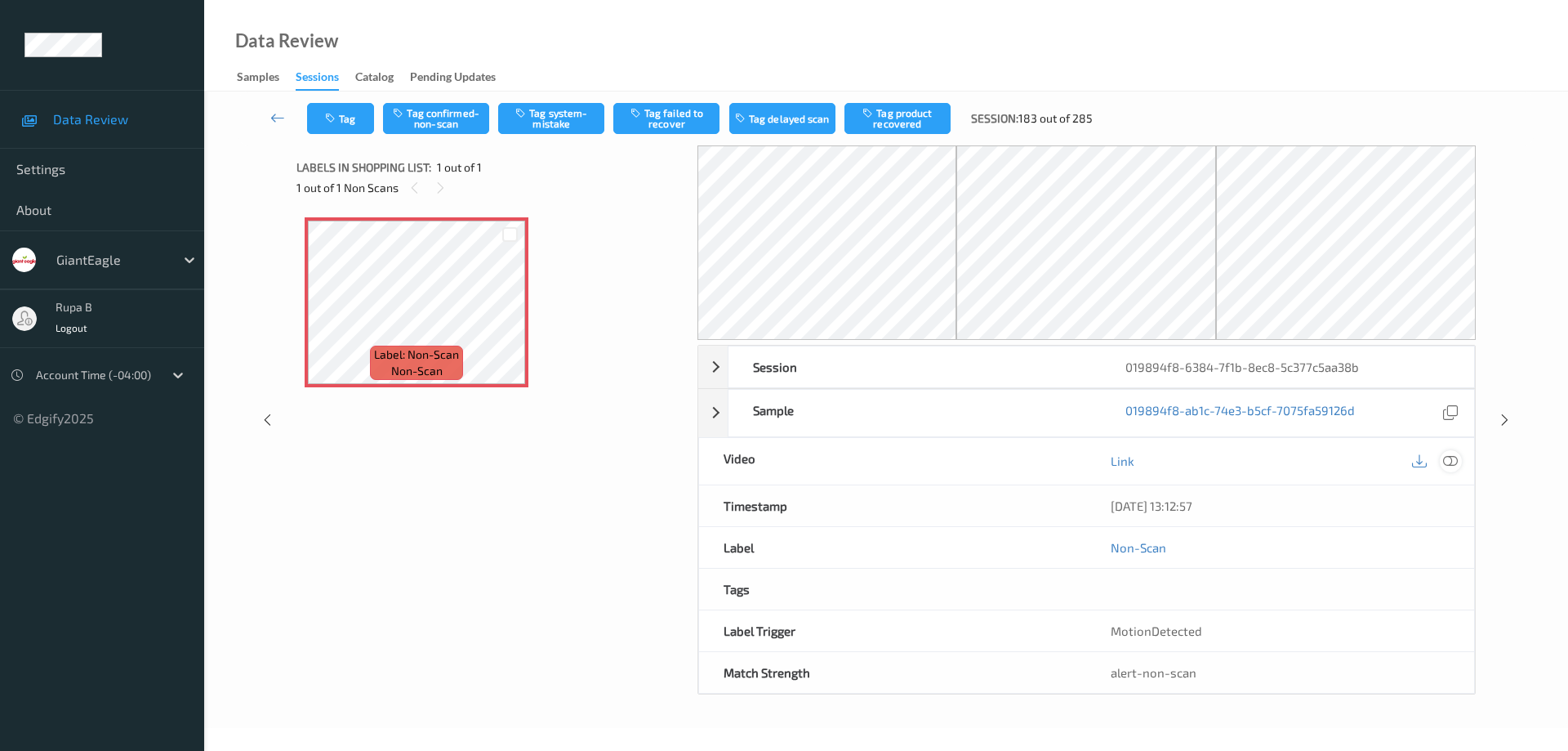
click at [1452, 463] on icon at bounding box center [1450, 460] width 14 height 14
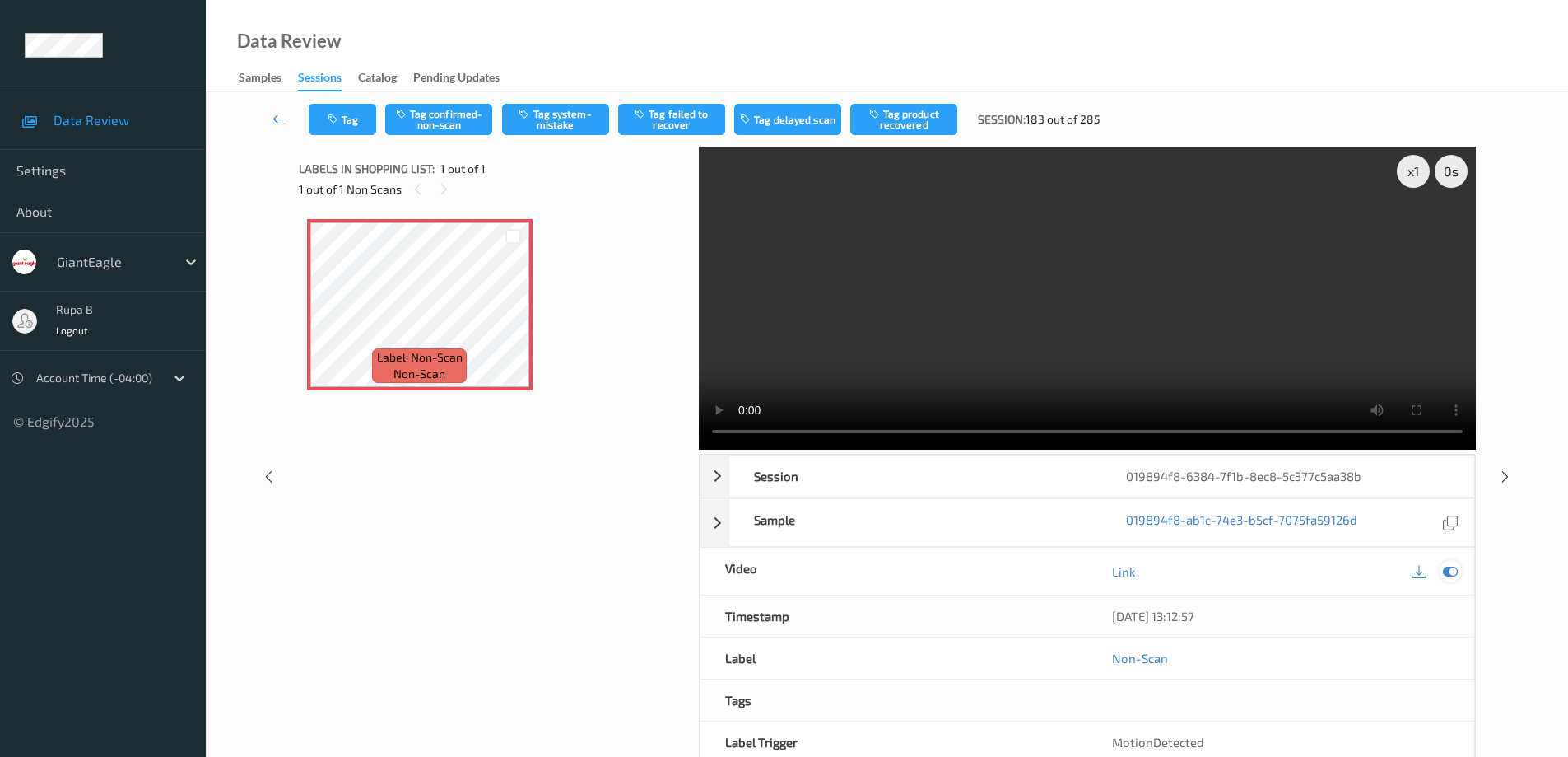
click at [1451, 570] on icon at bounding box center [1450, 571] width 14 height 14
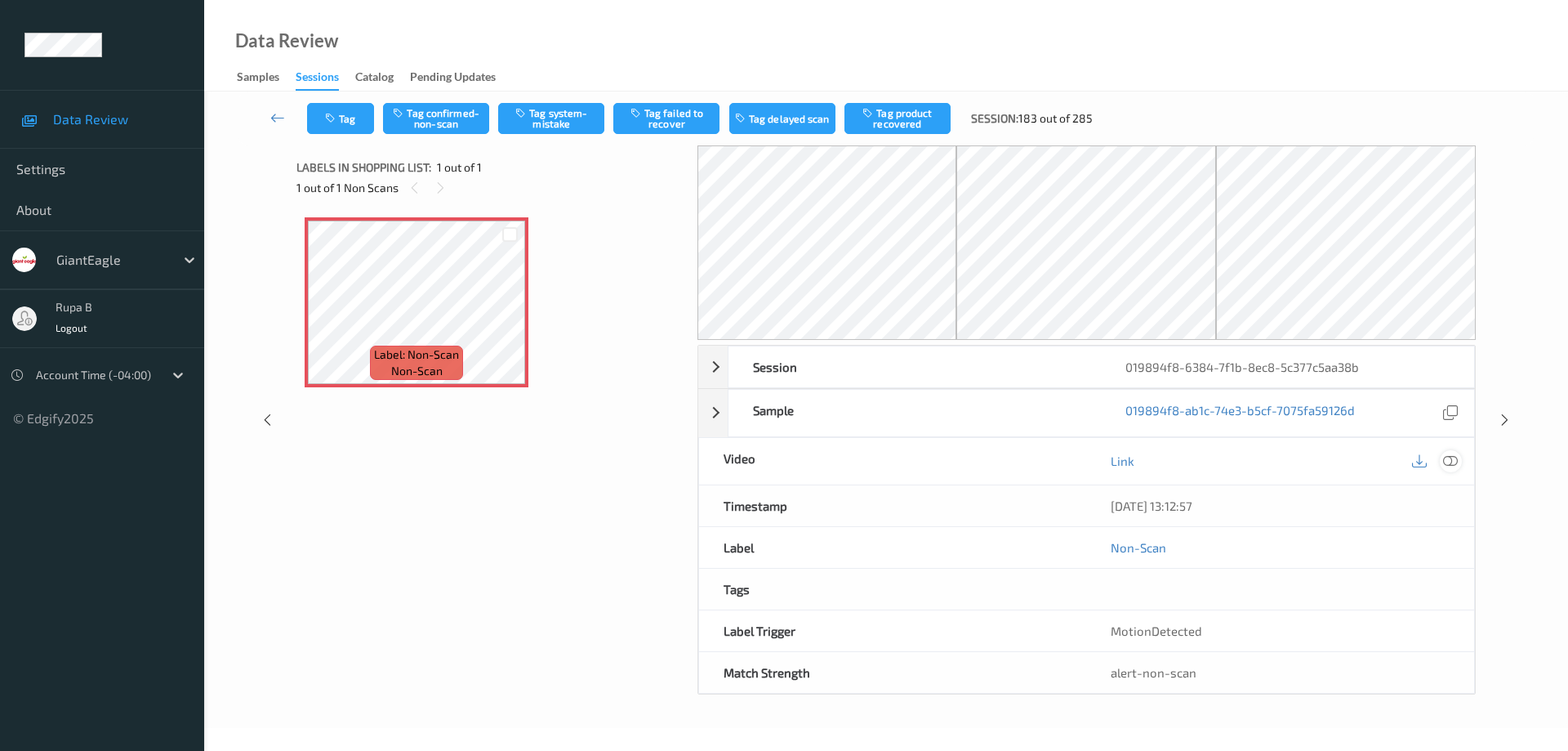
click at [1450, 463] on icon at bounding box center [1450, 460] width 14 height 14
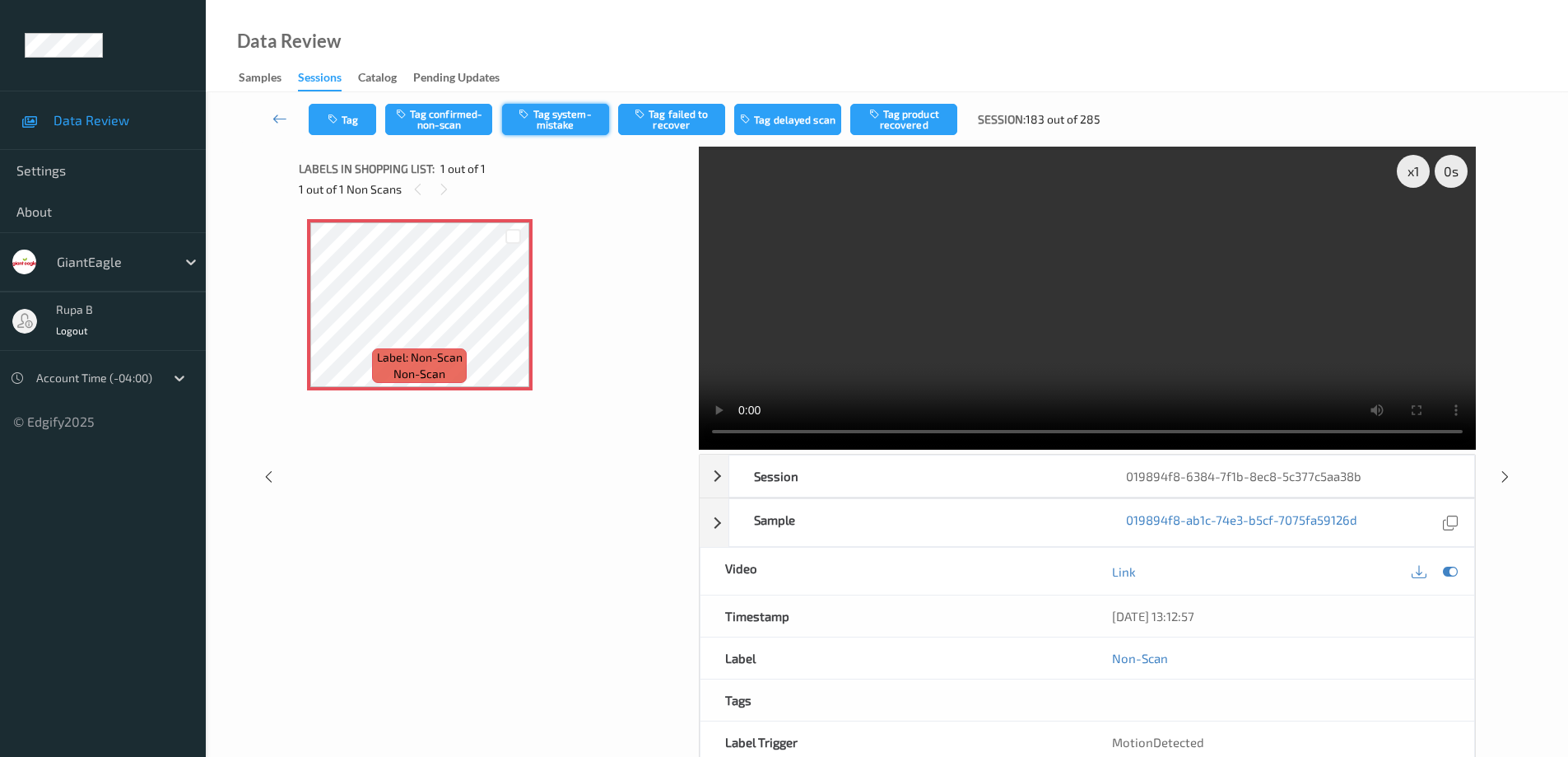
click at [567, 117] on button "Tag system-mistake" at bounding box center [555, 119] width 107 height 31
click at [354, 129] on button "Tag" at bounding box center [343, 119] width 68 height 31
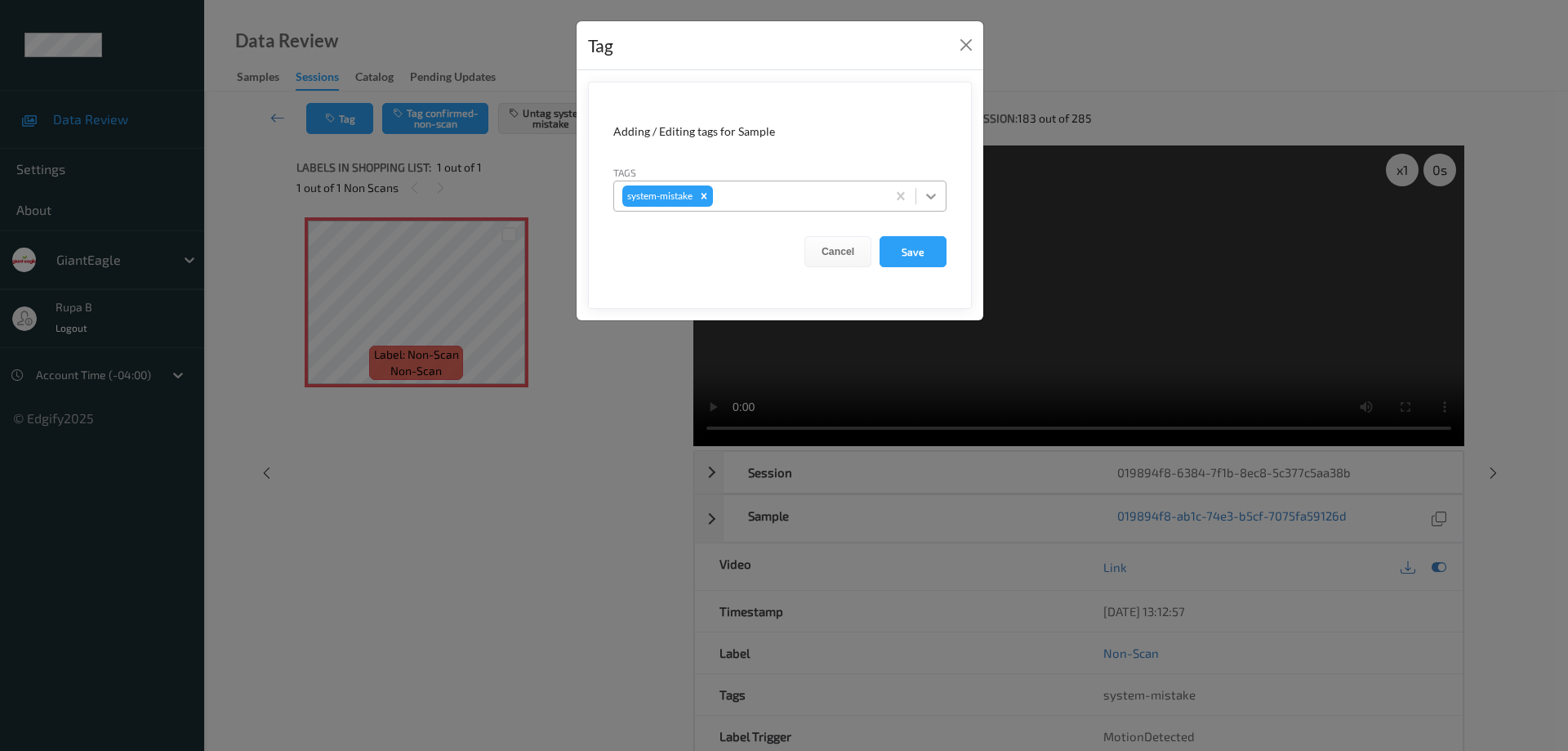
click at [932, 193] on icon at bounding box center [930, 195] width 16 height 16
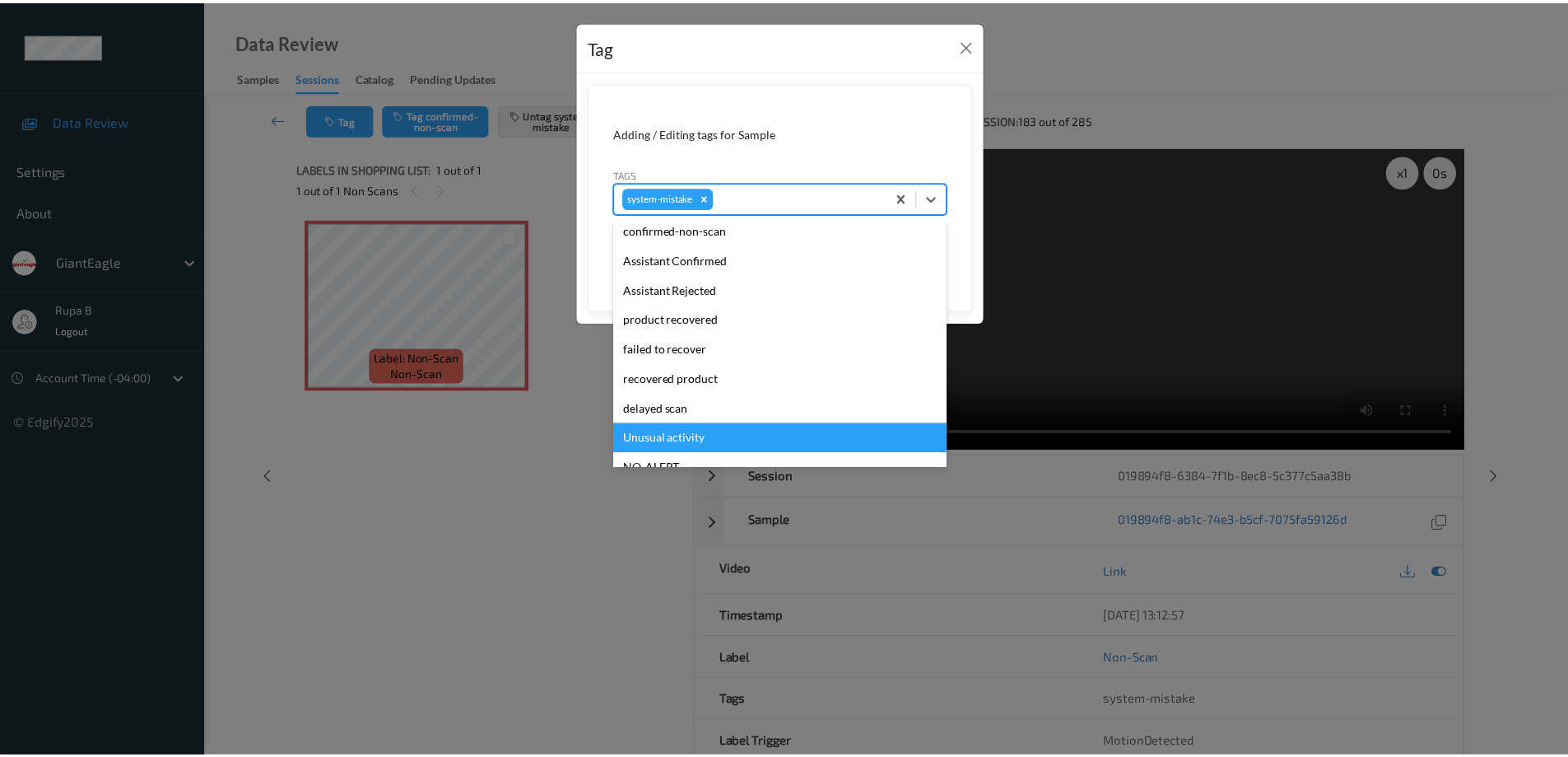
scroll to position [145, 0]
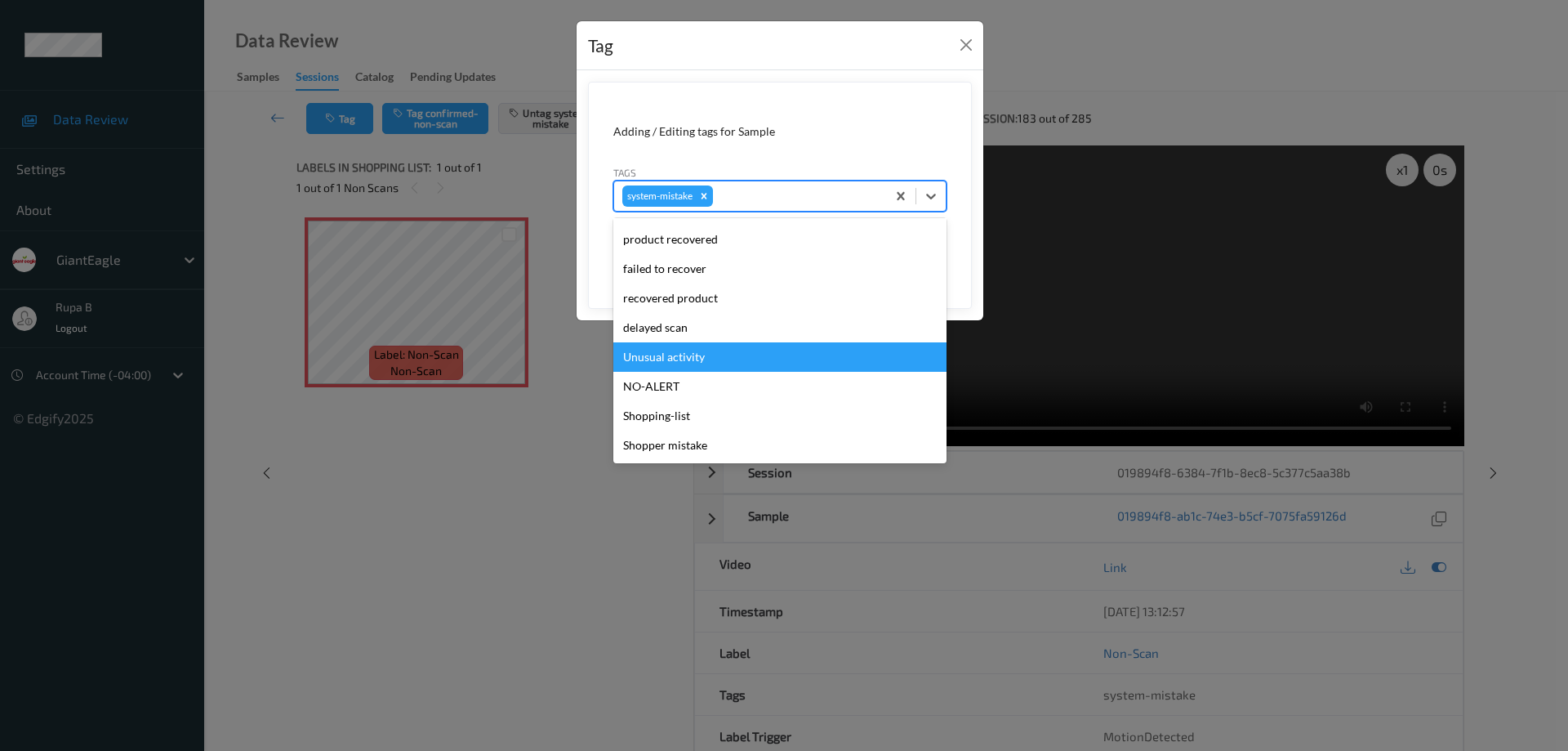
click at [706, 357] on div "Unusual activity" at bounding box center [780, 356] width 333 height 30
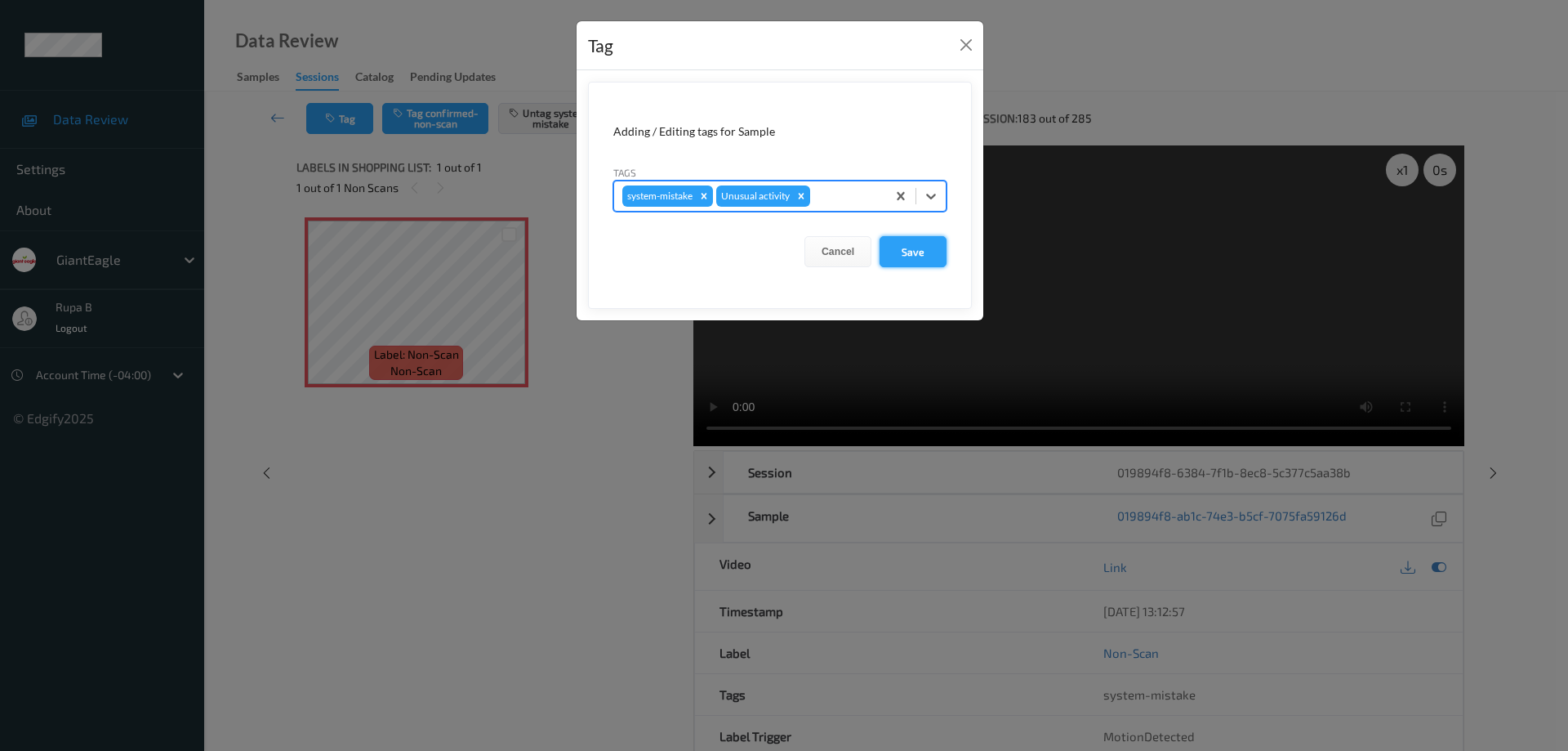
click at [918, 246] on button "Save" at bounding box center [913, 251] width 67 height 31
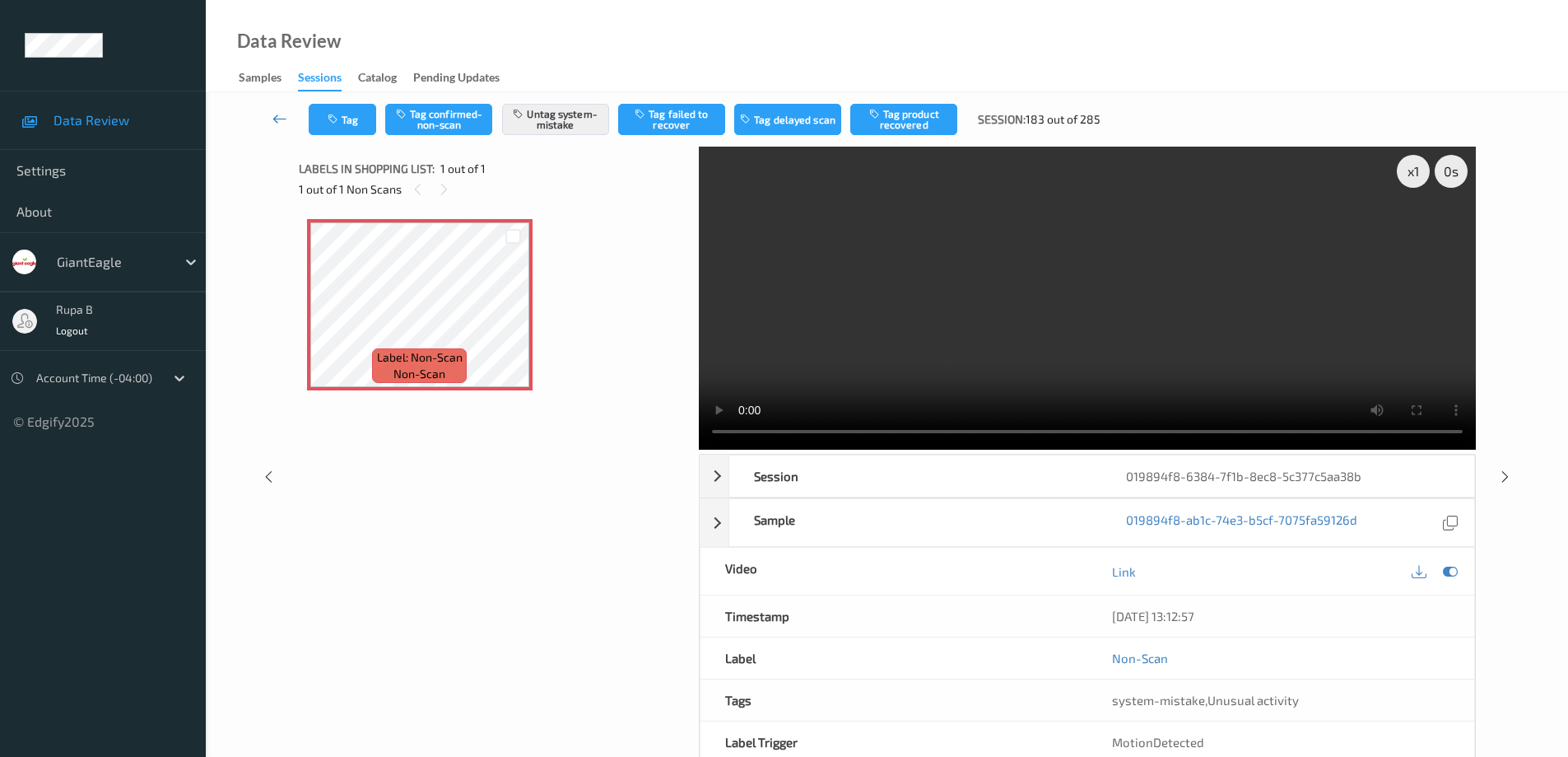
click at [275, 125] on icon at bounding box center [279, 118] width 14 height 16
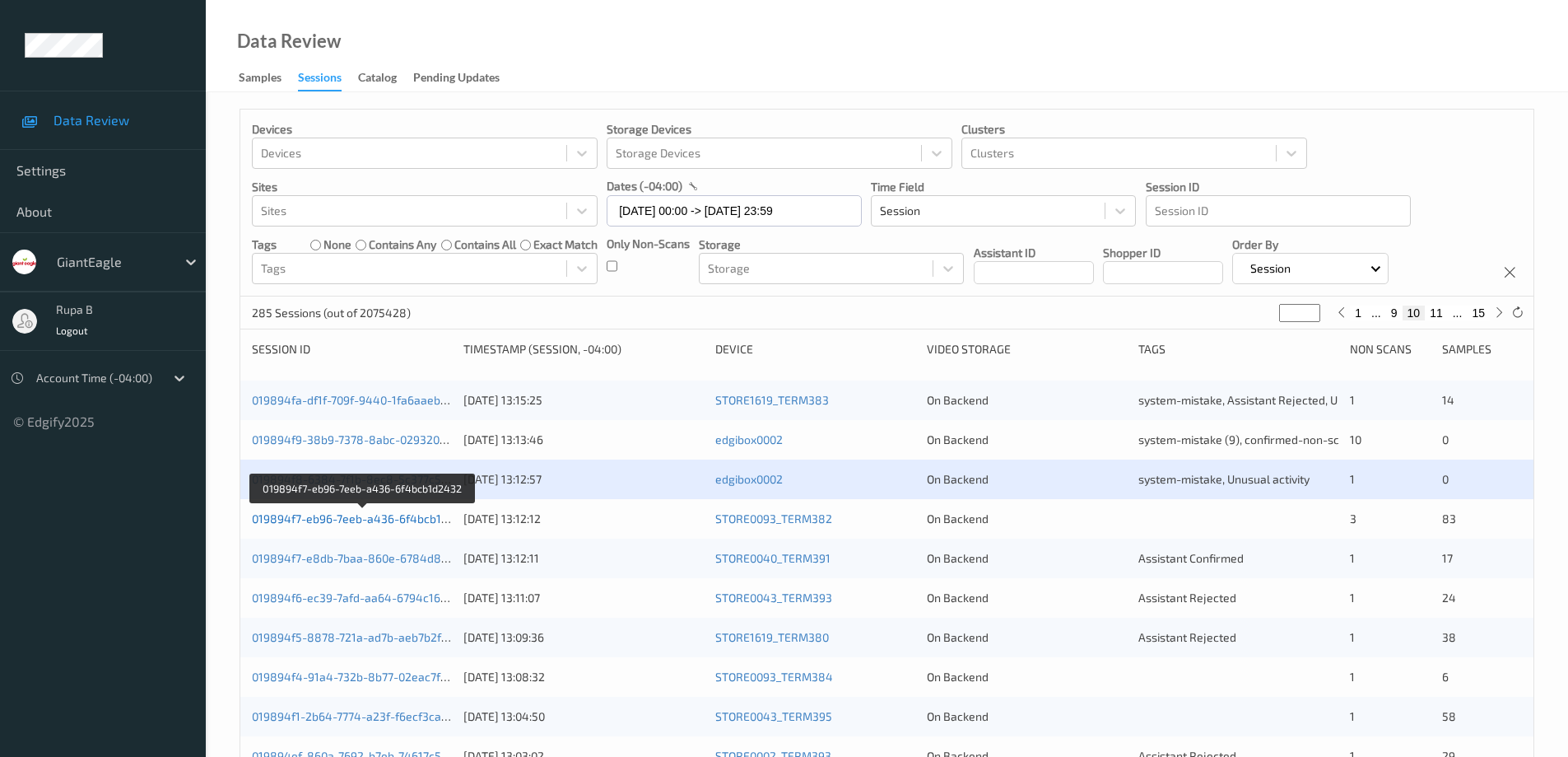
click at [360, 523] on link "019894f7-eb96-7eeb-a436-6f4bcb1d2432" at bounding box center [363, 518] width 223 height 14
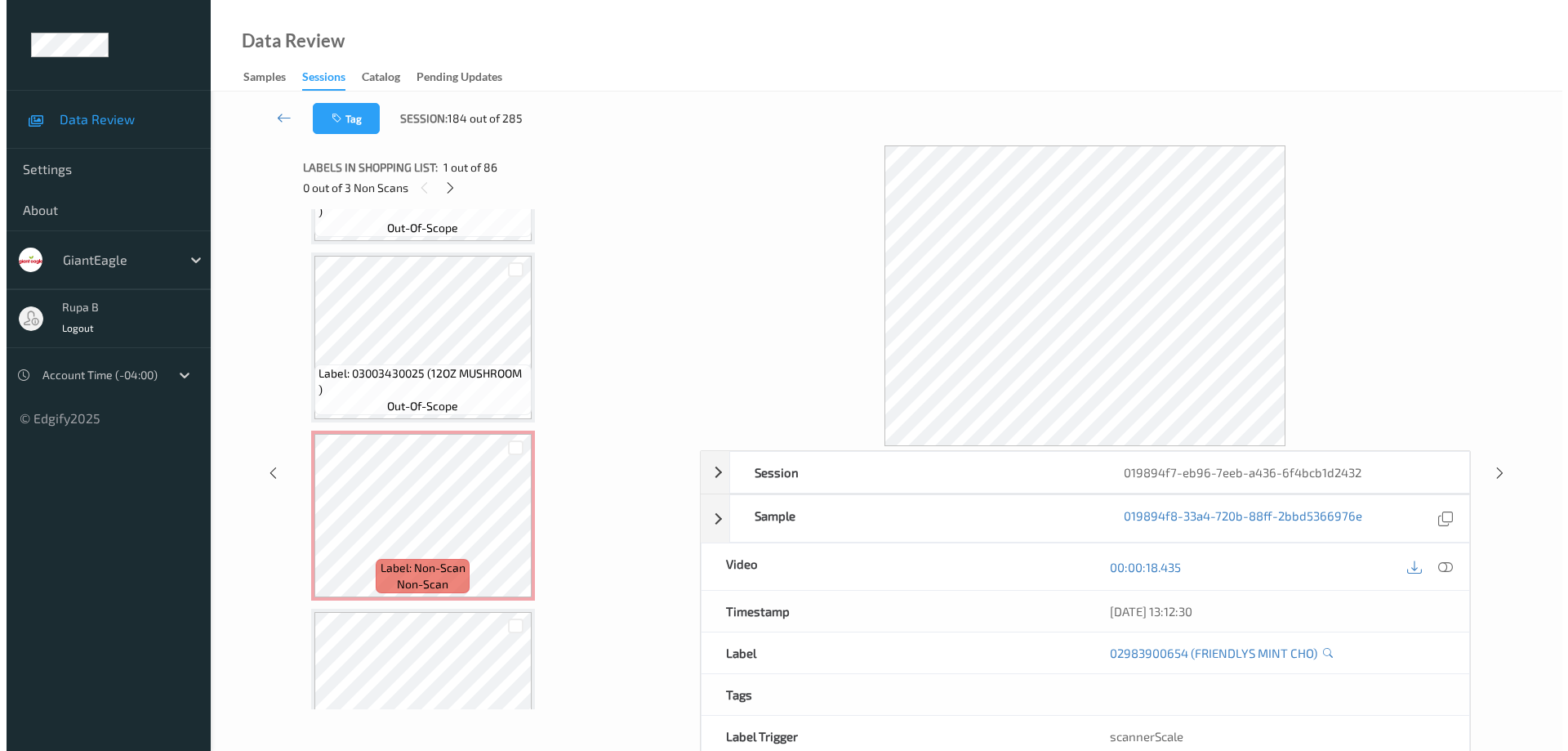
scroll to position [6909, 0]
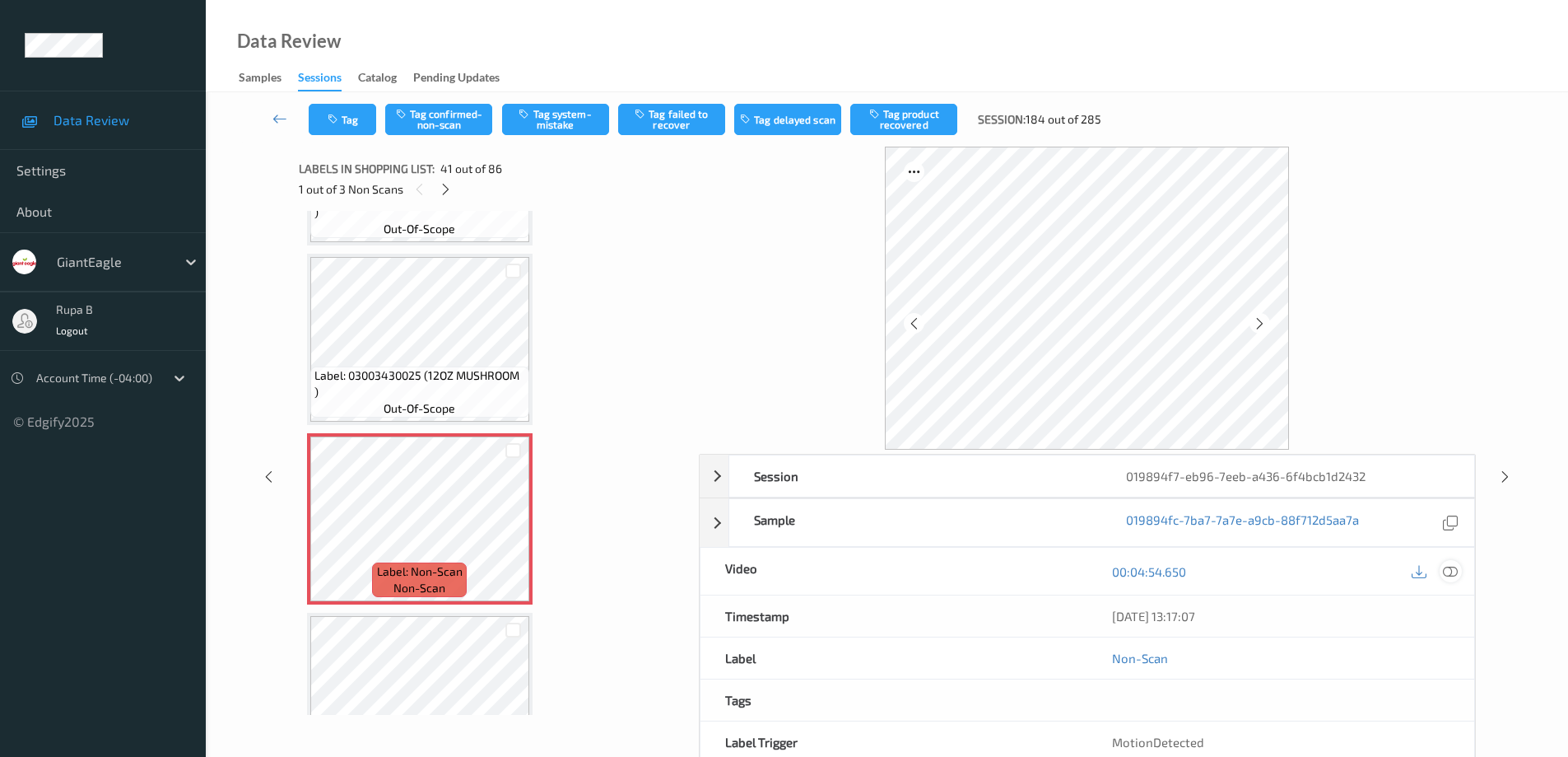
click at [1455, 571] on icon at bounding box center [1450, 571] width 14 height 14
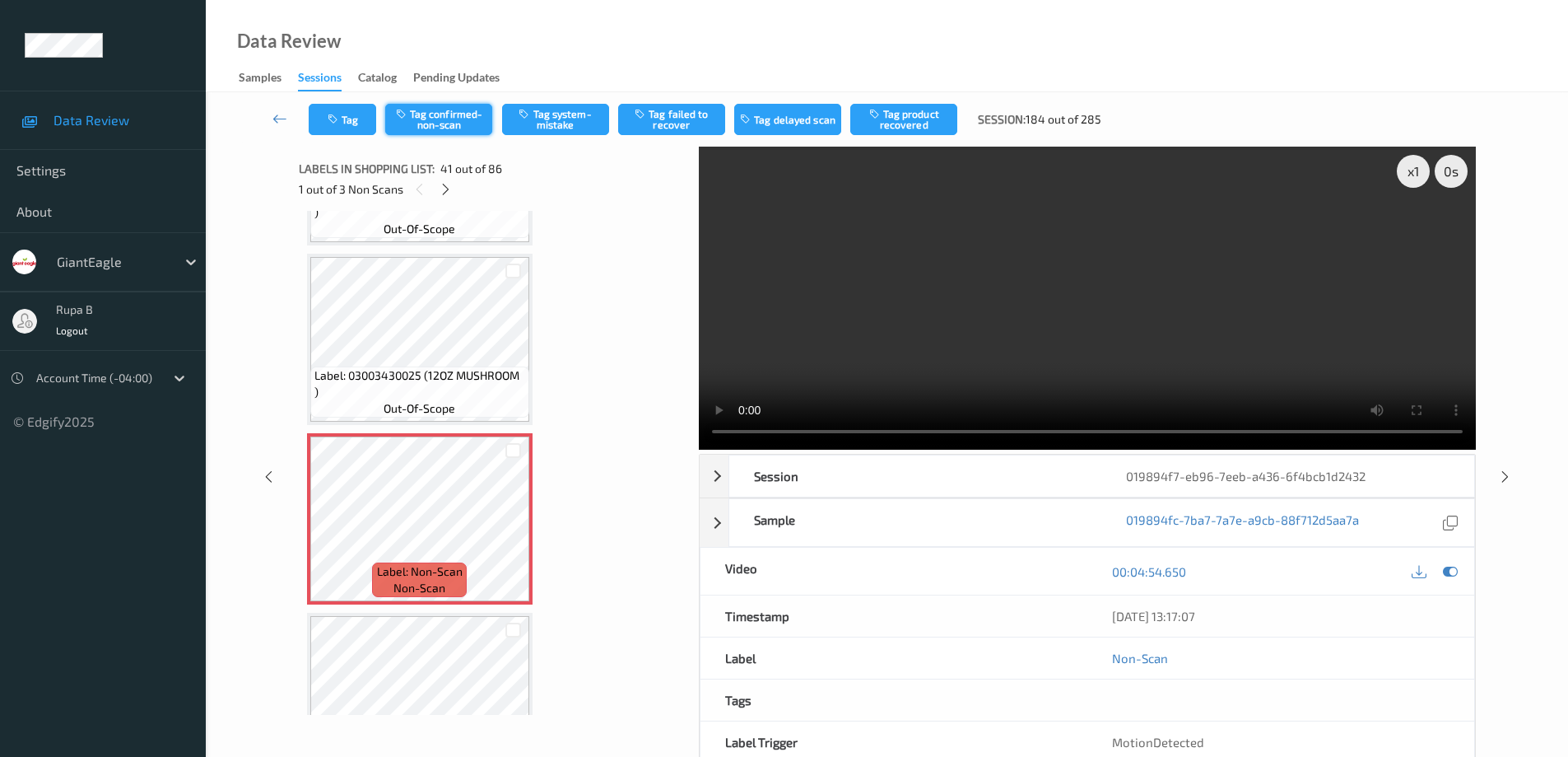
click at [444, 125] on button "Tag confirmed-non-scan" at bounding box center [438, 119] width 107 height 31
click at [563, 120] on button "Tag system-mistake" at bounding box center [555, 119] width 107 height 31
drag, startPoint x: 461, startPoint y: 121, endPoint x: 518, endPoint y: 133, distance: 58.2
click at [462, 121] on button "Untag confirmed-non-scan" at bounding box center [438, 119] width 107 height 31
click at [358, 129] on button "Tag" at bounding box center [343, 119] width 68 height 31
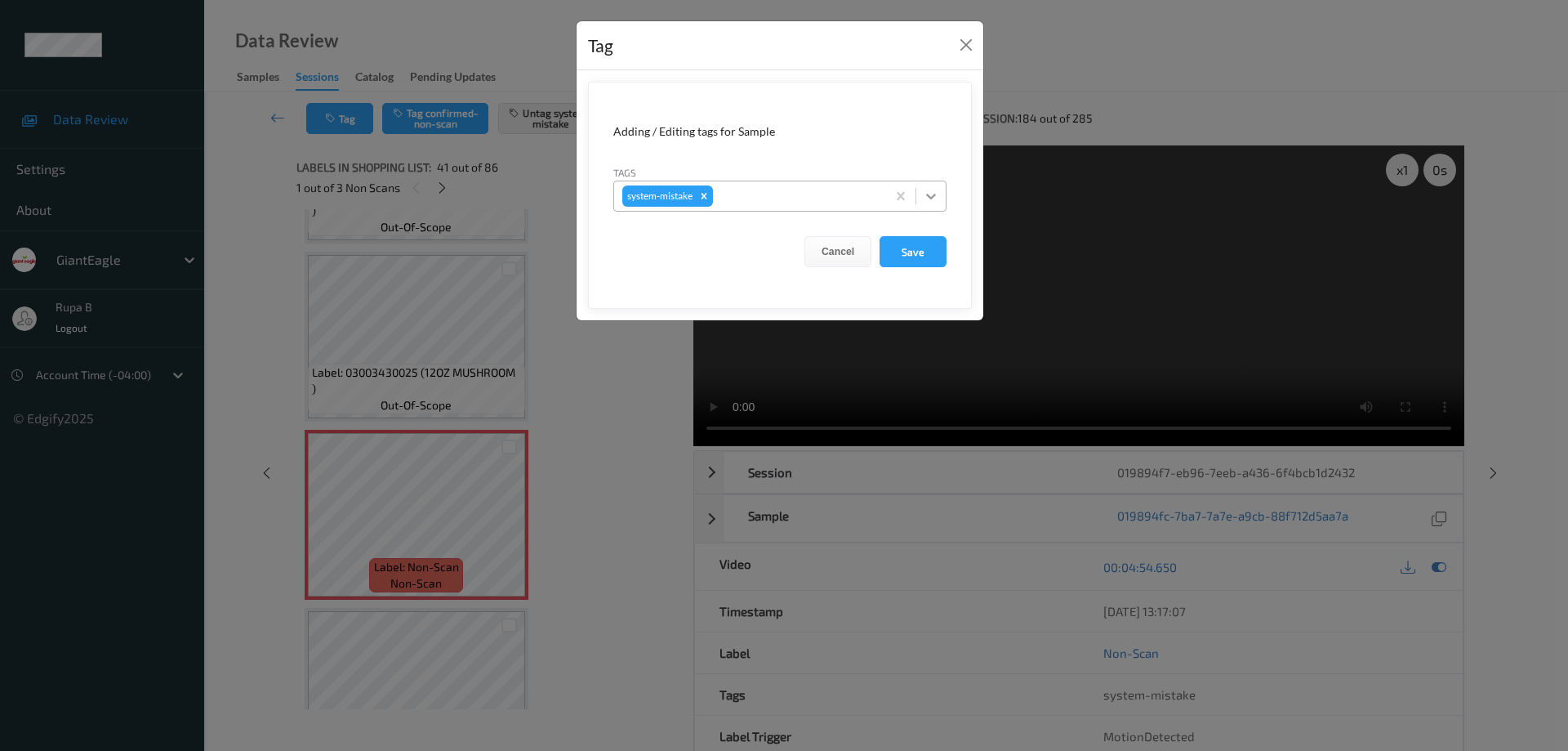
click at [930, 193] on icon at bounding box center [930, 195] width 16 height 16
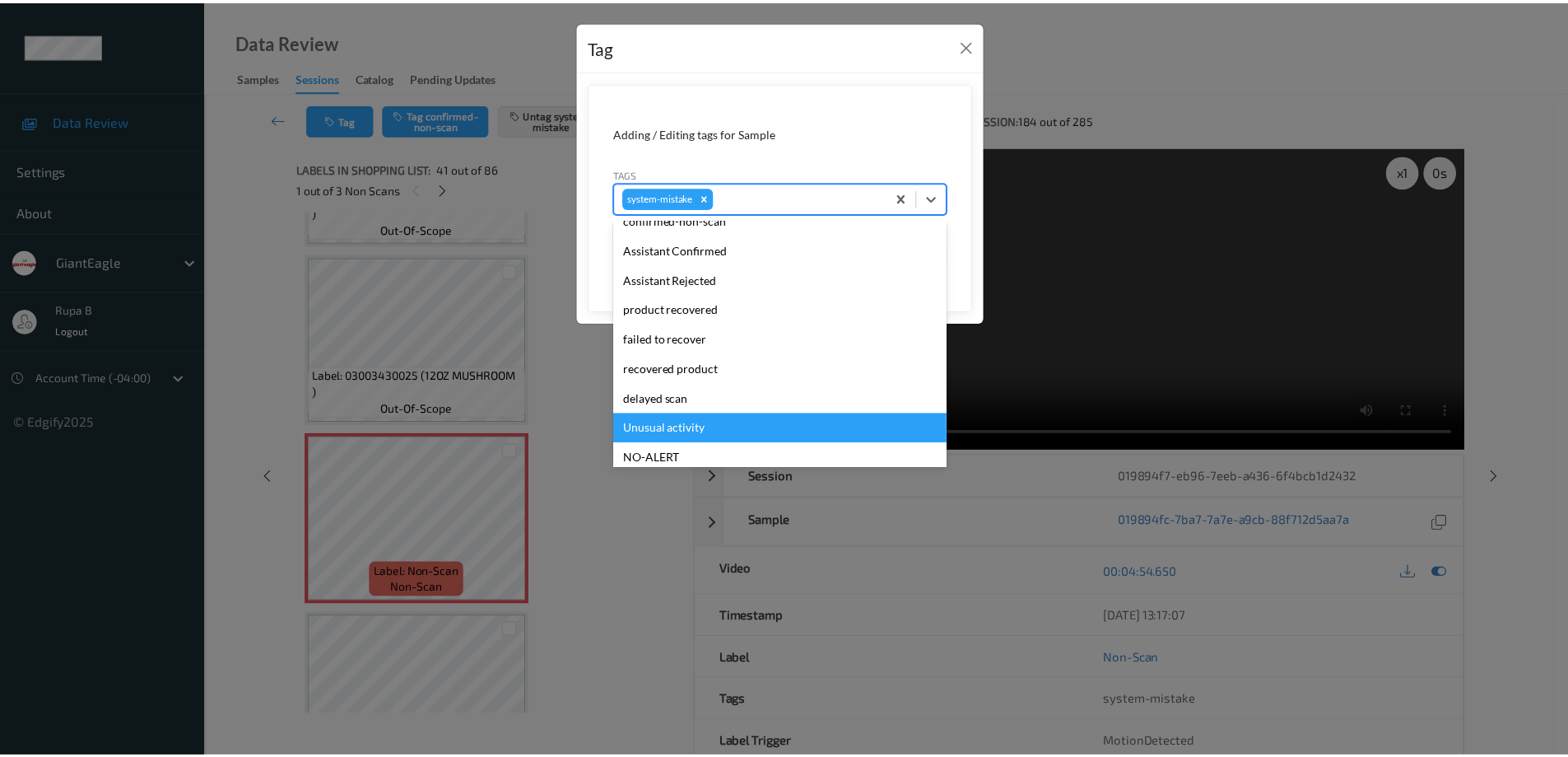
scroll to position [63, 0]
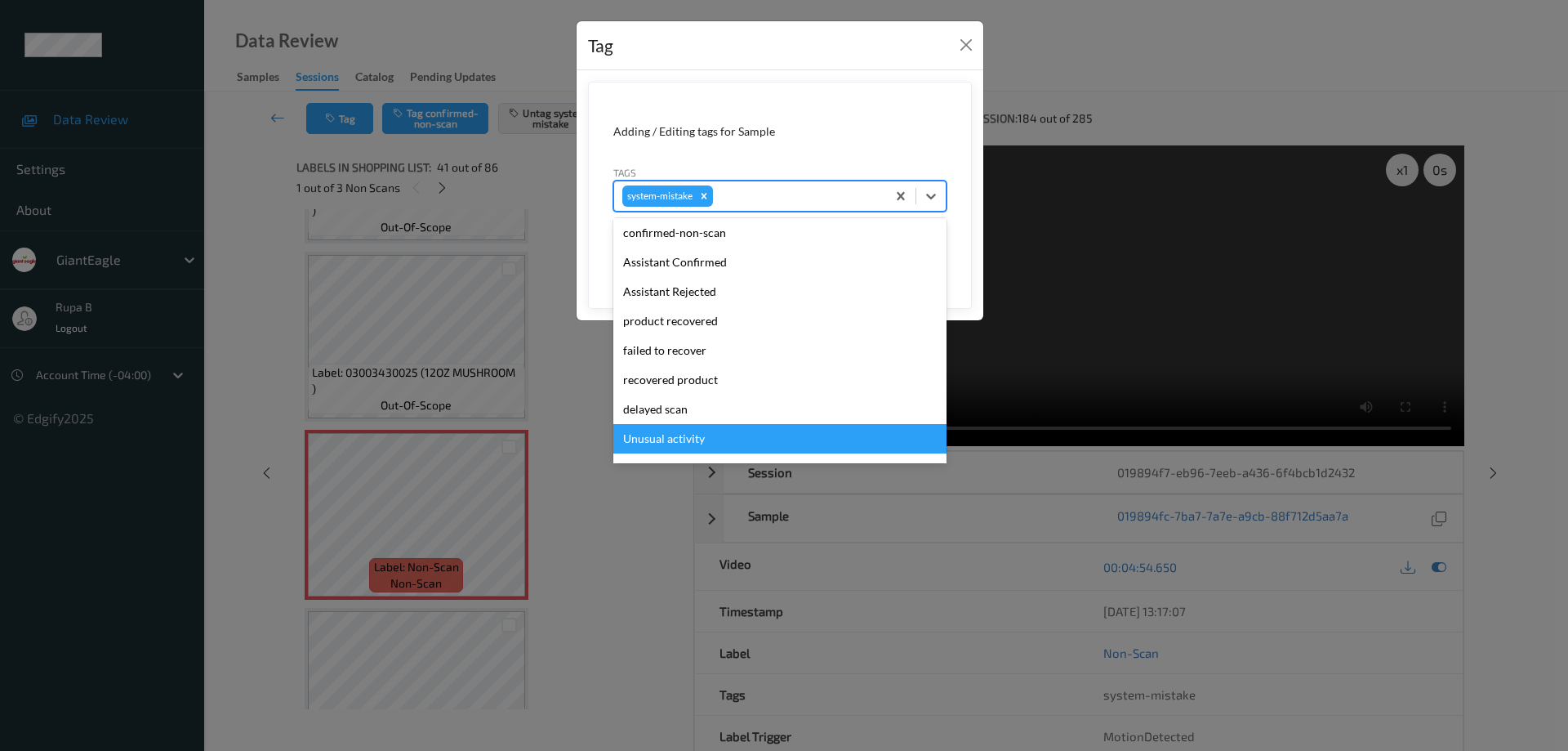
click at [690, 441] on div "Unusual activity" at bounding box center [780, 439] width 333 height 30
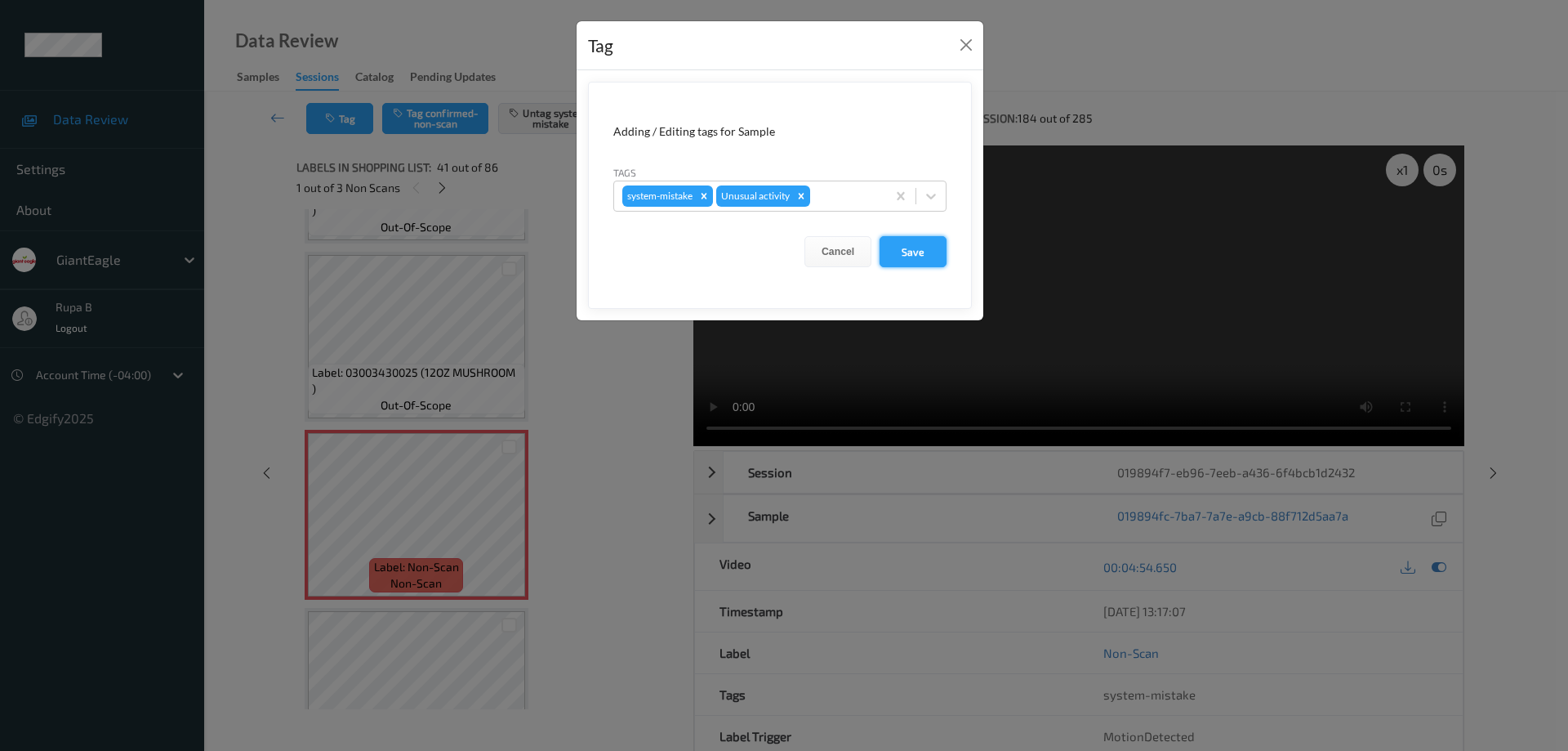
click at [918, 252] on button "Save" at bounding box center [913, 251] width 67 height 31
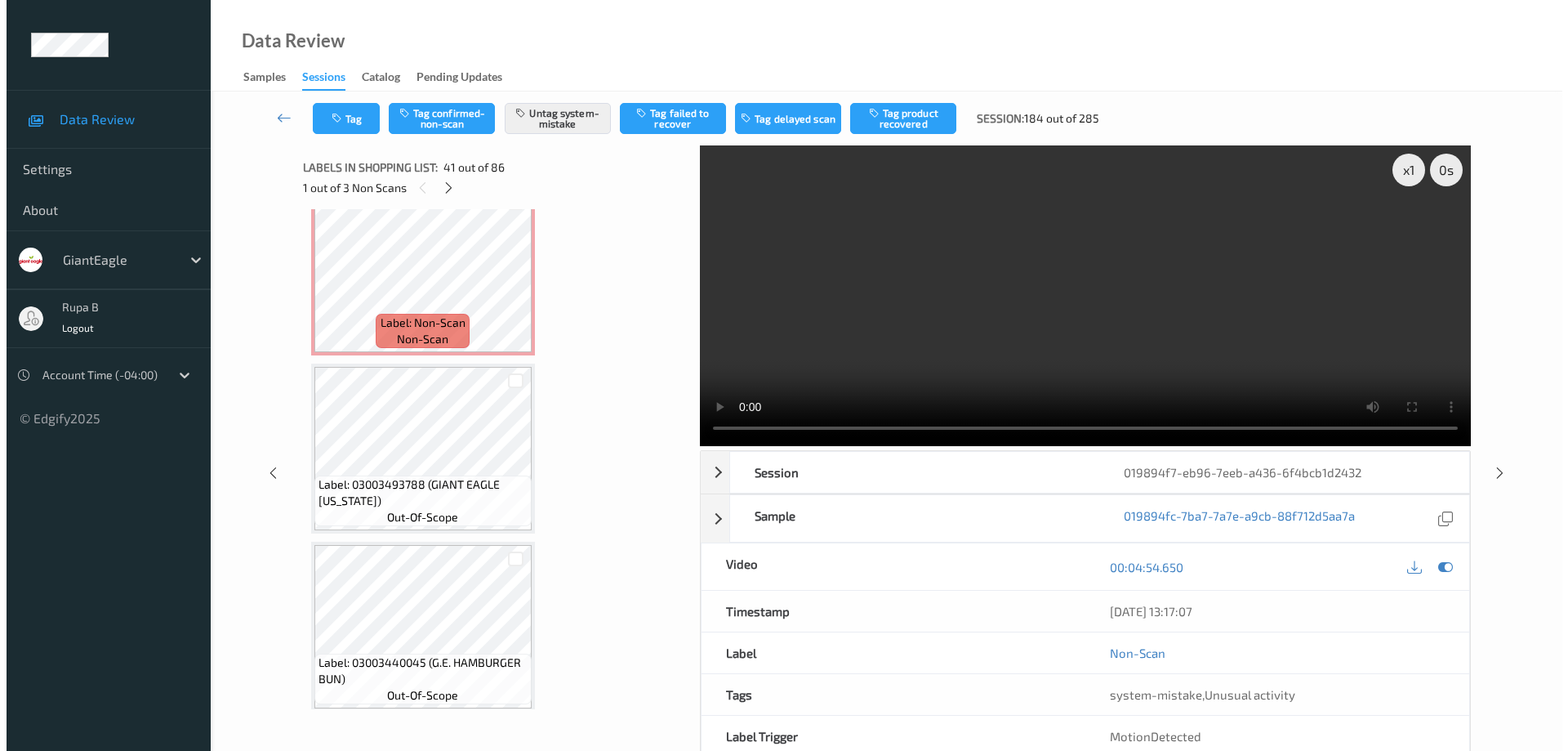
scroll to position [10616, 0]
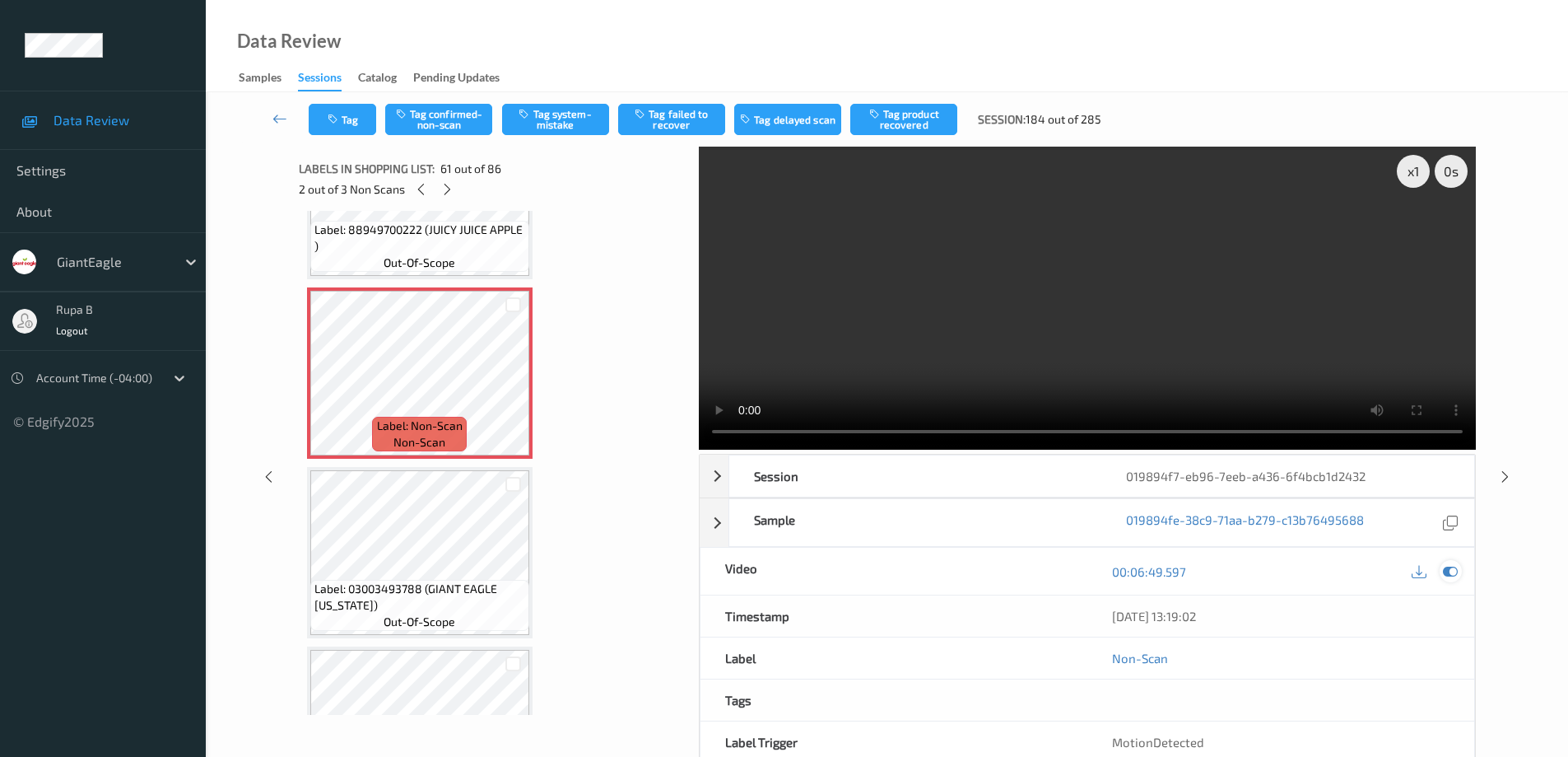
click at [1449, 571] on icon at bounding box center [1450, 571] width 14 height 14
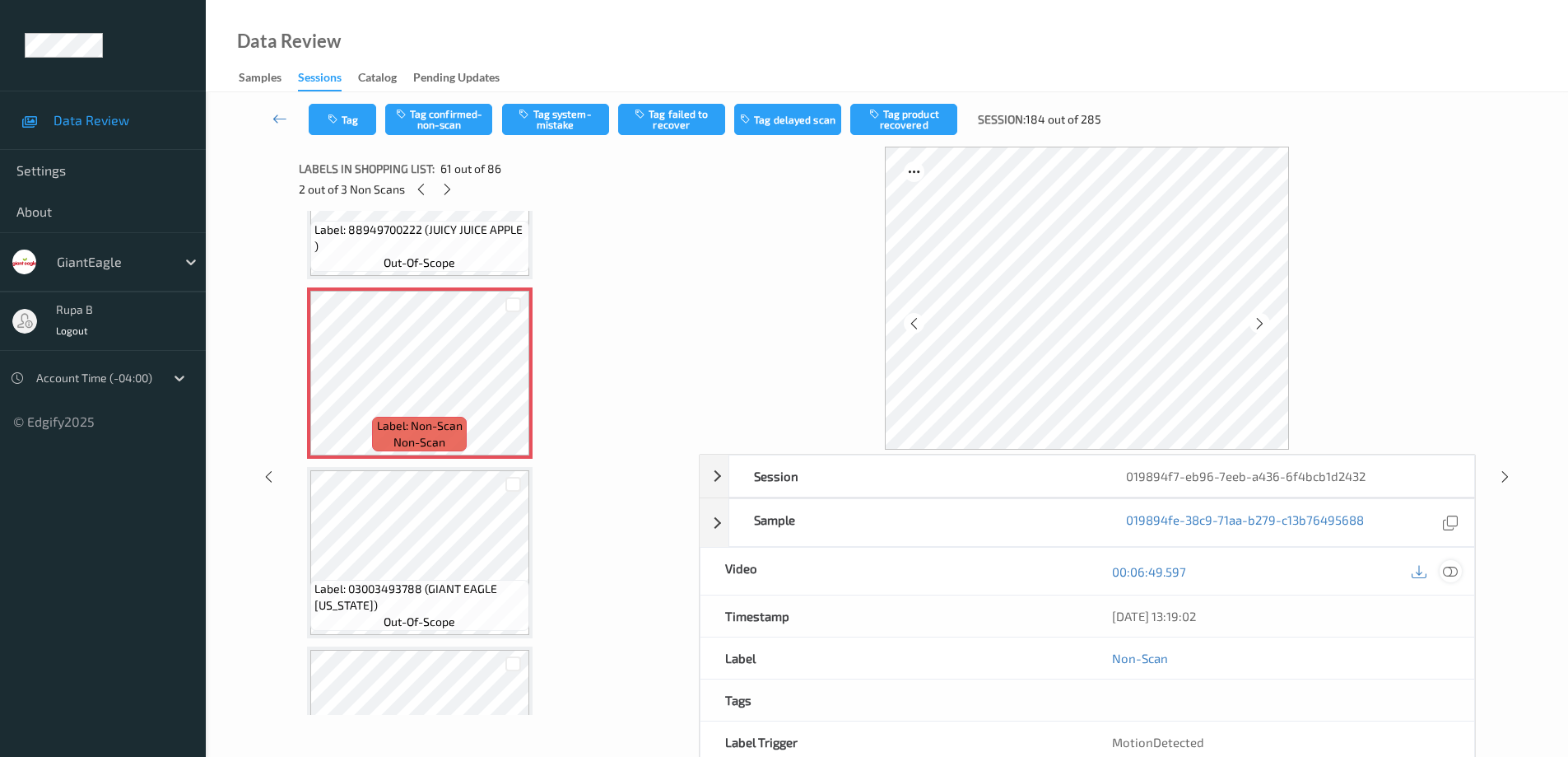
click at [1454, 575] on icon at bounding box center [1450, 571] width 14 height 14
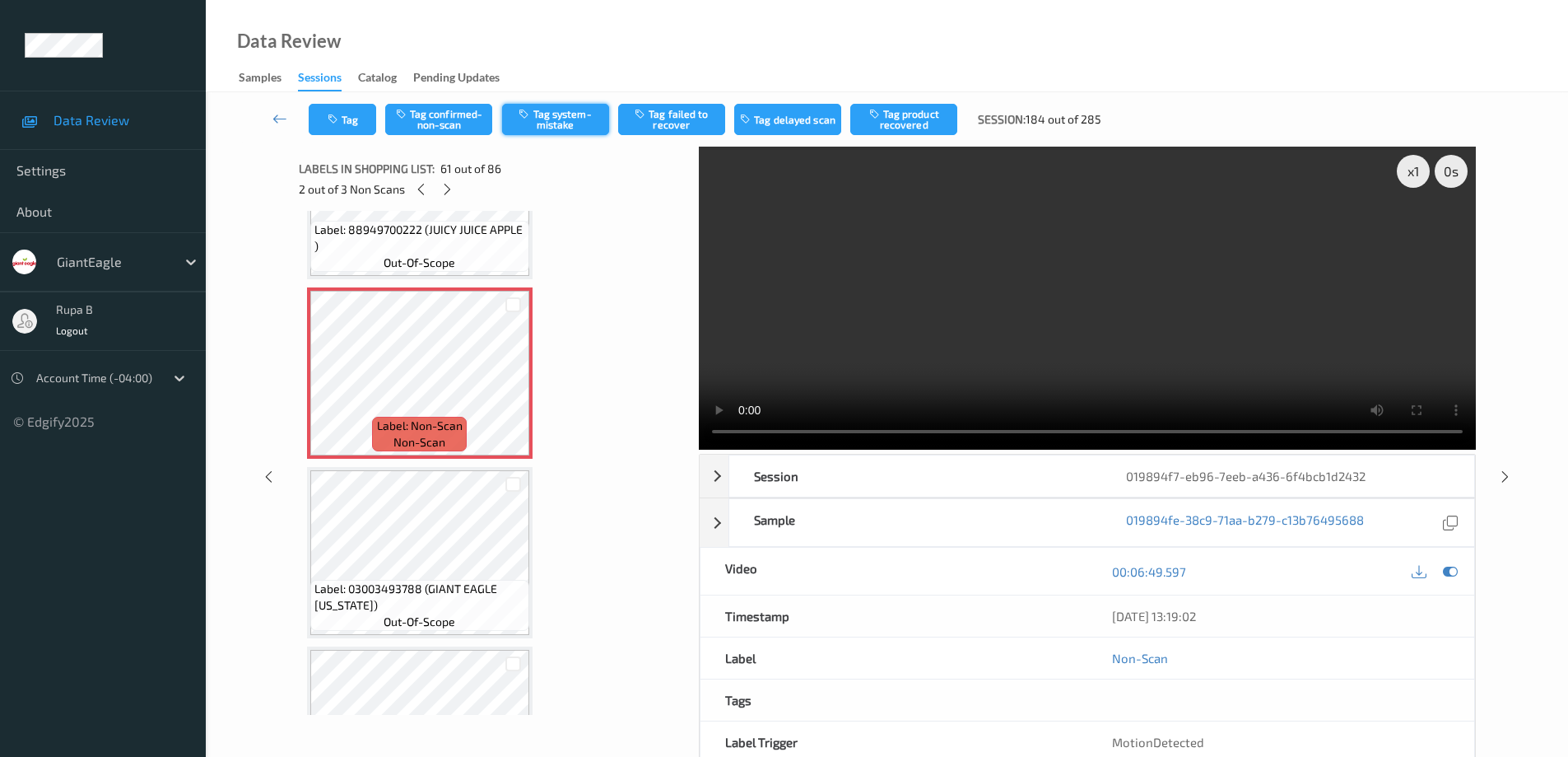
click at [573, 121] on button "Tag system-mistake" at bounding box center [555, 119] width 107 height 31
click at [354, 121] on button "Tag" at bounding box center [343, 119] width 68 height 31
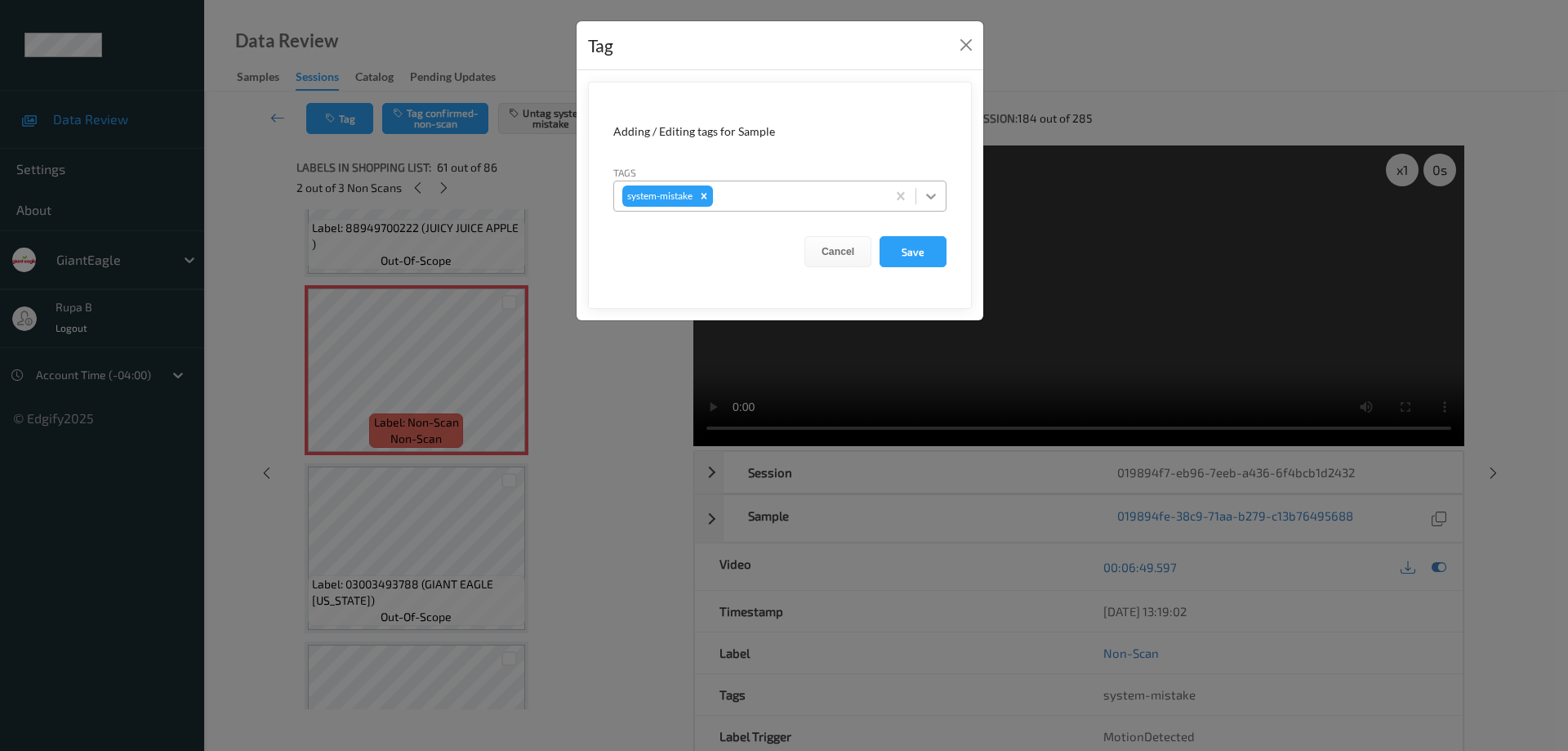
click at [933, 199] on icon at bounding box center [930, 195] width 16 height 16
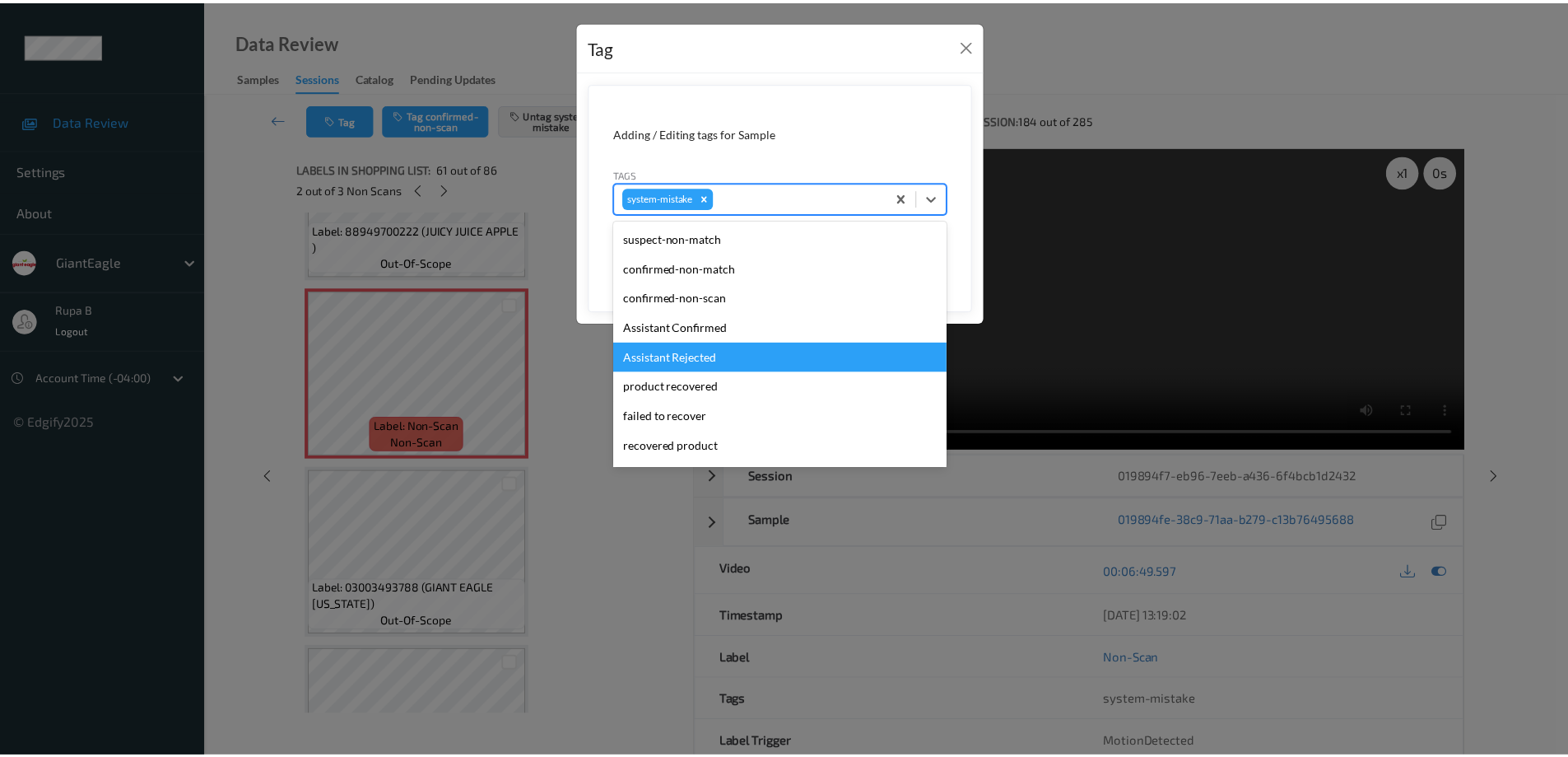
scroll to position [145, 0]
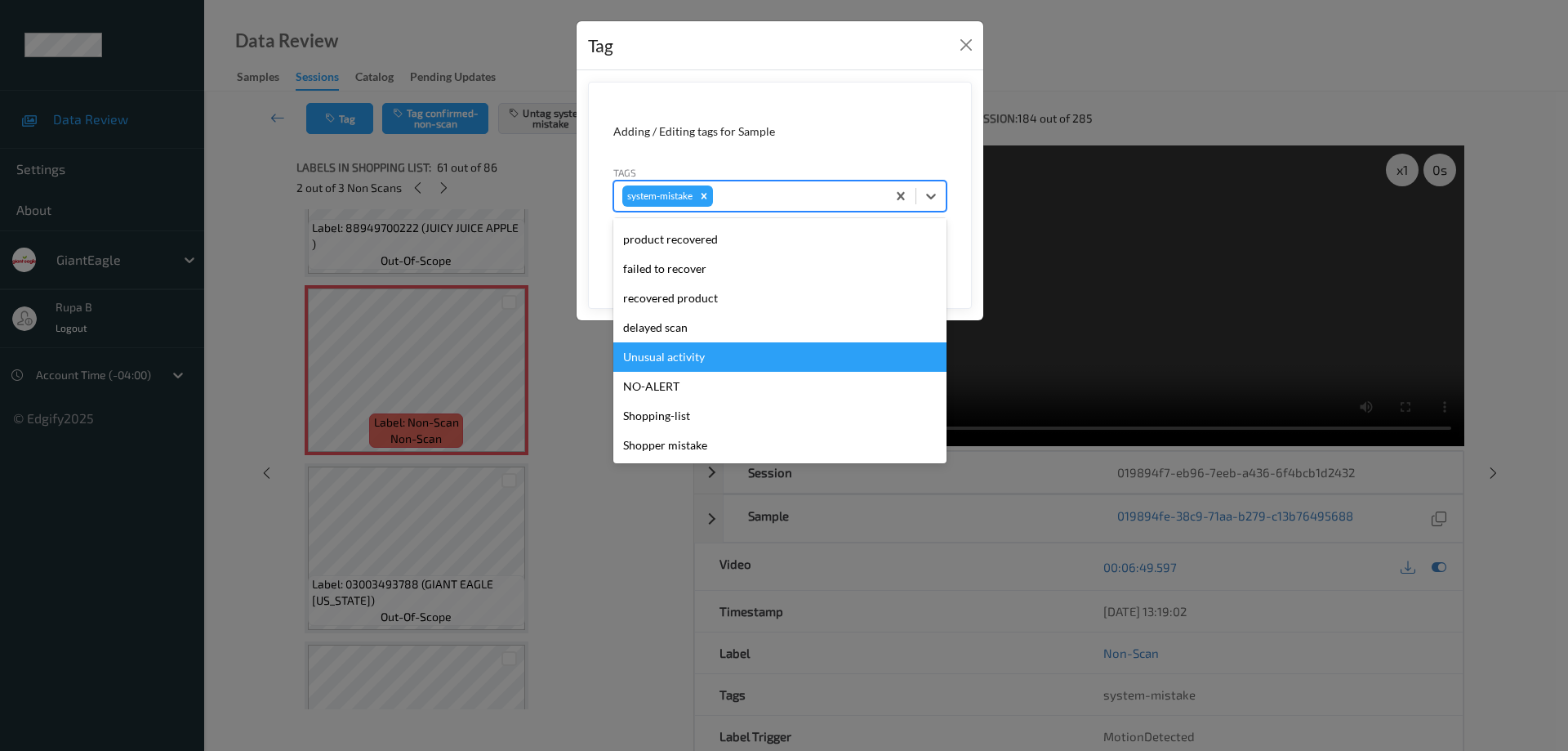
click at [695, 353] on div "Unusual activity" at bounding box center [780, 356] width 333 height 30
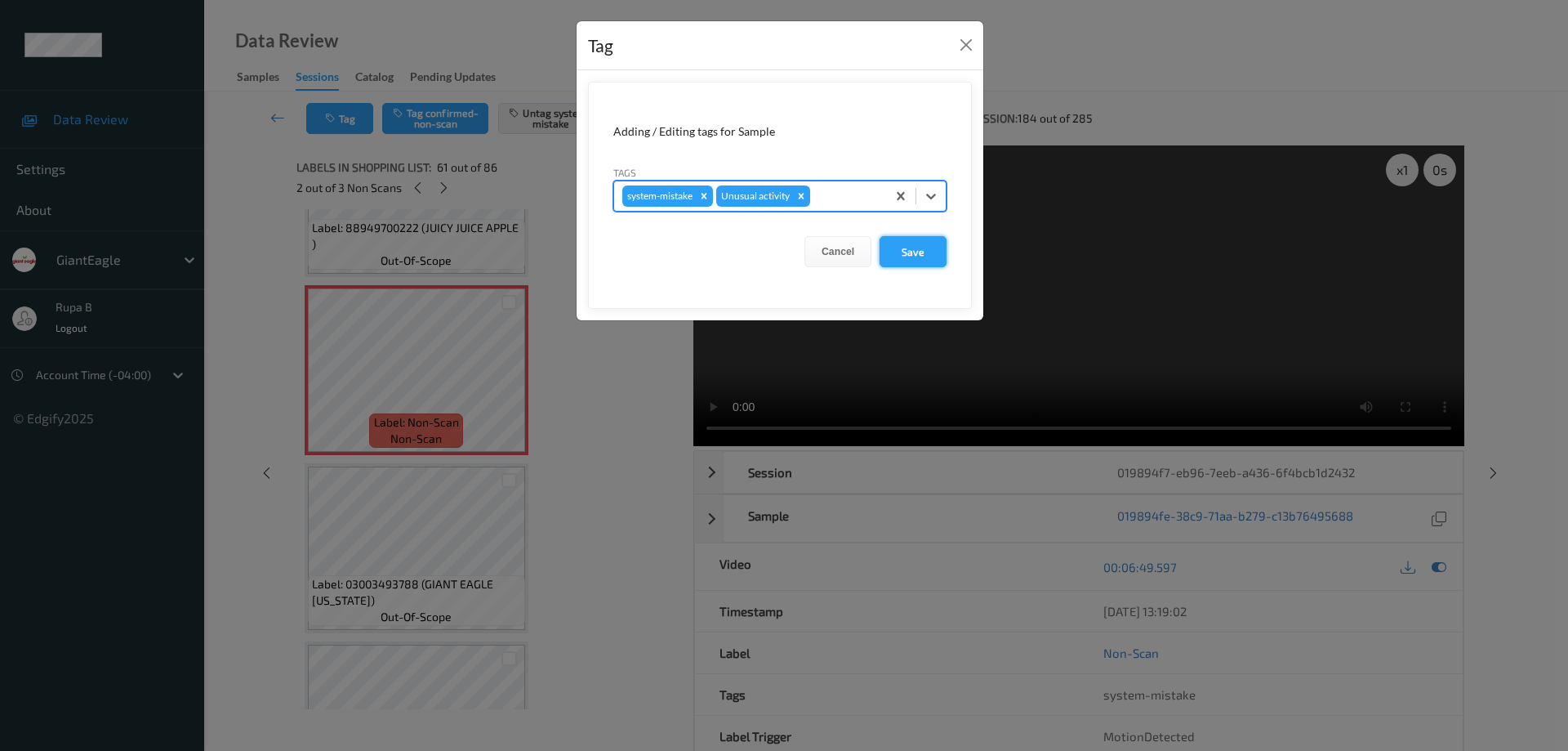
click at [906, 258] on button "Save" at bounding box center [913, 251] width 67 height 31
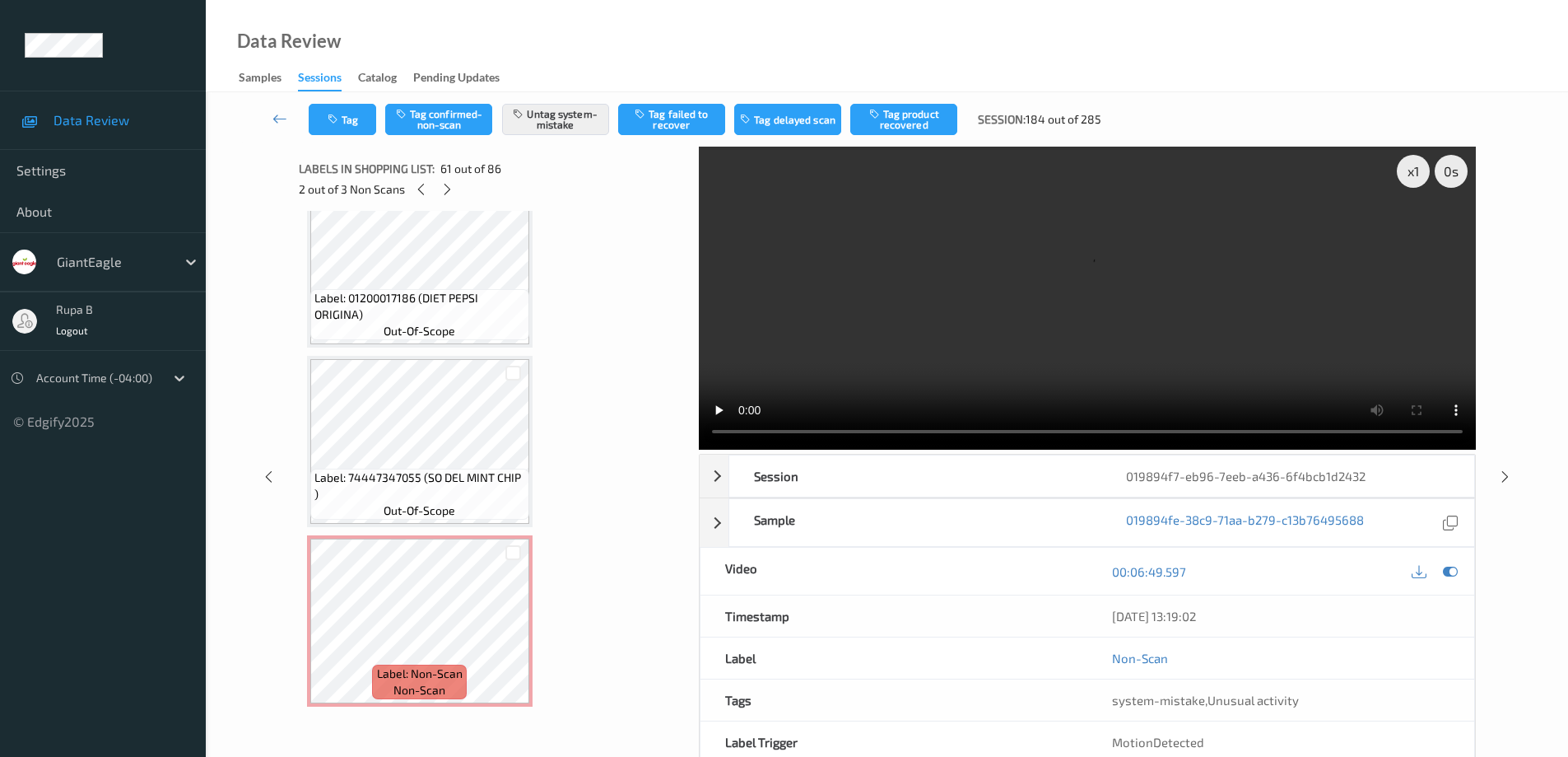
scroll to position [14939, 0]
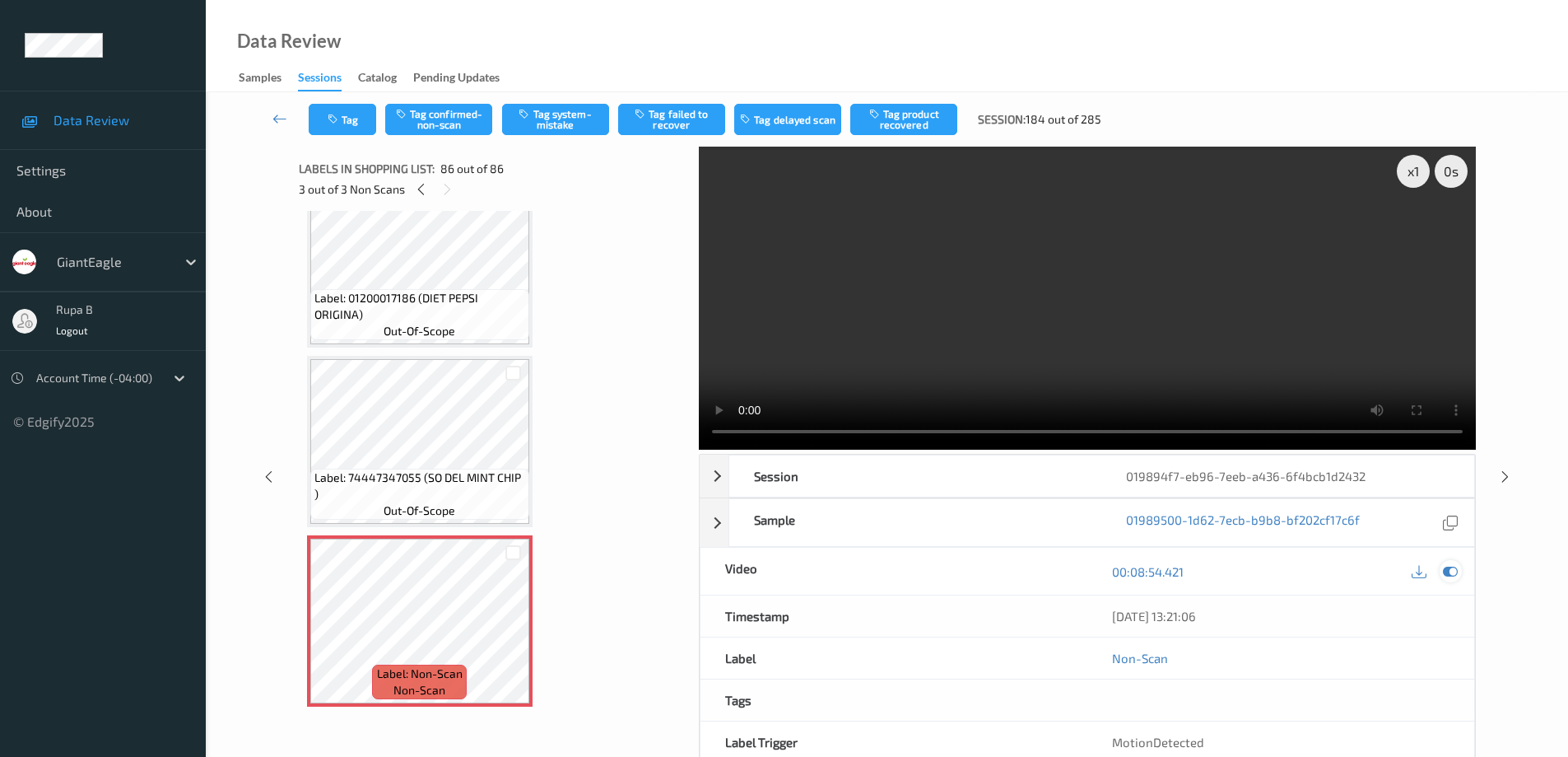
click at [1453, 573] on icon at bounding box center [1450, 571] width 14 height 14
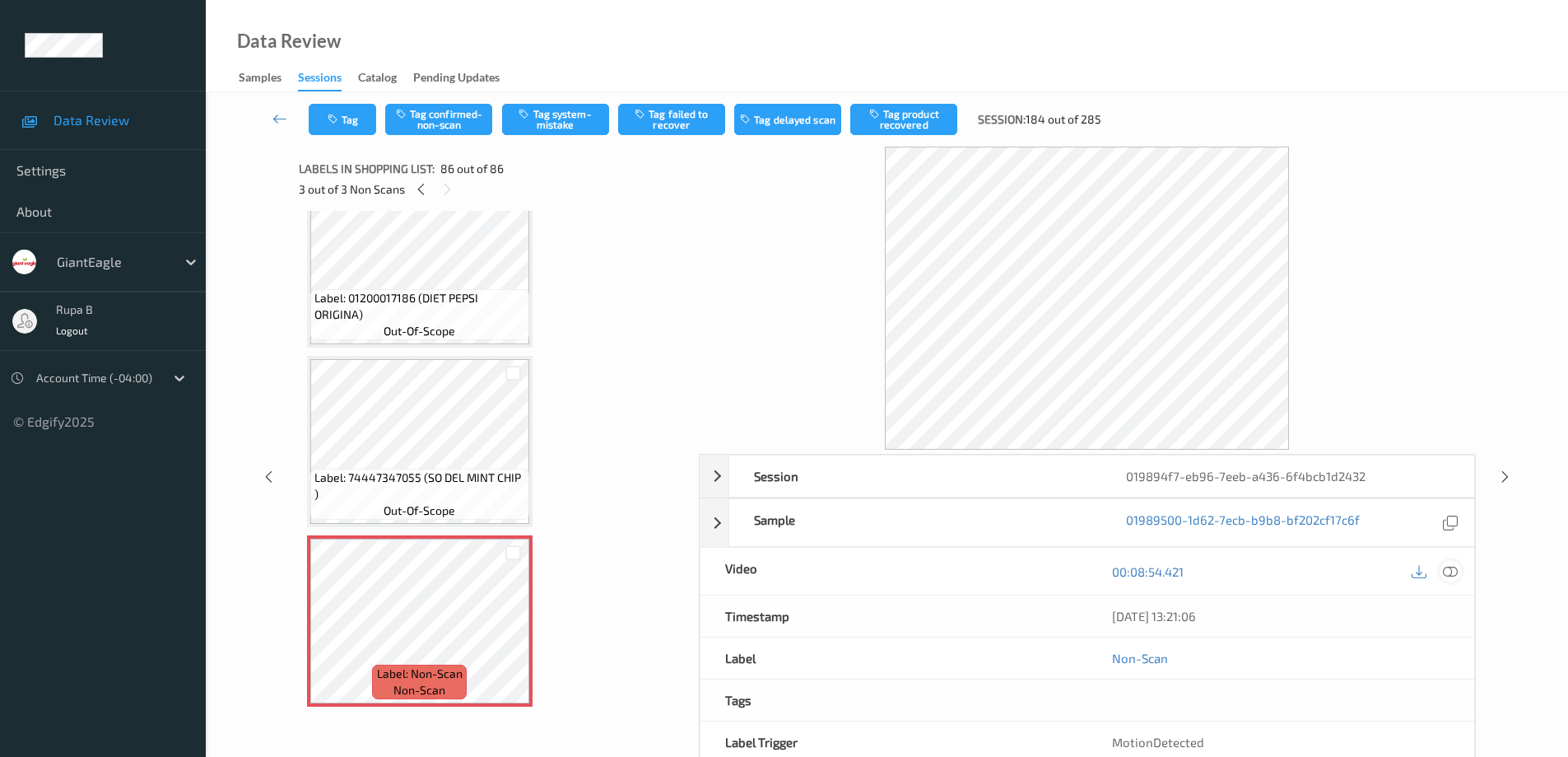
click at [1451, 571] on icon at bounding box center [1450, 571] width 14 height 14
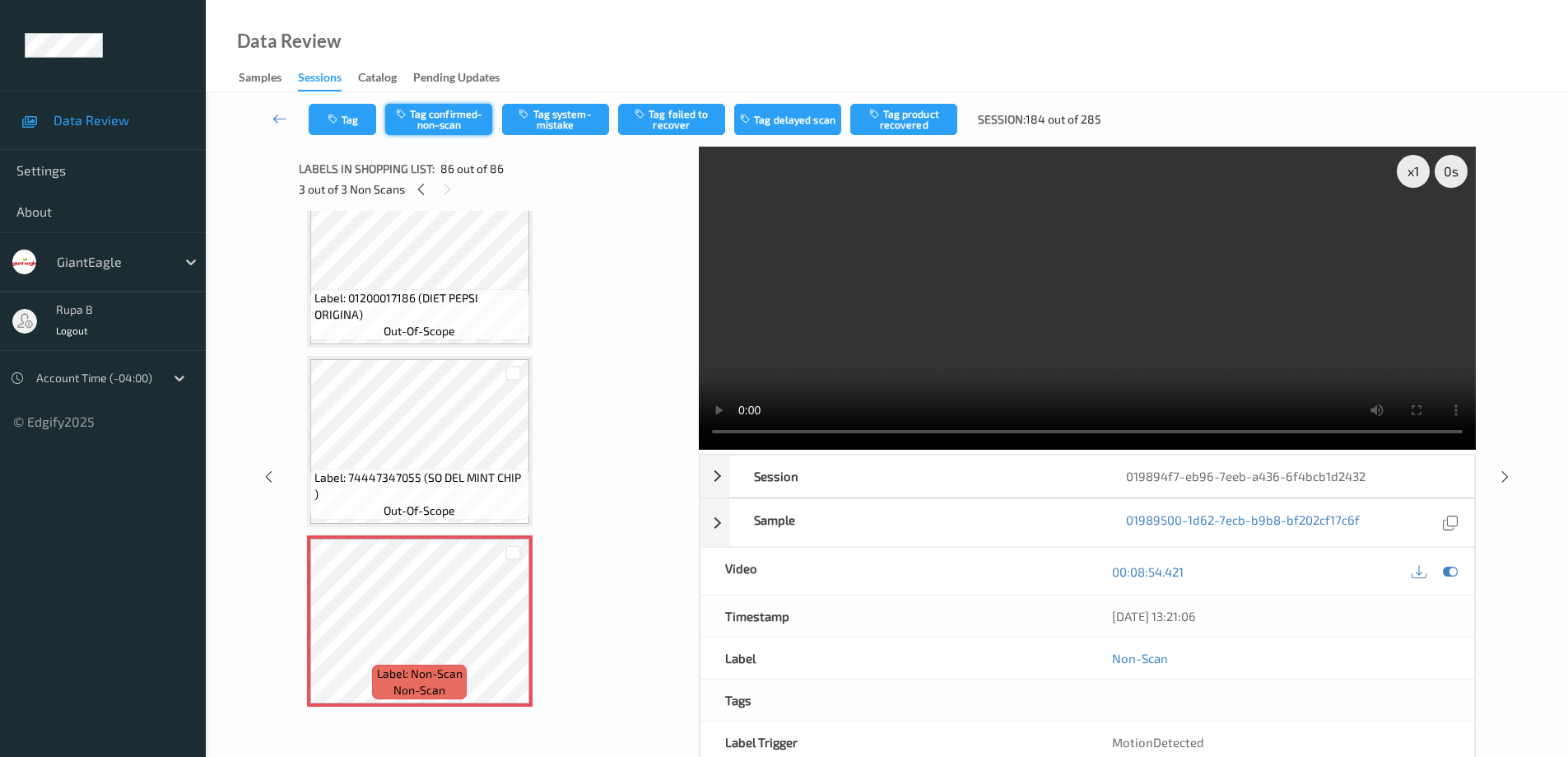
click at [458, 122] on button "Tag confirmed-non-scan" at bounding box center [438, 119] width 107 height 31
click at [281, 120] on icon at bounding box center [279, 118] width 14 height 16
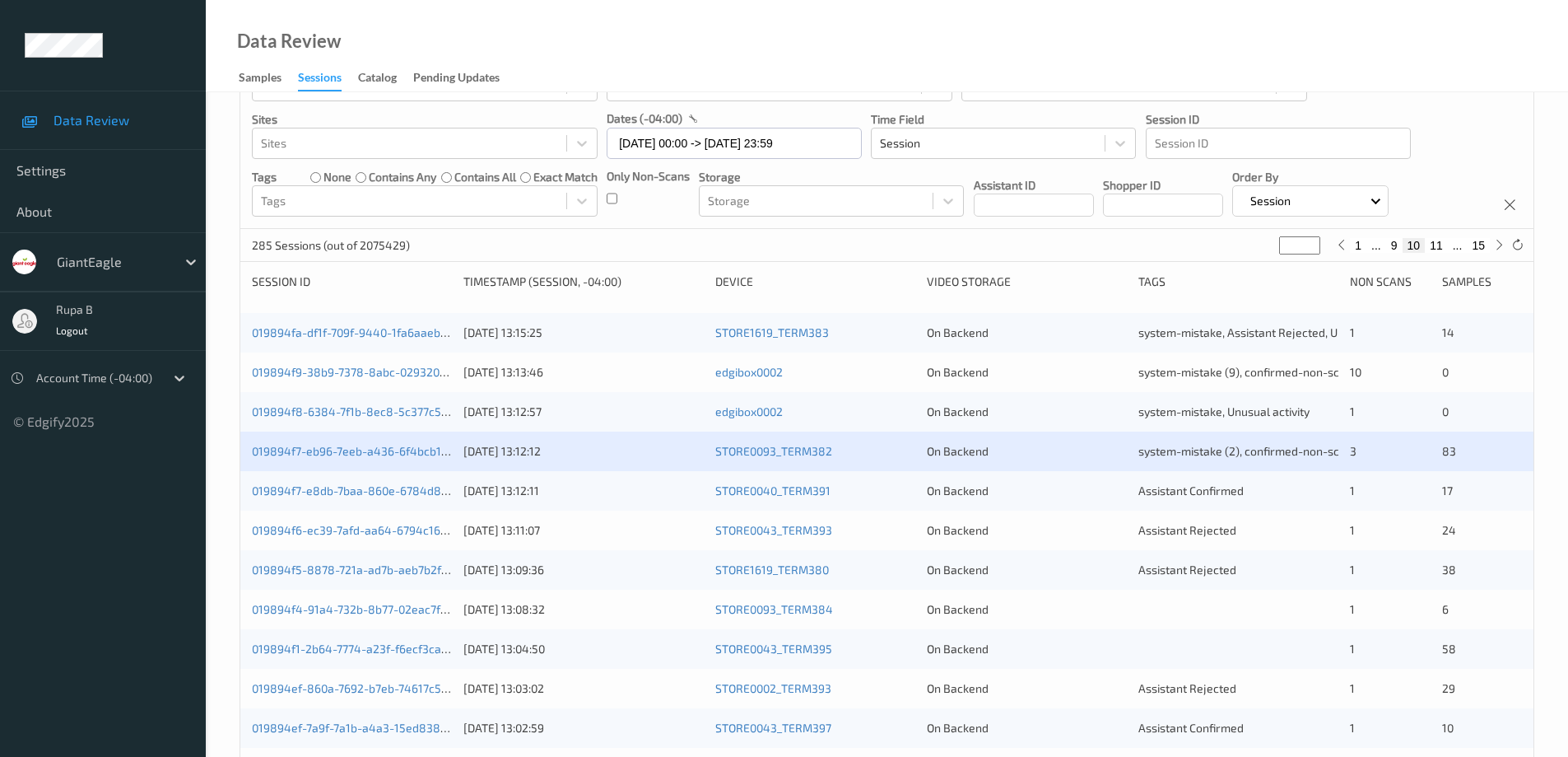
scroll to position [165, 0]
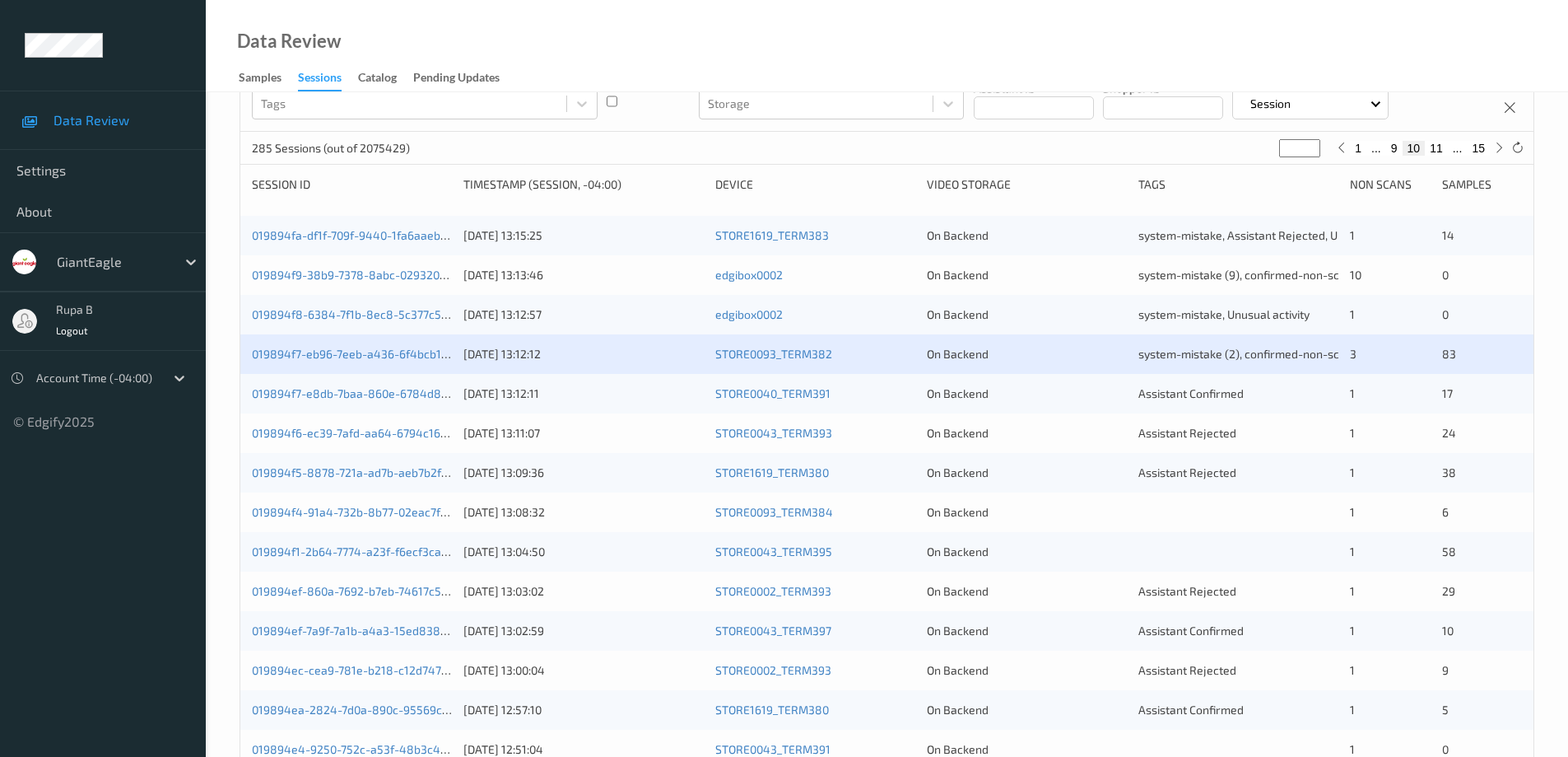
drag, startPoint x: 421, startPoint y: 402, endPoint x: 885, endPoint y: 454, distance: 466.9
click at [422, 402] on div "019894f7-e8db-7baa-860e-6784d8ff94bb" at bounding box center [351, 393] width 200 height 16
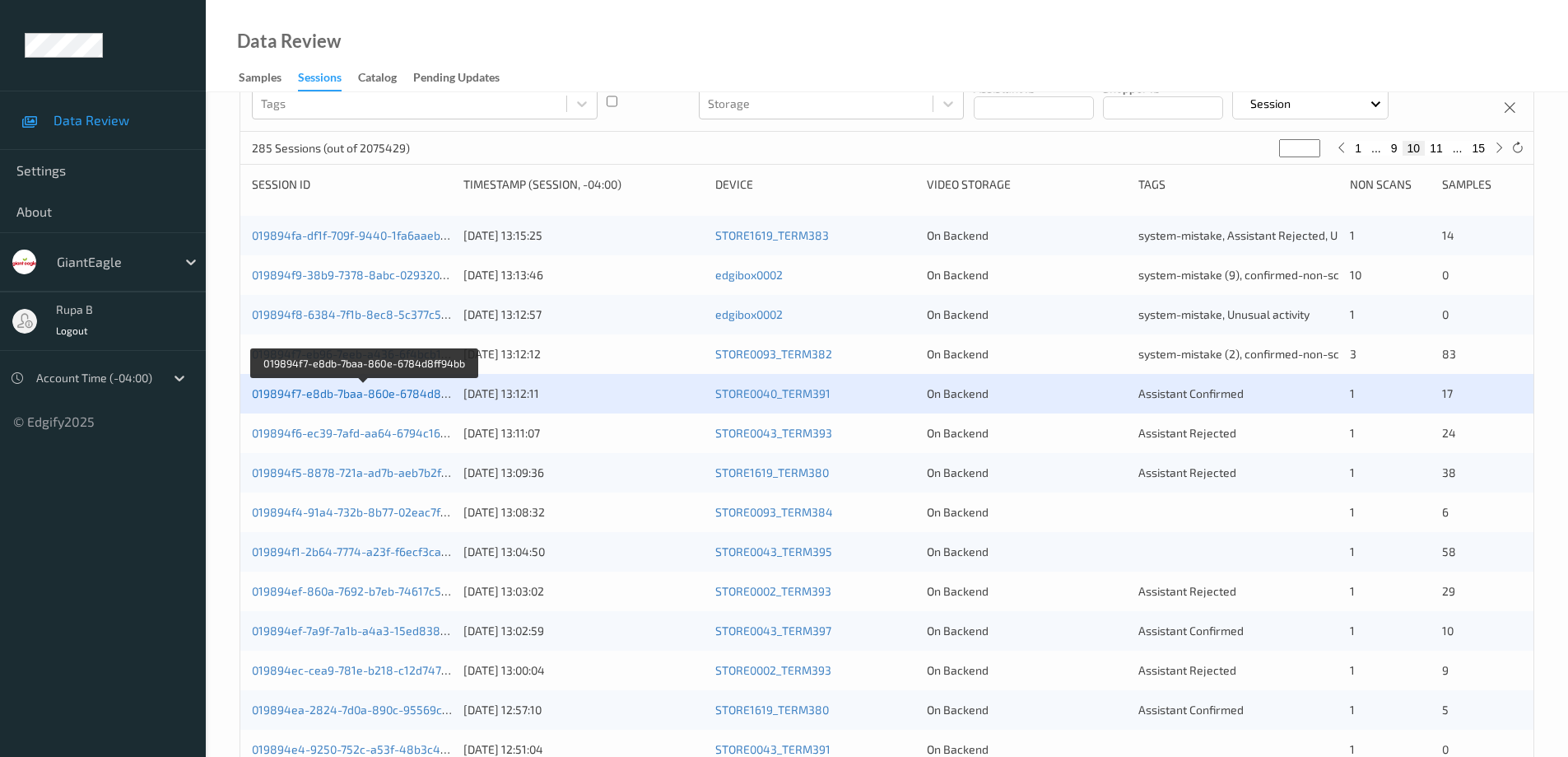
click at [416, 397] on link "019894f7-e8db-7baa-860e-6784d8ff94bb" at bounding box center [364, 393] width 225 height 14
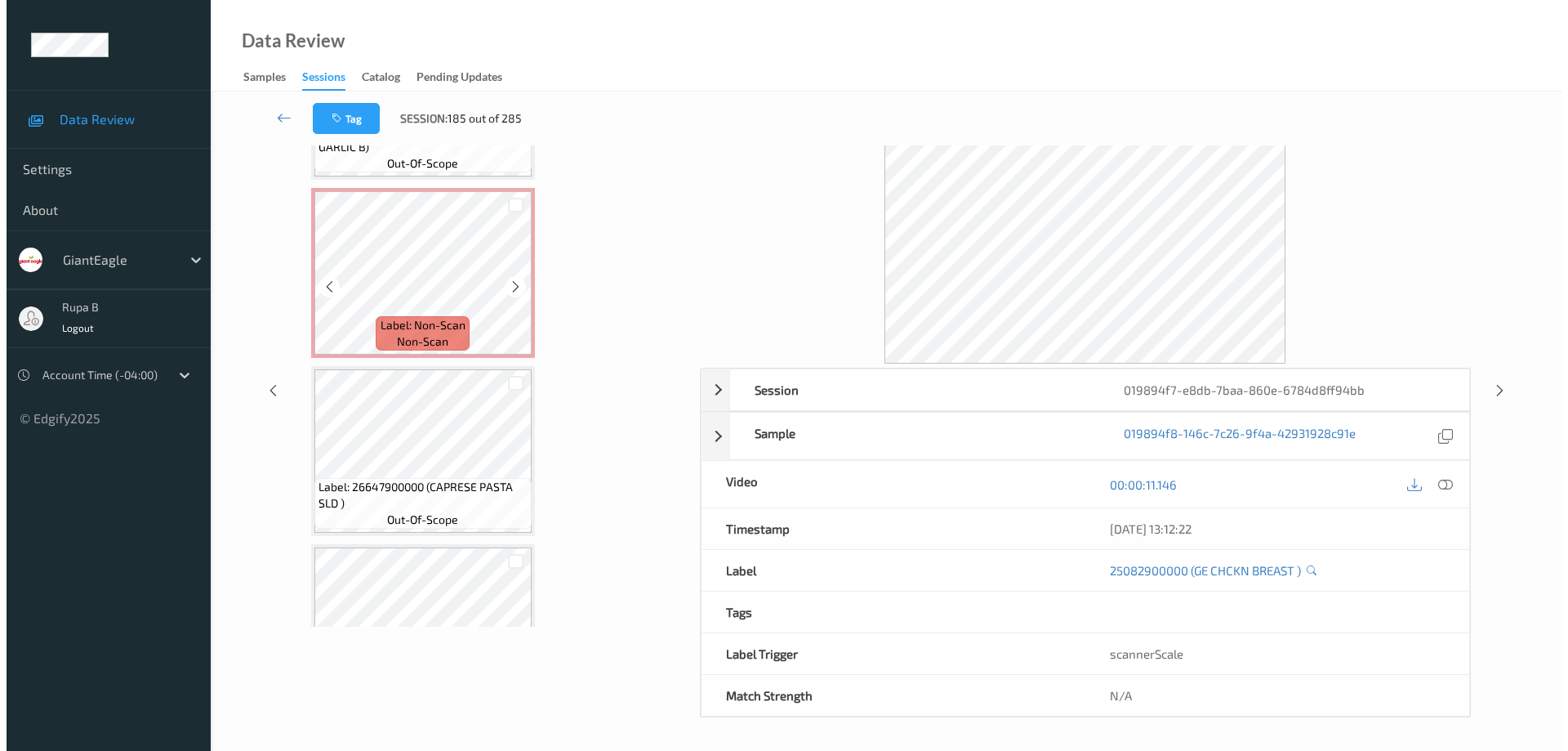
scroll to position [490, 0]
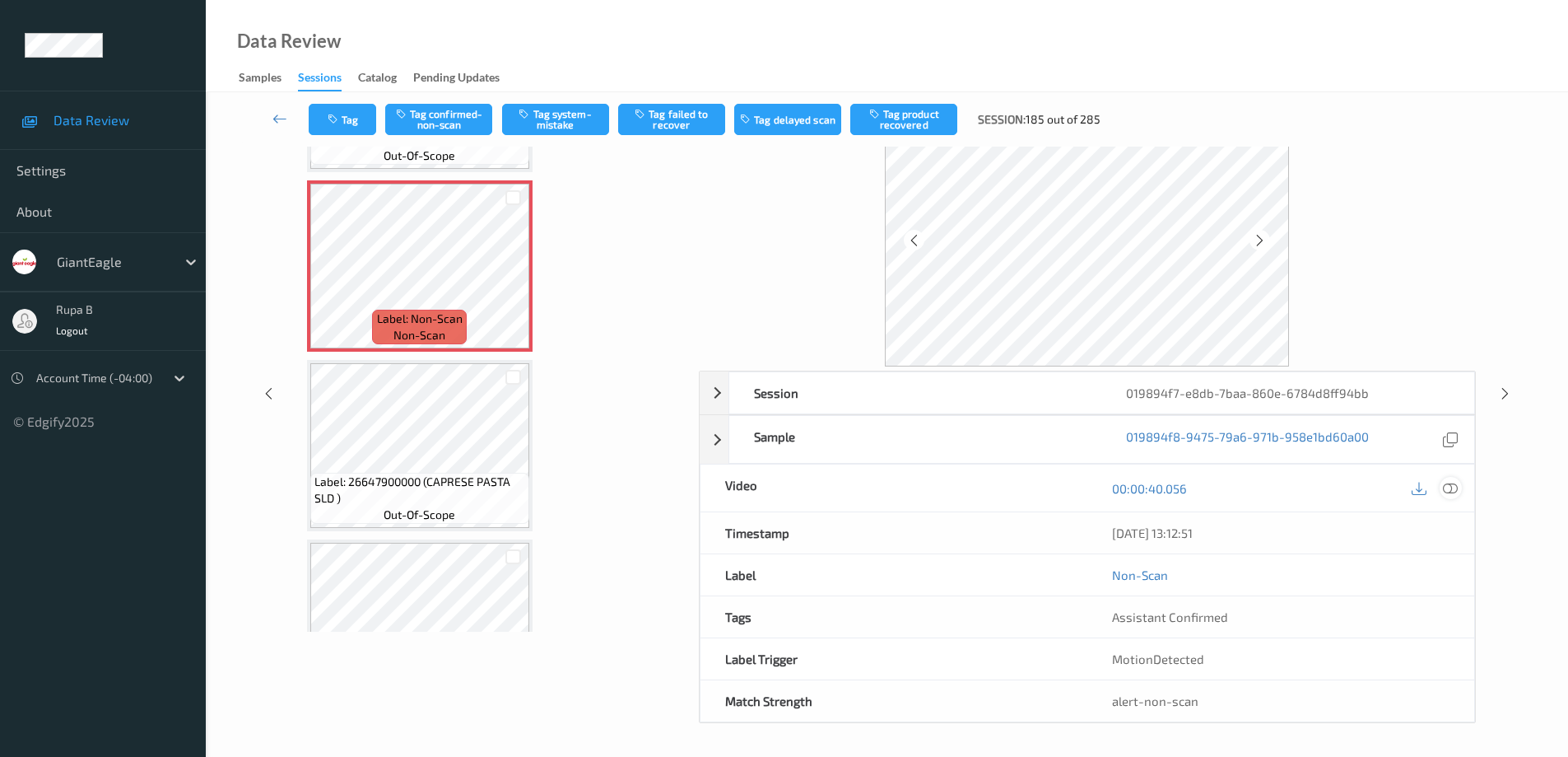
click at [1452, 490] on icon at bounding box center [1450, 488] width 14 height 14
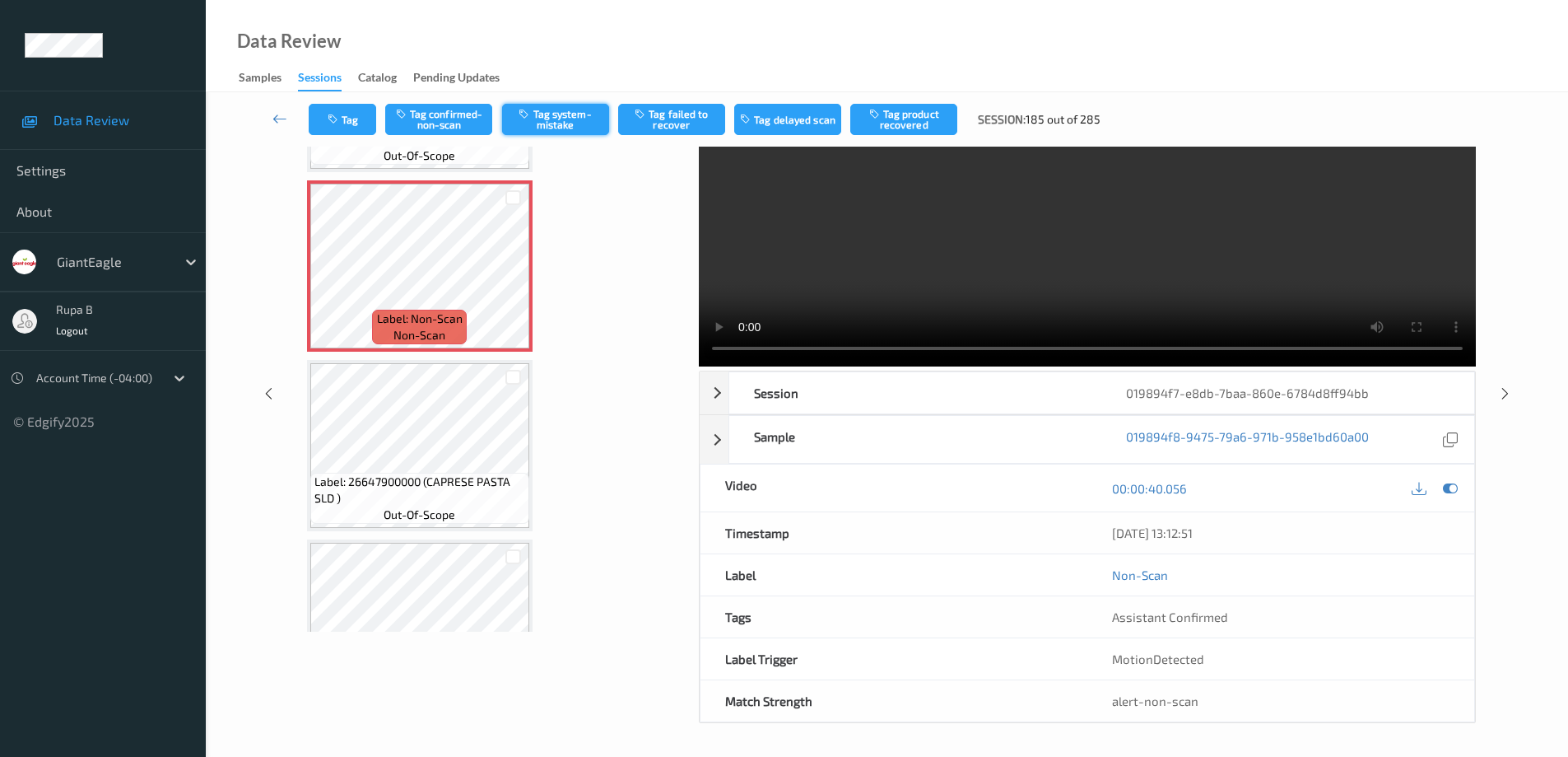
click at [567, 123] on button "Tag system-mistake" at bounding box center [555, 119] width 107 height 31
click at [357, 121] on button "Tag" at bounding box center [343, 119] width 68 height 31
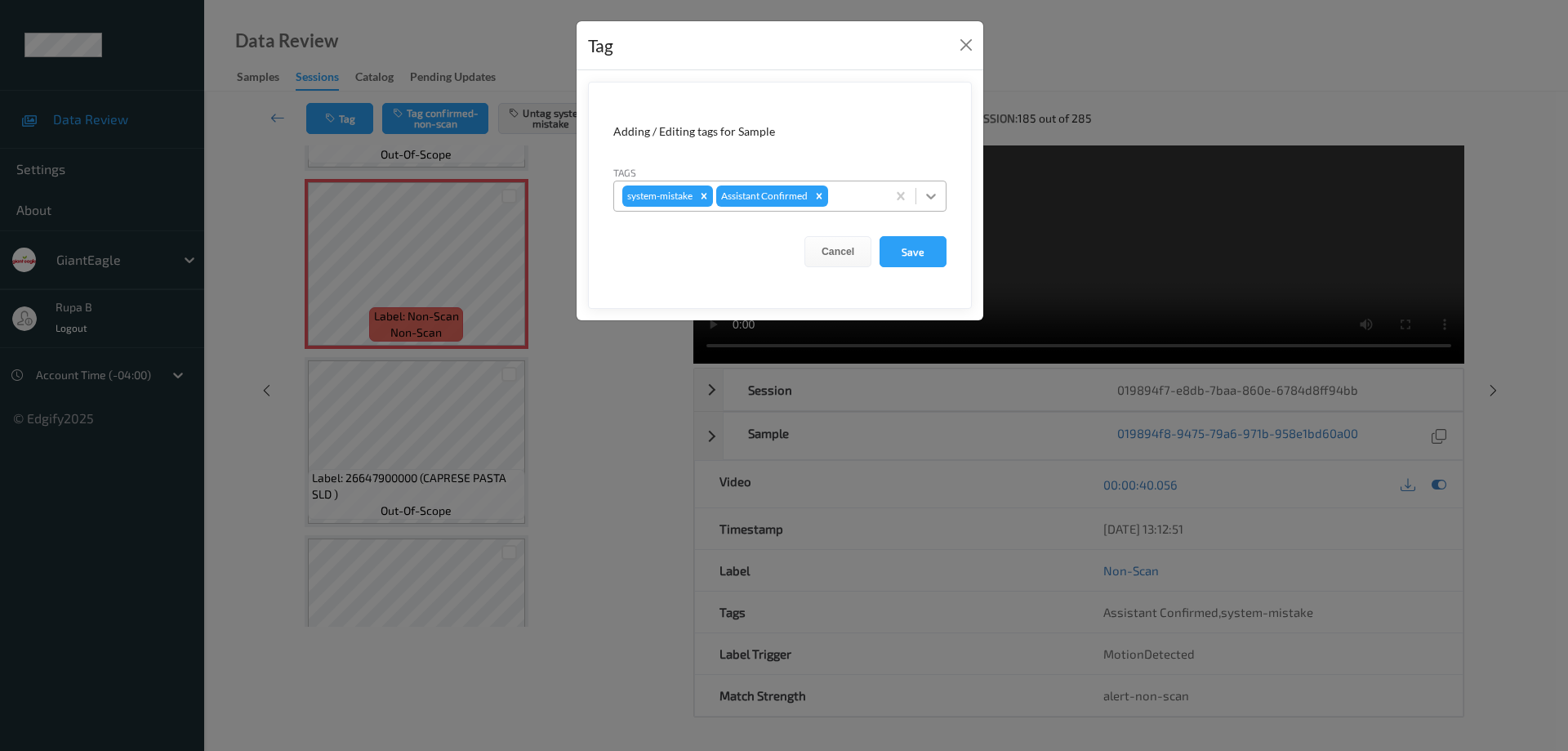
click at [933, 198] on icon at bounding box center [930, 195] width 16 height 16
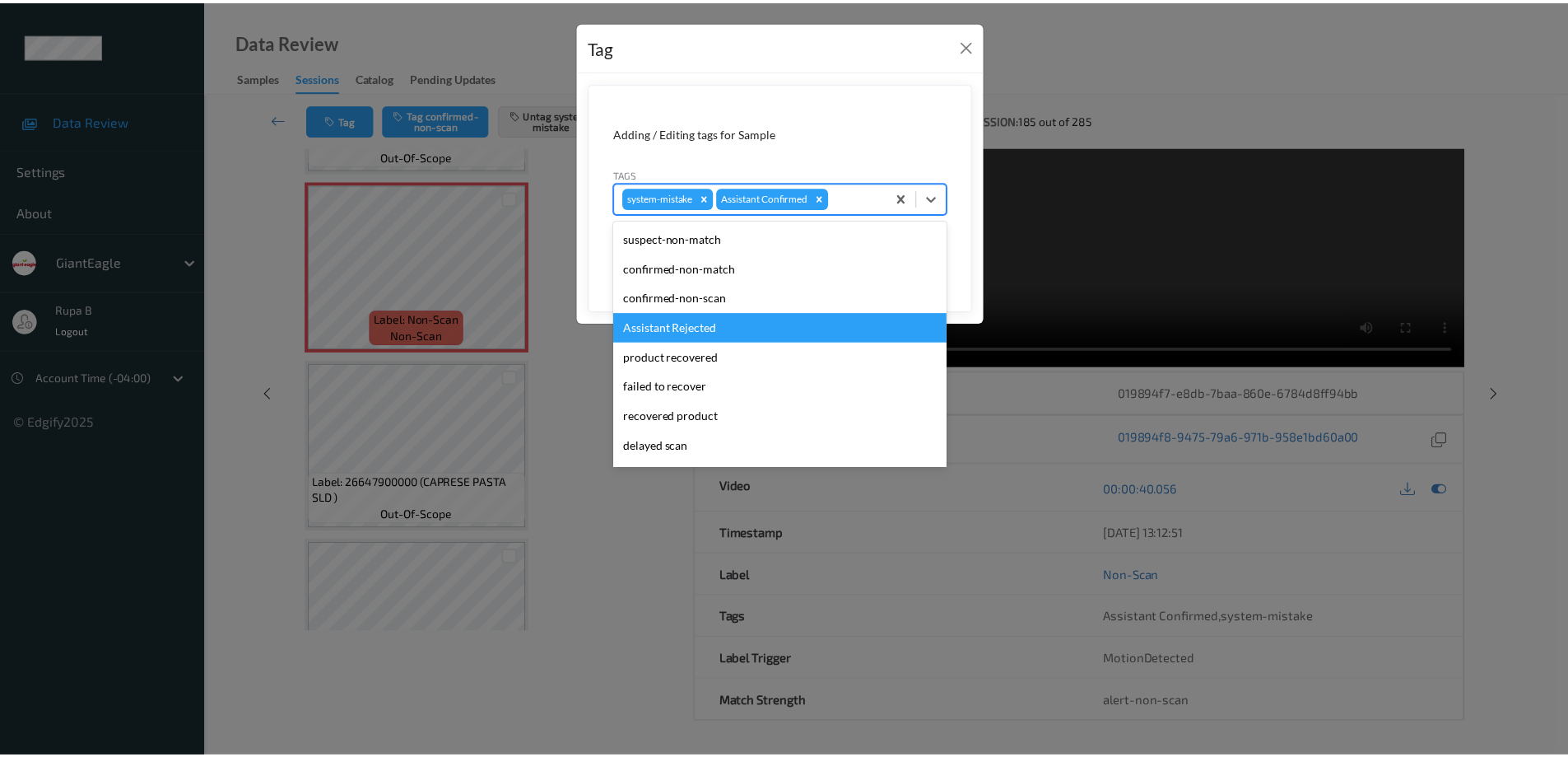
scroll to position [93, 0]
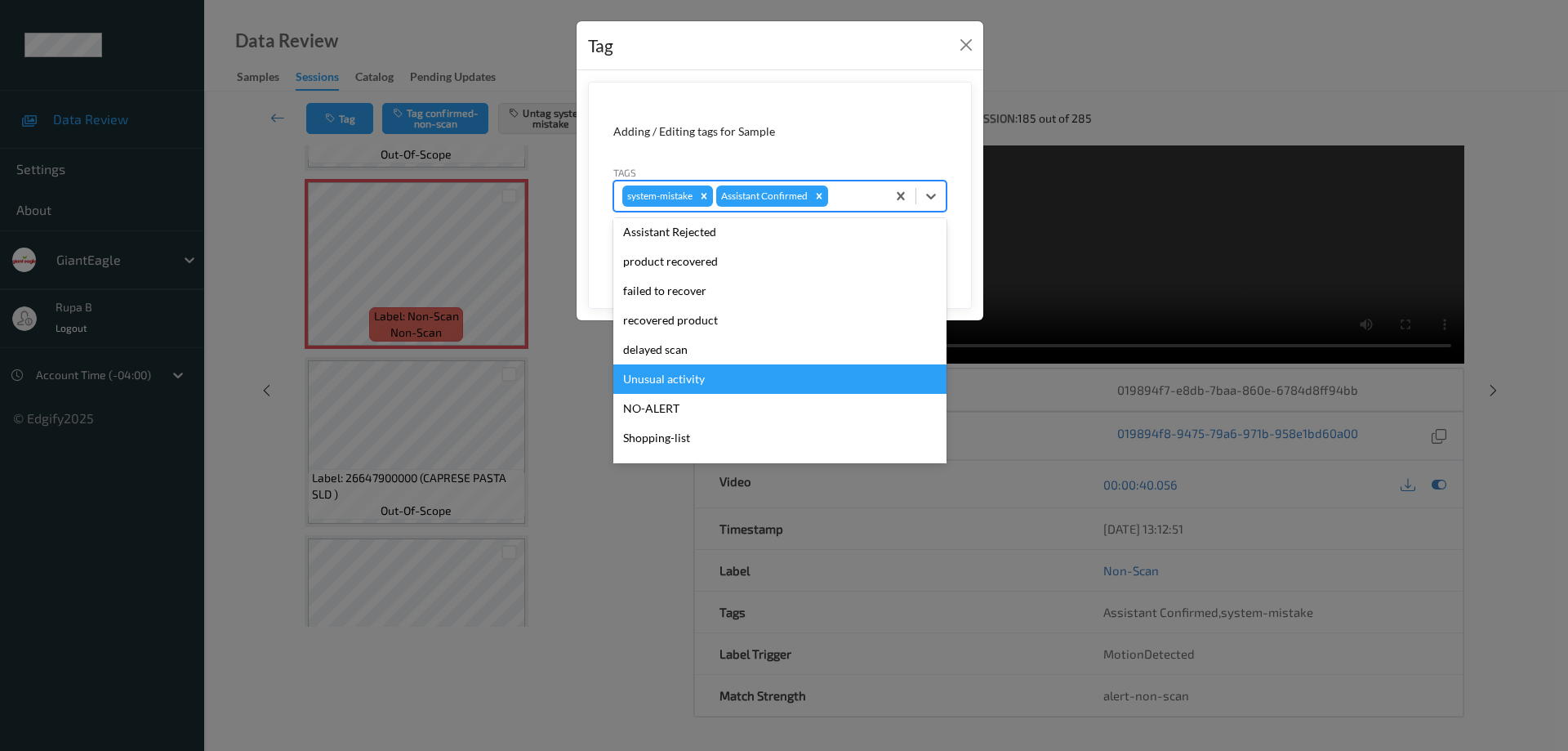
drag, startPoint x: 685, startPoint y: 384, endPoint x: 754, endPoint y: 370, distance: 70.4
click at [686, 382] on div "Unusual activity" at bounding box center [780, 378] width 333 height 30
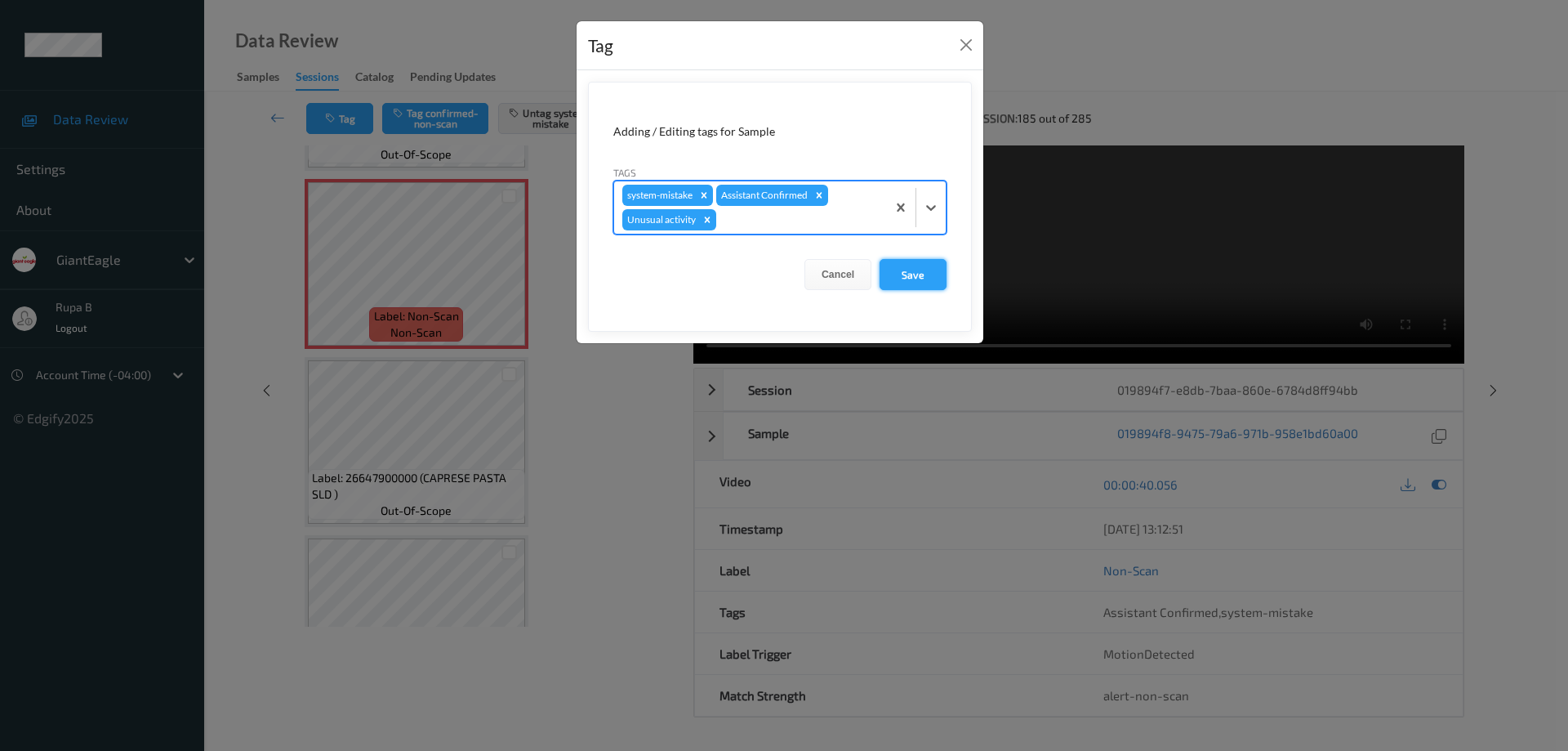
click at [934, 272] on button "Save" at bounding box center [913, 274] width 67 height 31
